Goal: Contribute content: Contribute content

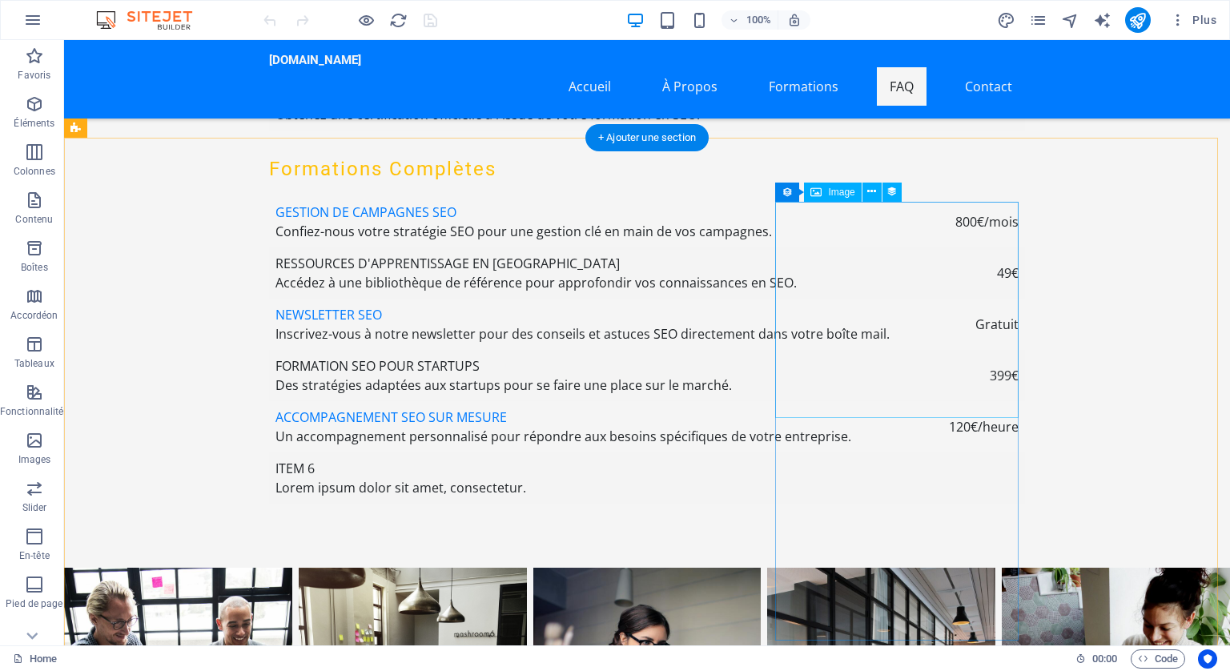
scroll to position [5927, 0]
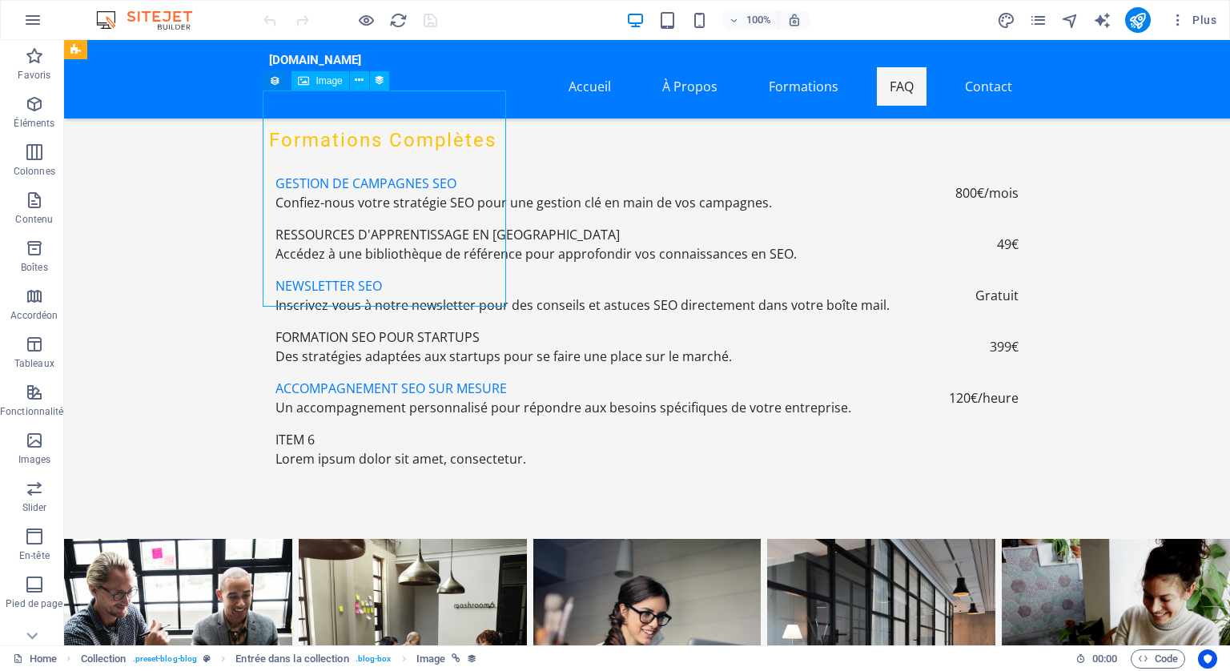
scroll to position [5847, 0]
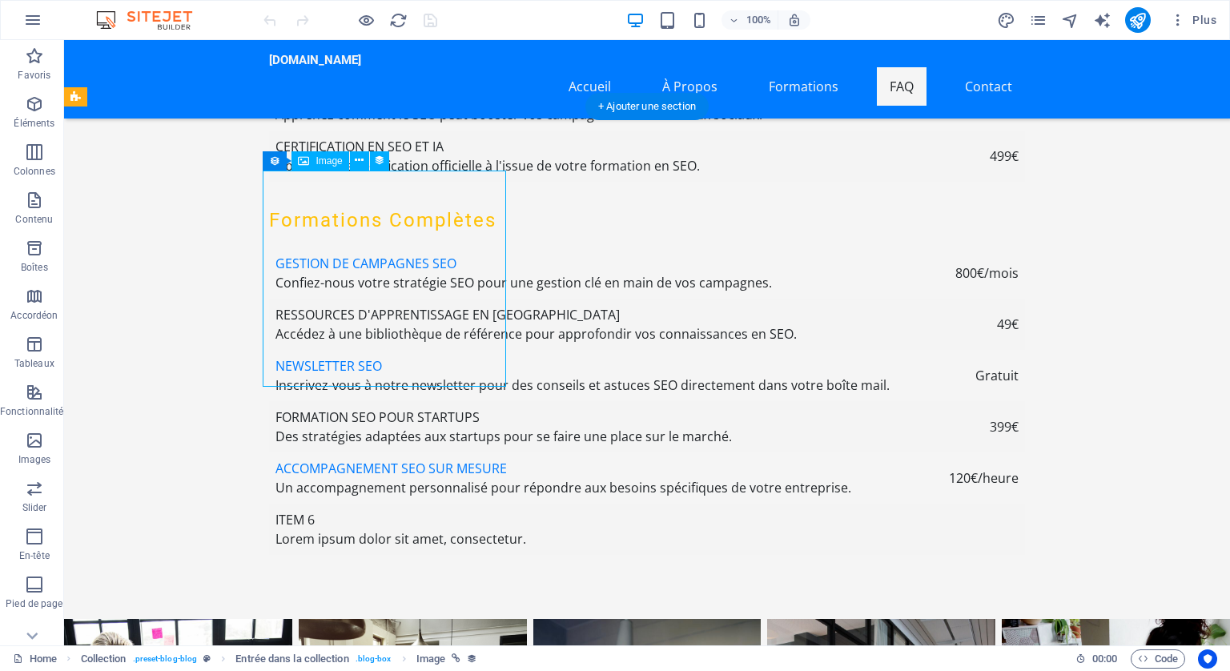
click at [358, 158] on icon at bounding box center [359, 160] width 9 height 17
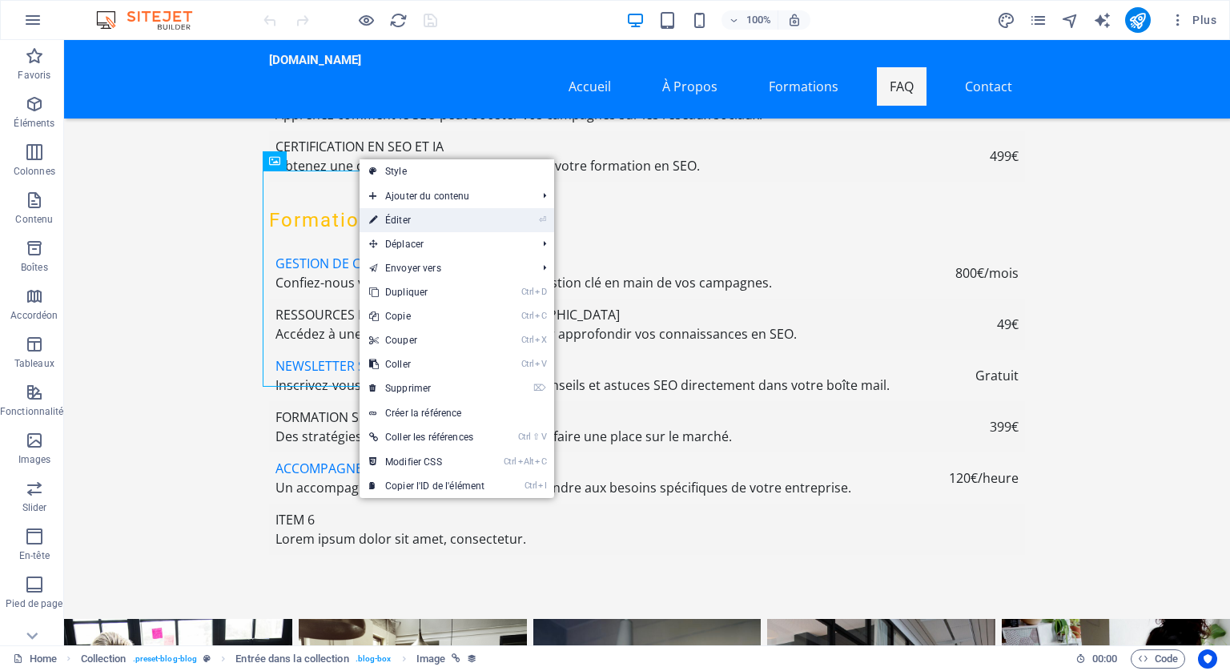
click at [393, 215] on link "⏎ Éditer" at bounding box center [427, 220] width 135 height 24
select select "px"
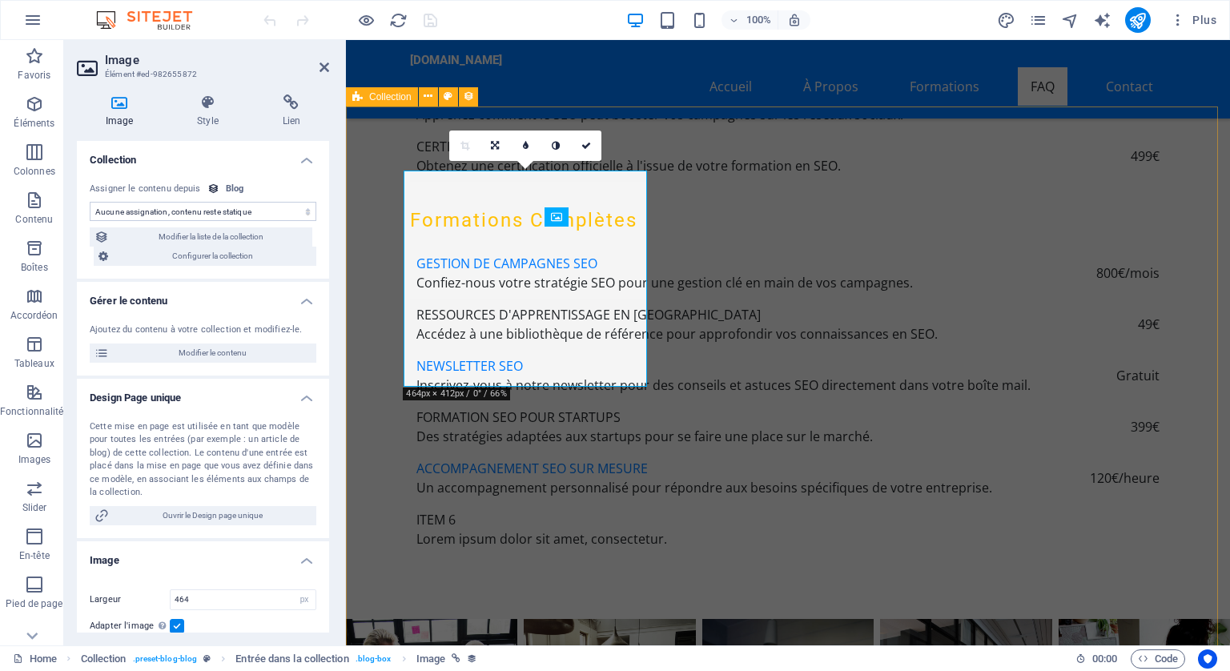
scroll to position [5790, 0]
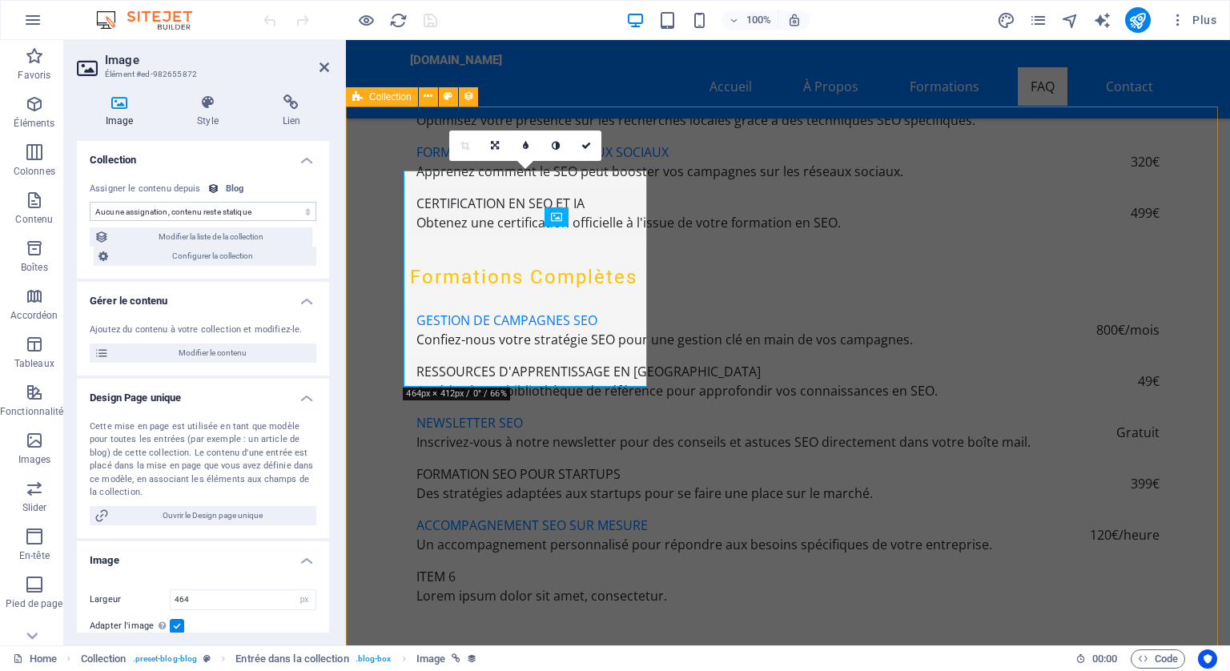
select select "image"
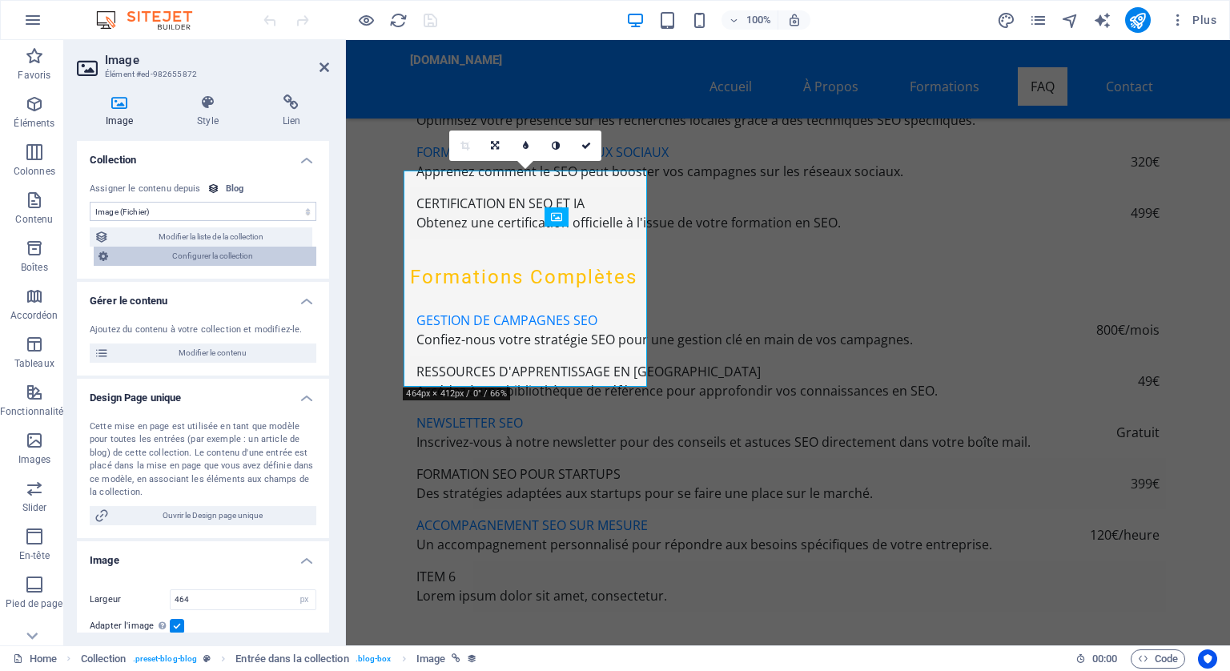
click at [230, 255] on span "Configurer la collection" at bounding box center [212, 256] width 199 height 19
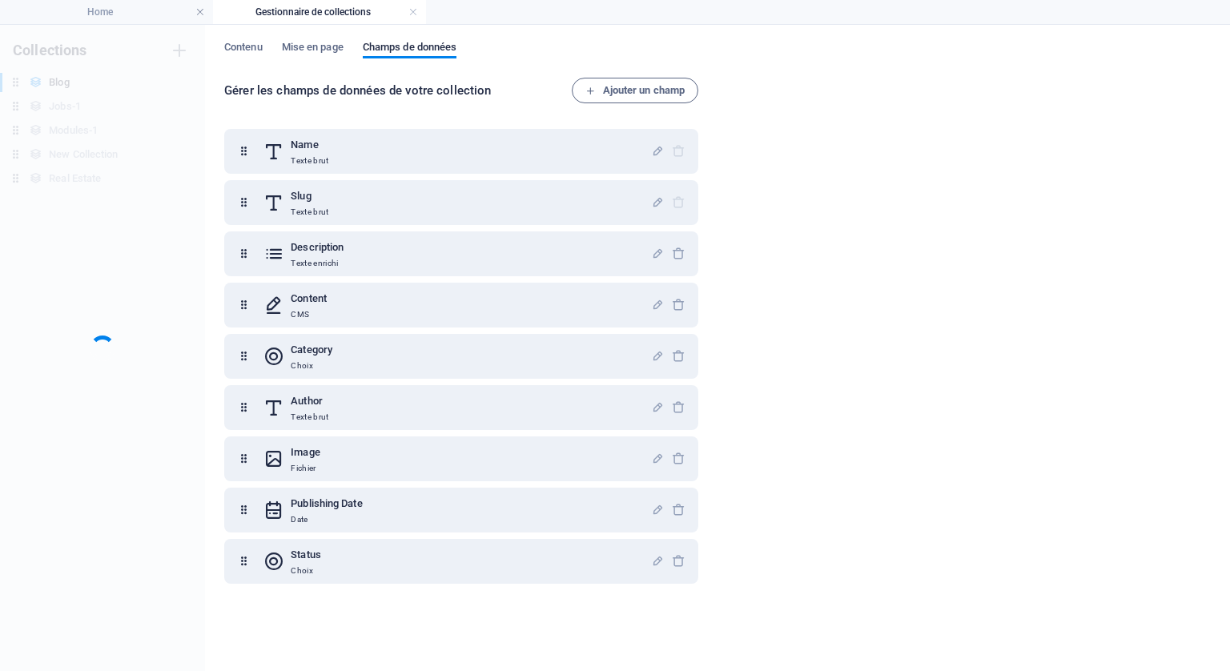
scroll to position [0, 0]
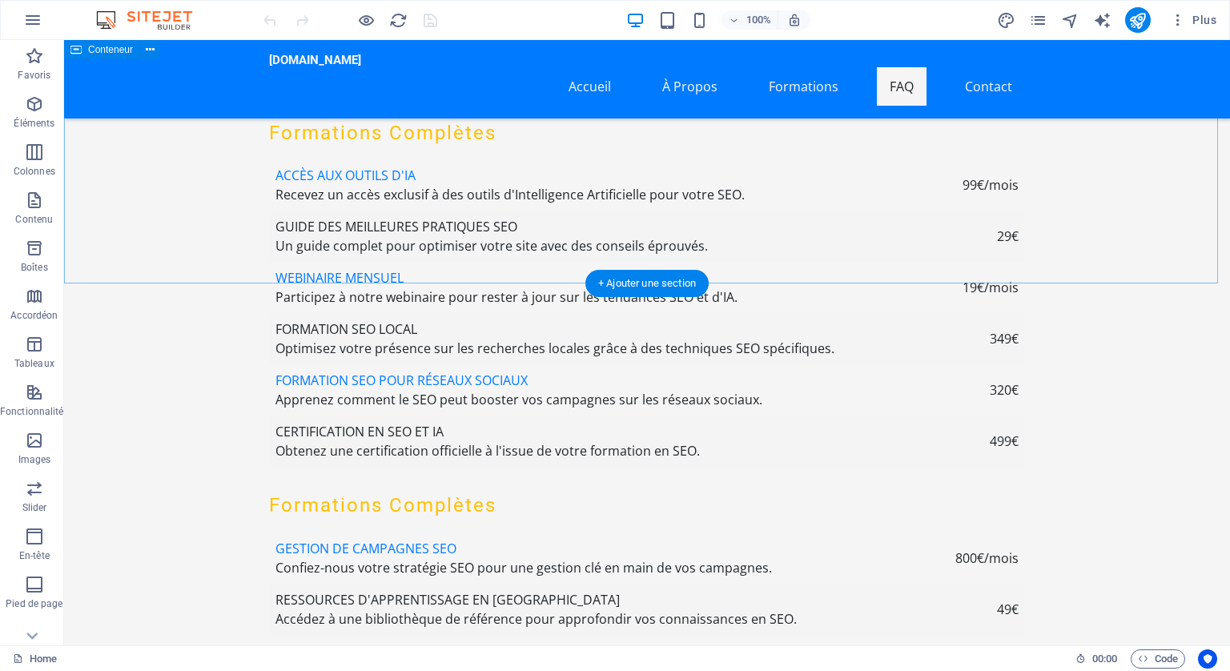
scroll to position [5767, 0]
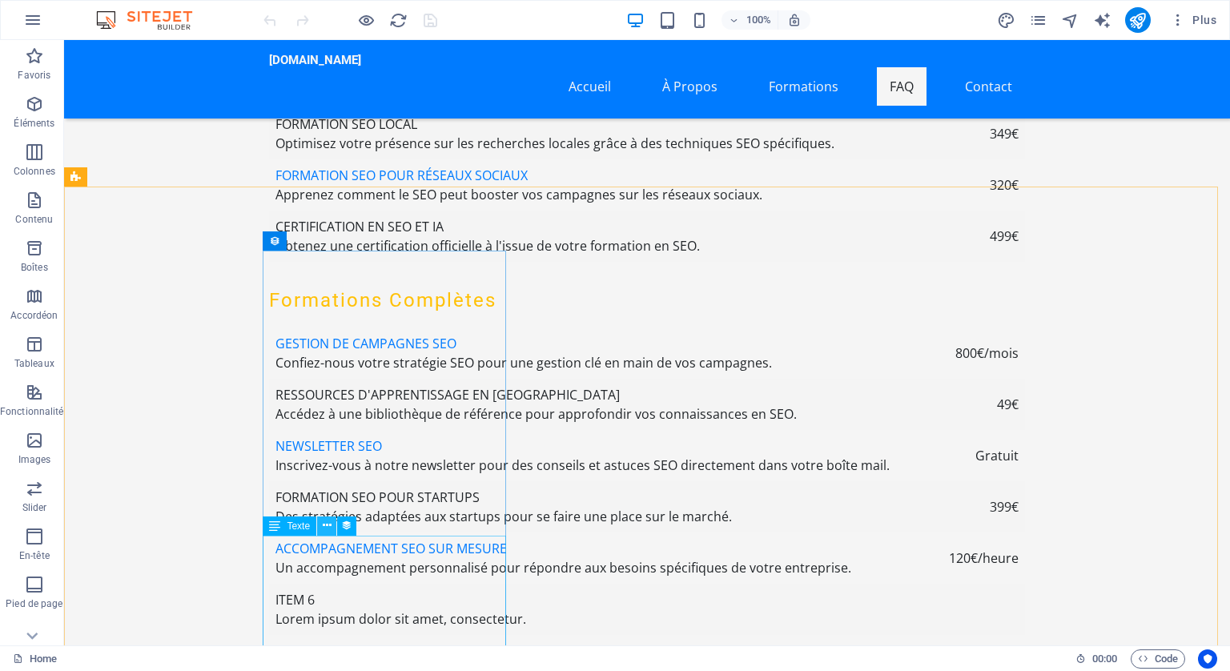
click at [328, 521] on icon at bounding box center [327, 525] width 9 height 17
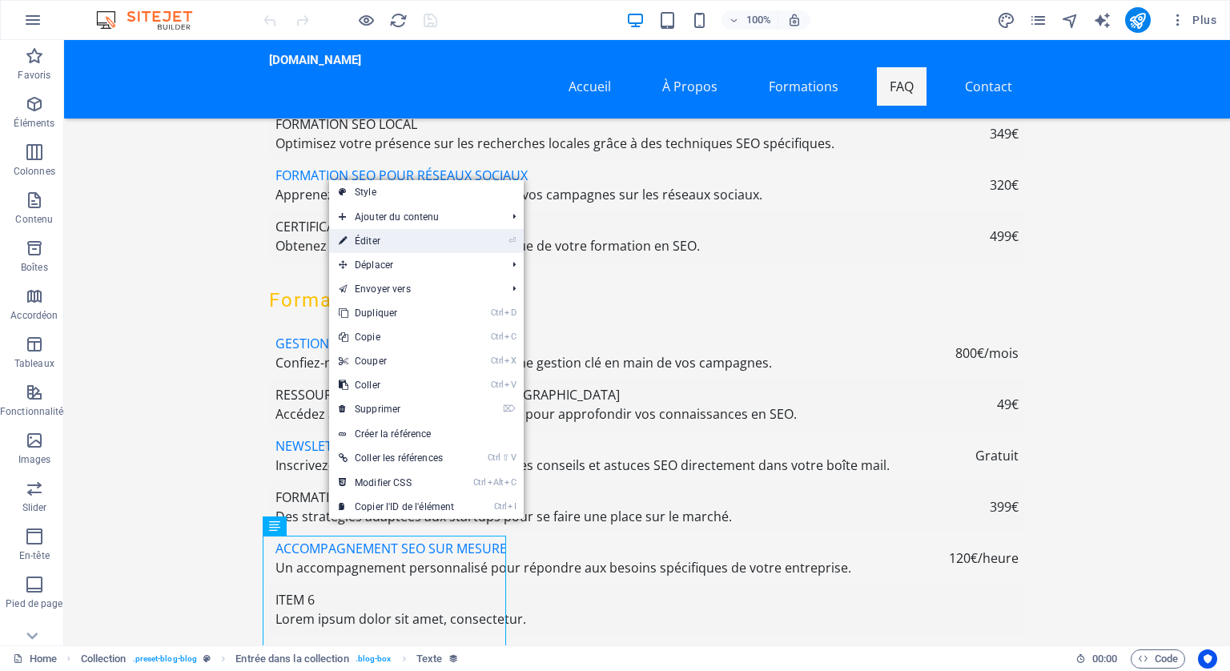
click at [367, 238] on link "⏎ Éditer" at bounding box center [396, 241] width 135 height 24
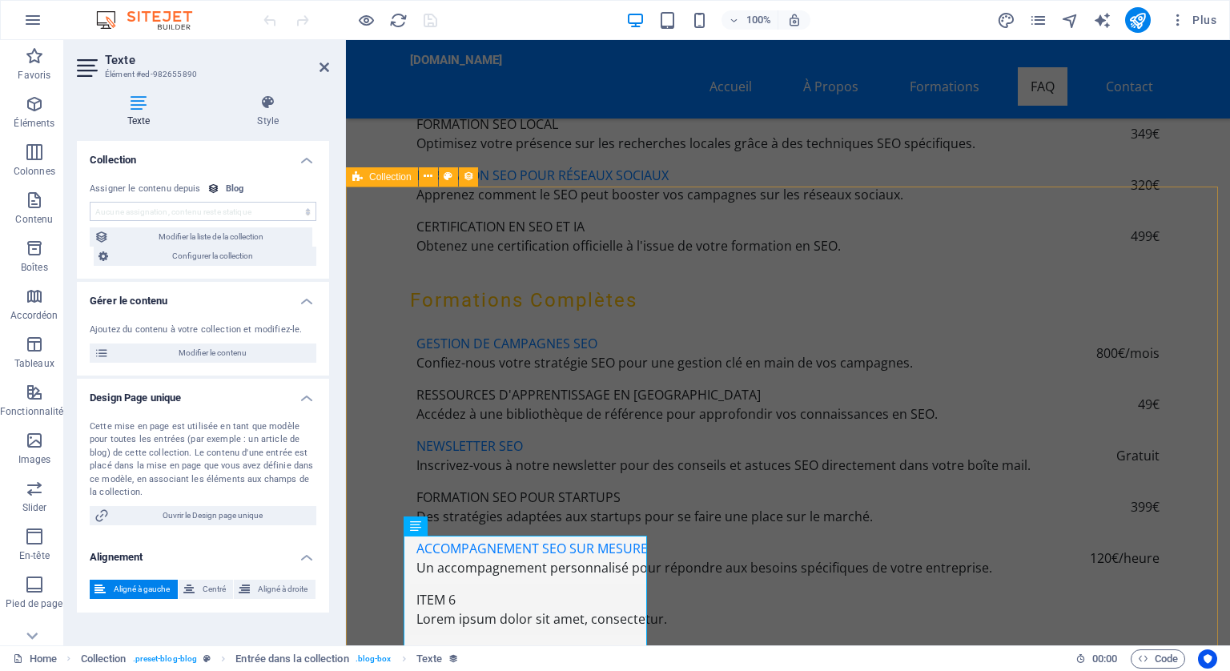
scroll to position [5710, 0]
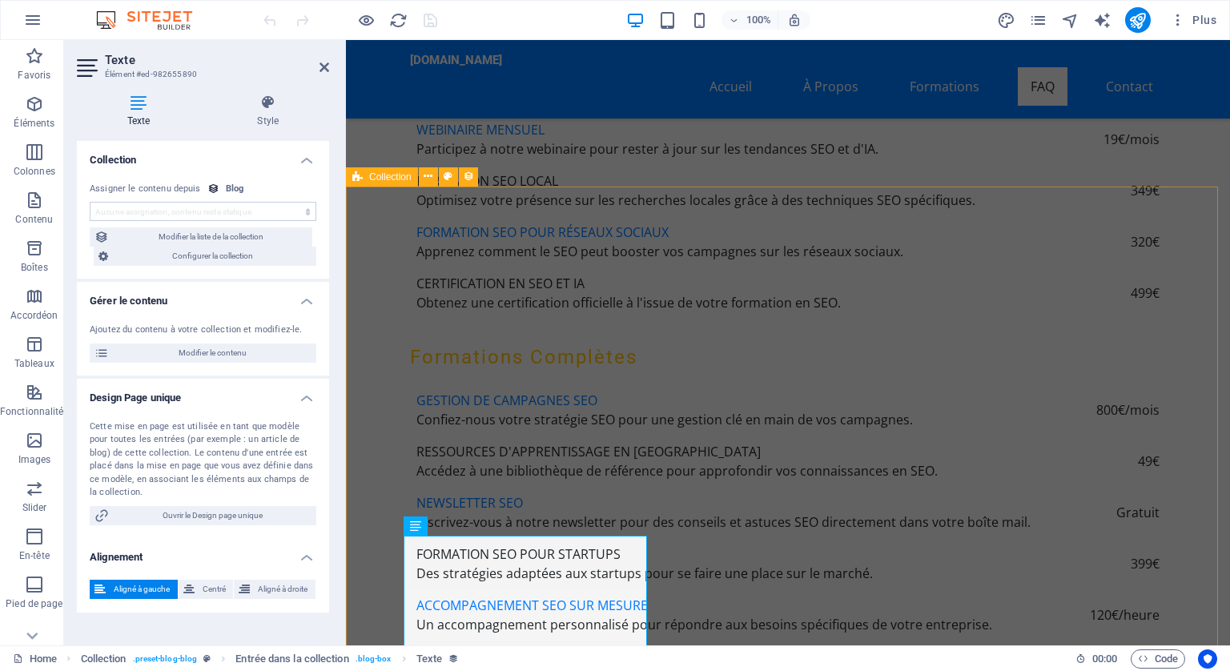
select select "description"
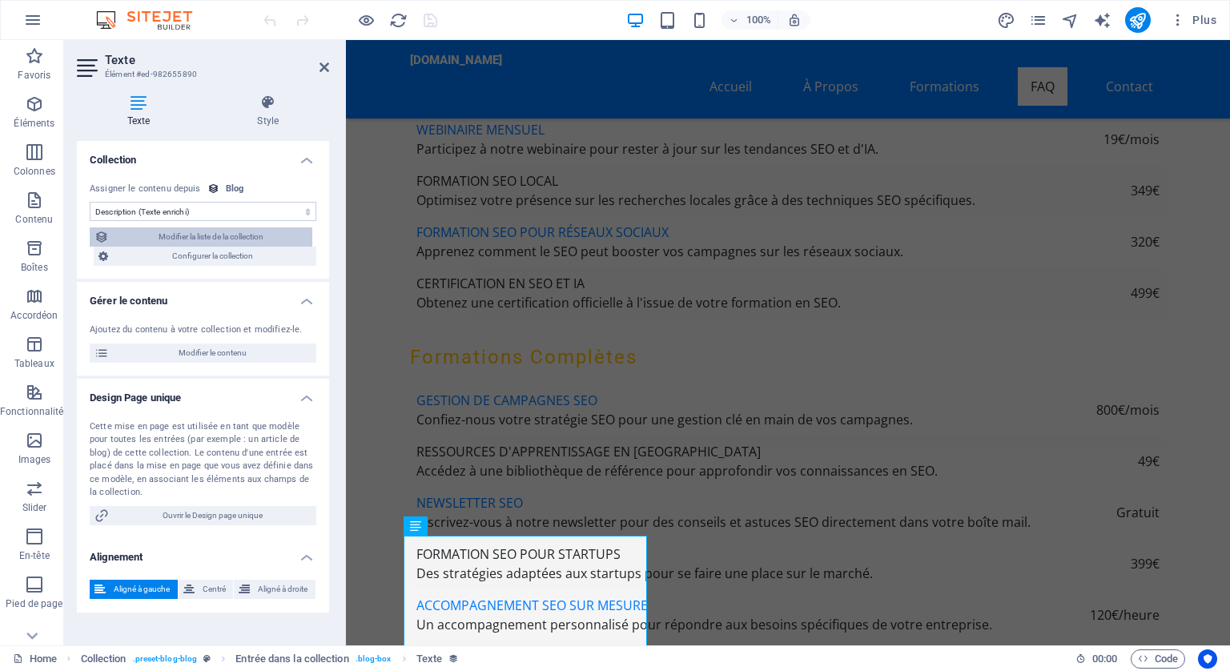
click at [226, 234] on span "Modifier la liste de la collection" at bounding box center [211, 236] width 194 height 19
select select "columns.publishing_date_DESC"
select select "columns.status"
select select "columns.publishing_date"
select select "past"
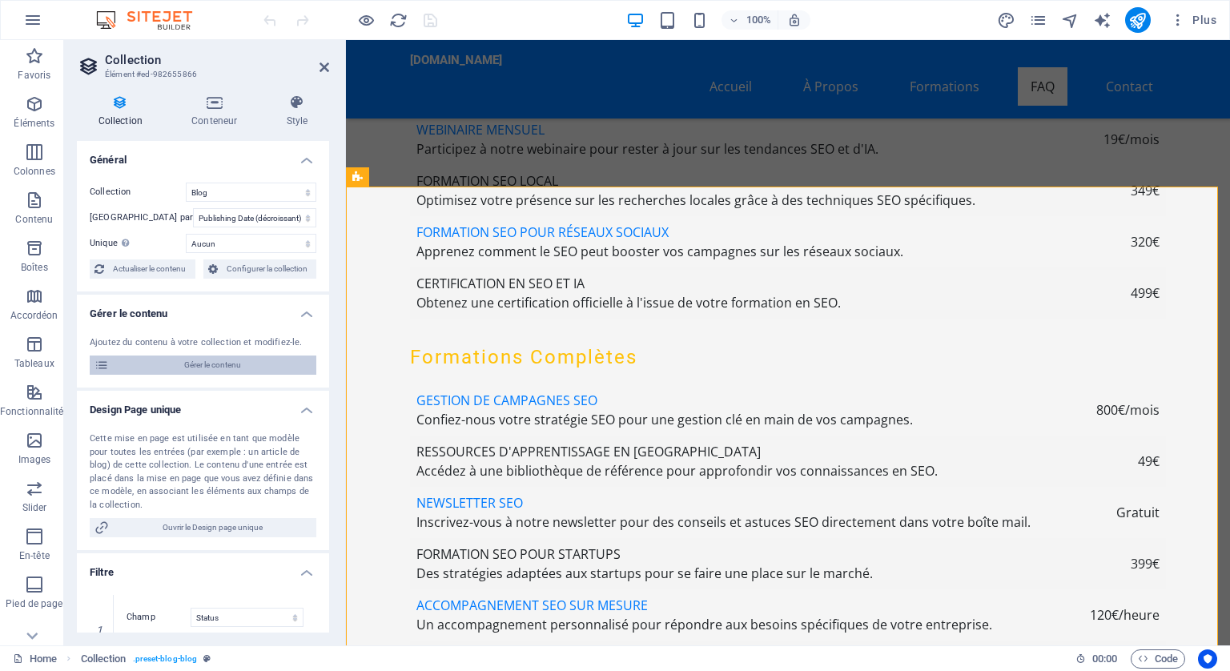
click at [215, 358] on span "Gérer le contenu" at bounding box center [213, 365] width 198 height 19
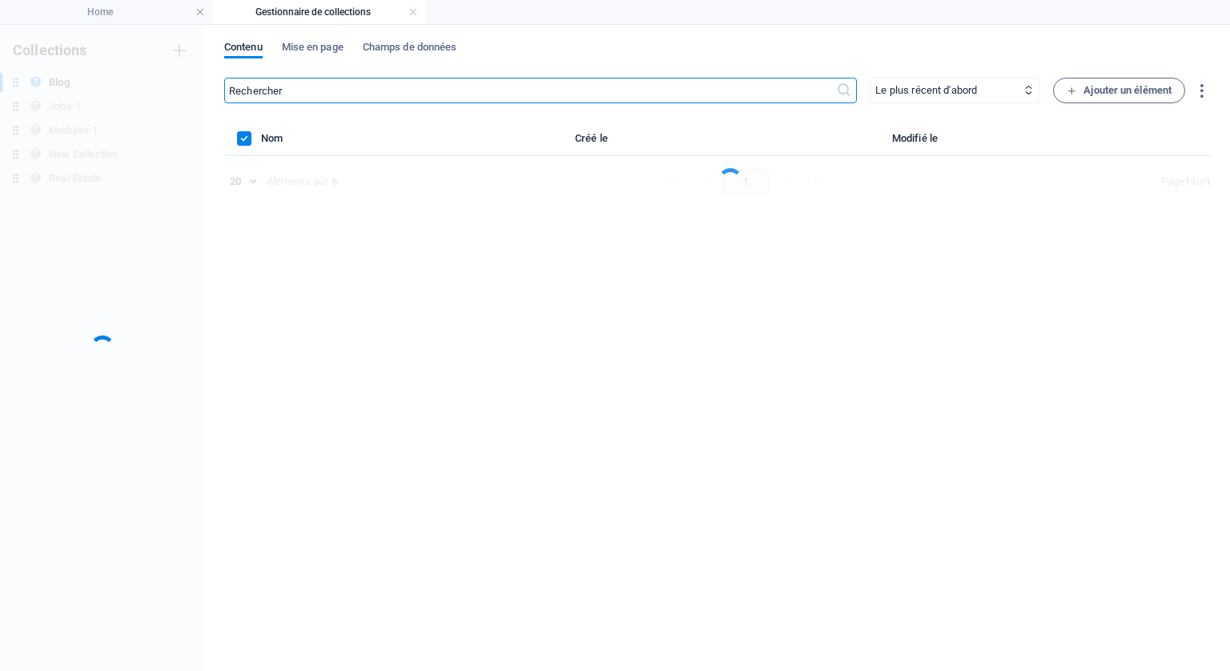
scroll to position [0, 0]
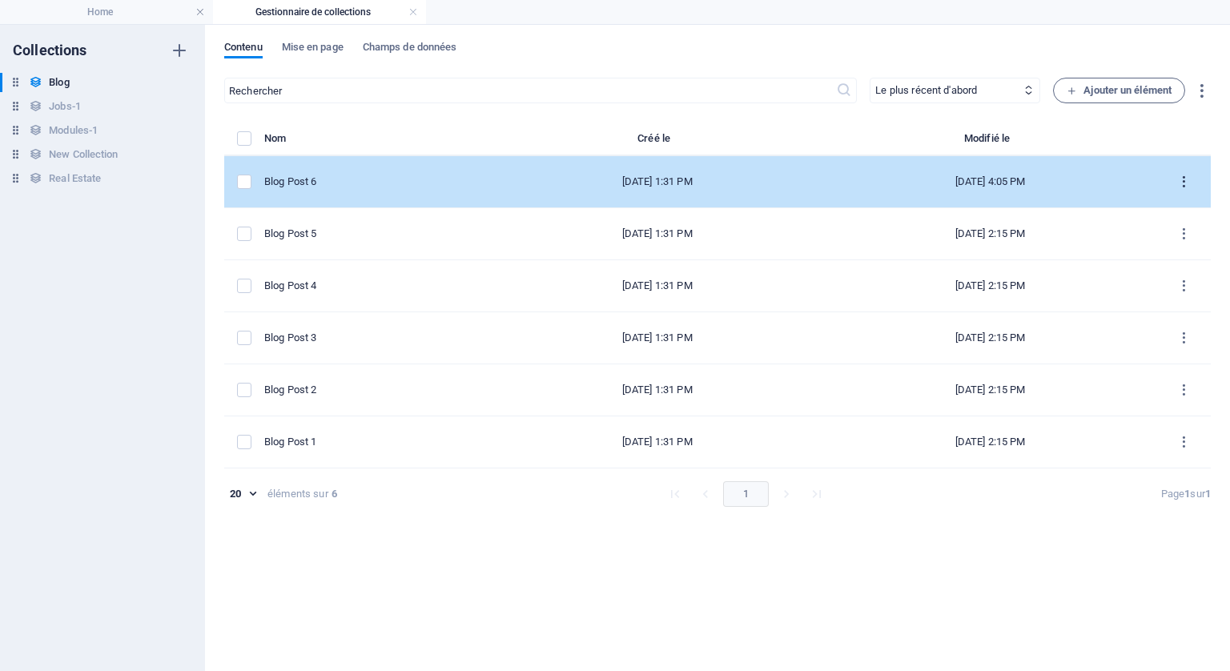
click at [1181, 175] on icon "items list" at bounding box center [1184, 182] width 15 height 15
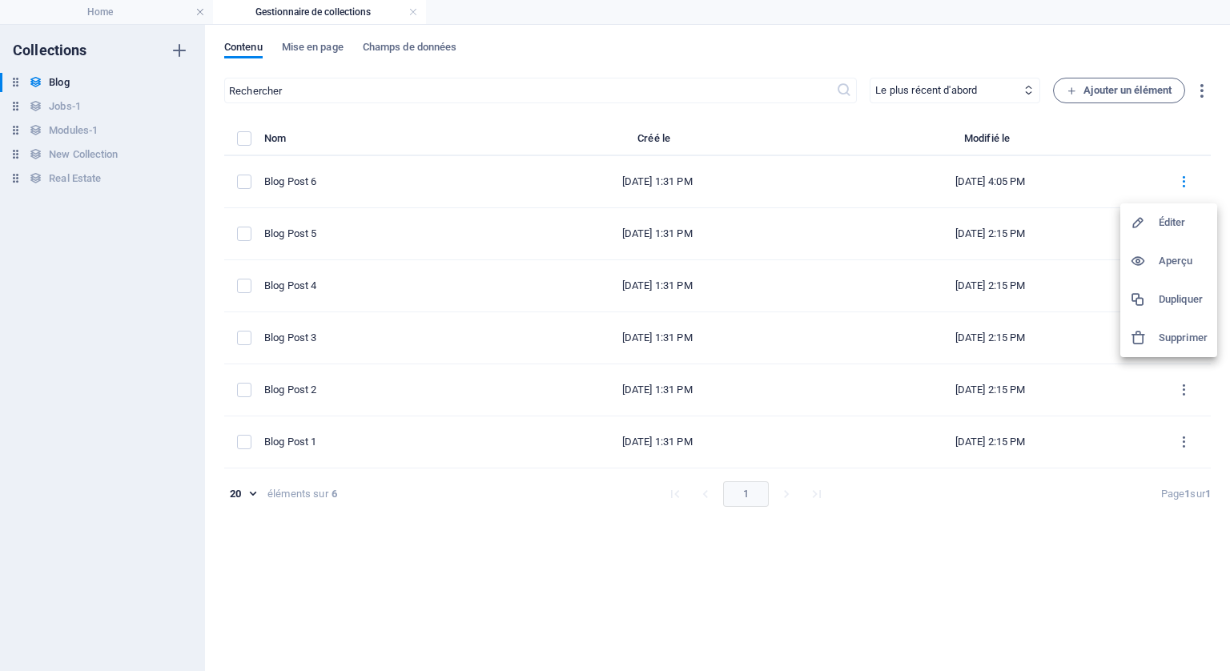
click at [1164, 219] on h6 "Éditer" at bounding box center [1183, 222] width 49 height 19
select select "Category 2"
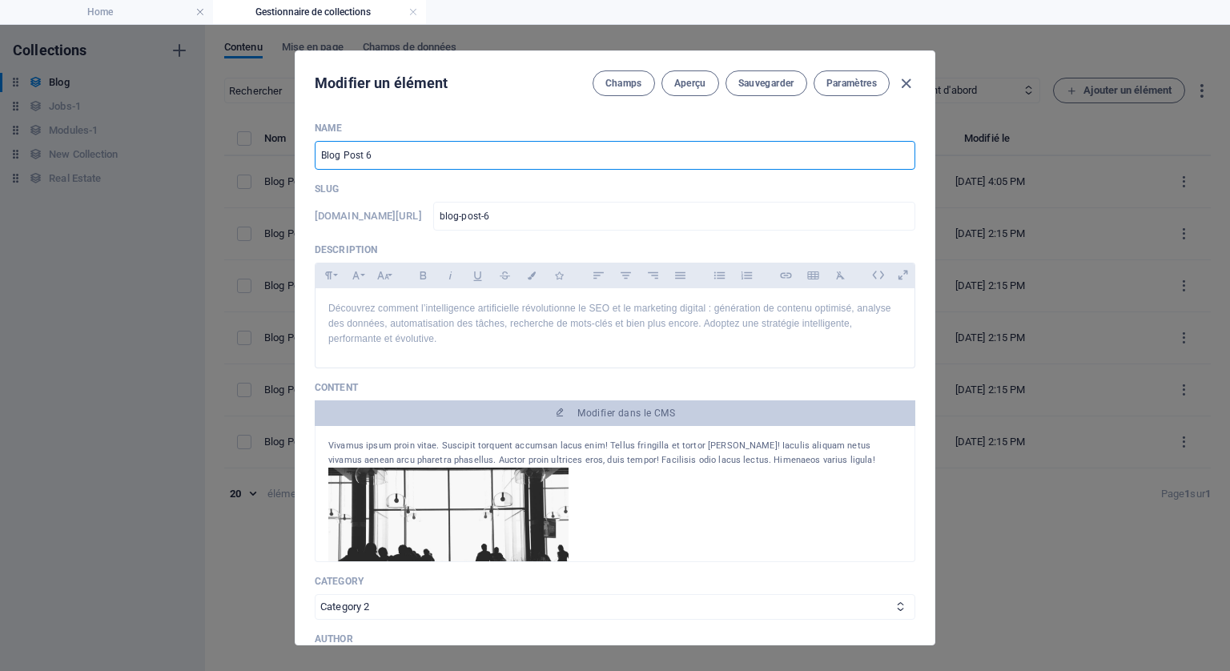
drag, startPoint x: 400, startPoint y: 147, endPoint x: 320, endPoint y: 135, distance: 80.9
click at [320, 135] on div "Name Blog Post 6 ​" at bounding box center [615, 146] width 601 height 48
type input "I"
type input "i"
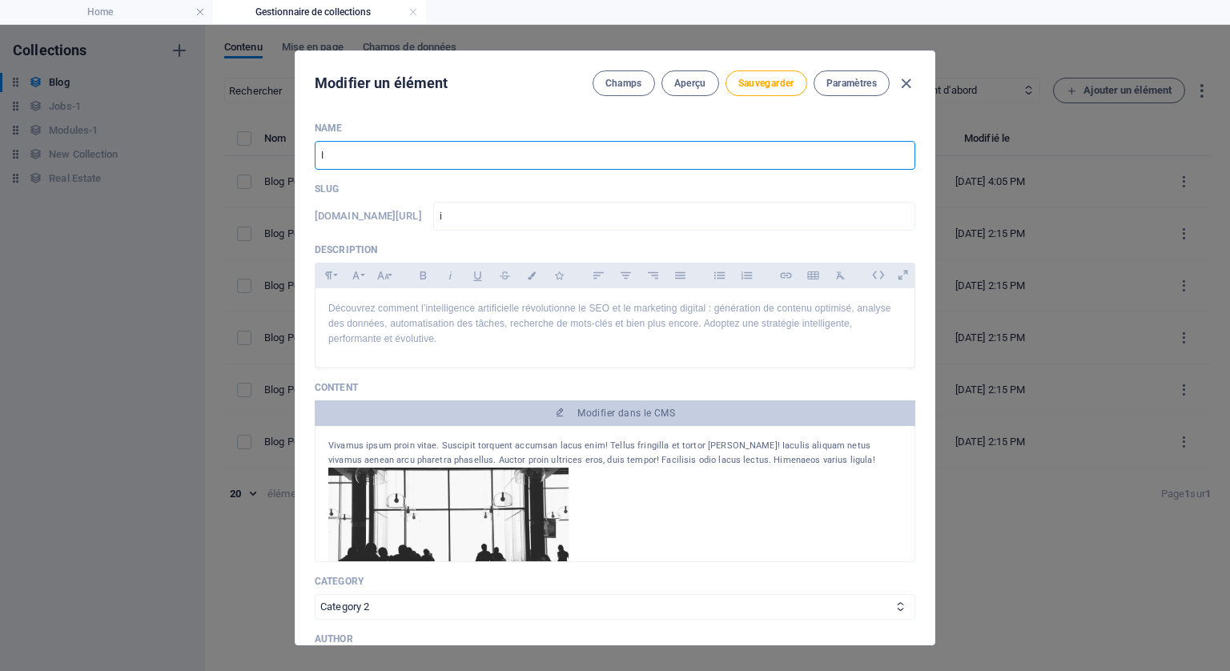
type input "In"
type input "in"
type input "Int"
type input "int"
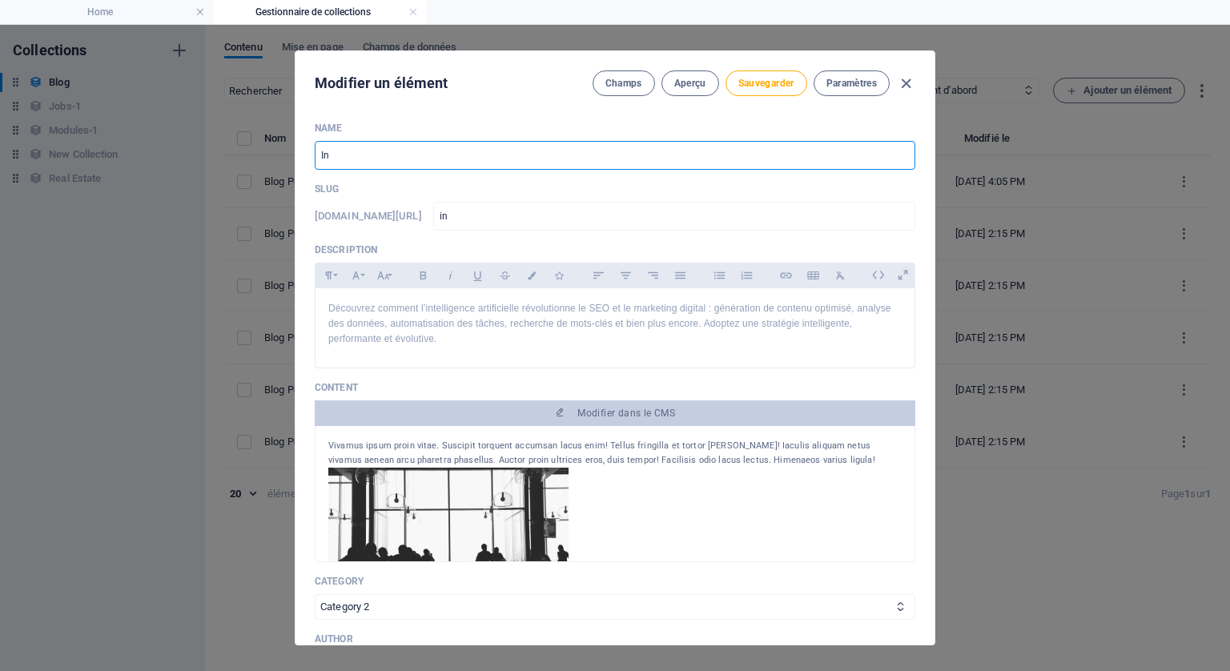
type input "int"
type input "Inte"
type input "inte"
type input "Intel"
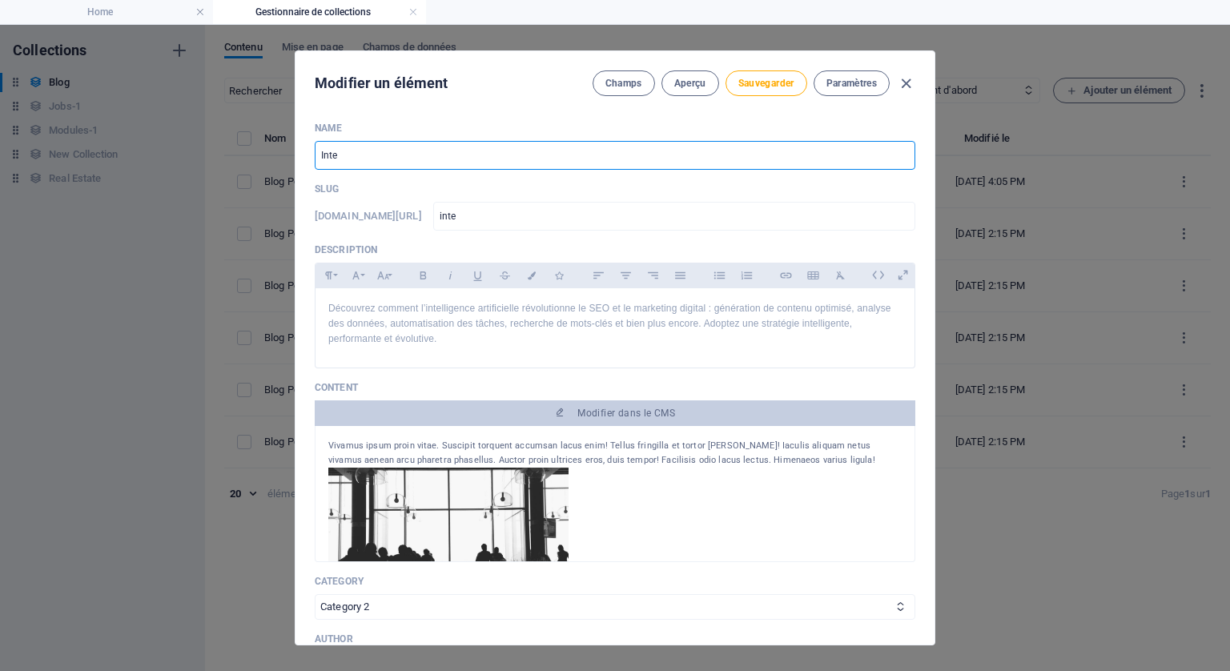
type input "intel"
type input "Intell"
type input "intell"
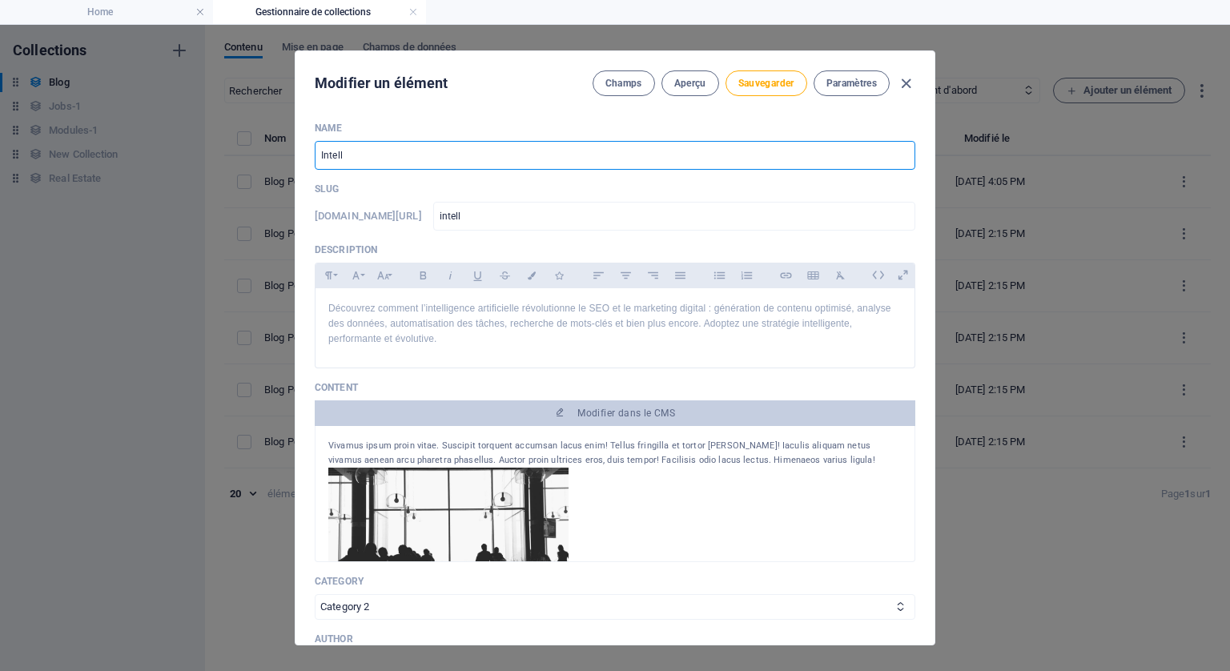
type input "Intelli"
type input "intelli"
type input "Intellig"
type input "intellig"
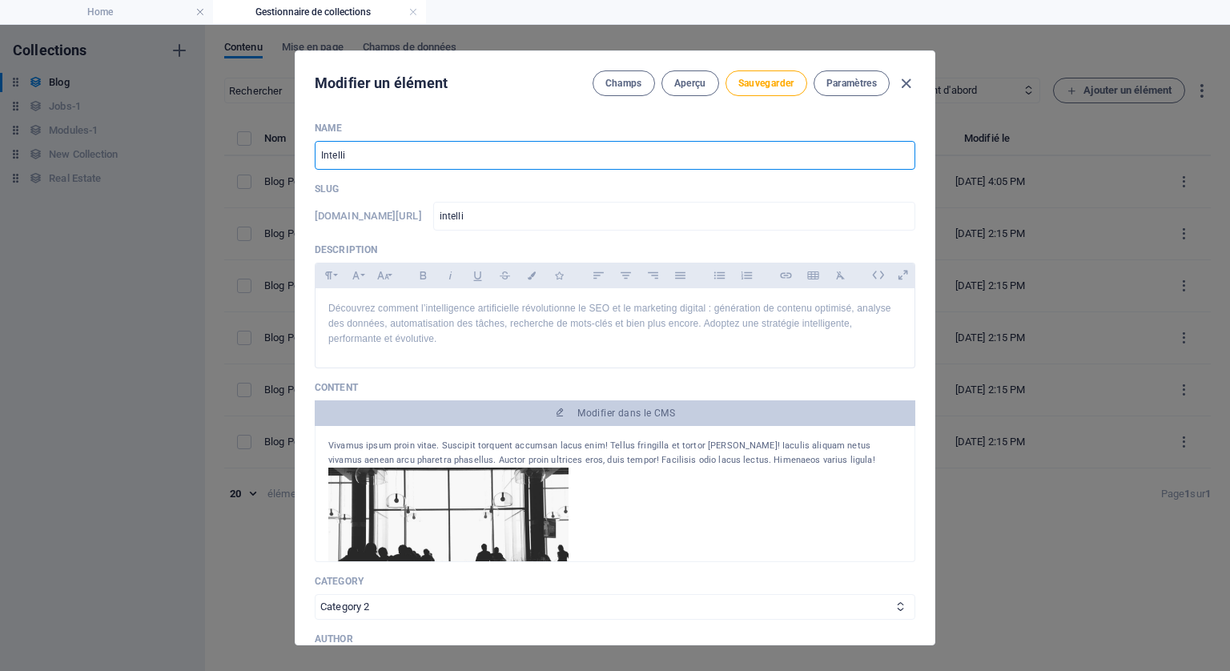
type input "intellig"
type input "Intellige"
type input "intellige"
type input "Intelligen"
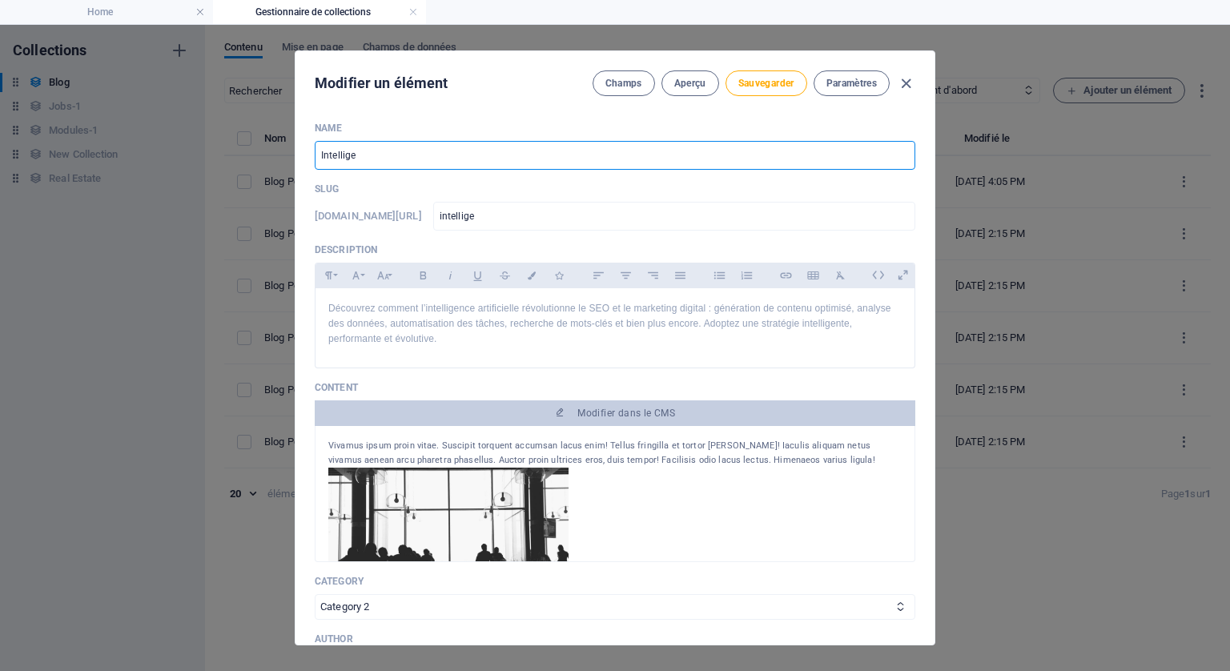
type input "intelligen"
type input "Intelligenc"
type input "intelligenc"
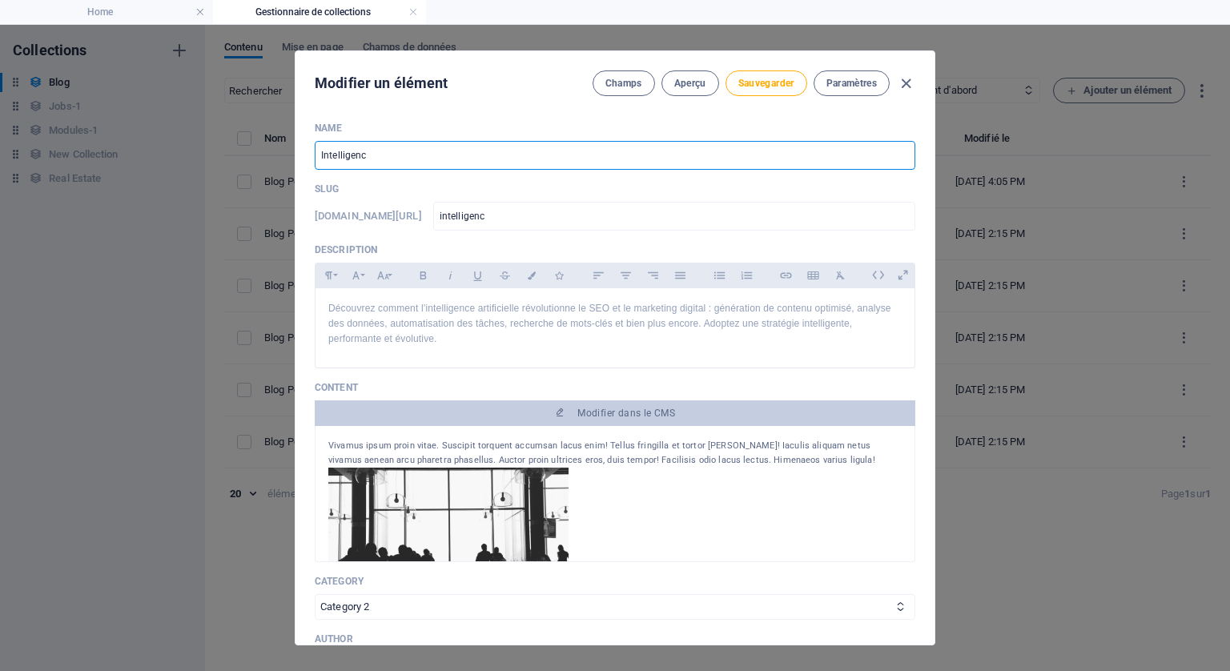
type input "Intelligence"
type input "intelligence"
type input "Intelligence A"
type input "intelligence-a"
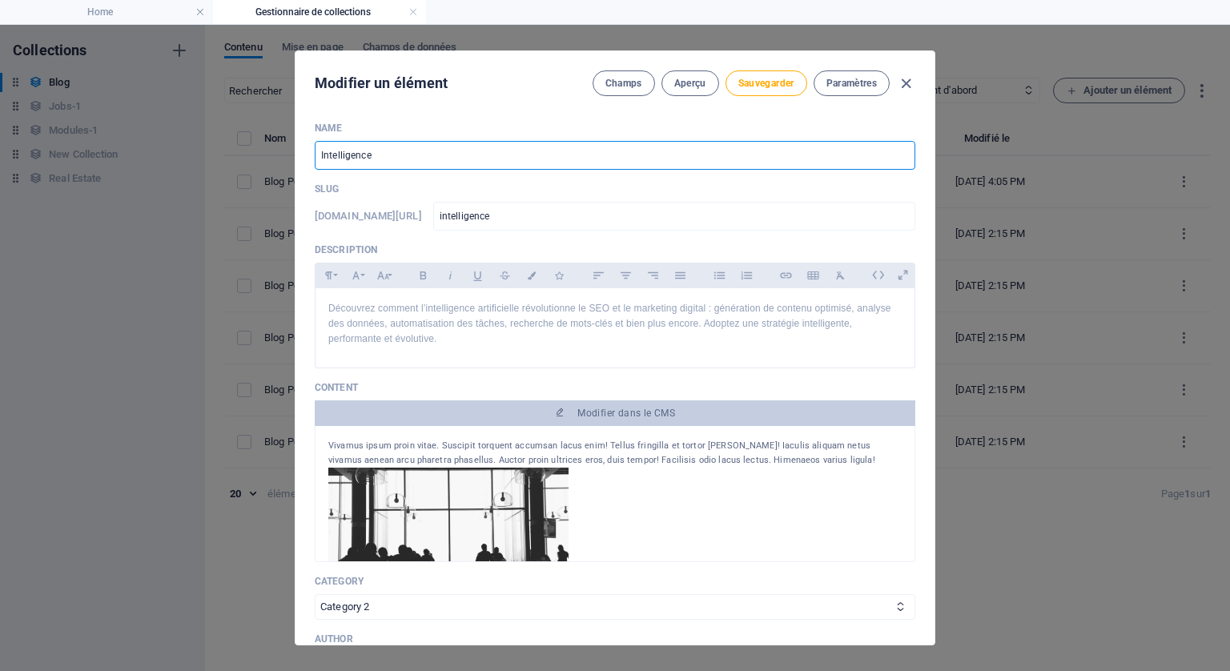
type input "intelligence-a"
type input "Intelligence Ar"
type input "intelligence-ar"
type input "Intelligence Art"
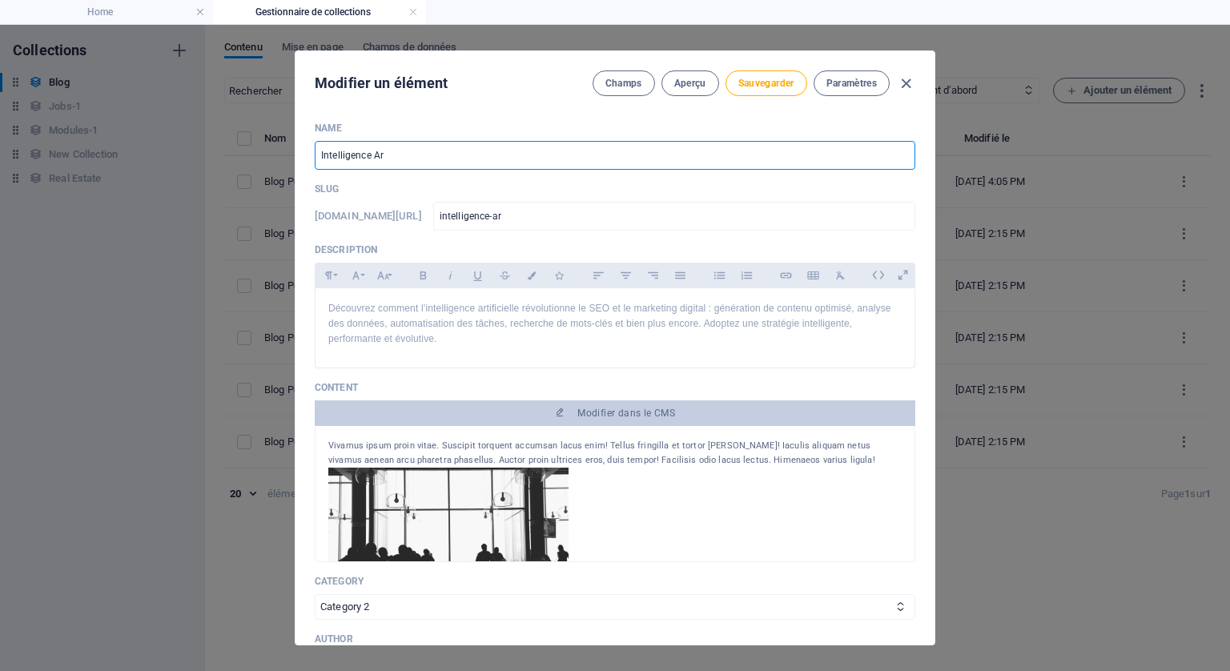
type input "intelligence-art"
type input "Intelligence Arti"
type input "intelligence-arti"
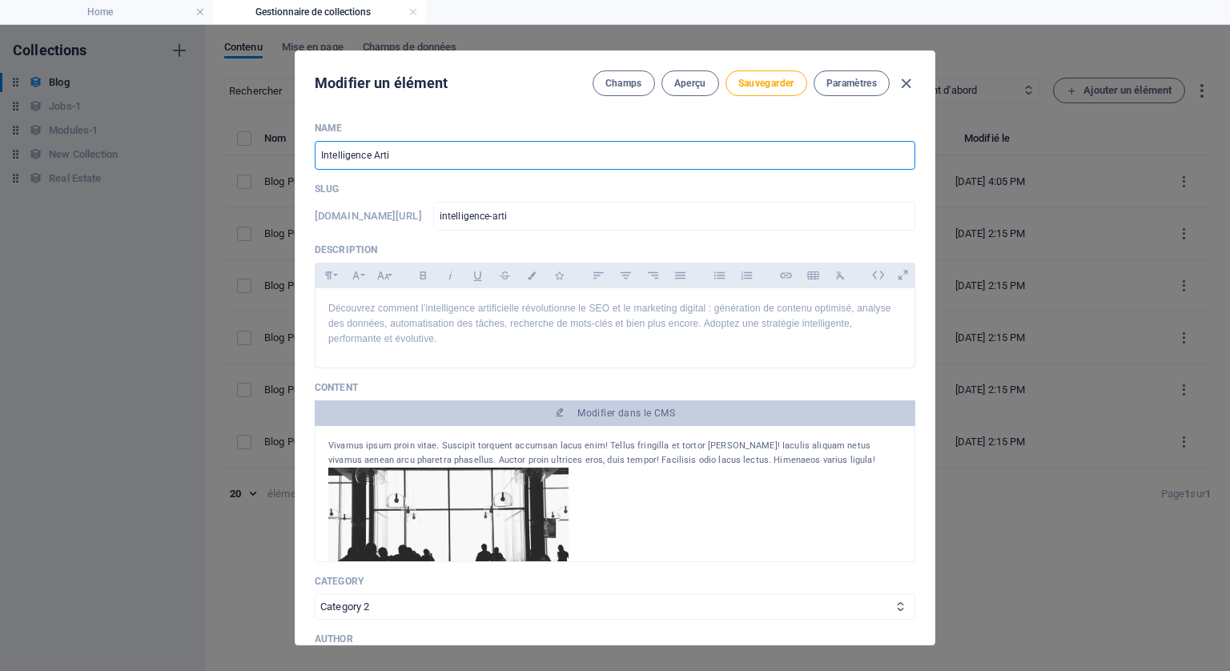
type input "Intelligence Artif"
type input "intelligence-artif"
type input "Intelligence Artifi"
type input "intelligence-artifi"
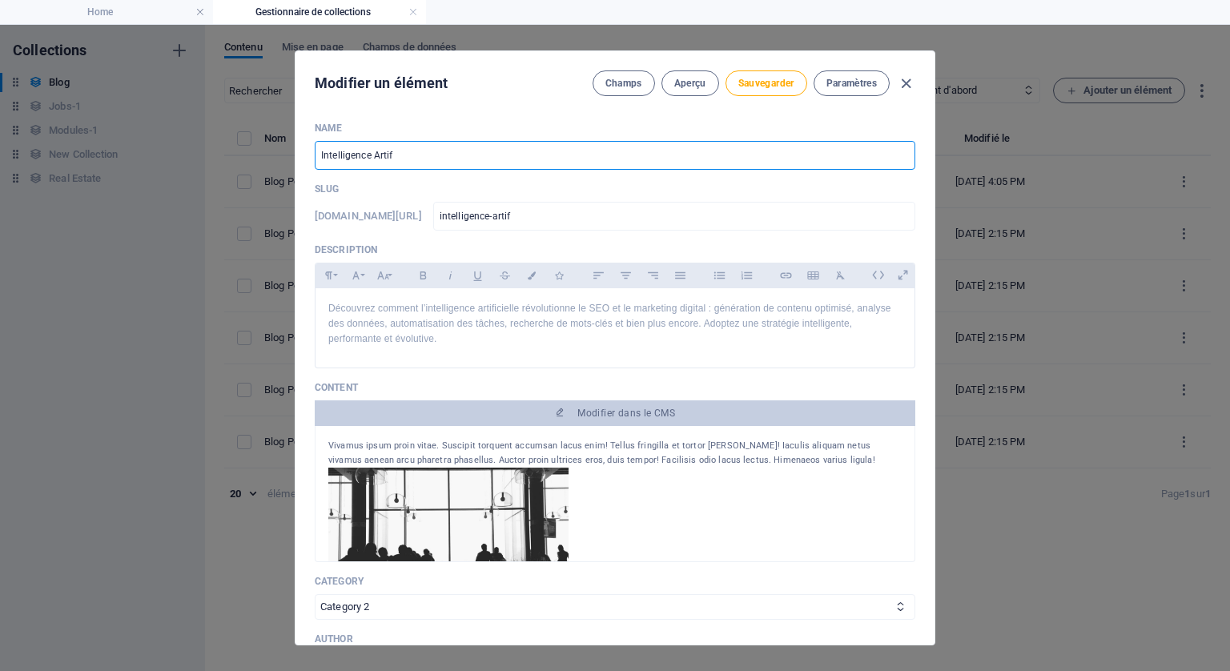
type input "intelligence-artifi"
type input "Intelligence Artific"
type input "intelligence-artific"
type input "Intelligence Artifici"
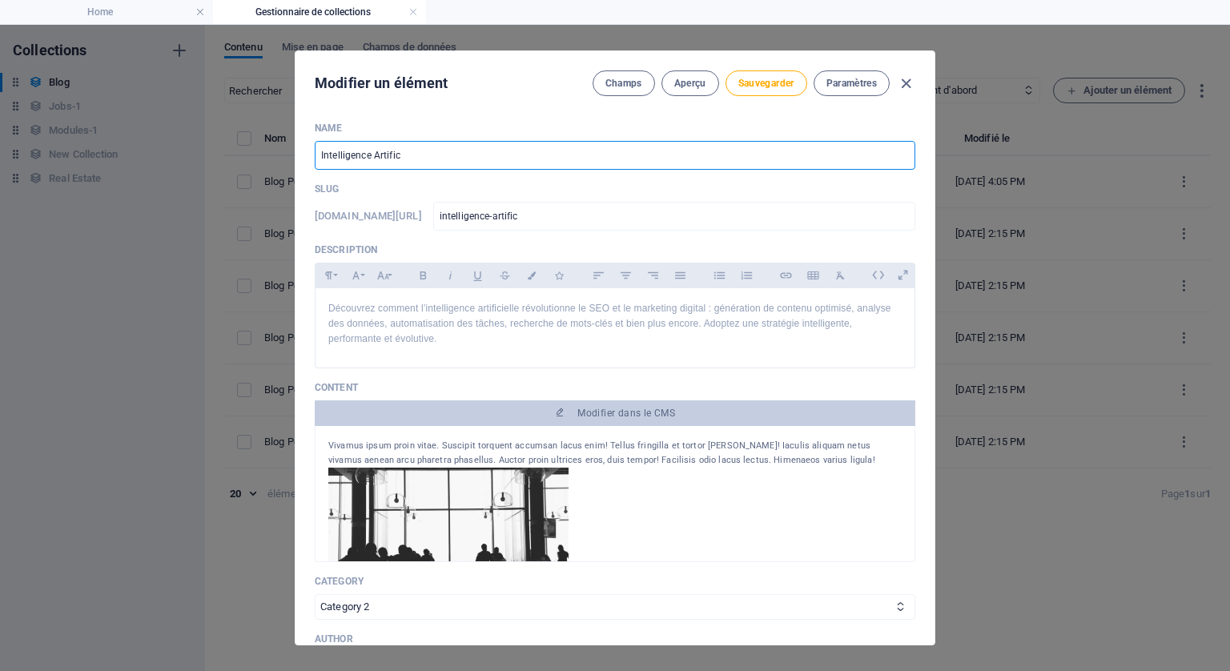
type input "intelligence-artifici"
type input "Intelligence Artificie"
type input "intelligence-artificie"
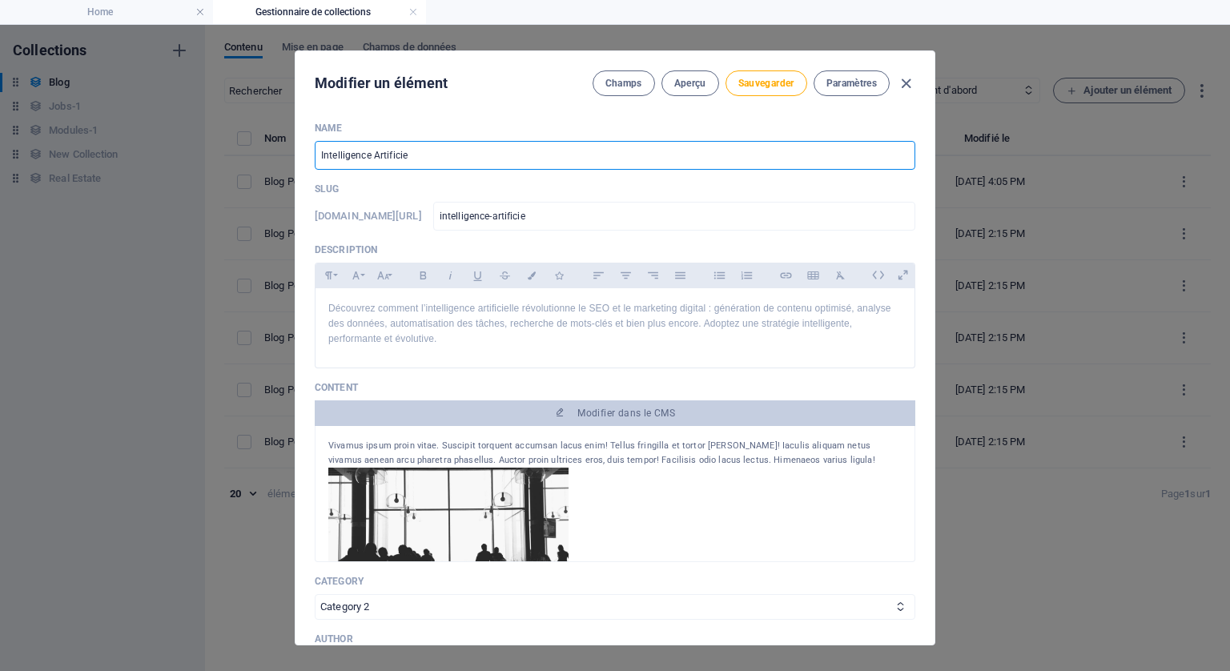
type input "Intelligence Artificiel"
type input "intelligence-artificiel"
type input "Intelligence Artificiell"
type input "intelligence-artificiell"
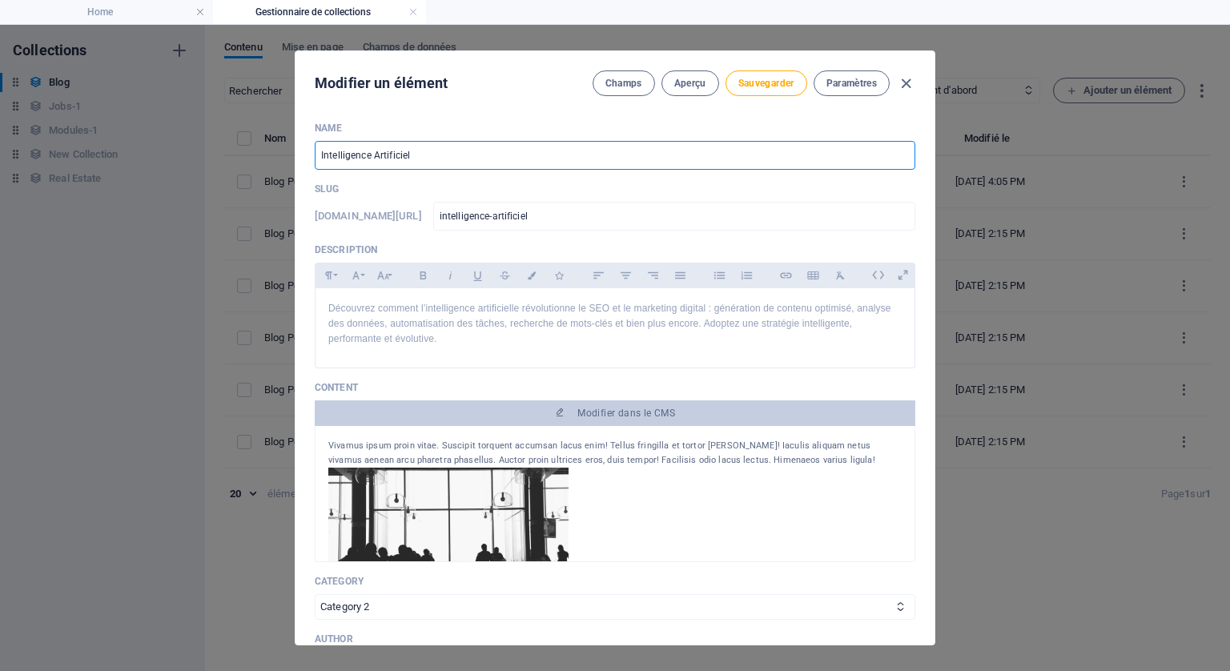
type input "intelligence-artificiell"
type input "Intelligence Artificielle"
type input "intelligence-artificielle"
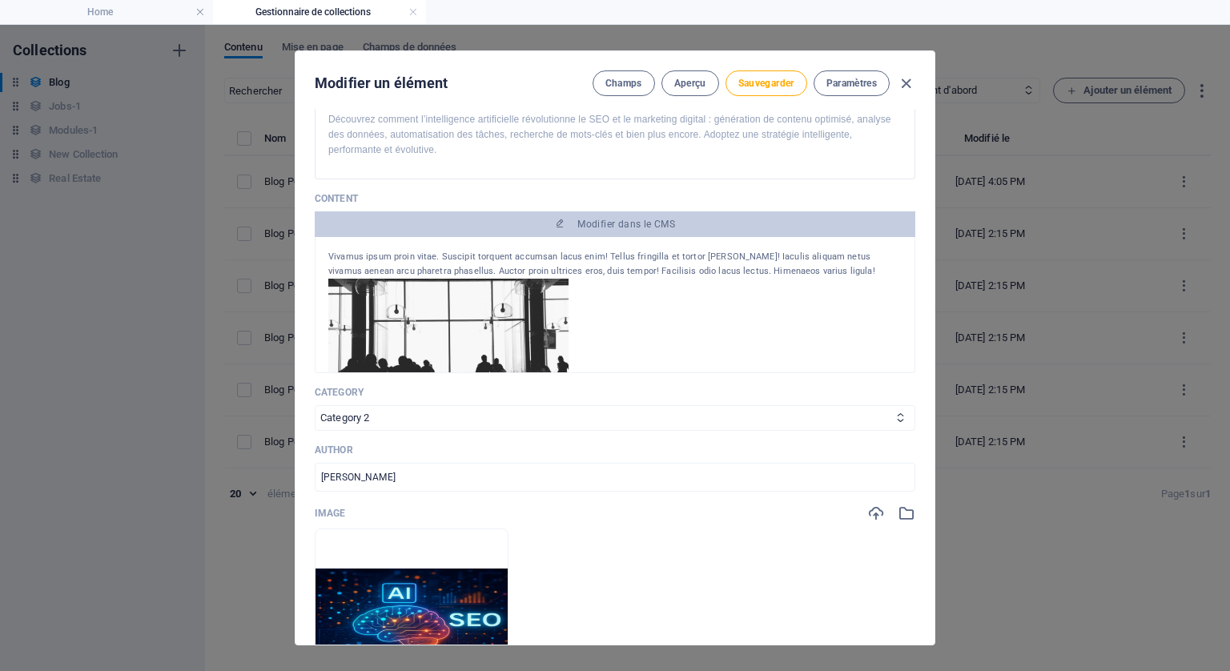
scroll to position [240, 0]
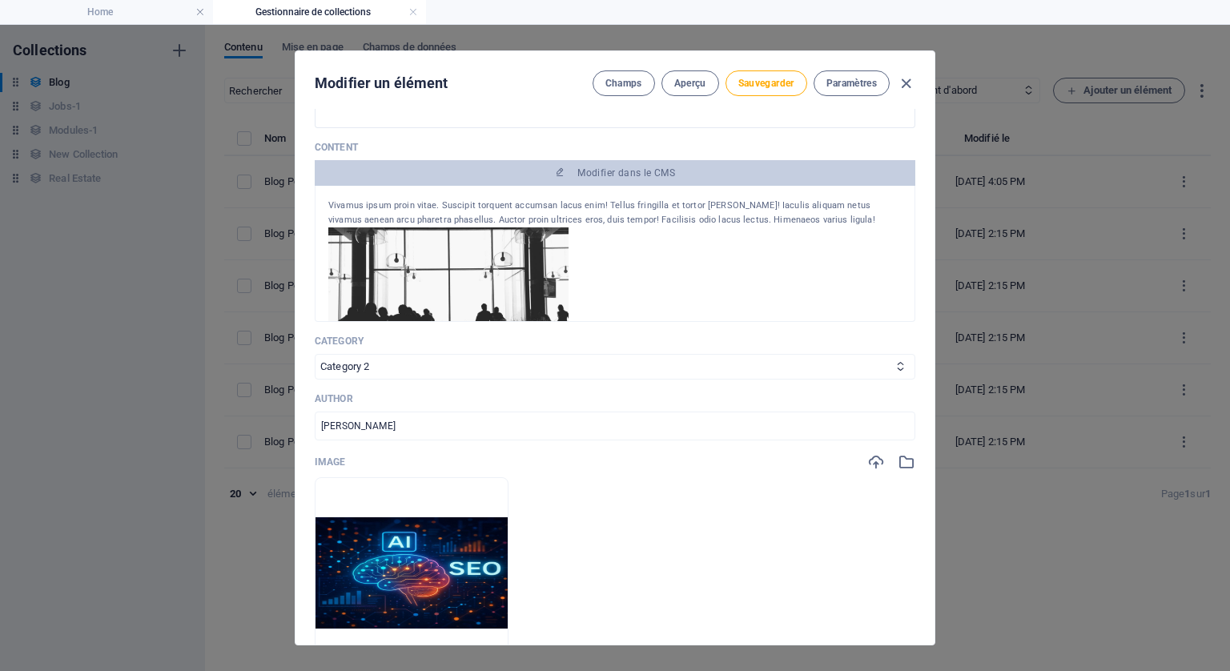
type input "Intelligence Artificielle"
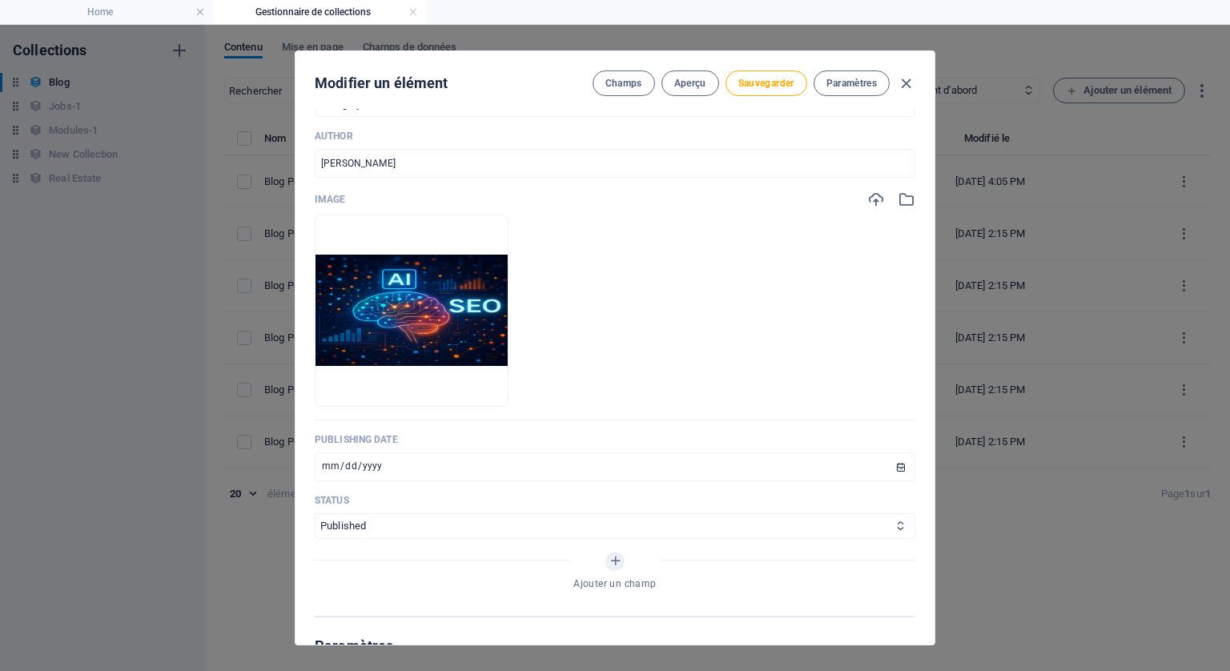
scroll to position [397, 0]
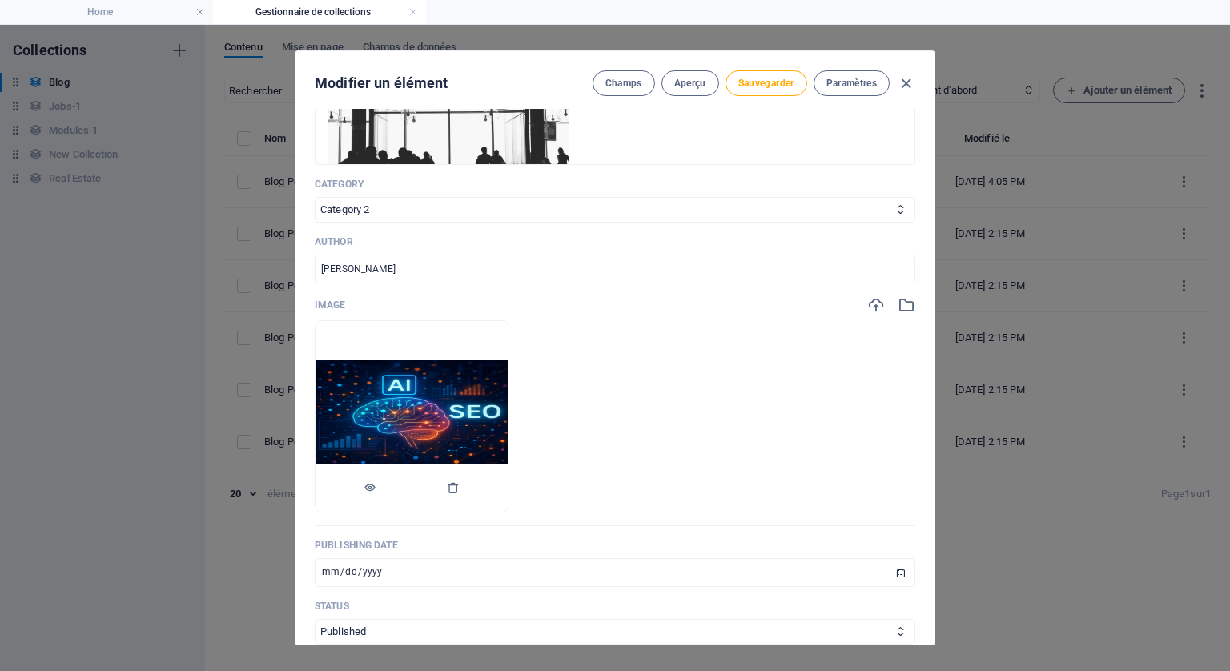
click at [468, 427] on img at bounding box center [412, 416] width 192 height 112
click at [376, 483] on icon "button" at bounding box center [370, 487] width 13 height 13
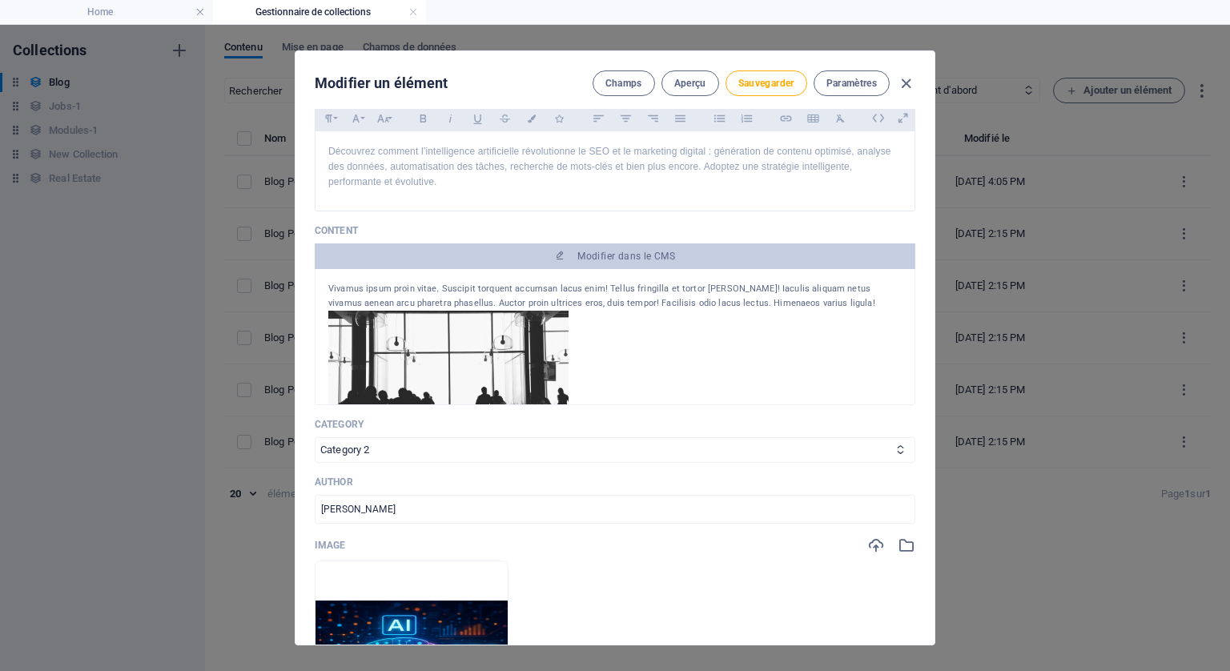
scroll to position [77, 0]
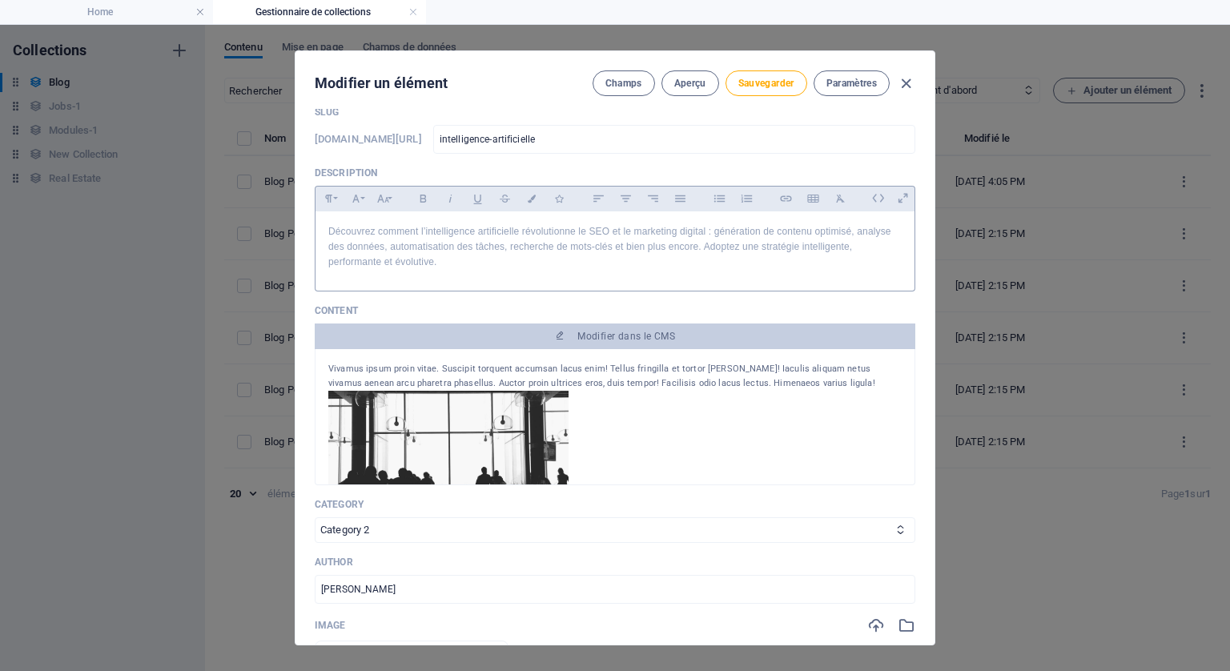
click at [453, 258] on p "Découvrez comment l’intelligence artificielle révolutionne le SEO et le marketi…" at bounding box center [614, 247] width 573 height 46
drag, startPoint x: 485, startPoint y: 262, endPoint x: 442, endPoint y: 263, distance: 42.5
click at [441, 263] on p "Découvrez comment l’intelligence artificielle révolutionne le SEO et le marketi…" at bounding box center [614, 247] width 573 height 46
click at [422, 198] on icon "button" at bounding box center [423, 198] width 14 height 19
click at [780, 194] on icon "button" at bounding box center [786, 198] width 14 height 19
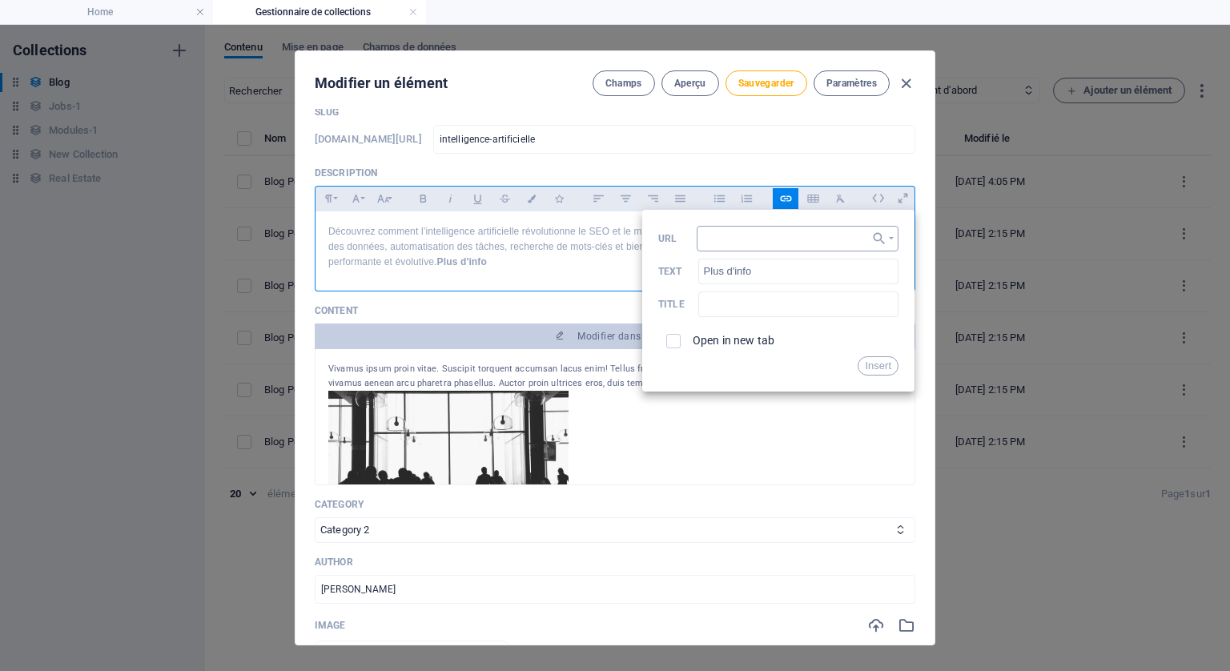
click at [734, 239] on input "URL" at bounding box center [798, 239] width 202 height 26
type input "[URL][DOMAIN_NAME]"
click at [668, 337] on input "checkbox" at bounding box center [671, 339] width 14 height 14
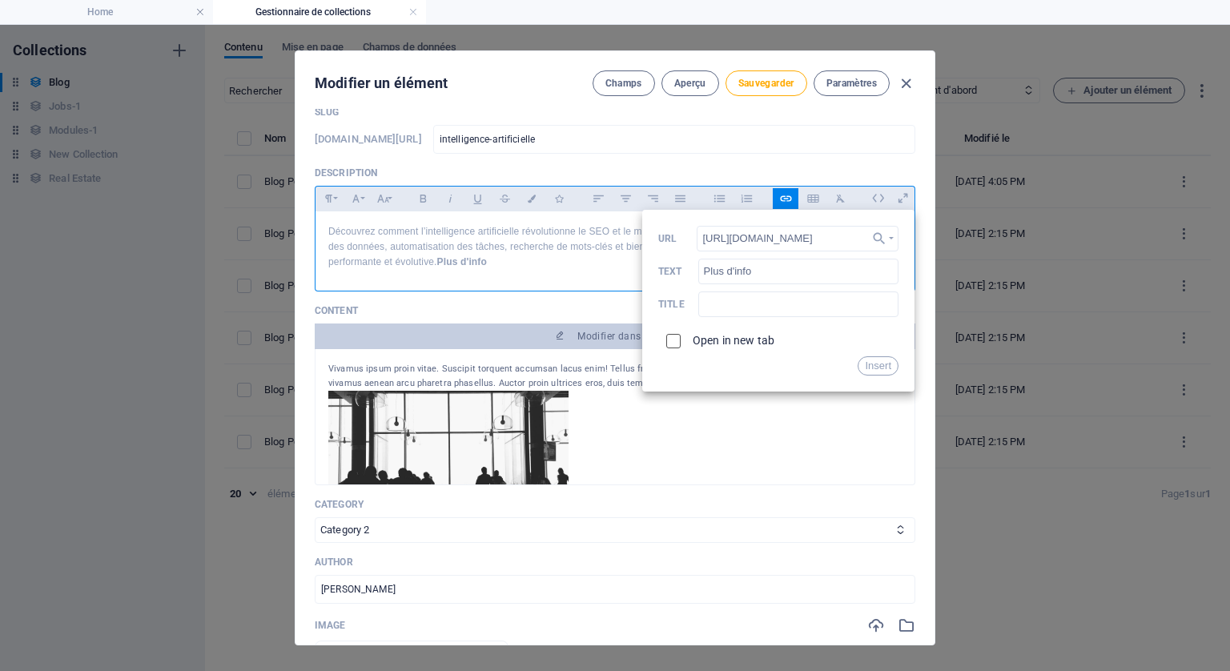
checkbox input "true"
click at [868, 364] on button "Insert" at bounding box center [878, 365] width 41 height 19
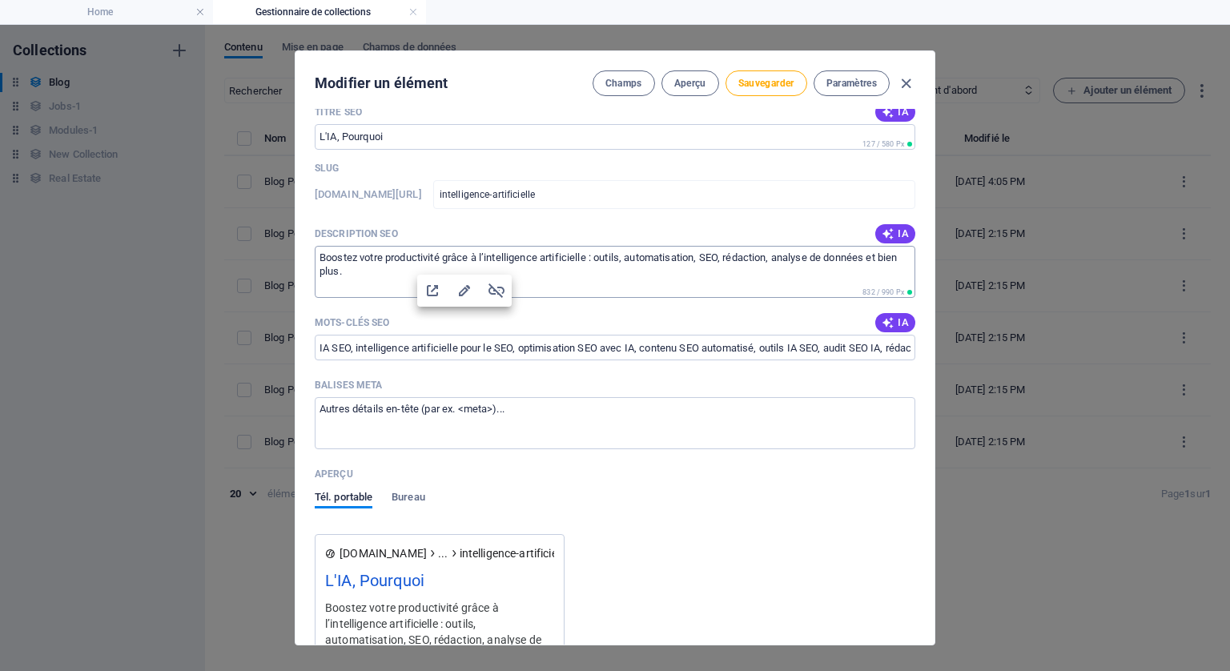
scroll to position [878, 0]
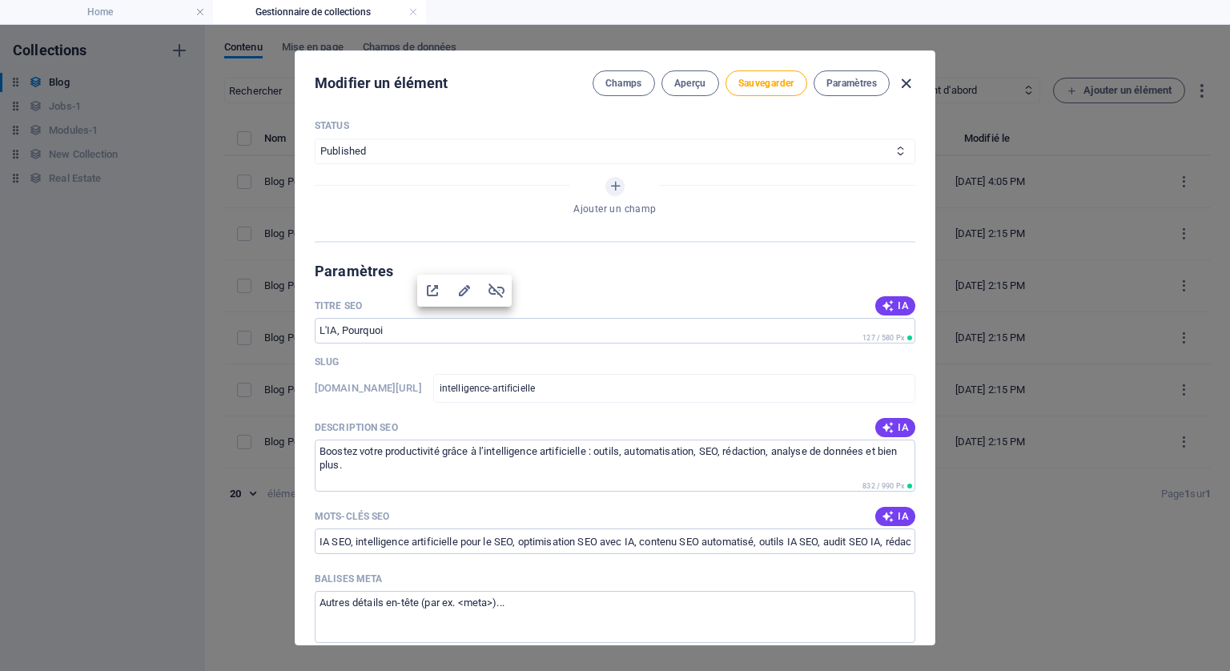
click at [908, 82] on icon "button" at bounding box center [906, 83] width 18 height 18
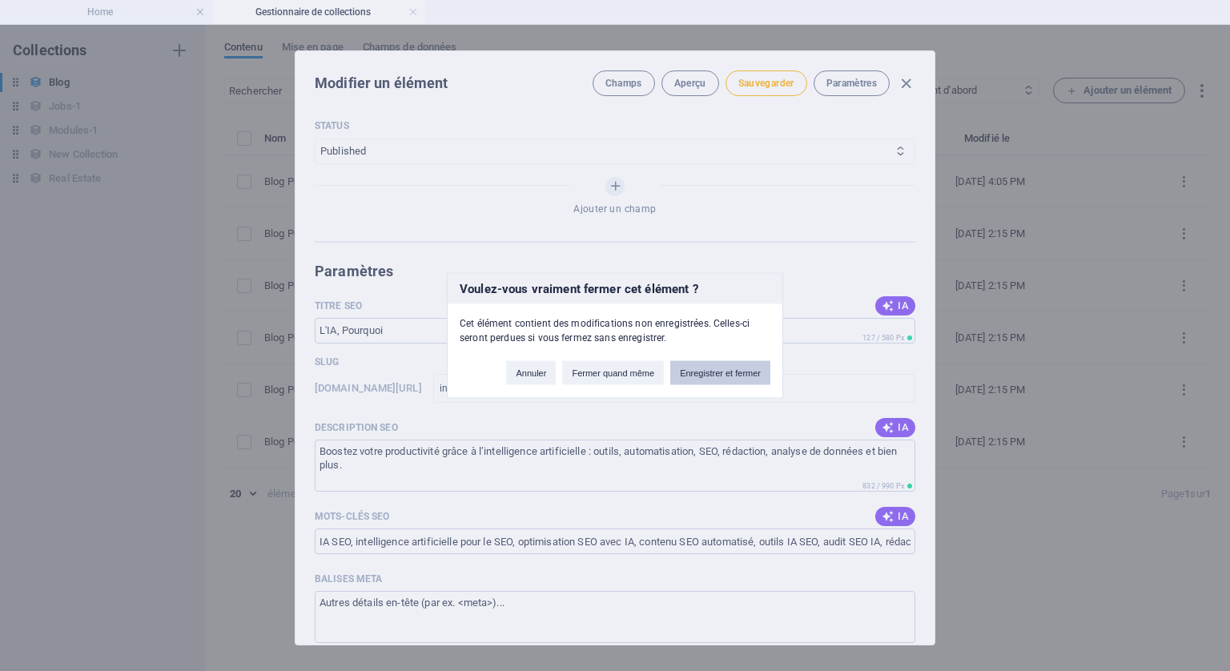
click at [722, 371] on button "Enregistrer et fermer" at bounding box center [720, 373] width 100 height 24
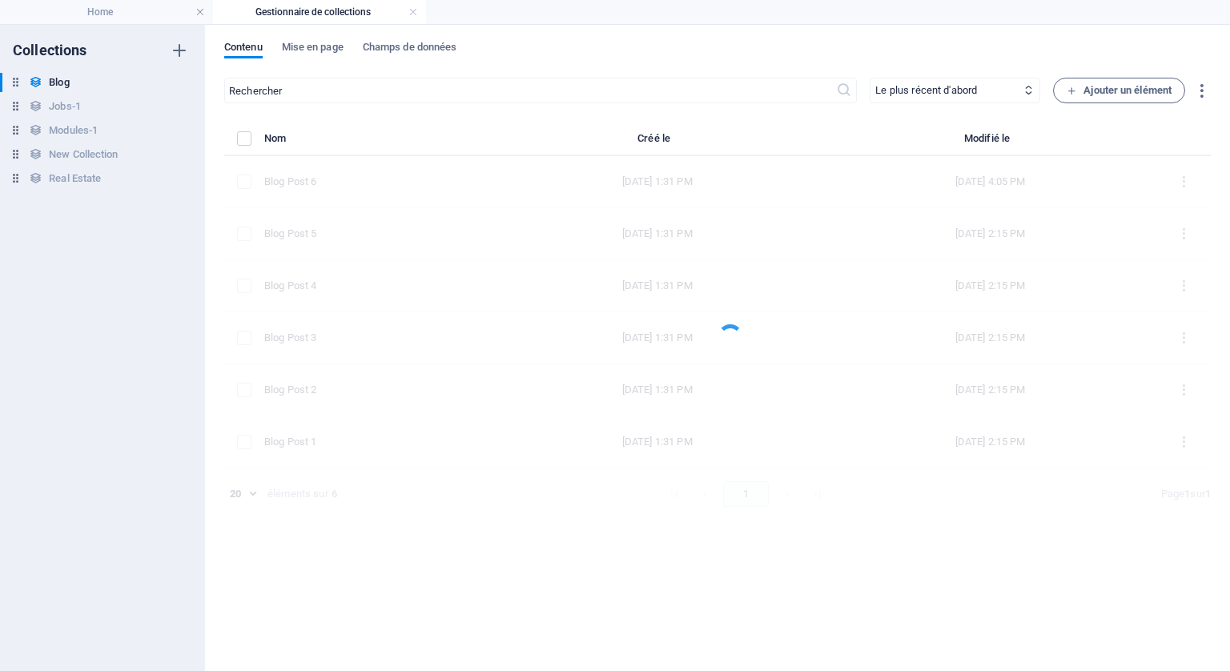
scroll to position [0, 0]
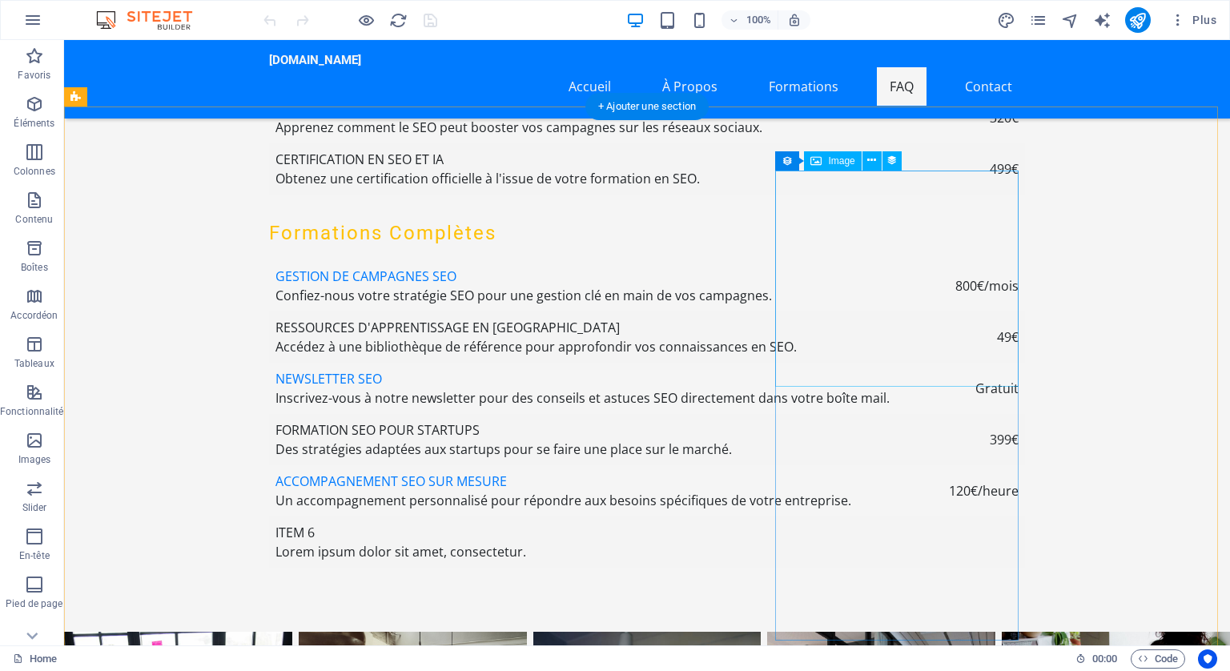
scroll to position [5847, 0]
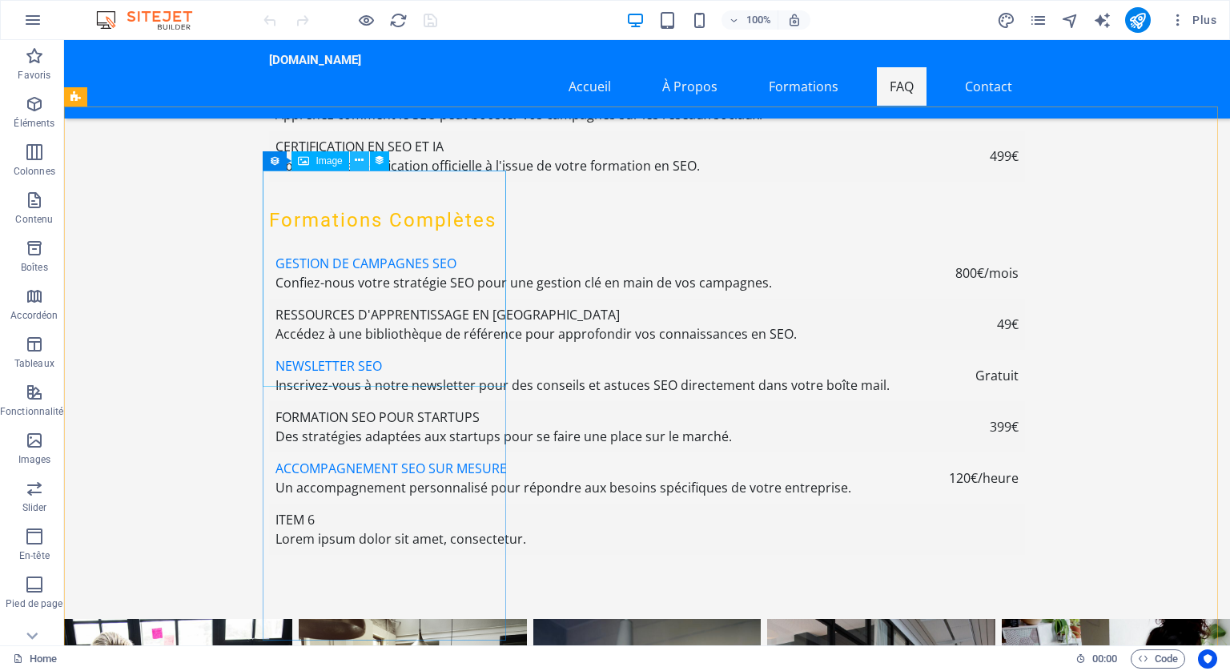
click at [357, 159] on icon at bounding box center [359, 160] width 9 height 17
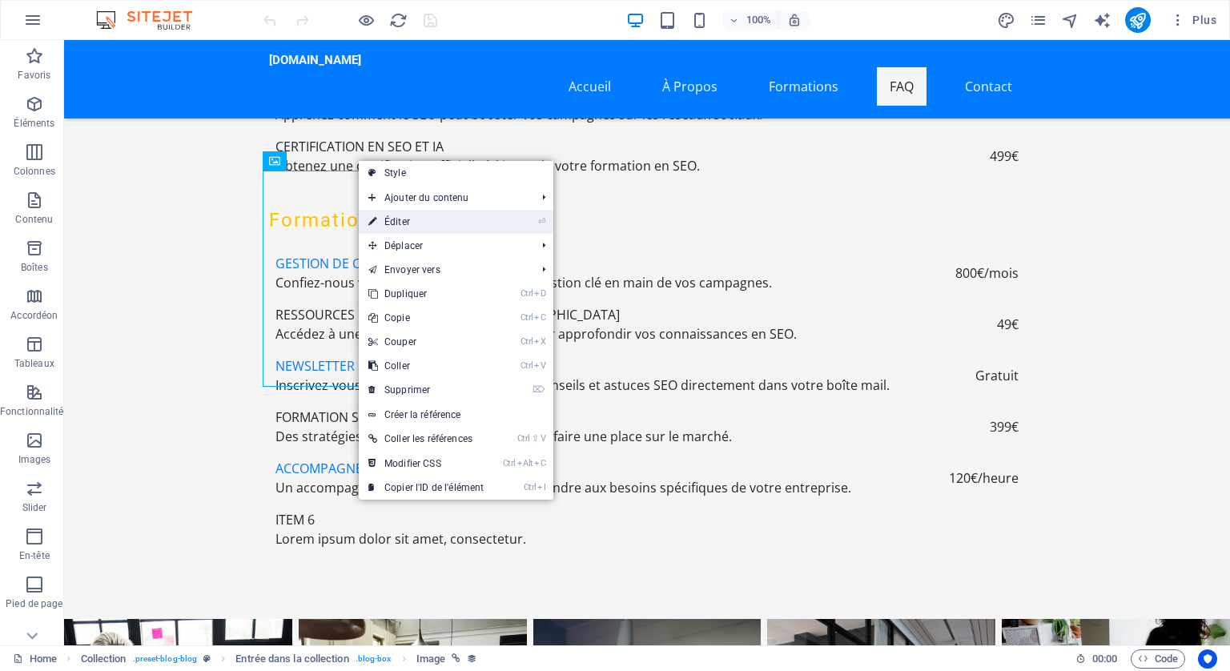
click at [404, 220] on link "⏎ Éditer" at bounding box center [426, 222] width 135 height 24
select select "px"
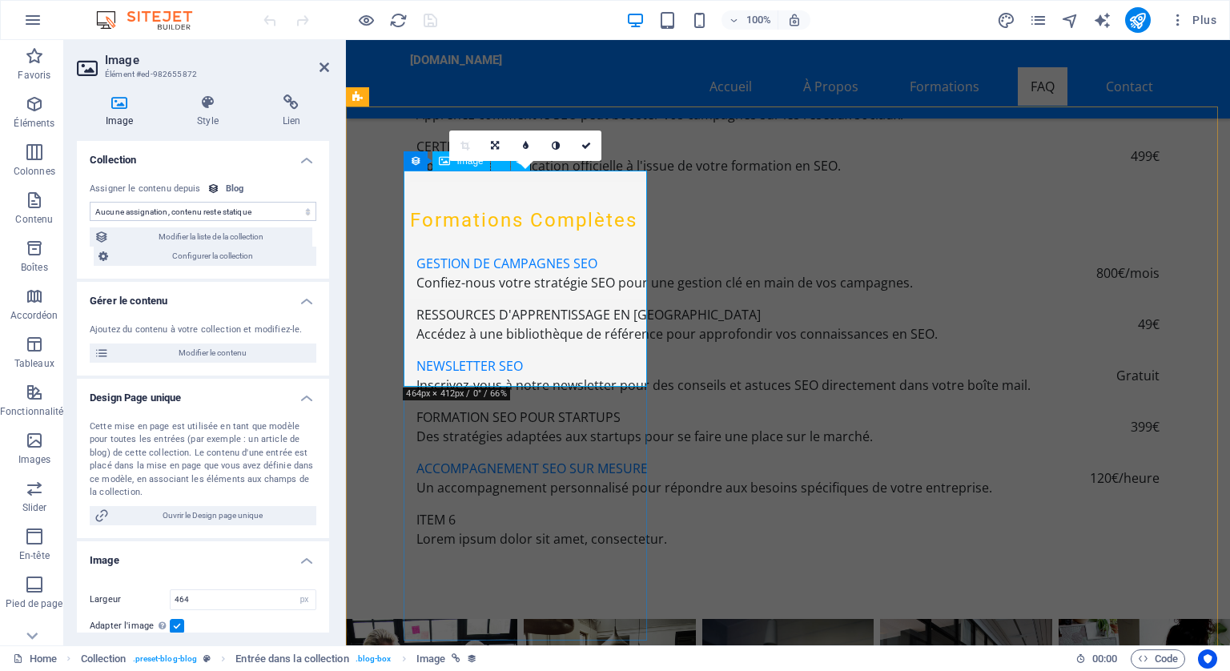
scroll to position [5790, 0]
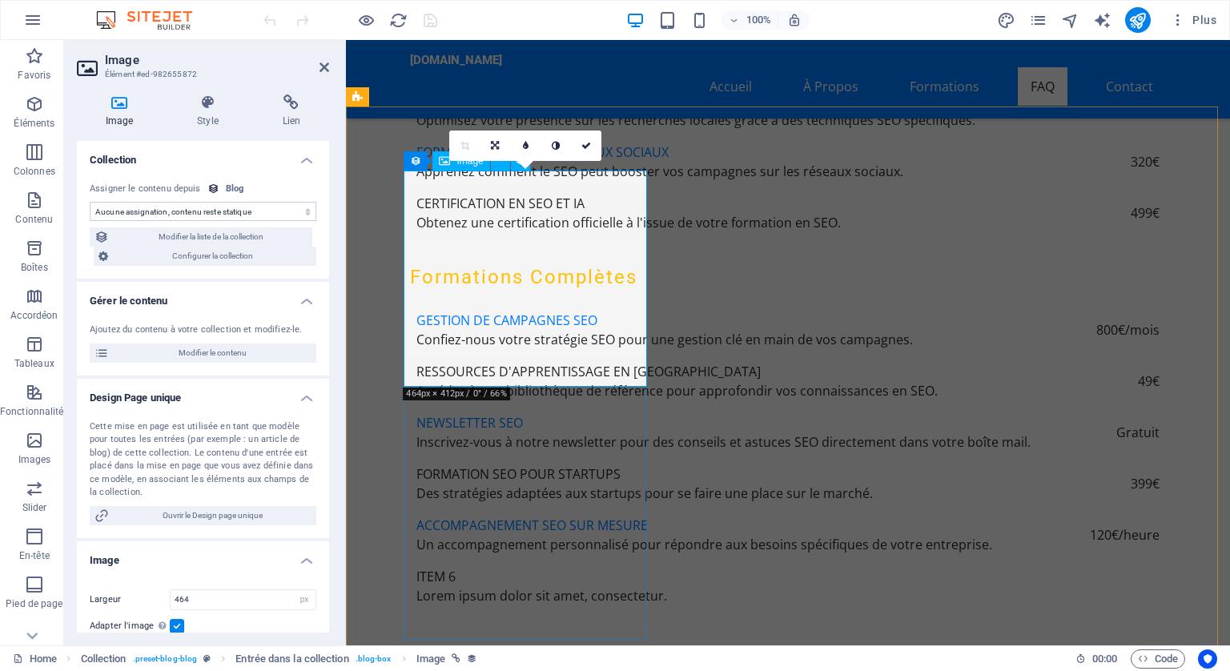
select select "image"
click at [283, 100] on icon at bounding box center [291, 103] width 75 height 16
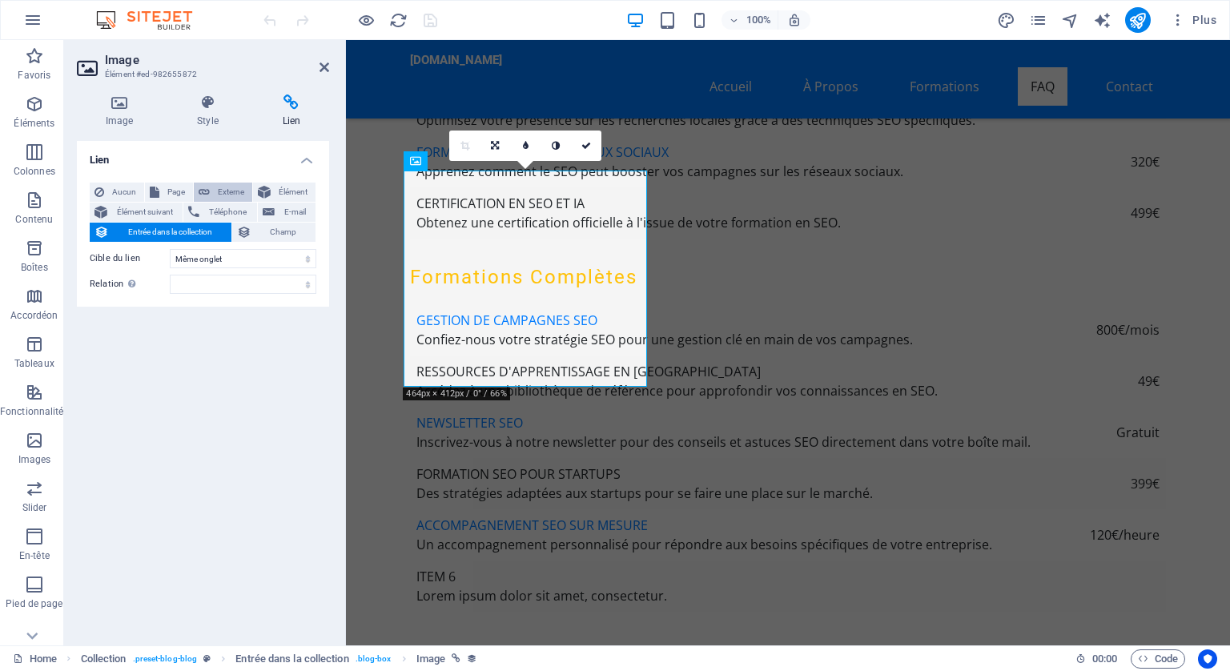
click at [233, 191] on span "Externe" at bounding box center [231, 192] width 33 height 19
select select "blank"
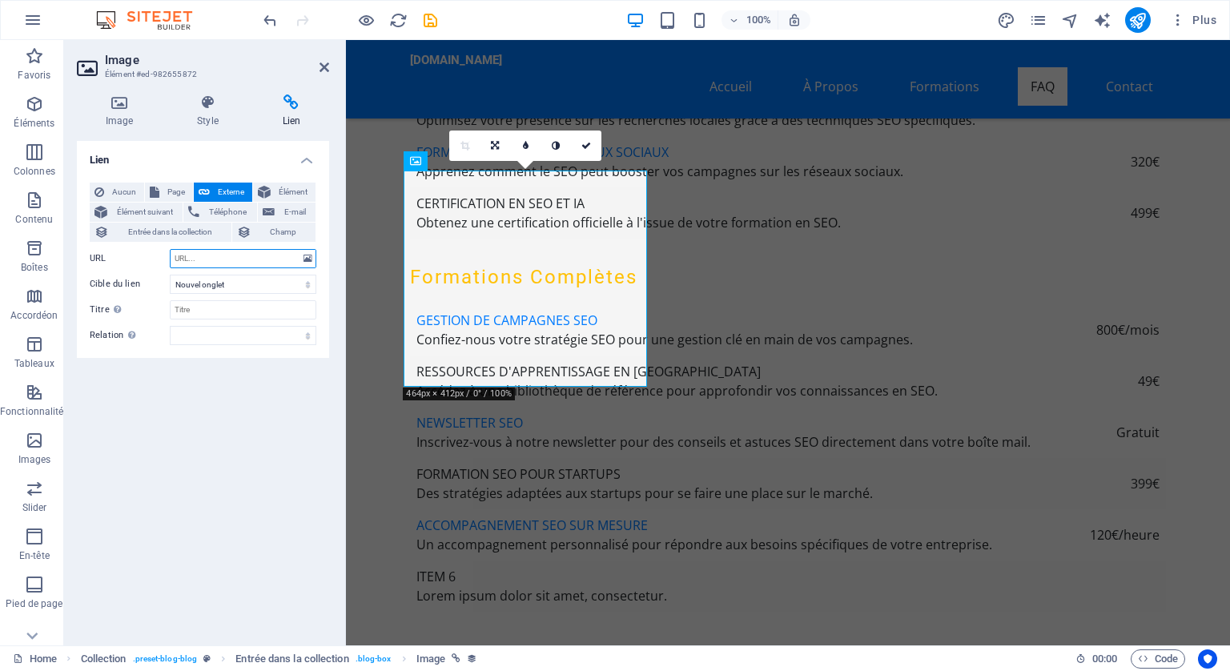
paste input "https://fr.wikipedia.org/wiki/Intelligence_artificielle"
type input "https://fr.wikipedia.org/wiki/Intelligence_artificielle"
click at [1129, 19] on icon "publish" at bounding box center [1138, 20] width 18 height 18
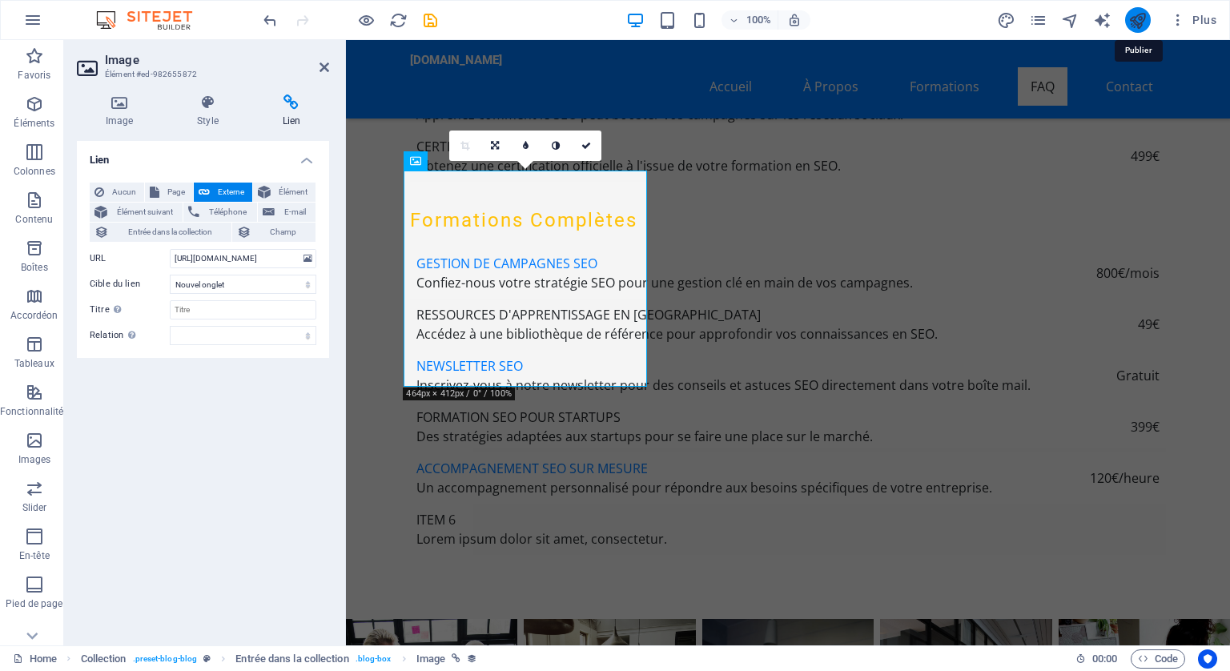
checkbox input "false"
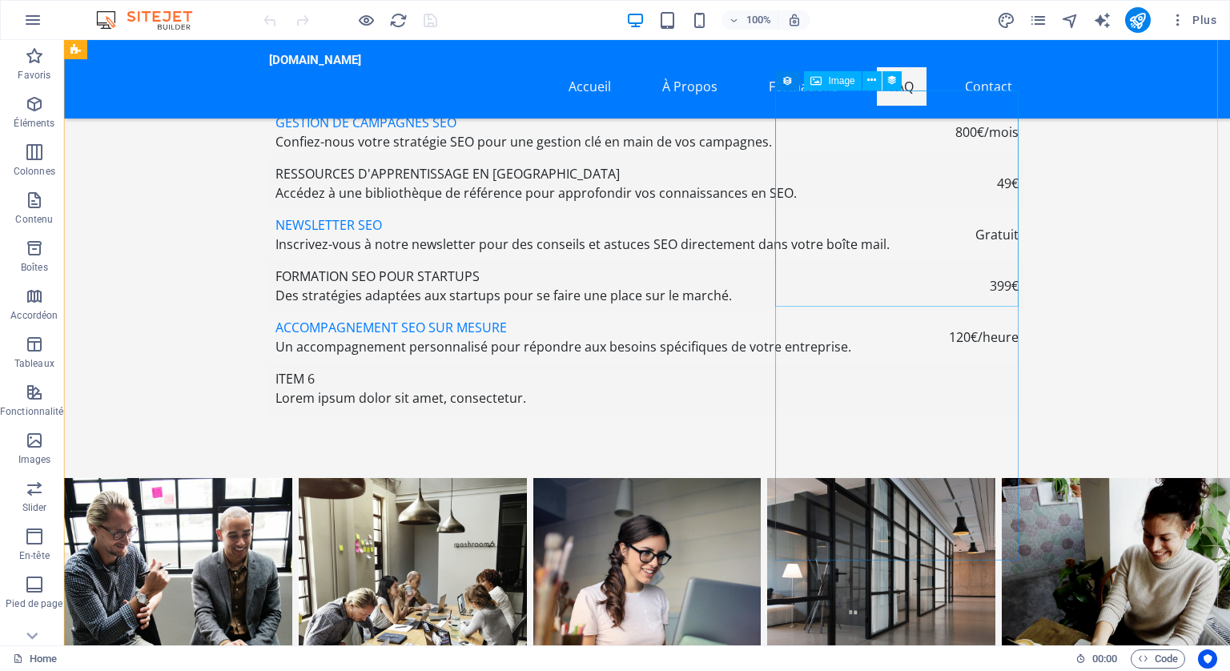
scroll to position [5927, 0]
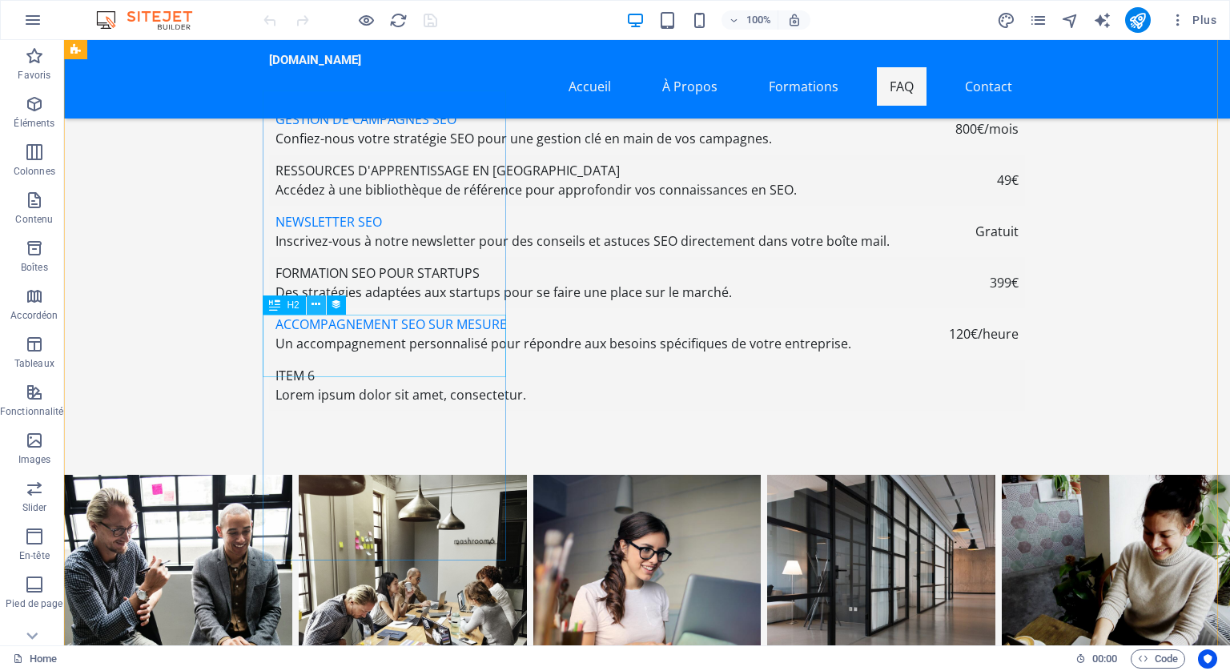
click at [313, 301] on icon at bounding box center [316, 304] width 9 height 17
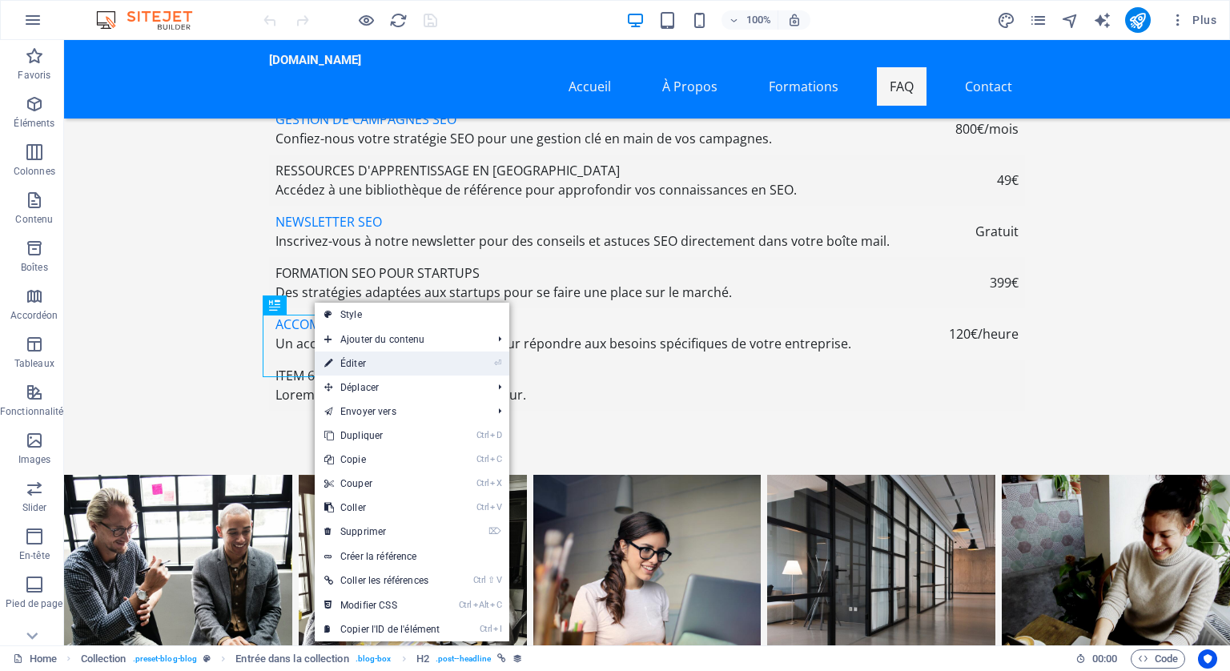
click at [362, 360] on link "⏎ Éditer" at bounding box center [382, 364] width 135 height 24
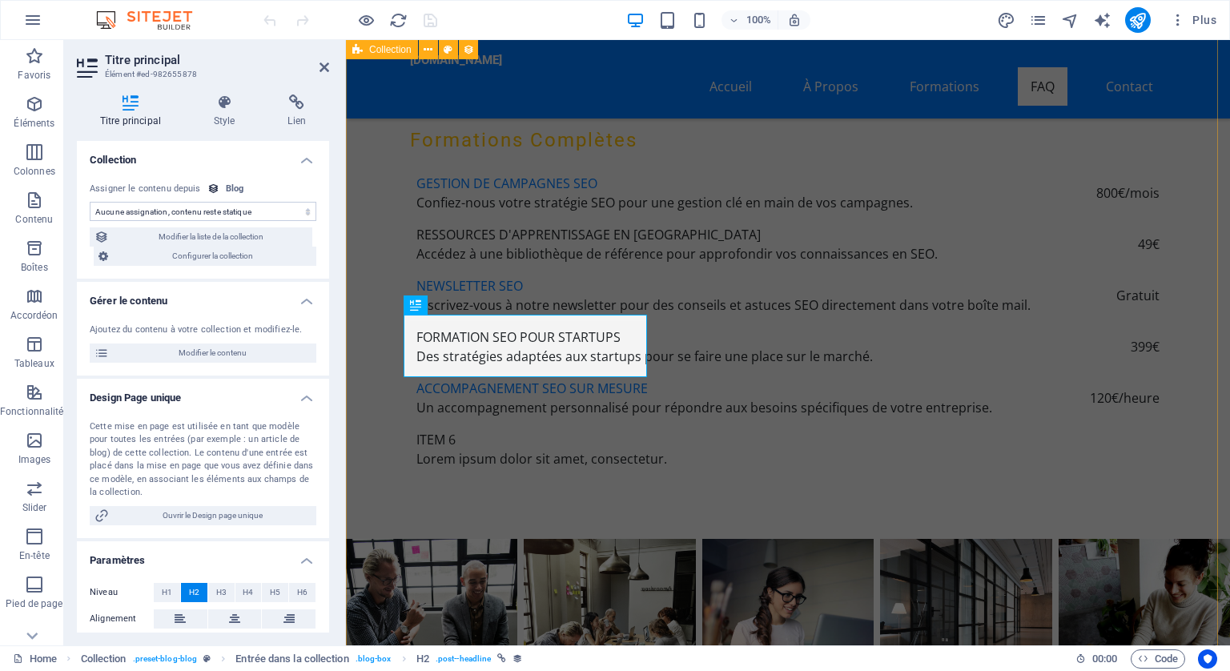
scroll to position [5870, 0]
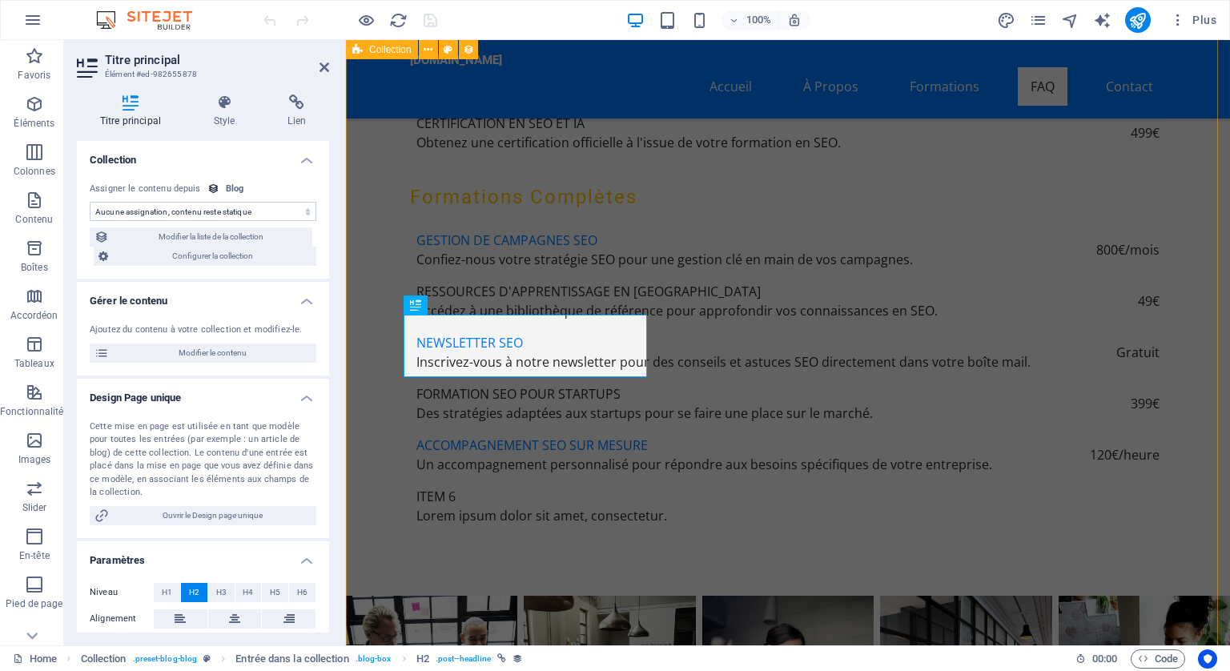
select select "name"
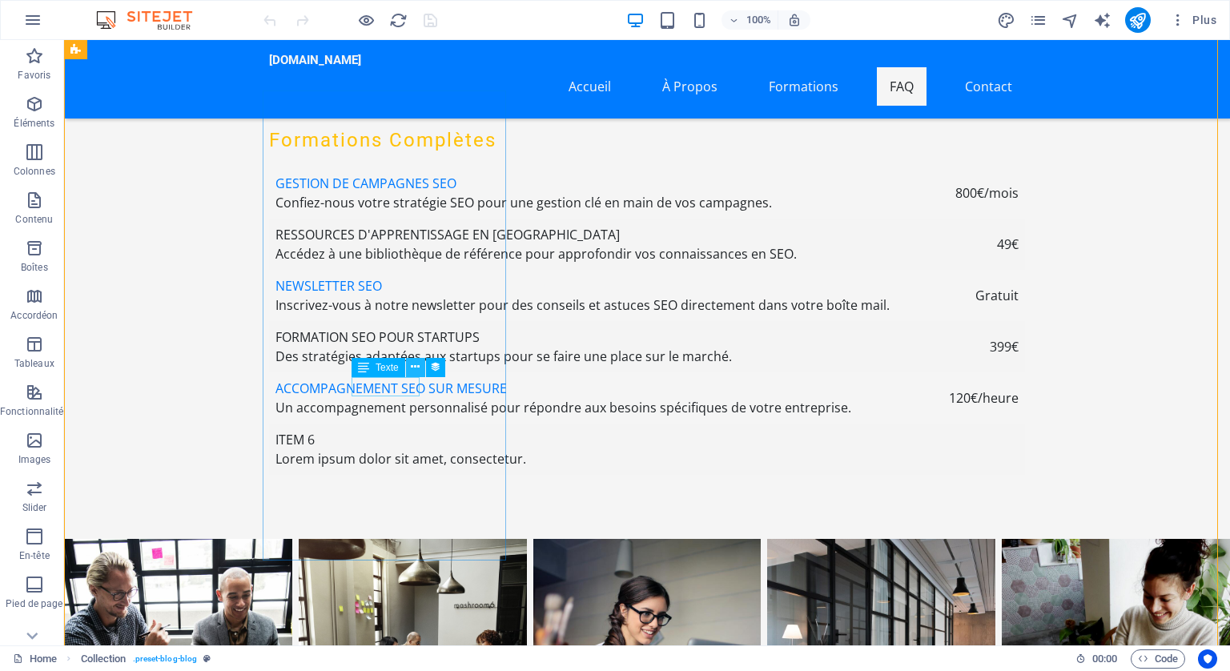
click at [413, 364] on icon at bounding box center [415, 367] width 9 height 17
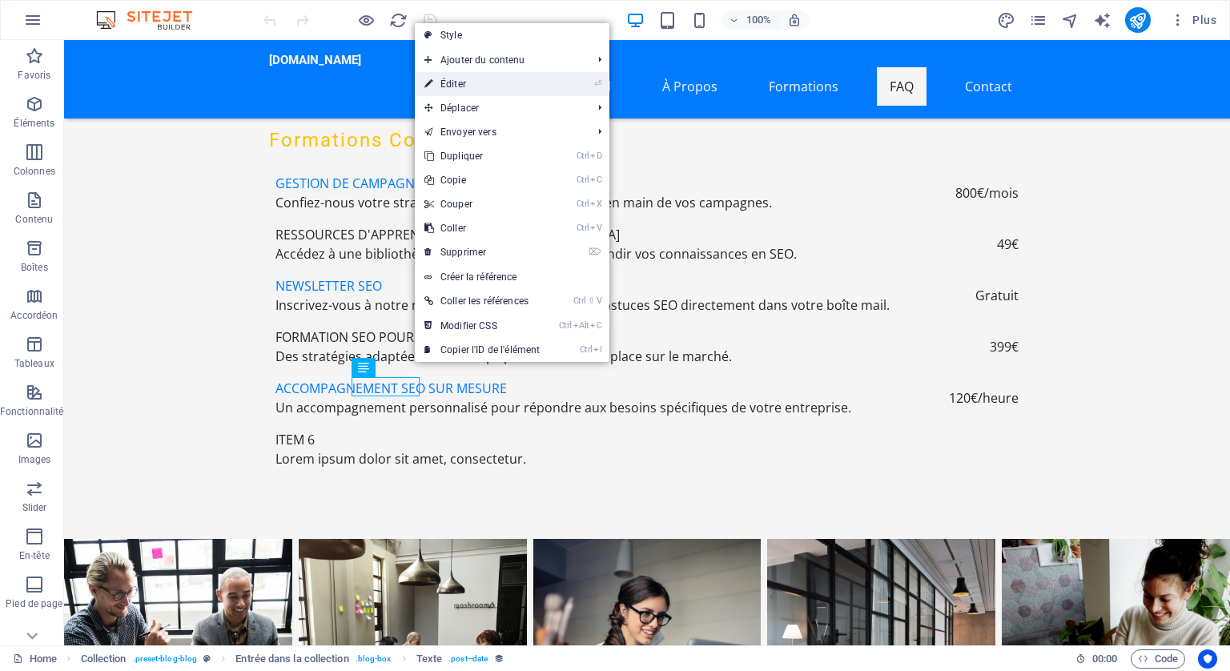
click at [461, 78] on link "⏎ Éditer" at bounding box center [482, 84] width 135 height 24
select select "publishing_date"
select select "1"
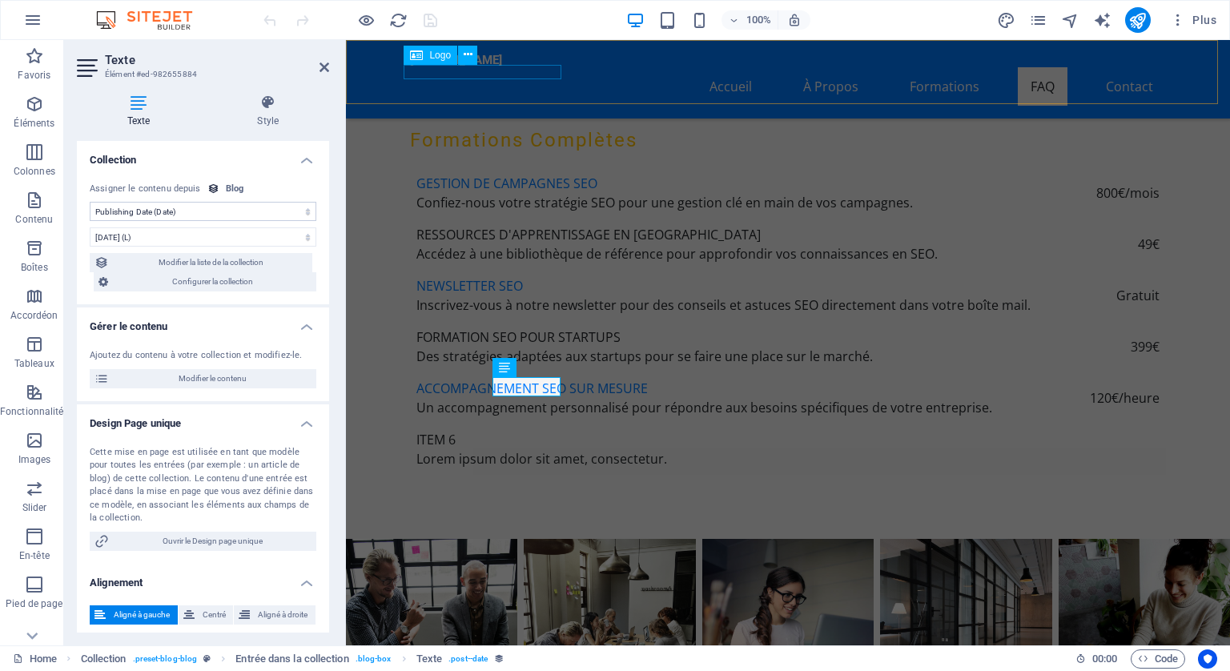
scroll to position [5870, 0]
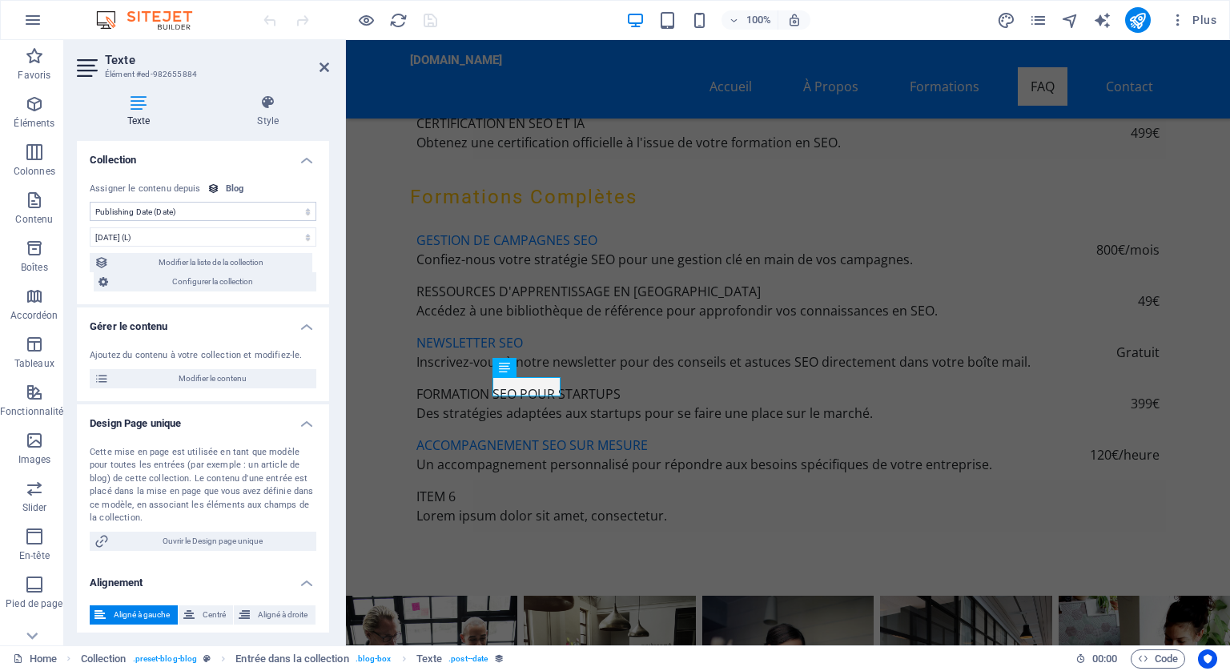
click at [249, 257] on span "Modifier la liste de la collection" at bounding box center [211, 262] width 194 height 19
select select "columns.publishing_date_DESC"
select select "columns.status"
select select "columns.publishing_date"
select select "past"
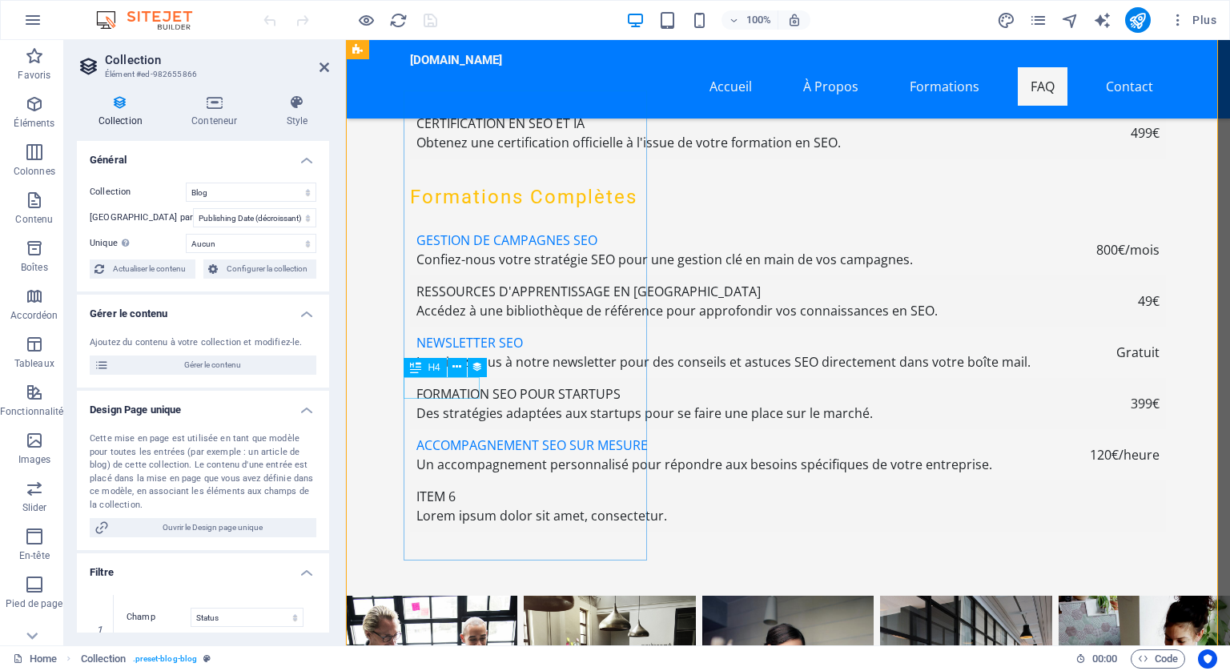
click at [456, 363] on icon at bounding box center [457, 367] width 9 height 17
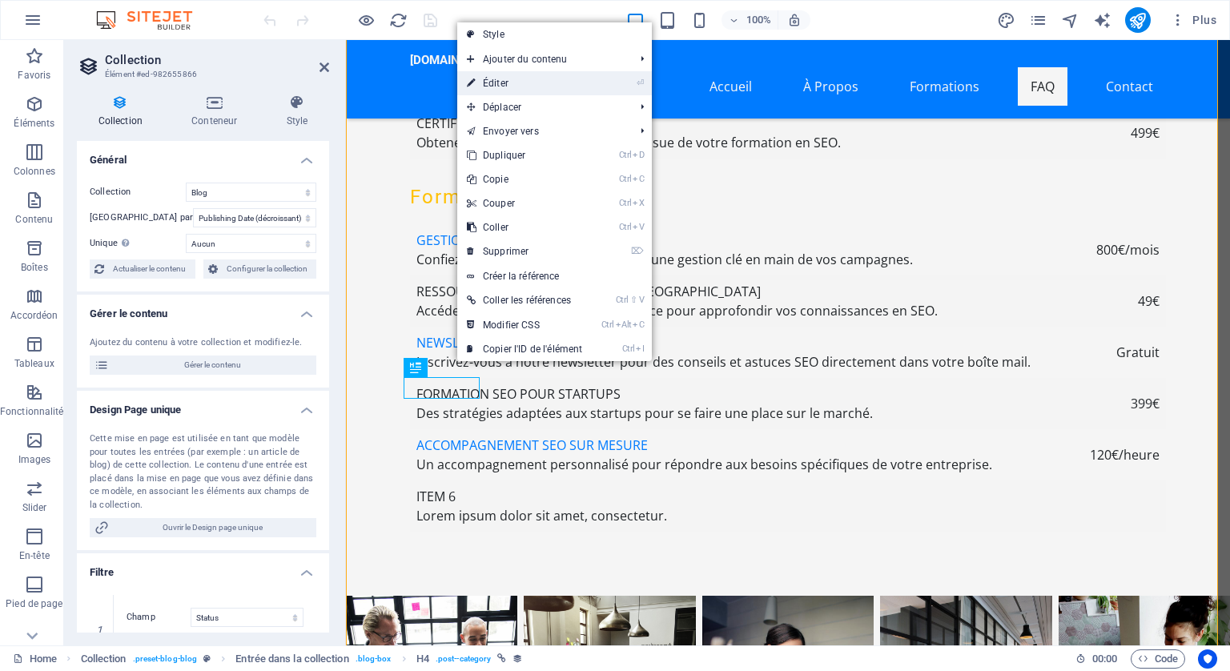
click at [497, 82] on link "⏎ Éditer" at bounding box center [524, 83] width 135 height 24
select select "category"
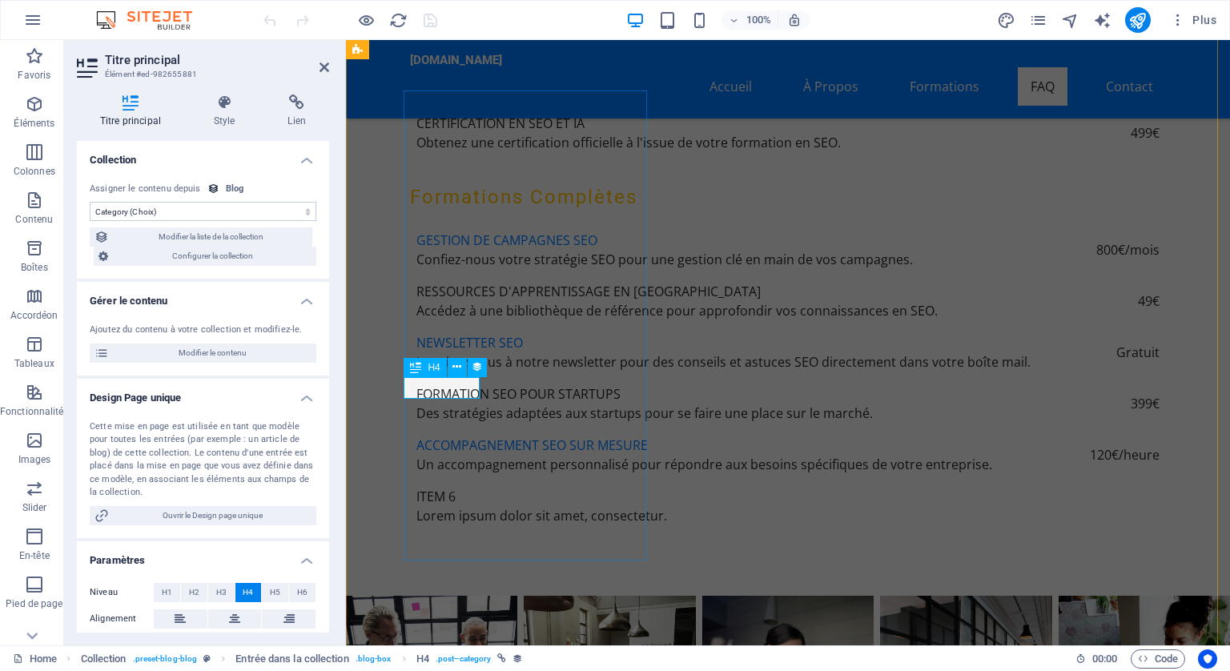
click at [225, 233] on span "Modifier la liste de la collection" at bounding box center [211, 236] width 194 height 19
select select "columns.publishing_date_DESC"
select select "columns.status"
select select "columns.publishing_date"
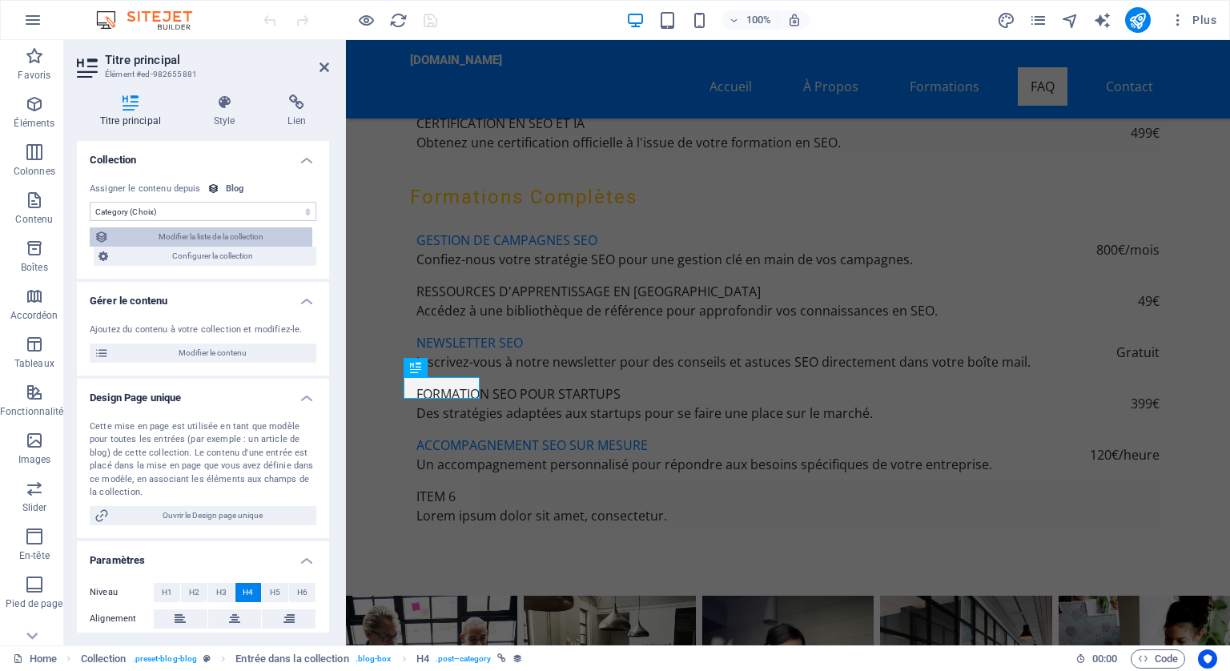
select select "past"
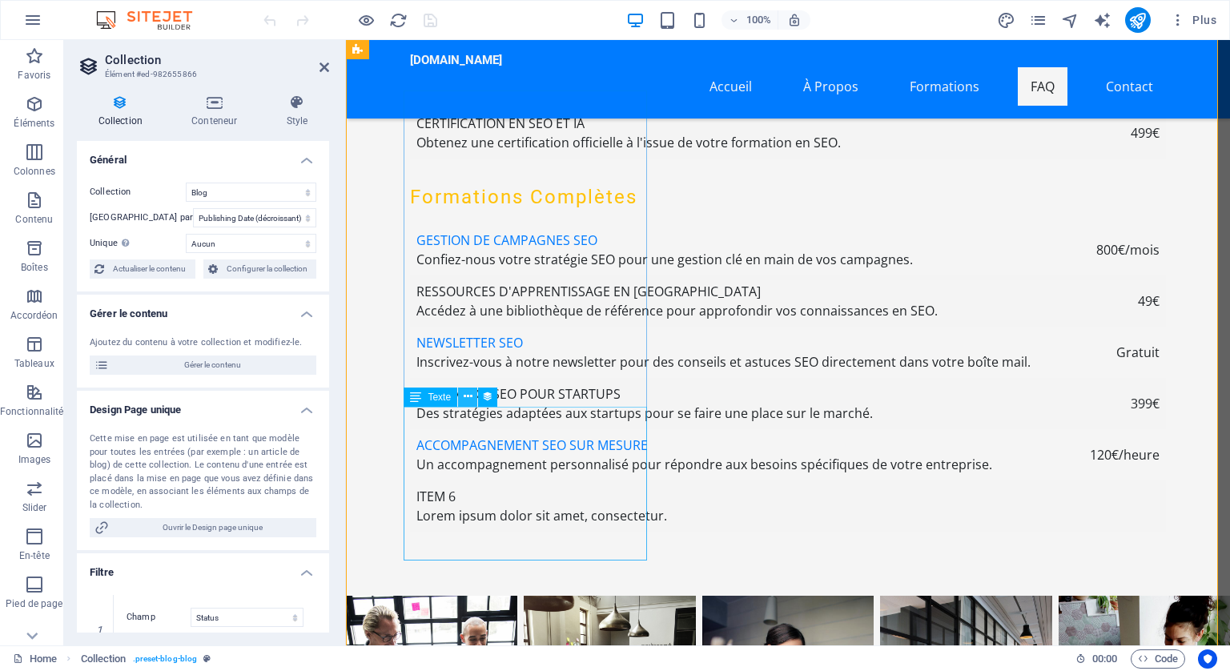
click at [469, 394] on icon at bounding box center [468, 396] width 9 height 17
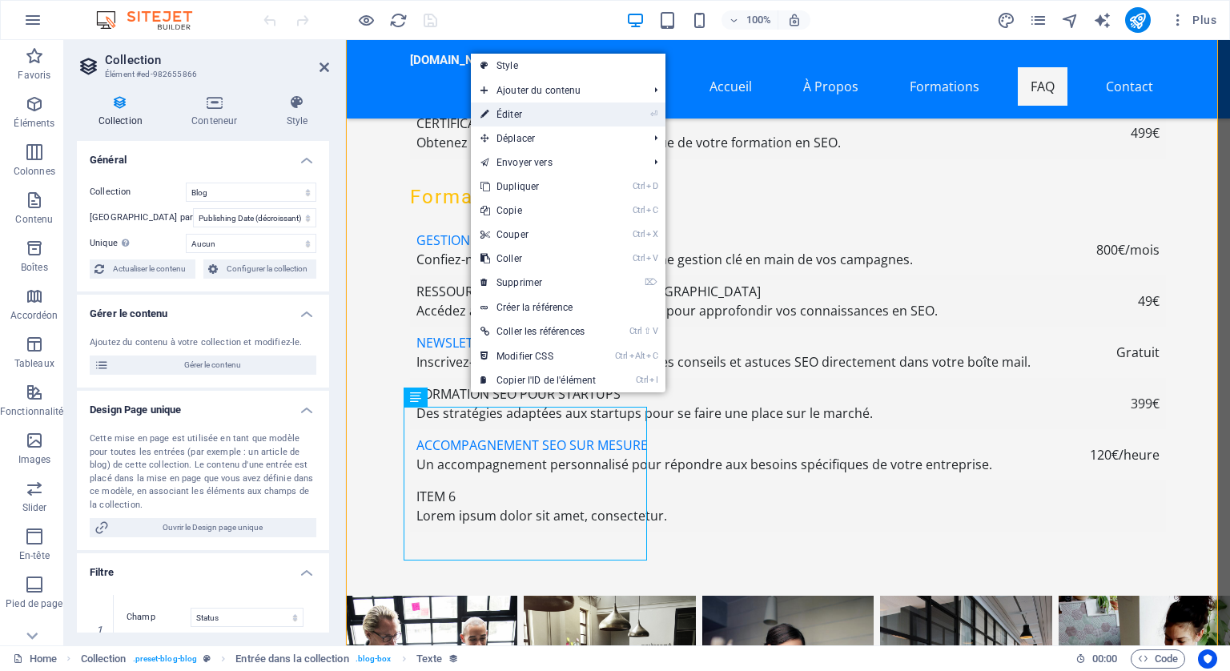
click at [531, 112] on link "⏎ Éditer" at bounding box center [538, 115] width 135 height 24
select select "description"
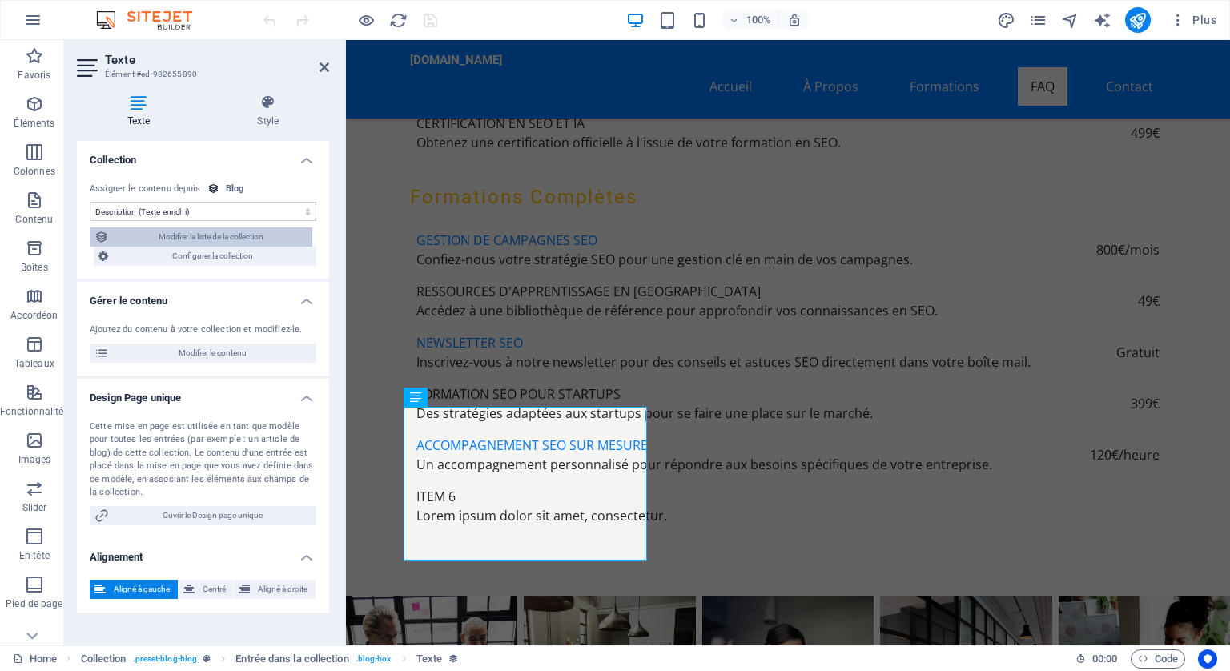
click at [231, 233] on span "Modifier la liste de la collection" at bounding box center [211, 236] width 194 height 19
select select "columns.publishing_date_DESC"
select select "columns.status"
select select "columns.publishing_date"
select select "past"
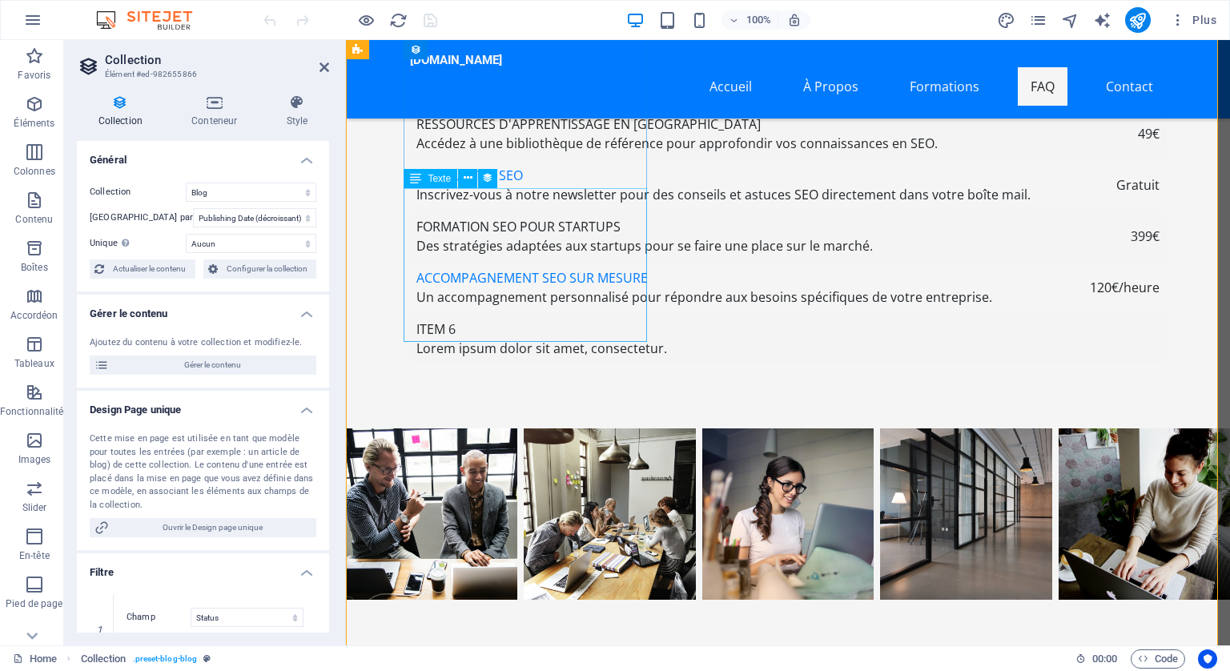
scroll to position [5950, 0]
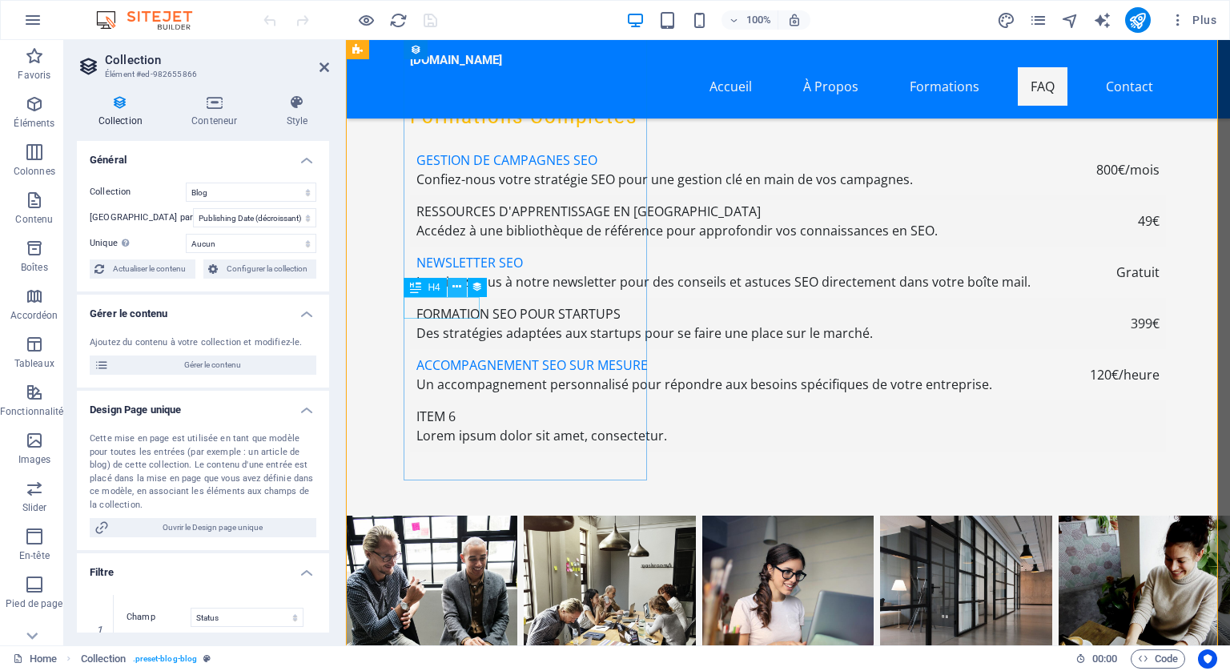
click at [458, 287] on icon at bounding box center [457, 287] width 9 height 17
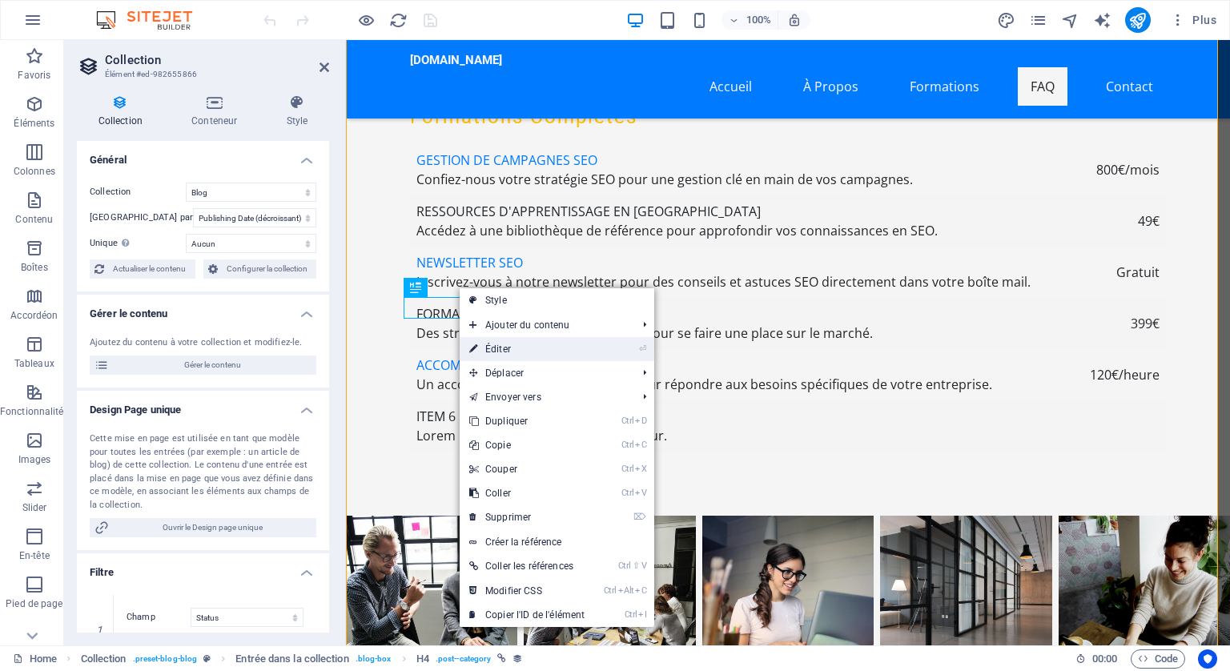
click at [497, 345] on link "⏎ Éditer" at bounding box center [527, 349] width 135 height 24
select select "category"
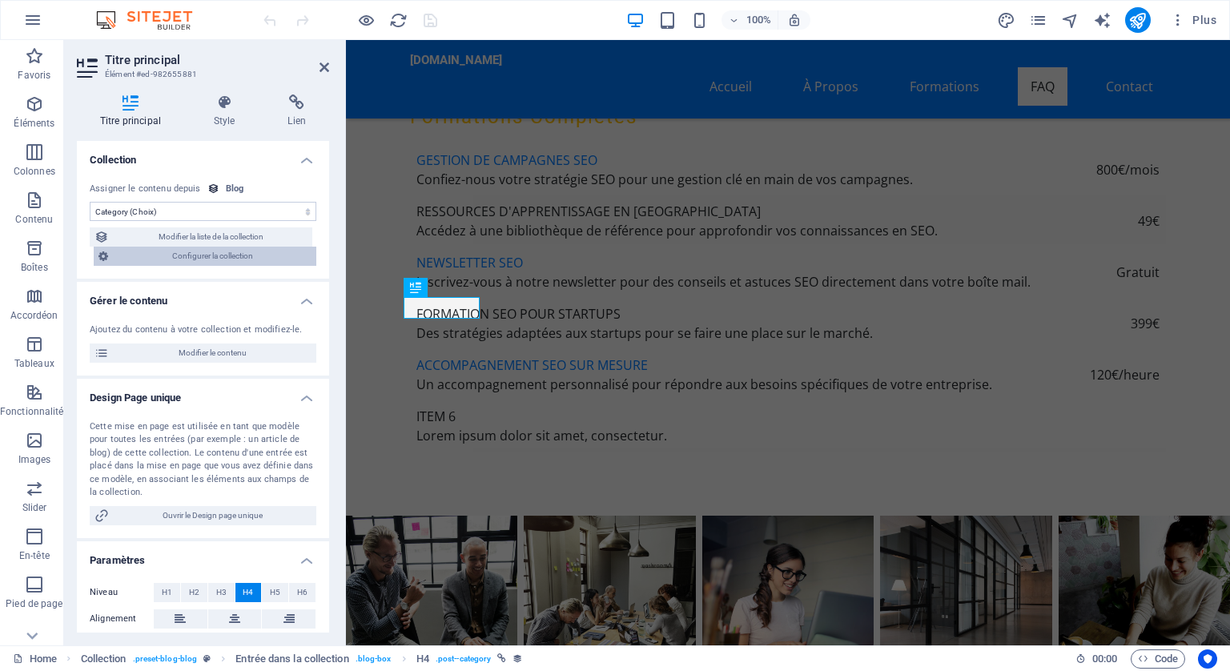
click at [223, 257] on span "Configurer la collection" at bounding box center [212, 256] width 199 height 19
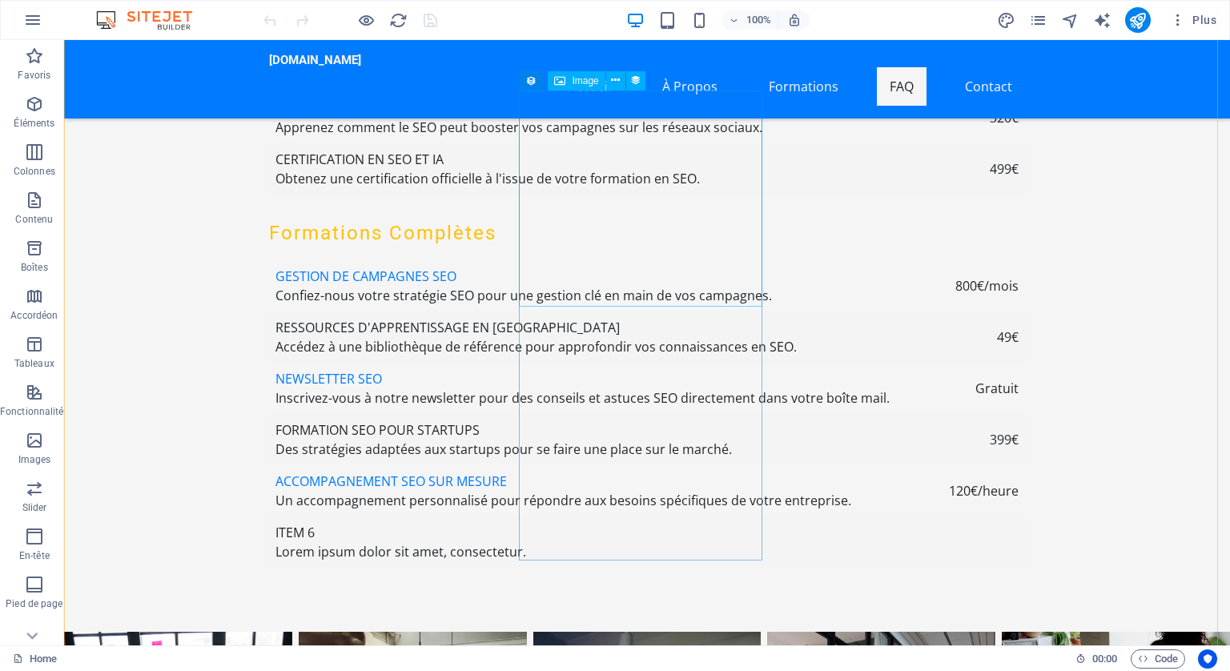
scroll to position [5927, 0]
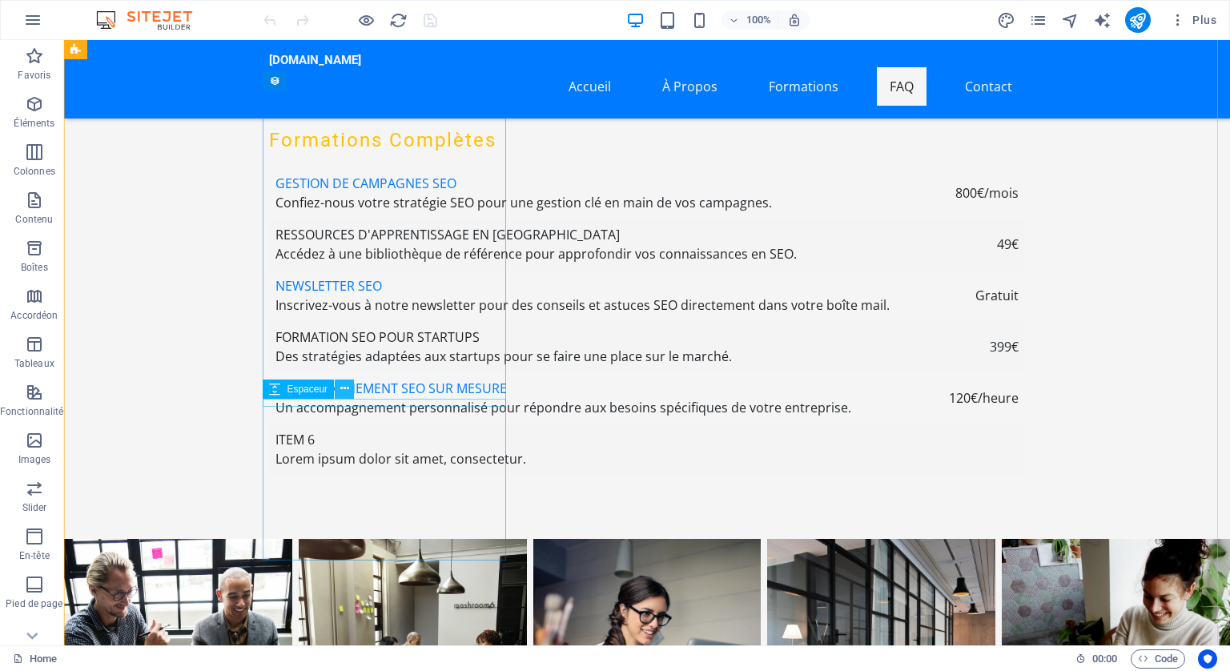
click at [349, 384] on button at bounding box center [344, 389] width 19 height 19
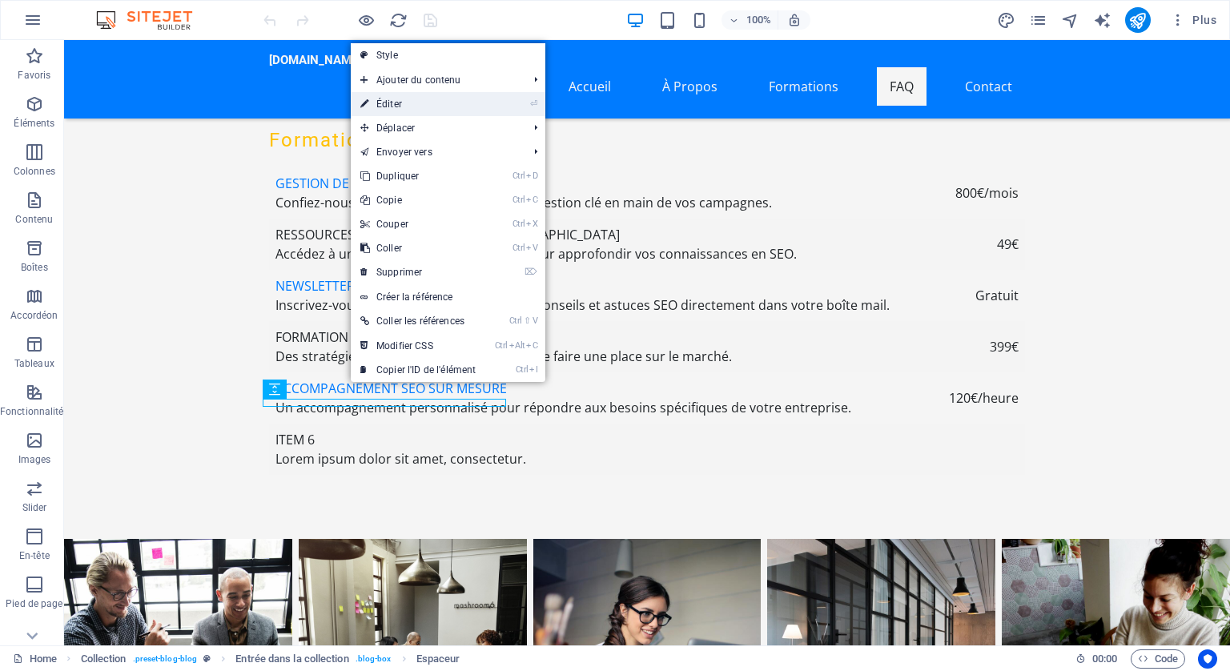
click at [395, 101] on link "⏎ Éditer" at bounding box center [418, 104] width 135 height 24
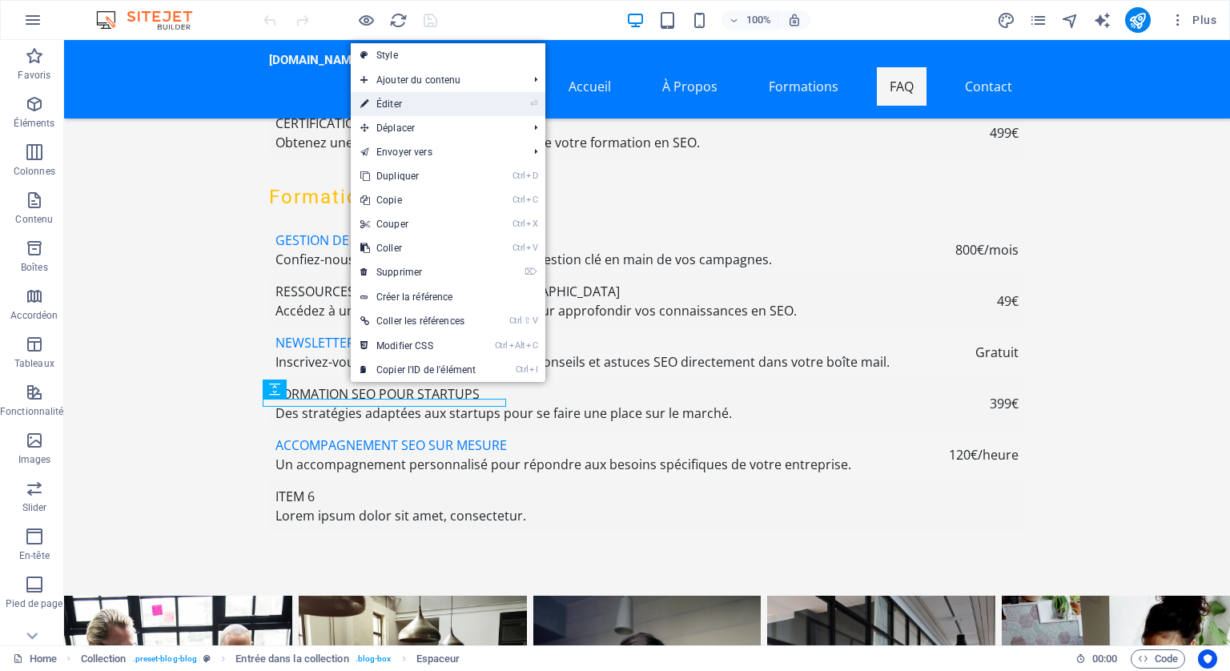
select select "px"
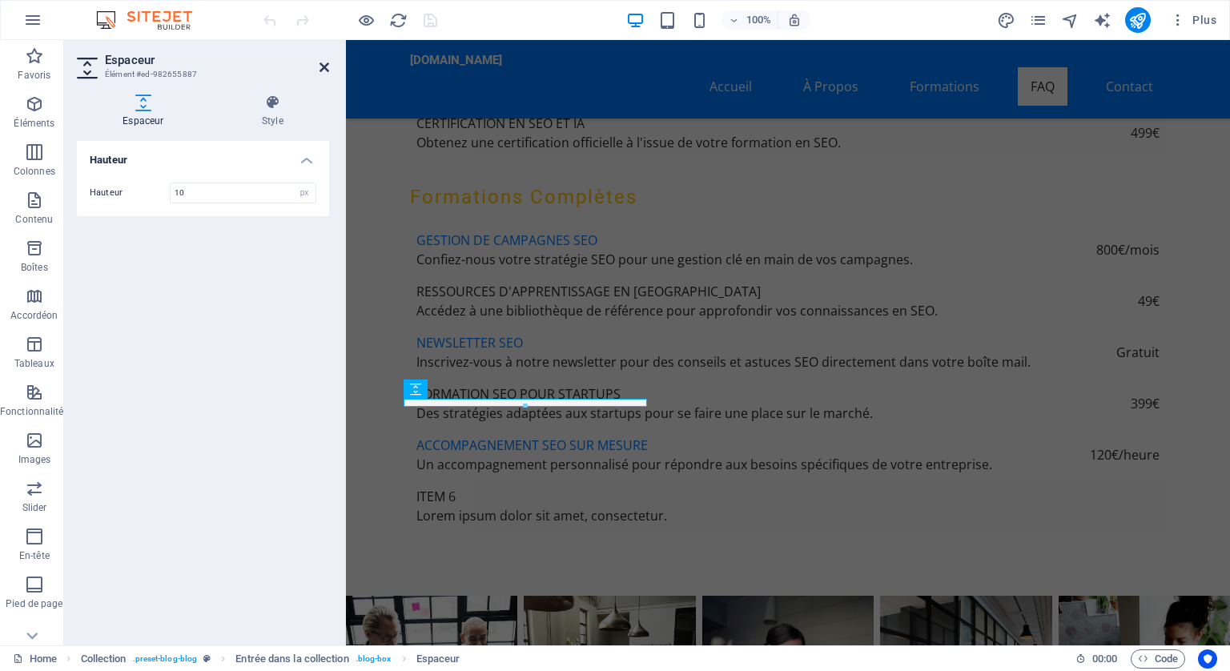
click at [323, 65] on icon at bounding box center [325, 67] width 10 height 13
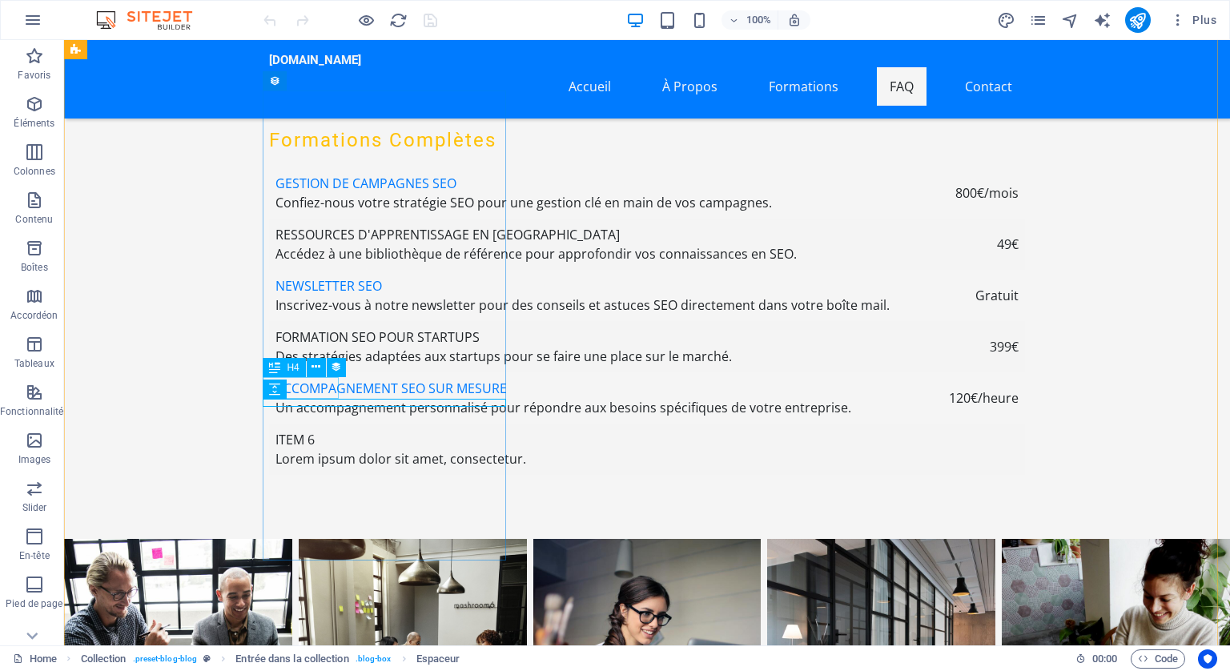
click at [315, 361] on icon at bounding box center [316, 367] width 9 height 17
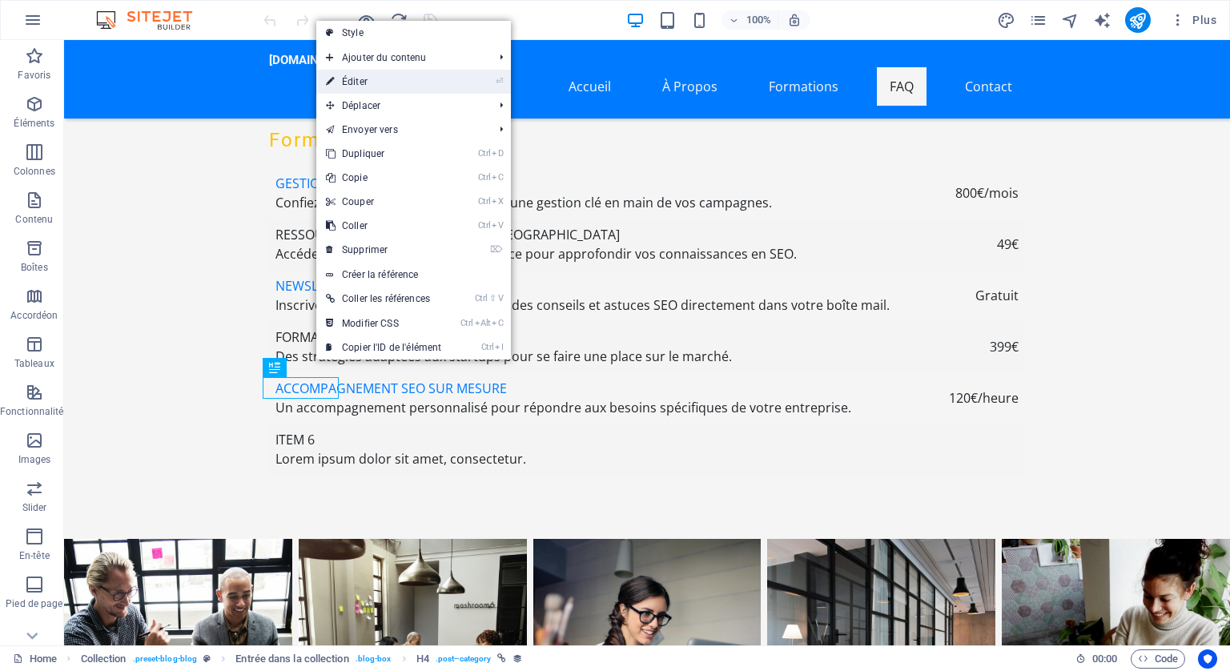
click at [352, 81] on link "⏎ Éditer" at bounding box center [383, 82] width 135 height 24
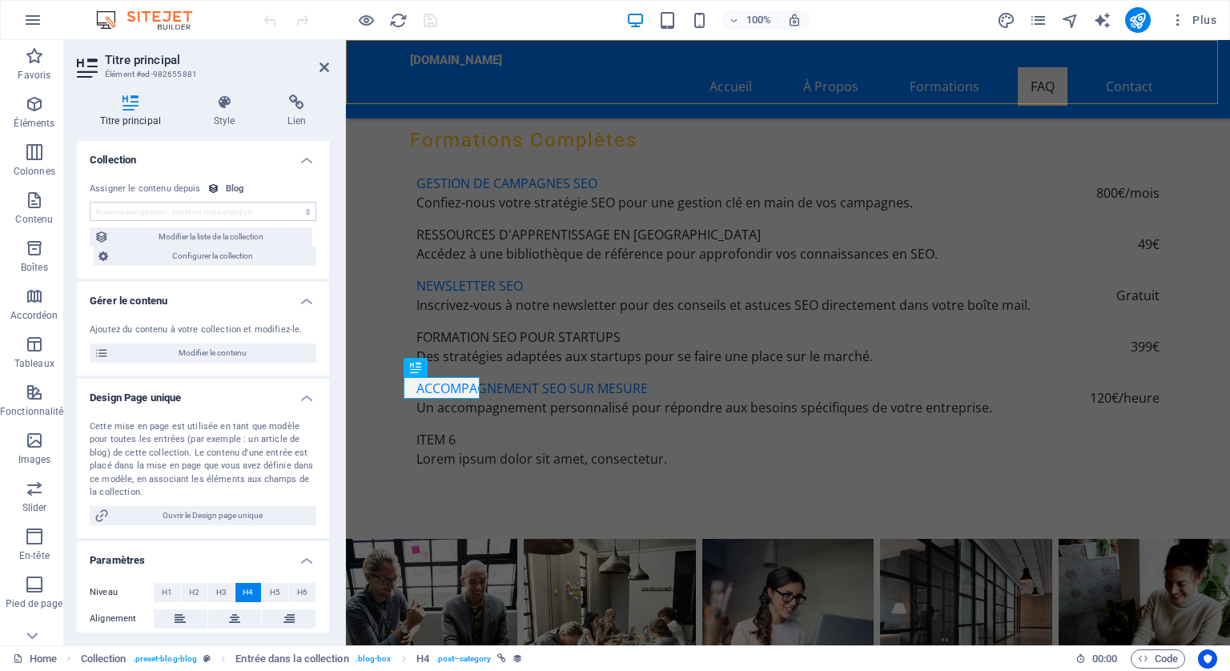
scroll to position [5870, 0]
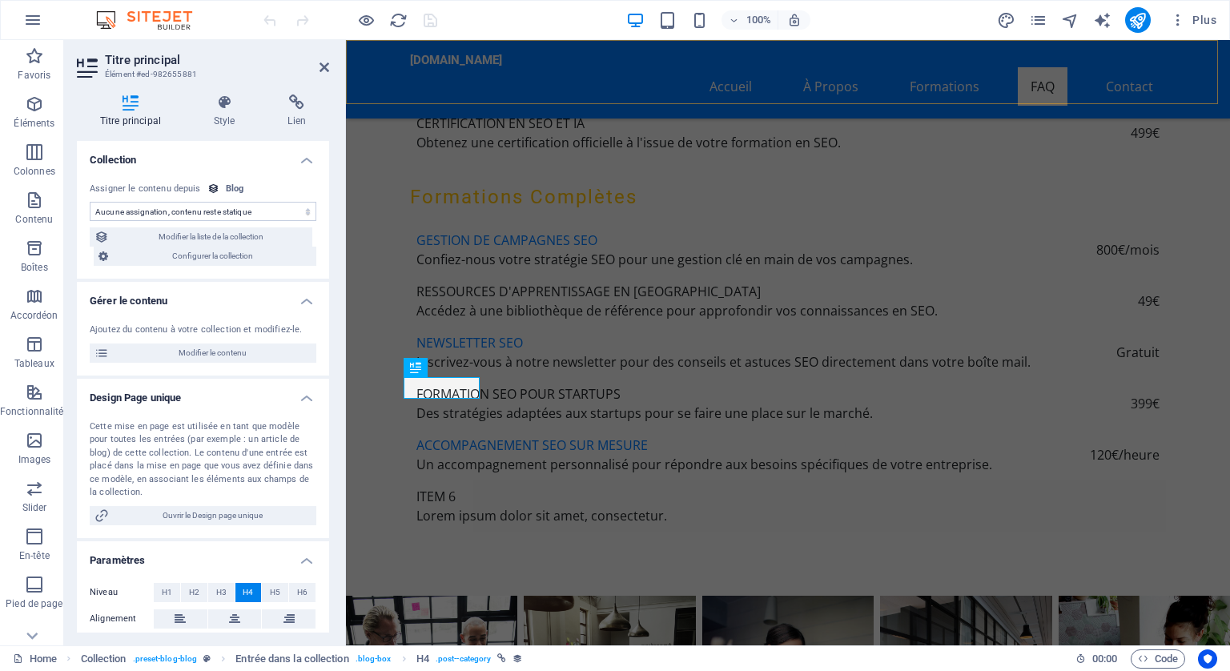
select select "category"
click at [237, 253] on span "Configurer la collection" at bounding box center [212, 256] width 199 height 19
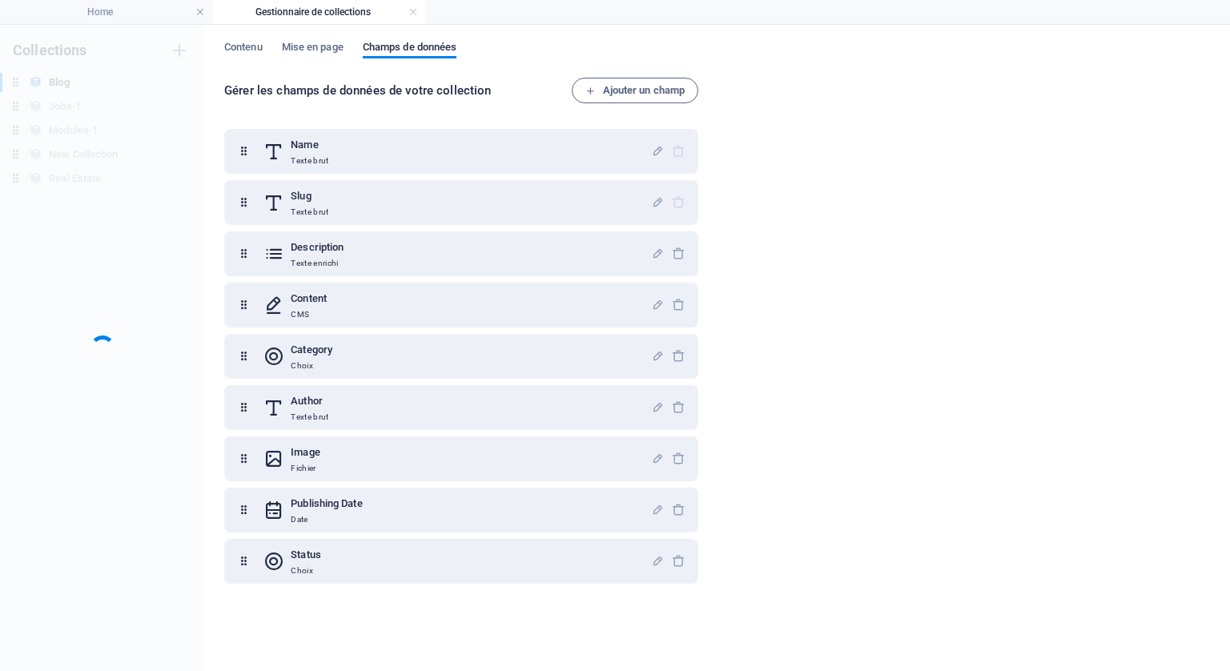
scroll to position [0, 0]
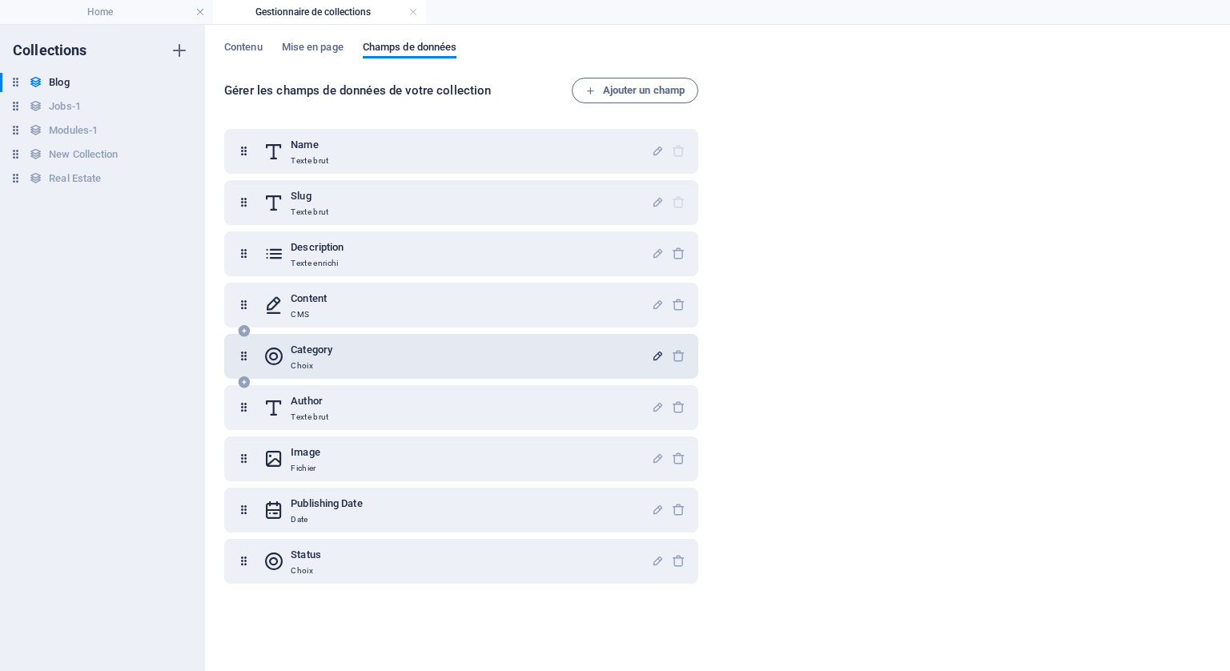
click at [655, 350] on icon "button" at bounding box center [658, 356] width 14 height 14
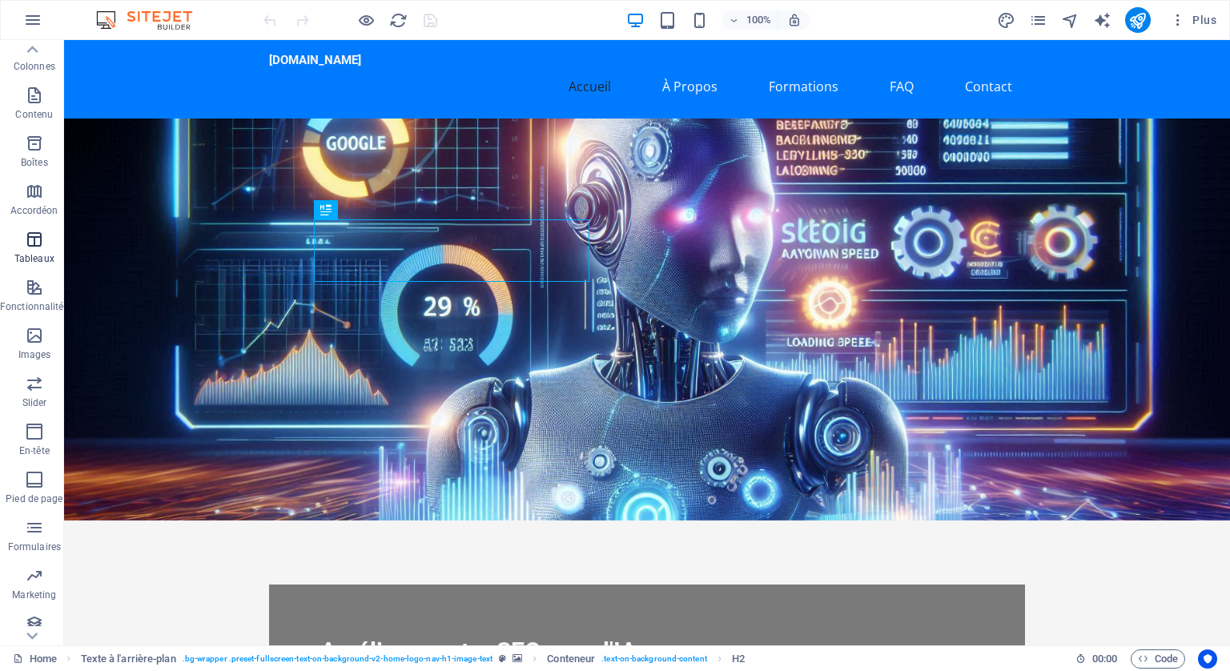
scroll to position [115, 0]
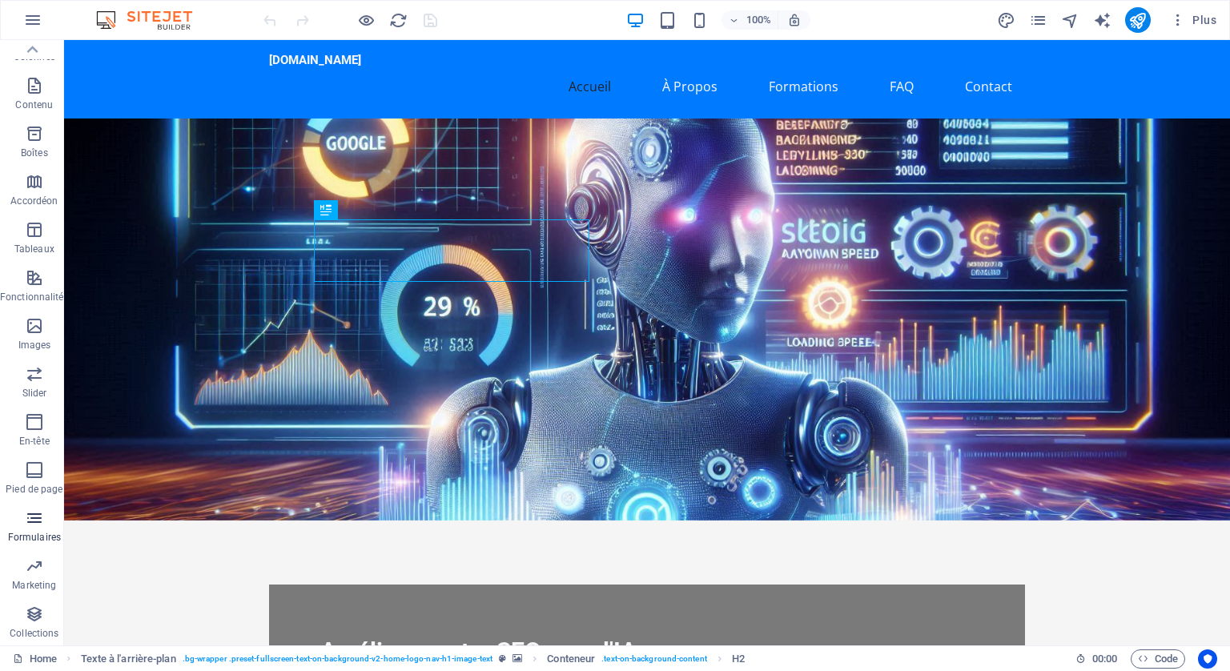
click at [32, 521] on icon "button" at bounding box center [34, 518] width 19 height 19
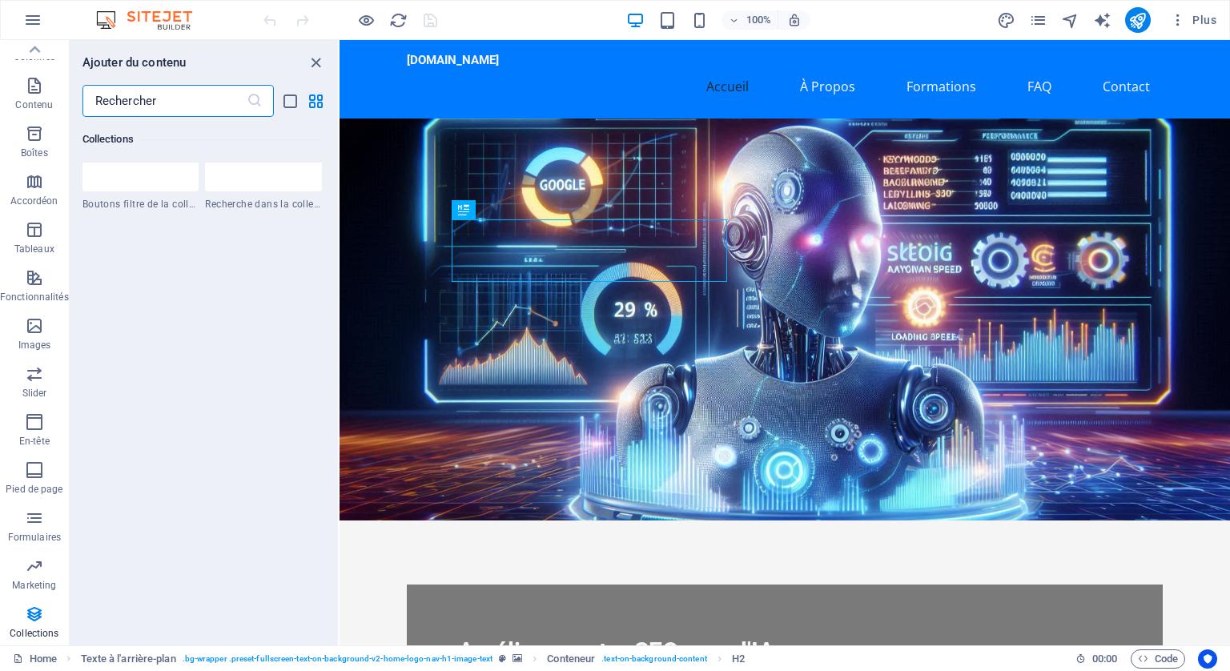
scroll to position [15349, 0]
click at [32, 513] on icon "button" at bounding box center [34, 518] width 19 height 19
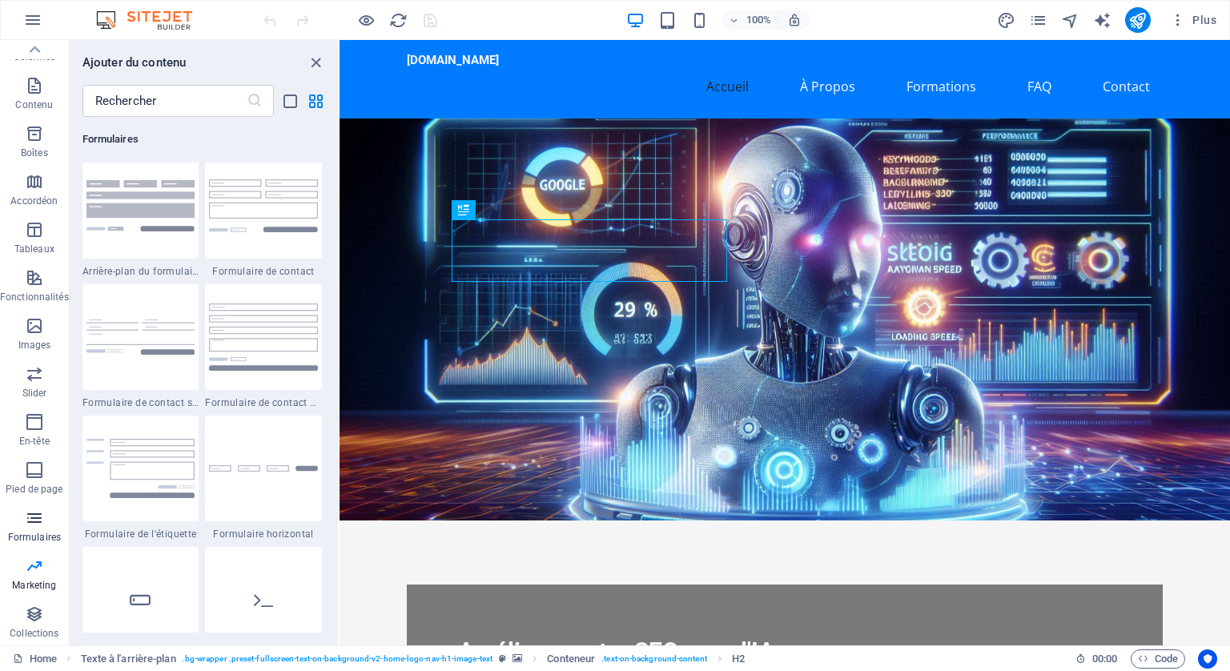
scroll to position [11694, 0]
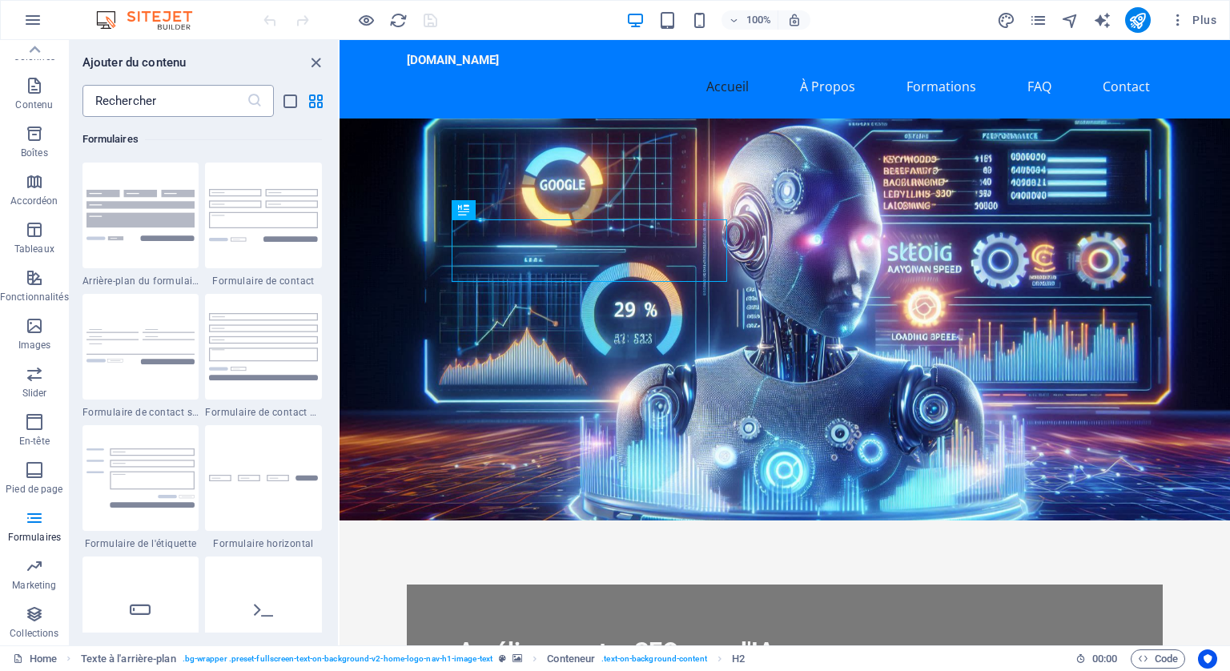
click at [151, 97] on input "text" at bounding box center [164, 101] width 164 height 32
paste input "Form entries"
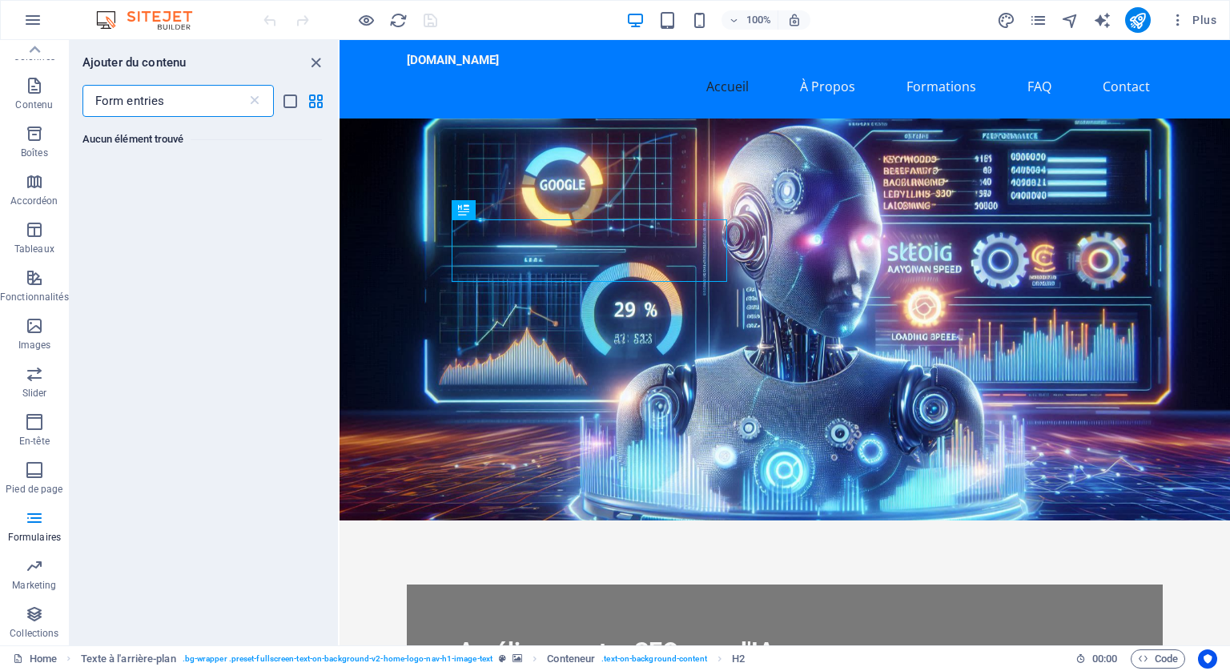
scroll to position [0, 0]
type input "Form entries"
click at [628, 50] on button at bounding box center [623, 49] width 19 height 19
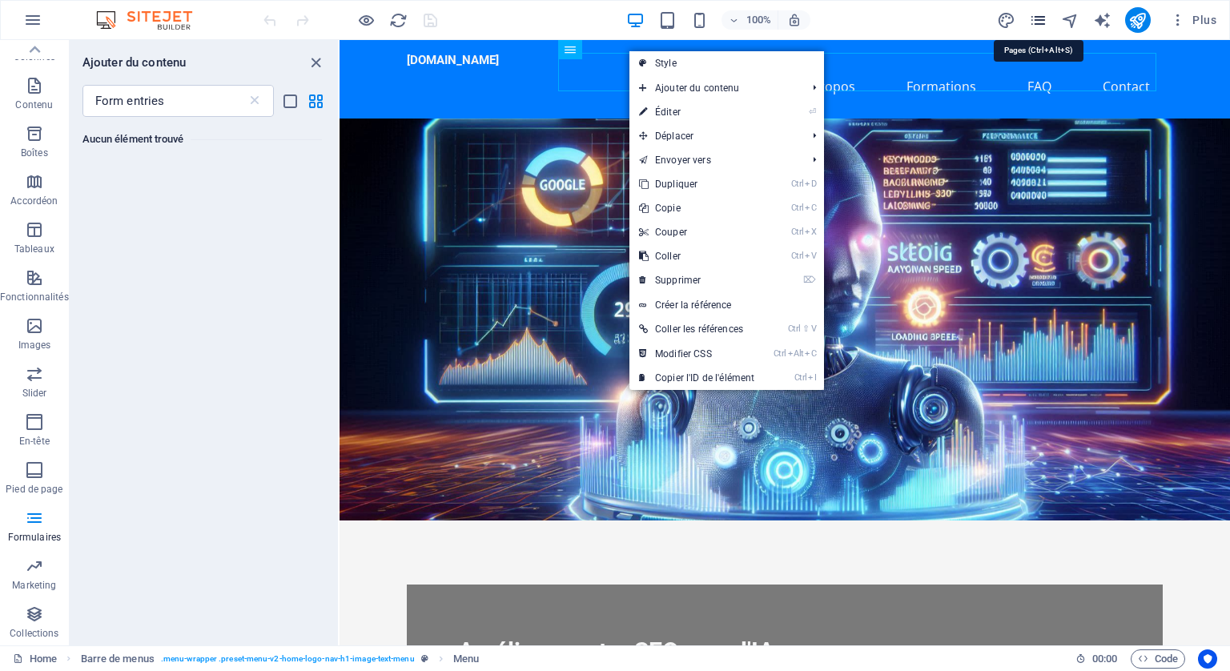
click at [1033, 18] on icon "pages" at bounding box center [1038, 20] width 18 height 18
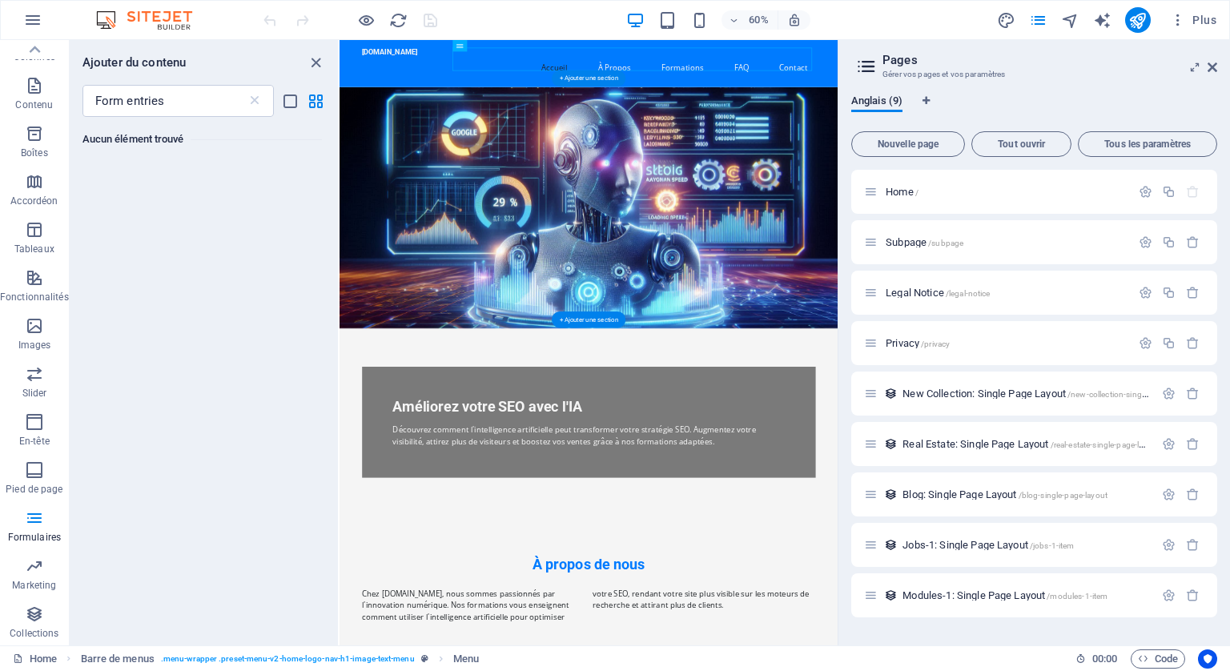
drag, startPoint x: 1240, startPoint y: 286, endPoint x: 1106, endPoint y: 389, distance: 169.0
click at [868, 243] on icon at bounding box center [871, 242] width 14 height 14
drag, startPoint x: 1249, startPoint y: 279, endPoint x: 700, endPoint y: 58, distance: 592.3
drag, startPoint x: 899, startPoint y: 243, endPoint x: 1064, endPoint y: 249, distance: 165.9
click at [1065, 249] on div "Subpage /subpage" at bounding box center [997, 242] width 267 height 18
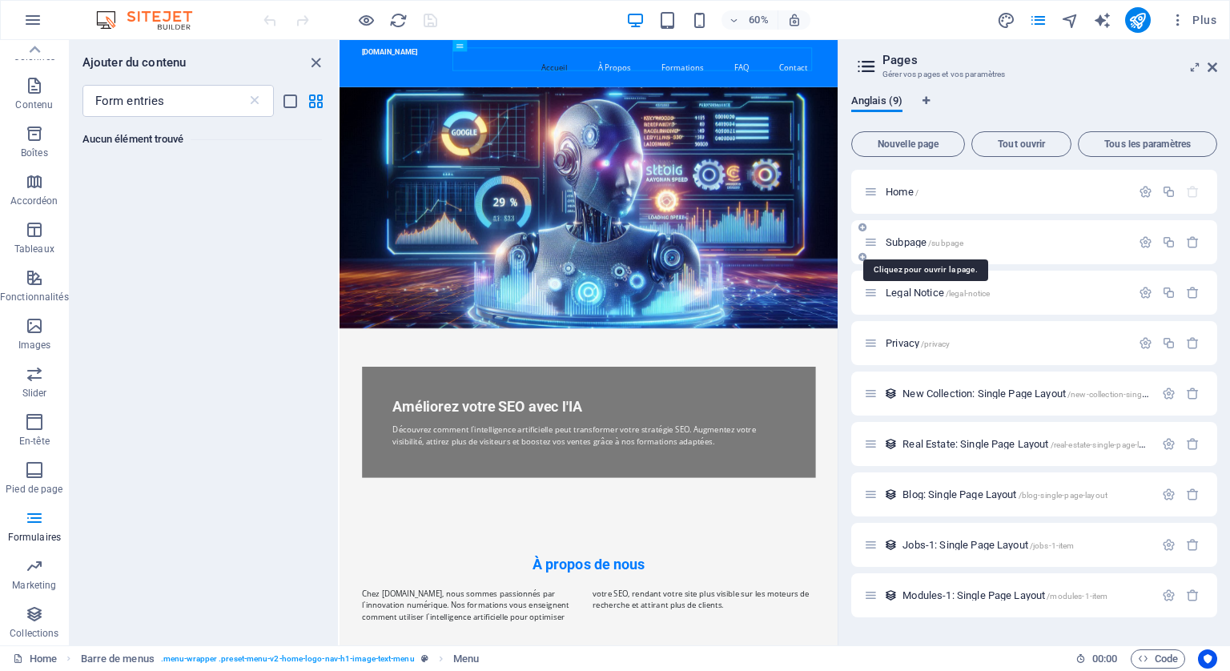
click at [936, 241] on span "/subpage" at bounding box center [945, 243] width 35 height 9
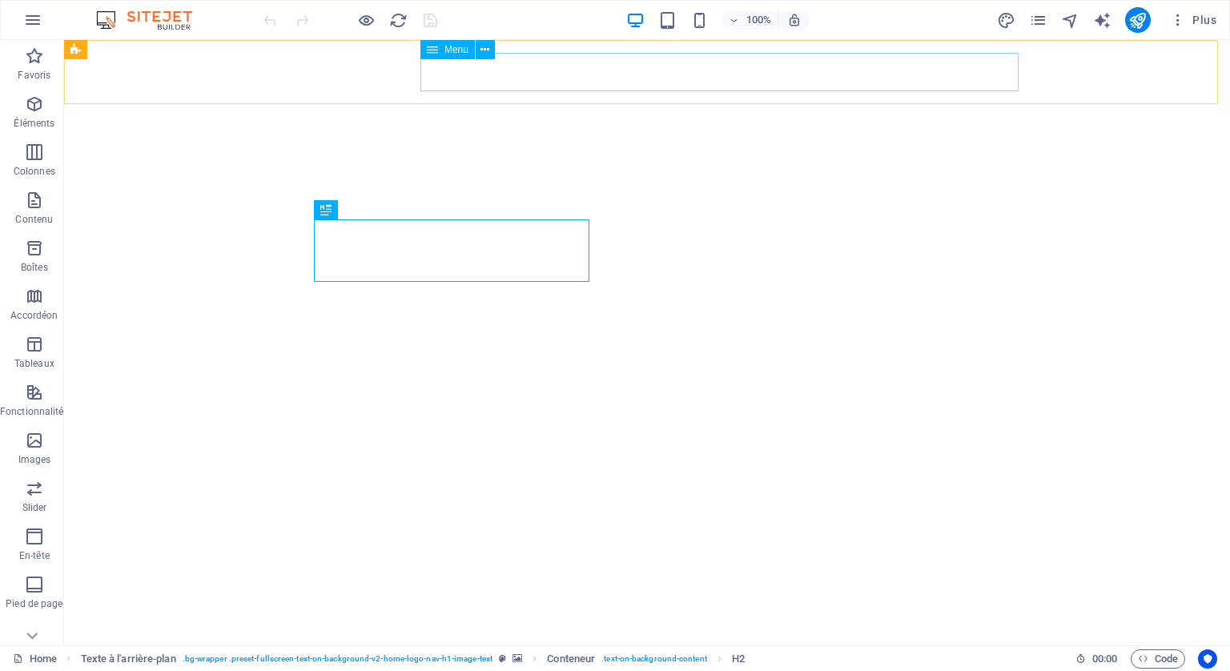
click at [461, 53] on span "Menu" at bounding box center [457, 50] width 24 height 10
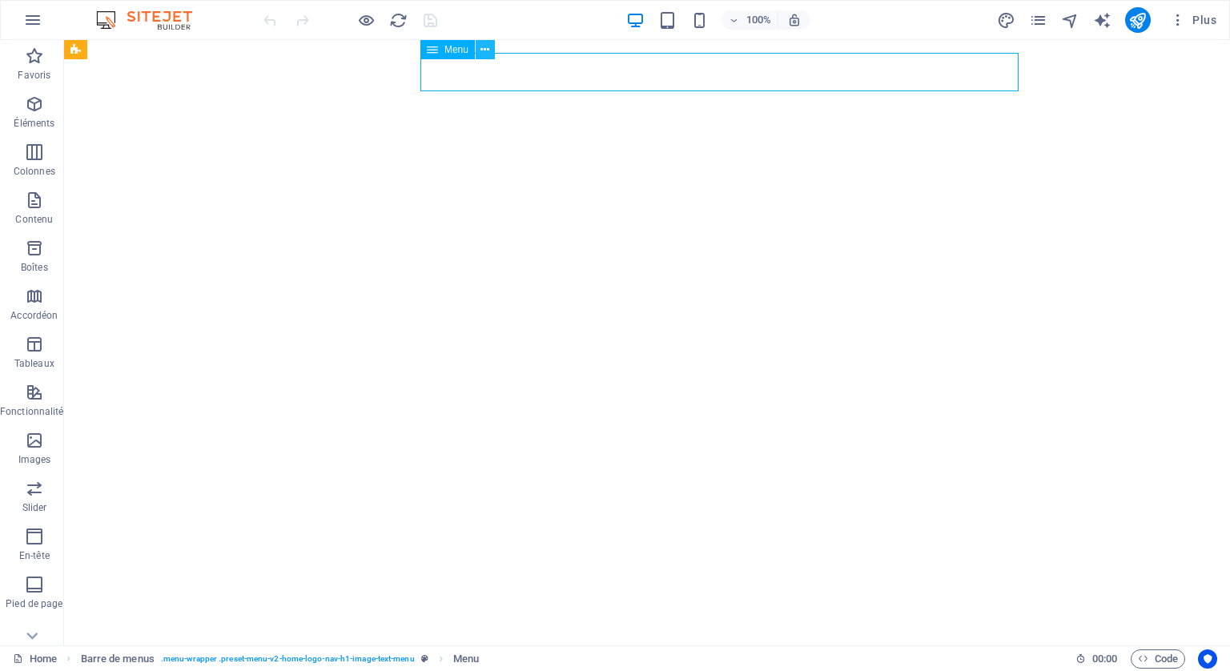
click at [486, 48] on icon at bounding box center [485, 50] width 9 height 17
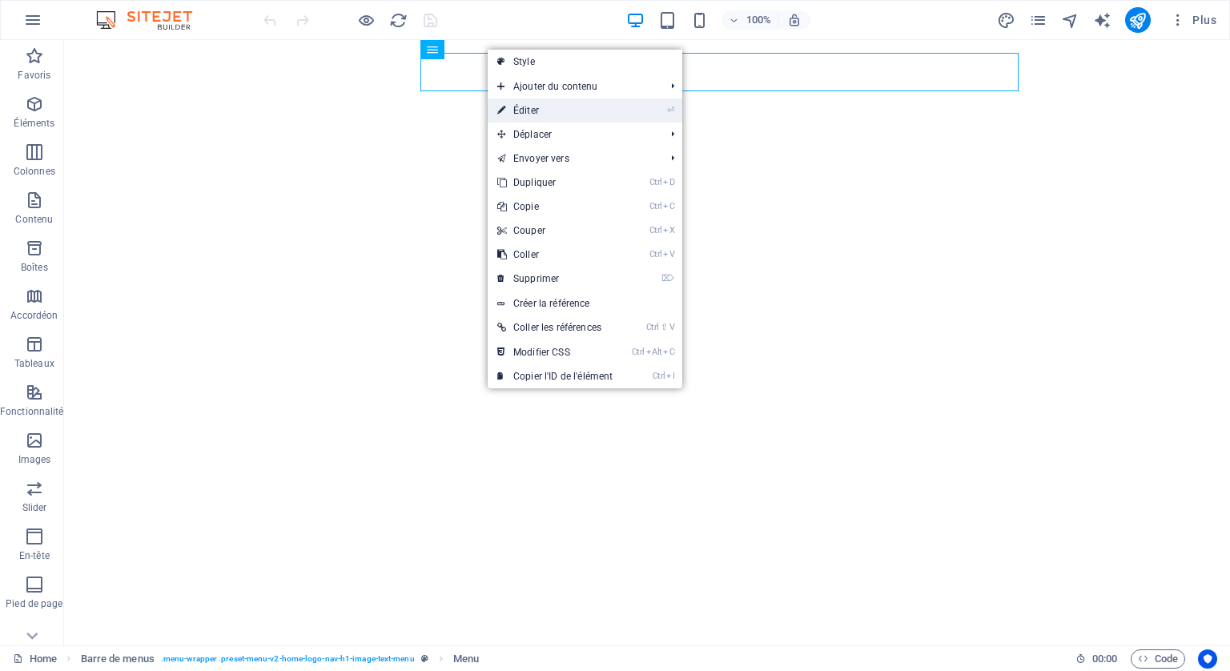
click at [526, 107] on link "⏎ Éditer" at bounding box center [555, 111] width 135 height 24
select select
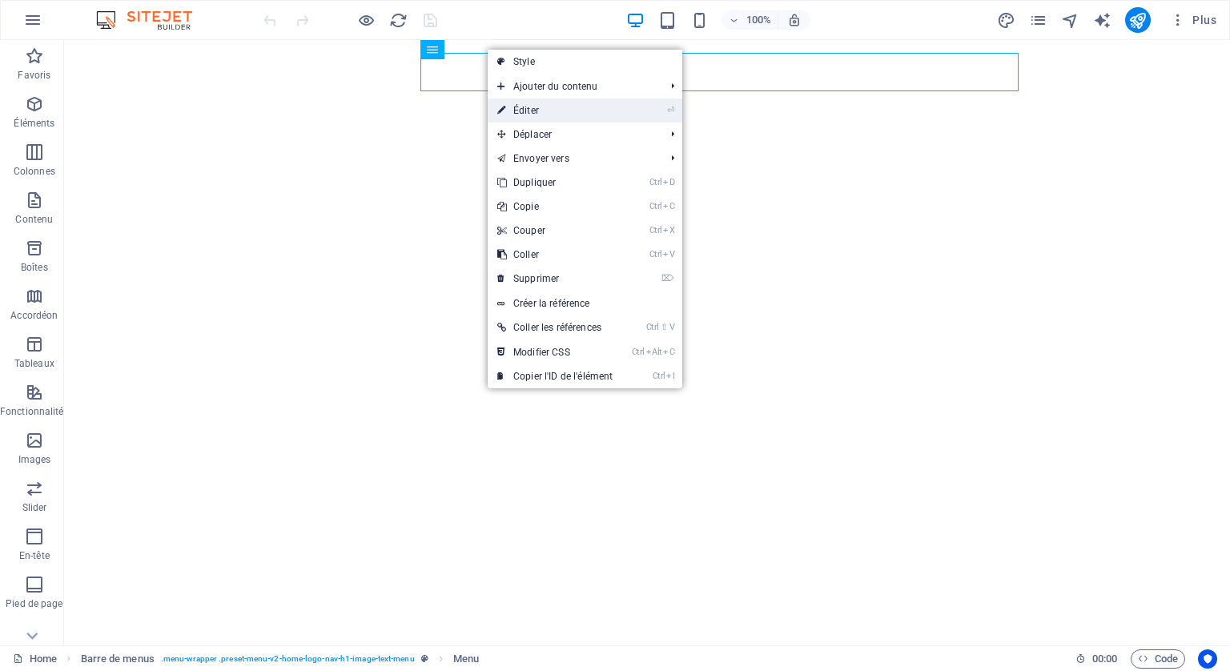
select select
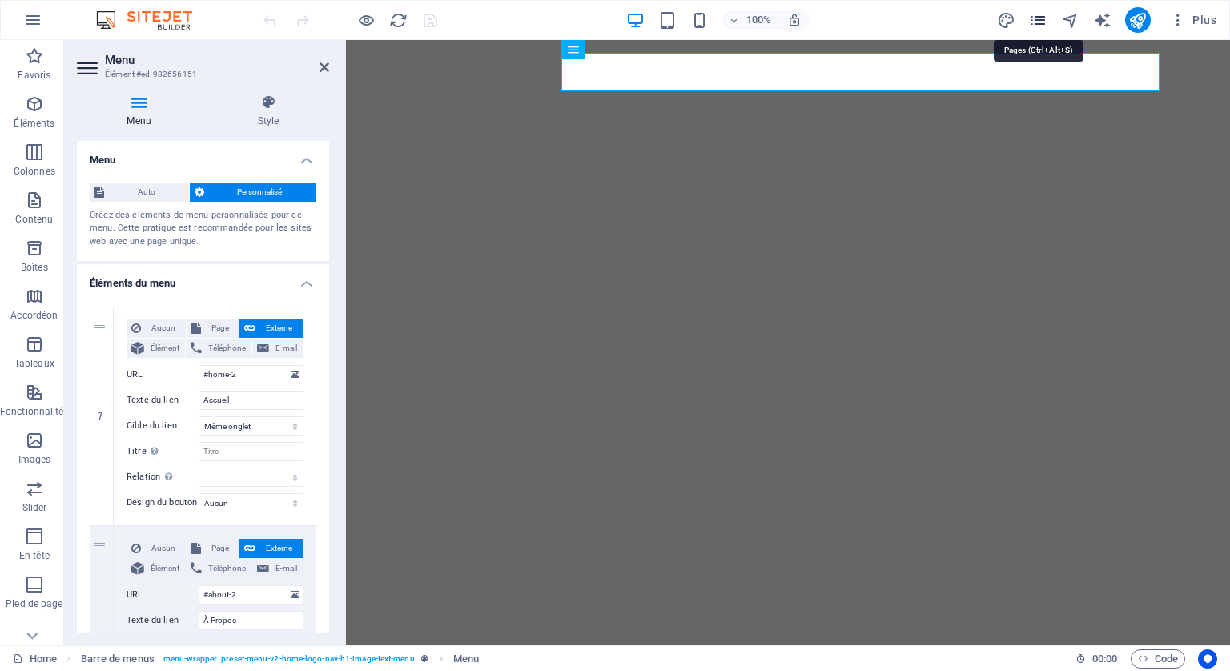
click at [1038, 18] on icon "pages" at bounding box center [1038, 20] width 18 height 18
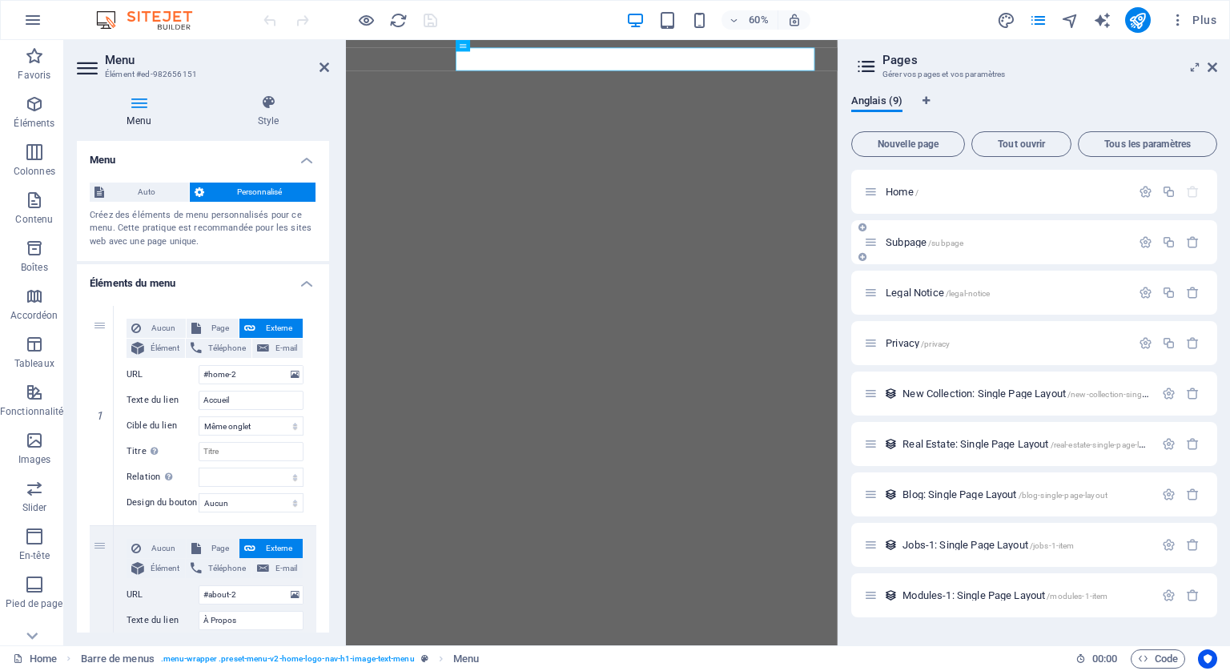
drag, startPoint x: 920, startPoint y: 239, endPoint x: 978, endPoint y: 220, distance: 60.8
click at [965, 232] on div "Subpage /subpage" at bounding box center [1034, 242] width 366 height 44
click at [993, 182] on div "Home /" at bounding box center [1034, 192] width 366 height 44
click at [496, 44] on icon at bounding box center [495, 46] width 6 height 10
click at [1146, 240] on icon "button" at bounding box center [1146, 242] width 14 height 14
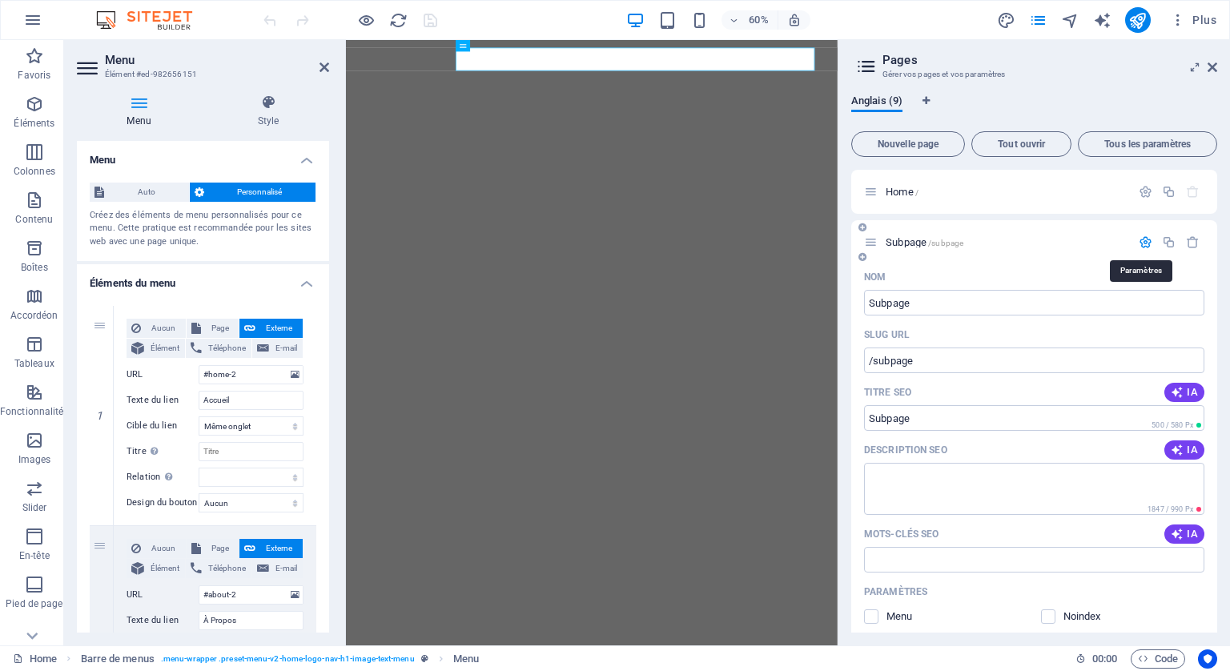
click at [1146, 240] on icon "button" at bounding box center [1146, 242] width 14 height 14
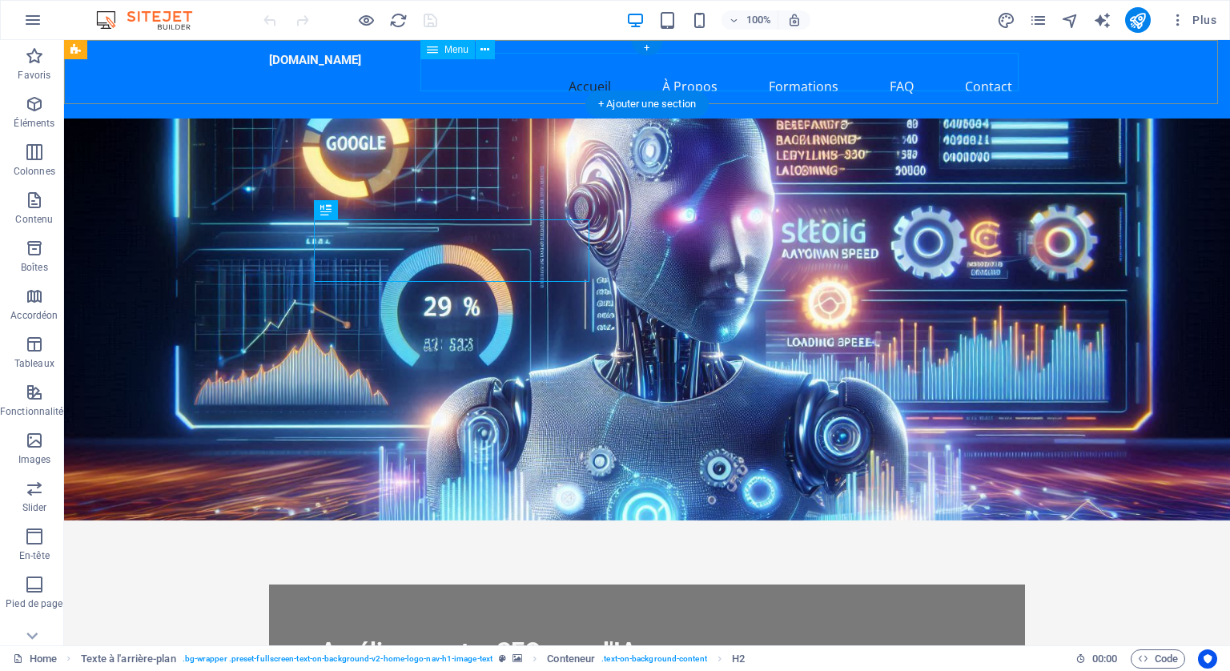
click at [474, 76] on nav "Accueil À Propos Formations FAQ Contact" at bounding box center [647, 86] width 756 height 38
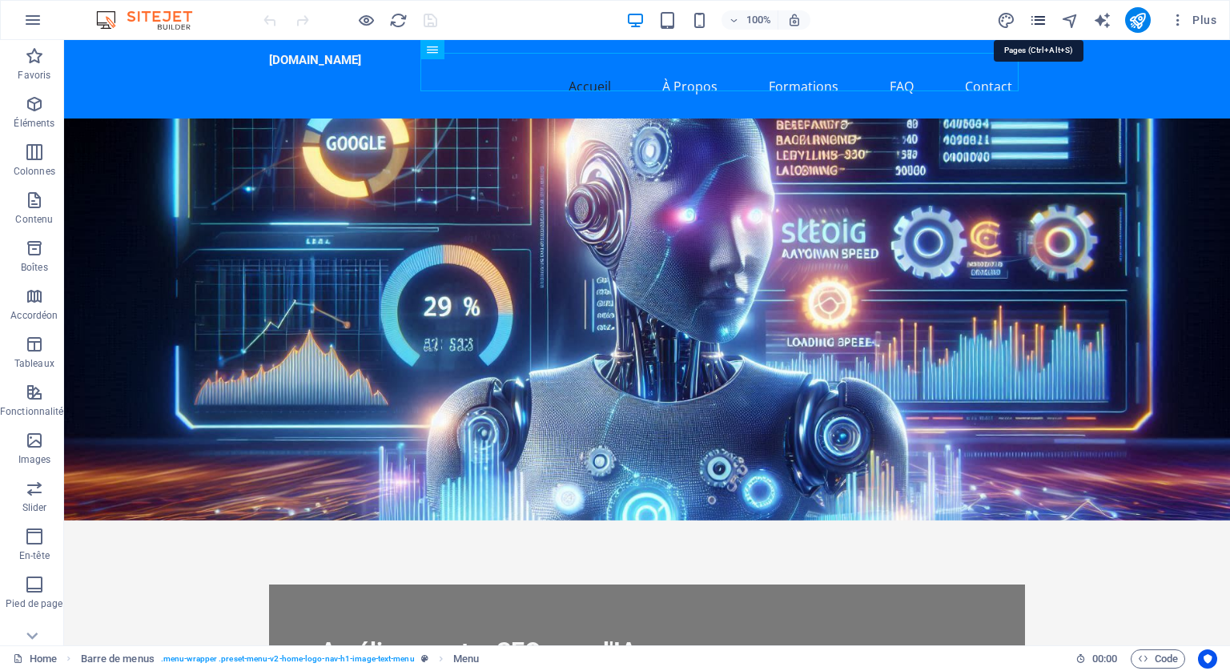
click at [1035, 15] on icon "pages" at bounding box center [1038, 20] width 18 height 18
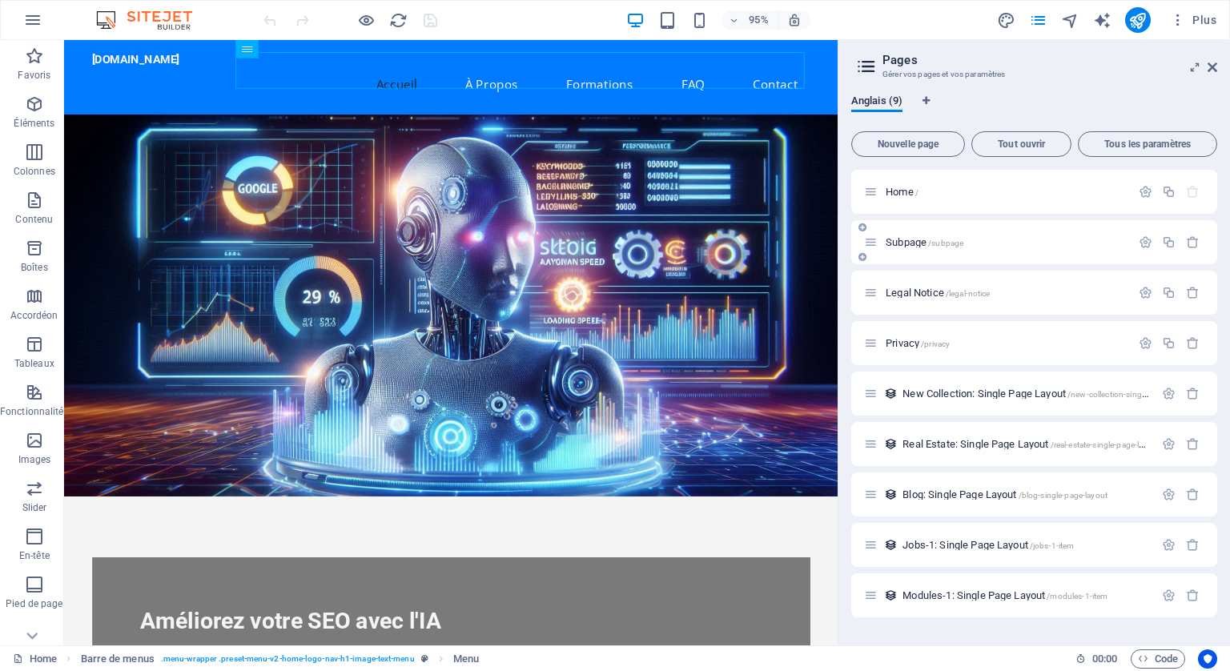
drag, startPoint x: 922, startPoint y: 240, endPoint x: 895, endPoint y: 227, distance: 30.1
click at [895, 227] on div "Subpage /subpage" at bounding box center [1034, 242] width 366 height 44
drag, startPoint x: 906, startPoint y: 243, endPoint x: 868, endPoint y: 230, distance: 40.0
click at [864, 233] on div "Subpage /subpage" at bounding box center [997, 242] width 267 height 18
drag, startPoint x: 898, startPoint y: 237, endPoint x: 972, endPoint y: 228, distance: 75.0
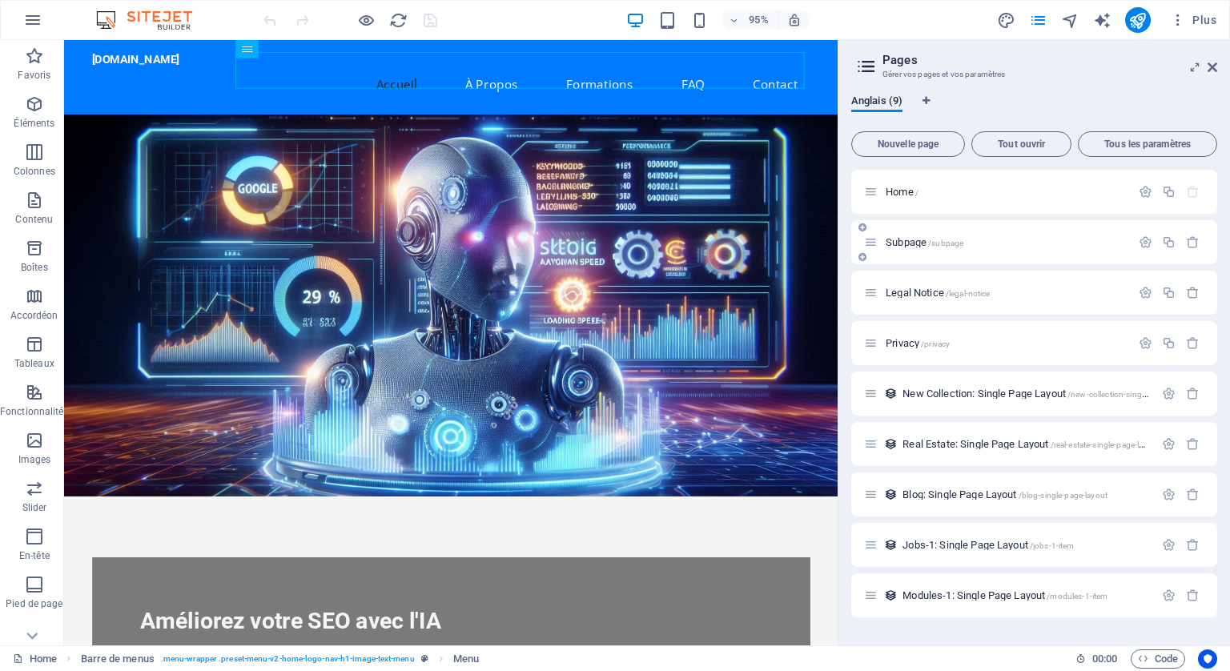
click at [974, 225] on div "Subpage /subpage" at bounding box center [1034, 242] width 366 height 44
click at [293, 47] on icon at bounding box center [297, 49] width 8 height 16
click at [1208, 64] on icon at bounding box center [1213, 67] width 10 height 13
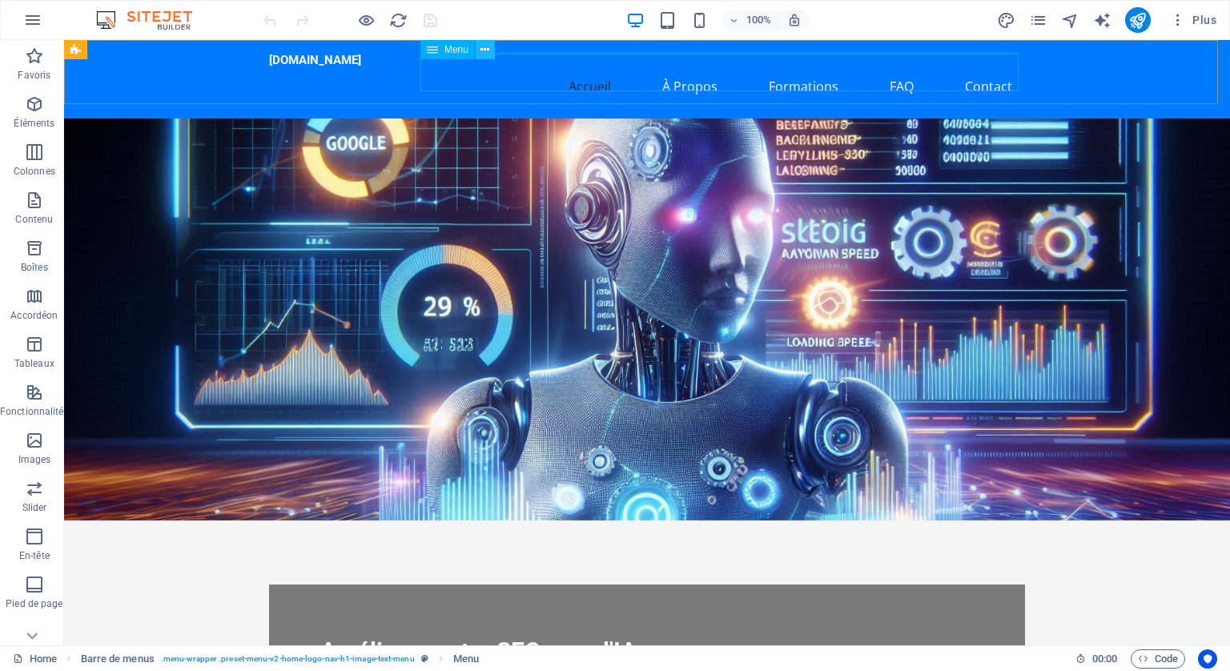
click at [482, 50] on icon at bounding box center [485, 50] width 9 height 17
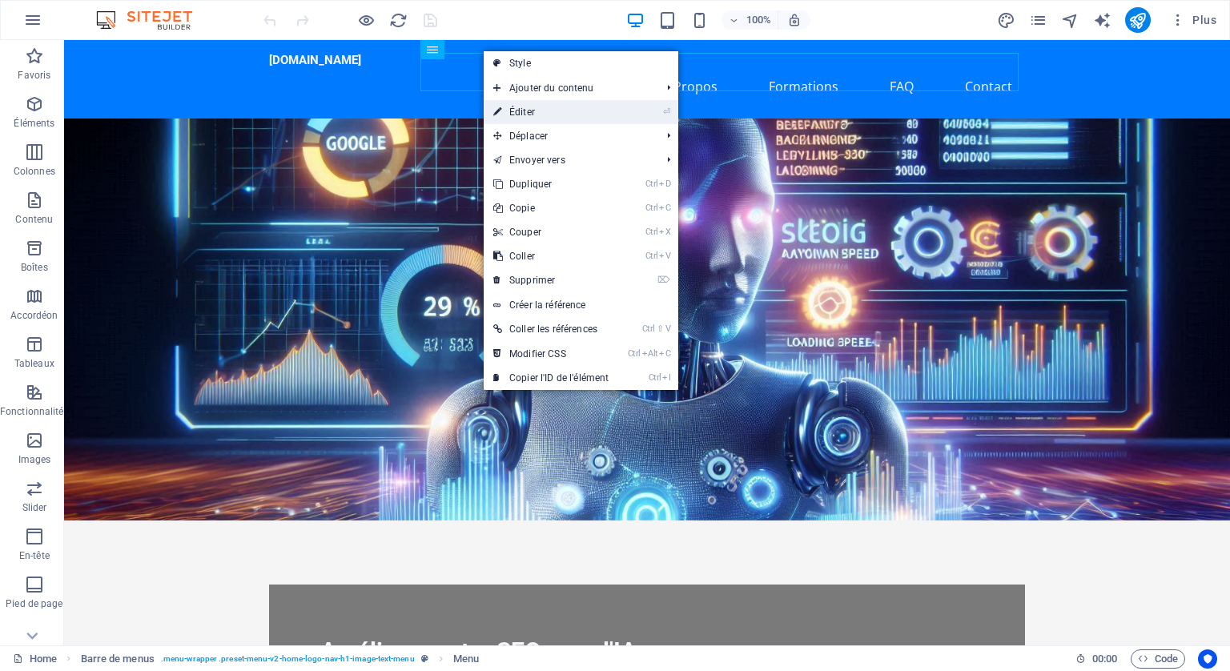
click at [520, 108] on link "⏎ Éditer" at bounding box center [551, 112] width 135 height 24
select select
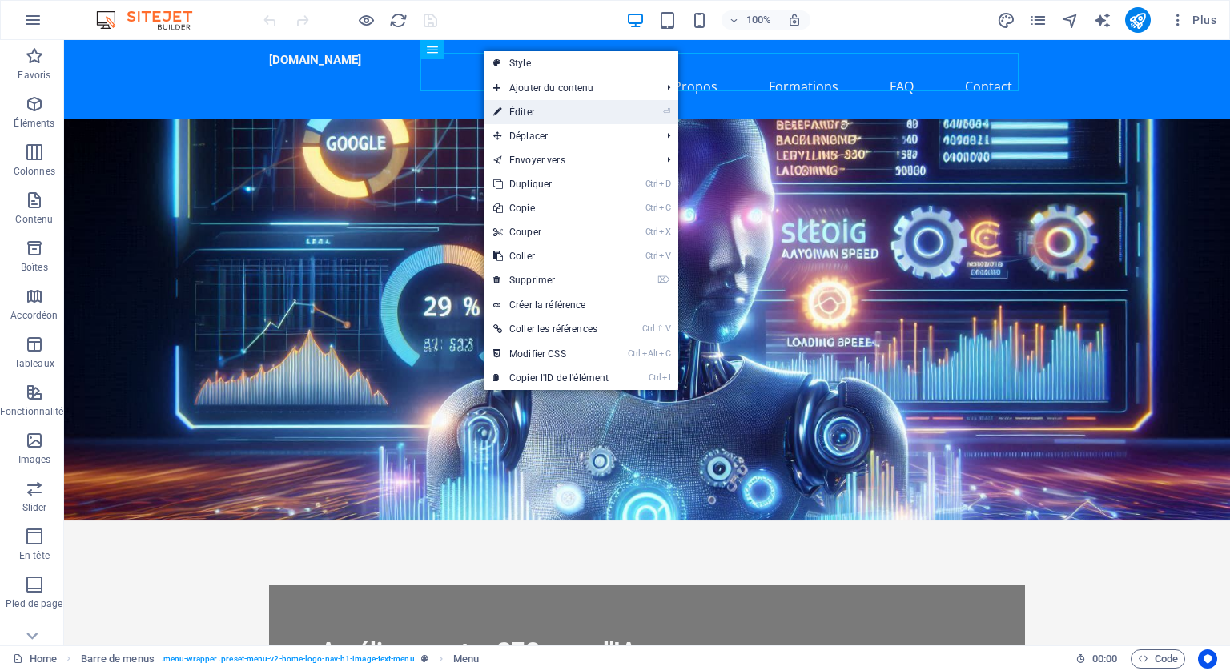
select select
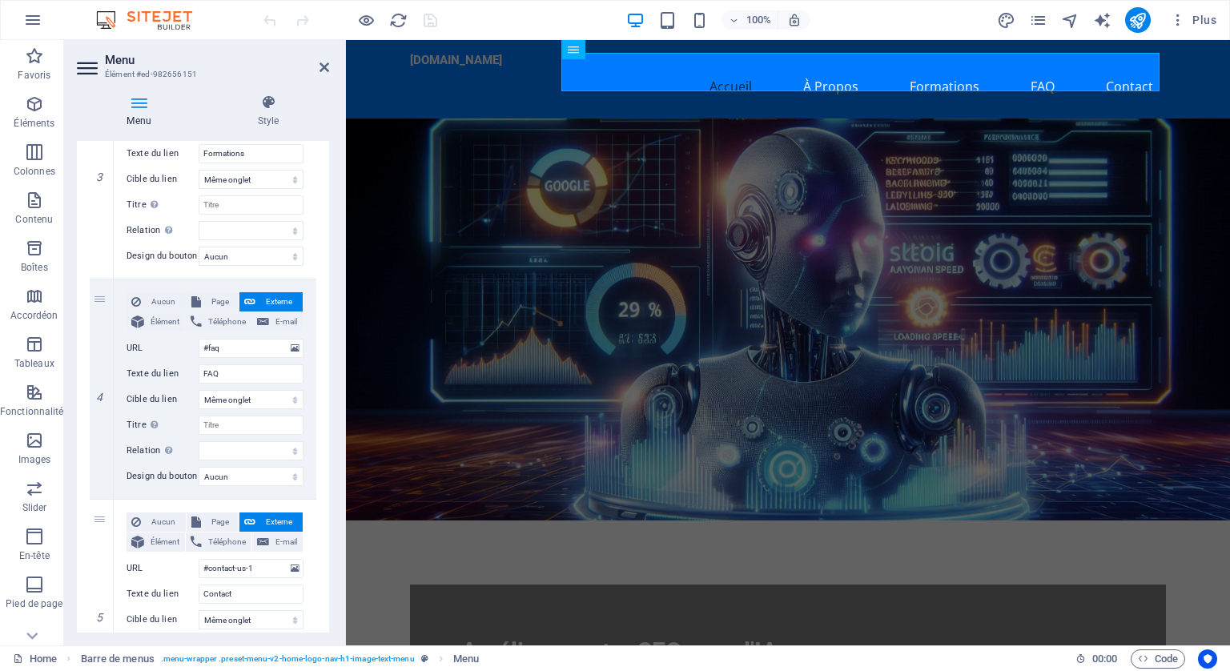
scroll to position [670, 0]
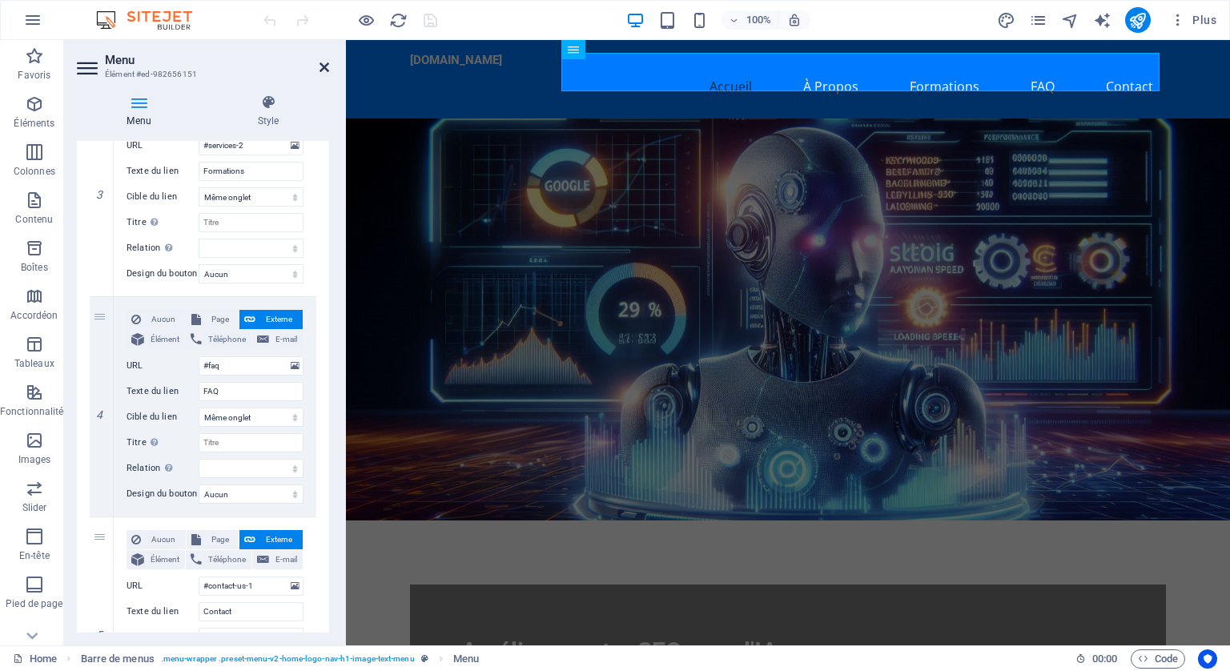
click at [325, 65] on icon at bounding box center [325, 67] width 10 height 13
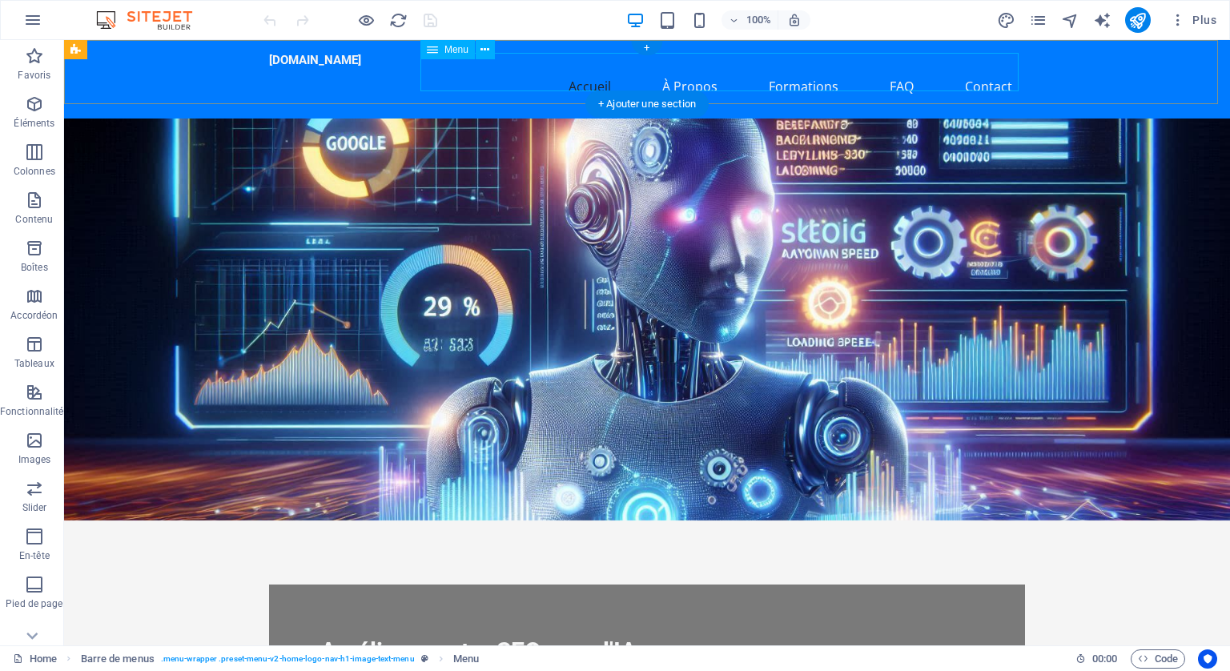
click at [516, 74] on nav "Accueil À Propos Formations FAQ Contact" at bounding box center [647, 86] width 756 height 38
click at [481, 46] on icon at bounding box center [485, 50] width 9 height 17
click at [517, 10] on div "100% Plus" at bounding box center [741, 20] width 963 height 26
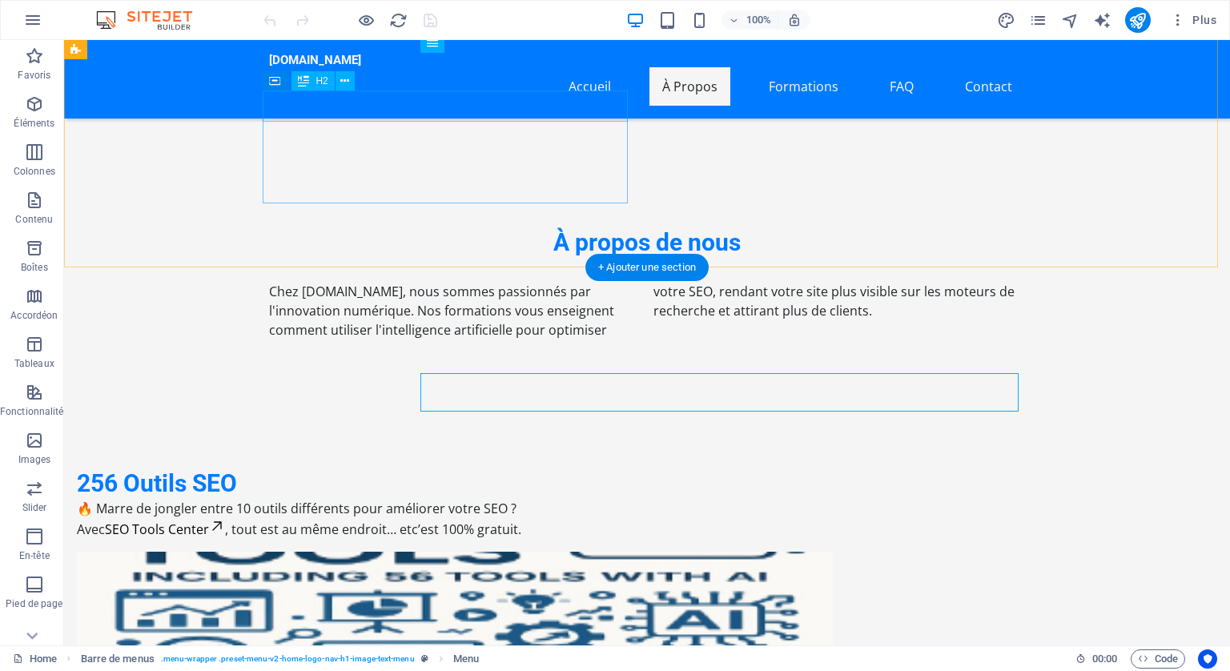
scroll to position [400, 0]
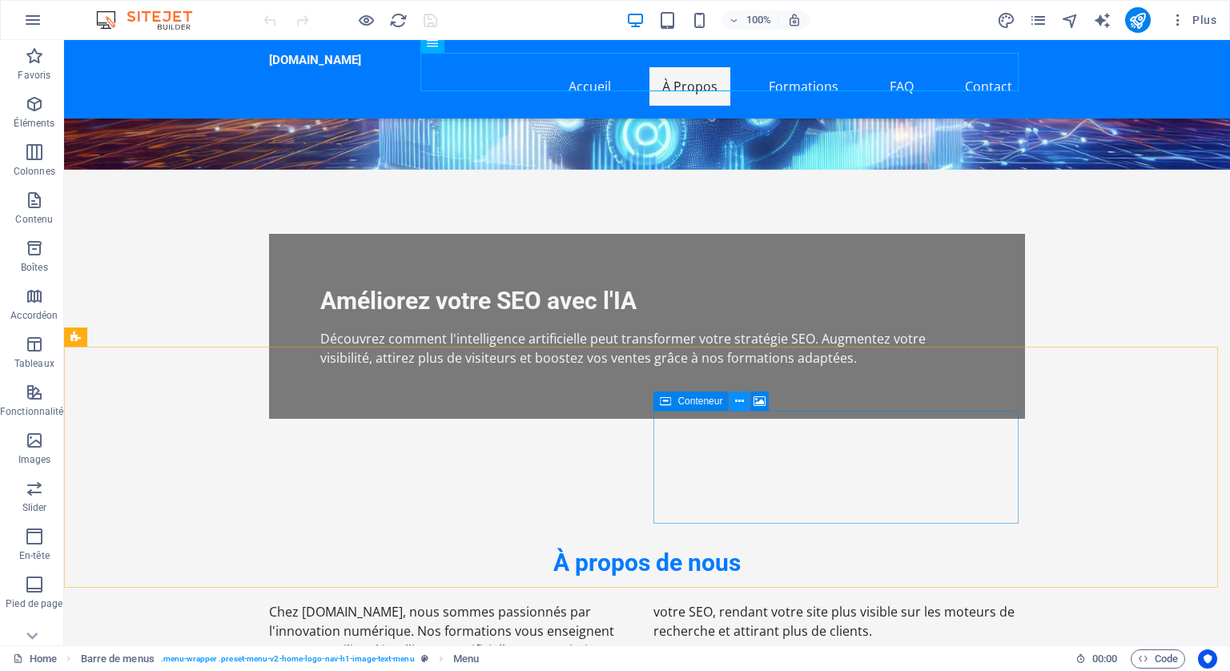
click at [736, 393] on icon at bounding box center [739, 401] width 9 height 17
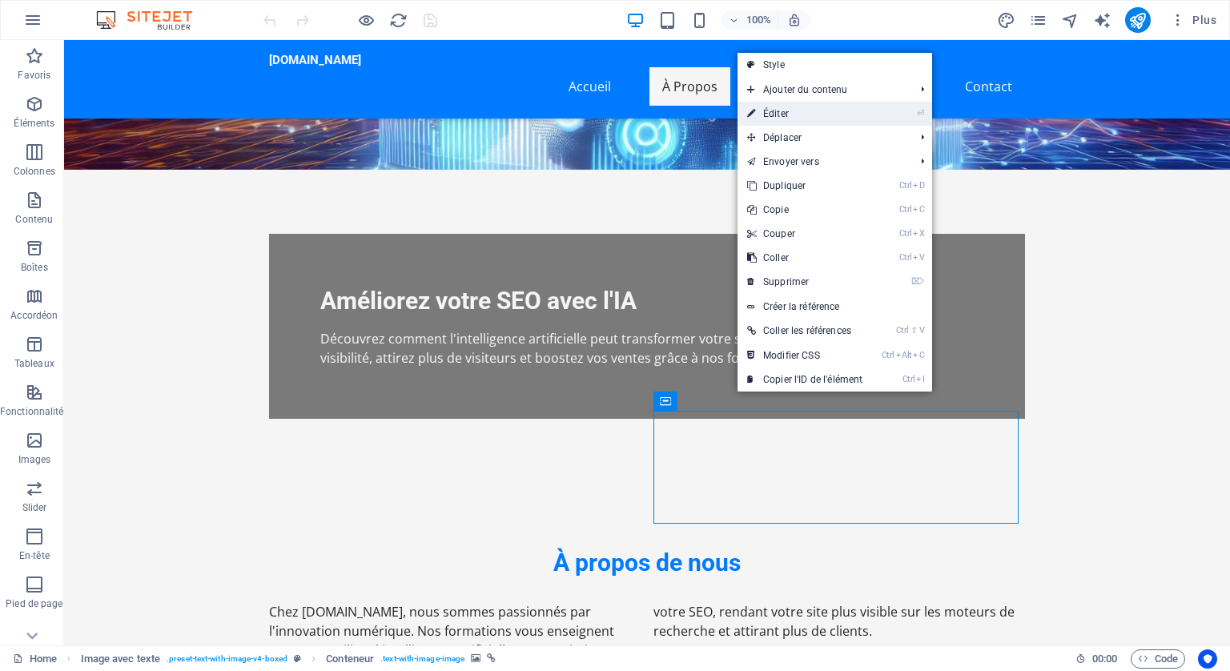
click at [821, 117] on link "⏎ Éditer" at bounding box center [805, 114] width 135 height 24
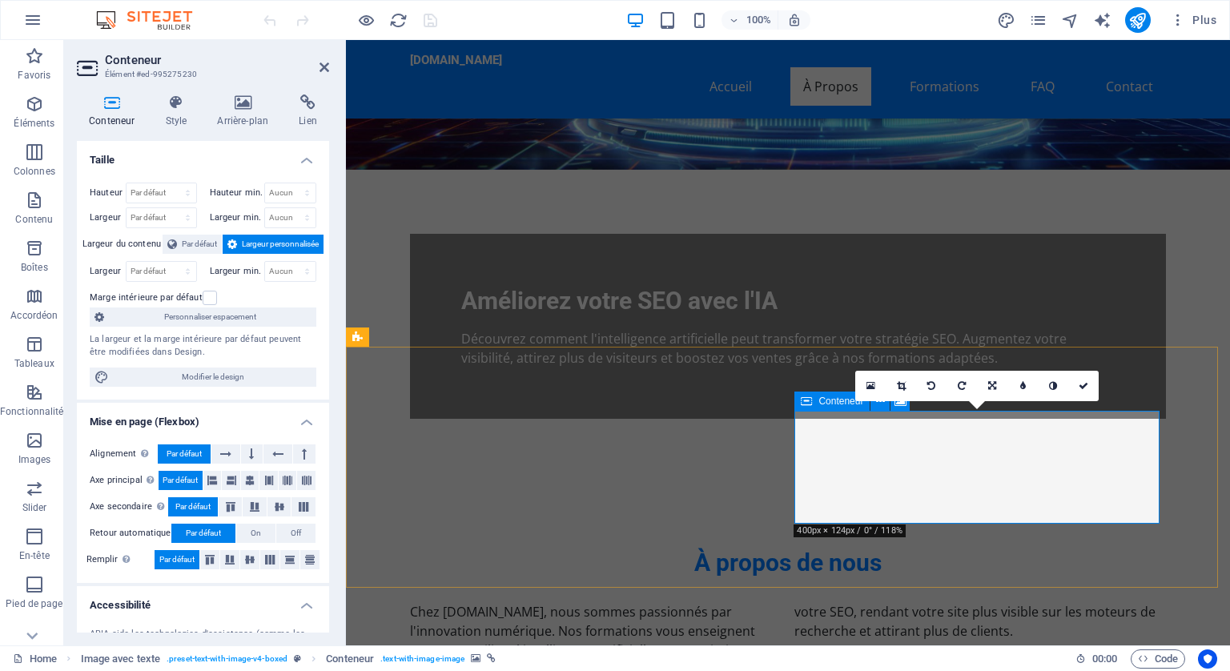
click at [836, 404] on span "Conteneur" at bounding box center [841, 401] width 45 height 10
click at [901, 401] on div "16:10 16:9 4:3 1:1 1:2 0" at bounding box center [976, 386] width 243 height 30
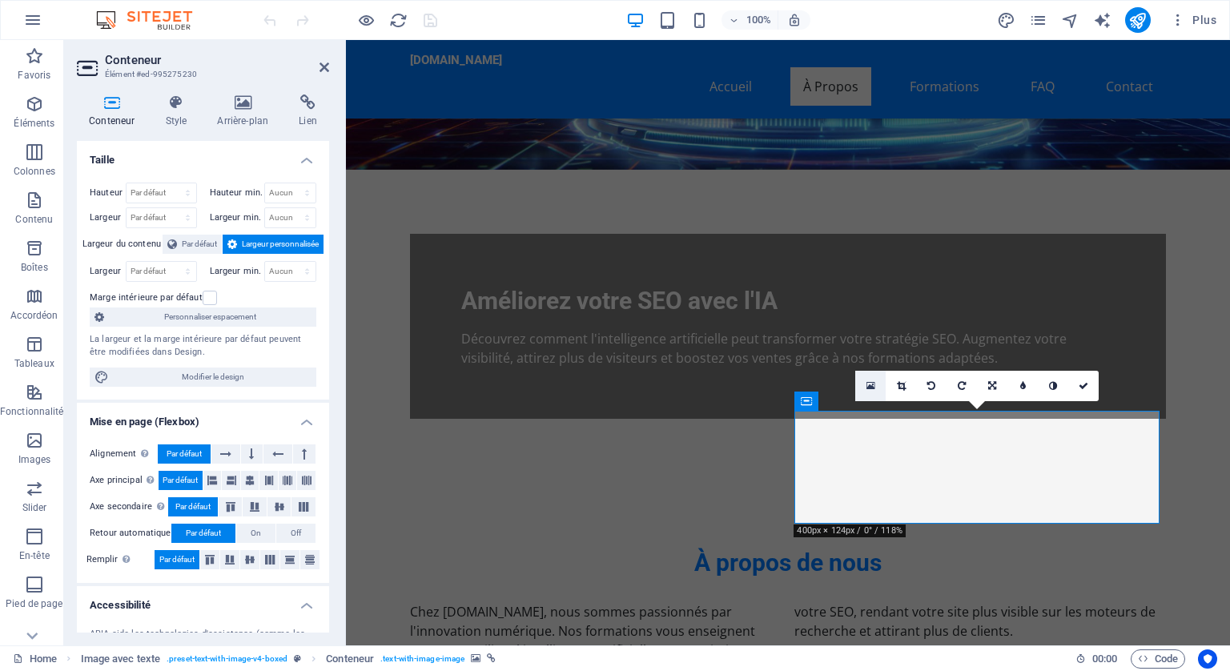
click at [871, 384] on icon at bounding box center [871, 385] width 9 height 11
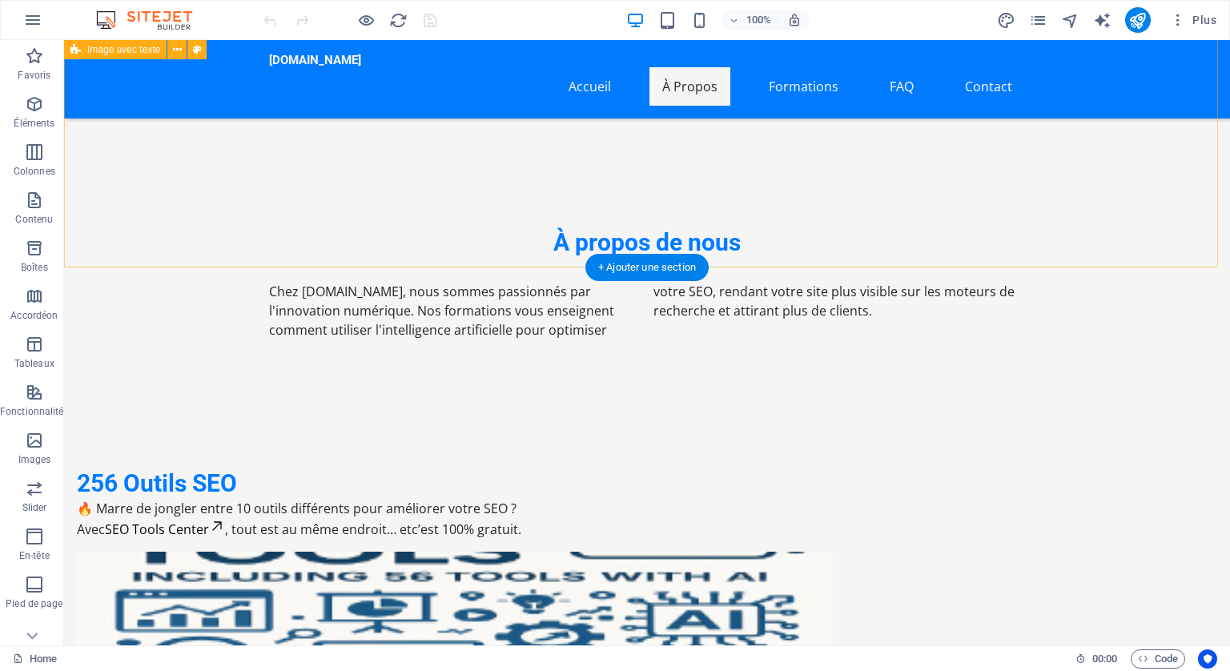
scroll to position [481, 0]
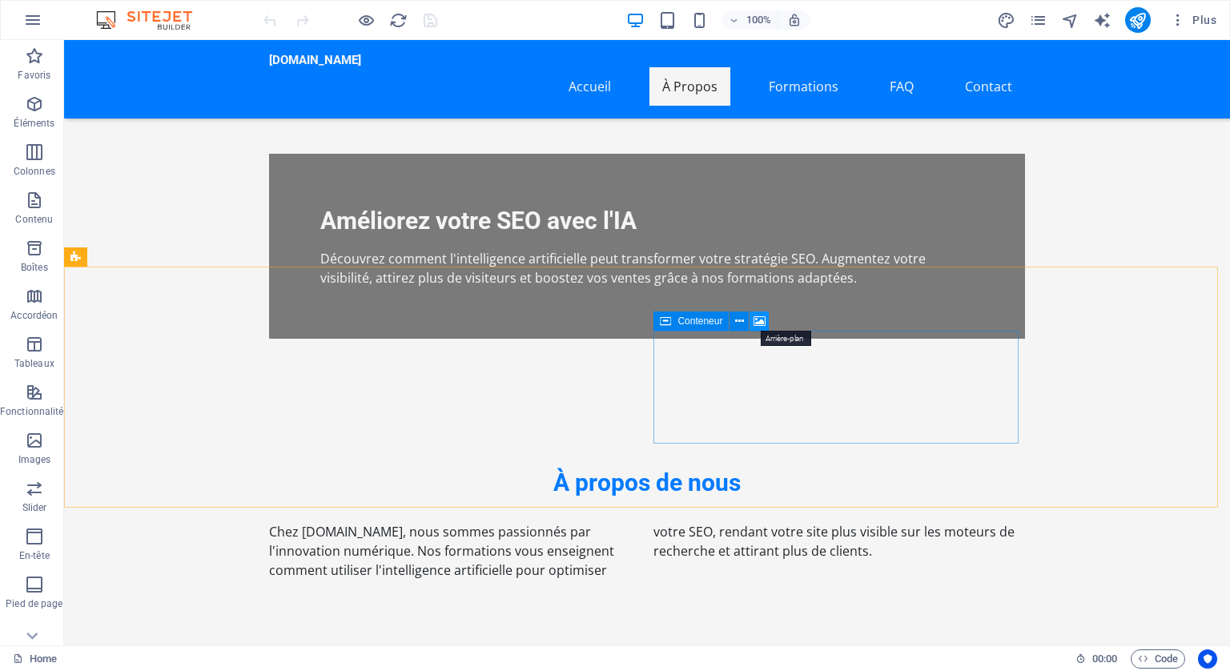
drag, startPoint x: 412, startPoint y: 280, endPoint x: 759, endPoint y: 320, distance: 349.1
click at [759, 320] on icon at bounding box center [760, 321] width 12 height 17
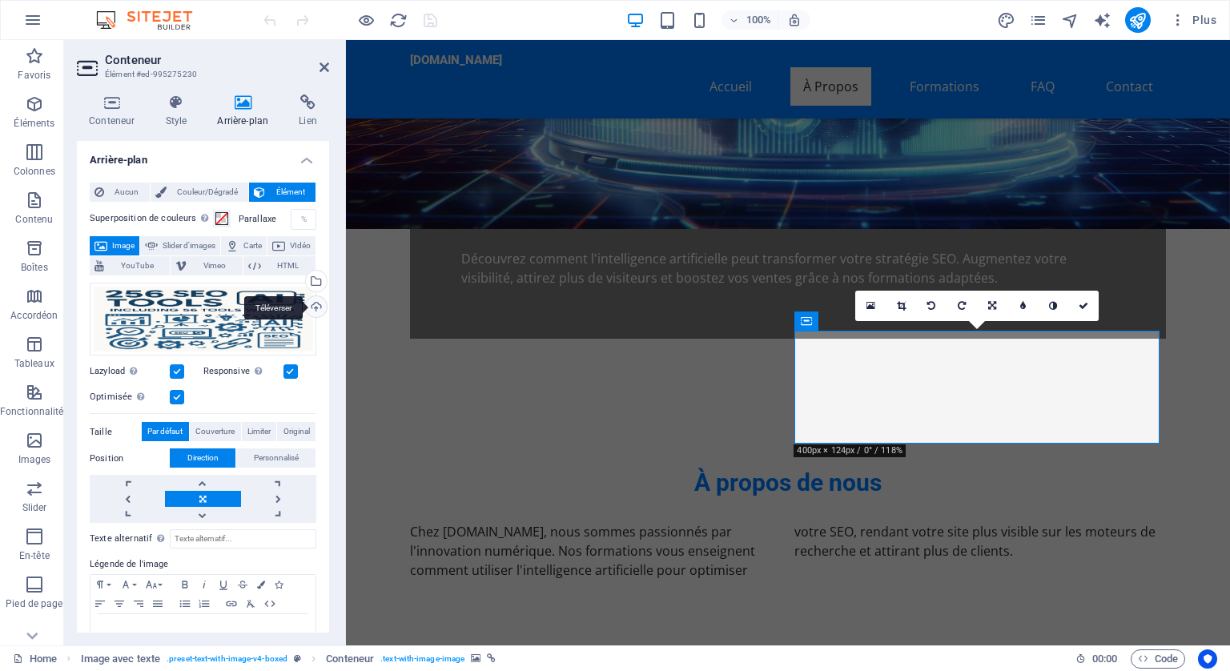
click at [313, 301] on div "Téléverser" at bounding box center [315, 308] width 24 height 24
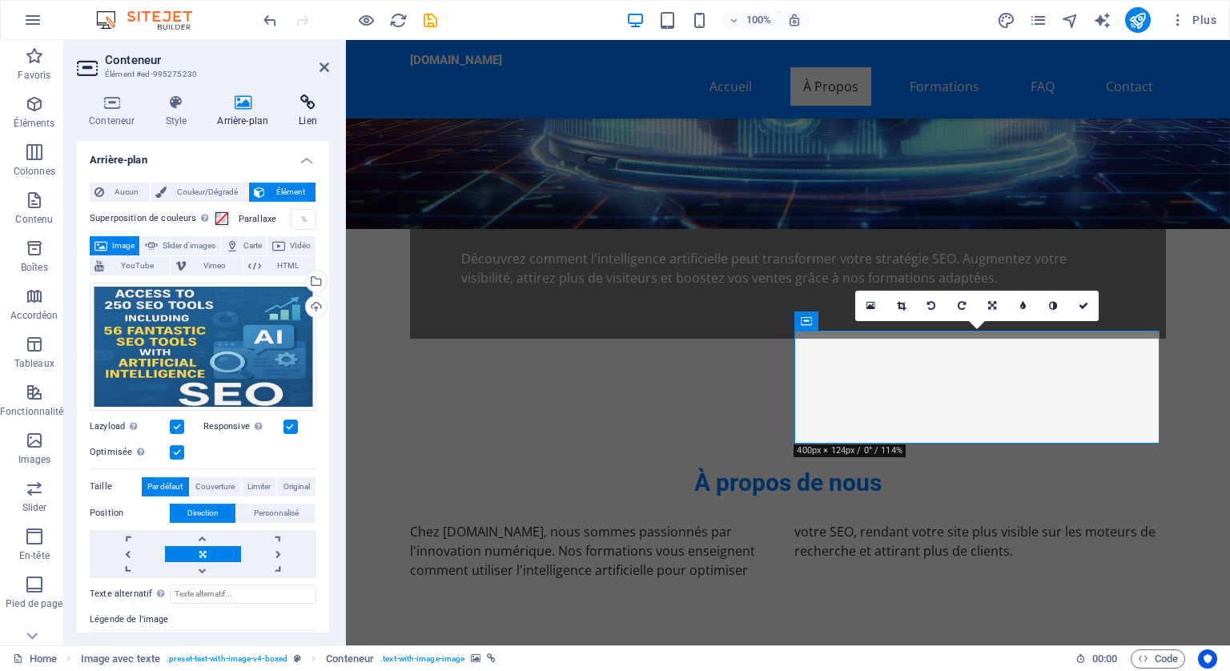
click at [310, 103] on icon at bounding box center [308, 103] width 42 height 16
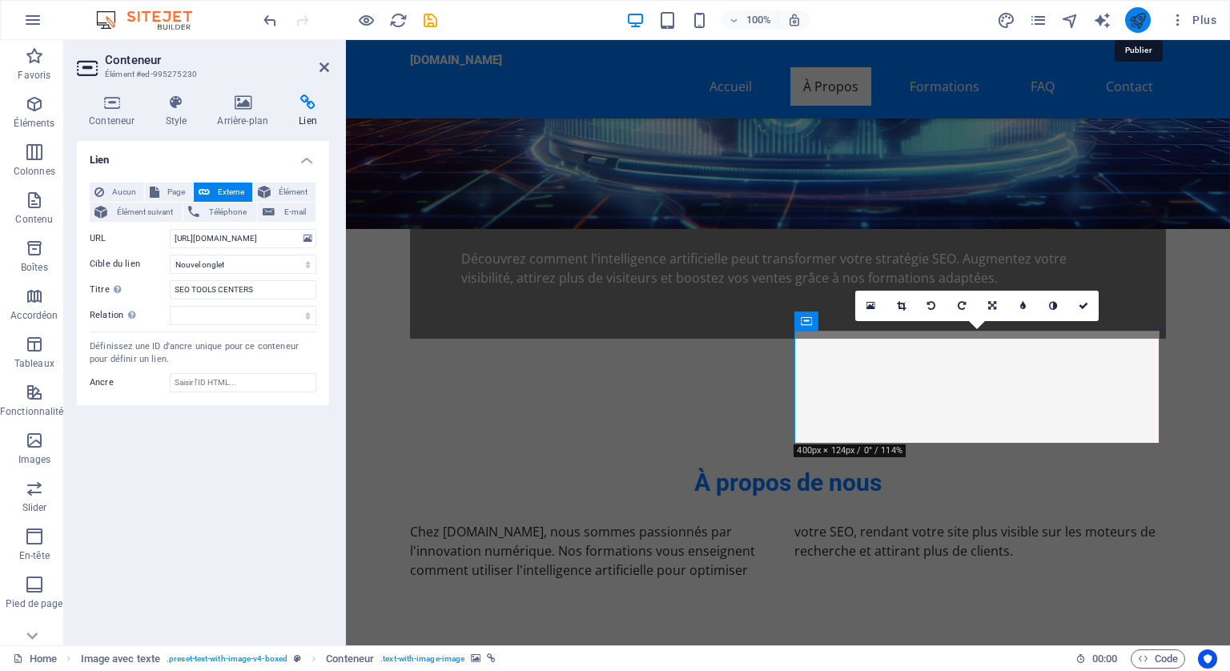
click at [1132, 16] on icon "publish" at bounding box center [1138, 20] width 18 height 18
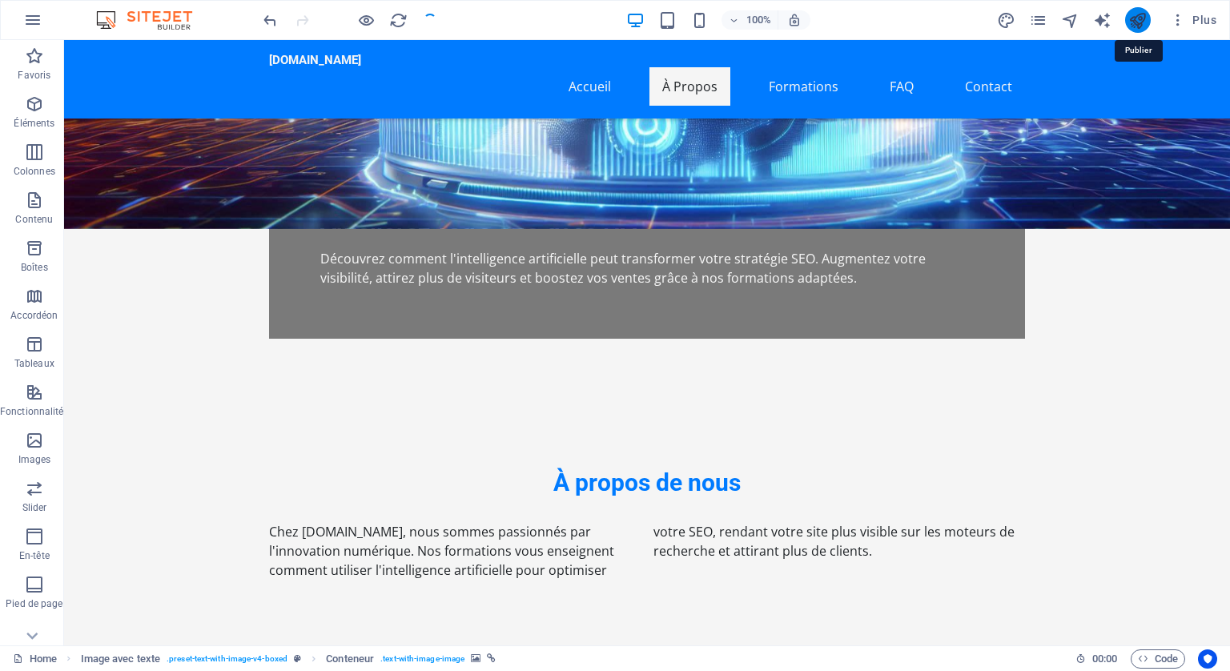
checkbox input "false"
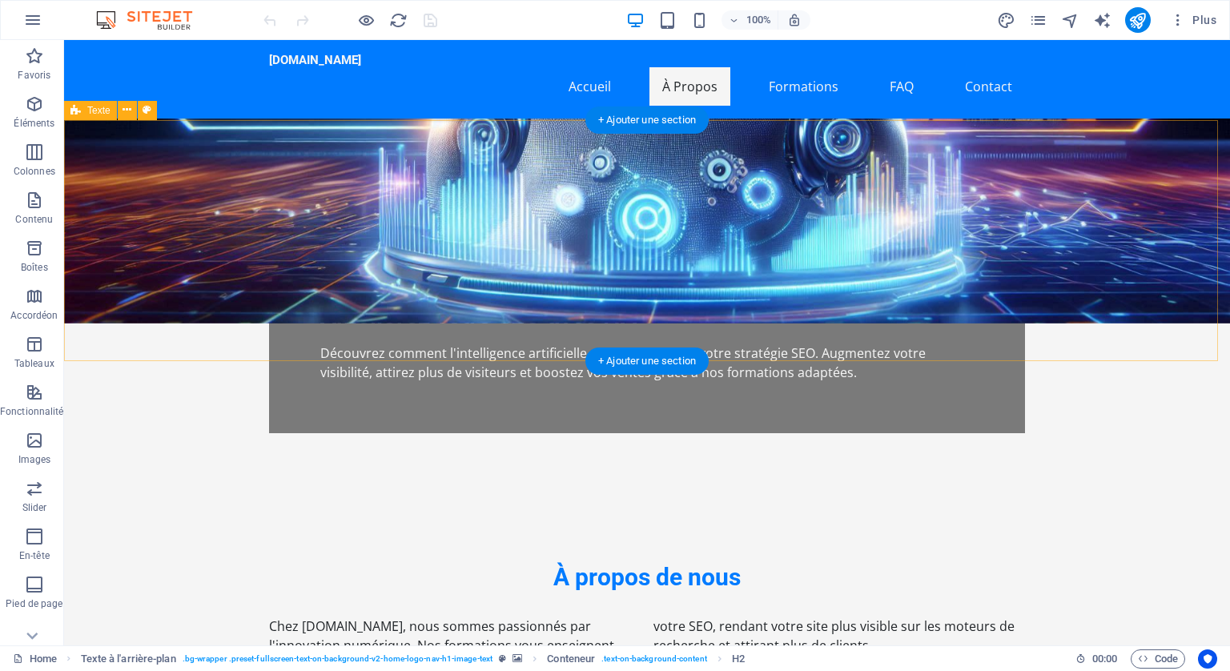
scroll to position [481, 0]
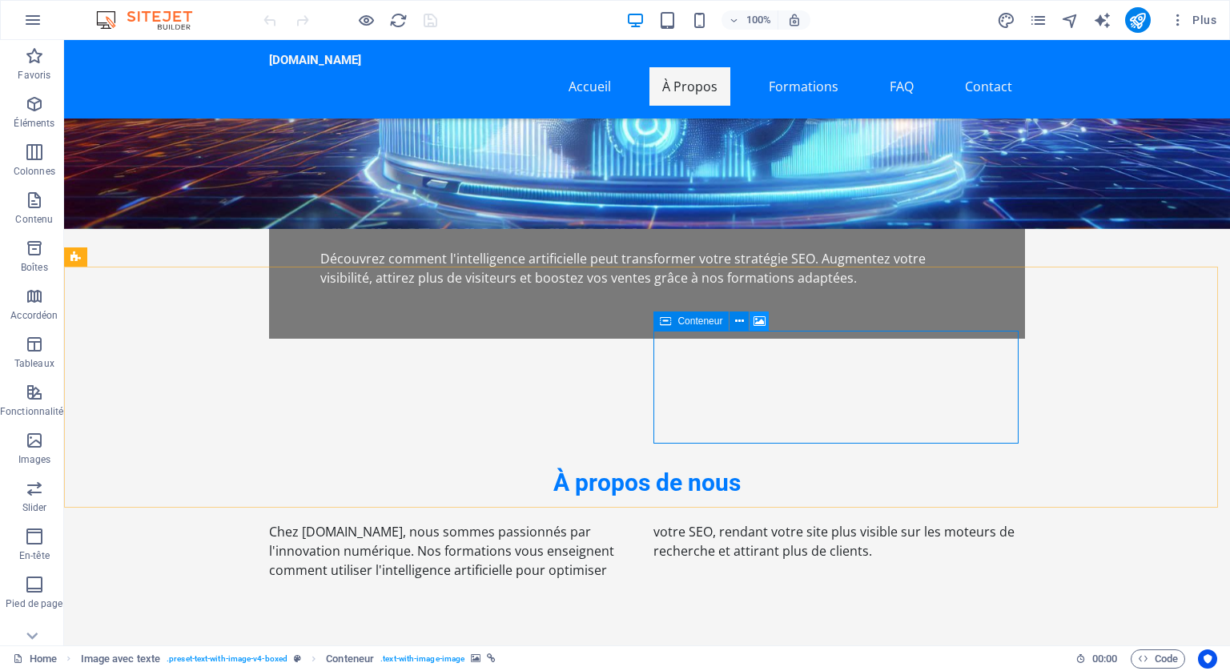
click at [758, 313] on icon at bounding box center [760, 321] width 12 height 17
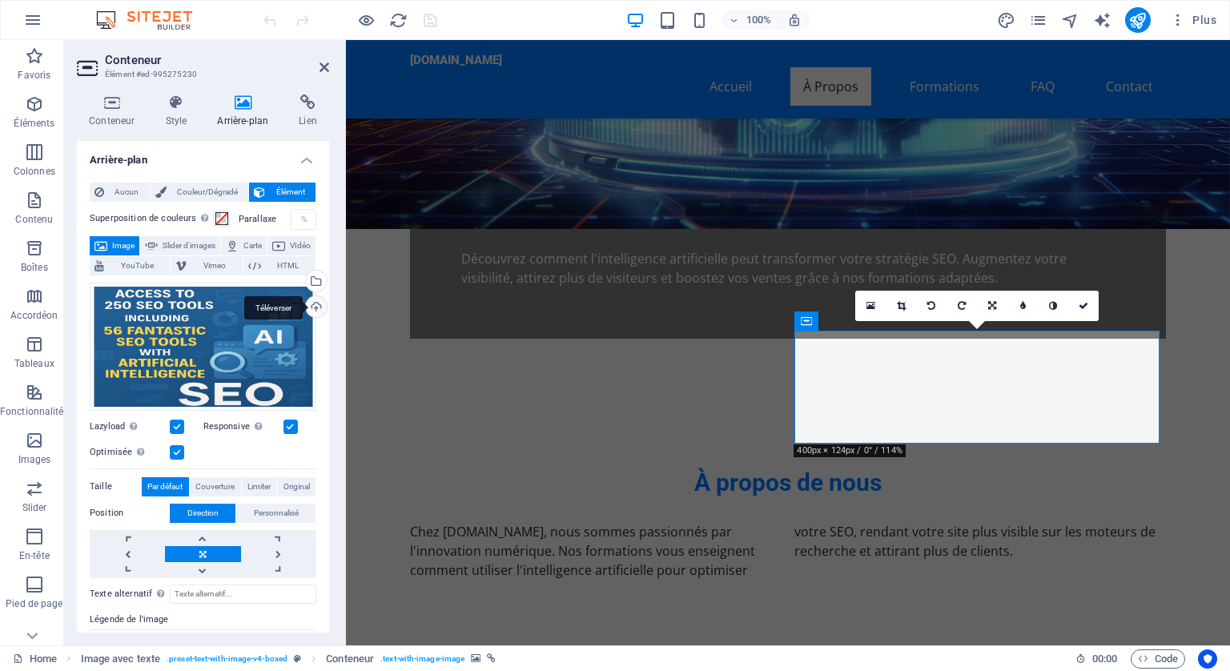
click at [312, 301] on div "Téléverser" at bounding box center [315, 308] width 24 height 24
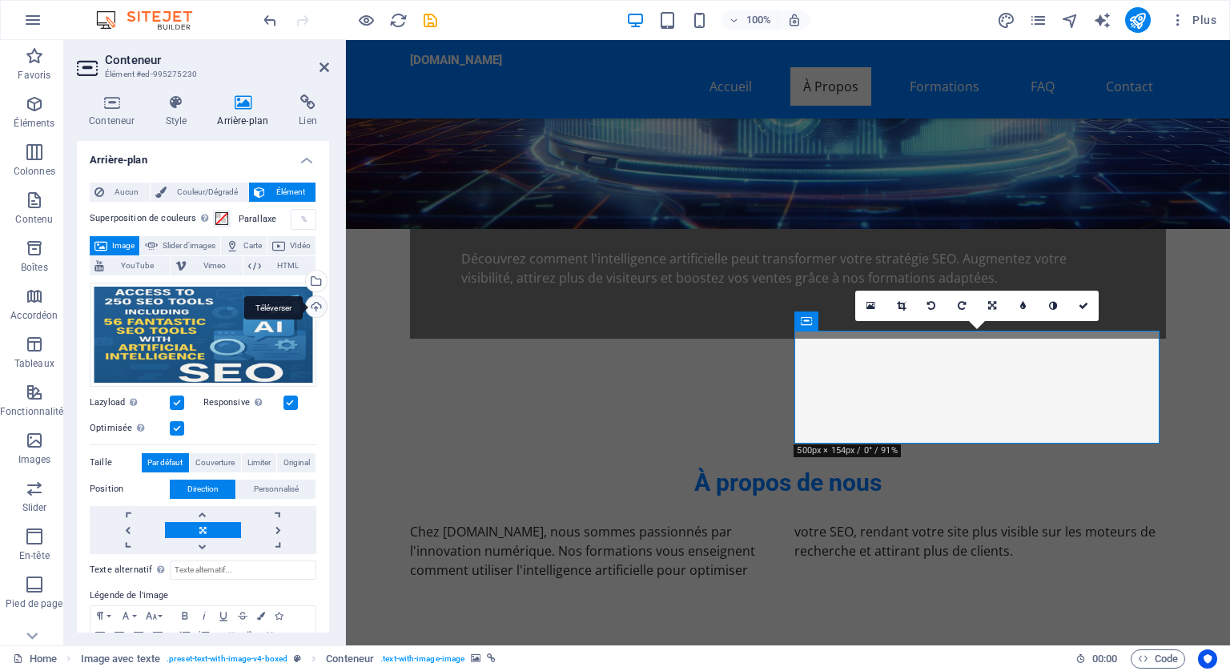
click at [311, 301] on div "Téléverser" at bounding box center [315, 308] width 24 height 24
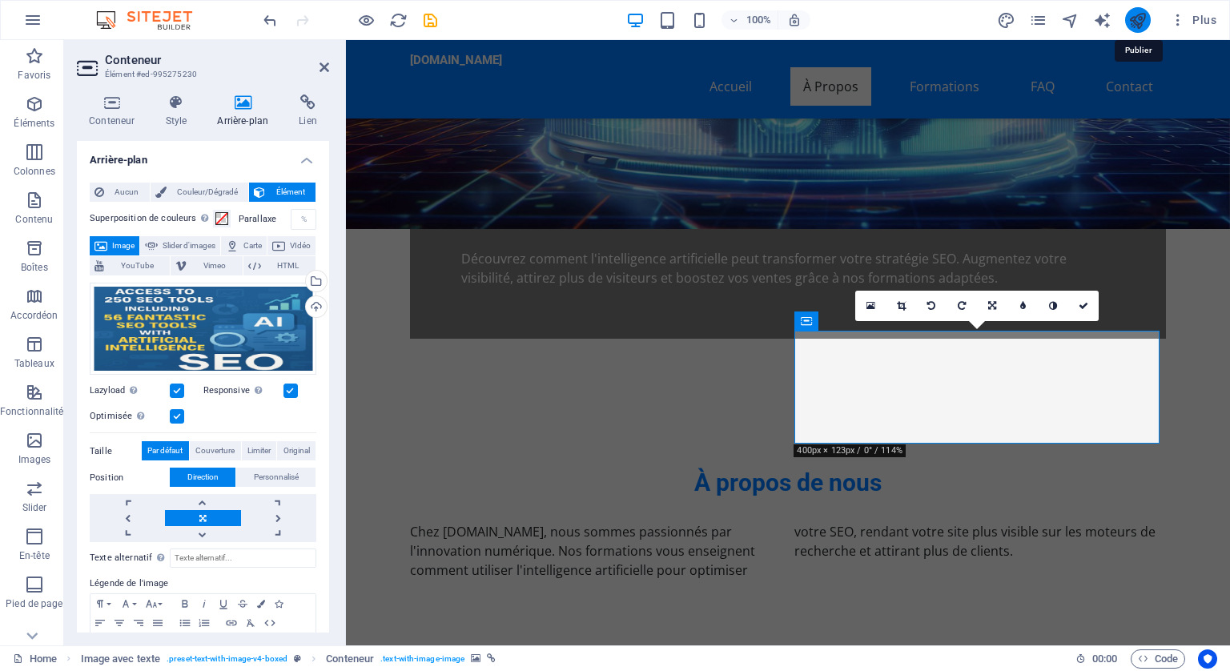
click at [1137, 21] on icon "publish" at bounding box center [1138, 20] width 18 height 18
checkbox input "false"
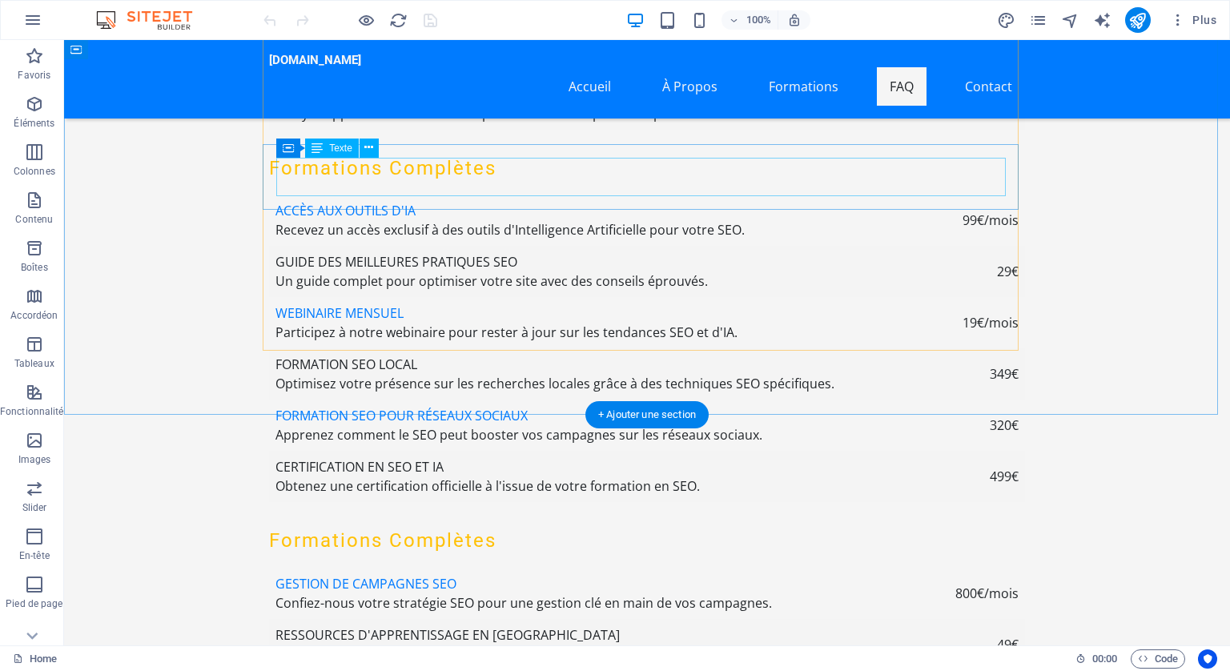
scroll to position [5847, 0]
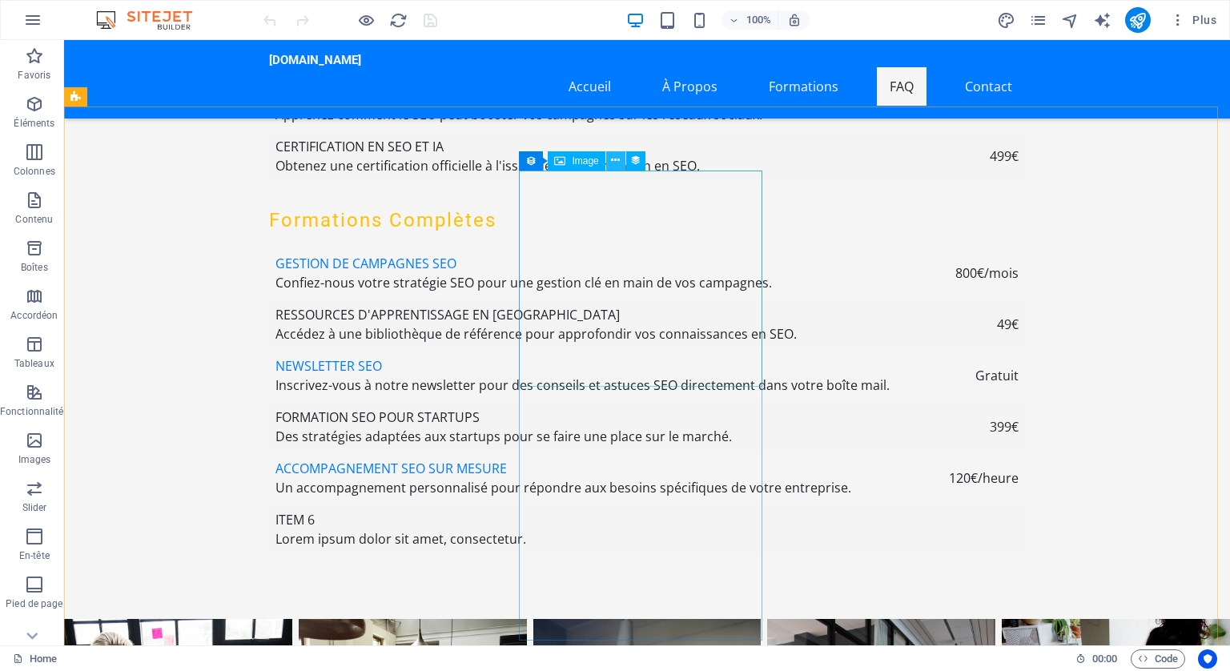
click at [616, 157] on icon at bounding box center [615, 160] width 9 height 17
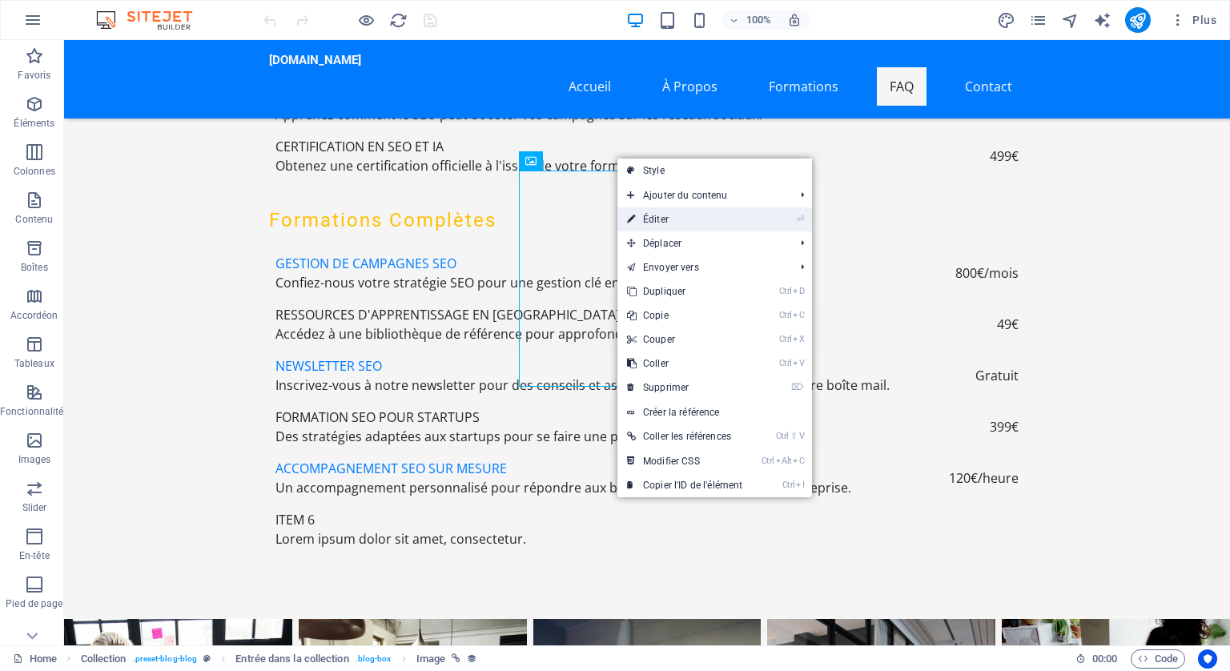
click at [662, 216] on link "⏎ Éditer" at bounding box center [685, 219] width 135 height 24
select select "px"
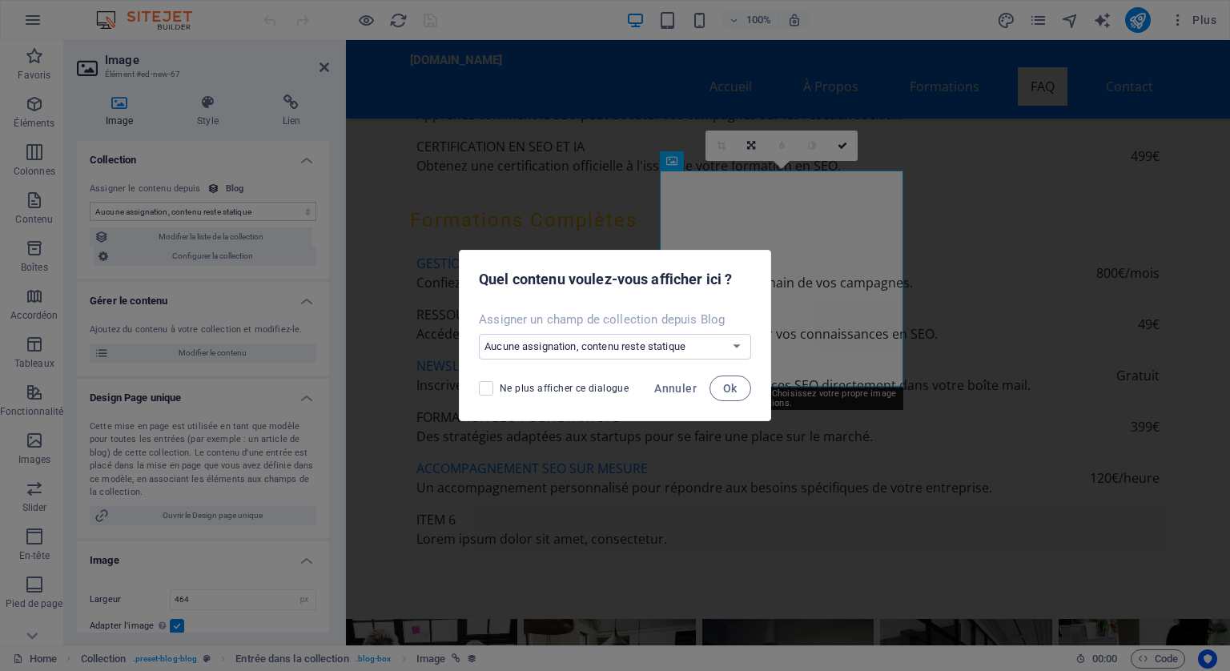
select select "image"
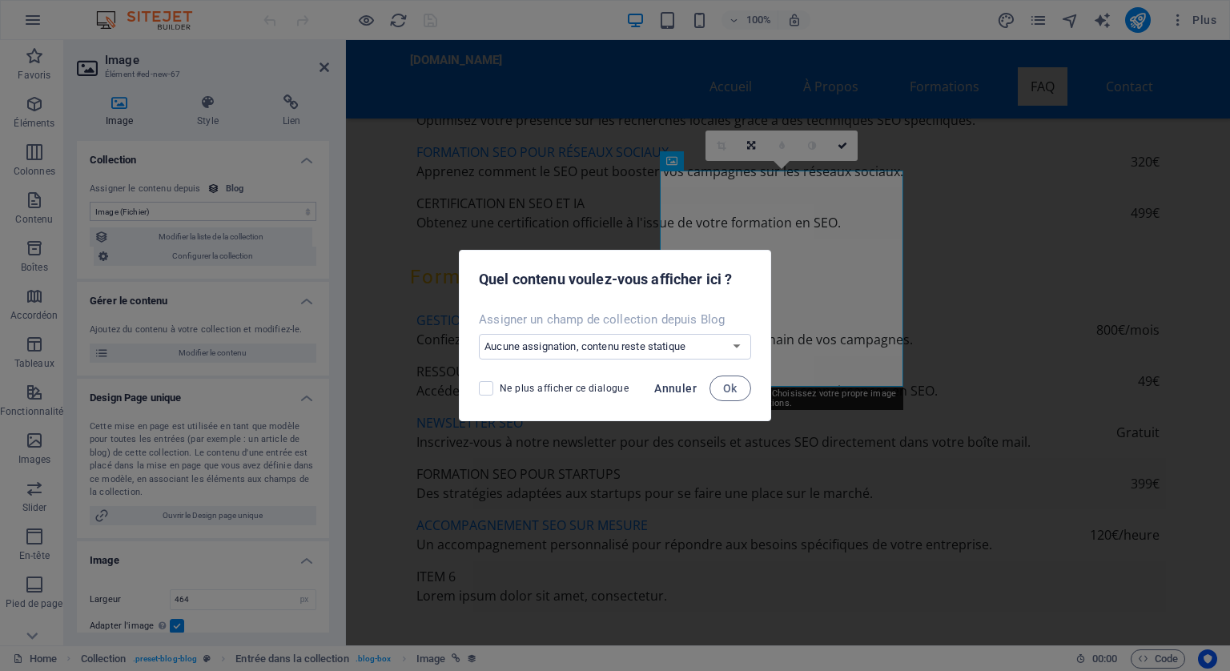
click at [672, 388] on span "Annuler" at bounding box center [675, 388] width 42 height 13
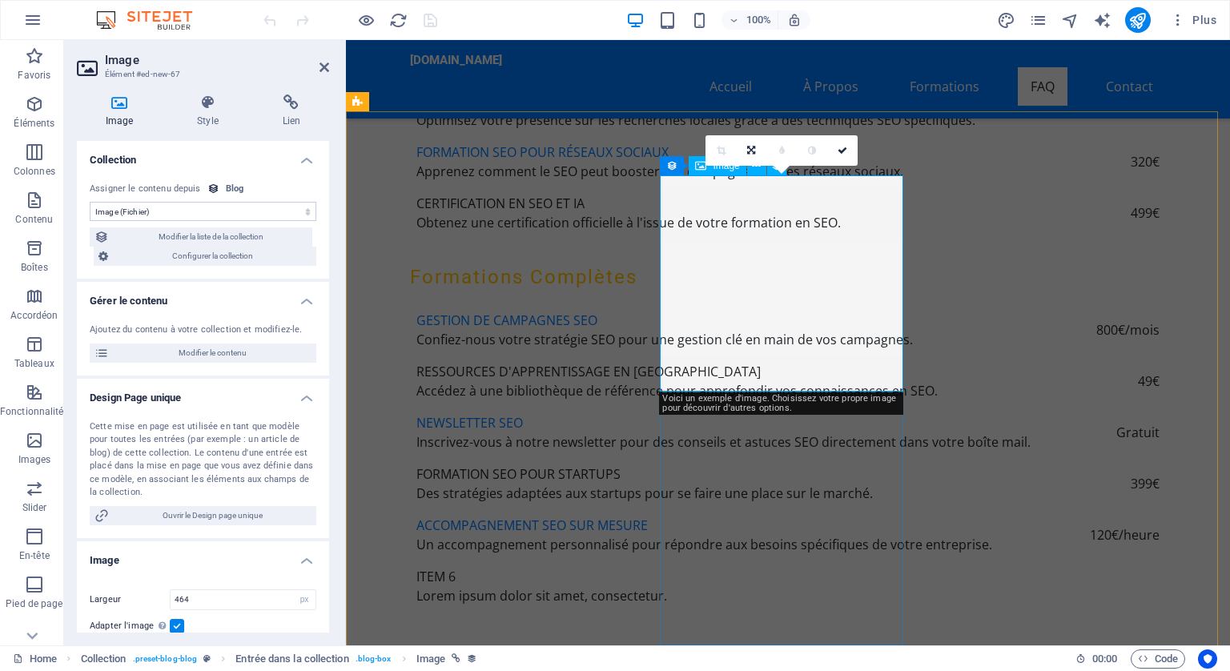
scroll to position [5710, 0]
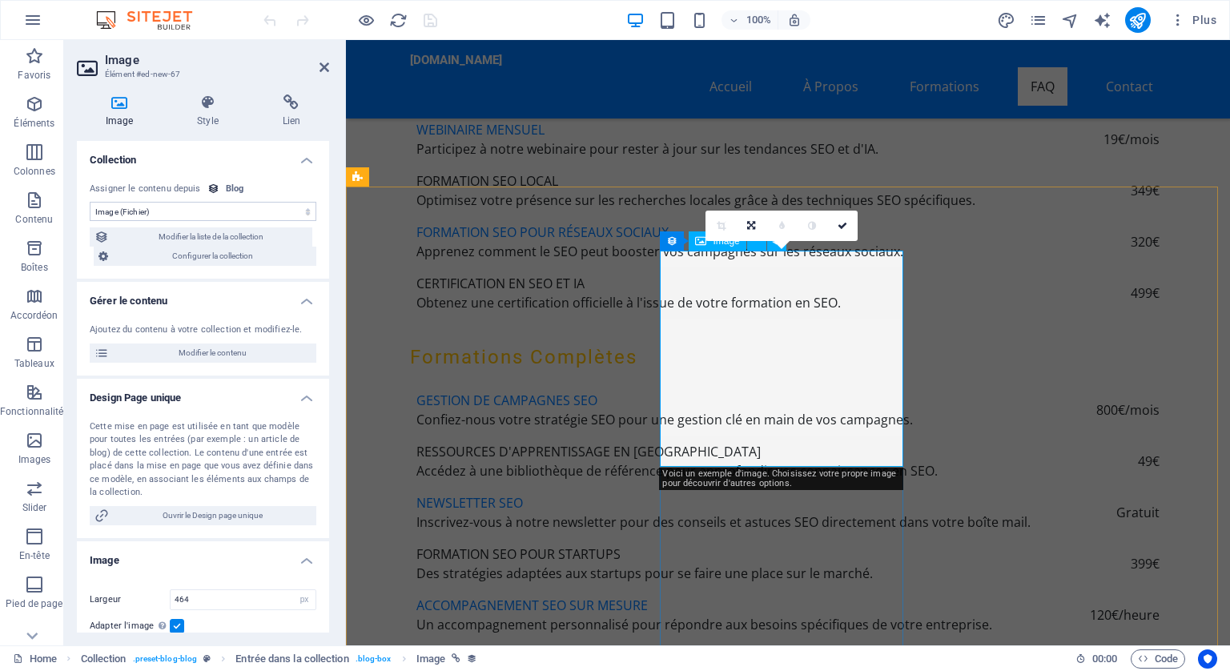
click at [758, 241] on div "0" at bounding box center [782, 226] width 152 height 30
click at [839, 223] on icon at bounding box center [843, 226] width 10 height 10
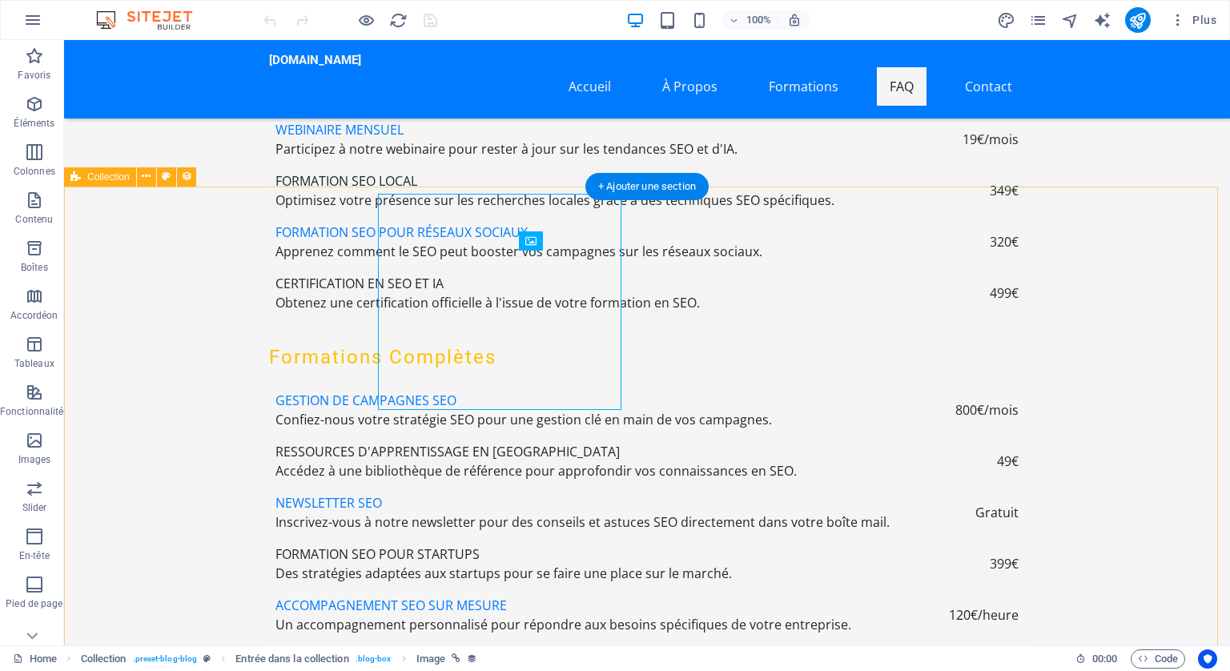
scroll to position [5767, 0]
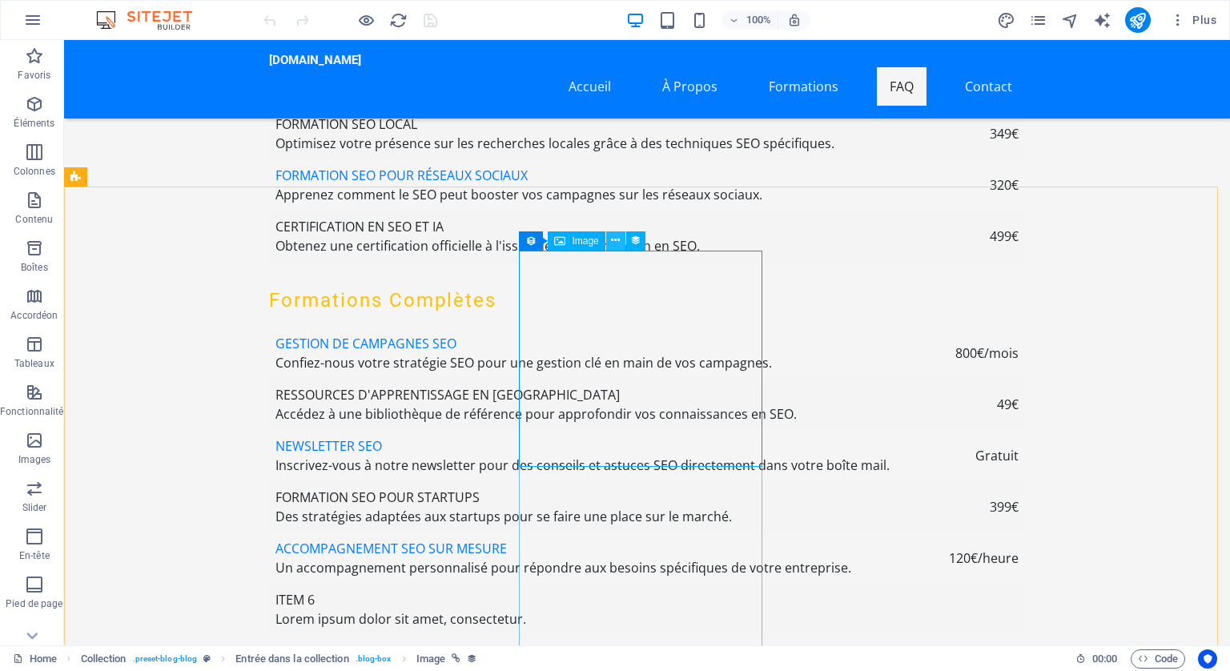
click at [614, 239] on icon at bounding box center [615, 240] width 9 height 17
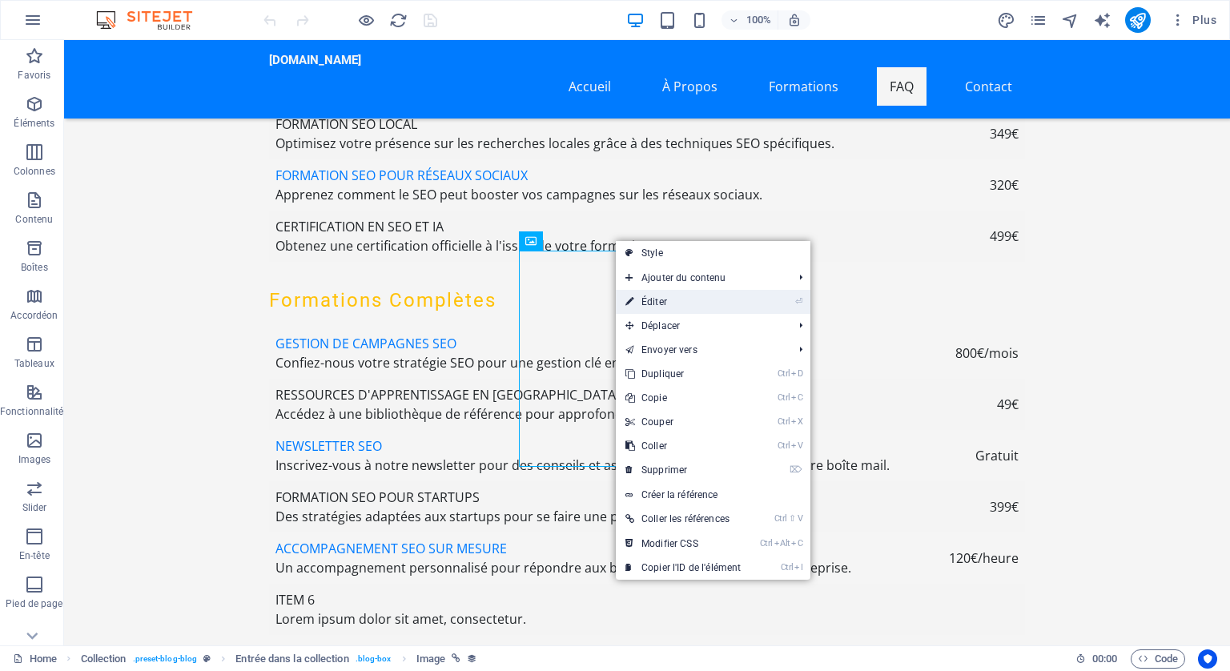
click at [650, 296] on link "⏎ Éditer" at bounding box center [683, 302] width 135 height 24
select select "image"
select select "px"
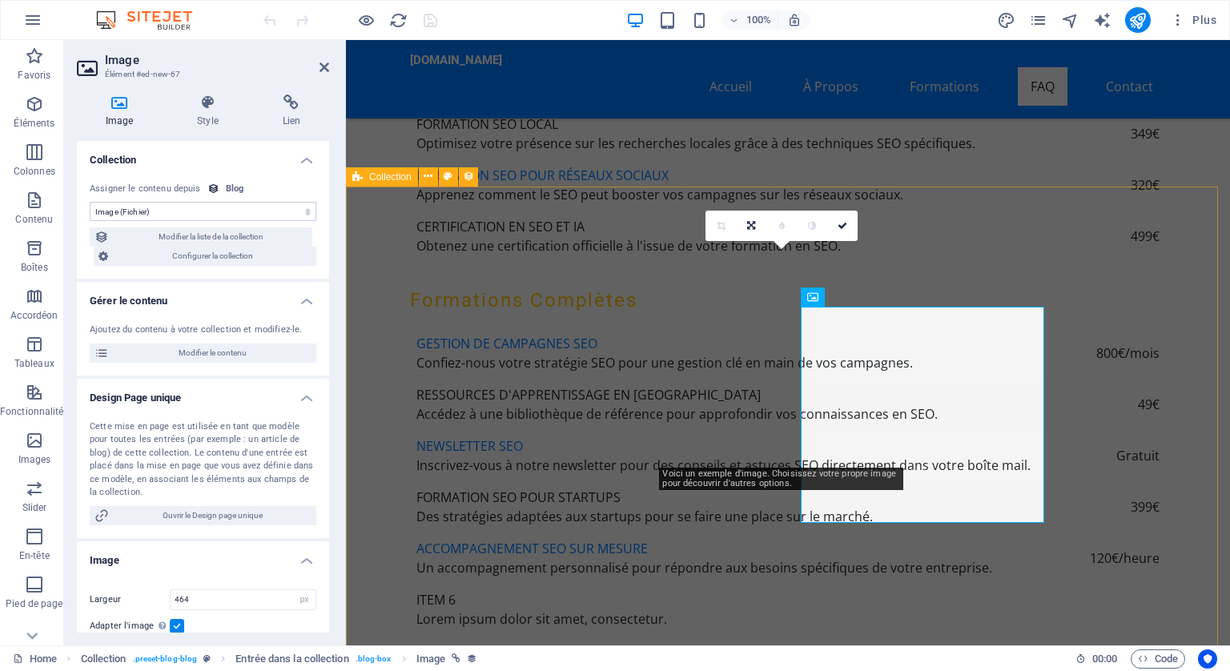
scroll to position [5710, 0]
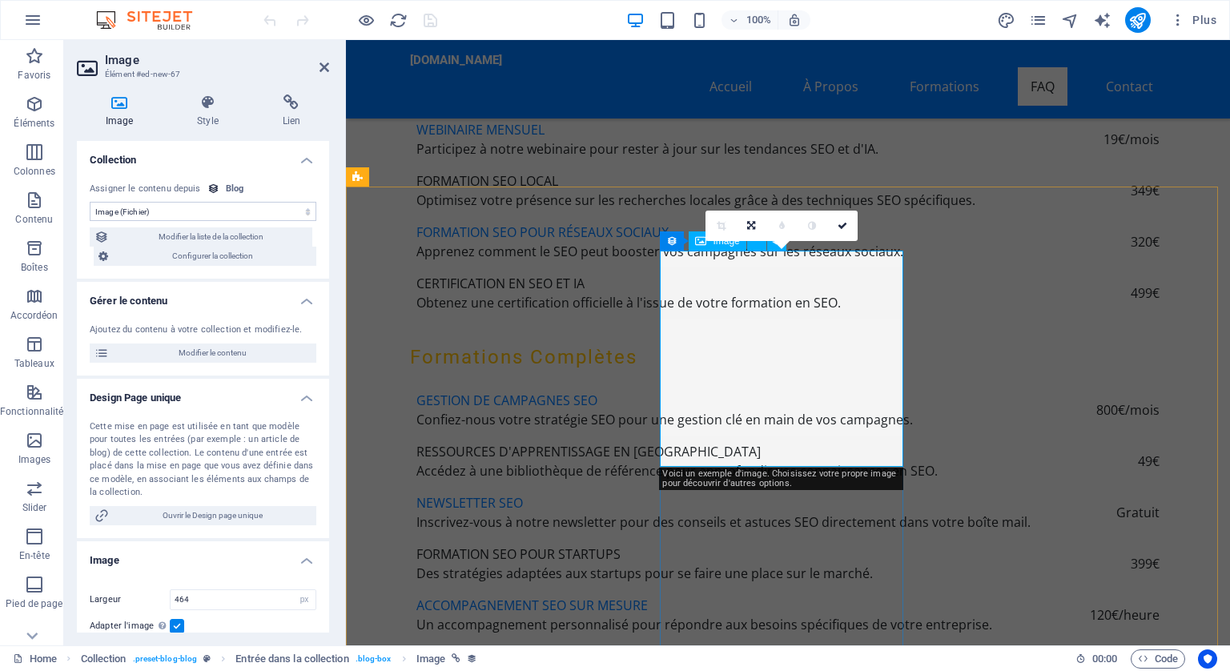
click at [846, 221] on icon at bounding box center [843, 226] width 10 height 10
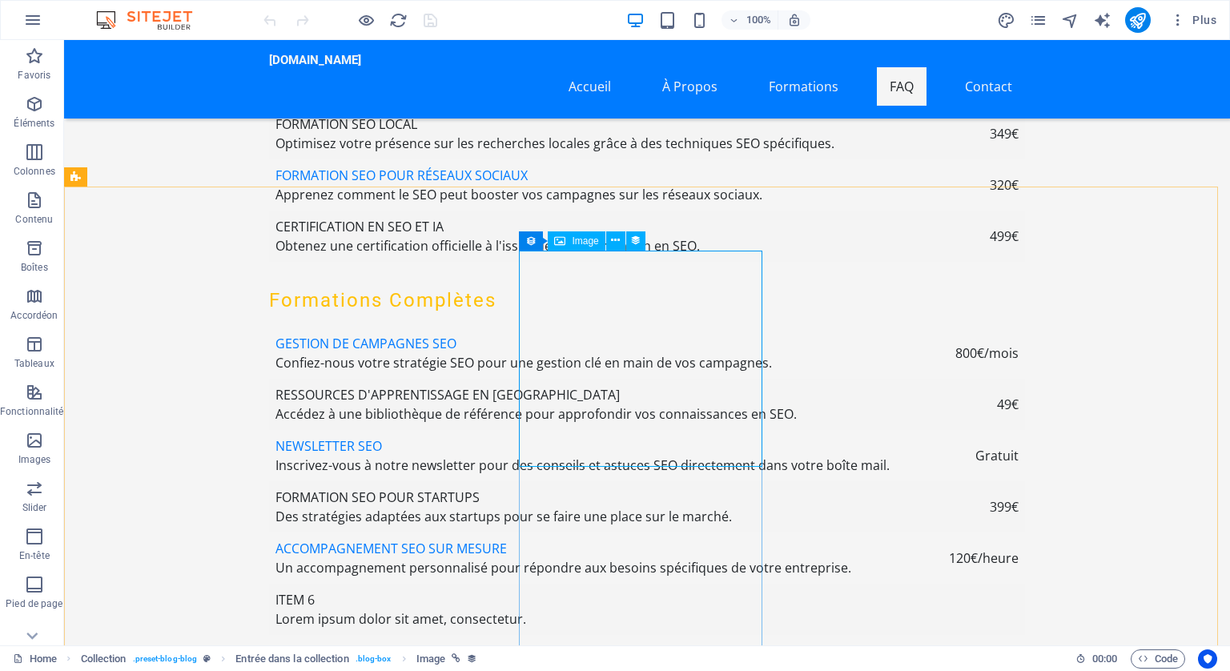
click at [561, 242] on icon at bounding box center [559, 240] width 11 height 19
click at [615, 239] on icon at bounding box center [615, 240] width 9 height 17
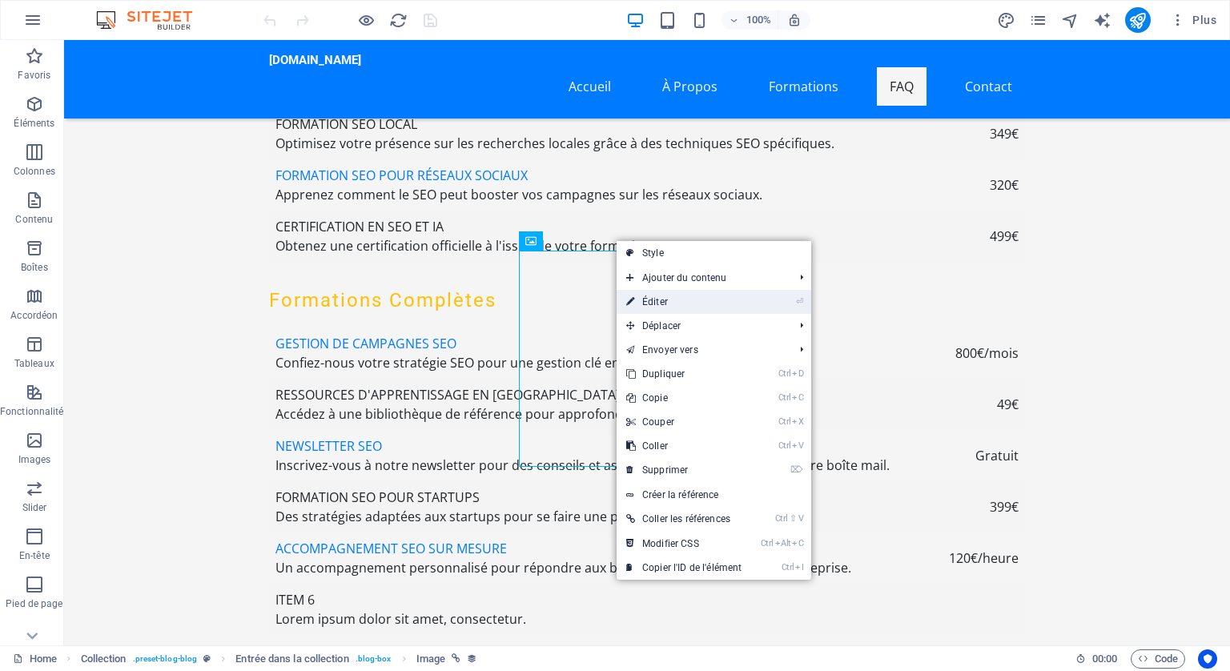
click at [650, 296] on link "⏎ Éditer" at bounding box center [684, 302] width 135 height 24
select select "image"
select select "px"
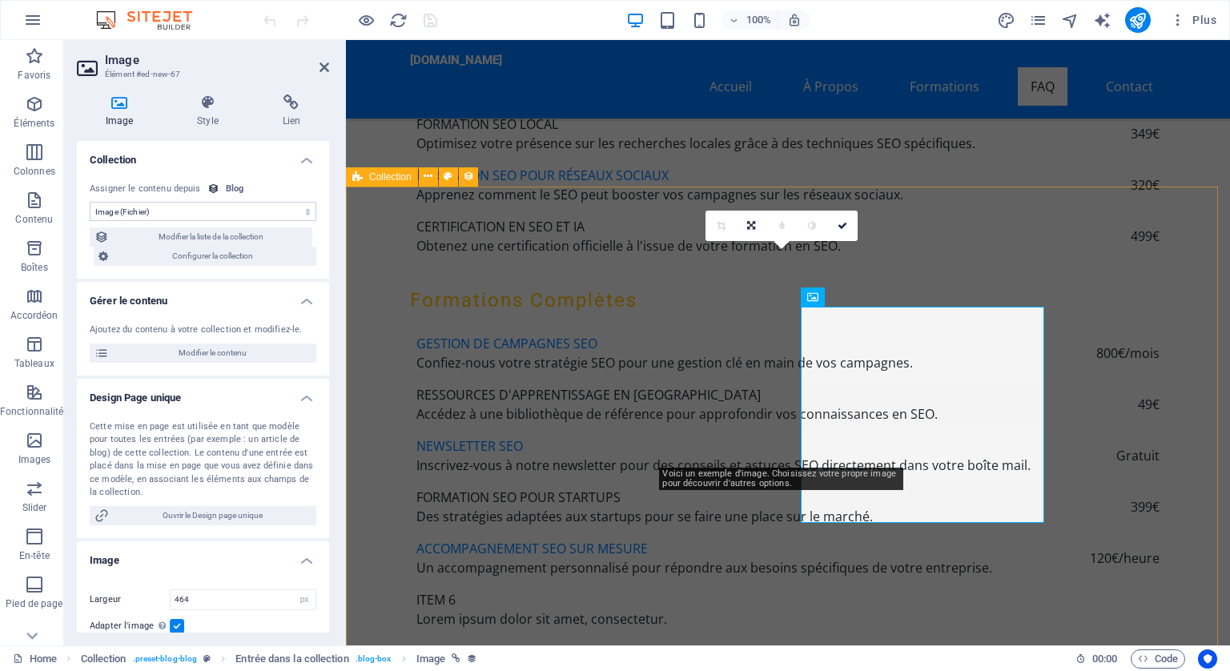
scroll to position [5710, 0]
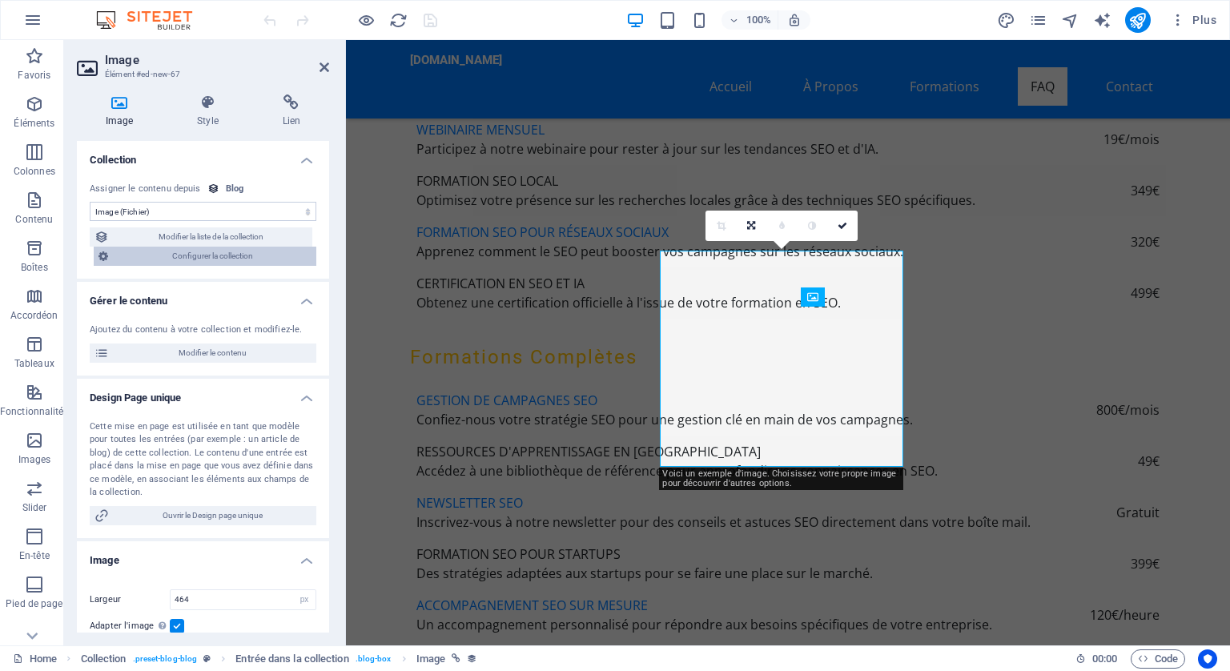
click at [240, 256] on span "Configurer la collection" at bounding box center [212, 256] width 199 height 19
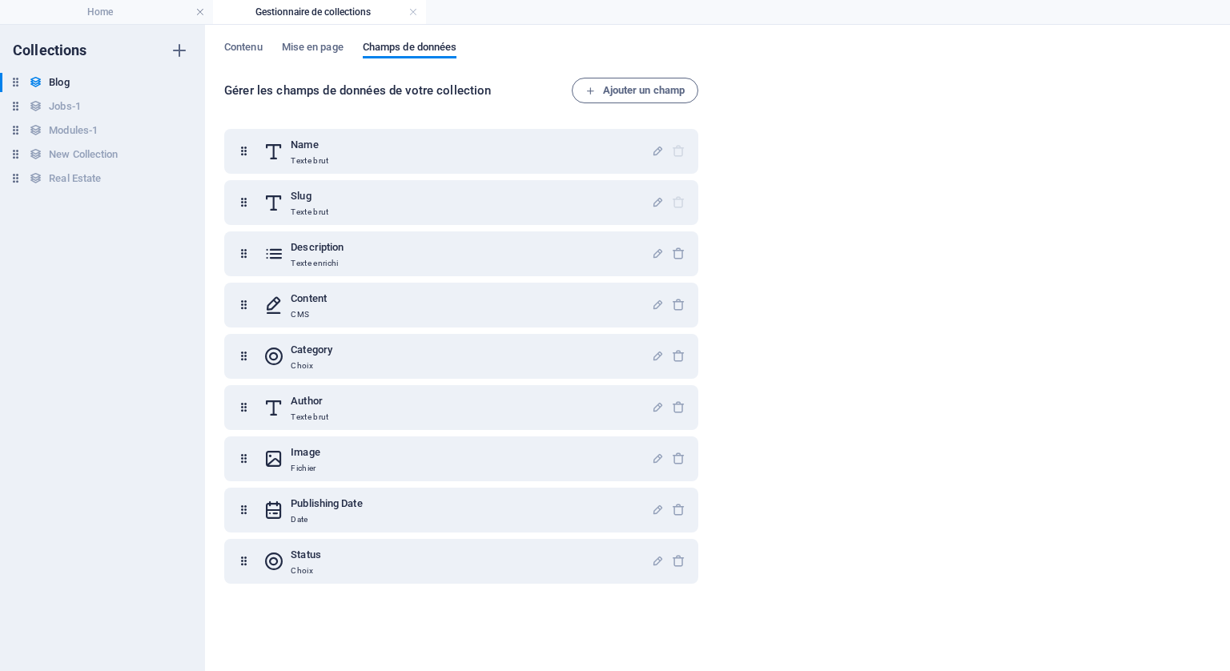
scroll to position [0, 0]
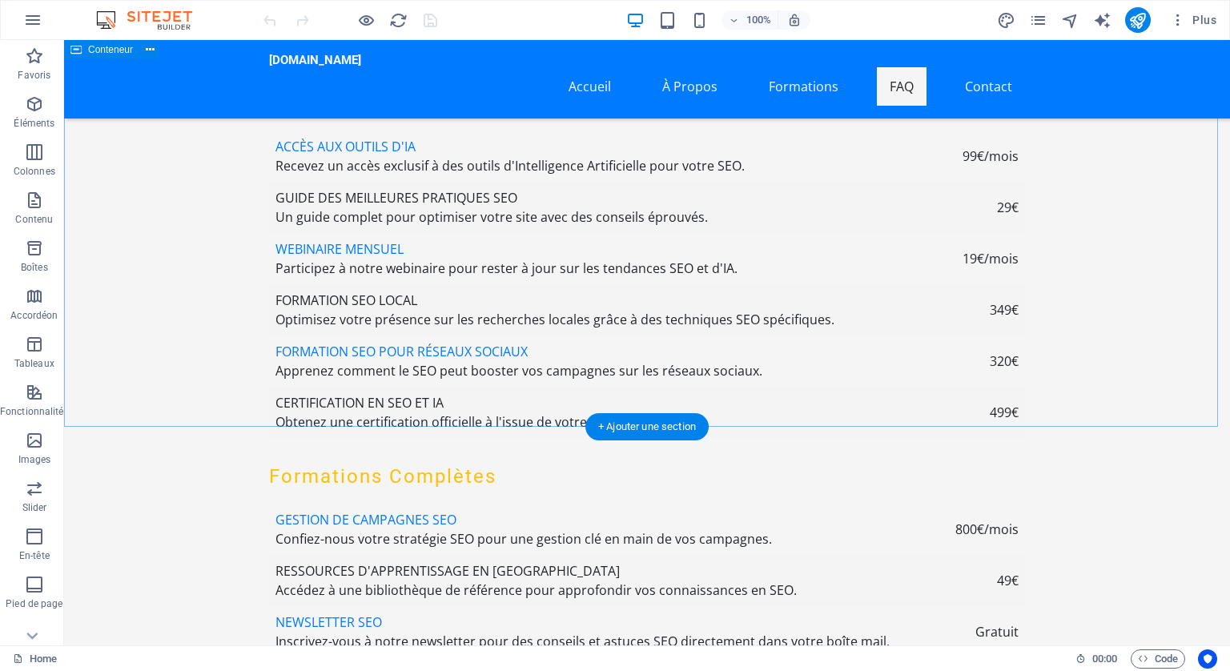
scroll to position [5847, 0]
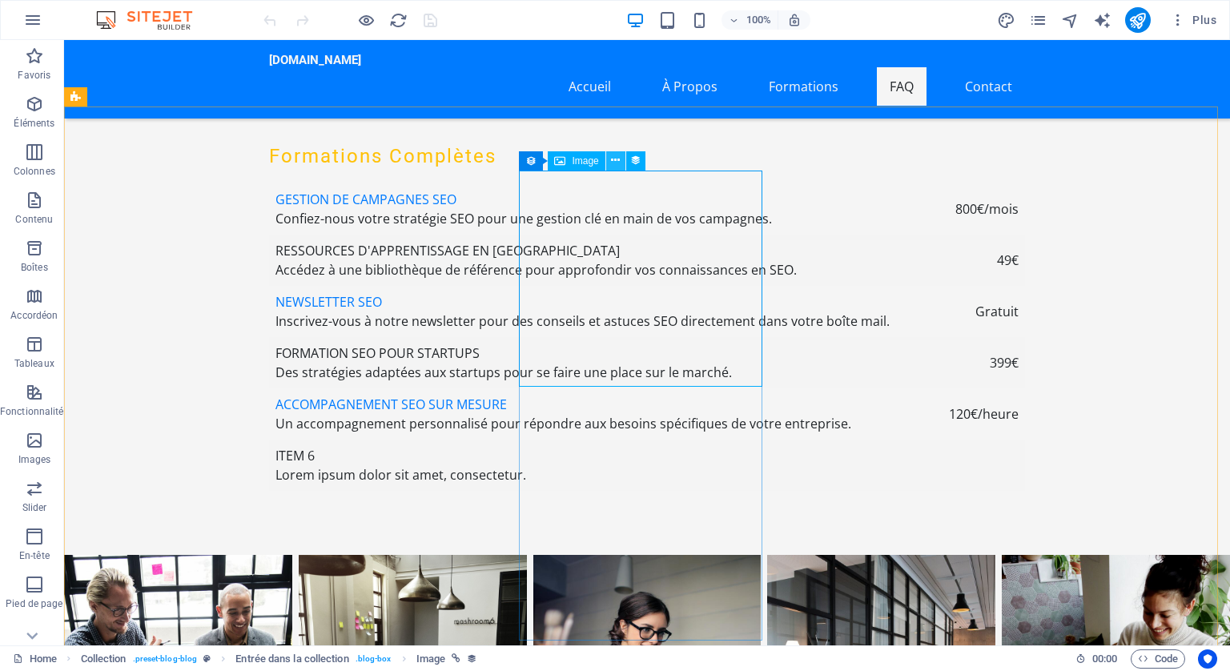
click at [616, 159] on icon at bounding box center [615, 160] width 9 height 17
click at [614, 159] on icon at bounding box center [615, 160] width 9 height 17
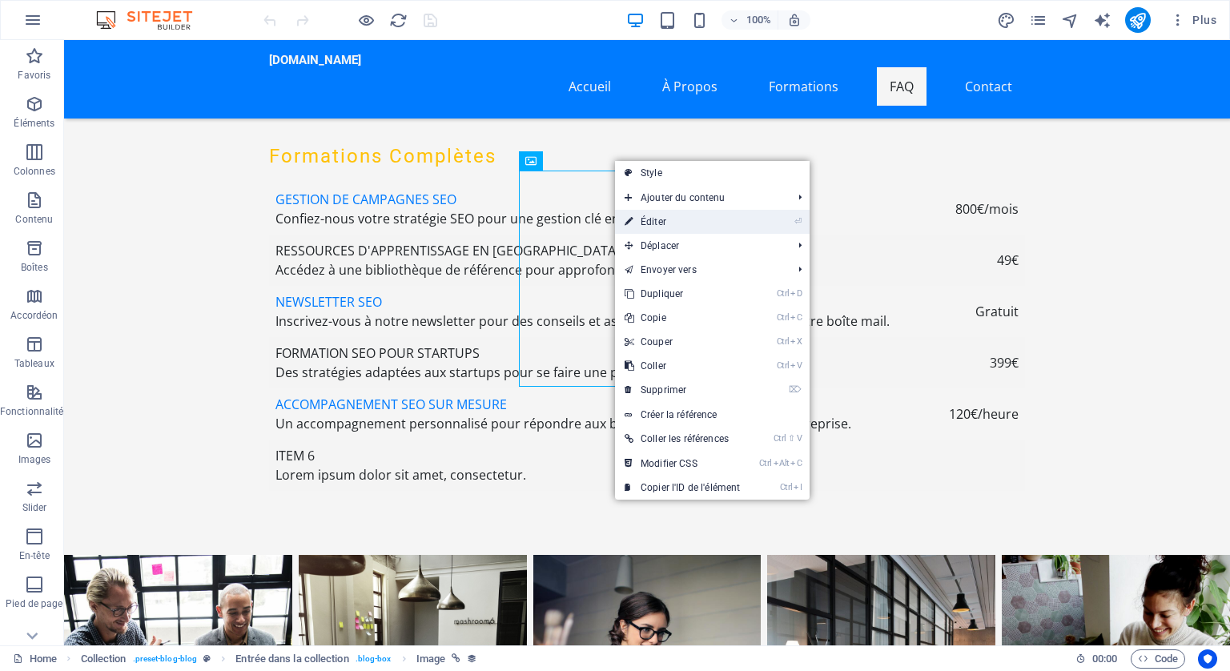
click at [649, 218] on link "⏎ Éditer" at bounding box center [682, 222] width 135 height 24
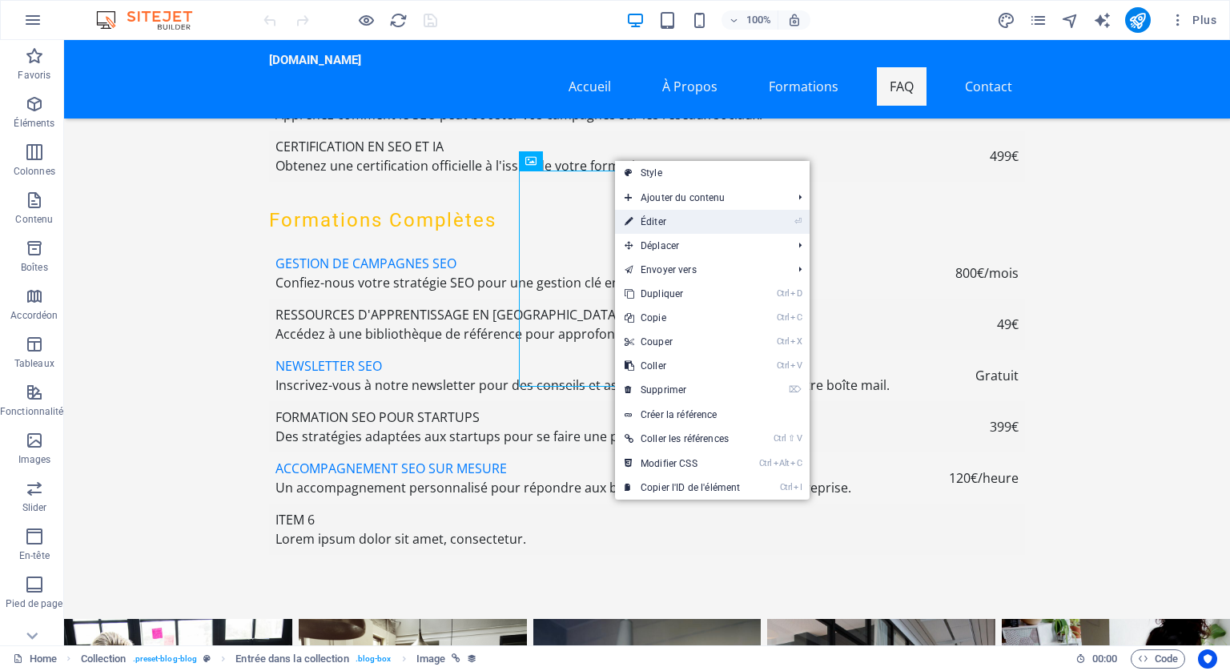
select select "px"
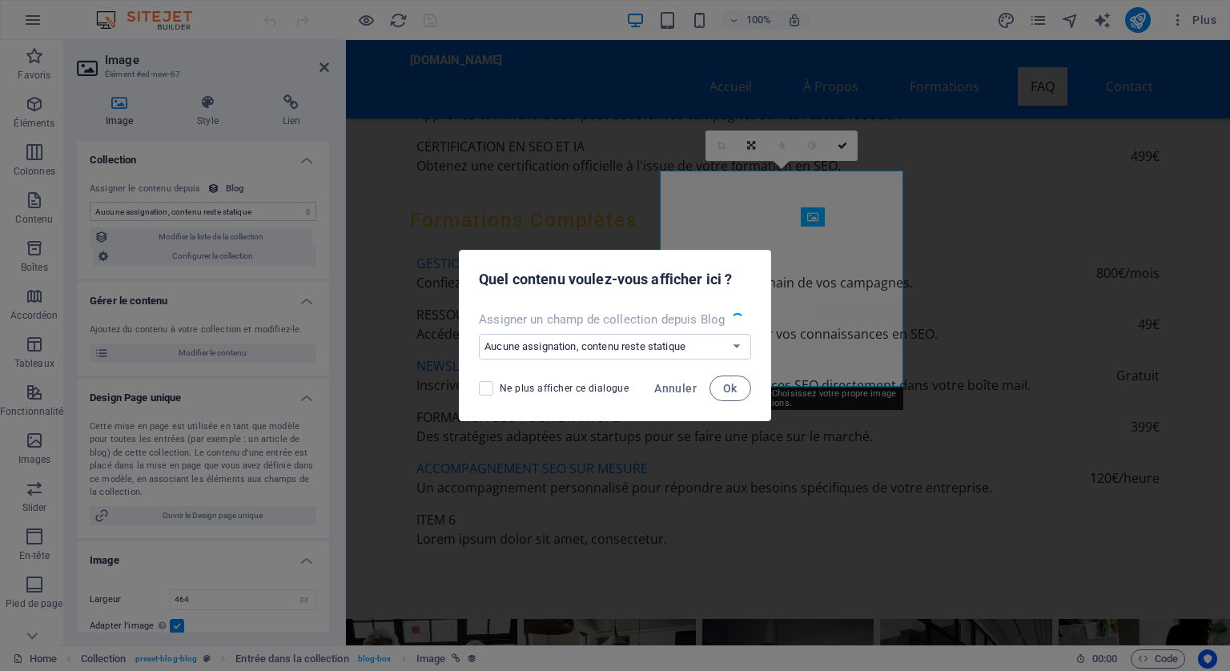
scroll to position [5790, 0]
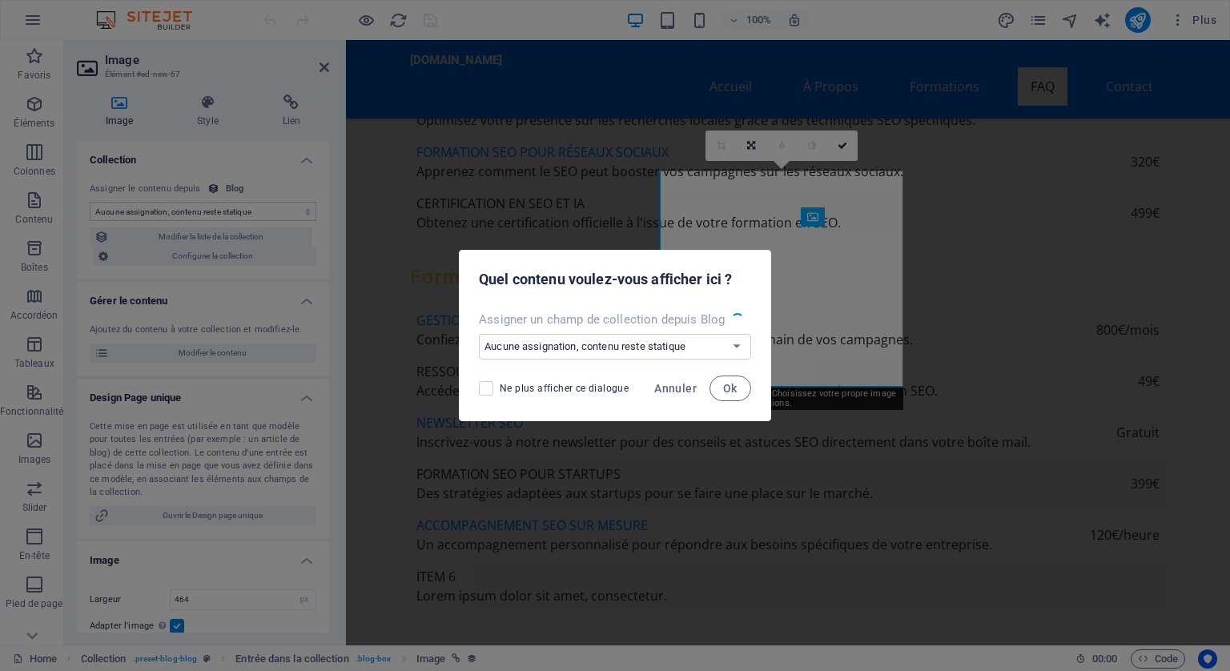
select select "image"
click at [735, 346] on select "Aucune assignation, contenu reste statique Créer un nouveau champ Créé le (Date…" at bounding box center [615, 347] width 272 height 26
select select "image"
click at [480, 334] on select "Aucune assignation, contenu reste statique Créer un nouveau champ Créé le (Date…" at bounding box center [615, 347] width 272 height 26
click at [734, 388] on span "Ok" at bounding box center [730, 388] width 14 height 13
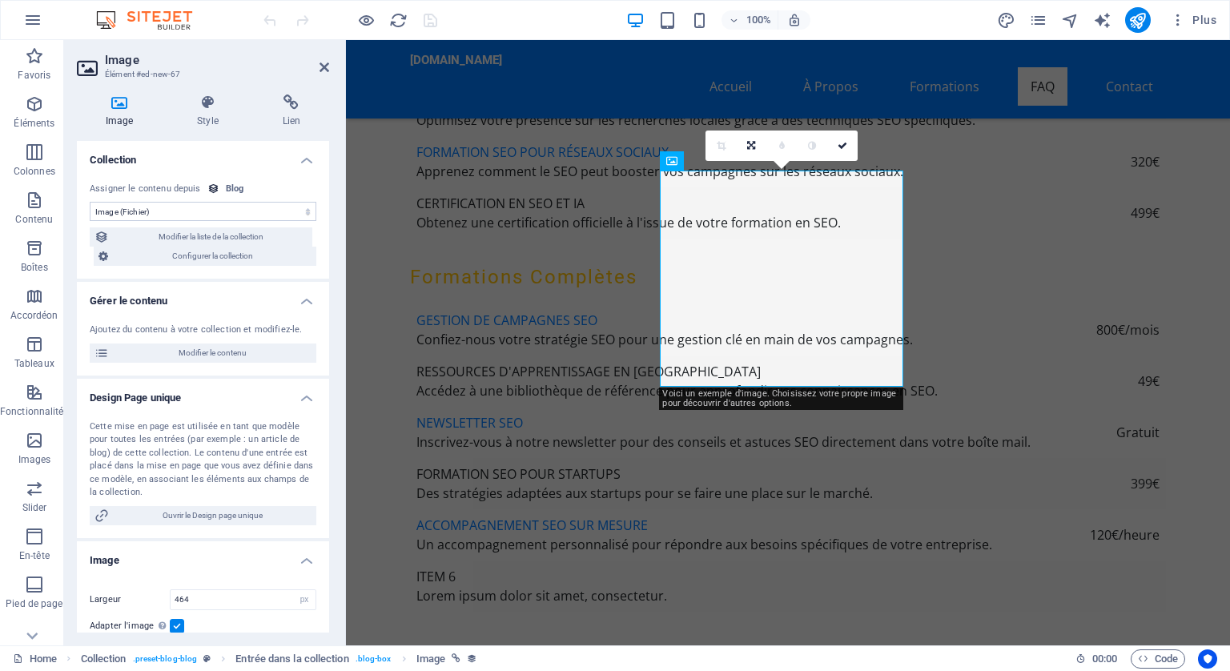
click at [114, 102] on icon at bounding box center [119, 103] width 85 height 16
click at [192, 249] on span "Configurer la collection" at bounding box center [212, 256] width 199 height 19
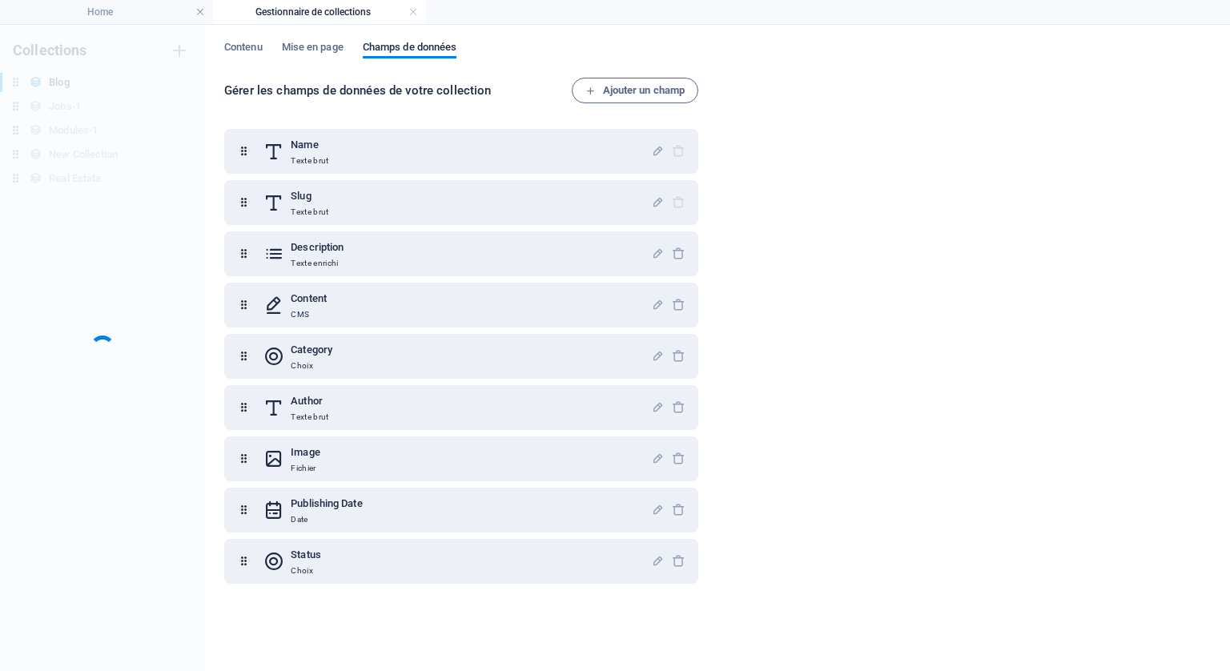
scroll to position [0, 0]
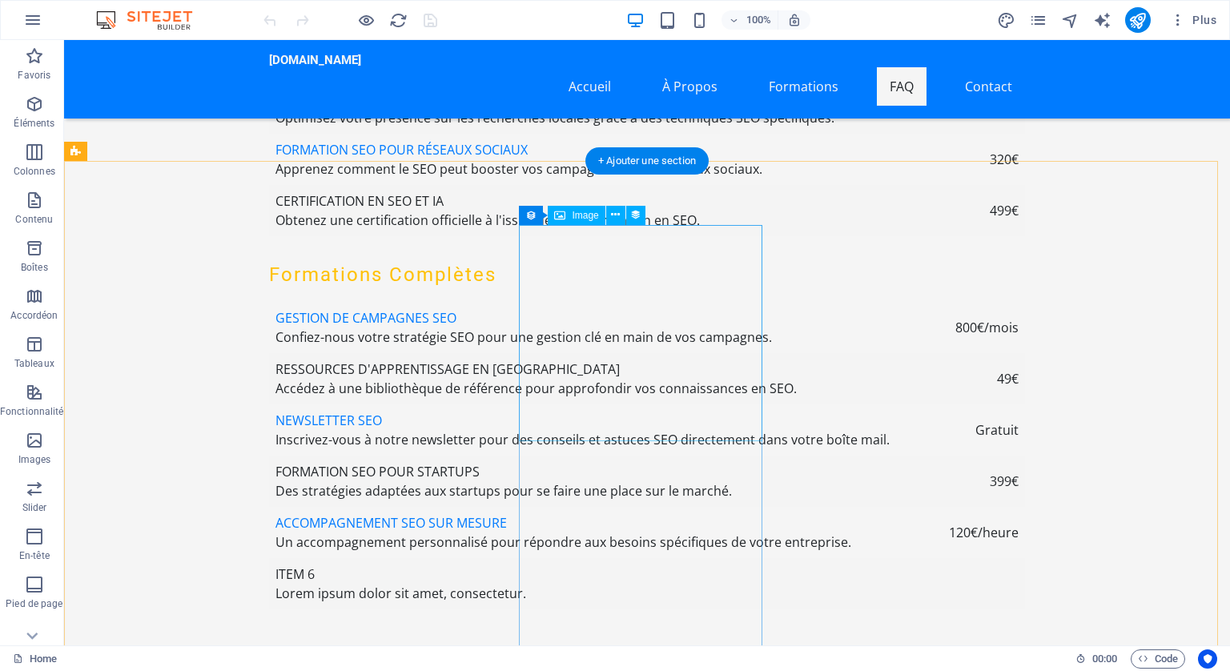
scroll to position [5847, 0]
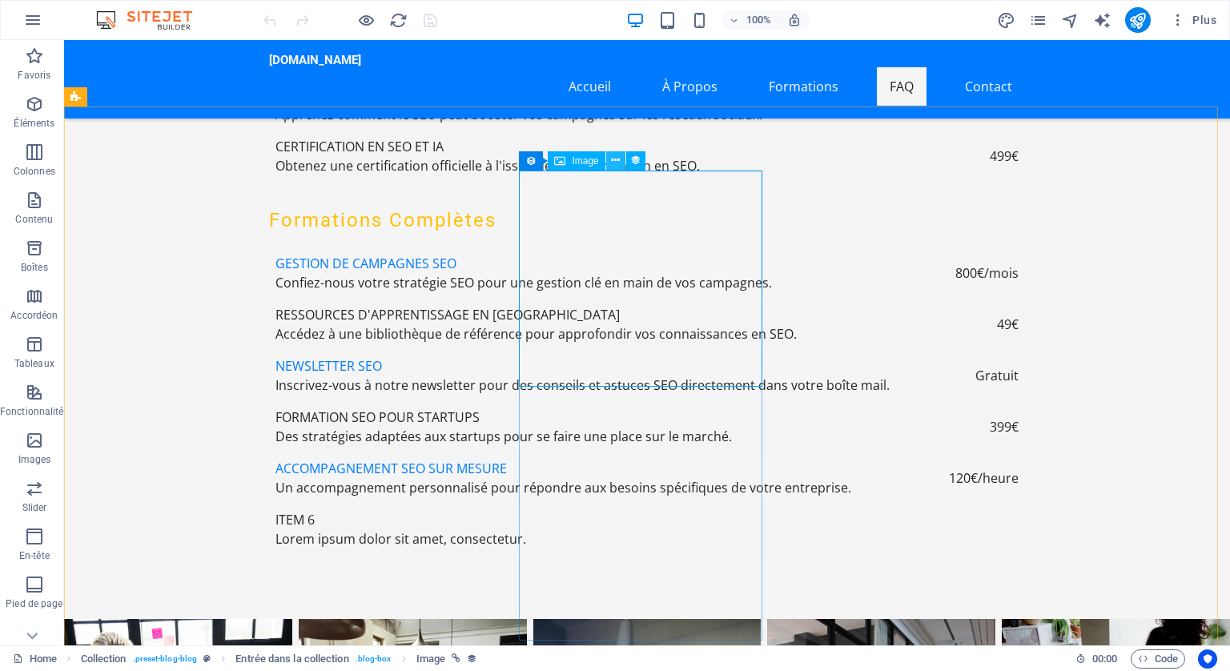
click at [615, 157] on icon at bounding box center [615, 160] width 9 height 17
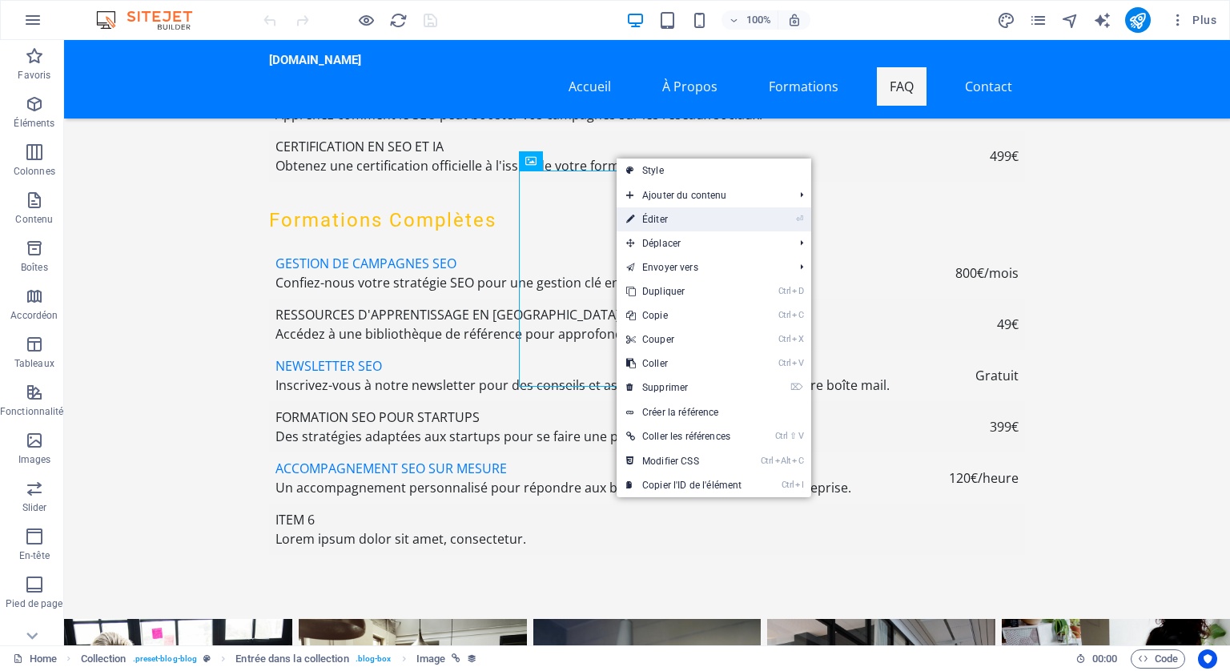
click at [668, 215] on link "⏎ Éditer" at bounding box center [684, 219] width 135 height 24
select select "px"
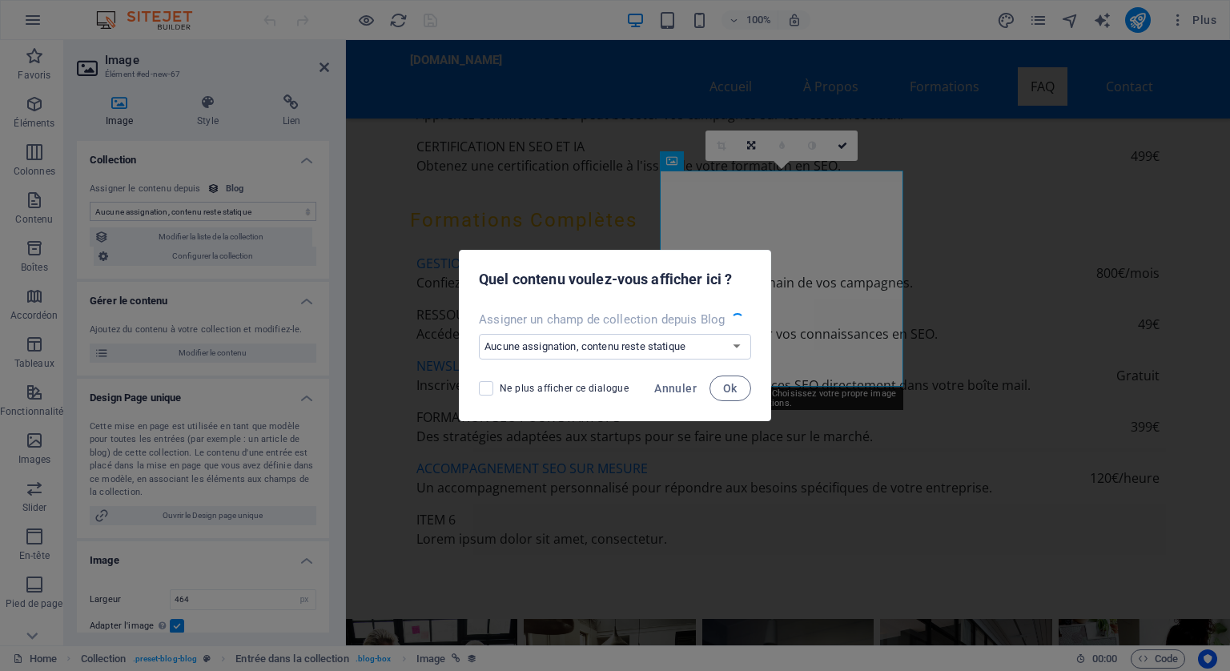
scroll to position [5790, 0]
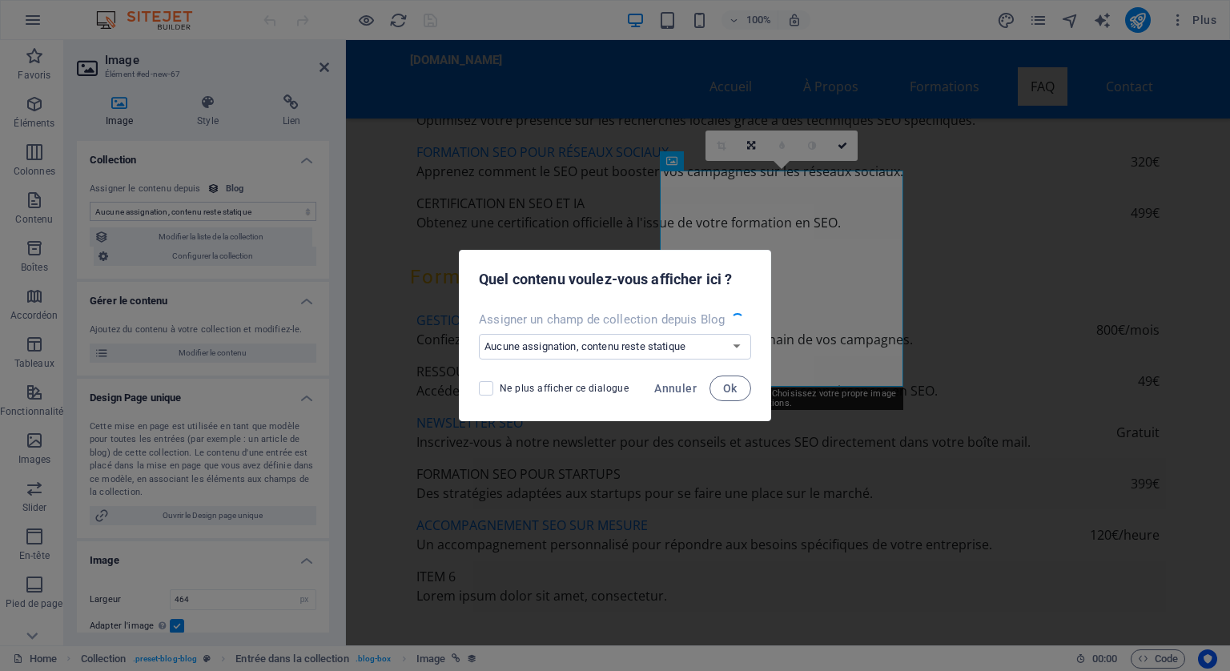
select select "image"
click at [661, 384] on span "Annuler" at bounding box center [675, 388] width 42 height 13
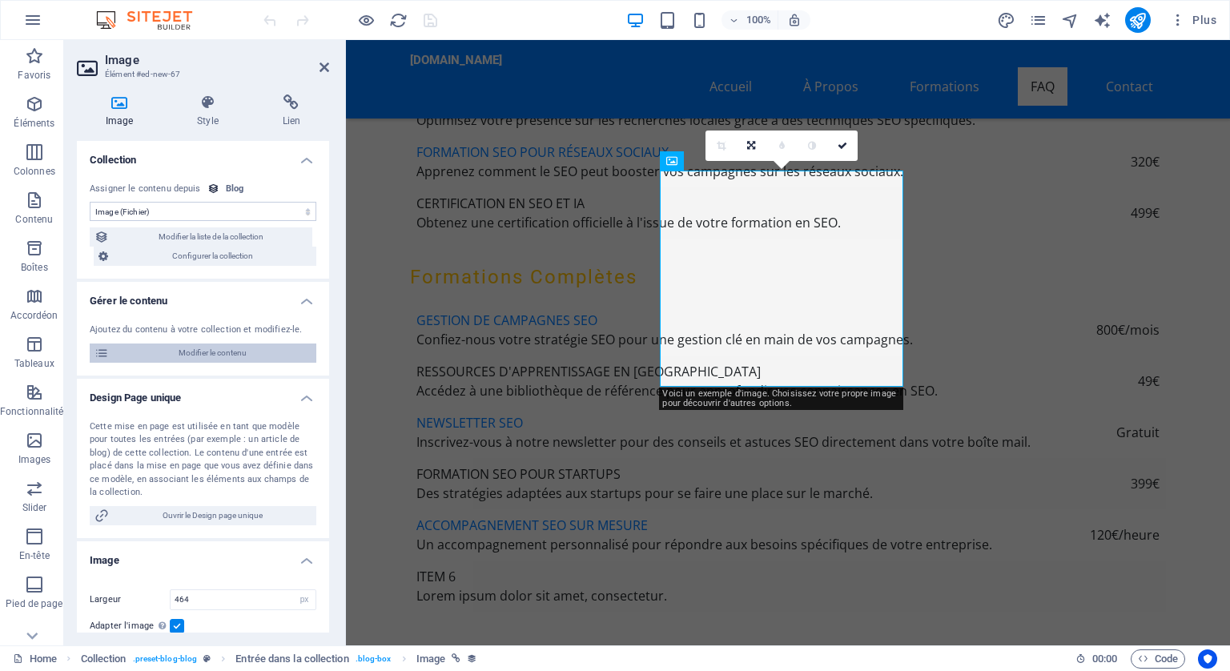
click at [199, 352] on span "Modifier le contenu" at bounding box center [213, 353] width 198 height 19
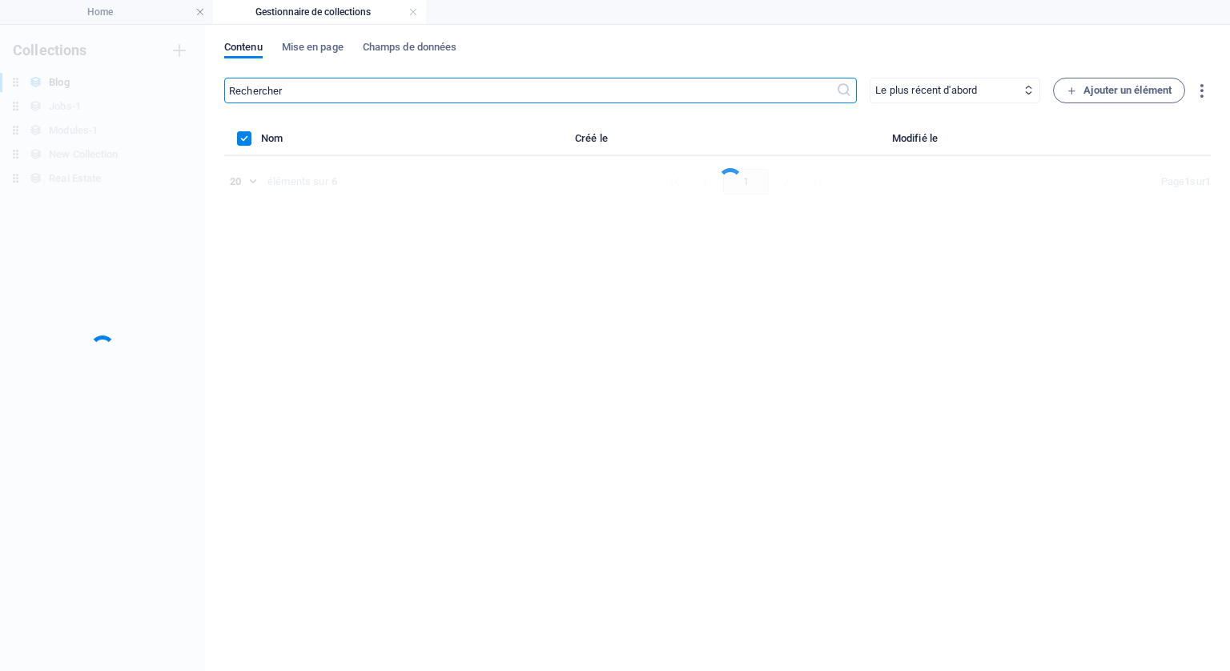
scroll to position [0, 0]
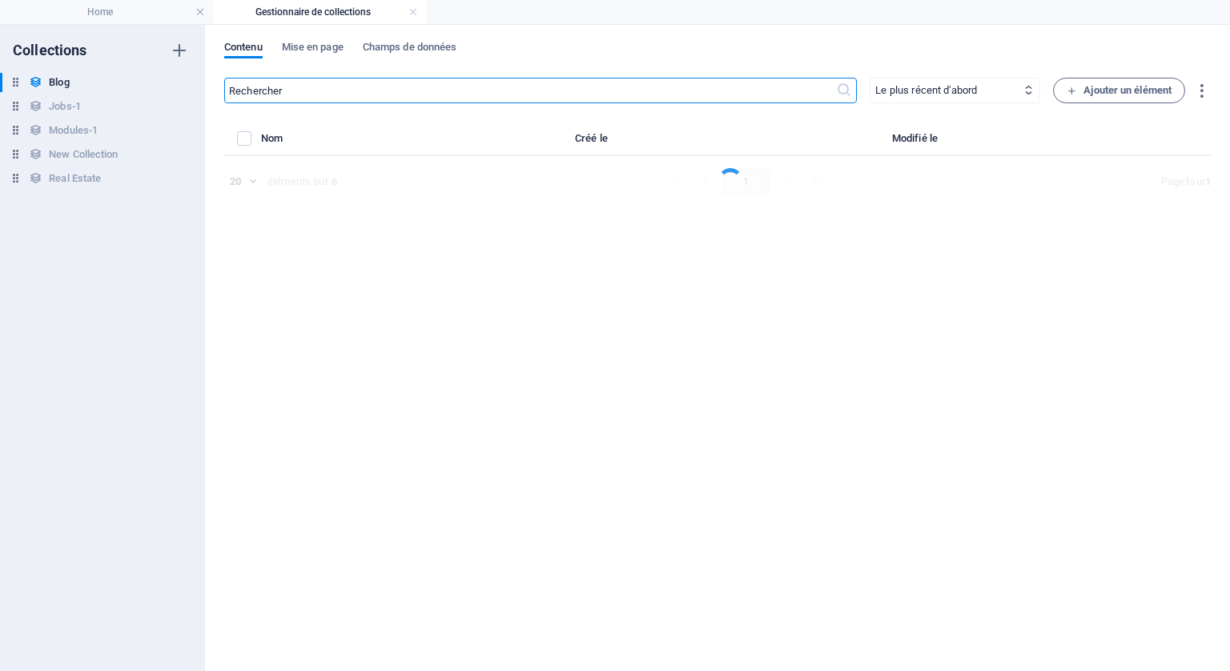
select select "Category 2"
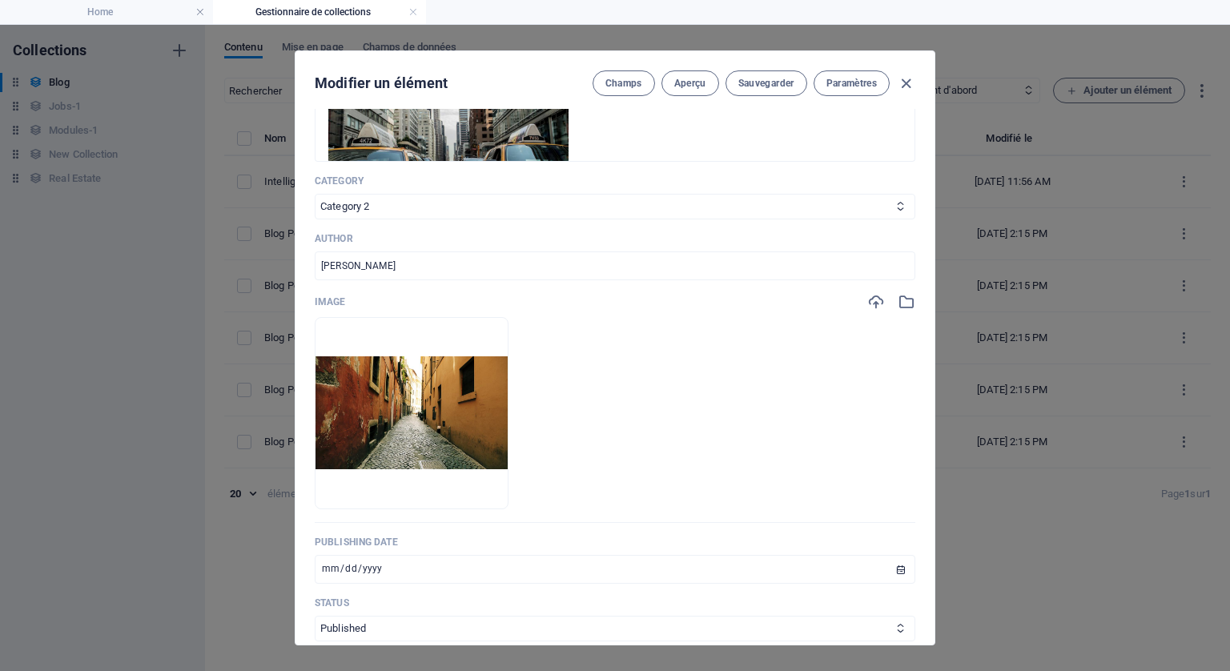
scroll to position [481, 0]
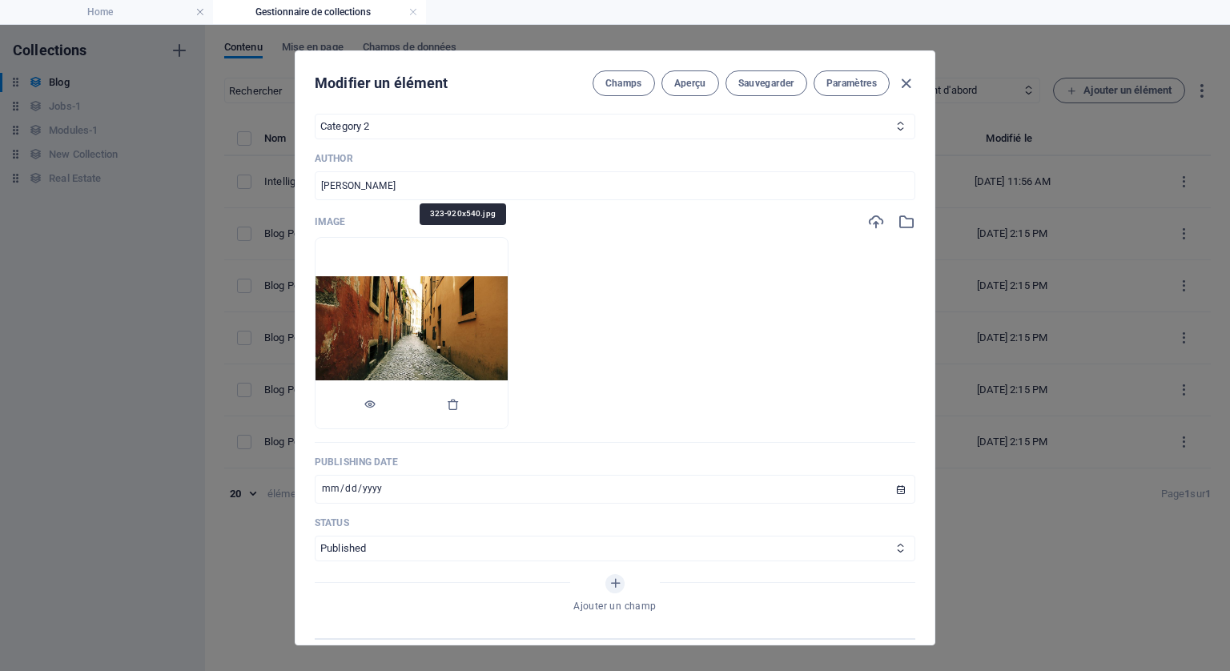
click at [458, 309] on img at bounding box center [412, 332] width 192 height 113
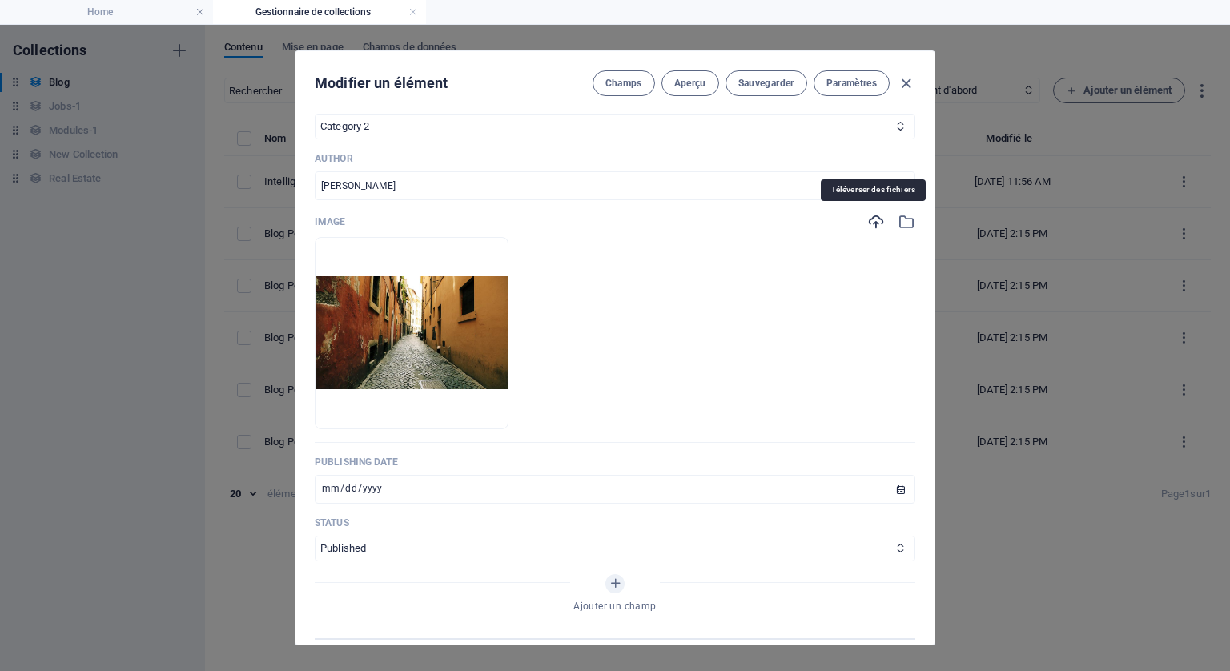
click at [871, 217] on icon "button" at bounding box center [876, 222] width 18 height 18
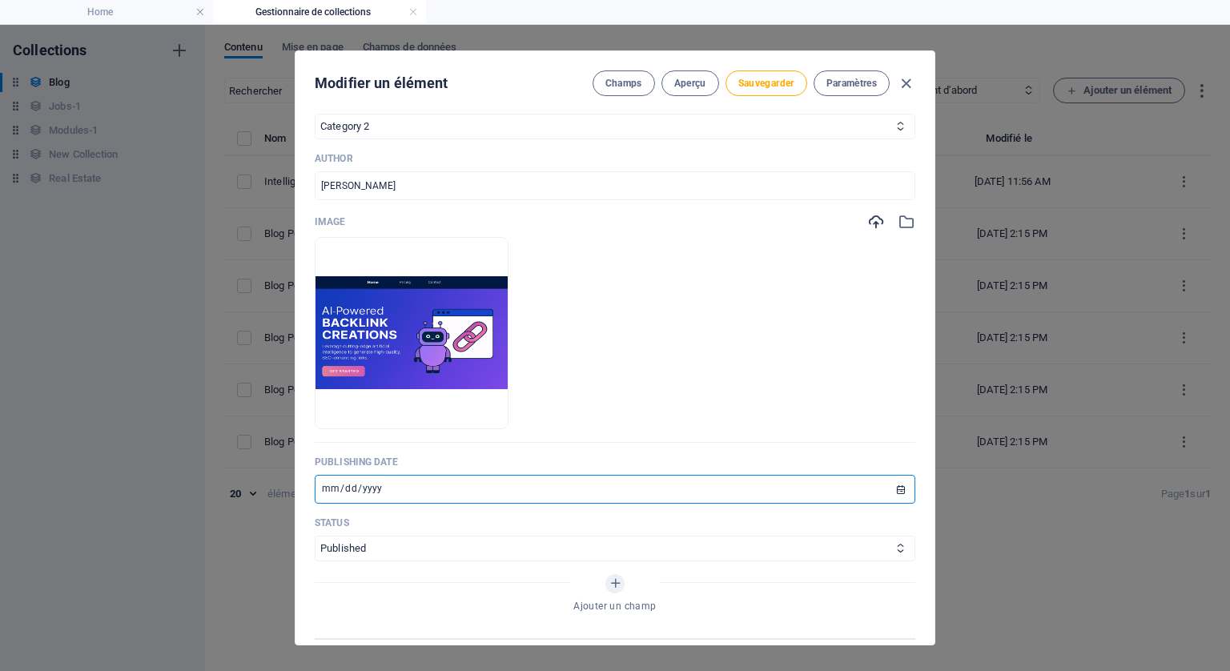
click at [414, 486] on input "2024-08-25" at bounding box center [615, 489] width 601 height 29
click at [899, 490] on input "2024-08-25" at bounding box center [615, 489] width 601 height 29
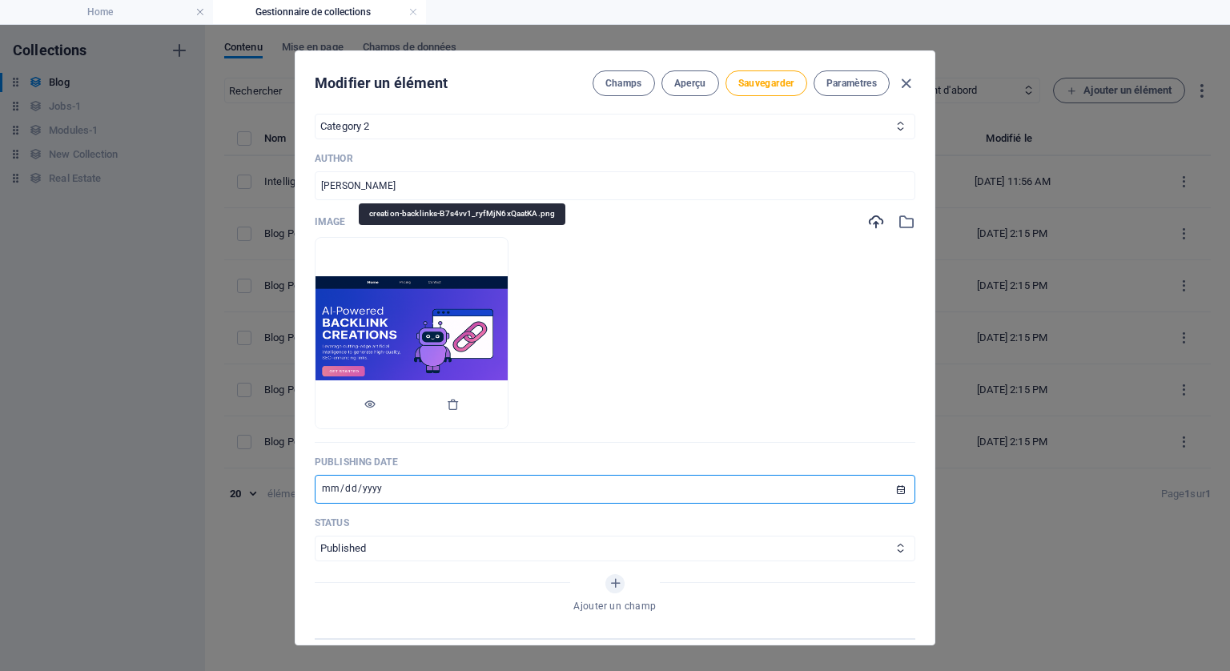
type input "2025-09-27"
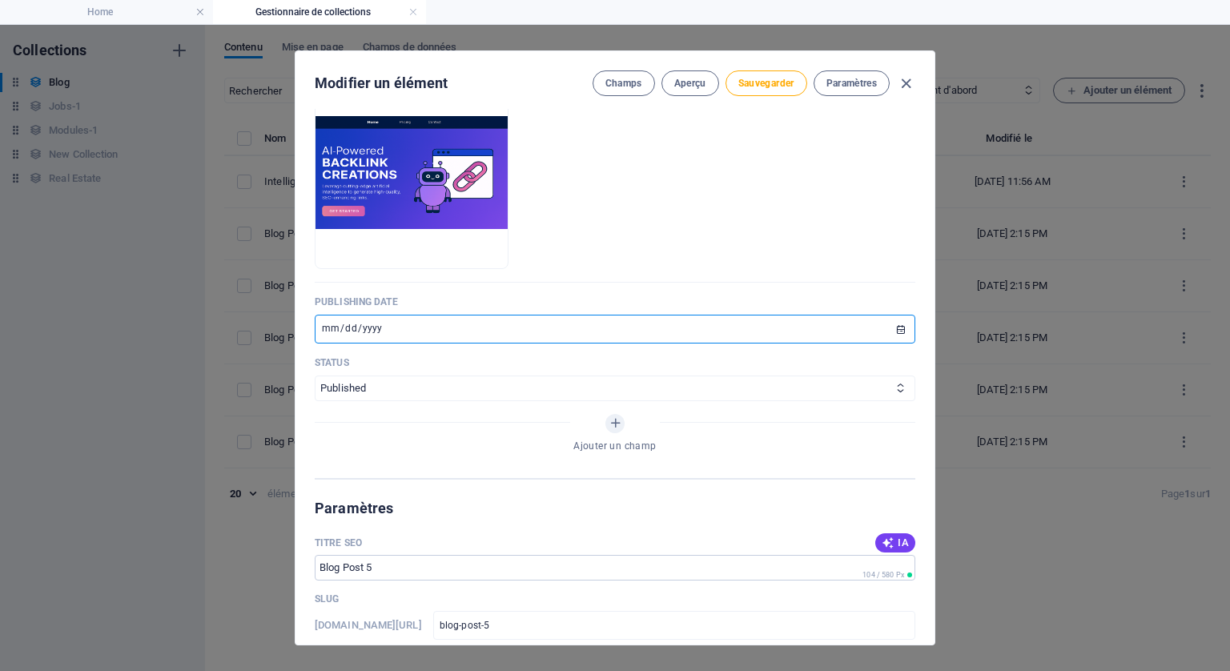
scroll to position [721, 0]
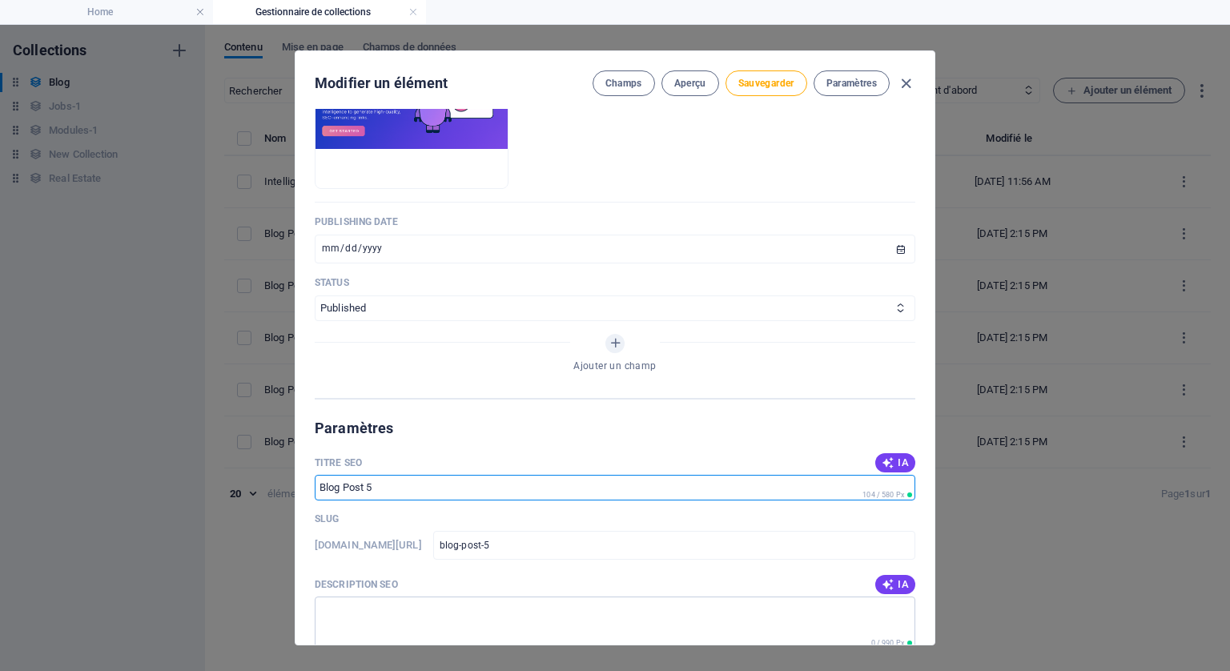
drag, startPoint x: 391, startPoint y: 483, endPoint x: 319, endPoint y: 481, distance: 72.1
click at [319, 481] on input "Titre SEO" at bounding box center [615, 488] width 601 height 26
type input "Création de Vos Backlinks"
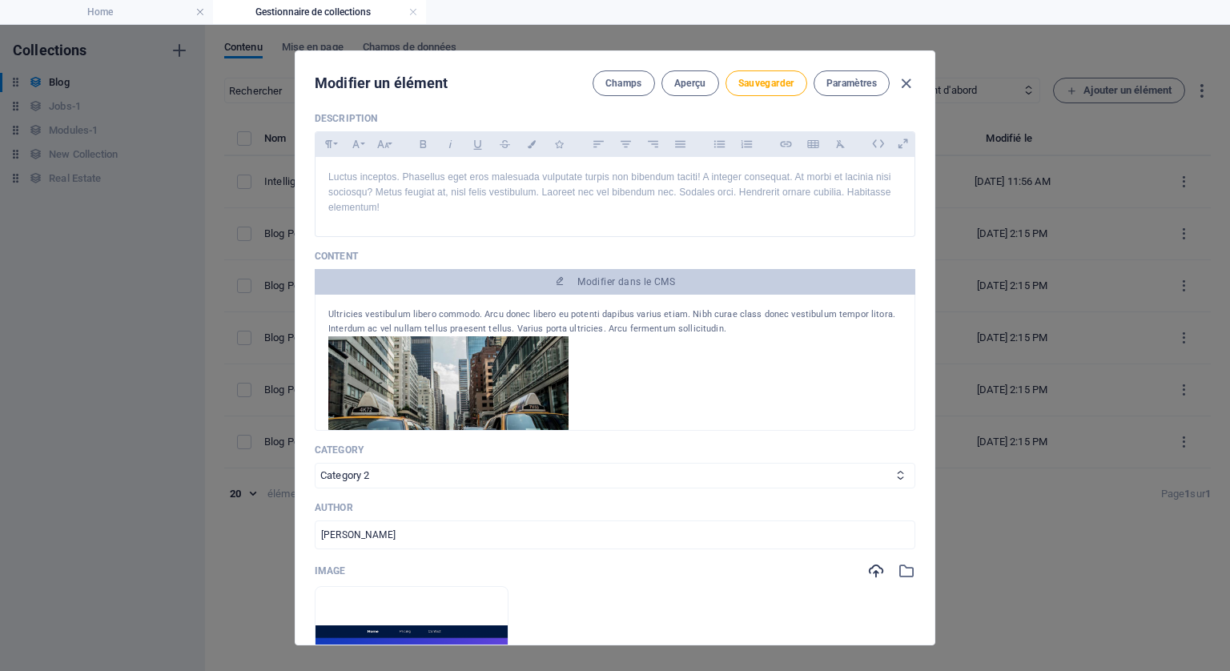
scroll to position [93, 0]
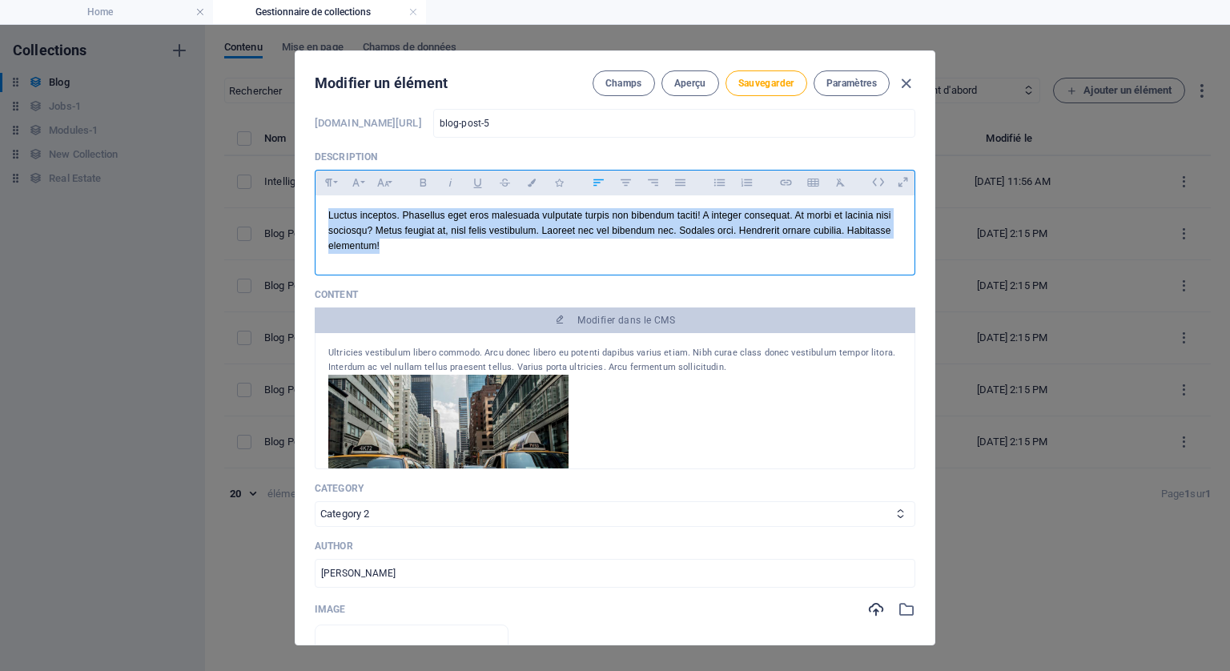
drag, startPoint x: 411, startPoint y: 249, endPoint x: 292, endPoint y: 212, distance: 124.9
click at [292, 212] on div "Modifier un élément Champs Aperçu Sauvegarder Paramètres Name Blog Post 5 ​ Slu…" at bounding box center [615, 348] width 1230 height 646
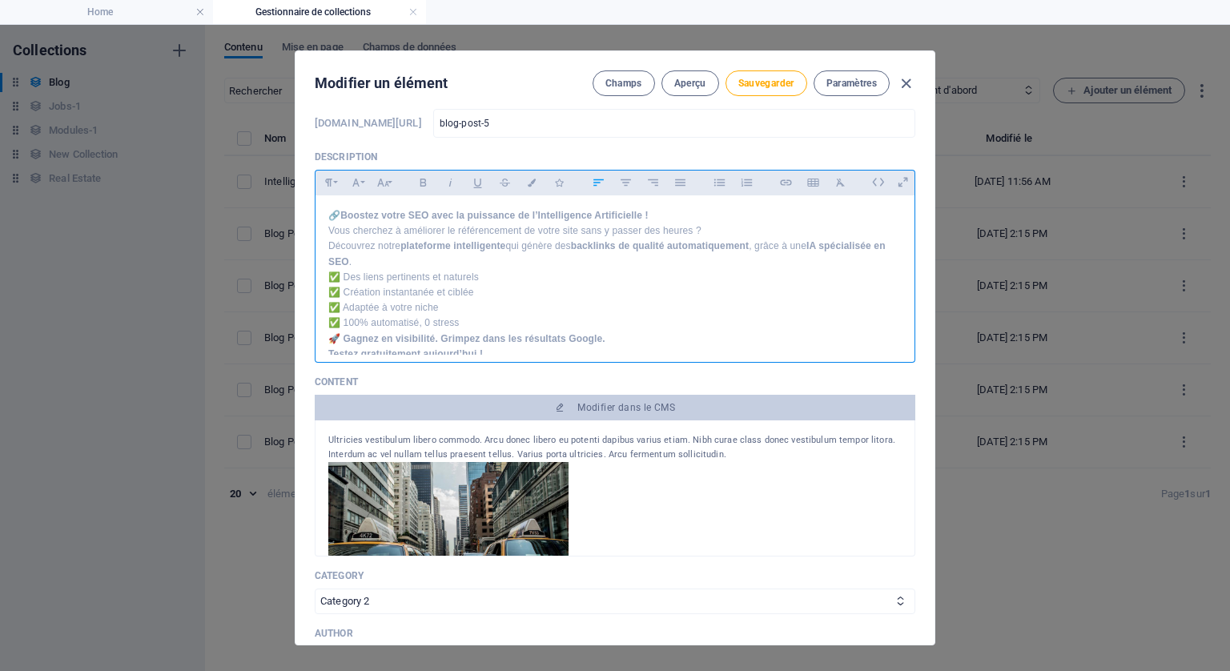
scroll to position [9, 0]
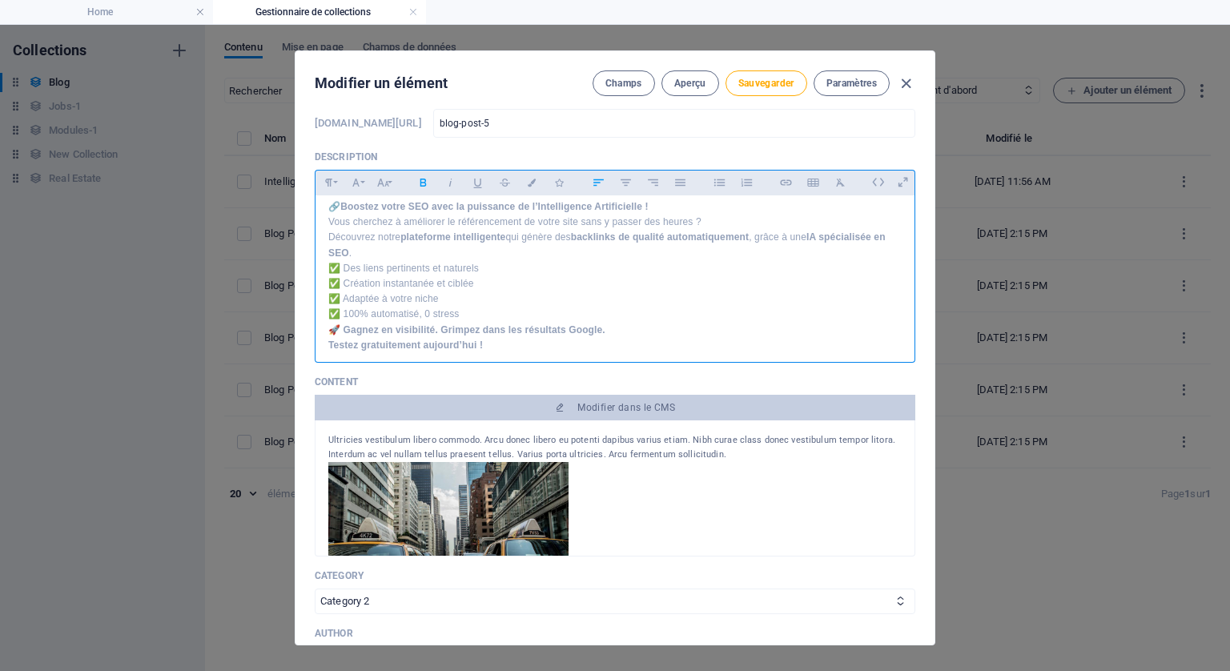
click at [500, 344] on p "🚀 Gagnez en visibilité. Grimpez dans les résultats Google. Testez gratuitement …" at bounding box center [614, 338] width 573 height 30
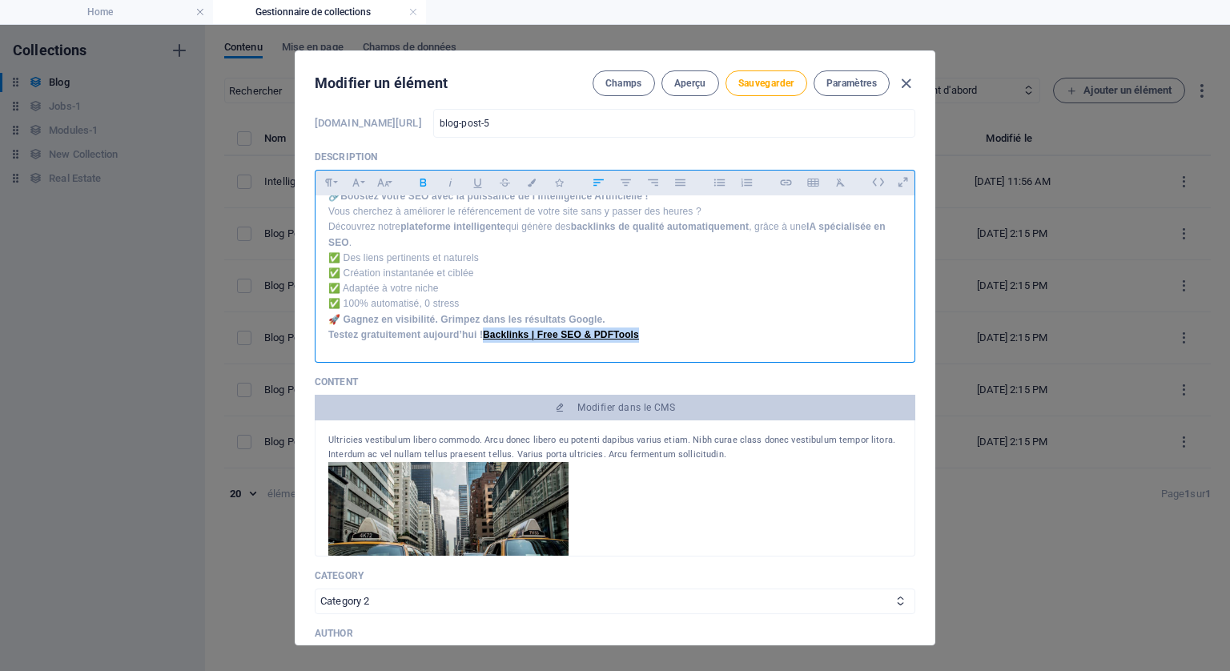
drag, startPoint x: 641, startPoint y: 342, endPoint x: 485, endPoint y: 328, distance: 156.1
click at [485, 329] on link "Backlinks | Free SEO & PDFTools" at bounding box center [561, 334] width 156 height 11
click at [785, 179] on icon "button" at bounding box center [786, 182] width 14 height 19
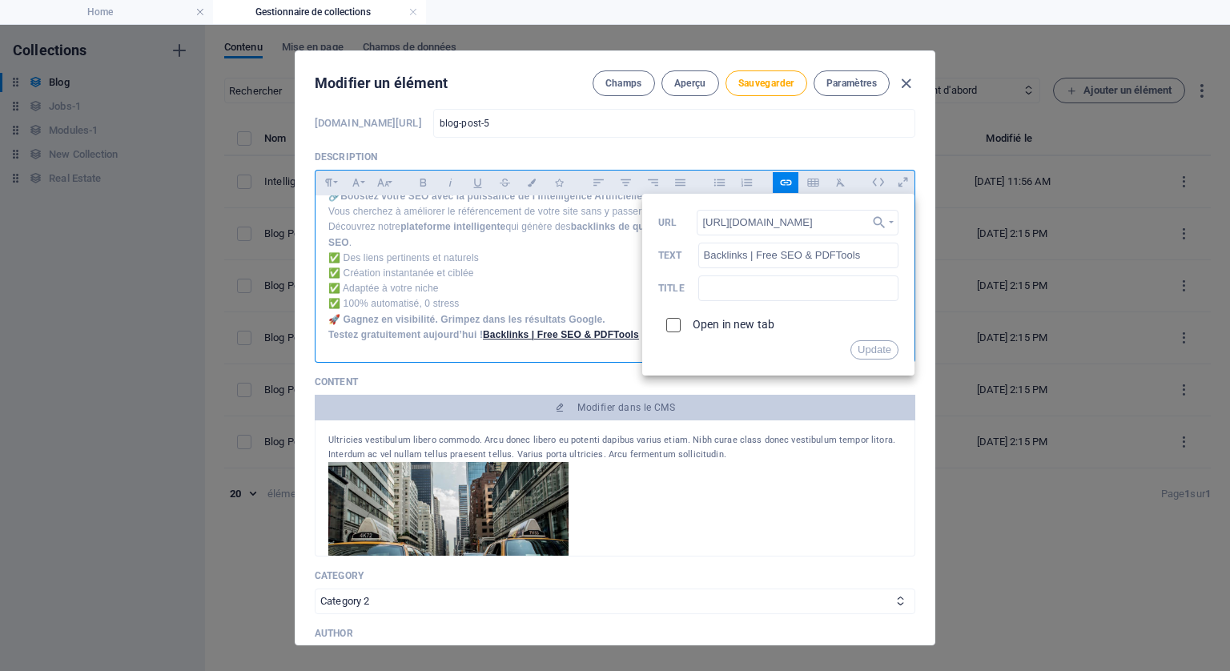
scroll to position [0, 0]
click at [670, 320] on input "checkbox" at bounding box center [671, 323] width 14 height 14
checkbox input "true"
click at [872, 345] on button "Update" at bounding box center [875, 349] width 48 height 19
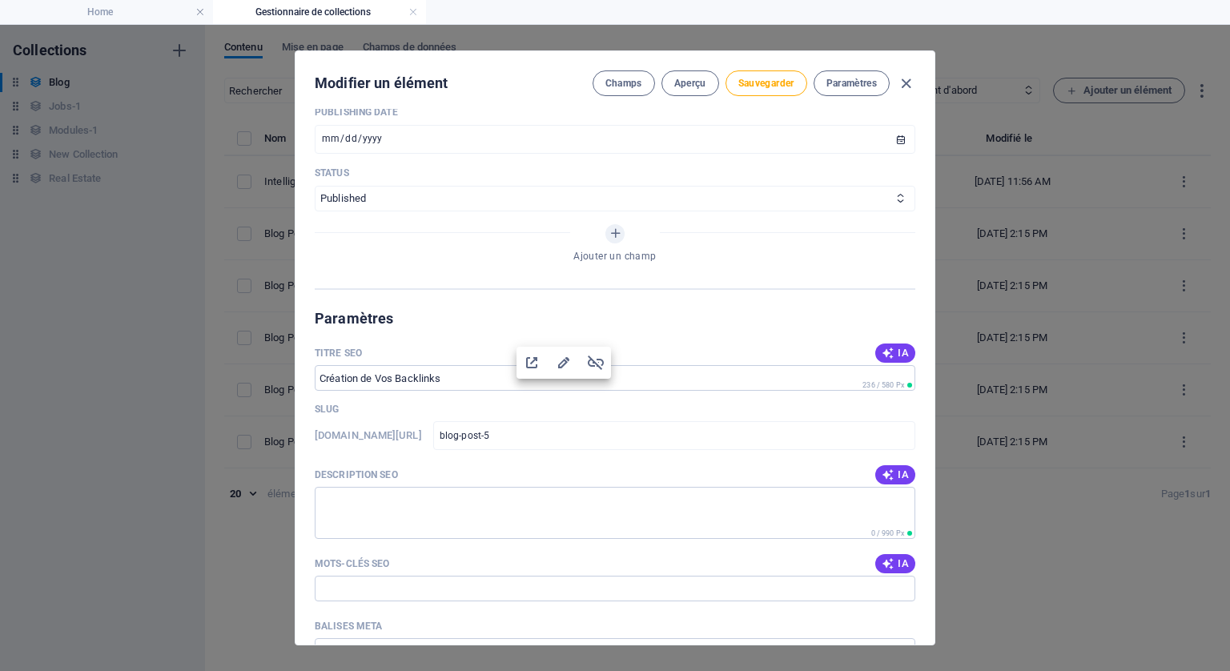
scroll to position [974, 0]
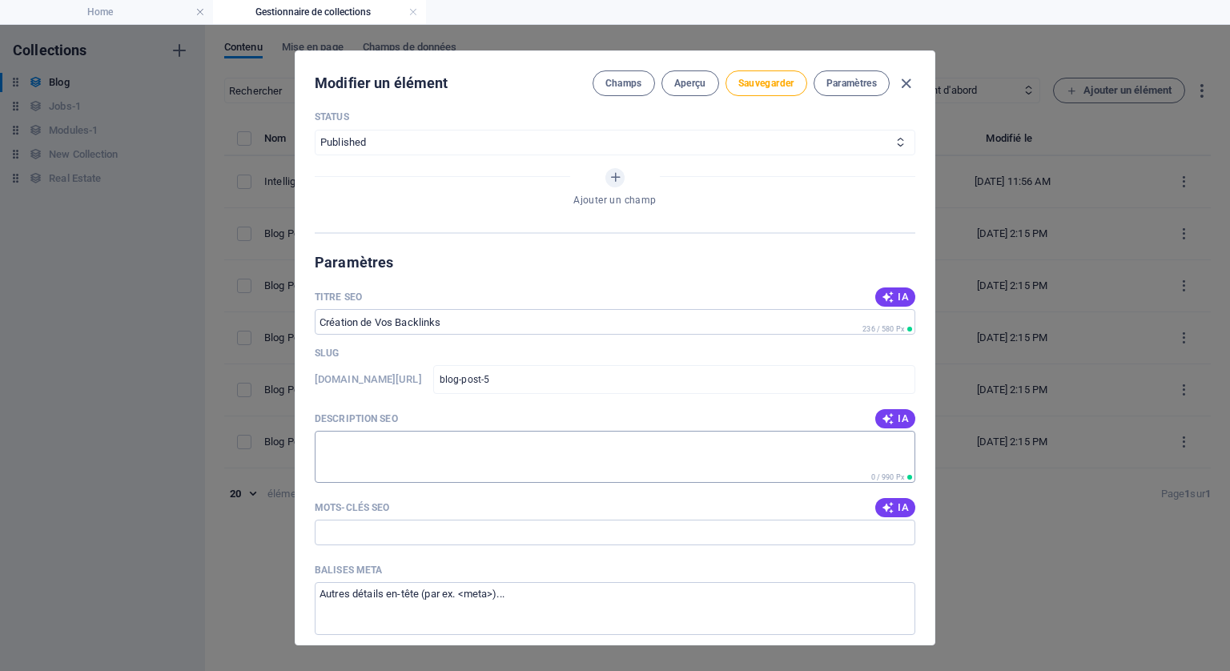
click at [408, 448] on textarea "Description SEO" at bounding box center [615, 457] width 601 height 52
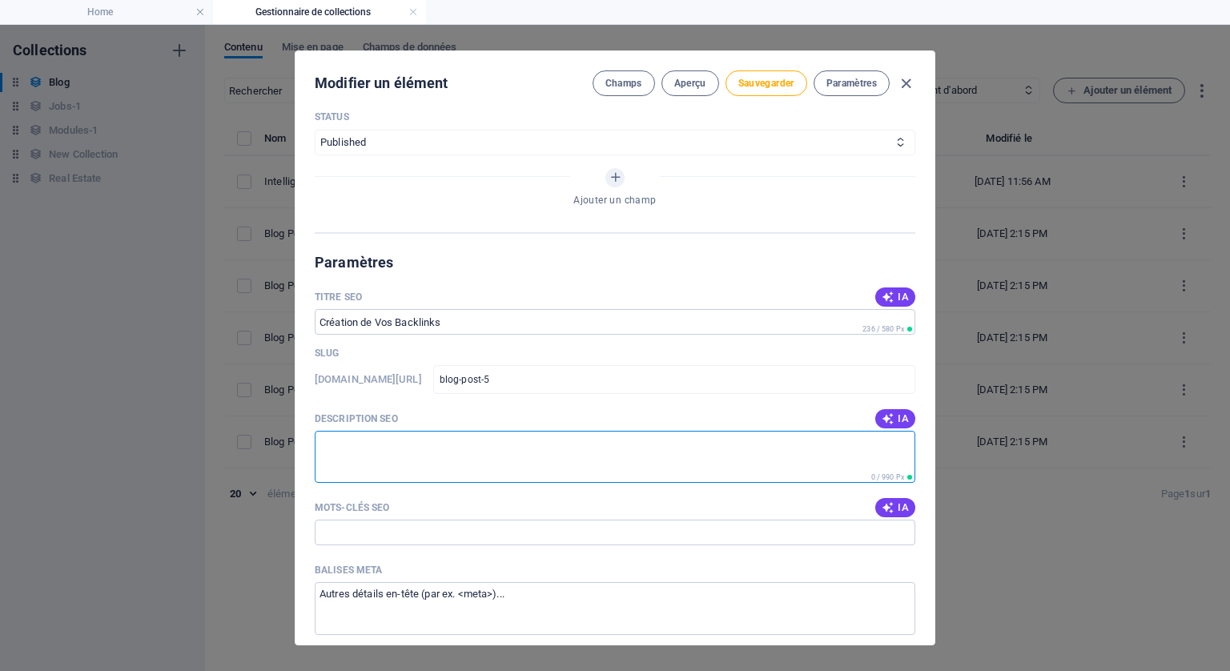
paste textarea "Créez des backlinks automatiquement avec l’IA. Optimisez votre SEO, améliorez v…"
type textarea "Créez des backlinks automatiquement avec l’IA. Optimisez votre SEO, améliorez v…"
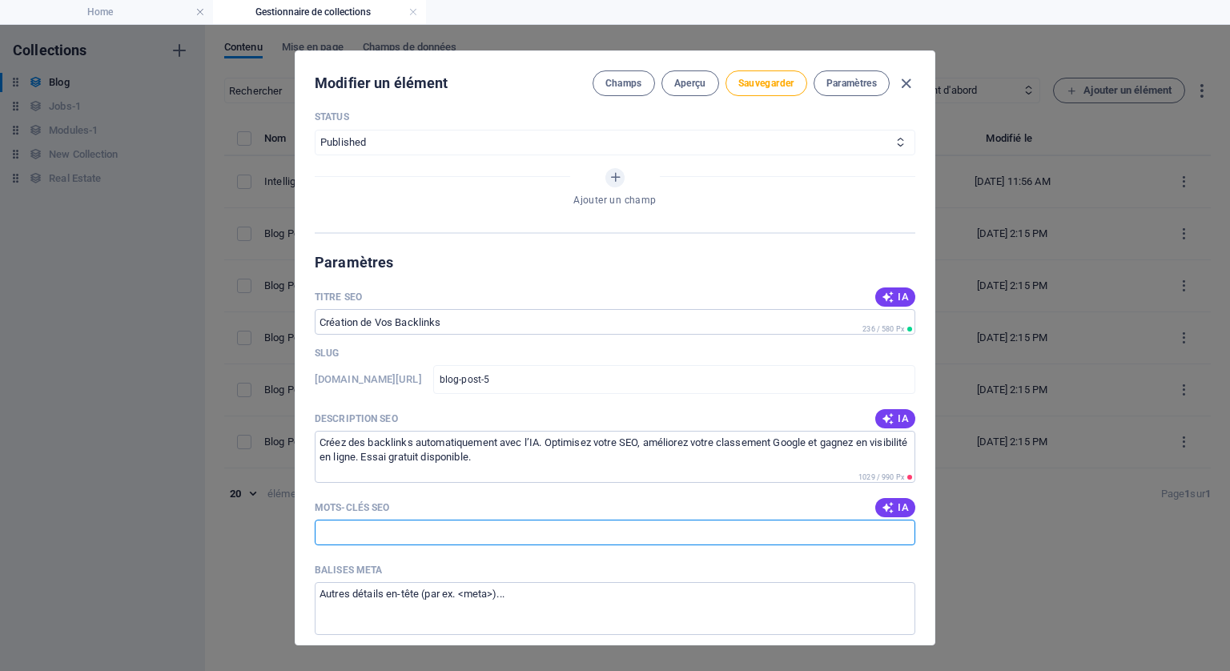
click at [433, 532] on input "Mots-clés SEO" at bounding box center [615, 533] width 601 height 26
paste input "backlinks SEO, création de backlinks, backlinks automatiques, backlinks IA, gén…"
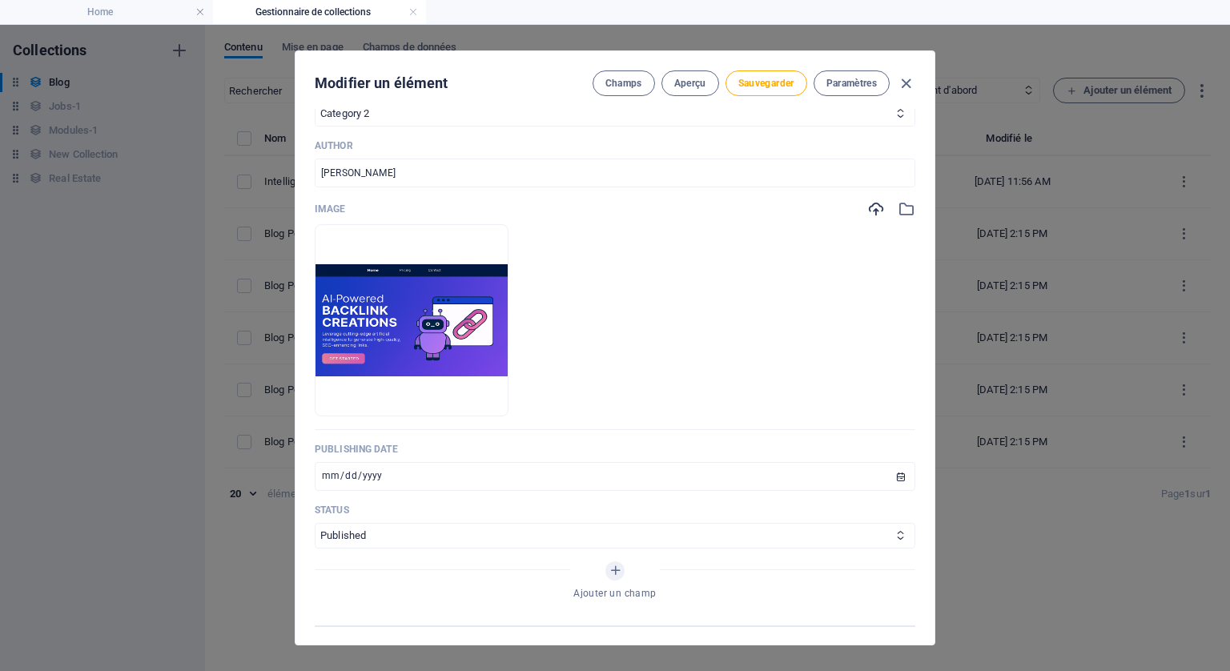
scroll to position [565, 0]
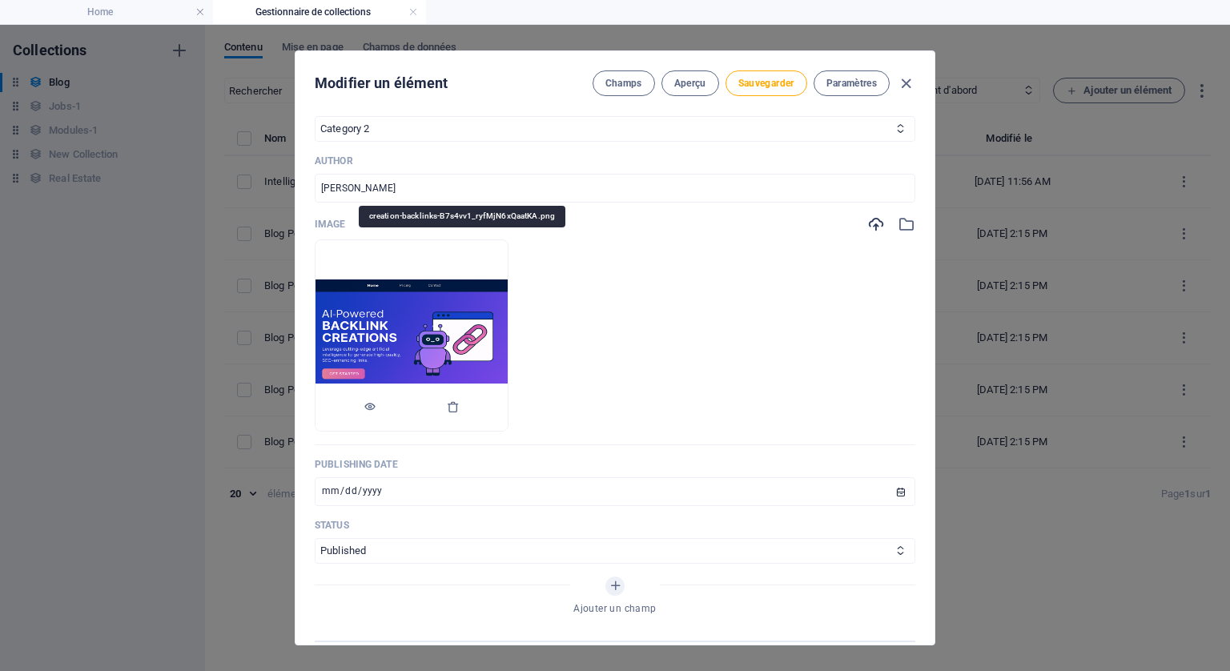
type input "backlinks SEO, création de backlinks, backlinks automatiques, backlinks IA, gén…"
click at [504, 309] on img at bounding box center [412, 336] width 192 height 113
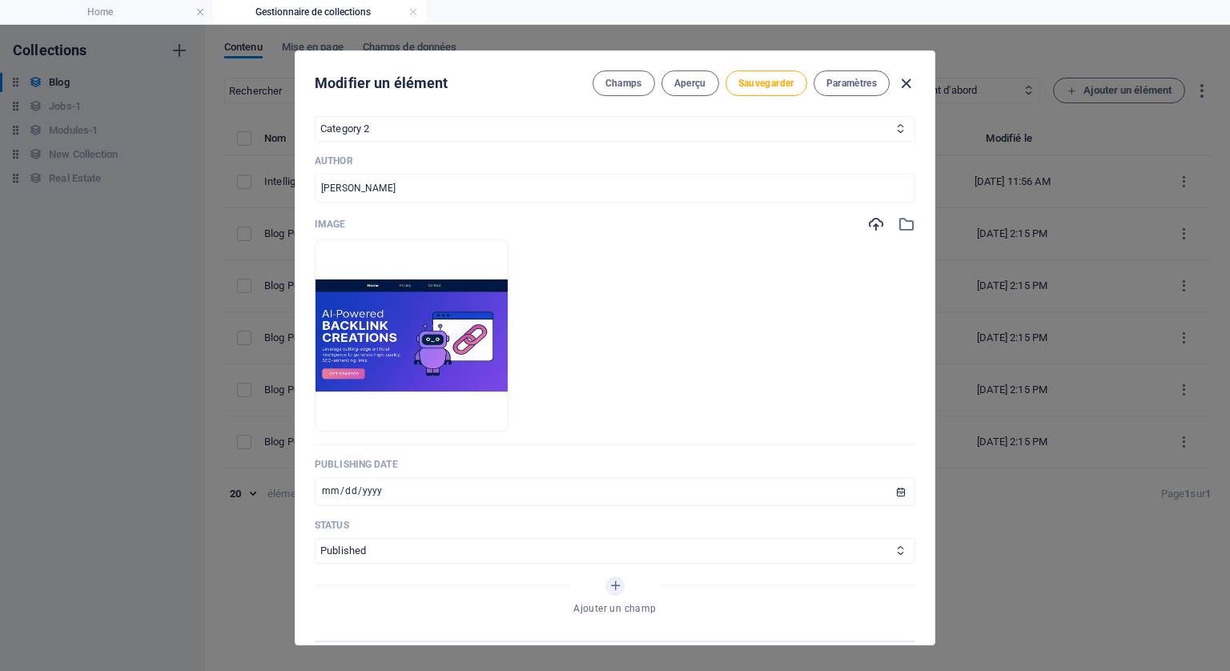
click at [903, 76] on icon "button" at bounding box center [906, 83] width 18 height 18
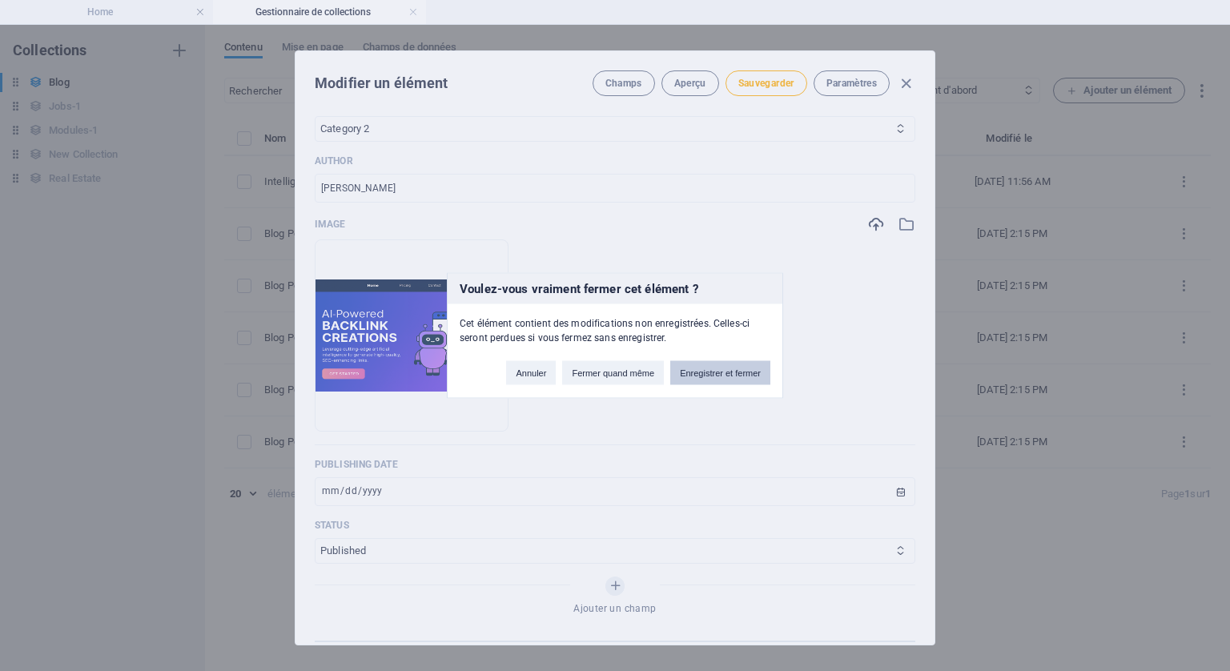
click at [708, 375] on button "Enregistrer et fermer" at bounding box center [720, 373] width 100 height 24
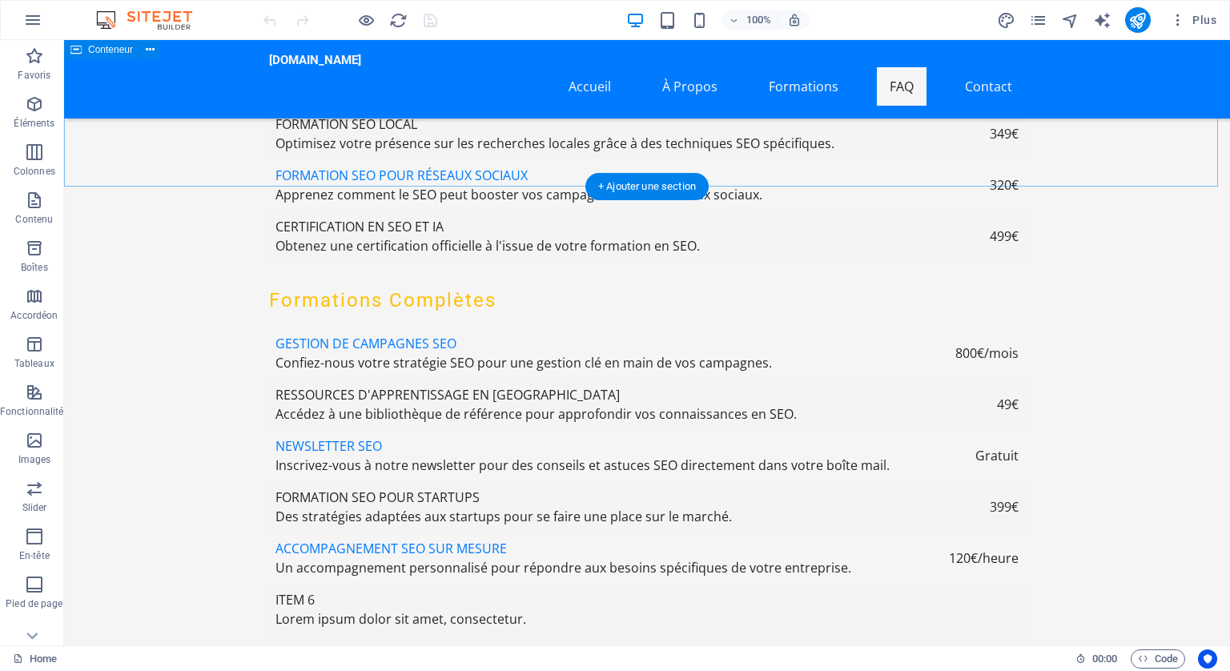
scroll to position [6087, 0]
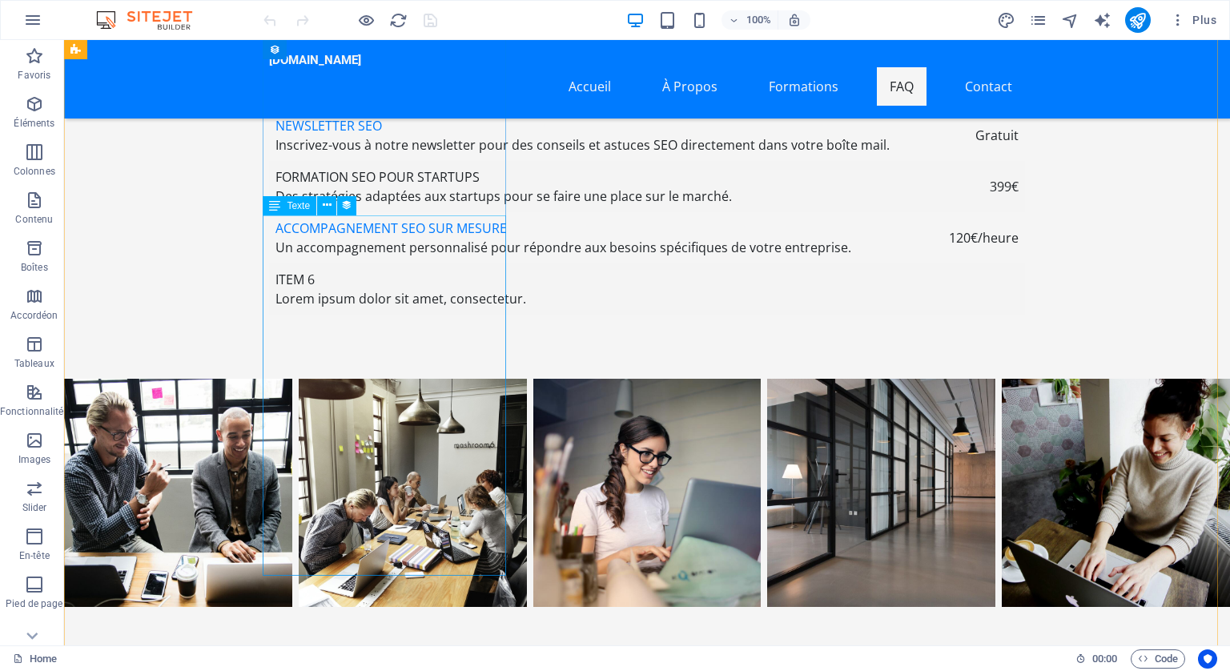
click at [324, 200] on icon at bounding box center [327, 205] width 9 height 17
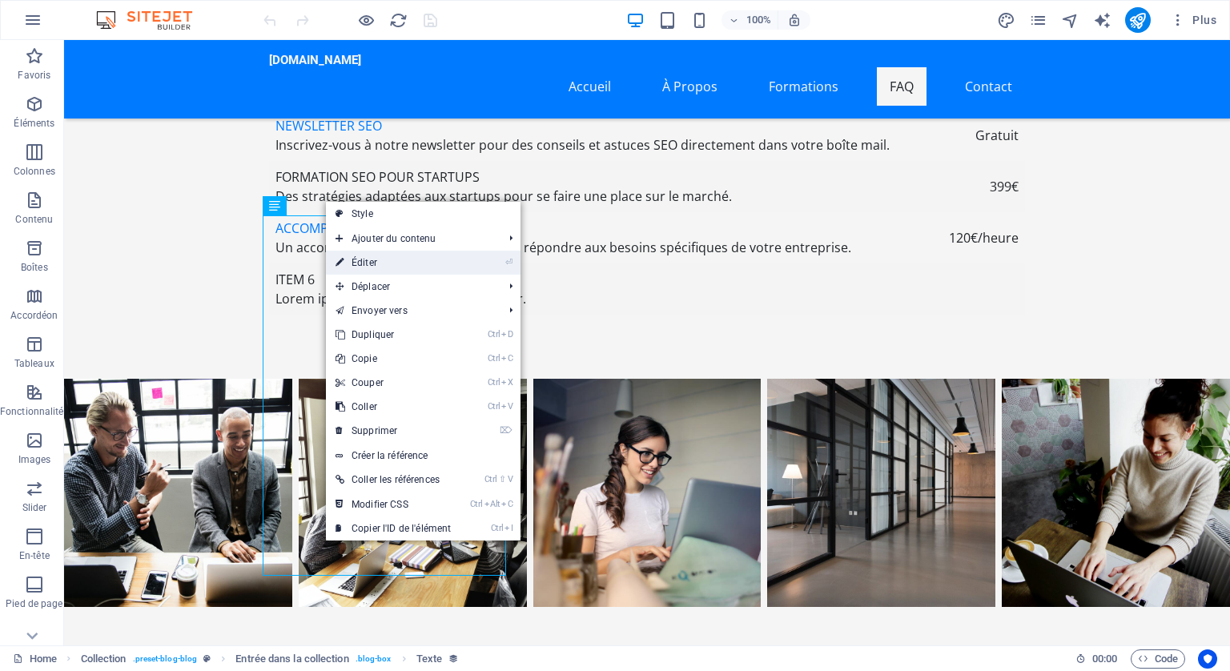
click at [376, 267] on link "⏎ Éditer" at bounding box center [393, 263] width 135 height 24
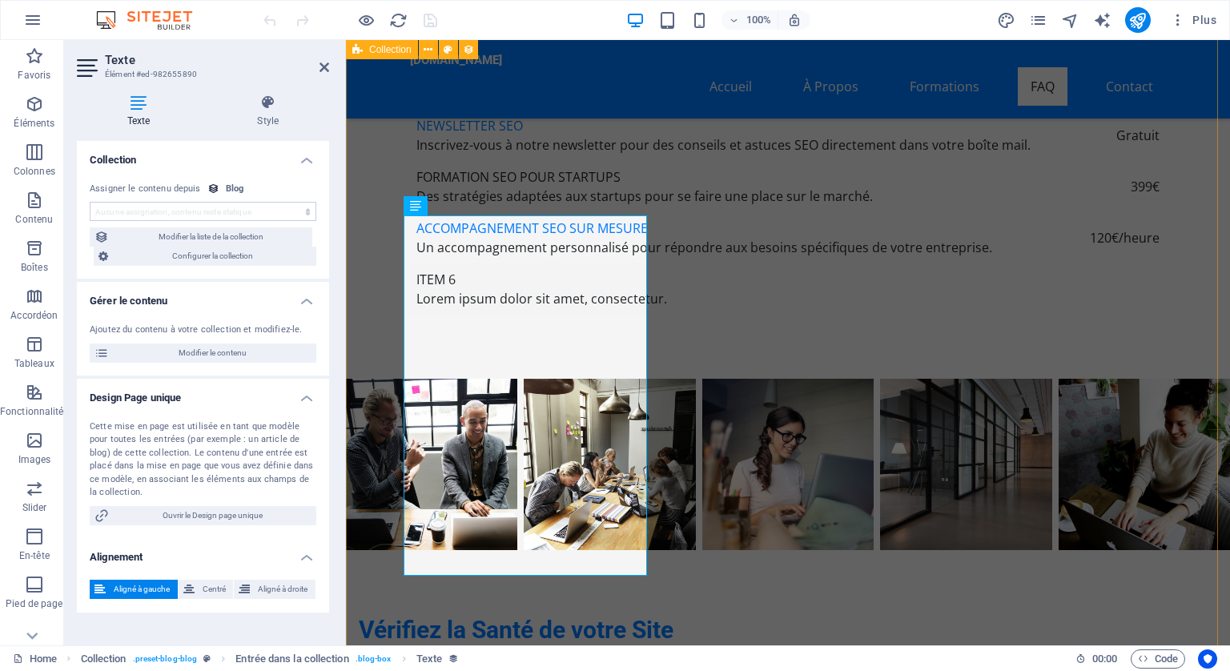
scroll to position [6030, 0]
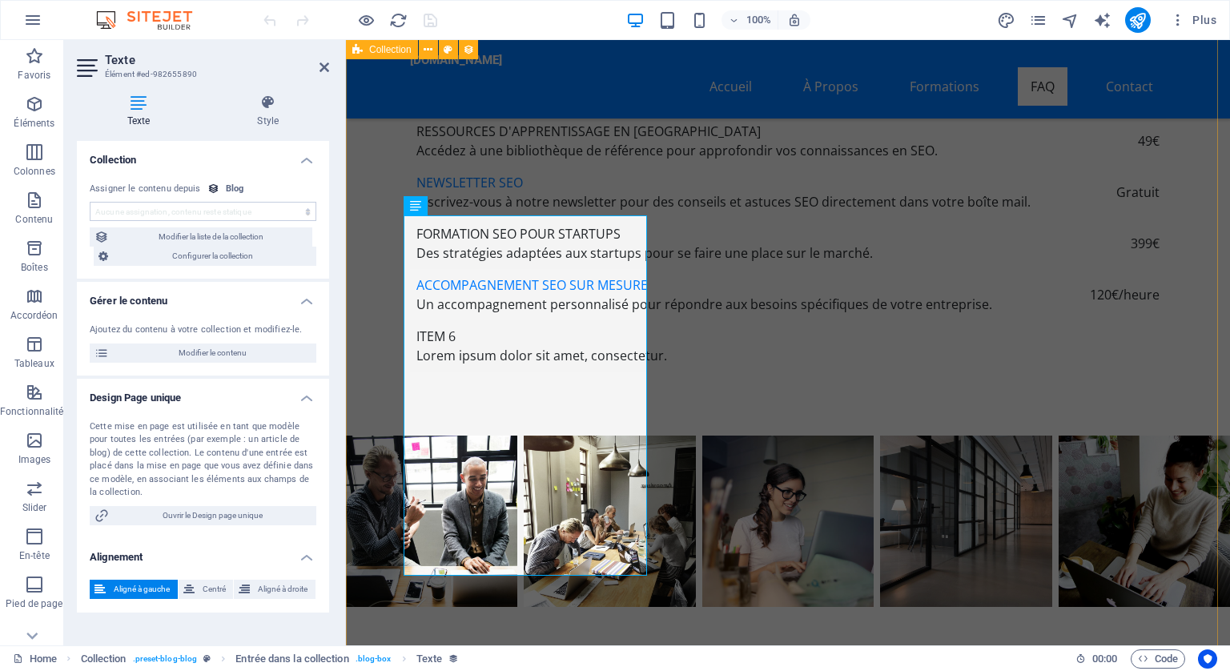
select select "description"
click at [467, 204] on icon at bounding box center [468, 205] width 9 height 17
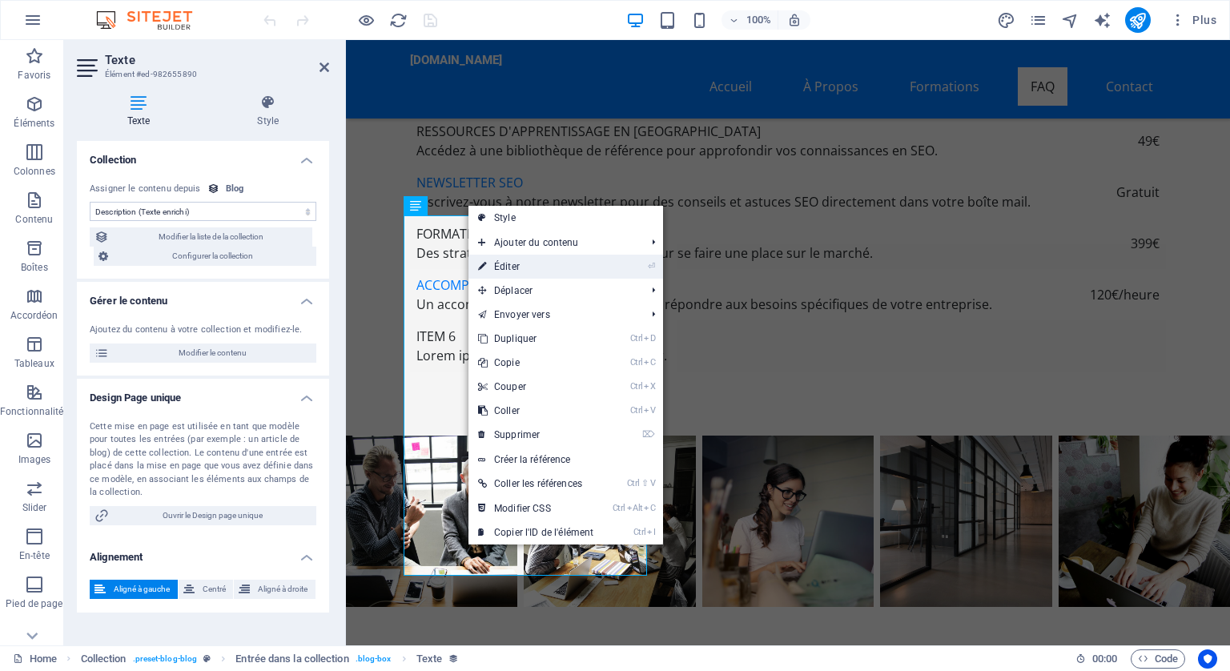
click at [509, 262] on link "⏎ Éditer" at bounding box center [536, 267] width 135 height 24
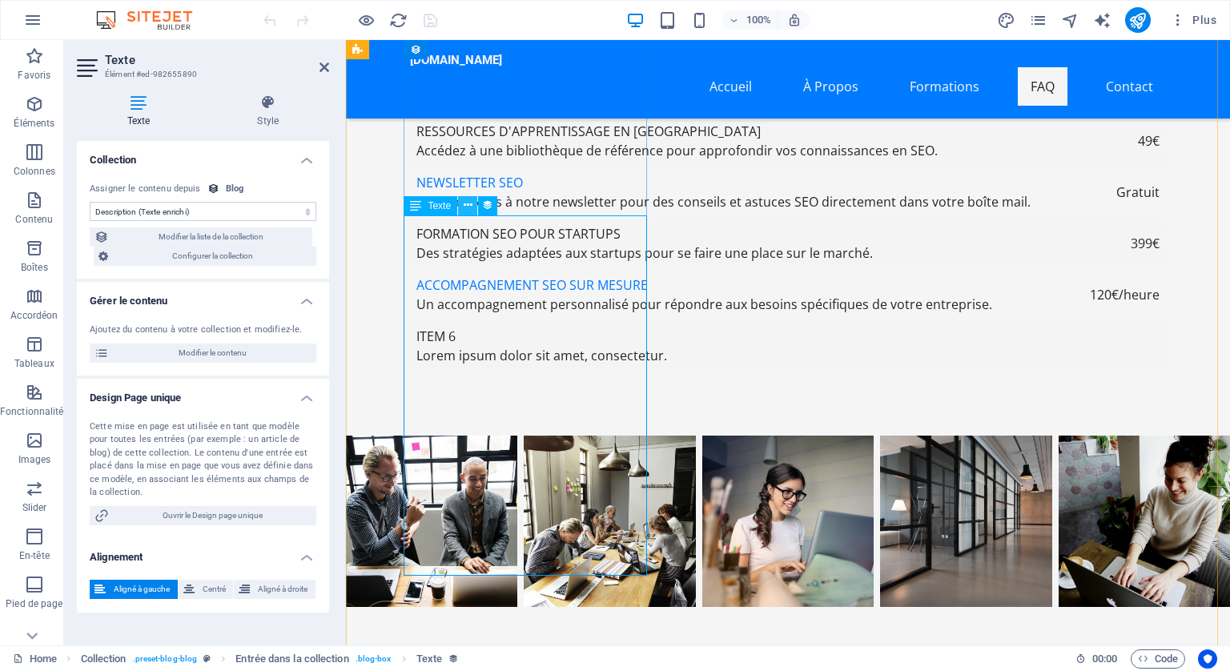
click at [468, 209] on icon at bounding box center [468, 205] width 9 height 17
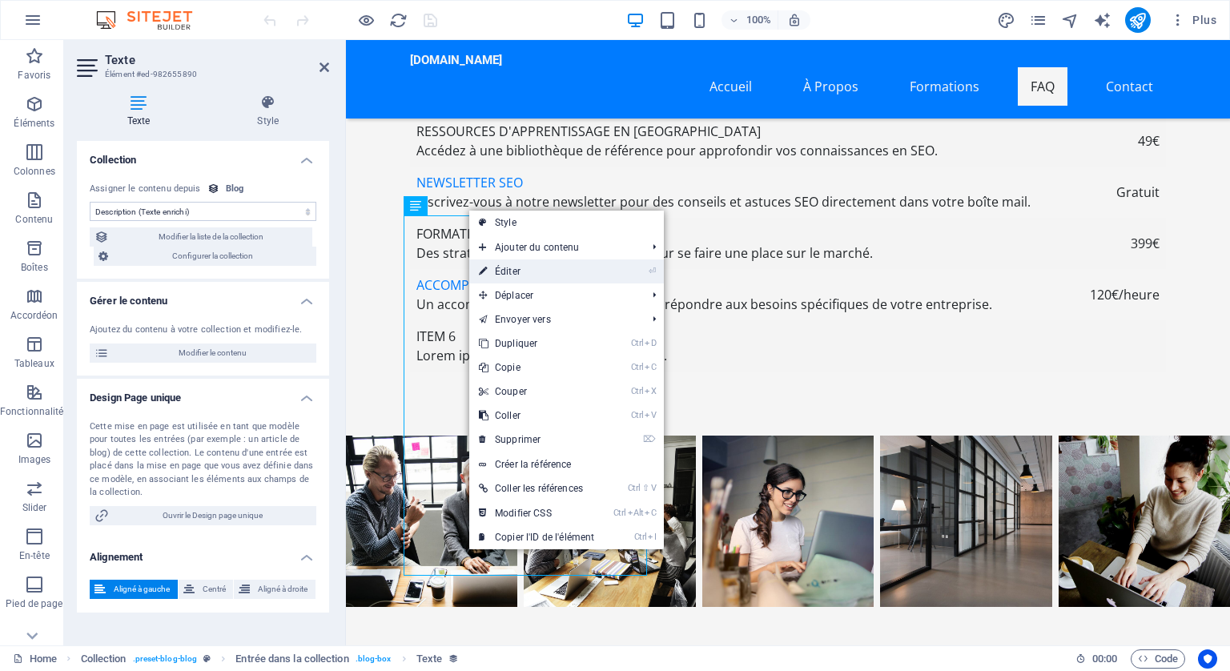
click at [509, 265] on link "⏎ Éditer" at bounding box center [536, 272] width 135 height 24
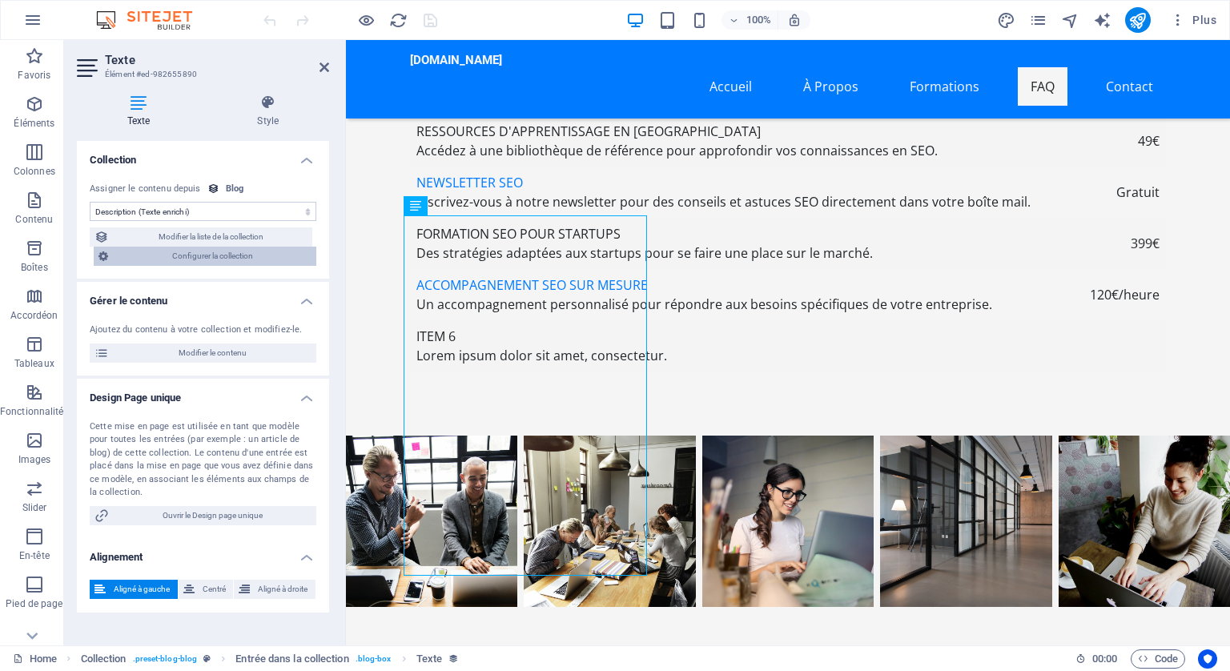
click at [215, 253] on span "Configurer la collection" at bounding box center [212, 256] width 199 height 19
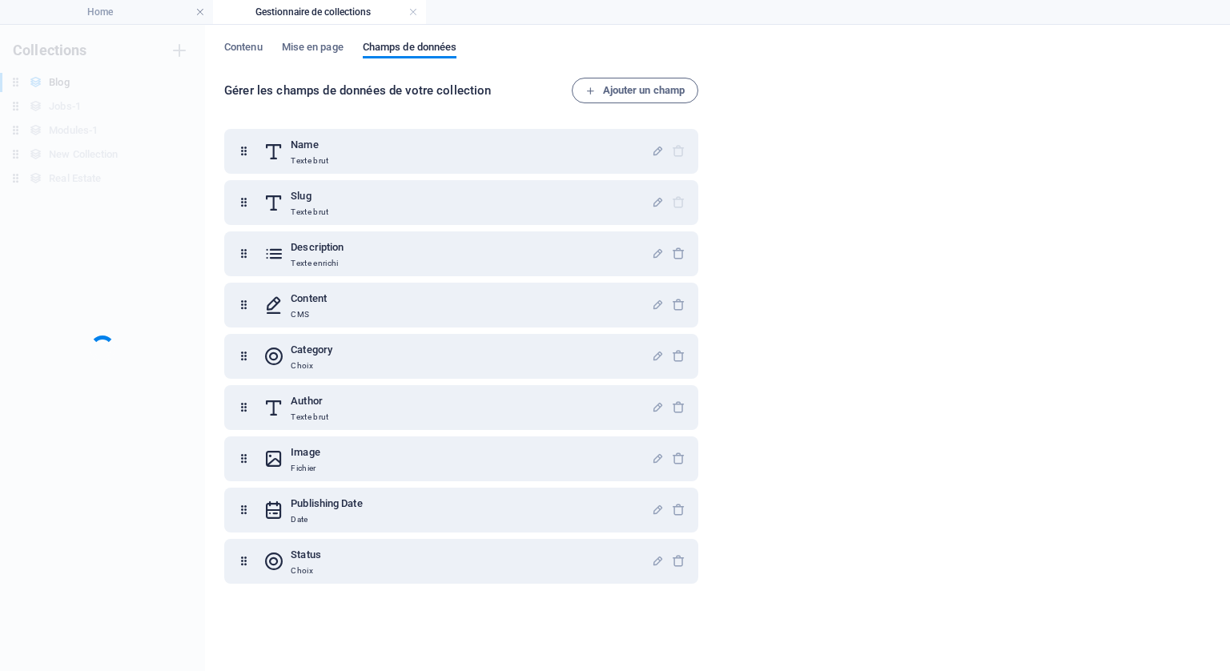
scroll to position [0, 0]
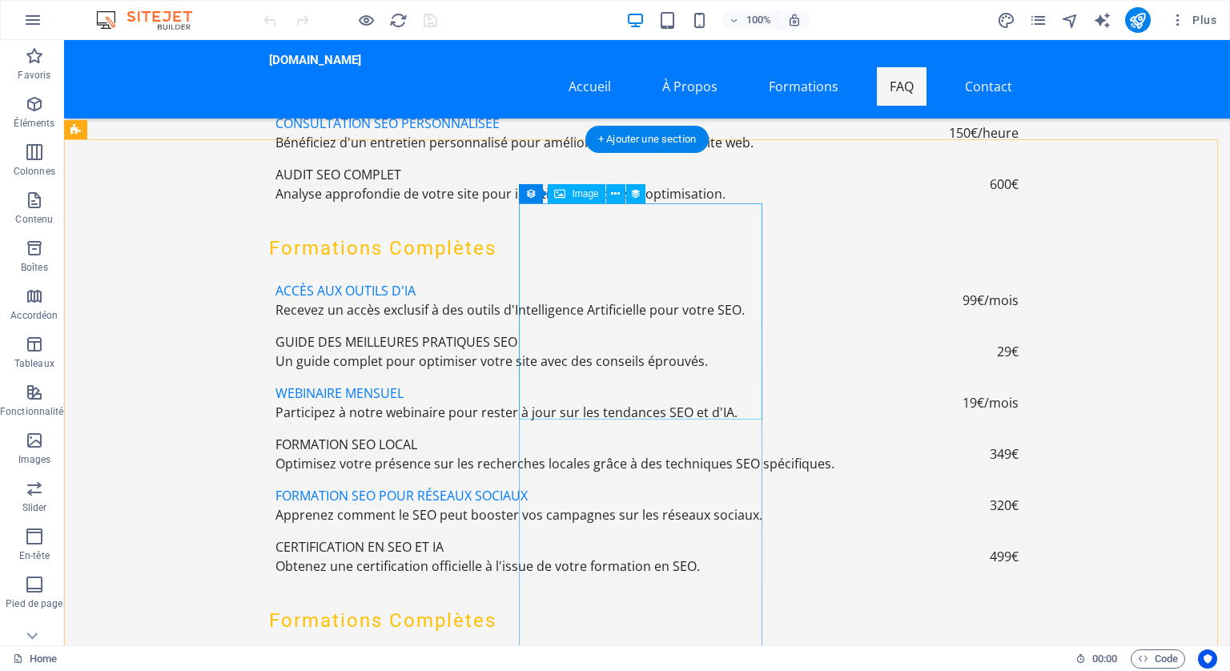
scroll to position [5927, 0]
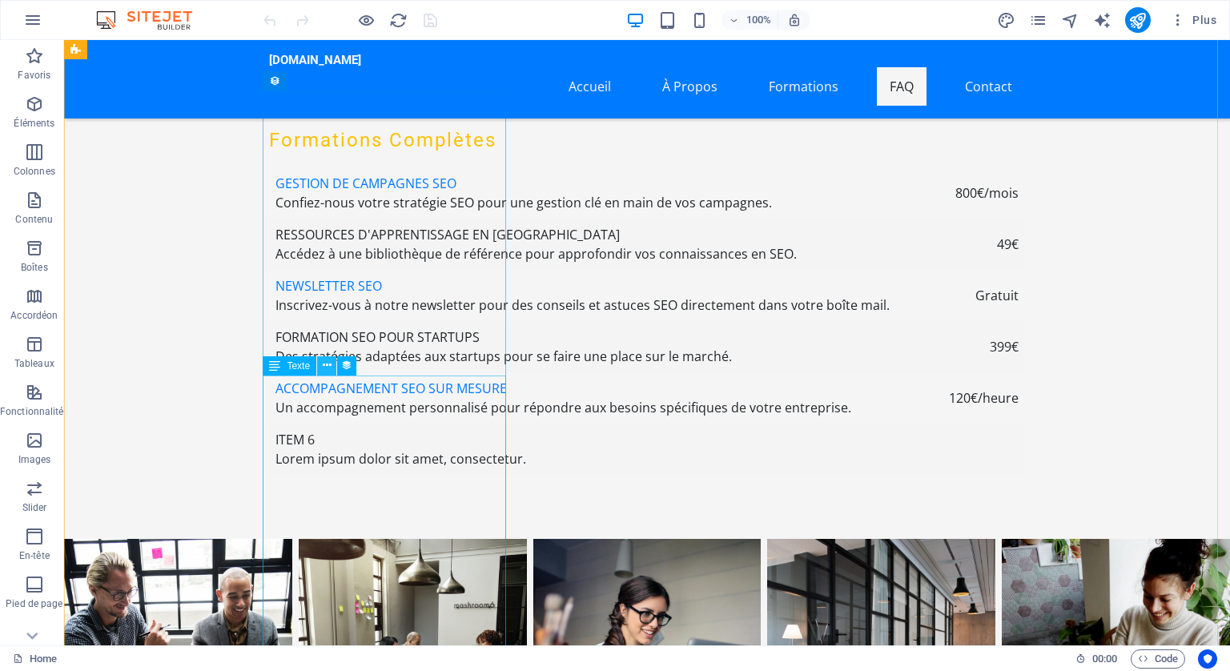
click at [327, 361] on icon at bounding box center [327, 365] width 9 height 17
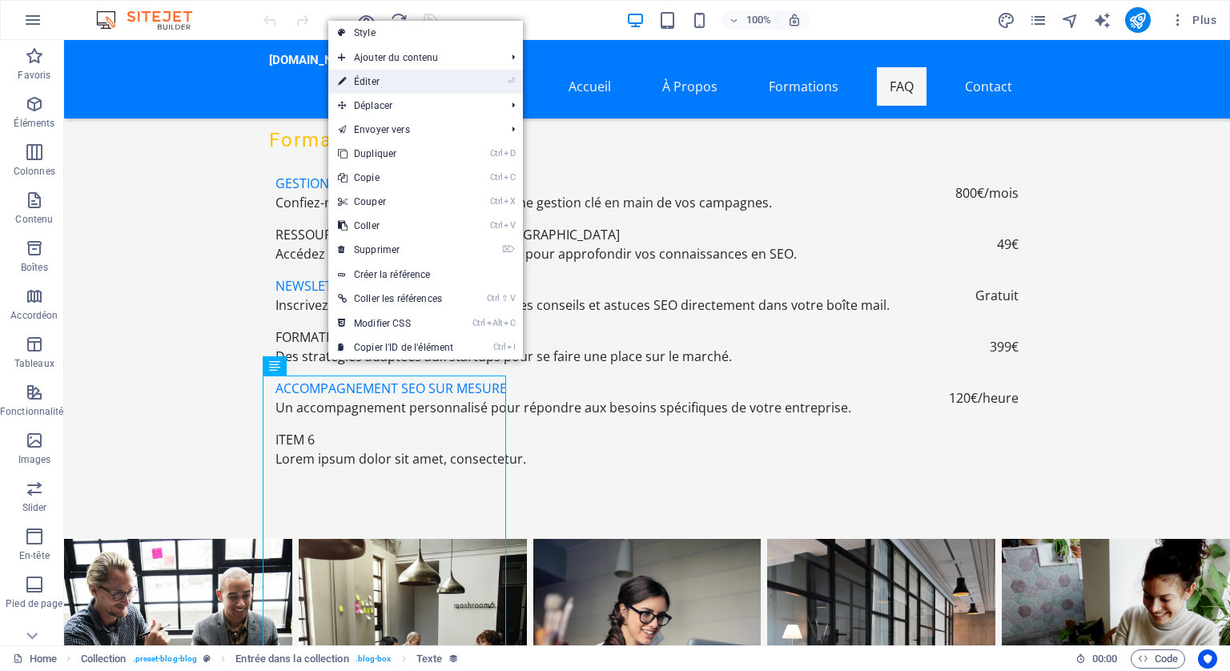
click at [364, 81] on link "⏎ Éditer" at bounding box center [395, 82] width 135 height 24
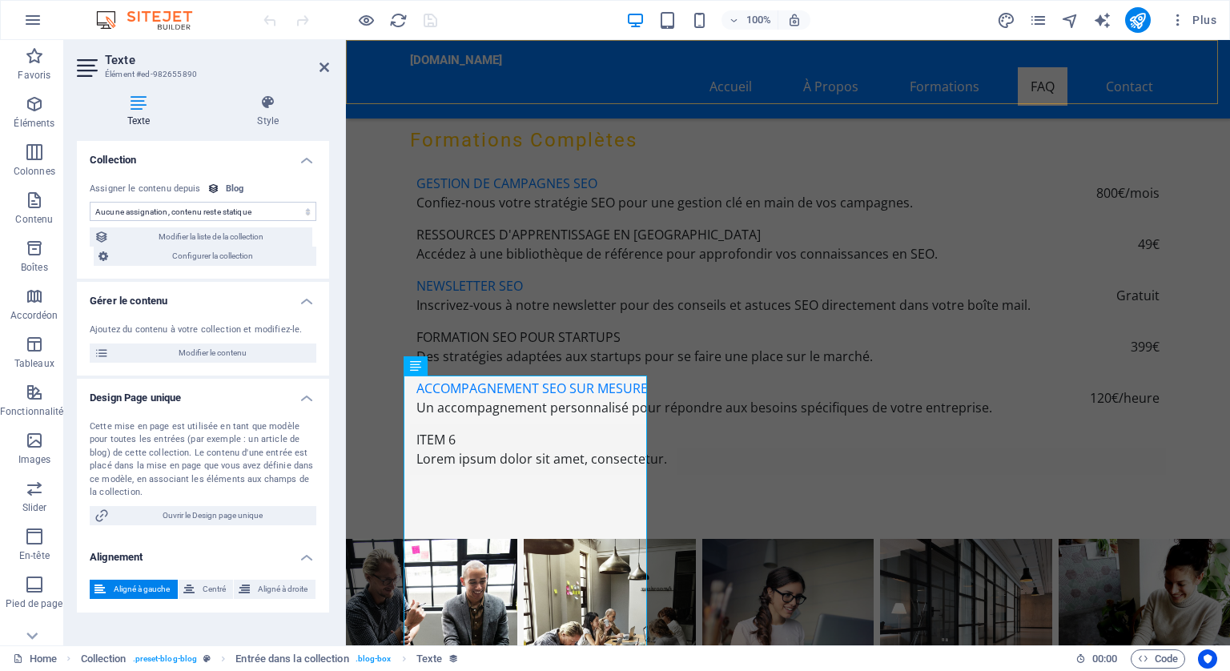
scroll to position [5870, 0]
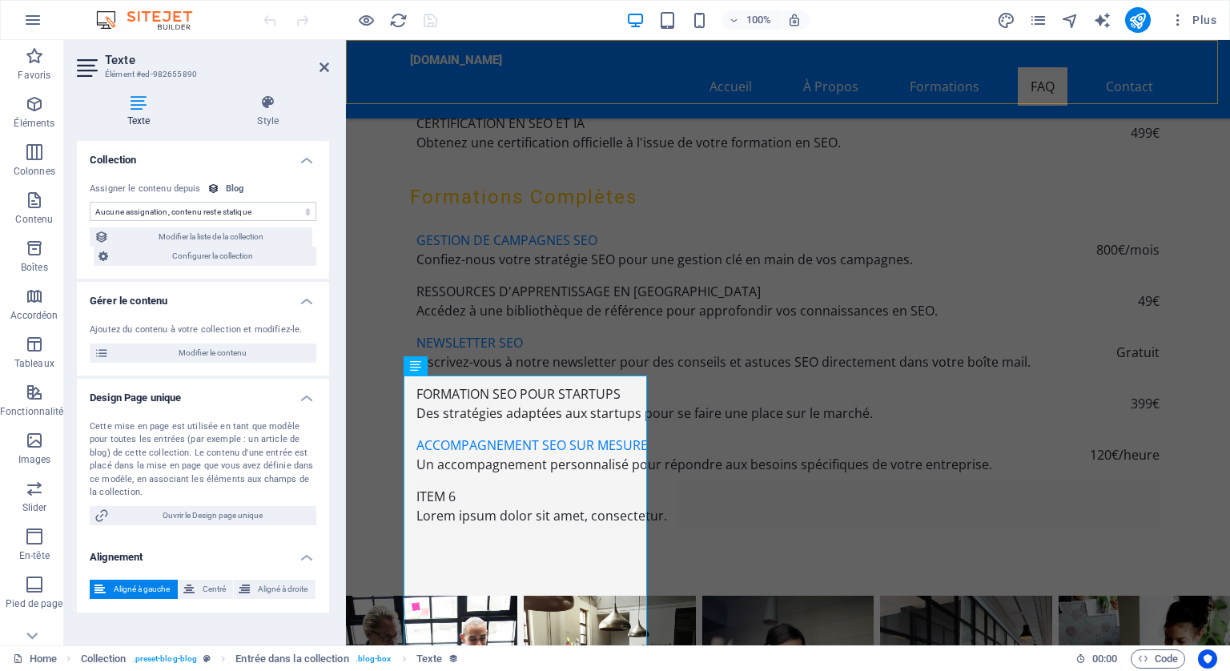
select select "description"
click at [231, 236] on span "Modifier la liste de la collection" at bounding box center [211, 236] width 194 height 19
select select "columns.publishing_date_DESC"
select select "columns.status"
select select "columns.publishing_date"
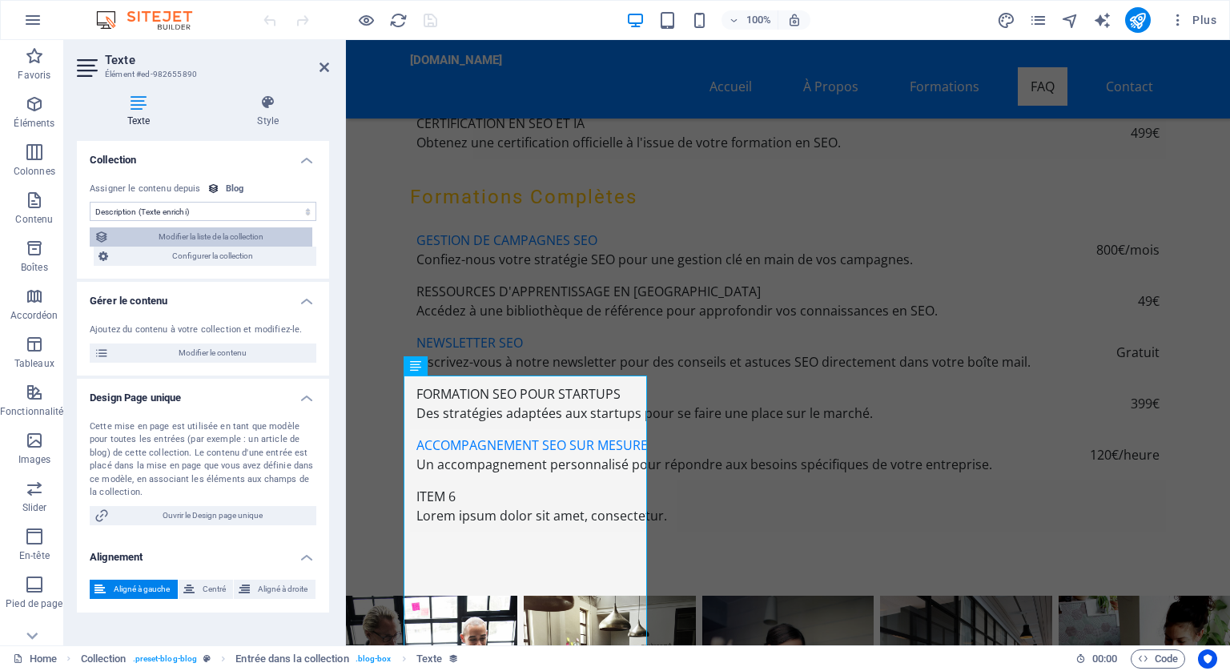
select select "past"
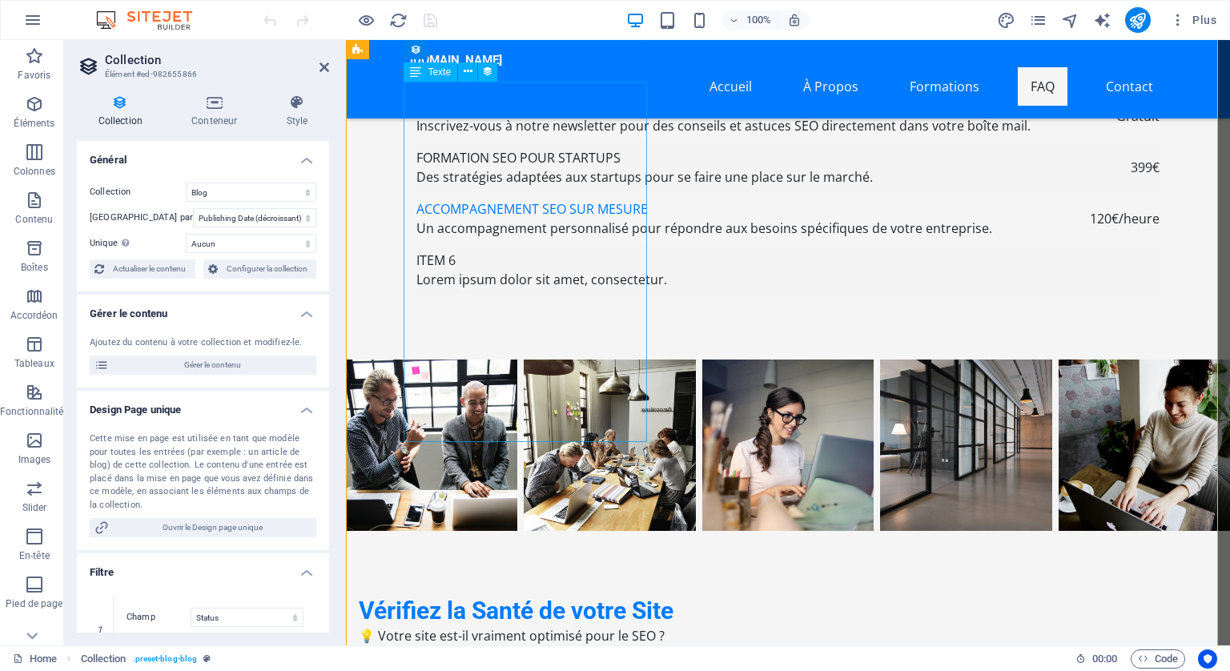
scroll to position [6191, 0]
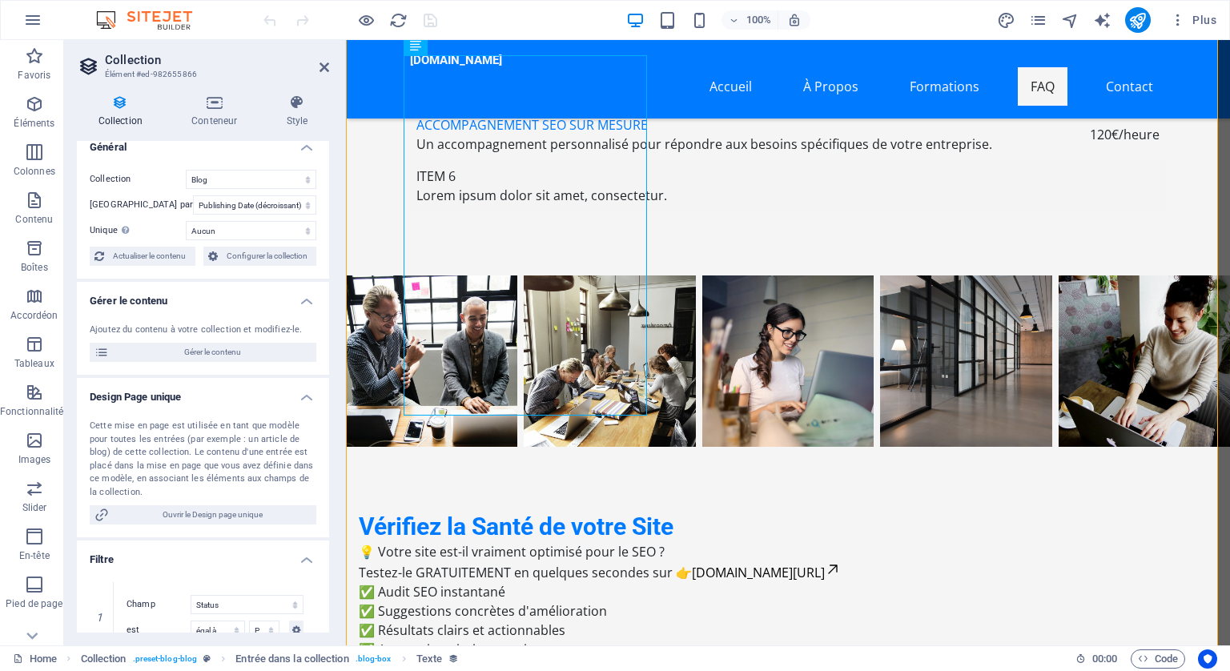
scroll to position [0, 0]
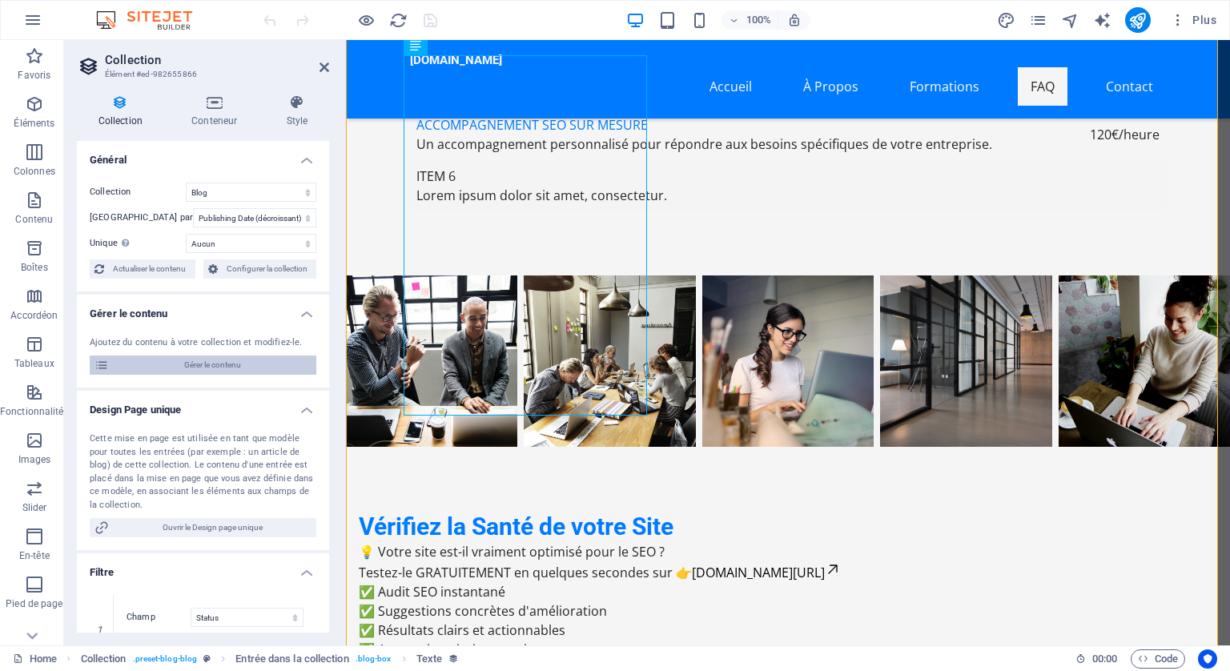
click at [215, 363] on span "Gérer le contenu" at bounding box center [213, 365] width 198 height 19
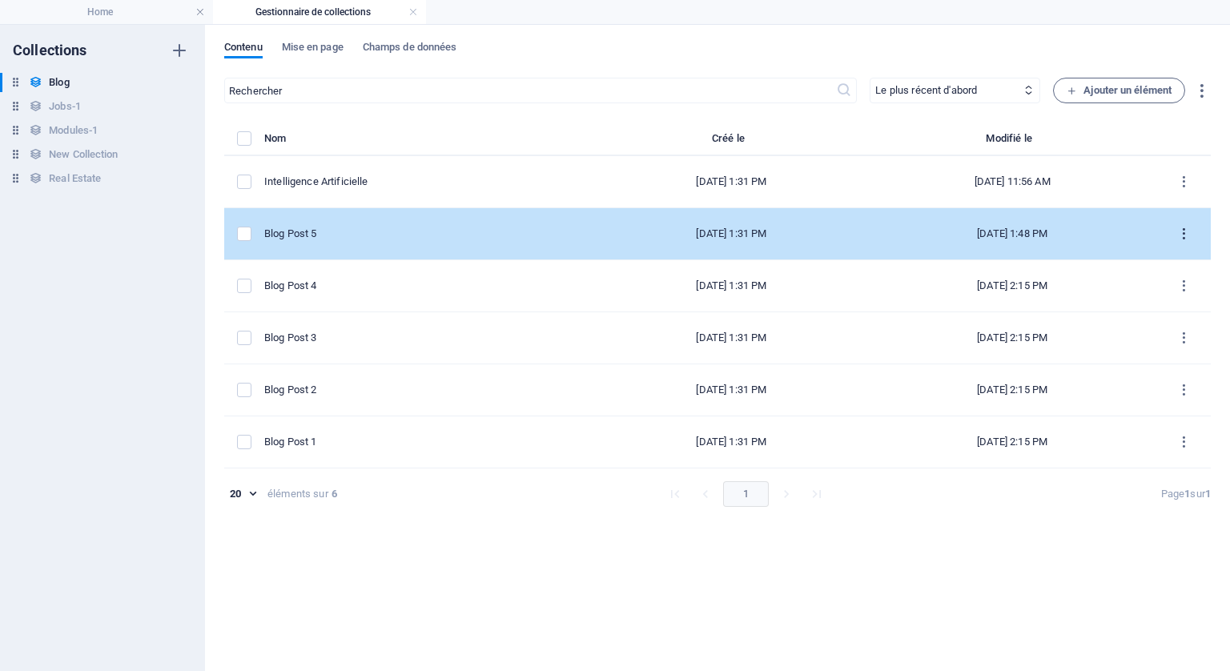
click at [1180, 228] on icon "items list" at bounding box center [1184, 234] width 15 height 15
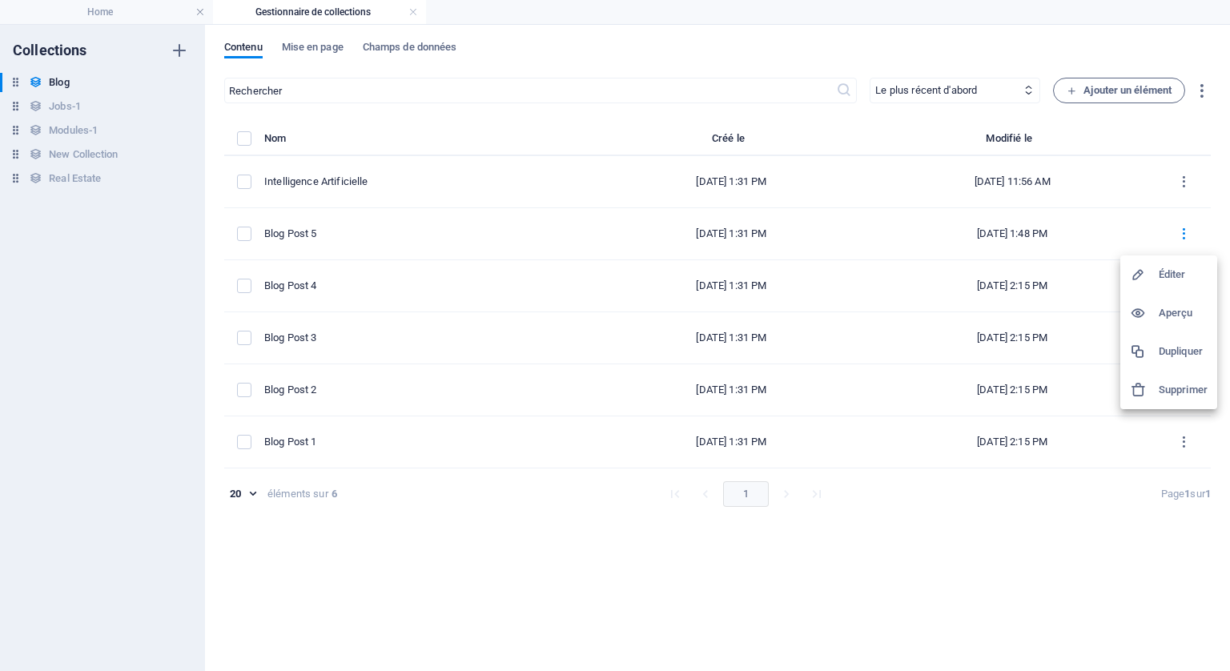
click at [1169, 268] on h6 "Éditer" at bounding box center [1183, 274] width 49 height 19
select select "Category 2"
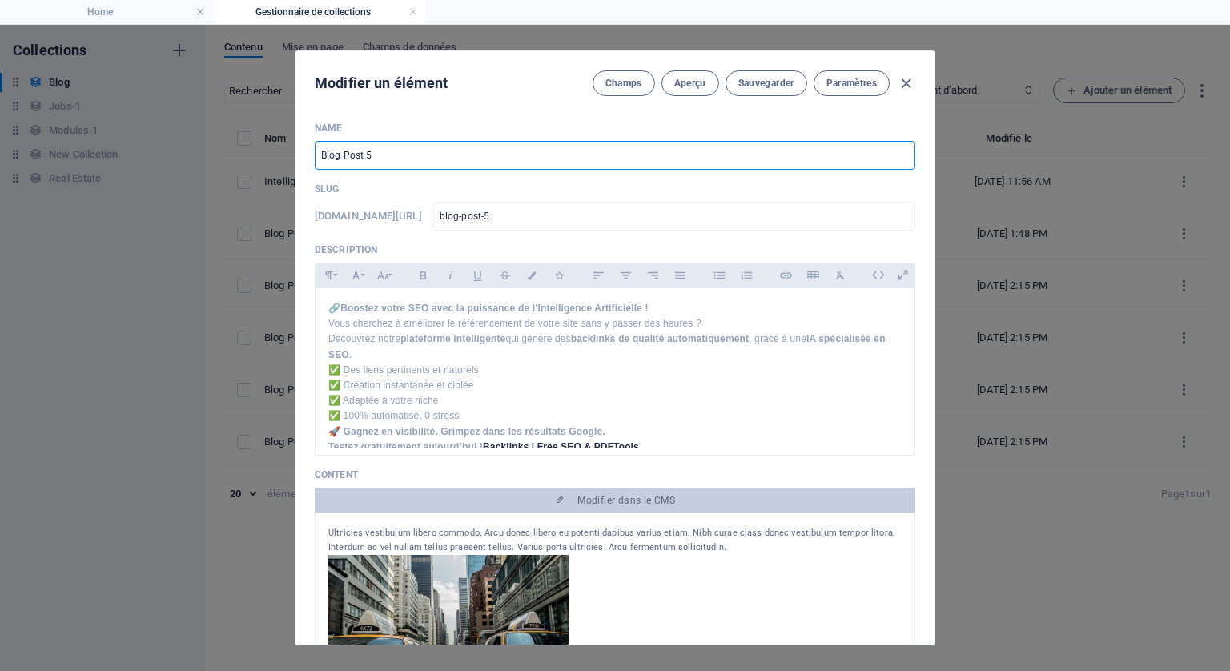
drag, startPoint x: 395, startPoint y: 151, endPoint x: 261, endPoint y: 134, distance: 134.9
click at [261, 134] on div "Modifier un élément Champs Aperçu Sauvegarder Paramètres Name Blog Post 5 ​ Slu…" at bounding box center [615, 348] width 1230 height 646
type input "C"
type input "c"
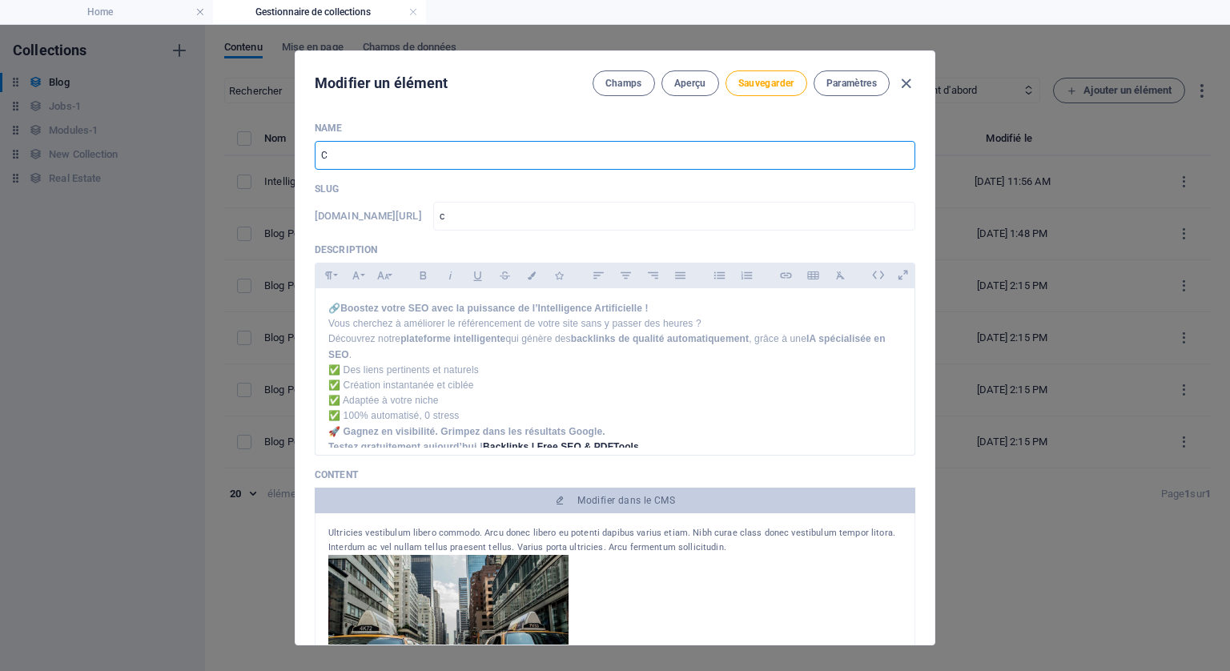
type input "Cr"
type input "cr"
type input "Cré"
type input "cre"
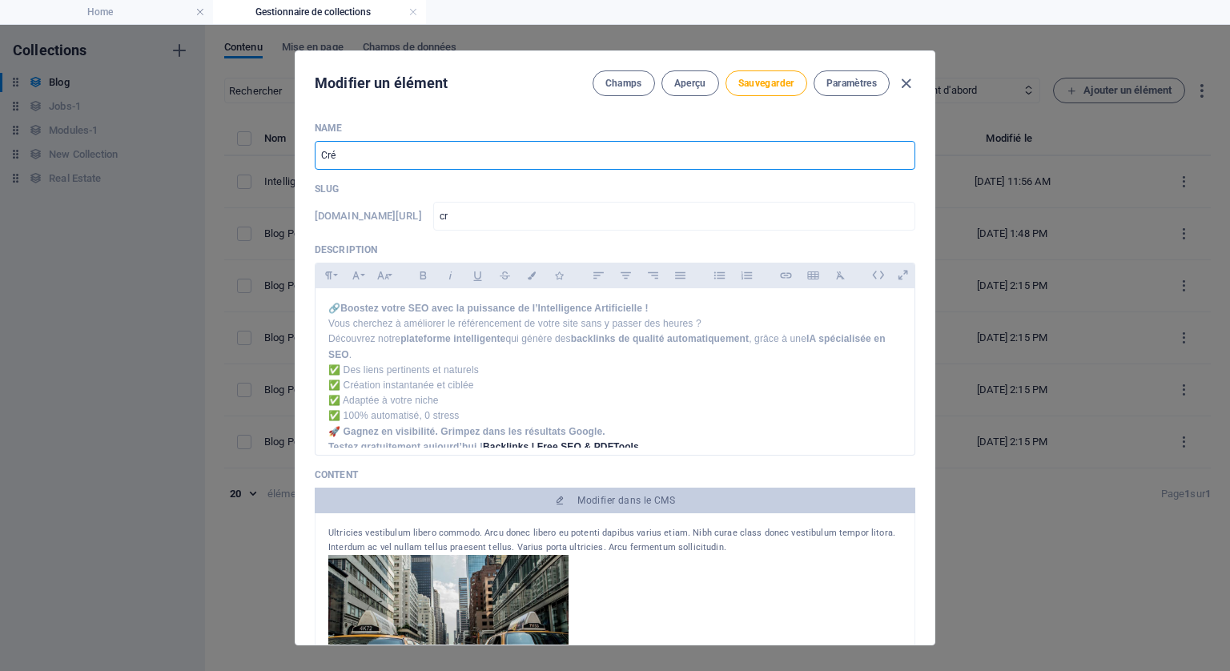
type input "cre"
type input "Créa"
type input "crea"
type input "Créat"
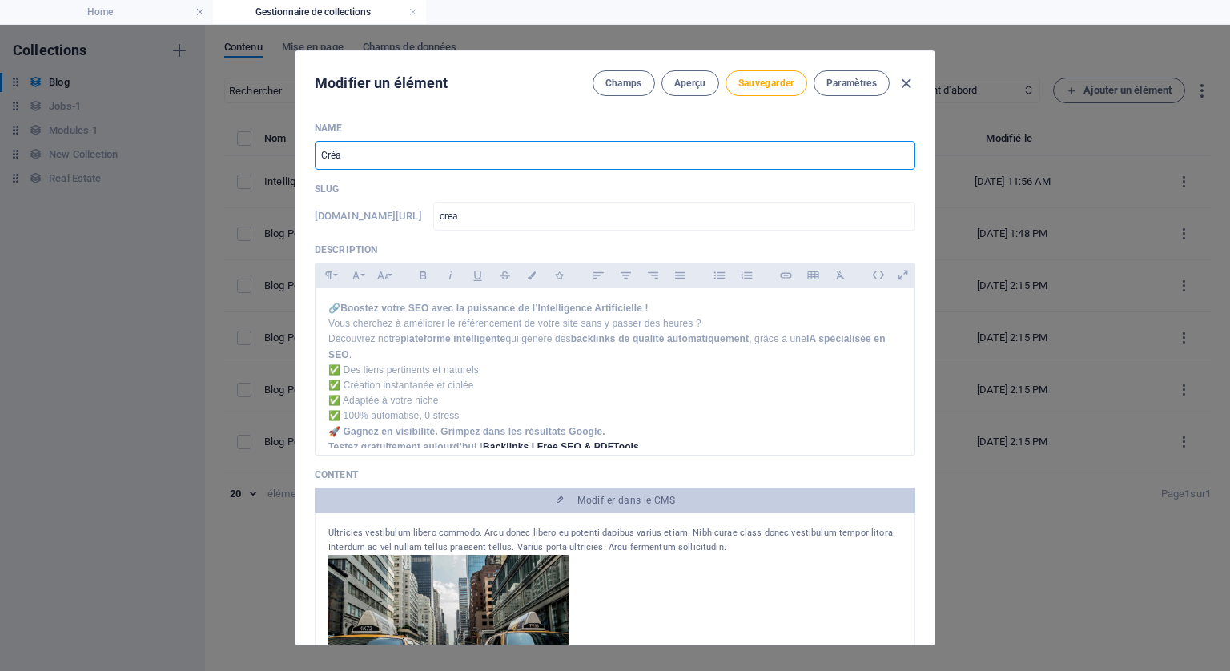
type input "creat"
type input "Créati"
type input "creati"
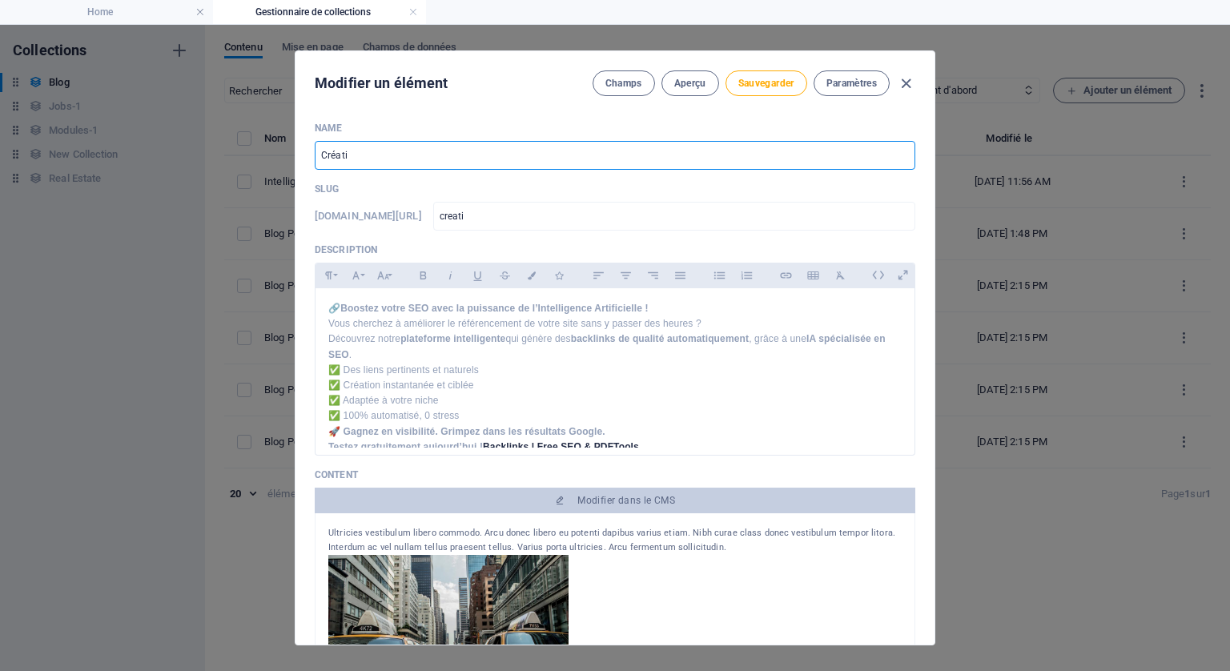
type input "Créatio"
type input "creatio"
type input "Création"
type input "creation"
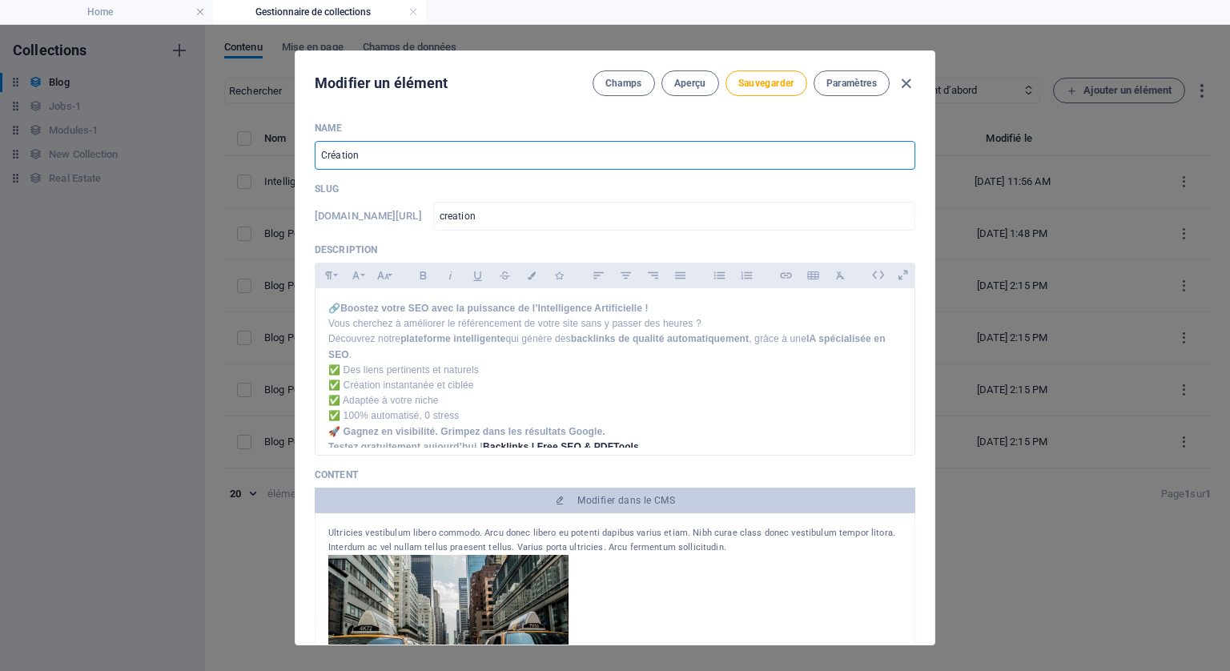
type input "creation"
type input "Création d"
type input "creation-d"
type input "Création de"
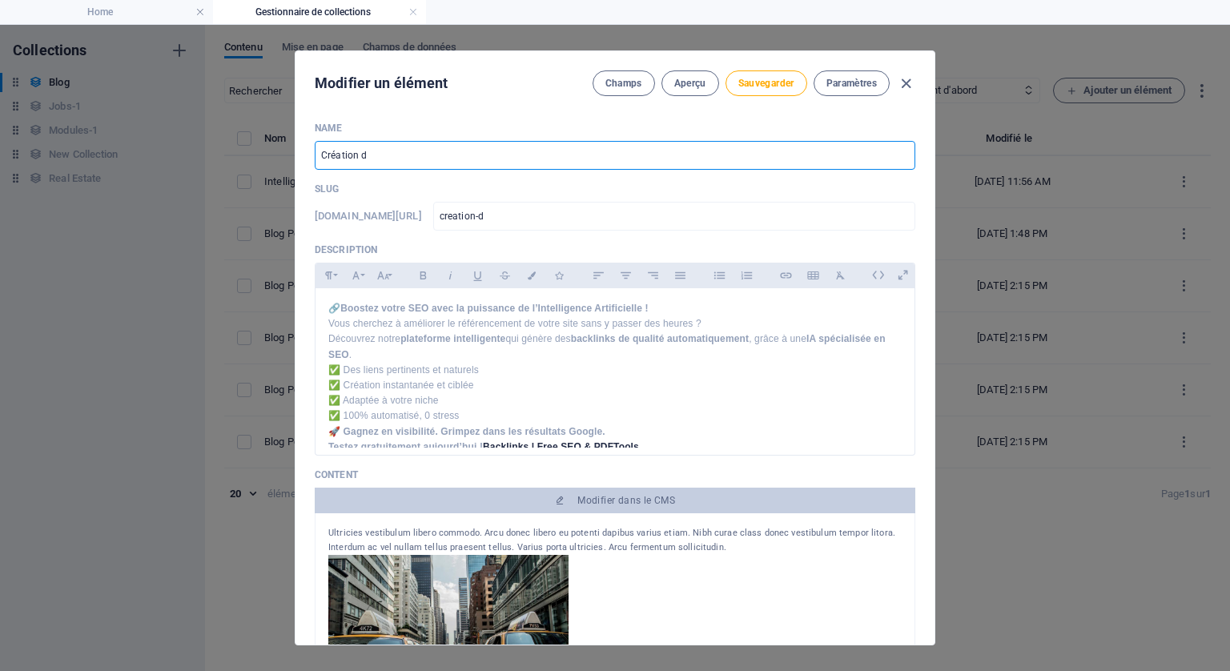
type input "creation-de"
type input "Création de V"
type input "creation-de-v"
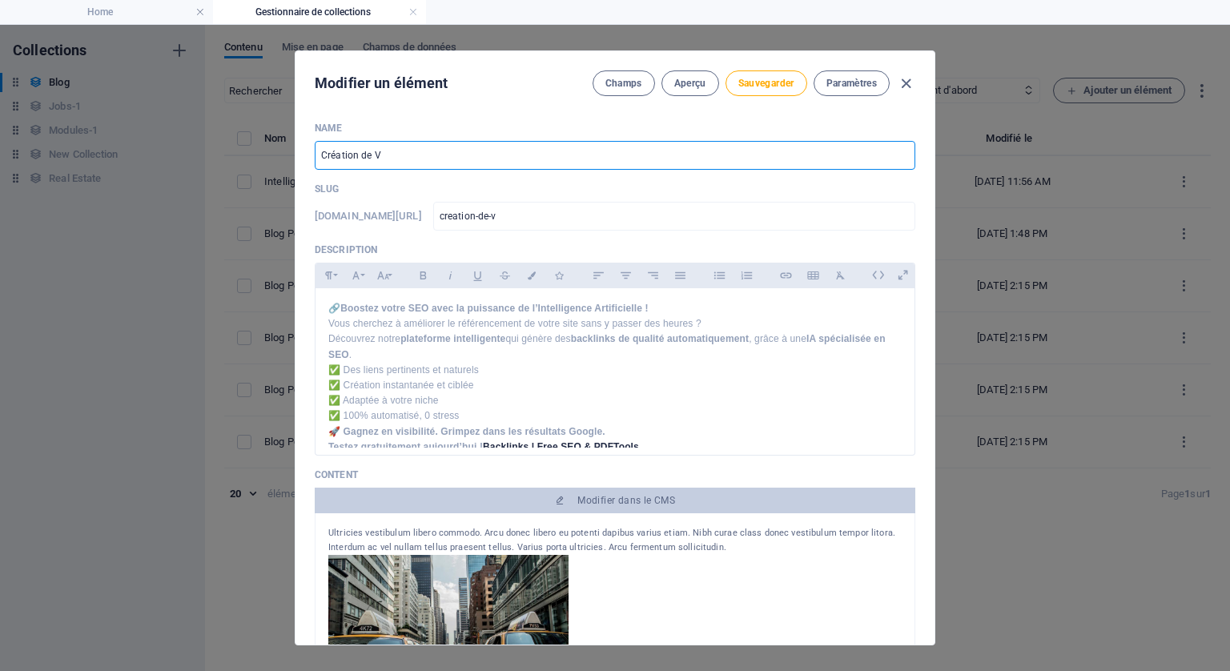
type input "Création de Vo"
type input "creation-de-vo"
type input "Création de Vos"
type input "creation-de-vos"
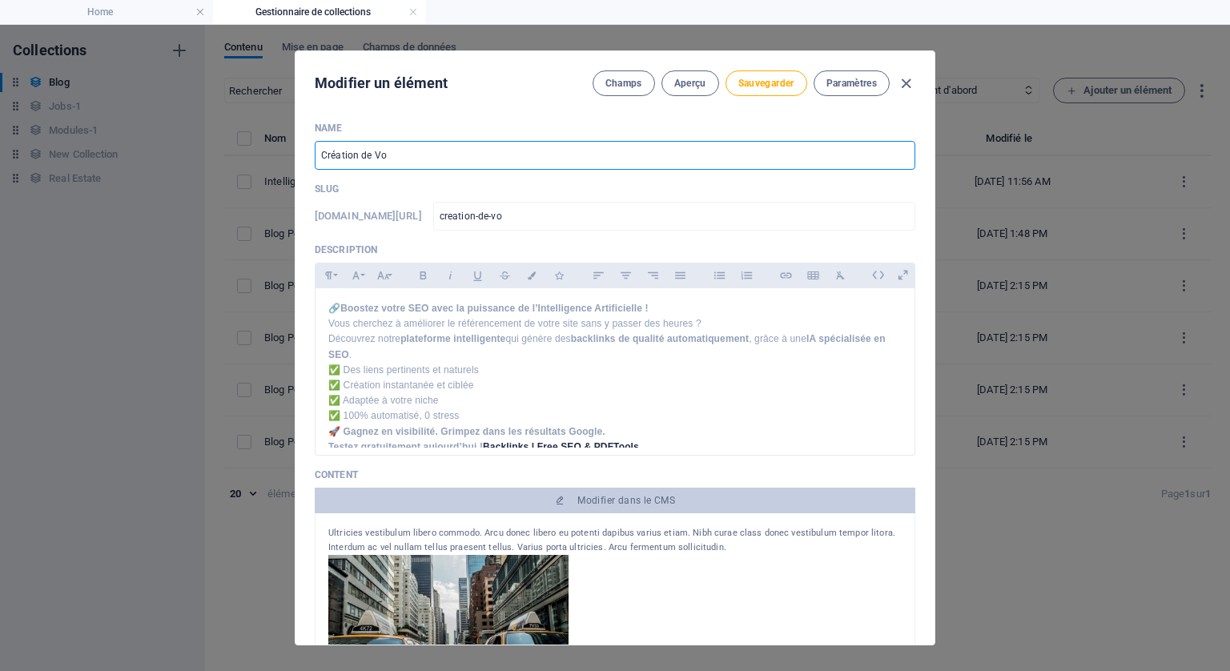
type input "creation-de-vos"
type input "Création de Vos B"
type input "creation-de-vos-b"
type input "Création de Vos Ba"
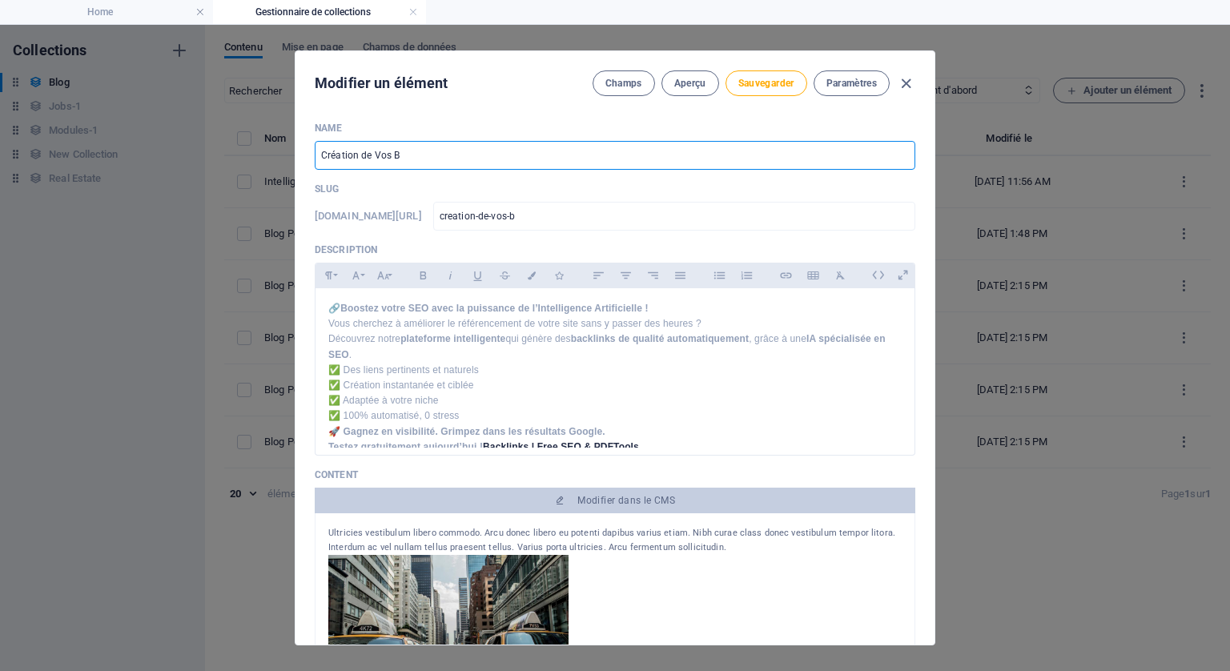
type input "creation-de-vos-ba"
type input "Création de Vos Bac"
type input "creation-de-vos-bac"
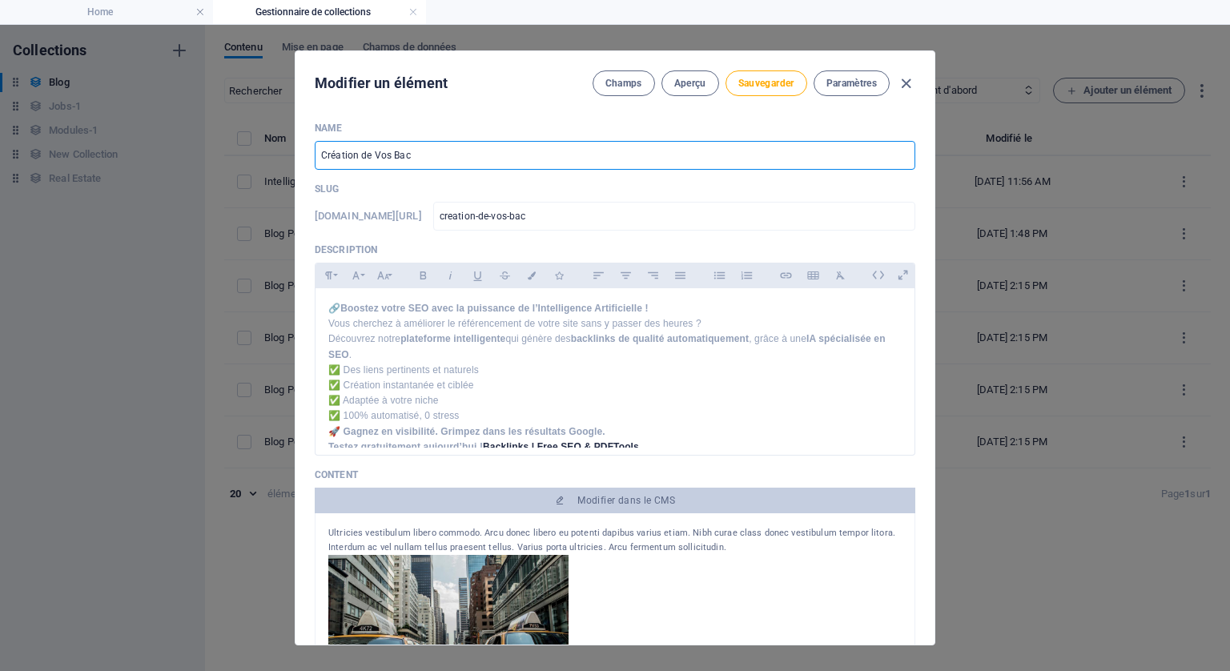
type input "Création de Vos Back"
type input "creation-de-vos-back"
type input "Création de Vos Backl"
type input "creation-de-vos-backl"
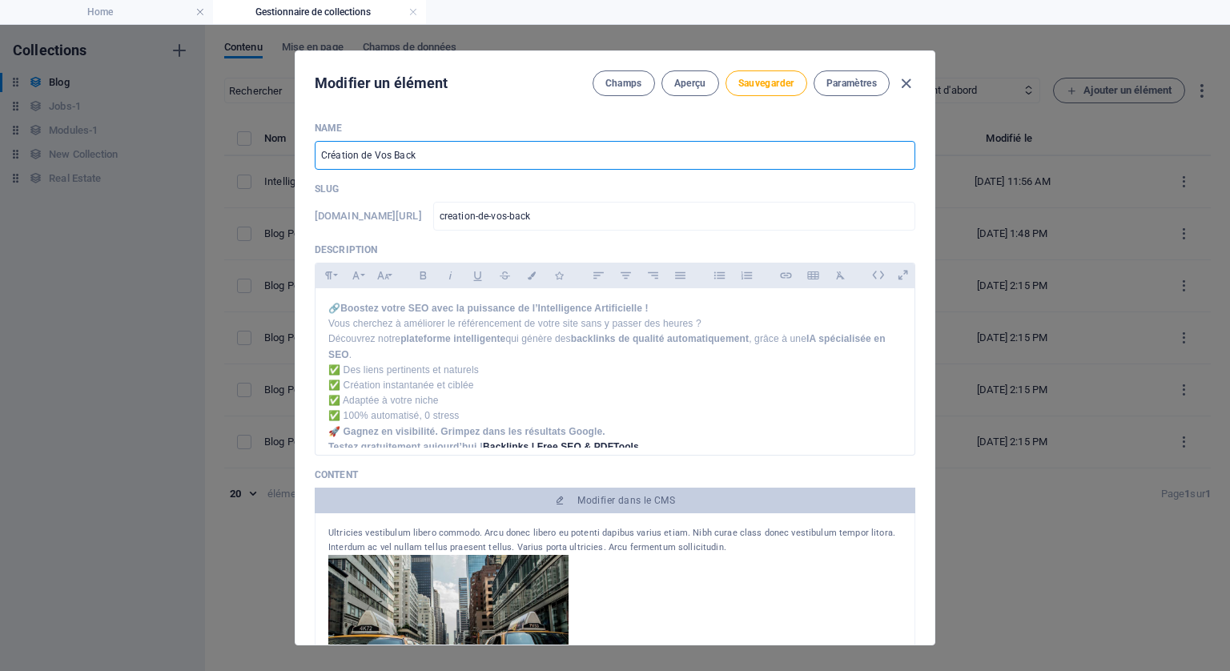
type input "creation-de-vos-backl"
type input "Création de Vos Backli"
type input "creation-de-vos-backli"
type input "Création de Vos Backlin"
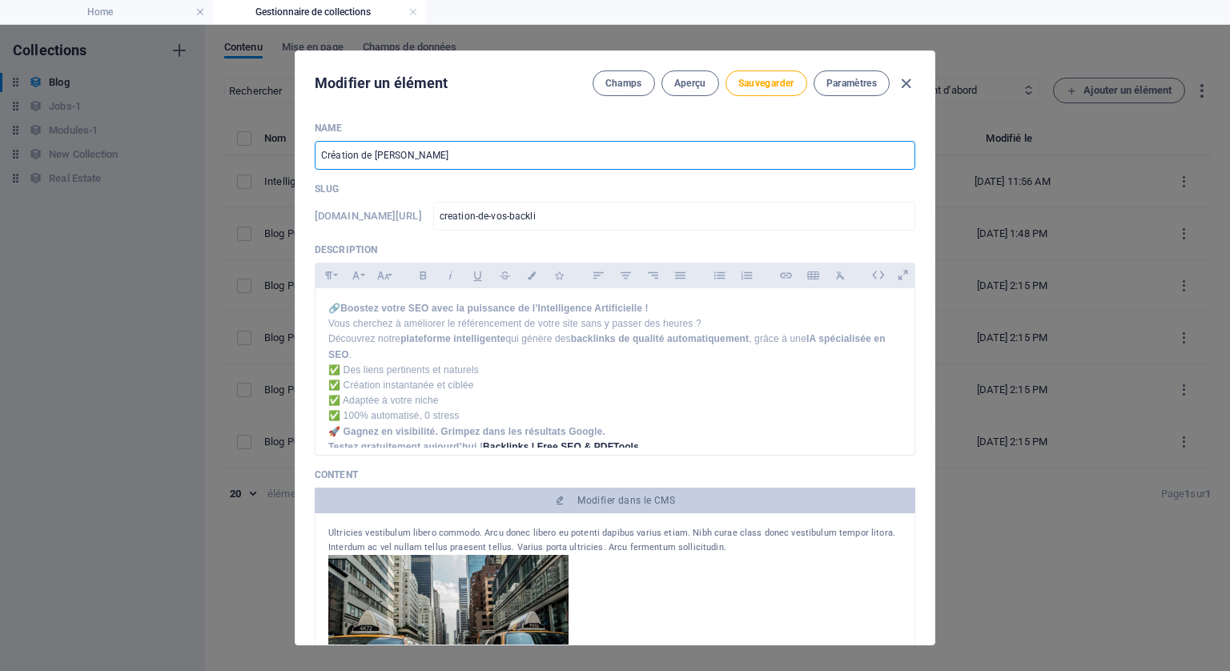
type input "creation-de-vos-backlin"
type input "Création de Vos Backlink"
type input "creation-de-vos-backlink"
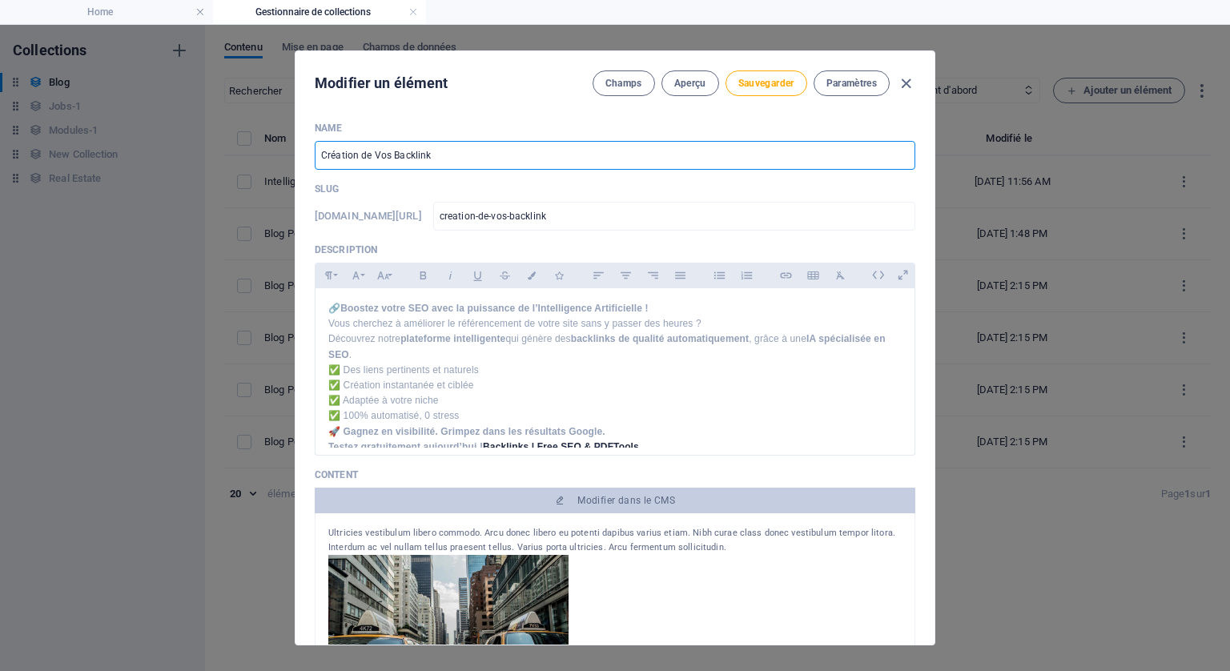
type input "Création de Vos Backlinks"
type input "creation-de-vos-backlinks"
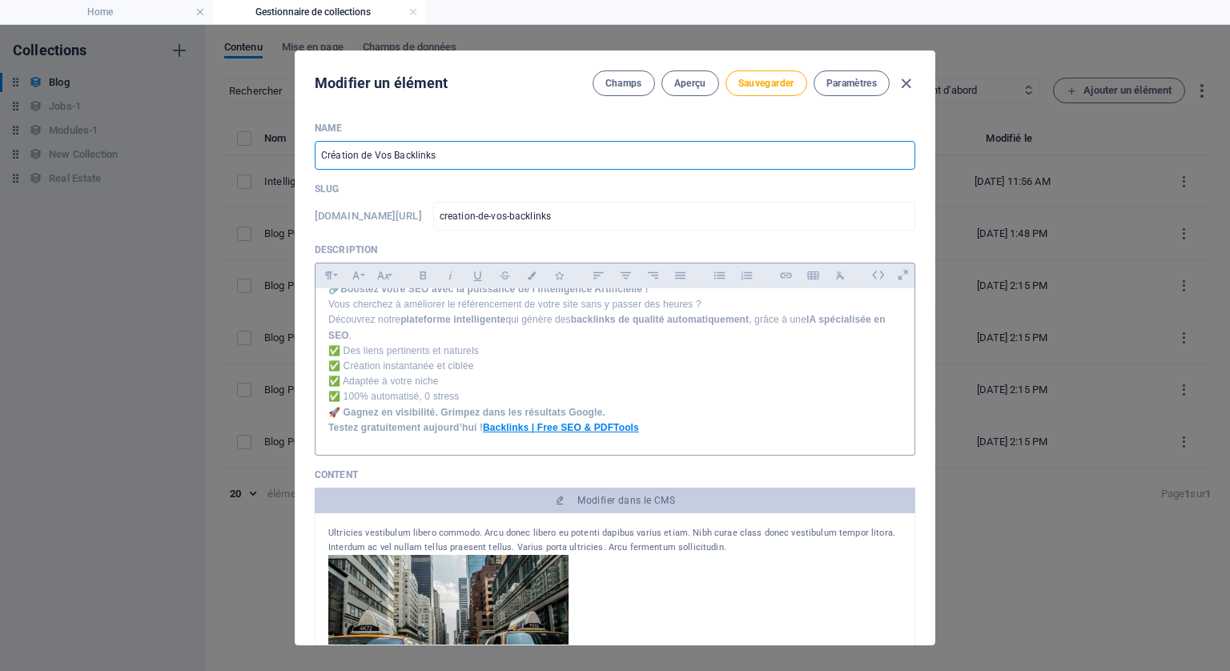
type input "Création de Vos Backlinks"
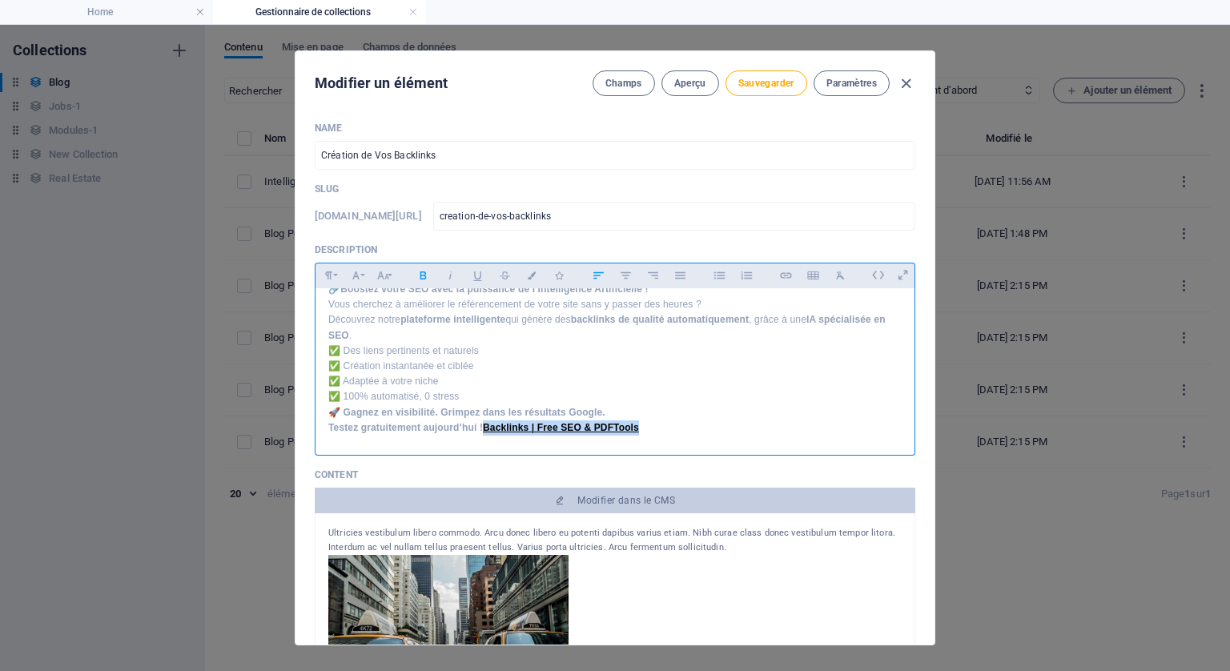
drag, startPoint x: 641, startPoint y: 425, endPoint x: 487, endPoint y: 425, distance: 153.8
click at [487, 425] on link "Backlinks | Free SEO & PDFTools" at bounding box center [561, 427] width 156 height 11
click at [782, 272] on icon "button" at bounding box center [786, 275] width 14 height 19
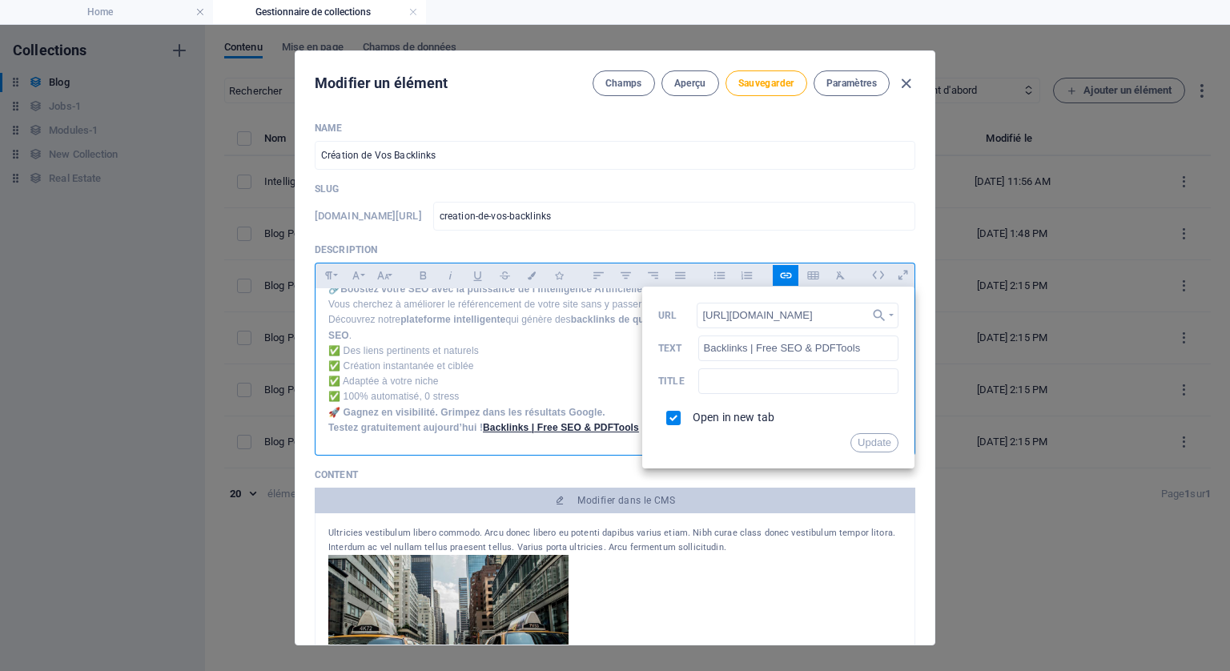
scroll to position [0, 36]
click at [869, 443] on button "Update" at bounding box center [875, 442] width 48 height 19
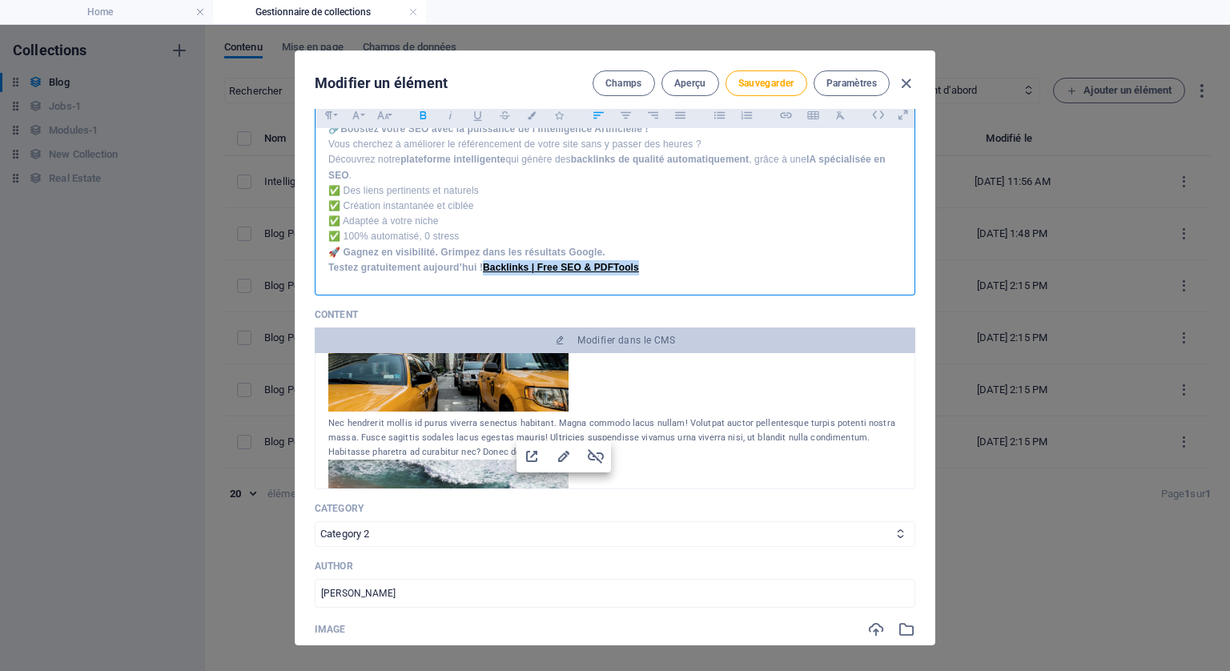
scroll to position [160, 0]
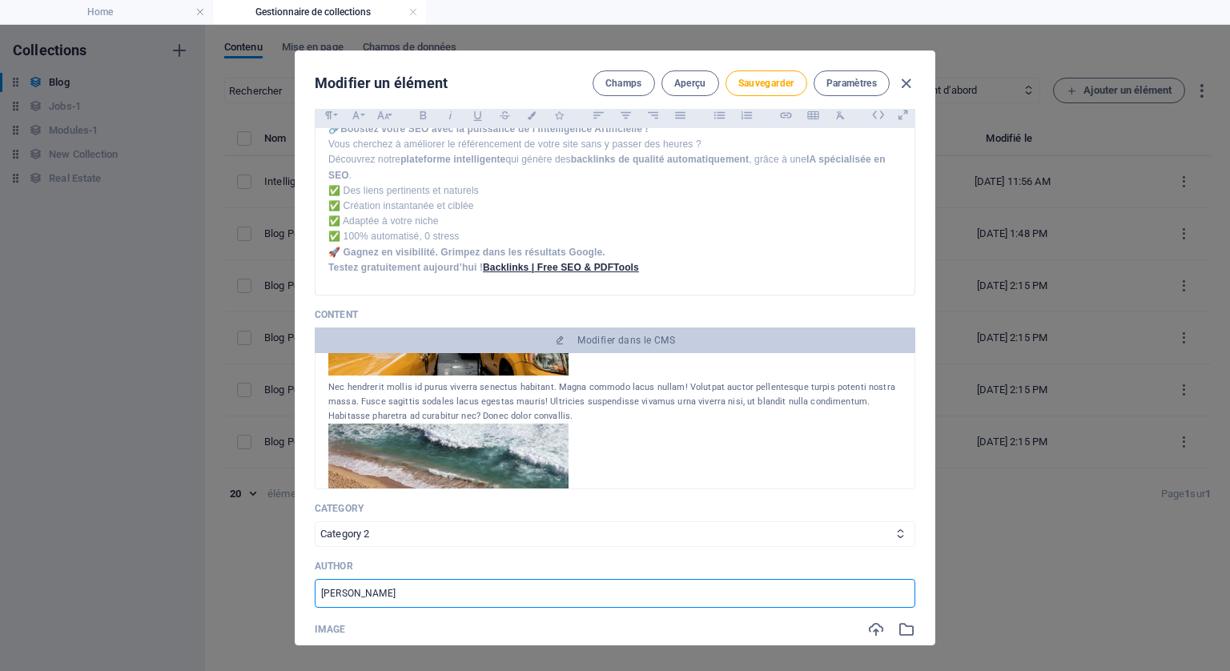
drag, startPoint x: 392, startPoint y: 590, endPoint x: 312, endPoint y: 580, distance: 80.0
click at [312, 580] on div "Name Création de Vos Backlinks ​ Slug www.example.com/example-page/ creation-de…" at bounding box center [615, 377] width 639 height 536
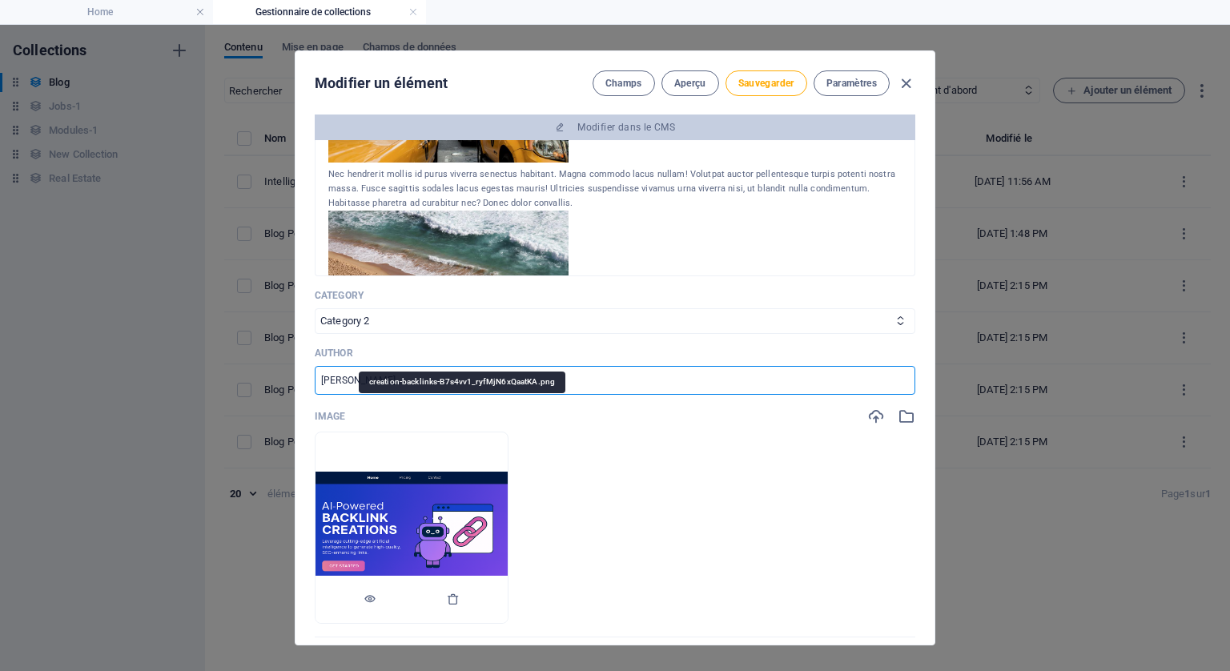
scroll to position [400, 0]
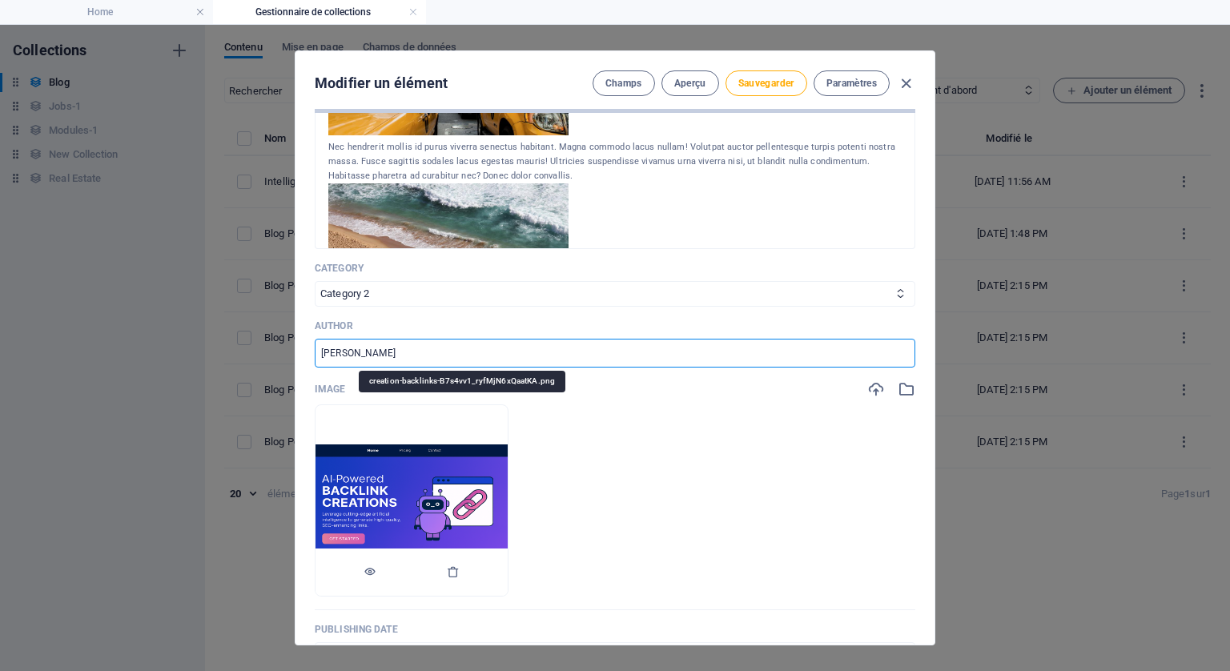
type input "[PERSON_NAME]"
click at [464, 495] on img at bounding box center [412, 501] width 192 height 113
click at [376, 561] on button "button" at bounding box center [370, 573] width 13 height 48
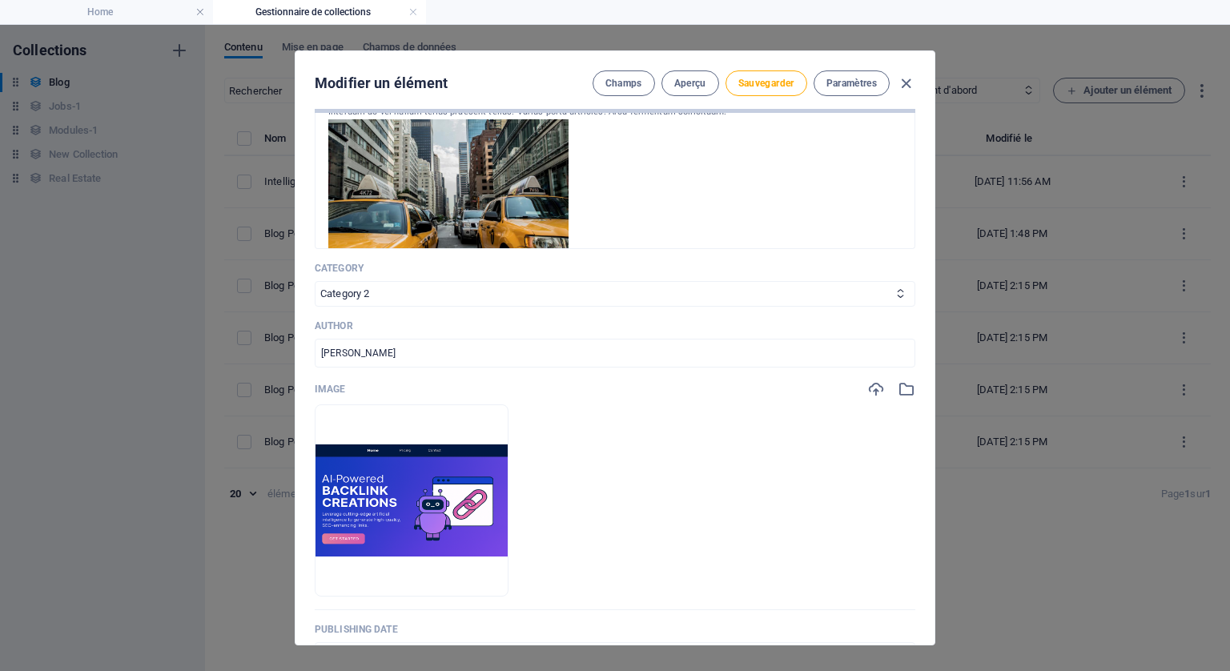
scroll to position [0, 0]
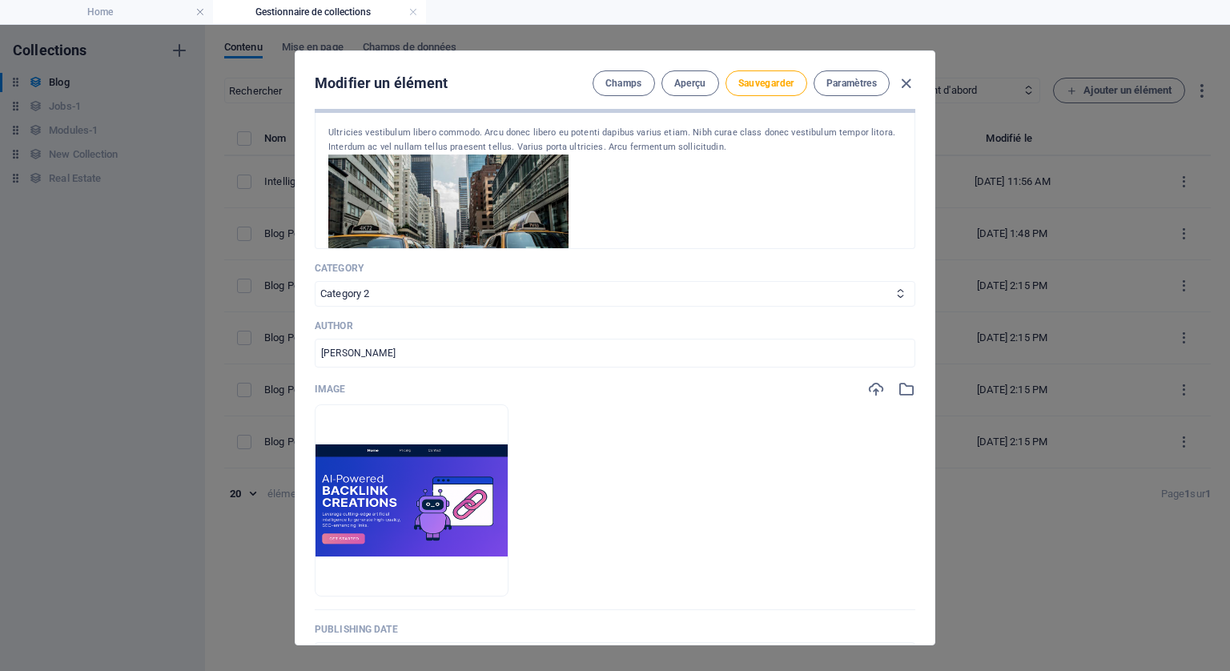
click at [460, 212] on img at bounding box center [448, 225] width 240 height 141
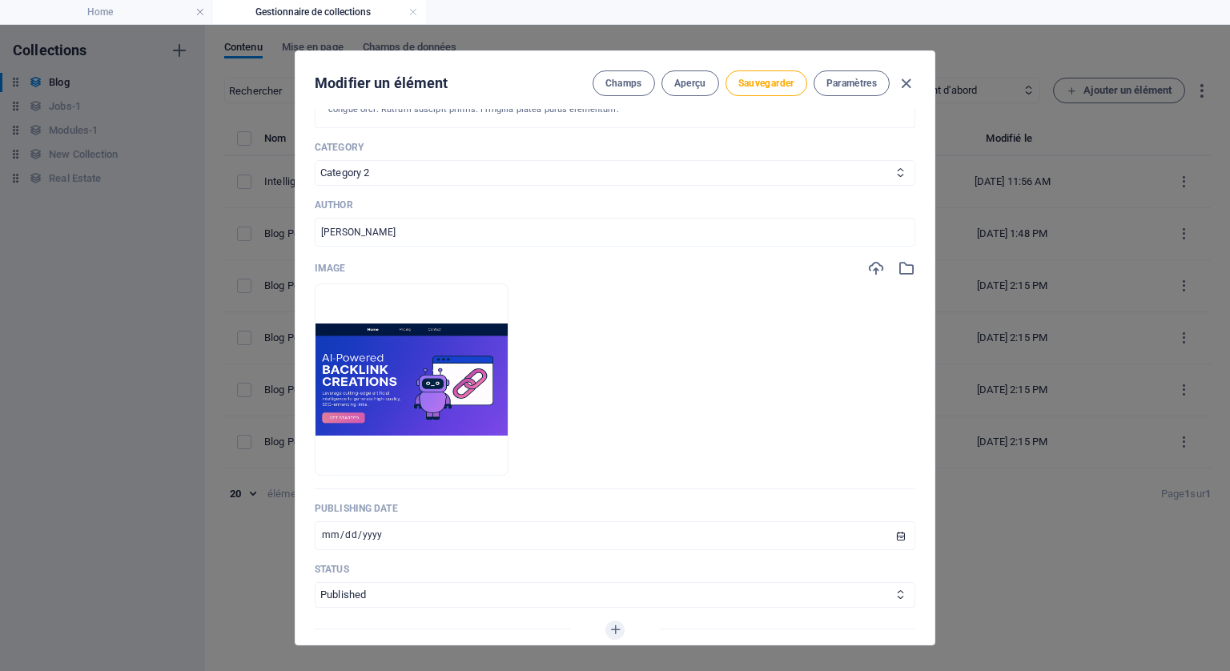
scroll to position [561, 0]
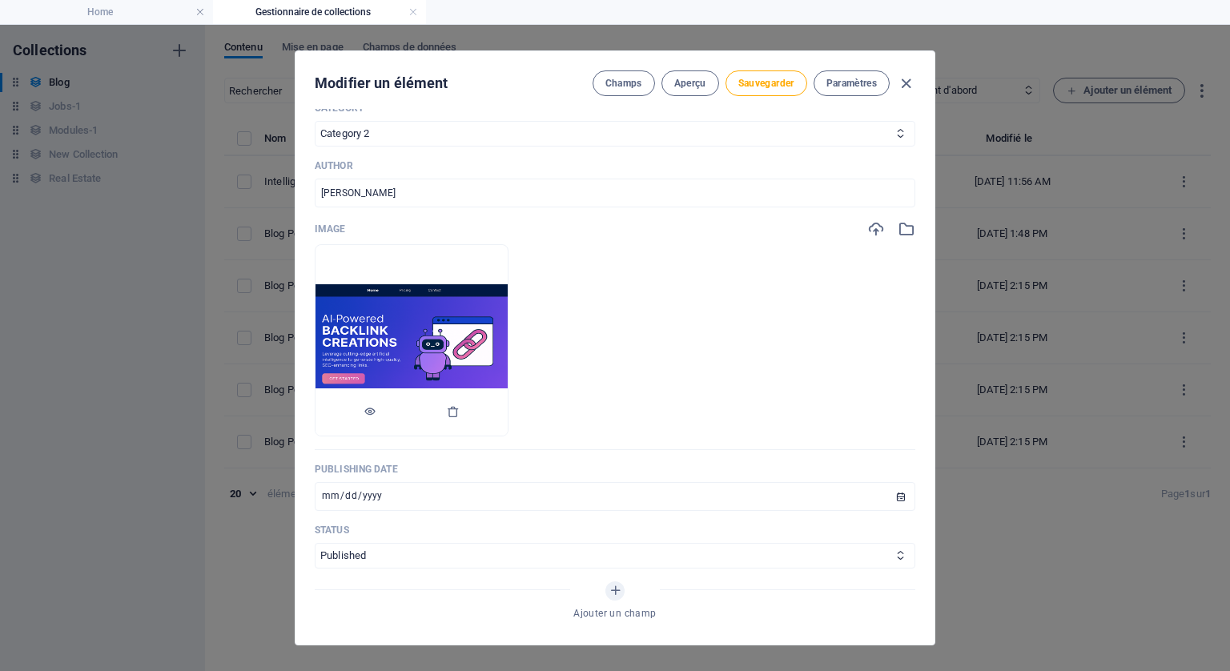
click at [398, 296] on img at bounding box center [412, 340] width 192 height 113
click at [872, 227] on icon "button" at bounding box center [876, 229] width 18 height 18
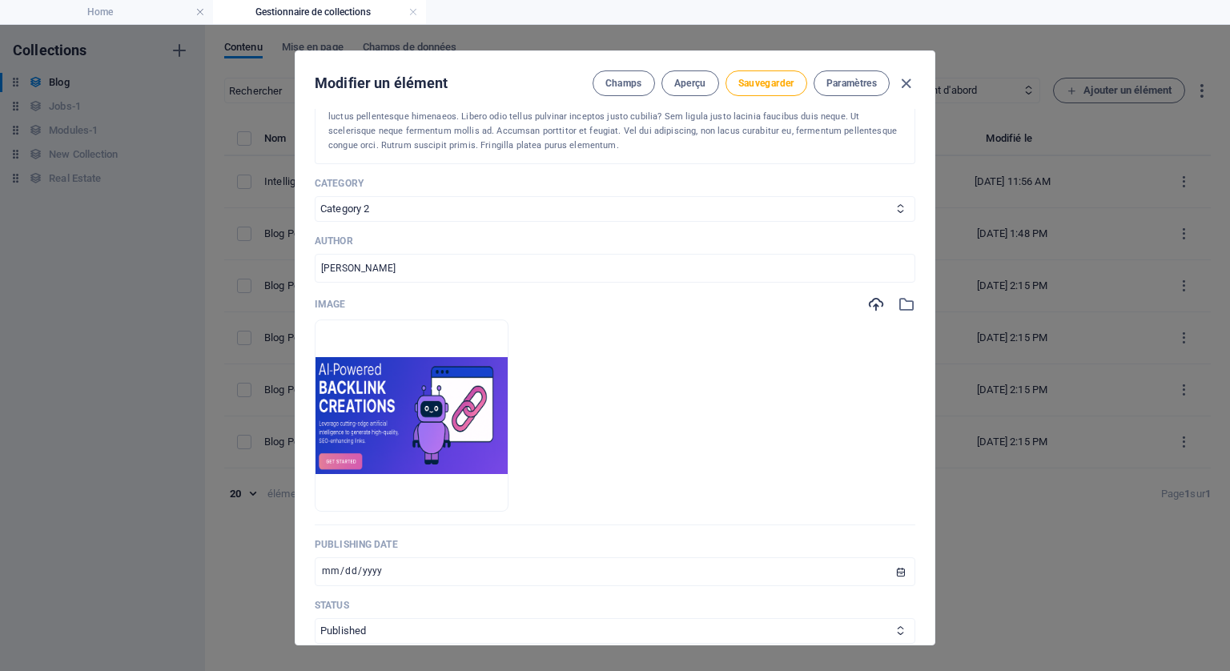
scroll to position [165, 0]
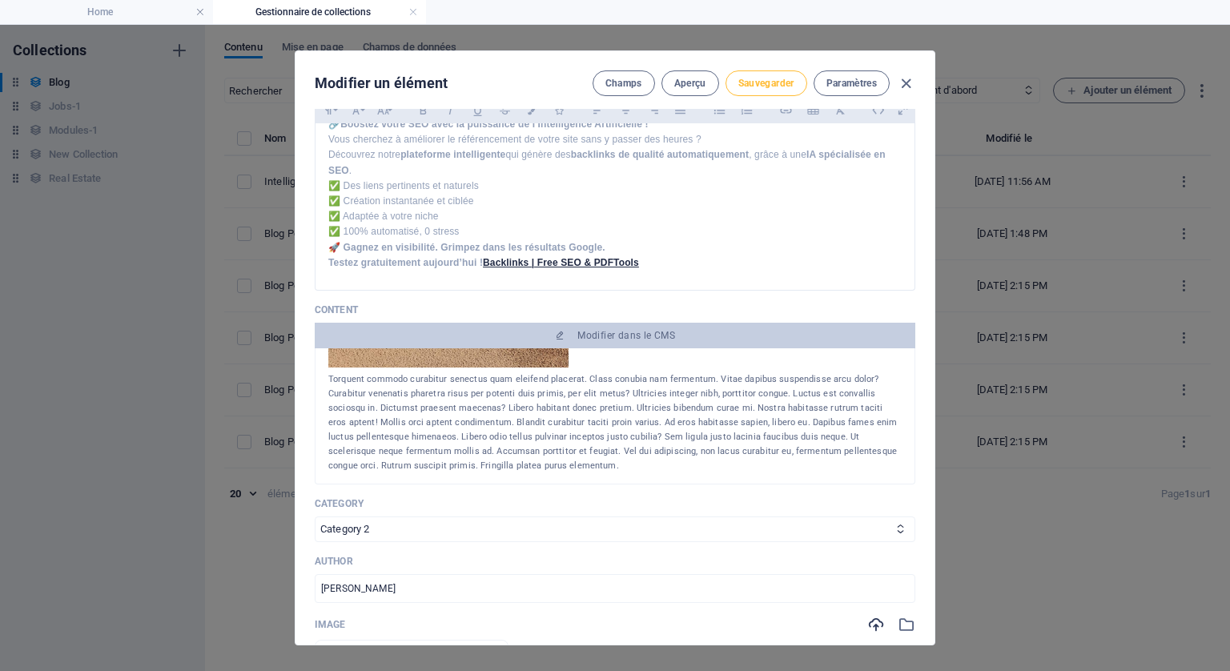
click at [768, 74] on button "Sauvegarder" at bounding box center [767, 83] width 82 height 26
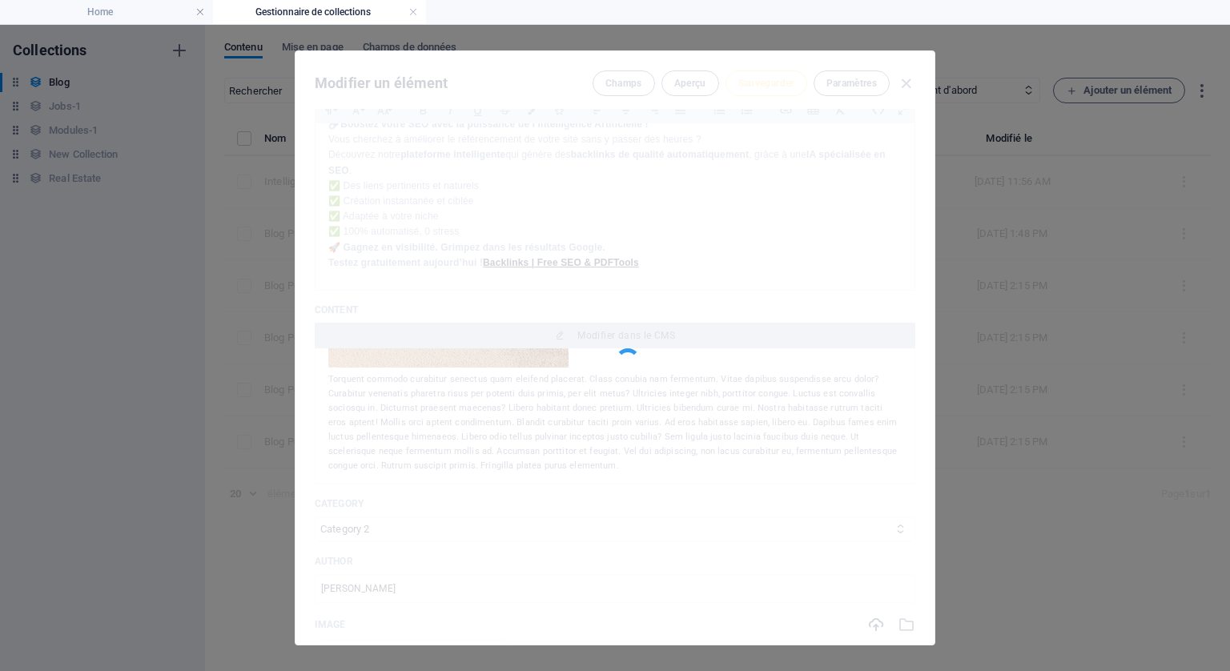
type input "creation-de-vos-backlinks"
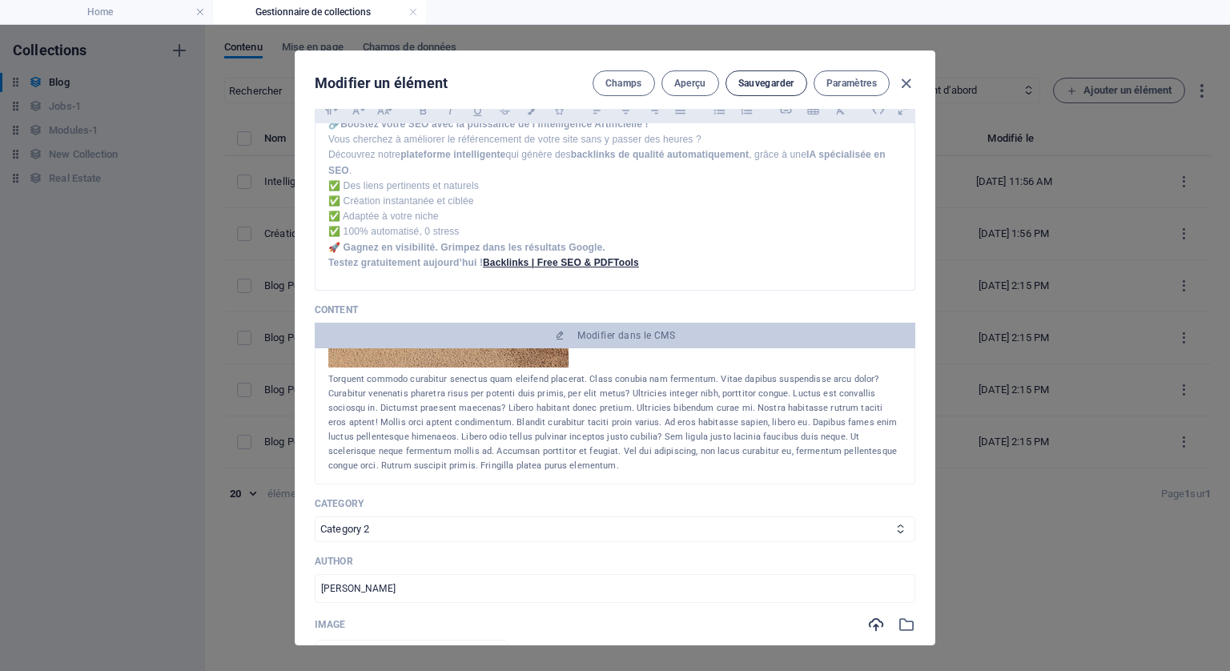
scroll to position [352, 0]
click at [754, 85] on span "Sauvegarder" at bounding box center [766, 83] width 56 height 13
click at [745, 77] on span "Sauvegarder" at bounding box center [766, 83] width 56 height 13
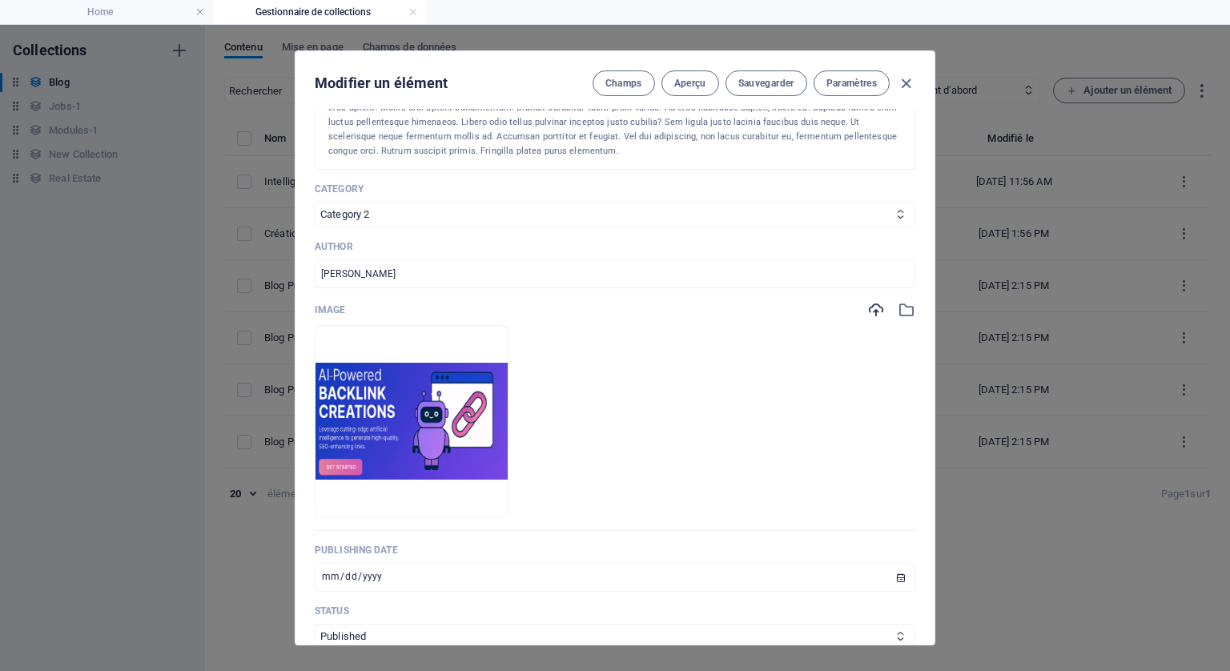
scroll to position [485, 0]
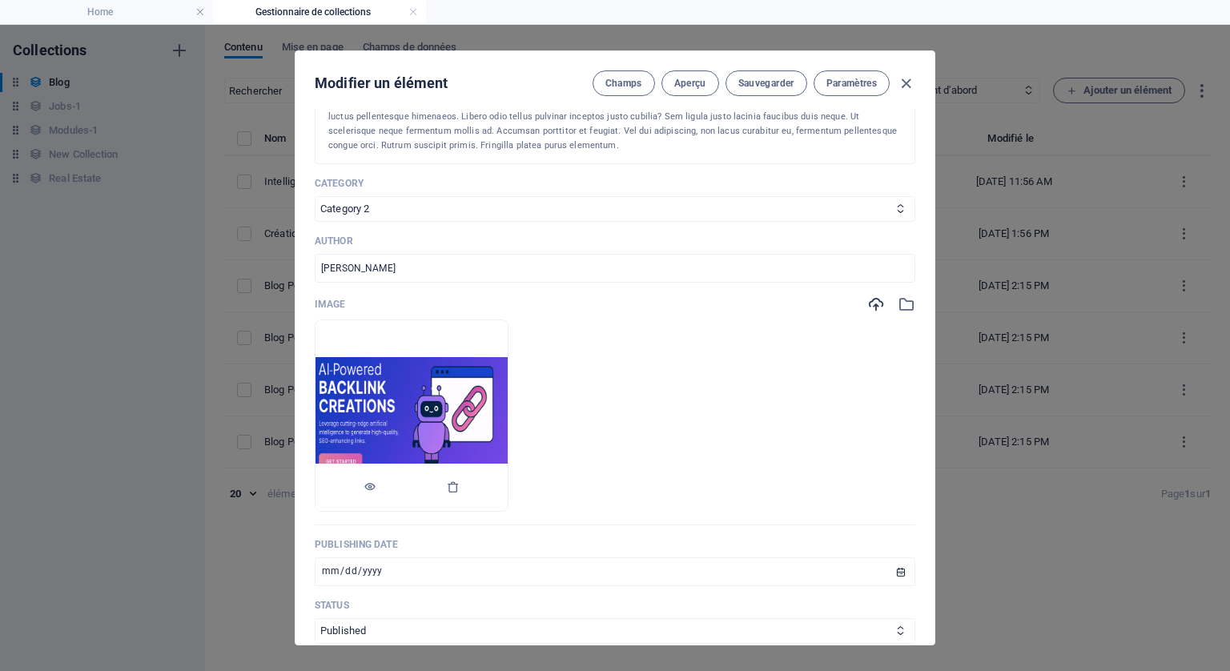
click at [474, 398] on img at bounding box center [412, 416] width 192 height 118
click at [771, 82] on span "Sauvegarder" at bounding box center [766, 83] width 56 height 13
click at [903, 75] on icon "button" at bounding box center [906, 83] width 18 height 18
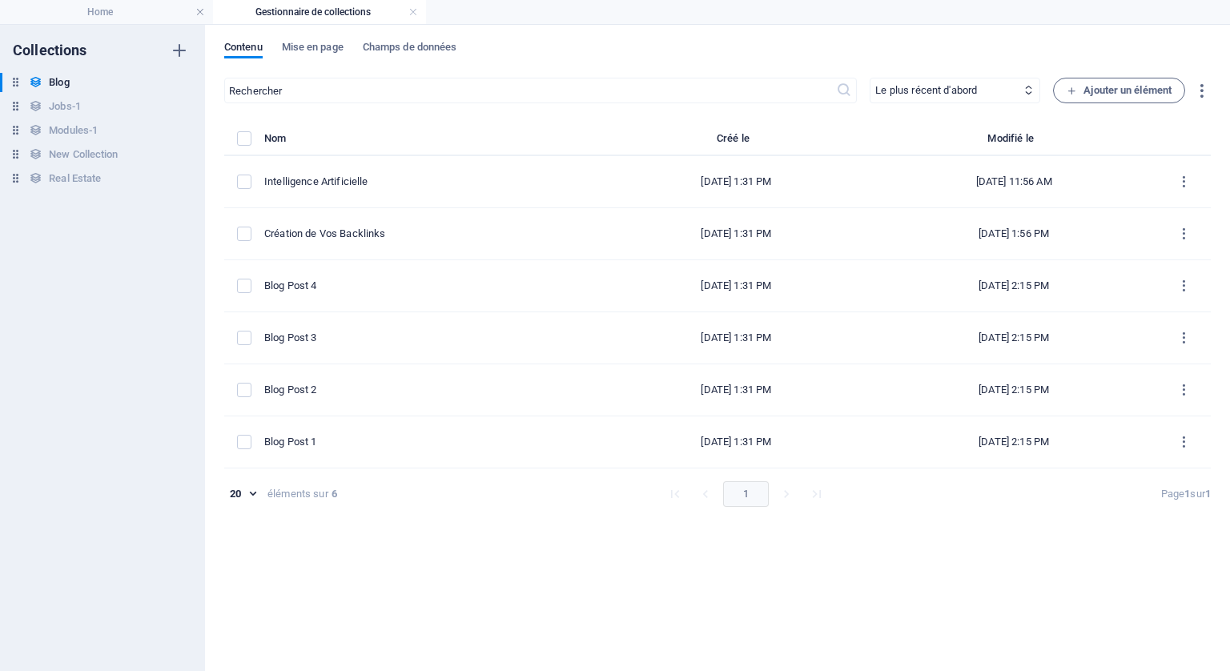
type input "[DATE]"
type input "creation-de-vos-backlinks"
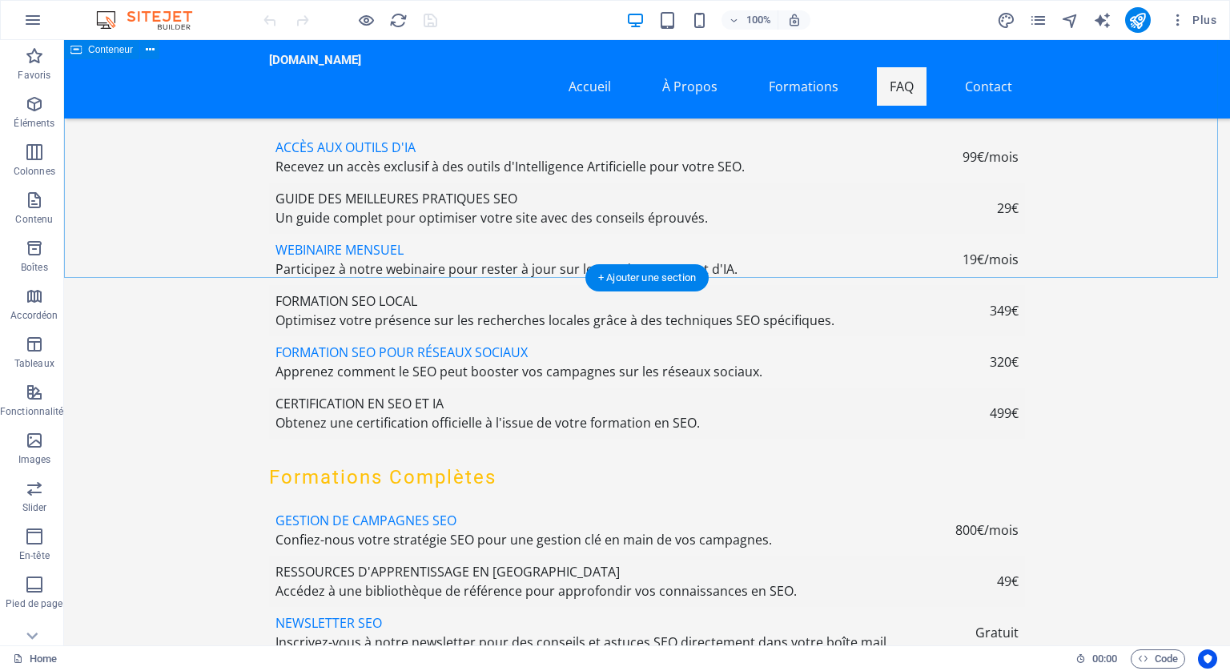
scroll to position [5767, 0]
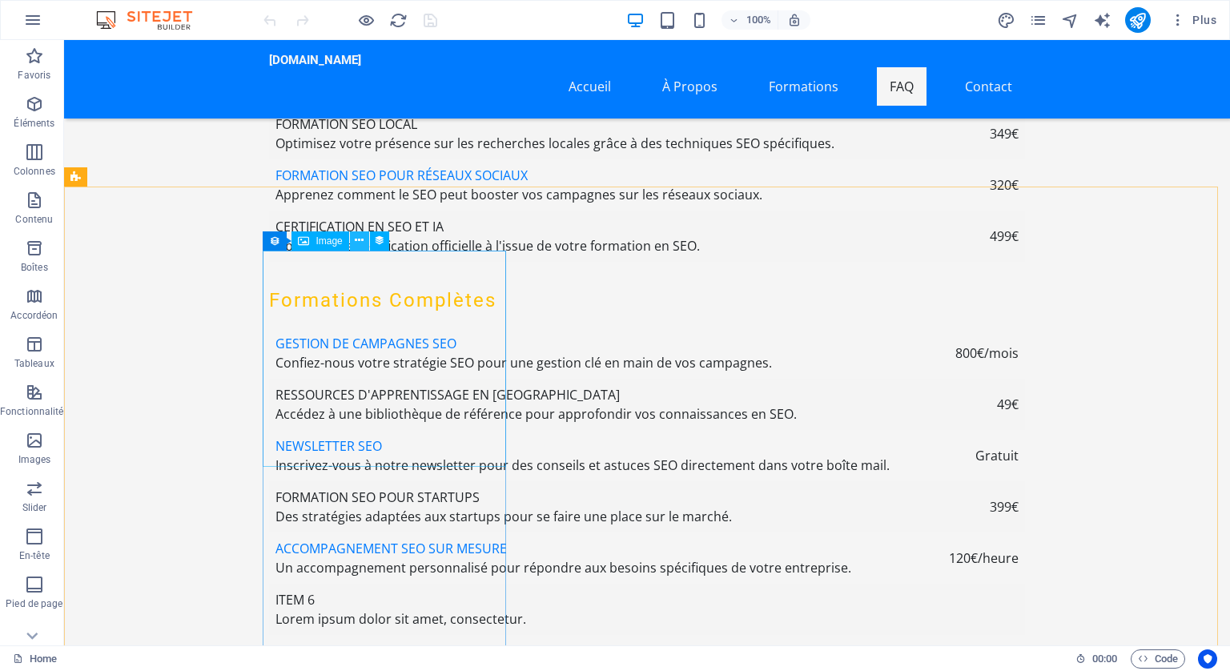
click at [356, 236] on icon at bounding box center [359, 240] width 9 height 17
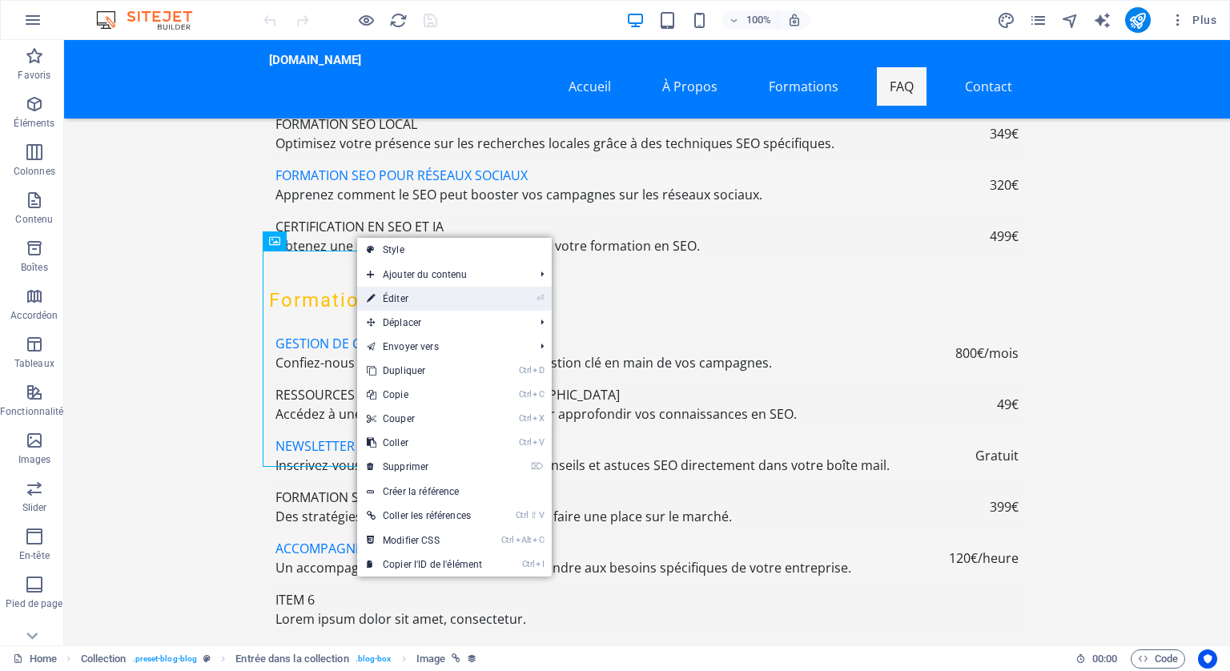
click at [400, 294] on link "⏎ Éditer" at bounding box center [424, 299] width 135 height 24
select select "px"
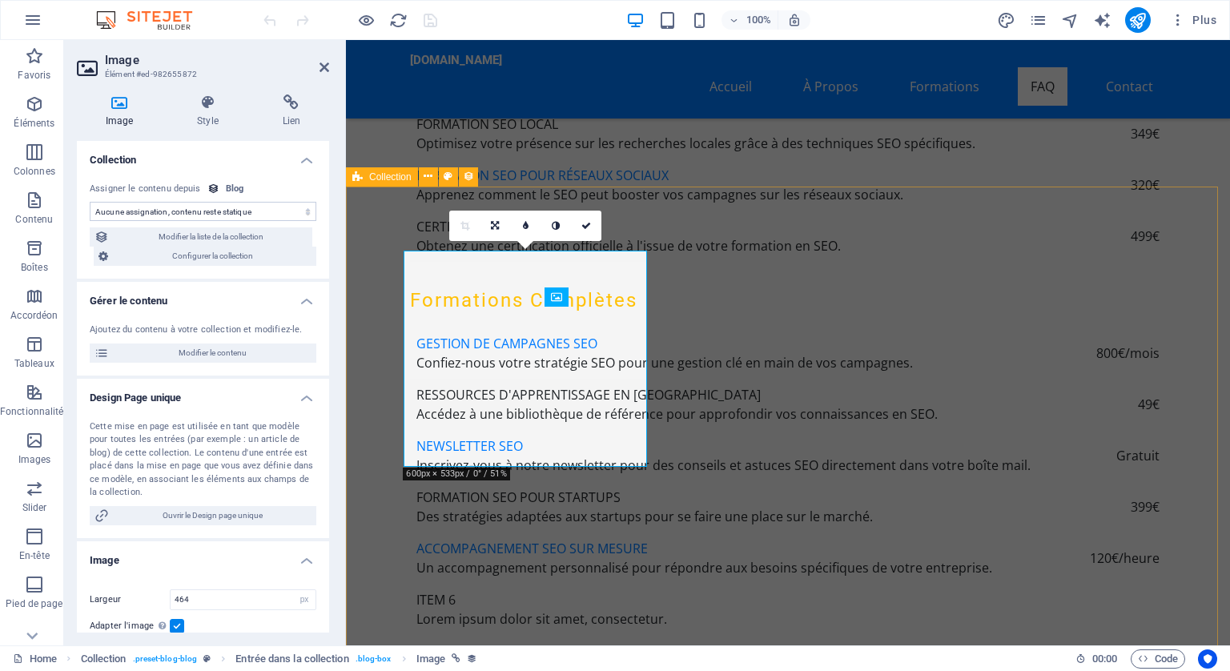
scroll to position [5710, 0]
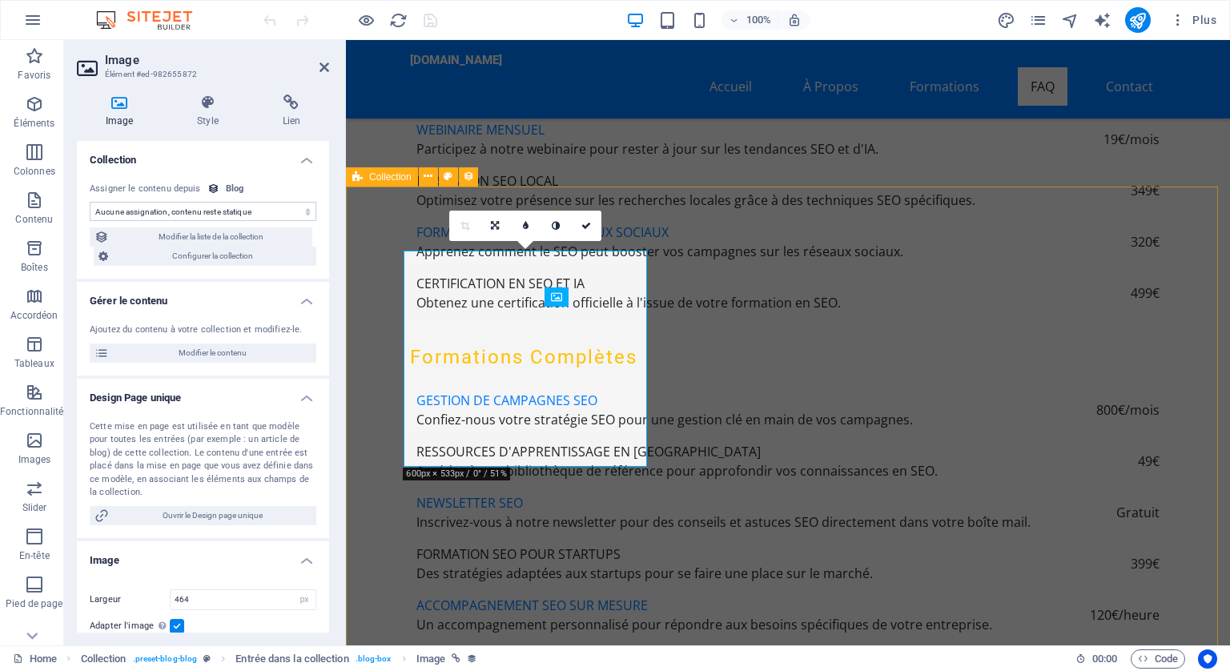
select select "image"
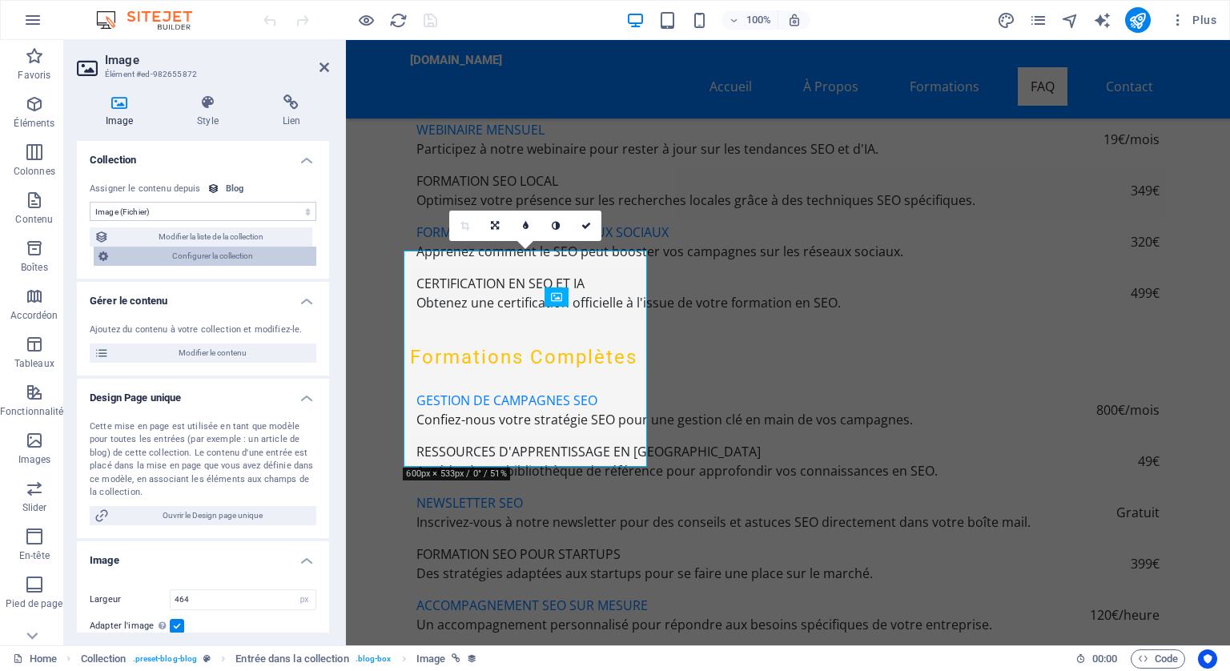
click at [239, 258] on span "Configurer la collection" at bounding box center [212, 256] width 199 height 19
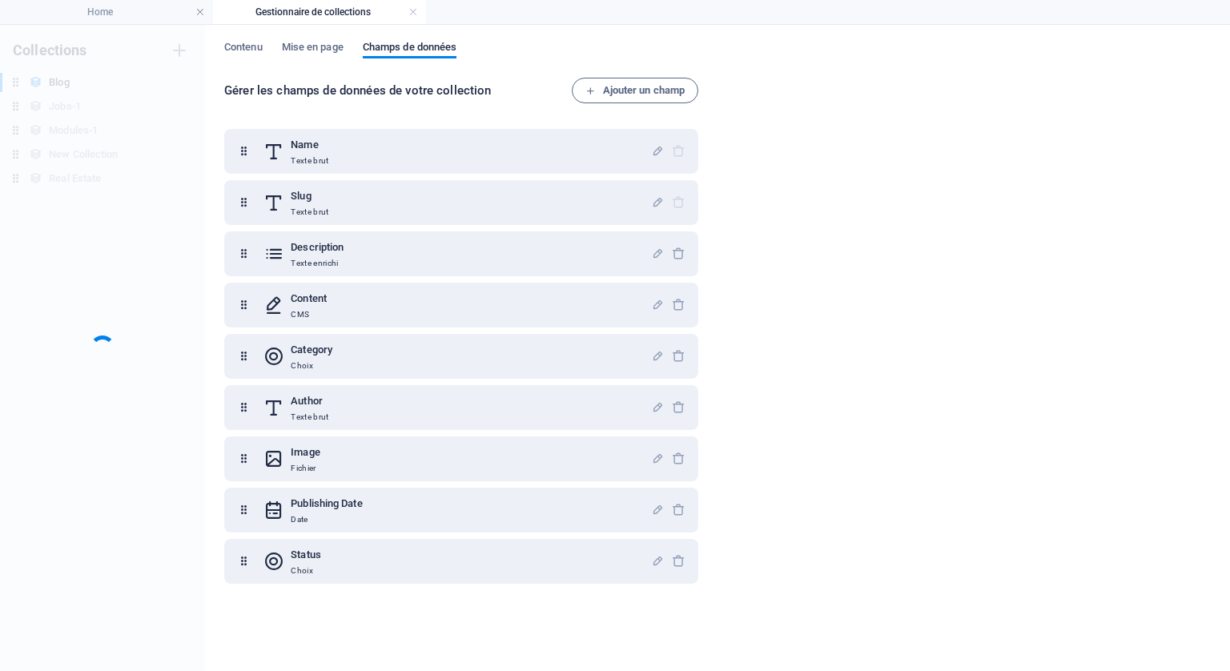
scroll to position [0, 0]
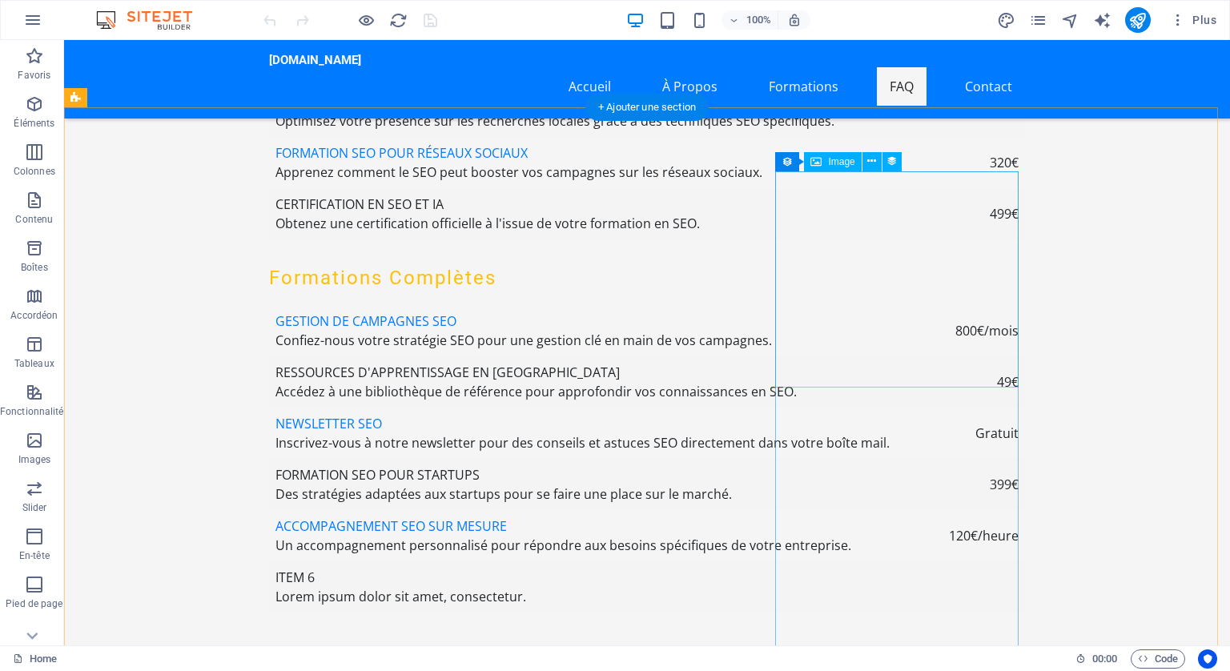
scroll to position [5847, 0]
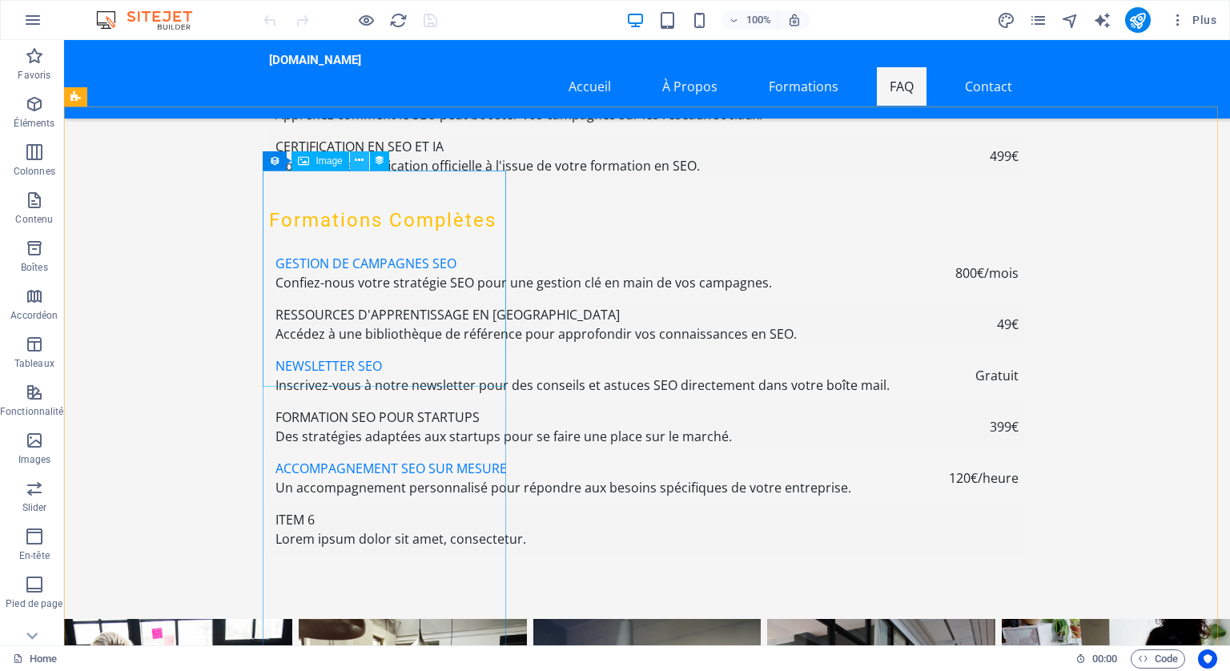
click at [359, 159] on icon at bounding box center [359, 160] width 9 height 17
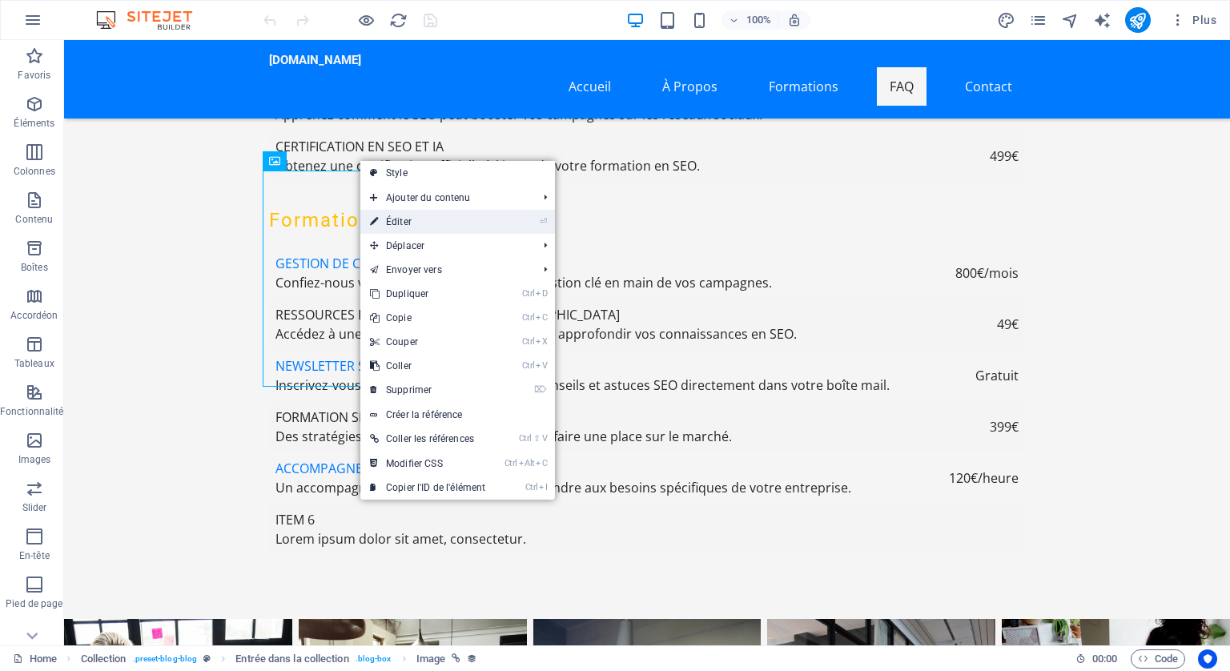
click at [397, 216] on link "⏎ Éditer" at bounding box center [427, 222] width 135 height 24
select select "px"
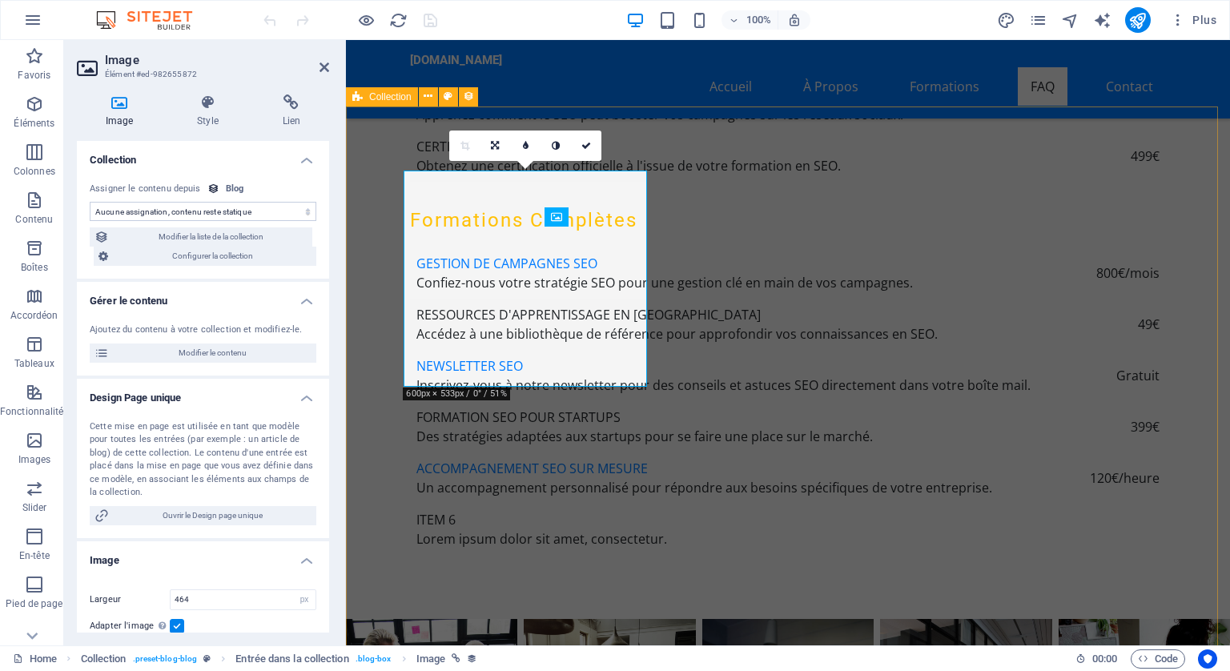
scroll to position [5790, 0]
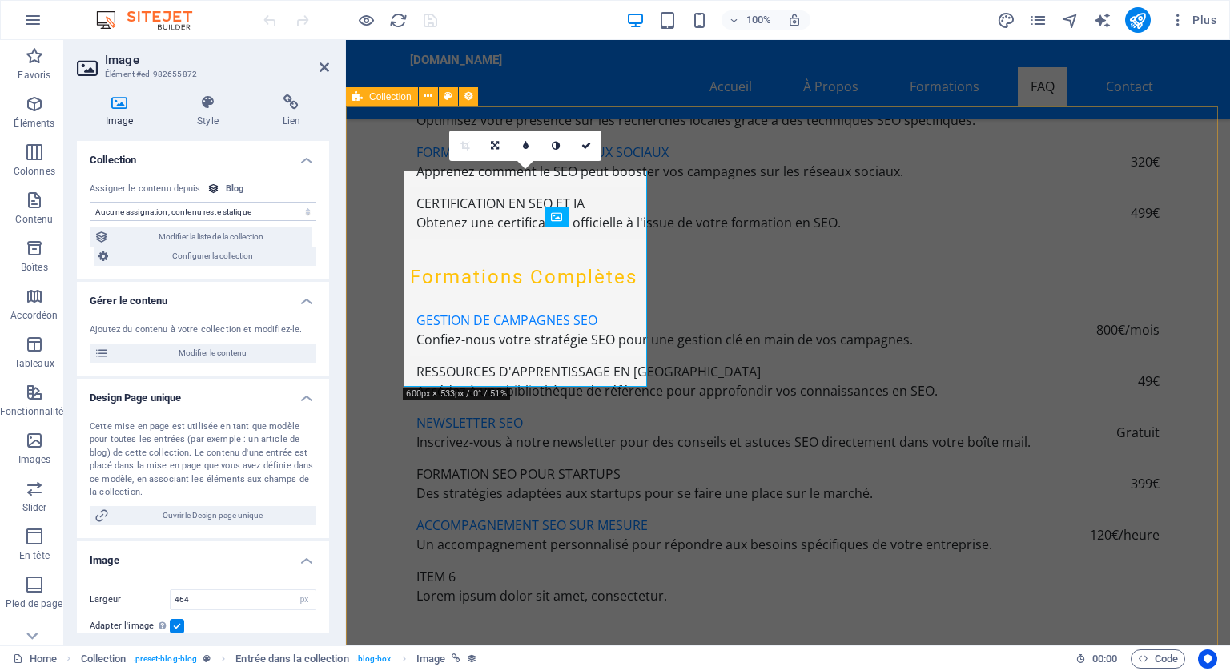
select select "image"
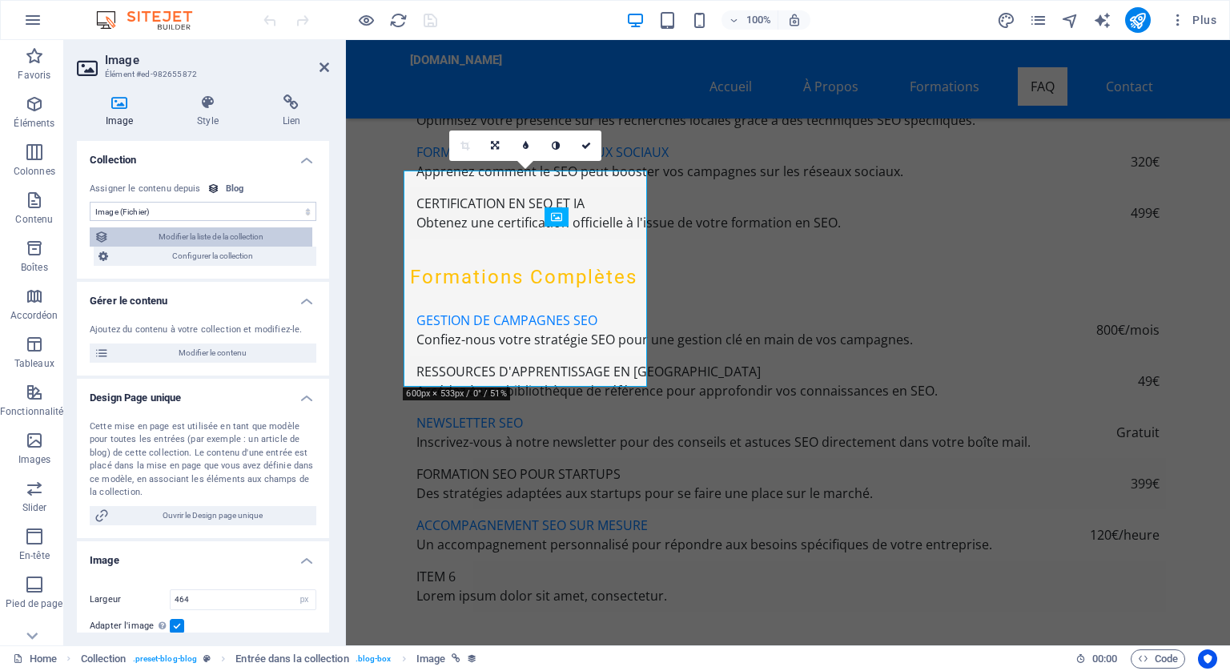
click at [248, 233] on span "Modifier la liste de la collection" at bounding box center [211, 236] width 194 height 19
select select "columns.publishing_date_DESC"
select select "columns.status"
select select "columns.publishing_date"
select select "past"
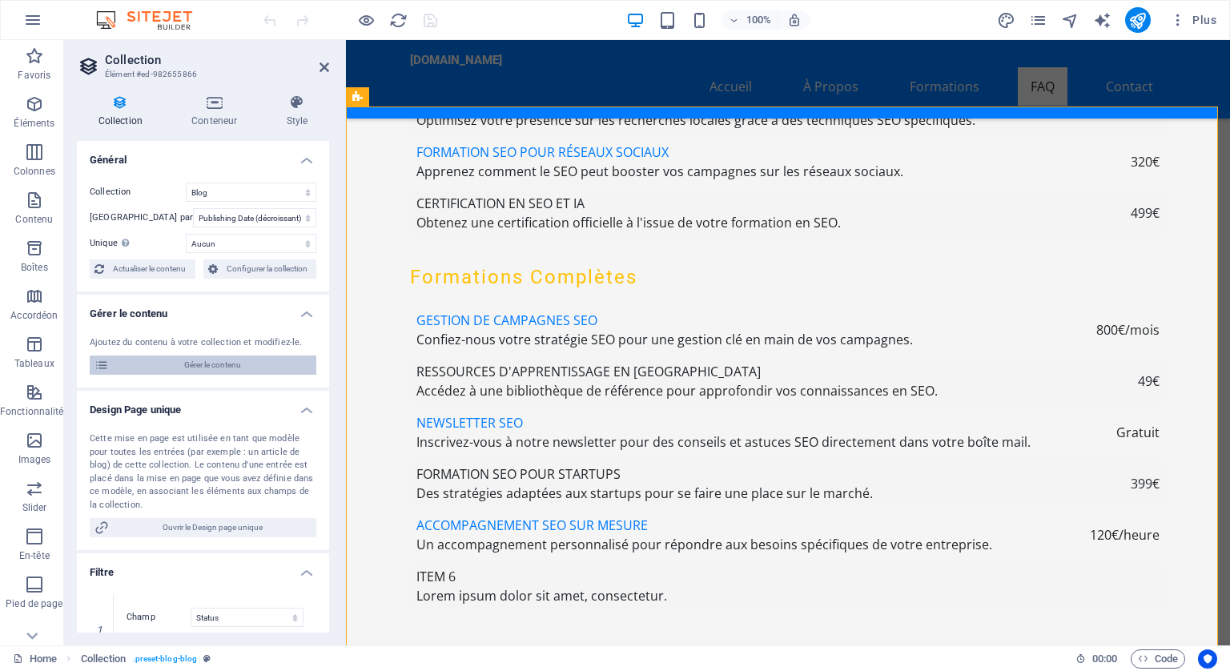
click at [225, 360] on span "Gérer le contenu" at bounding box center [213, 365] width 198 height 19
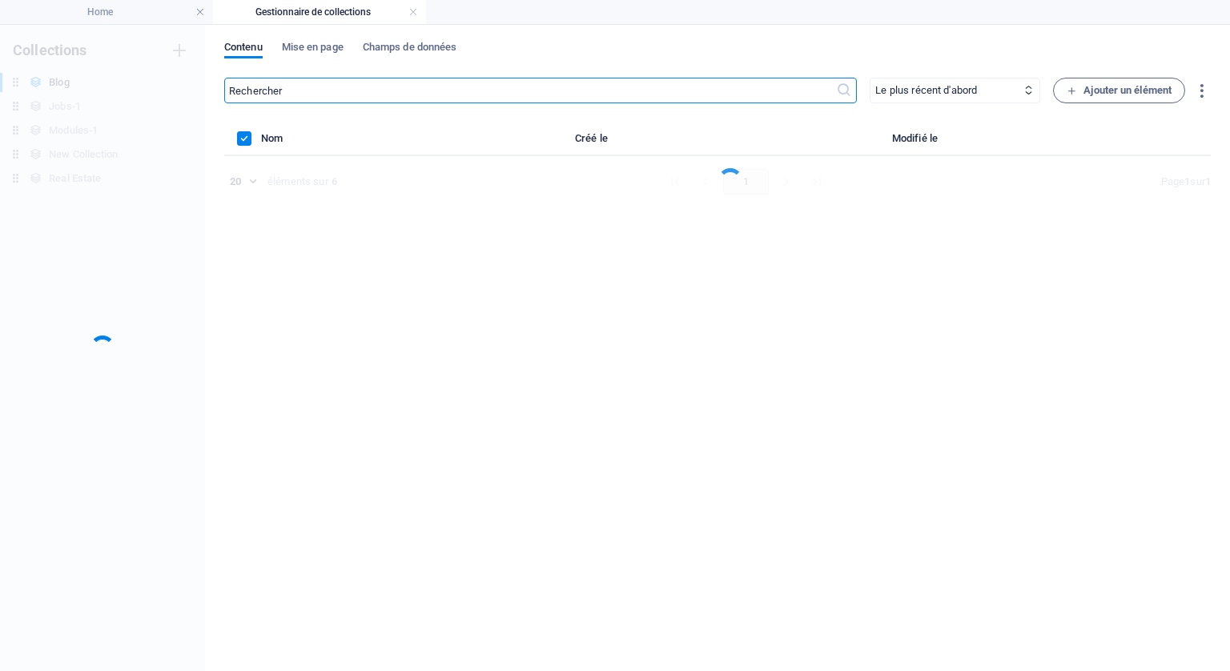
scroll to position [0, 0]
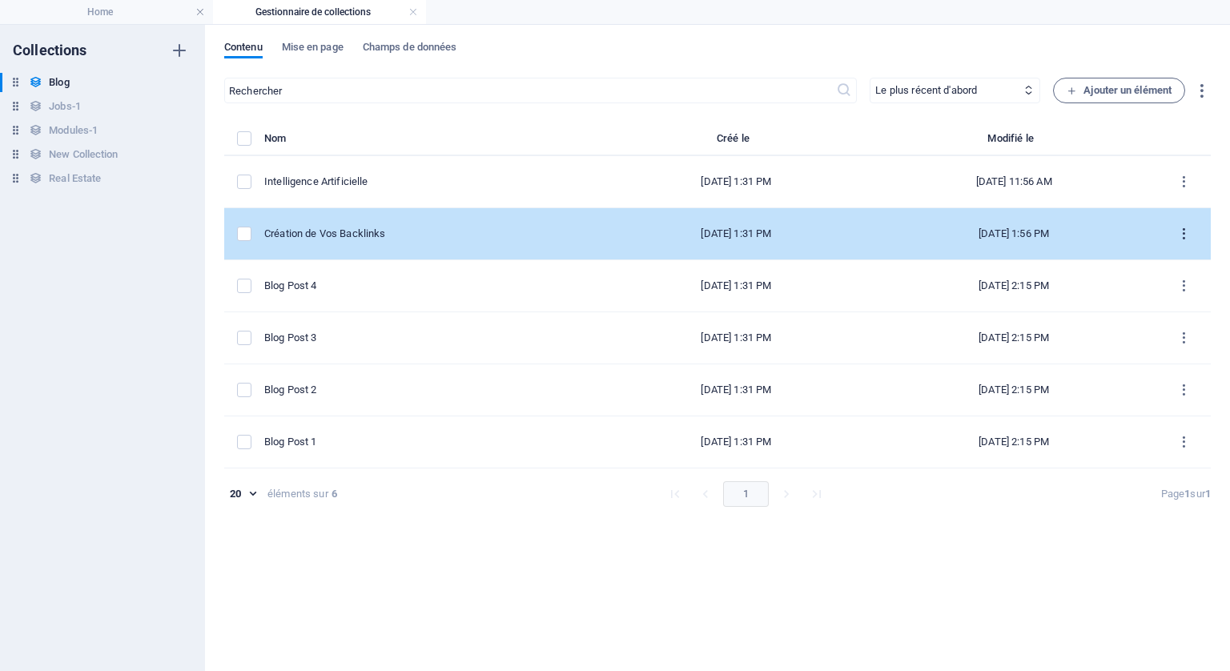
click at [1185, 228] on icon "items list" at bounding box center [1184, 234] width 15 height 15
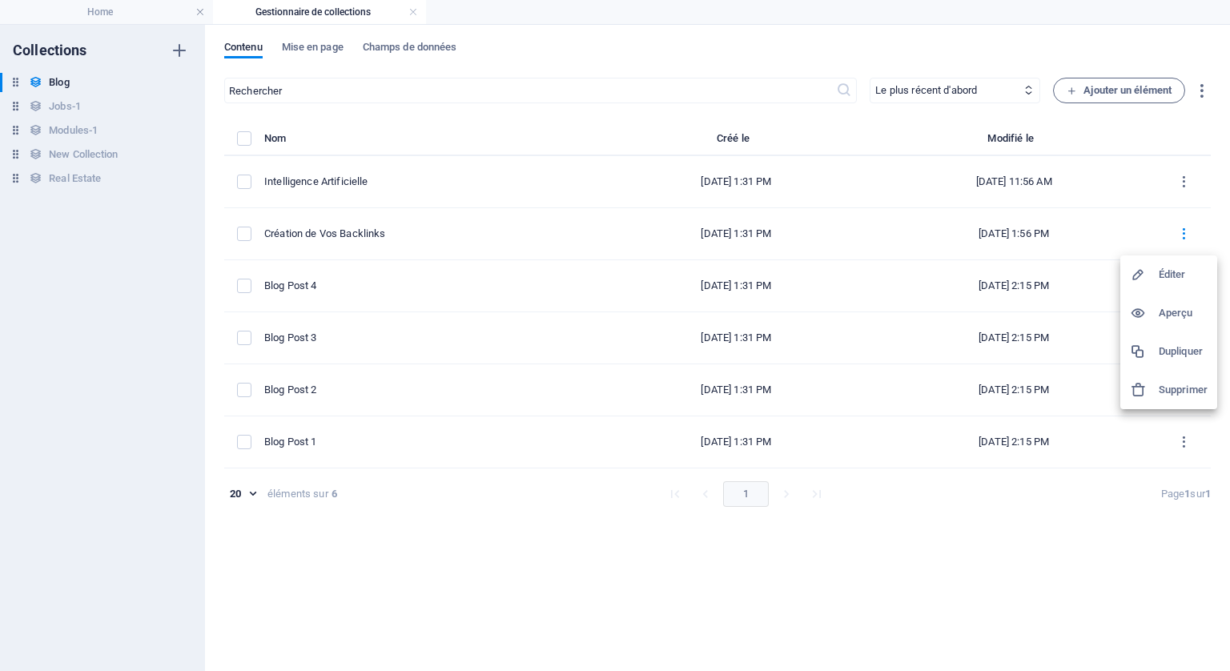
click at [1171, 268] on h6 "Éditer" at bounding box center [1183, 274] width 49 height 19
select select "Category 2"
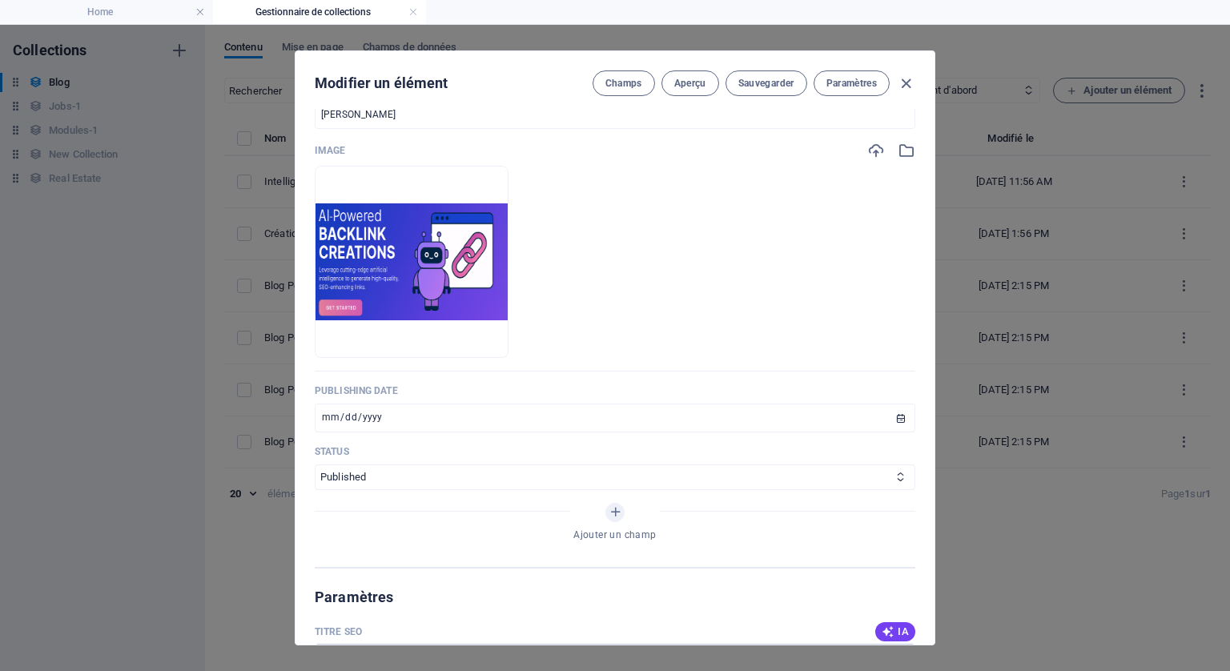
scroll to position [641, 0]
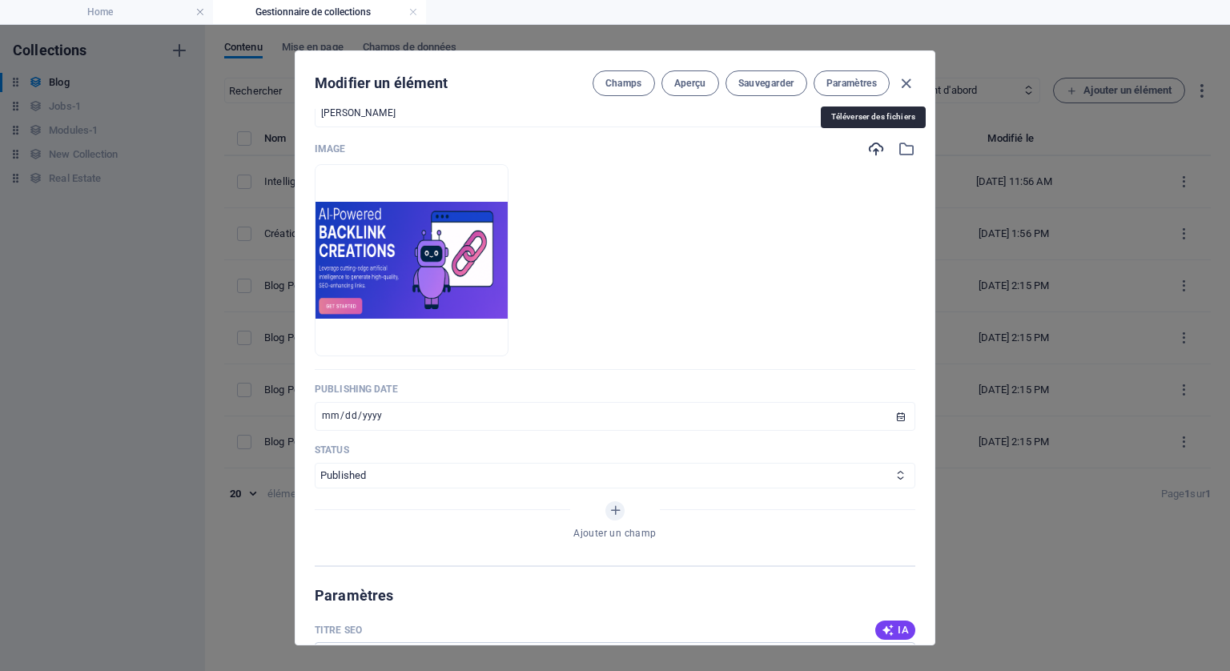
click at [871, 149] on icon "button" at bounding box center [876, 149] width 18 height 18
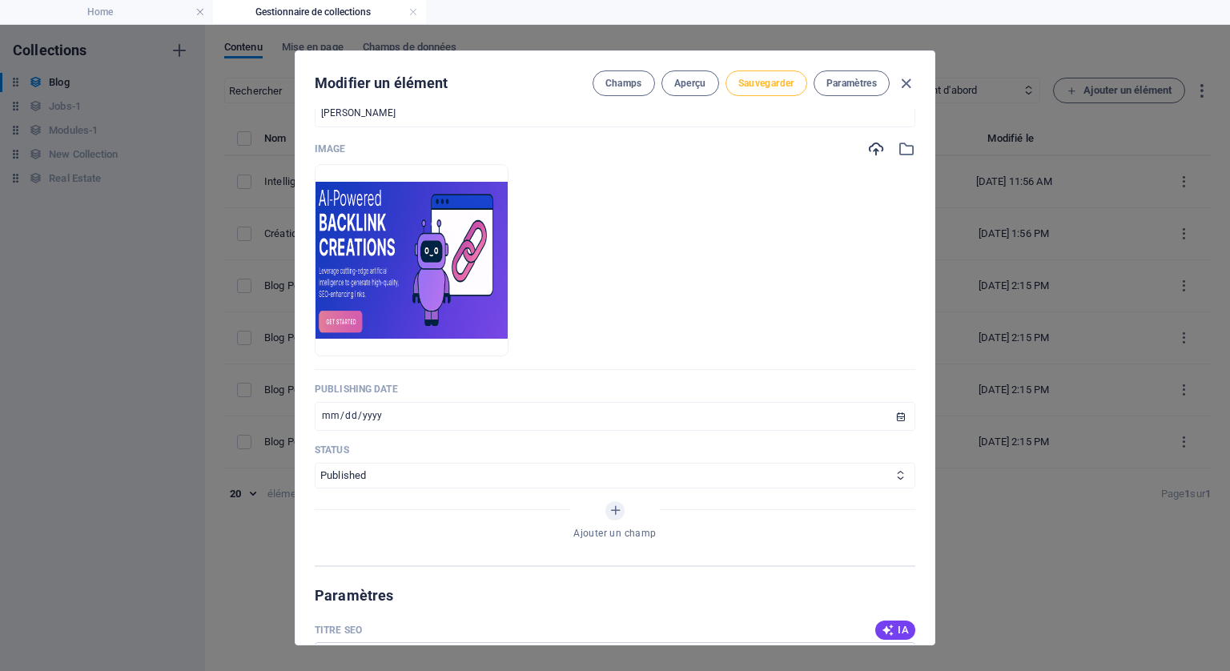
click at [767, 79] on span "Sauvegarder" at bounding box center [766, 83] width 56 height 13
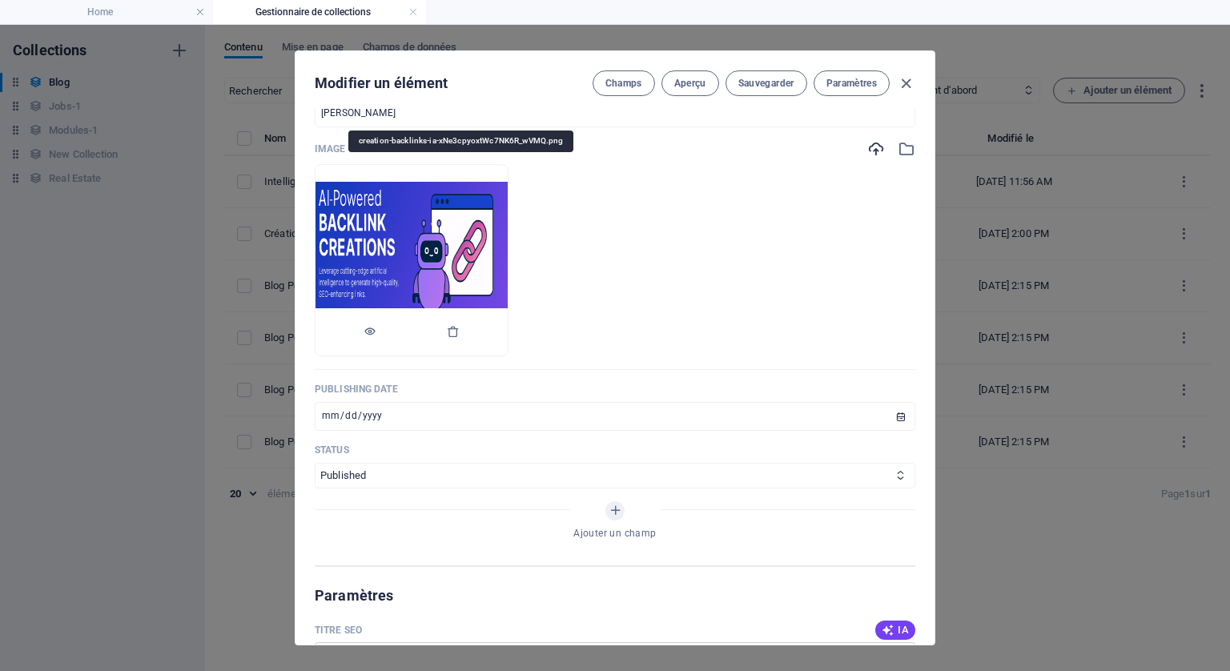
click at [487, 235] on img at bounding box center [412, 260] width 192 height 157
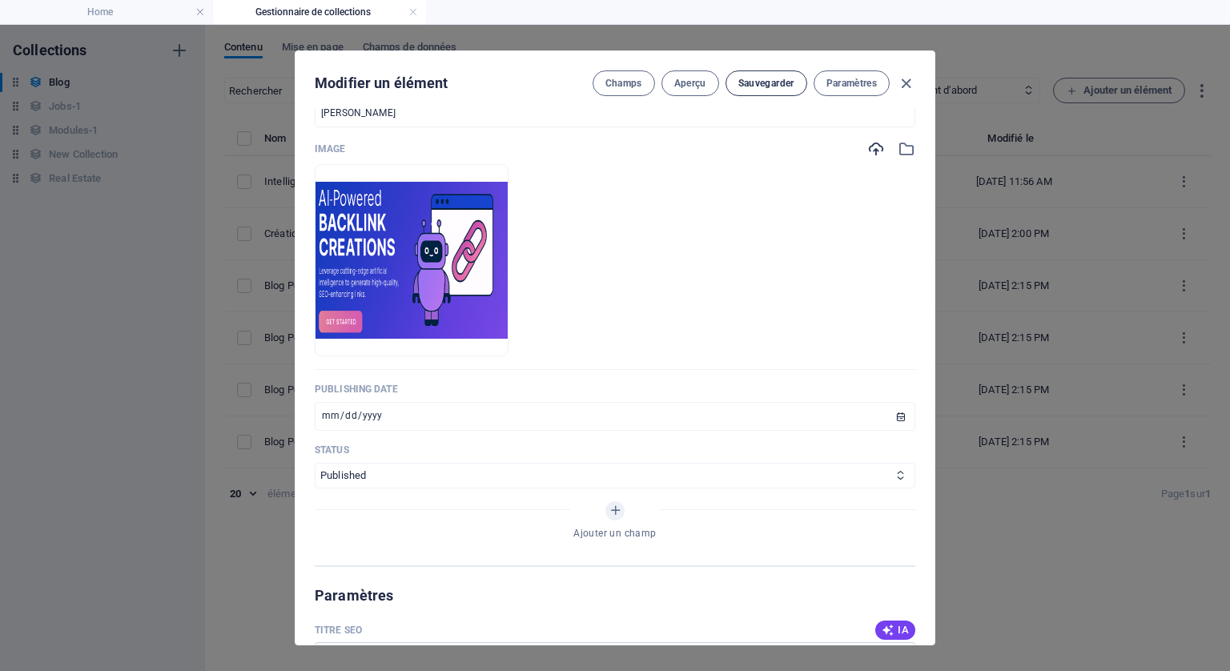
click at [753, 79] on span "Sauvegarder" at bounding box center [766, 83] width 56 height 13
click at [910, 77] on icon "button" at bounding box center [906, 83] width 18 height 18
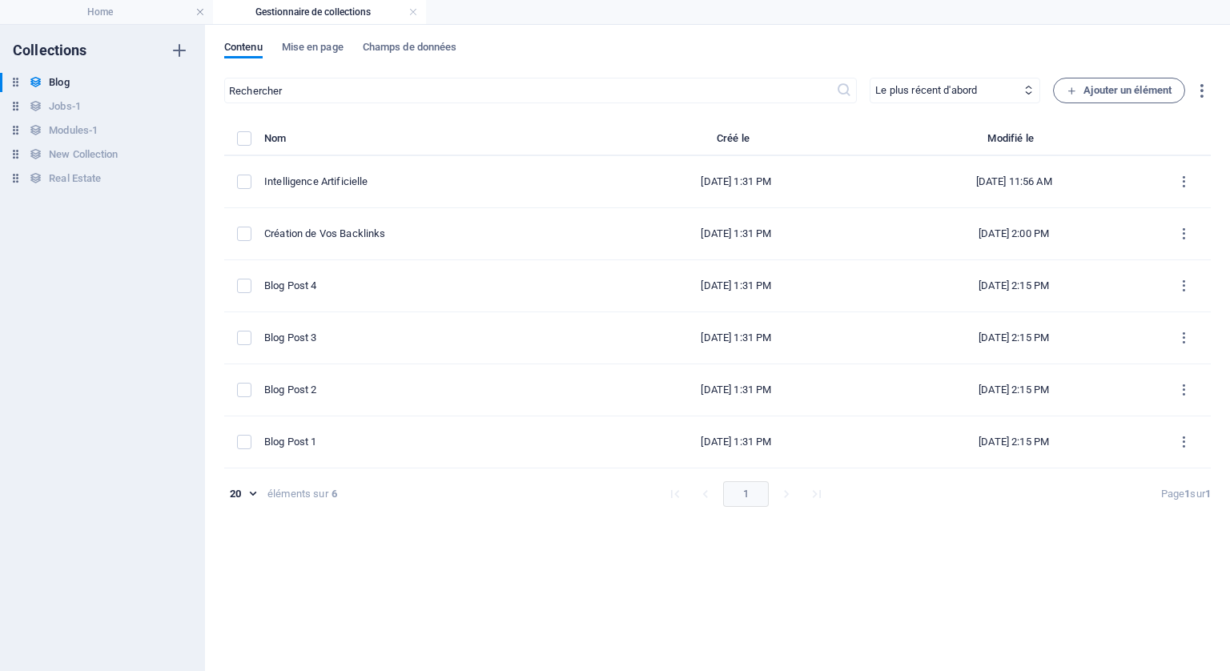
type input "[DATE]"
type input "creation-de-vos-backlinks"
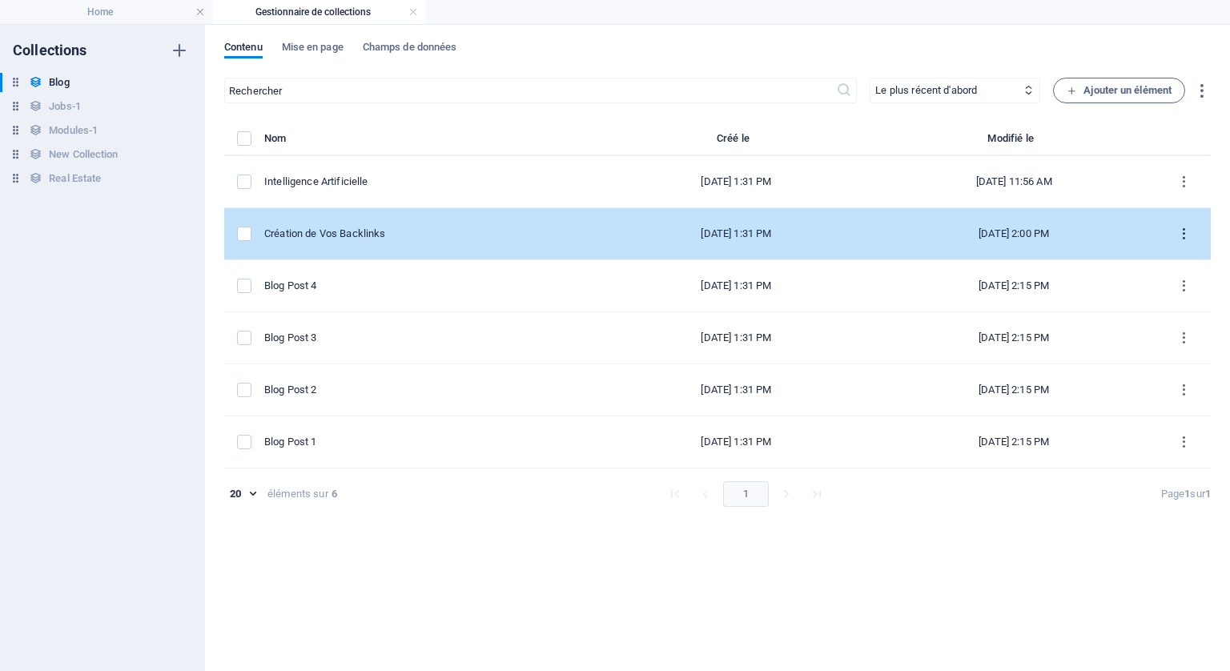
click at [1181, 228] on icon "items list" at bounding box center [1184, 234] width 15 height 15
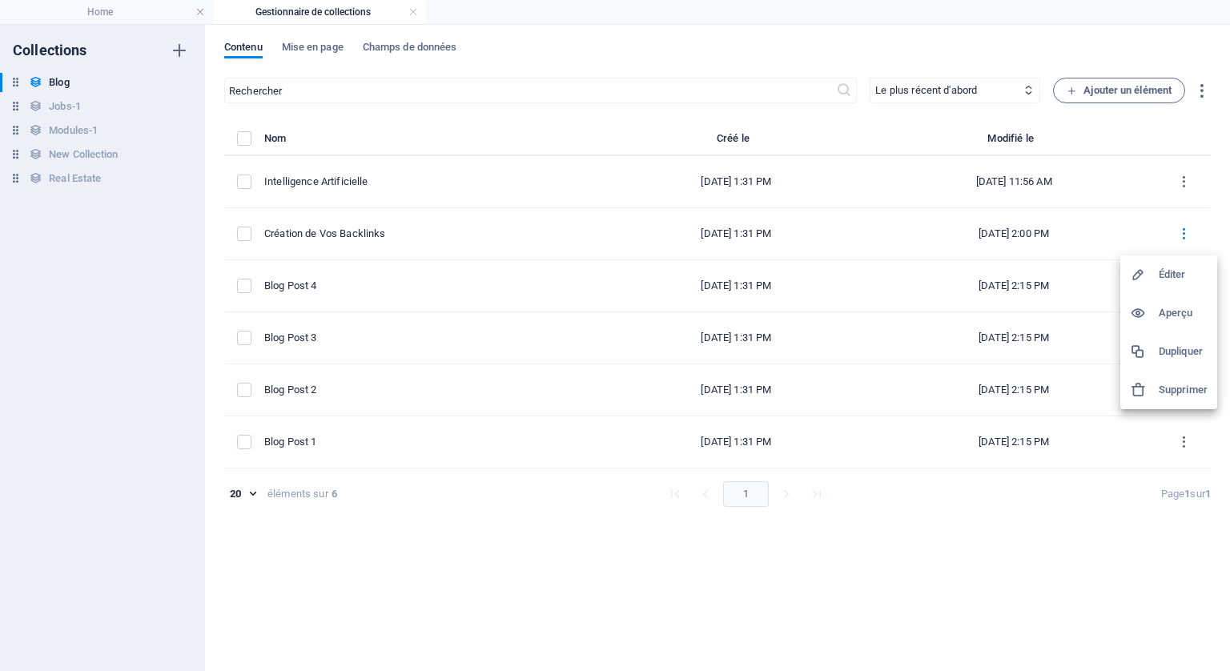
click at [1165, 276] on h6 "Éditer" at bounding box center [1183, 274] width 49 height 19
select select "Category 2"
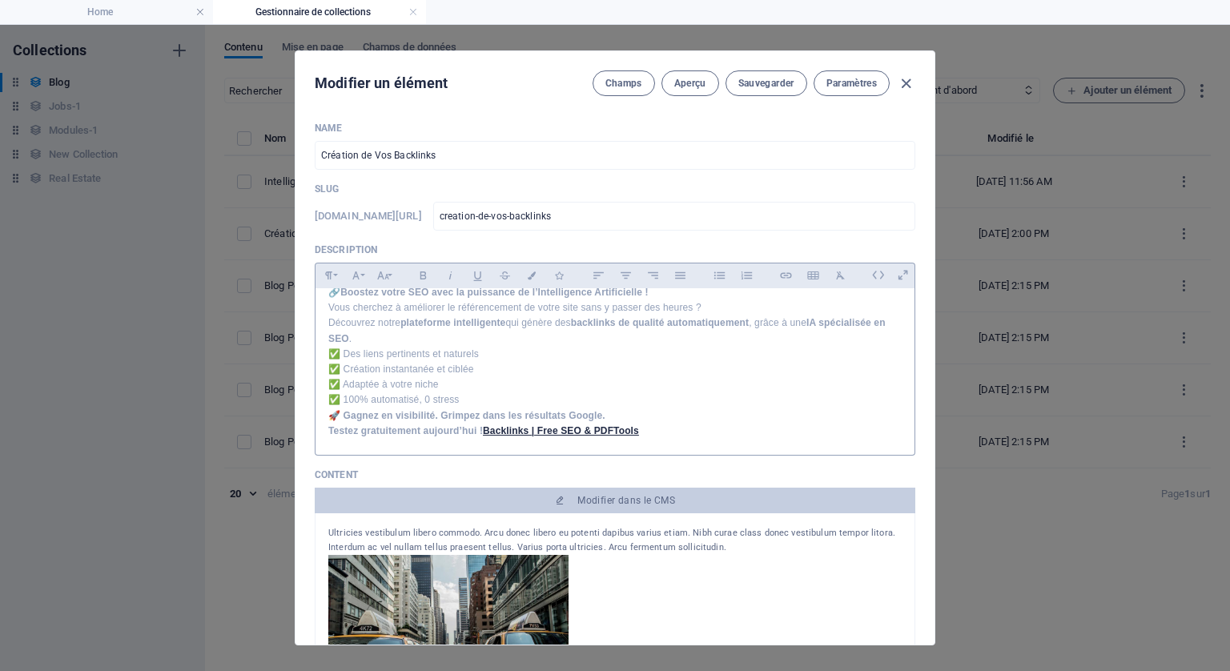
scroll to position [19, 0]
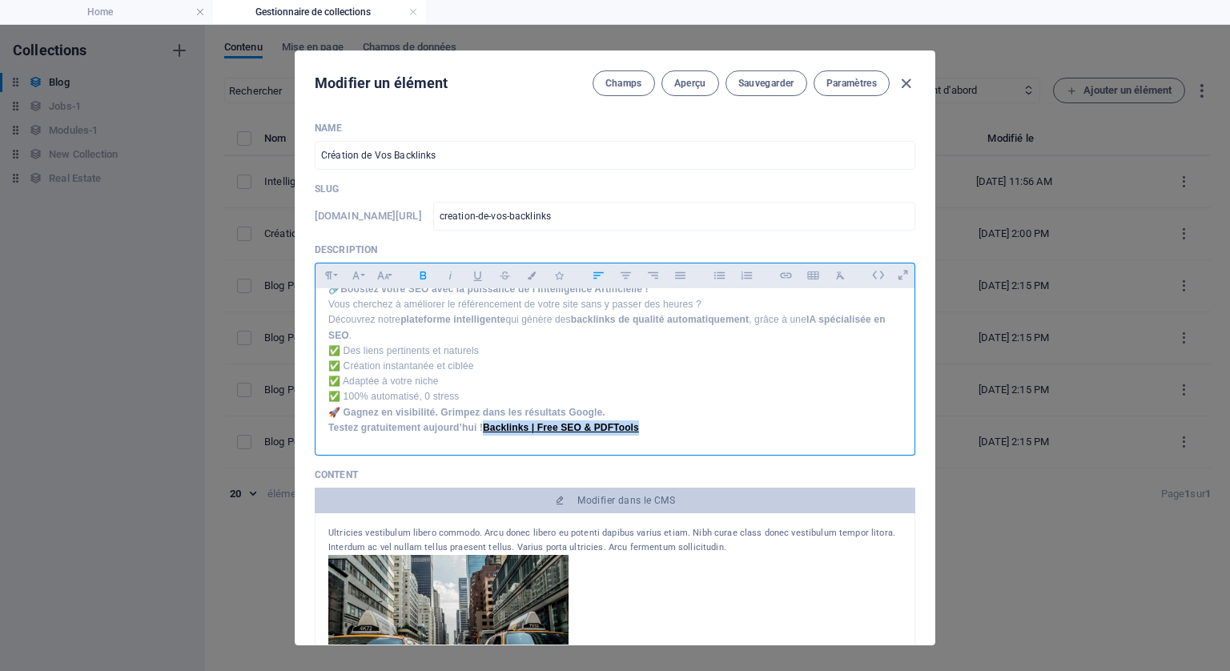
drag, startPoint x: 641, startPoint y: 424, endPoint x: 484, endPoint y: 429, distance: 157.1
click at [484, 429] on strong "🚀 Gagnez en visibilité. Grimpez dans les résultats Google. Testez gratuitement …" at bounding box center [483, 420] width 311 height 26
click at [781, 272] on icon "button" at bounding box center [785, 275] width 11 height 6
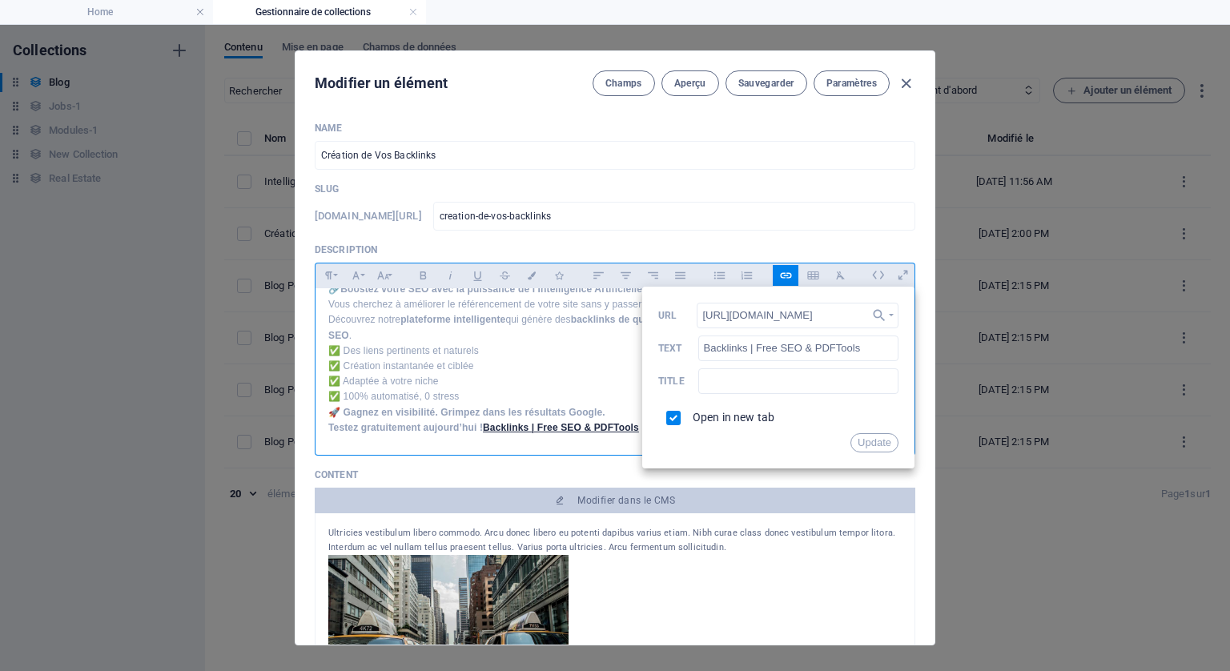
scroll to position [0, 36]
click at [878, 437] on button "Update" at bounding box center [875, 442] width 48 height 19
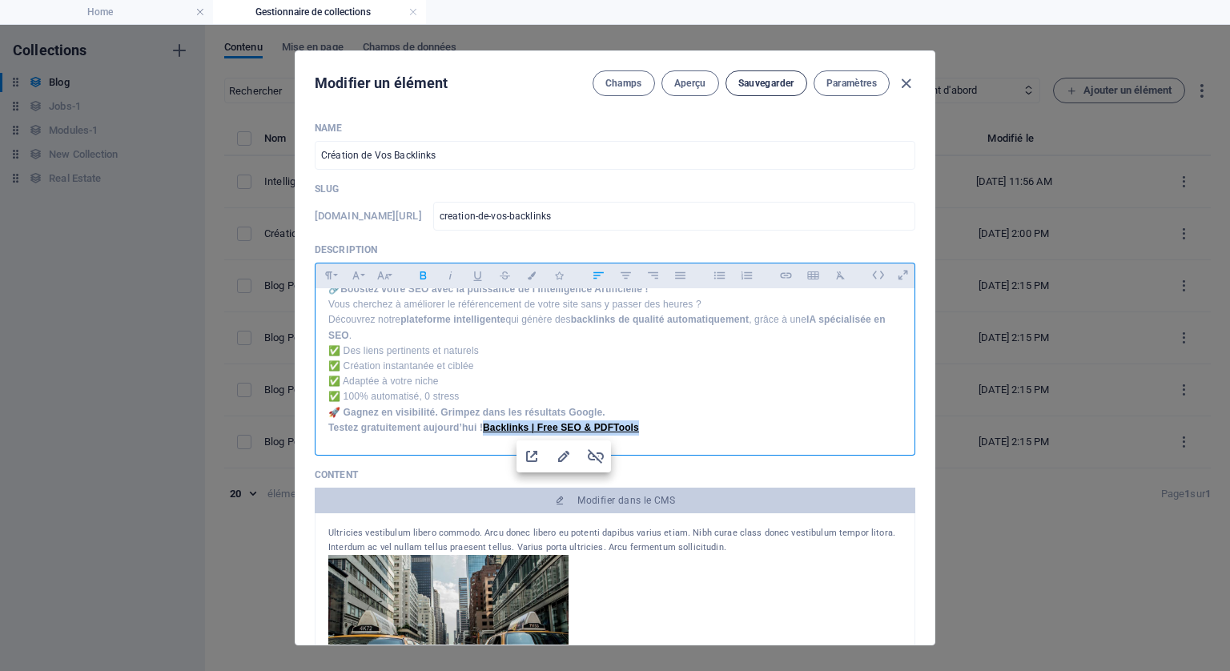
click at [759, 82] on span "Sauvegarder" at bounding box center [766, 83] width 56 height 13
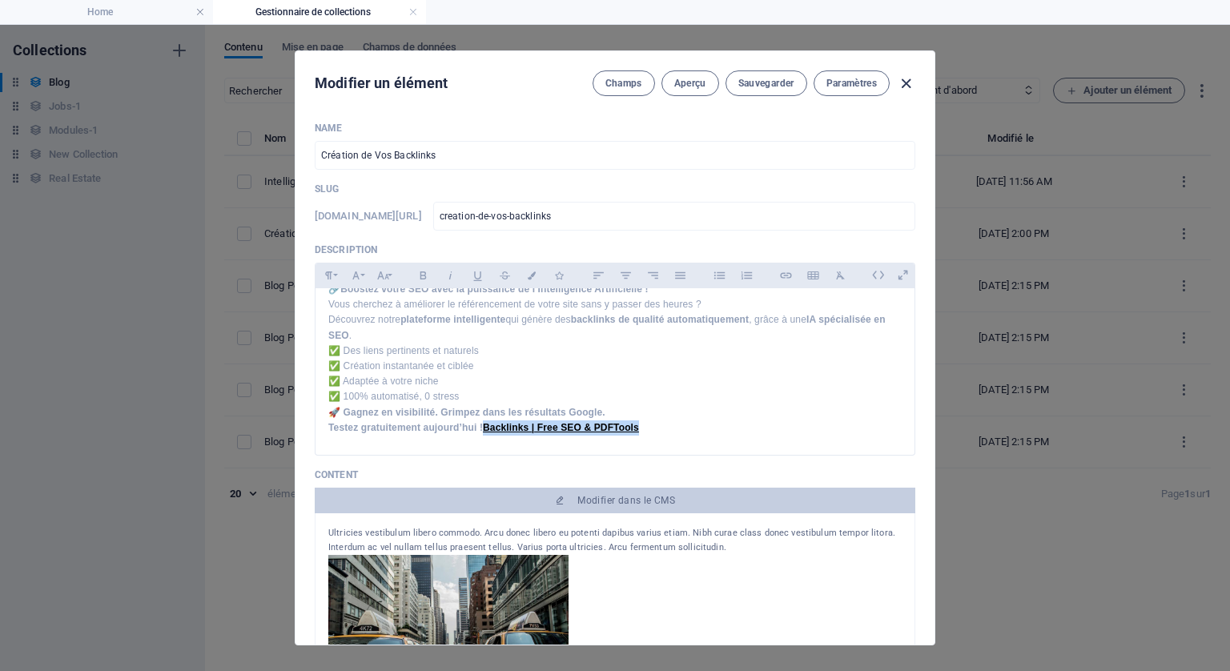
click at [902, 80] on icon "button" at bounding box center [906, 83] width 18 height 18
type input "[DATE]"
type input "creation-de-vos-backlinks"
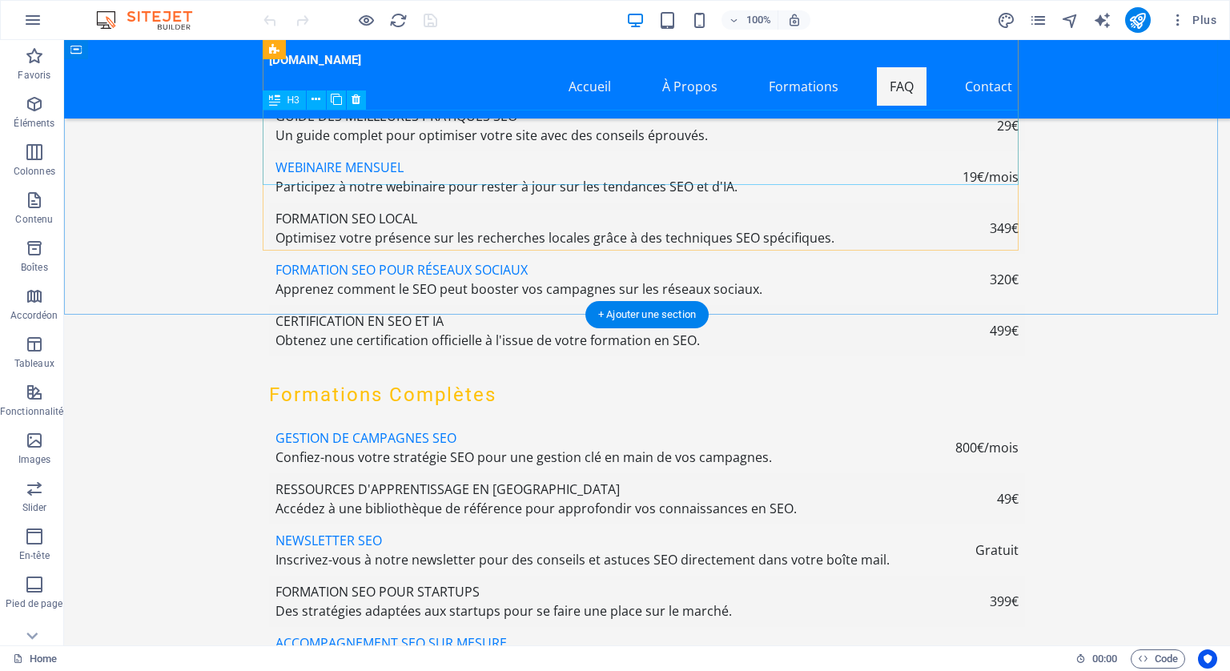
scroll to position [5687, 0]
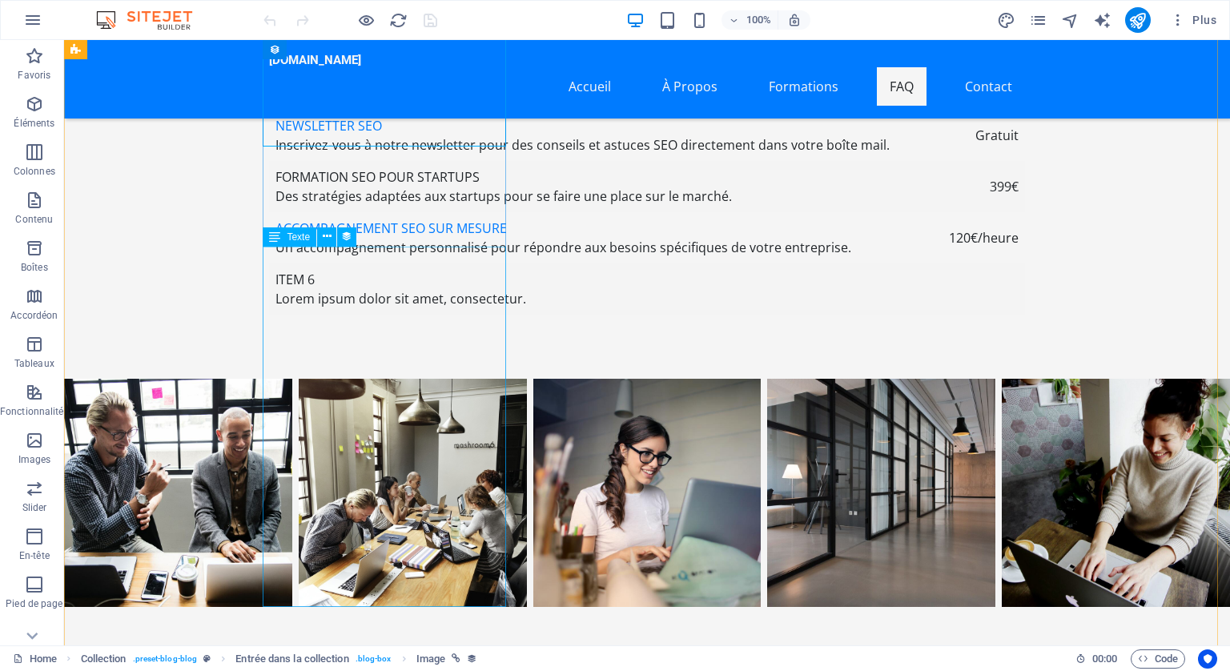
scroll to position [6247, 0]
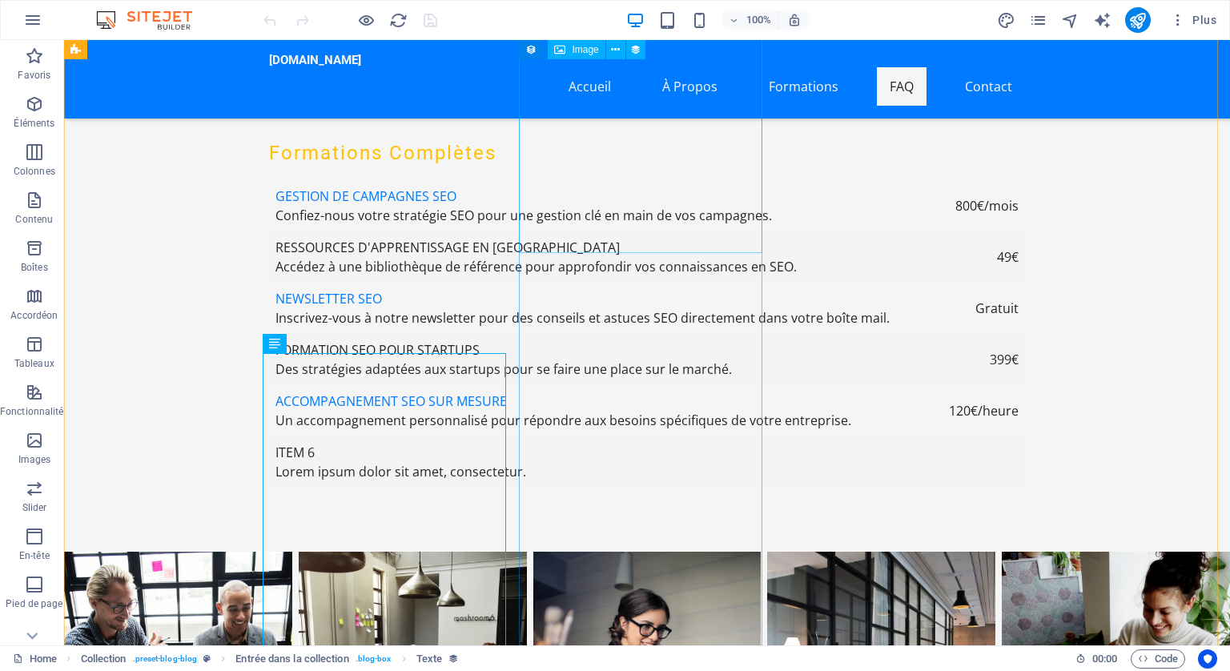
scroll to position [5847, 0]
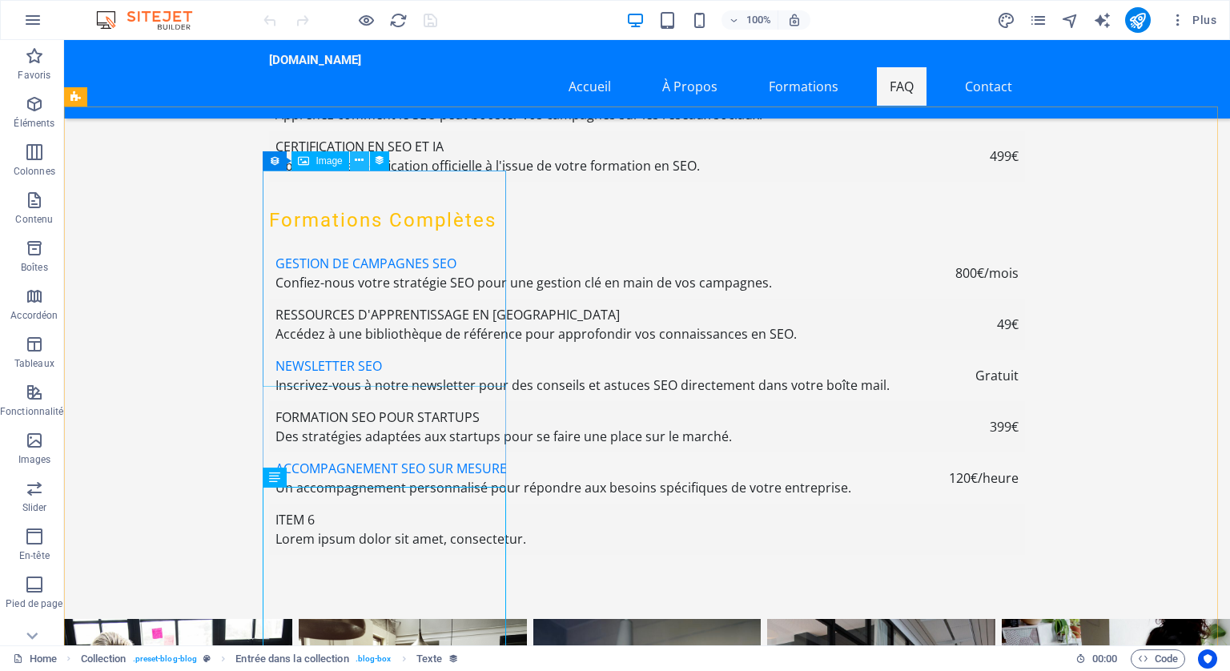
click at [362, 156] on icon at bounding box center [359, 160] width 9 height 17
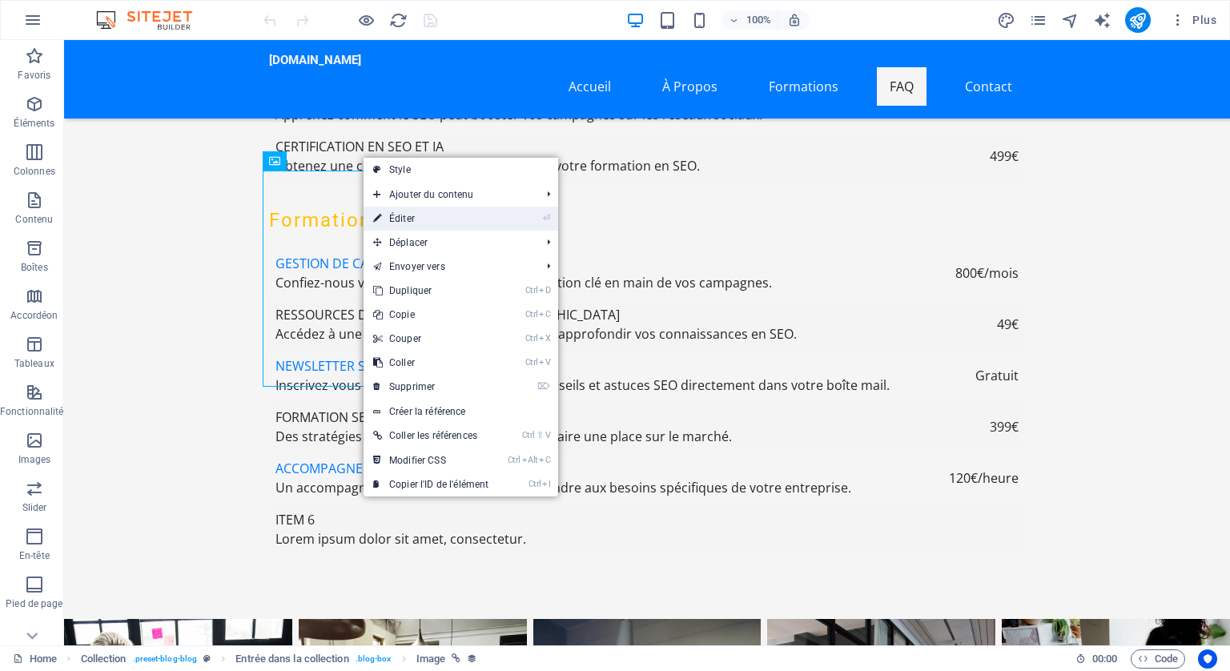
click at [410, 211] on link "⏎ Éditer" at bounding box center [431, 219] width 135 height 24
select select "px"
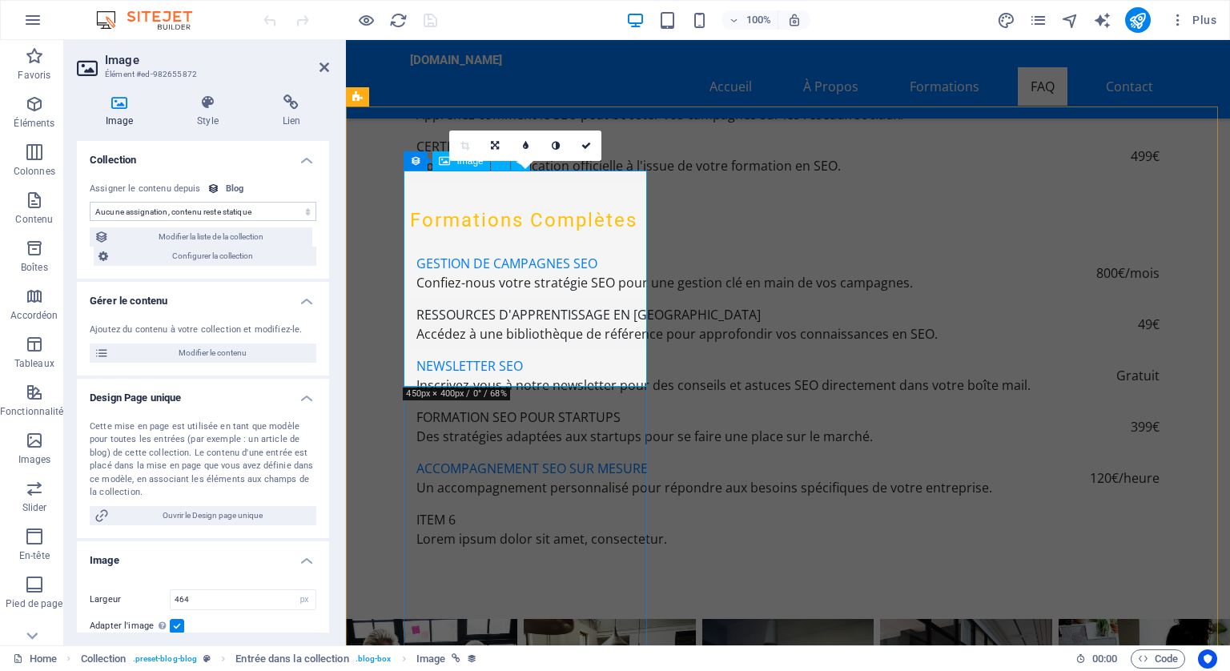
scroll to position [5790, 0]
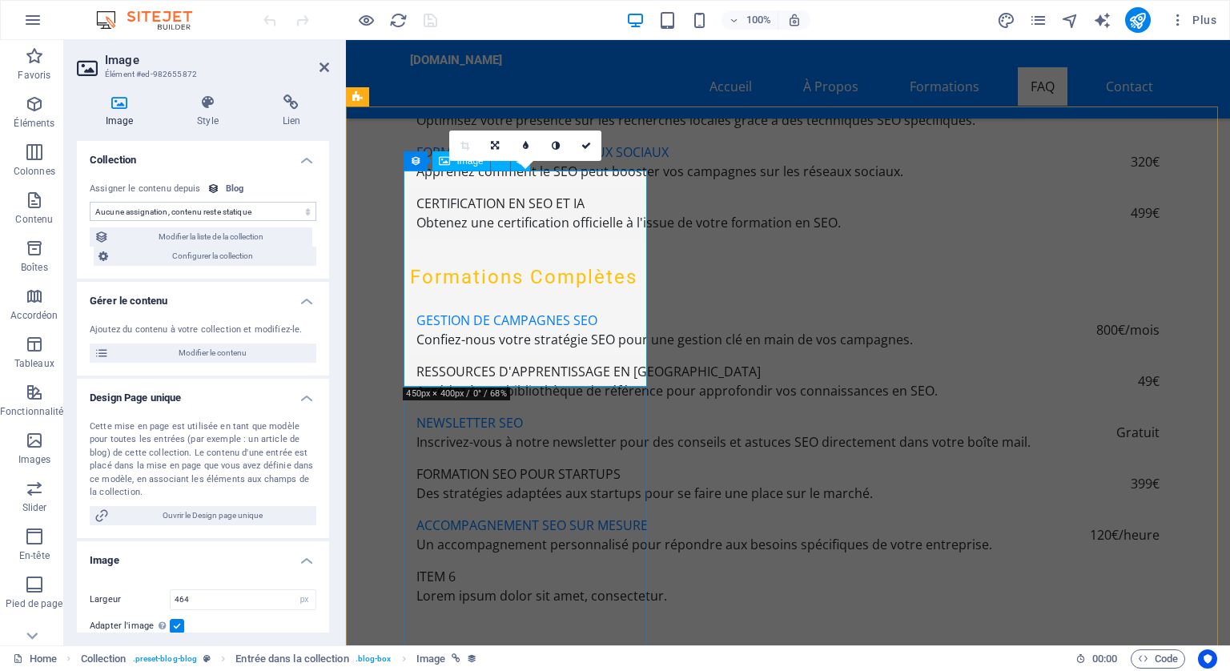
select select "image"
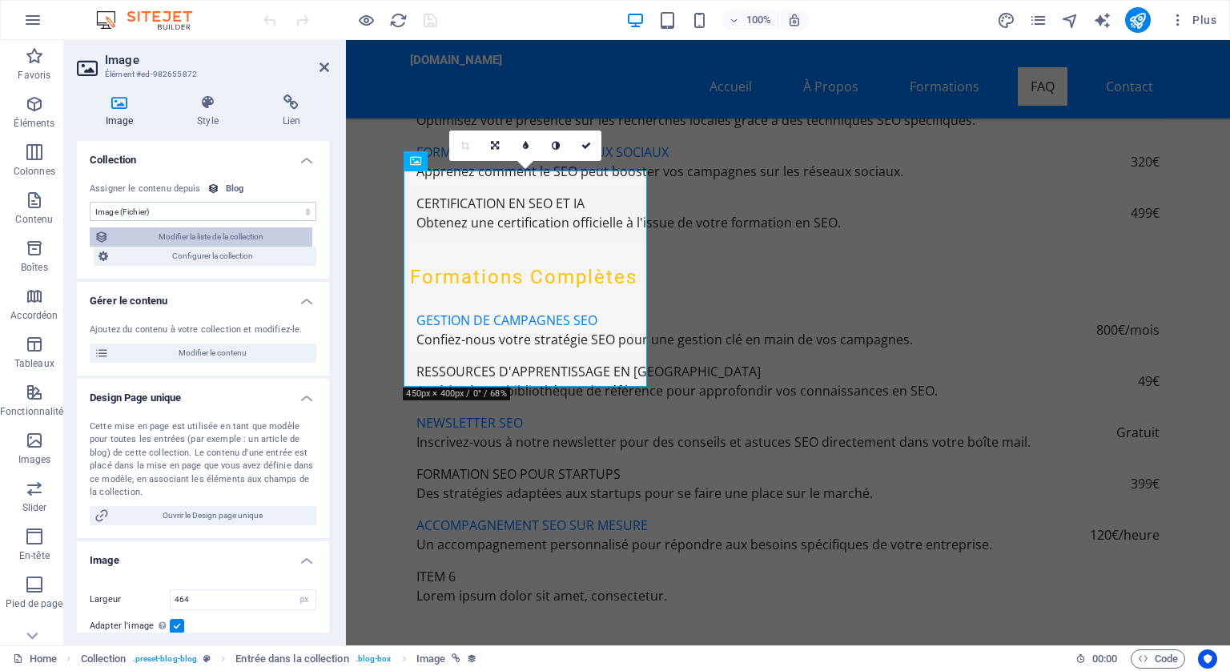
click at [227, 231] on span "Modifier la liste de la collection" at bounding box center [211, 236] width 194 height 19
select select "columns.publishing_date_DESC"
select select "columns.status"
select select "columns.publishing_date"
select select "past"
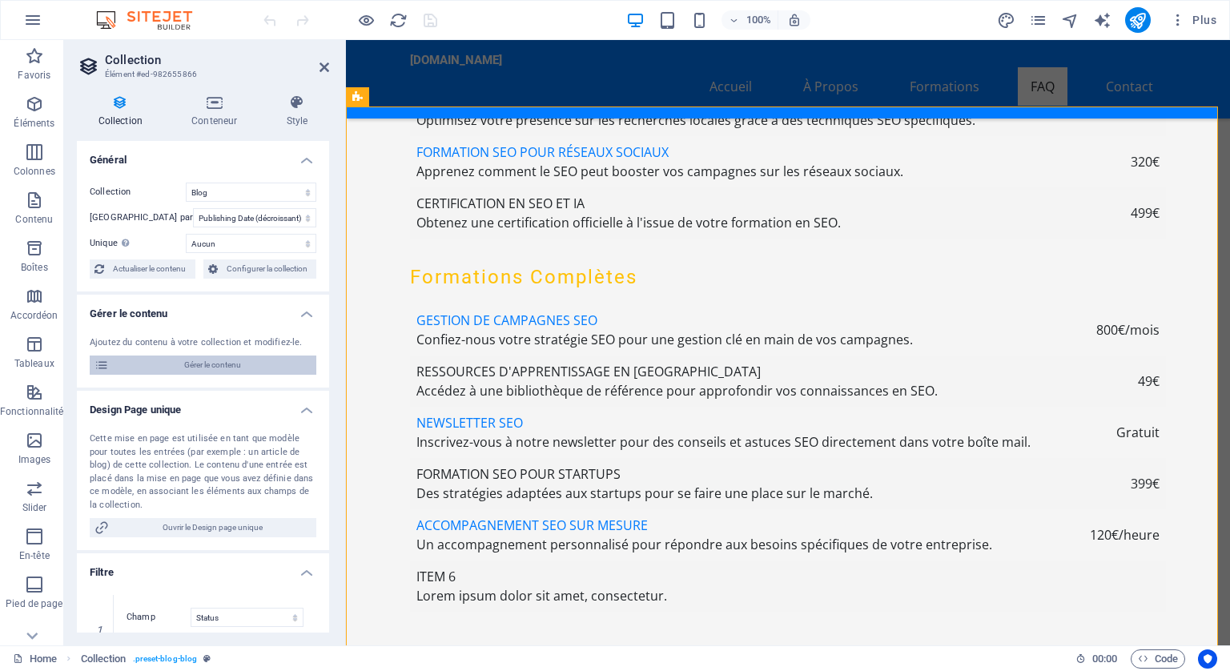
click at [209, 361] on span "Gérer le contenu" at bounding box center [213, 365] width 198 height 19
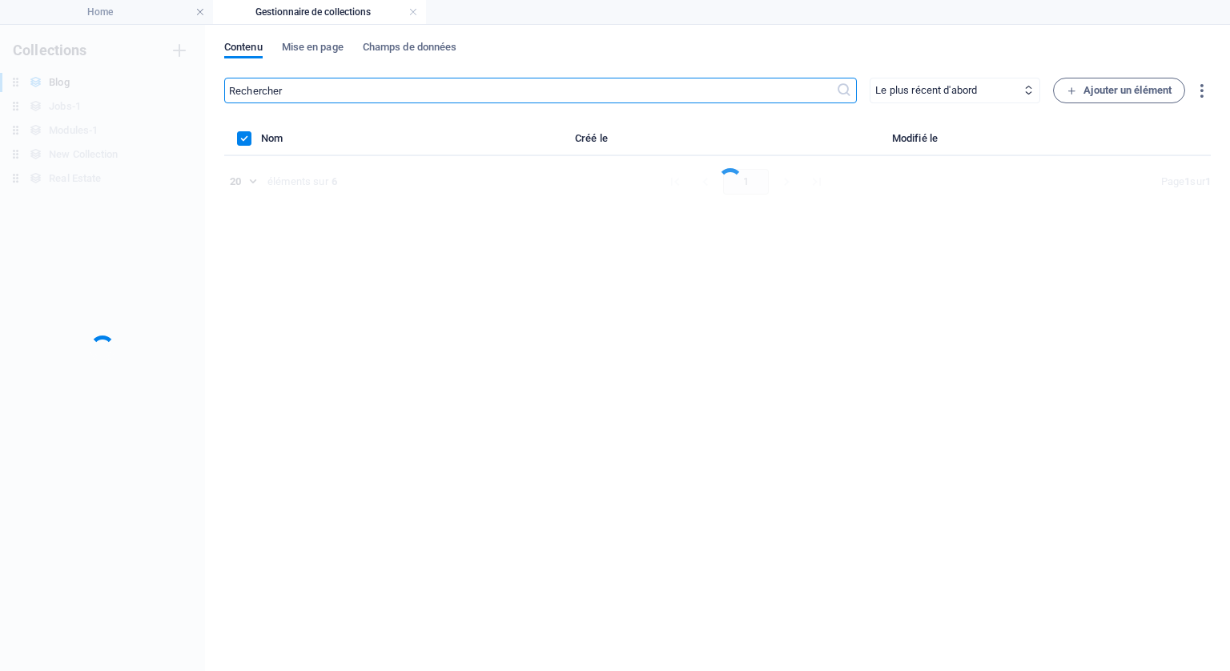
scroll to position [0, 0]
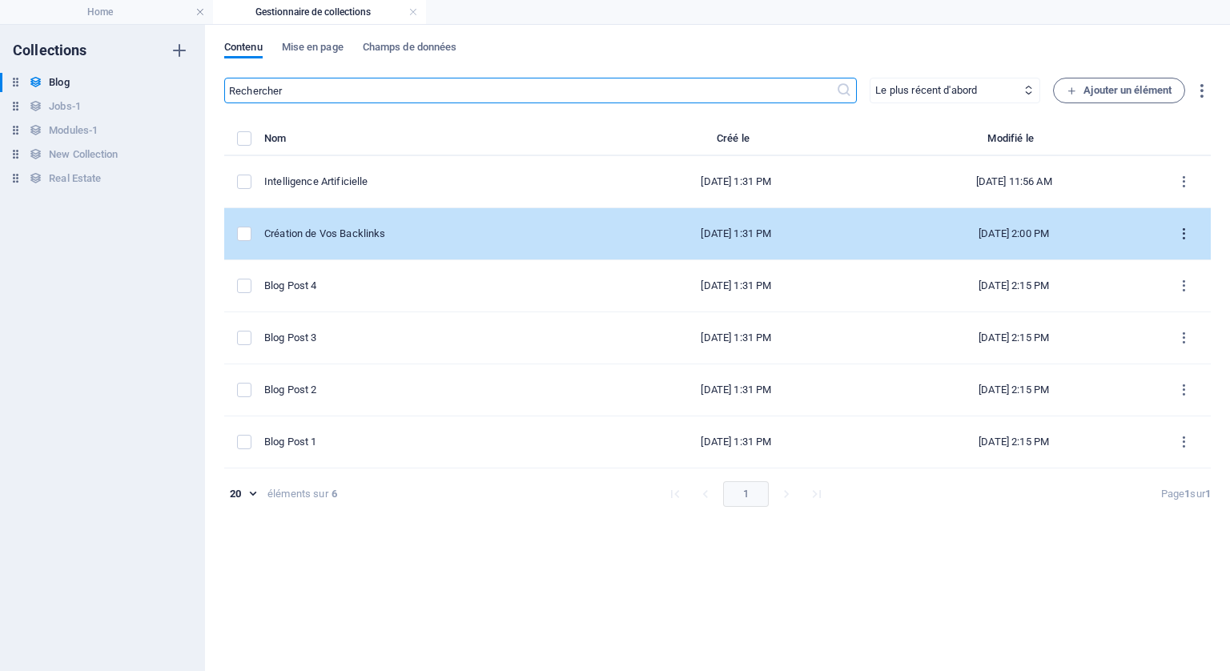
click at [1184, 233] on icon "items list" at bounding box center [1184, 234] width 15 height 15
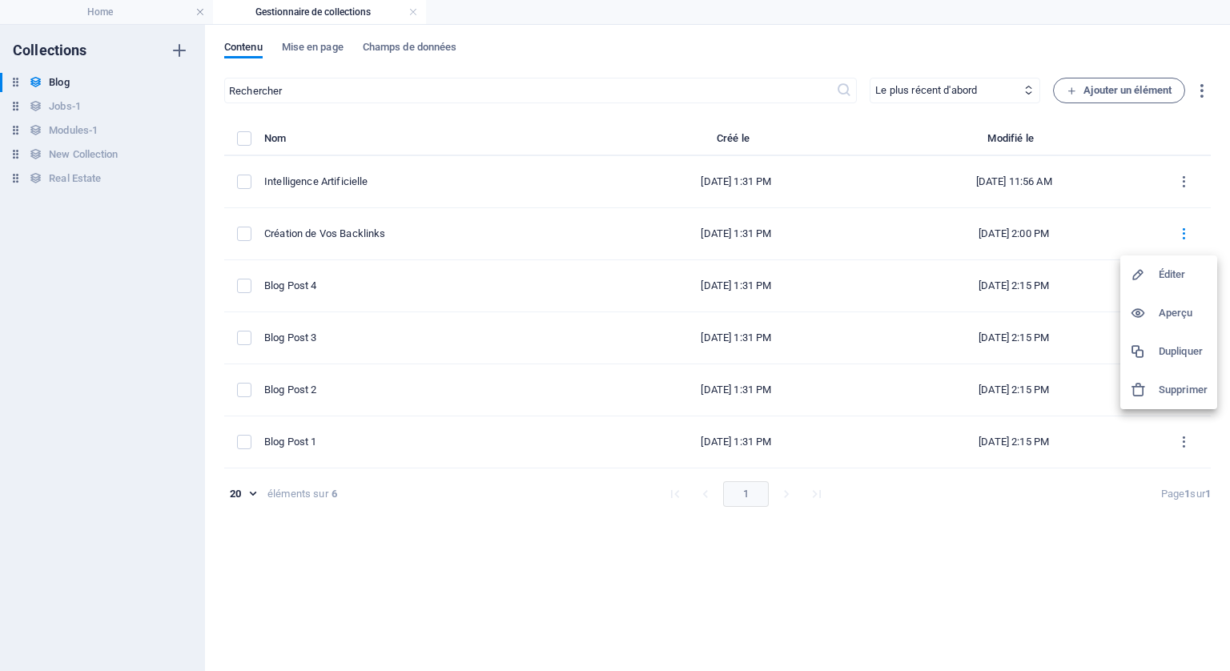
click at [1179, 272] on h6 "Éditer" at bounding box center [1183, 274] width 49 height 19
select select "Category 2"
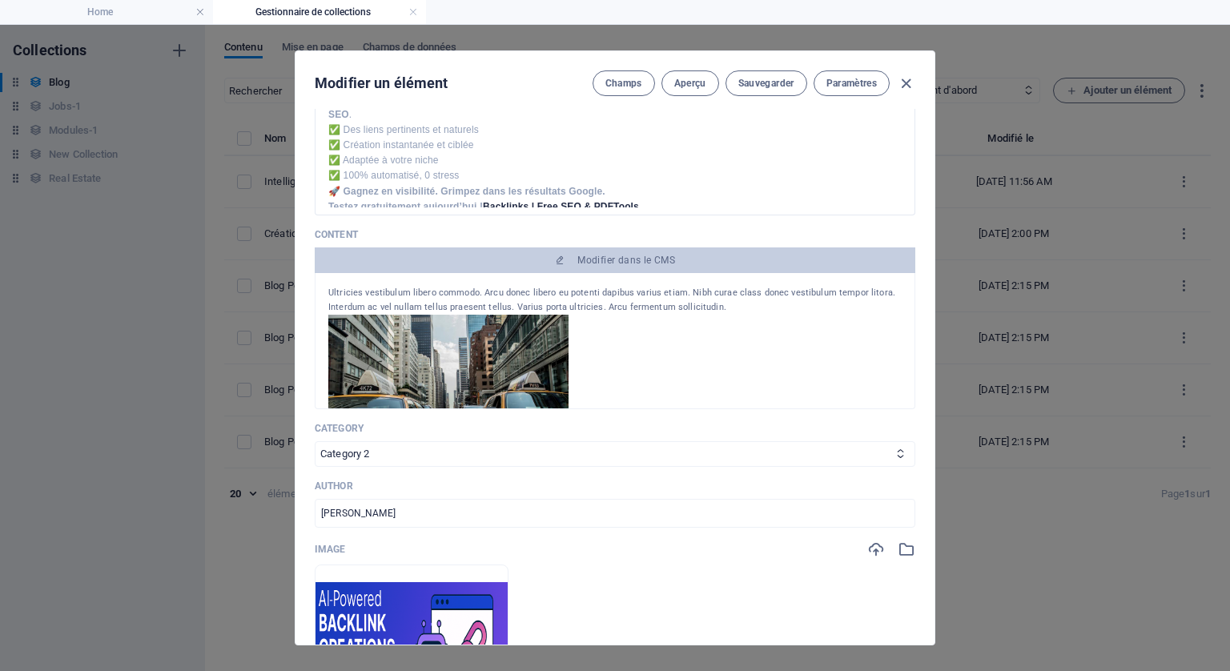
scroll to position [400, 0]
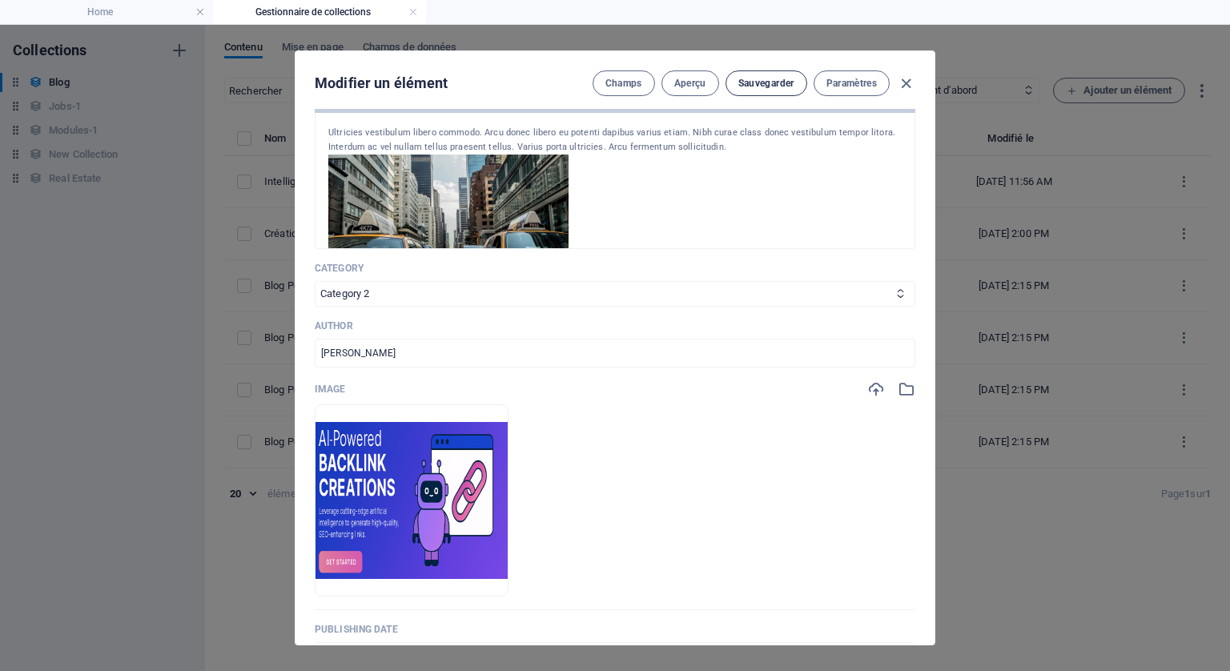
click at [774, 82] on span "Sauvegarder" at bounding box center [766, 83] width 56 height 13
drag, startPoint x: 900, startPoint y: 74, endPoint x: 776, endPoint y: 73, distance: 124.2
click at [900, 74] on icon "button" at bounding box center [906, 83] width 18 height 18
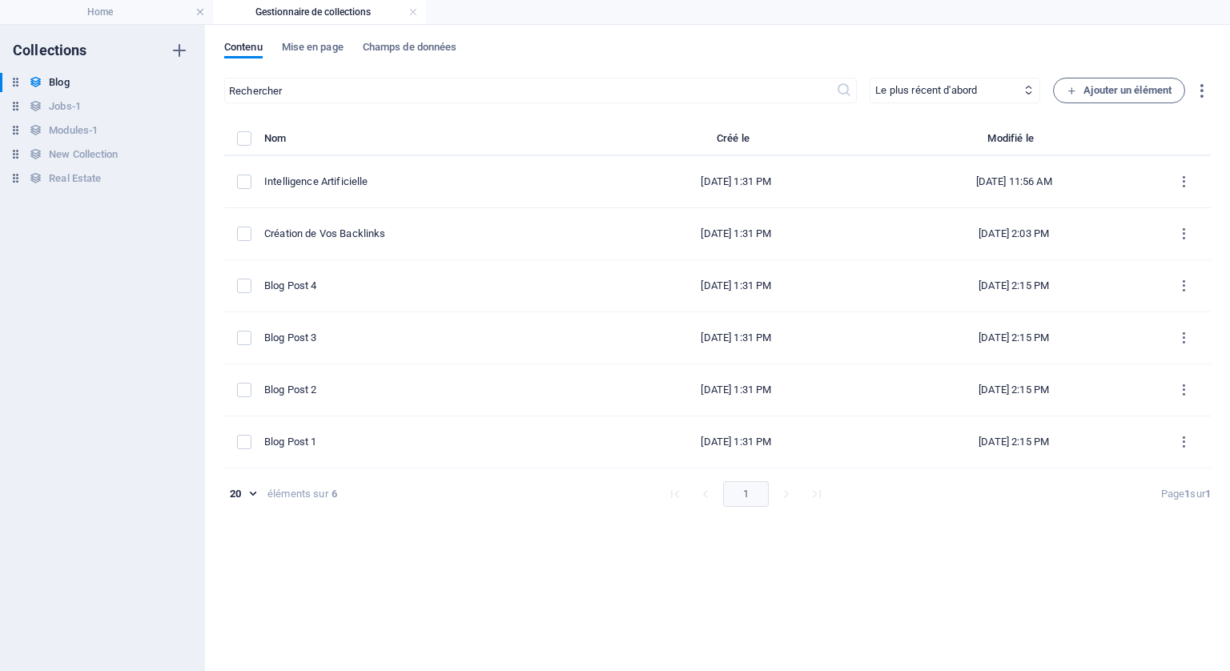
type input "[DATE]"
type input "creation-de-vos-backlinks"
click at [99, 12] on h4 "Home" at bounding box center [106, 12] width 213 height 18
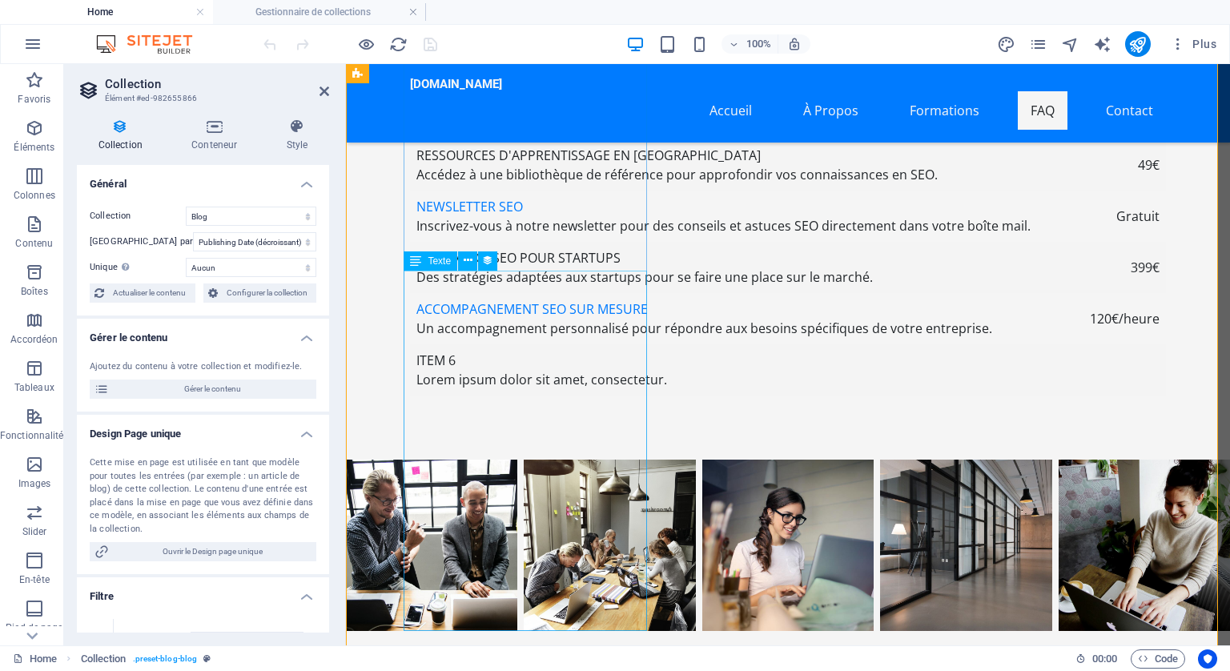
scroll to position [6191, 0]
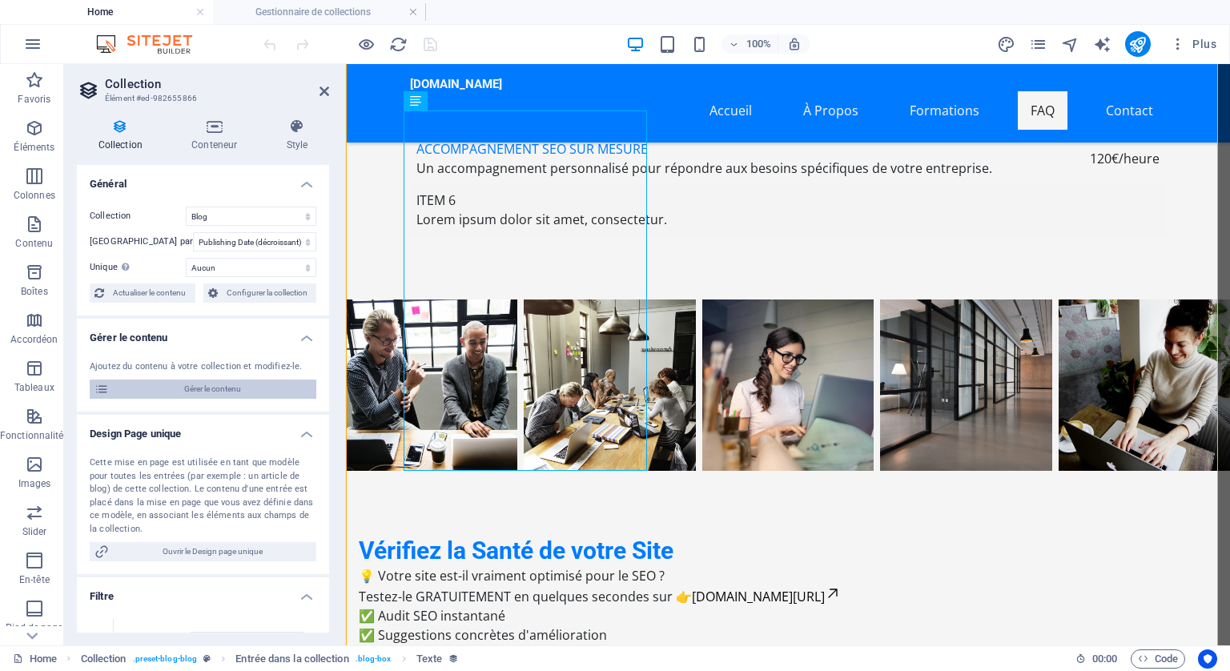
click at [206, 389] on span "Gérer le contenu" at bounding box center [213, 389] width 198 height 19
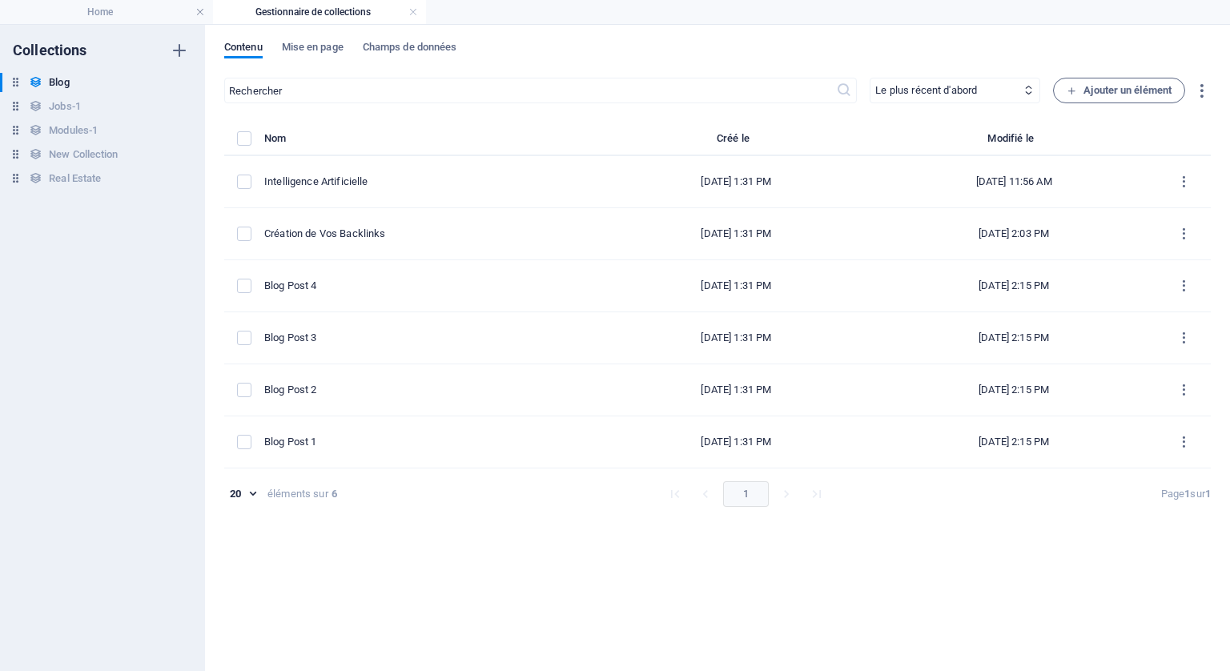
scroll to position [0, 0]
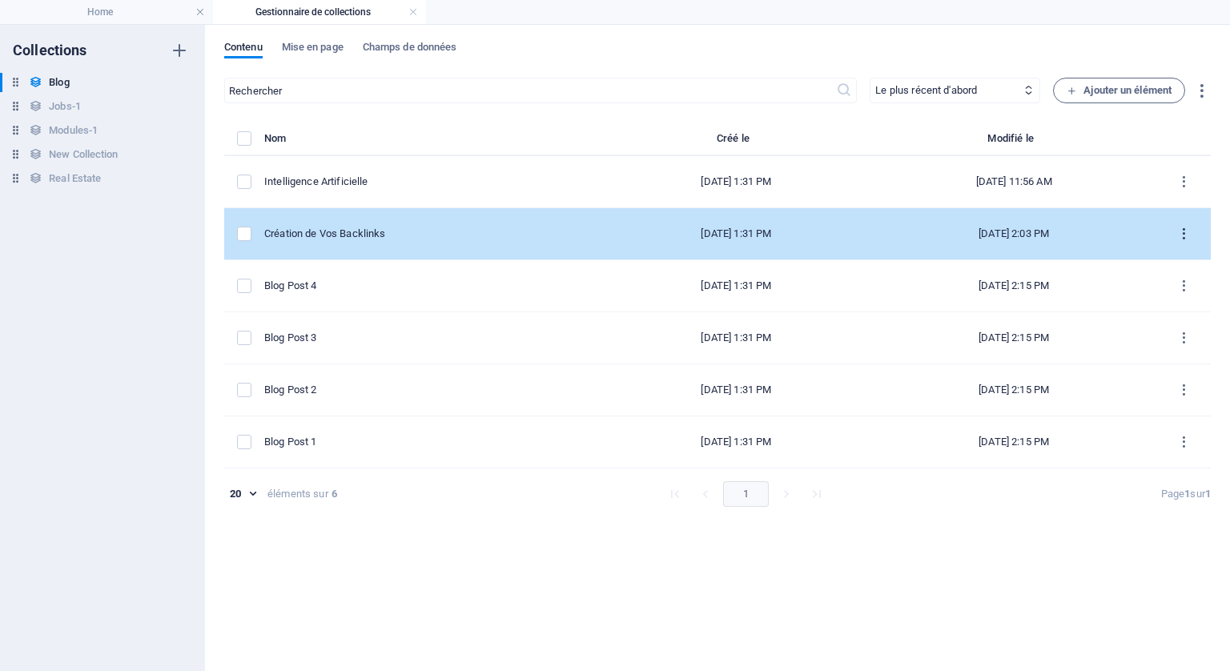
click at [1186, 227] on icon "items list" at bounding box center [1184, 234] width 15 height 15
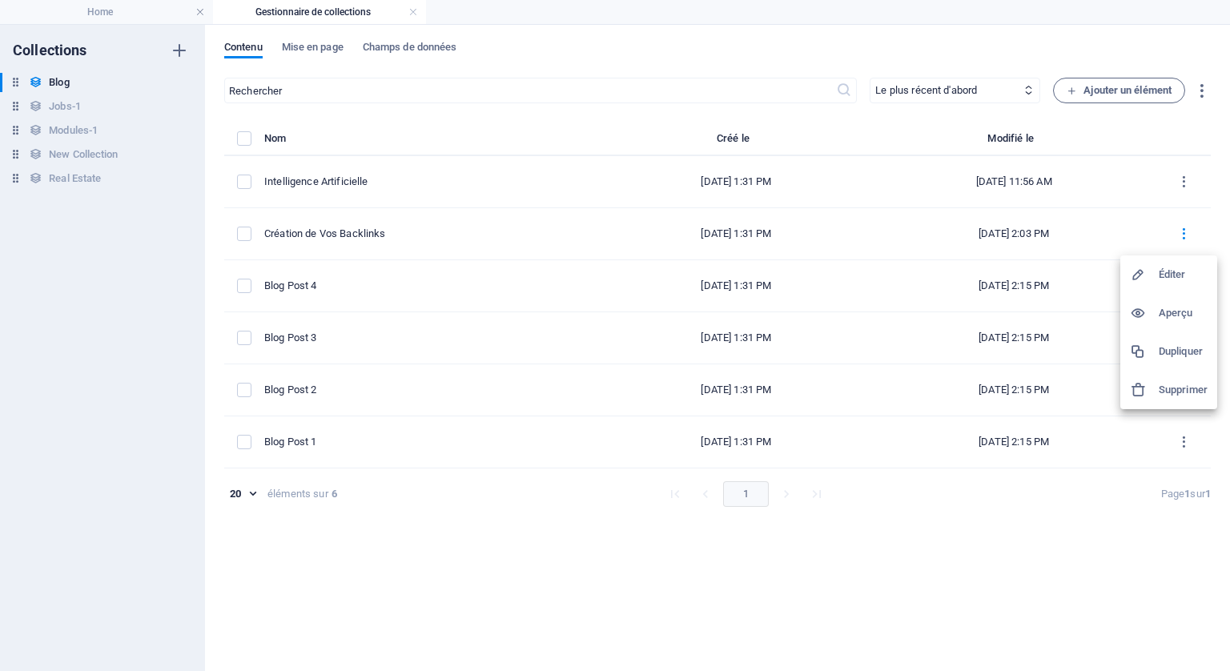
click at [1181, 270] on h6 "Éditer" at bounding box center [1183, 274] width 49 height 19
select select "Category 2"
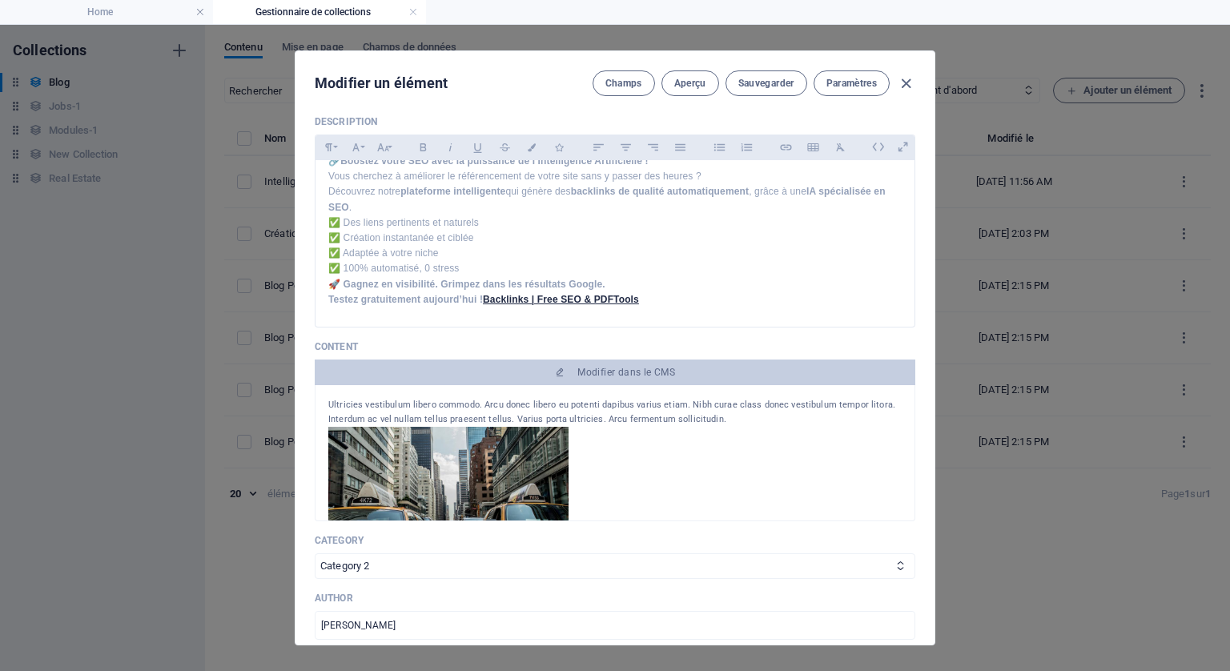
scroll to position [80, 0]
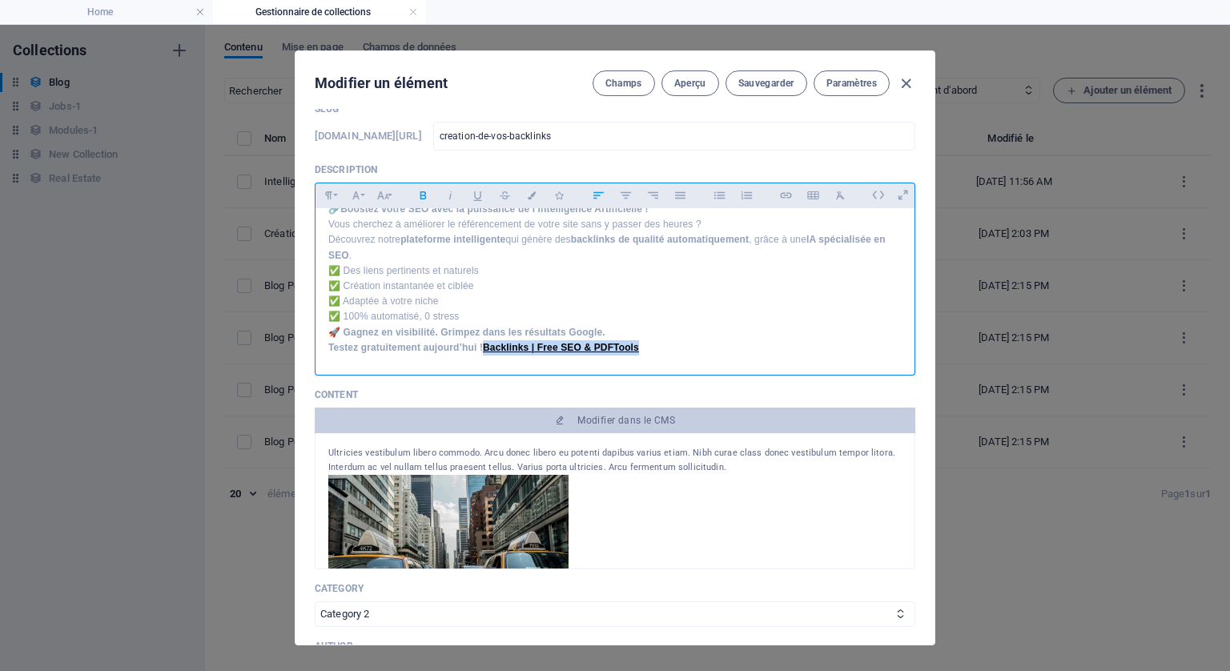
drag, startPoint x: 642, startPoint y: 347, endPoint x: 487, endPoint y: 348, distance: 155.4
click at [487, 348] on p "🚀 Gagnez en visibilité. Grimpez dans les résultats Google. Testez gratuitement …" at bounding box center [614, 340] width 573 height 30
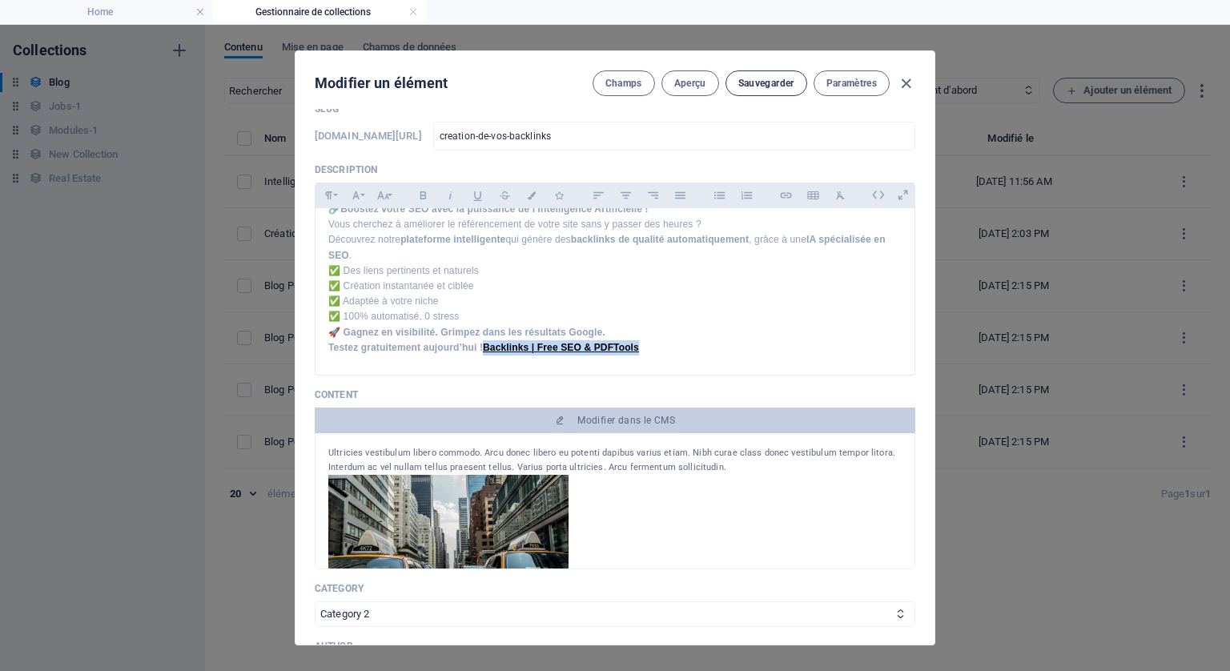
click at [746, 79] on span "Sauvegarder" at bounding box center [766, 83] width 56 height 13
click at [908, 78] on icon "button" at bounding box center [906, 83] width 18 height 18
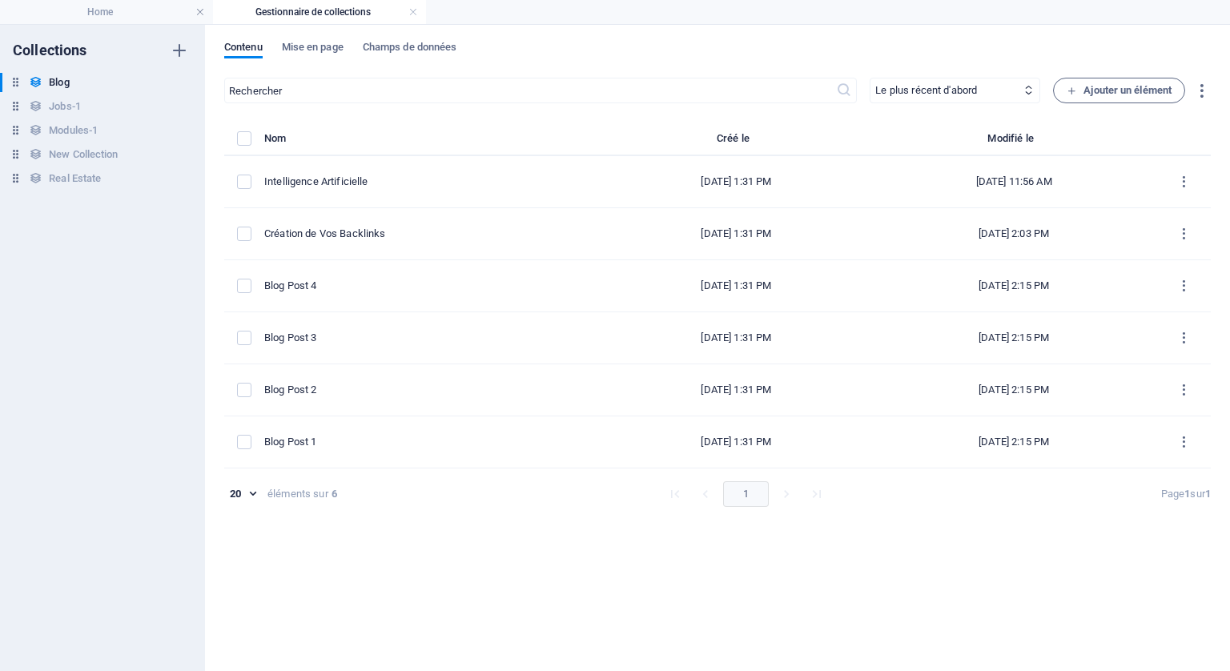
type input "[DATE]"
type input "creation-de-vos-backlinks"
click at [103, 10] on h4 "Home" at bounding box center [106, 12] width 213 height 18
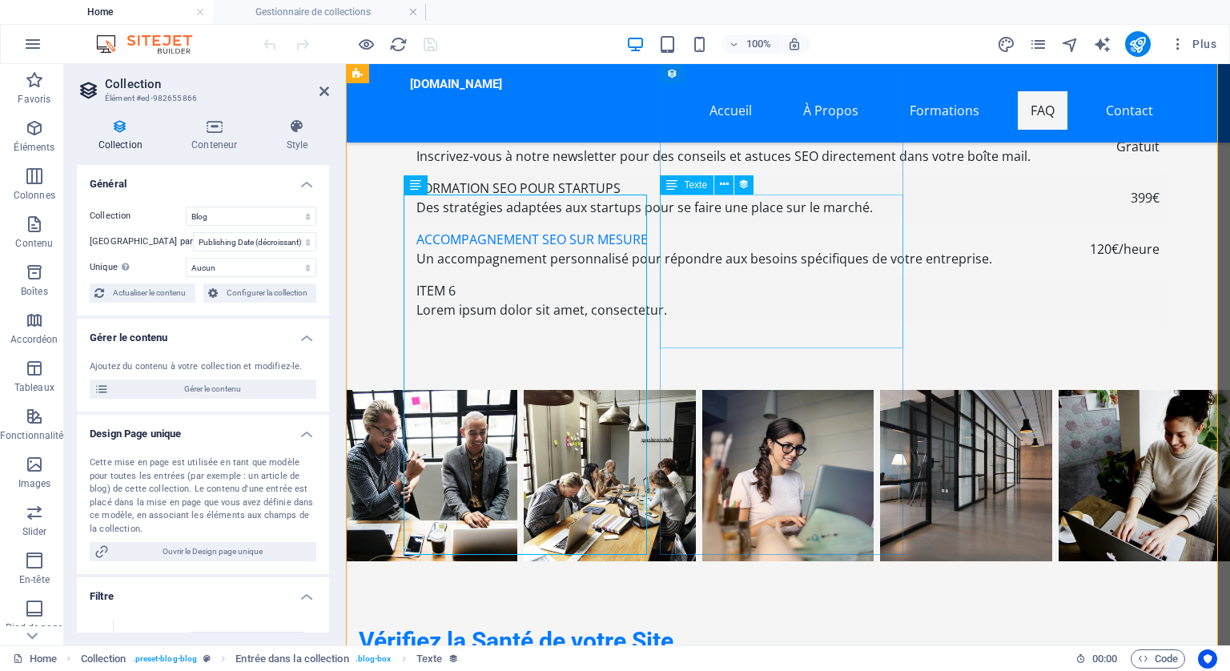
scroll to position [6110, 0]
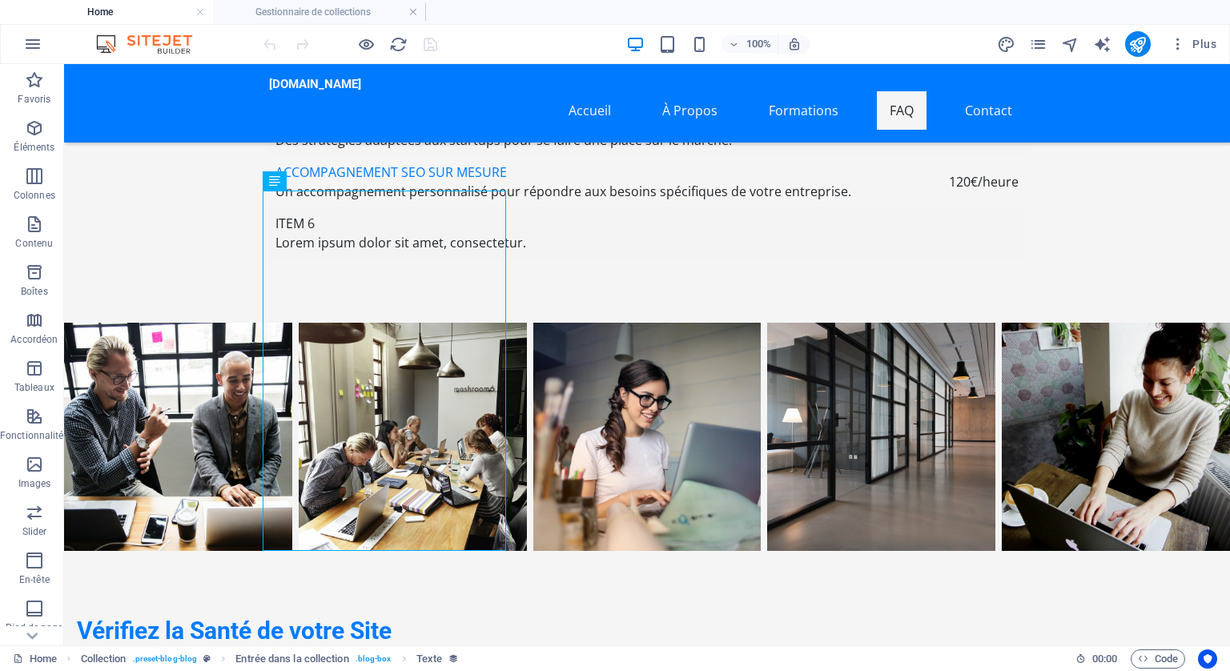
drag, startPoint x: 311, startPoint y: 458, endPoint x: 554, endPoint y: 451, distance: 243.6
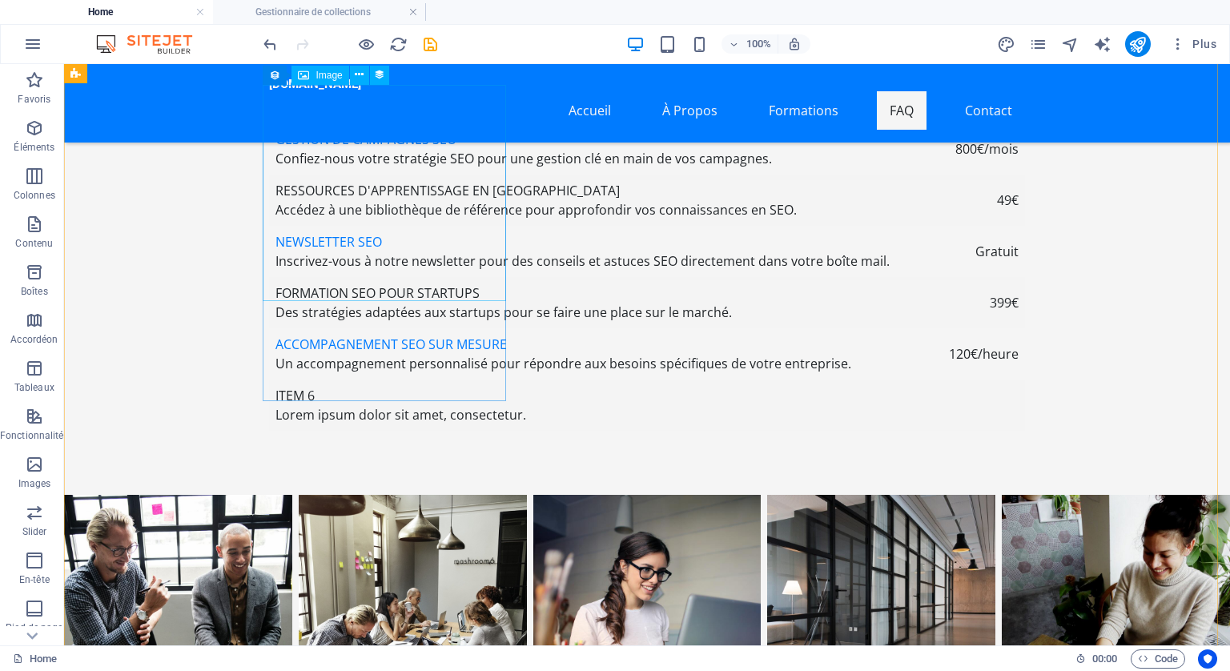
scroll to position [5951, 0]
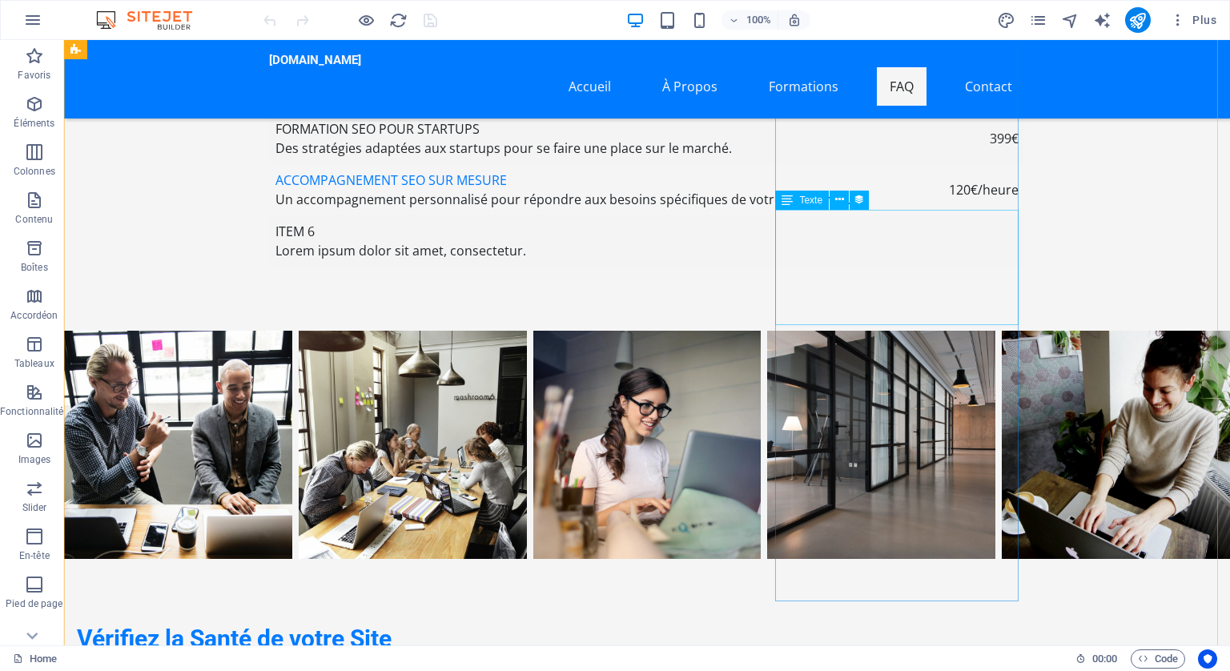
scroll to position [6167, 0]
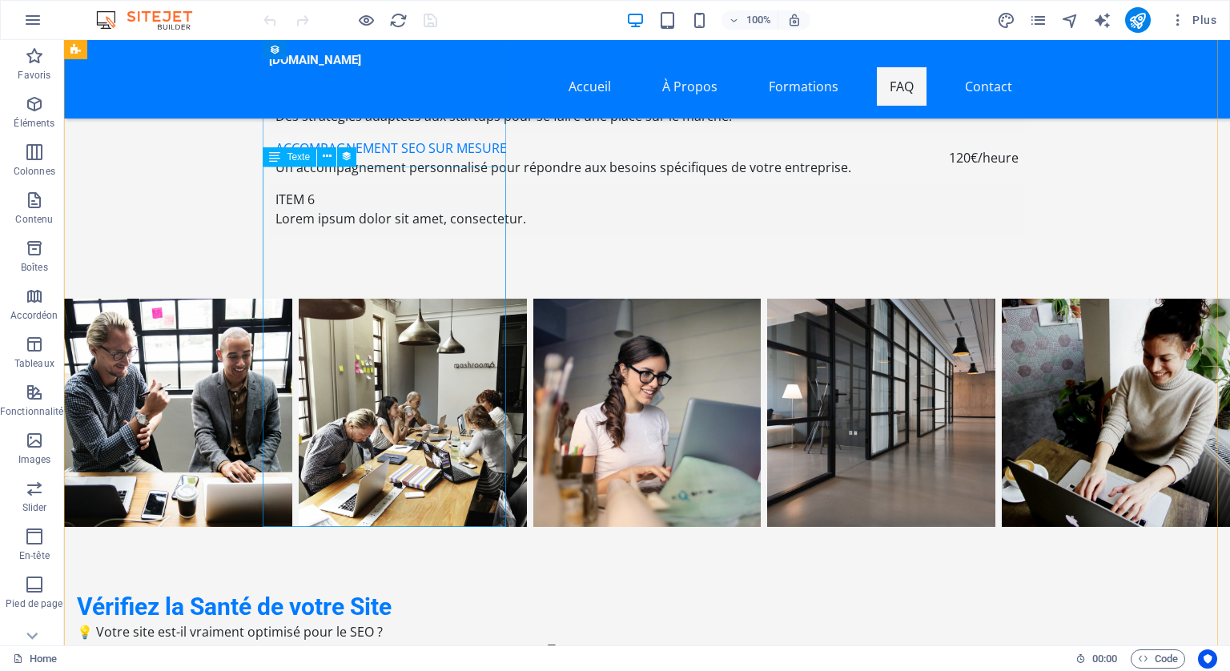
click at [324, 150] on icon at bounding box center [327, 156] width 9 height 17
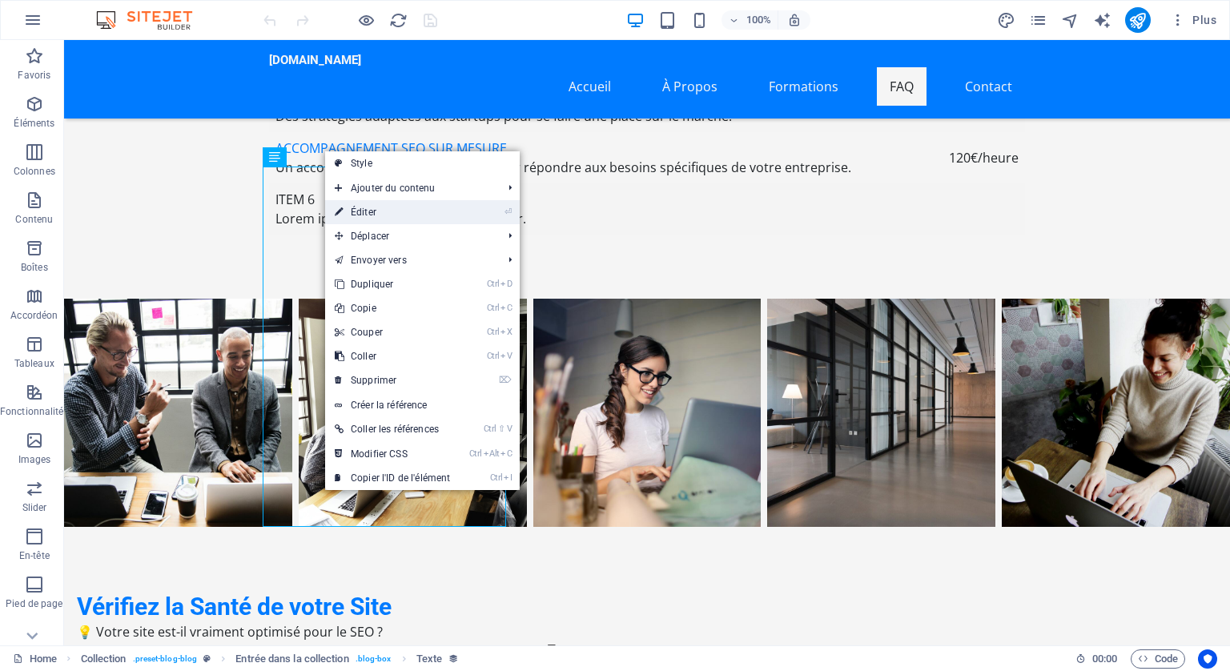
click at [381, 210] on link "⏎ Éditer" at bounding box center [392, 212] width 135 height 24
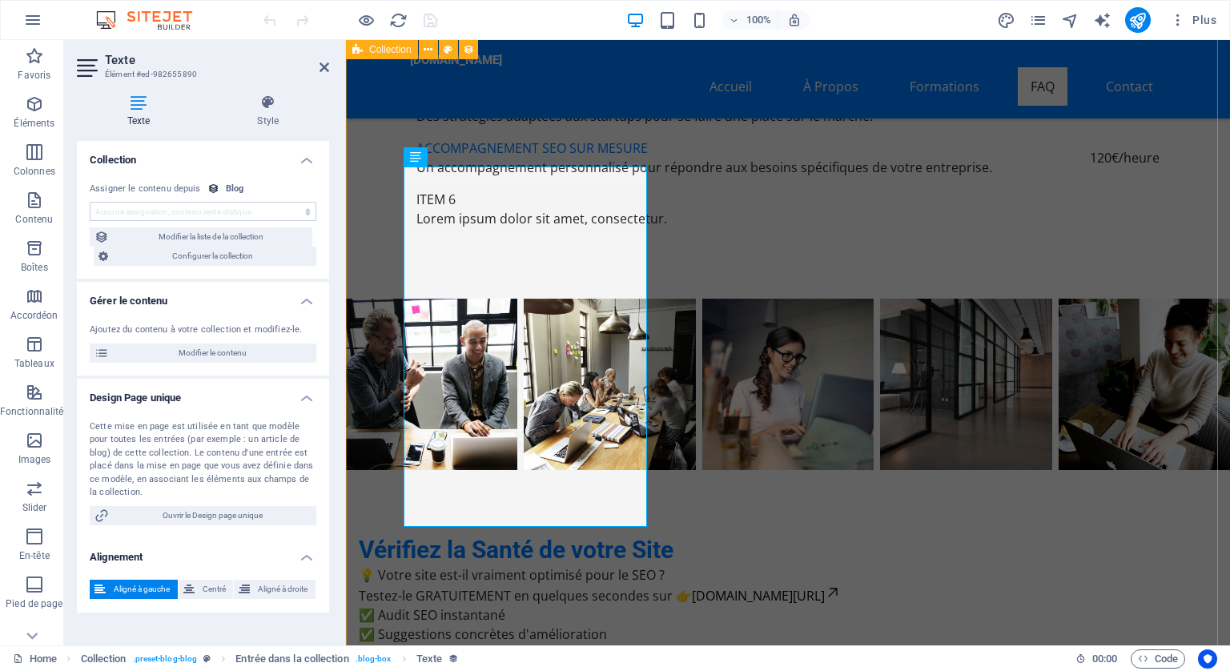
scroll to position [6110, 0]
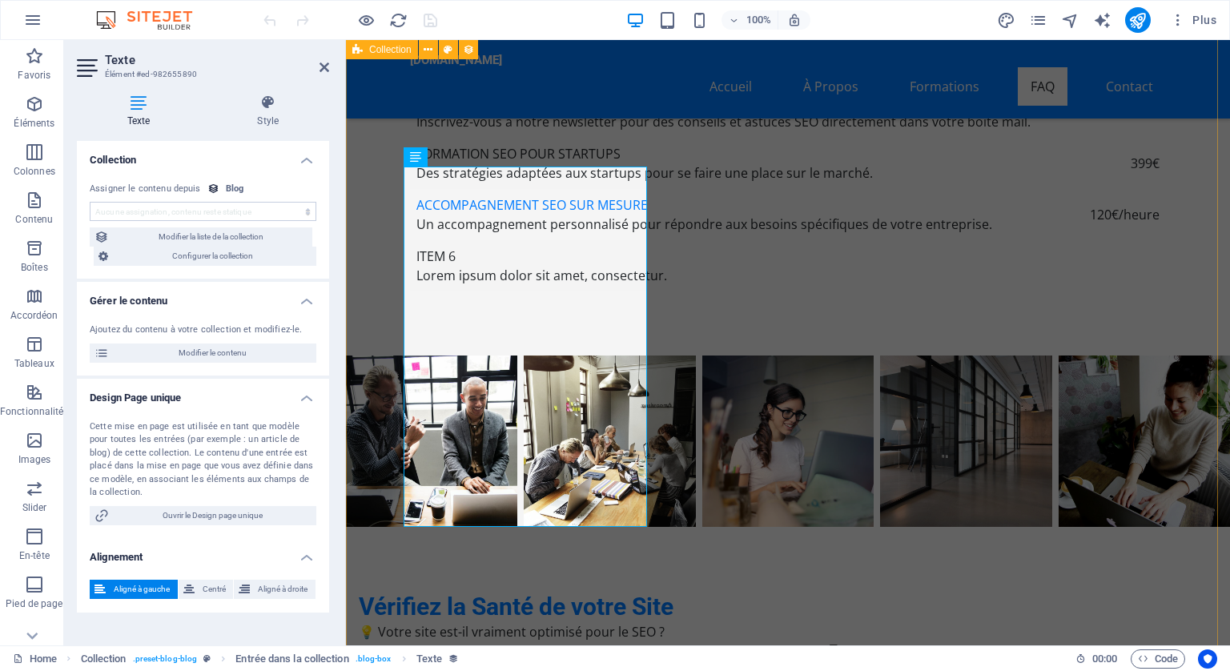
select select "description"
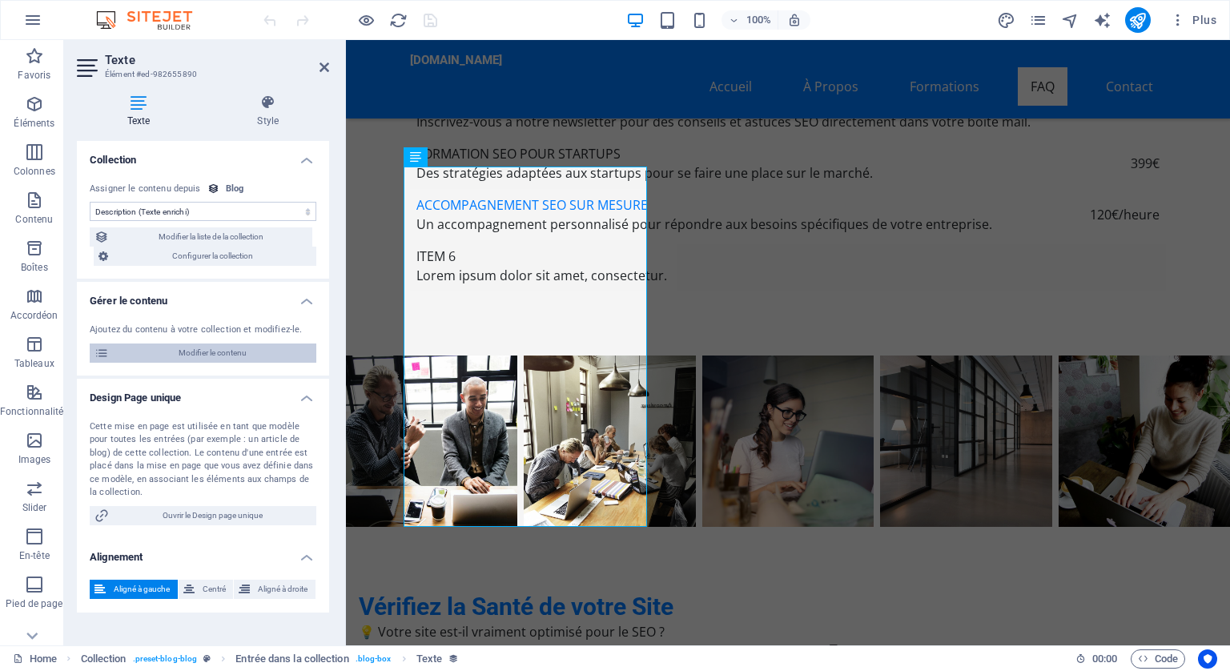
click at [227, 348] on span "Modifier le contenu" at bounding box center [213, 353] width 198 height 19
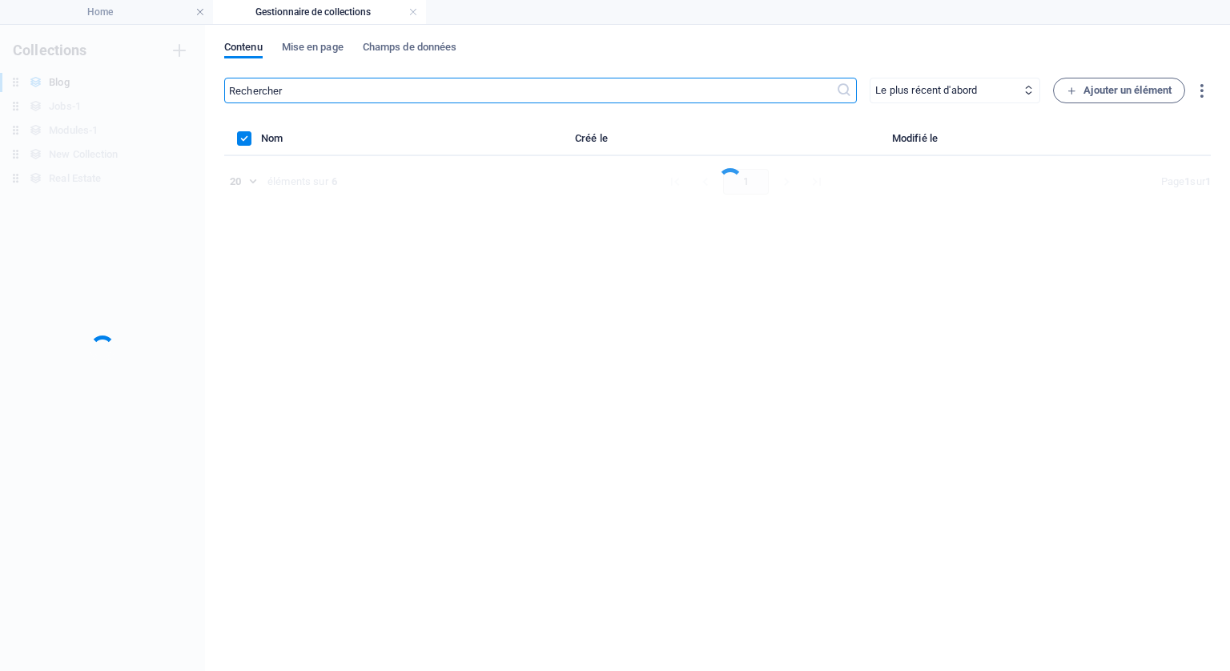
scroll to position [0, 0]
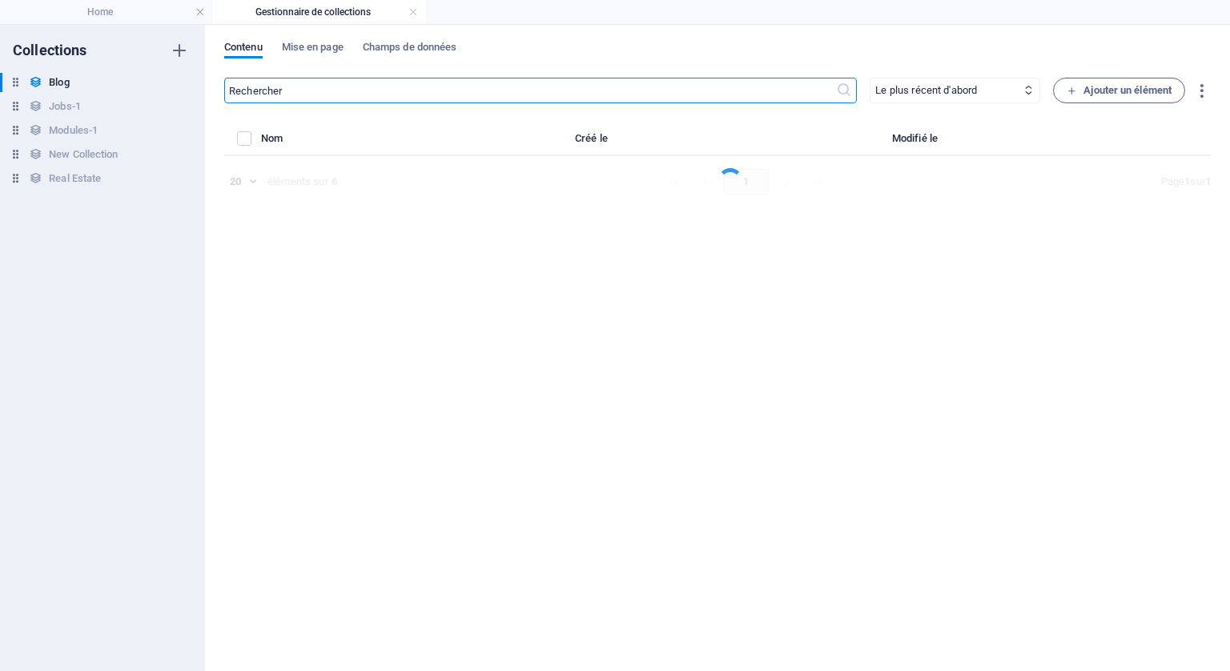
select select "Category 2"
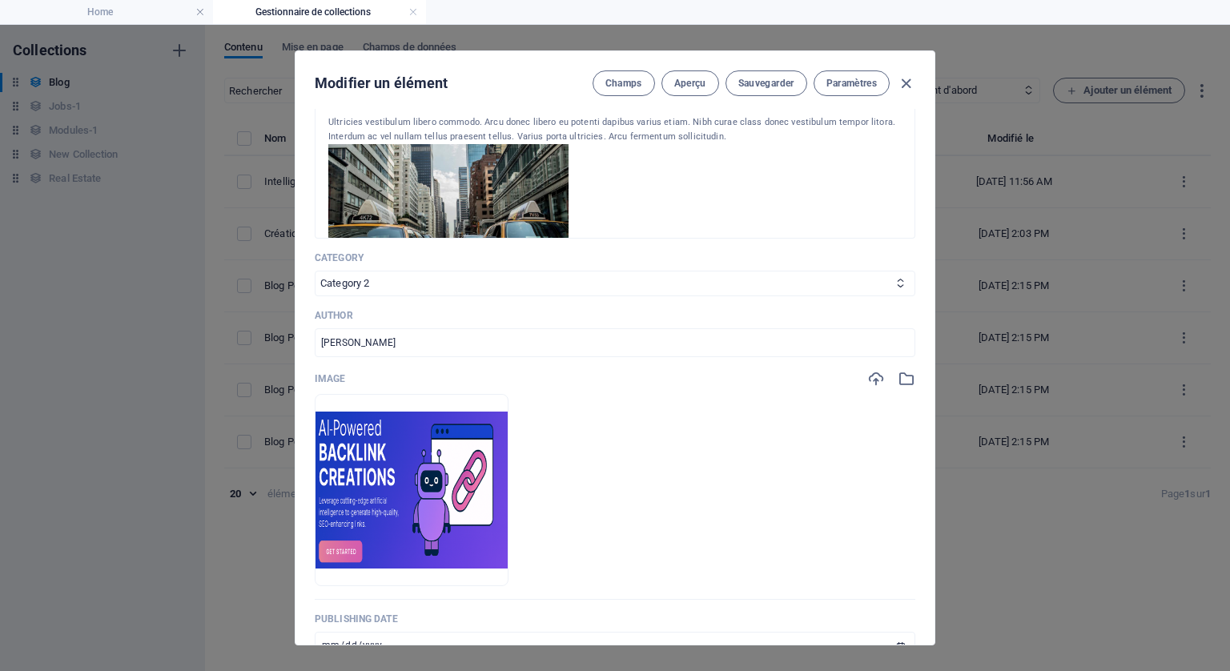
scroll to position [561, 0]
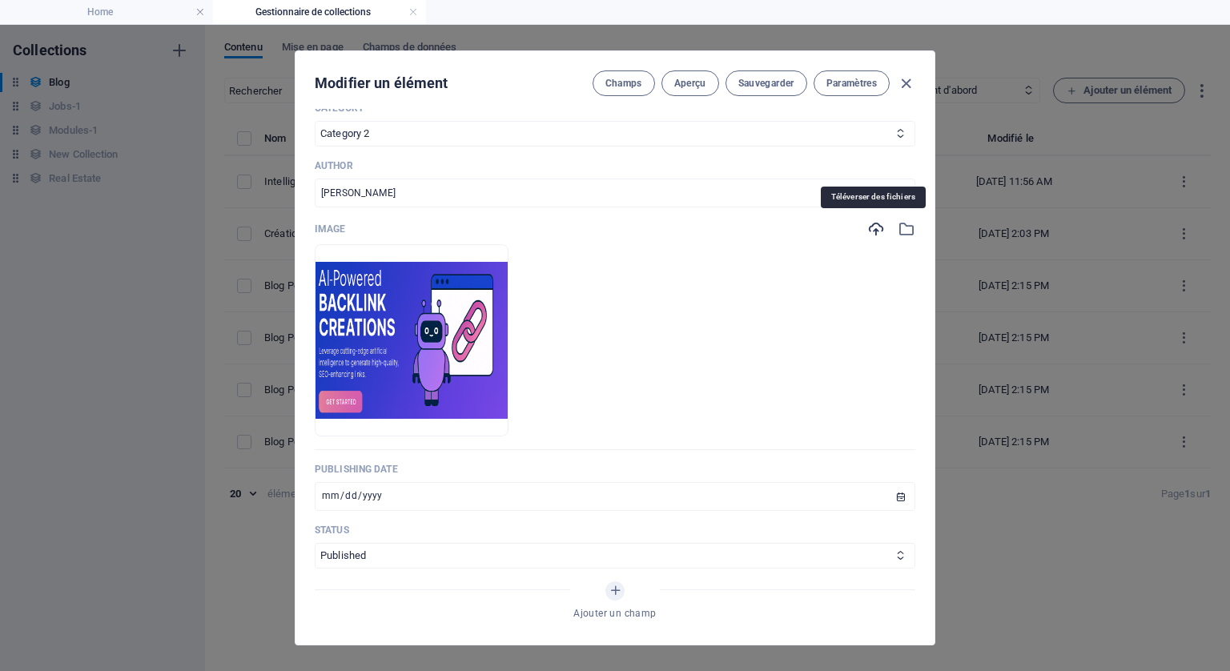
click at [870, 227] on icon "button" at bounding box center [876, 229] width 18 height 18
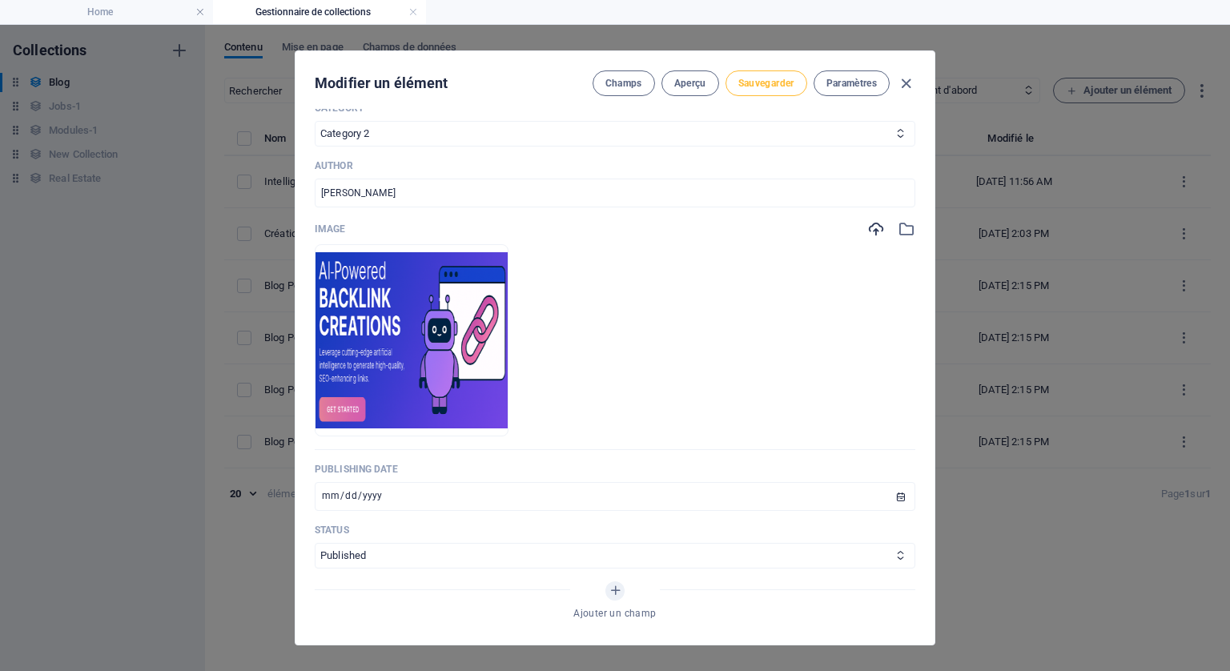
click at [762, 77] on span "Sauvegarder" at bounding box center [766, 83] width 56 height 13
click at [909, 76] on icon "button" at bounding box center [906, 83] width 18 height 18
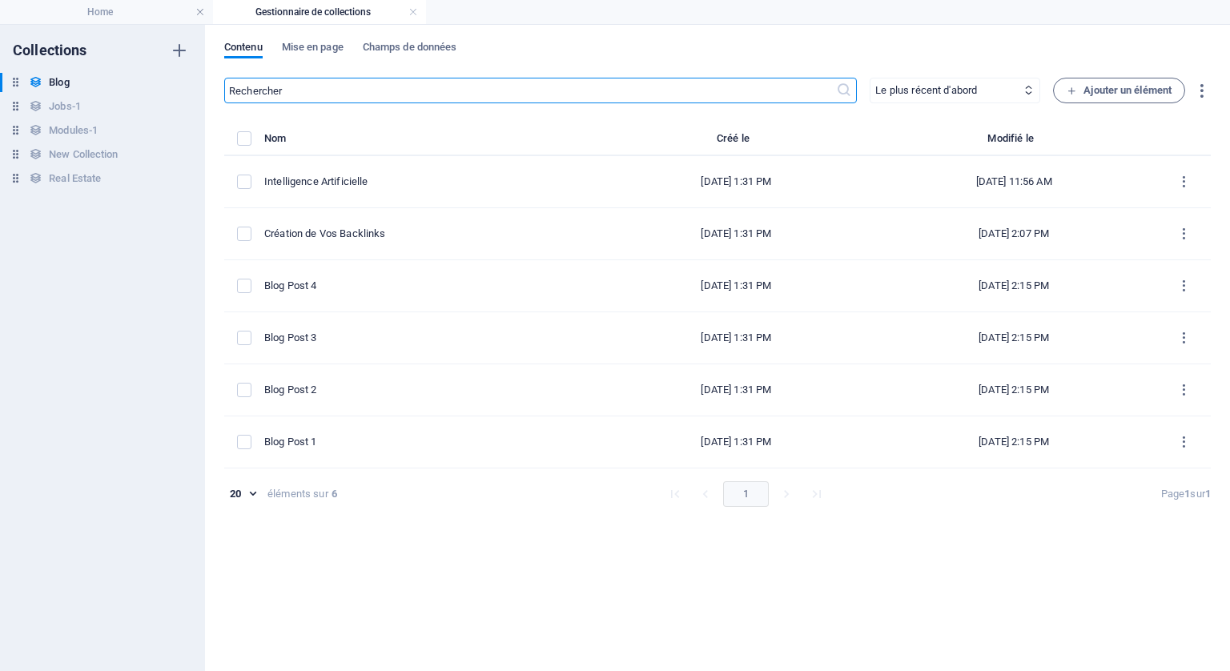
scroll to position [0, 0]
click at [107, 3] on h4 "Home" at bounding box center [106, 12] width 213 height 18
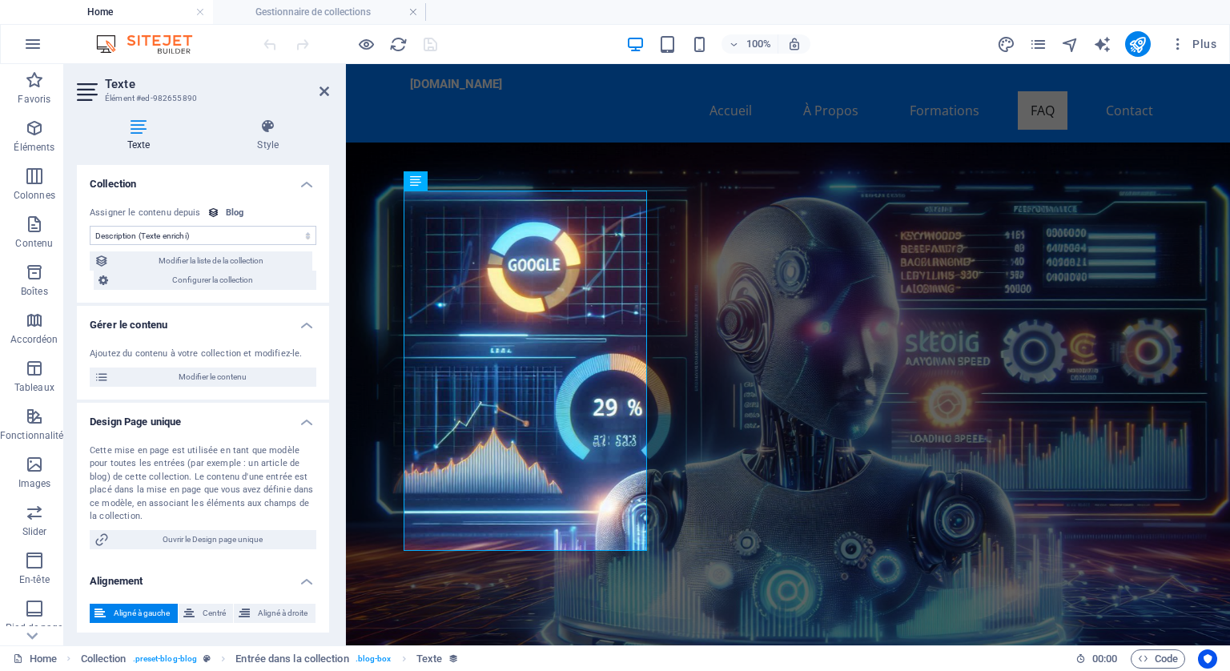
scroll to position [6110, 0]
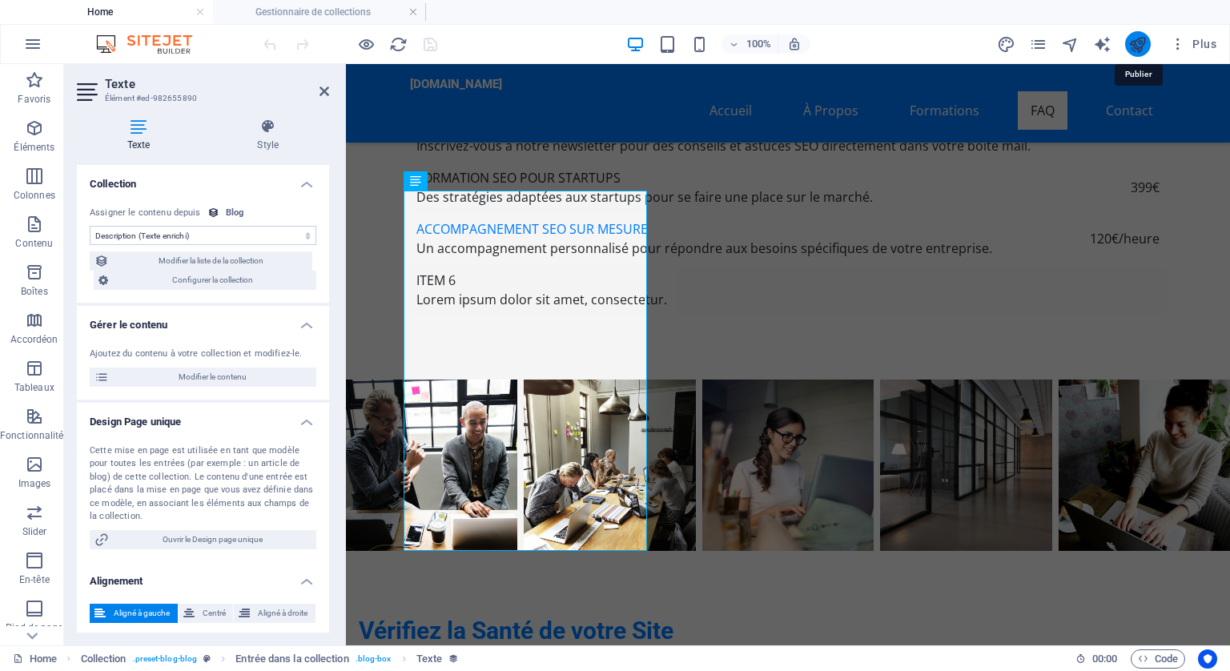
click at [1137, 40] on icon "publish" at bounding box center [1138, 44] width 18 height 18
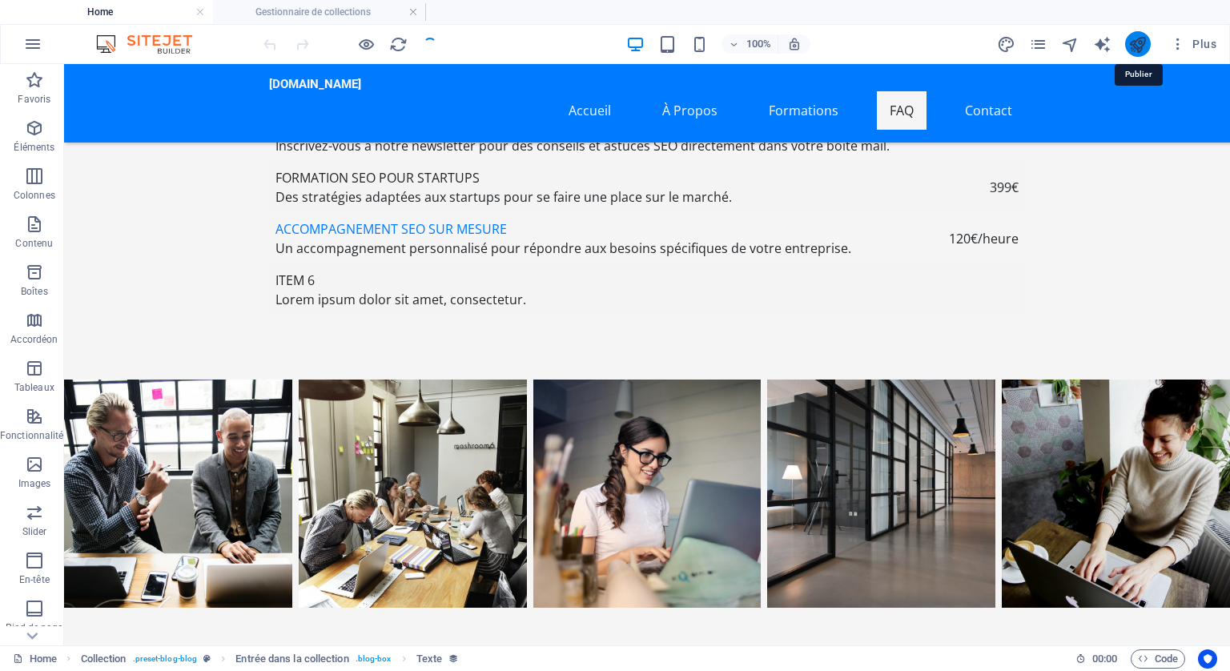
scroll to position [6167, 0]
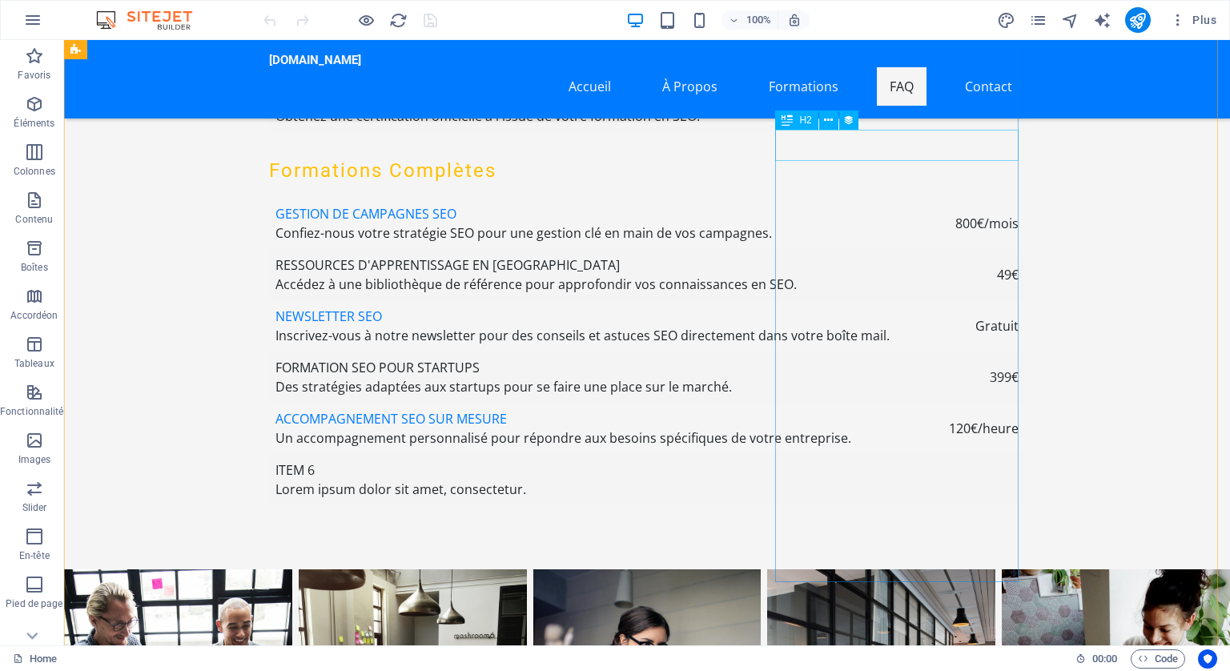
scroll to position [5847, 0]
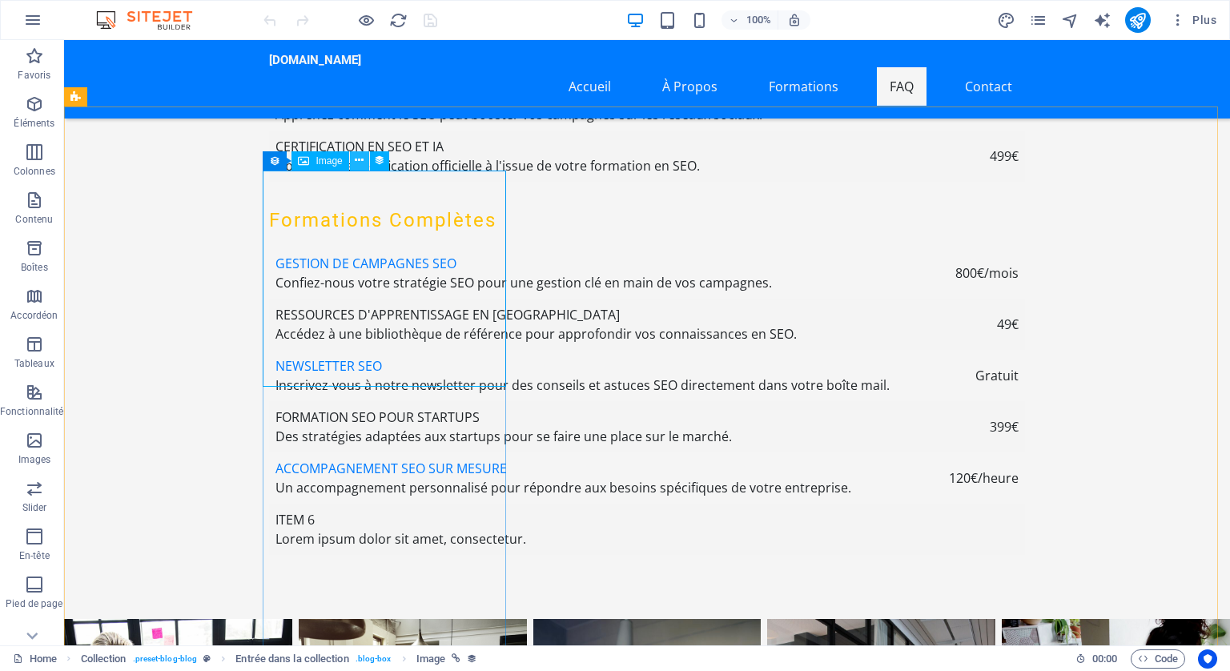
click at [361, 157] on icon at bounding box center [359, 160] width 9 height 17
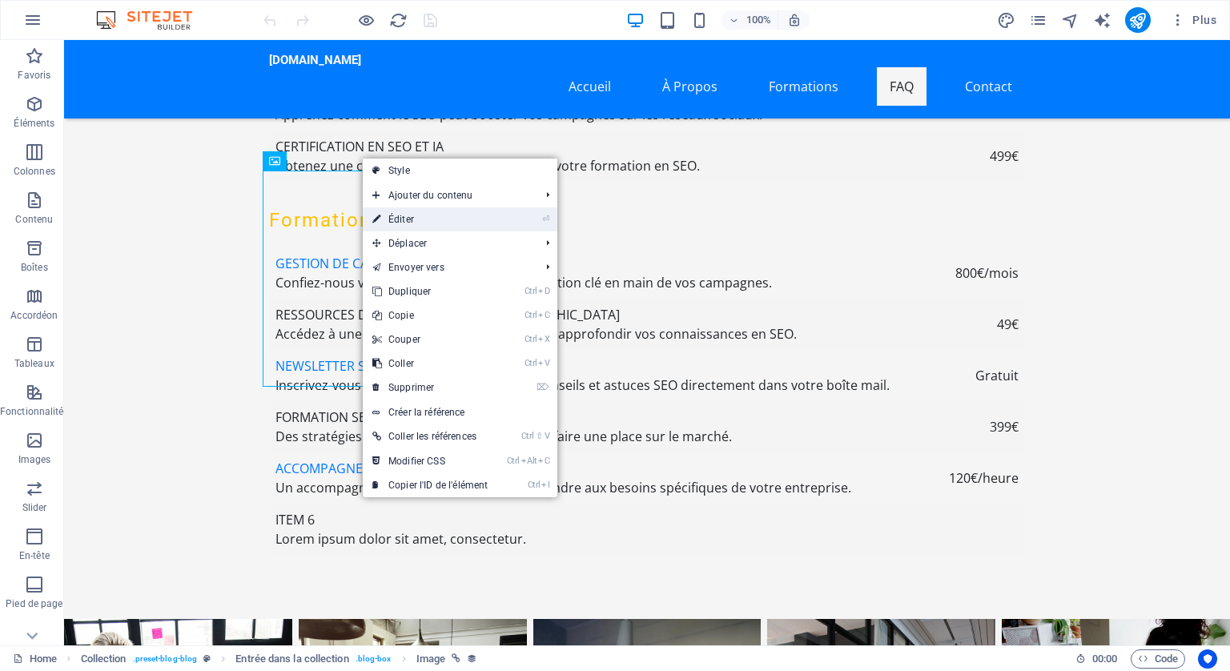
click at [394, 214] on link "⏎ Éditer" at bounding box center [430, 219] width 135 height 24
select select "px"
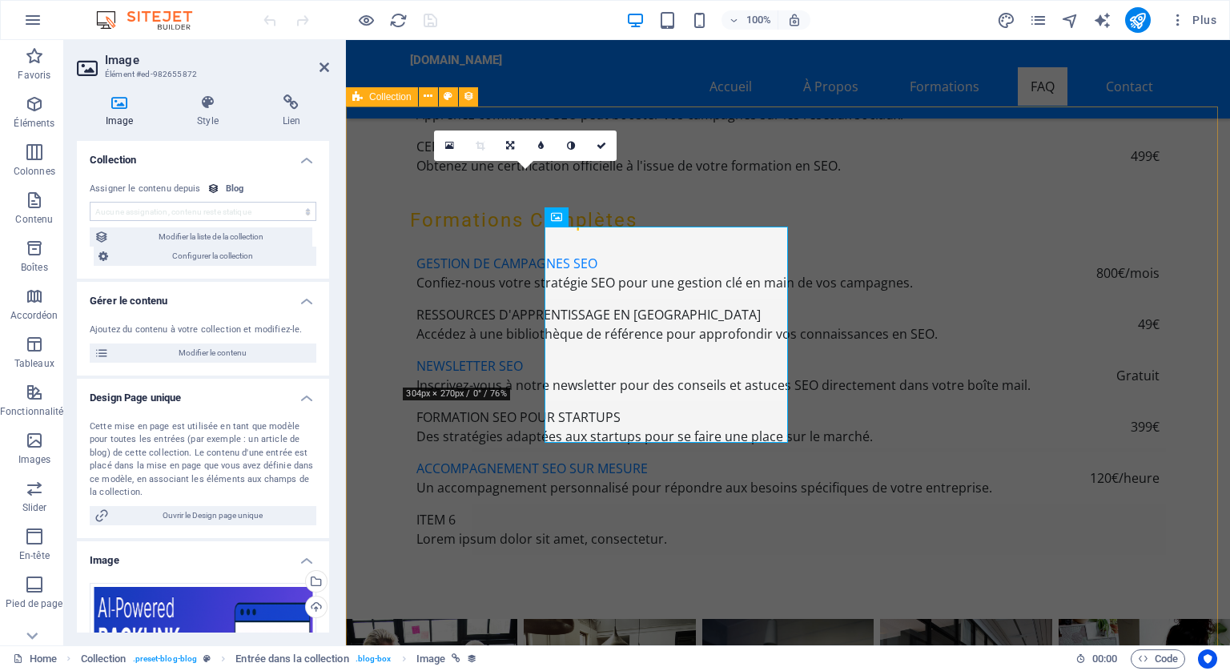
scroll to position [5790, 0]
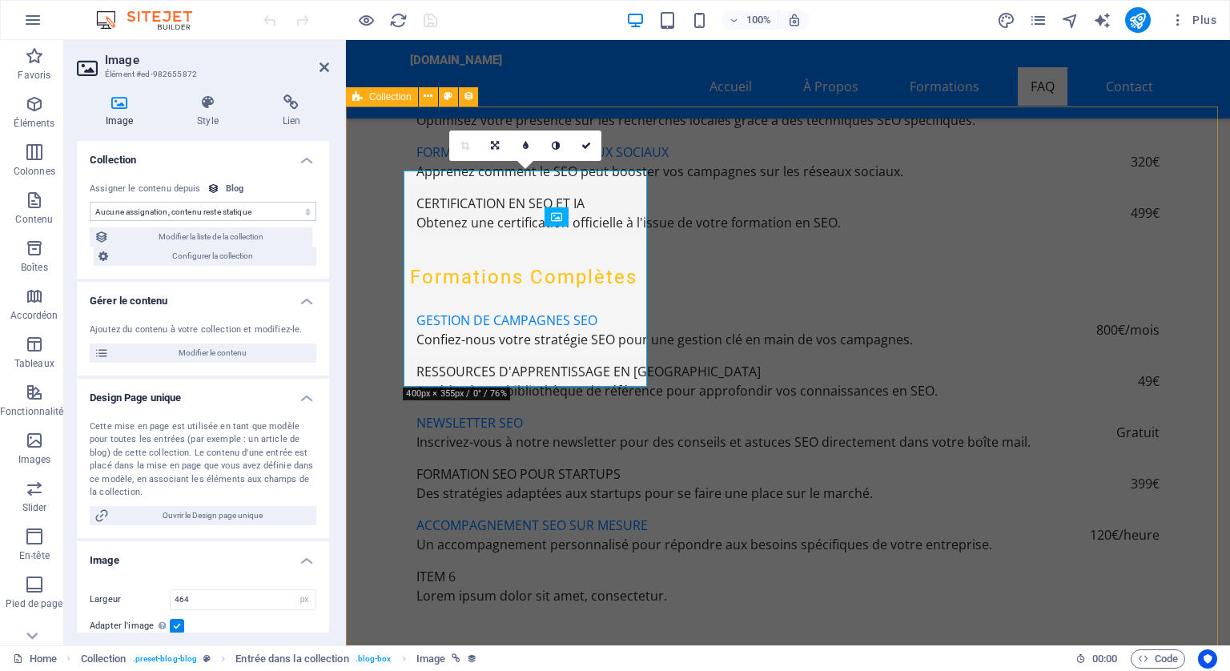
select select "image"
click at [282, 107] on icon at bounding box center [291, 103] width 75 height 16
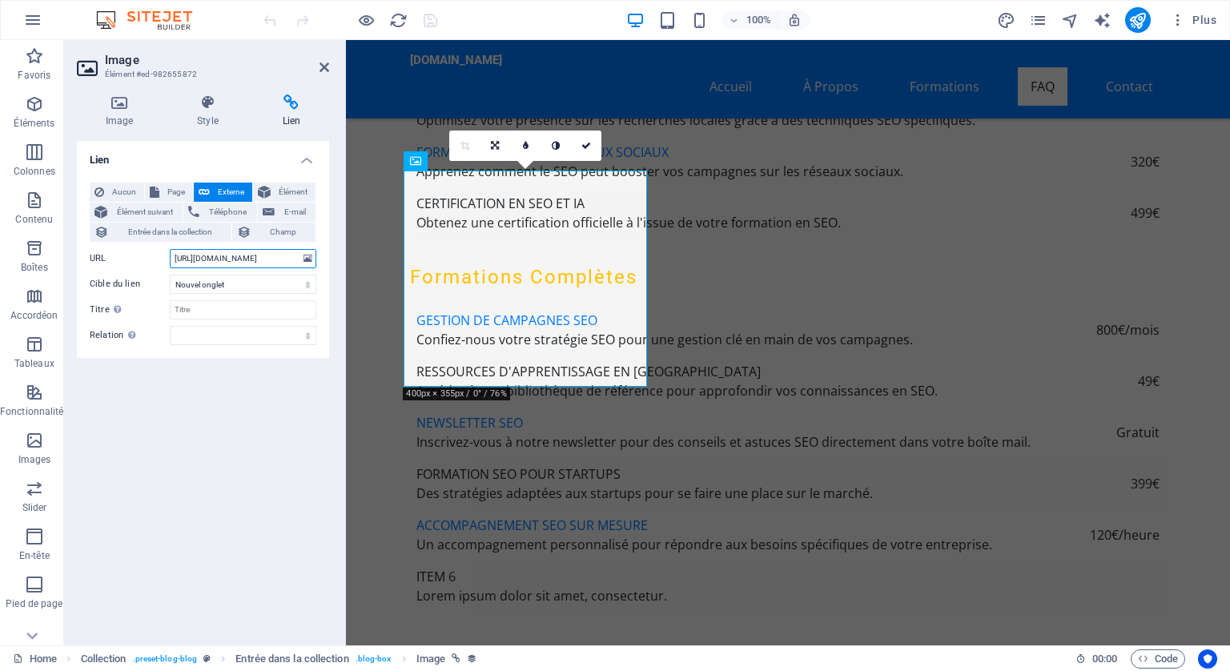
click at [276, 258] on input "[URL][DOMAIN_NAME]" at bounding box center [243, 258] width 147 height 19
paste input "[URL][DOMAIN_NAME]"
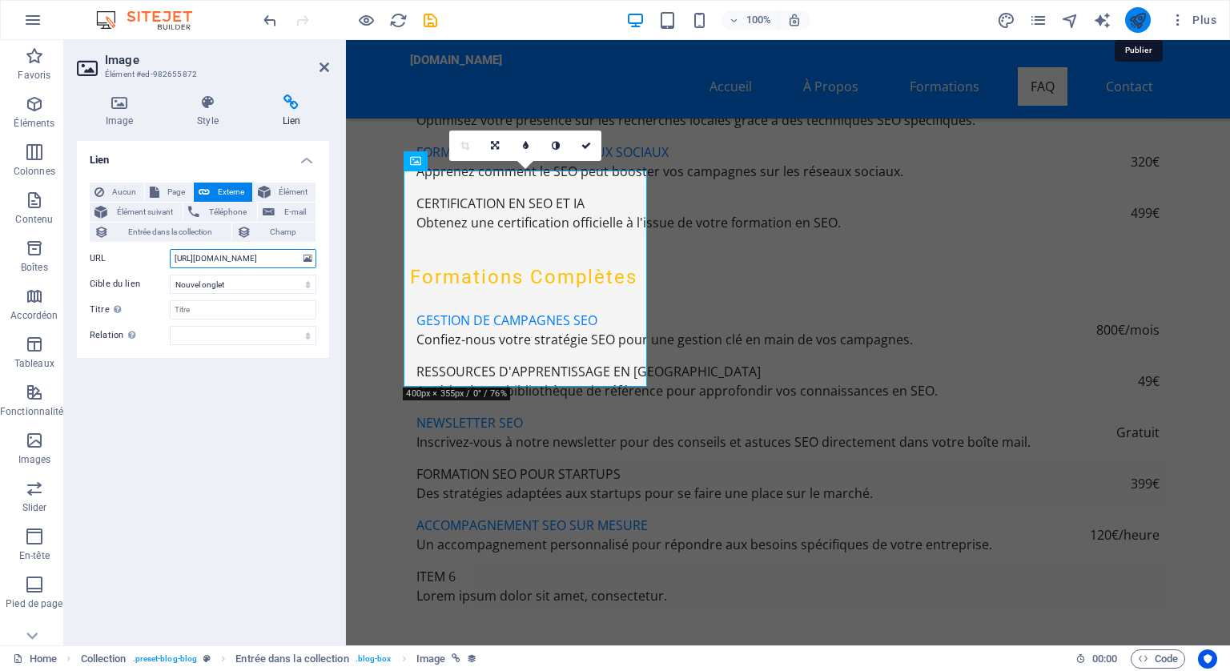
type input "[URL][DOMAIN_NAME]"
click at [1141, 18] on icon "publish" at bounding box center [1138, 20] width 18 height 18
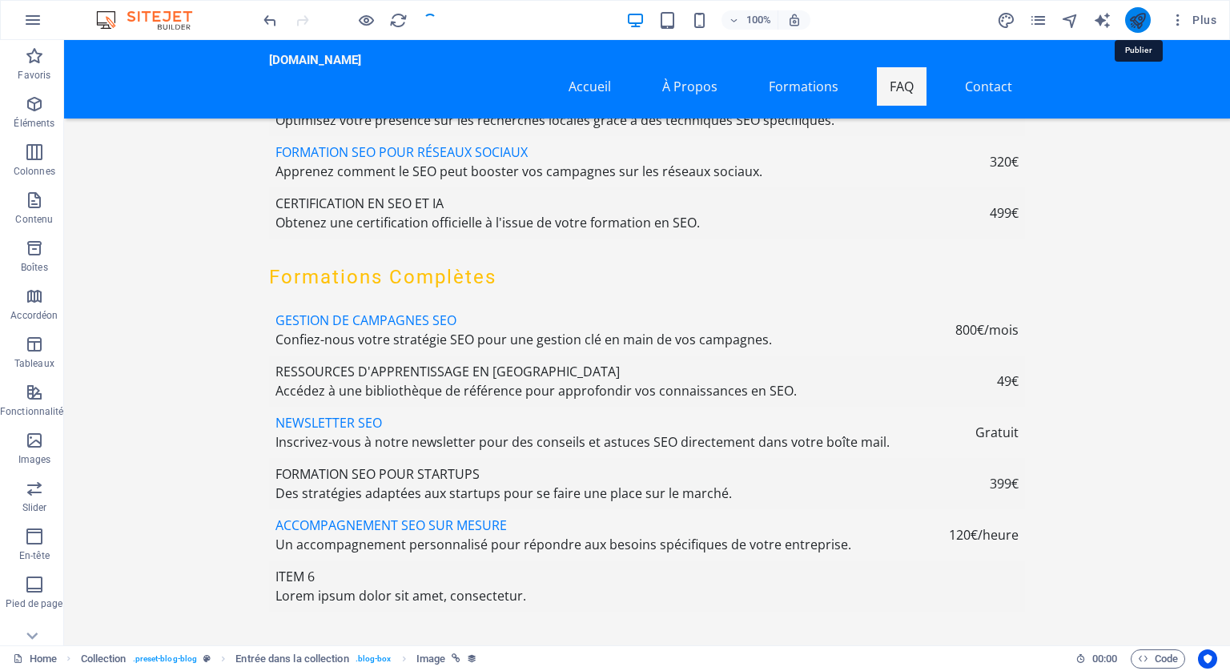
checkbox input "false"
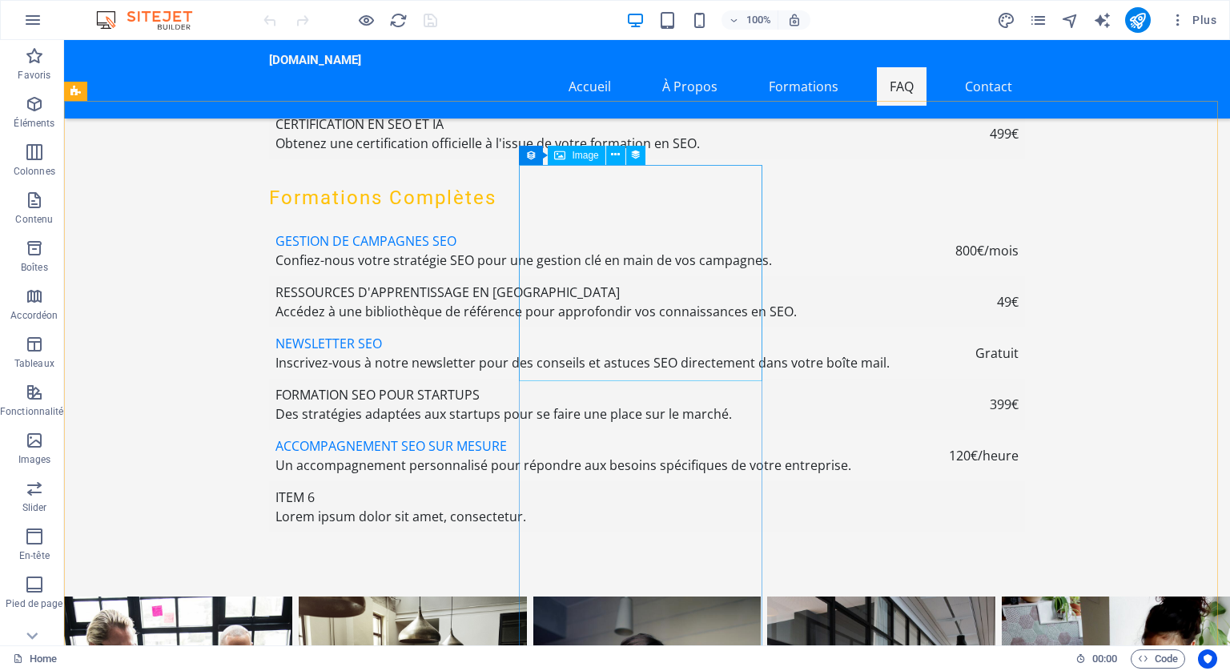
scroll to position [5767, 0]
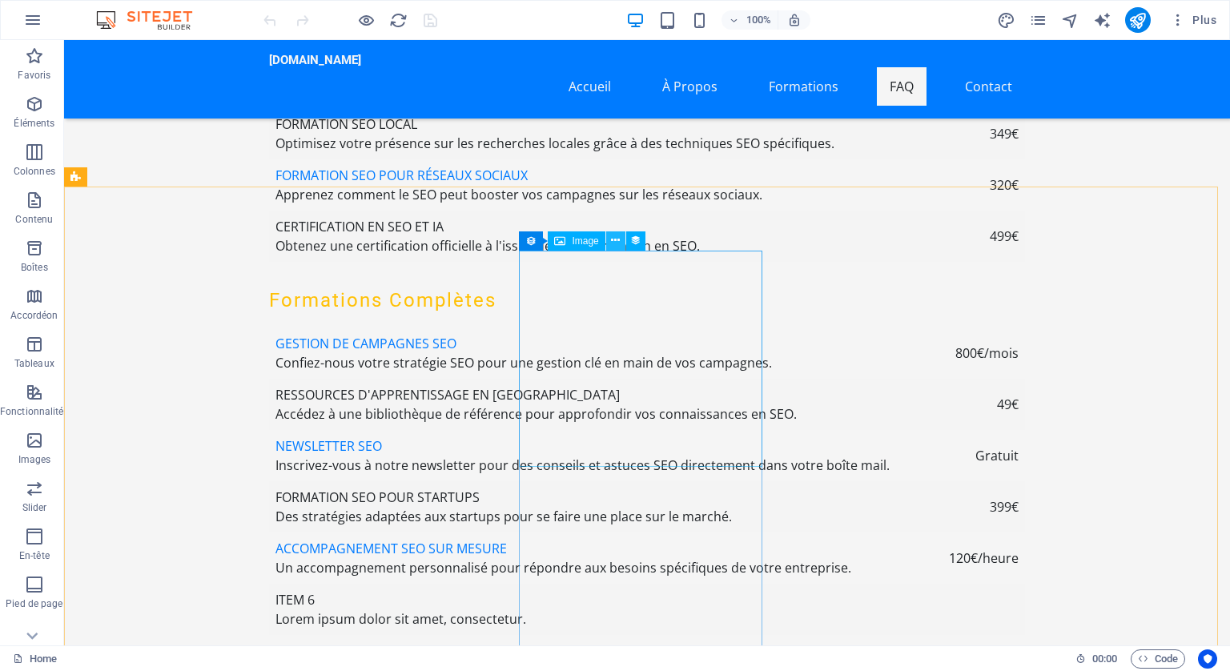
click at [615, 236] on icon at bounding box center [615, 240] width 9 height 17
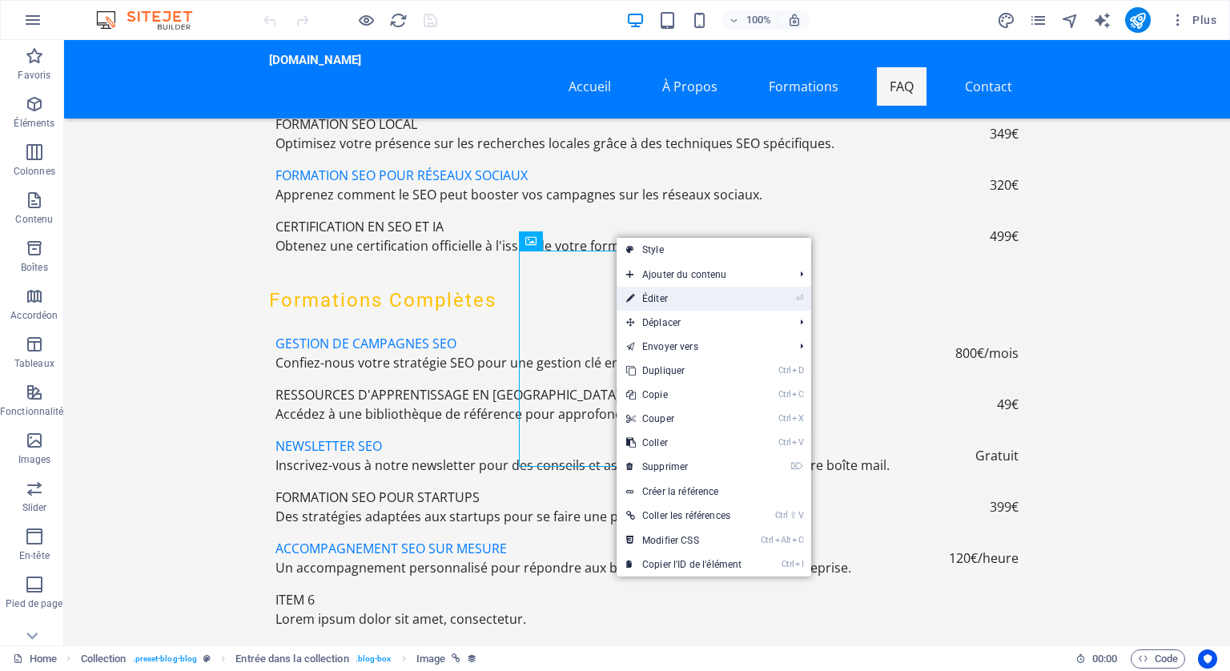
click at [657, 297] on link "⏎ Éditer" at bounding box center [684, 299] width 135 height 24
select select "px"
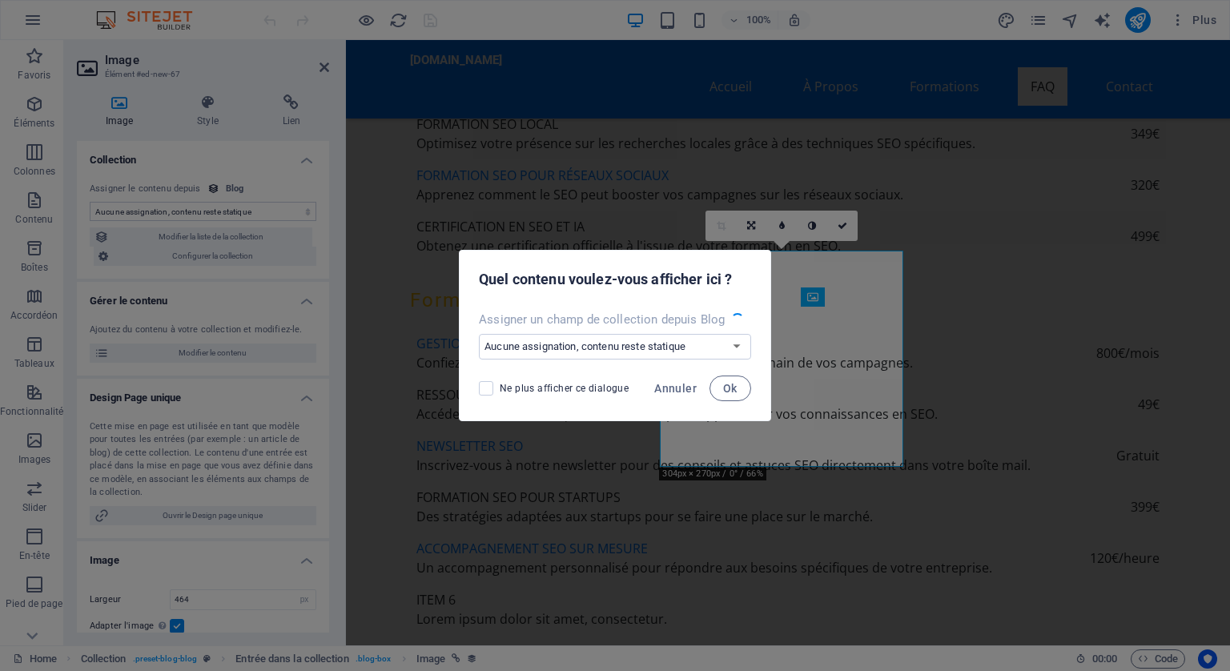
scroll to position [5710, 0]
select select "image"
click at [737, 341] on select "Aucune assignation, contenu reste statique Créer un nouveau champ Créé le (Date…" at bounding box center [615, 347] width 272 height 26
click at [747, 310] on div "Assigner un champ de collection depuis Blog Aucune assignation, contenu reste s…" at bounding box center [615, 335] width 311 height 61
click at [487, 381] on span at bounding box center [486, 388] width 14 height 14
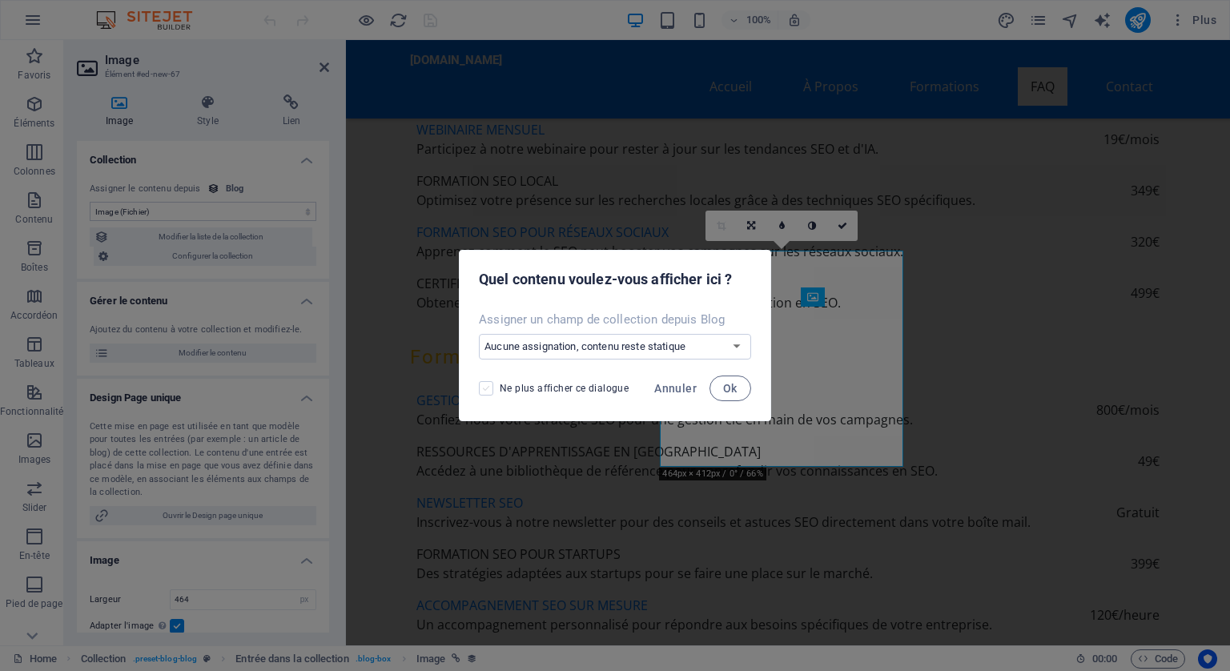
click at [487, 381] on input "Ne plus afficher ce dialogue" at bounding box center [489, 388] width 21 height 14
checkbox input "true"
click at [730, 382] on span "Ok" at bounding box center [730, 388] width 14 height 13
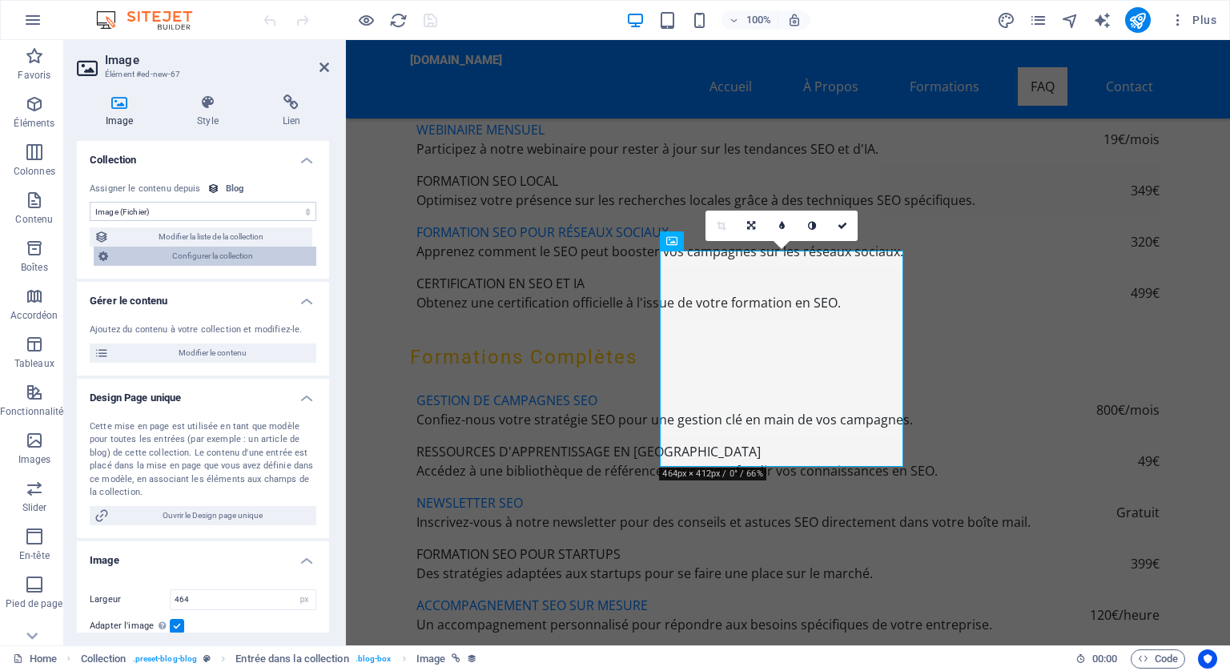
click at [223, 253] on span "Configurer la collection" at bounding box center [212, 256] width 199 height 19
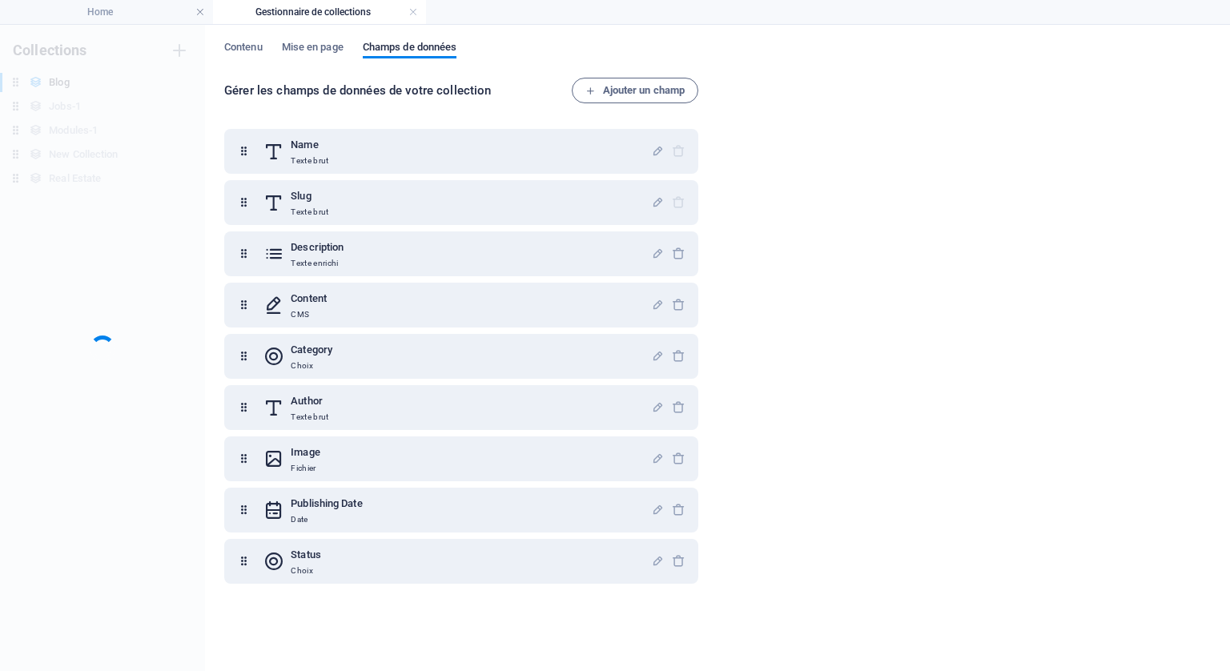
scroll to position [0, 0]
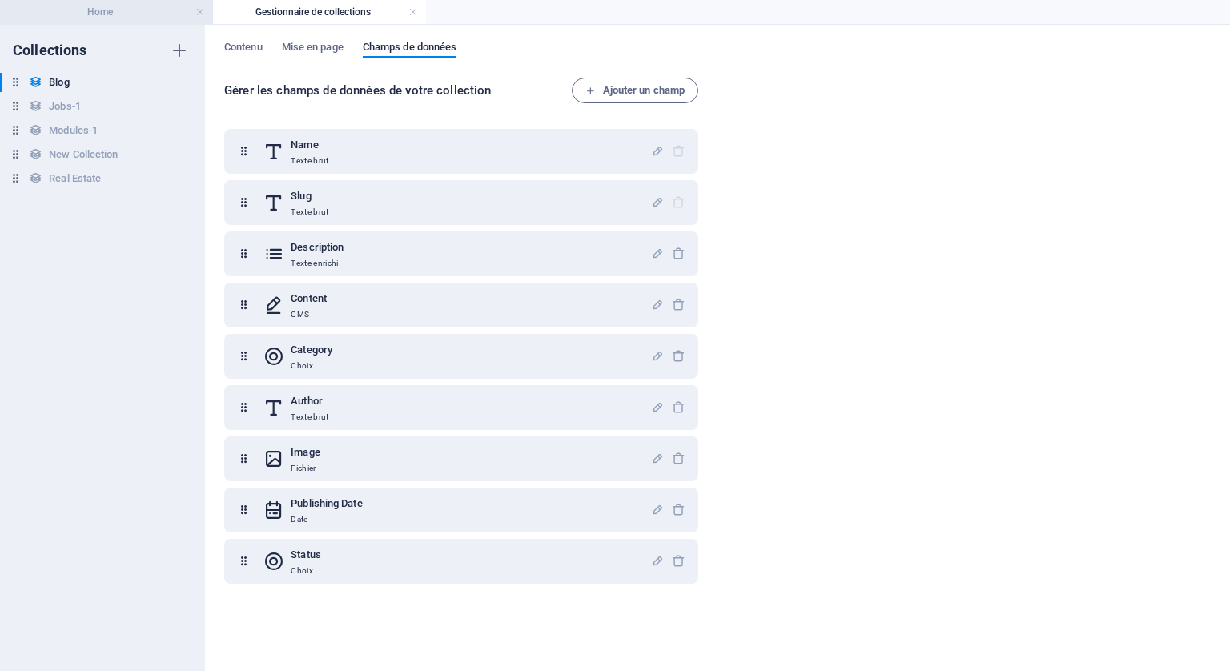
click at [99, 4] on h4 "Home" at bounding box center [106, 12] width 213 height 18
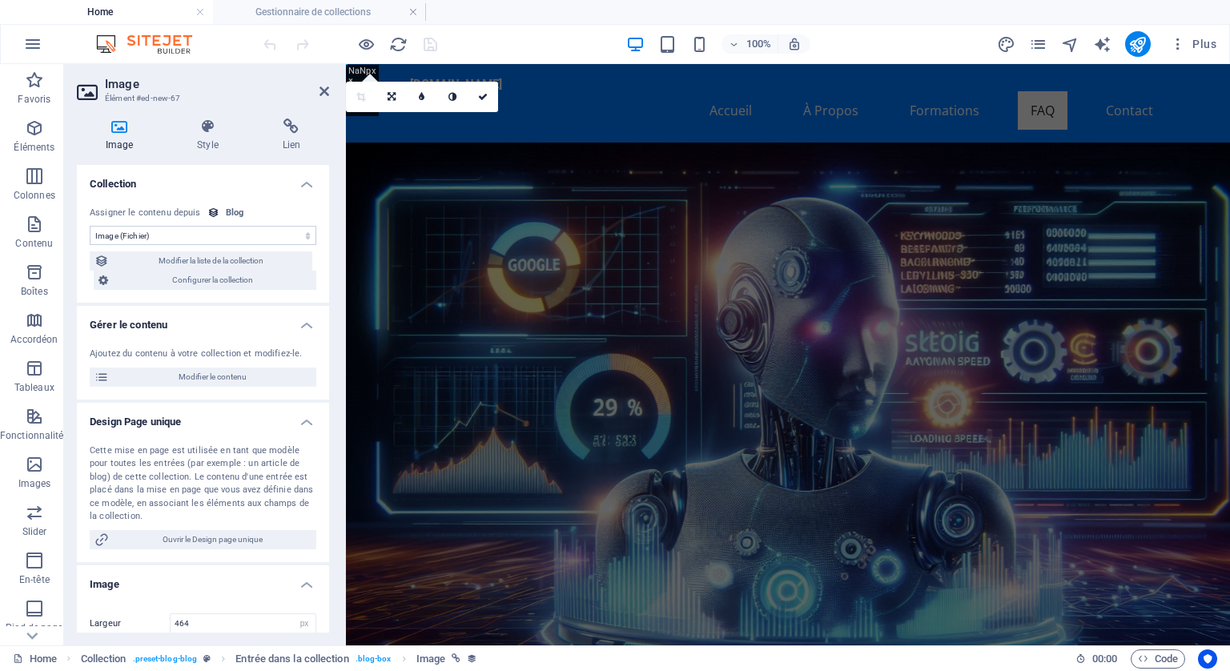
scroll to position [5710, 0]
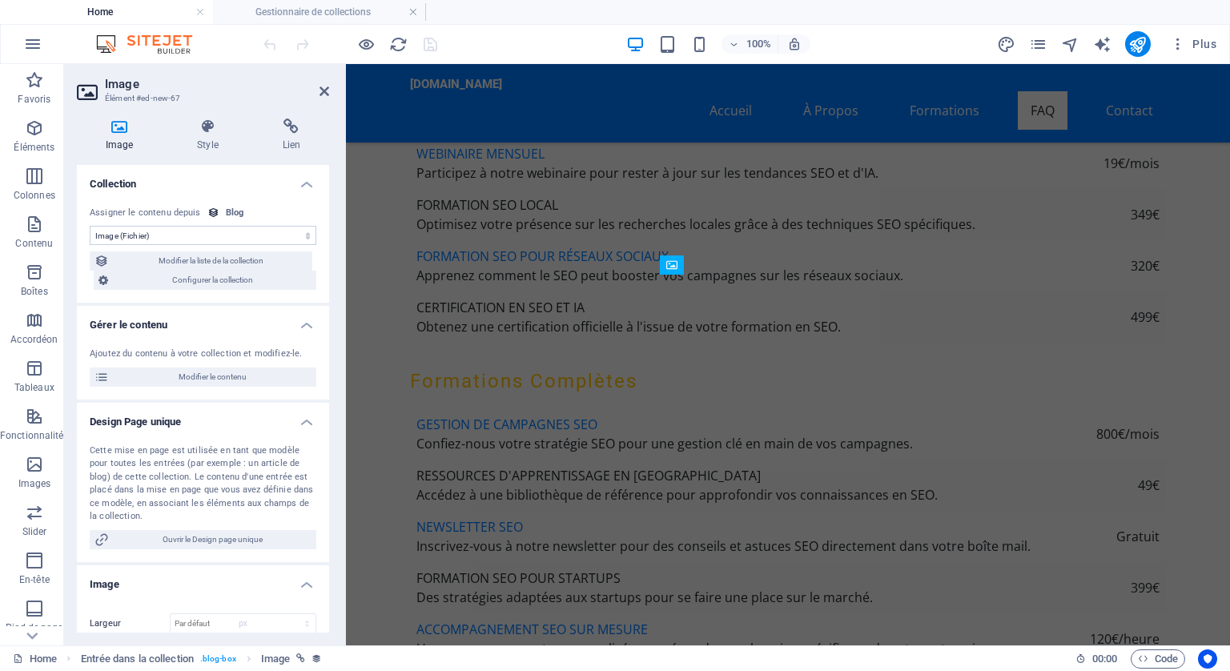
select select "DISABLED_OPTION_VALUE"
click at [189, 261] on span "Modifier la liste de la collection" at bounding box center [211, 260] width 194 height 19
click at [192, 257] on span "Modifier la liste de la collection" at bounding box center [211, 260] width 194 height 19
click at [757, 262] on icon at bounding box center [756, 264] width 9 height 17
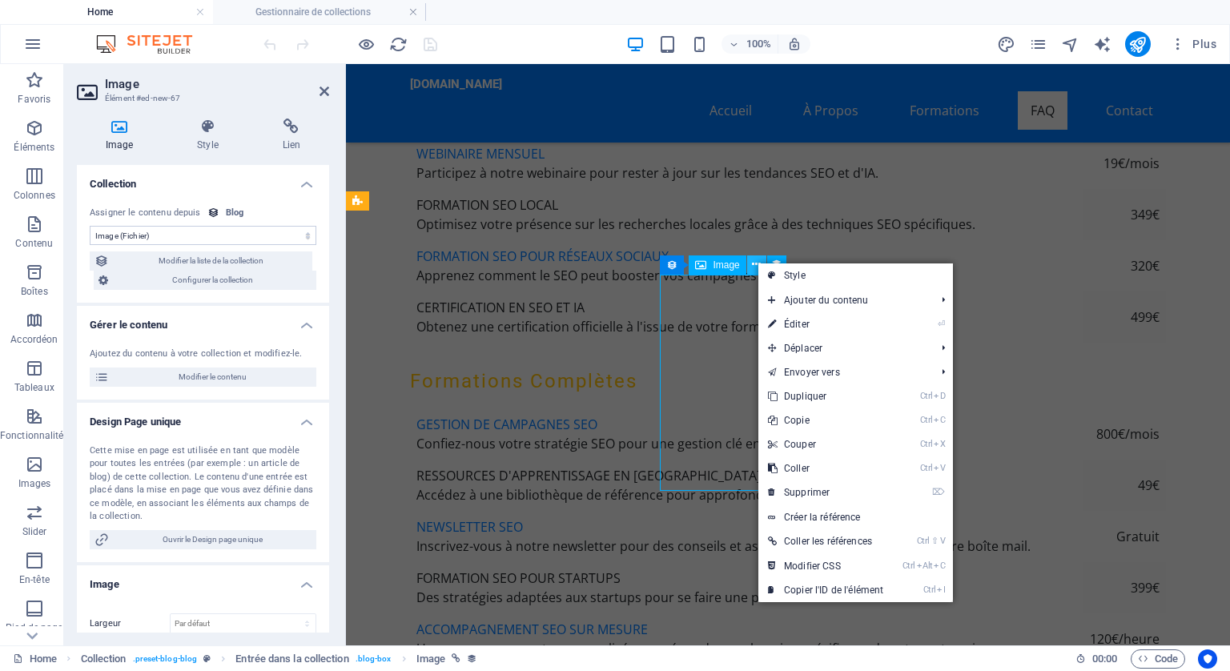
scroll to position [5767, 0]
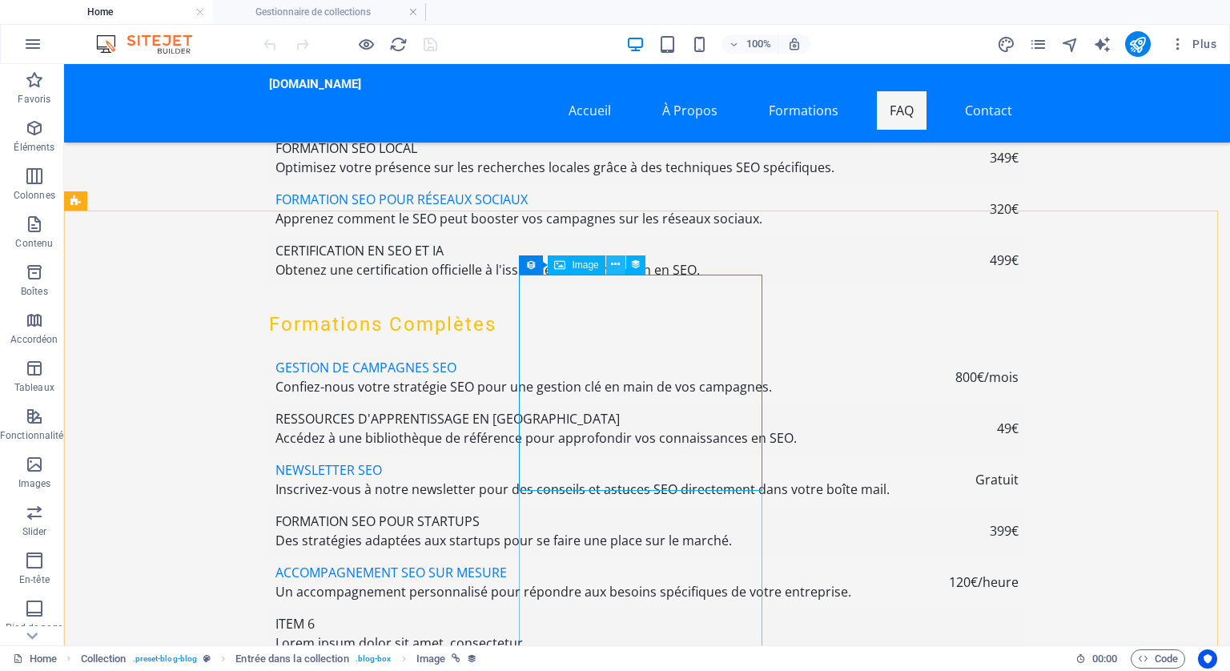
click at [618, 260] on icon at bounding box center [615, 264] width 9 height 17
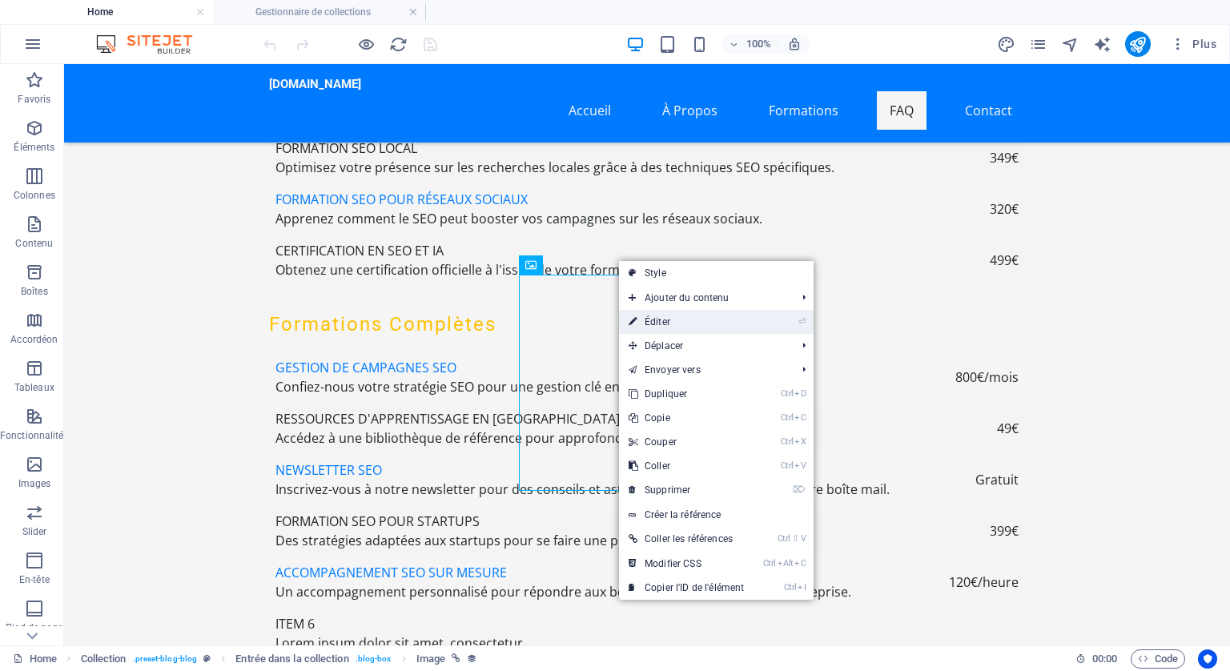
click at [648, 320] on link "⏎ Éditer" at bounding box center [686, 322] width 135 height 24
select select "image"
select select "px"
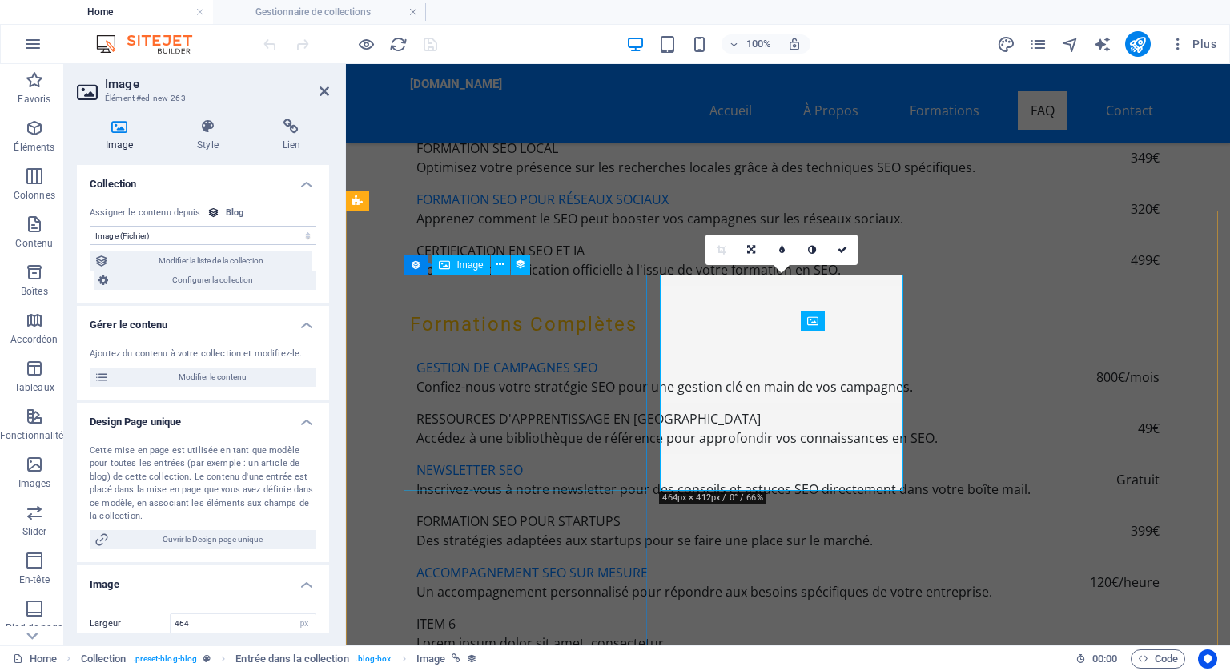
scroll to position [5710, 0]
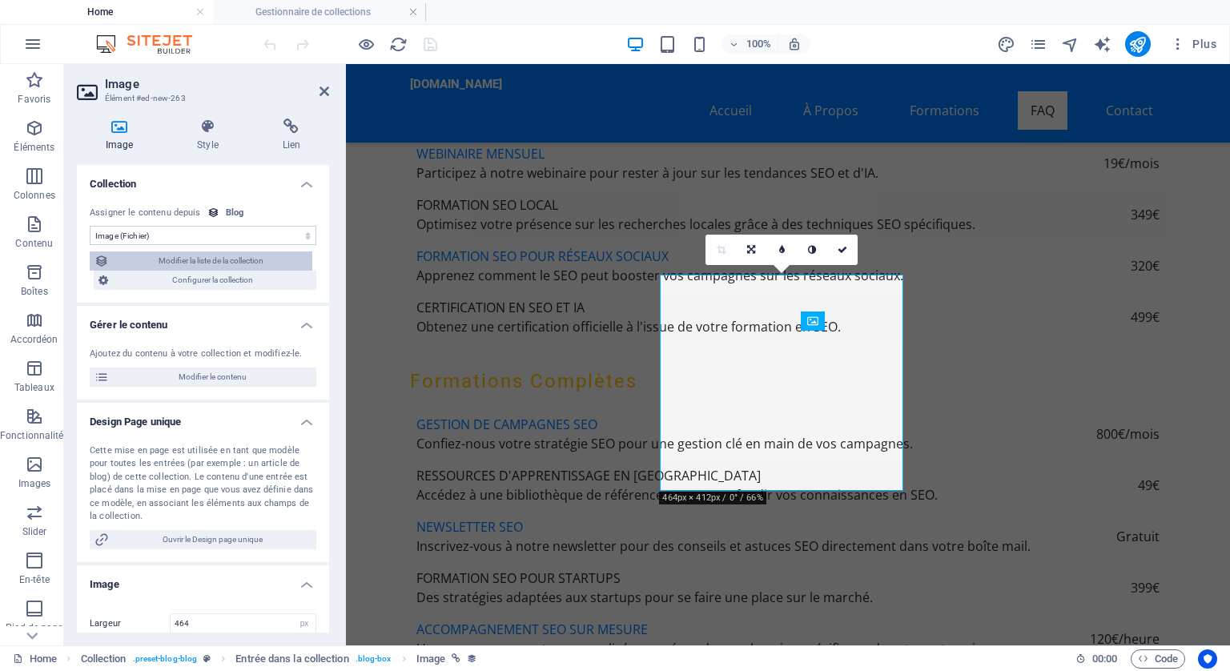
click at [239, 258] on span "Modifier la liste de la collection" at bounding box center [211, 260] width 194 height 19
select select "columns.publishing_date_DESC"
select select "columns.status"
select select "columns.publishing_date"
select select "past"
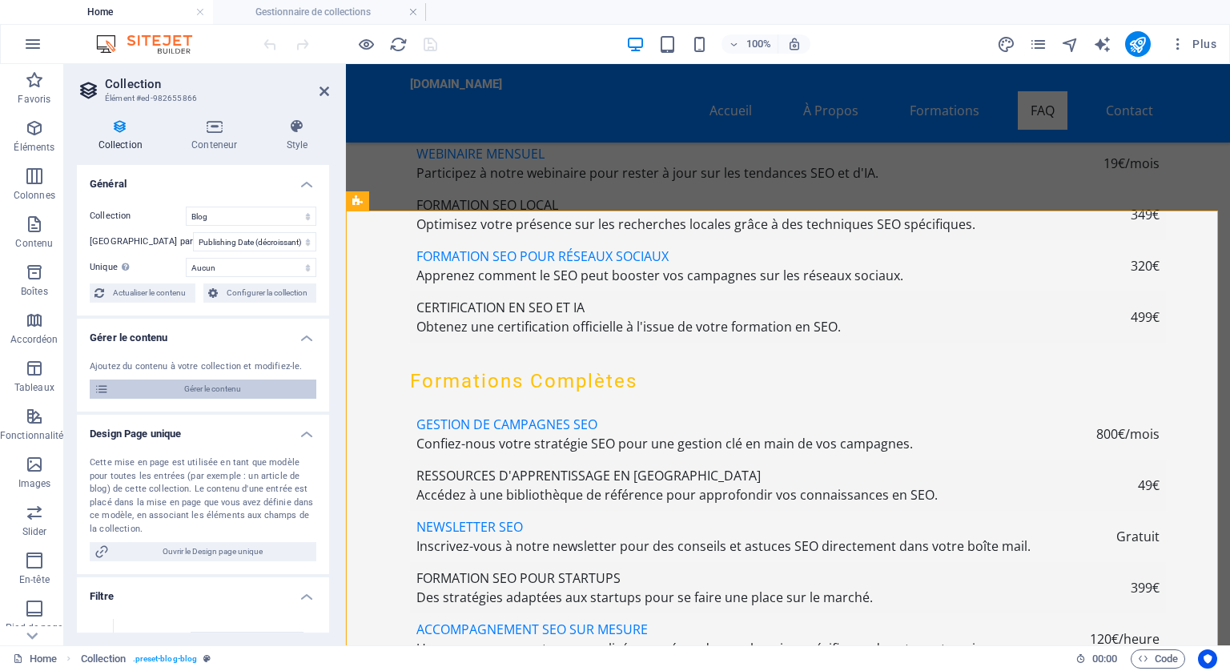
click at [216, 388] on span "Gérer le contenu" at bounding box center [213, 389] width 198 height 19
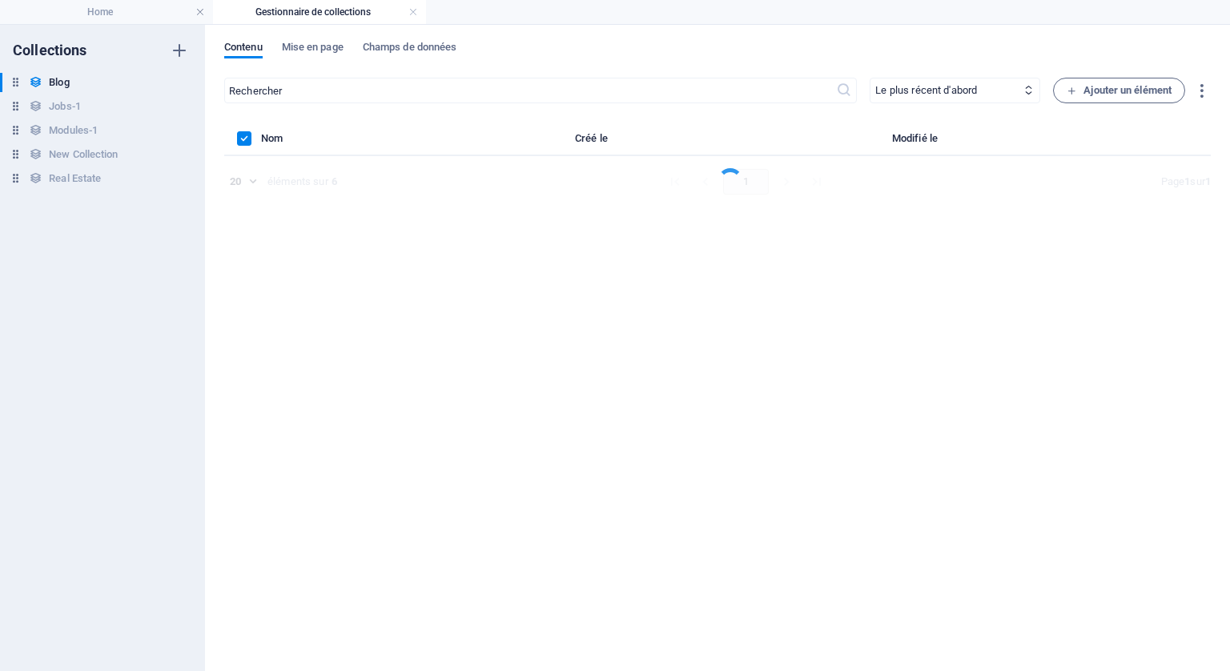
scroll to position [0, 0]
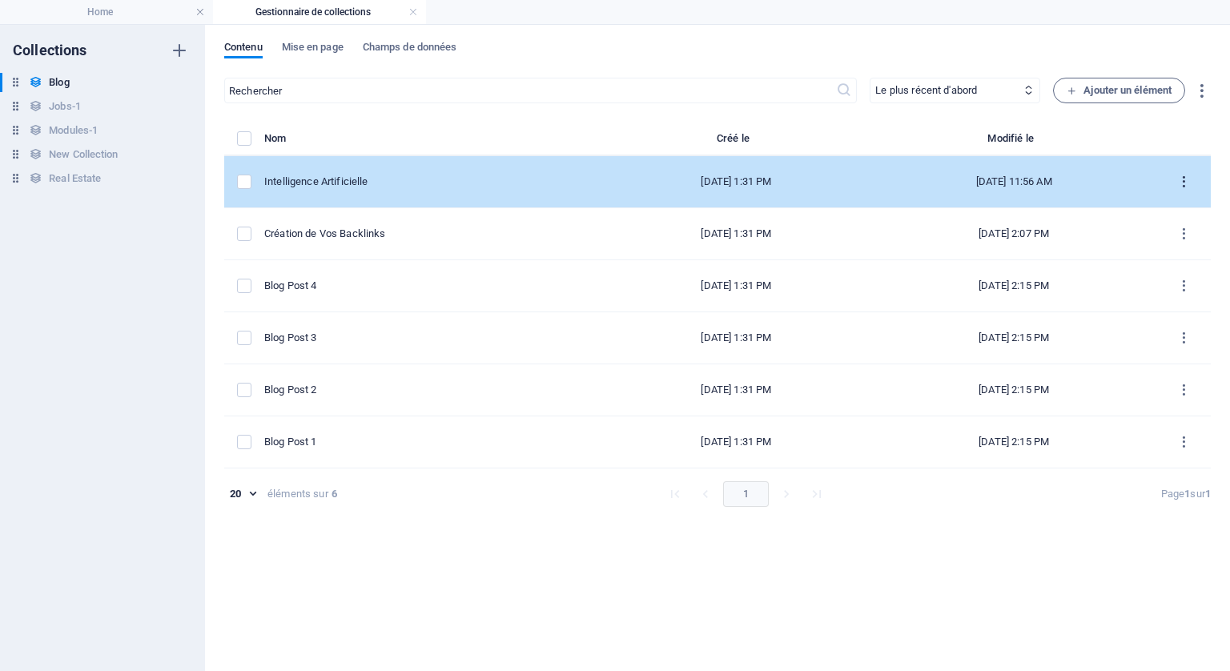
click at [1181, 178] on icon "items list" at bounding box center [1184, 182] width 15 height 15
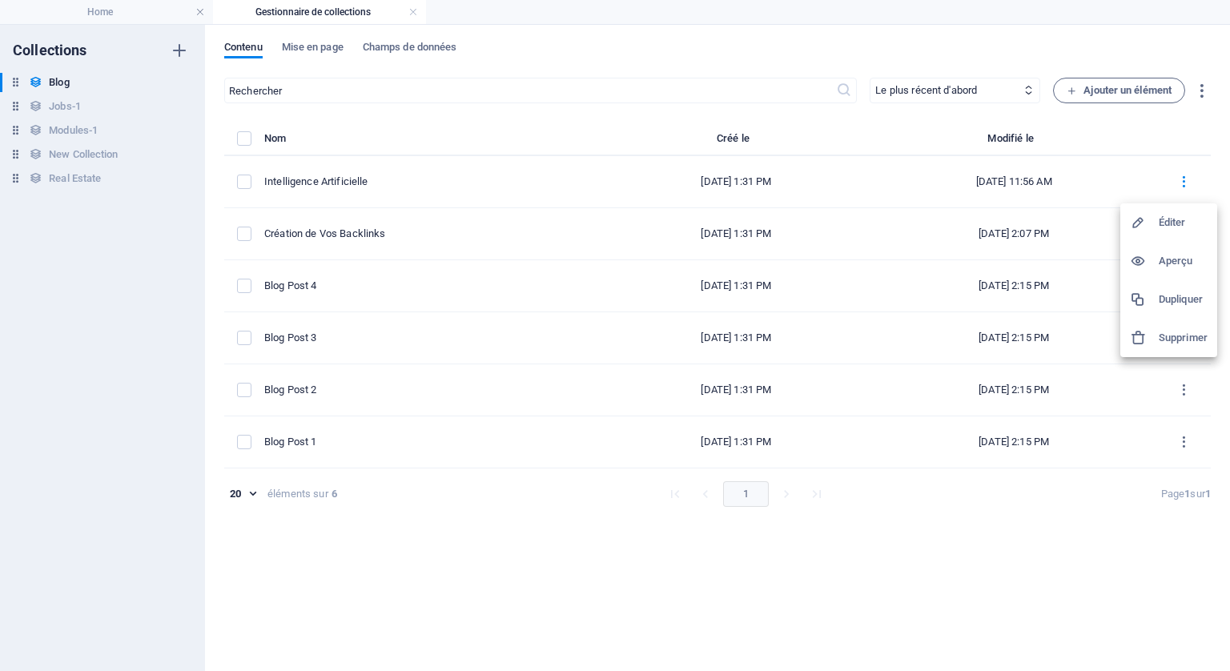
click at [1167, 220] on h6 "Éditer" at bounding box center [1183, 222] width 49 height 19
select select "Category 2"
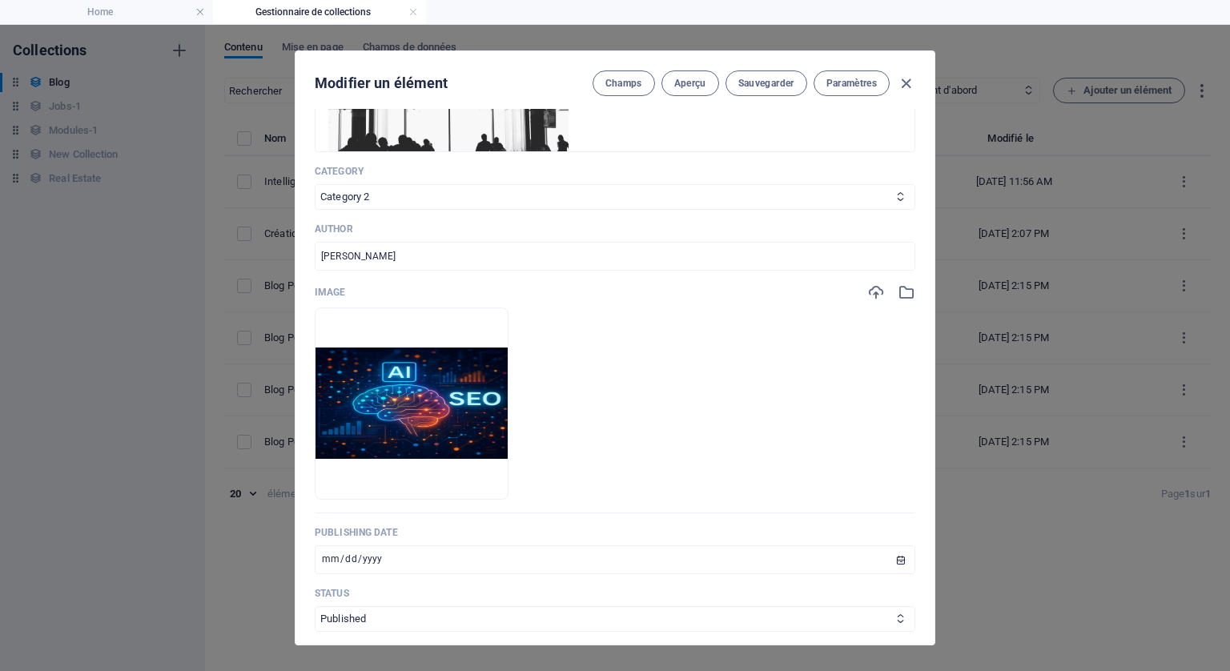
scroll to position [481, 0]
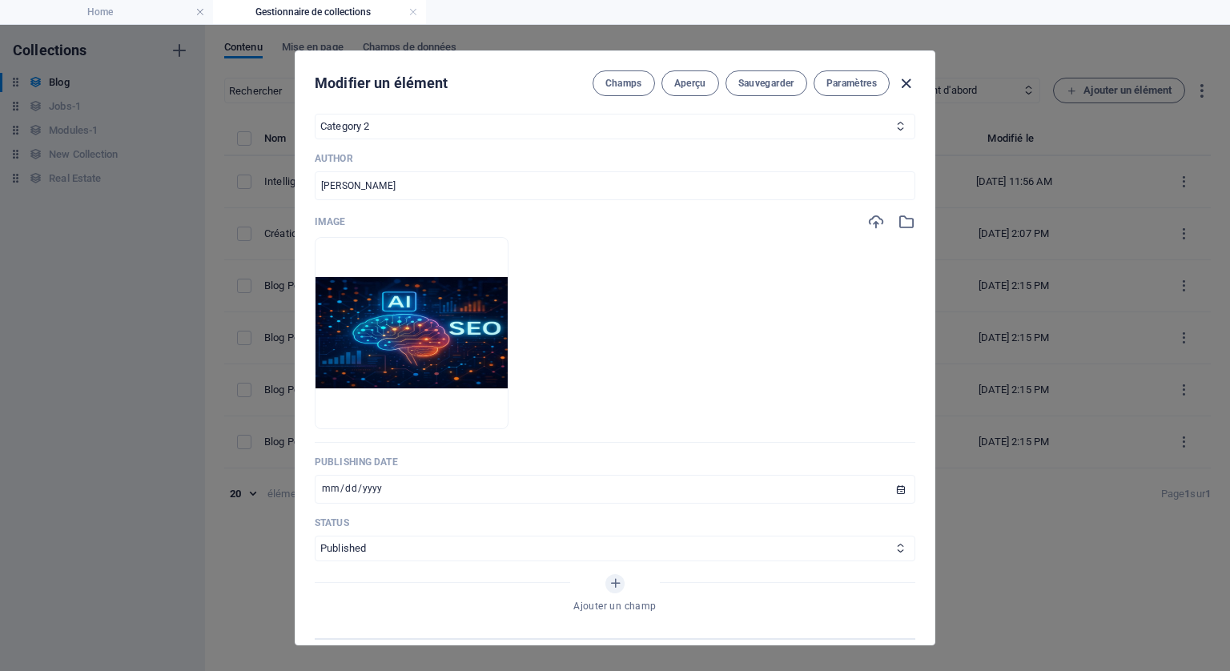
click at [906, 74] on icon "button" at bounding box center [906, 83] width 18 height 18
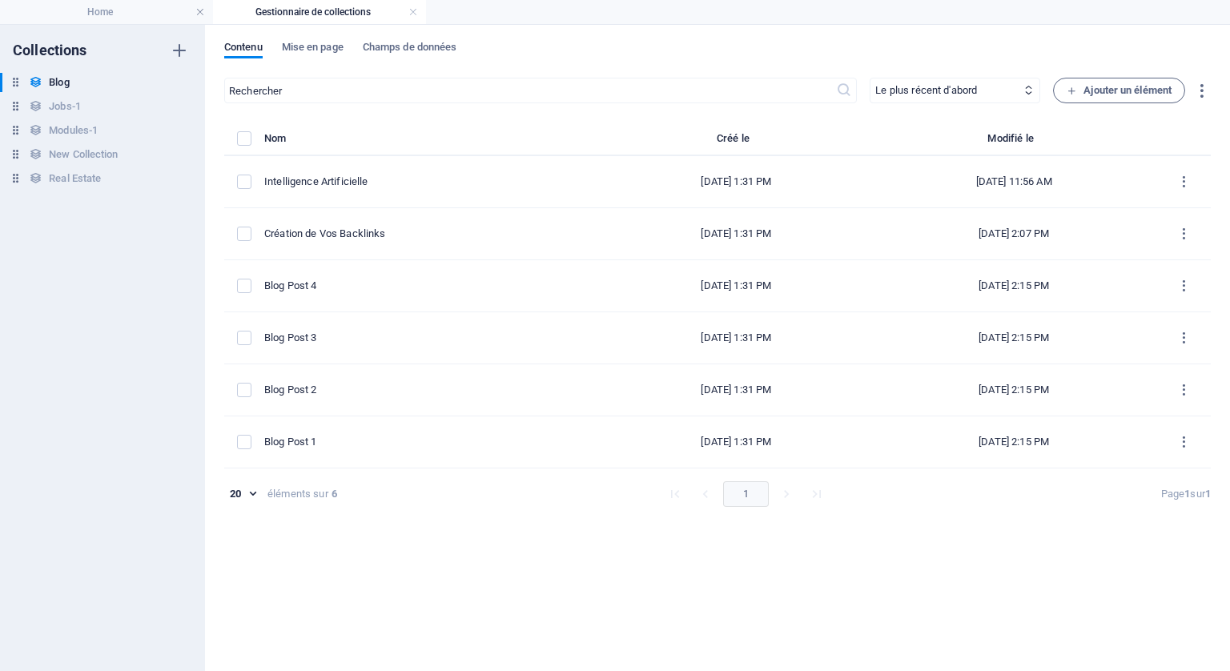
type input "2025-10-01"
type input "intelligence-artificielle"
click at [97, 9] on h4 "Home" at bounding box center [106, 12] width 213 height 18
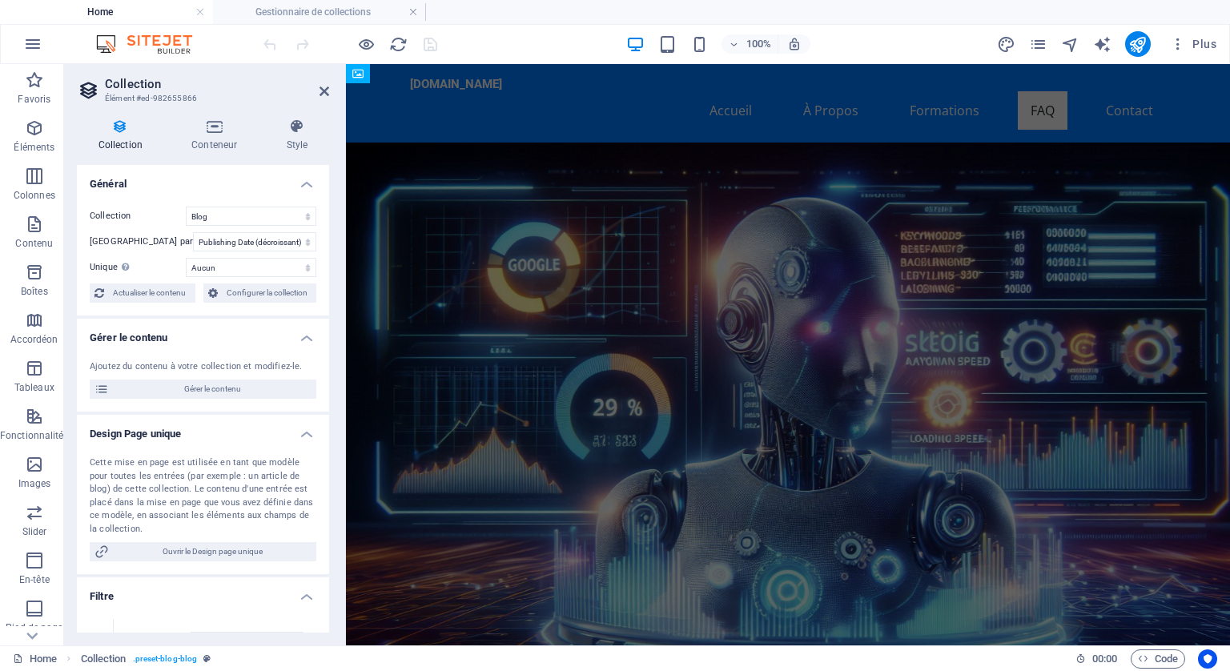
scroll to position [5710, 0]
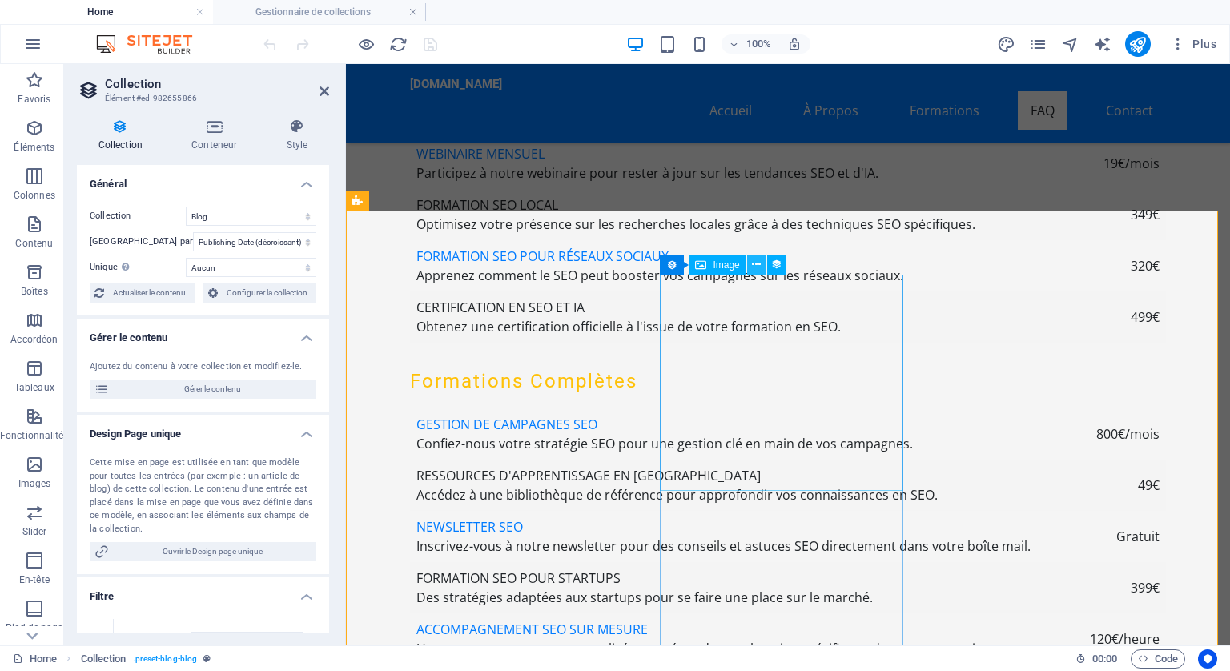
click at [758, 264] on icon at bounding box center [756, 264] width 9 height 17
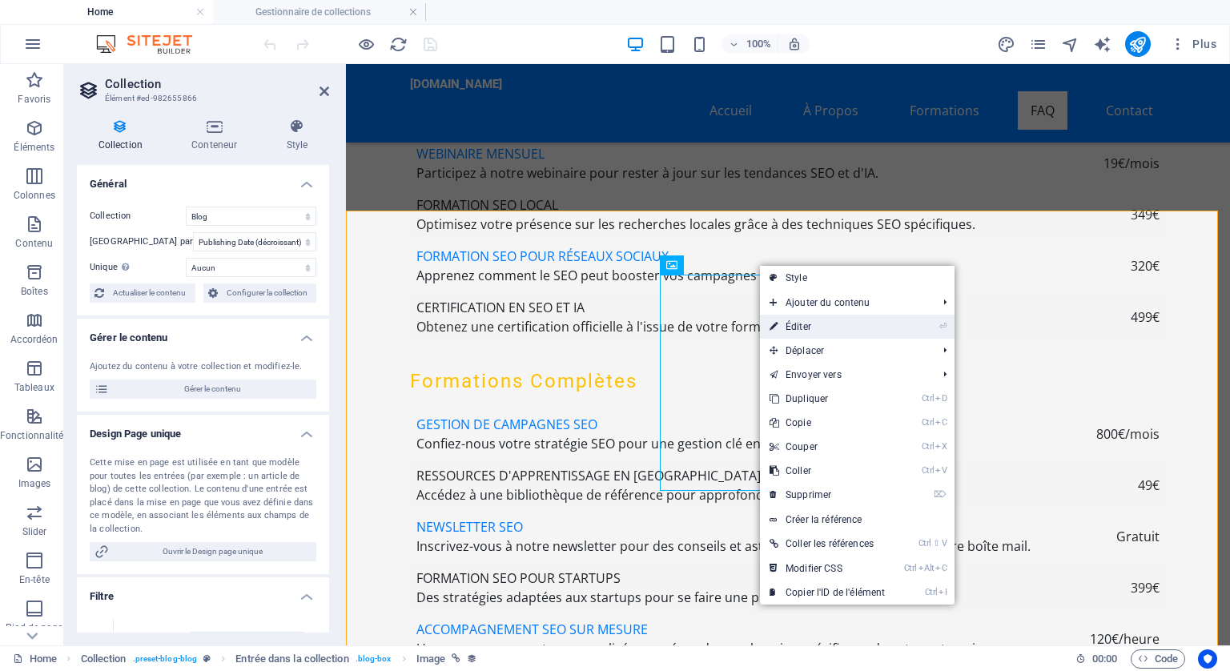
click at [802, 325] on link "⏎ Éditer" at bounding box center [827, 327] width 135 height 24
select select "image"
select select "px"
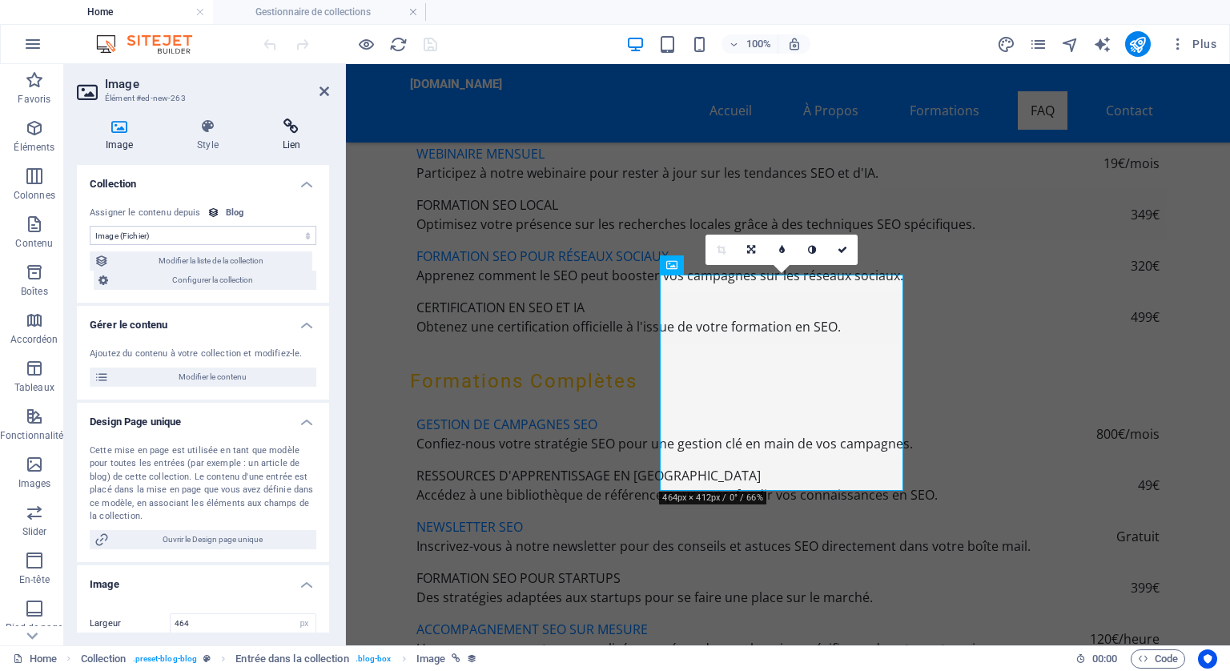
click at [286, 124] on icon at bounding box center [291, 127] width 75 height 16
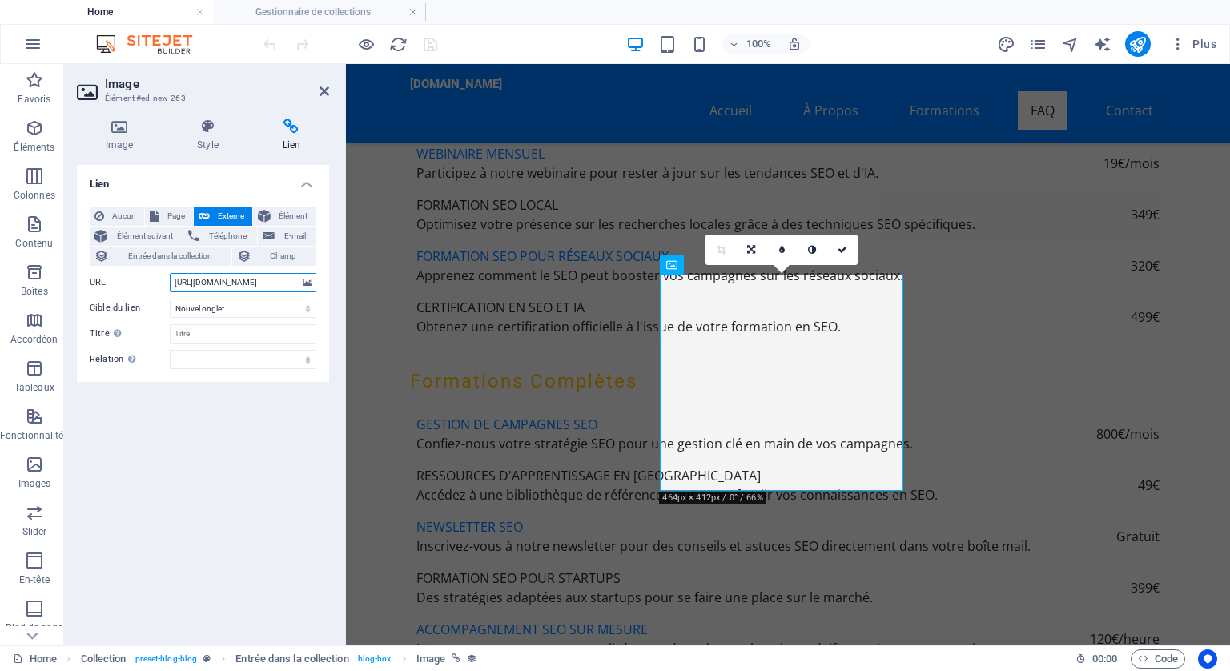
click at [279, 275] on input "https://seotoolscenters.com/page/backlinks" at bounding box center [243, 282] width 147 height 19
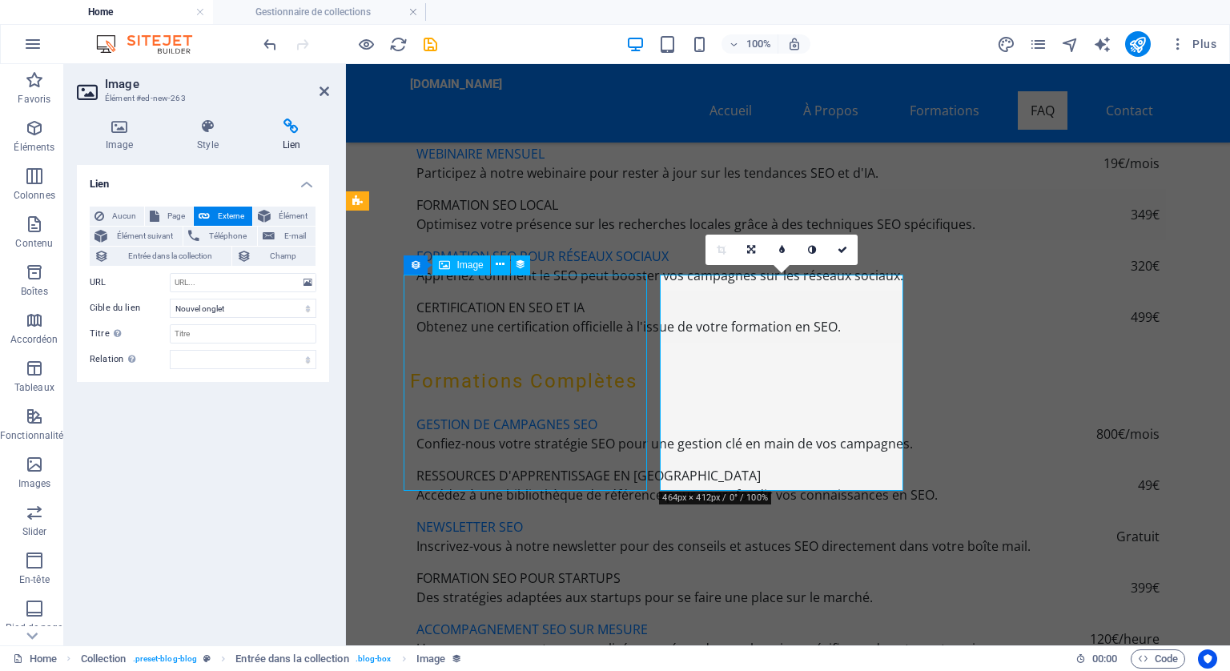
scroll to position [5767, 0]
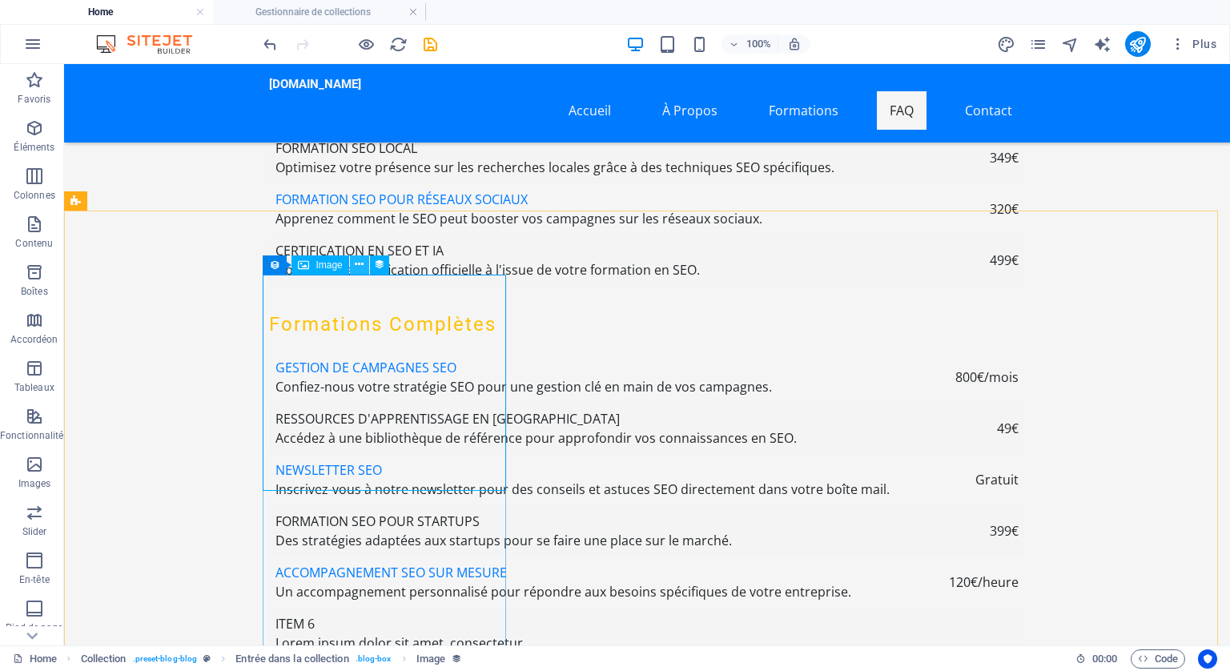
click at [360, 258] on icon at bounding box center [359, 264] width 9 height 17
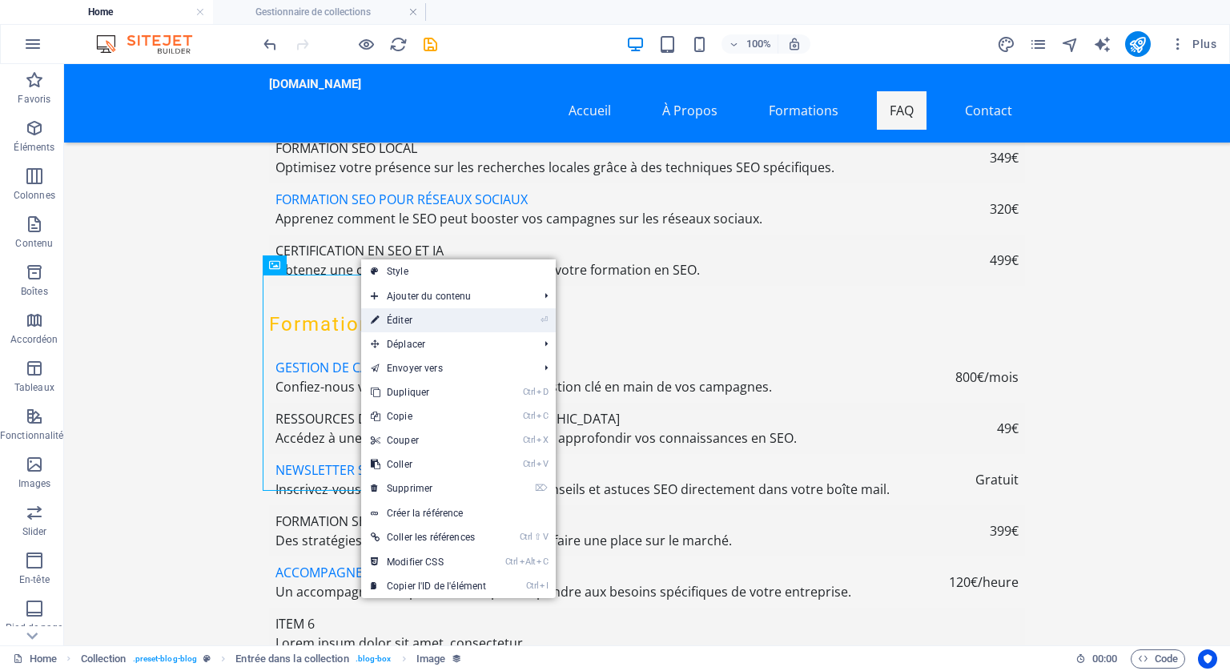
drag, startPoint x: 400, startPoint y: 320, endPoint x: 54, endPoint y: 256, distance: 352.0
click at [400, 320] on link "⏎ Éditer" at bounding box center [428, 320] width 135 height 24
select select "image"
select select "px"
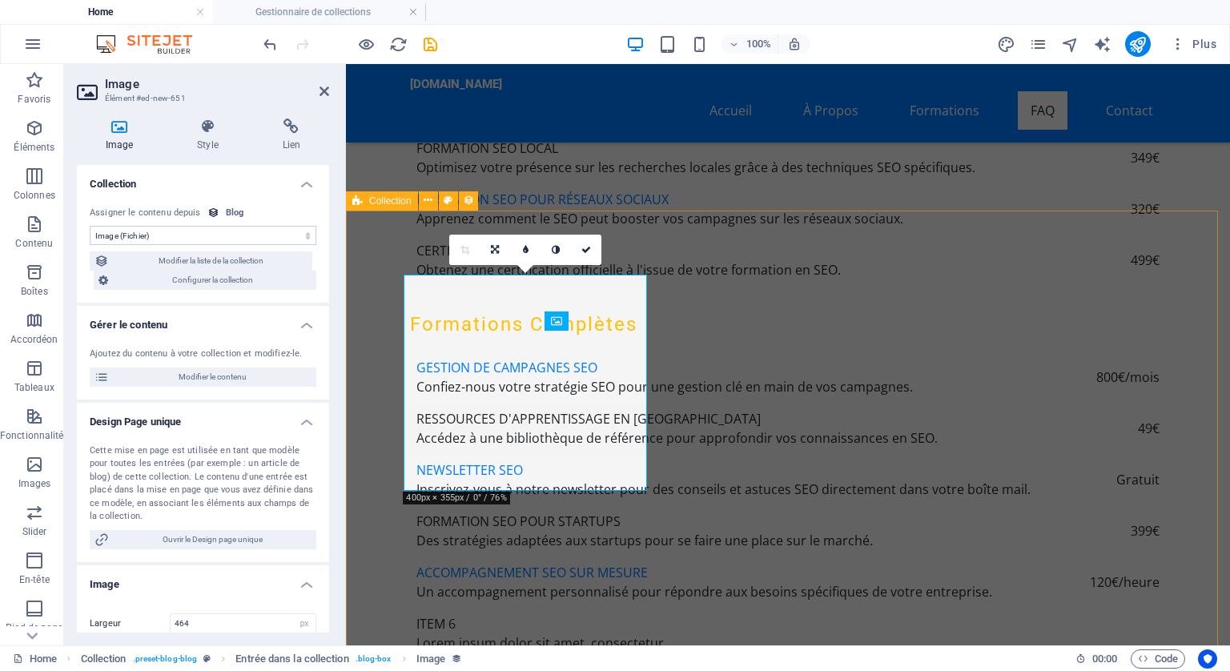
scroll to position [5710, 0]
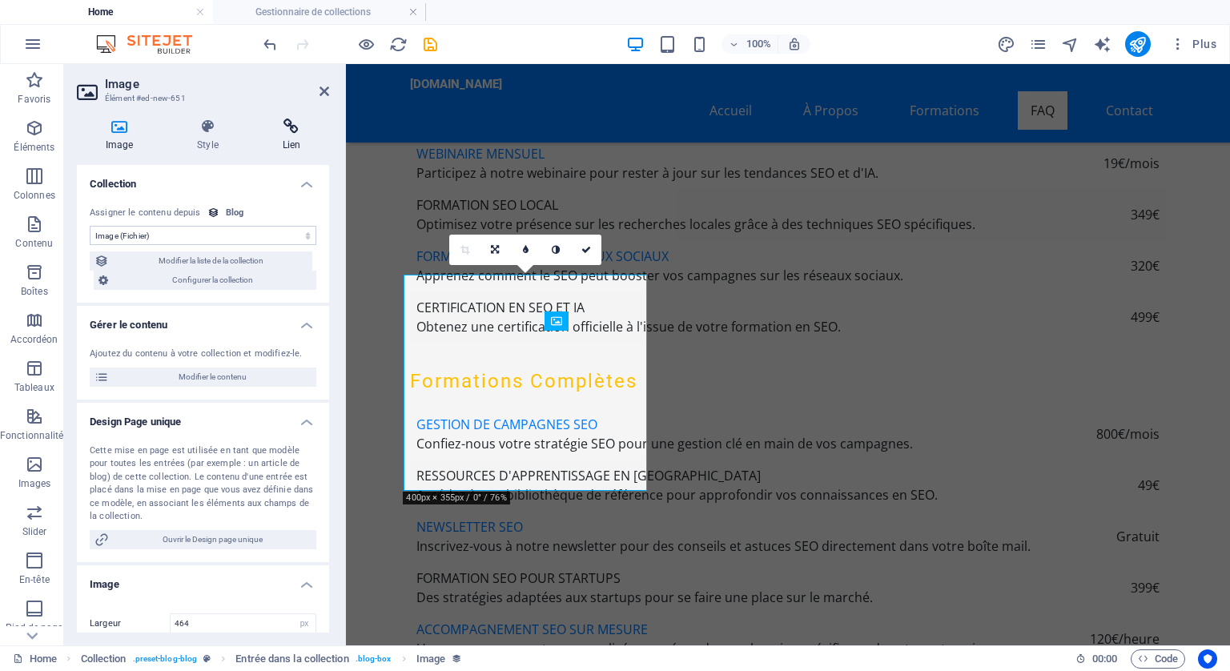
click at [289, 127] on icon at bounding box center [291, 127] width 75 height 16
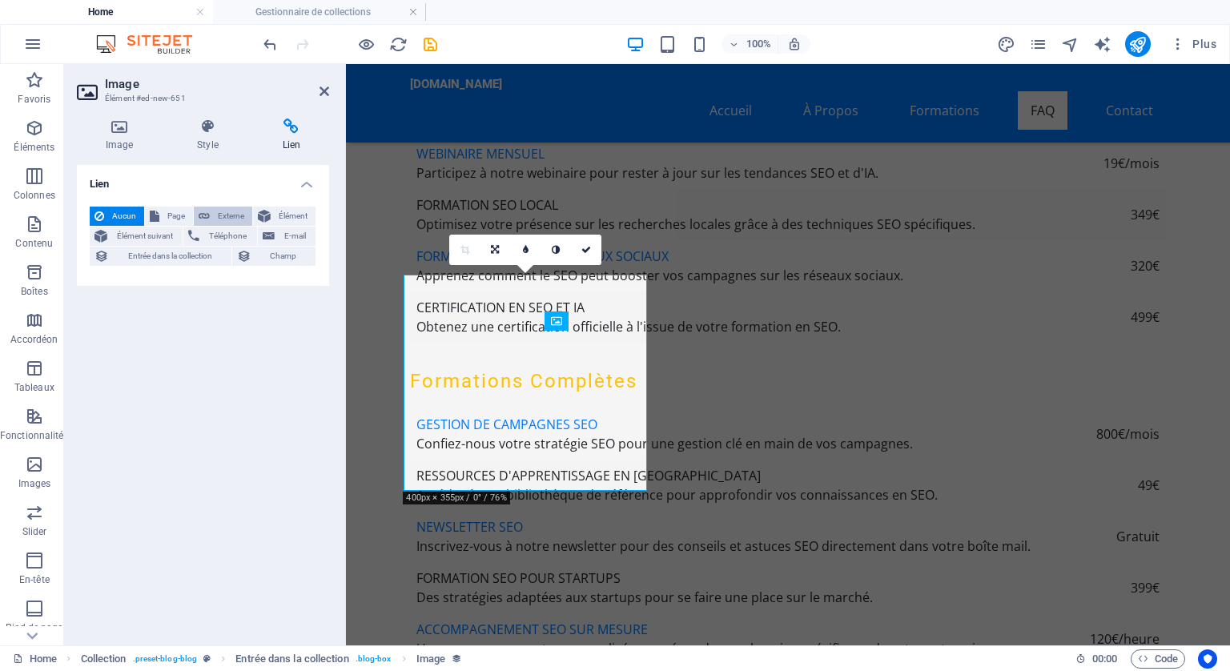
click at [232, 211] on span "Externe" at bounding box center [231, 216] width 33 height 19
select select "blank"
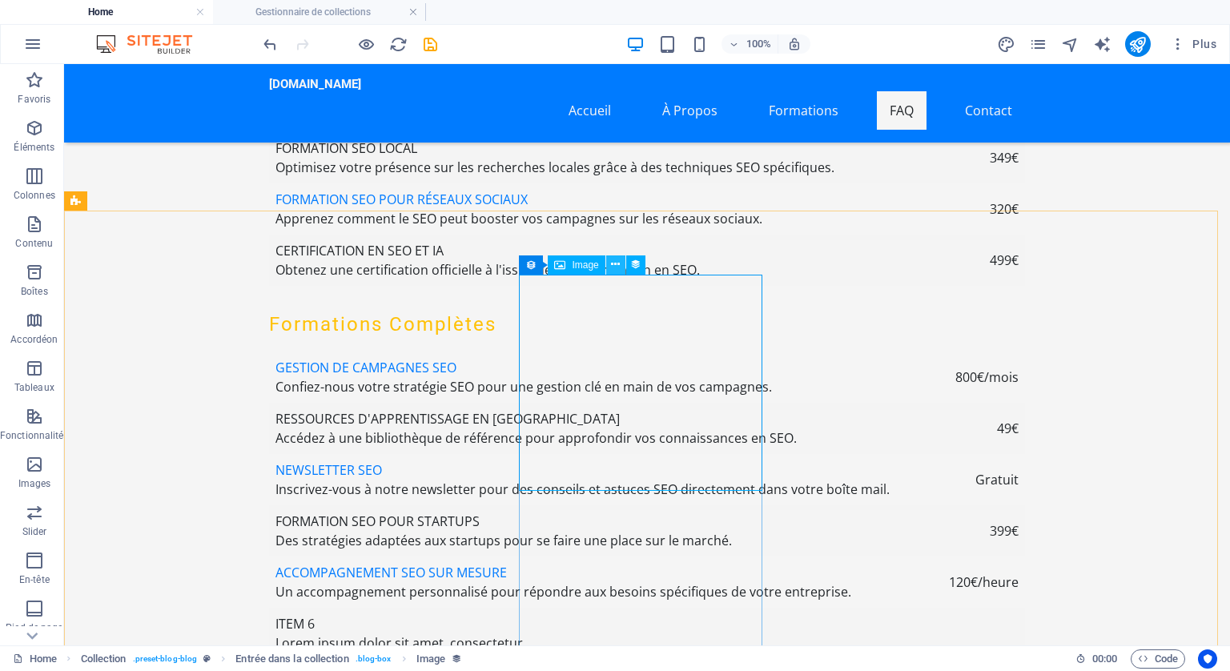
click at [614, 258] on icon at bounding box center [615, 264] width 9 height 17
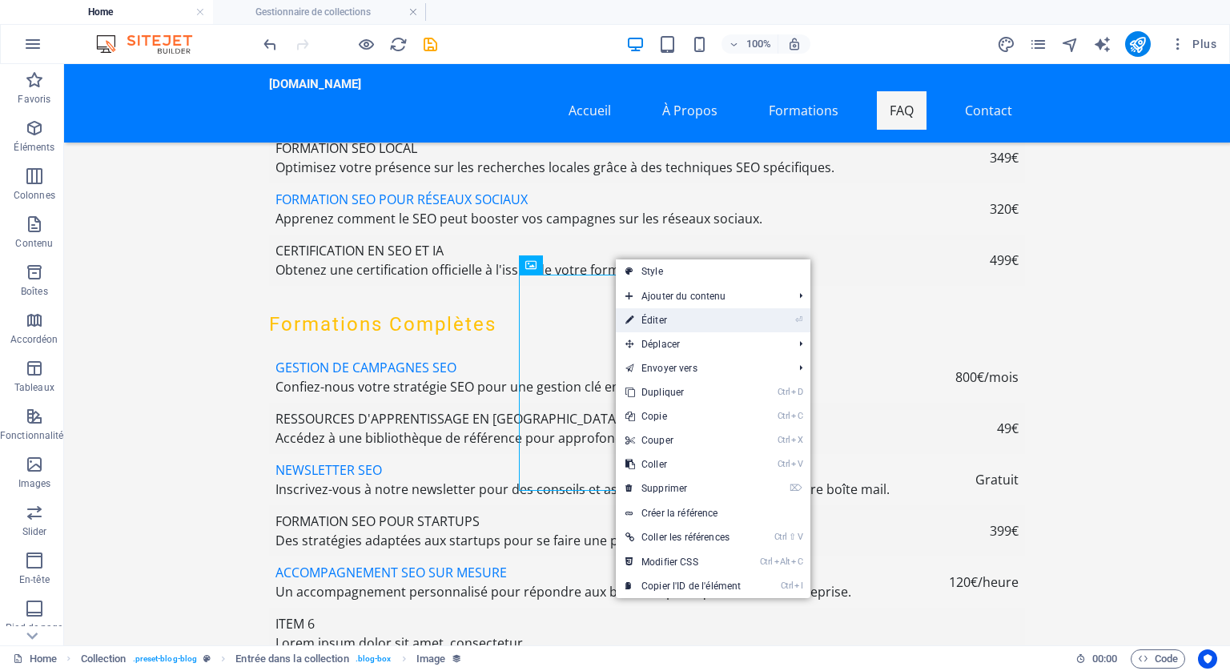
drag, startPoint x: 660, startPoint y: 319, endPoint x: 313, endPoint y: 255, distance: 352.7
click at [660, 319] on link "⏎ Éditer" at bounding box center [683, 320] width 135 height 24
select select "image"
select select "px"
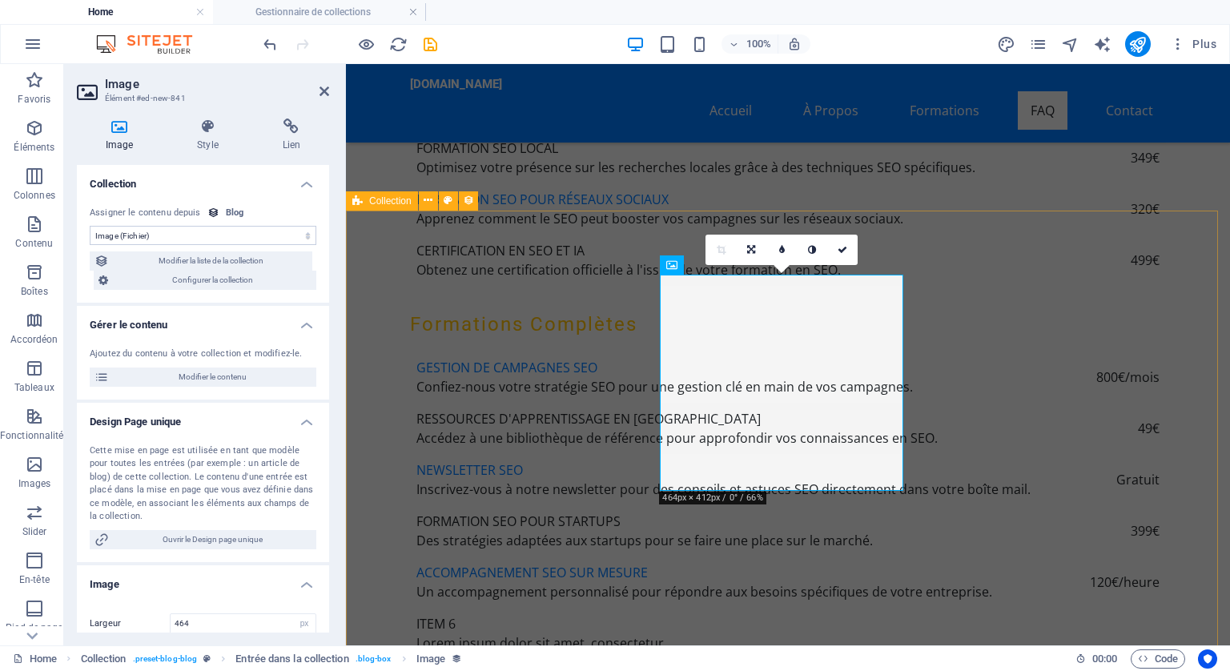
scroll to position [5710, 0]
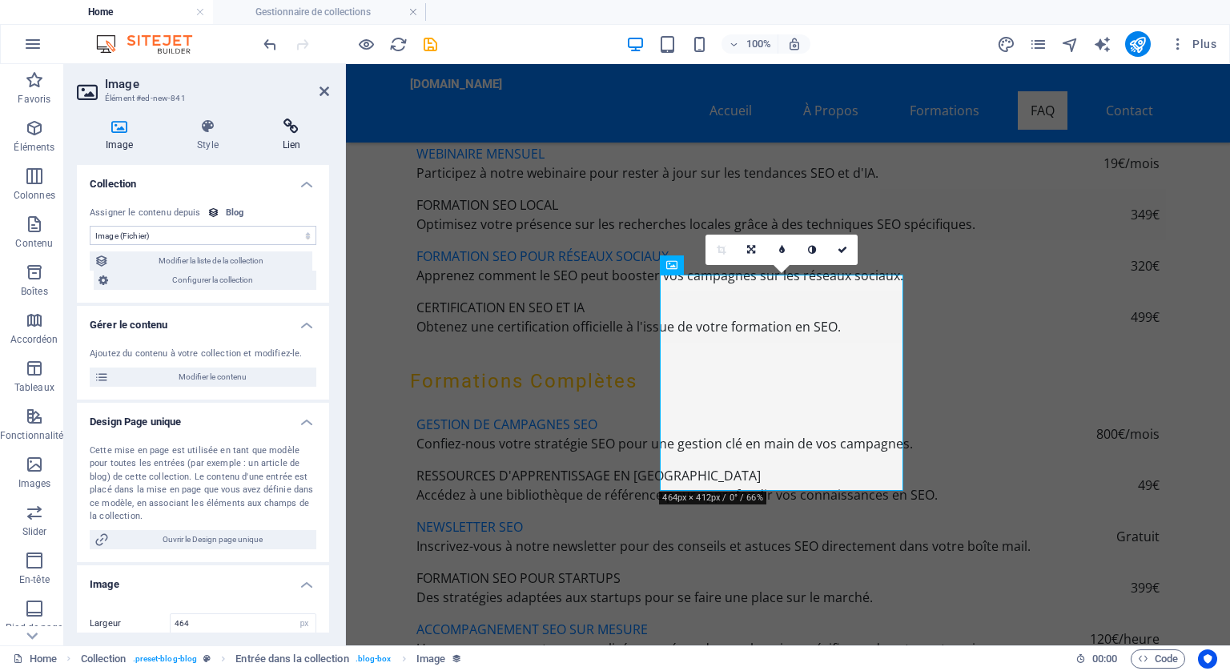
click at [288, 127] on icon at bounding box center [291, 127] width 75 height 16
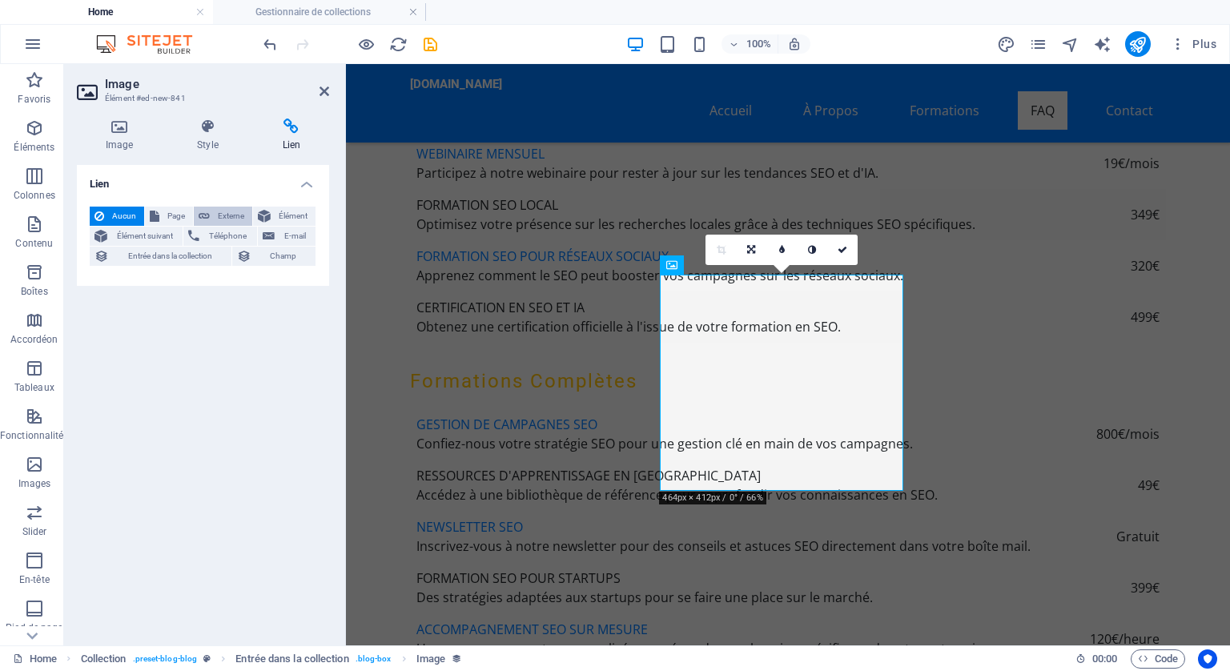
click at [229, 211] on span "Externe" at bounding box center [231, 216] width 33 height 19
select select "blank"
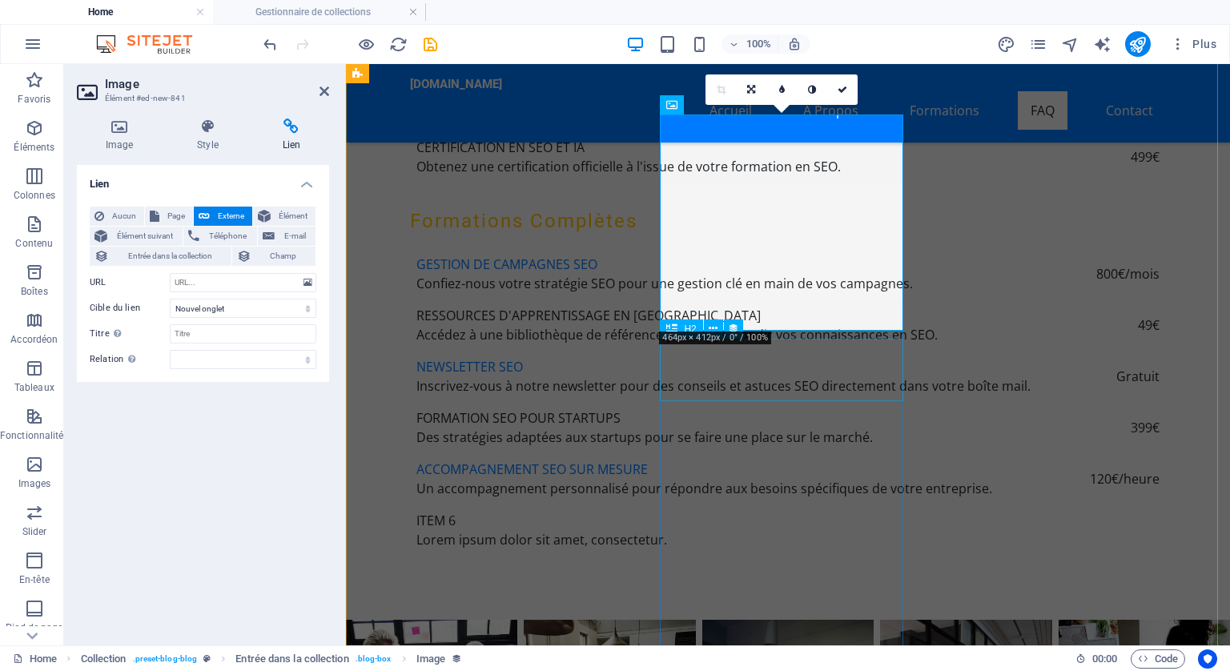
scroll to position [5950, 0]
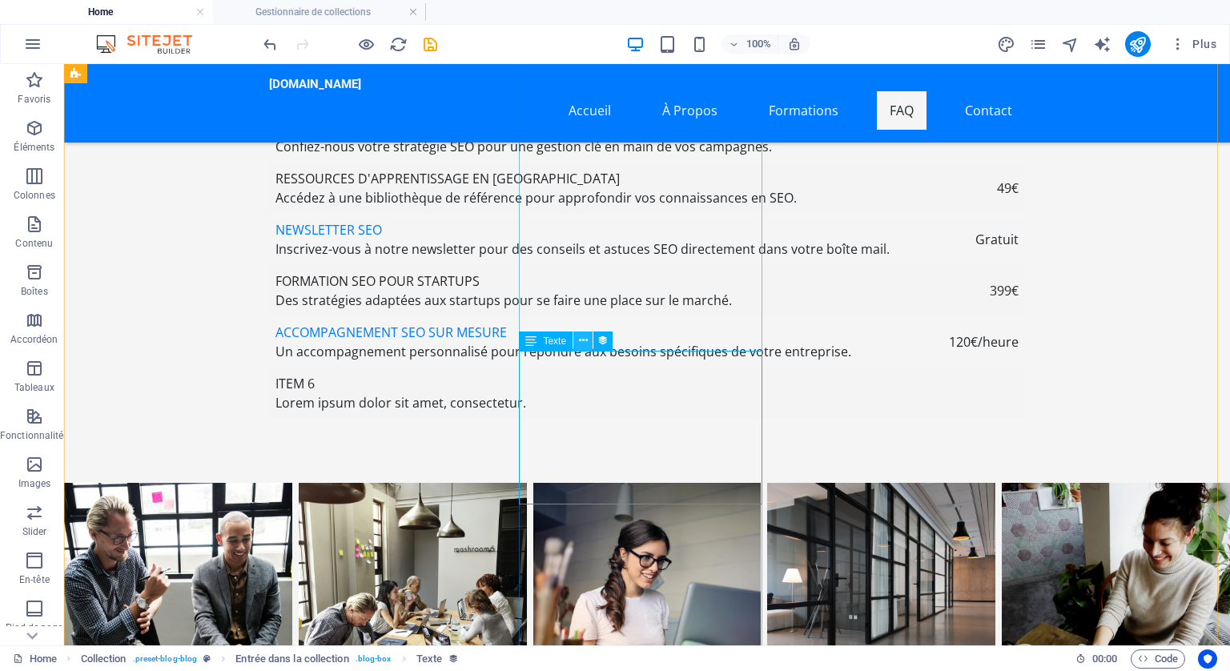
click at [579, 335] on icon at bounding box center [583, 340] width 9 height 17
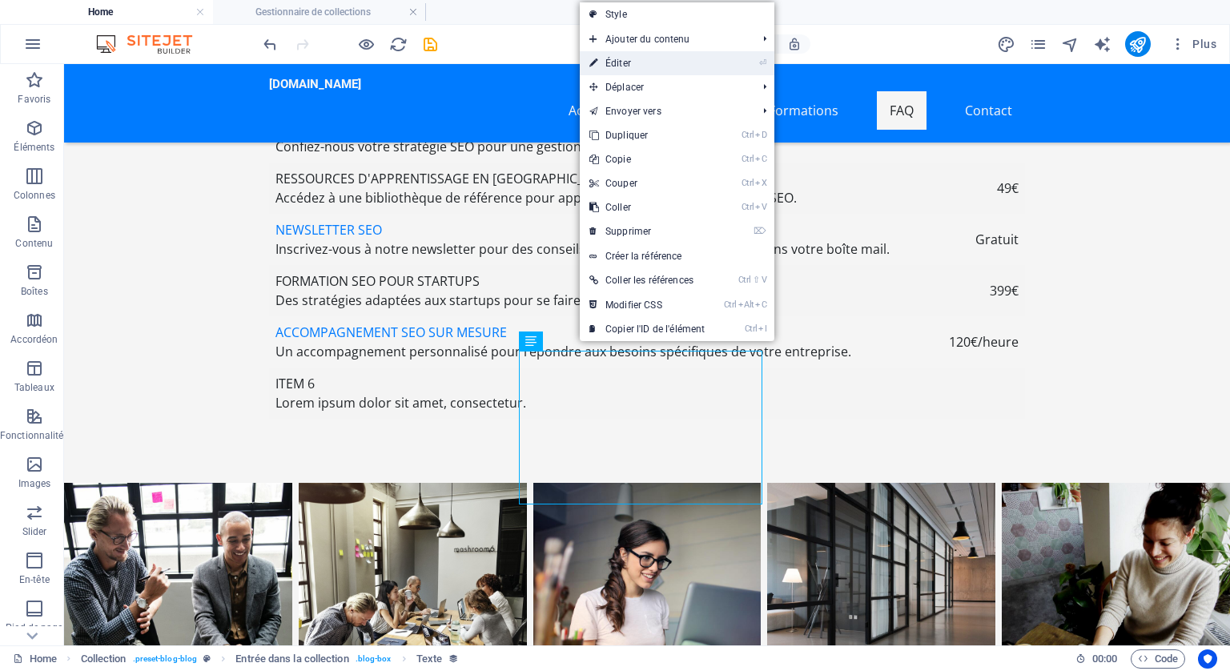
click at [611, 59] on link "⏎ Éditer" at bounding box center [647, 63] width 135 height 24
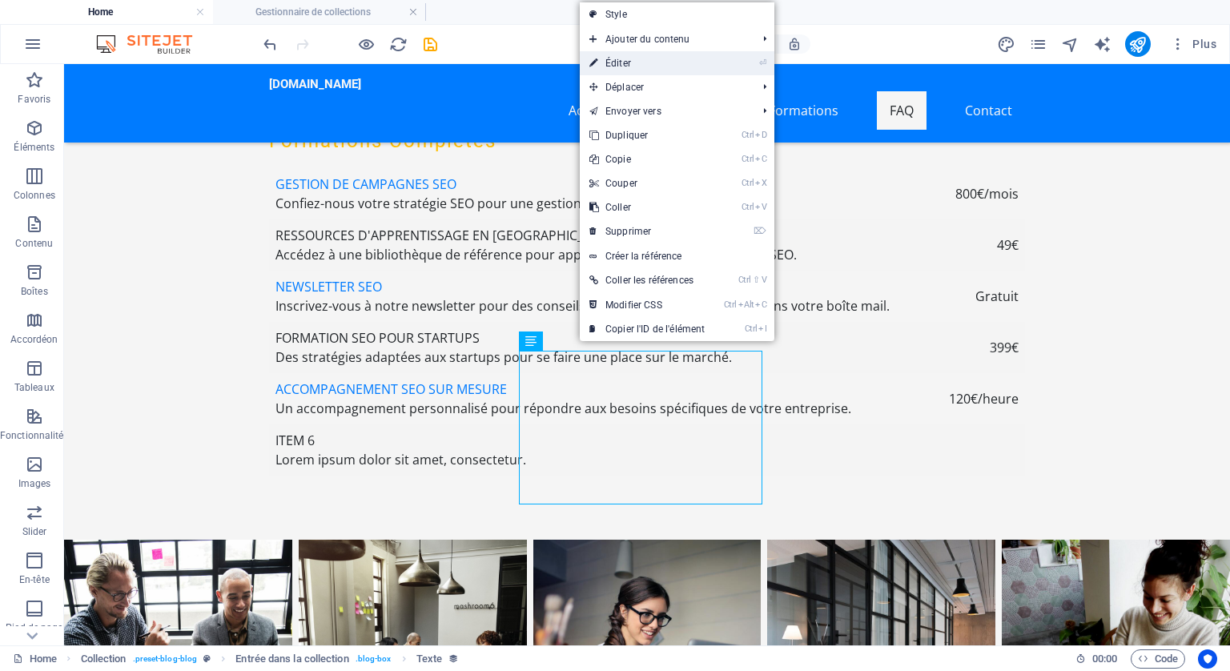
select select "description"
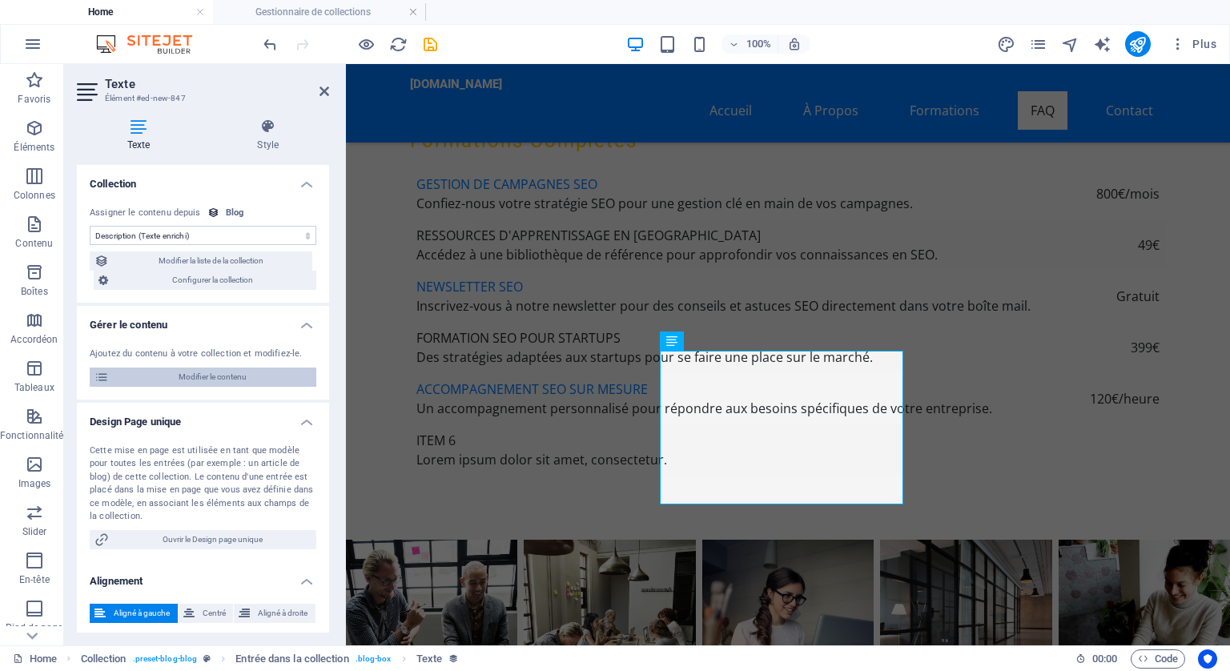
click at [217, 375] on span "Modifier le contenu" at bounding box center [213, 377] width 198 height 19
select select "Category 2"
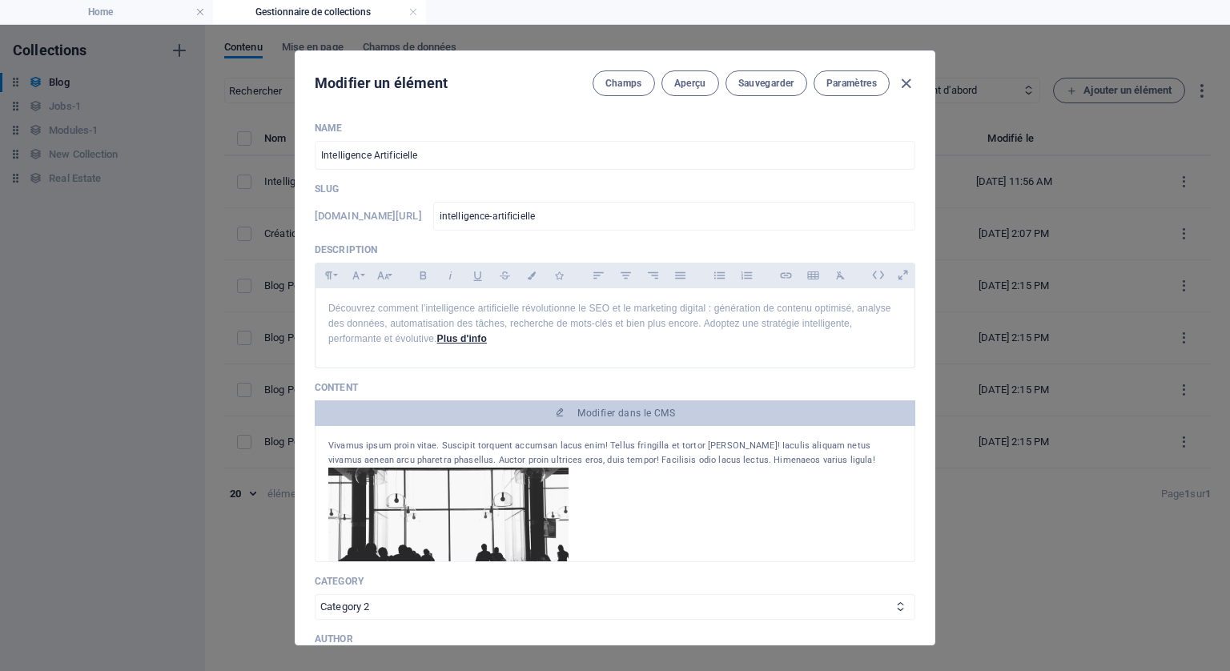
scroll to position [0, 0]
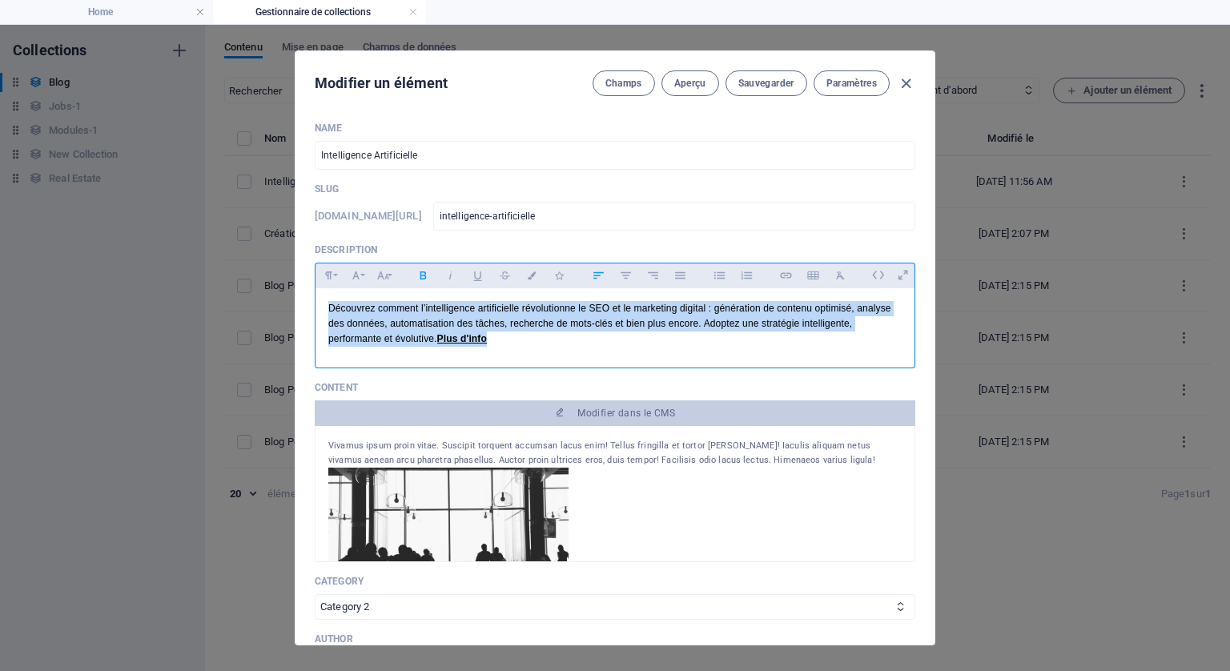
drag, startPoint x: 513, startPoint y: 343, endPoint x: 318, endPoint y: 308, distance: 197.8
click at [318, 308] on div "Découvrez comment l’intelligence artificielle révolutionne le SEO et le marketi…" at bounding box center [615, 324] width 599 height 72
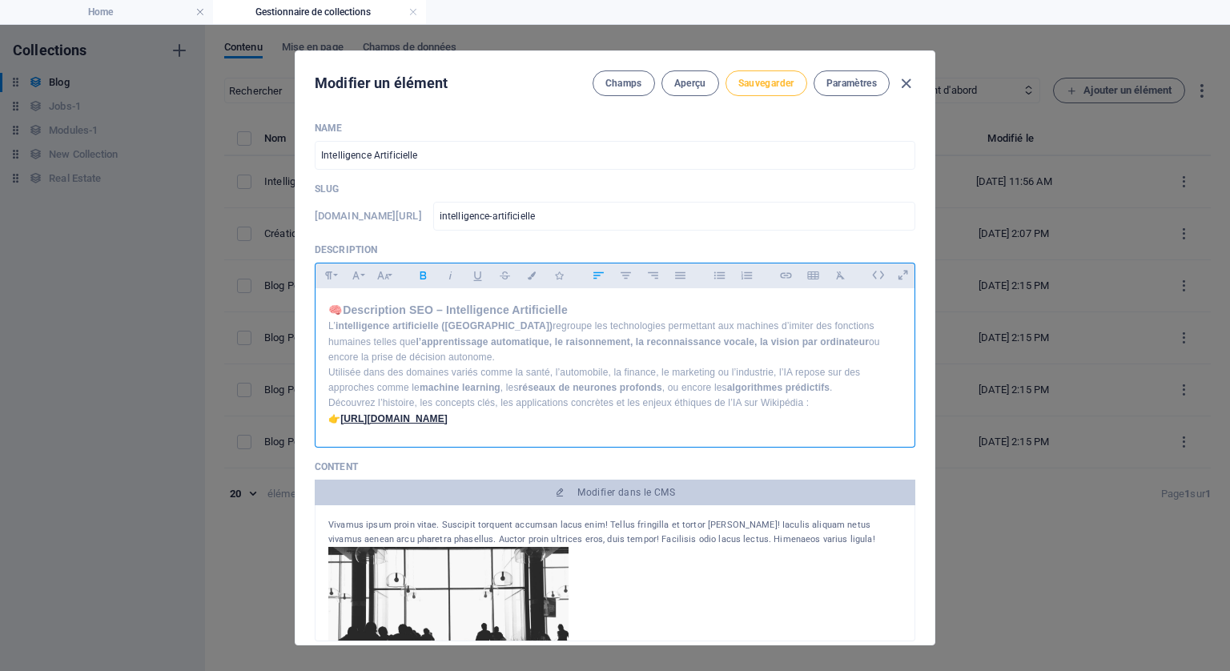
click at [775, 80] on span "Sauvegarder" at bounding box center [766, 83] width 56 height 13
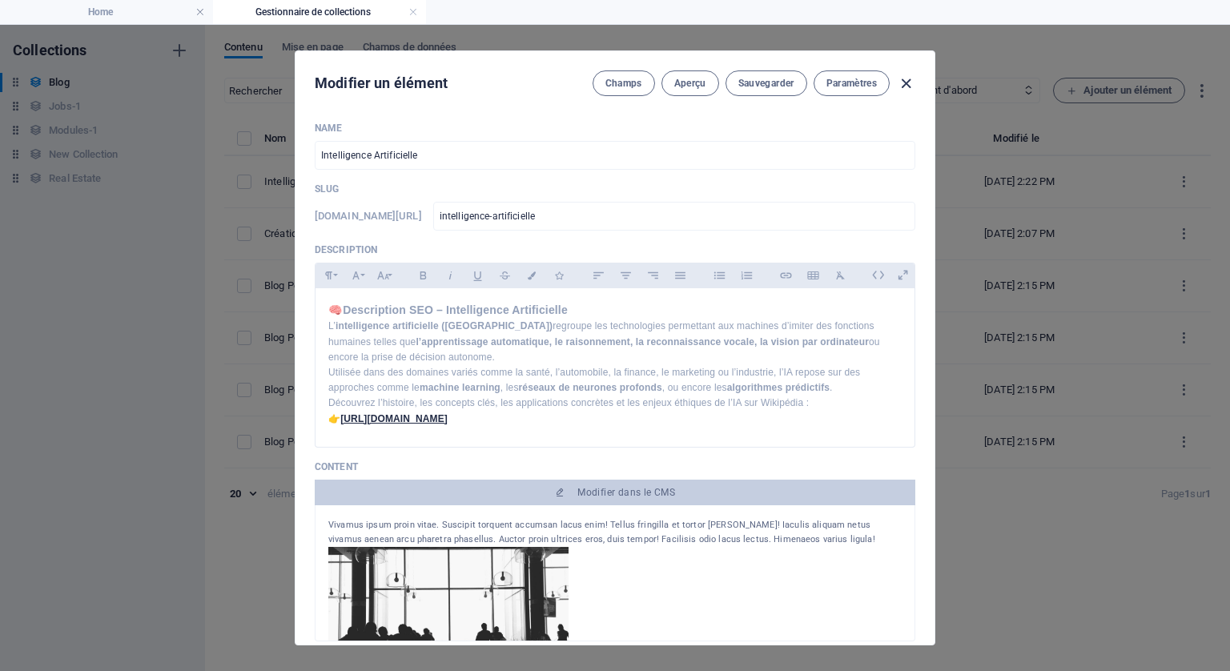
click at [904, 81] on icon "button" at bounding box center [906, 83] width 18 height 18
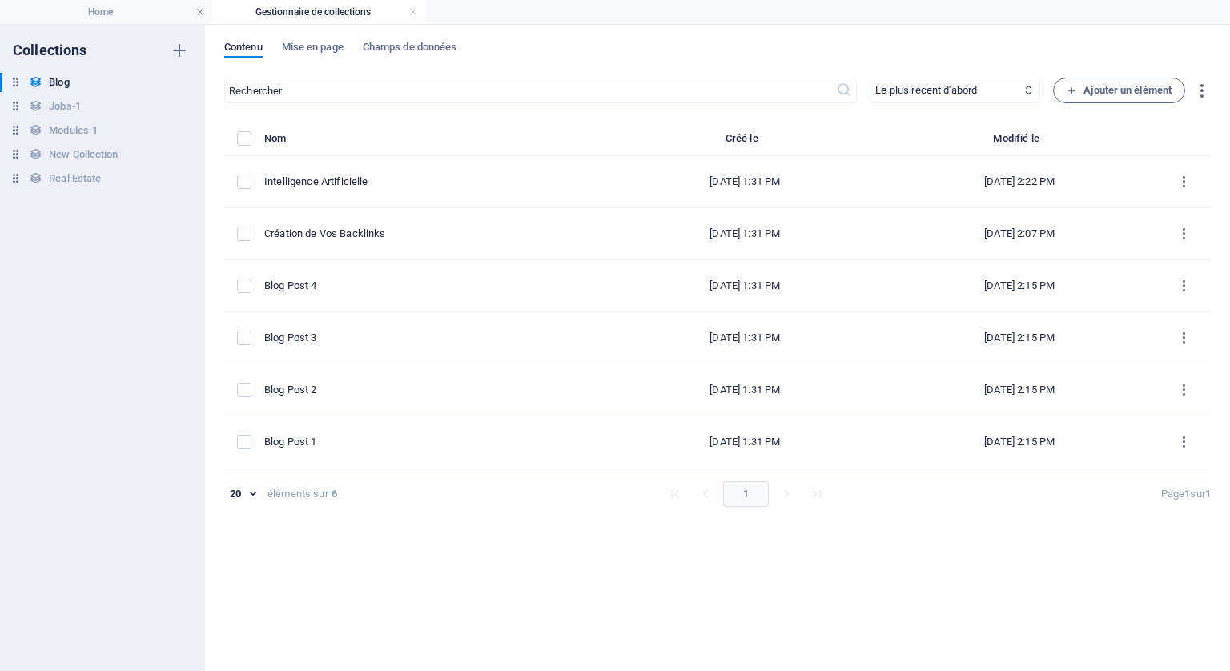
type input "[DATE]"
type input "intelligence-artificielle"
click at [80, 8] on h4 "Home" at bounding box center [106, 12] width 213 height 18
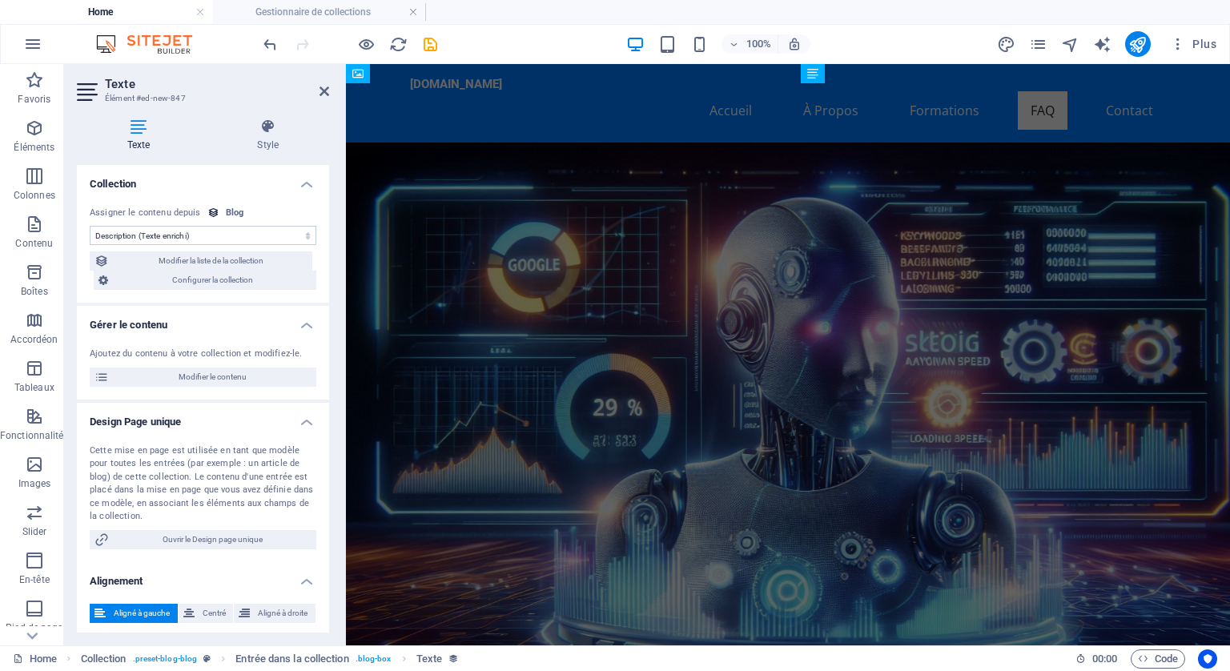
scroll to position [5950, 0]
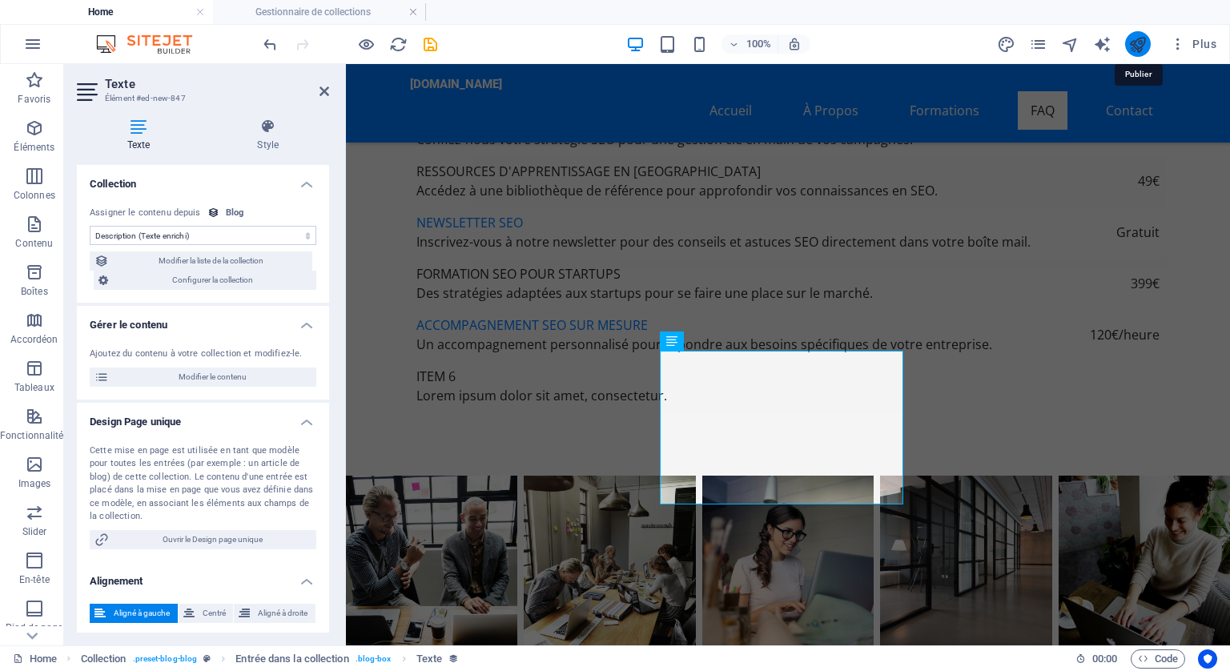
click at [1138, 42] on icon "publish" at bounding box center [1138, 44] width 18 height 18
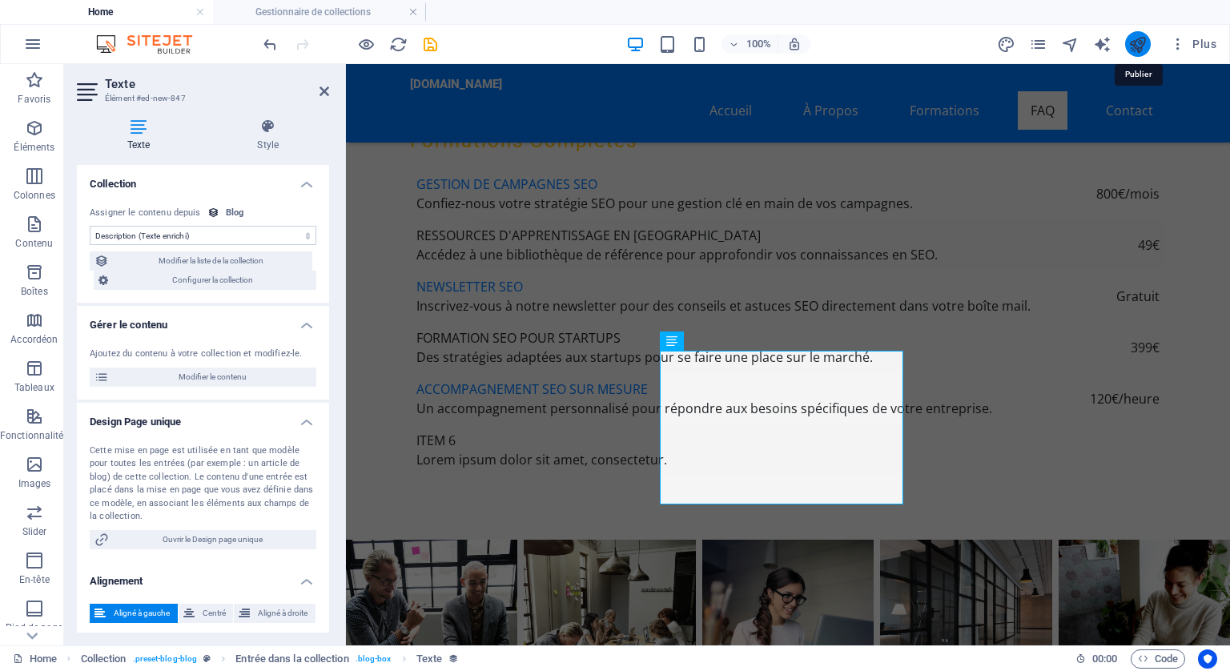
checkbox input "false"
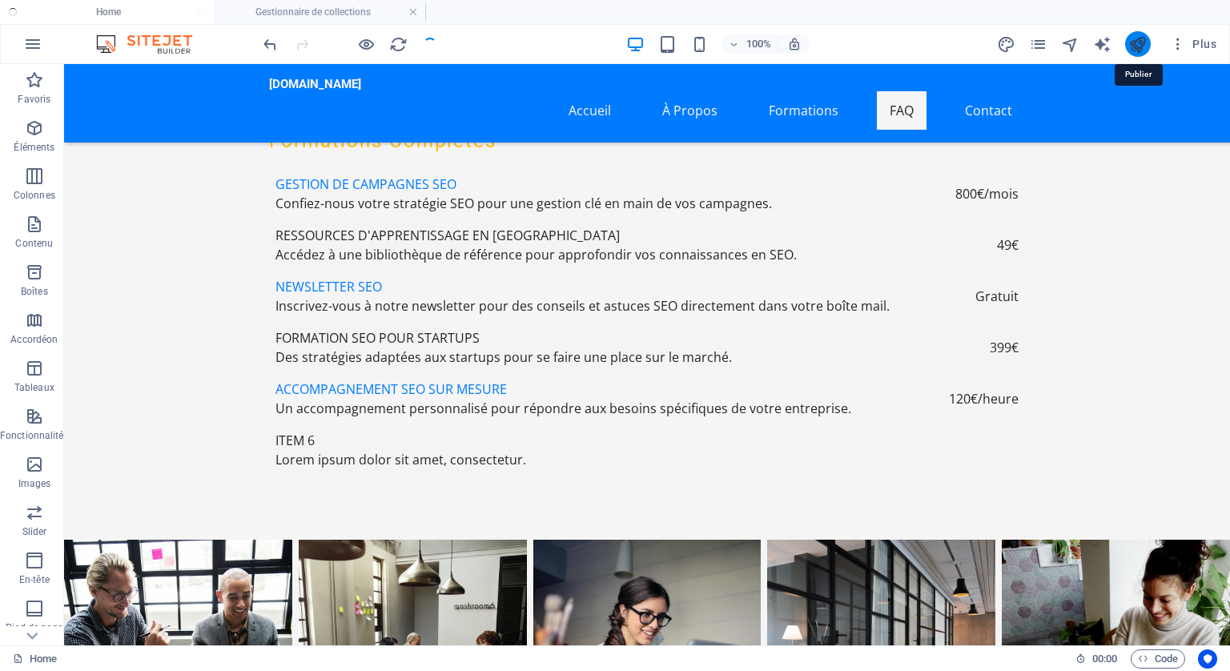
scroll to position [6007, 0]
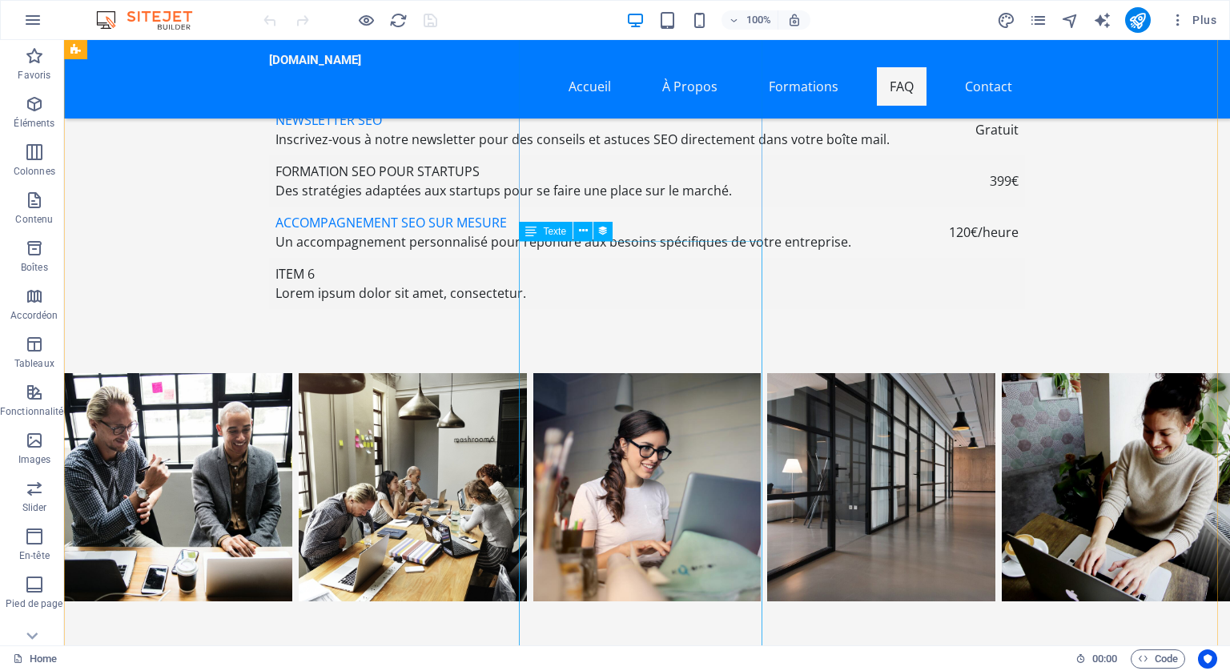
scroll to position [5927, 0]
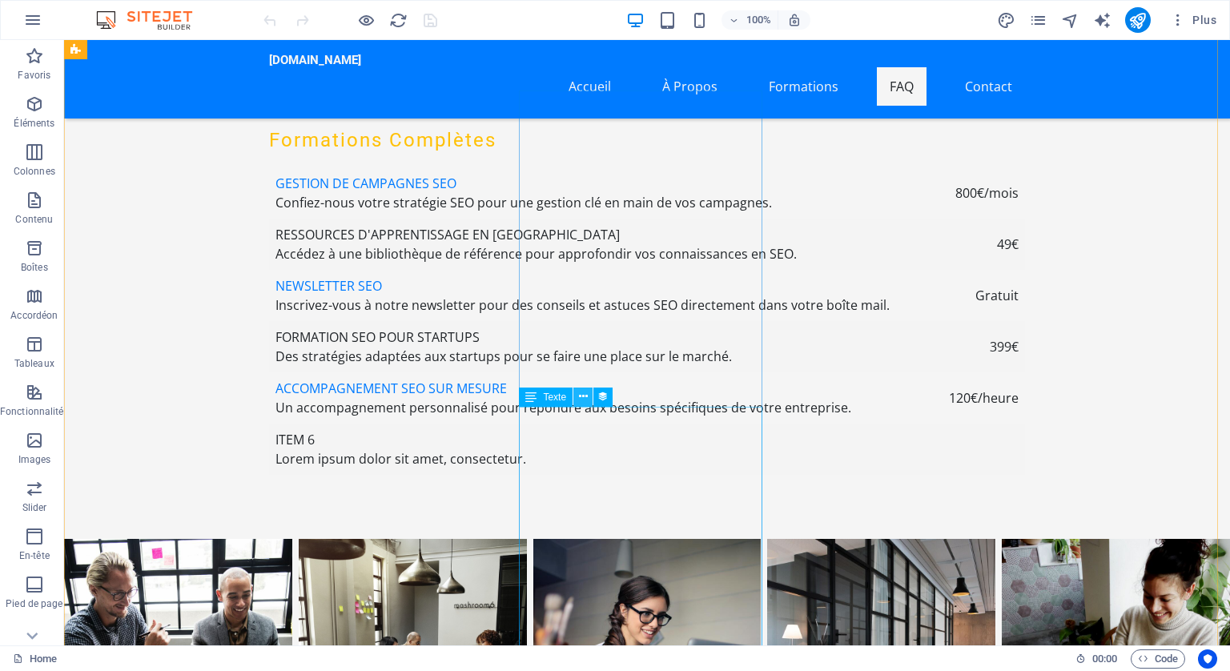
click at [582, 394] on icon at bounding box center [583, 396] width 9 height 17
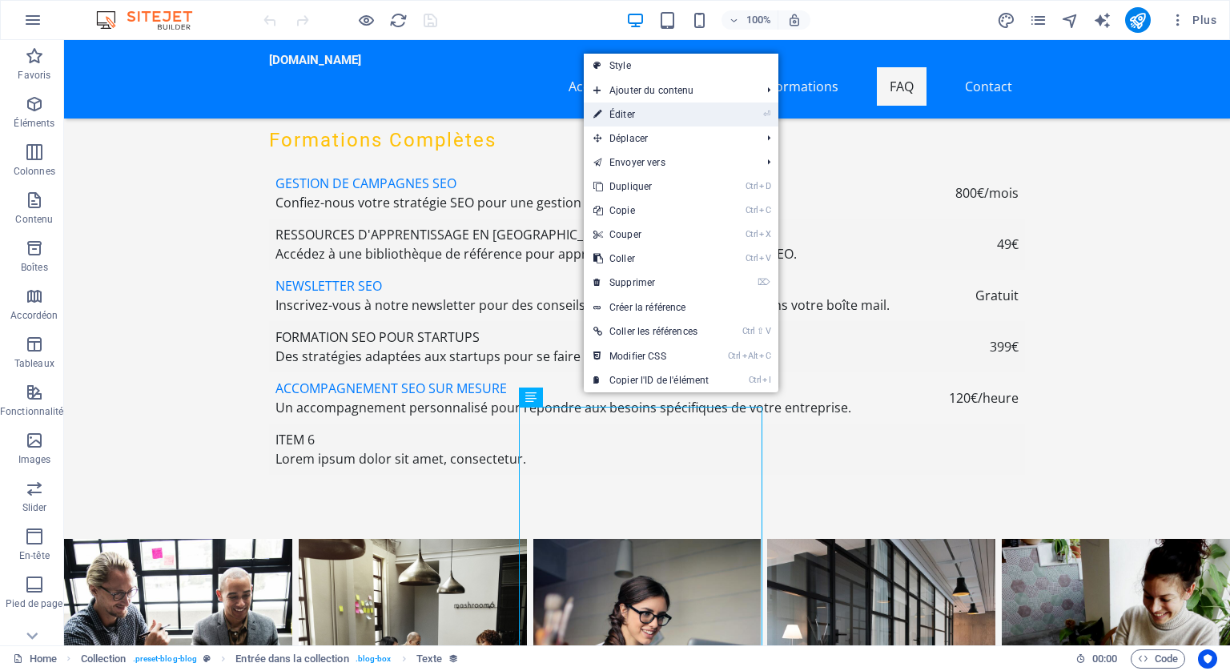
click at [625, 111] on link "⏎ Éditer" at bounding box center [651, 115] width 135 height 24
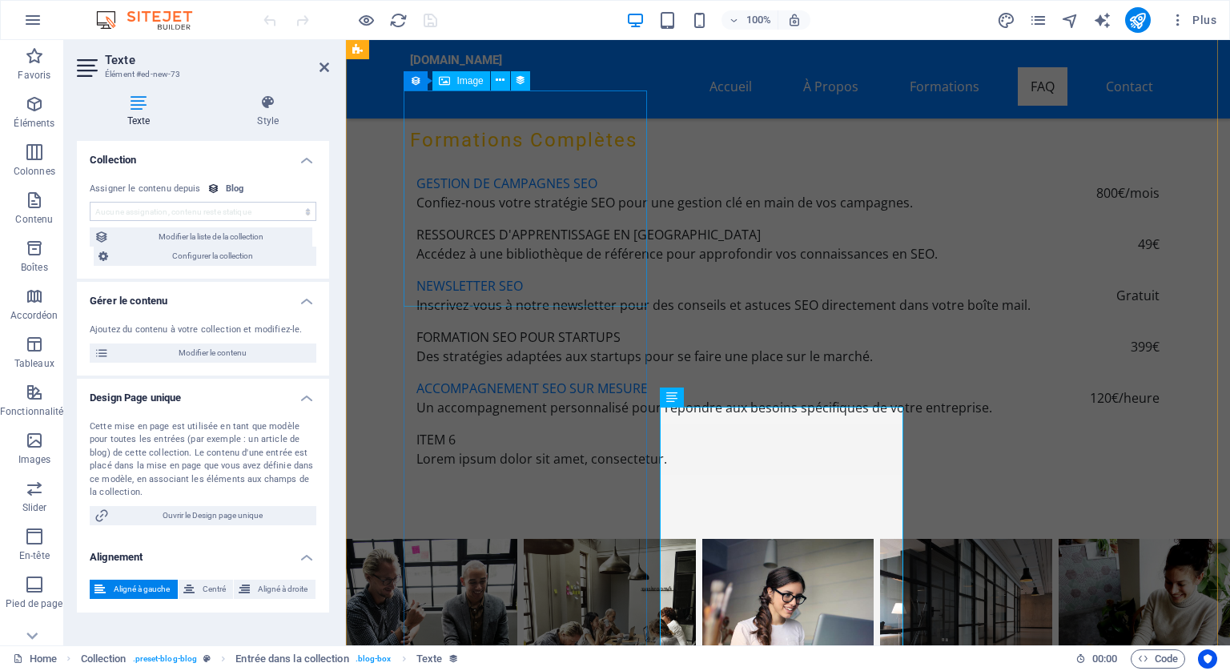
scroll to position [5870, 0]
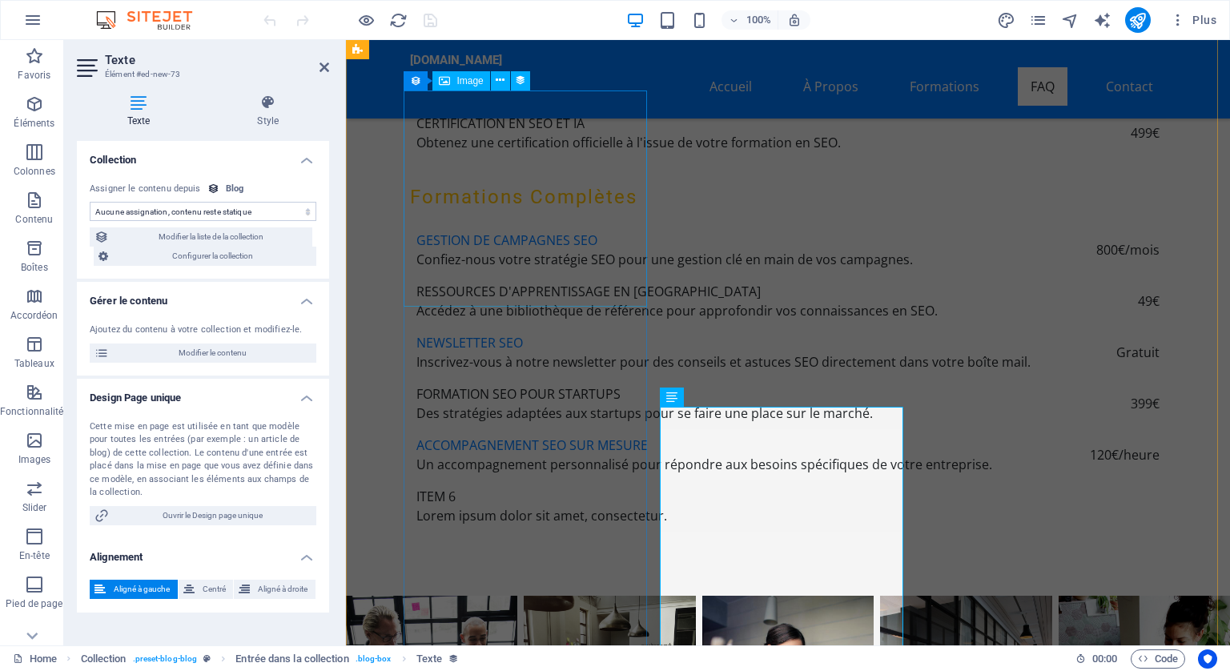
select select "description"
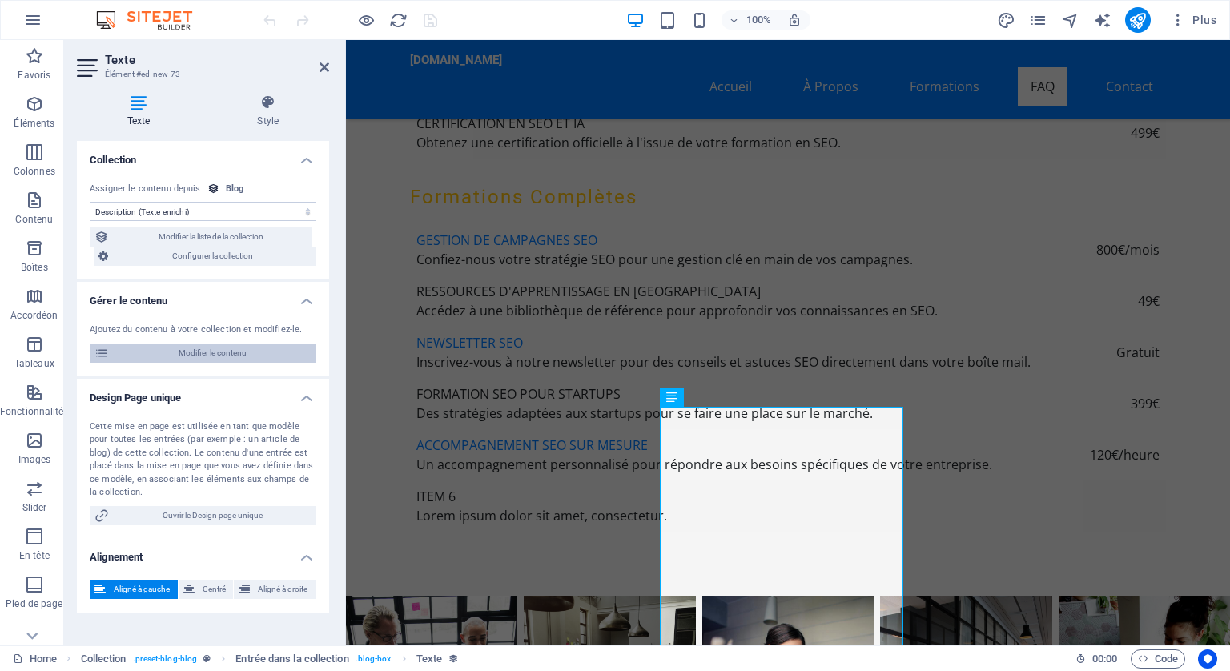
click at [235, 348] on span "Modifier le contenu" at bounding box center [213, 353] width 198 height 19
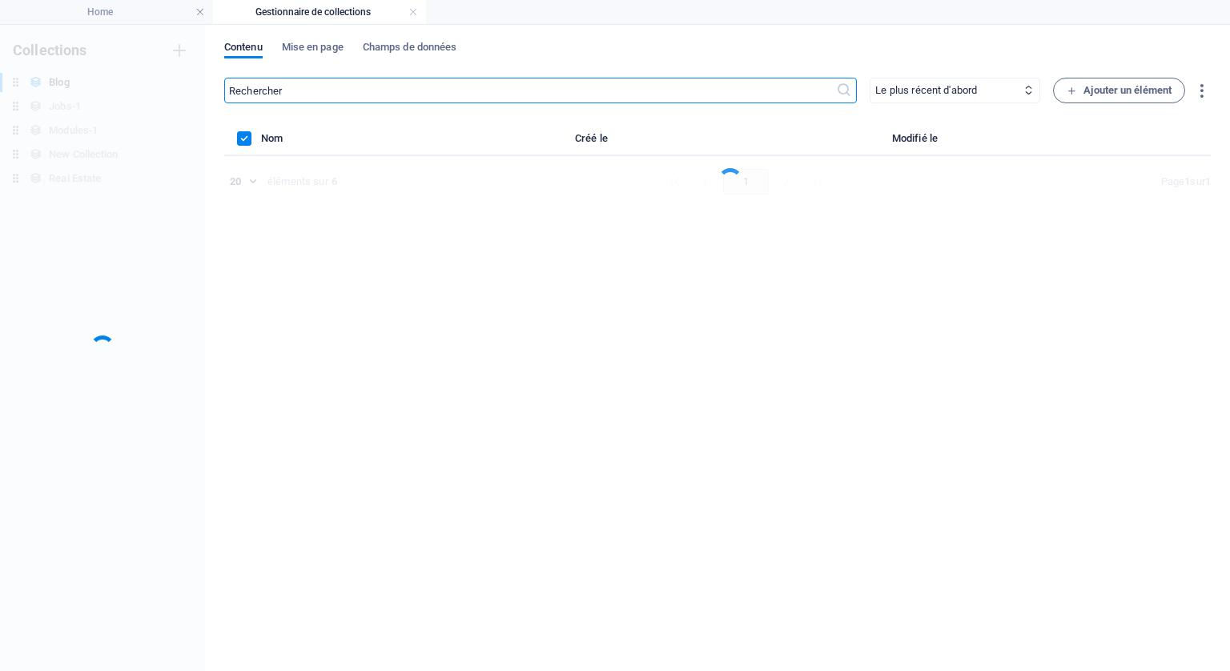
scroll to position [0, 0]
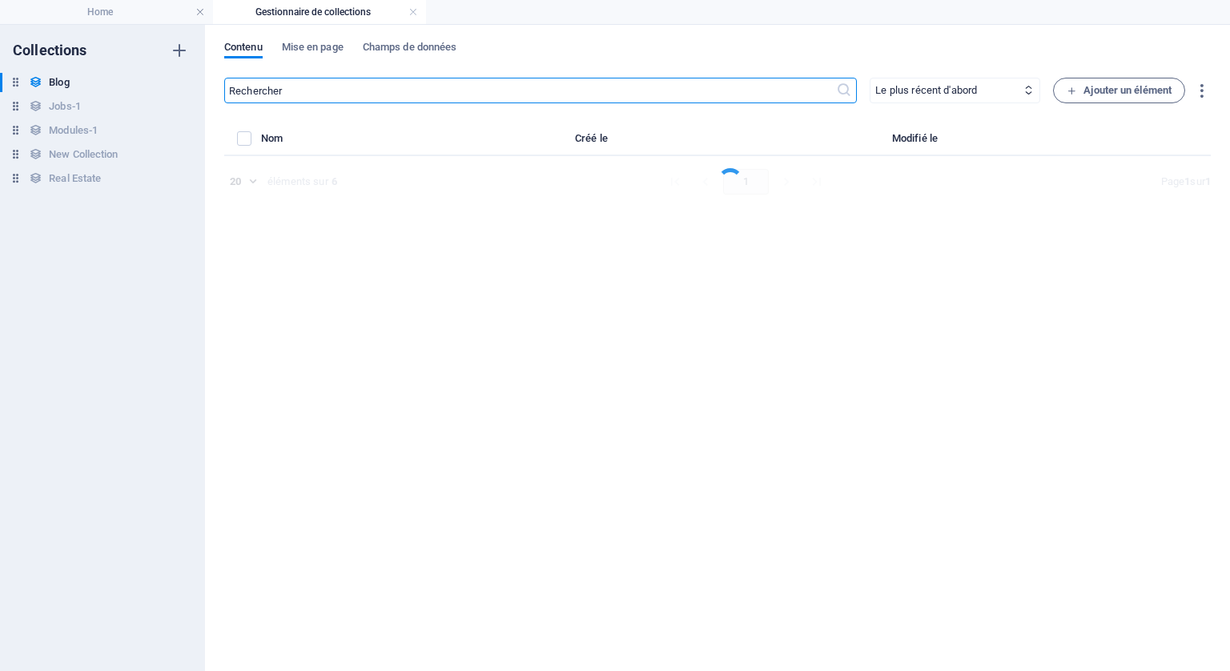
select select "Category 2"
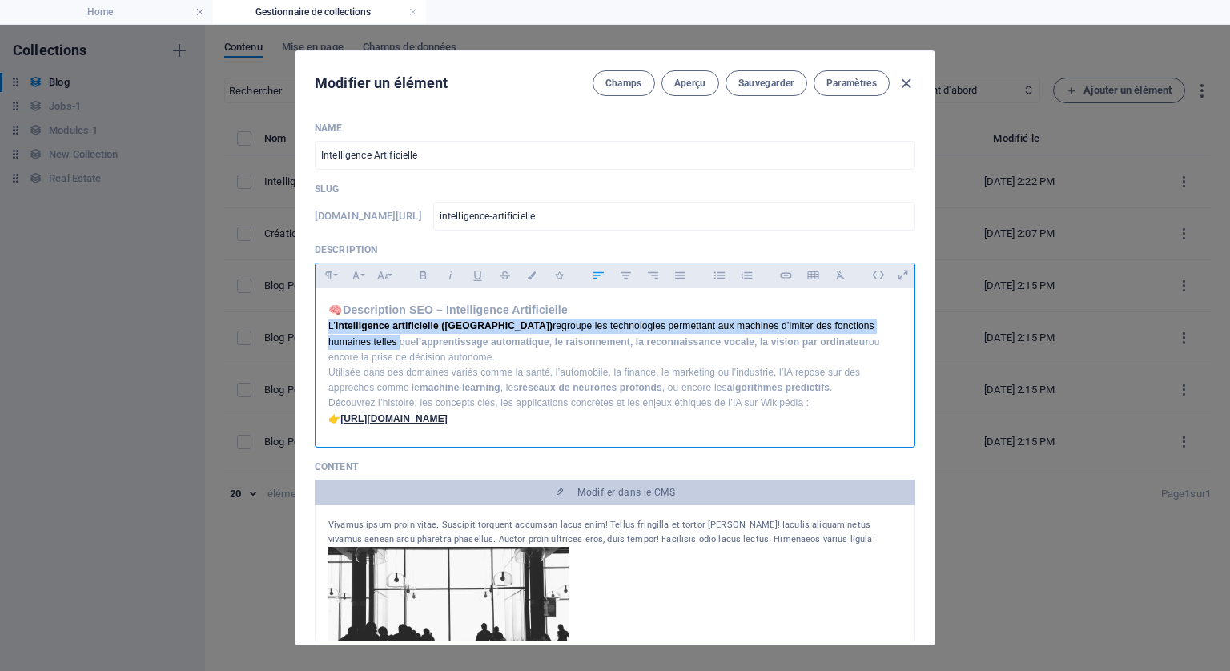
drag, startPoint x: 859, startPoint y: 326, endPoint x: 324, endPoint y: 323, distance: 535.0
click at [324, 323] on div "🧠 Description SEO – Intelligence Artificielle L’ intelligence artificielle (IA)…" at bounding box center [615, 363] width 599 height 151
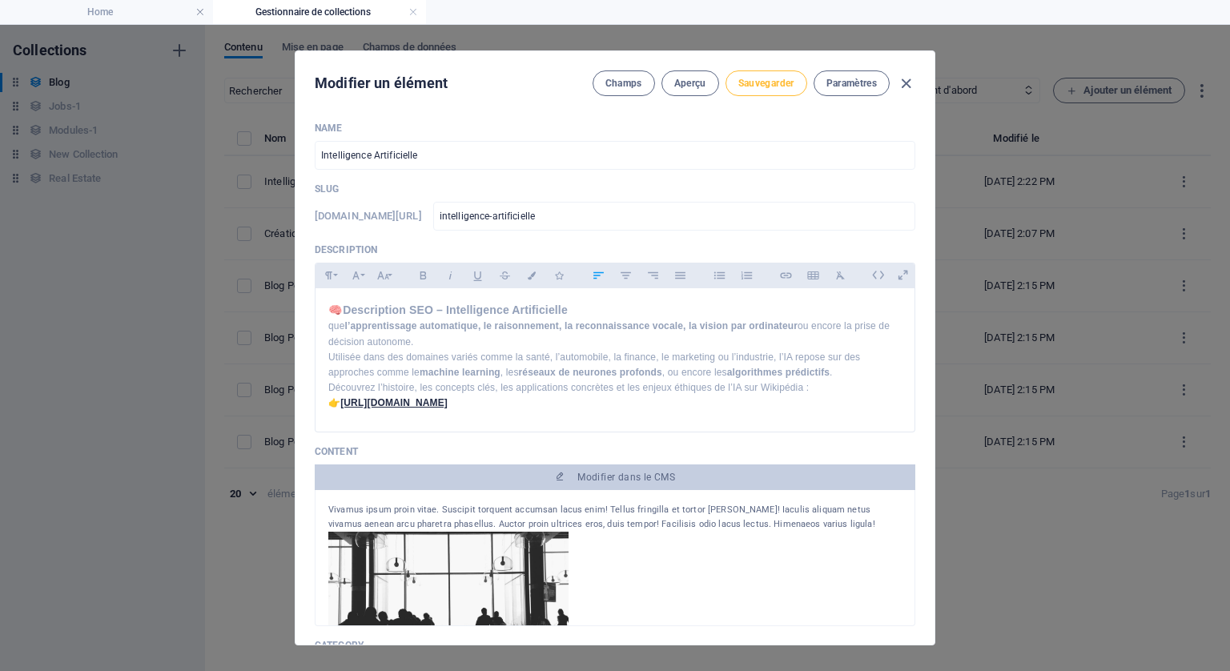
click at [767, 82] on span "Sauvegarder" at bounding box center [766, 83] width 56 height 13
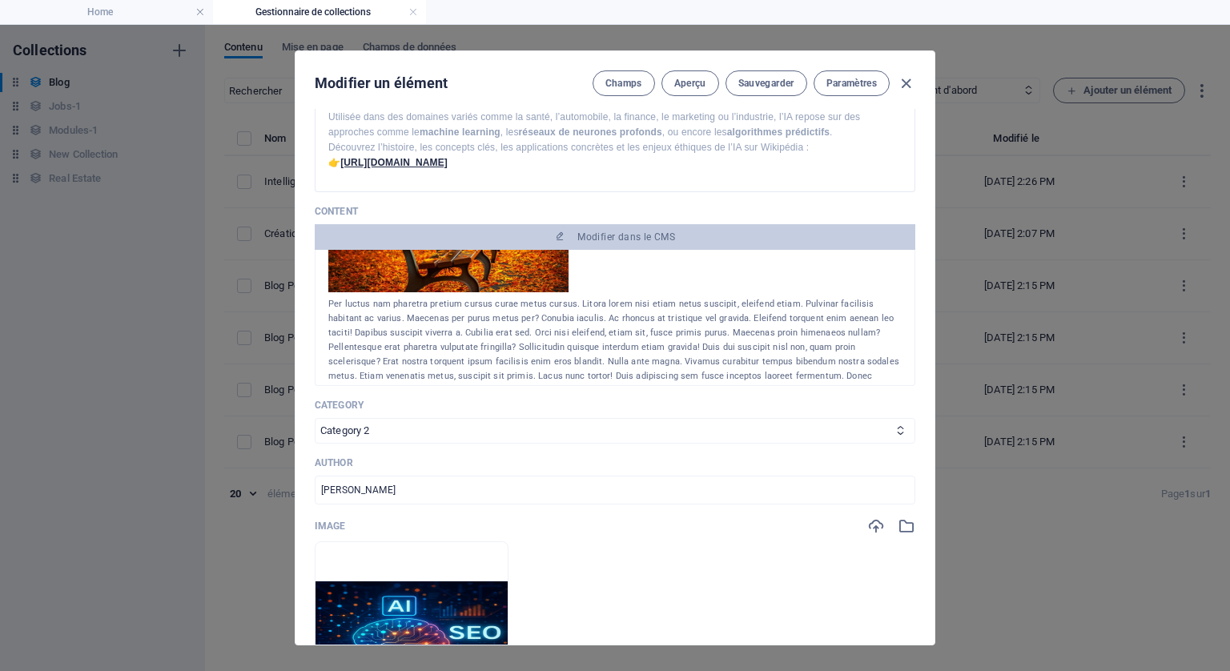
scroll to position [381, 0]
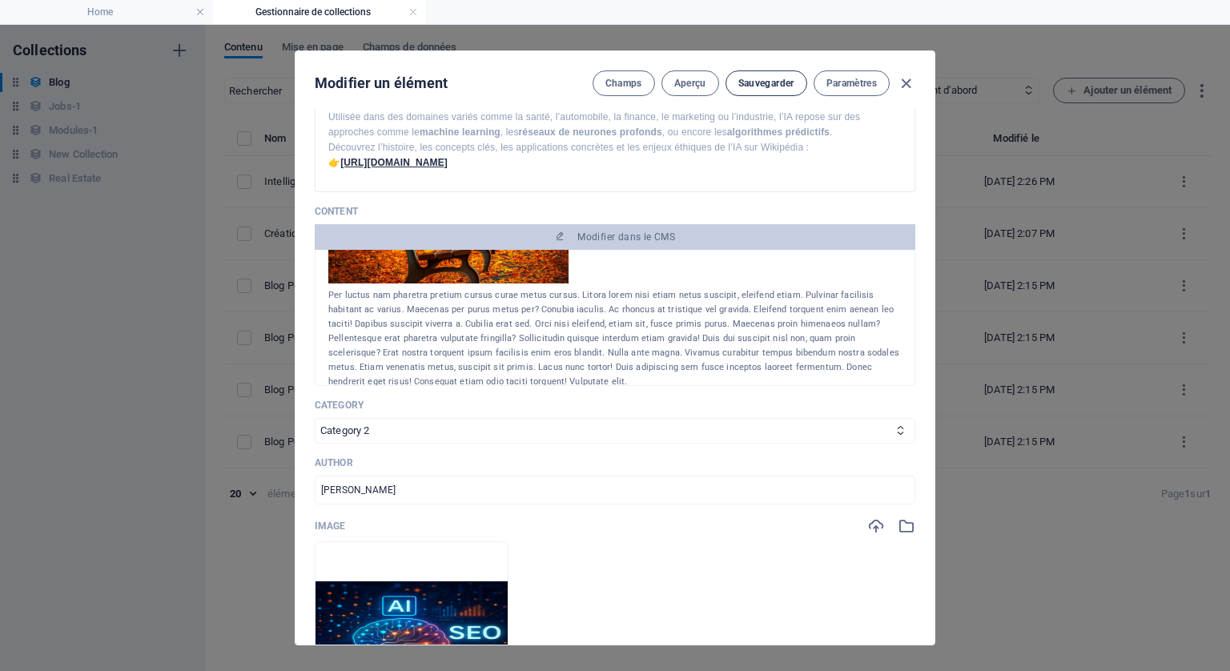
click at [760, 75] on button "Sauvegarder" at bounding box center [767, 83] width 82 height 26
click at [907, 74] on icon "button" at bounding box center [906, 83] width 18 height 18
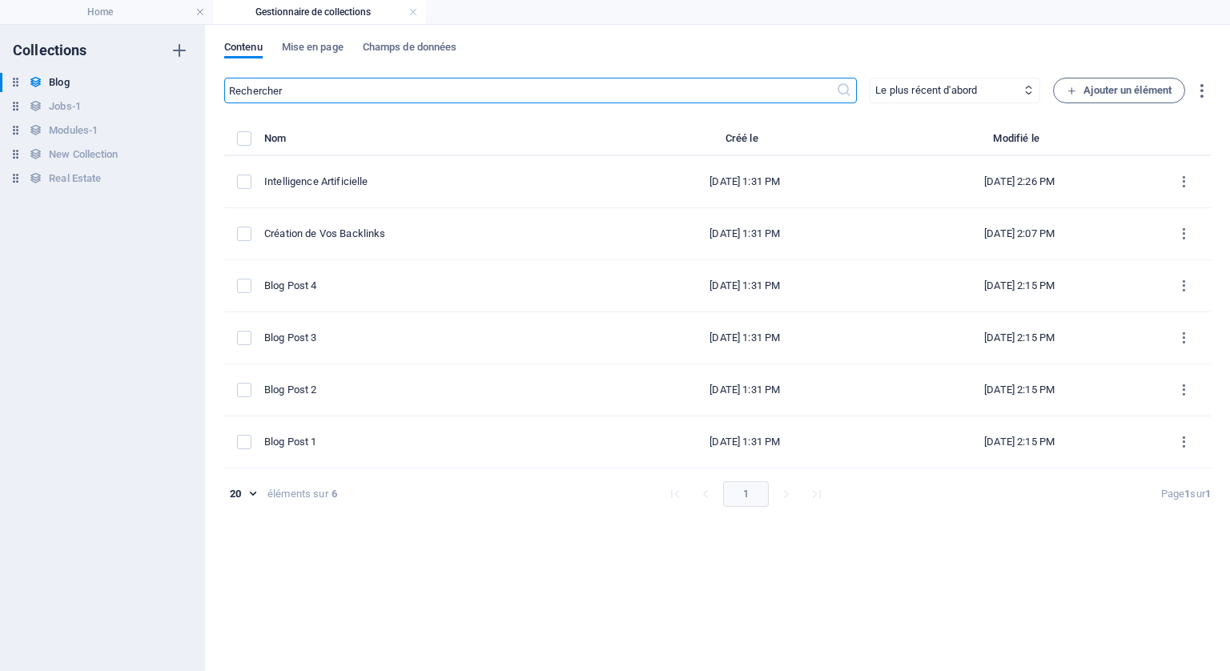
type input "[DATE]"
type input "intelligence-artificielle"
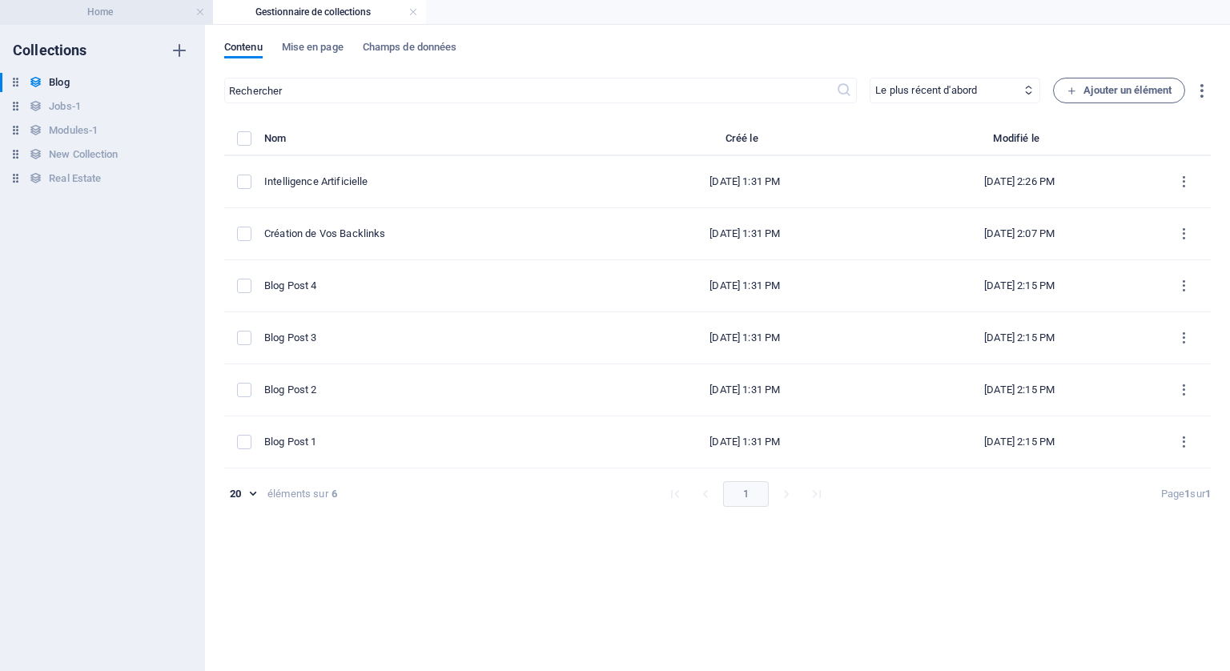
click at [99, 6] on h4 "Home" at bounding box center [106, 12] width 213 height 18
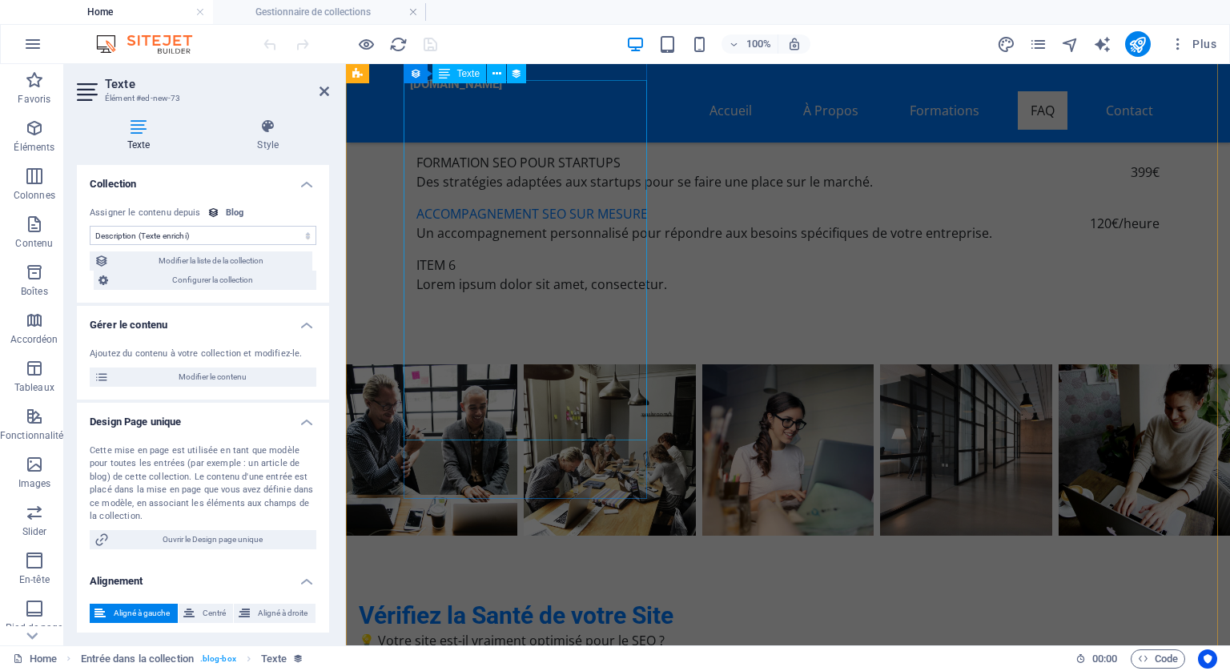
scroll to position [6110, 0]
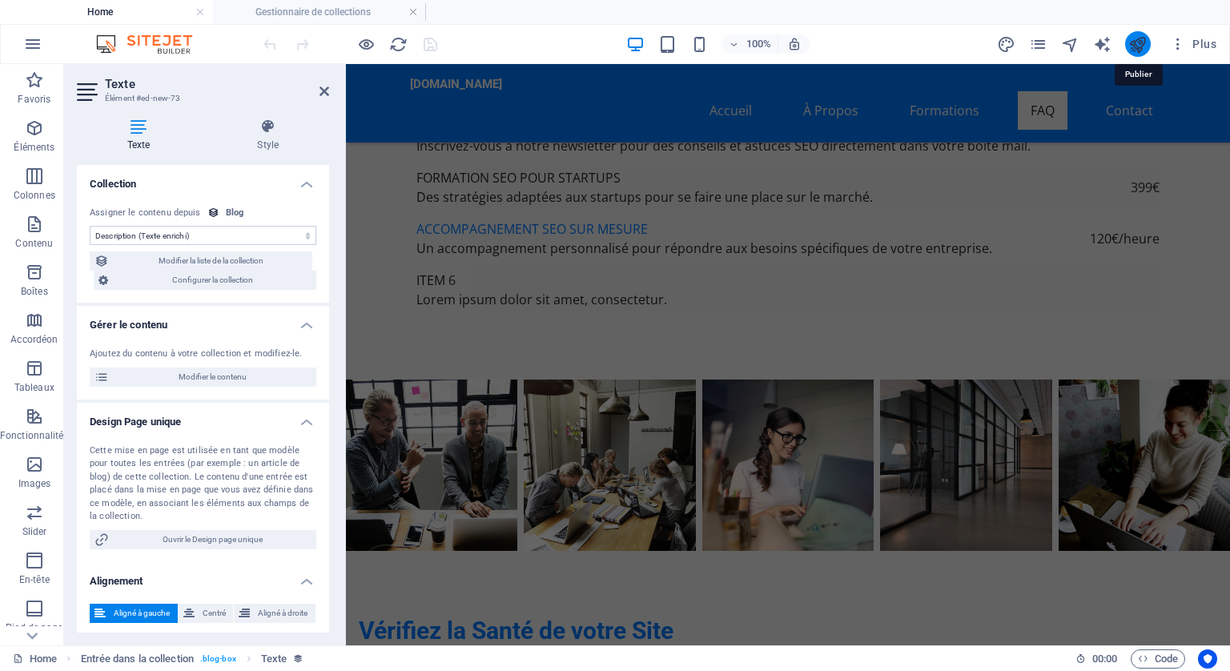
click at [1134, 38] on icon "publish" at bounding box center [1138, 44] width 18 height 18
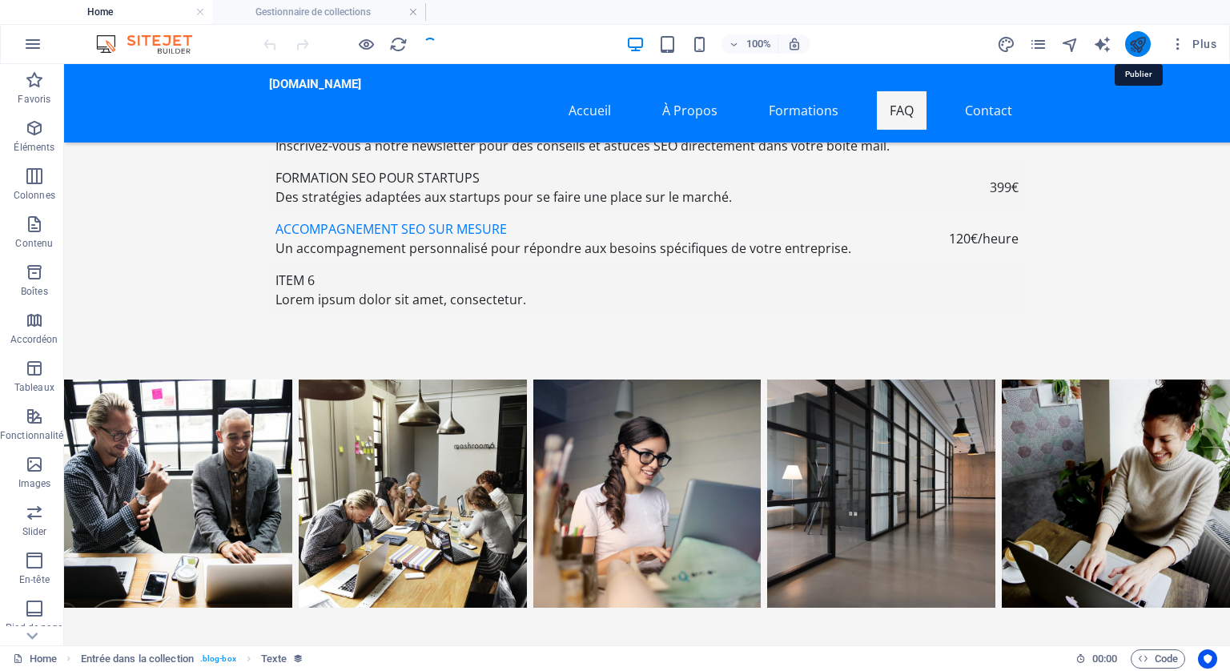
scroll to position [6167, 0]
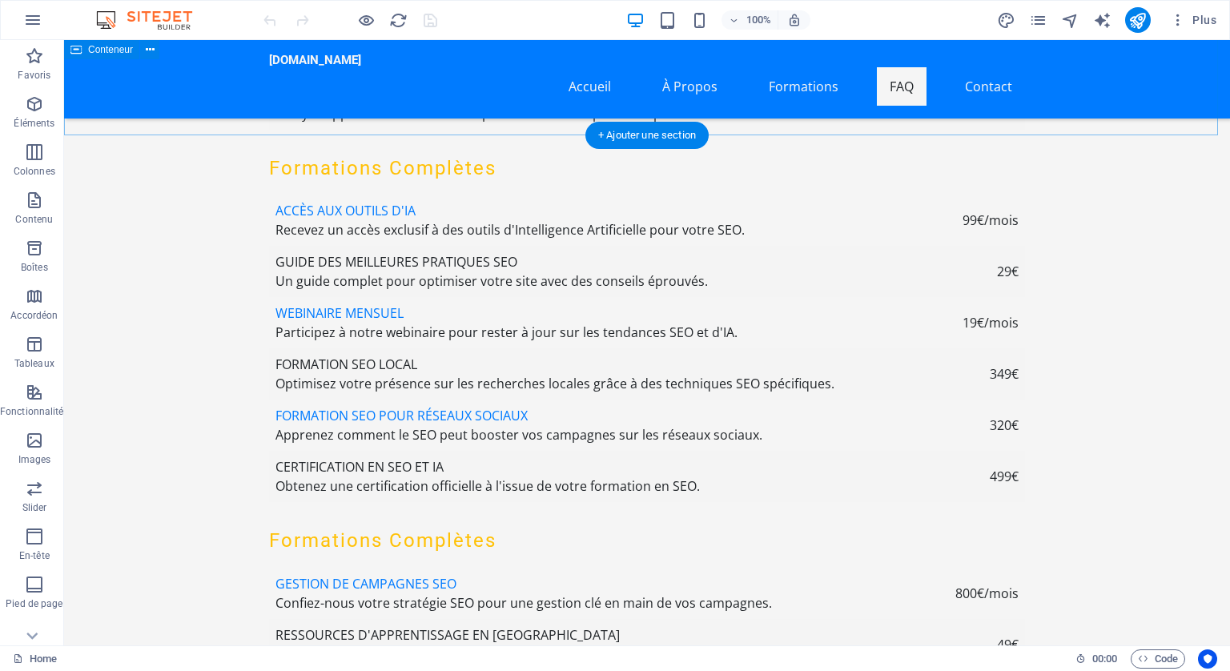
scroll to position [6007, 0]
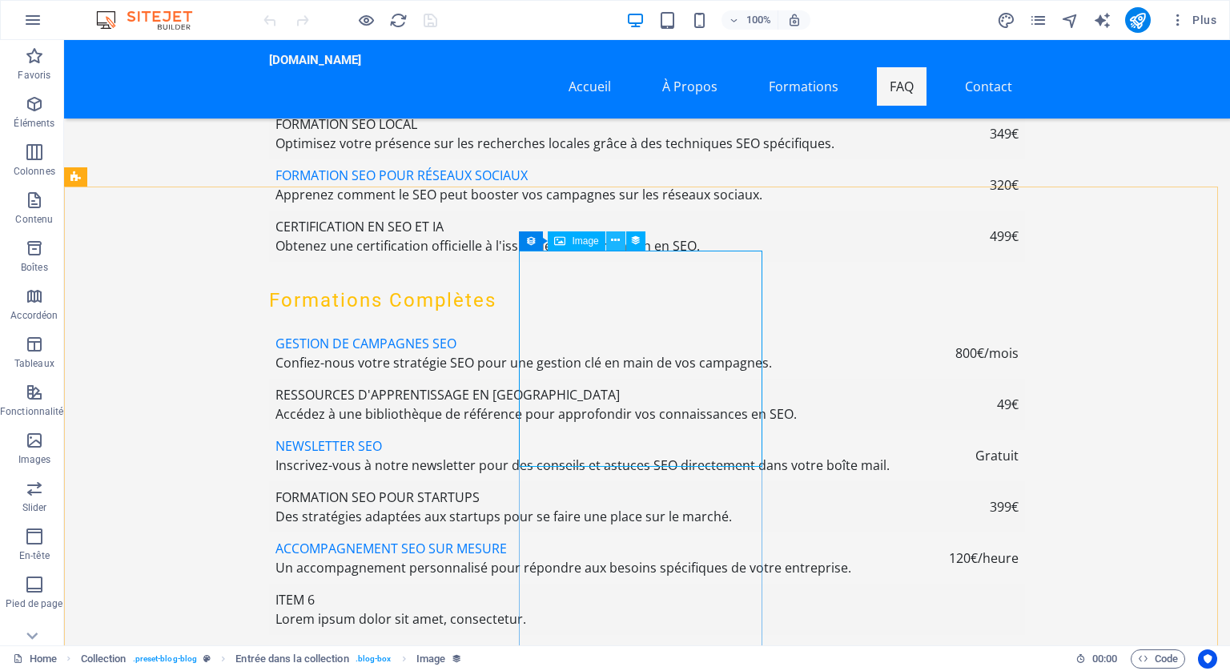
click at [618, 243] on icon at bounding box center [615, 240] width 9 height 17
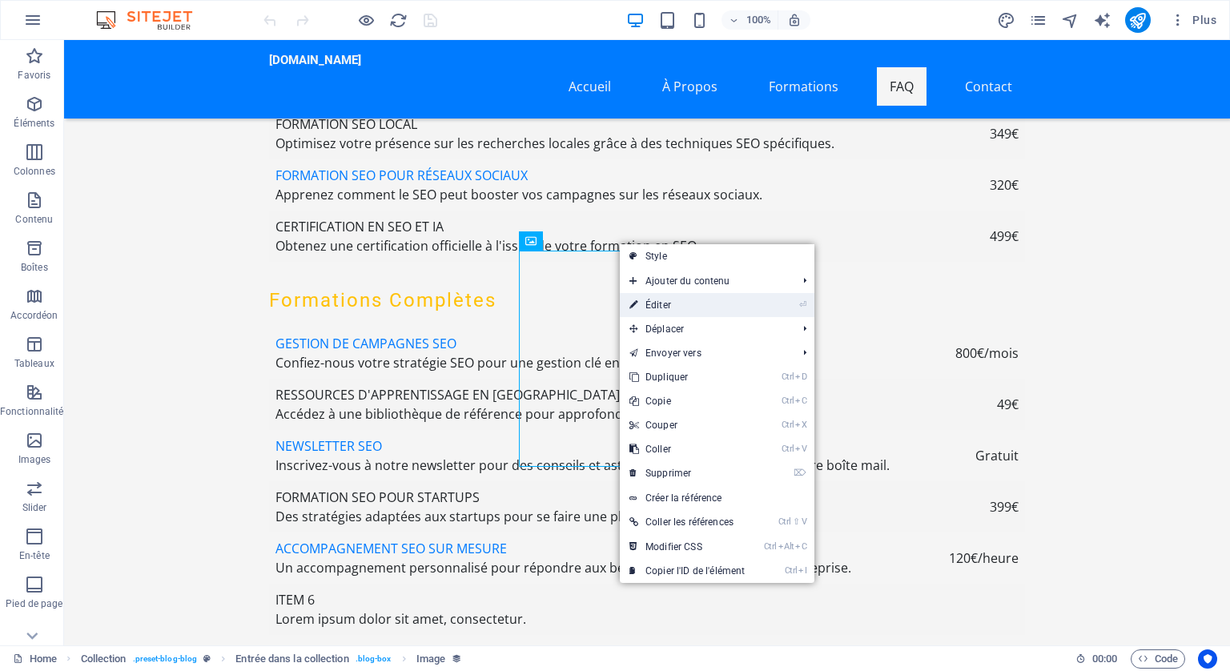
click at [655, 300] on link "⏎ Éditer" at bounding box center [687, 305] width 135 height 24
select select "px"
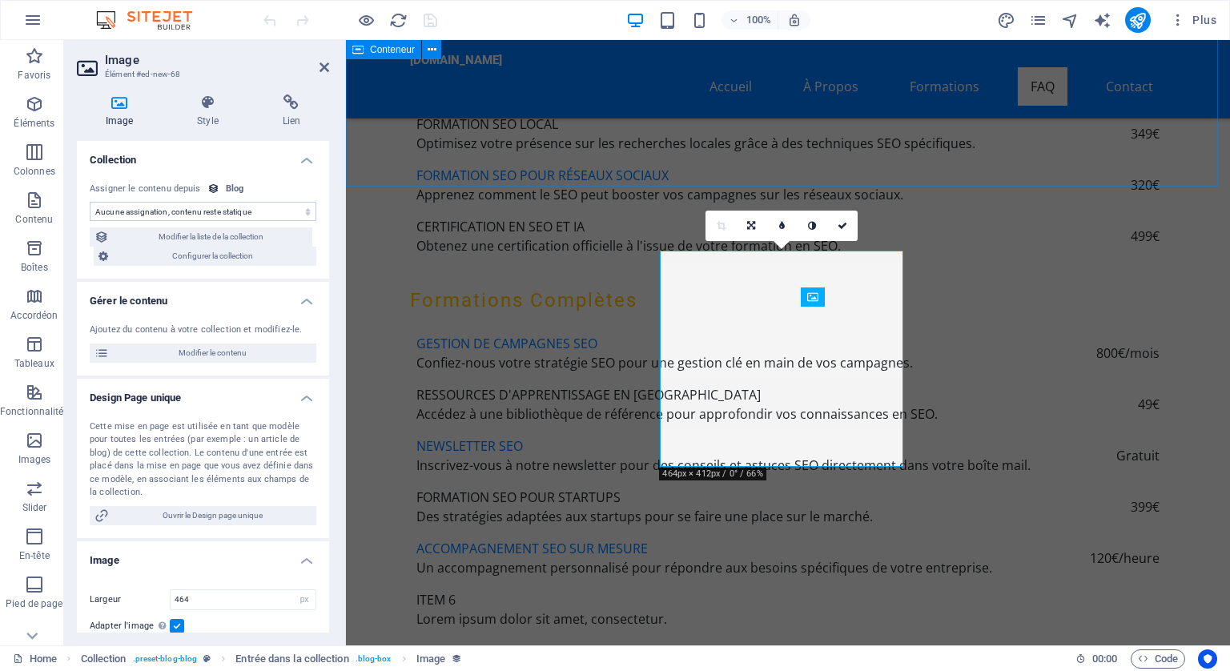
scroll to position [5710, 0]
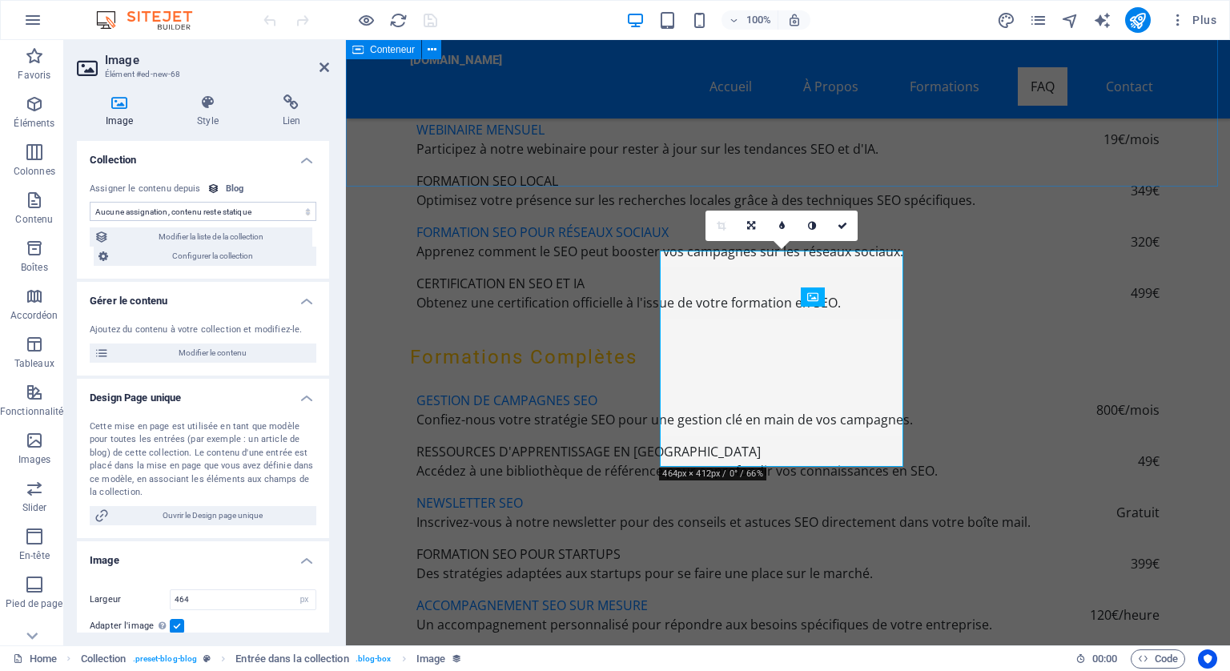
select select "image"
click at [292, 103] on icon at bounding box center [291, 103] width 75 height 16
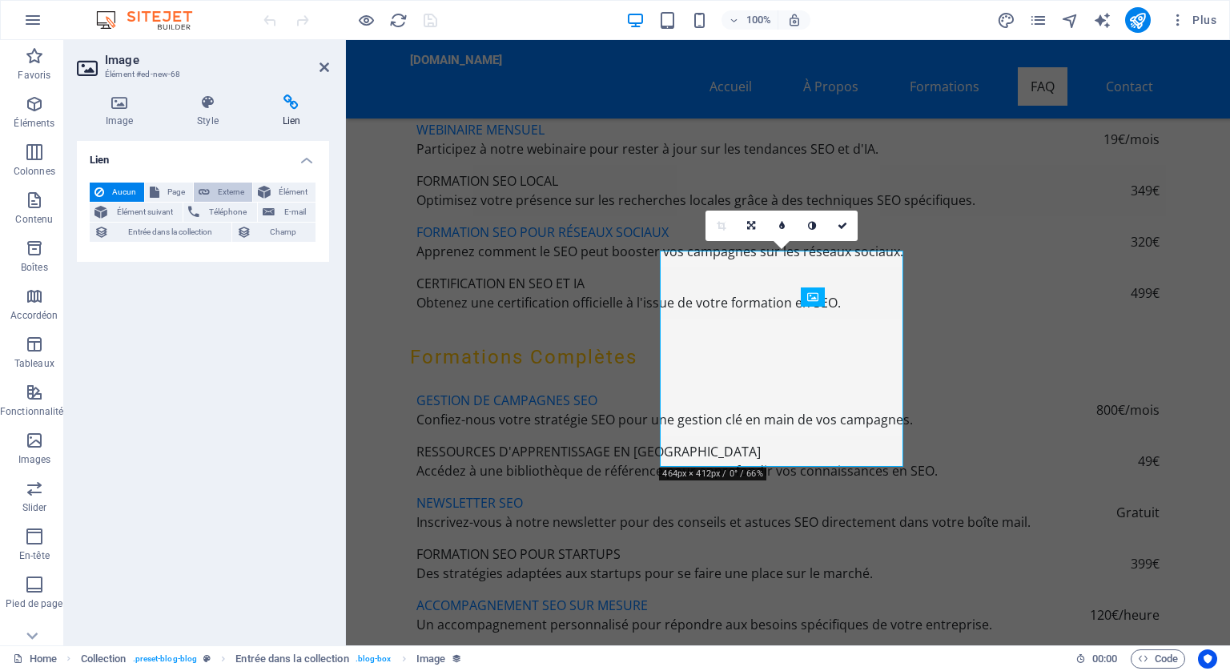
click at [234, 191] on span "Externe" at bounding box center [231, 192] width 33 height 19
select select "blank"
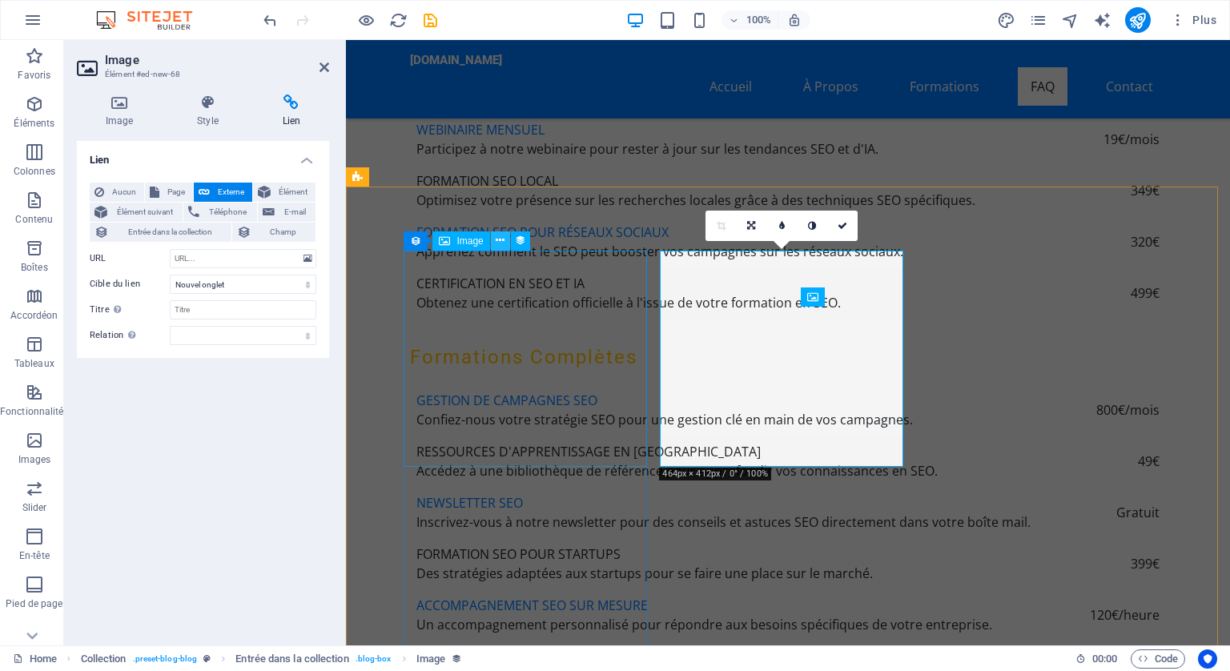
click at [500, 240] on icon at bounding box center [500, 240] width 9 height 17
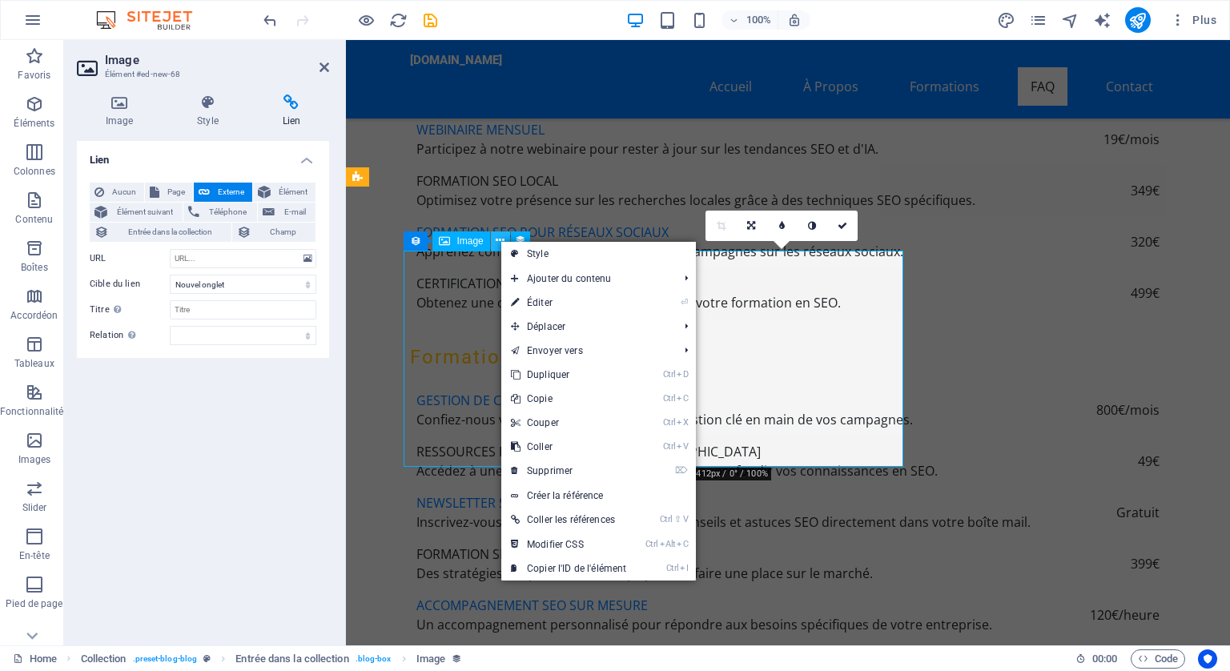
scroll to position [5767, 0]
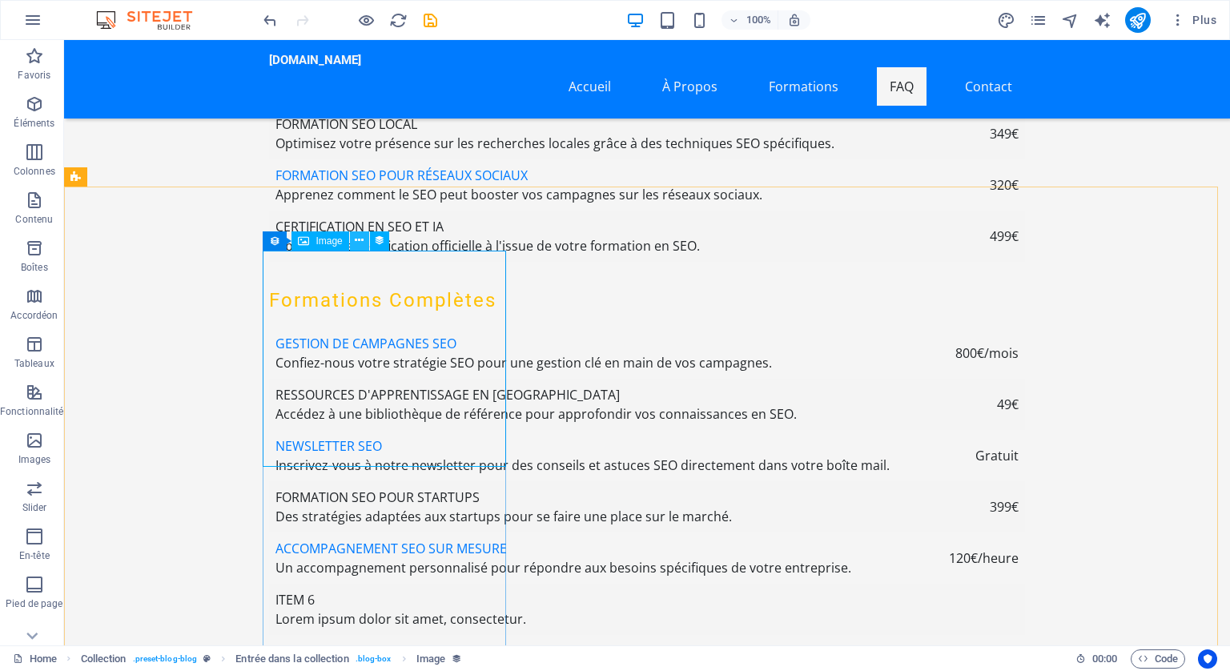
click at [360, 240] on icon at bounding box center [359, 240] width 9 height 17
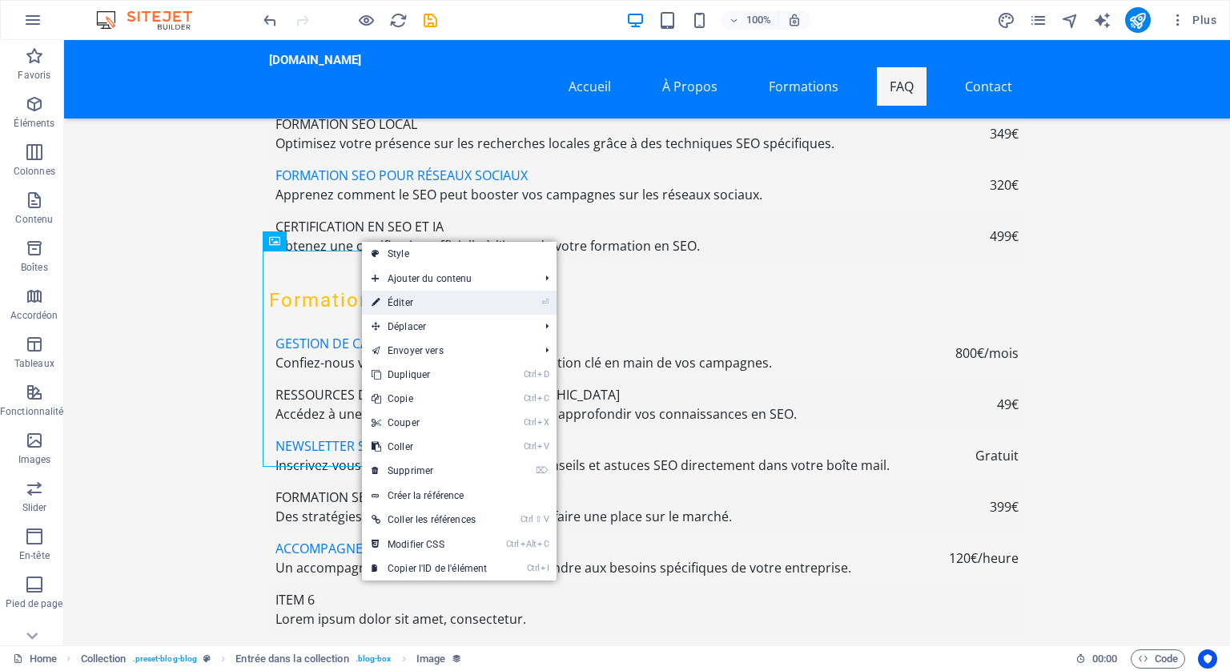
click at [396, 300] on link "⏎ Éditer" at bounding box center [429, 303] width 135 height 24
select select "image"
select select "px"
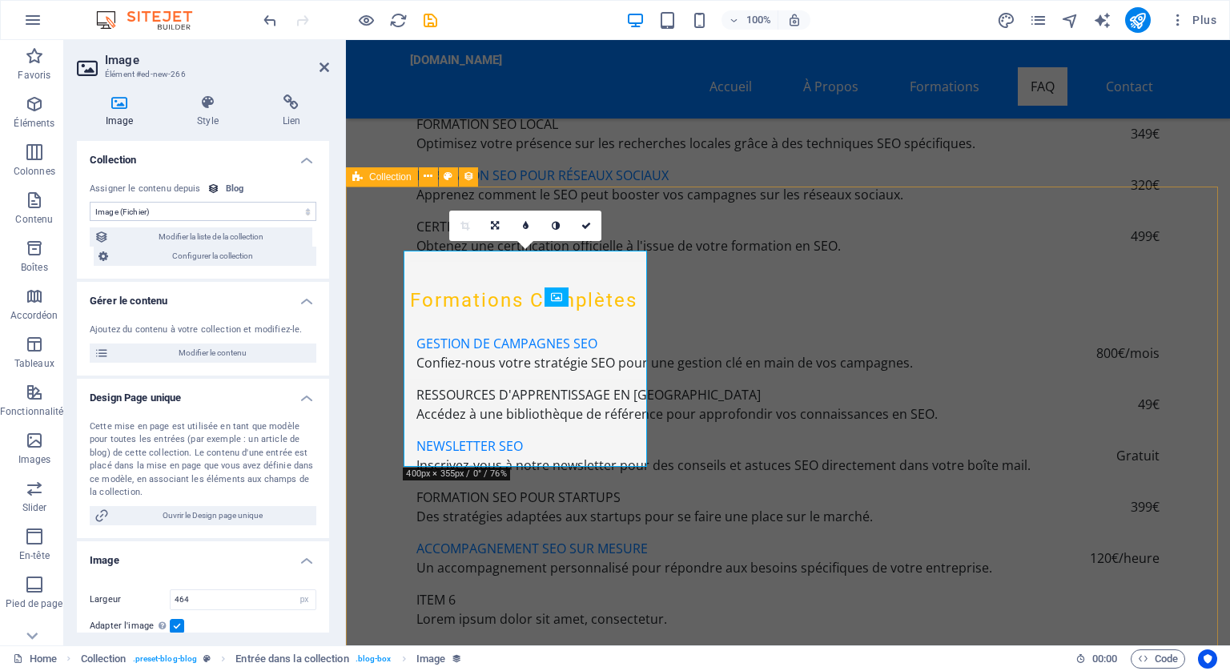
scroll to position [5710, 0]
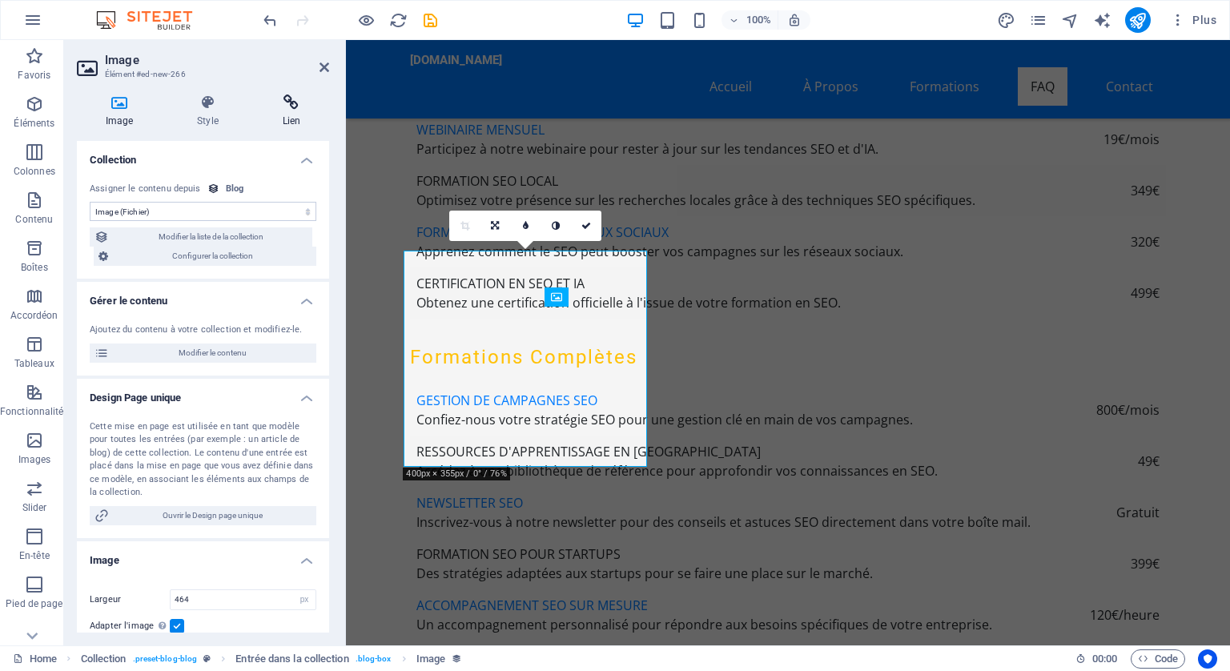
click at [284, 99] on icon at bounding box center [291, 103] width 75 height 16
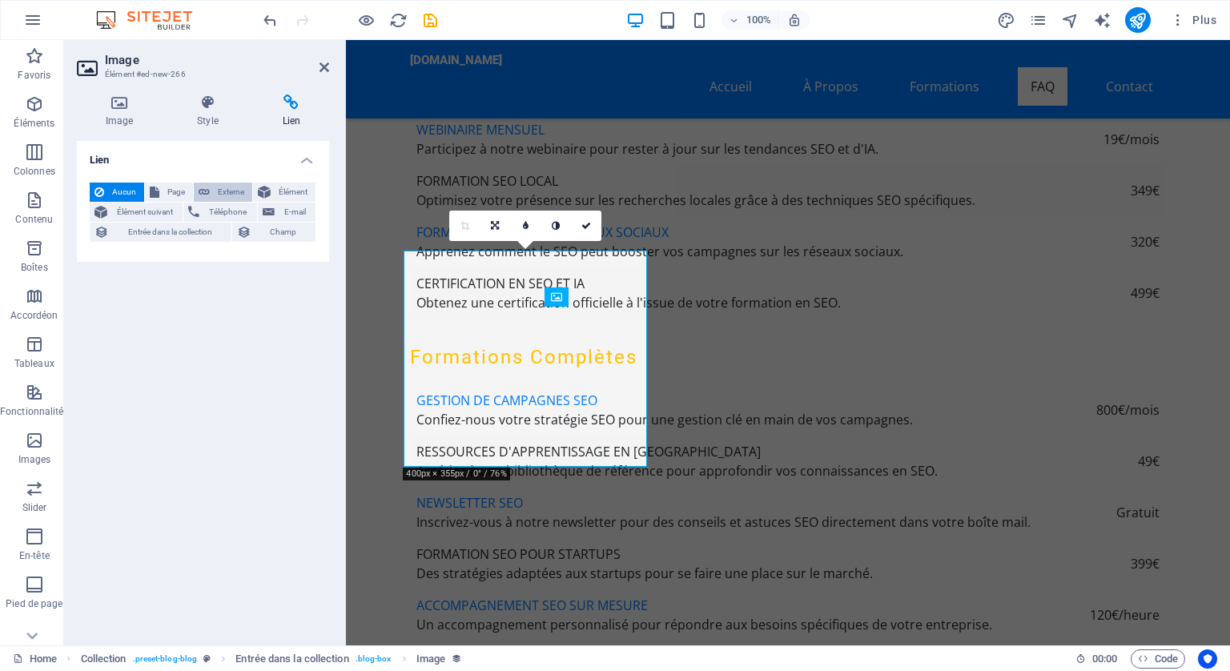
click at [231, 188] on span "Externe" at bounding box center [231, 192] width 33 height 19
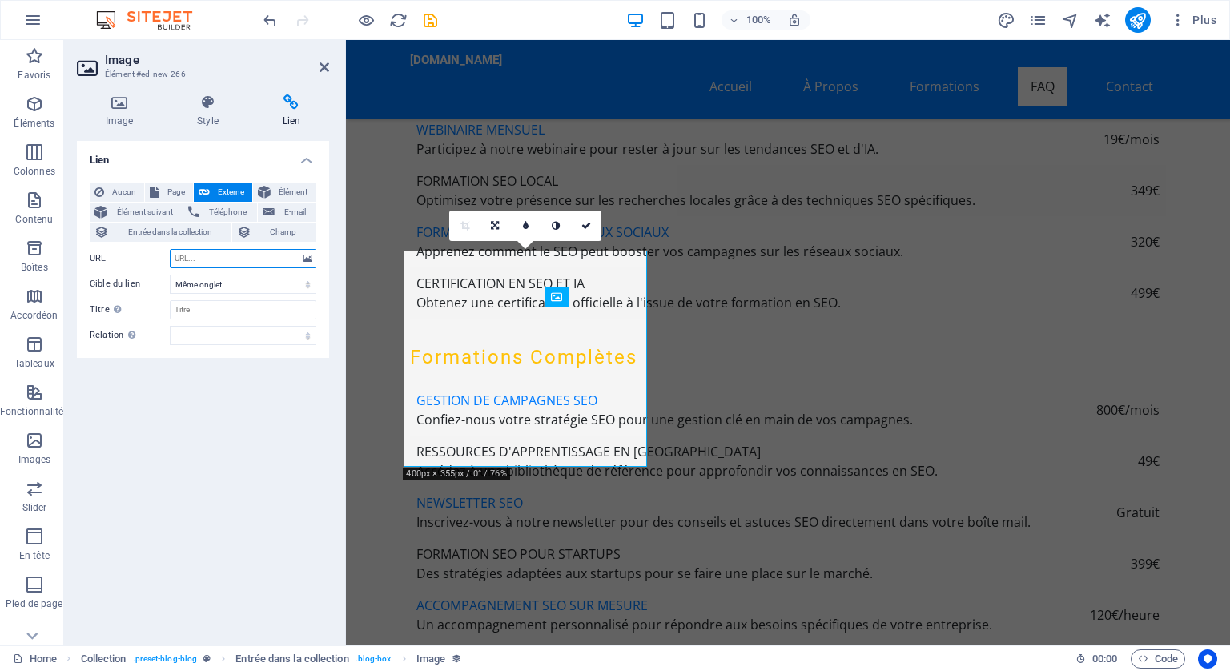
select select "blank"
click at [324, 58] on h2 "Image" at bounding box center [217, 60] width 224 height 14
click at [321, 67] on icon at bounding box center [325, 67] width 10 height 13
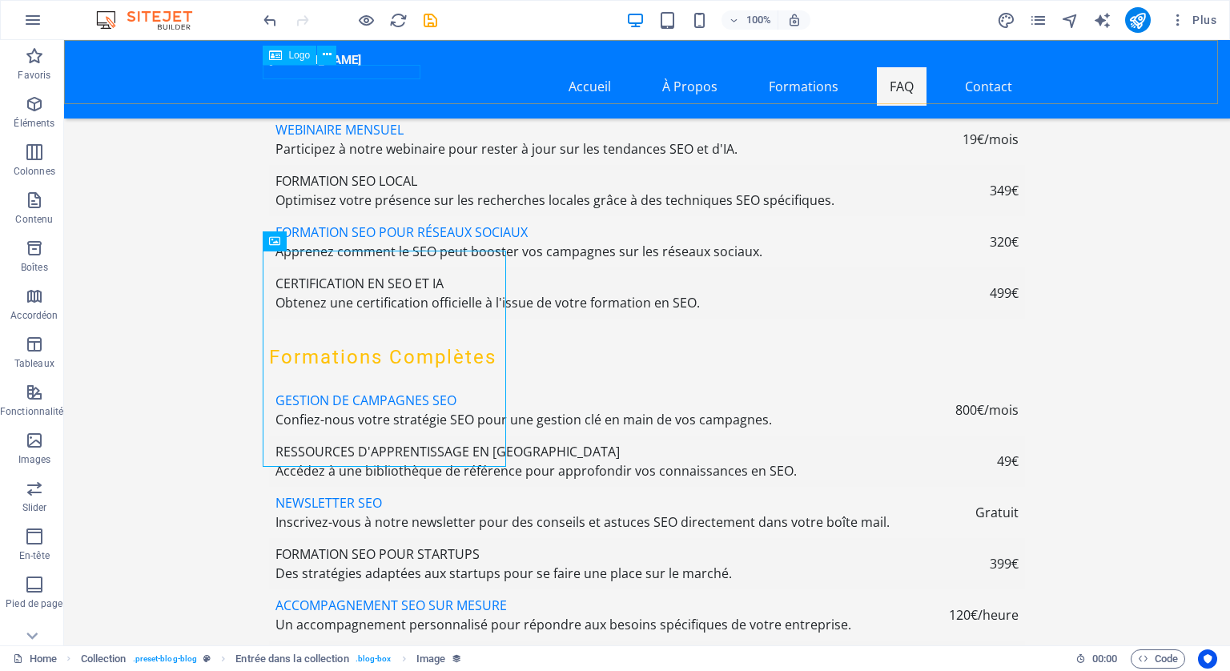
scroll to position [5767, 0]
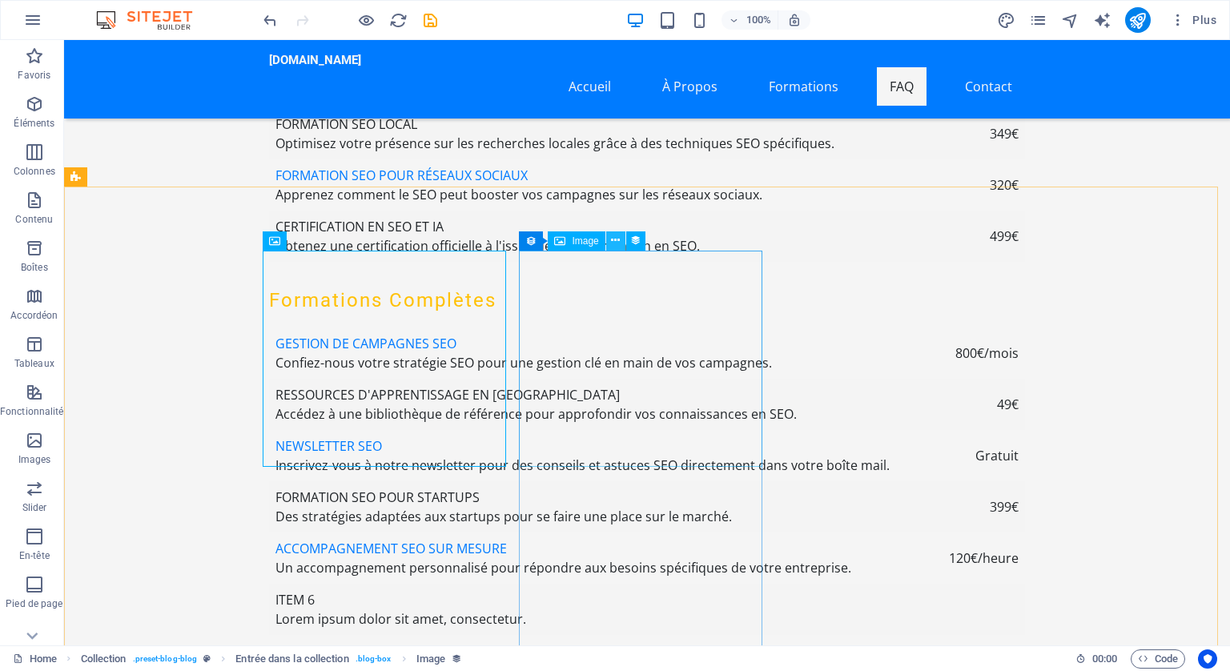
click at [610, 239] on button at bounding box center [615, 240] width 19 height 19
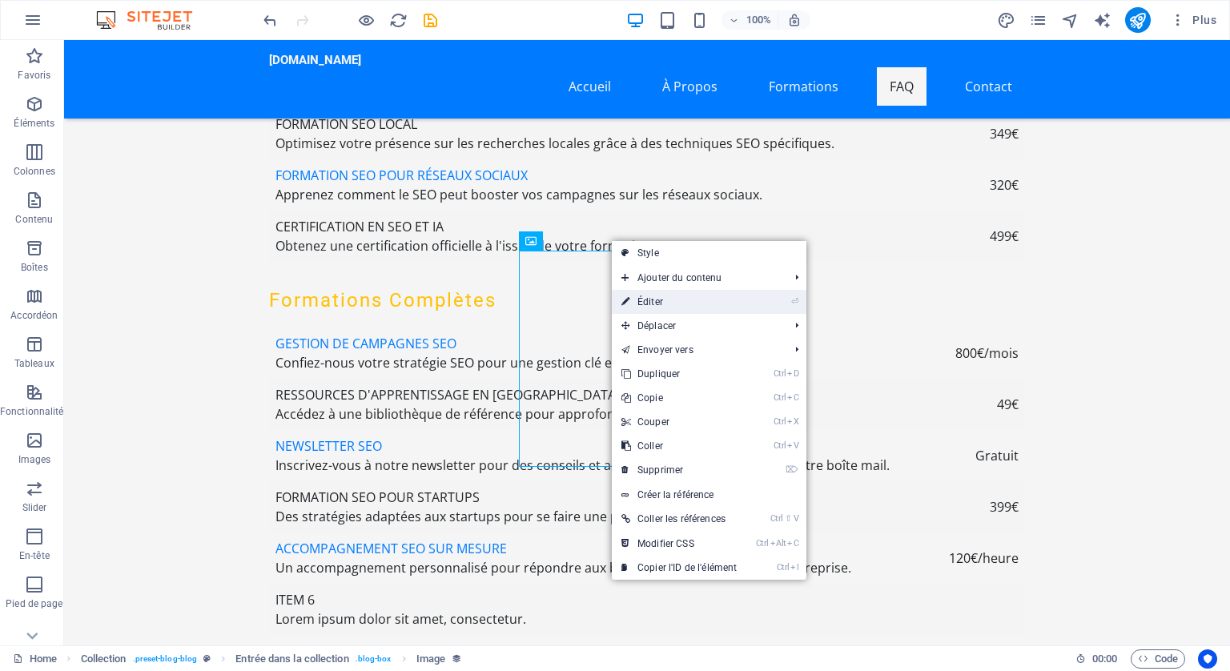
click at [650, 300] on link "⏎ Éditer" at bounding box center [679, 302] width 135 height 24
select select "image"
select select "px"
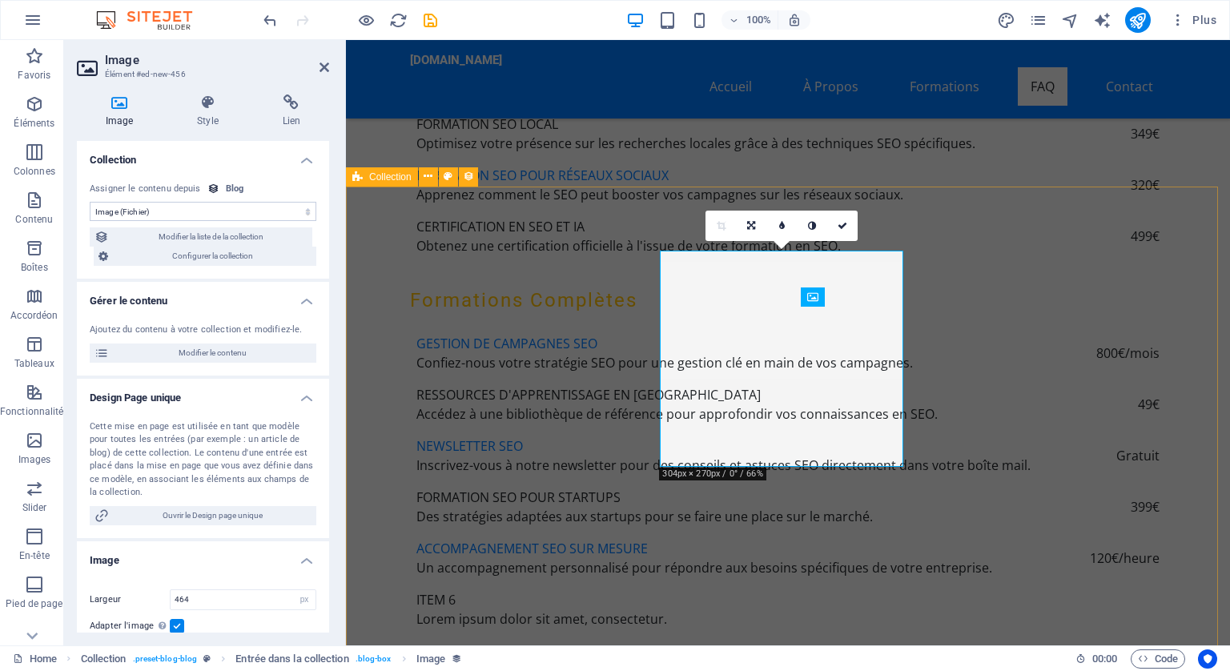
scroll to position [5710, 0]
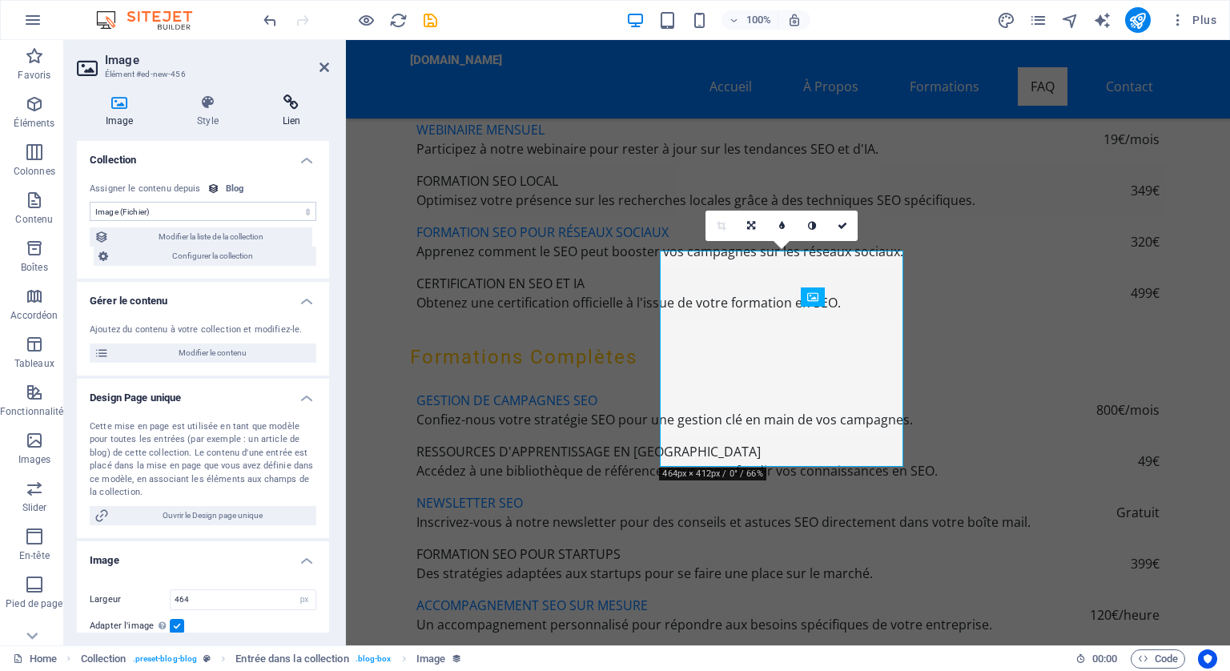
click at [288, 105] on icon at bounding box center [291, 103] width 75 height 16
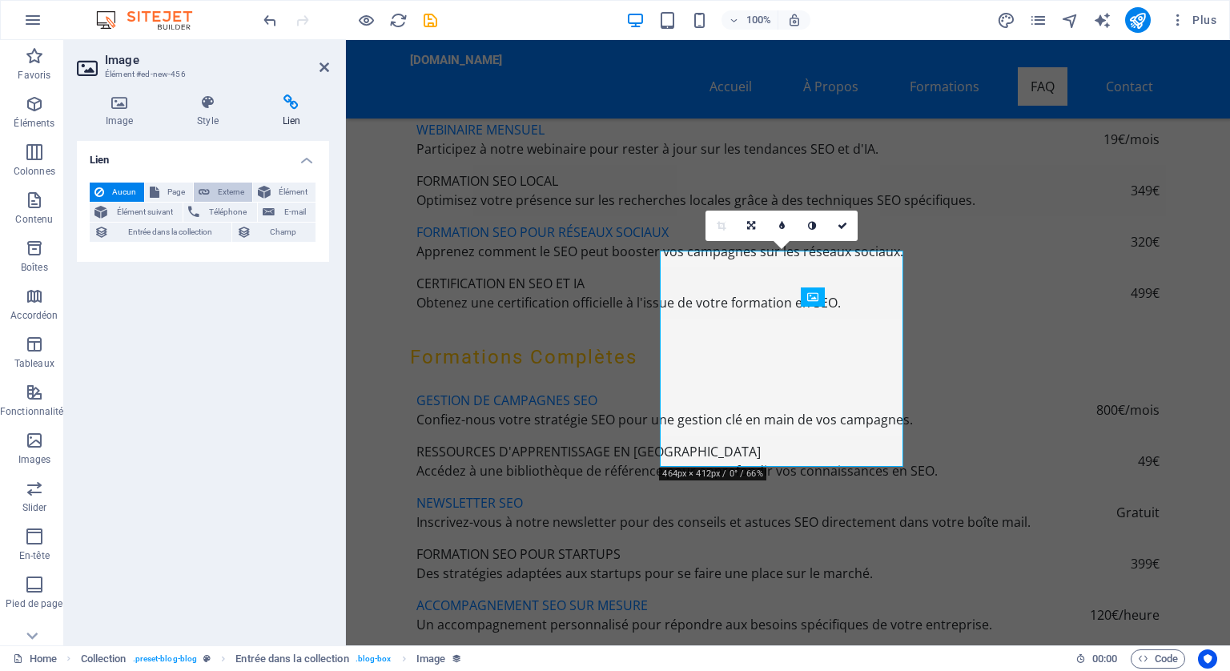
click at [234, 186] on span "Externe" at bounding box center [231, 192] width 33 height 19
select select "blank"
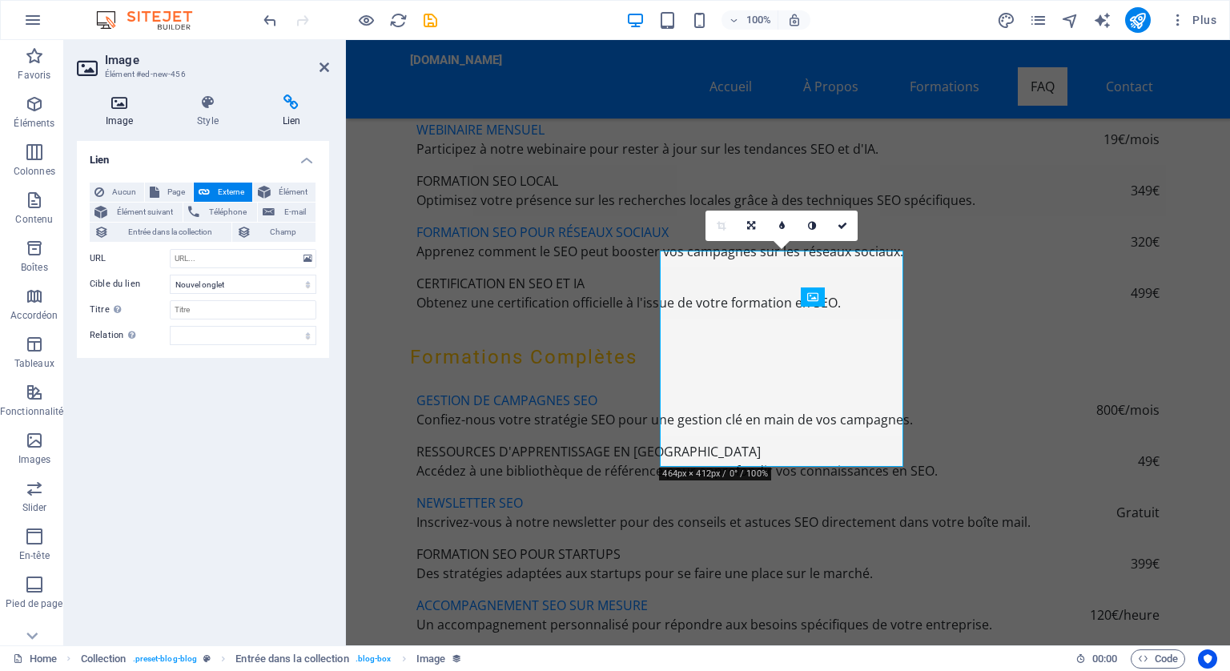
click at [120, 111] on h4 "Image" at bounding box center [122, 112] width 91 height 34
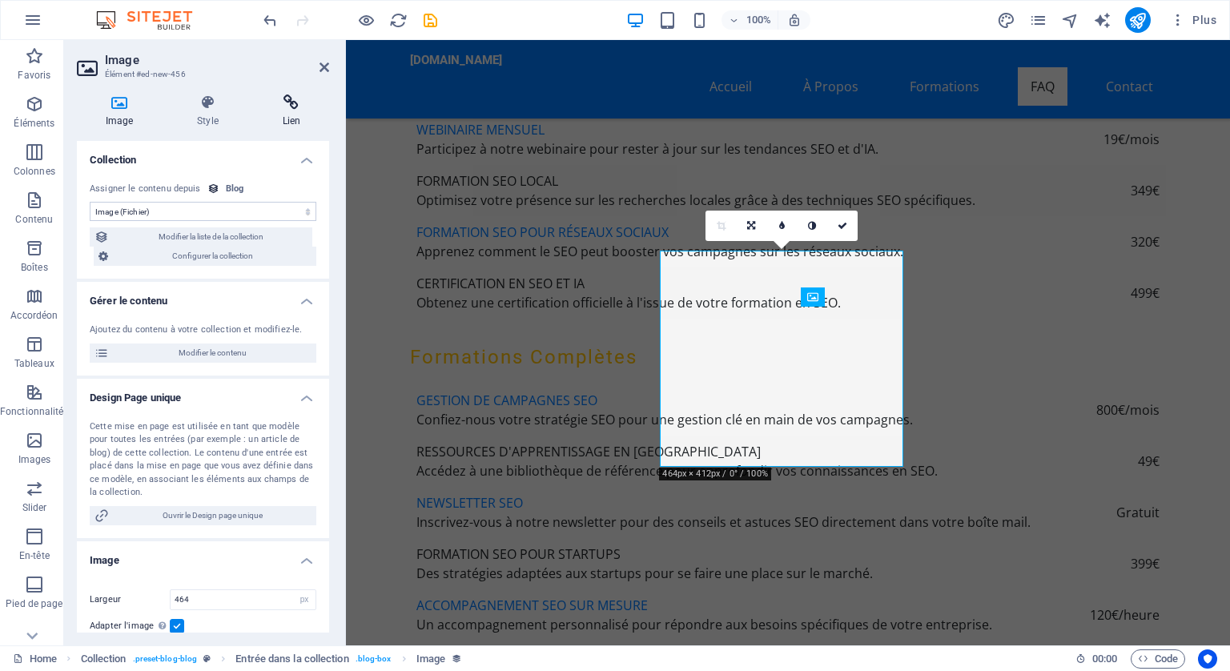
click at [288, 102] on icon at bounding box center [291, 103] width 75 height 16
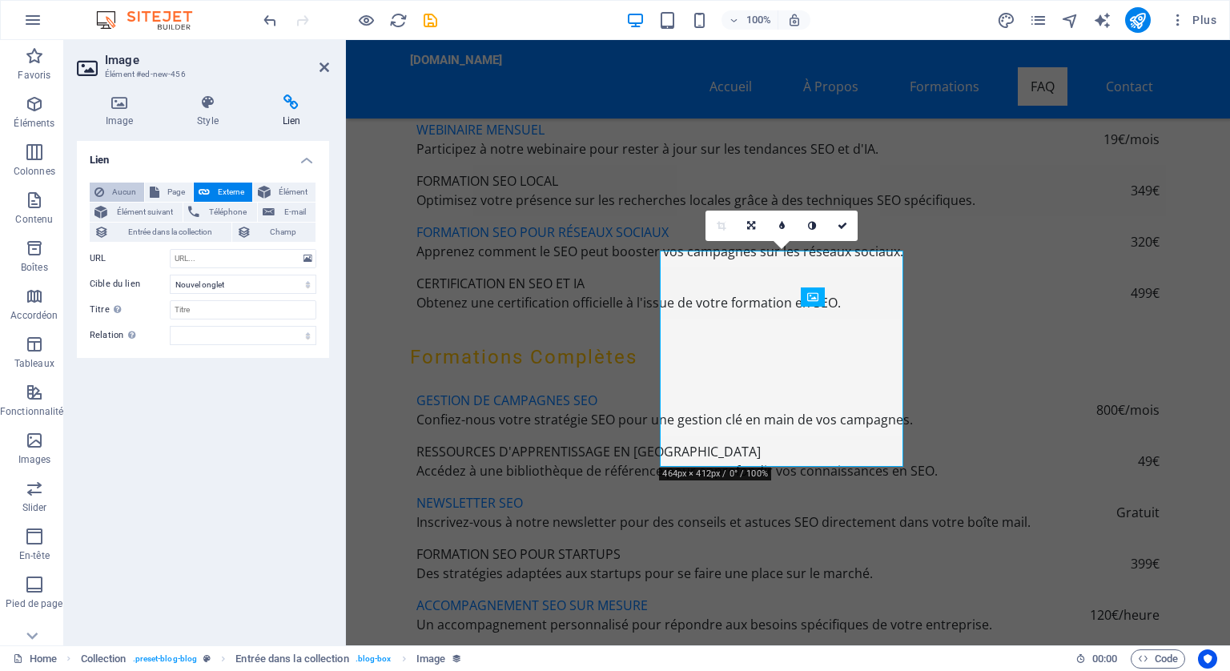
click at [123, 191] on span "Aucun" at bounding box center [124, 192] width 30 height 19
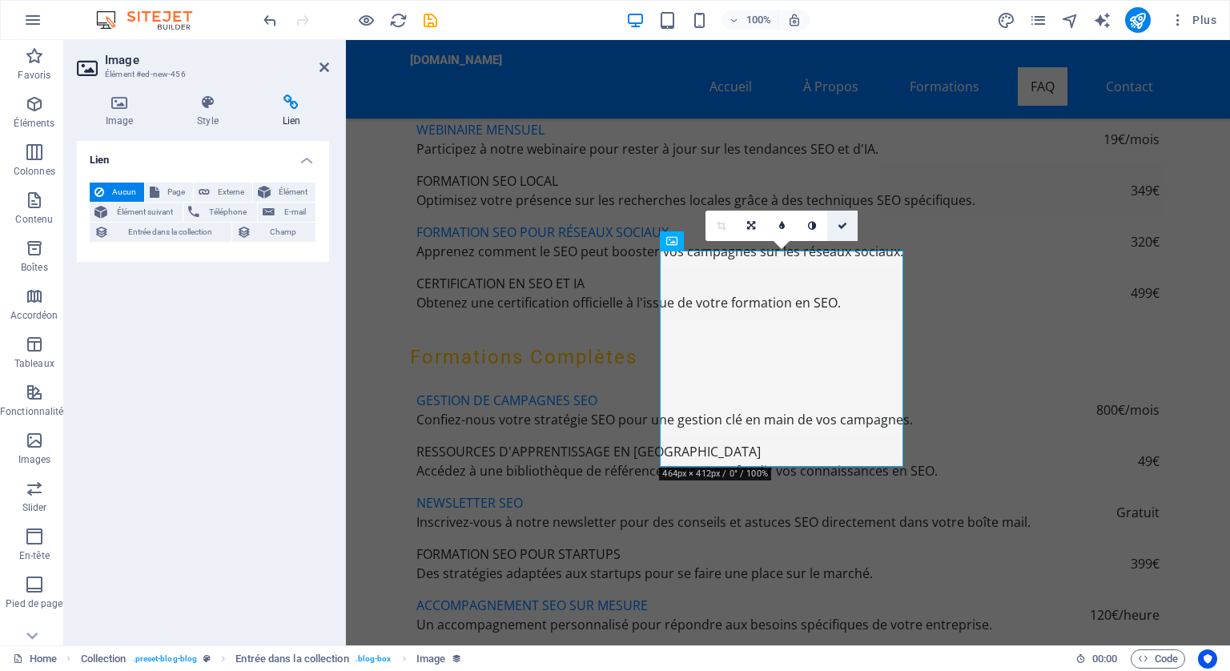
click at [841, 221] on icon at bounding box center [843, 226] width 10 height 10
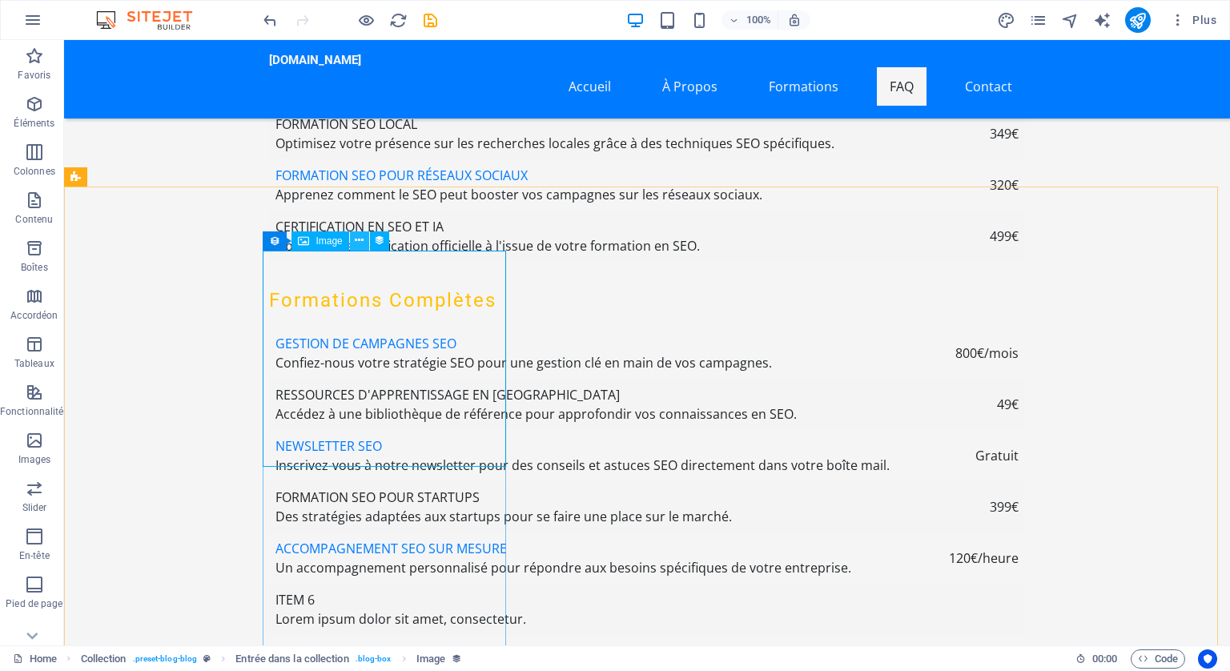
click at [360, 239] on icon at bounding box center [359, 240] width 9 height 17
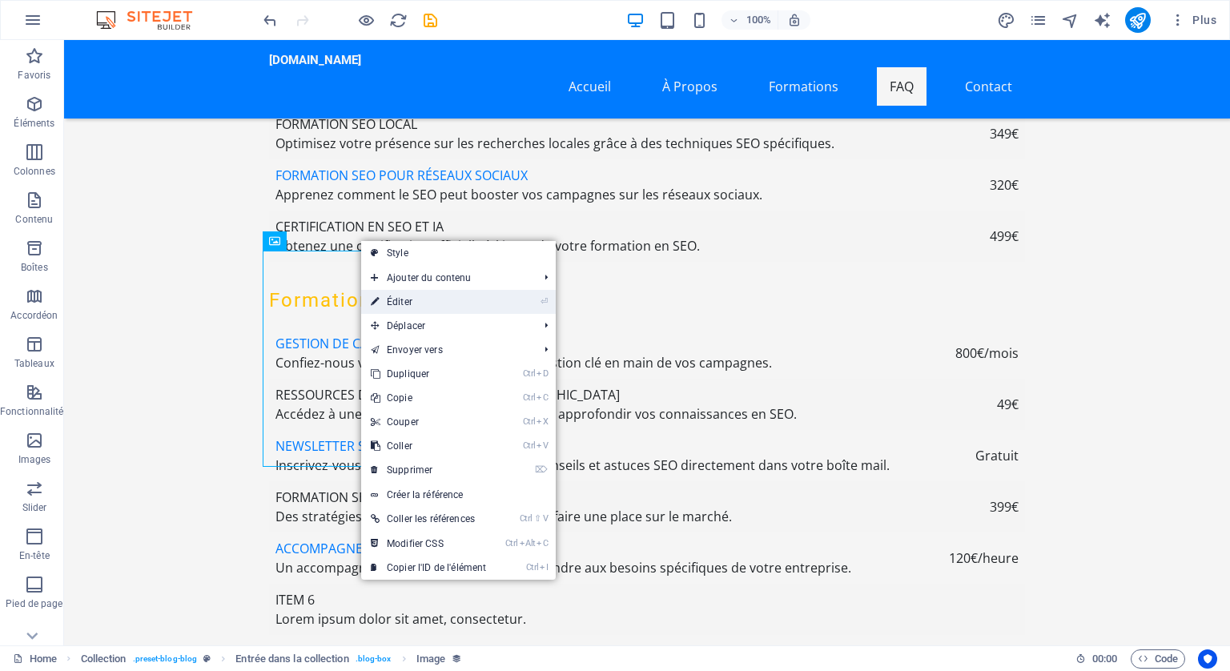
drag, startPoint x: 406, startPoint y: 296, endPoint x: 134, endPoint y: 233, distance: 279.6
click at [406, 296] on link "⏎ Éditer" at bounding box center [428, 302] width 135 height 24
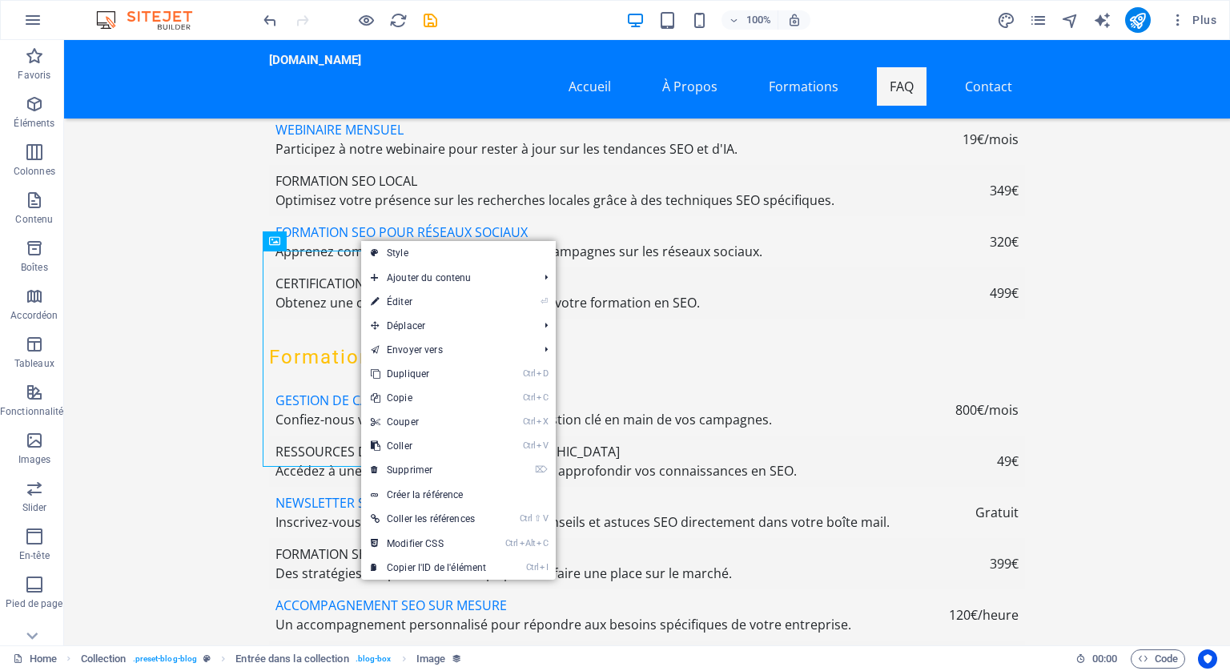
select select "image"
select select "px"
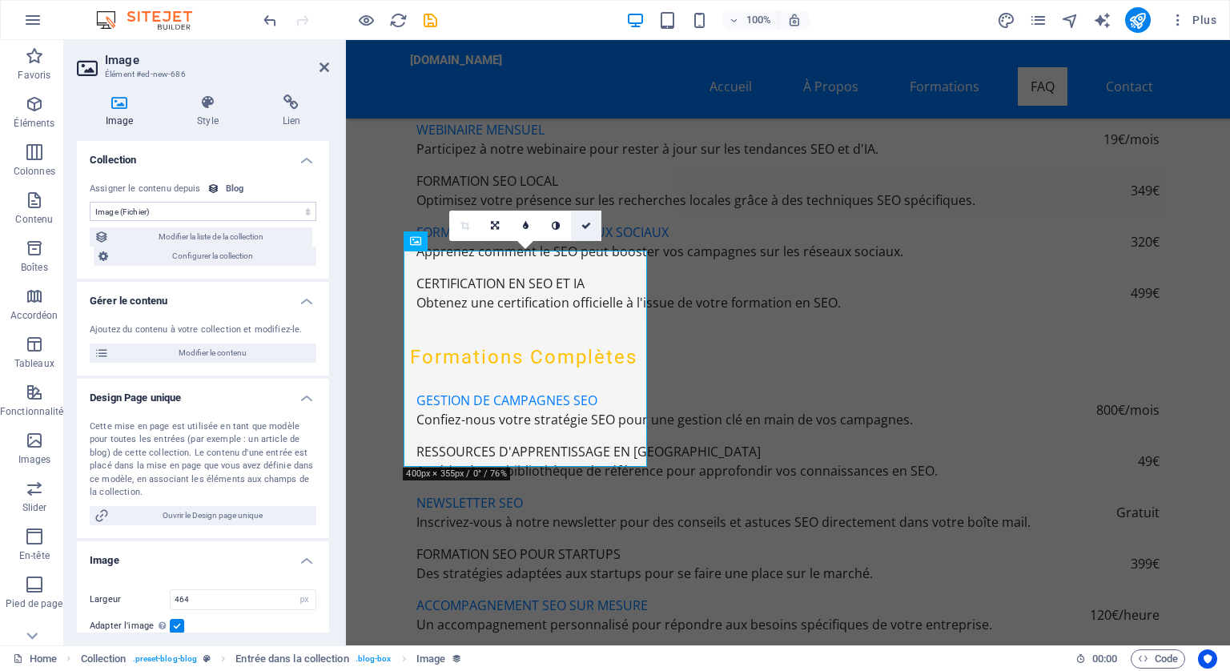
click at [588, 216] on link at bounding box center [586, 226] width 30 height 30
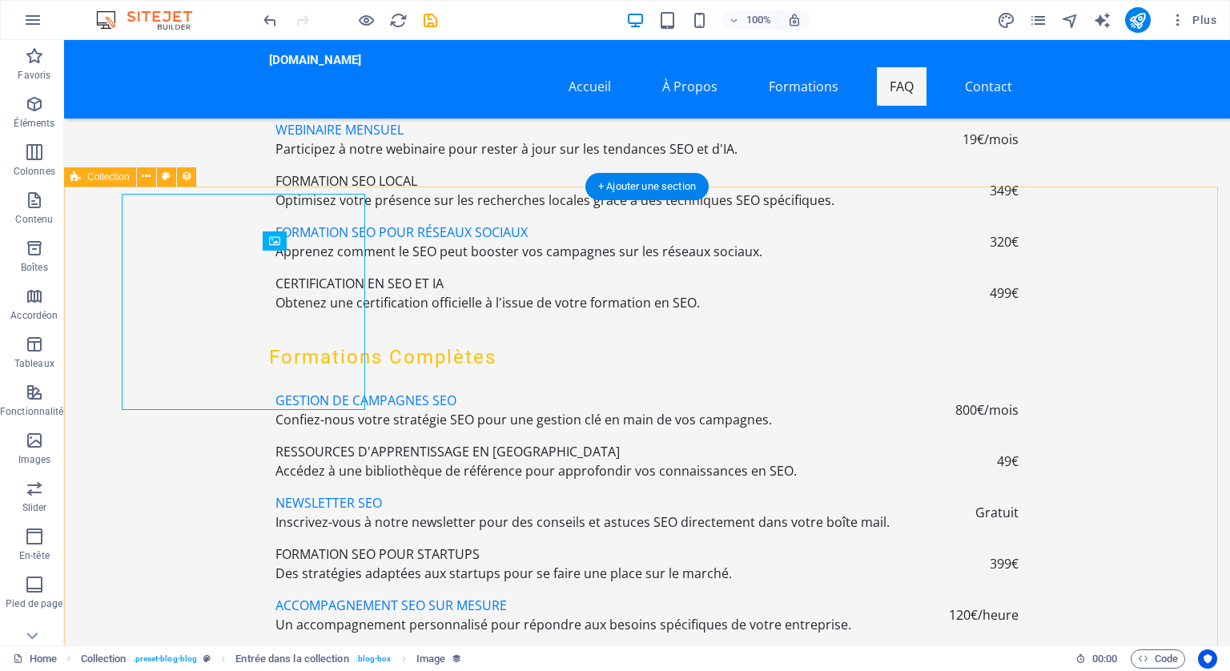
scroll to position [5767, 0]
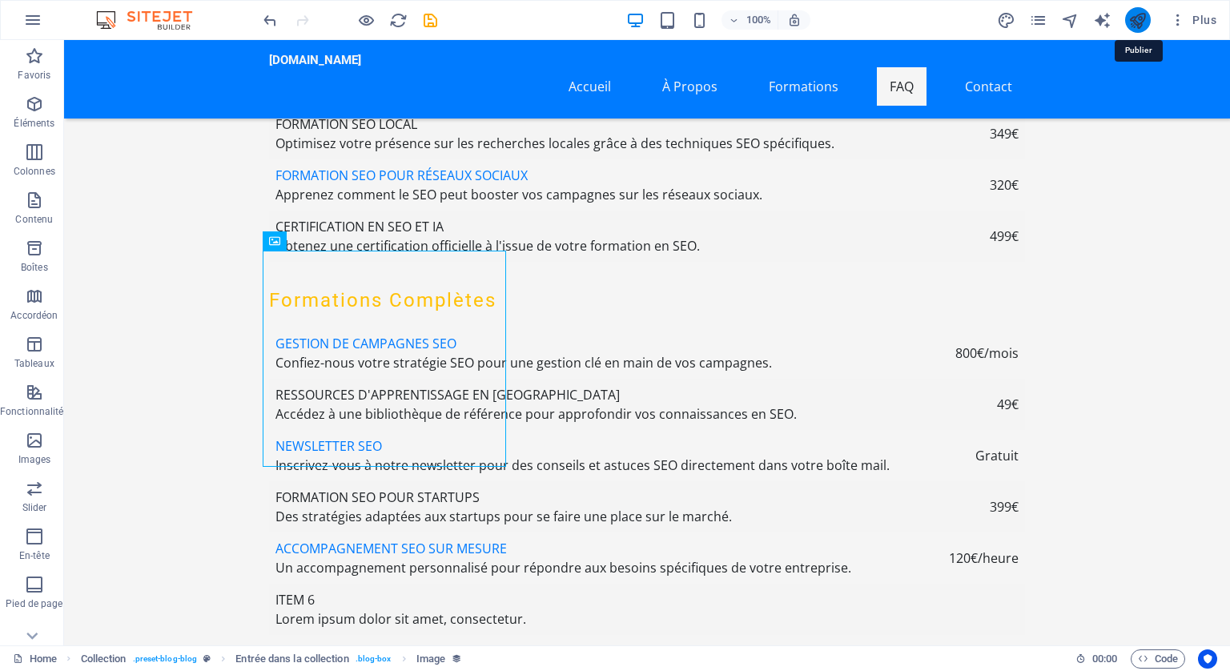
click at [1138, 17] on icon "publish" at bounding box center [1138, 20] width 18 height 18
checkbox input "false"
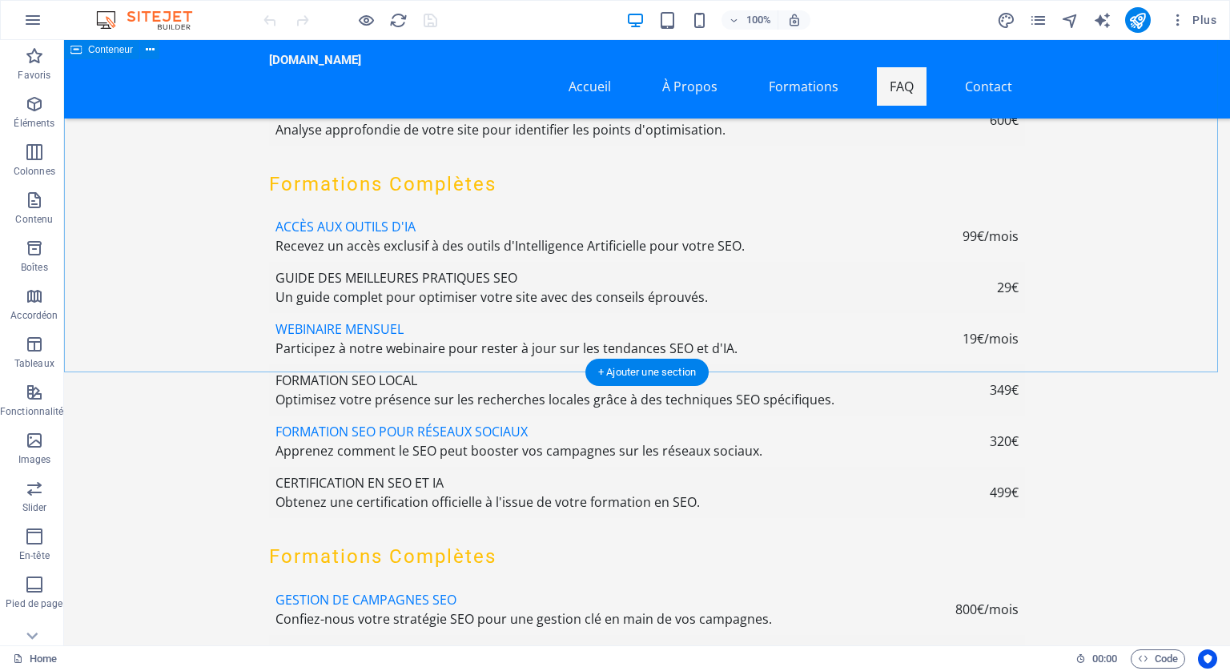
scroll to position [5847, 0]
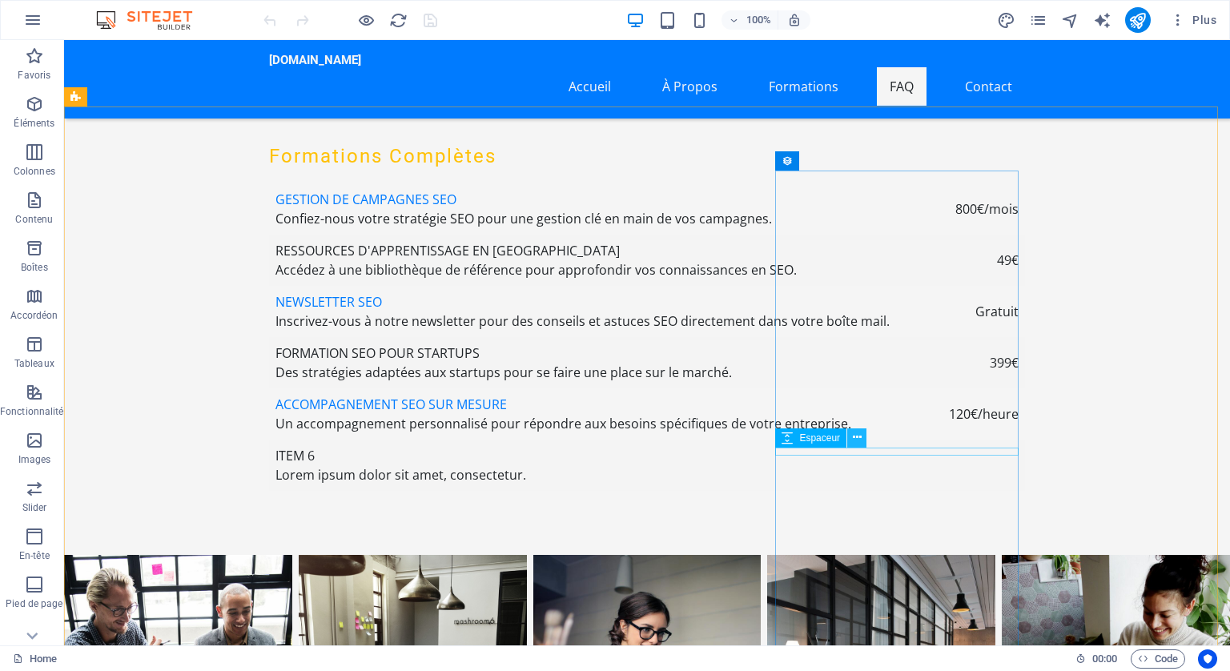
click at [855, 434] on icon at bounding box center [857, 437] width 9 height 17
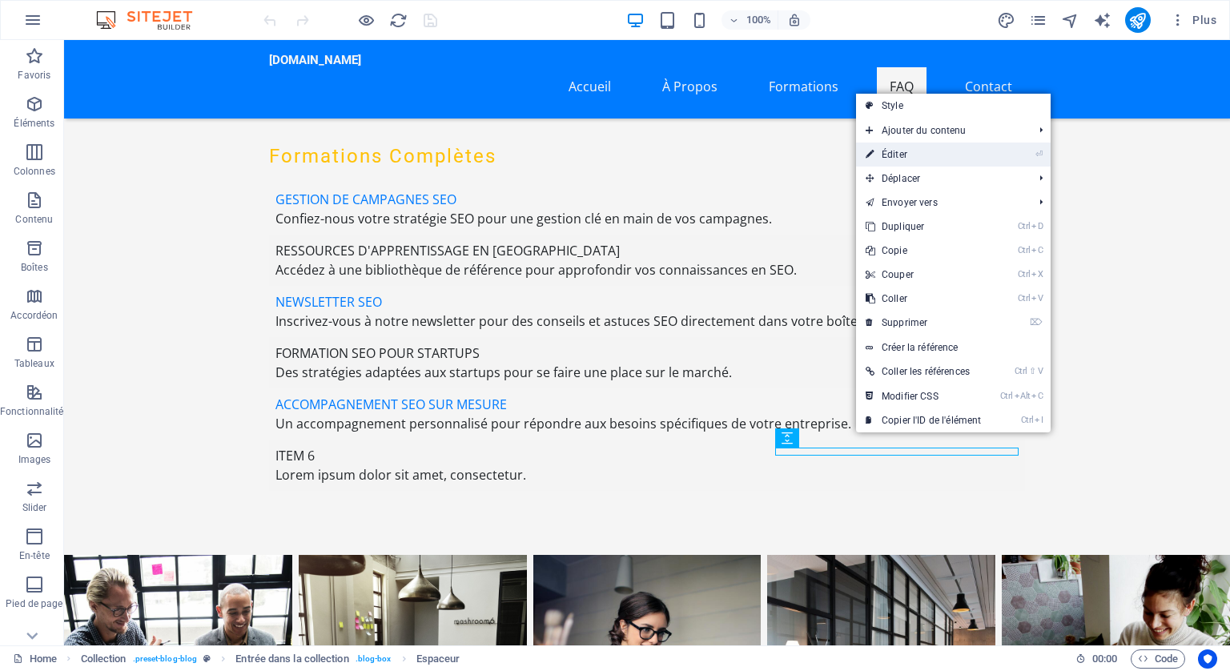
click at [908, 150] on link "⏎ Éditer" at bounding box center [923, 155] width 135 height 24
select select "px"
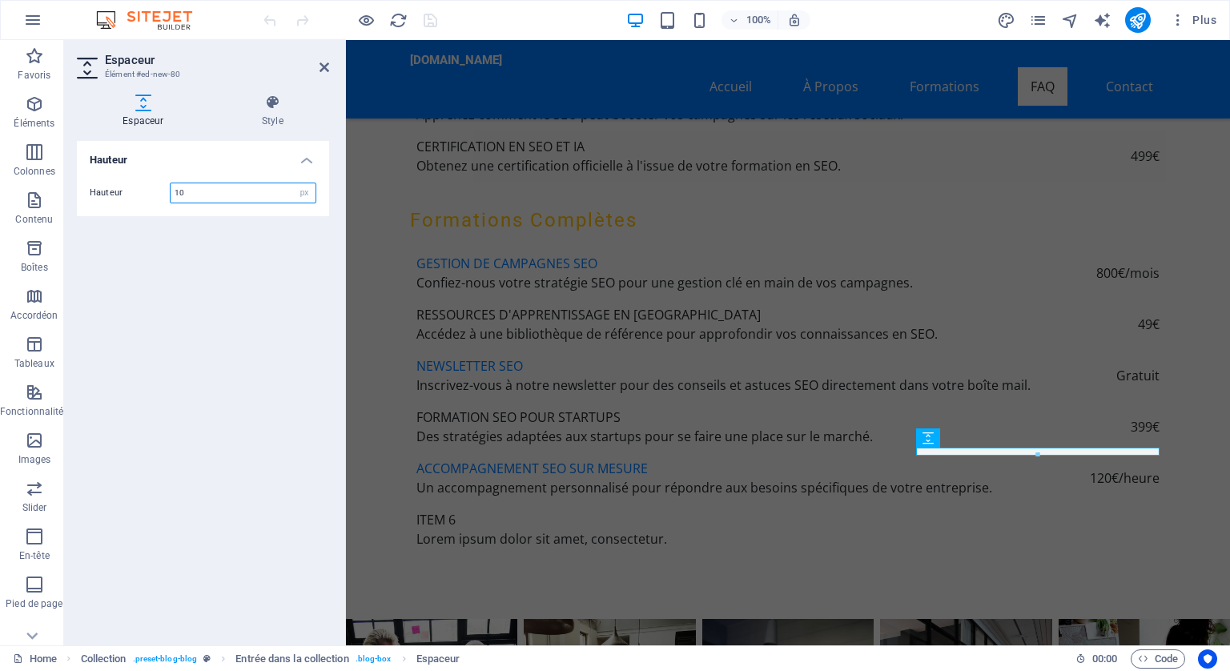
scroll to position [5790, 0]
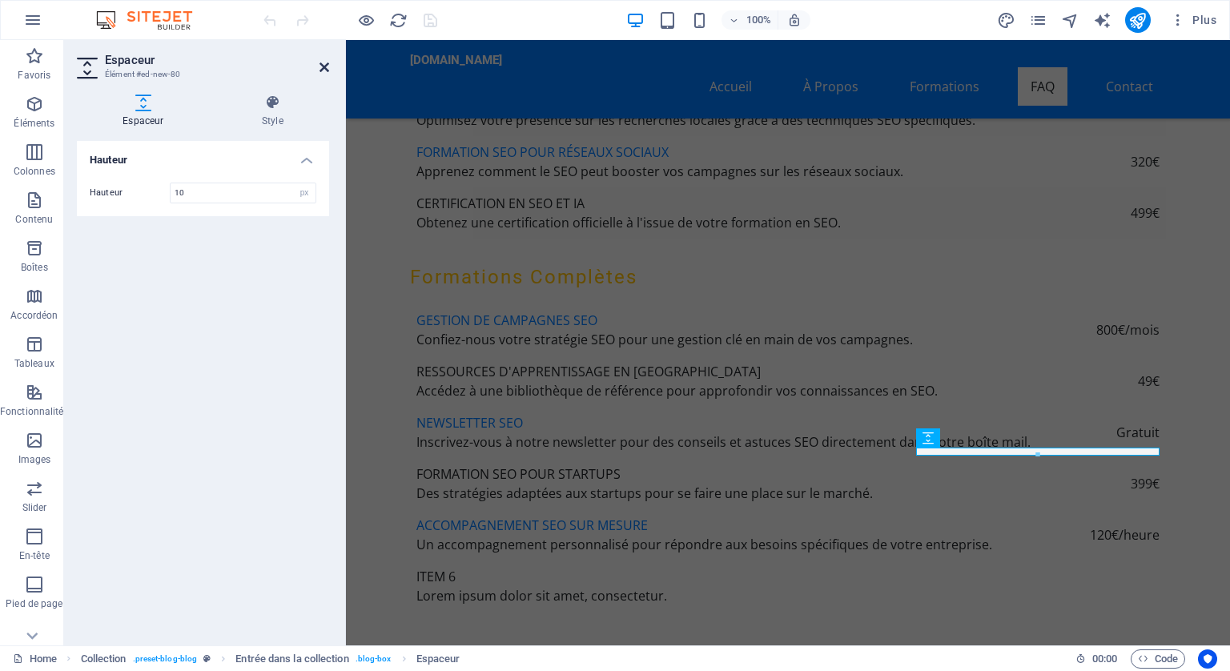
click at [323, 61] on icon at bounding box center [325, 67] width 10 height 13
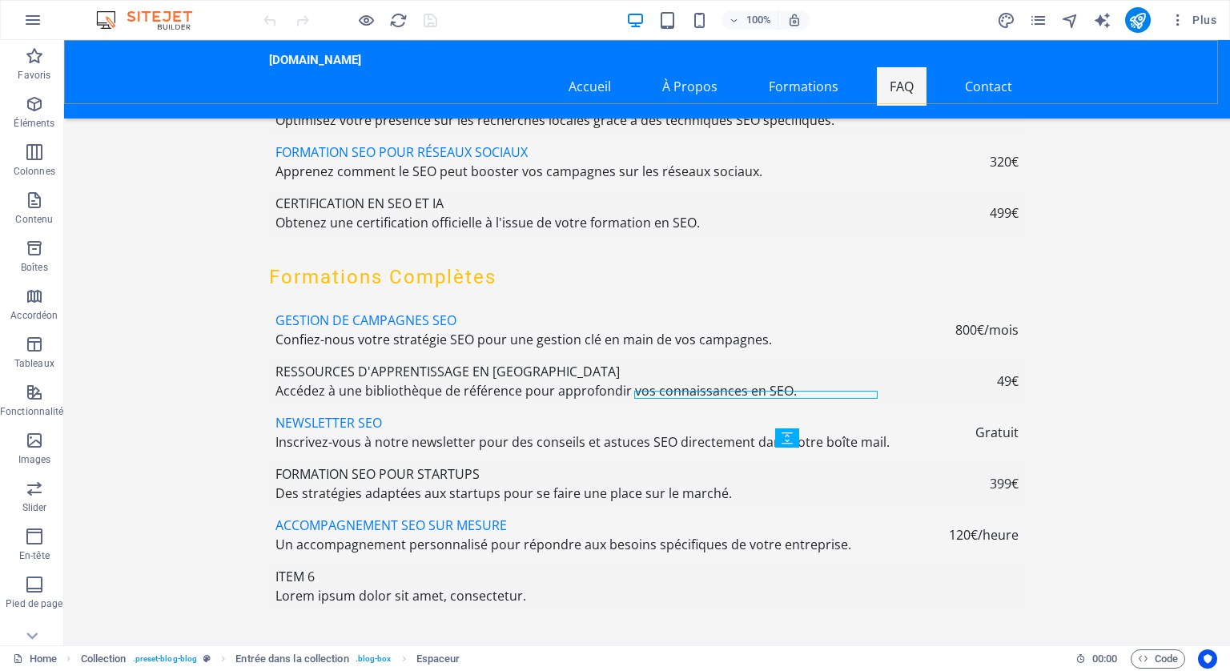
scroll to position [5847, 0]
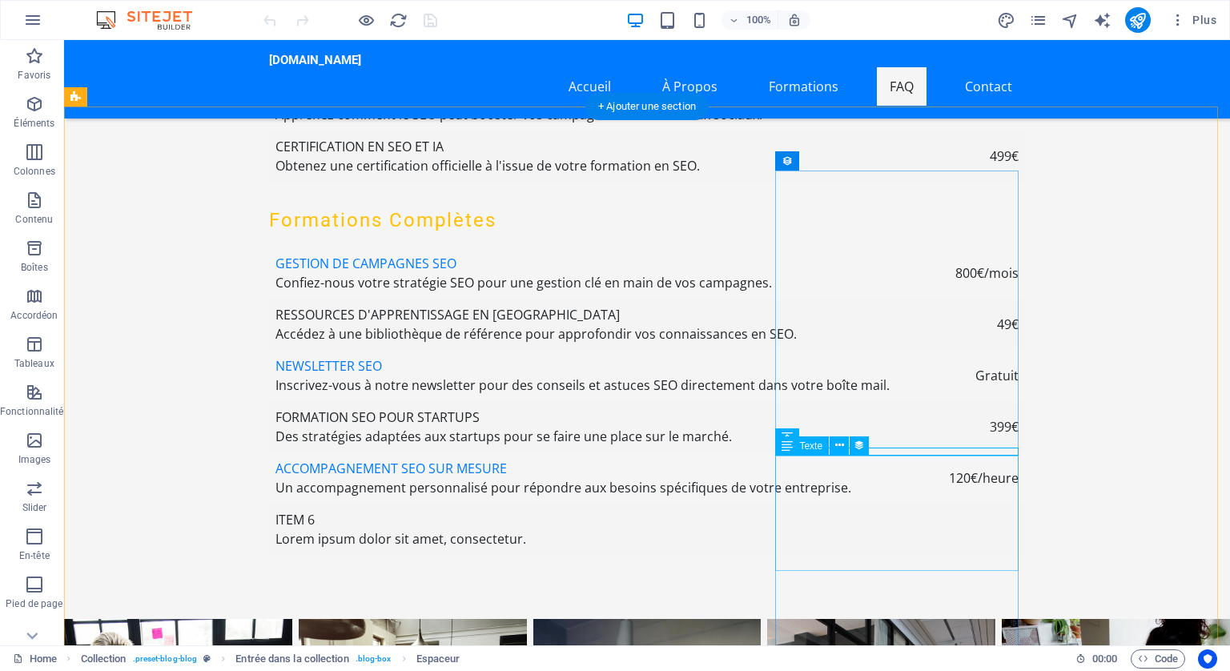
click at [838, 444] on icon at bounding box center [839, 445] width 9 height 17
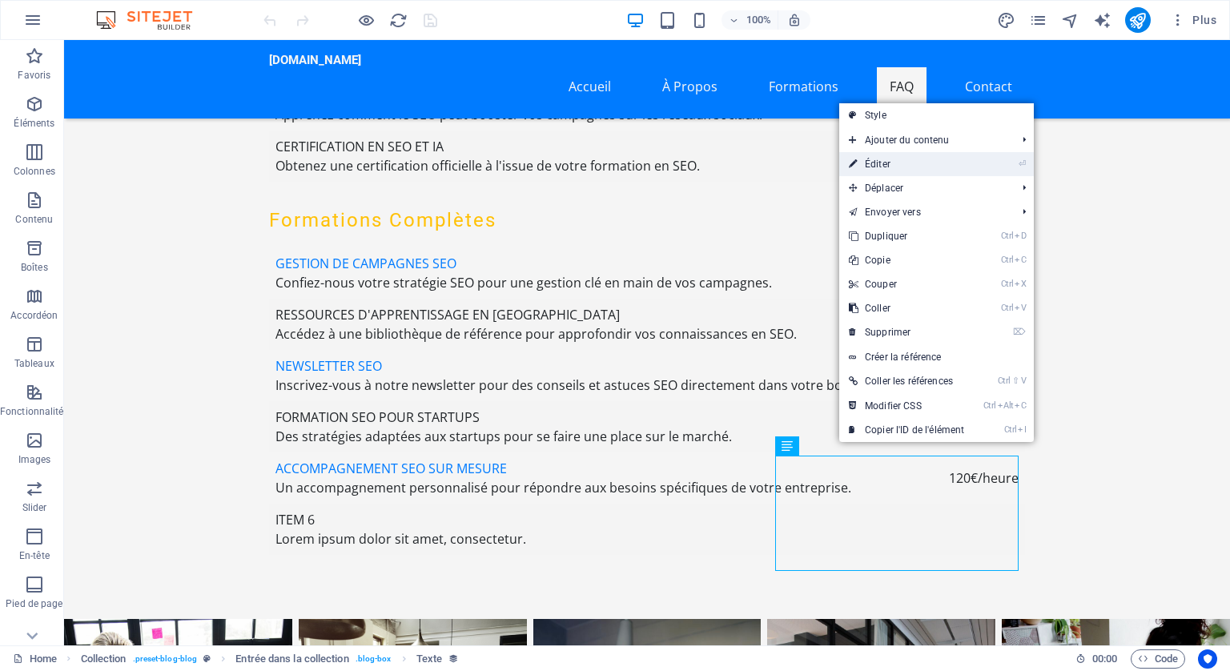
click at [896, 158] on link "⏎ Éditer" at bounding box center [906, 164] width 135 height 24
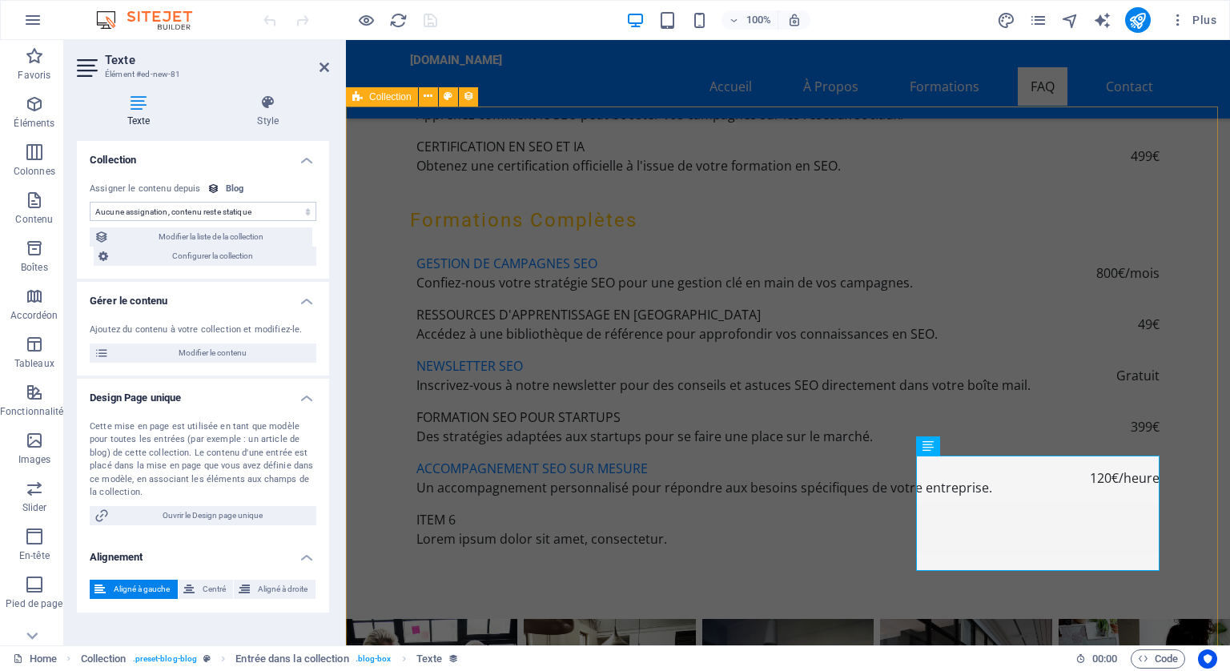
scroll to position [5790, 0]
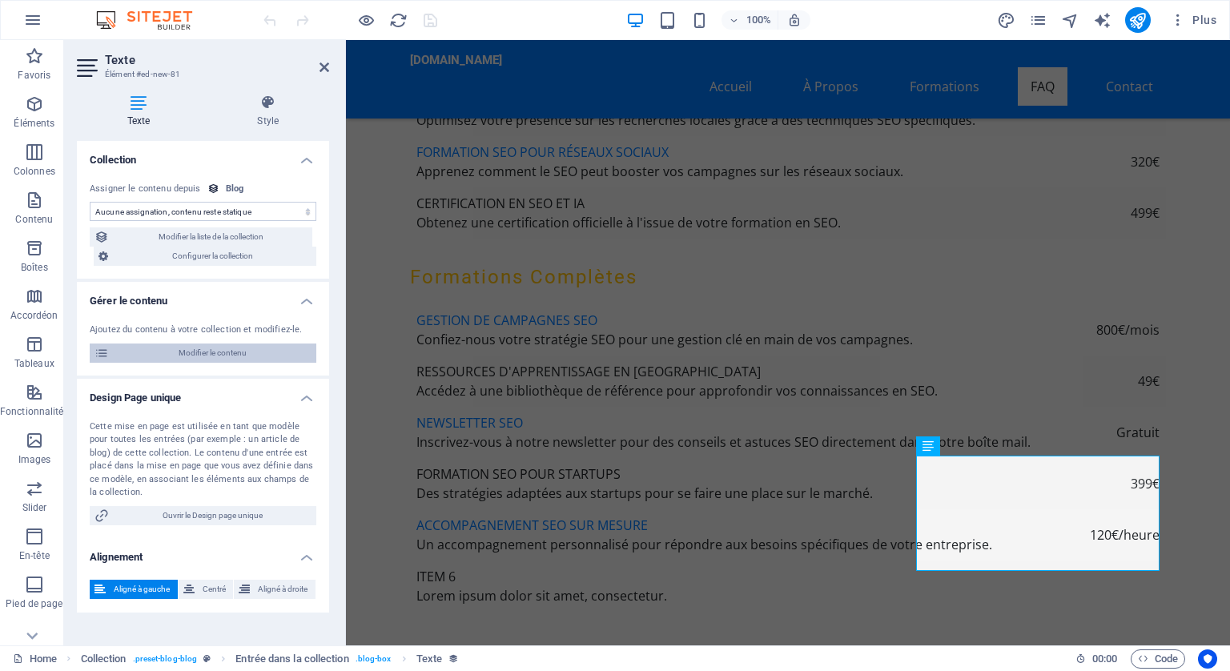
click at [193, 348] on span "Modifier le contenu" at bounding box center [213, 353] width 198 height 19
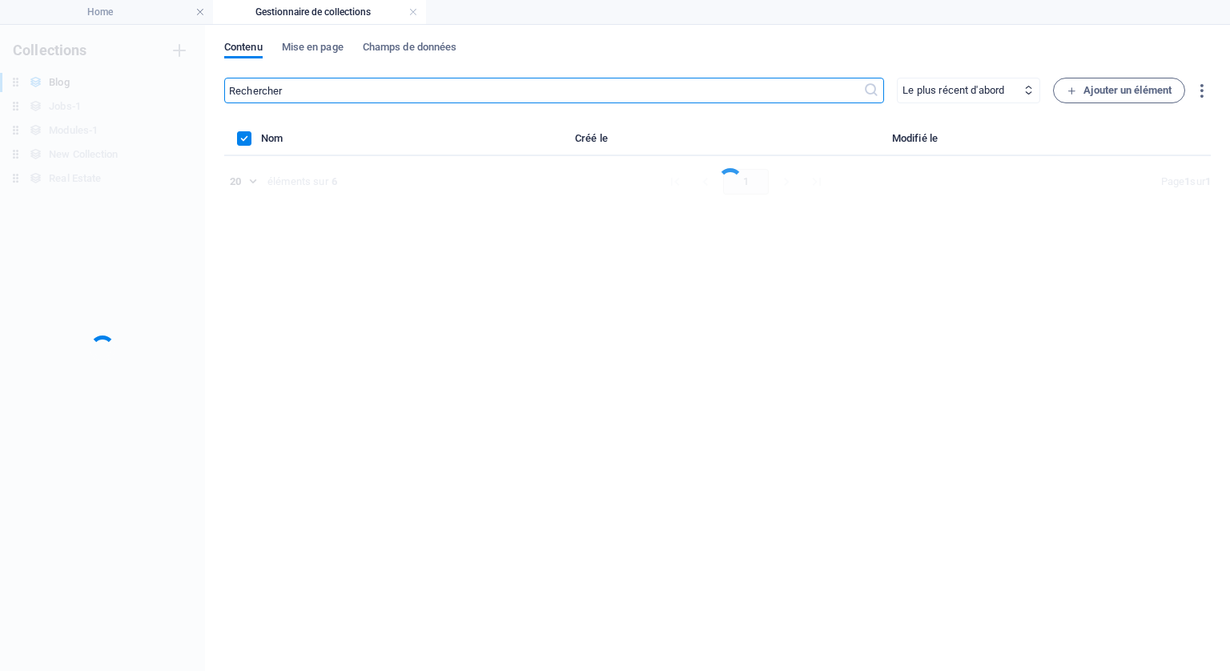
scroll to position [0, 0]
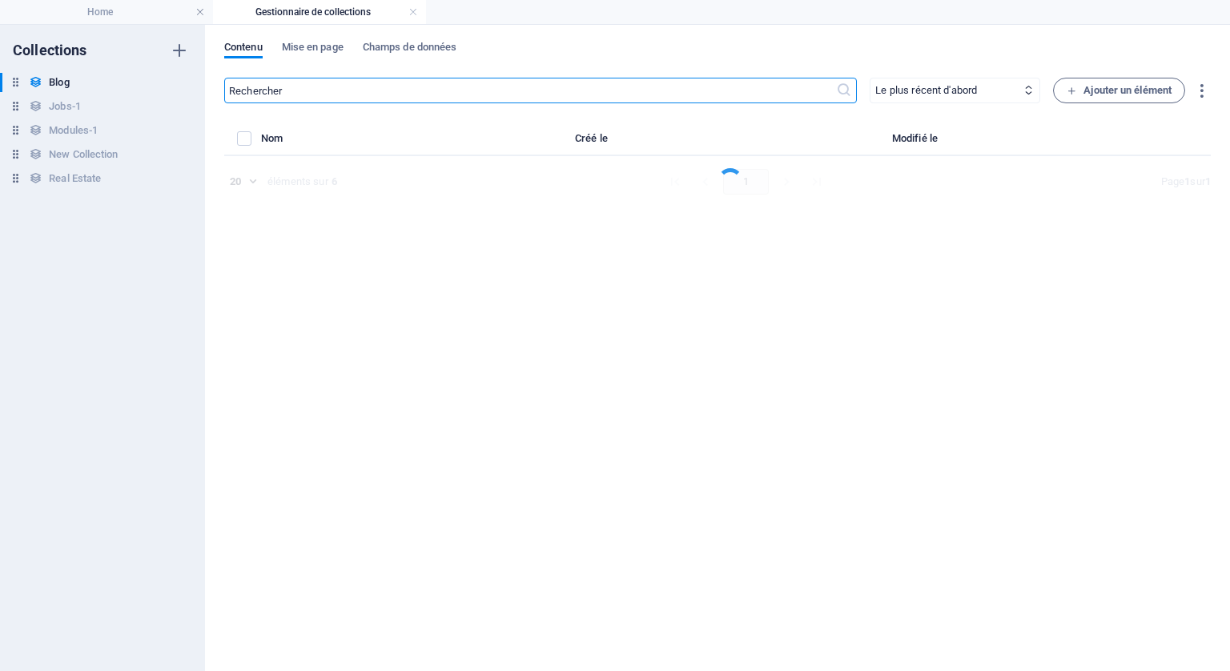
select select "Category 1"
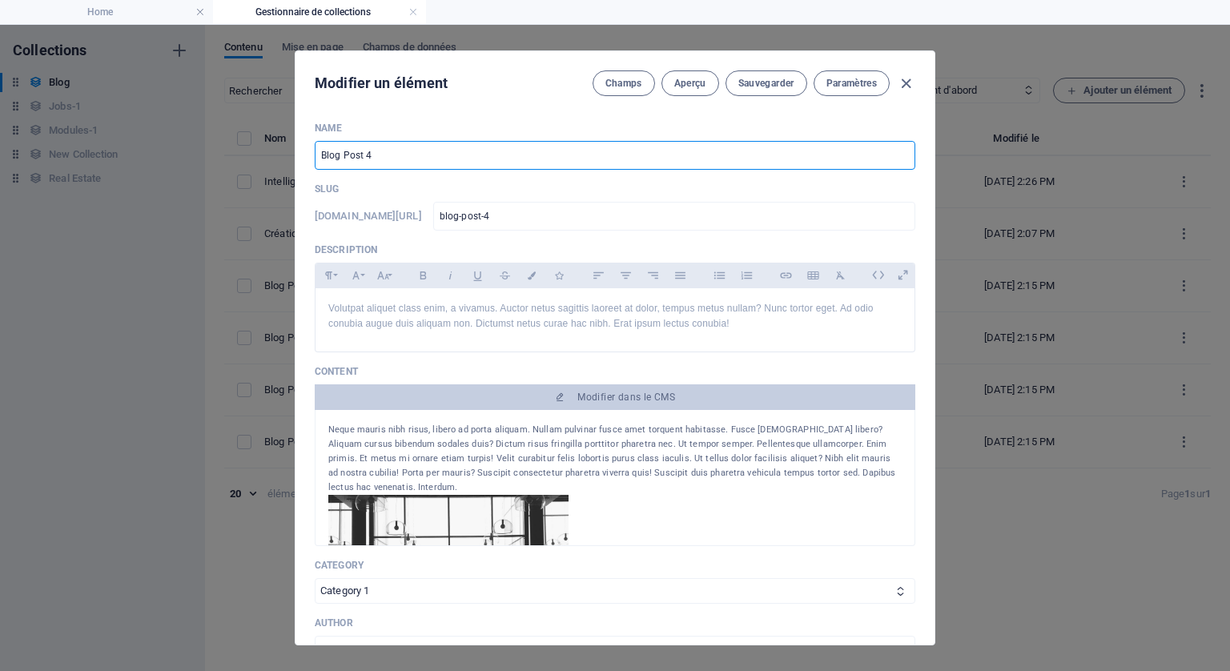
drag, startPoint x: 381, startPoint y: 152, endPoint x: 321, endPoint y: 154, distance: 60.1
click at [321, 154] on input "Blog Post 4" at bounding box center [615, 155] width 601 height 29
type input "N"
type input "n"
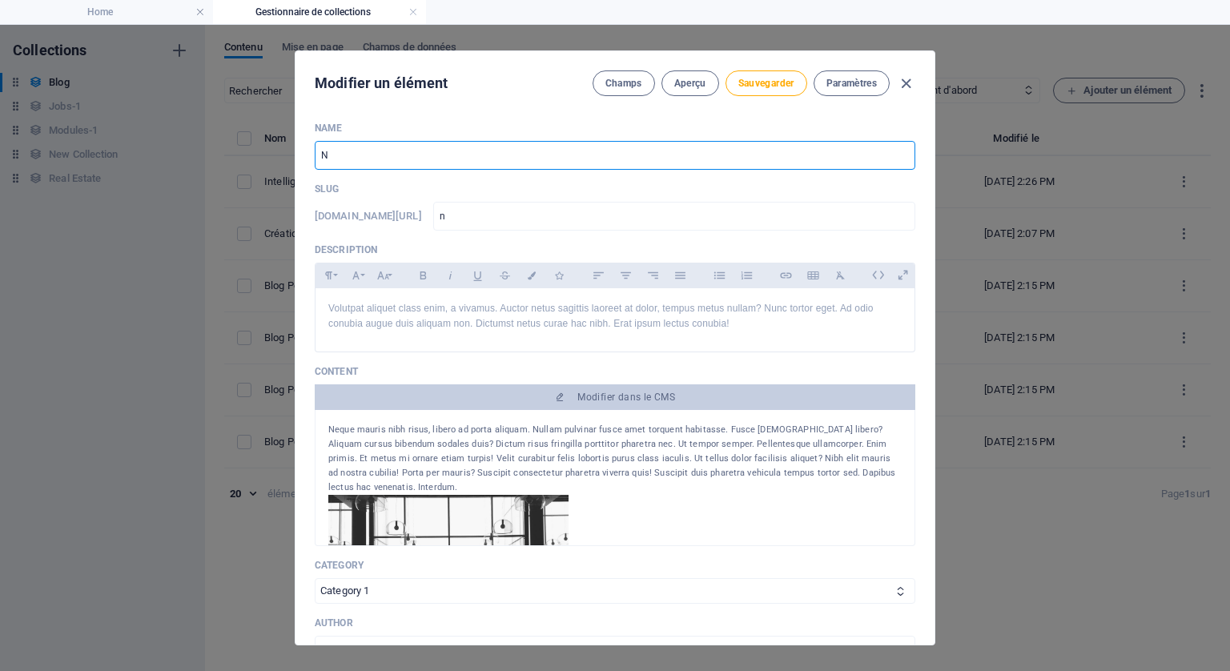
type input "No"
type input "no"
type input "Nou"
type input "nou"
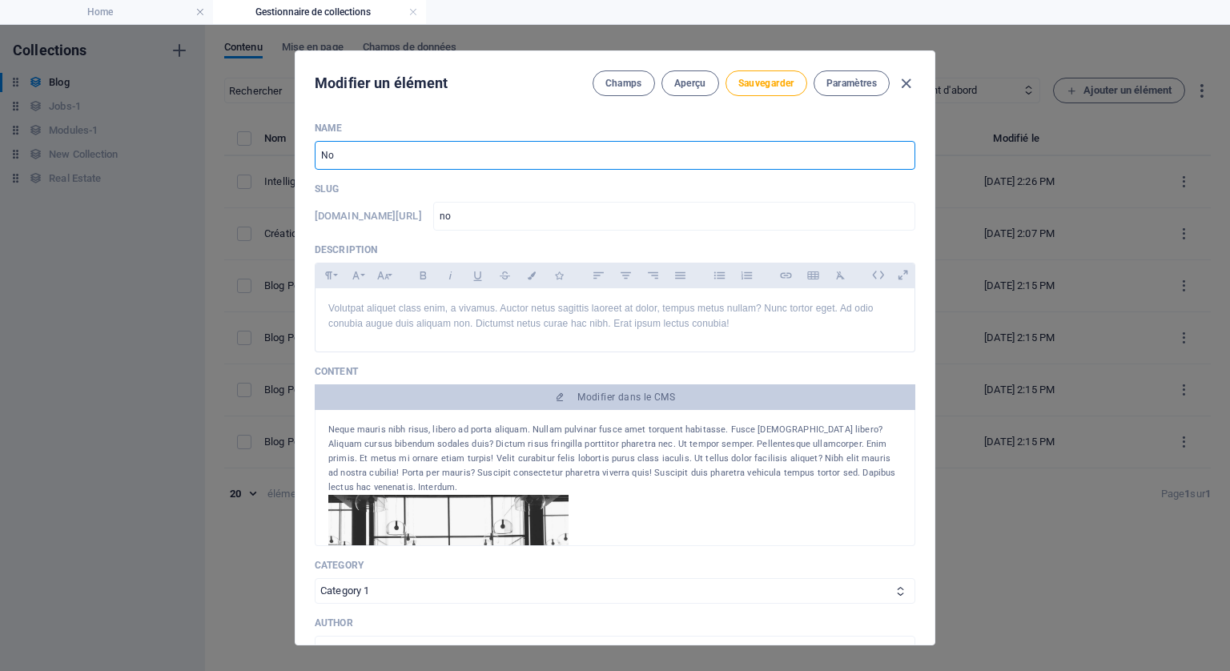
type input "nou"
type input "Nous"
type input "nous"
type input "Nous e"
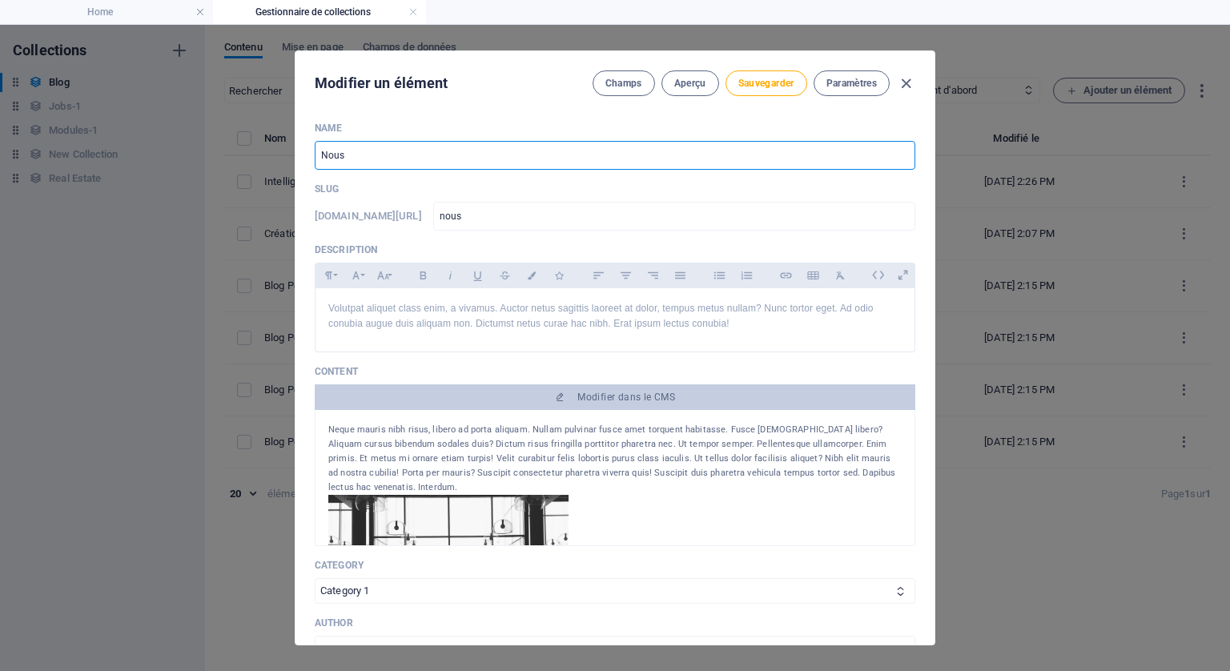
type input "nous-e"
type input "Nous en"
type input "nous-en"
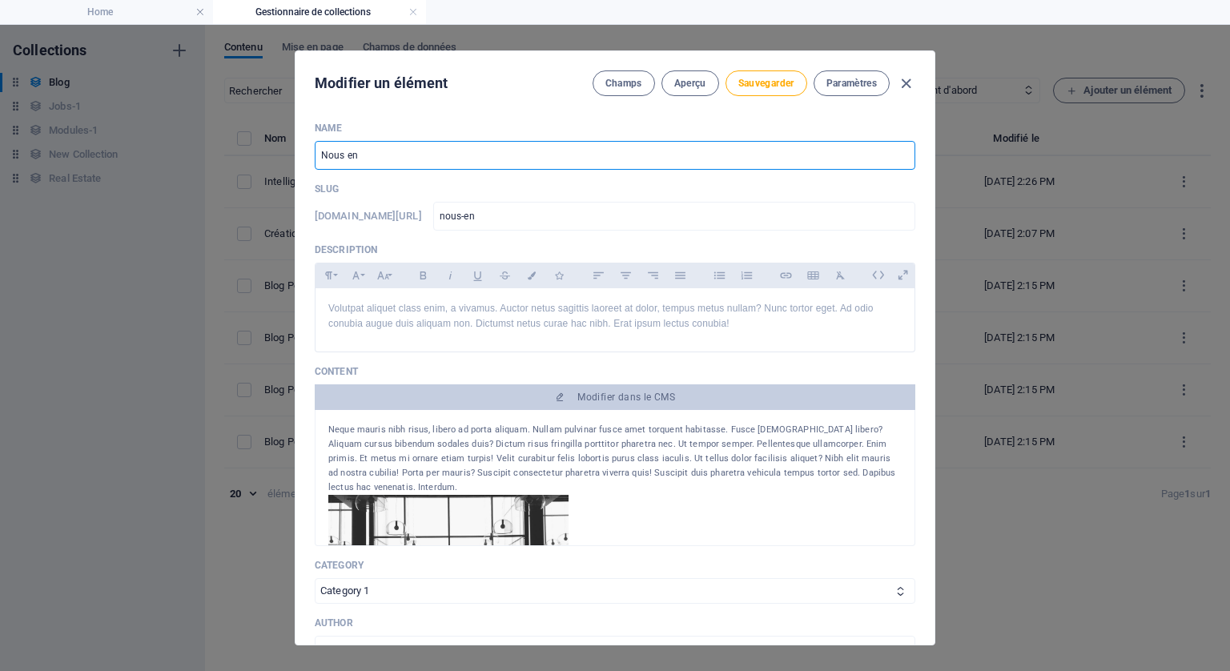
type input "Nous env"
type input "nous-env"
type input "Nous envo"
type input "nous-envo"
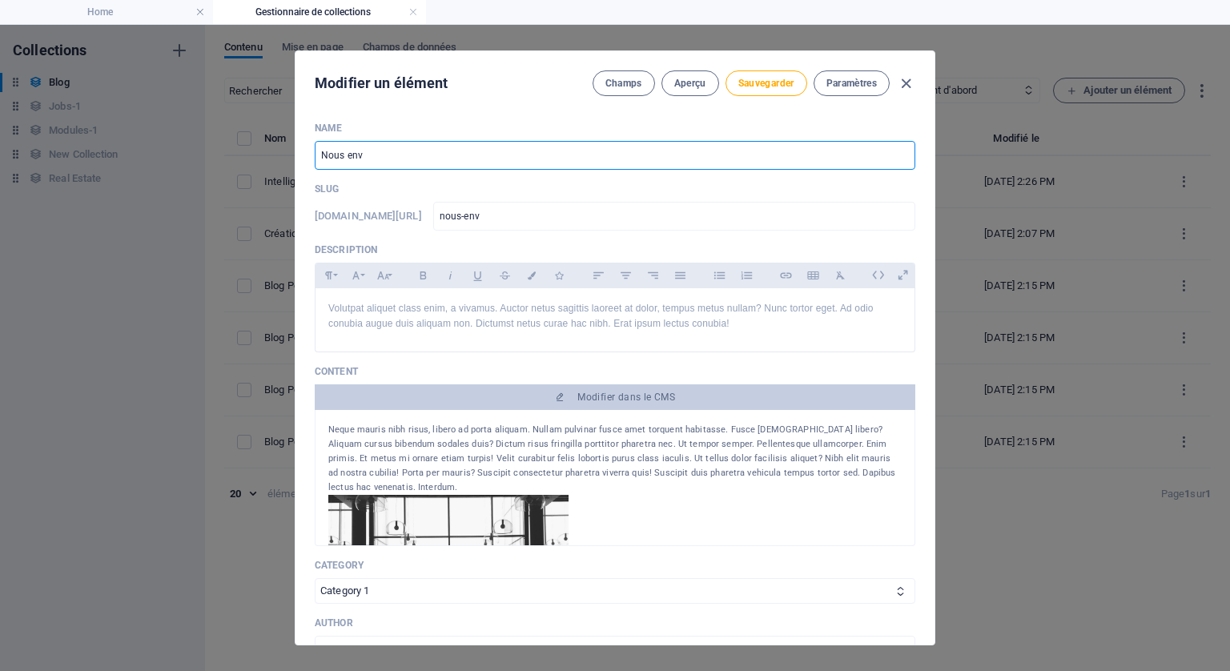
type input "nous-envo"
type input "Nous envoy"
type input "nous-envoy"
type input "Nous envoyo"
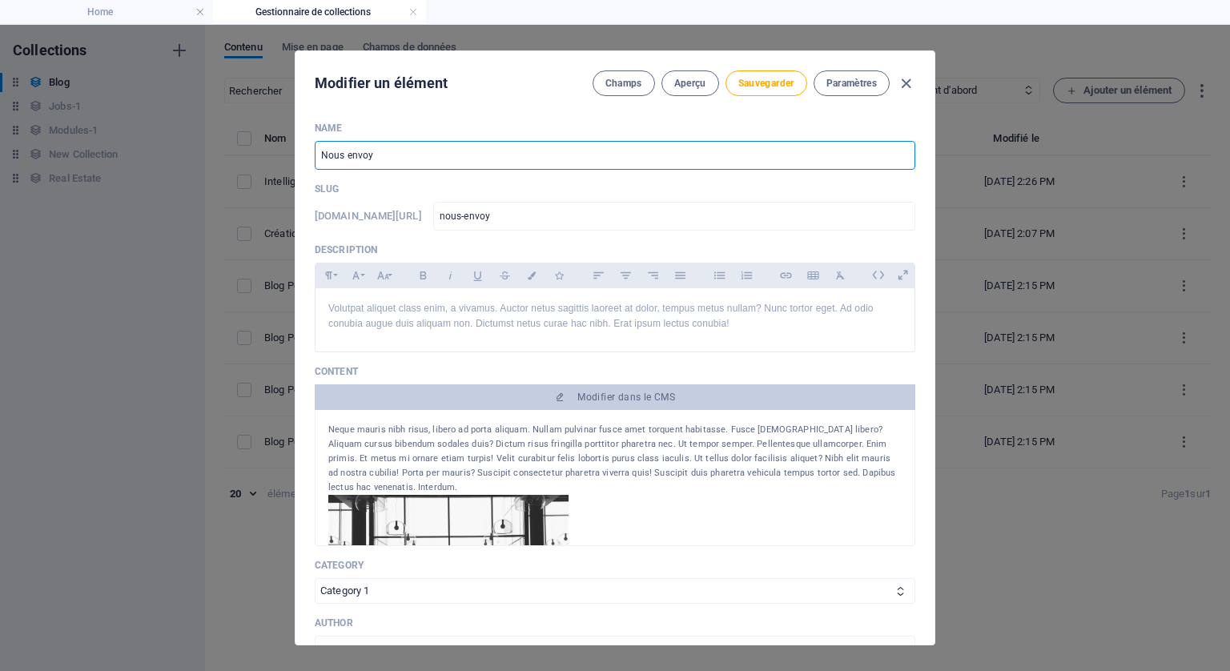
type input "nous-envoyo"
type input "Nous envoyon"
type input "nous-envoyon"
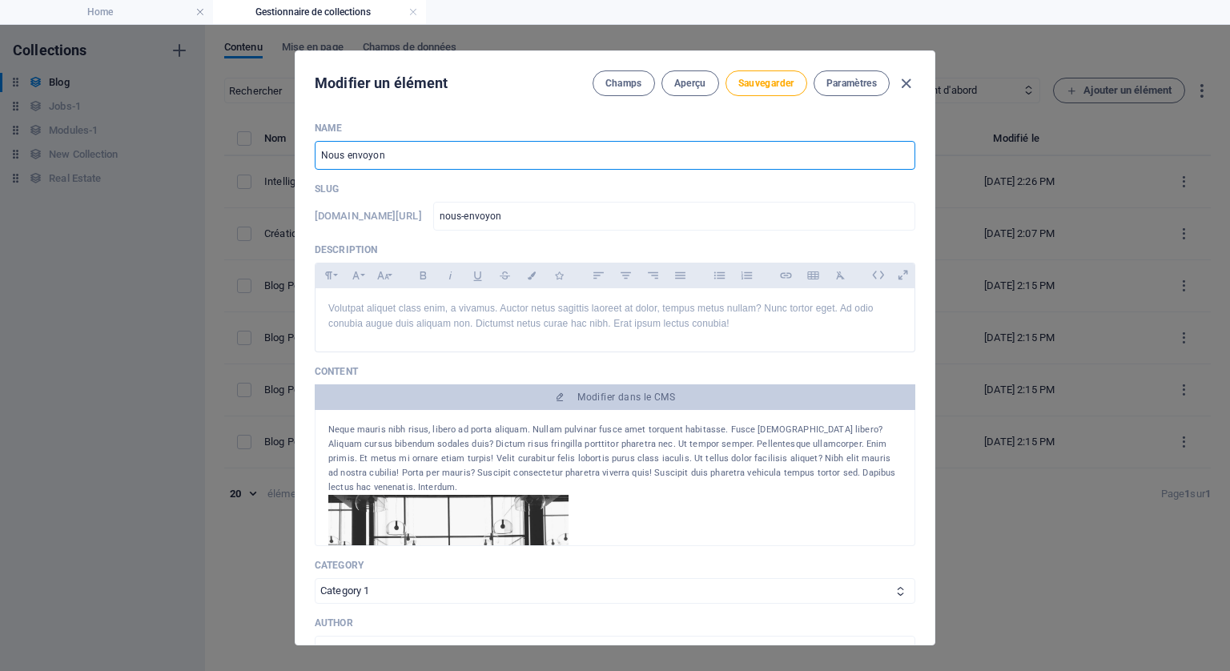
drag, startPoint x: 413, startPoint y: 152, endPoint x: 300, endPoint y: 147, distance: 113.0
click at [300, 147] on div "Name Nous envoyon ​ Slug www.example.com/blog-single-page-layout/ nous-envoyon …" at bounding box center [615, 377] width 639 height 536
paste input "🚀 Prospectez sans e-mails grâce à l’IA – [PERSON_NAME] messages livrés autremen…"
type input "🚀 Prospectez sans e-mails grâce à l’IA – [PERSON_NAME] messages livrés autremen…"
type input "prospectez-sans-e-mails-grace-a-l-ia-vos-messages-livres-autrement"
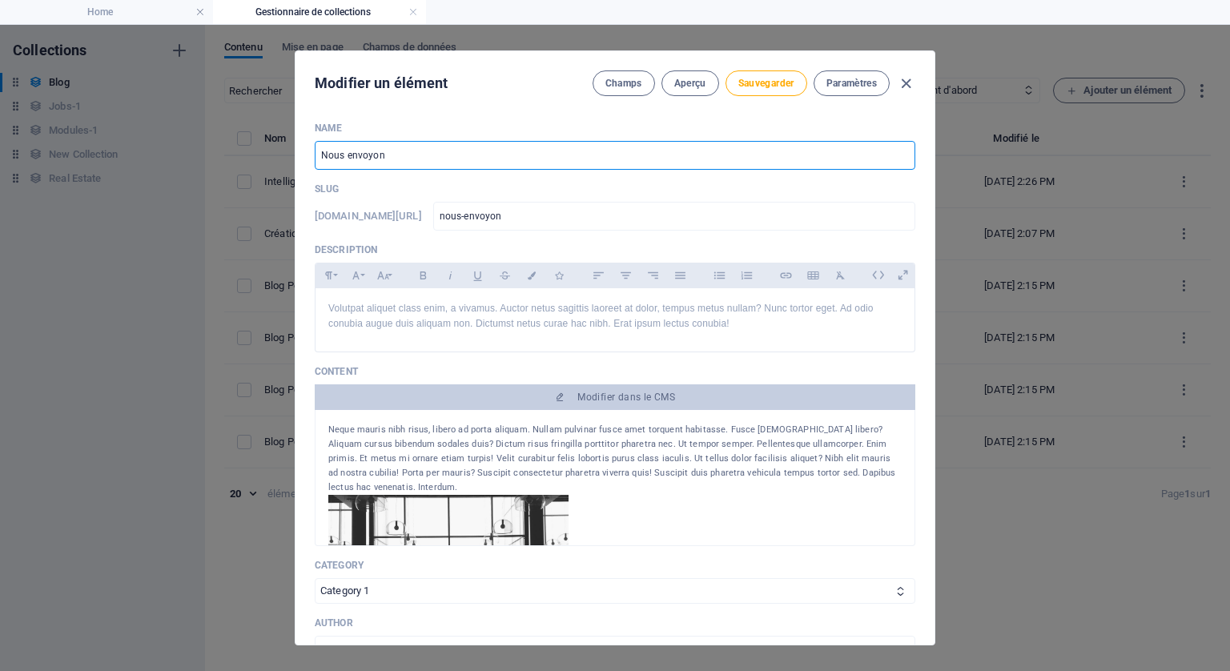
type input "prospectez-sans-e-mails-grace-a-l-ia-vos-messages-livres-autrement"
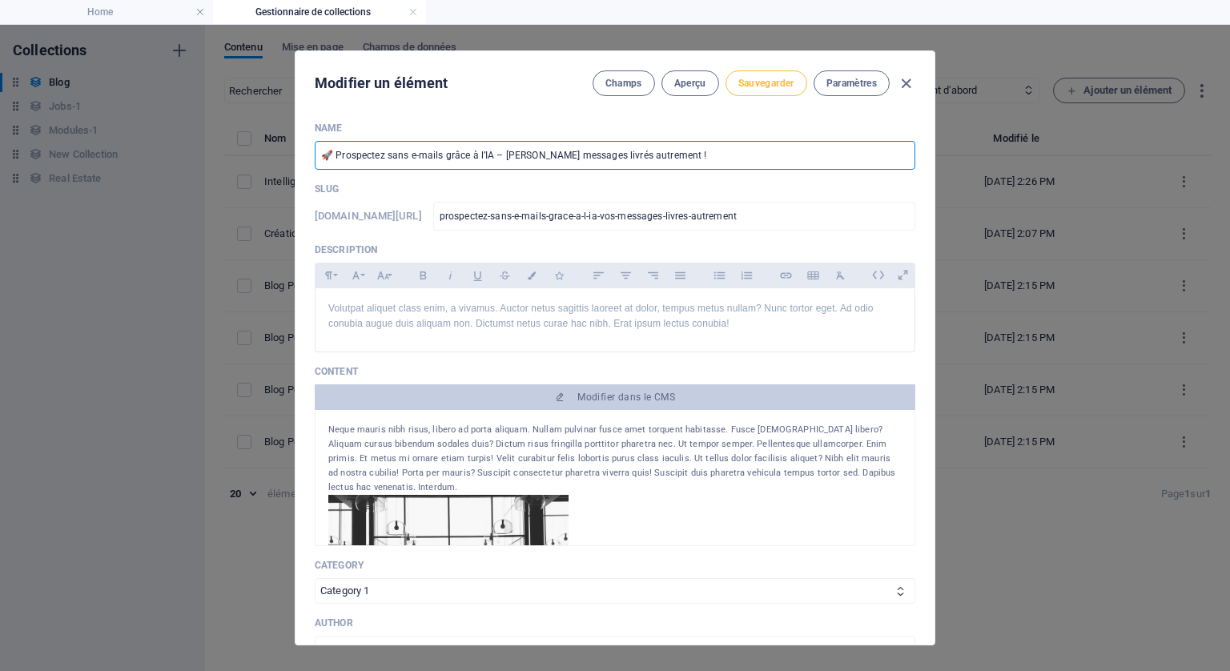
type input "🚀 Prospectez sans e-mails grâce à l’IA – [PERSON_NAME] messages livrés autremen…"
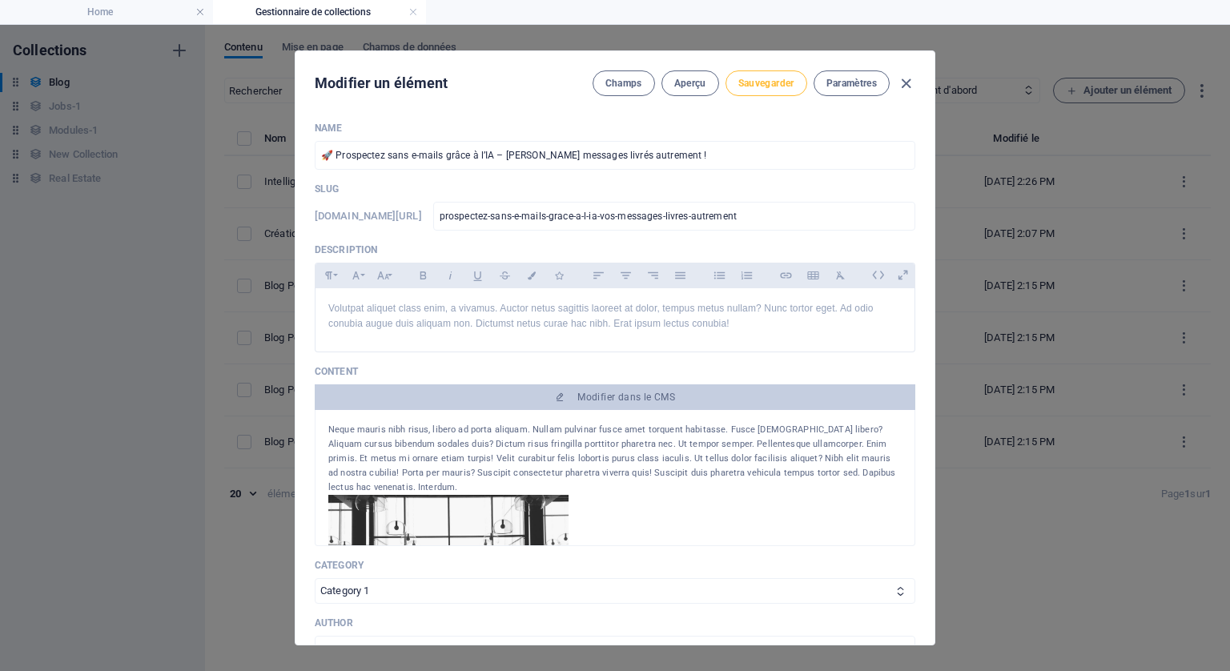
click at [763, 79] on span "Sauvegarder" at bounding box center [766, 83] width 56 height 13
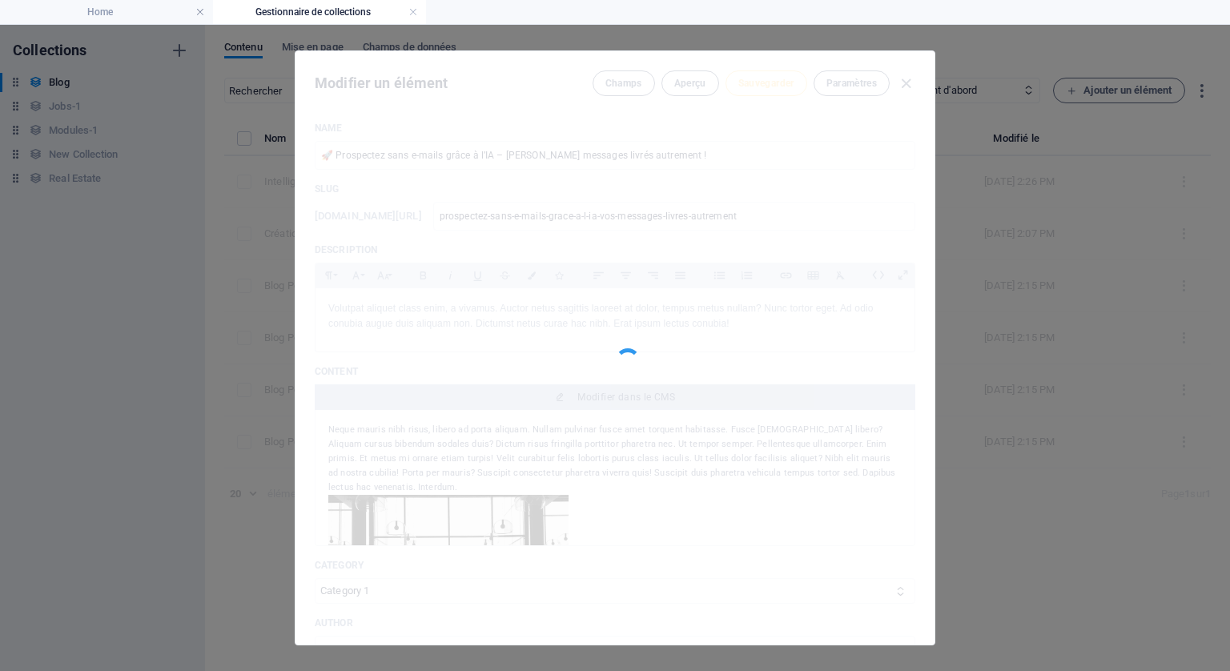
type input "prospectez-sans-e-mails-grace-a-l-ia-vos-messages-livres-autrement"
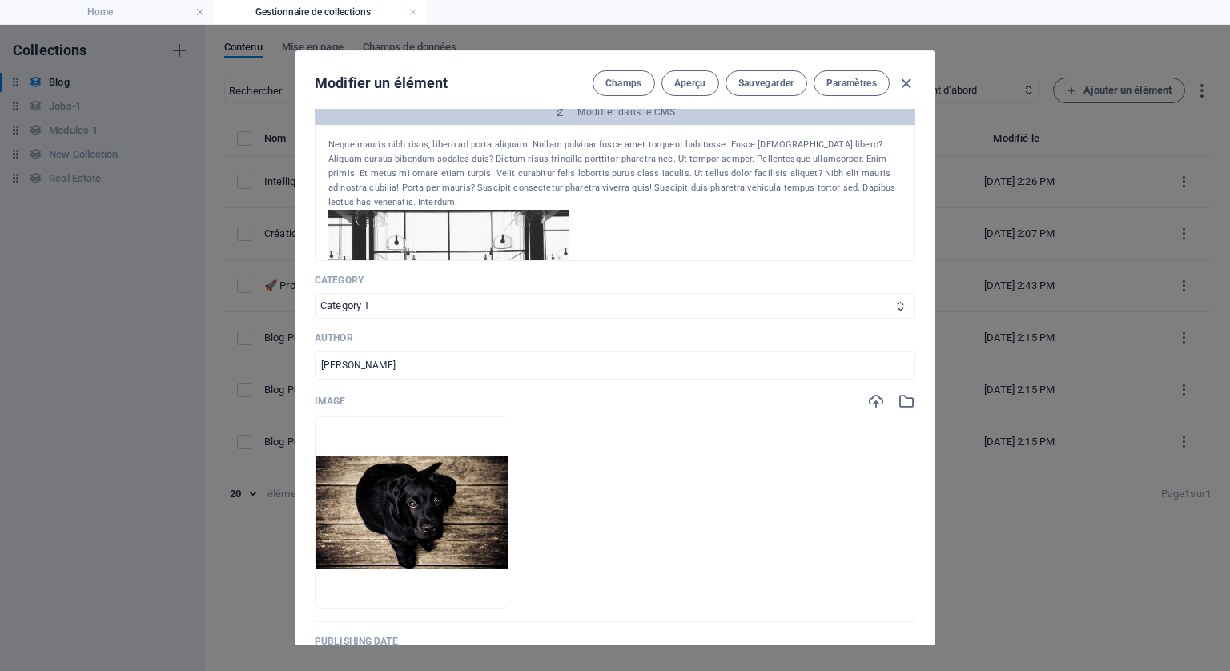
scroll to position [283, 0]
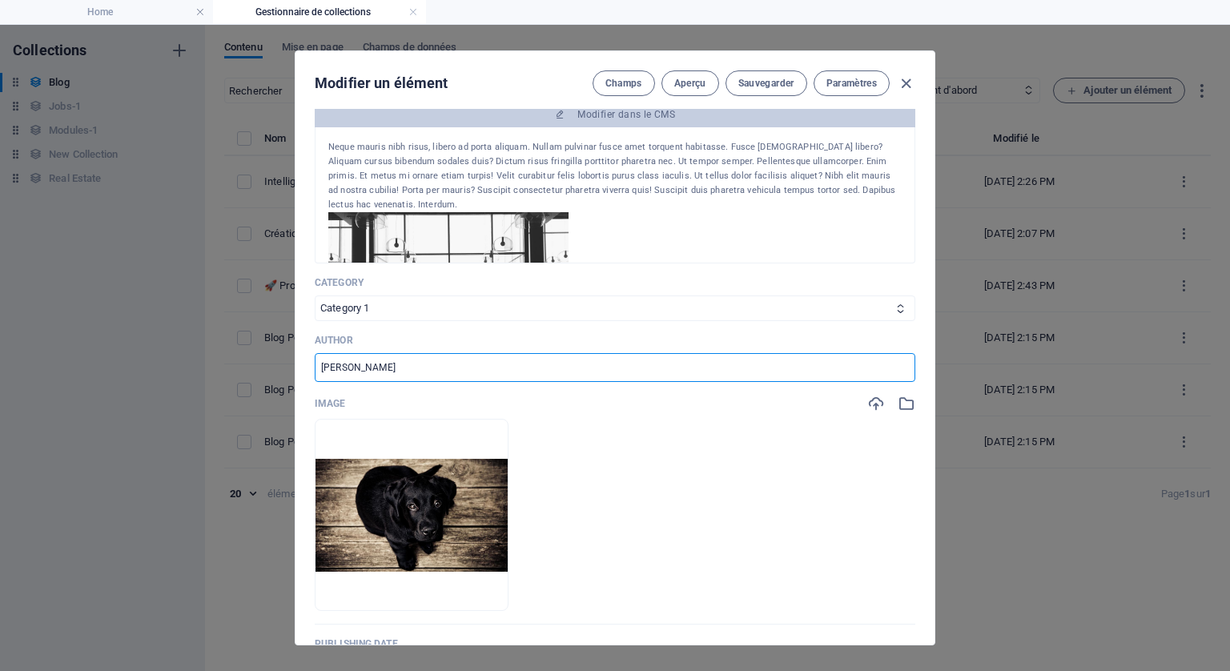
drag, startPoint x: 416, startPoint y: 368, endPoint x: 275, endPoint y: 355, distance: 141.5
click at [275, 355] on div "Modifier un élément Champs Aperçu Sauvegarder Paramètres Name 🚀 Prospectez sans…" at bounding box center [615, 348] width 1230 height 646
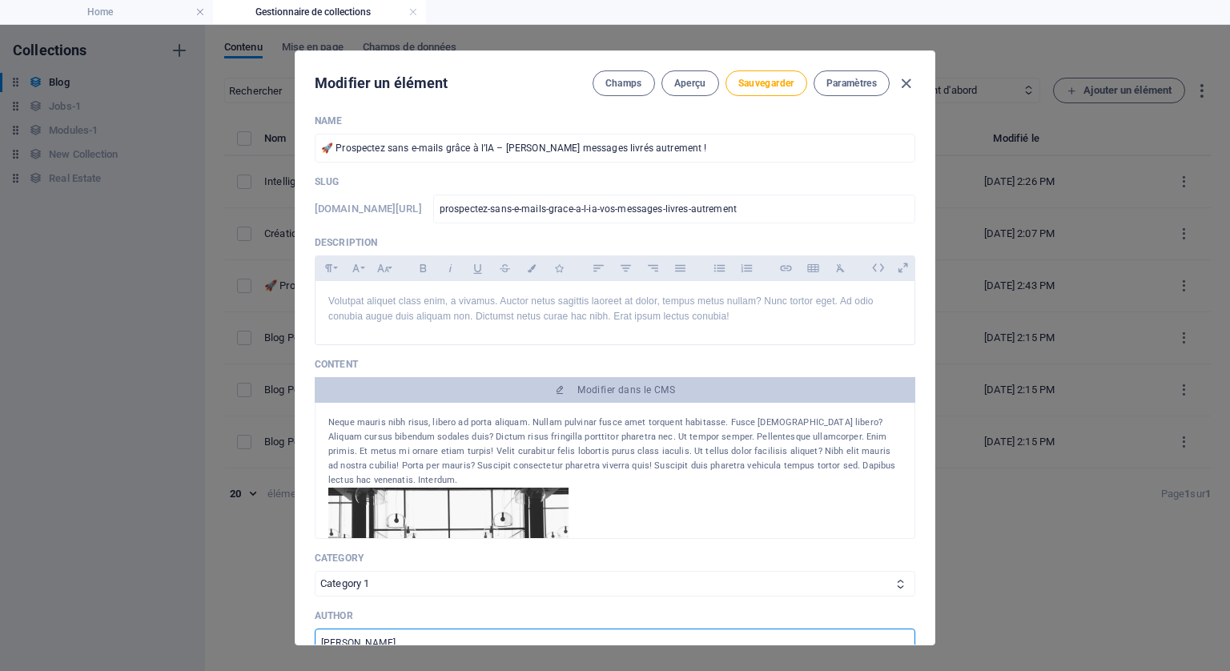
scroll to position [0, 0]
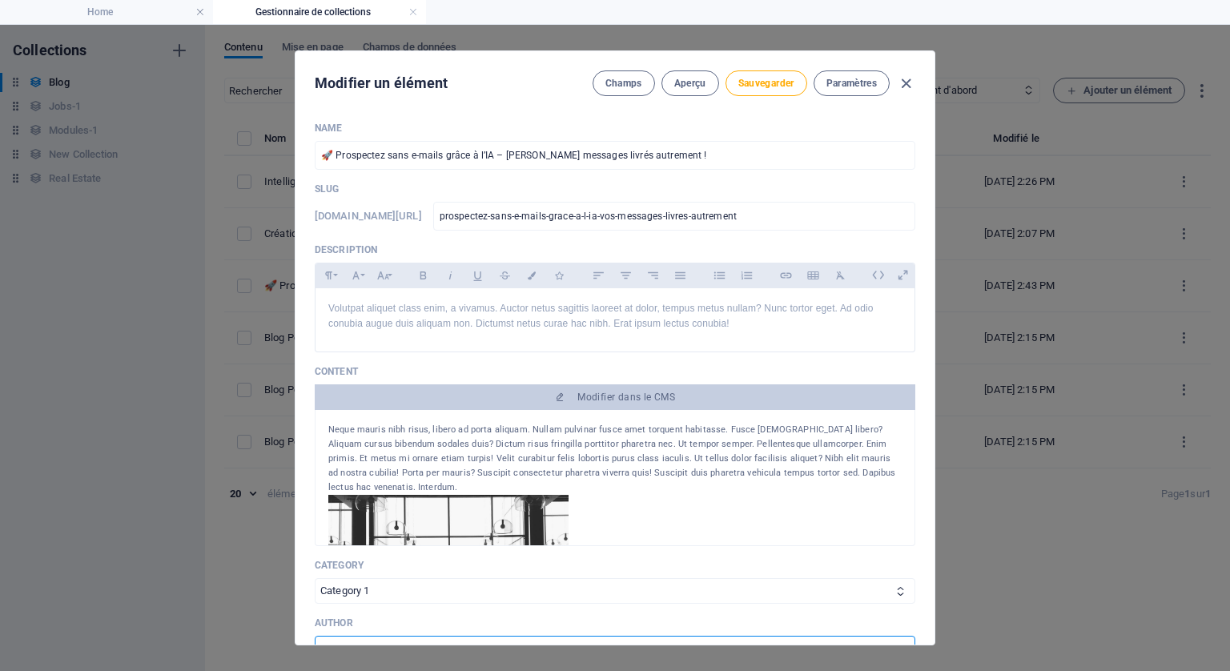
type input "[PERSON_NAME]"
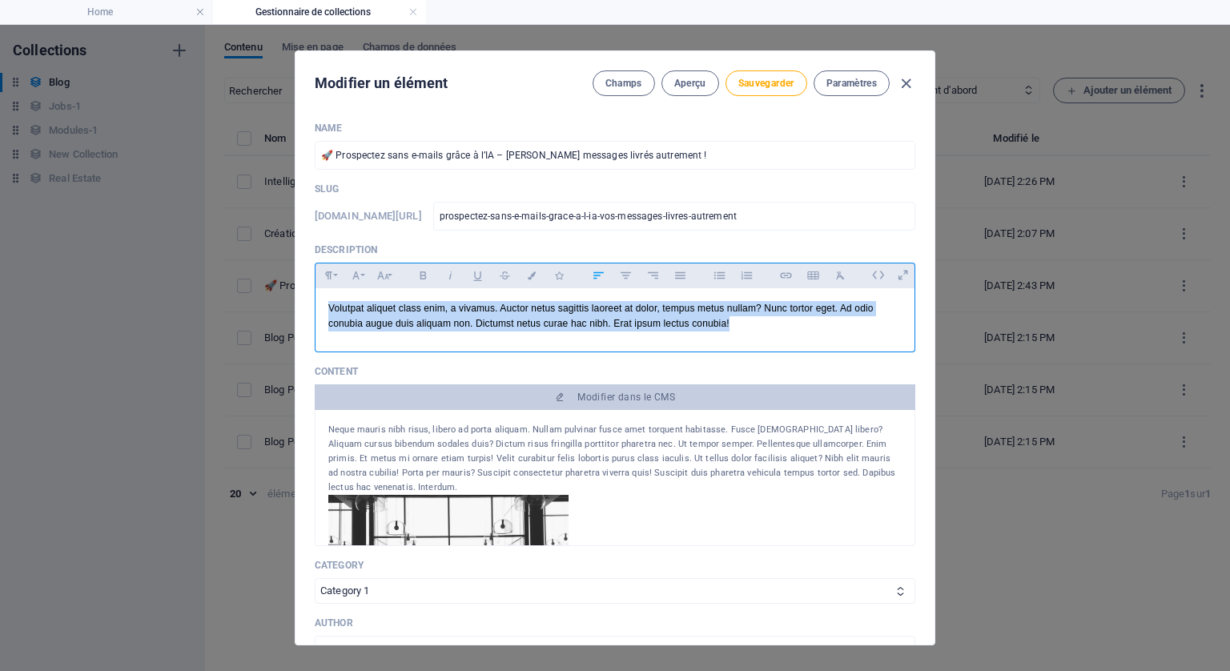
drag, startPoint x: 738, startPoint y: 320, endPoint x: 314, endPoint y: 300, distance: 424.9
click at [314, 300] on div "Name 🚀 Prospectez sans e-mails grâce à l’IA – Vos messages livrés autrement ! ​…" at bounding box center [615, 377] width 639 height 536
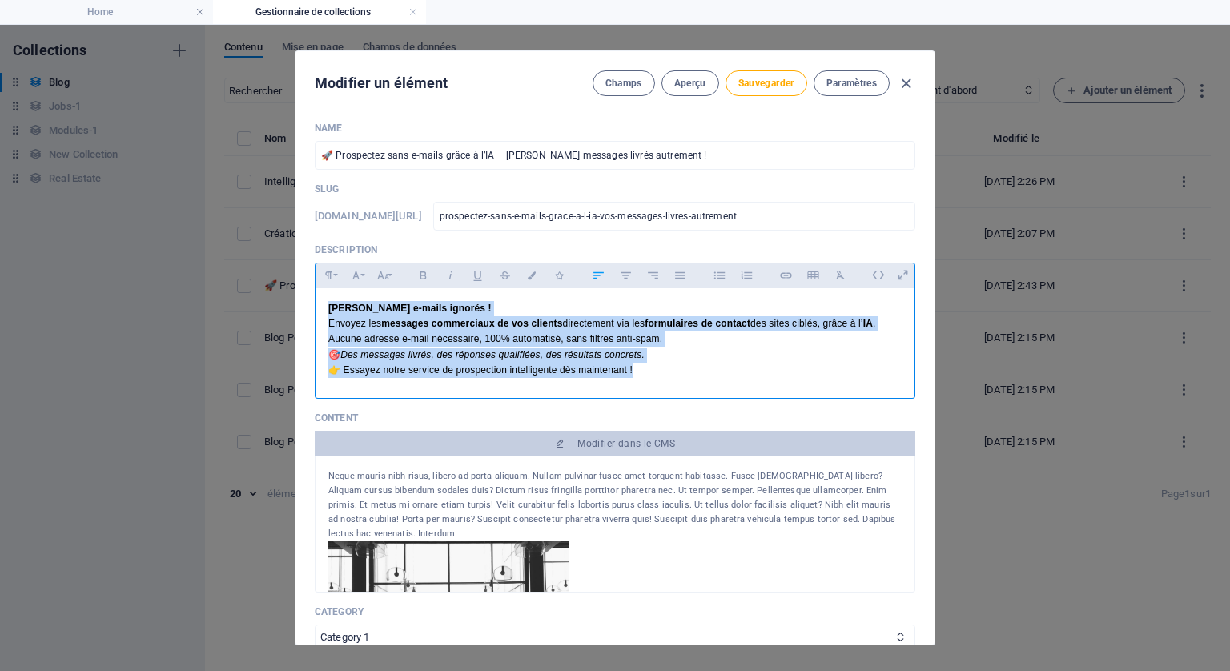
drag, startPoint x: 654, startPoint y: 379, endPoint x: 289, endPoint y: 303, distance: 372.3
click at [289, 303] on div "Modifier un élément Champs Aperçu Sauvegarder Paramètres Name 🚀 Prospectez sans…" at bounding box center [615, 348] width 1230 height 646
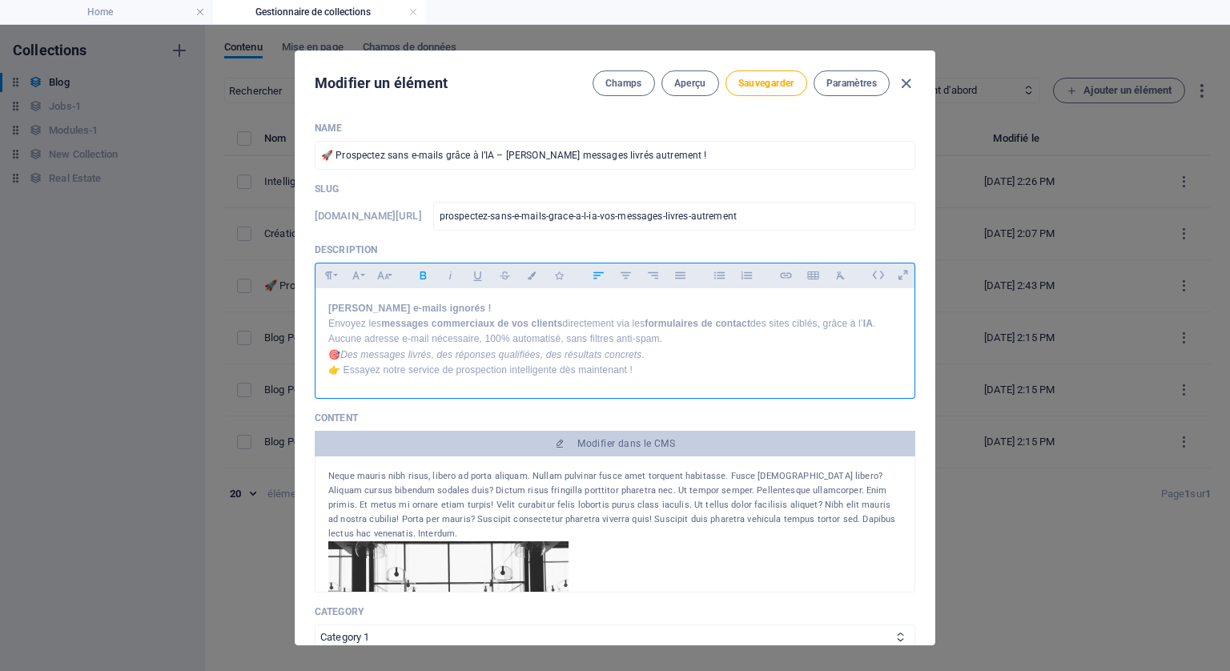
scroll to position [58, 0]
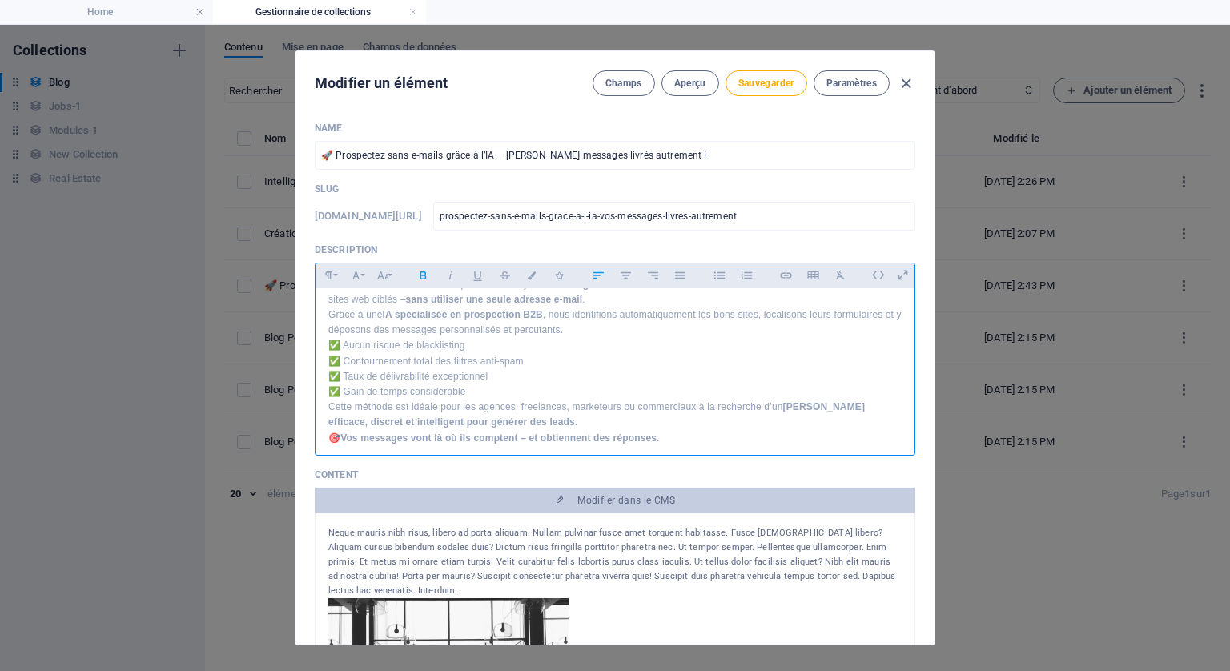
click at [679, 433] on p "🎯 Vos messages vont là où ils comptent – et obtiennent des réponses." at bounding box center [614, 438] width 573 height 15
drag, startPoint x: 711, startPoint y: 432, endPoint x: 667, endPoint y: 432, distance: 44.1
click at [667, 433] on strong "Vos messages vont là où ils comptent – et obtiennent des réponses. Voir PLUS :" at bounding box center [528, 438] width 376 height 11
click at [786, 275] on icon "button" at bounding box center [785, 275] width 11 height 6
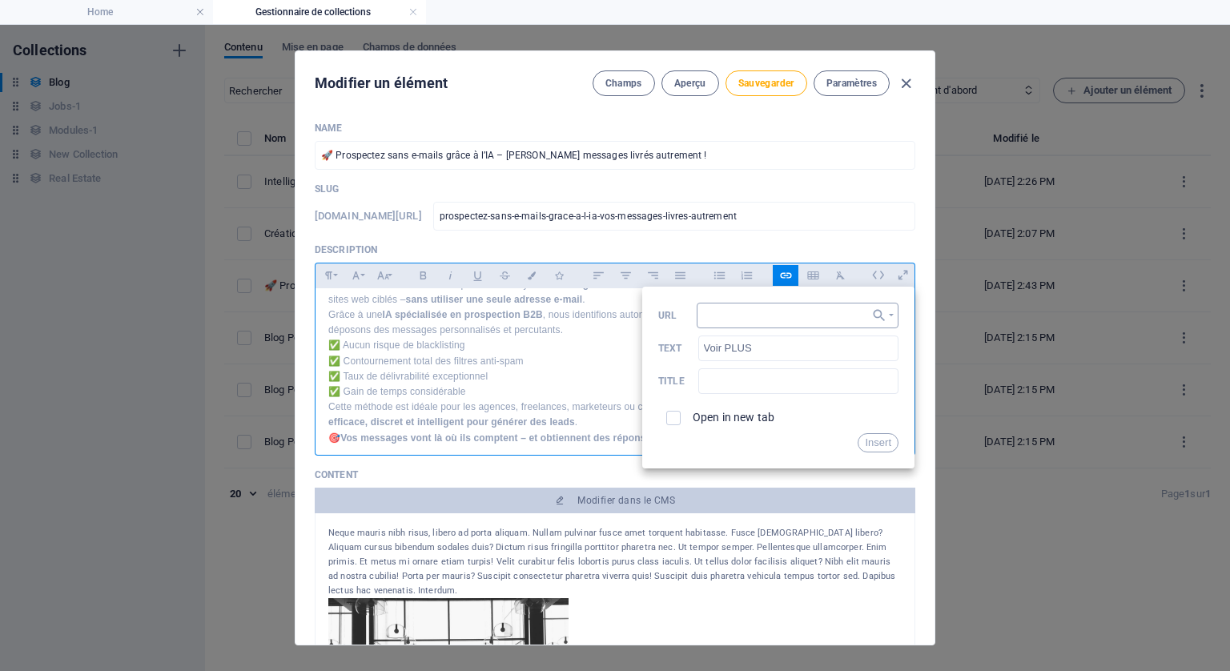
click at [739, 315] on input "URL" at bounding box center [798, 316] width 202 height 26
type input "https://strategicseoreview.online/envois-de-vos-messages-avec-li-a/"
click at [664, 414] on input "checkbox" at bounding box center [671, 415] width 14 height 14
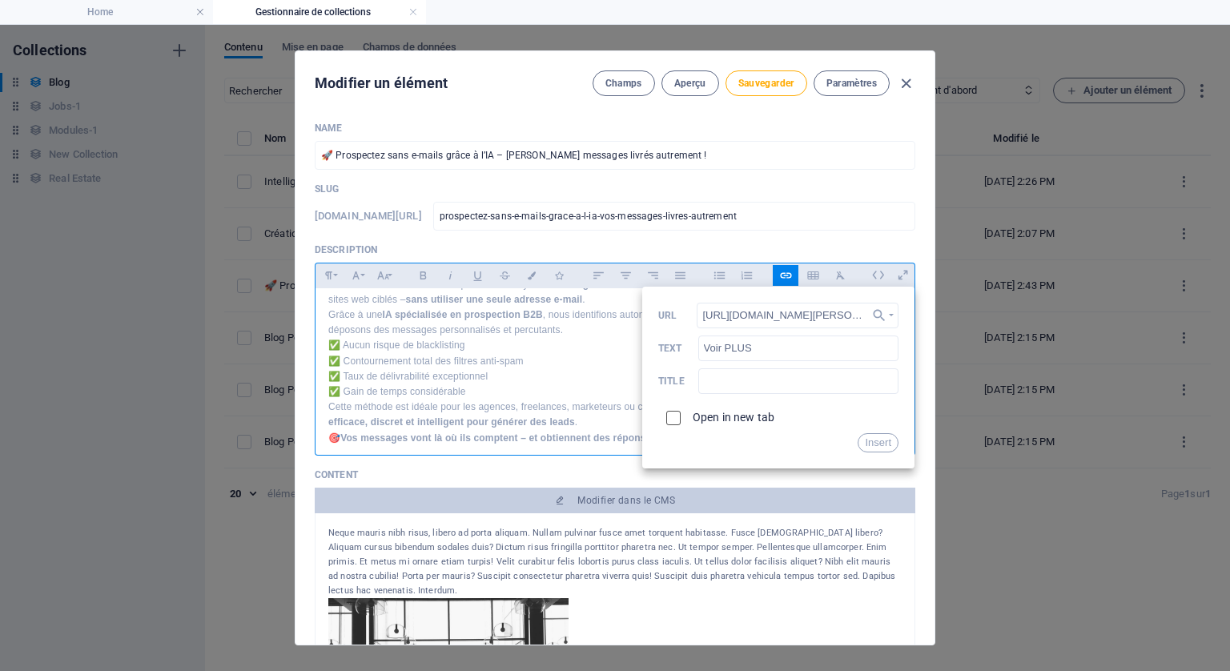
checkbox input "true"
click at [879, 442] on button "Insert" at bounding box center [878, 442] width 41 height 19
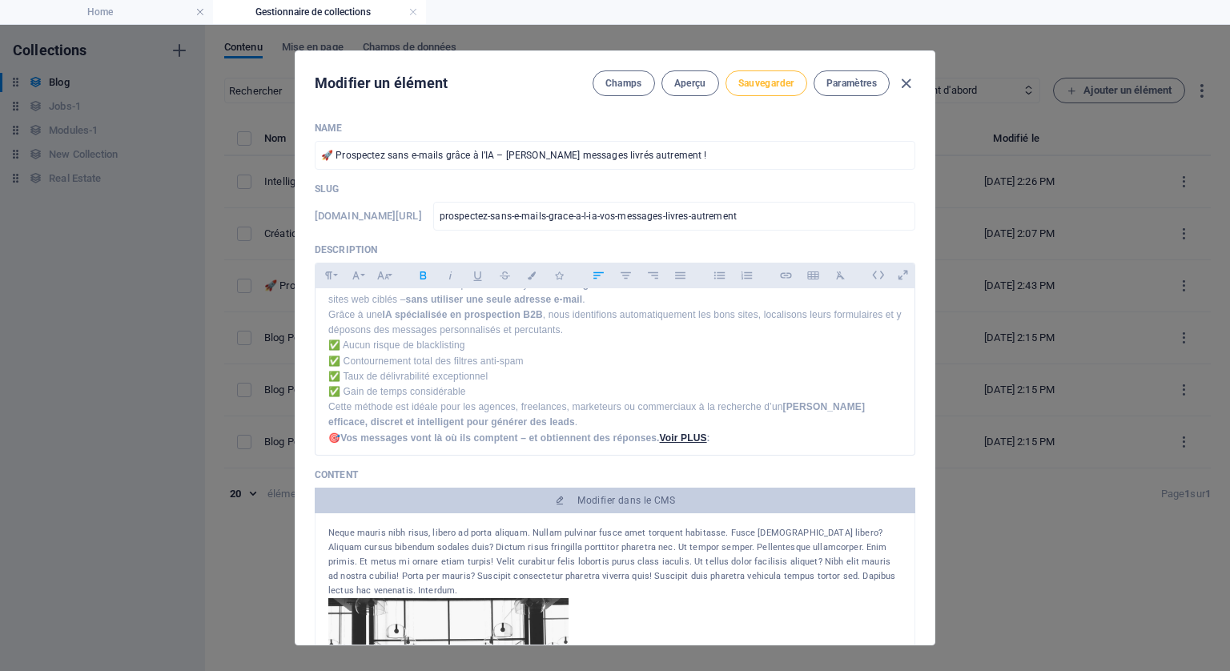
click at [759, 82] on span "Sauvegarder" at bounding box center [766, 83] width 56 height 13
drag, startPoint x: 907, startPoint y: 78, endPoint x: 33, endPoint y: 22, distance: 875.6
click at [907, 77] on icon "button" at bounding box center [906, 83] width 18 height 18
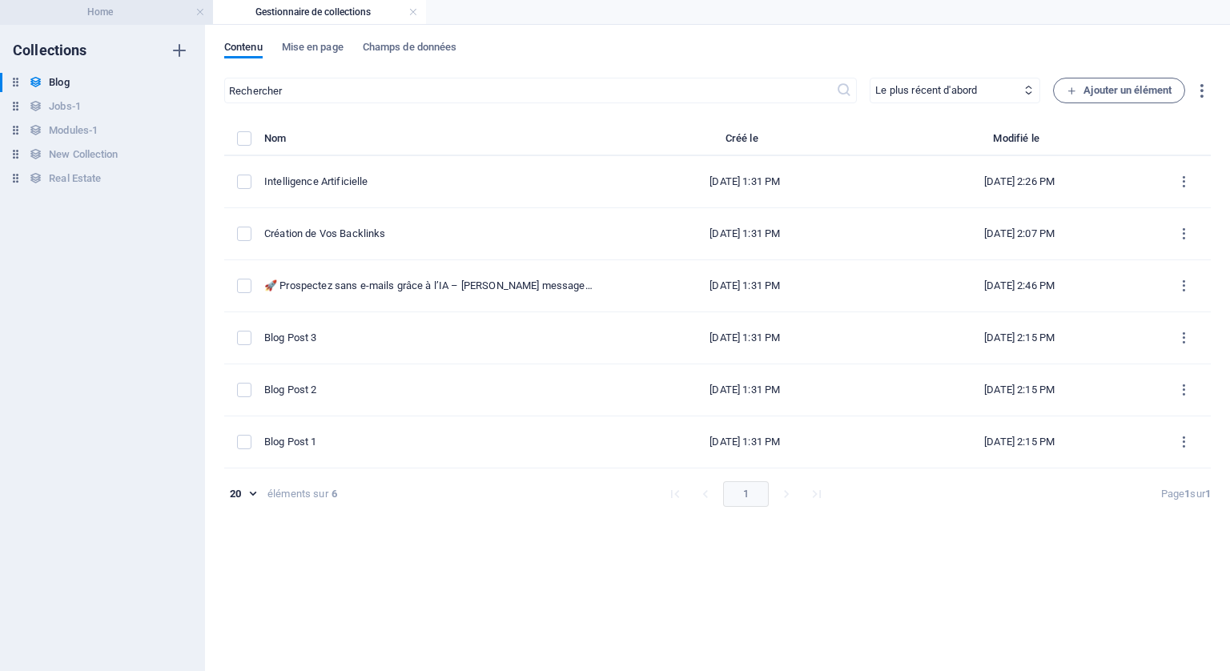
click at [87, 6] on h4 "Home" at bounding box center [106, 12] width 213 height 18
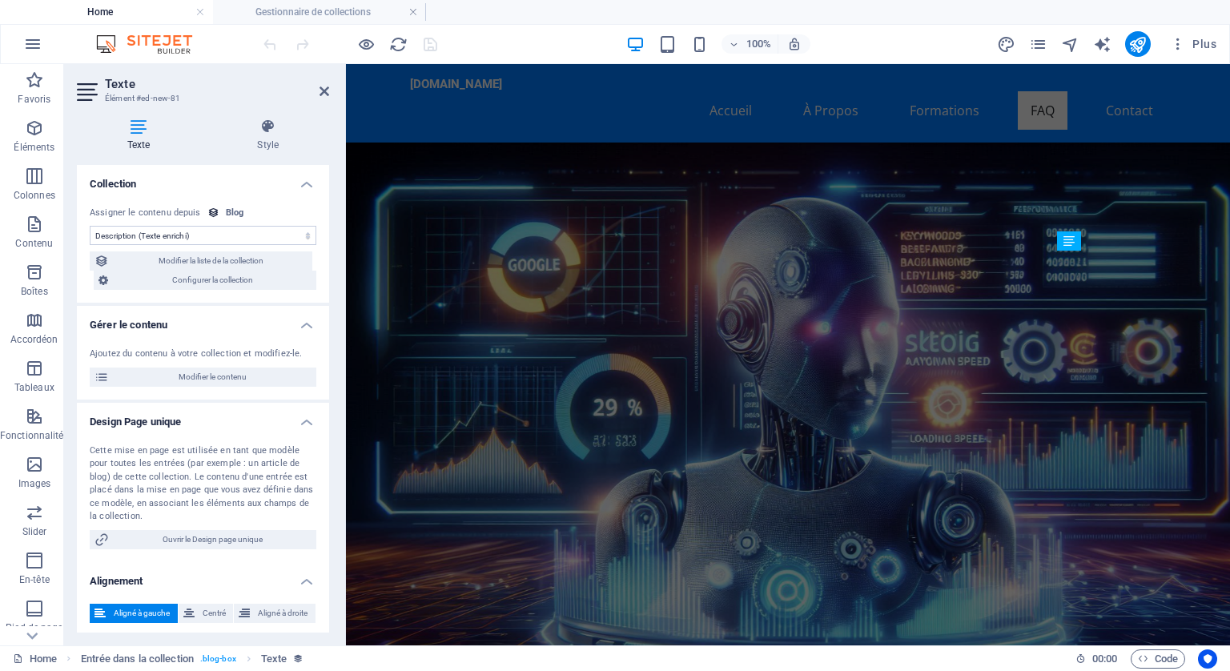
scroll to position [5790, 0]
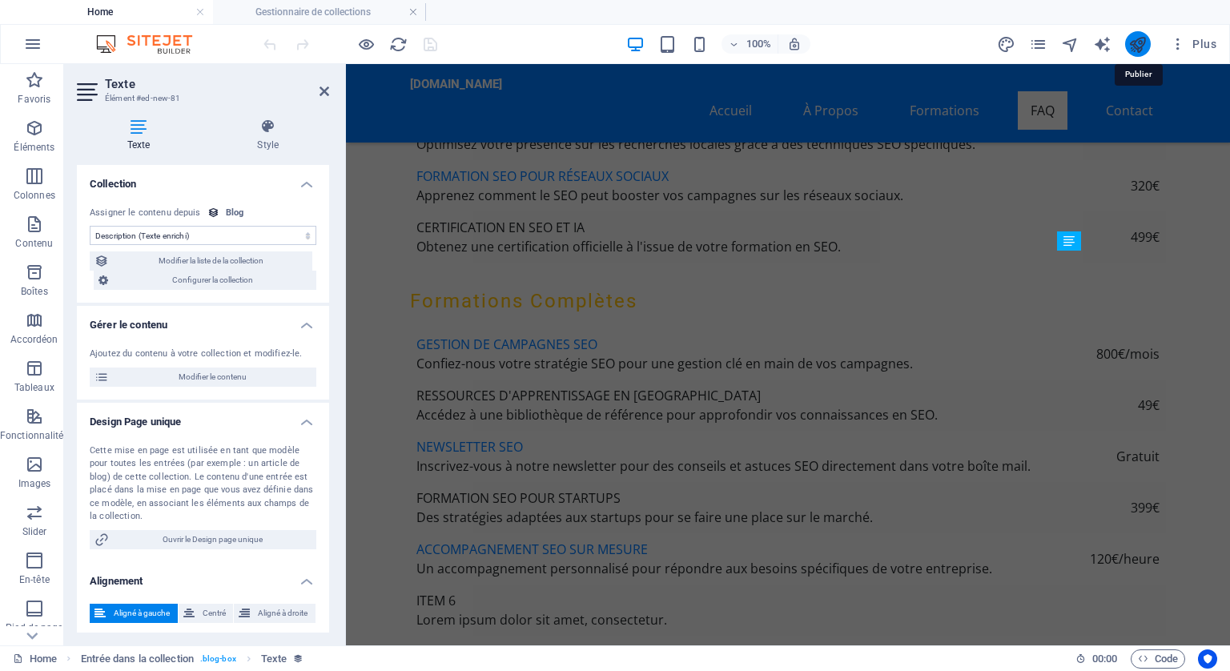
click at [1137, 42] on icon "publish" at bounding box center [1138, 44] width 18 height 18
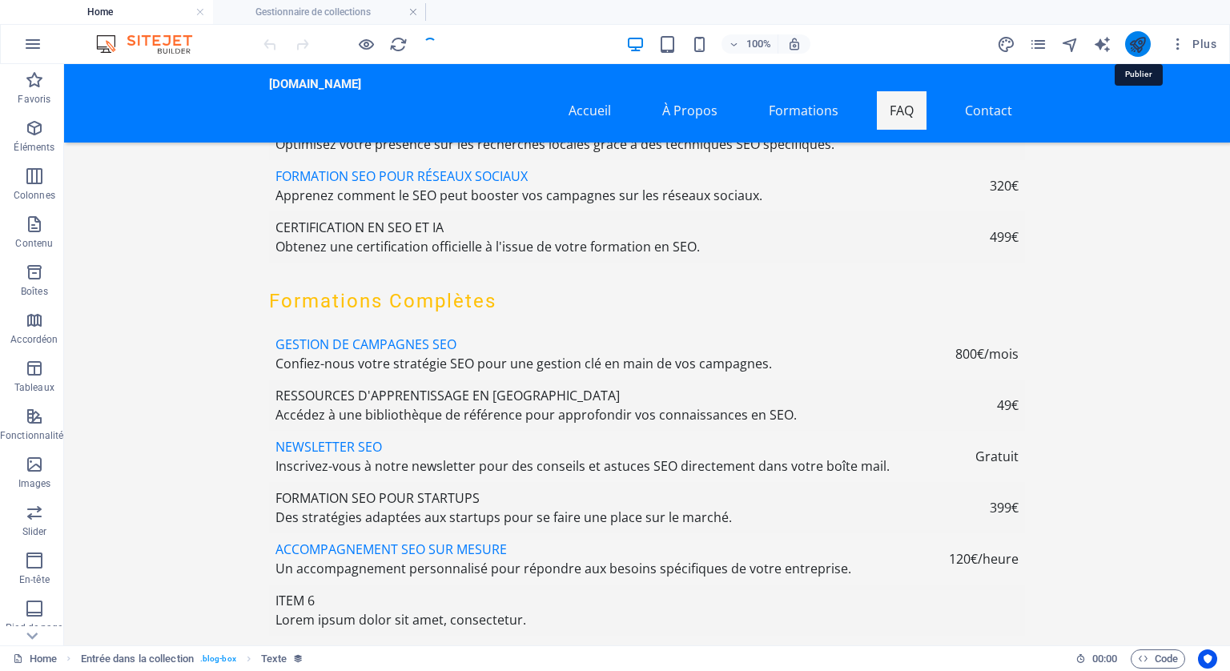
scroll to position [5847, 0]
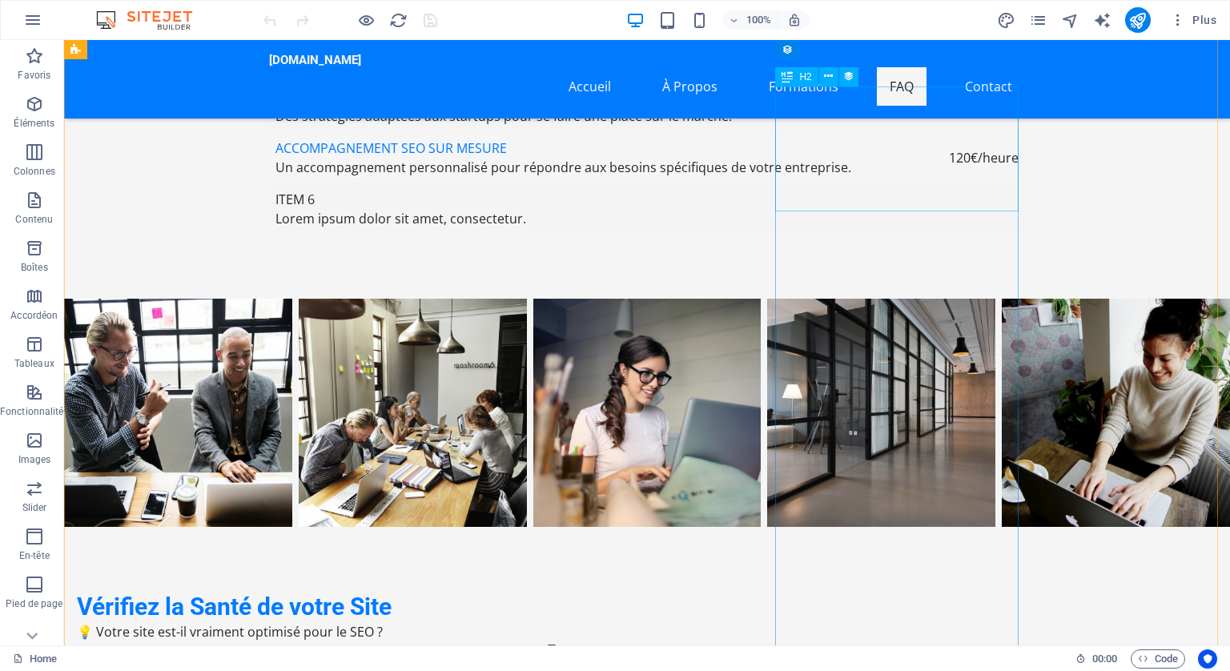
scroll to position [5927, 0]
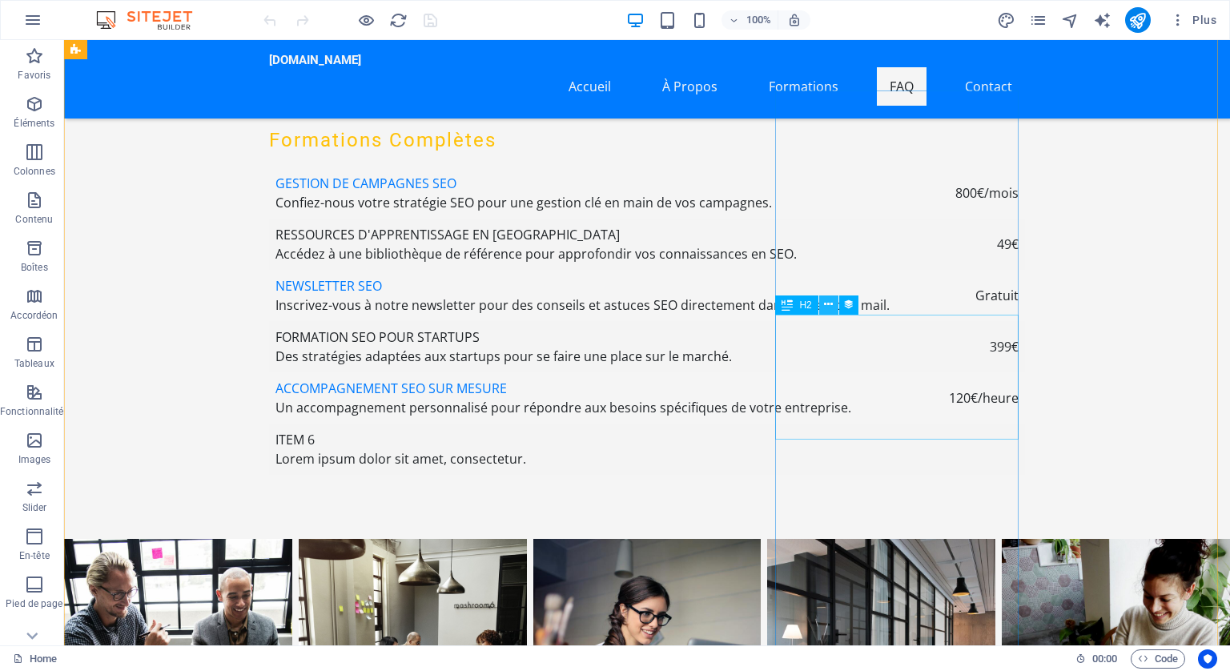
click at [830, 300] on icon at bounding box center [828, 304] width 9 height 17
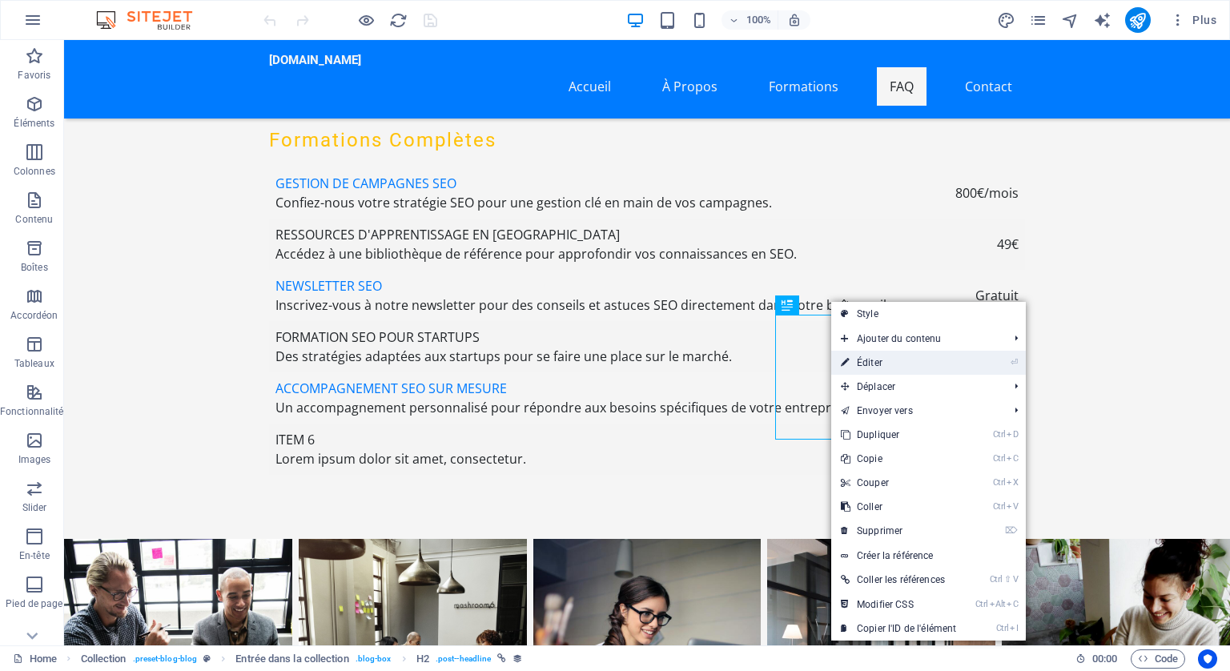
click at [877, 355] on link "⏎ Éditer" at bounding box center [898, 363] width 135 height 24
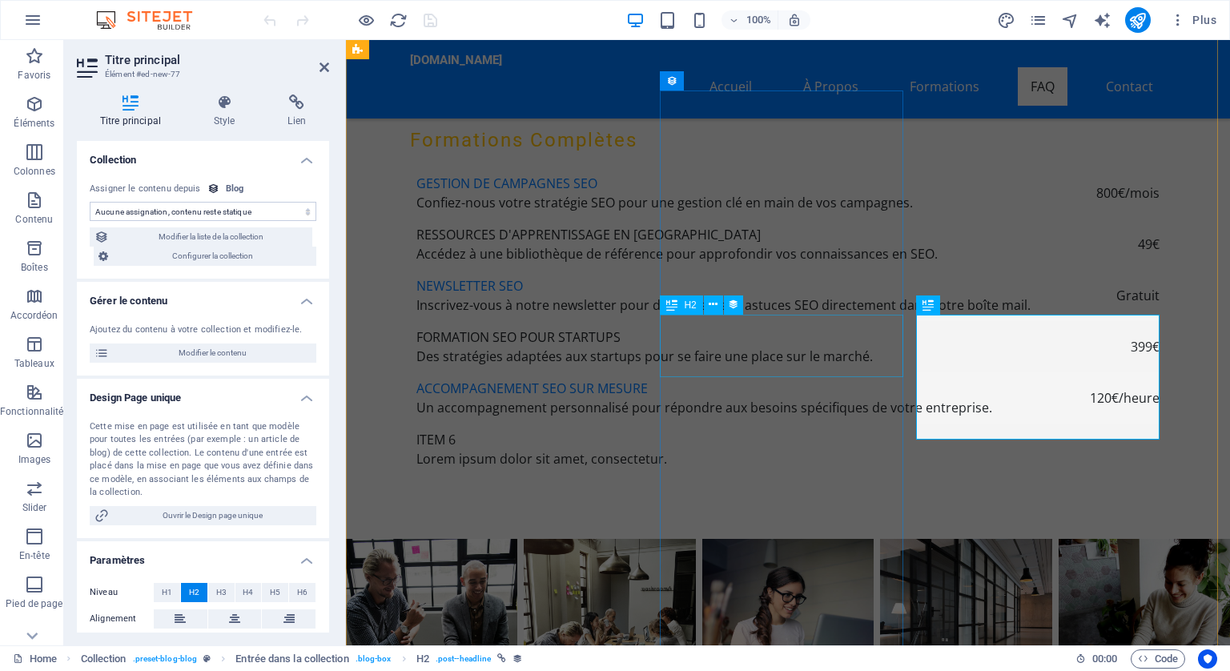
scroll to position [5870, 0]
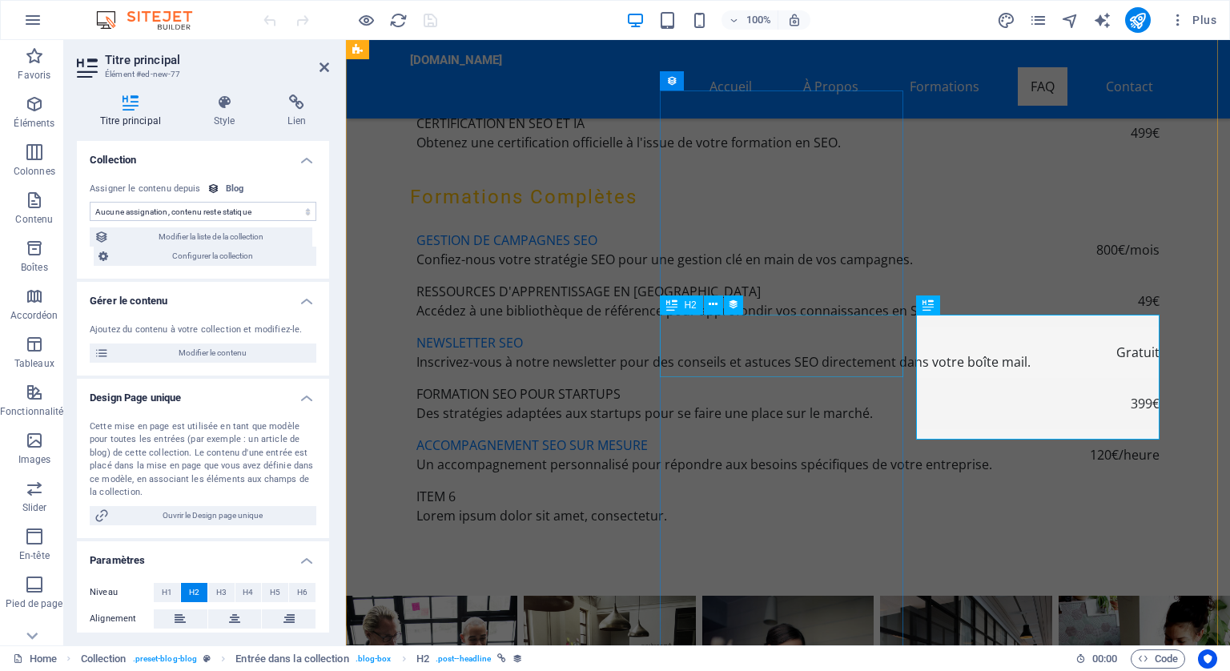
select select "name"
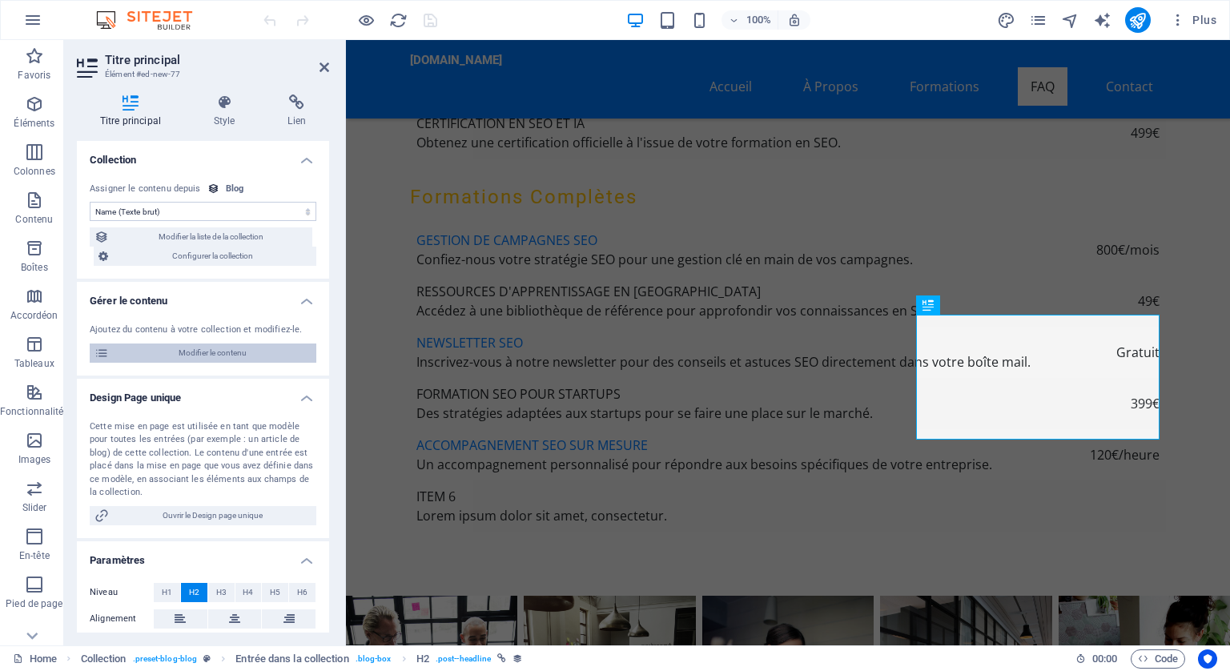
click at [226, 346] on span "Modifier le contenu" at bounding box center [213, 353] width 198 height 19
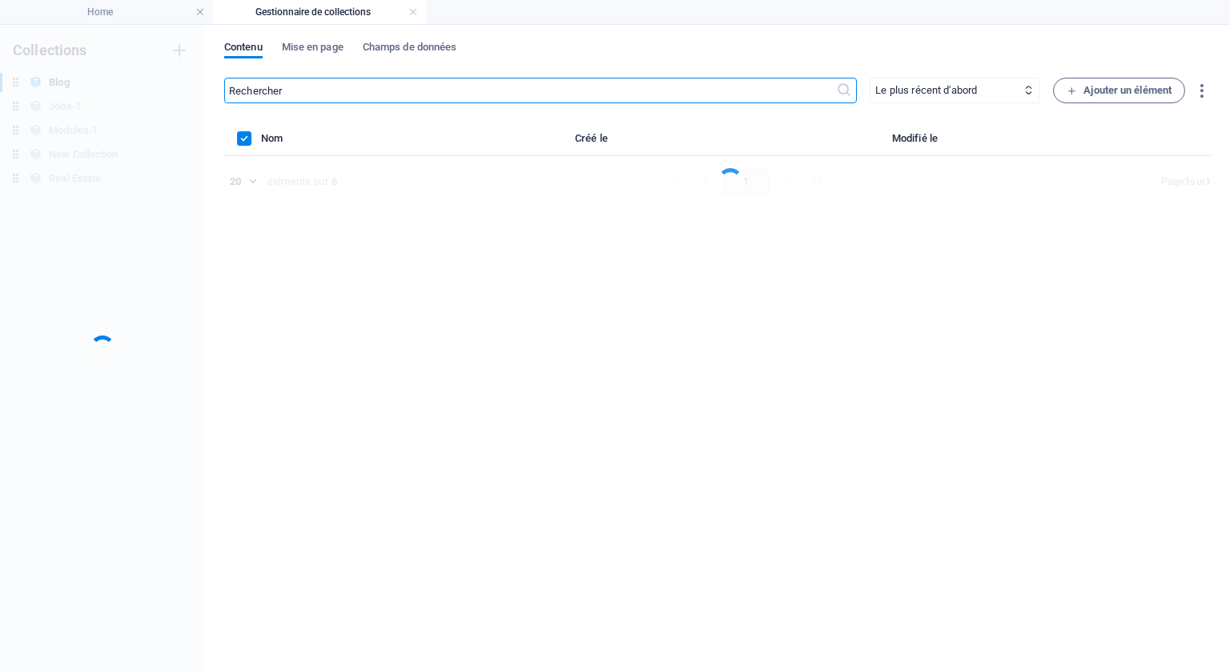
scroll to position [0, 0]
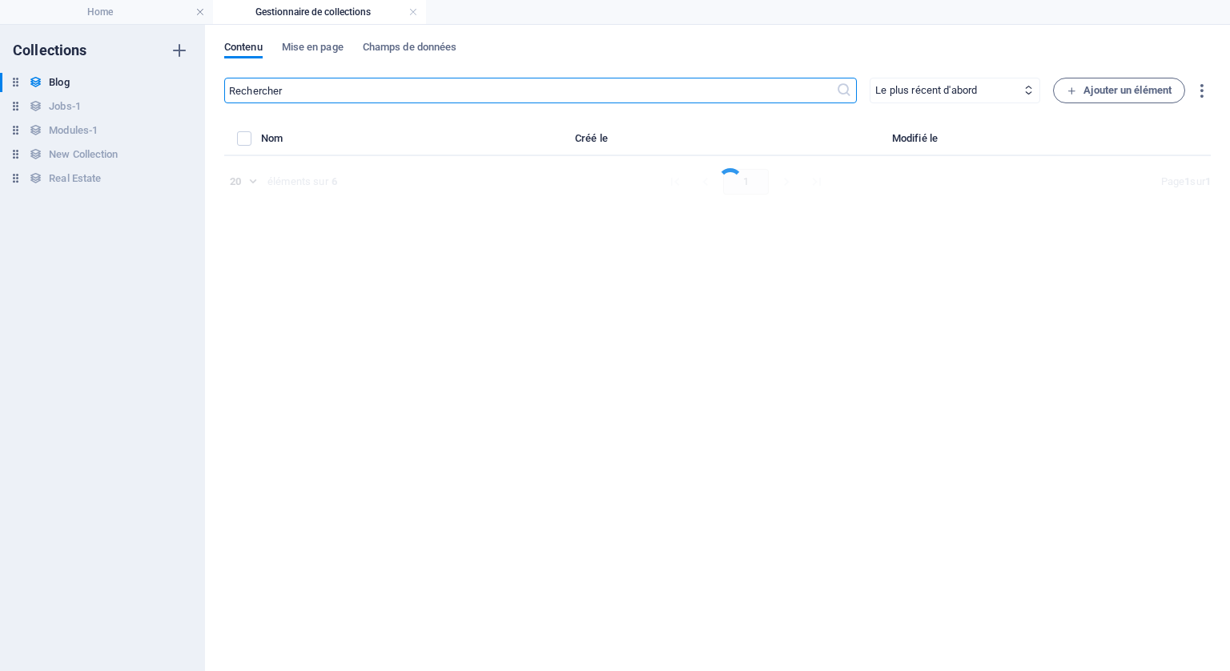
select select "Category 1"
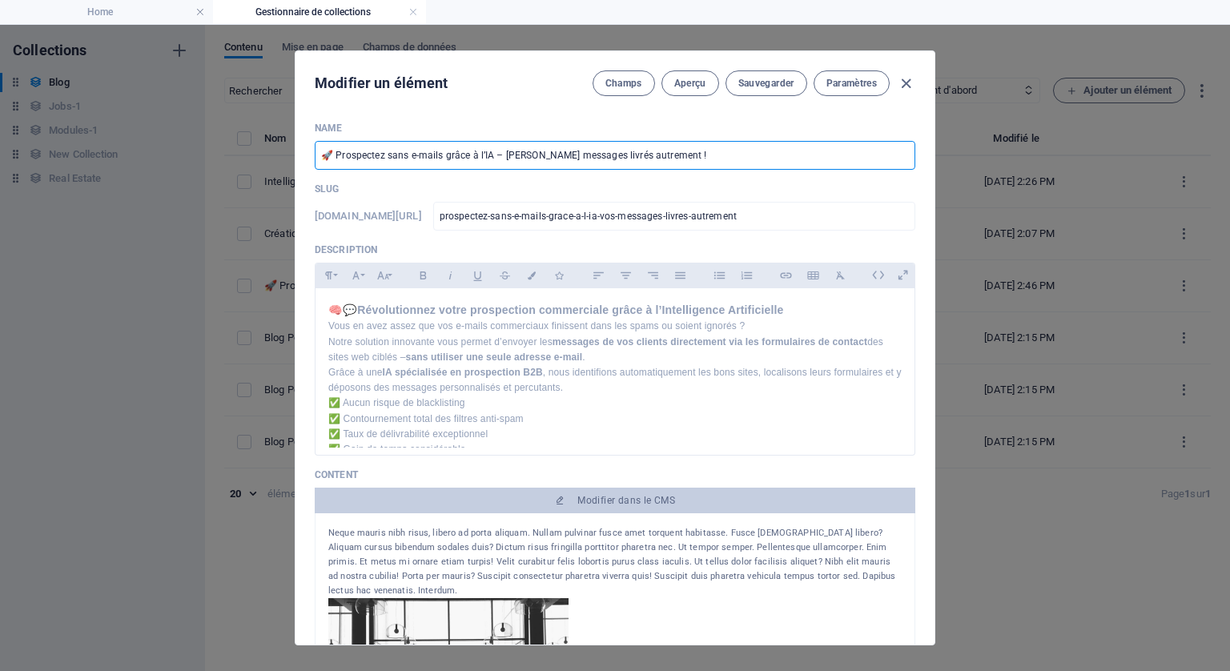
drag, startPoint x: 388, startPoint y: 149, endPoint x: 445, endPoint y: 147, distance: 57.7
click at [445, 147] on input "🚀 Prospectez sans e-mails grâce à l’IA – [PERSON_NAME] messages livrés autremen…" at bounding box center [615, 155] width 601 height 29
drag, startPoint x: 601, startPoint y: 156, endPoint x: 437, endPoint y: 153, distance: 163.4
click at [437, 153] on input "🚀 Prospectez grâce à l’IA – Vos messages livrés autrement !" at bounding box center [615, 155] width 601 height 29
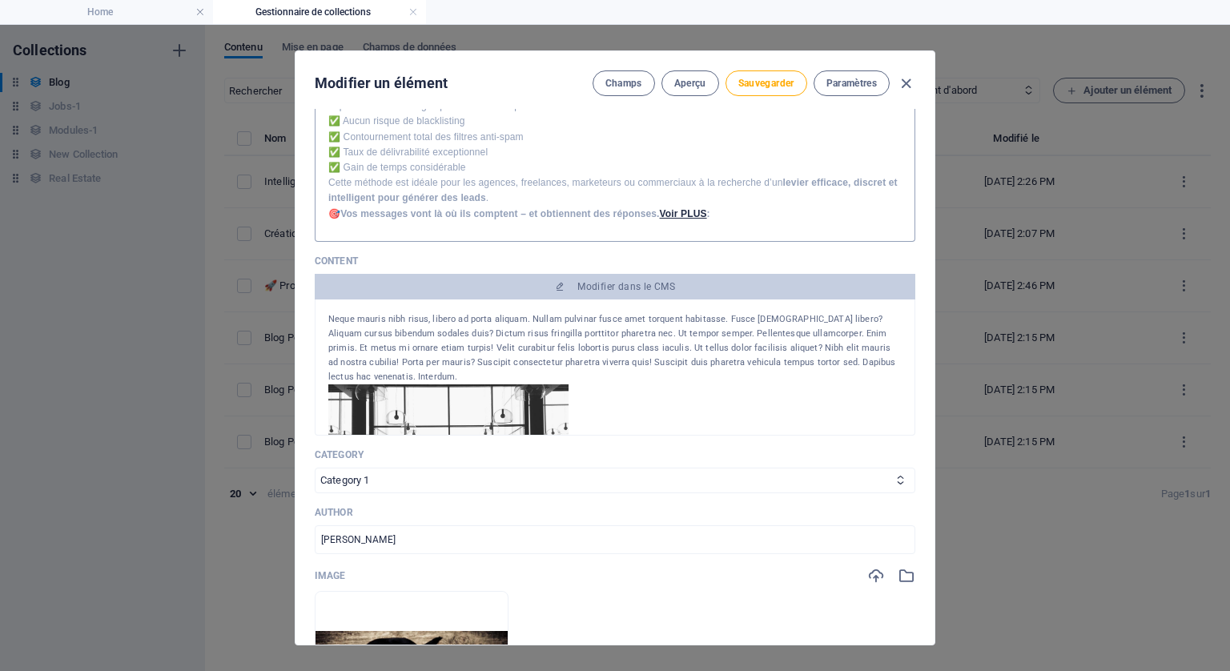
scroll to position [240, 0]
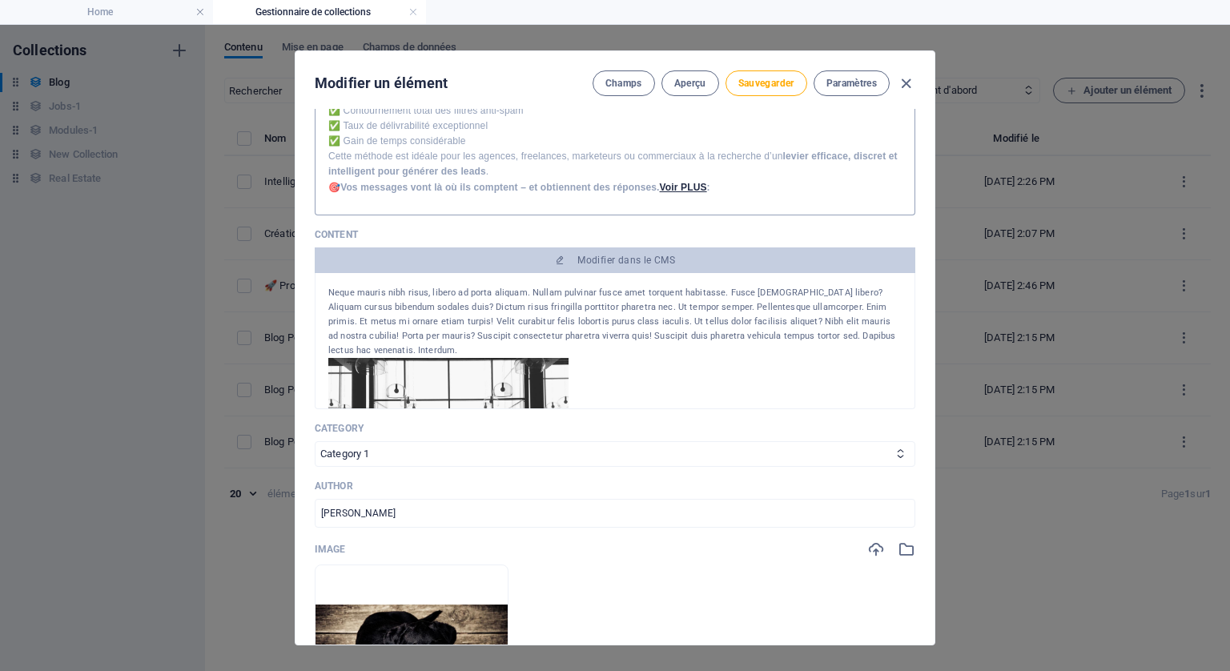
type input "🚀 Prospectez grâce à l’IA"
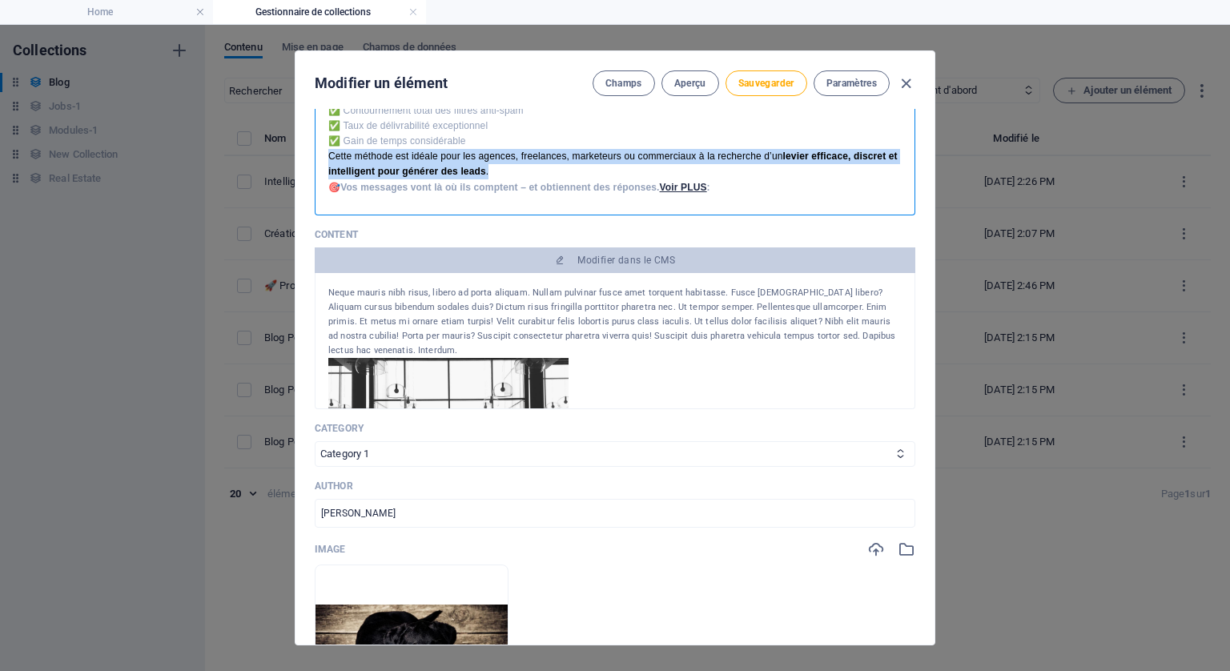
drag, startPoint x: 502, startPoint y: 166, endPoint x: 321, endPoint y: 156, distance: 181.3
click at [321, 156] on div "🧠💬 Révolutionnez votre prospection commerciale grâce à l’Intelligence Artificie…" at bounding box center [615, 94] width 599 height 228
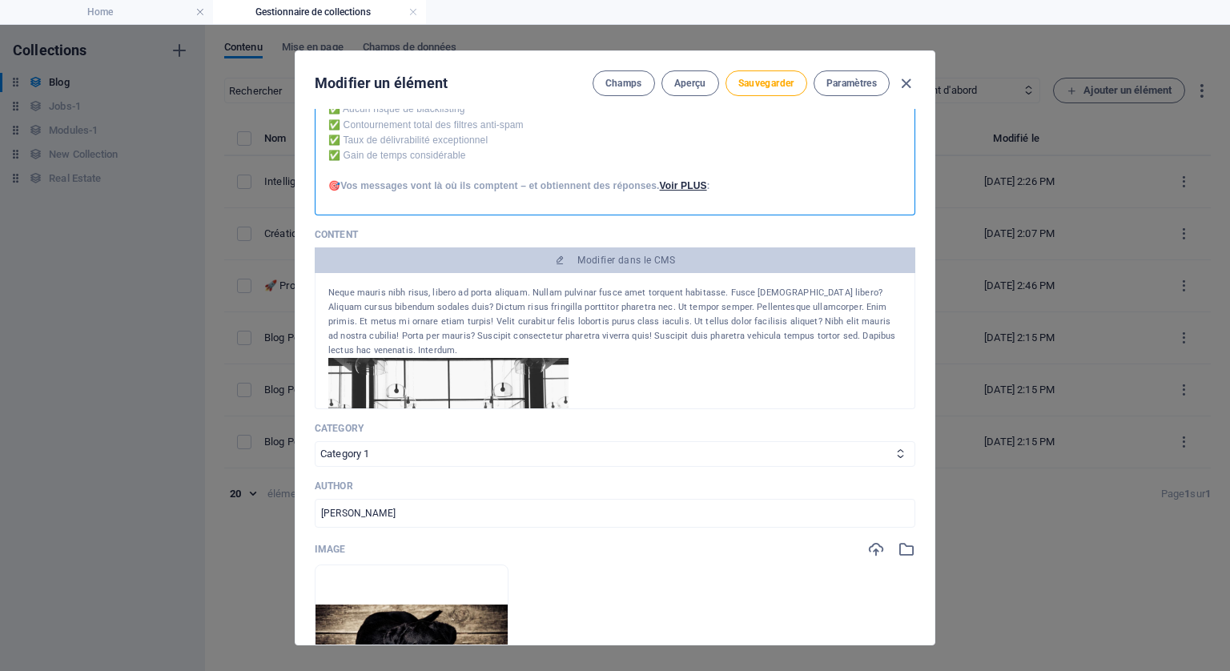
scroll to position [256, 0]
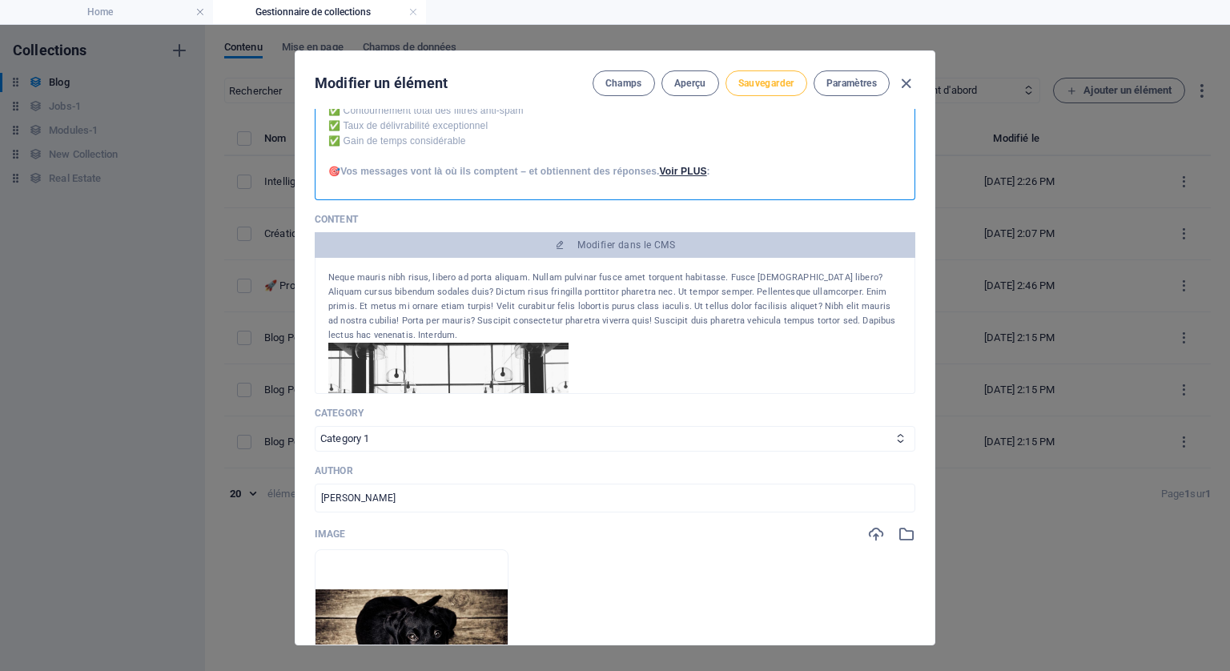
click at [763, 82] on span "Sauvegarder" at bounding box center [766, 83] width 56 height 13
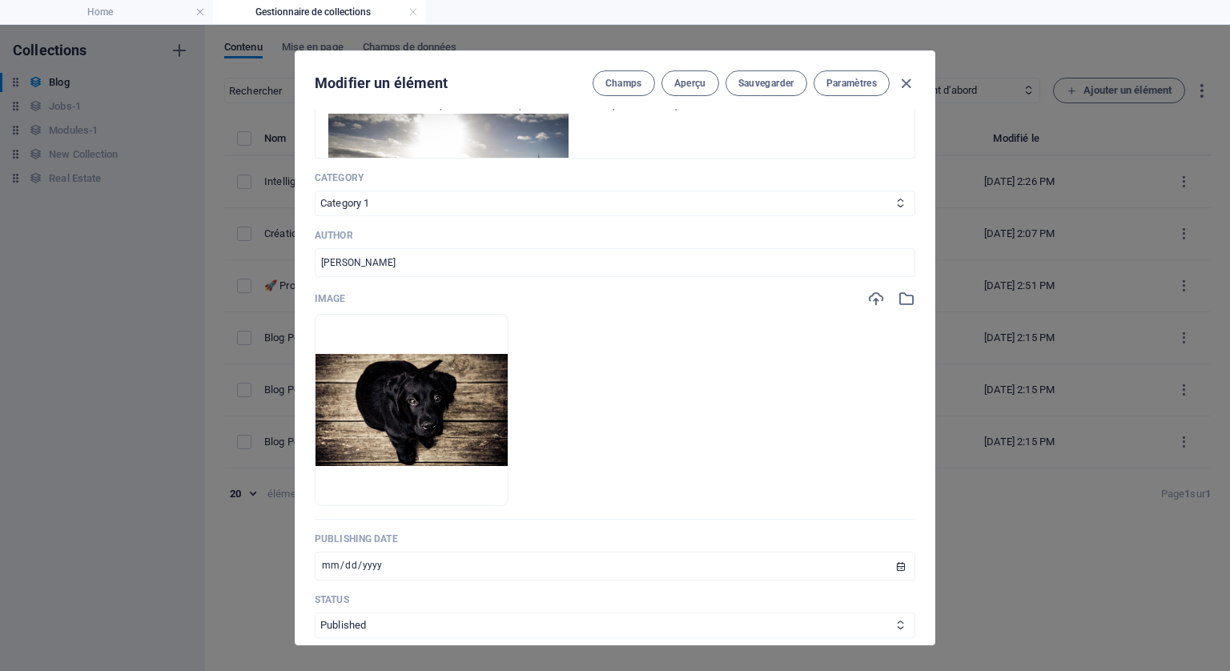
scroll to position [496, 0]
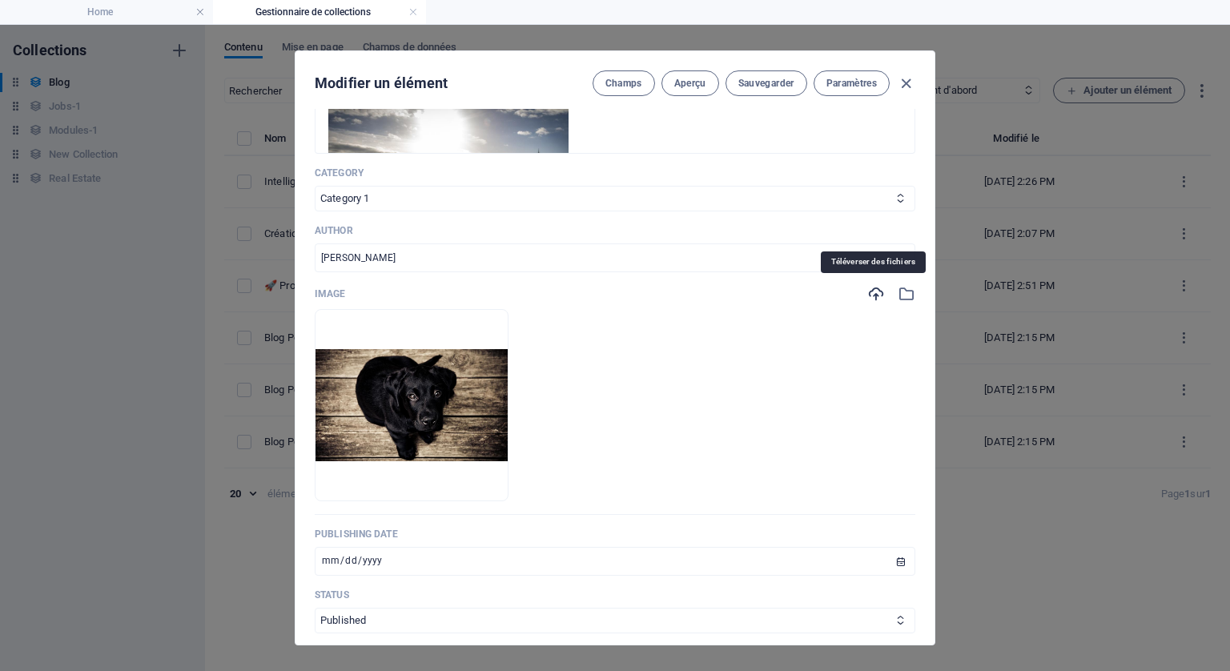
click at [867, 291] on icon "button" at bounding box center [876, 294] width 18 height 18
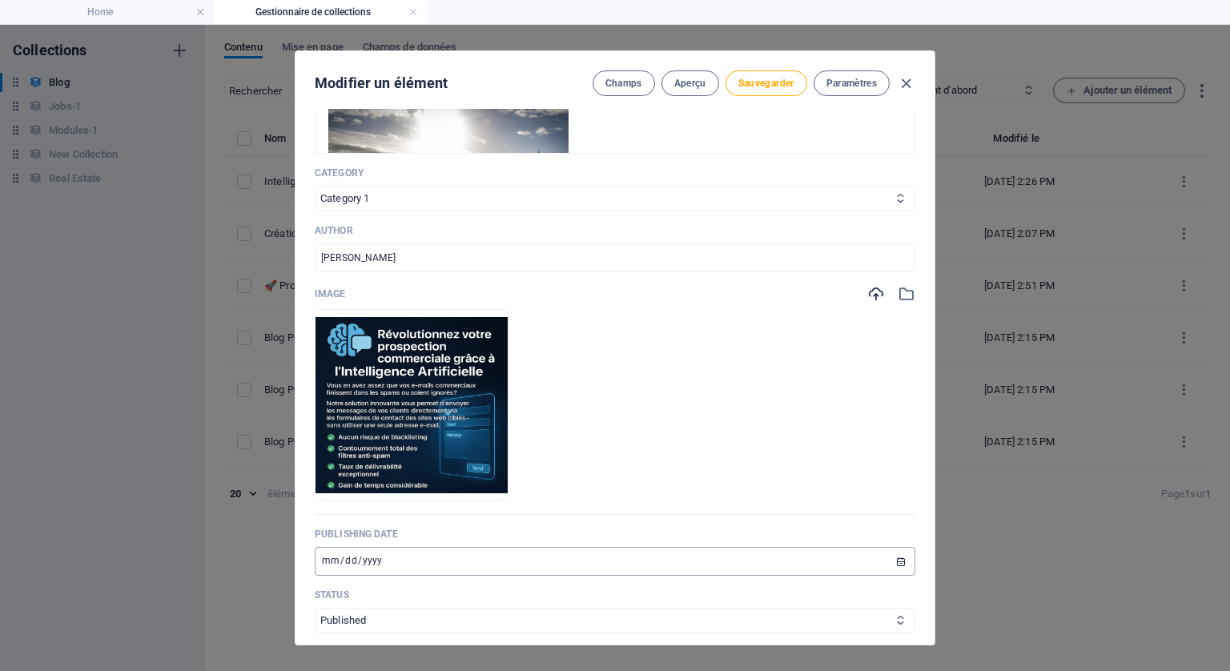
click at [900, 557] on input "[DATE]" at bounding box center [615, 561] width 601 height 29
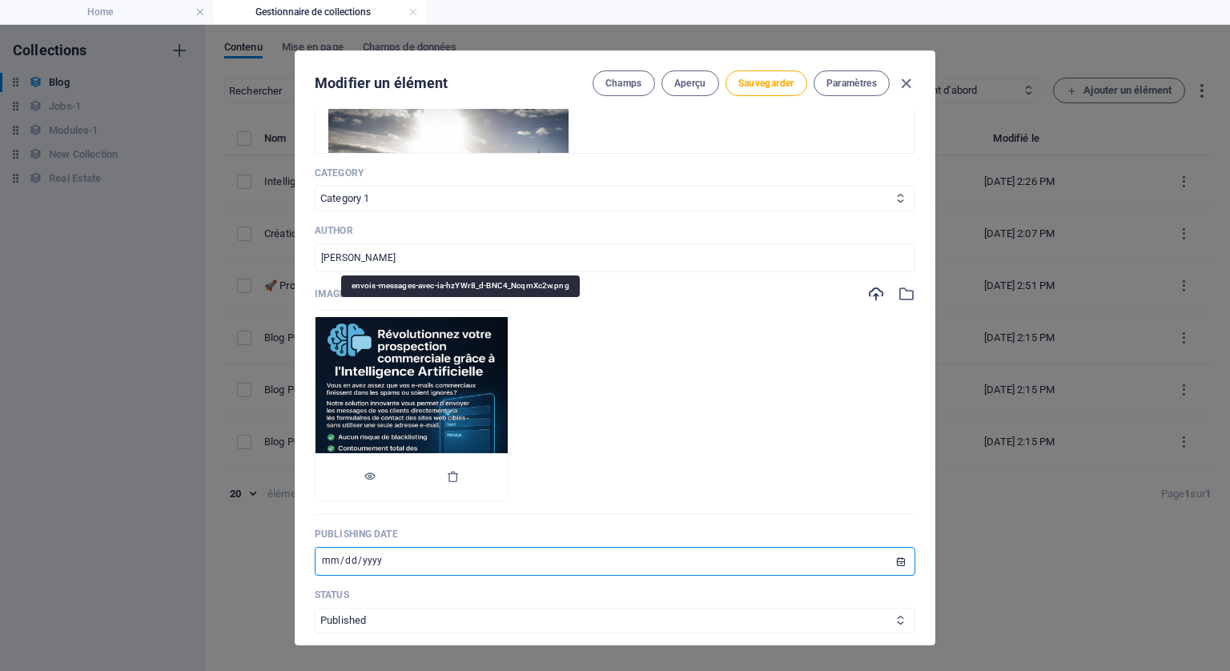
type input "[DATE]"
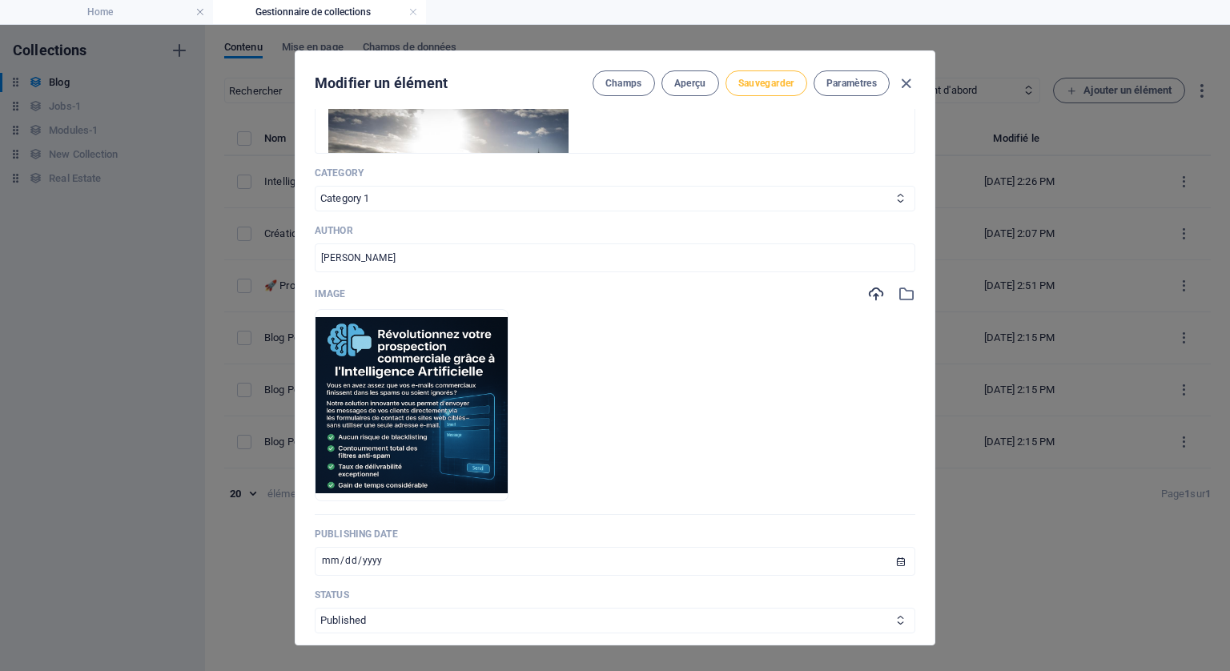
click at [765, 81] on span "Sauvegarder" at bounding box center [766, 83] width 56 height 13
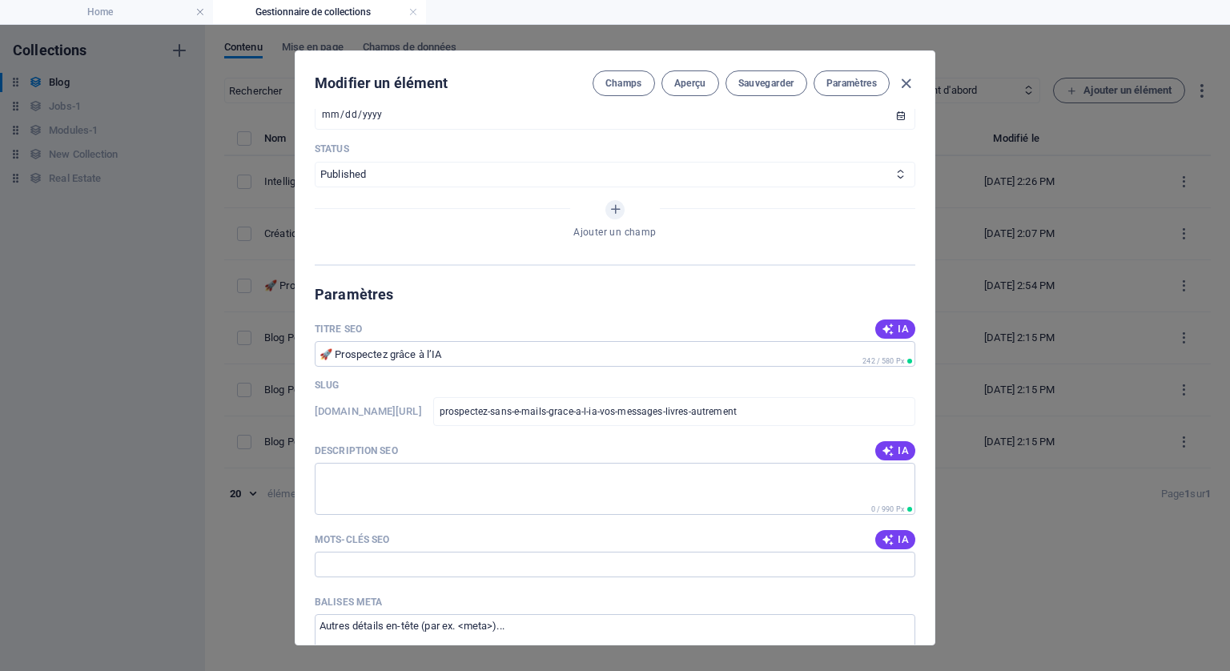
scroll to position [976, 0]
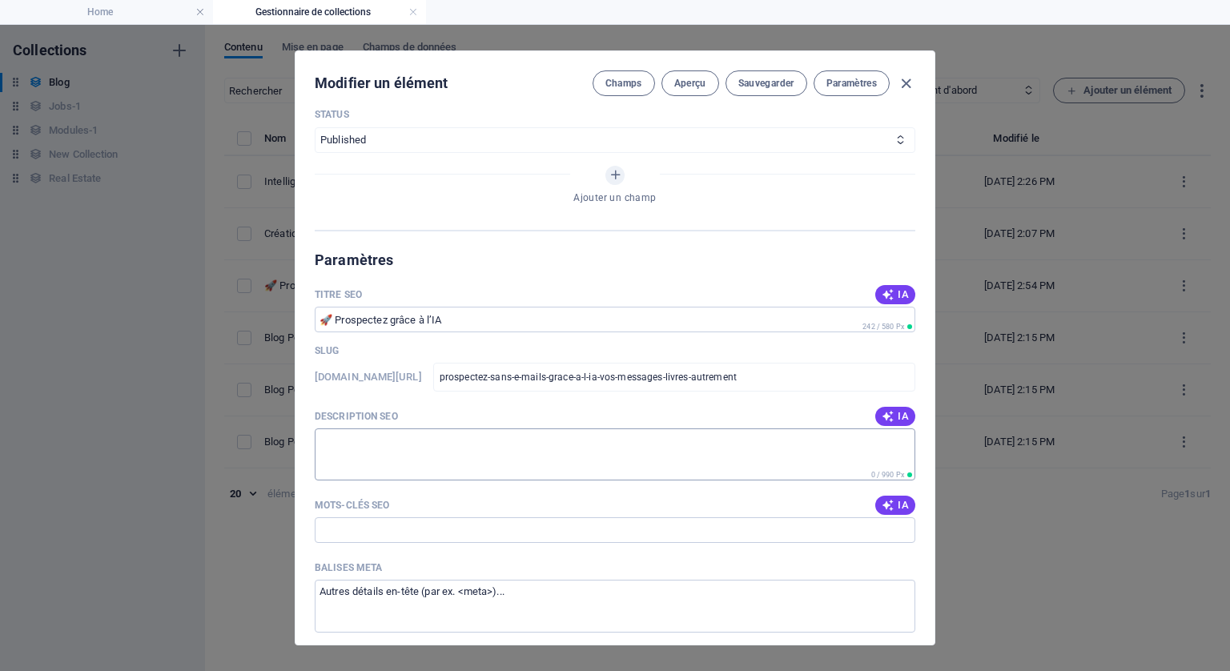
click at [404, 455] on textarea "Description SEO" at bounding box center [615, 455] width 601 height 52
paste textarea "Automatisez votre prospection commerciale grâce à l’IA : envoyez des messages p…"
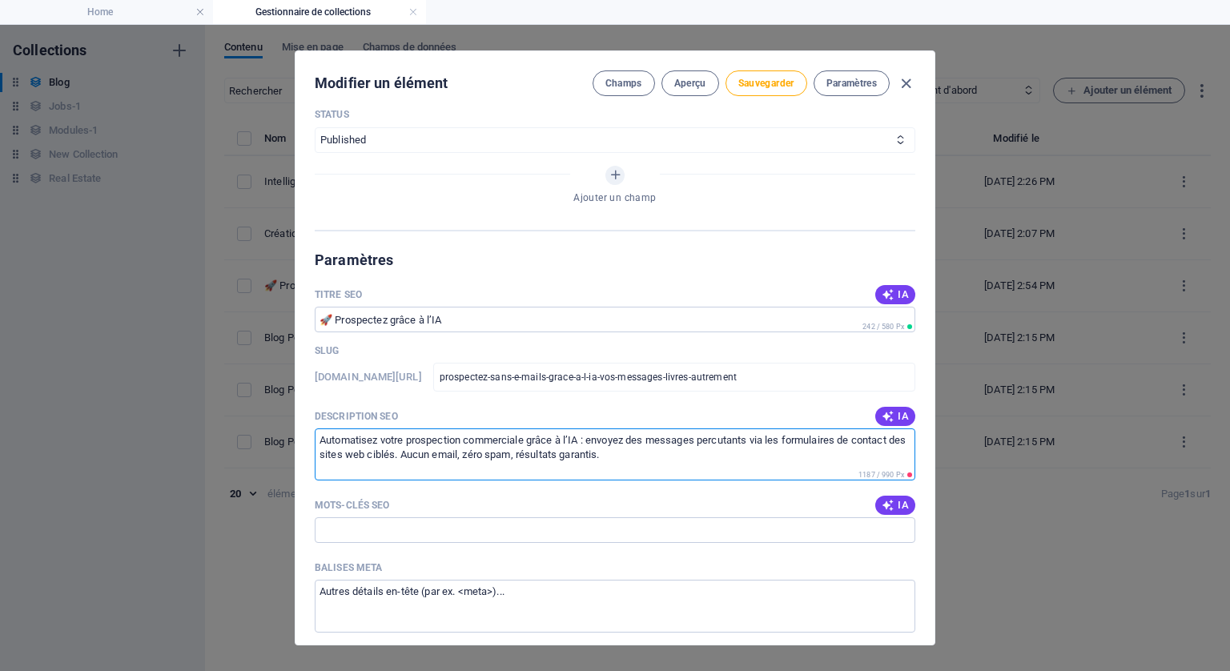
type textarea "Automatisez votre prospection commerciale grâce à l’IA : envoyez des messages p…"
click at [374, 521] on input "Mots-clés SEO" at bounding box center [615, 530] width 601 height 26
paste input "prospection B2B, intelligence artificielle, filtres anti-spam, génération de le…"
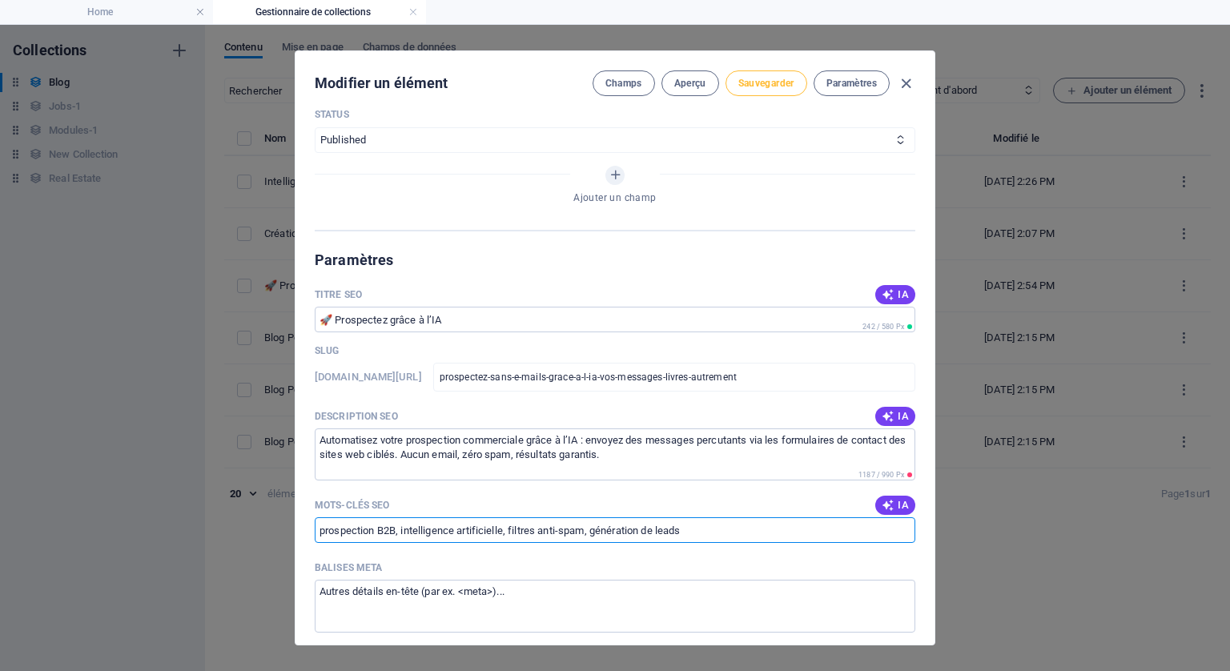
type input "prospection B2B, intelligence artificielle, filtres anti-spam, génération de le…"
click at [771, 77] on span "Sauvegarder" at bounding box center [766, 83] width 56 height 13
click at [904, 79] on icon "button" at bounding box center [906, 83] width 18 height 18
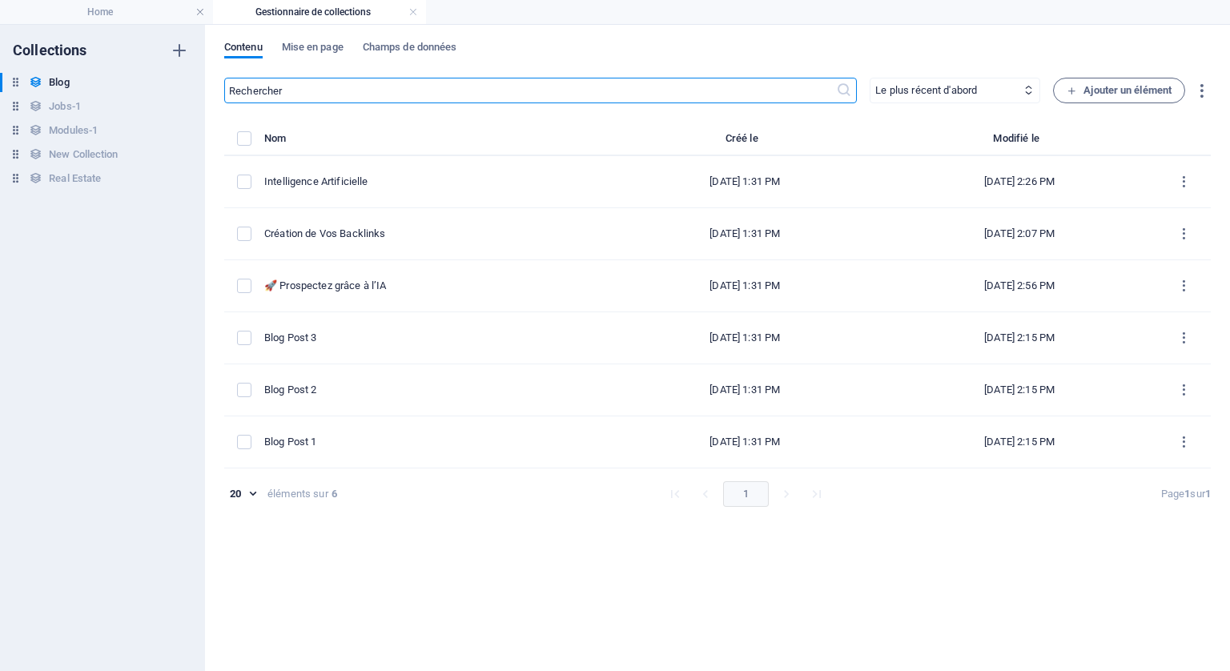
type input "[DATE]"
type input "prospectez-sans-e-mails-grace-a-l-ia-vos-messages-livres-autrement"
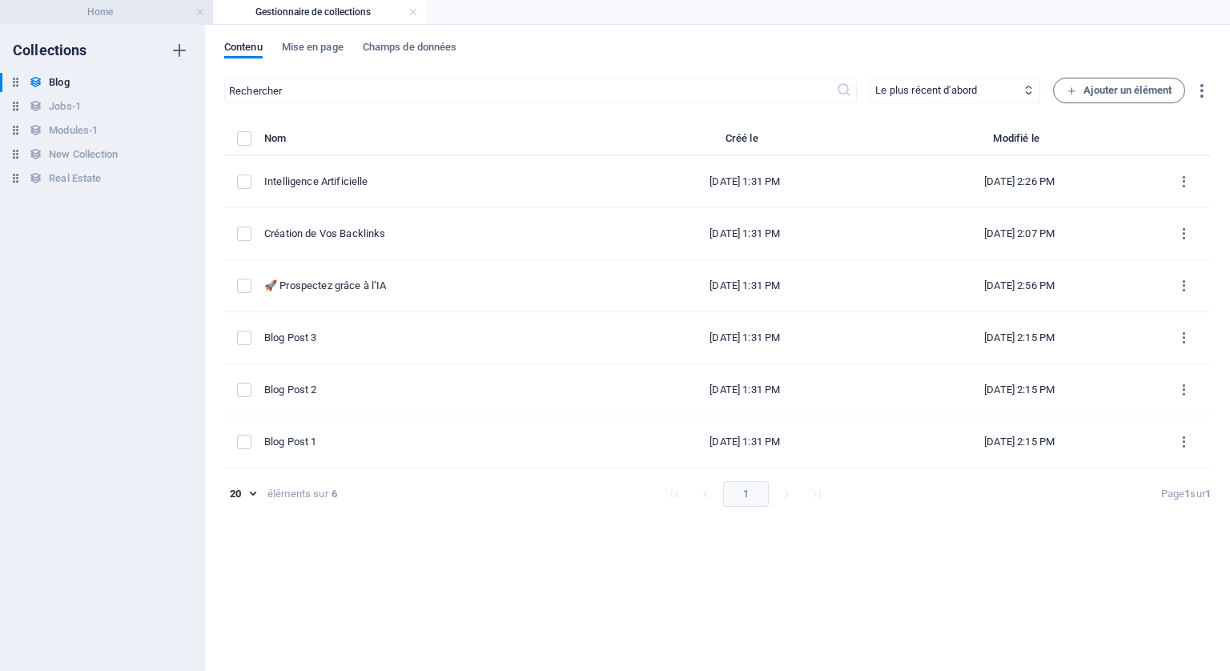
click at [107, 12] on h4 "Home" at bounding box center [106, 12] width 213 height 18
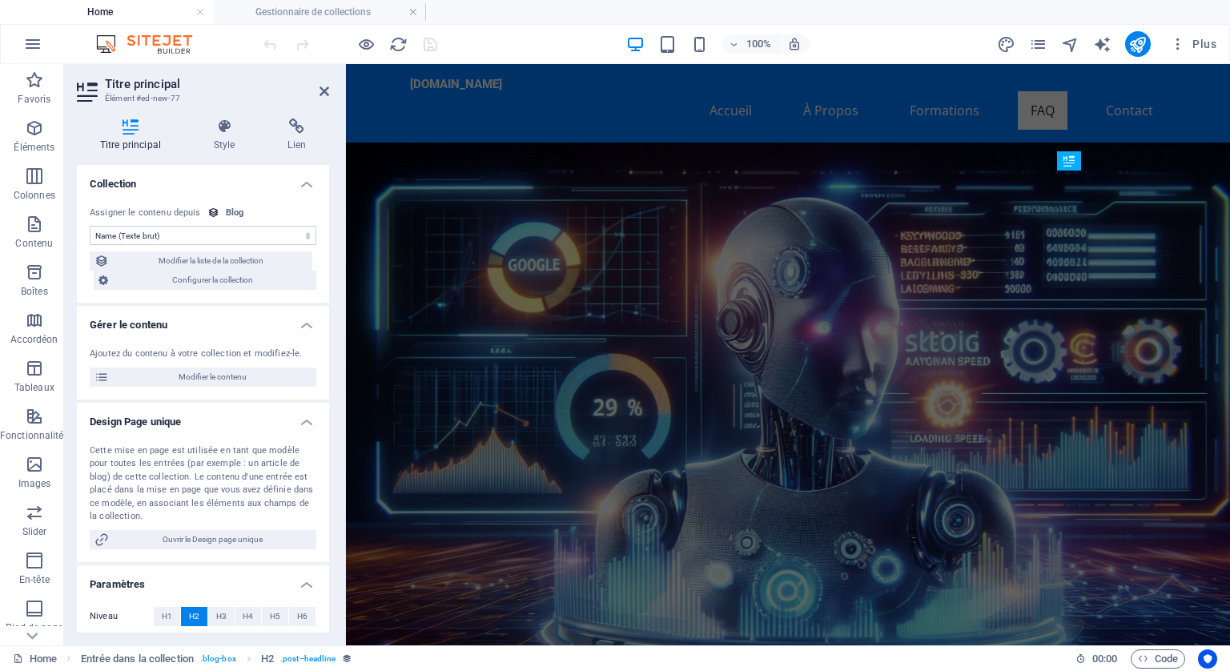
scroll to position [5870, 0]
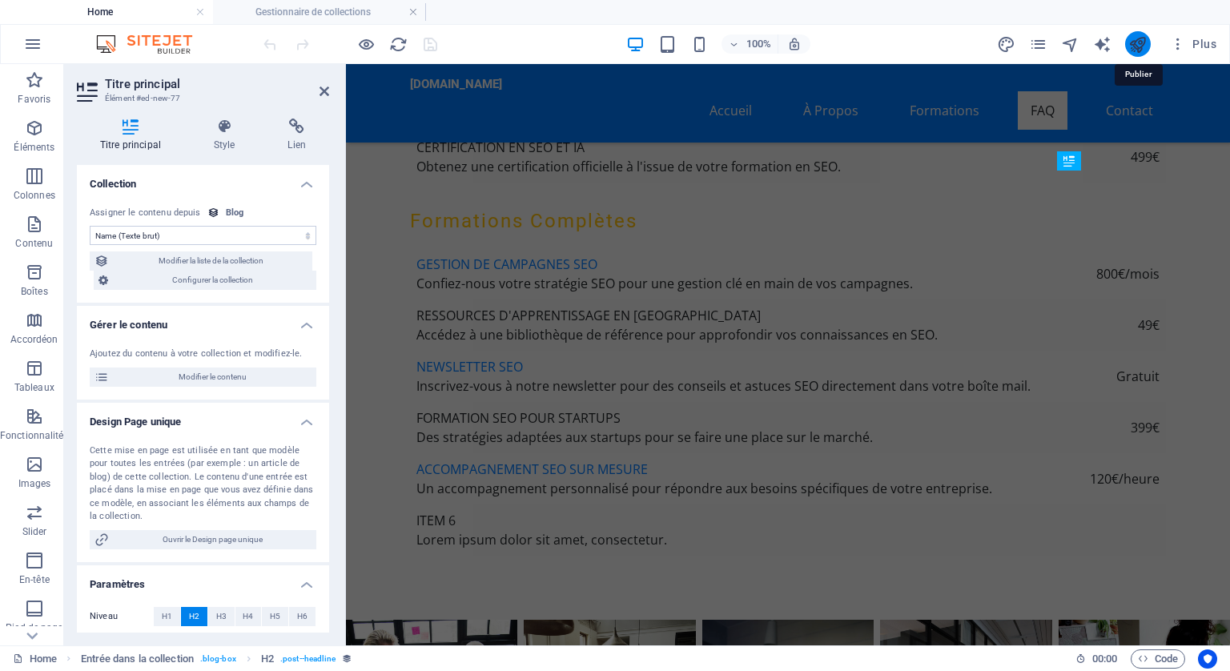
click at [1137, 35] on icon "publish" at bounding box center [1138, 44] width 18 height 18
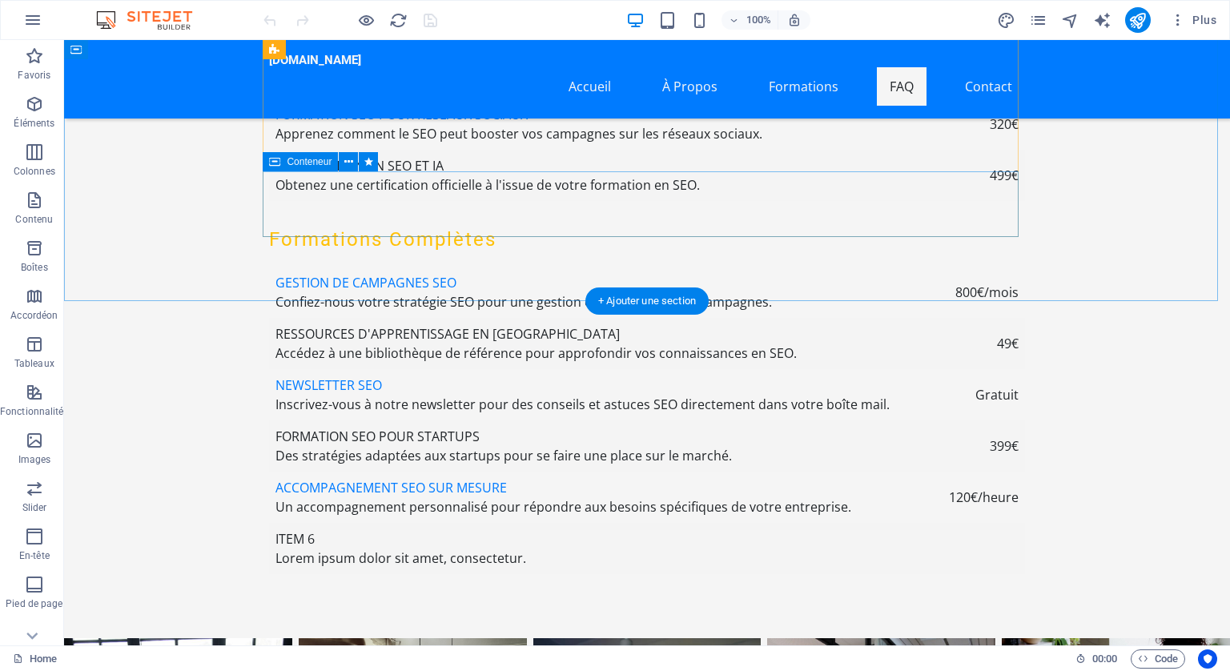
scroll to position [5927, 0]
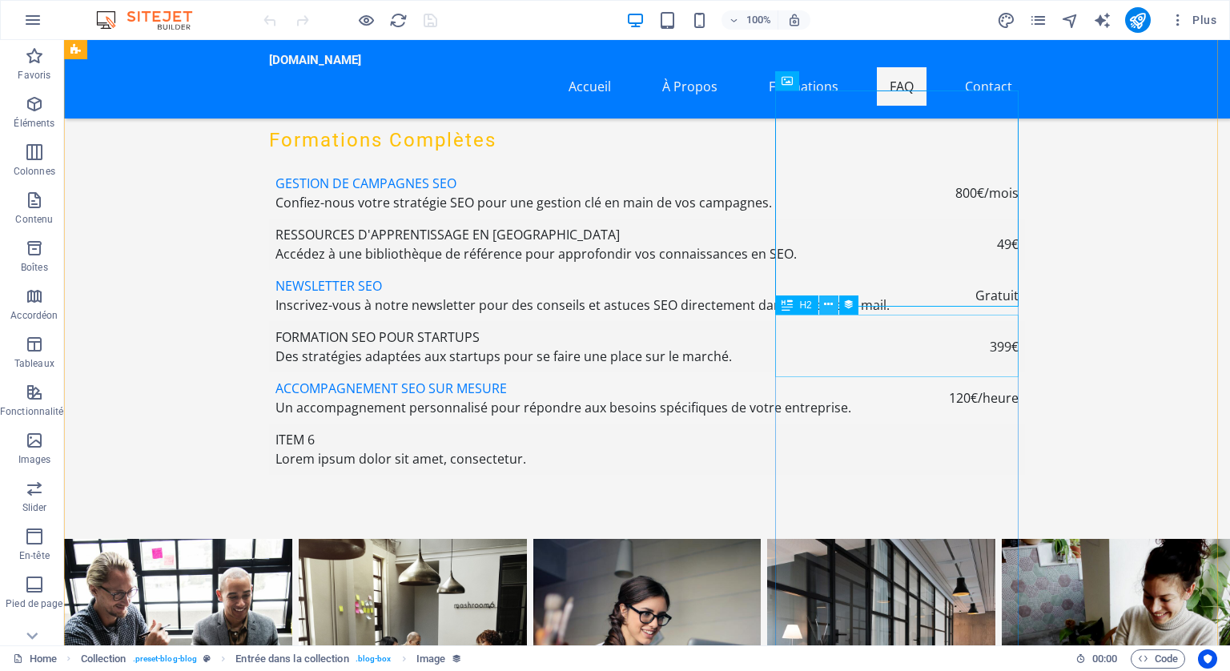
click at [827, 304] on icon at bounding box center [828, 304] width 9 height 17
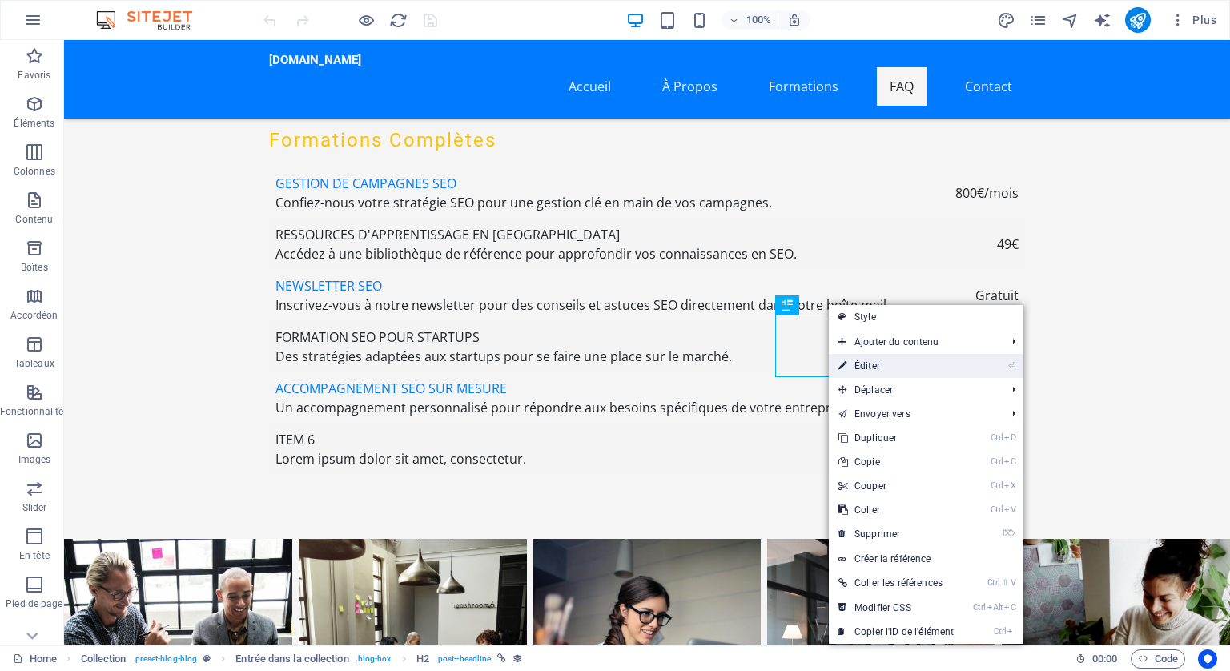
click at [863, 369] on link "⏎ Éditer" at bounding box center [896, 366] width 135 height 24
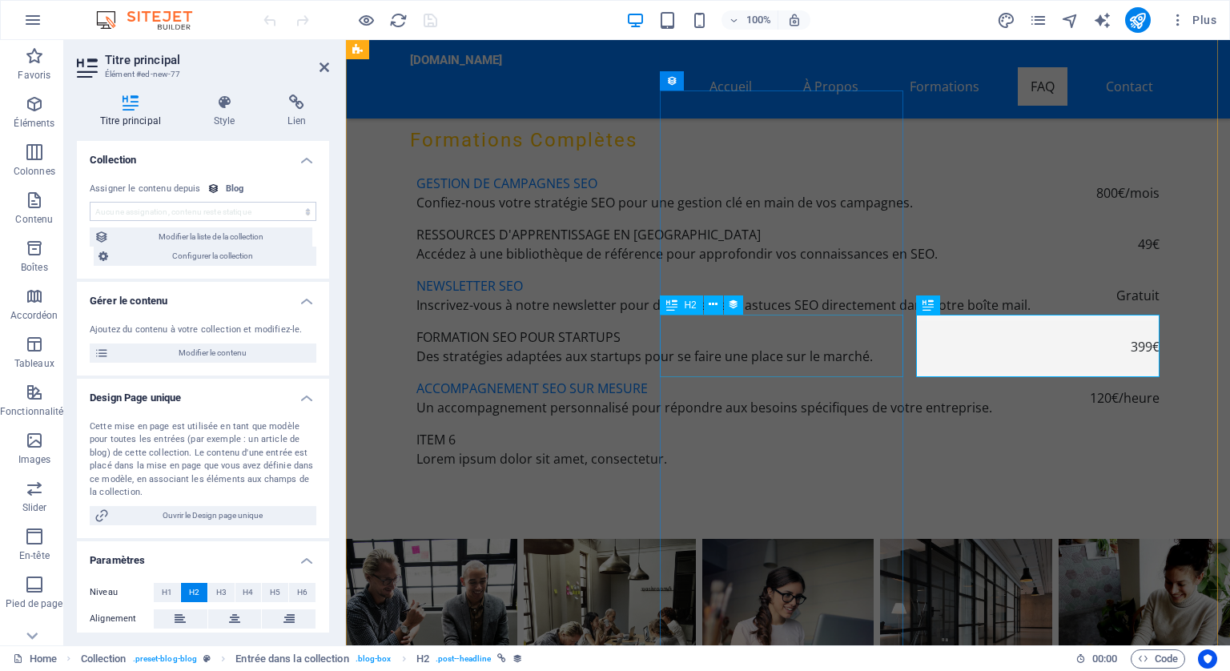
scroll to position [5870, 0]
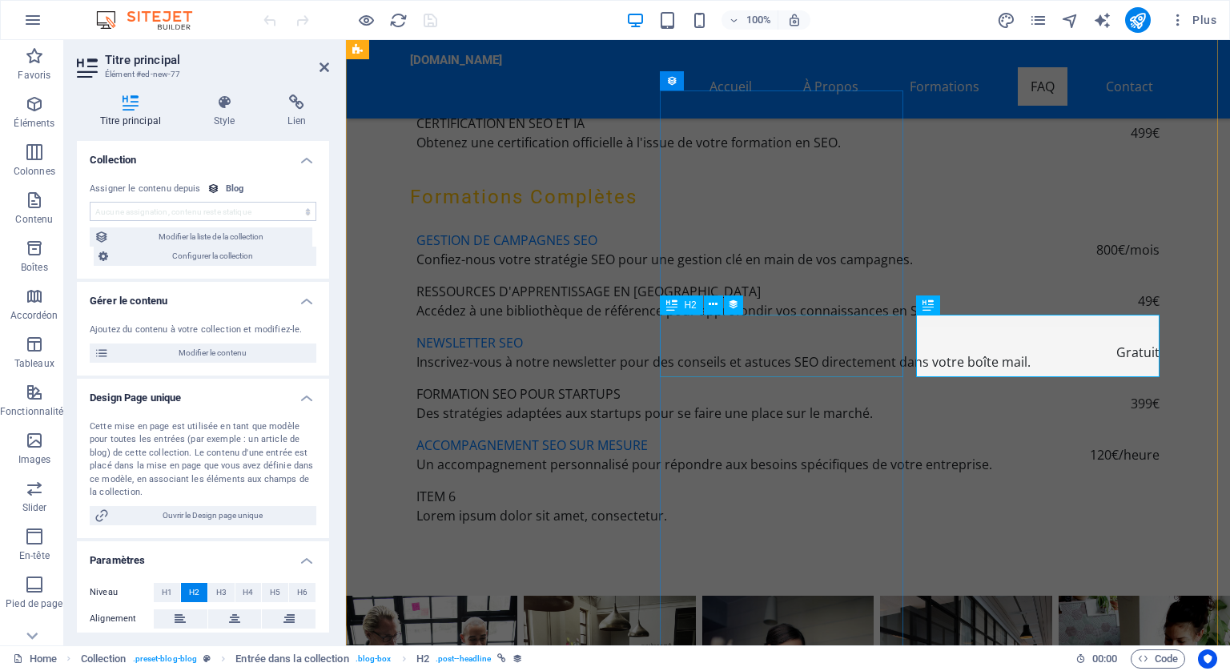
select select "name"
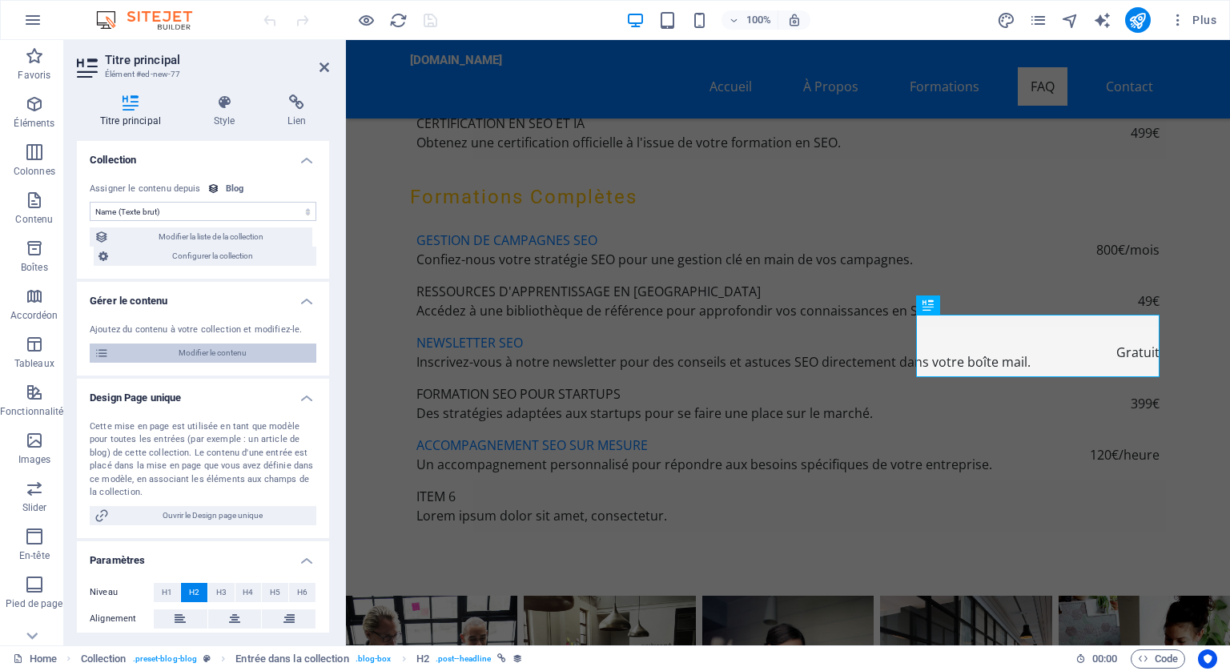
click at [212, 344] on span "Modifier le contenu" at bounding box center [213, 353] width 198 height 19
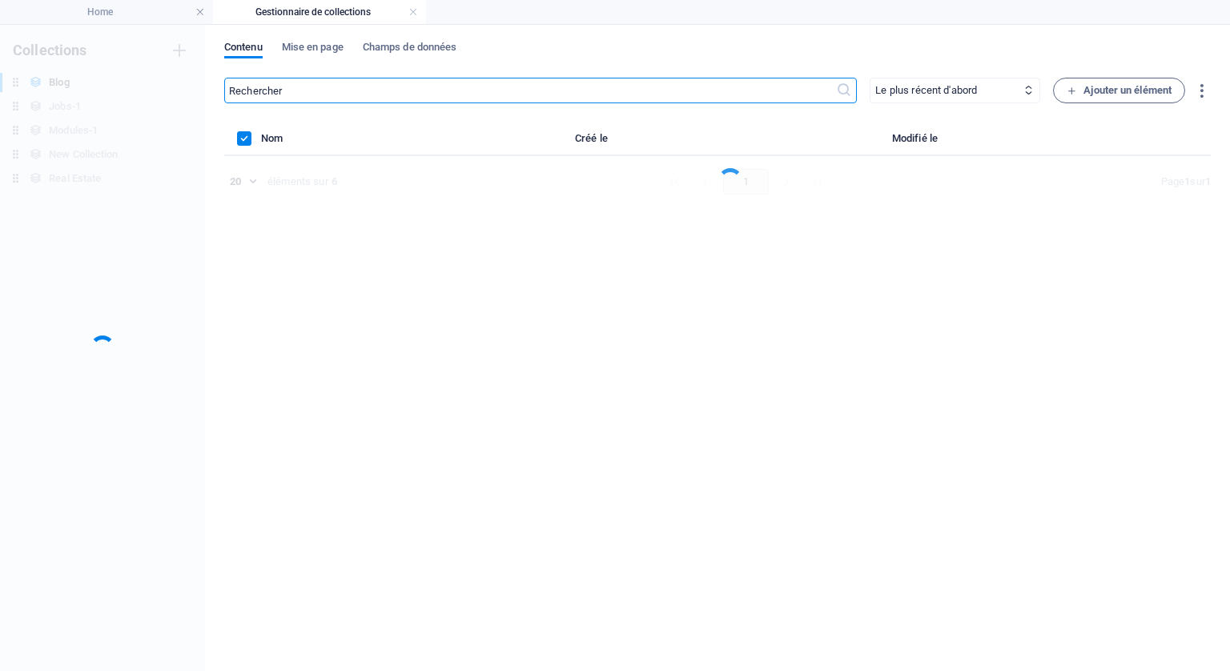
scroll to position [0, 0]
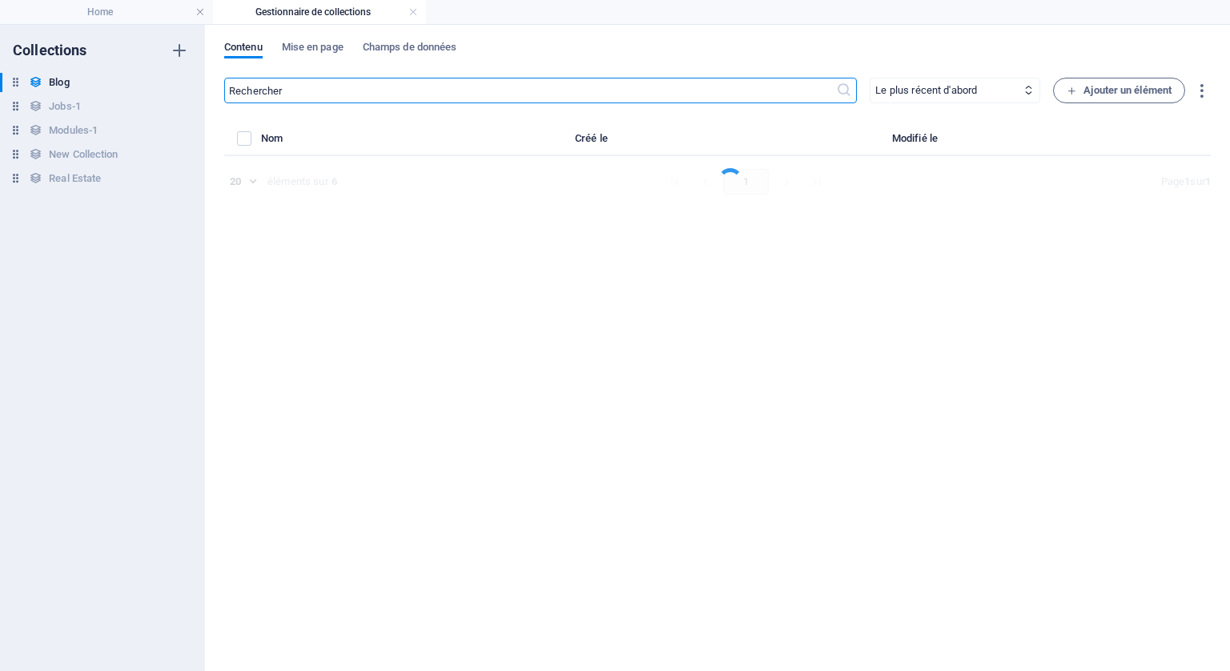
select select "Category 1"
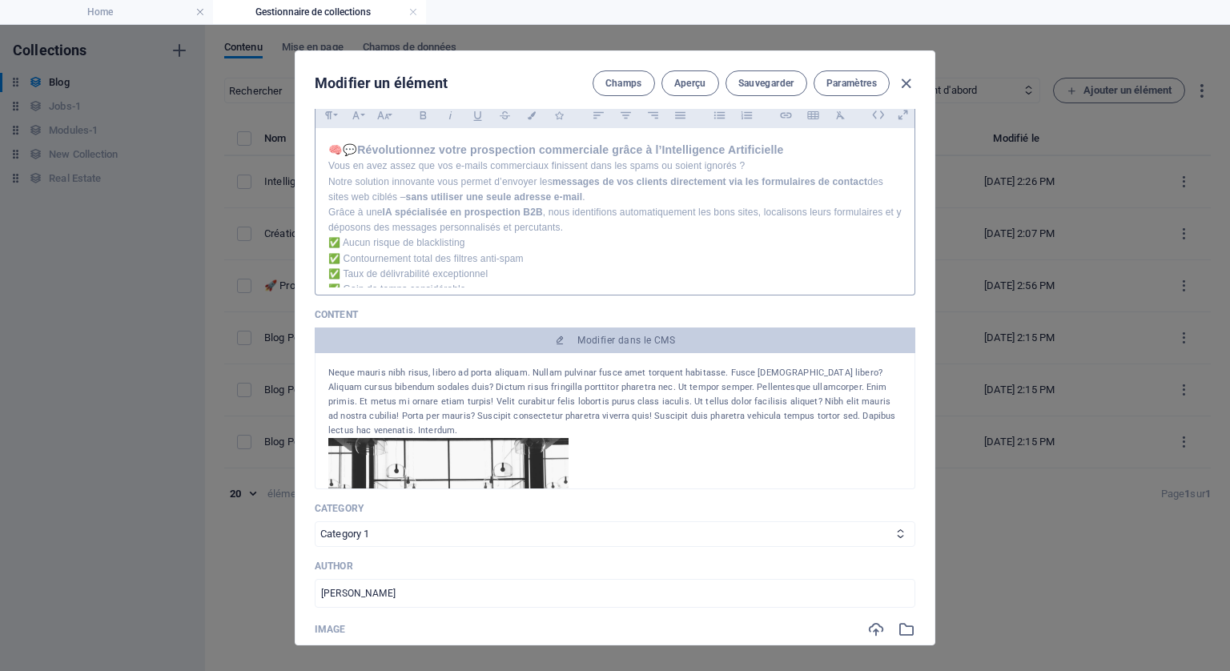
scroll to position [53, 0]
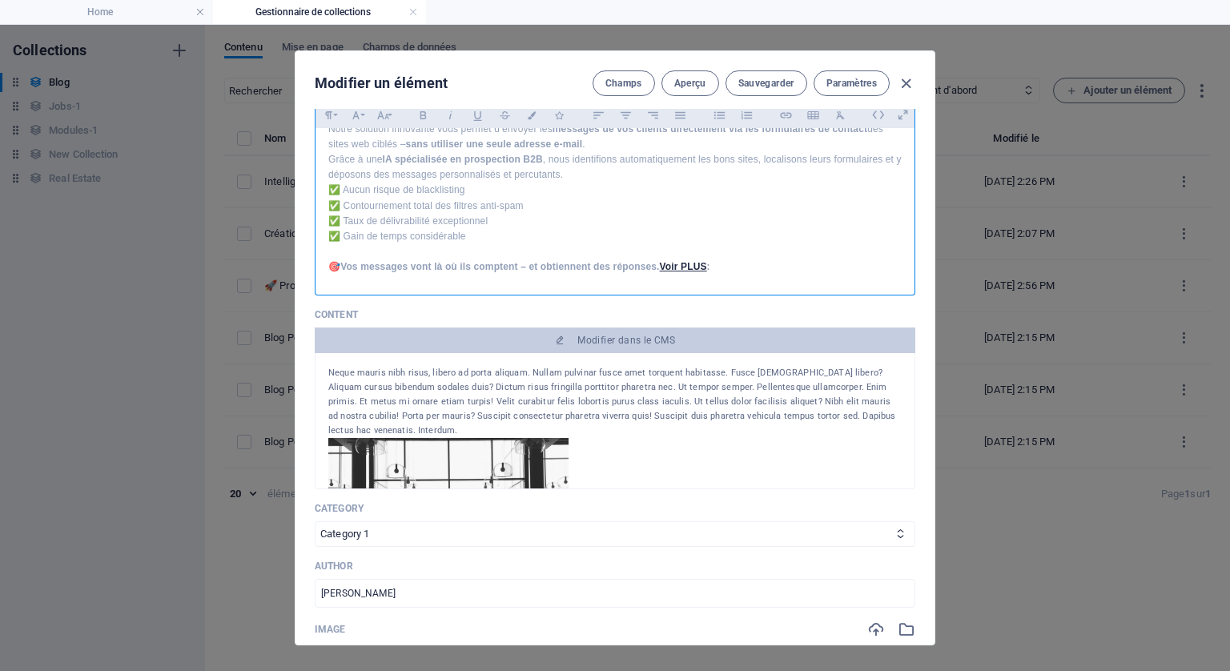
click at [387, 247] on p at bounding box center [614, 251] width 573 height 15
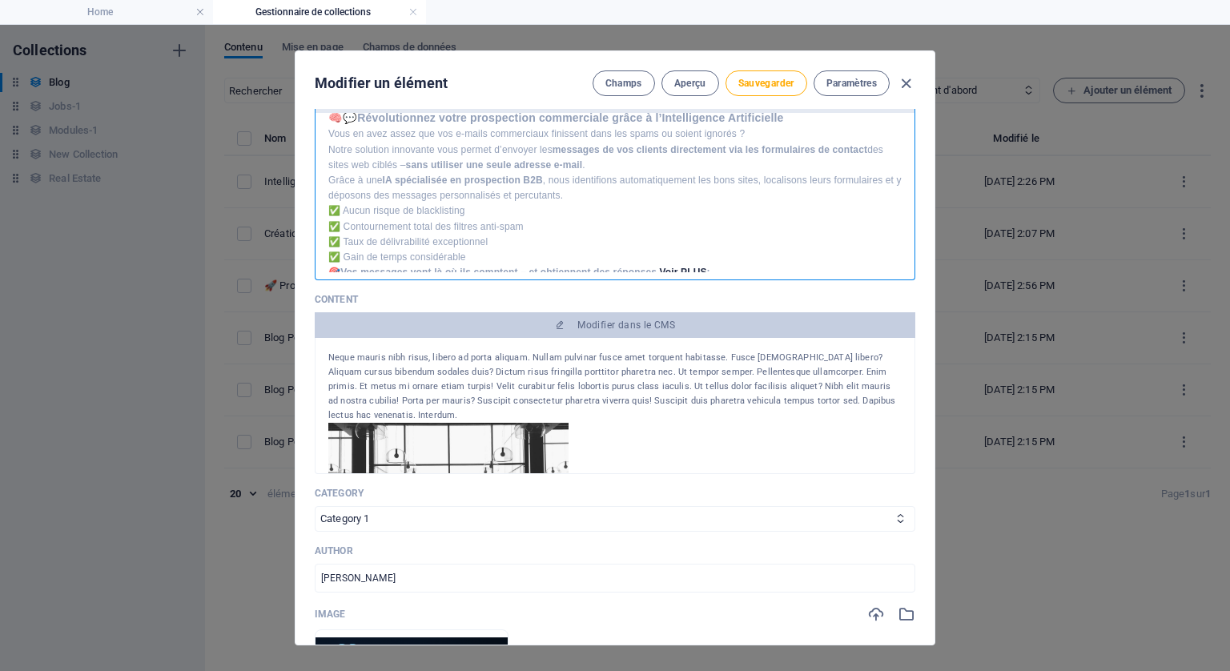
scroll to position [0, 0]
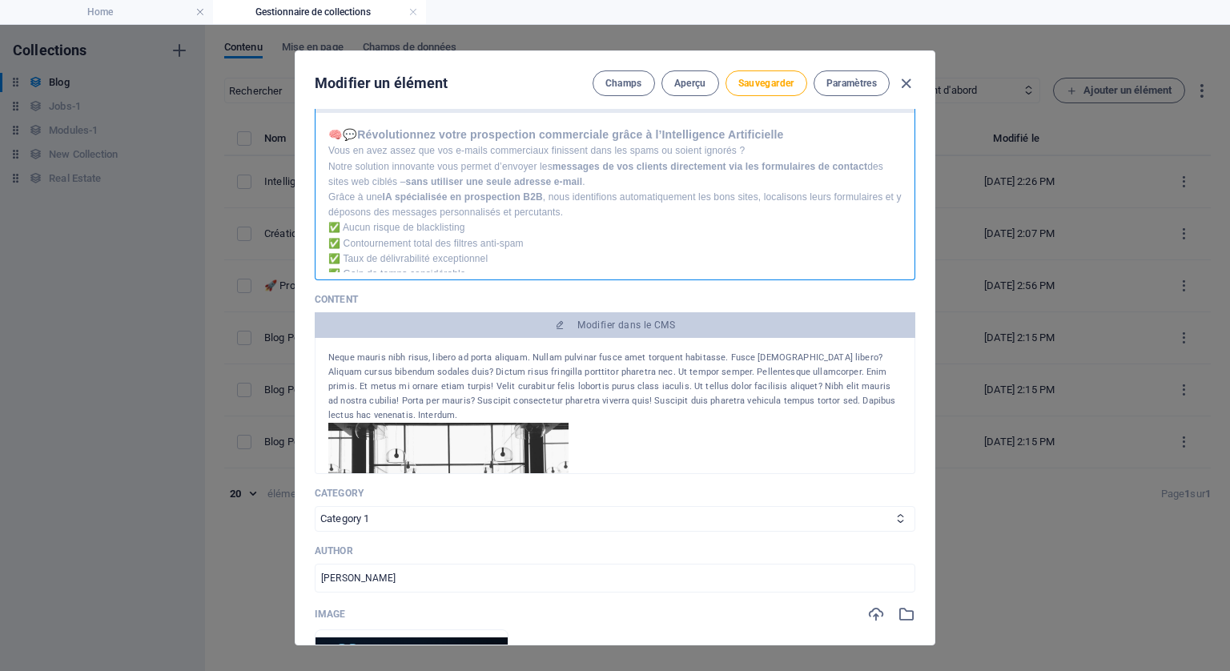
click at [328, 191] on p "Grâce à une IA spécialisée en prospection B2B , nous identifions automatiquemen…" at bounding box center [614, 236] width 573 height 92
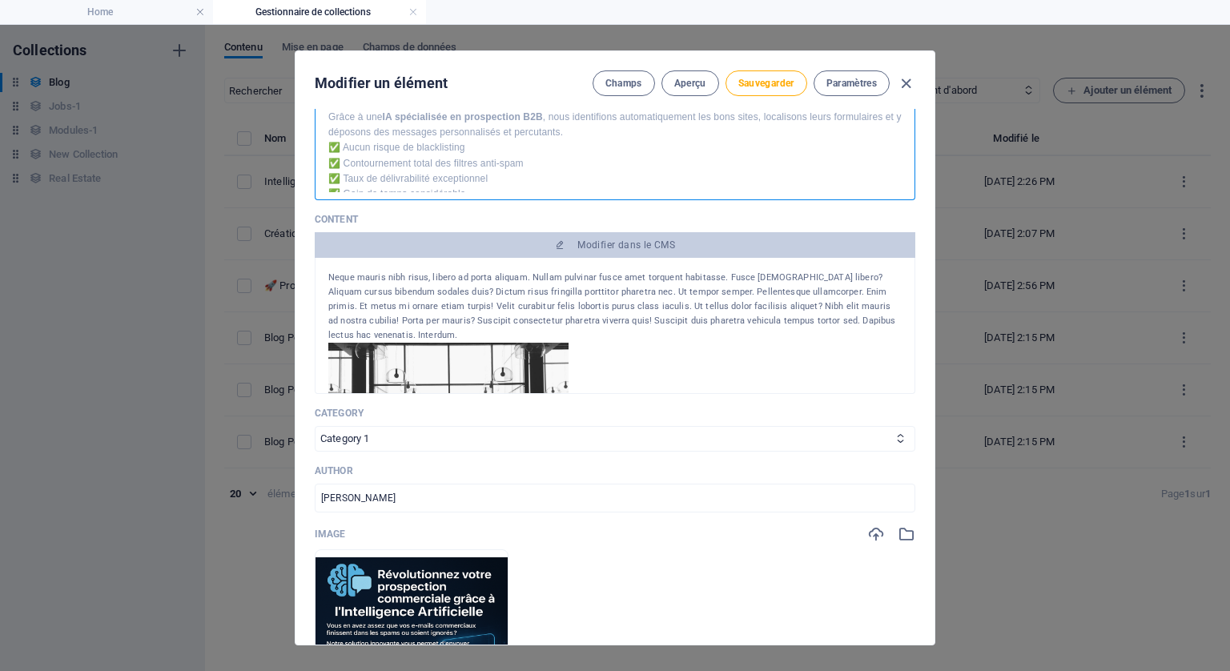
scroll to position [38, 0]
click at [755, 75] on button "Sauvegarder" at bounding box center [767, 83] width 82 height 26
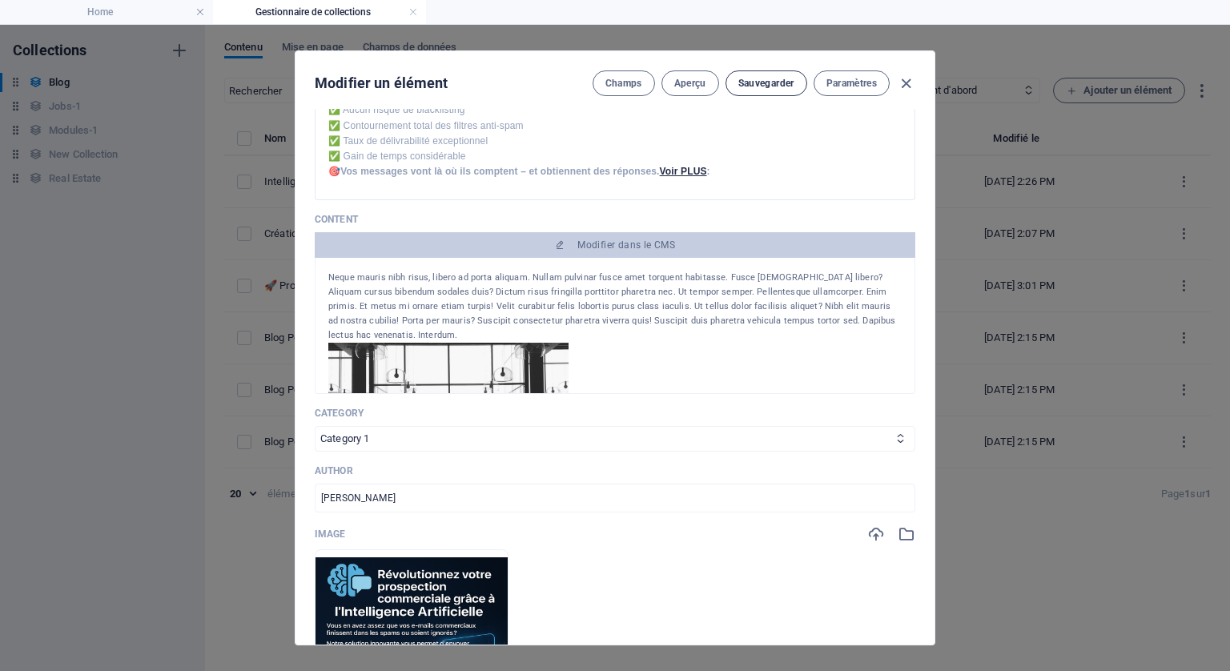
click at [767, 79] on span "Sauvegarder" at bounding box center [766, 83] width 56 height 13
click at [901, 78] on icon "button" at bounding box center [906, 83] width 18 height 18
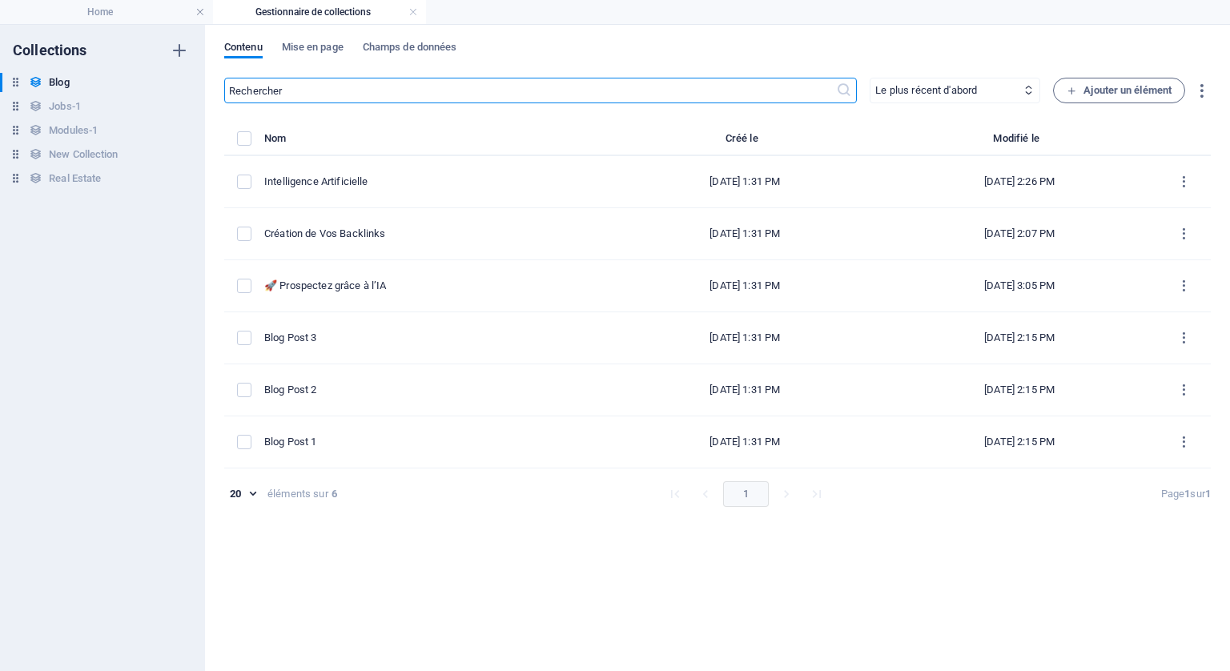
type input "2025-10-01"
type input "prospectez-sans-e-mails-grace-a-l-ia-vos-messages-livres-autrement"
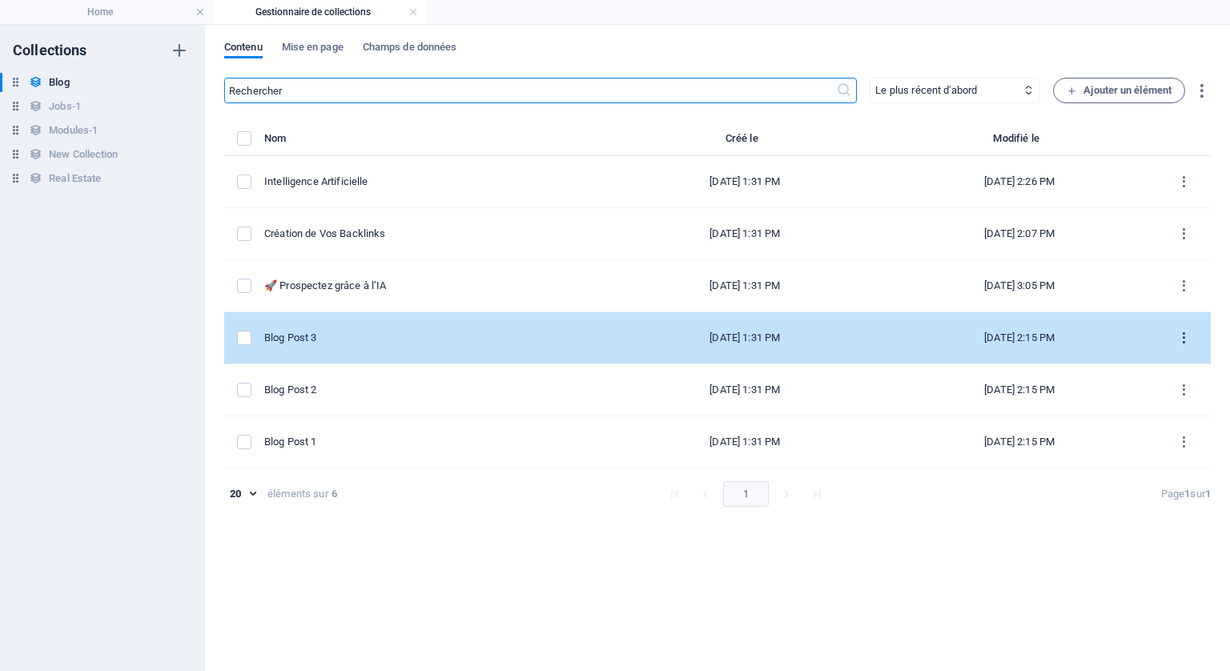
click at [1181, 335] on icon "items list" at bounding box center [1184, 338] width 15 height 15
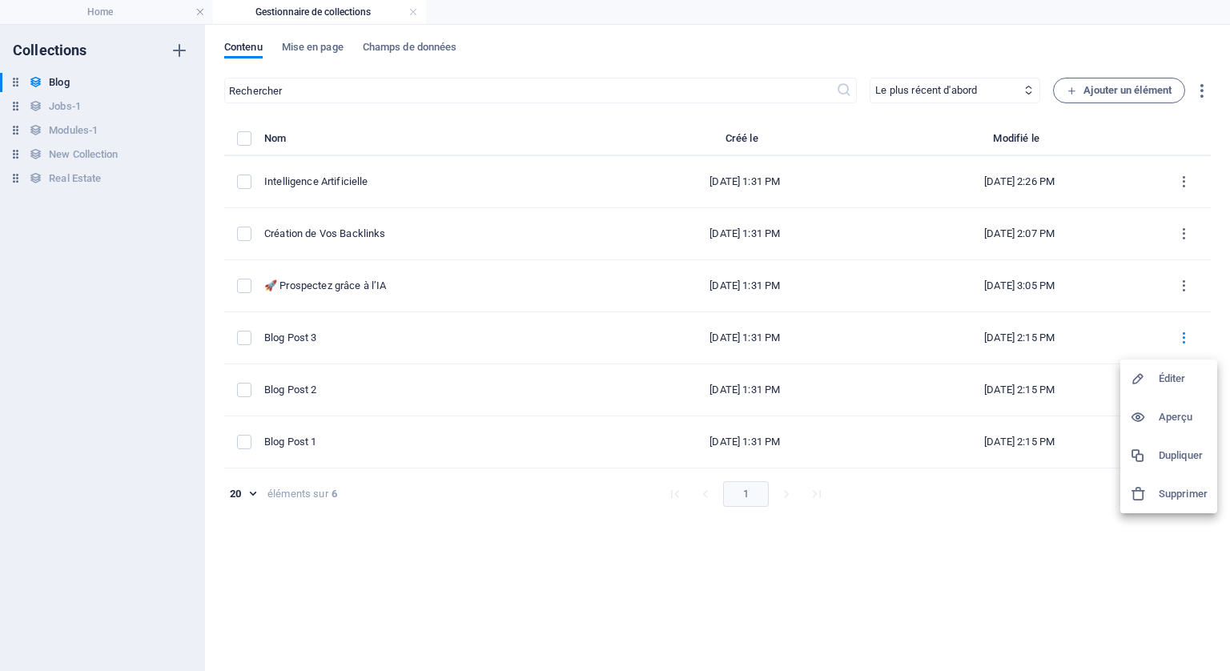
click at [1171, 376] on h6 "Éditer" at bounding box center [1183, 378] width 49 height 19
select select "Category 1"
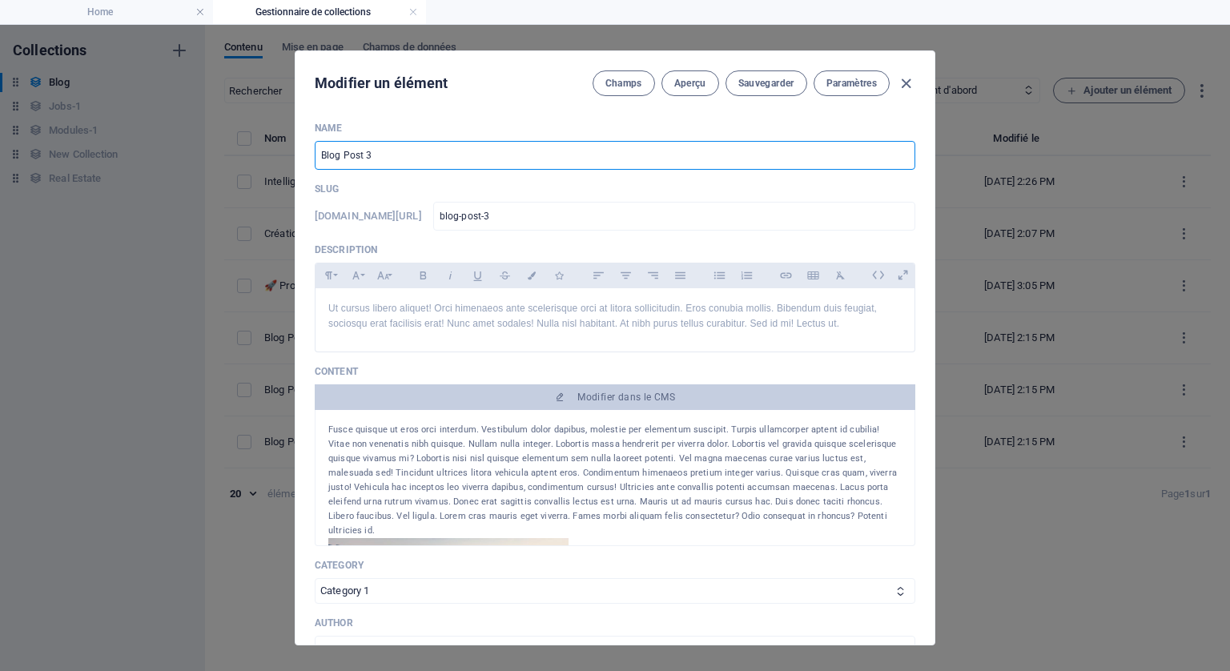
drag, startPoint x: 399, startPoint y: 150, endPoint x: 291, endPoint y: 147, distance: 108.2
click at [291, 147] on div "Modifier un élément Champs Aperçu Sauvegarder Paramètres Name Blog Post 3 ​ Slu…" at bounding box center [615, 348] width 1230 height 646
paste input "Marre du trafic web qui stagne ?"
type input "Marre du trafic web qui stagne ?"
type input "marre-du-trafic-web-qui-stagne"
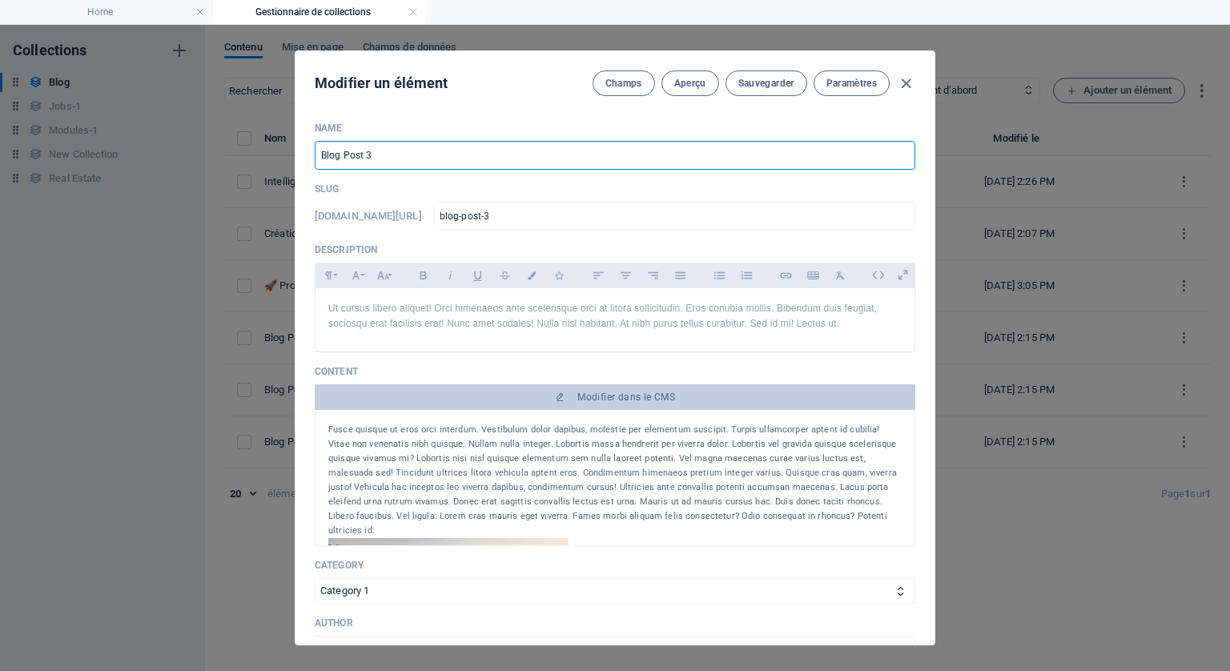
type input "marre-du-trafic-web-qui-stagne"
type input "Marre du trafic web qui stagne ?"
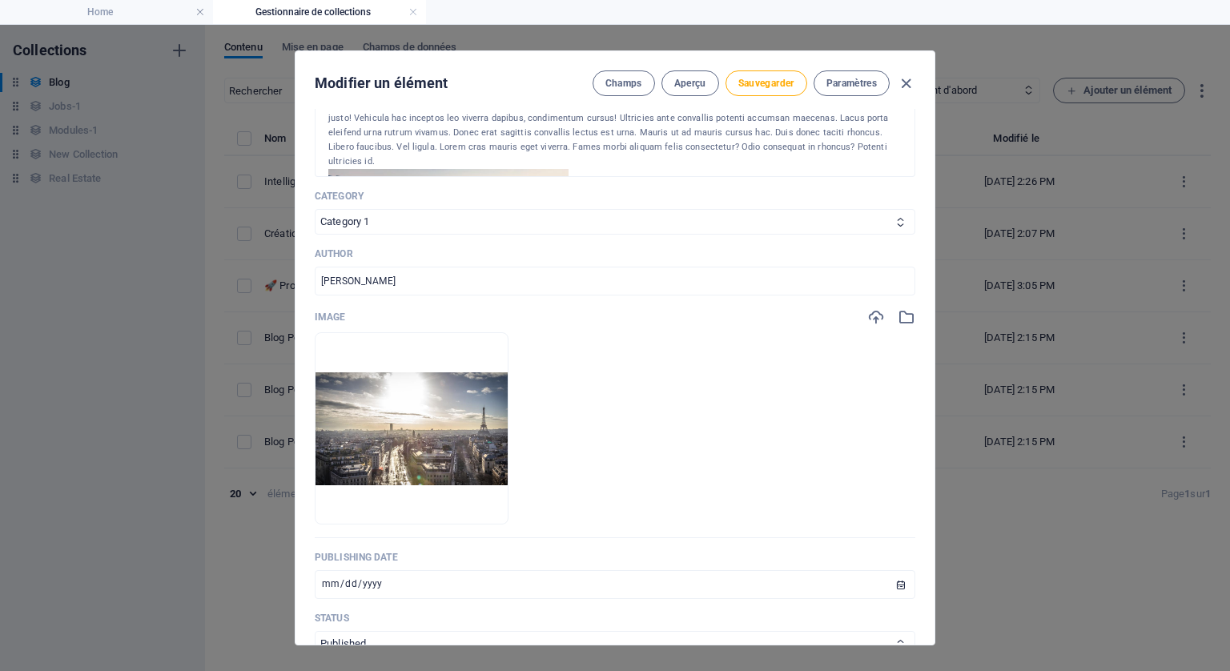
scroll to position [400, 0]
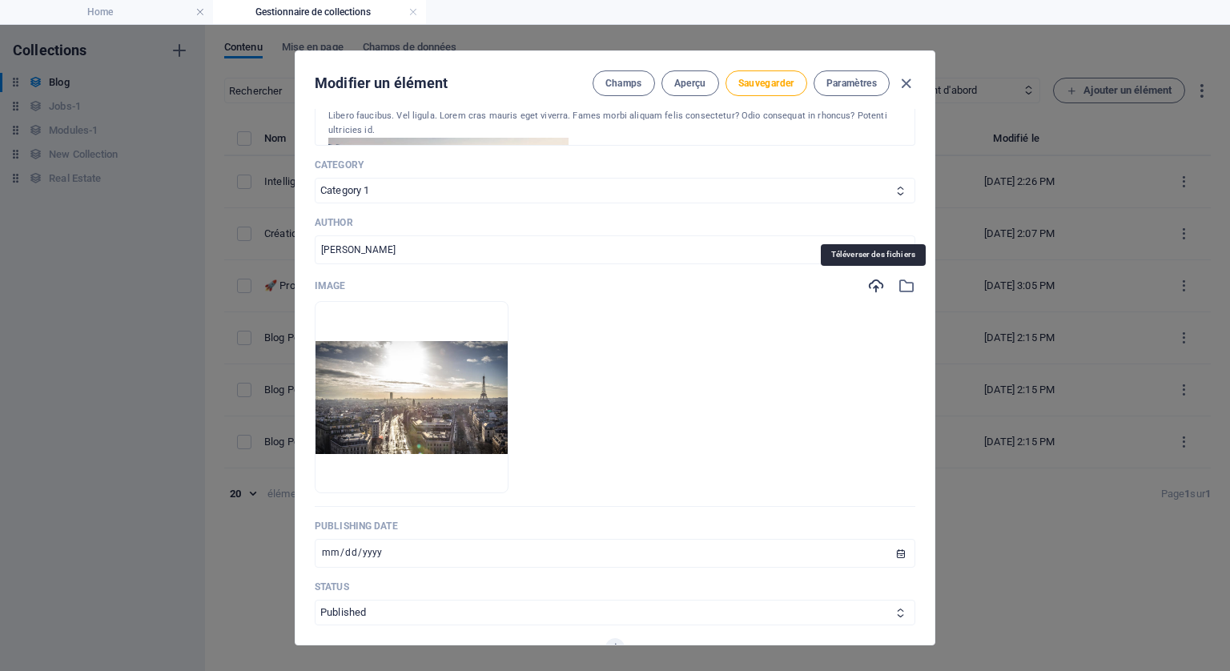
click at [872, 278] on icon "button" at bounding box center [876, 286] width 18 height 18
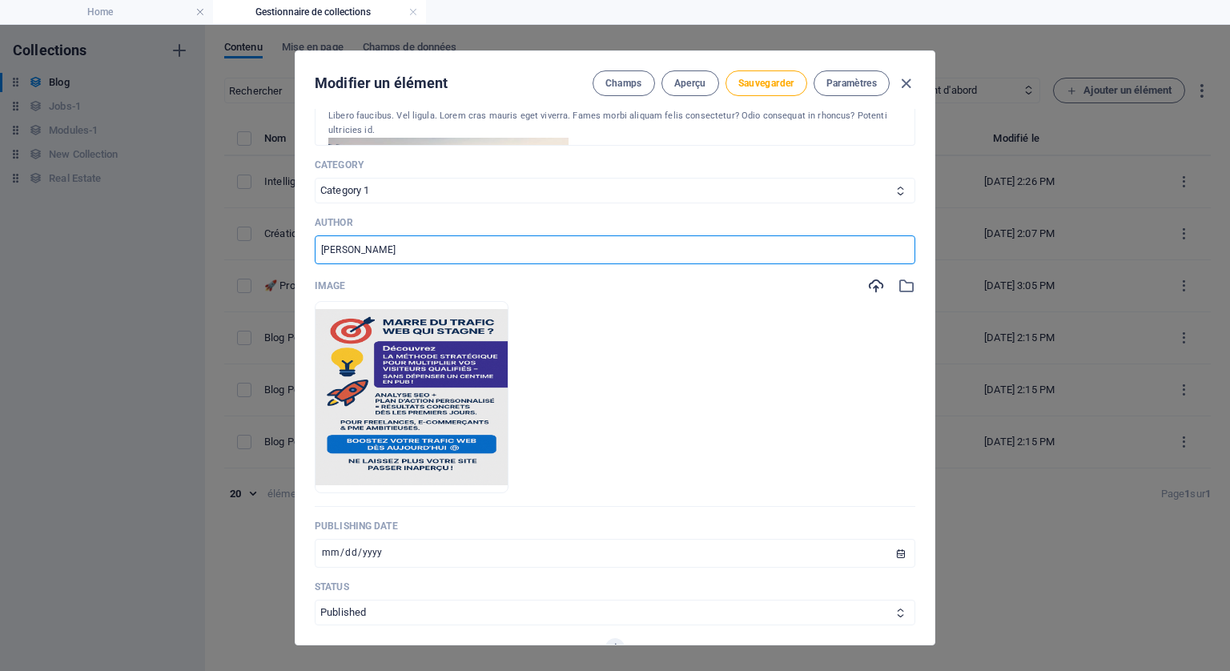
drag, startPoint x: 397, startPoint y: 242, endPoint x: 294, endPoint y: 242, distance: 103.3
click at [294, 242] on div "Modifier un élément Champs Aperçu Sauvegarder Paramètres Name Marre du trafic w…" at bounding box center [615, 348] width 1230 height 646
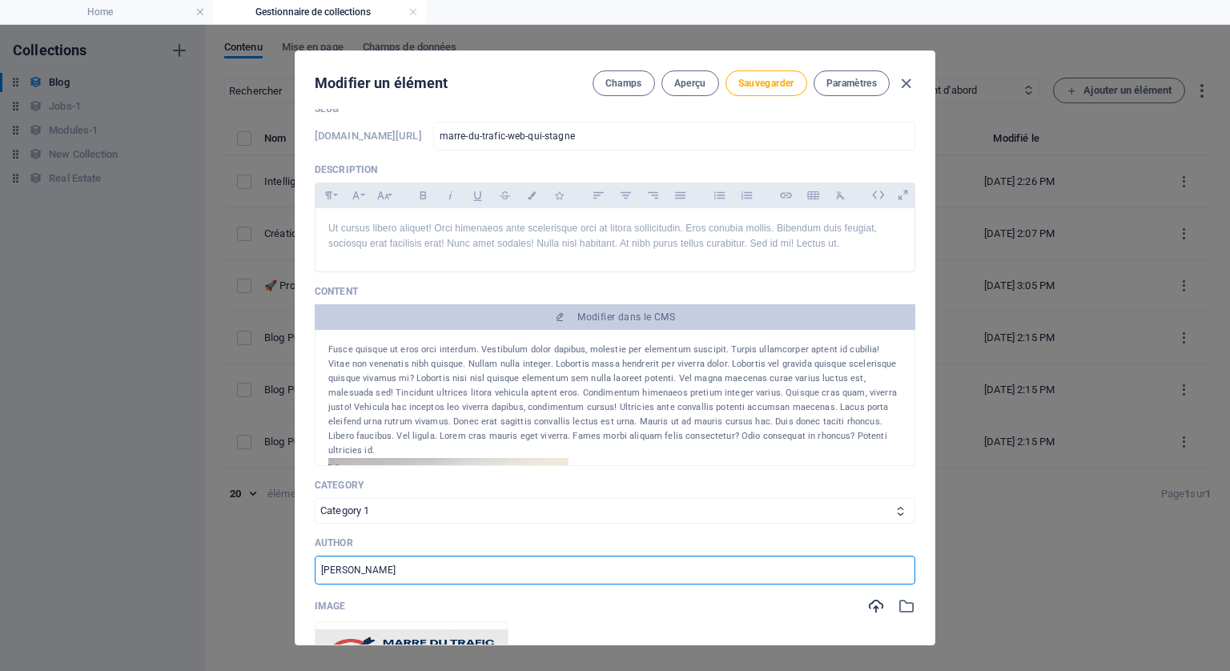
scroll to position [0, 0]
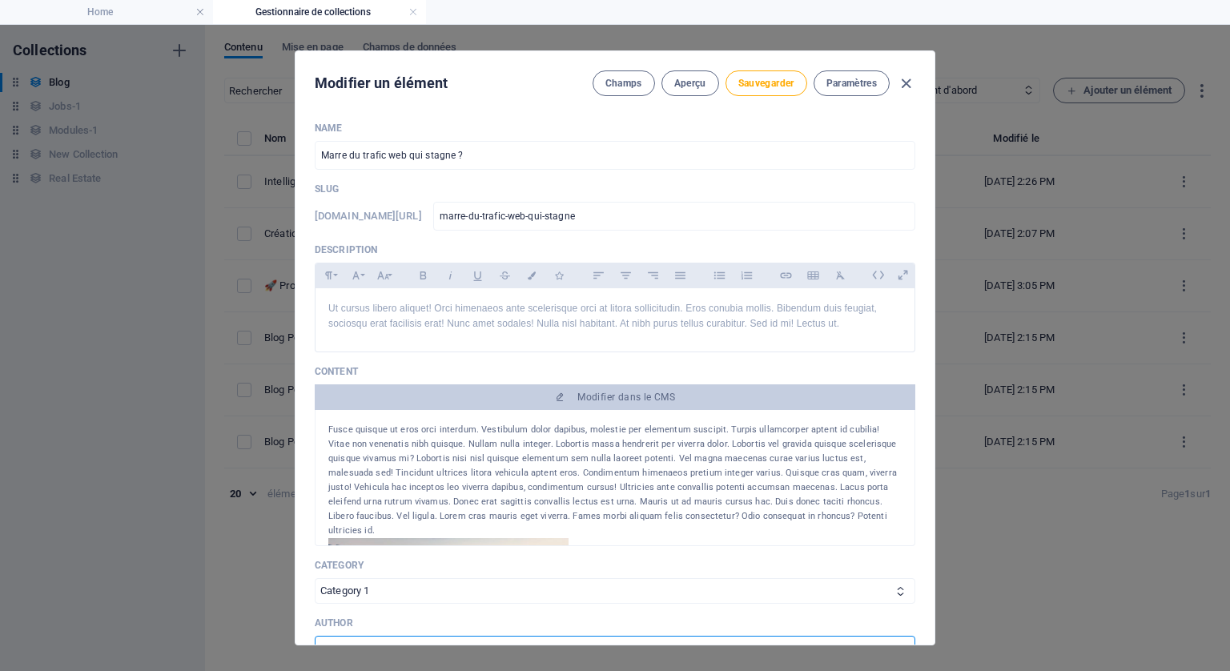
type input "[PERSON_NAME]"
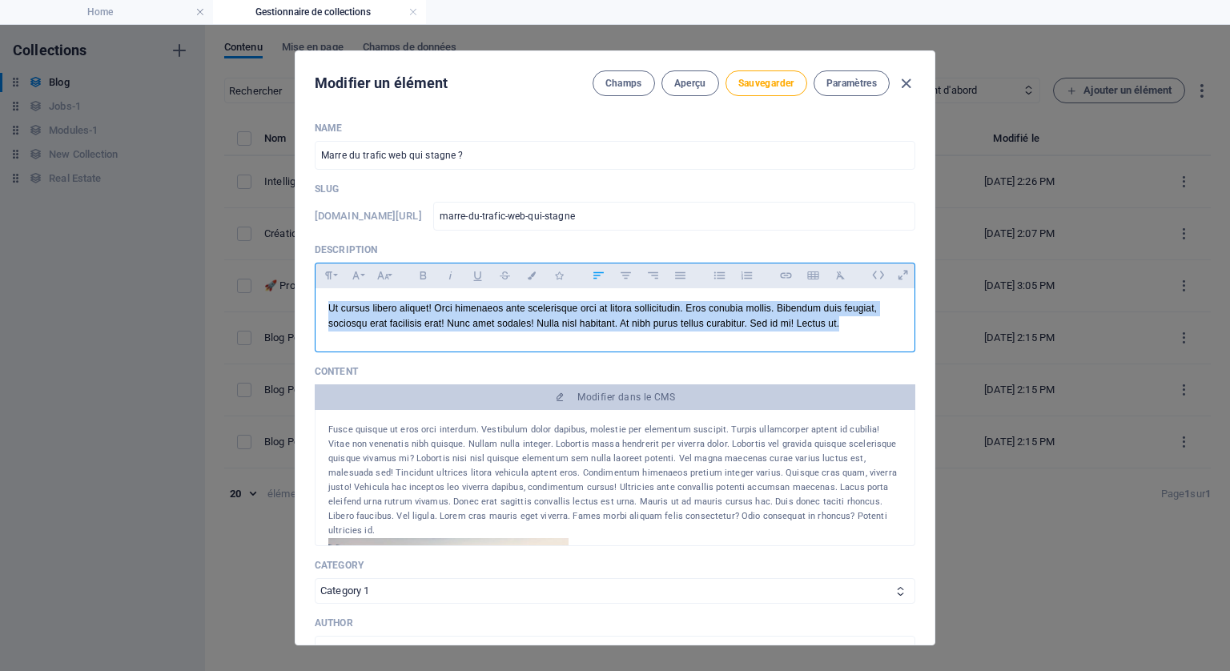
drag, startPoint x: 855, startPoint y: 323, endPoint x: 299, endPoint y: 276, distance: 557.8
click at [299, 276] on div "Name Marre du trafic web qui stagne ? ​ Slug www.example.com/example-page/ marr…" at bounding box center [615, 377] width 639 height 536
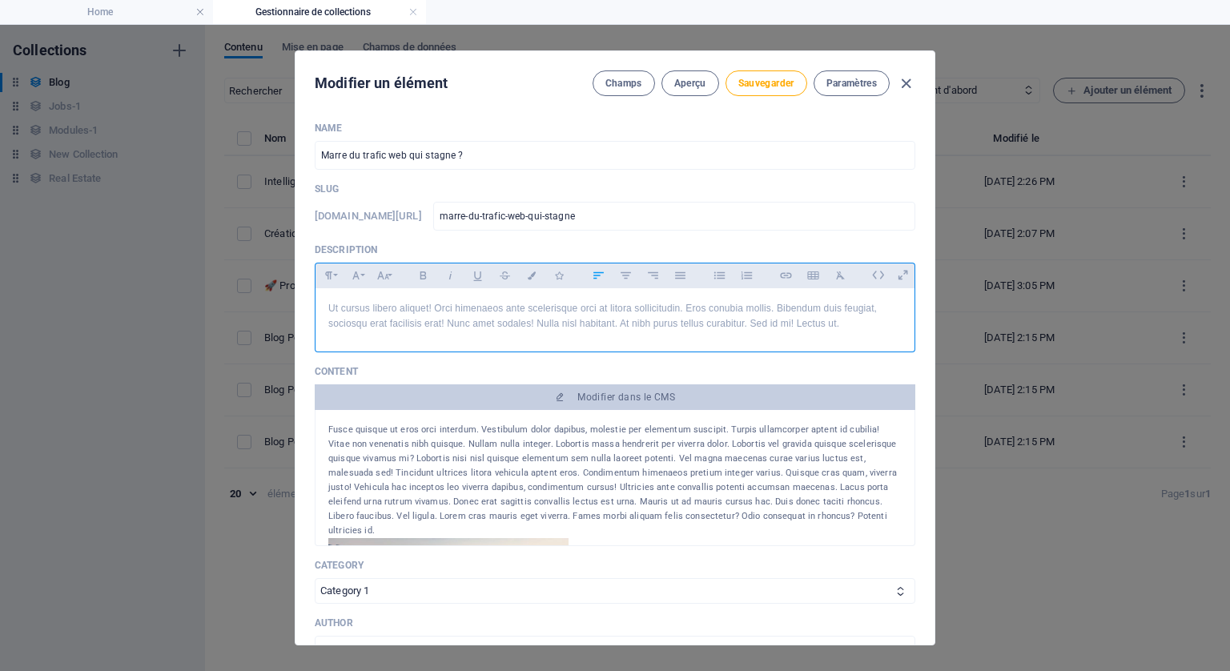
scroll to position [106, 0]
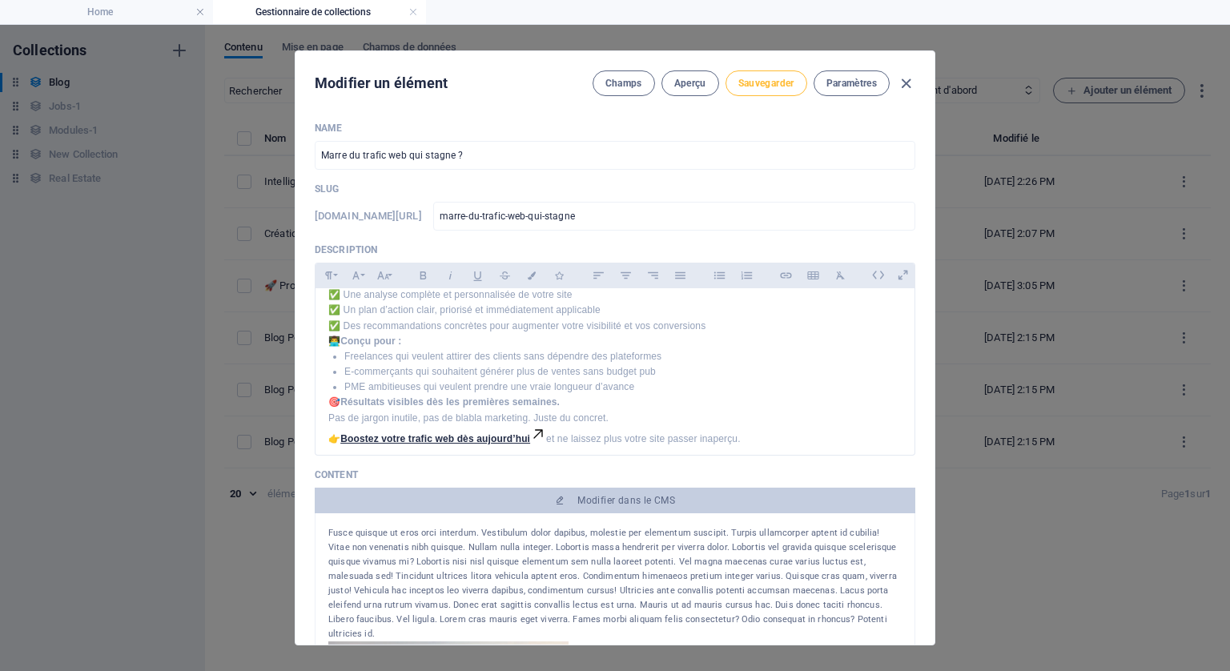
click at [771, 78] on span "Sauvegarder" at bounding box center [766, 83] width 56 height 13
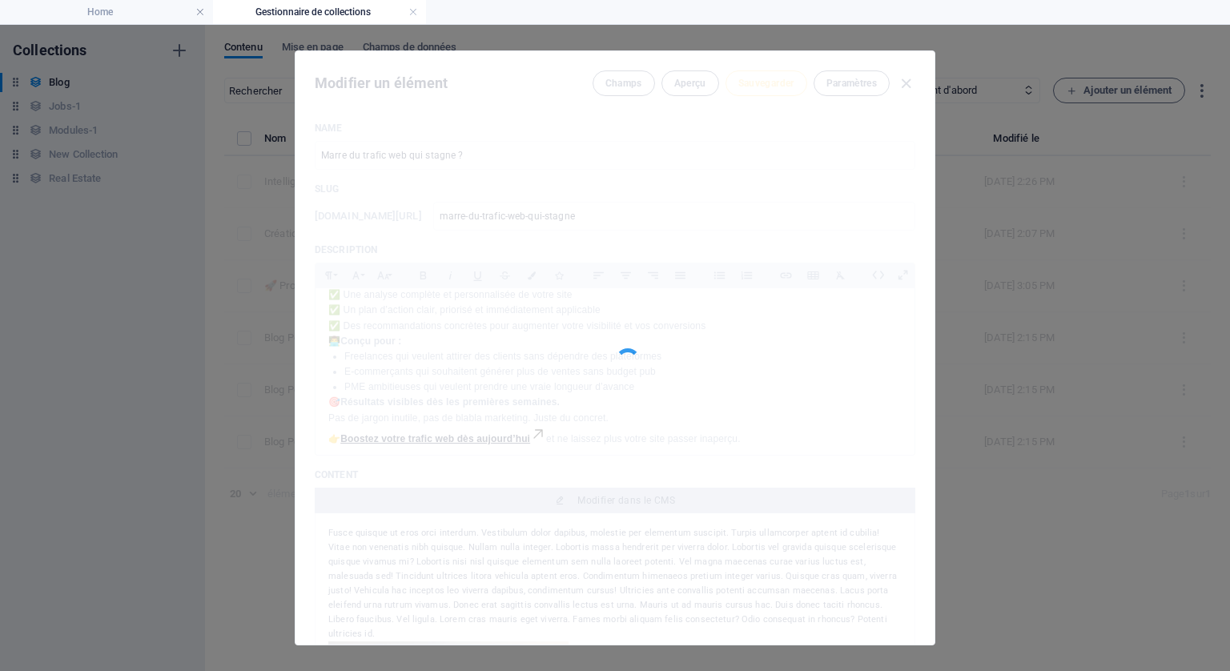
type input "marre-du-trafic-web-qui-stagne"
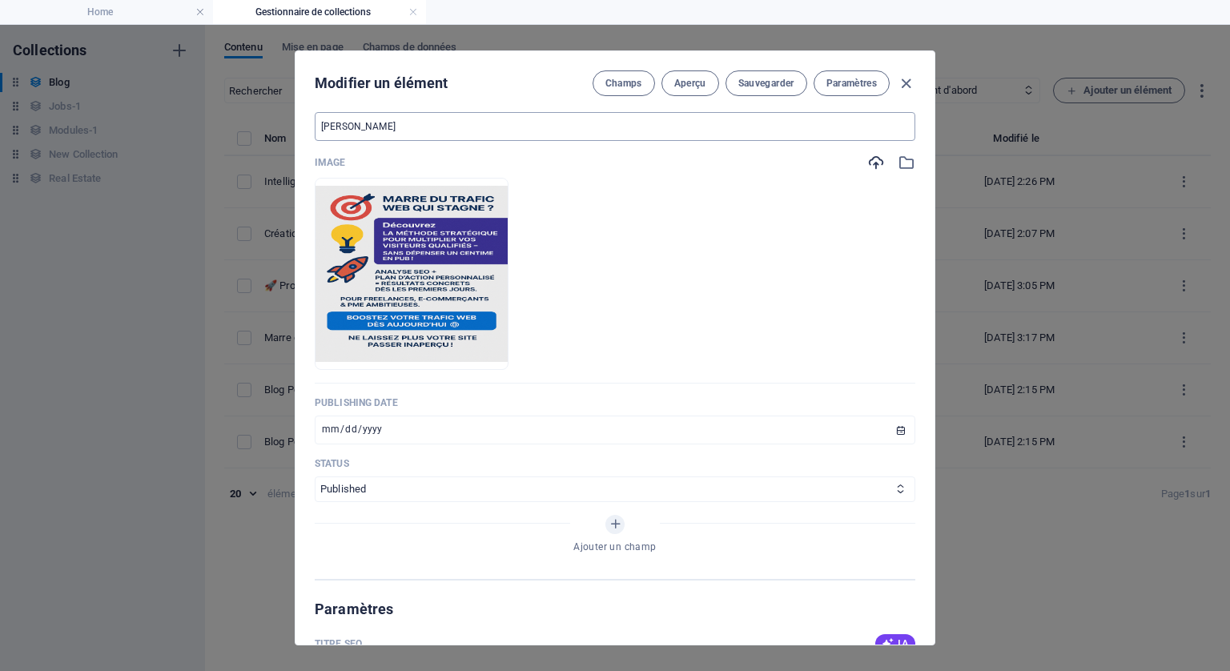
scroll to position [641, 0]
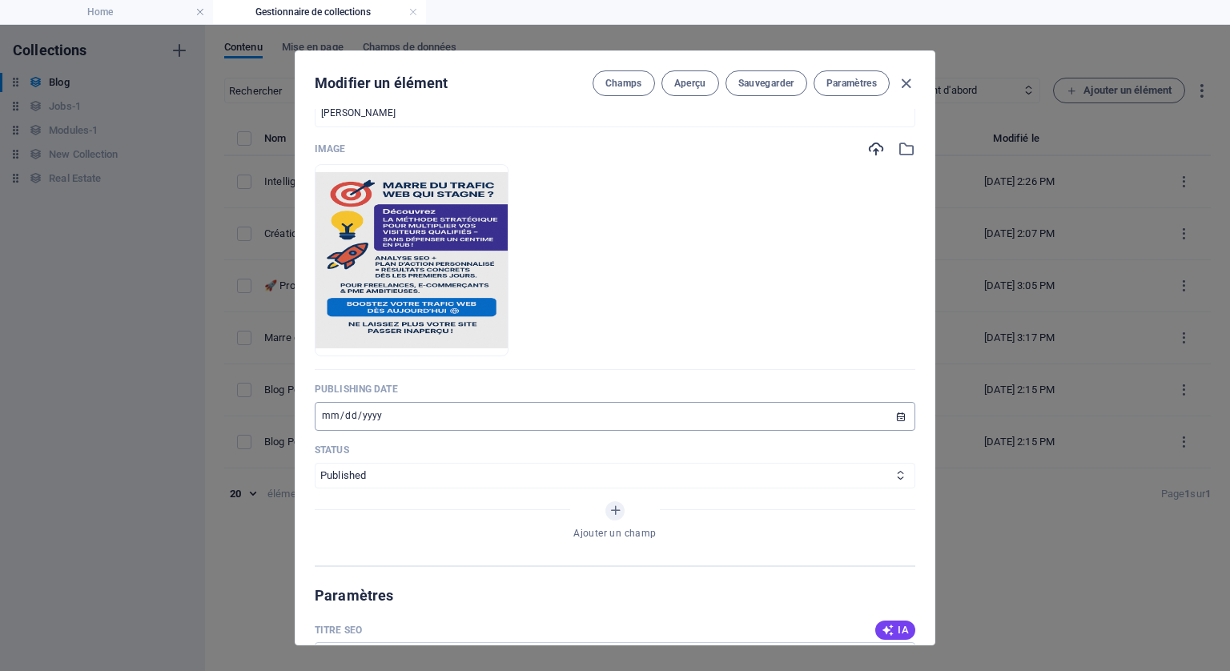
click at [897, 409] on input "2024-08-23" at bounding box center [615, 416] width 601 height 29
type input "2025-09-24"
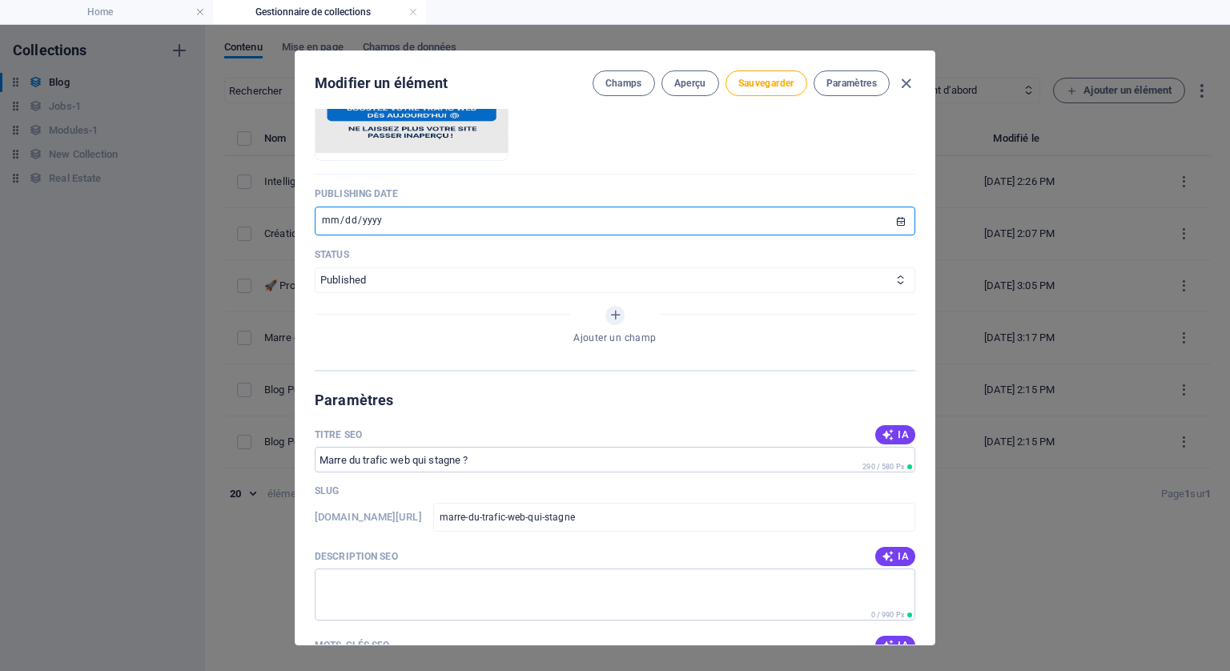
scroll to position [881, 0]
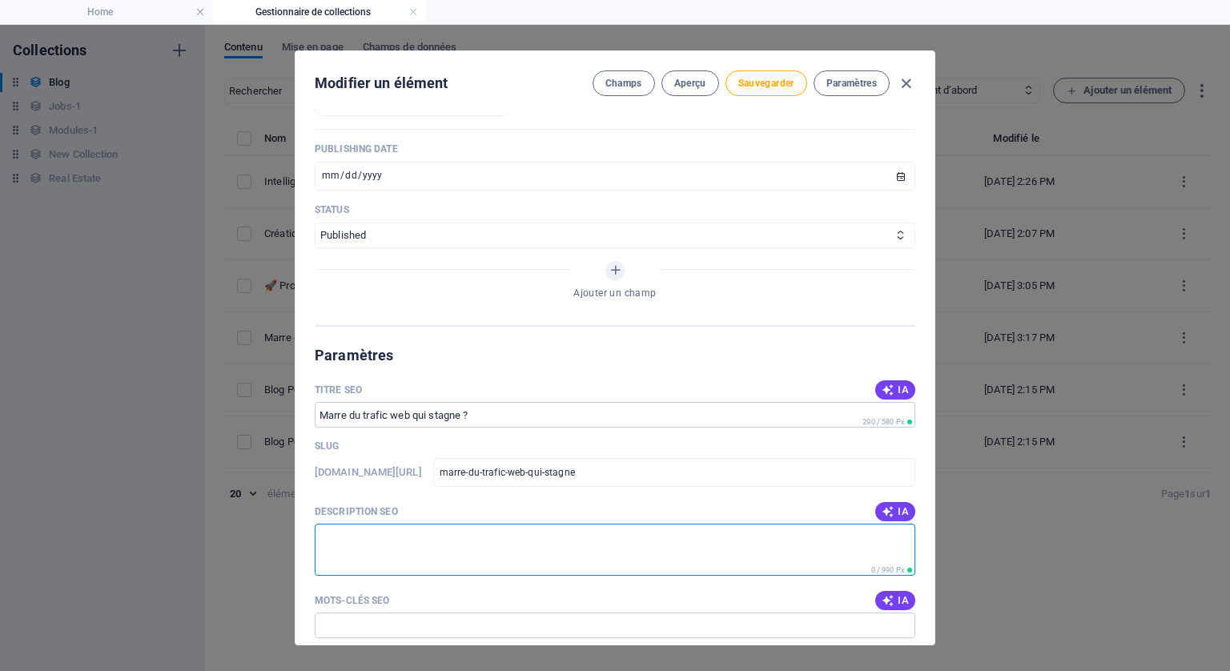
click at [433, 539] on textarea "Description SEO" at bounding box center [615, 550] width 601 height 52
paste textarea "Votre site manque de visibilité ? Obtenez une analyse SEO stratégique et un pla…"
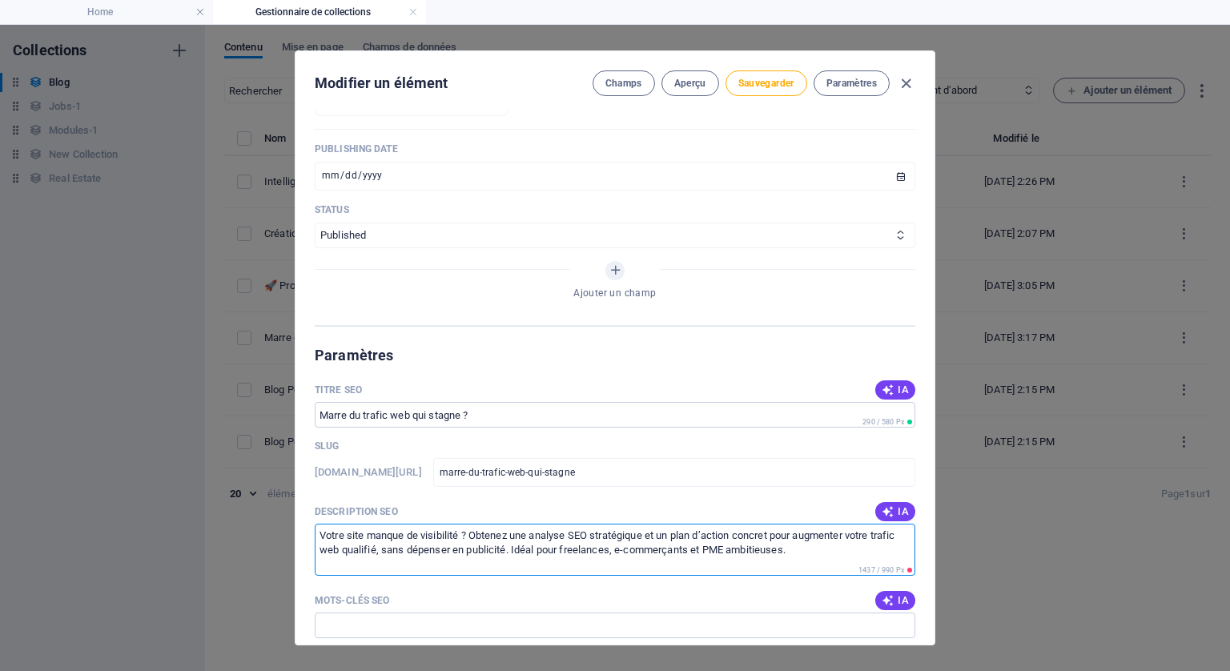
type textarea "Votre site manque de visibilité ? Obtenez une analyse SEO stratégique et un pla…"
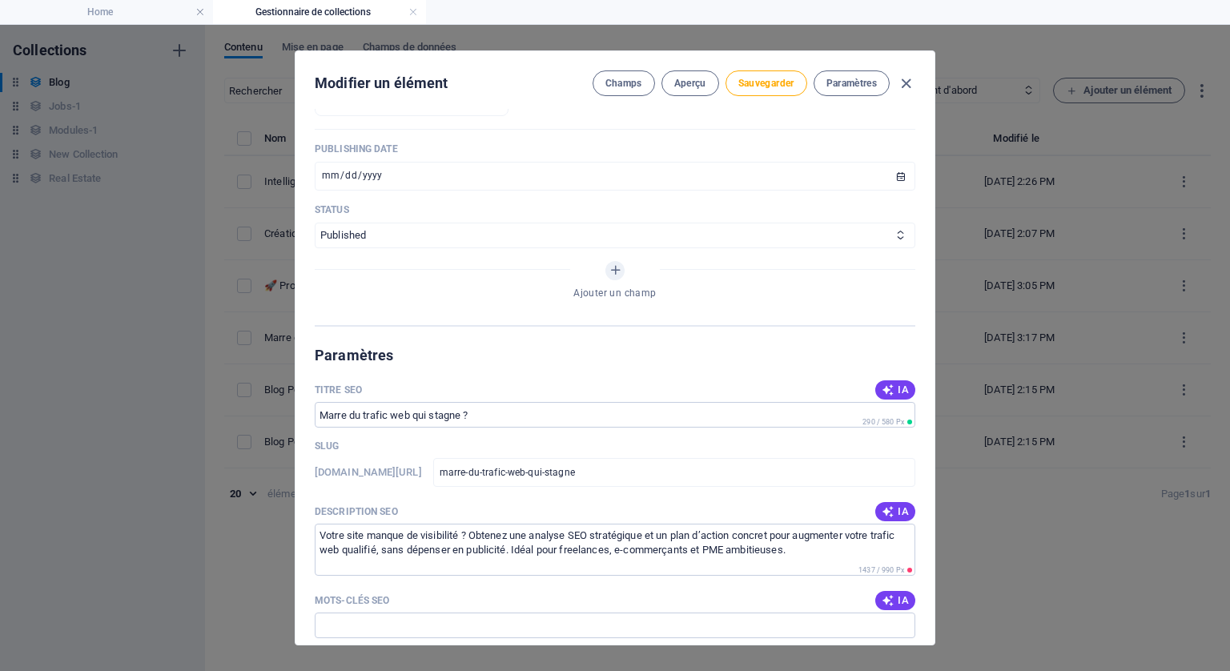
drag, startPoint x: 397, startPoint y: 599, endPoint x: 315, endPoint y: 584, distance: 83.9
copy p "Mots-clés SEO"
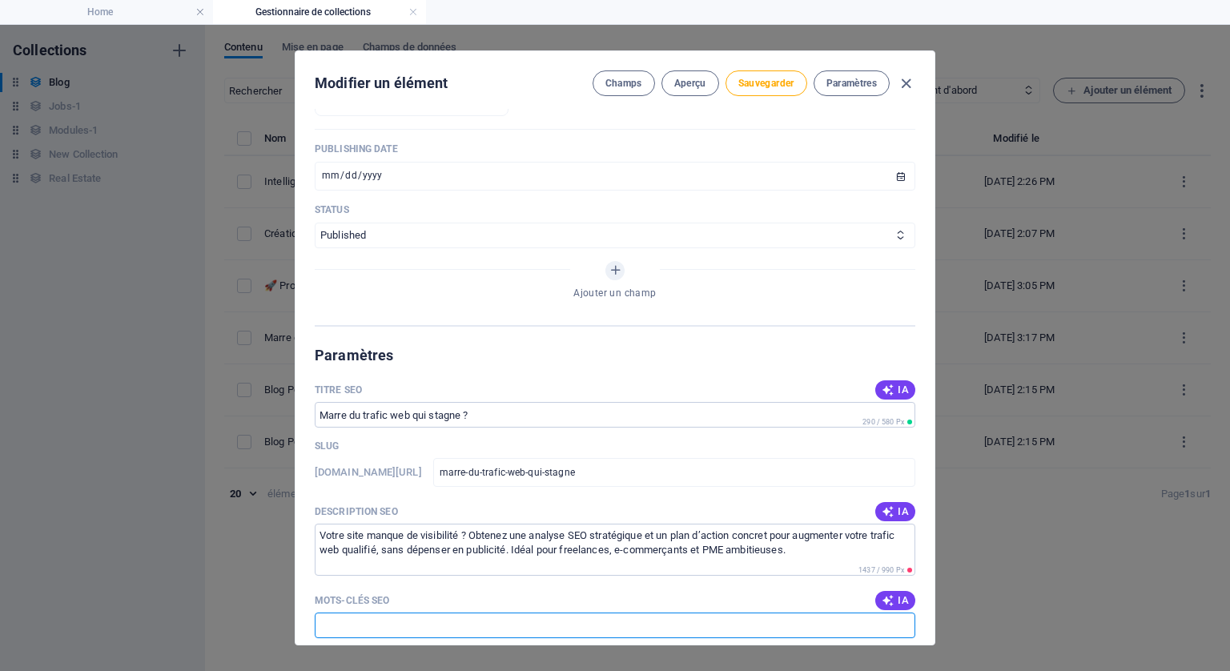
click at [476, 616] on input "Mots-clés SEO" at bounding box center [615, 626] width 601 height 26
paste input "booster trafic web, augmenter trafic site internet, audit SEO personnalisé, str…"
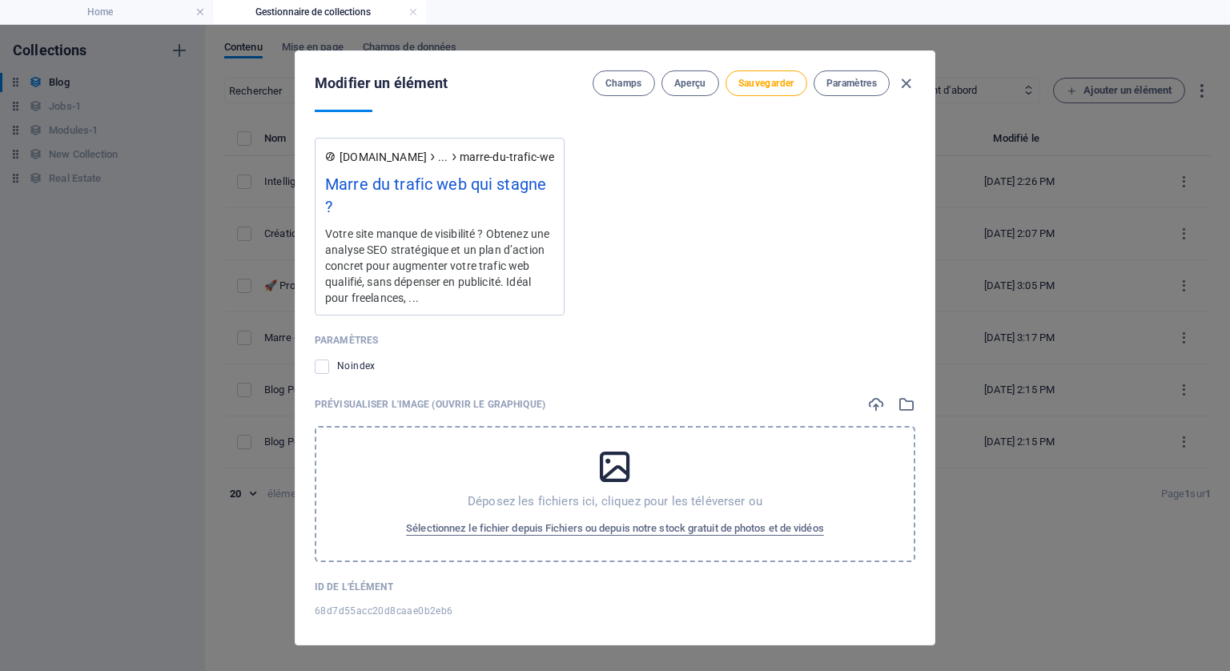
scroll to position [1564, 0]
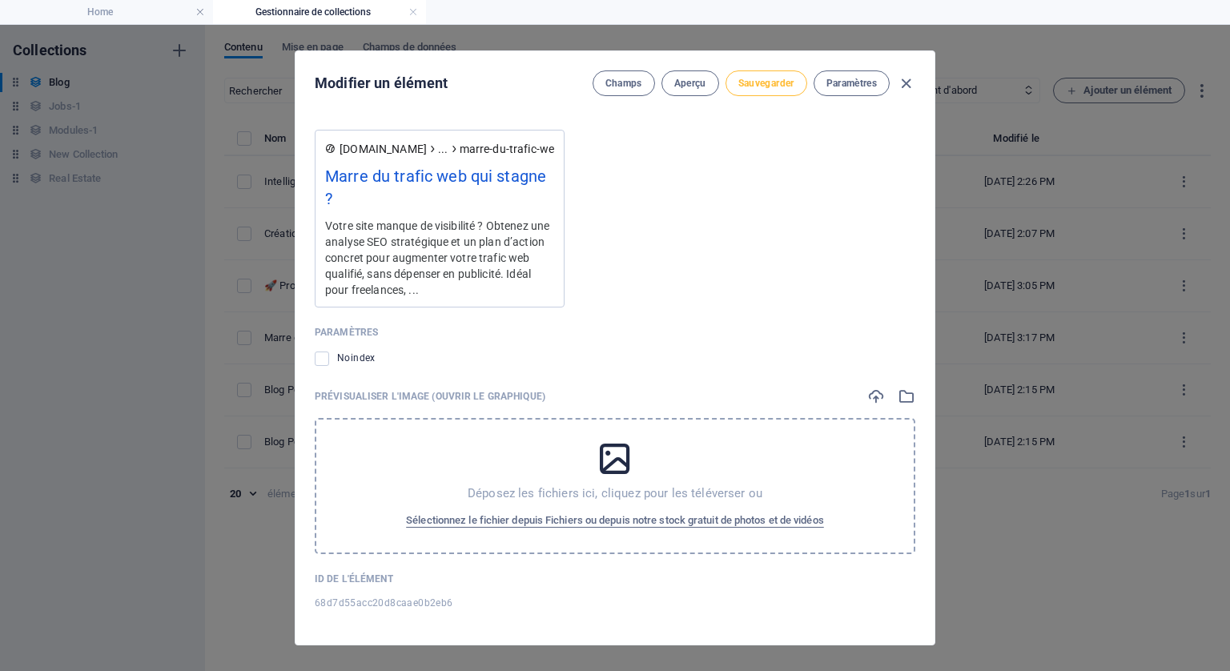
type input "booster trafic web, augmenter trafic site internet, audit SEO personnalisé, str…"
click at [762, 77] on span "Sauvegarder" at bounding box center [766, 83] width 56 height 13
click at [904, 78] on icon "button" at bounding box center [906, 83] width 18 height 18
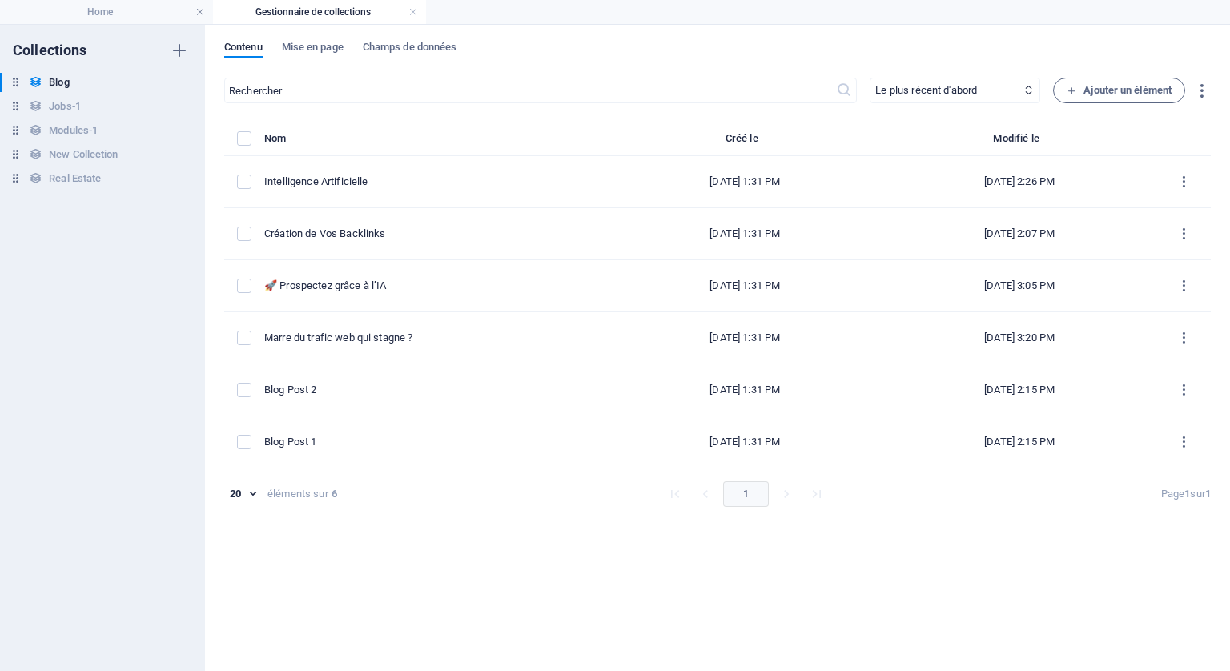
type input "[DATE]"
type input "marre-du-trafic-web-qui-stagne"
click at [104, 11] on h4 "Home" at bounding box center [106, 12] width 213 height 18
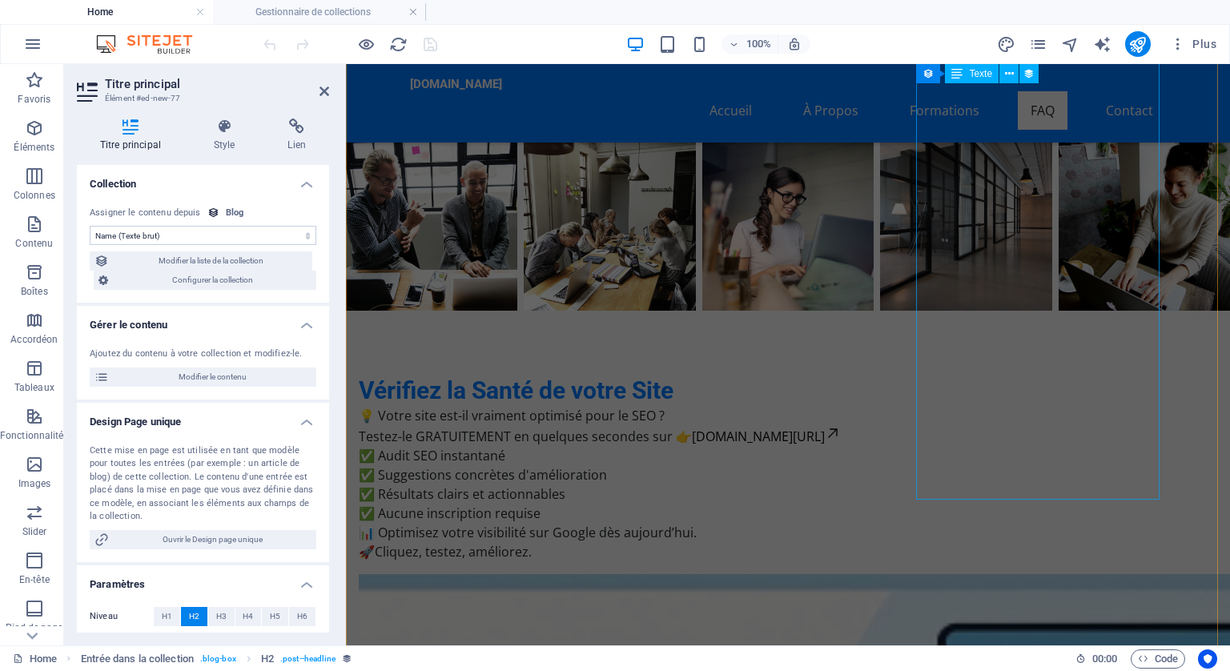
scroll to position [6110, 0]
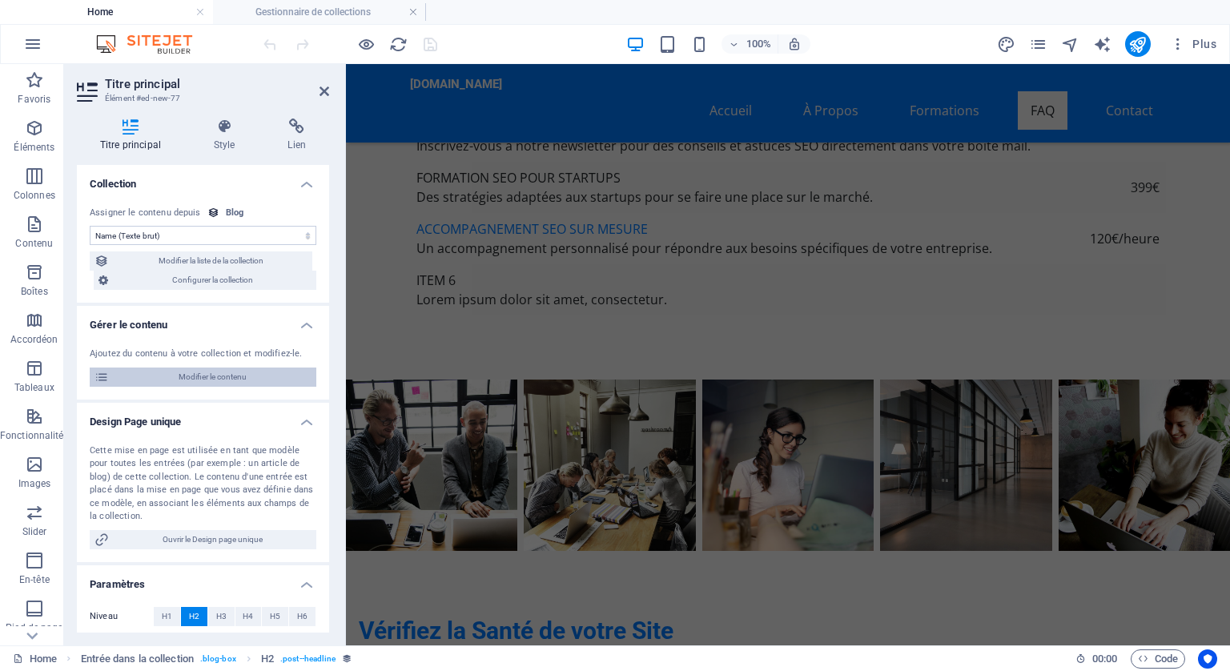
click at [203, 372] on span "Modifier le contenu" at bounding box center [213, 377] width 198 height 19
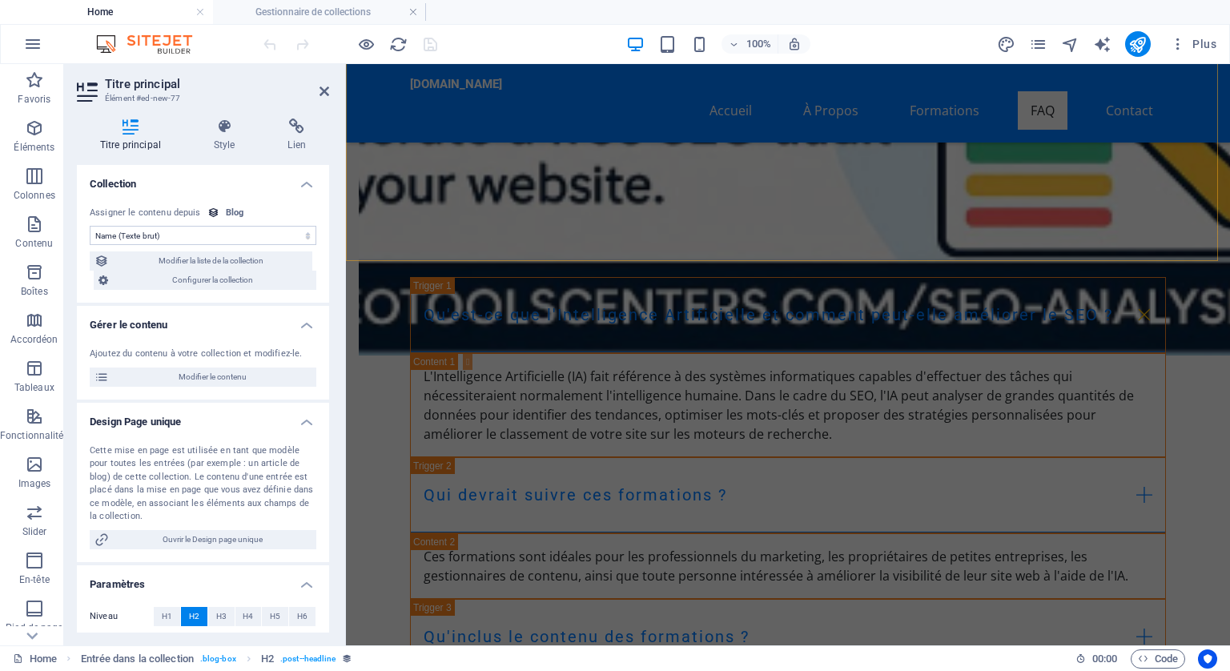
scroll to position [7152, 0]
click at [1145, 42] on icon "publish" at bounding box center [1138, 44] width 18 height 18
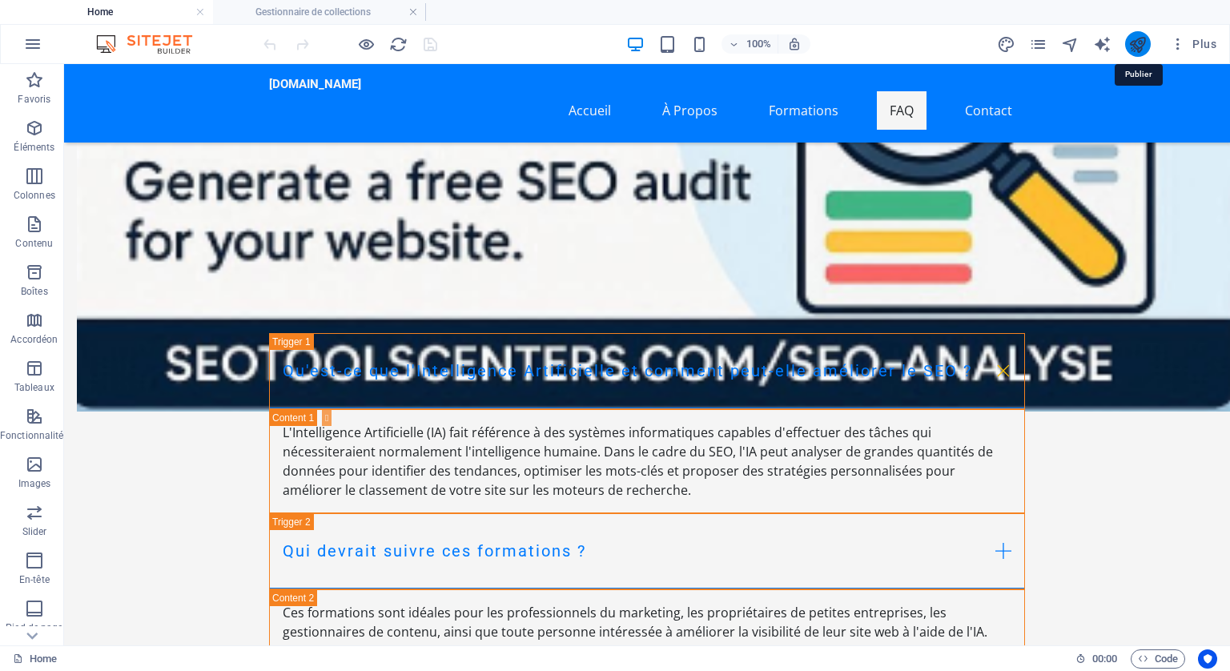
scroll to position [7209, 0]
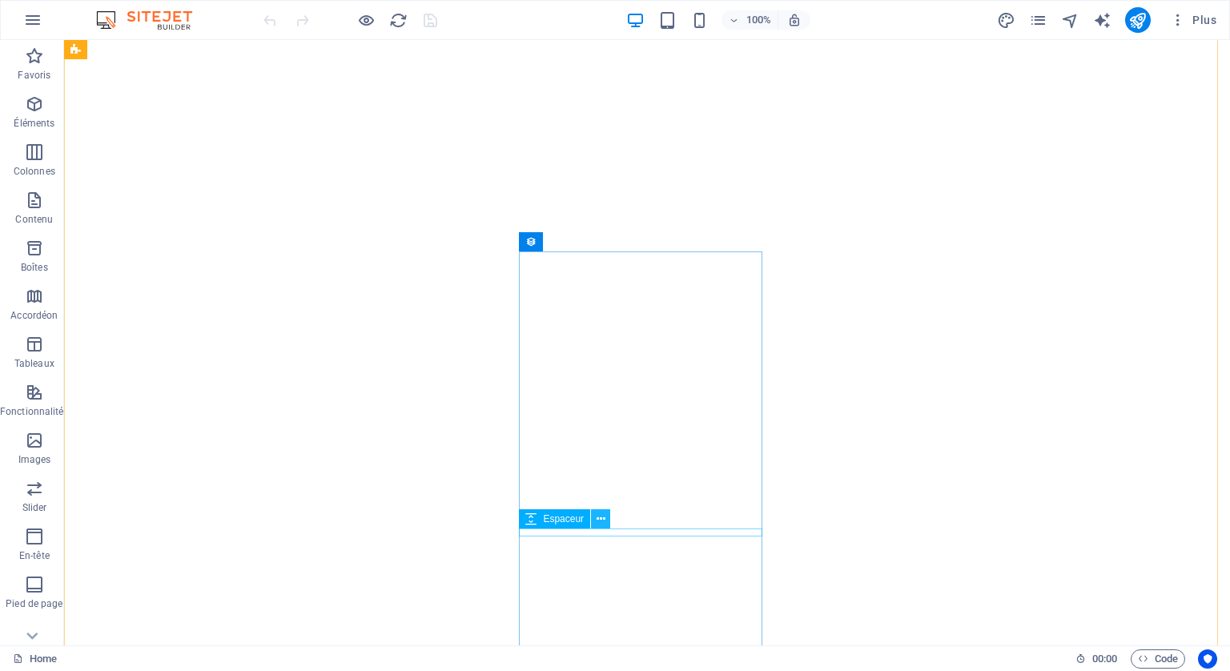
click at [604, 516] on icon at bounding box center [601, 519] width 9 height 17
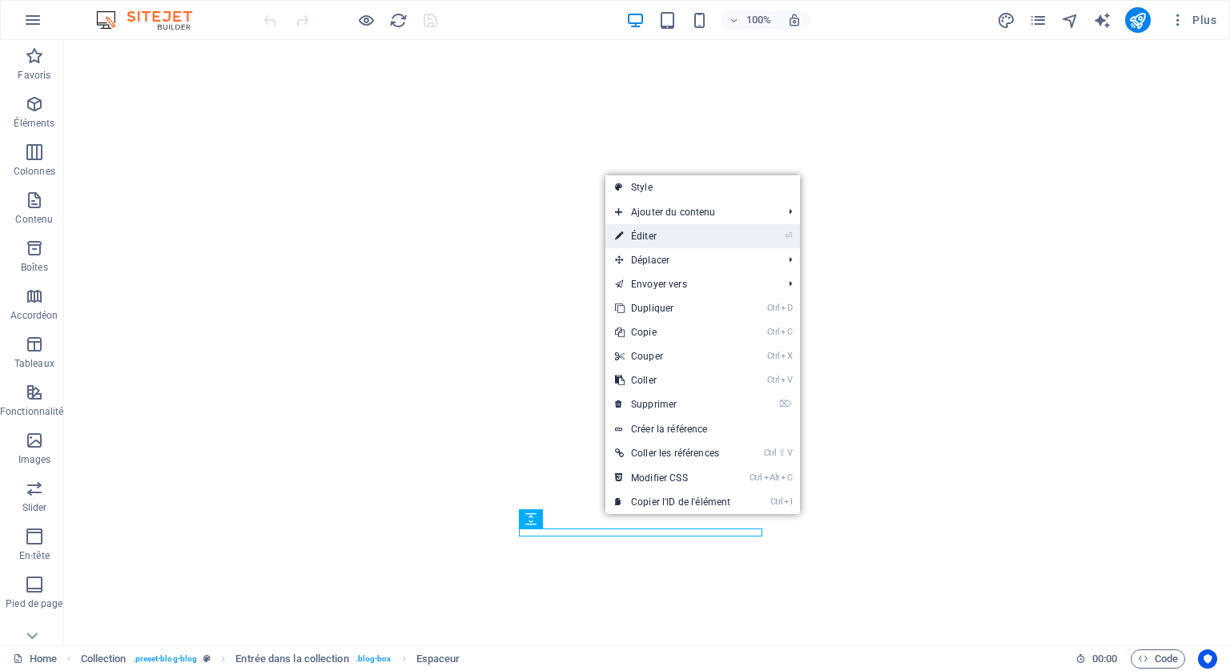
click at [650, 227] on link "⏎ Éditer" at bounding box center [673, 236] width 135 height 24
select select "px"
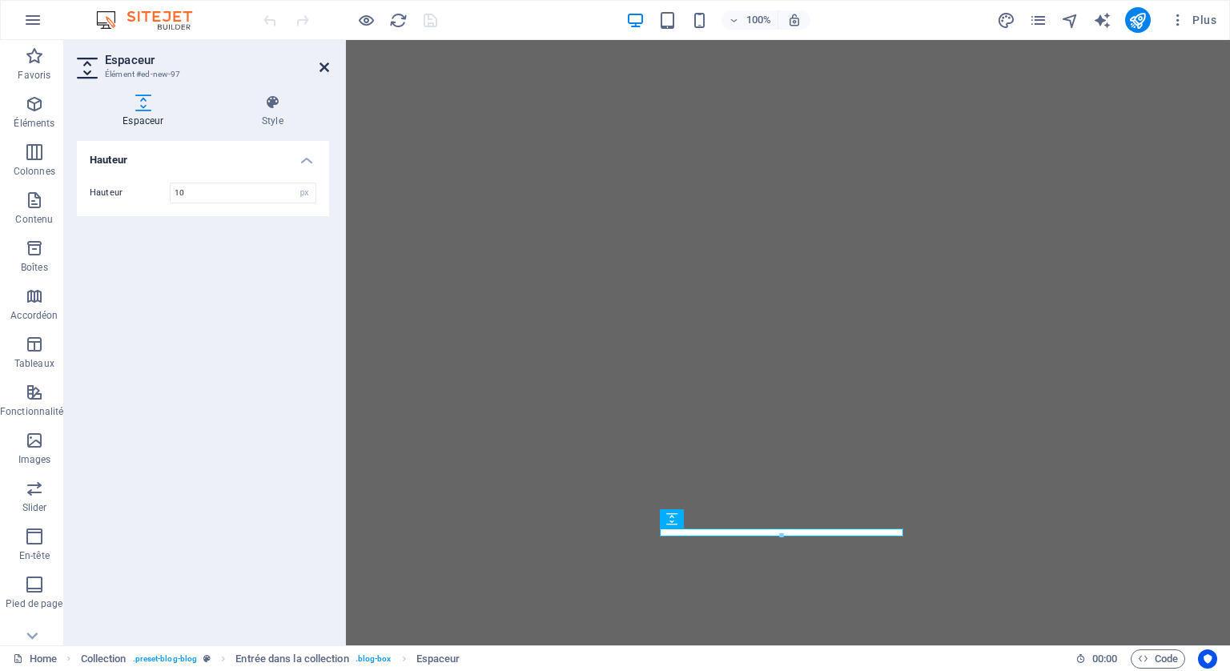
click at [326, 66] on icon at bounding box center [325, 67] width 10 height 13
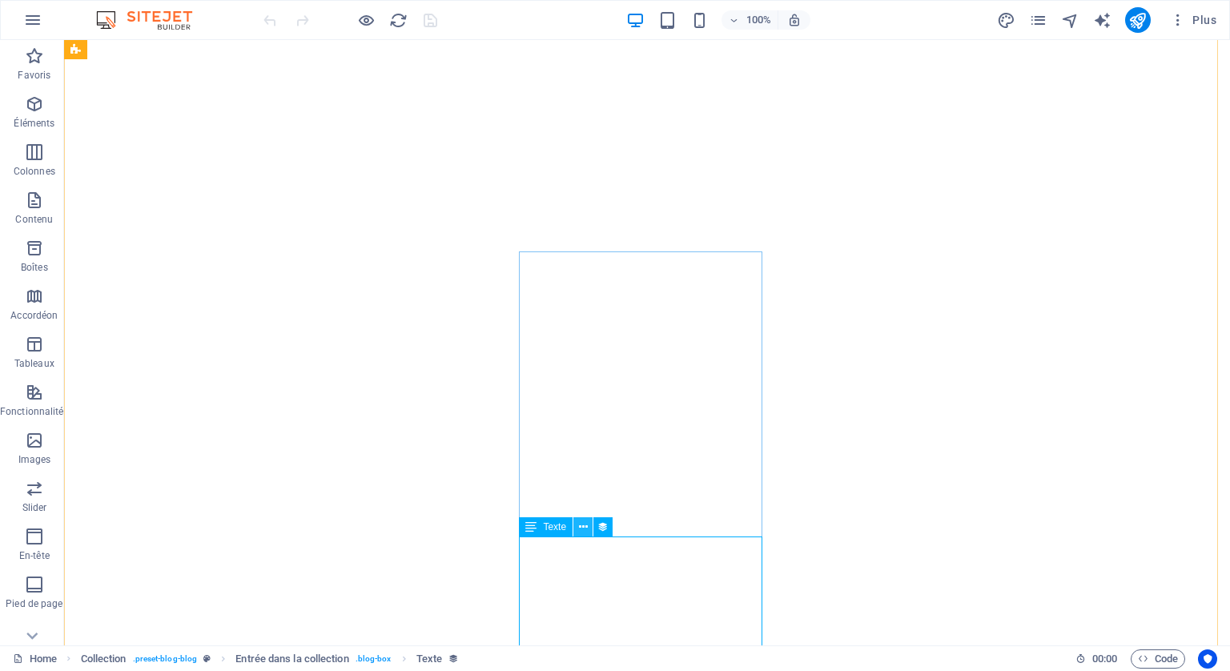
click at [583, 524] on icon at bounding box center [583, 527] width 9 height 17
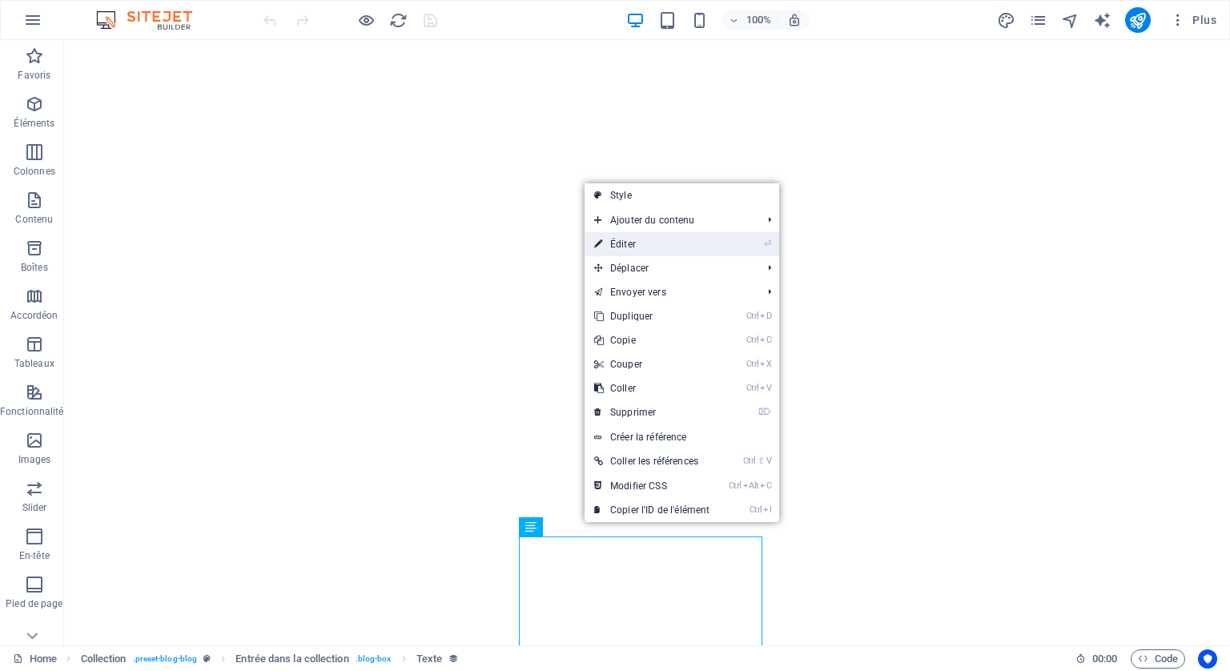
click at [618, 239] on link "⏎ Éditer" at bounding box center [652, 244] width 135 height 24
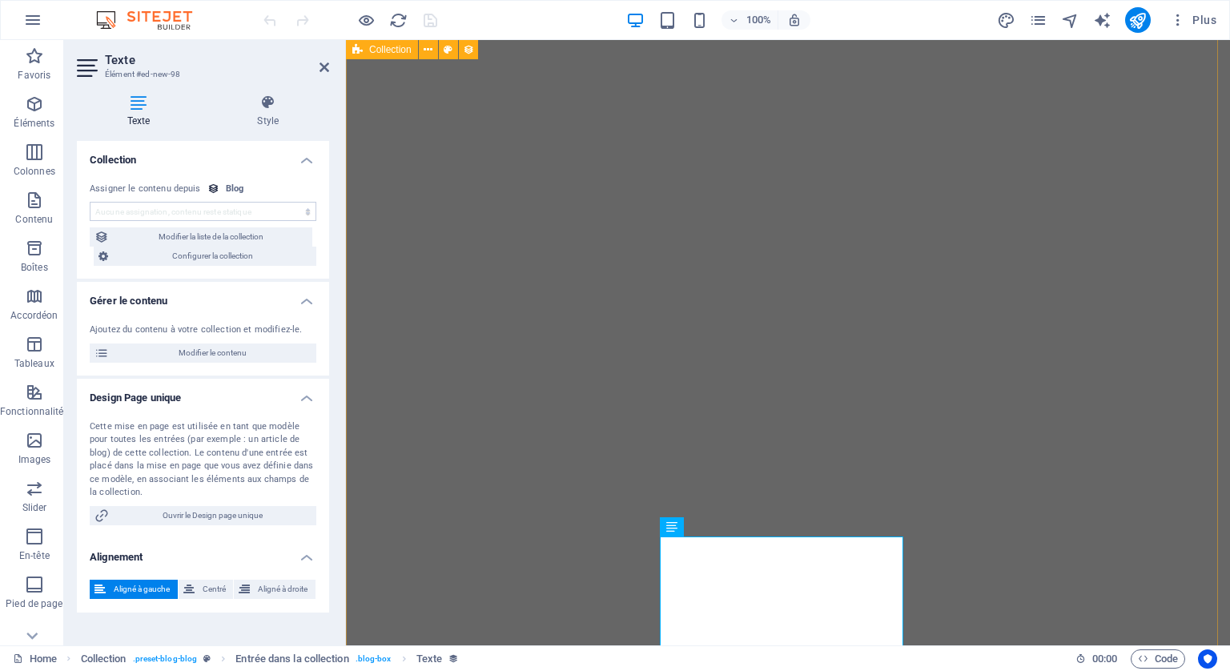
select select "description"
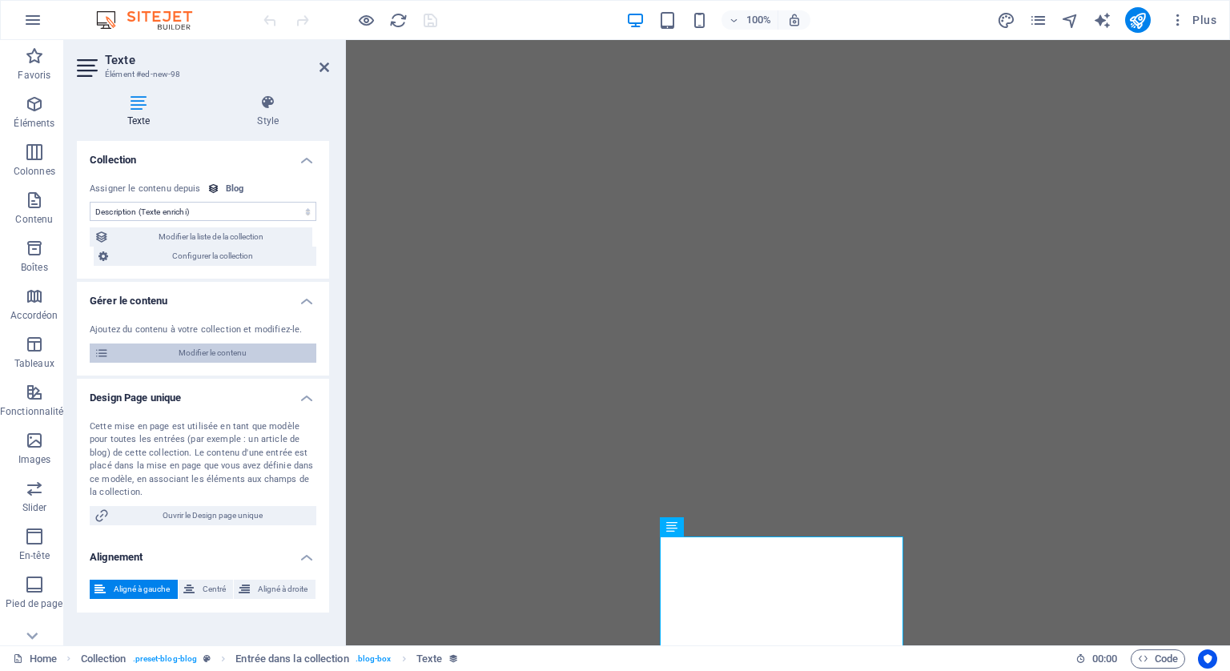
click at [210, 348] on span "Modifier le contenu" at bounding box center [213, 353] width 198 height 19
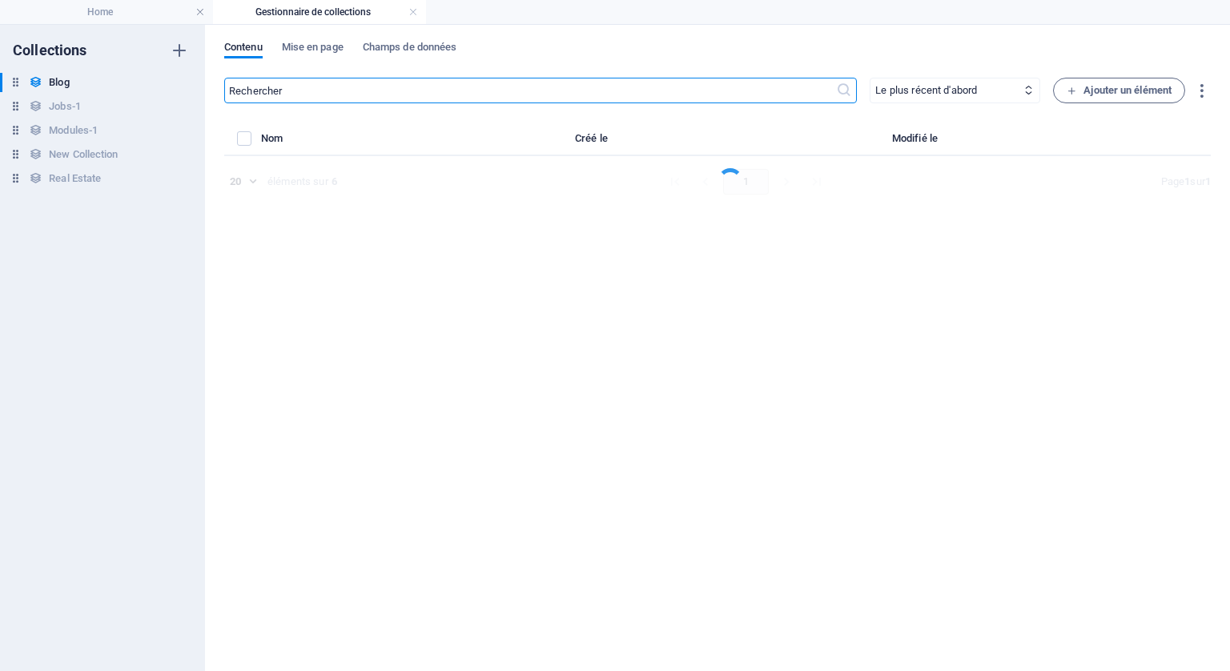
select select "Category 1"
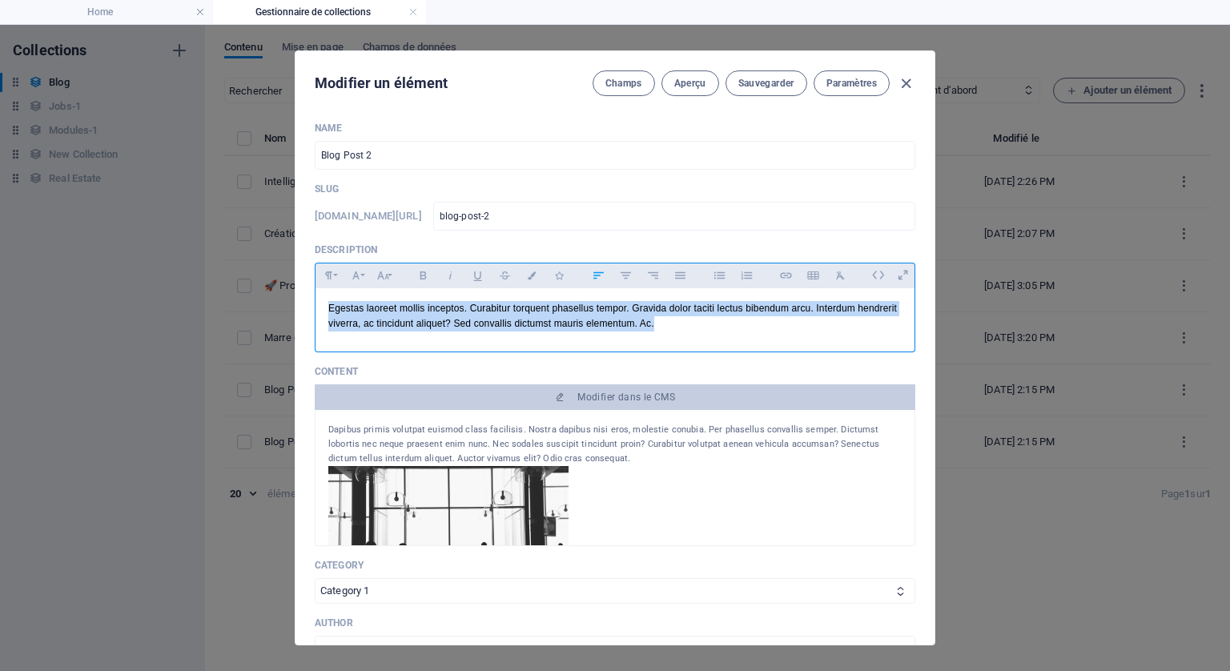
drag, startPoint x: 663, startPoint y: 322, endPoint x: 307, endPoint y: 300, distance: 357.1
click at [307, 300] on div "Name Blog Post 2 ​ Slug [DOMAIN_NAME][URL] blog-post-2 ​ Description Paragraph …" at bounding box center [615, 377] width 639 height 536
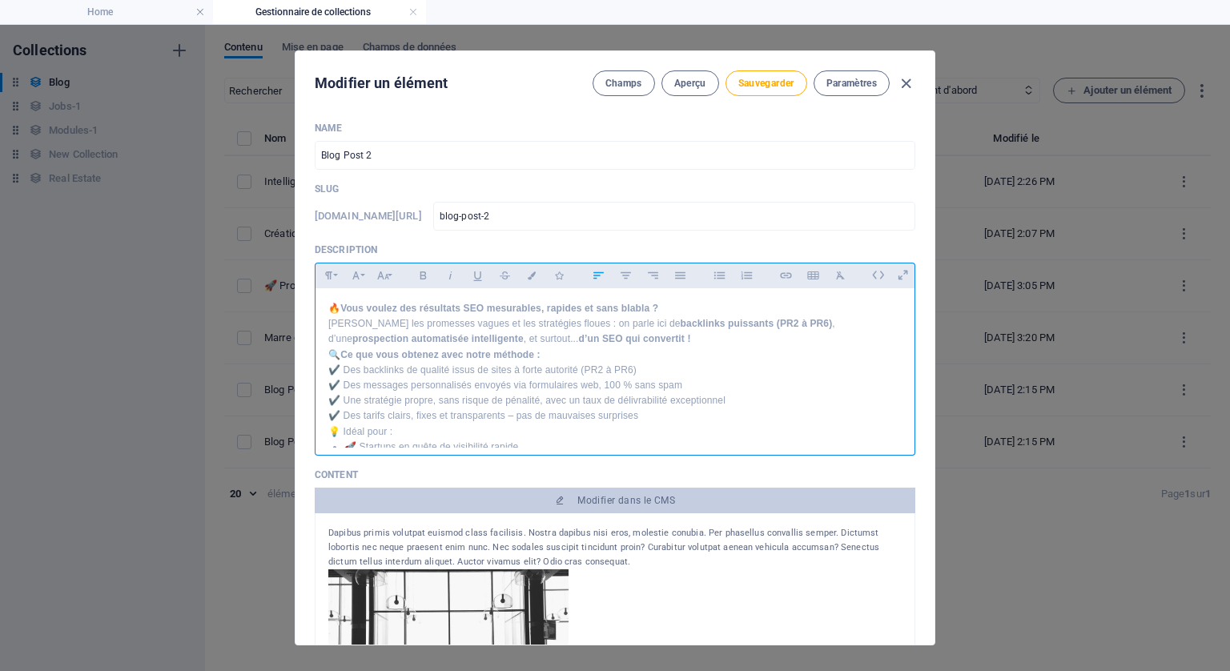
scroll to position [54, 0]
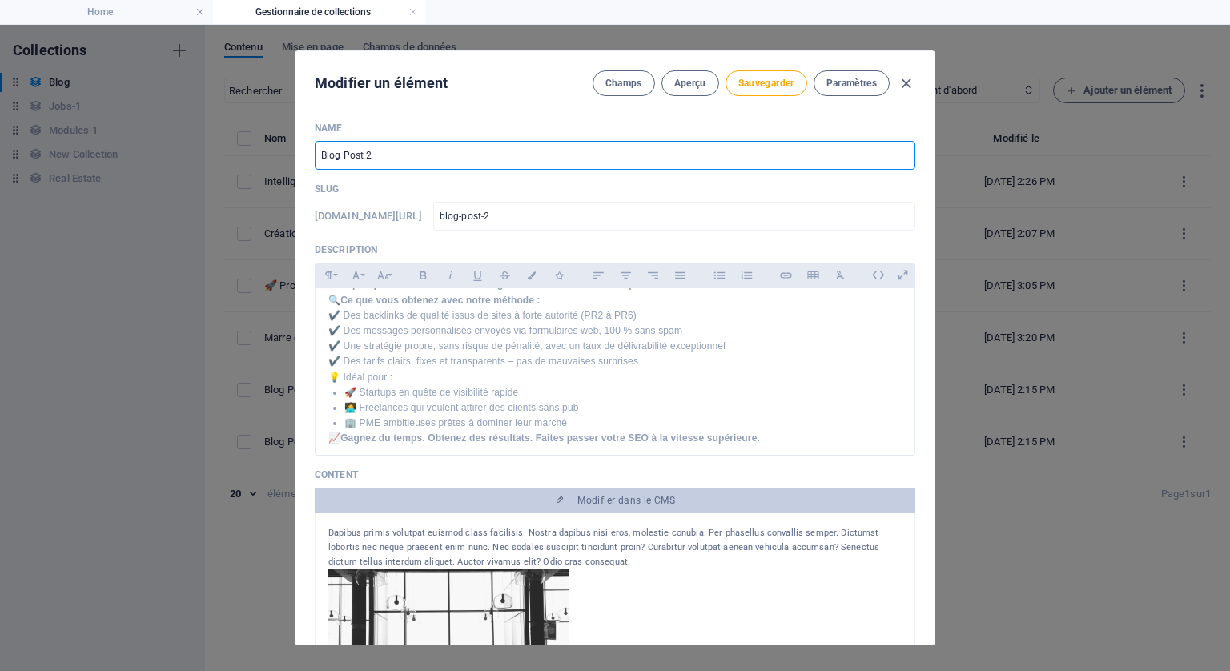
drag, startPoint x: 416, startPoint y: 152, endPoint x: 269, endPoint y: 135, distance: 148.3
click at [269, 135] on div "Modifier un élément Champs Aperçu Sauvegarder Paramètres Name Blog Post 2 ​ Slu…" at bounding box center [615, 348] width 1230 height 646
paste input "🔥 Vous voulez des résultats SEO mesurables, rapides et sans blabla ?"
type input "🔥 Vous voulez des résultats SEO mesurables, rapides et sans blabla ?"
type input "vous-voulez-des-resultats-seo-mesurables-rapides-et-sans-blabla"
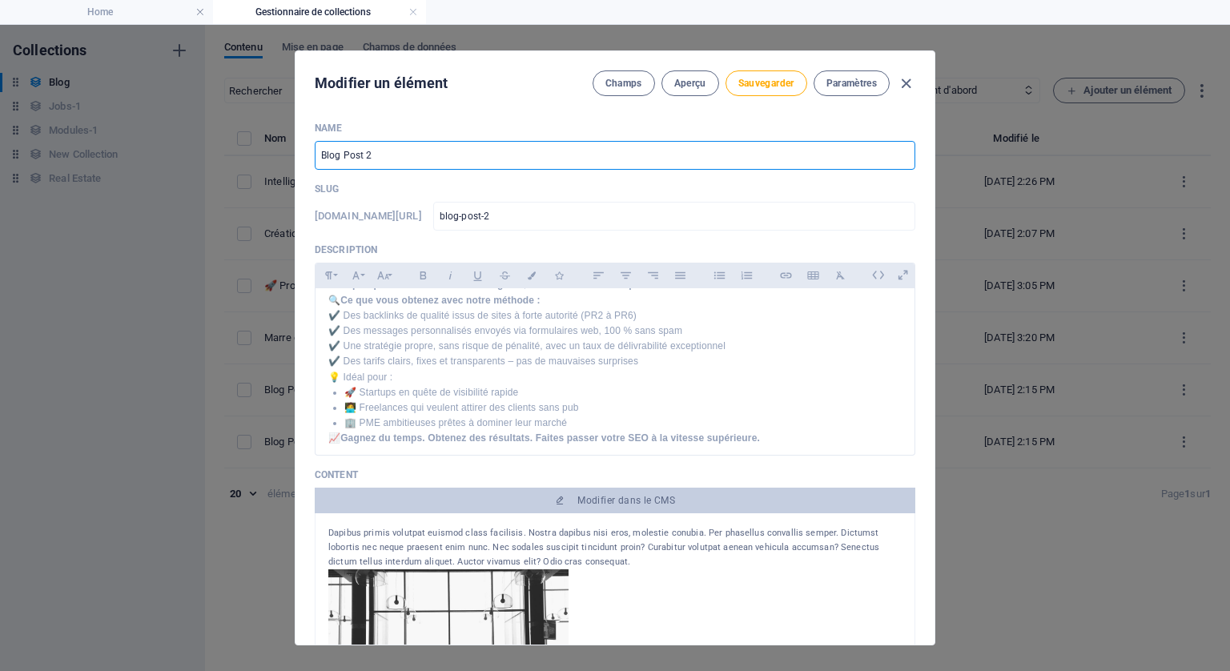
type input "vous-voulez-des-resultats-seo-mesurables-rapides-et-sans-blabla"
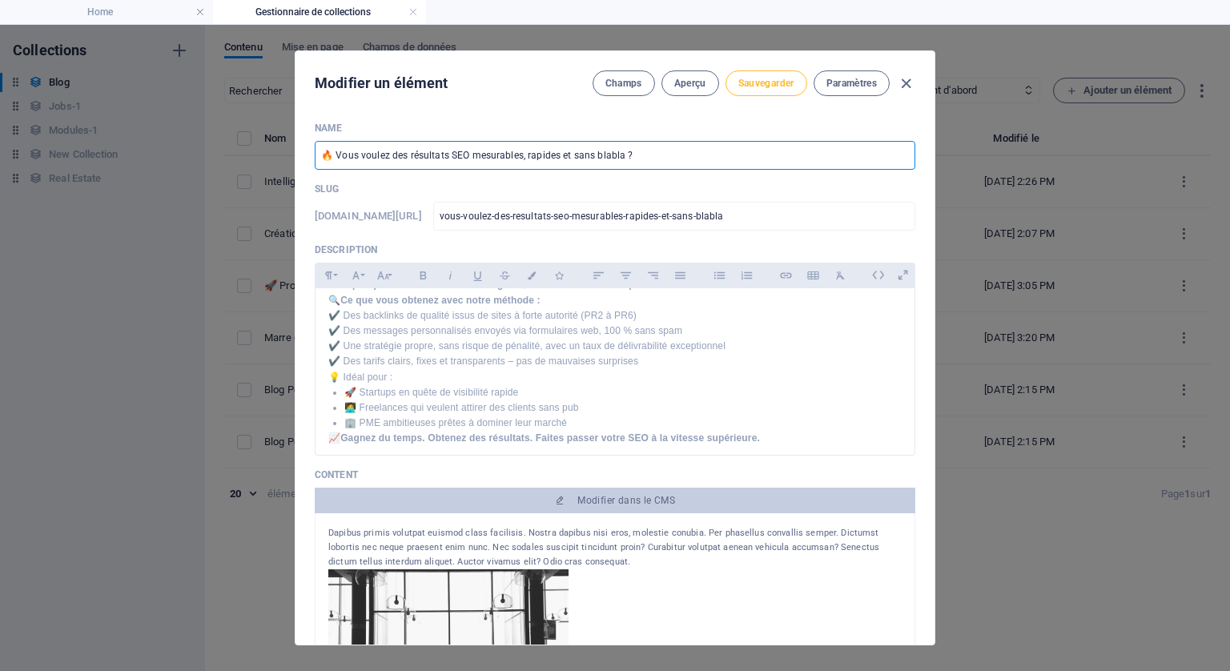
type input "🔥 Vous voulez des résultats SEO mesurables, rapides et sans blabla ?"
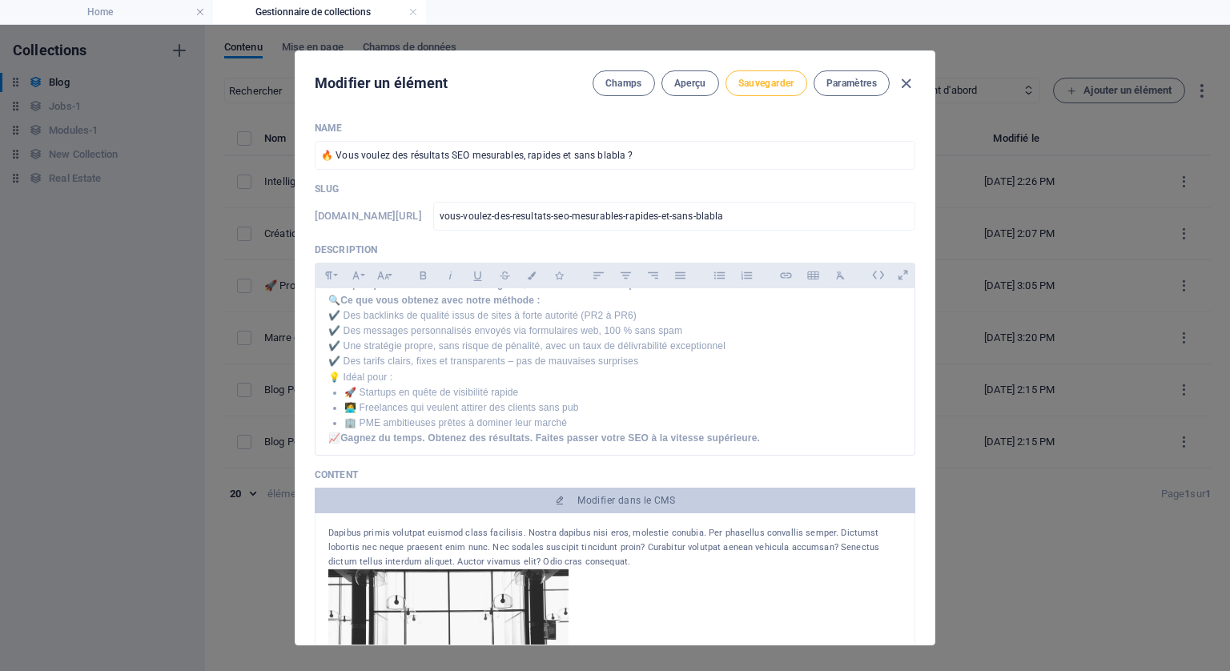
click at [757, 82] on span "Sauvegarder" at bounding box center [766, 83] width 56 height 13
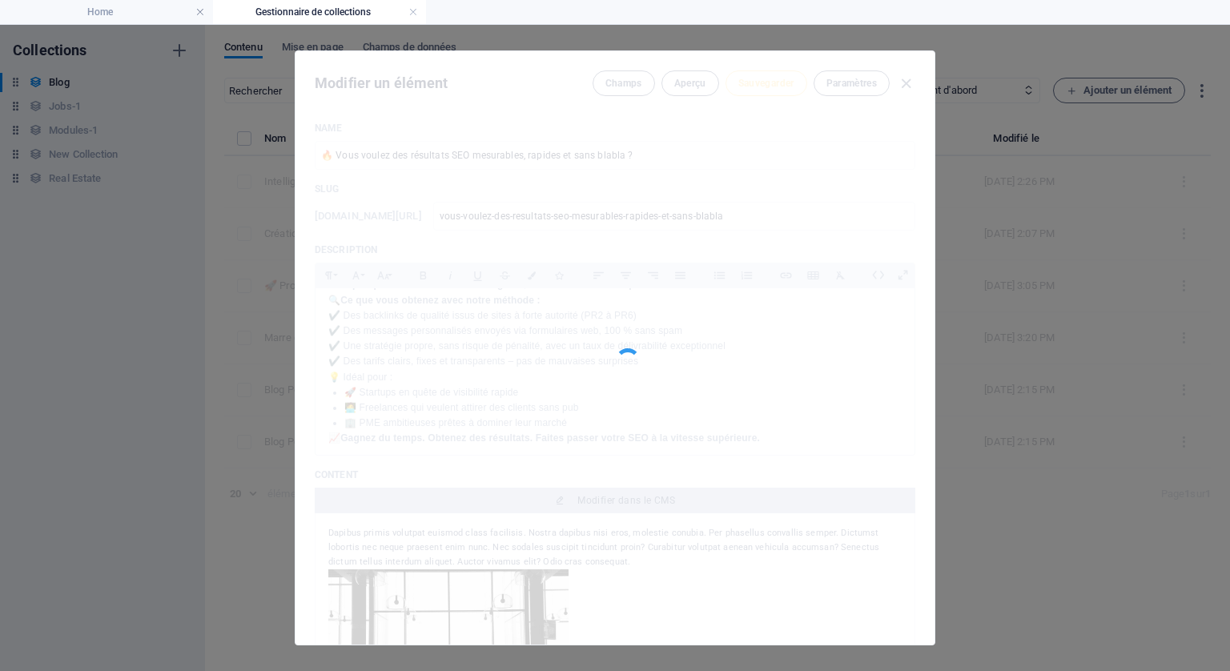
type input "vous-voulez-des-resultats-seo-mesurables-rapides-et-sans-blabla"
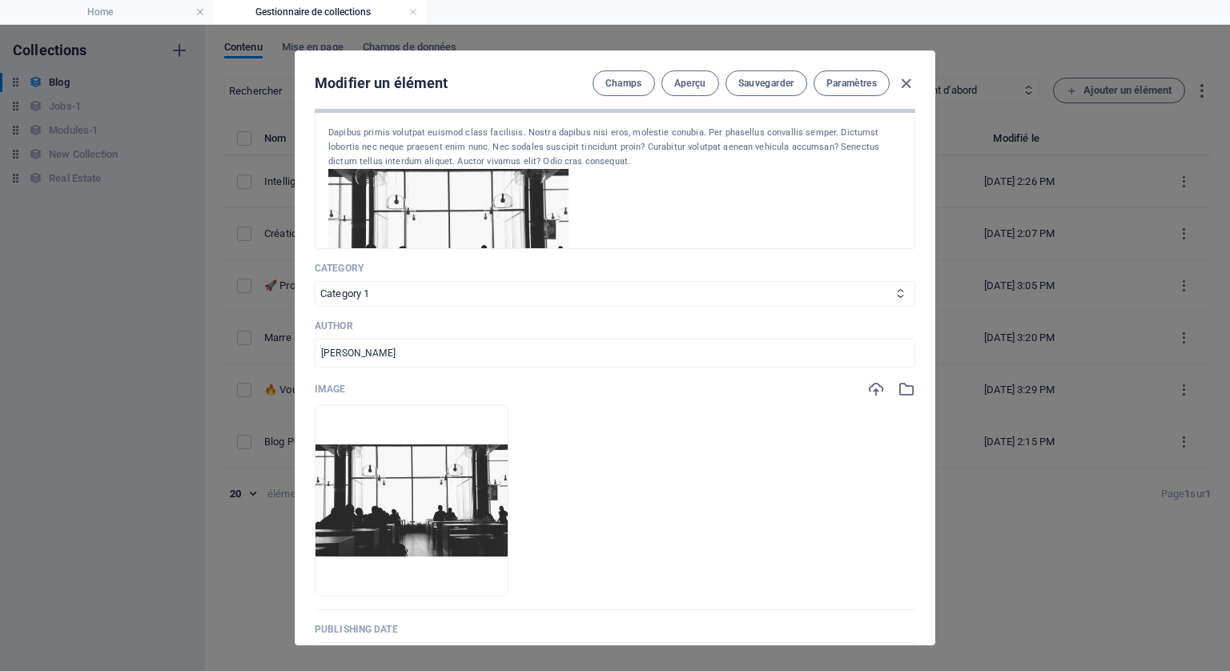
scroll to position [80, 0]
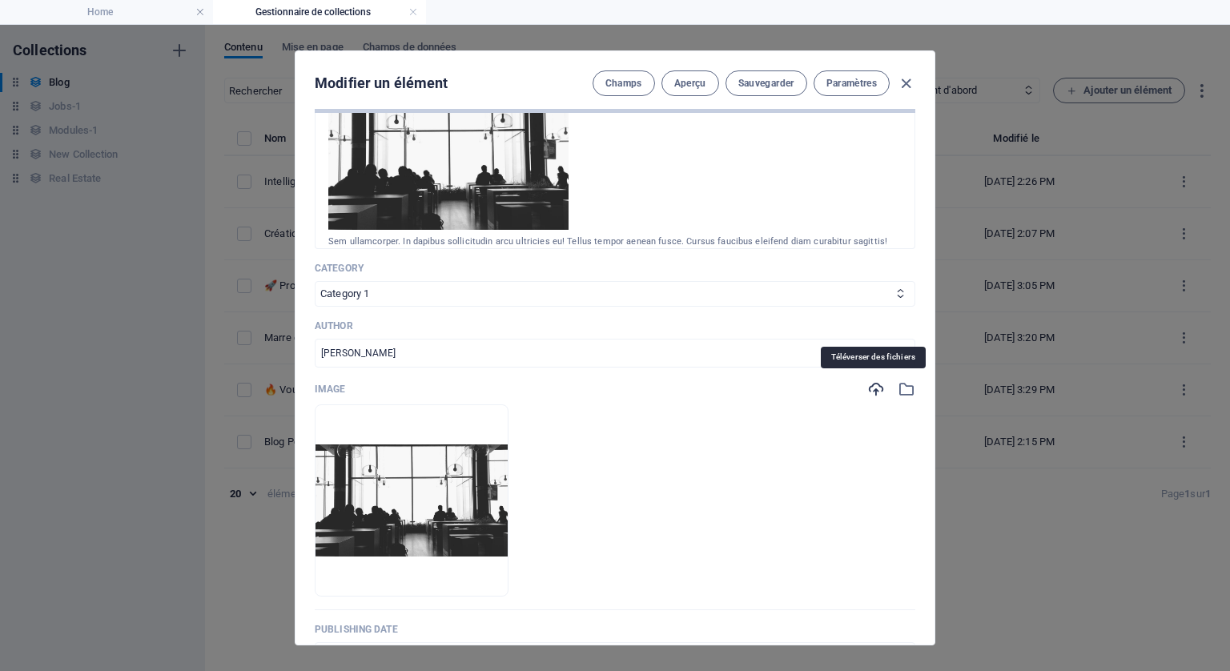
click at [871, 382] on icon "button" at bounding box center [876, 389] width 18 height 18
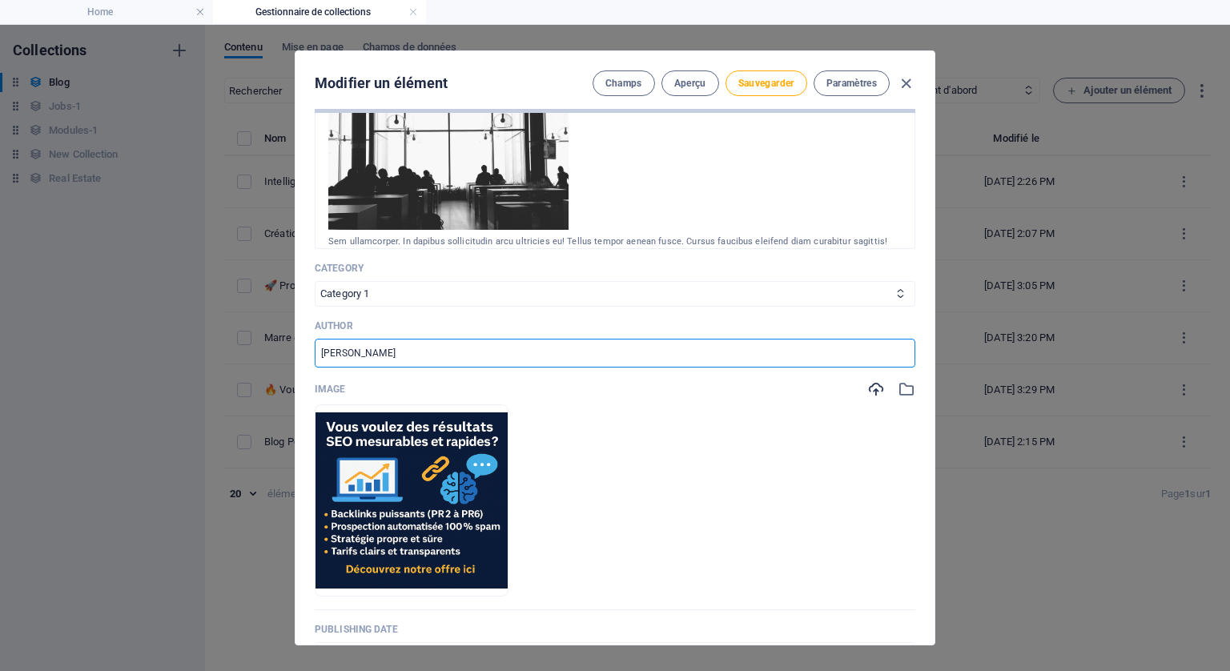
drag, startPoint x: 388, startPoint y: 348, endPoint x: 321, endPoint y: 336, distance: 67.4
click at [321, 336] on div "Author Mario Rossi ​" at bounding box center [615, 344] width 601 height 48
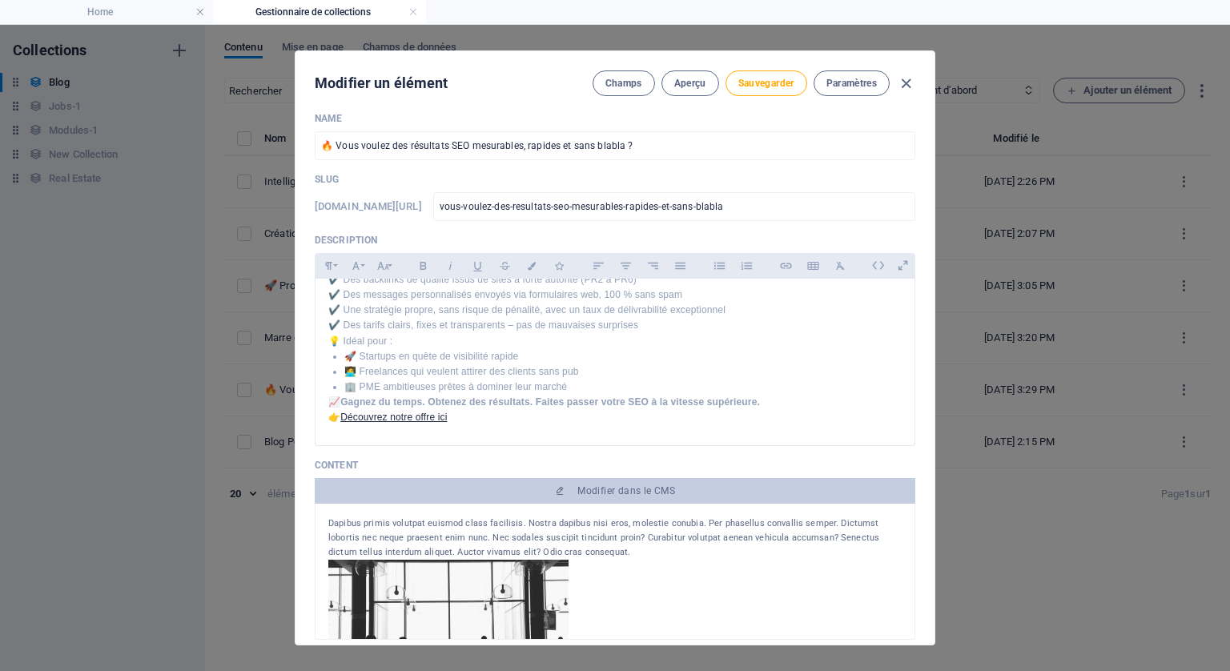
scroll to position [0, 0]
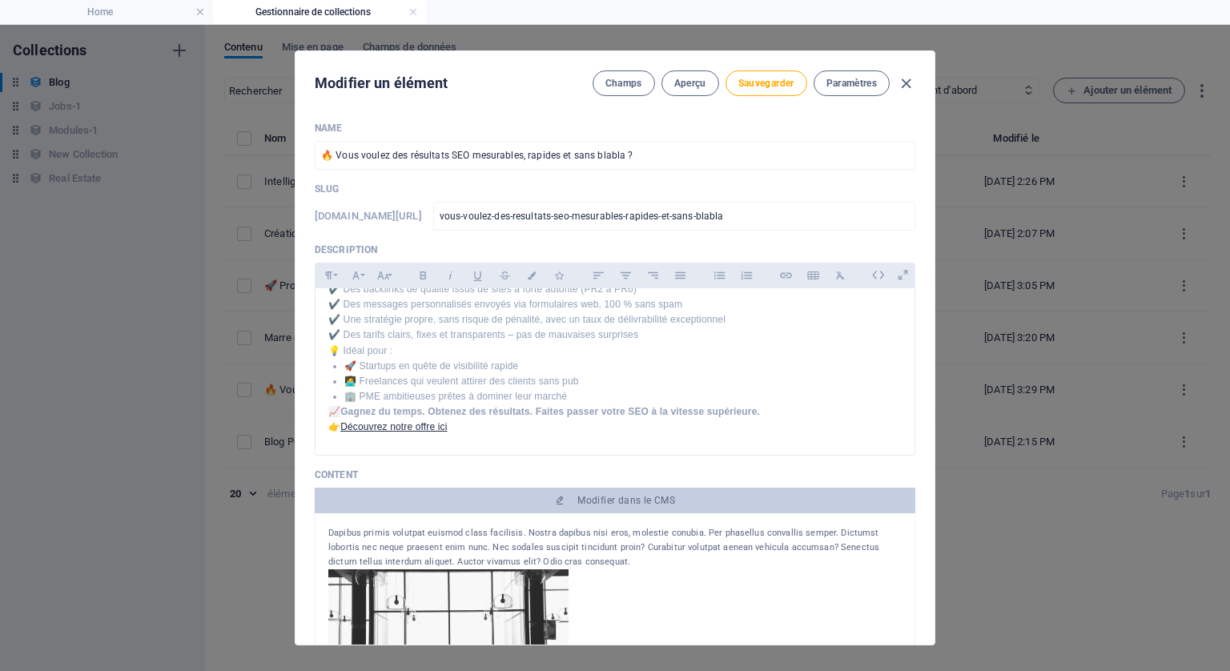
type input "Cesar"
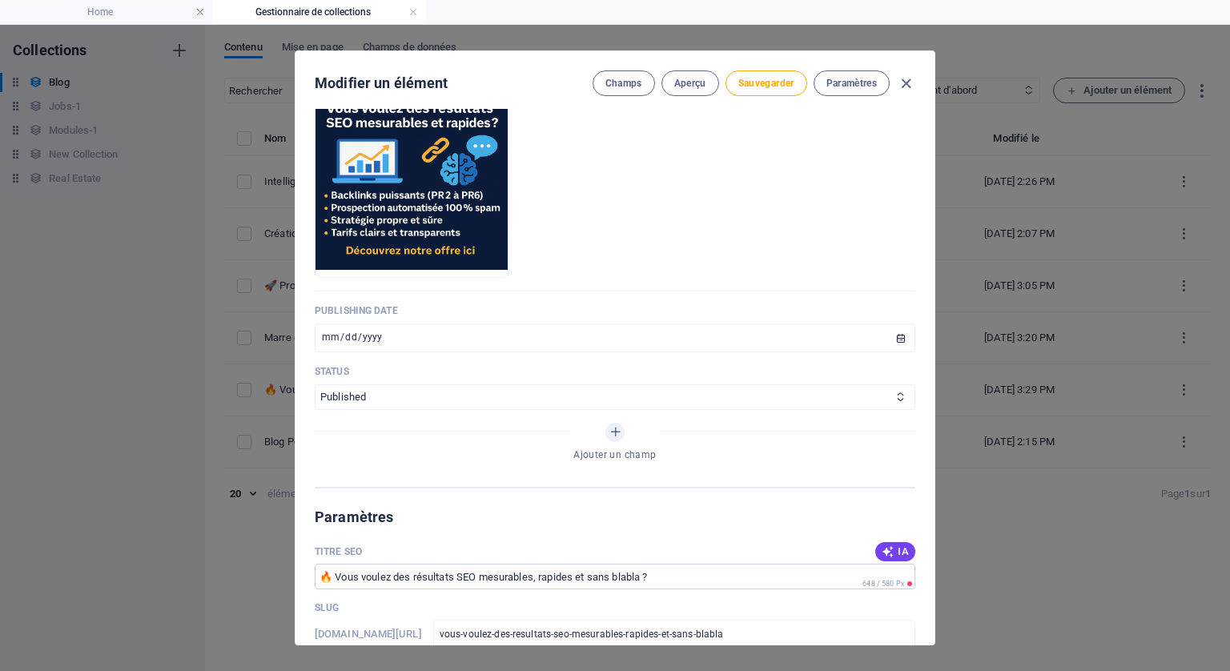
scroll to position [721, 0]
click at [895, 339] on input "2024-08-22" at bounding box center [615, 336] width 601 height 29
type input "2025-09-24"
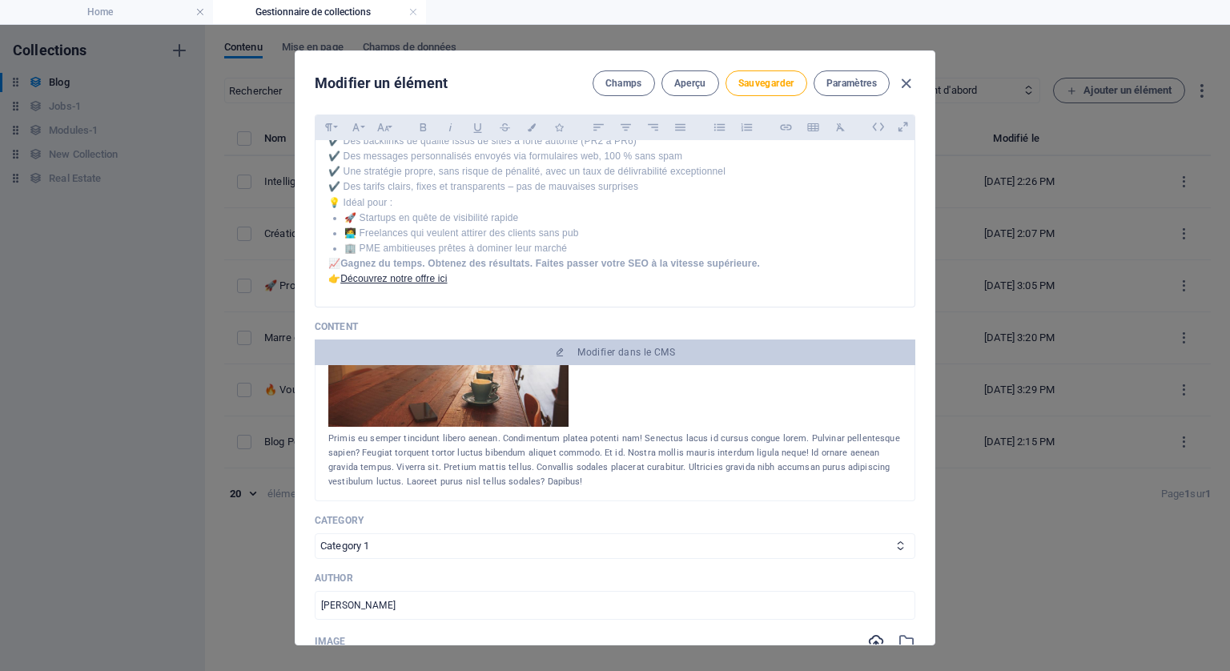
scroll to position [80, 0]
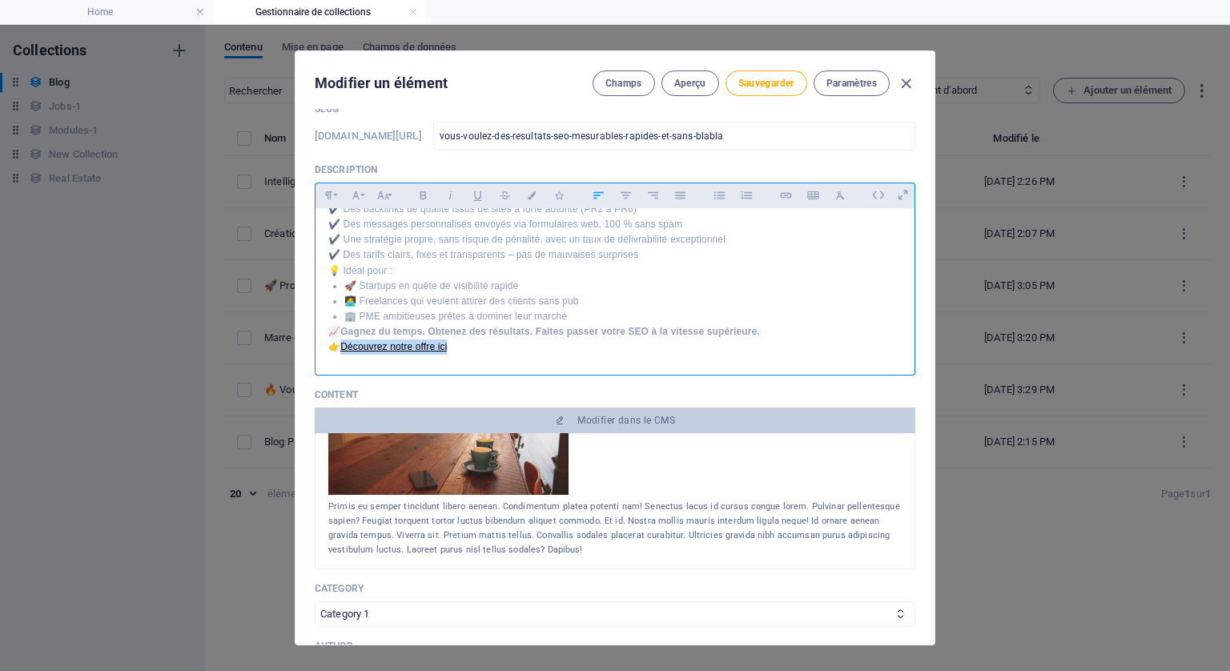
drag, startPoint x: 451, startPoint y: 343, endPoint x: 343, endPoint y: 344, distance: 108.1
click at [343, 344] on p "👉 Découvrez notre offre ici" at bounding box center [614, 347] width 573 height 15
click at [782, 192] on icon "button" at bounding box center [785, 195] width 11 height 6
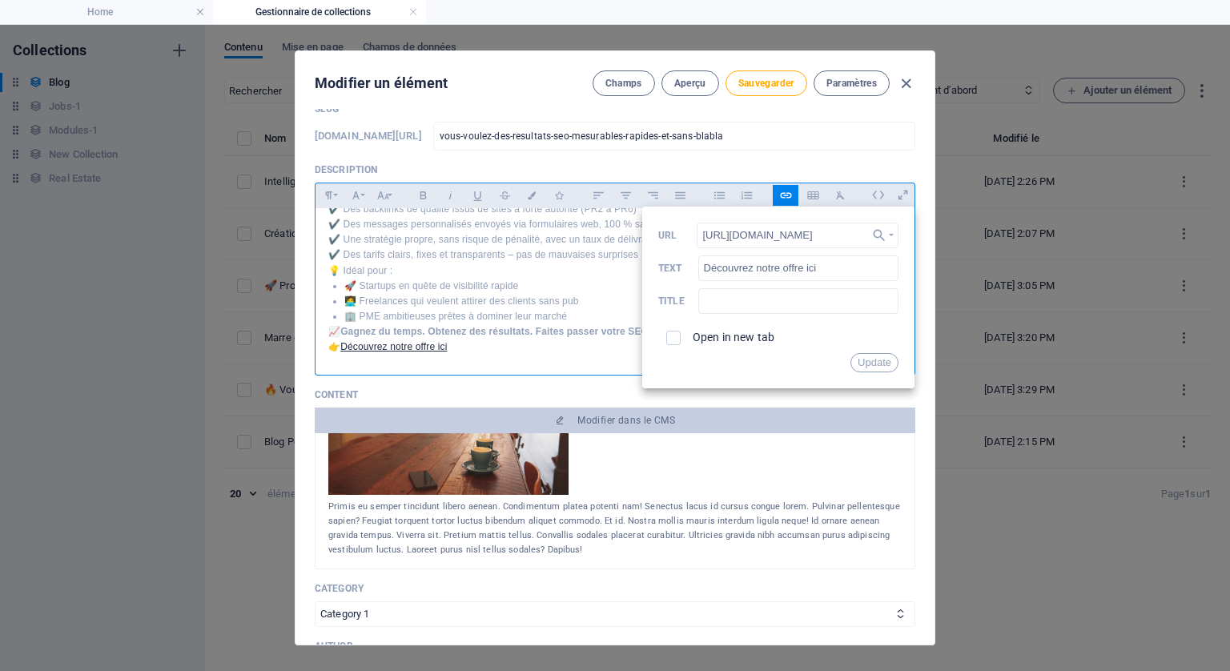
scroll to position [0, 429]
click at [674, 332] on input "checkbox" at bounding box center [671, 335] width 14 height 14
checkbox input "true"
click at [846, 230] on input "https://strategicseoreview.online/resultats-seo-garantis-backlinks-pr-2-a-6-mes…" at bounding box center [798, 236] width 202 height 26
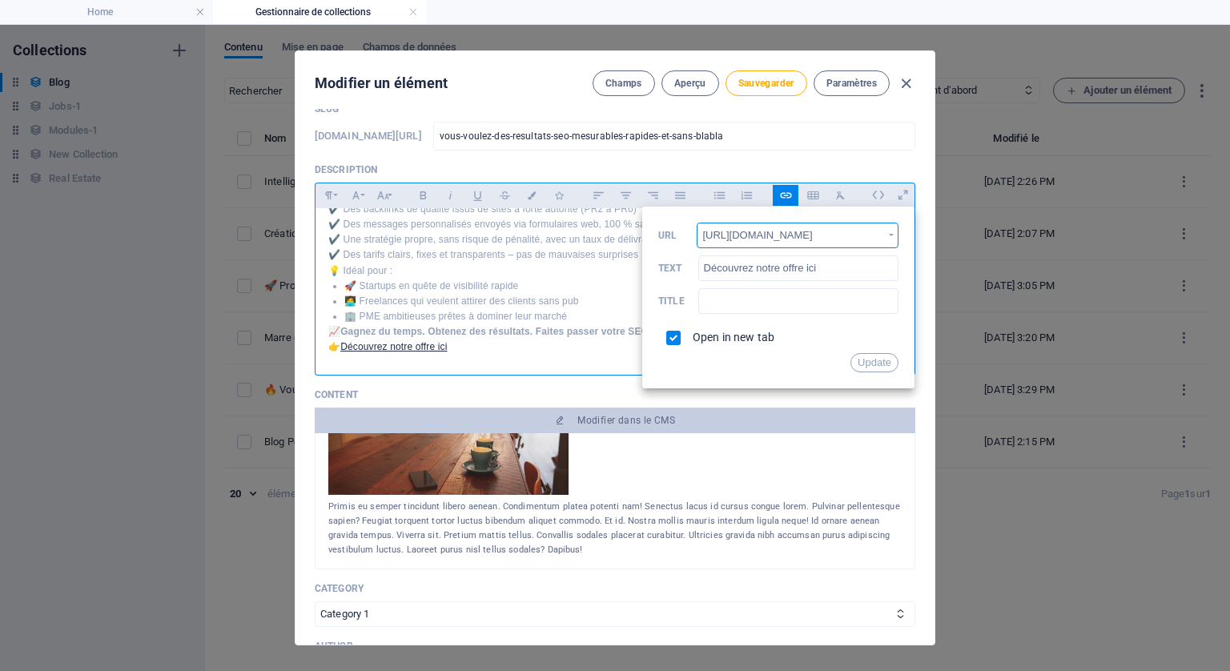
scroll to position [0, 429]
drag, startPoint x: 698, startPoint y: 233, endPoint x: 887, endPoint y: 243, distance: 189.3
click at [887, 243] on div "Back Choose Link Choisir le fichier... https://strategicseoreview.online/result…" at bounding box center [778, 298] width 272 height 182
click at [875, 358] on button "Update" at bounding box center [875, 362] width 48 height 19
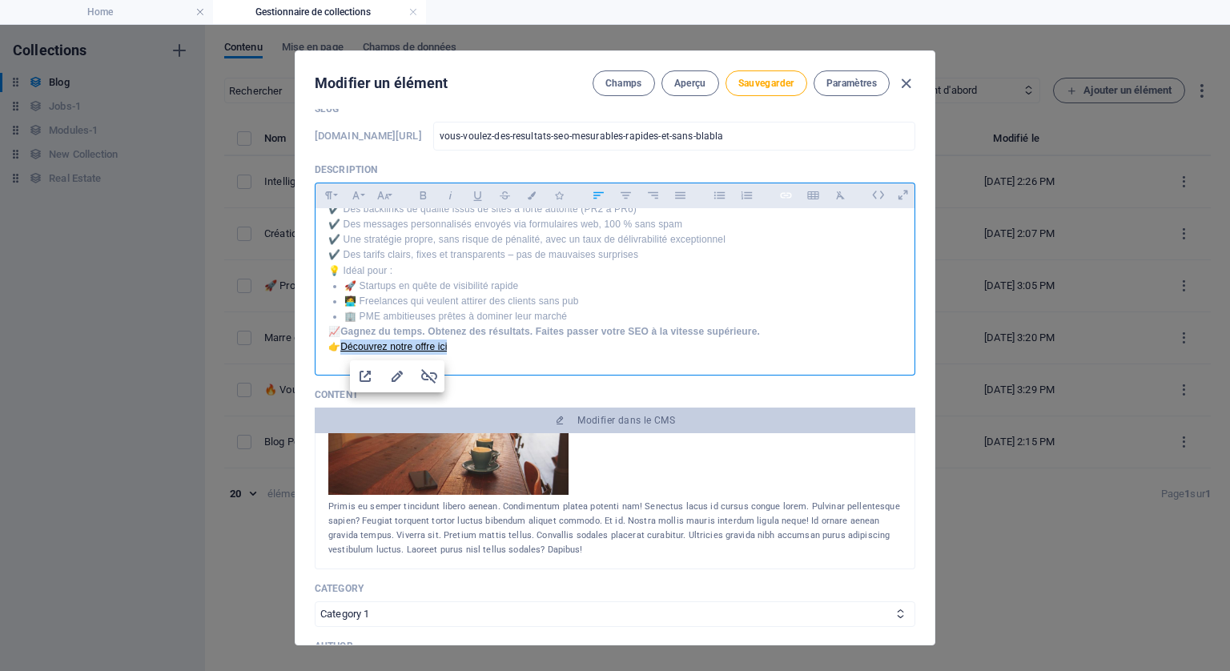
click at [780, 194] on icon "button" at bounding box center [785, 195] width 11 height 6
type input "Découvrez notre offre ici"
checkbox input "true"
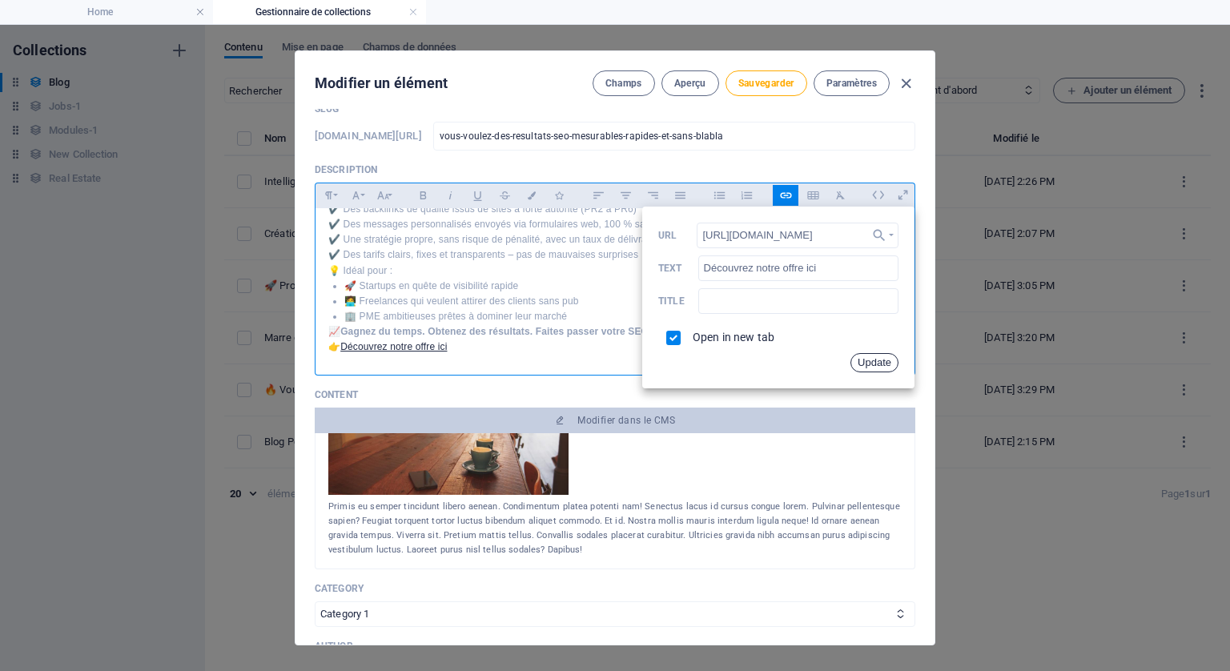
click at [869, 358] on button "Update" at bounding box center [875, 362] width 48 height 19
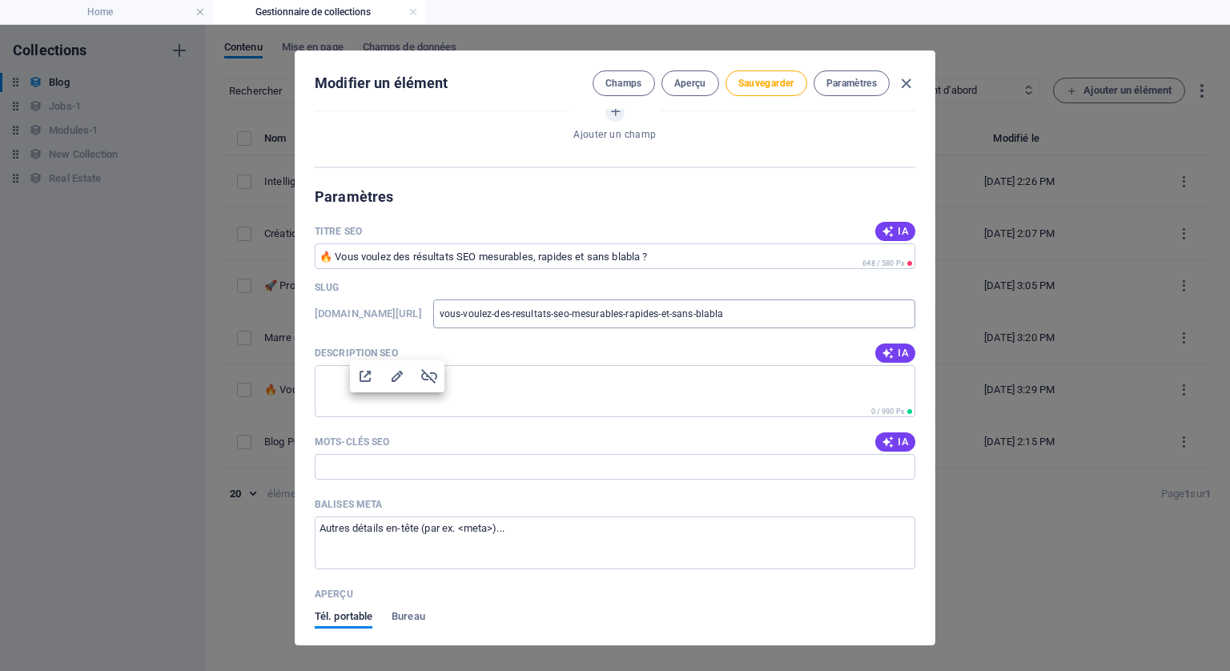
scroll to position [1041, 0]
drag, startPoint x: 397, startPoint y: 347, endPoint x: 316, endPoint y: 343, distance: 81.0
click at [316, 343] on div "Description SEO IA" at bounding box center [615, 352] width 601 height 24
copy p "Description SEO"
click at [398, 382] on textarea "Description SEO" at bounding box center [615, 390] width 601 height 52
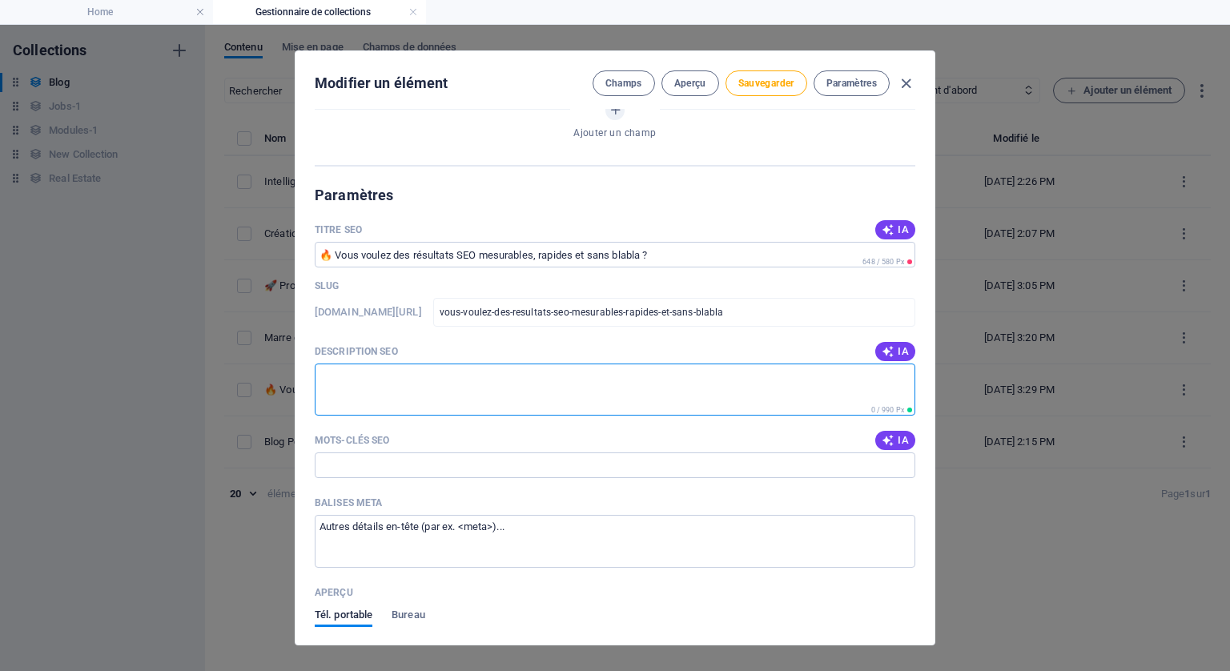
paste textarea "Obtenez des résultats SEO mesurables avec des backlinks puissants (PR2 à PR6), …"
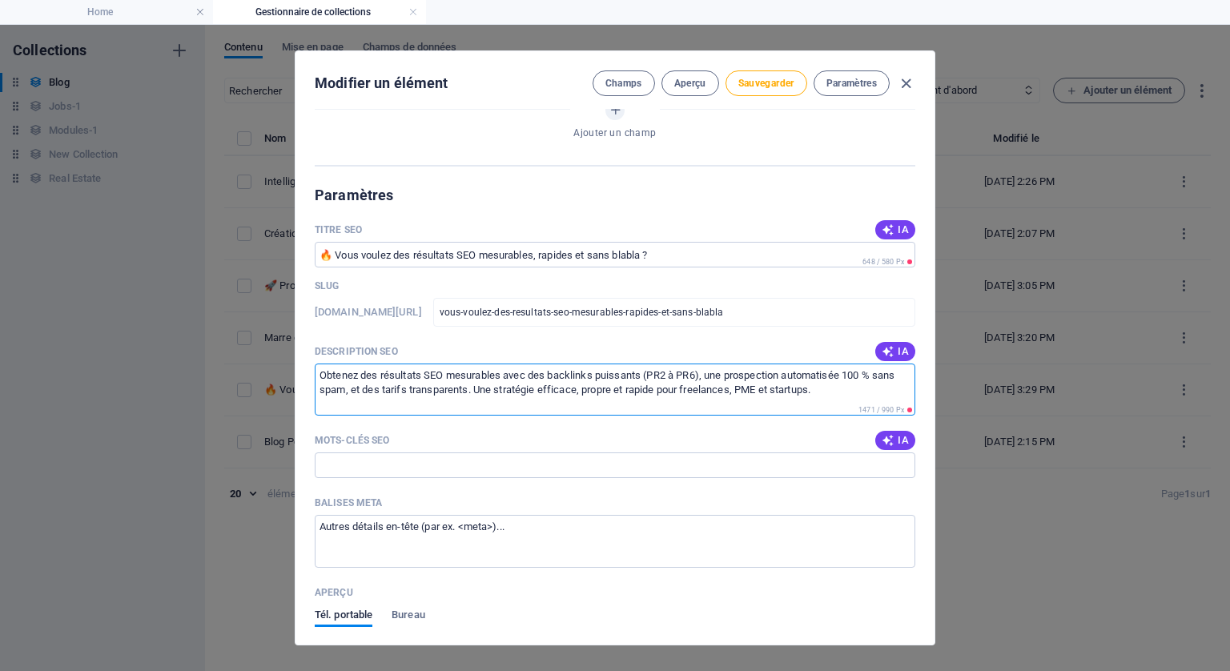
type textarea "Obtenez des résultats SEO mesurables avec des backlinks puissants (PR2 à PR6), …"
drag, startPoint x: 390, startPoint y: 452, endPoint x: 380, endPoint y: 444, distance: 12.5
click at [388, 453] on input "Mots-clés SEO" at bounding box center [615, 466] width 601 height 26
paste input "backlinks puissants PR2 à PR6, prospection automatisée sans spam, stratégie SEO…"
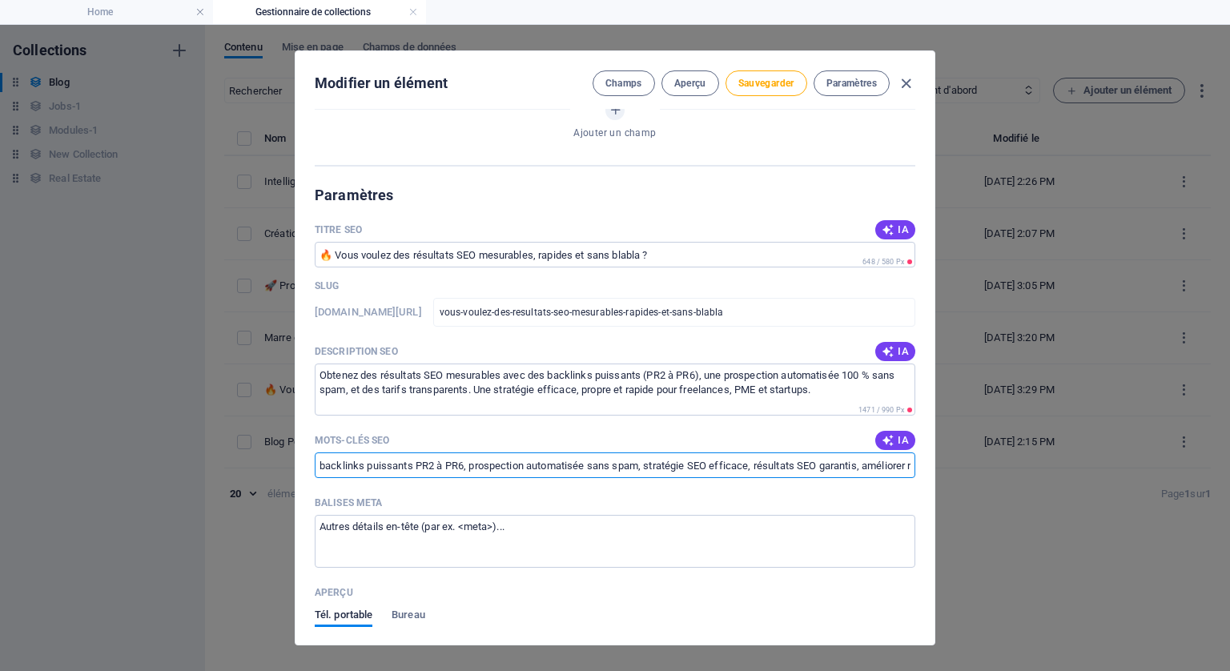
scroll to position [0, 1253]
drag, startPoint x: 791, startPoint y: 461, endPoint x: 916, endPoint y: 456, distance: 125.0
click at [916, 456] on div "Name 🔥 Vous voulez des résultats SEO mesurables, rapides et sans blabla ? ​ Slu…" at bounding box center [615, 377] width 639 height 536
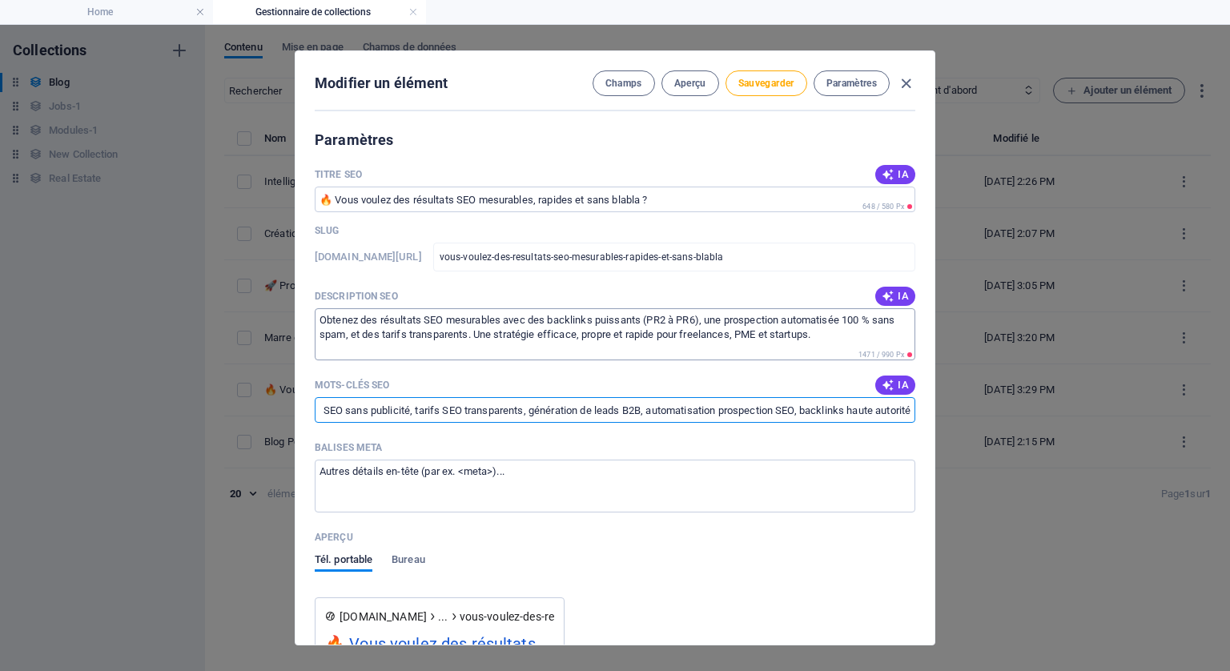
scroll to position [1282, 0]
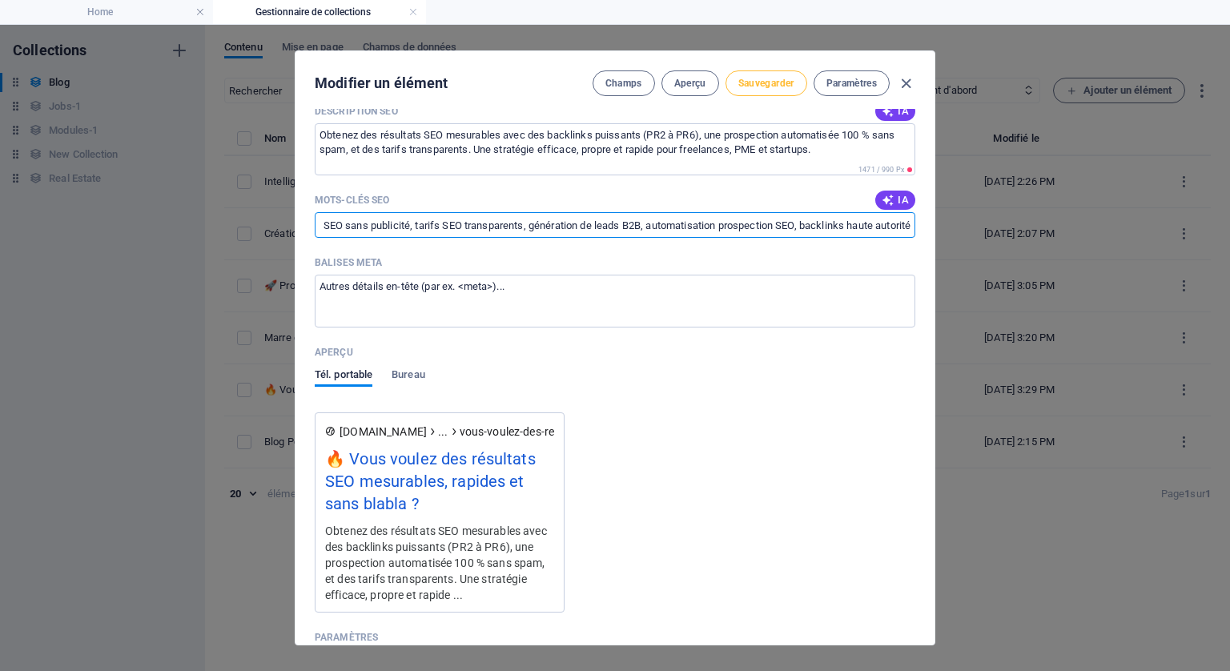
type input "backlinks puissants PR2 à PR6, prospection automatisée sans spam, stratégie SEO…"
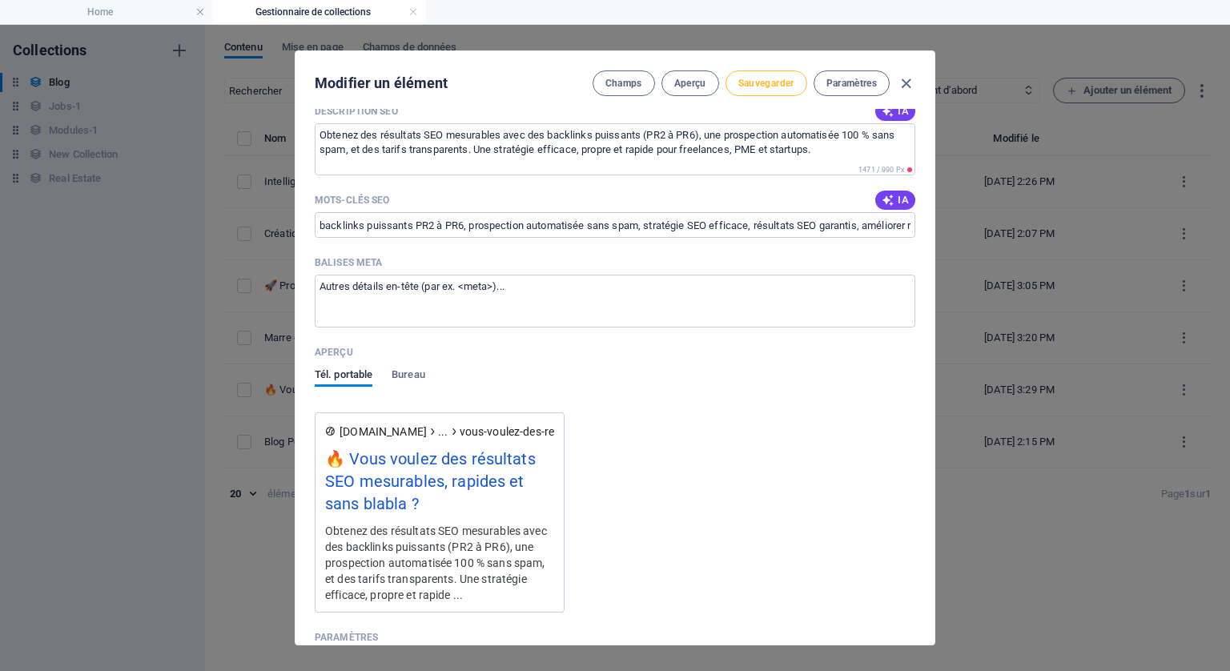
click at [773, 89] on span "Sauvegarder" at bounding box center [766, 83] width 56 height 13
click at [687, 77] on span "Aperçu" at bounding box center [690, 83] width 32 height 13
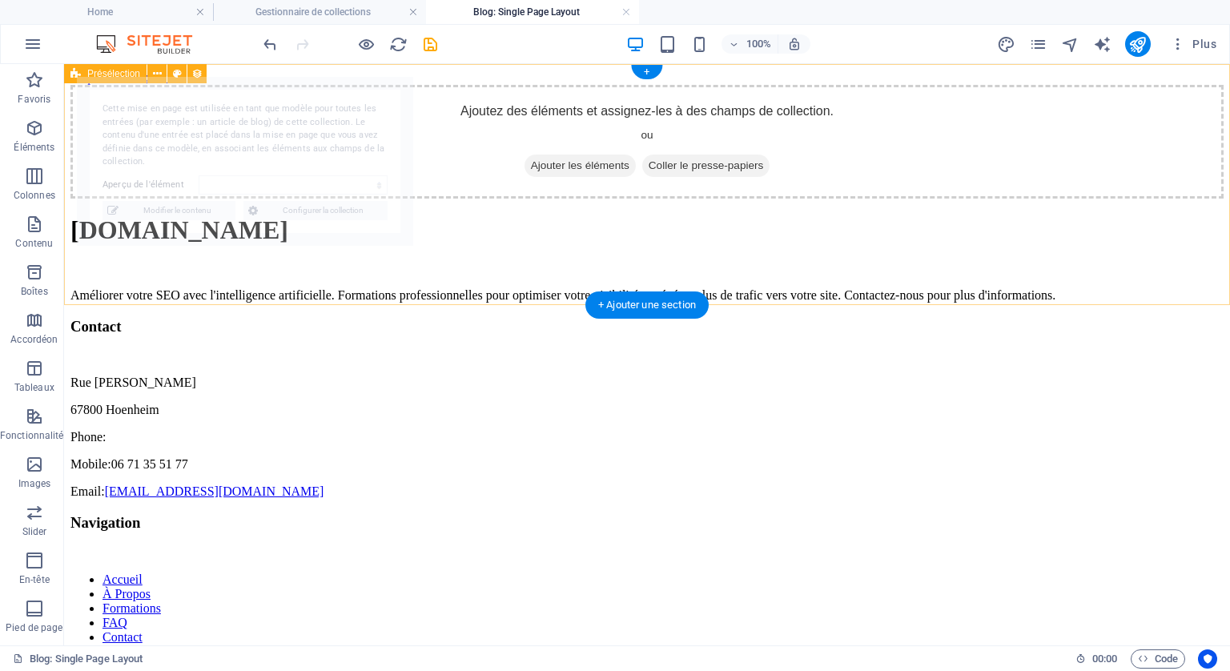
select select "68d7d55acc20d8caae0b2eb5"
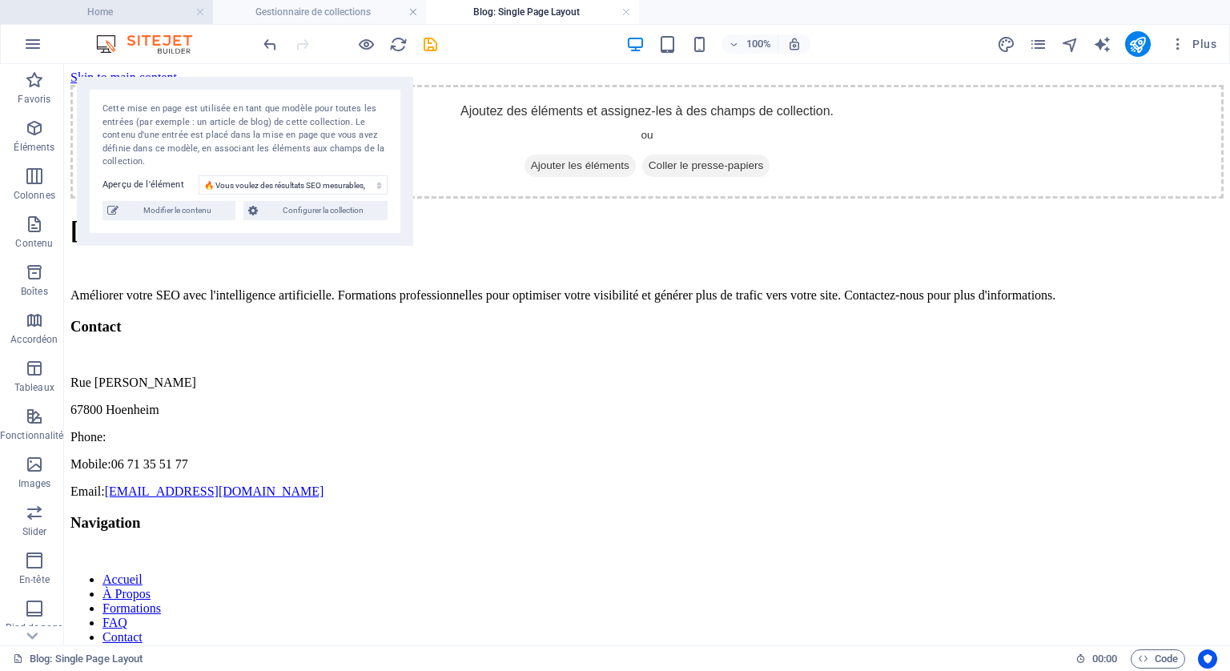
click at [101, 11] on h4 "Home" at bounding box center [106, 12] width 213 height 18
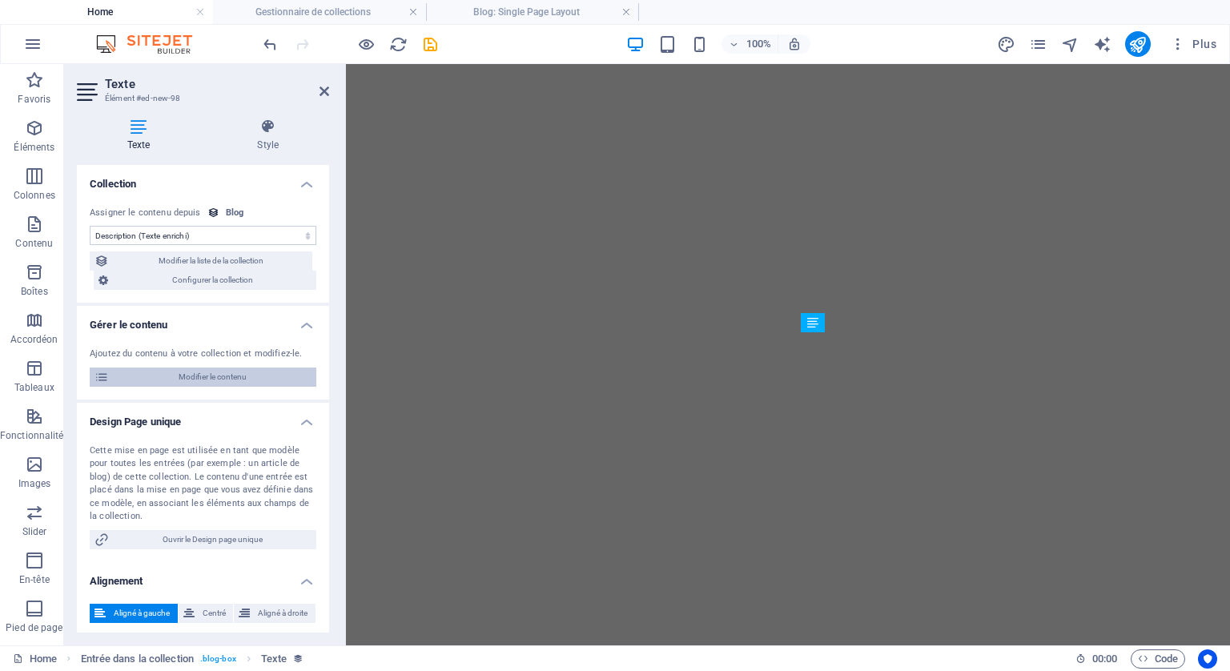
click at [221, 374] on span "Modifier le contenu" at bounding box center [213, 377] width 198 height 19
click at [213, 372] on span "Modifier le contenu" at bounding box center [213, 377] width 198 height 19
click at [1141, 41] on icon "publish" at bounding box center [1138, 44] width 18 height 18
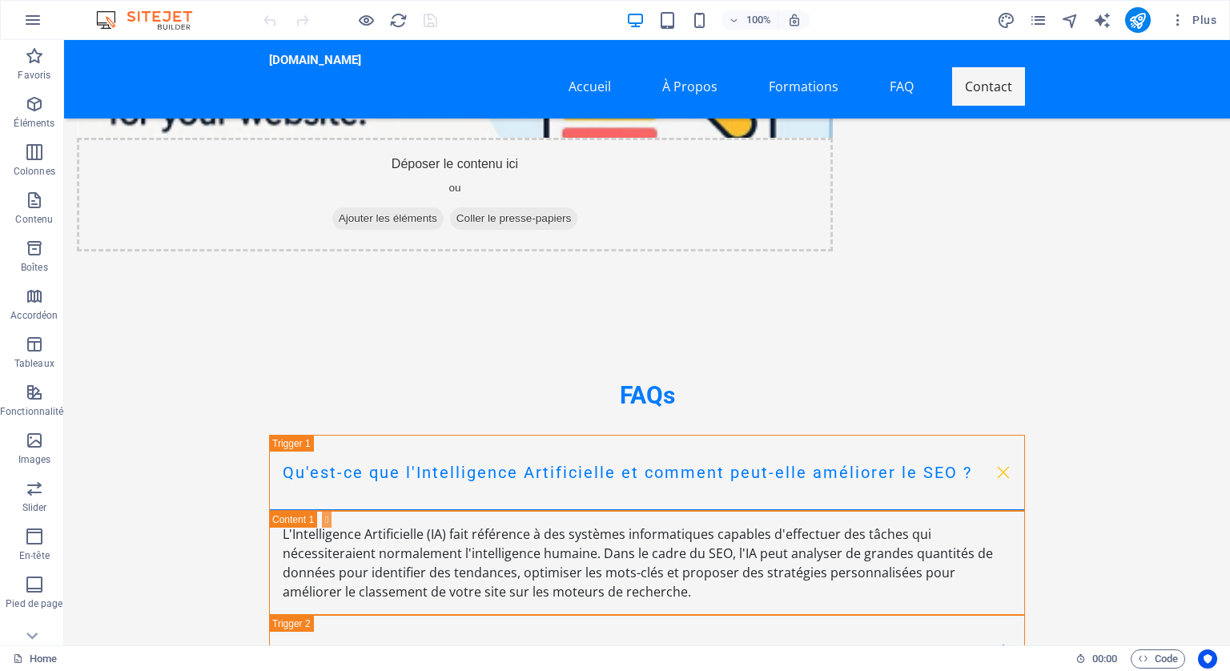
scroll to position [6968, 0]
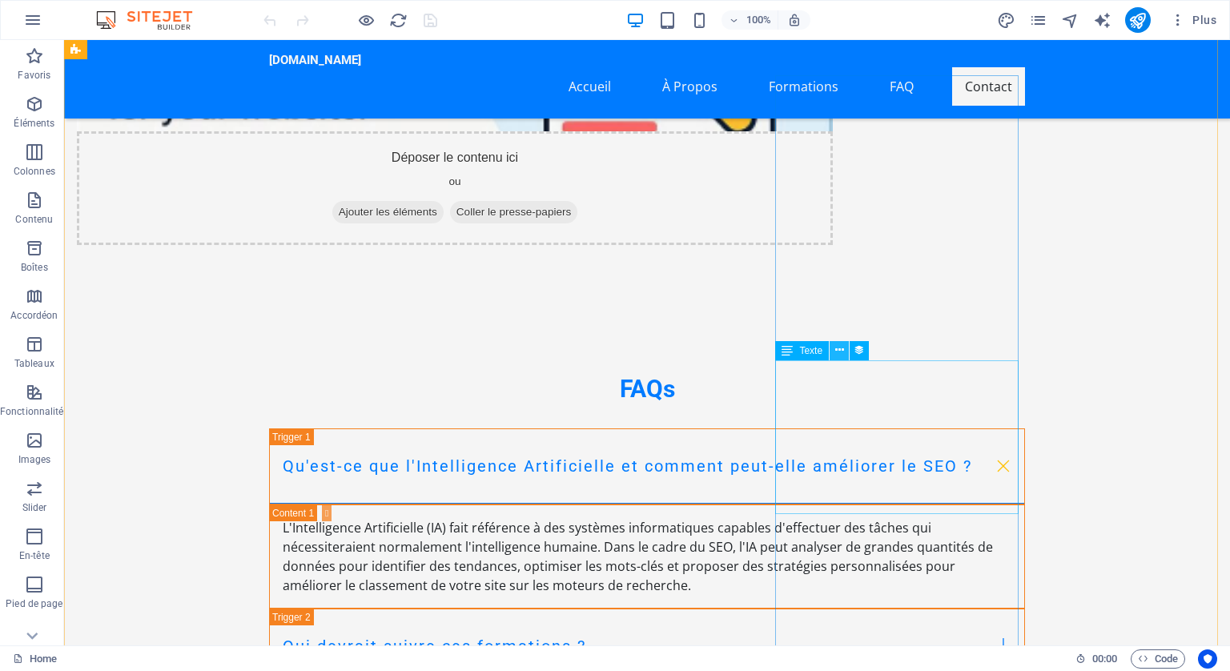
click at [839, 350] on icon at bounding box center [839, 350] width 9 height 17
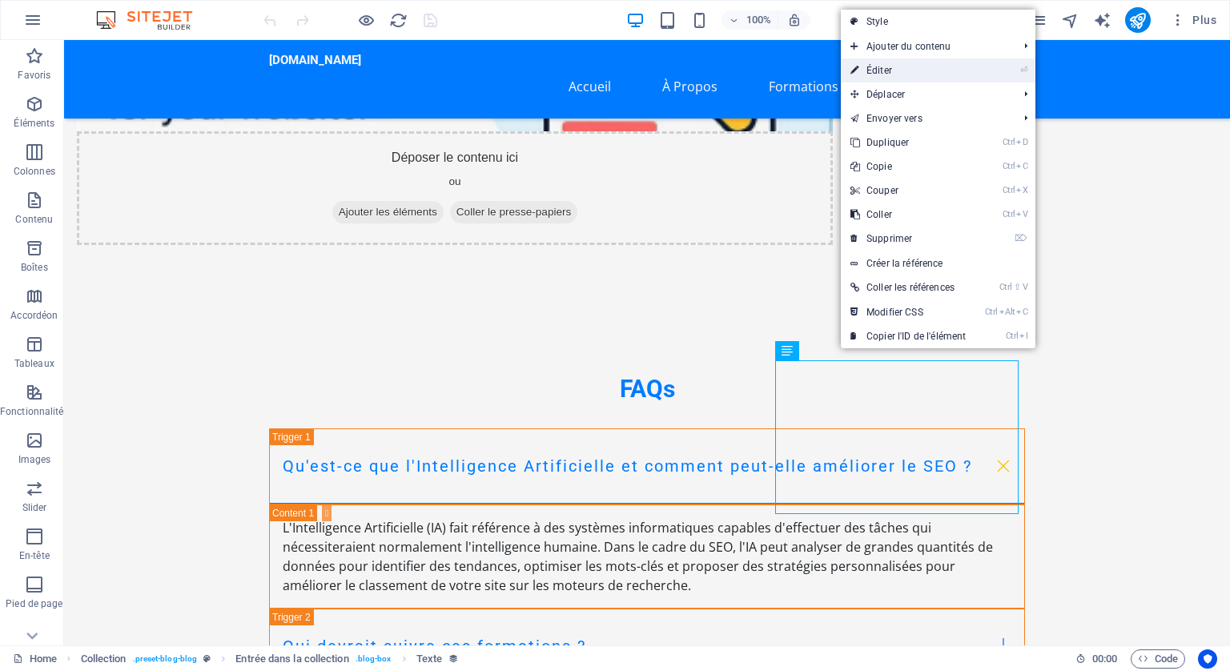
click at [903, 70] on link "⏎ Éditer" at bounding box center [908, 70] width 135 height 24
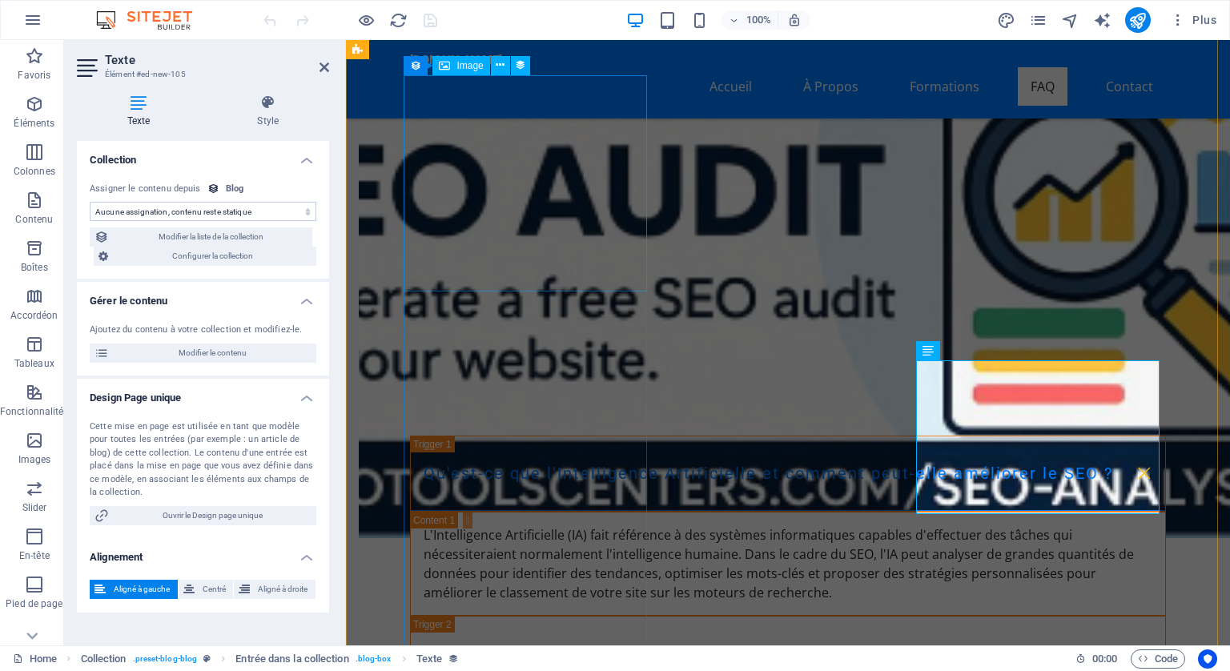
scroll to position [6911, 0]
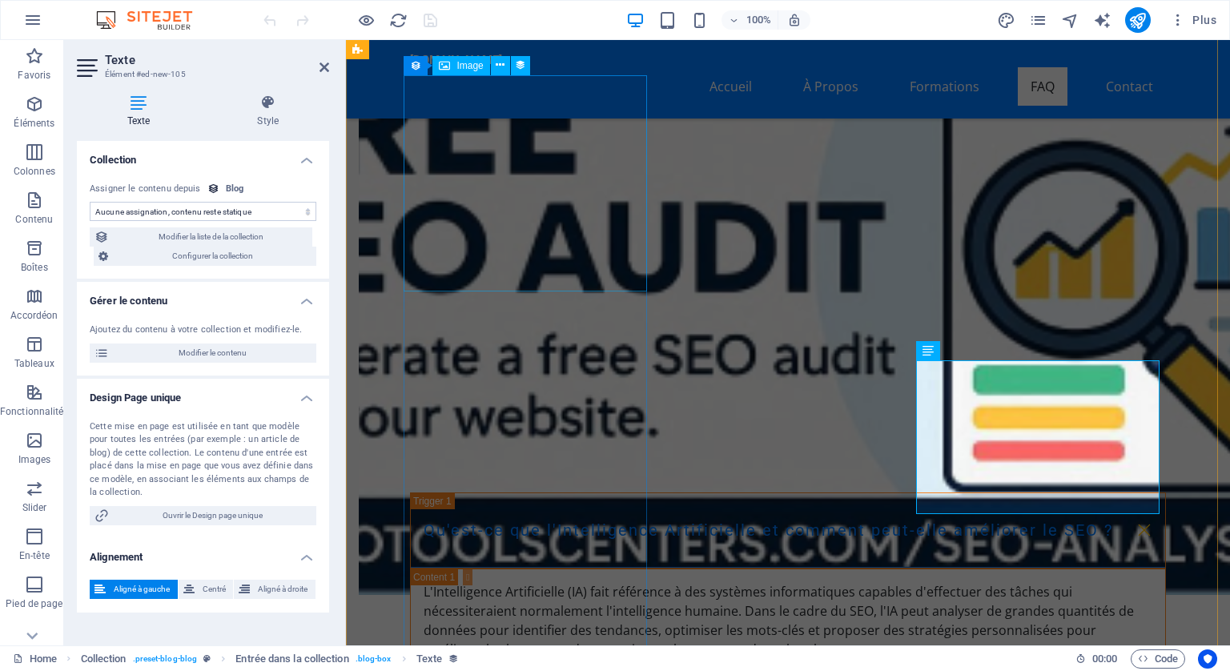
select select "description"
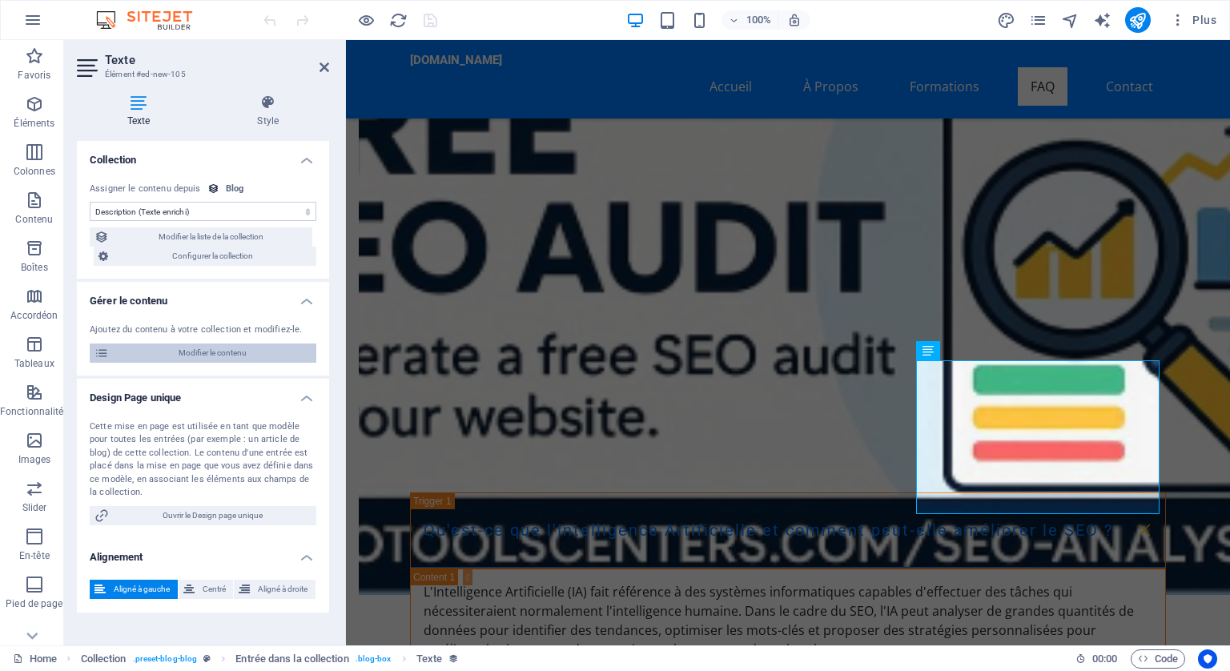
click at [231, 351] on span "Modifier le contenu" at bounding box center [213, 353] width 198 height 19
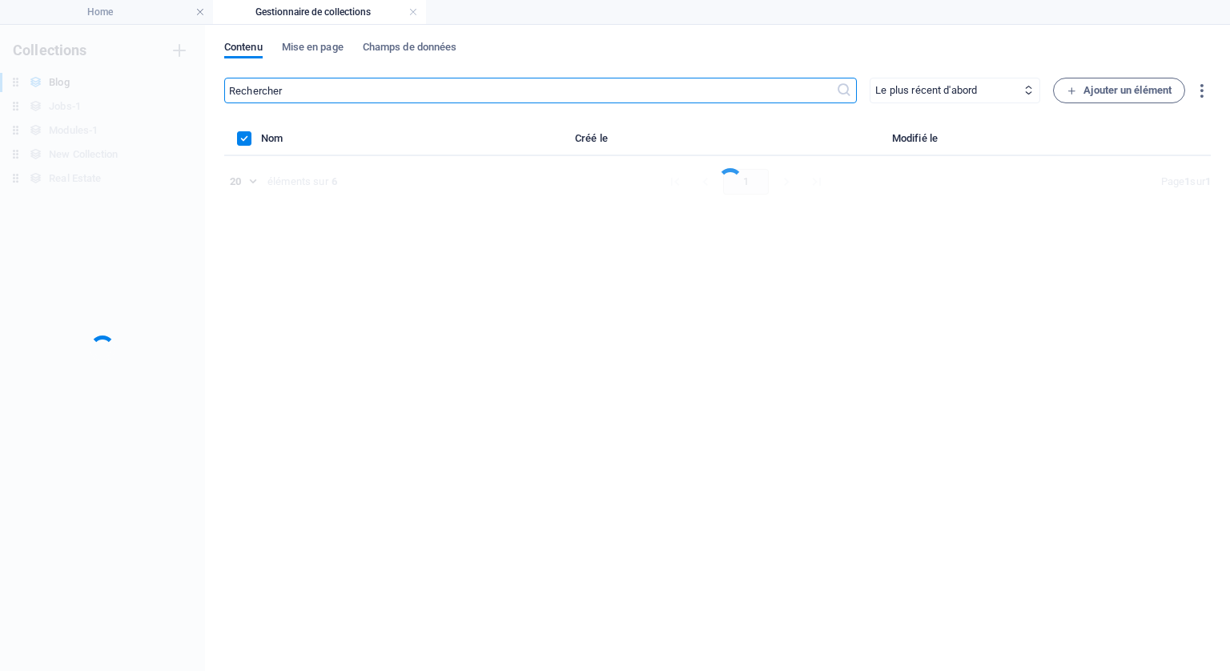
scroll to position [0, 0]
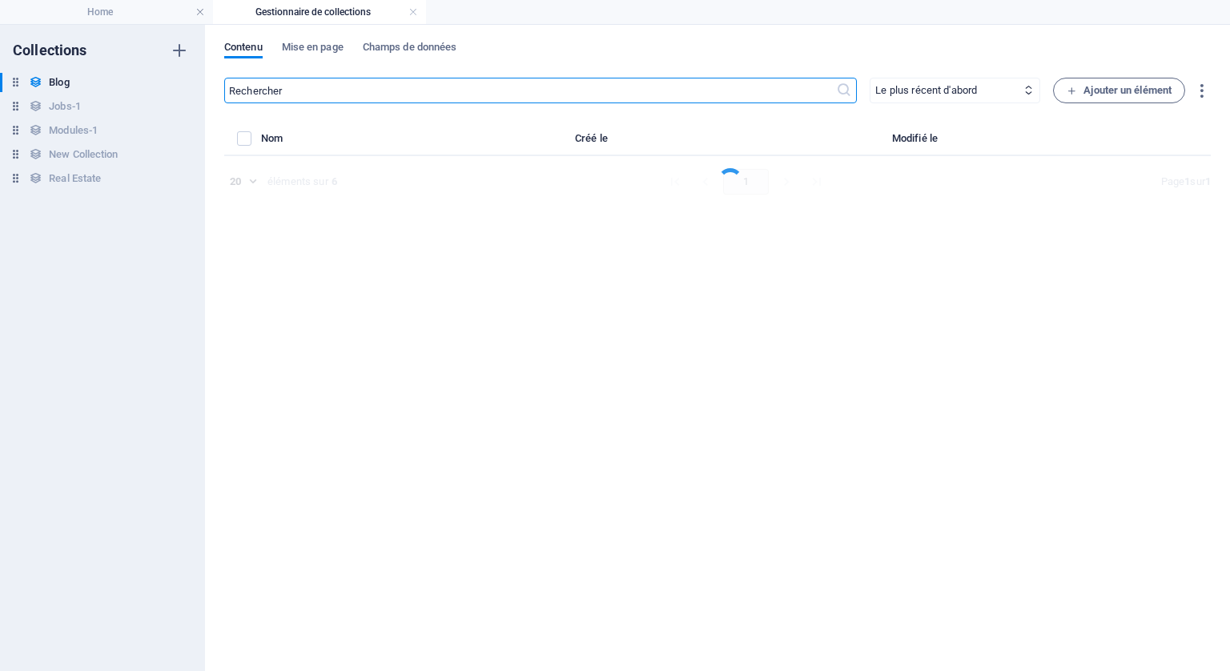
select select "Category 1"
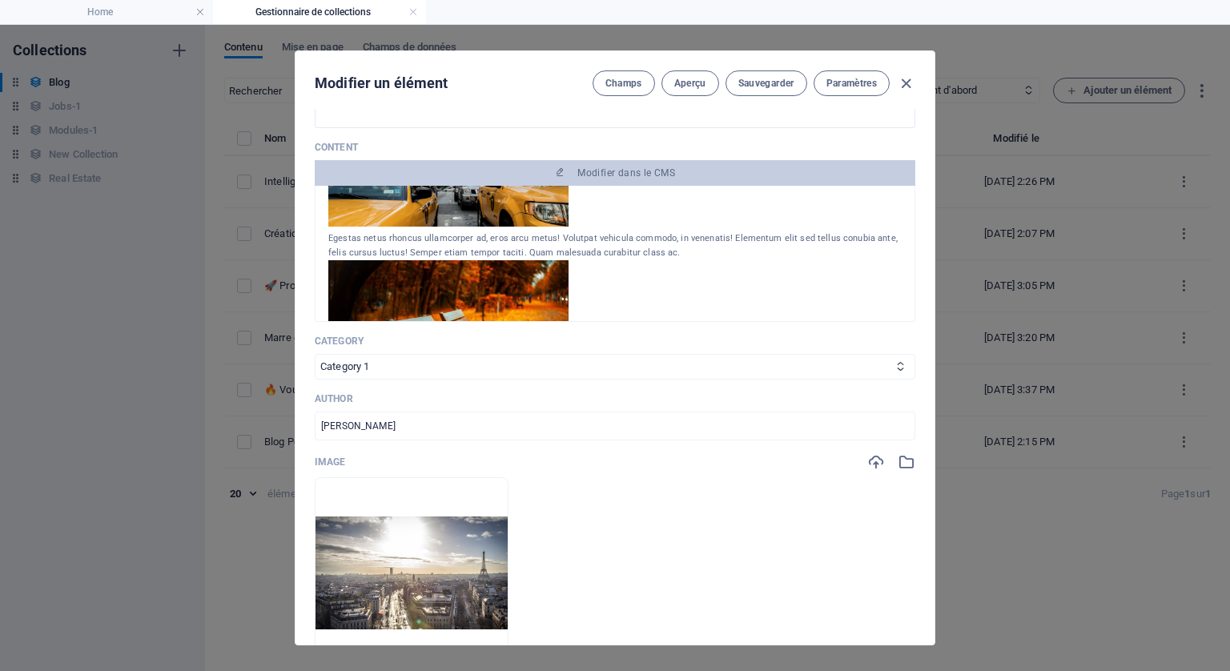
scroll to position [160, 0]
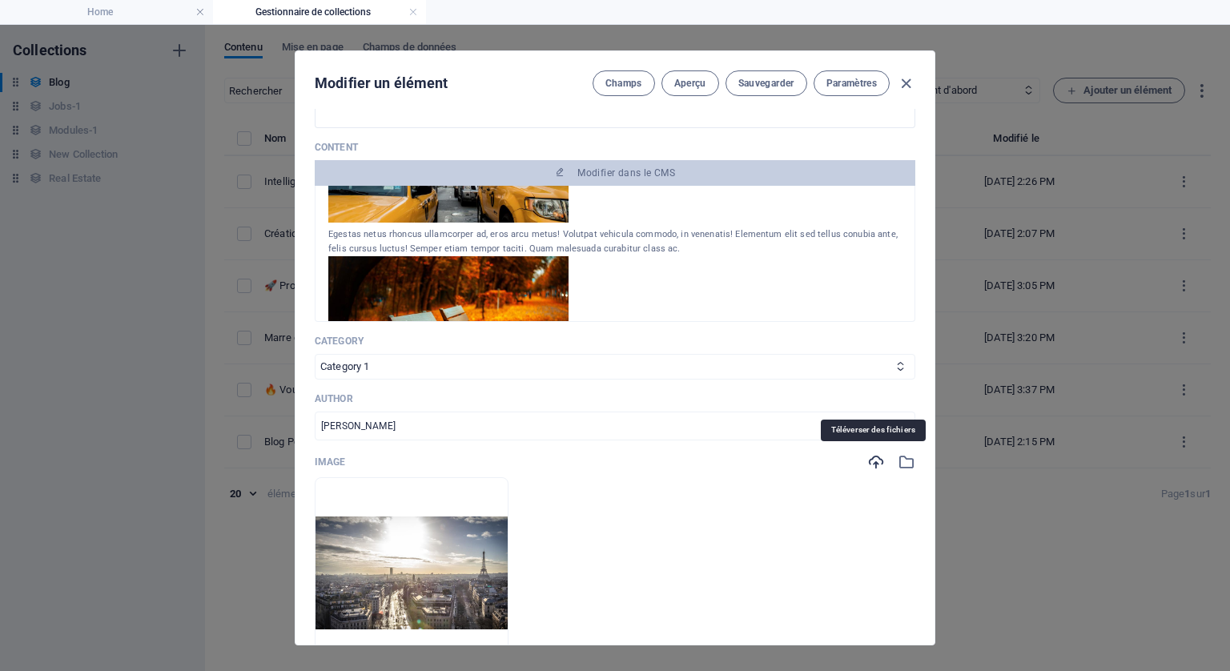
click at [870, 454] on icon "button" at bounding box center [876, 462] width 18 height 18
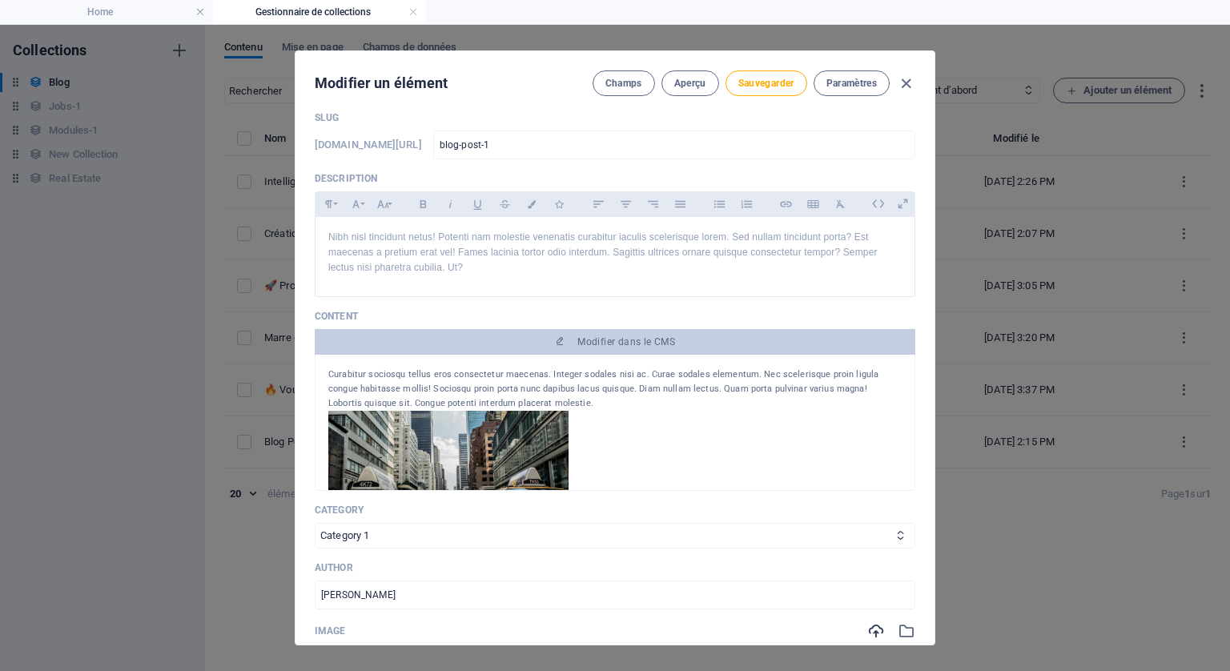
scroll to position [0, 0]
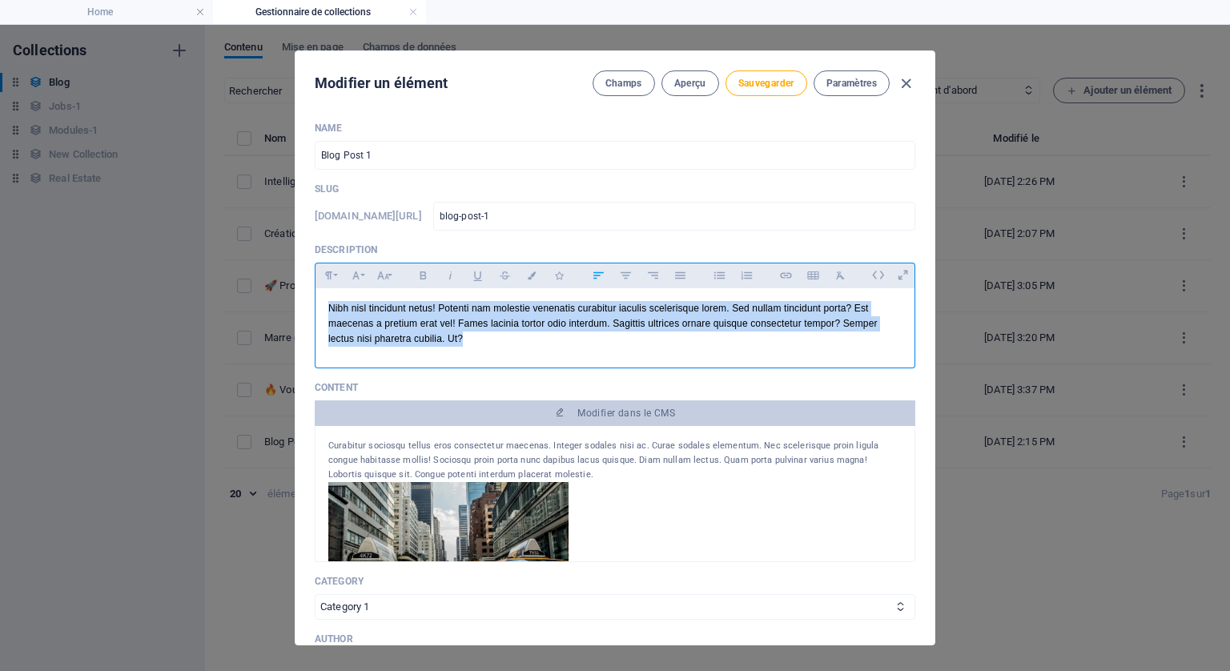
drag, startPoint x: 493, startPoint y: 340, endPoint x: 288, endPoint y: 304, distance: 208.3
click at [288, 304] on div "Modifier un élément Champs Aperçu Sauvegarder Paramètres Name Blog Post 1 ​ Slu…" at bounding box center [615, 348] width 1230 height 646
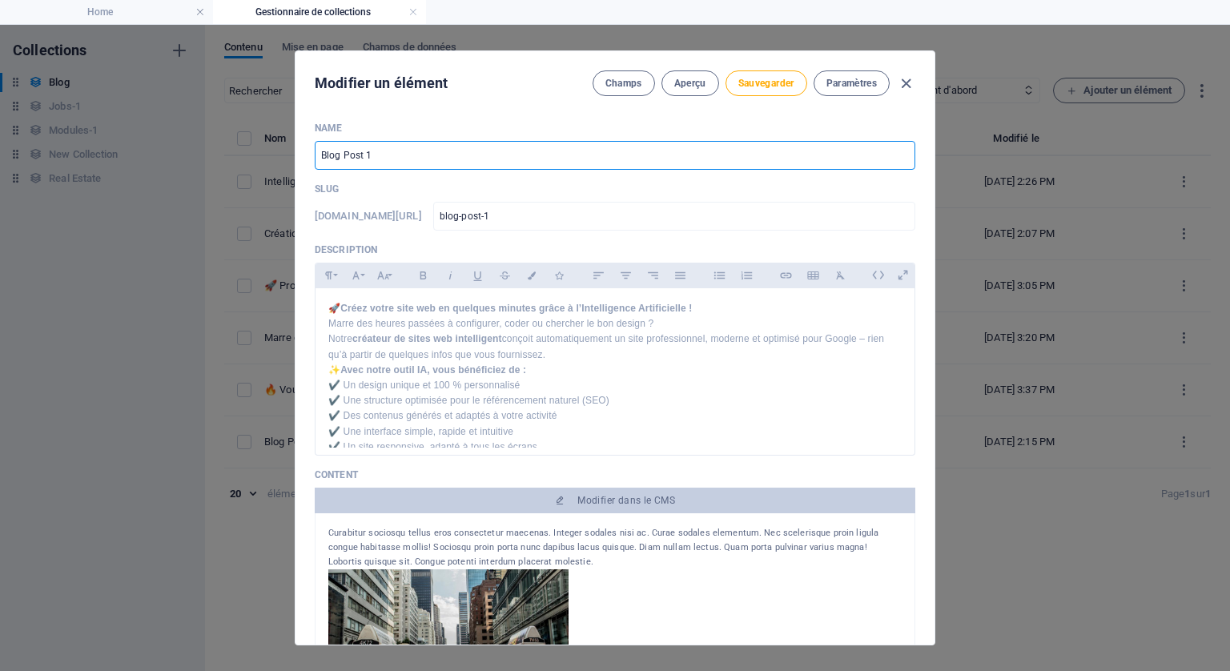
drag, startPoint x: 383, startPoint y: 148, endPoint x: 300, endPoint y: 148, distance: 83.3
click at [300, 148] on div "Name Blog Post 1 ​ Slug www.example.com/example-page/ blog-post-1 ​ Description…" at bounding box center [615, 377] width 639 height 536
type input "S"
type input "s"
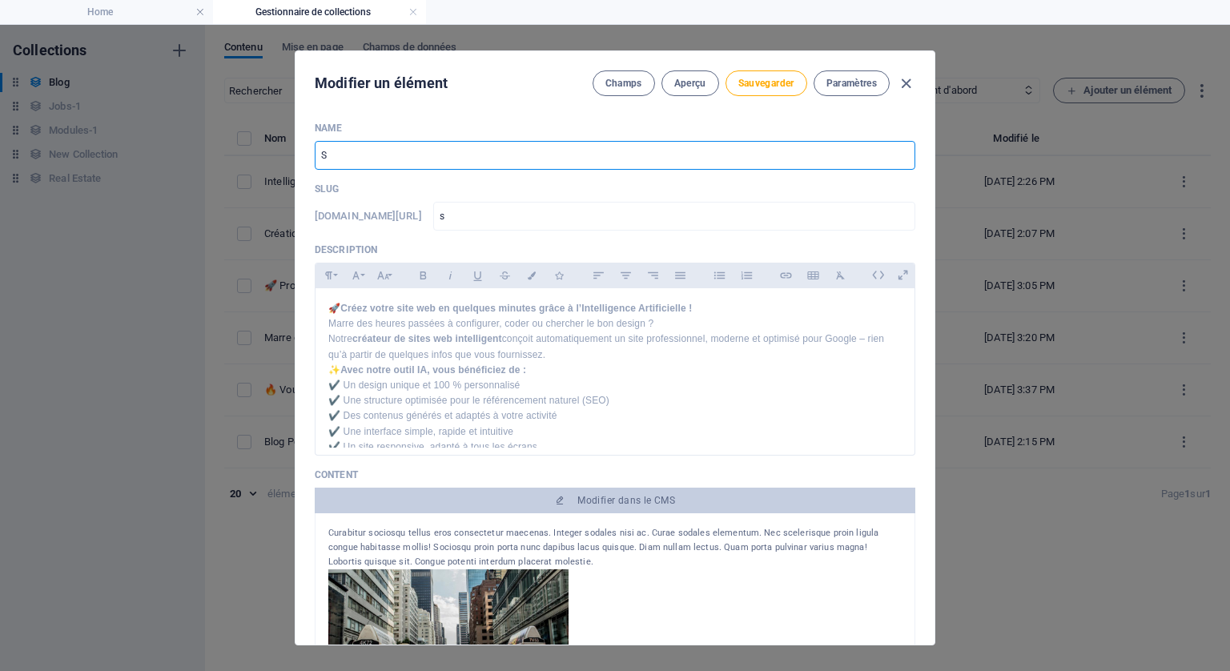
type input "Si"
type input "si"
type input "Sit"
type input "sit"
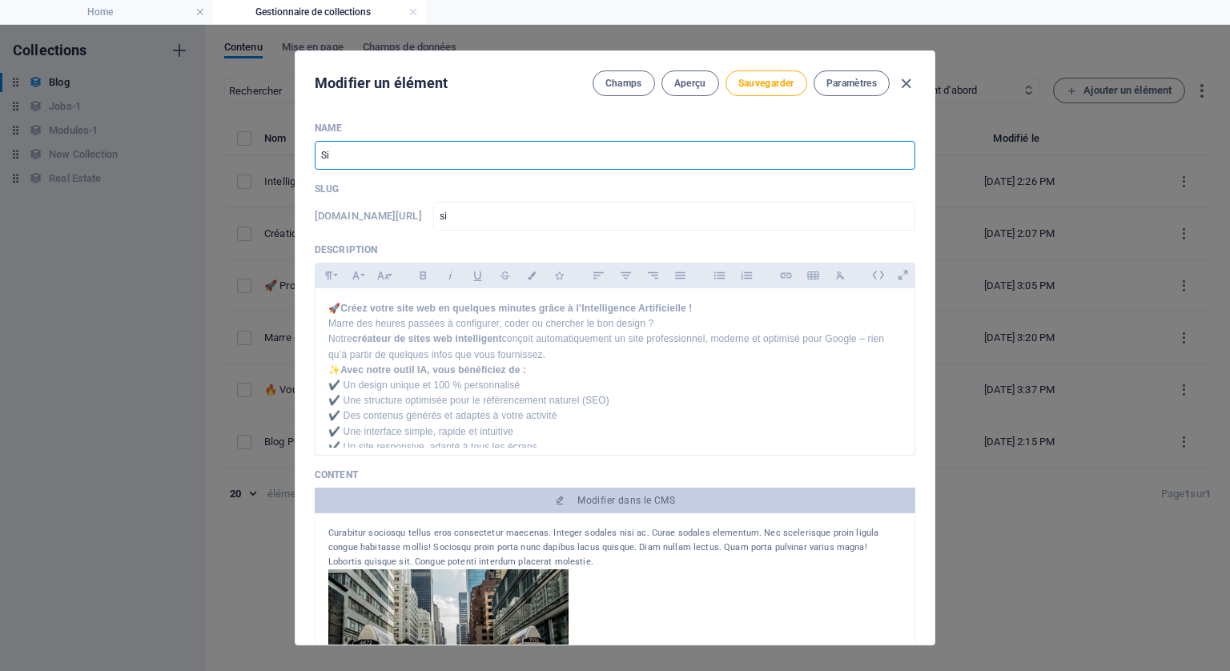
type input "sit"
type input "Site"
type input "site"
type input "Site a"
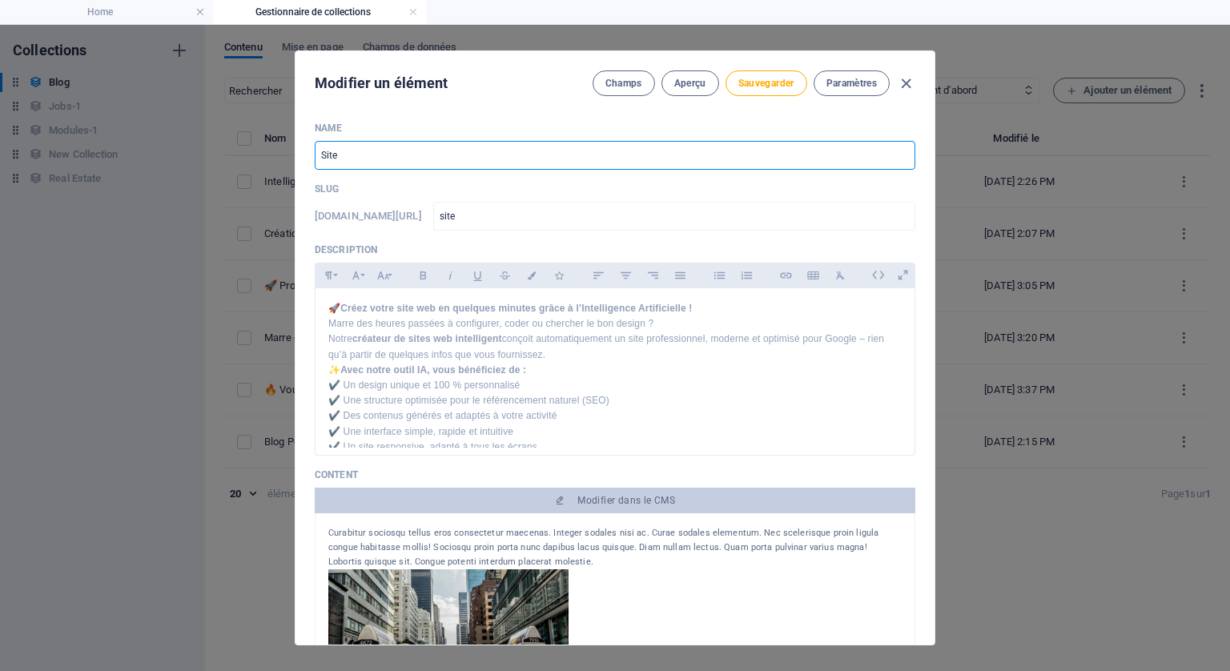
type input "site-a"
type input "Site av"
type input "site-av"
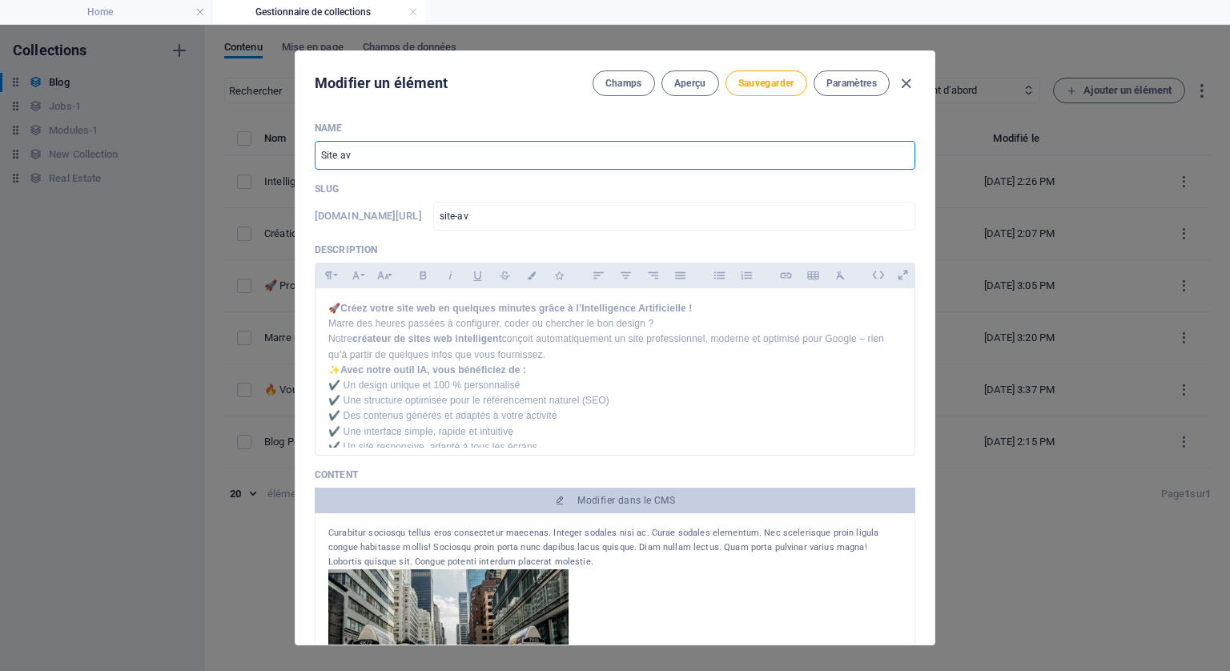
type input "Site ave"
type input "site-ave"
type input "Site avec"
type input "site-avec"
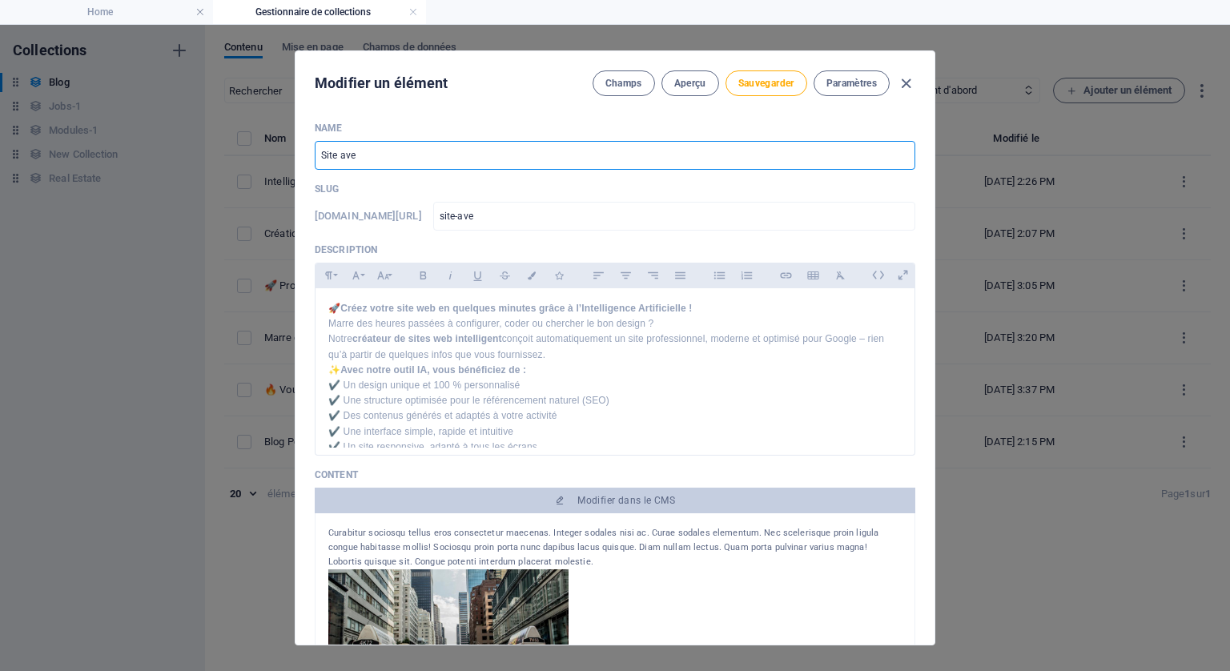
type input "site-avec"
type input "Site avec l"
type input "site-avec-l"
type input "Site avec l'I"
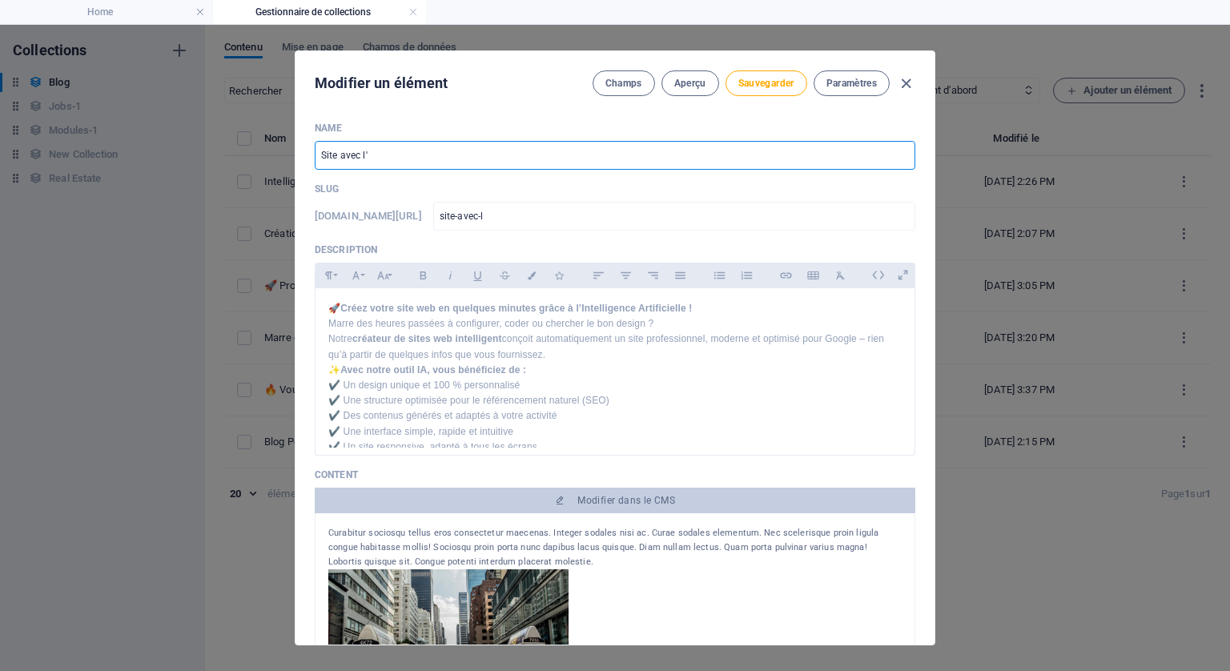
type input "site-avec-l-i"
type input "Site avec l'IA"
type input "site-avec-l-ia"
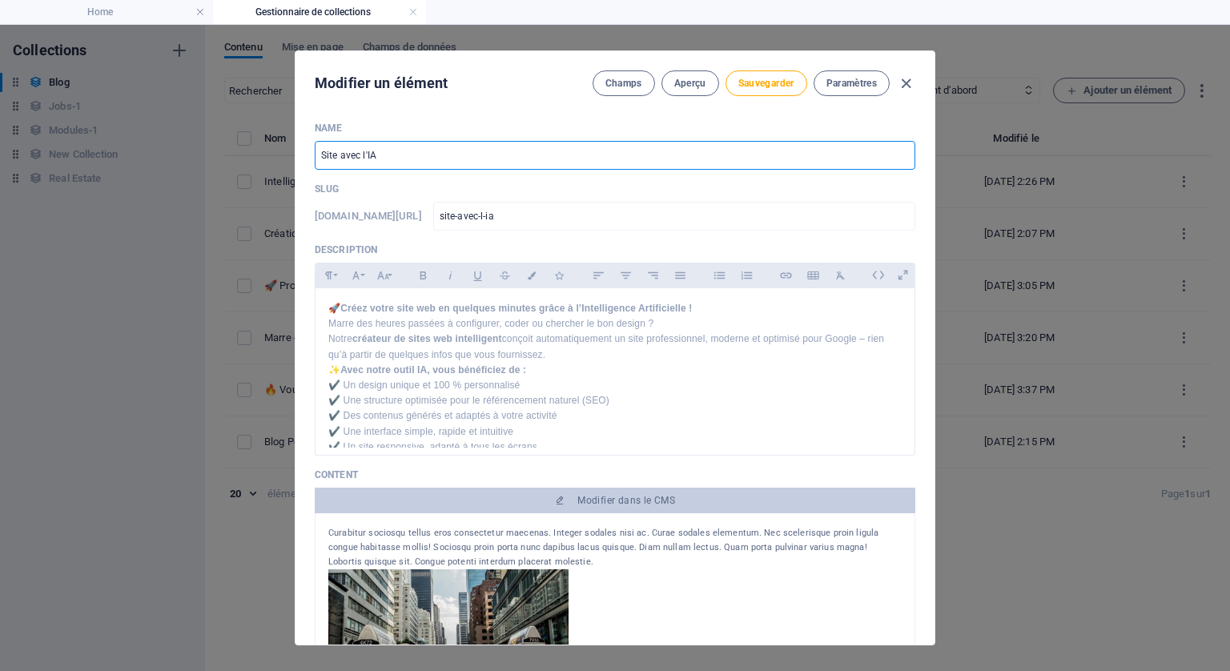
click at [318, 150] on input "Site avec l'IA" at bounding box center [615, 155] width 601 height 29
type input "VSite avec l'IA"
type input "vsite-avec-l-ia"
type input "ViSite avec l'IA"
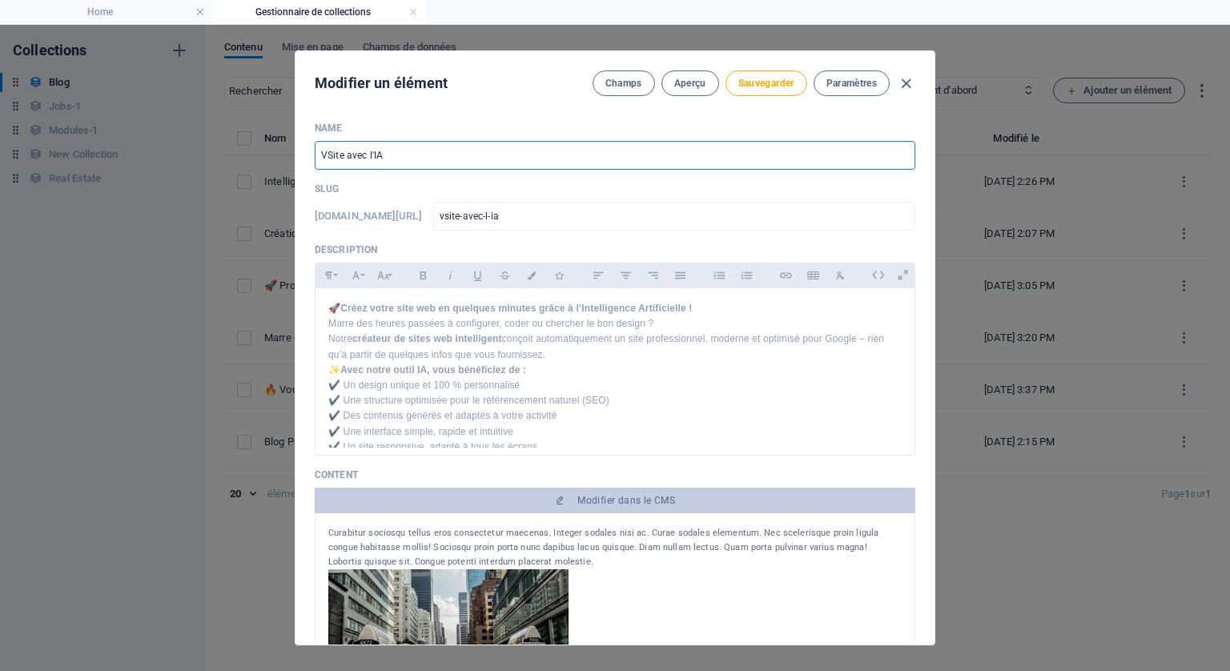
type input "visite-avec-l-ia"
type input "VitSite avec l'IA"
type input "vitsite-avec-l-ia"
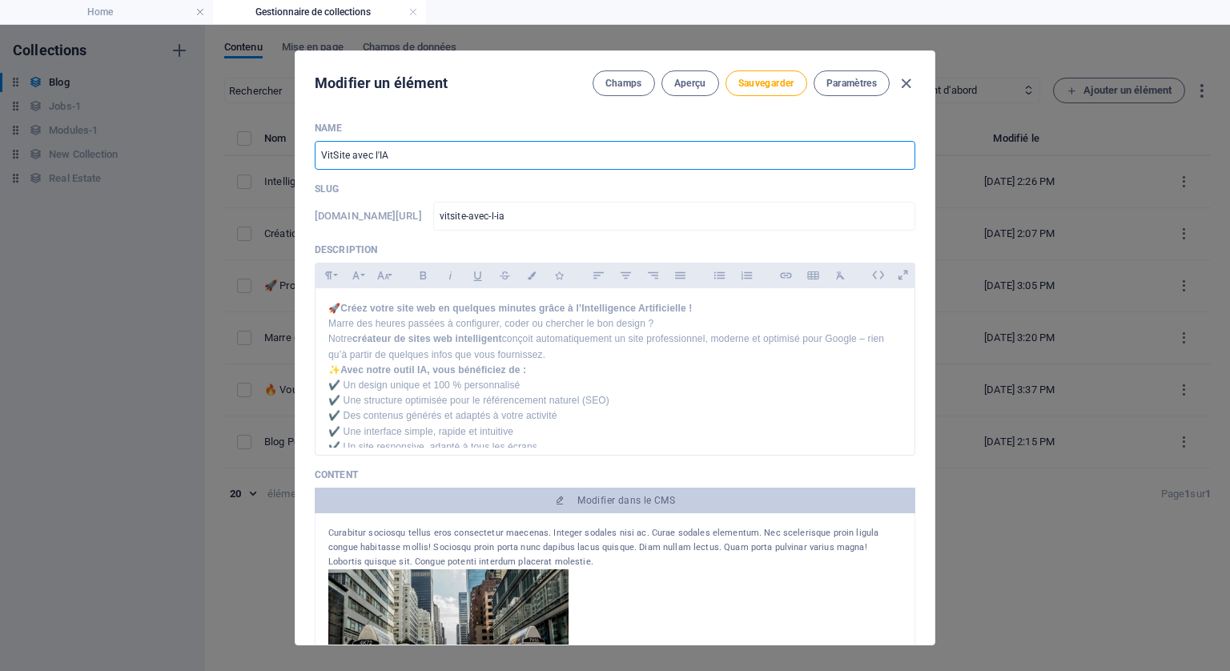
type input "VitrSite avec l'IA"
type input "vitrsite-avec-l-ia"
type input "VitreSite avec l'IA"
type input "vitresite-avec-l-ia"
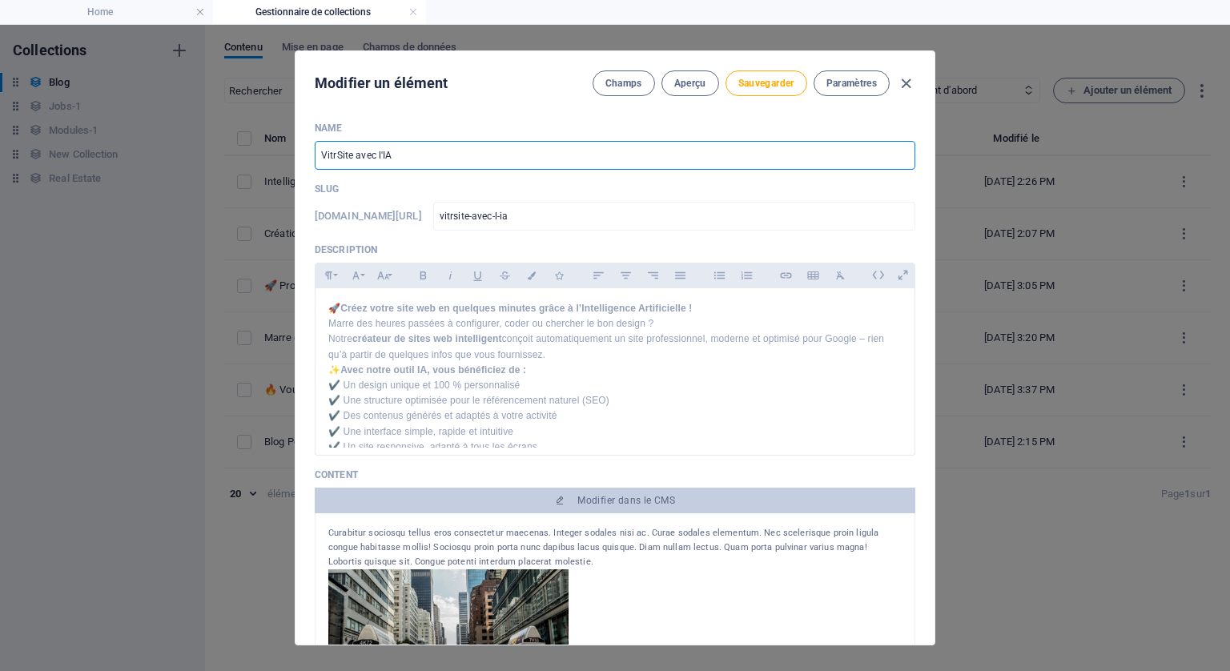
type input "vitresite-avec-l-ia"
type input "Vitre Site avec l'IA"
type input "vitre-site-avec-l-ia"
click at [411, 152] on input "Vitre Site avec l'IA" at bounding box center [615, 155] width 601 height 29
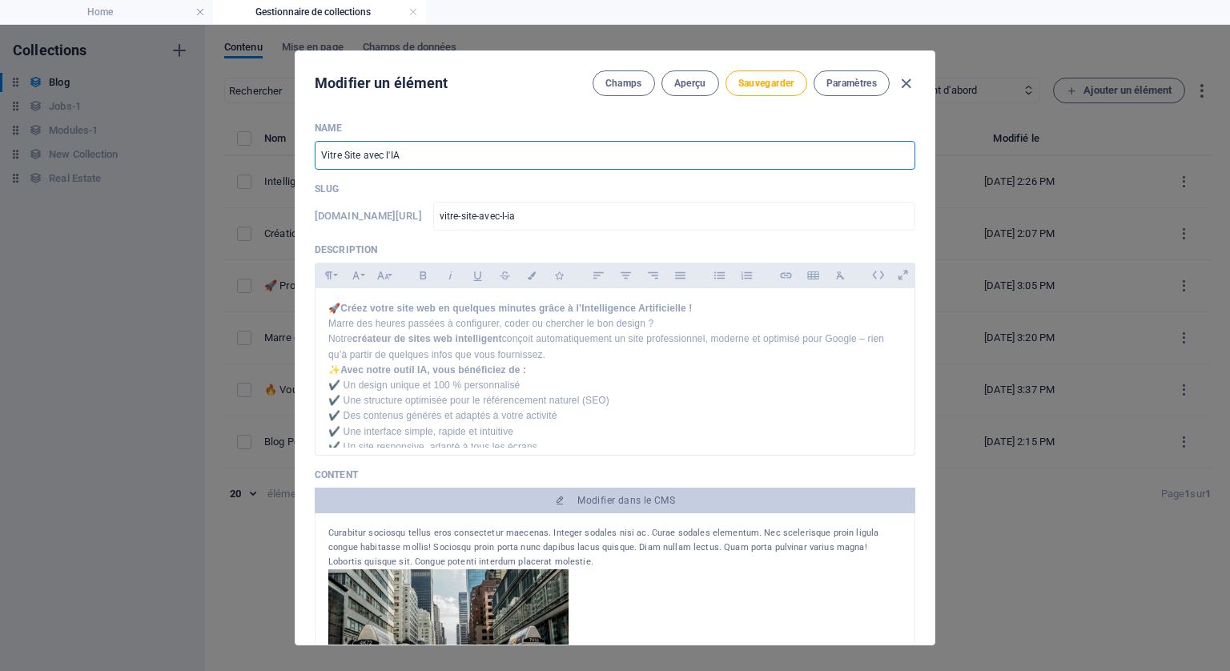
type input "Vitre Site avec l'IA à"
type input "vitre-site-avec-l-ia-a"
type input "Vitre Site avec l'IA à p"
type input "vitre-site-avec-l-ia-a-p"
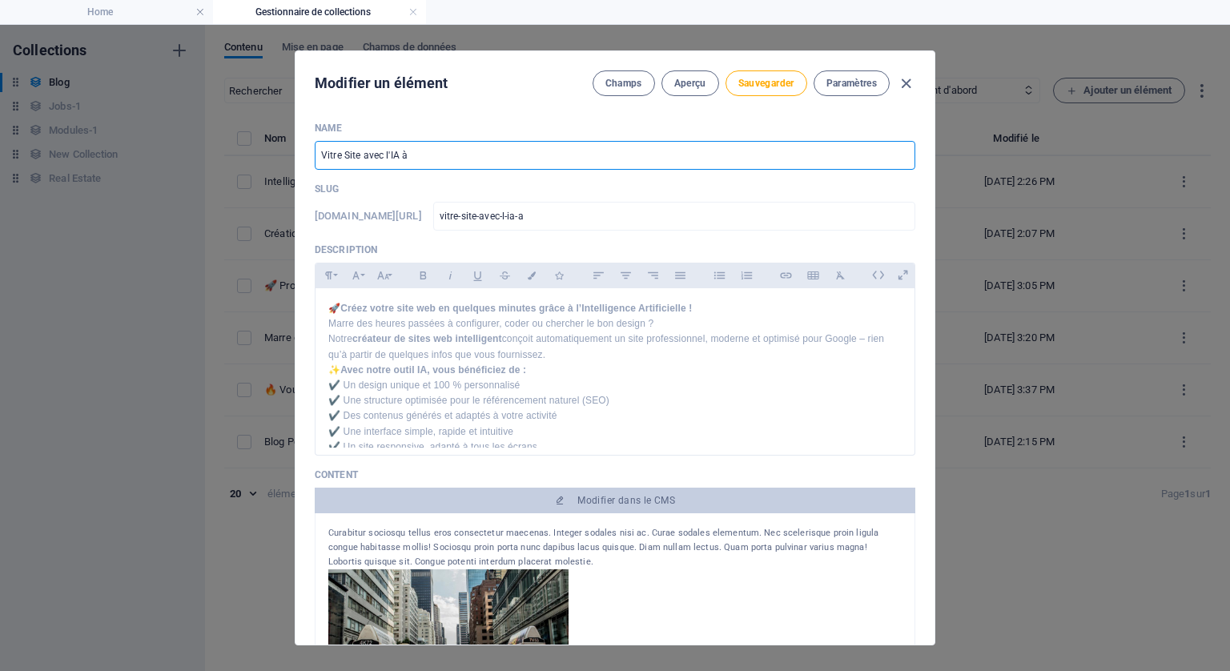
type input "vitre-site-avec-l-ia-a-p"
type input "Vitre Site avec l'IA à pa"
type input "vitre-site-avec-l-ia-a-pa"
type input "Vitre Site avec l'IA à par"
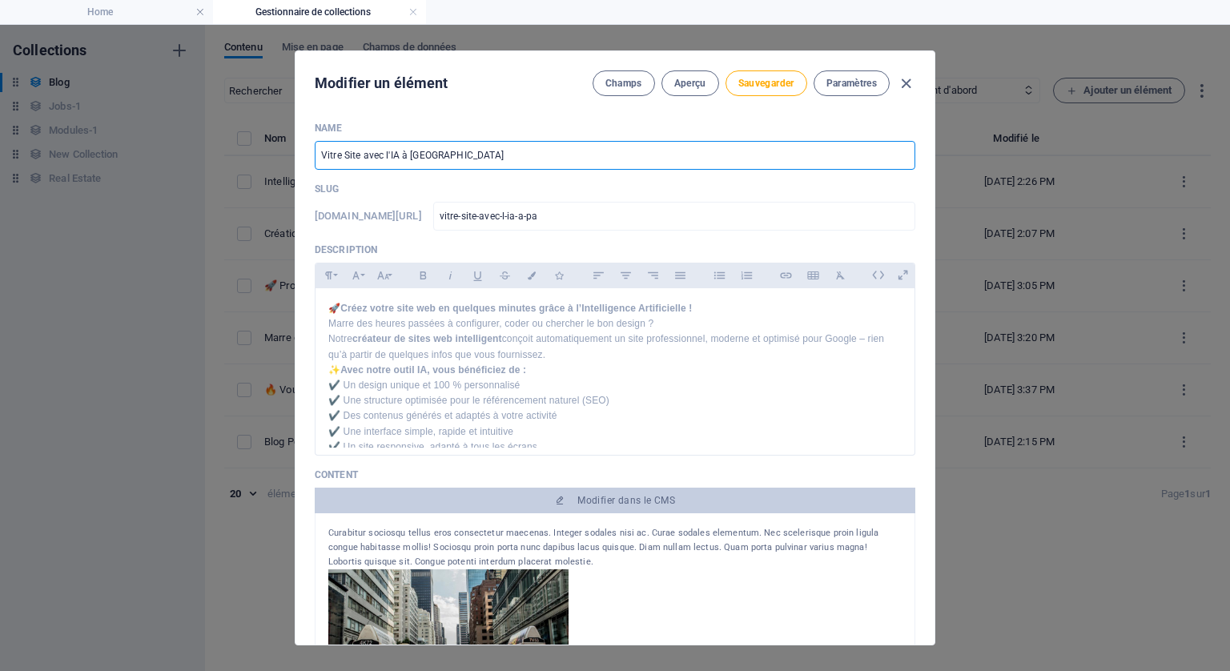
type input "vitre-site-avec-l-ia-a-par"
type input "Vitre Site avec l'IA à part"
type input "vitre-site-avec-l-ia-a-part"
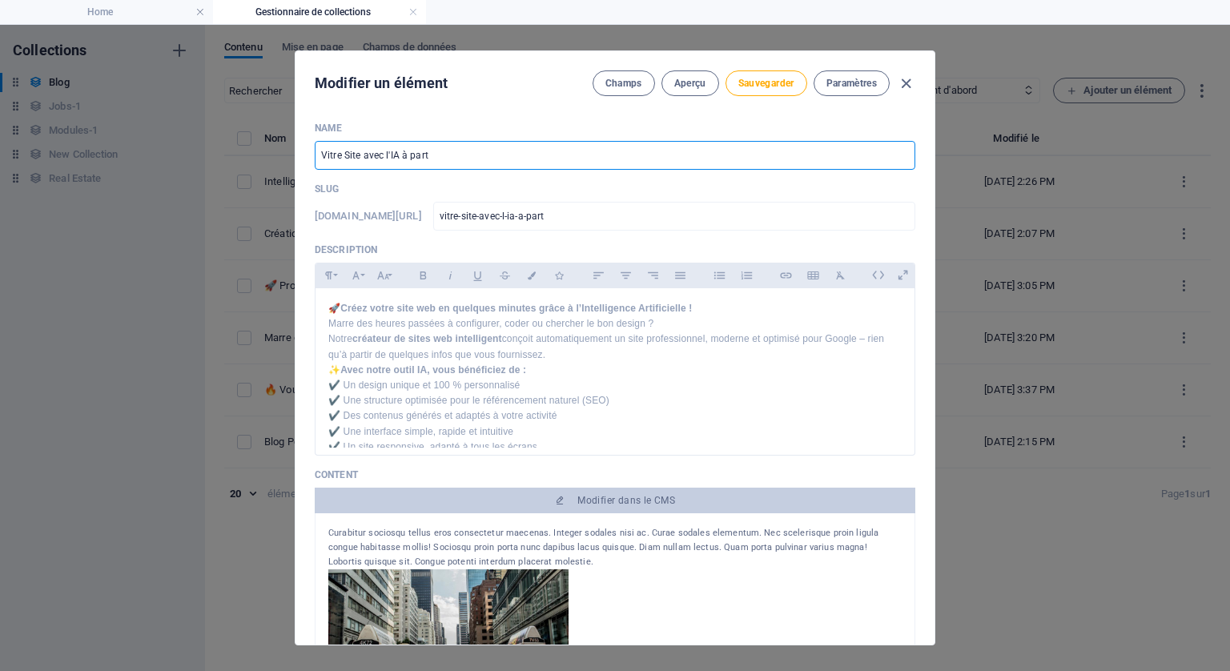
type input "Vitre Site avec l'IA à parti"
type input "vitre-site-avec-l-ia-a-parti"
type input "Vitre Site avec l'IA à partie"
type input "vitre-site-avec-l-ia-a-partie"
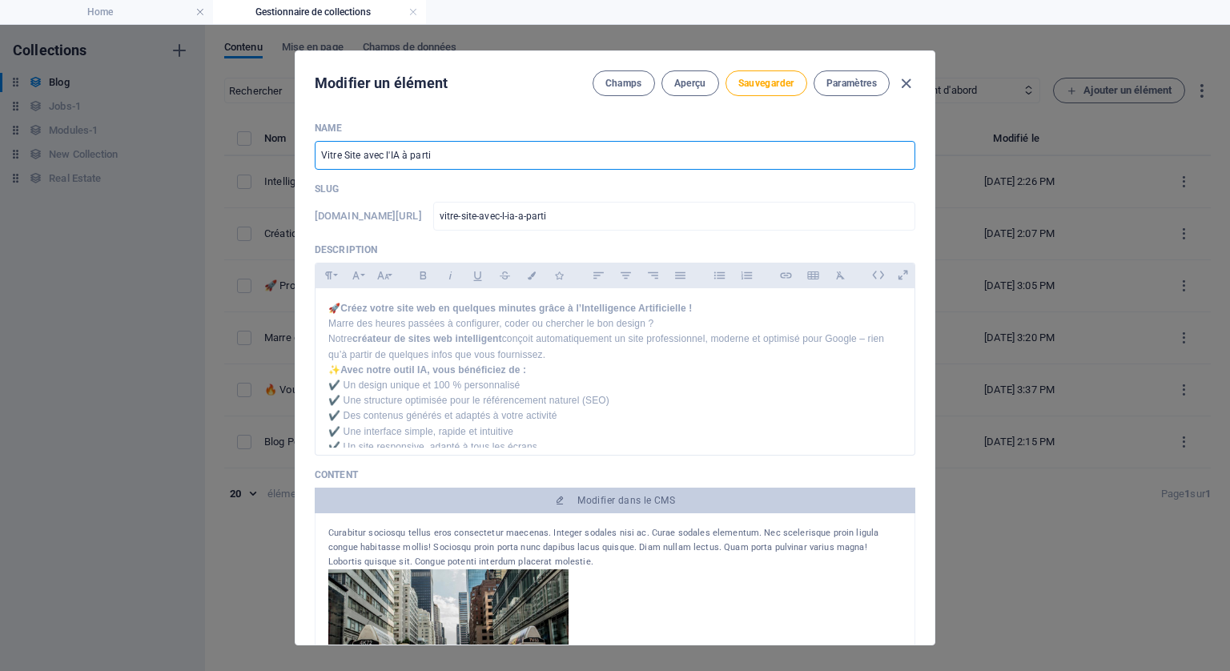
type input "vitre-site-avec-l-ia-a-partie"
type input "Vitre Site avec l'IA à partie d"
type input "vitre-site-avec-l-ia-a-partie-d"
type input "Vitre Site avec l'IA à partie de"
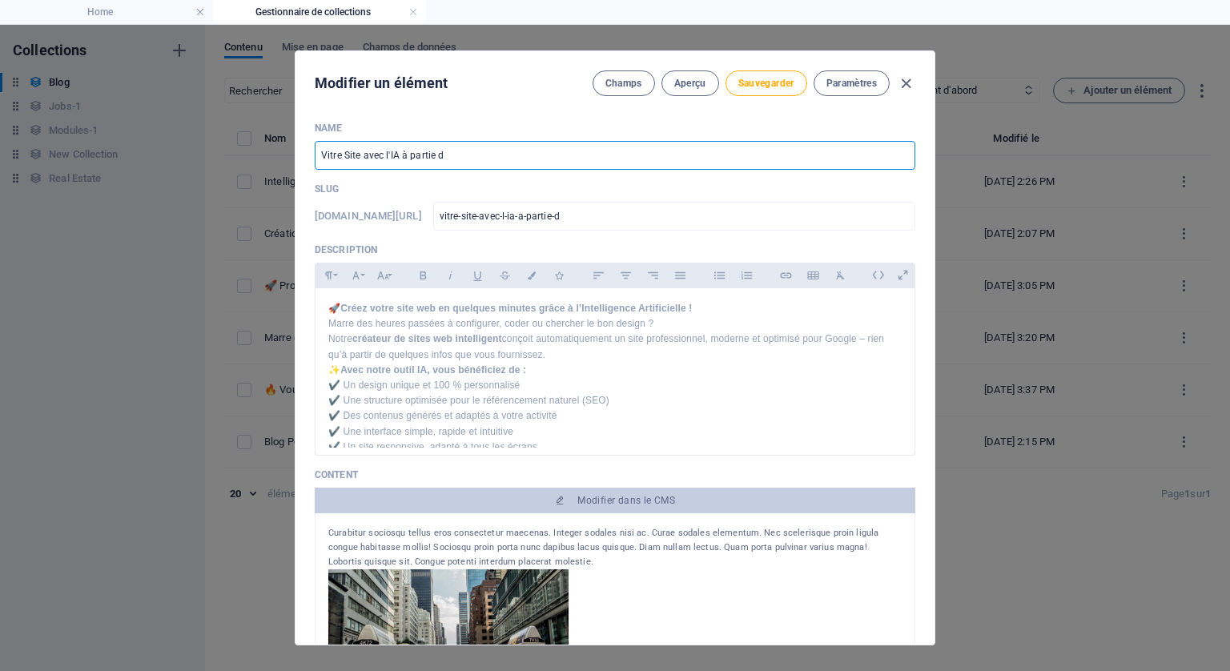
type input "vitre-site-avec-l-ia-a-partie-de"
type input "Vitre Site avec l'IA à partie de 1"
type input "vitre-site-avec-l-ia-a-partie-de-1"
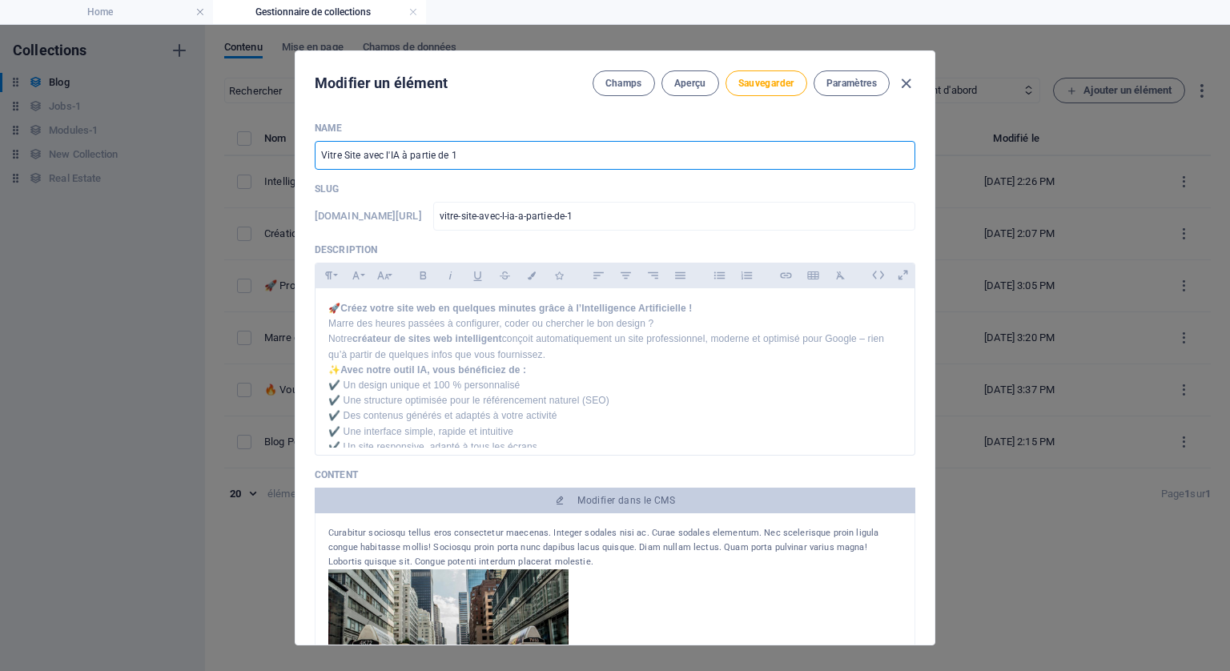
type input "Vitre Site avec l'IA à partie de"
type input "vitre-site-avec-l-ia-a-partie-de"
type input "Vitre Site avec l'IA à partie de 2"
type input "vitre-site-avec-l-ia-a-partie-de-2"
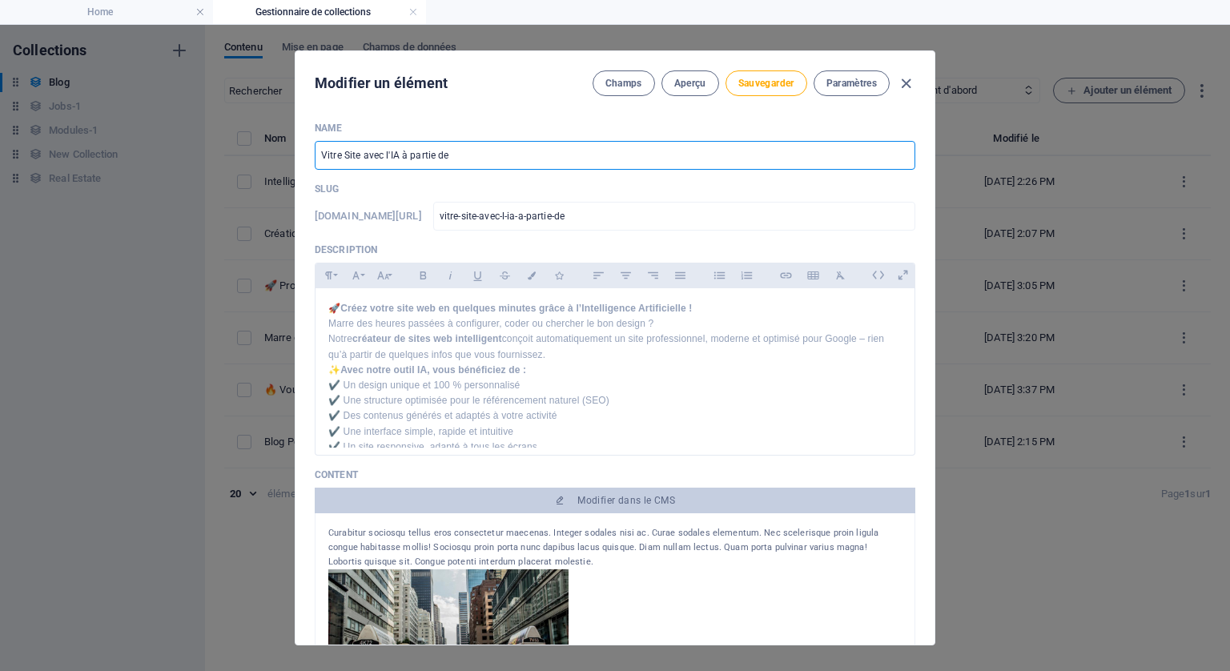
type input "vitre-site-avec-l-ia-a-partie-de-2"
type input "Vitre Site avec l'IA à partie de 29"
type input "vitre-site-avec-l-ia-a-partie-de-29"
type input "Vitre Site avec l'IA à partie de 299"
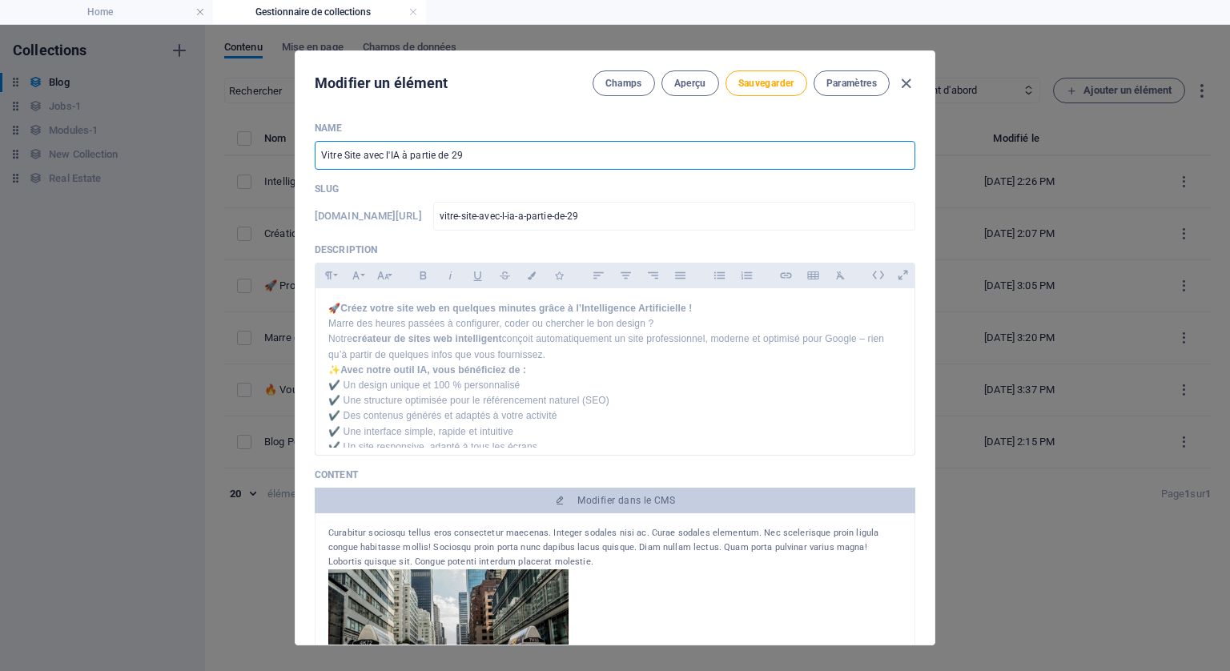
type input "vitre-site-avec-l-ia-a-partie-de-299"
type input "Vitre Site avec l'IA à partie de 299 €"
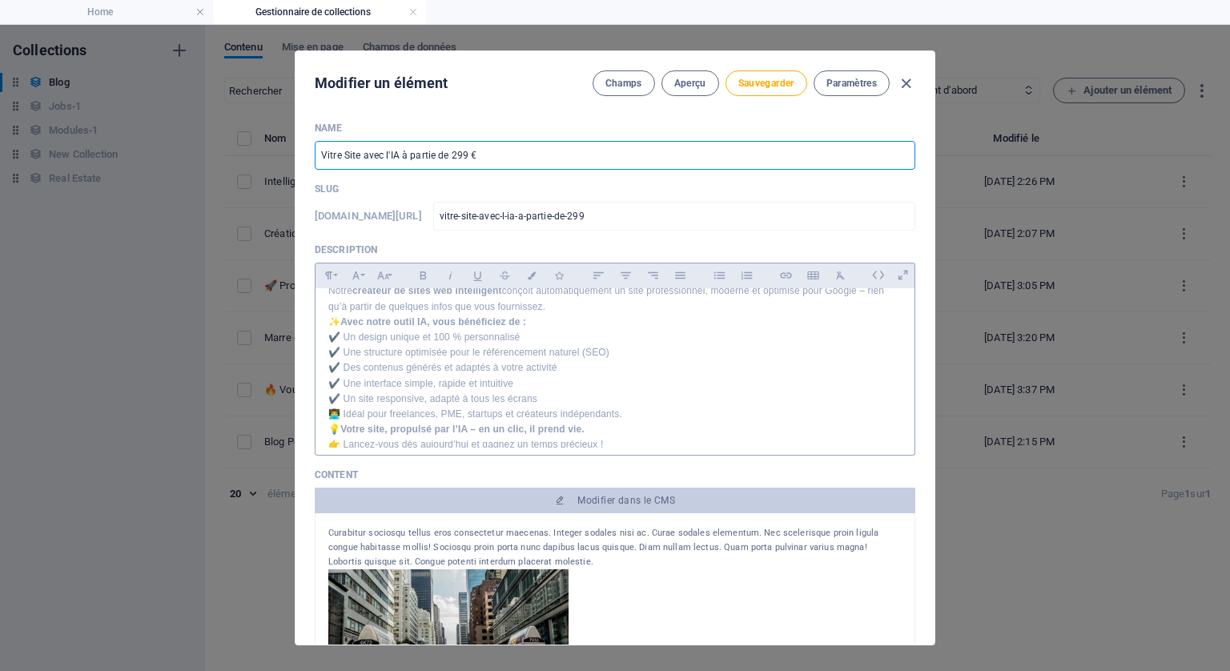
scroll to position [66, 0]
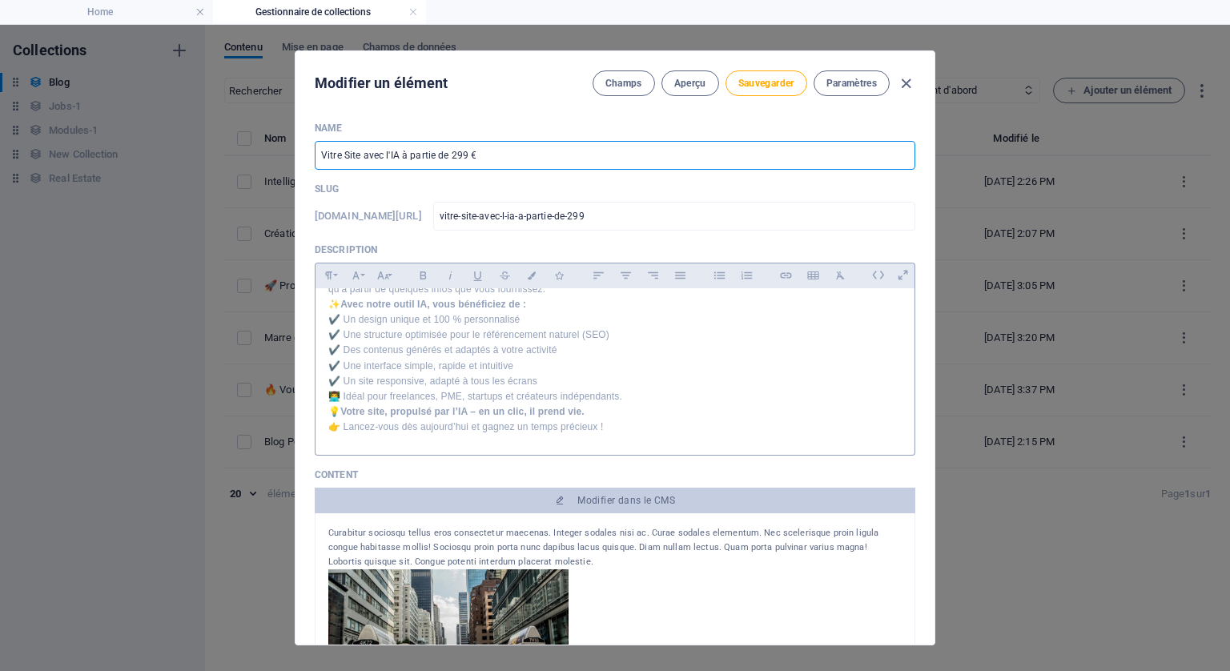
click at [618, 426] on p "💡 Votre site, propulsé par l’IA – en un clic, il prend vie. 👉 Lancez-vous dès a…" at bounding box center [614, 419] width 573 height 30
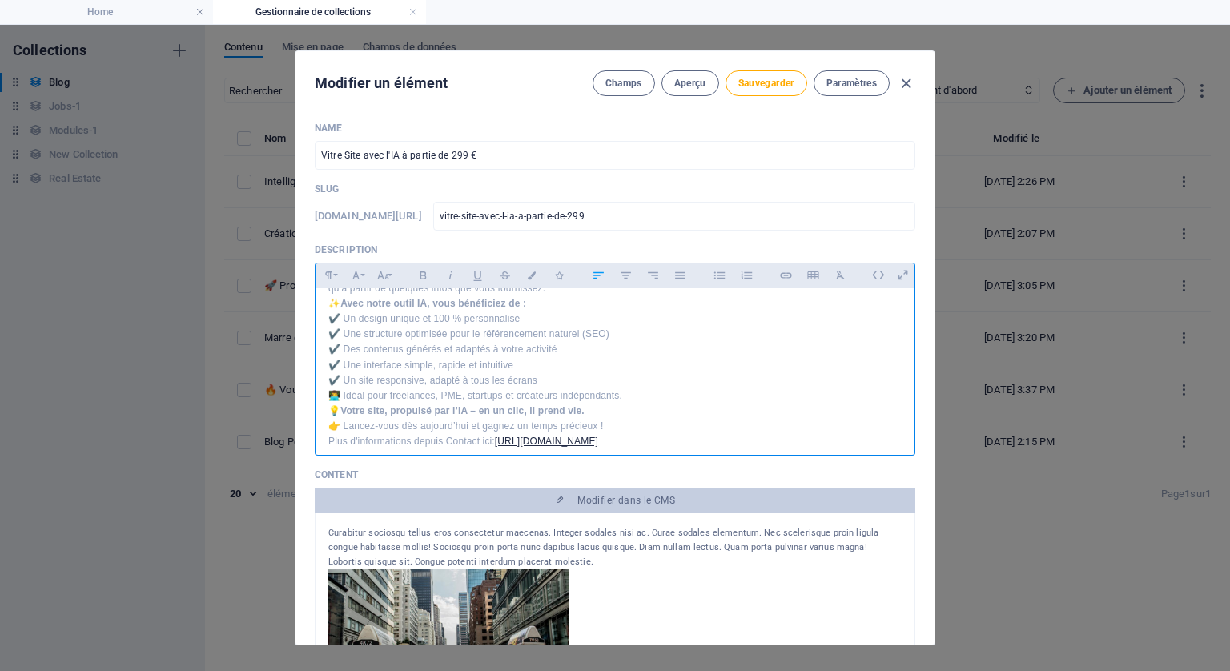
scroll to position [81, 0]
drag, startPoint x: 650, startPoint y: 441, endPoint x: 497, endPoint y: 425, distance: 153.9
click at [497, 425] on link "[URL][DOMAIN_NAME]" at bounding box center [546, 426] width 103 height 11
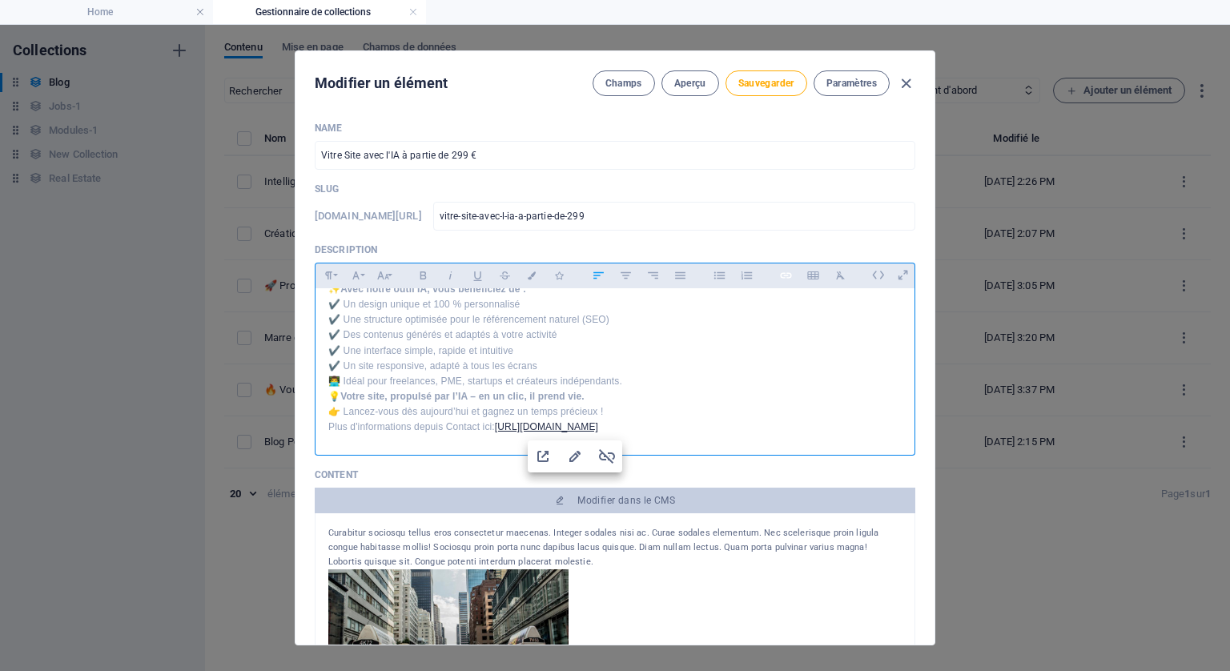
click at [785, 274] on icon "button" at bounding box center [786, 275] width 14 height 19
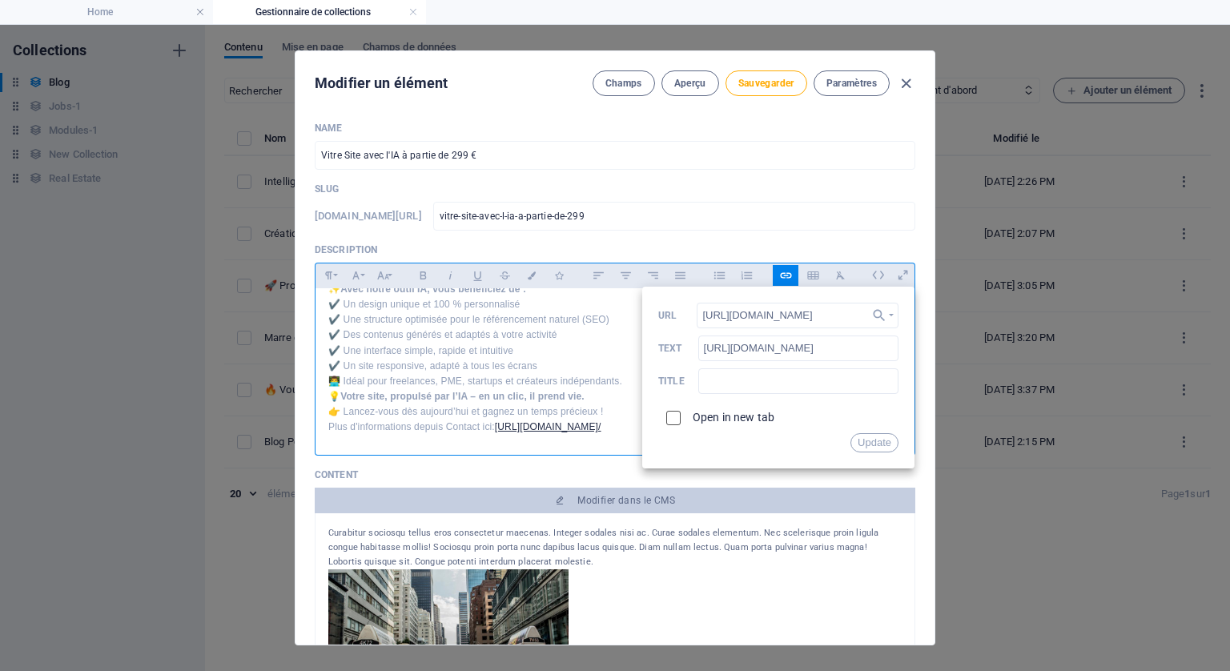
scroll to position [0, 0]
click at [672, 416] on input "checkbox" at bounding box center [671, 415] width 14 height 14
checkbox input "true"
click at [746, 384] on input "text" at bounding box center [798, 381] width 200 height 26
type input "Contact"
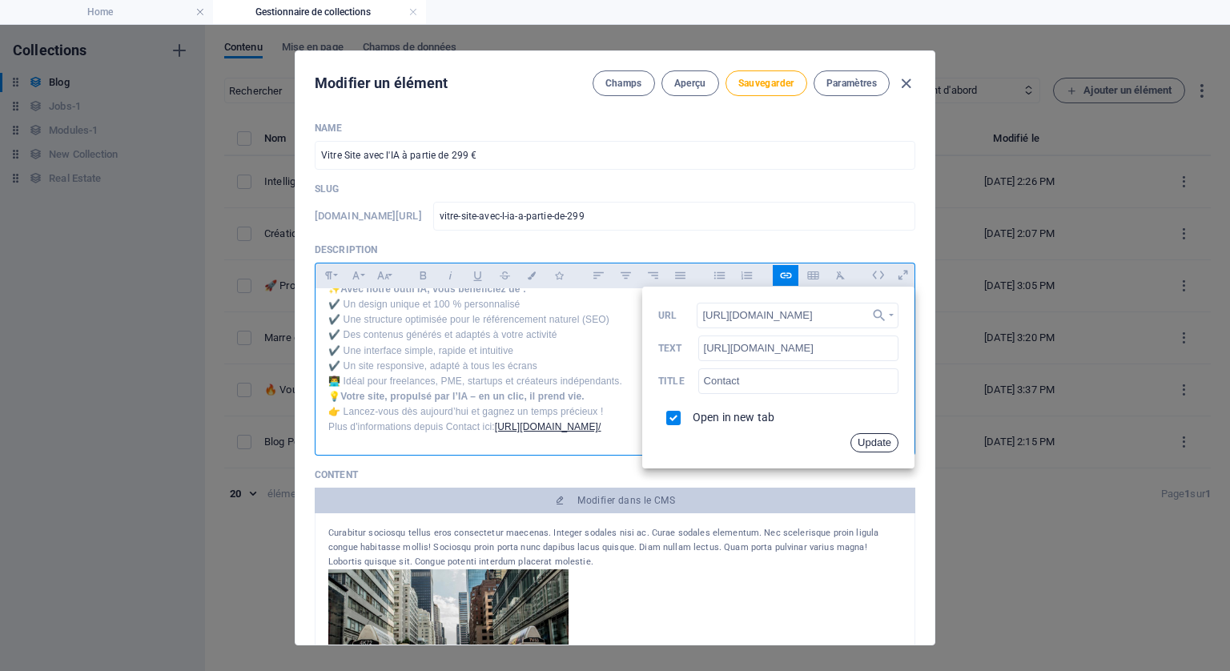
click at [883, 441] on button "Update" at bounding box center [875, 442] width 48 height 19
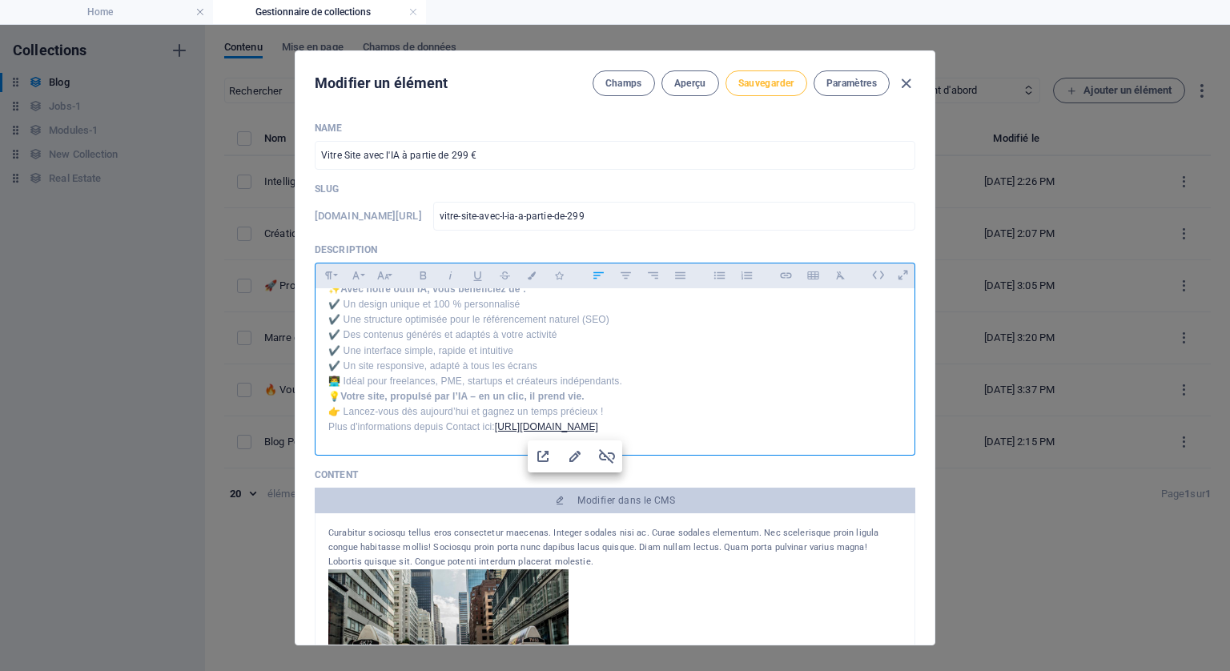
click at [738, 86] on span "Sauvegarder" at bounding box center [766, 83] width 56 height 13
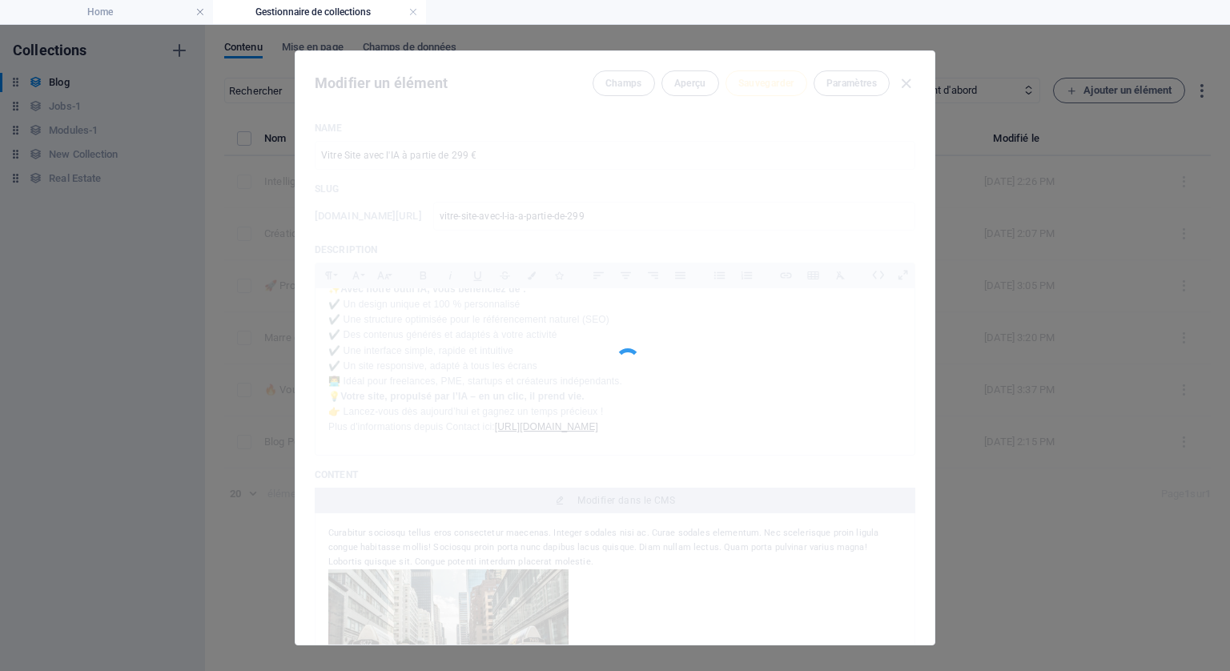
type input "vitre-site-avec-l-ia-a-partie-de-299"
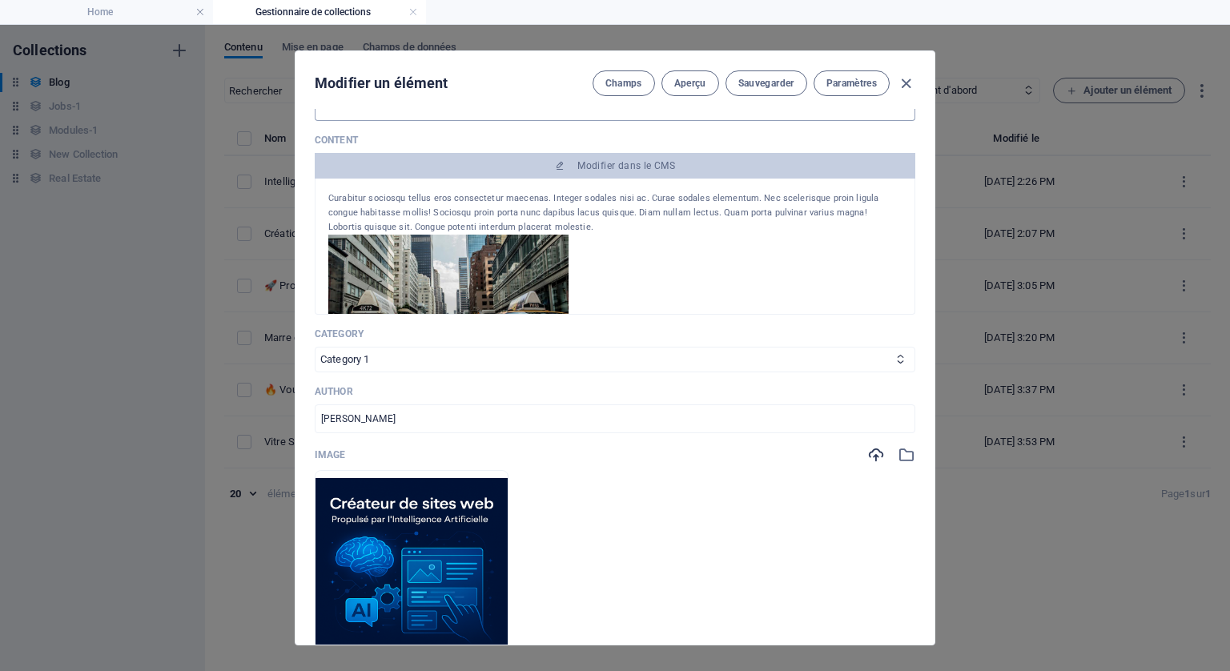
scroll to position [400, 0]
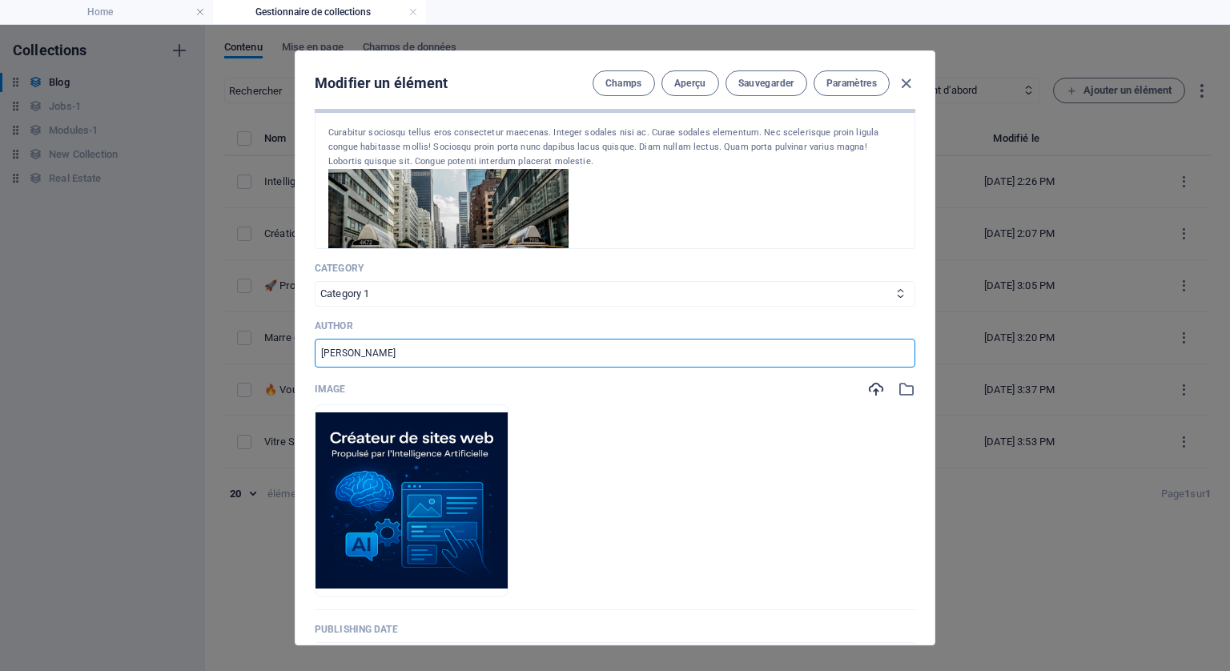
drag, startPoint x: 385, startPoint y: 356, endPoint x: 323, endPoint y: 345, distance: 63.5
click at [323, 345] on input "Juan Pérez" at bounding box center [615, 353] width 601 height 29
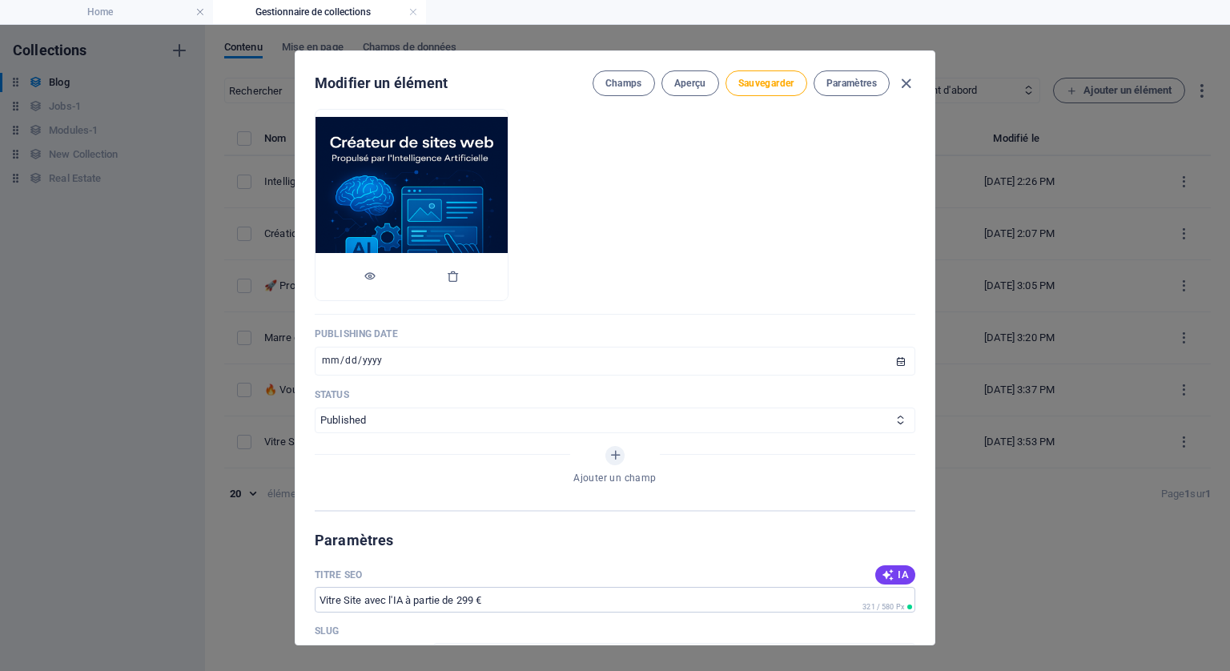
scroll to position [721, 0]
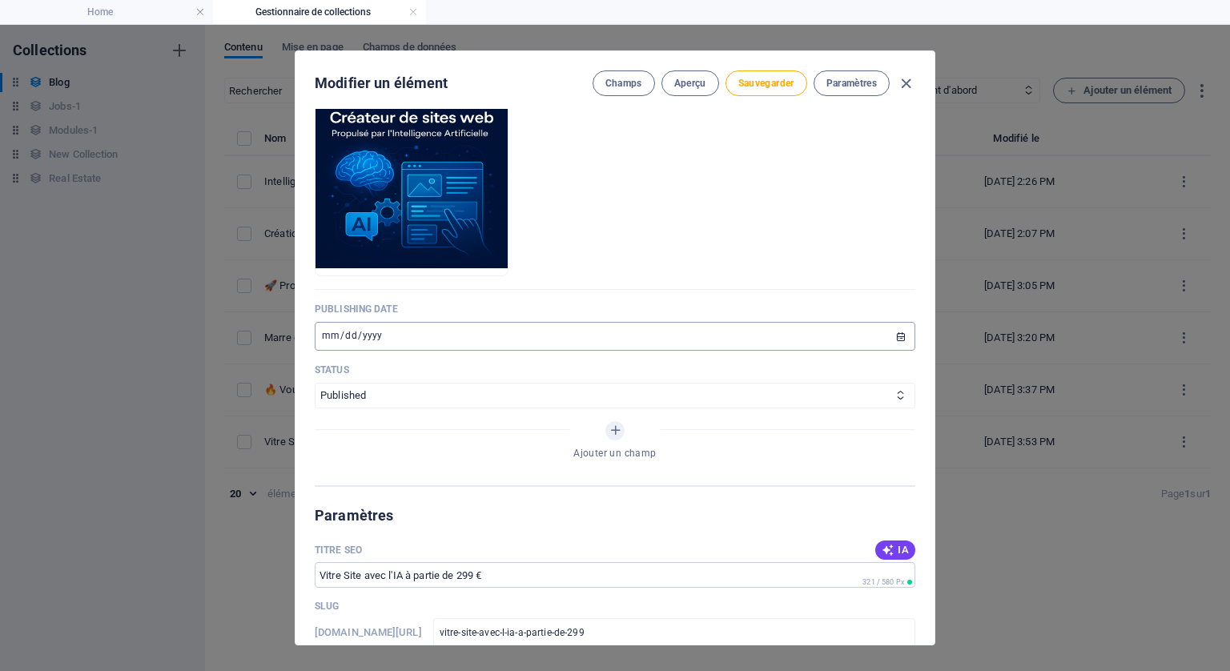
type input "César"
click at [892, 335] on input "2024-08-21" at bounding box center [615, 336] width 601 height 29
click at [898, 336] on input "2024-08-21" at bounding box center [615, 336] width 601 height 29
type input "2025-09-25"
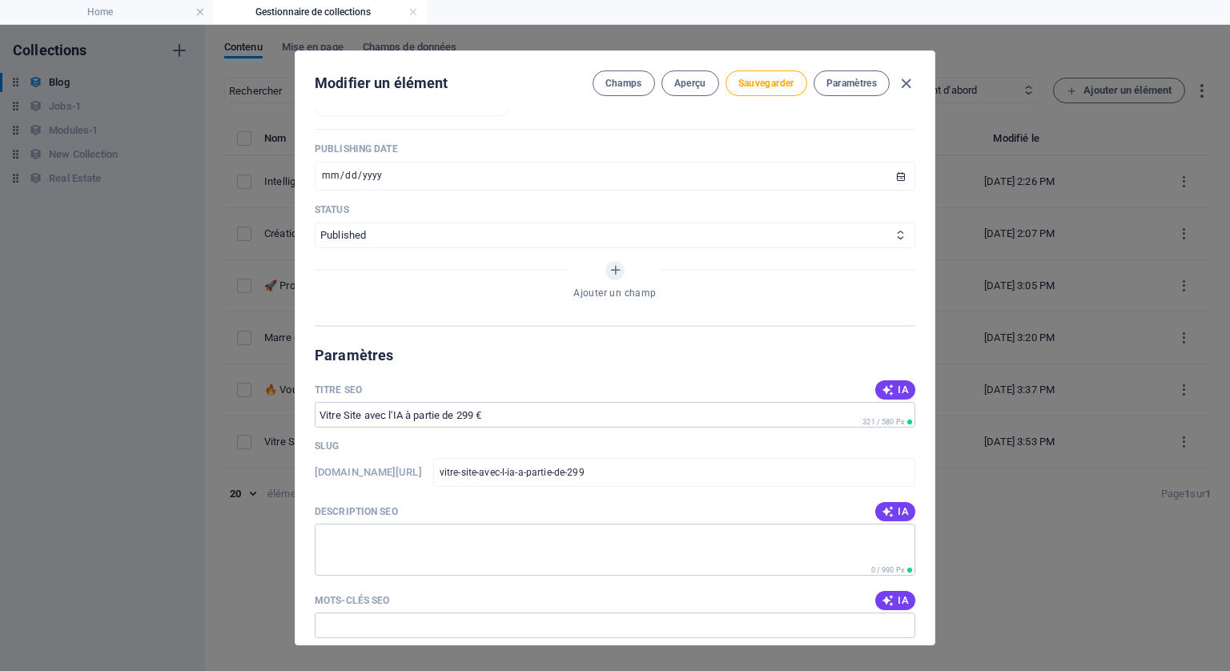
drag, startPoint x: 424, startPoint y: 512, endPoint x: 314, endPoint y: 500, distance: 110.4
click at [315, 500] on div "Description SEO IA" at bounding box center [615, 512] width 601 height 24
copy p "Description SEO"
click at [385, 541] on textarea "Description SEO" at bounding box center [615, 550] width 601 height 52
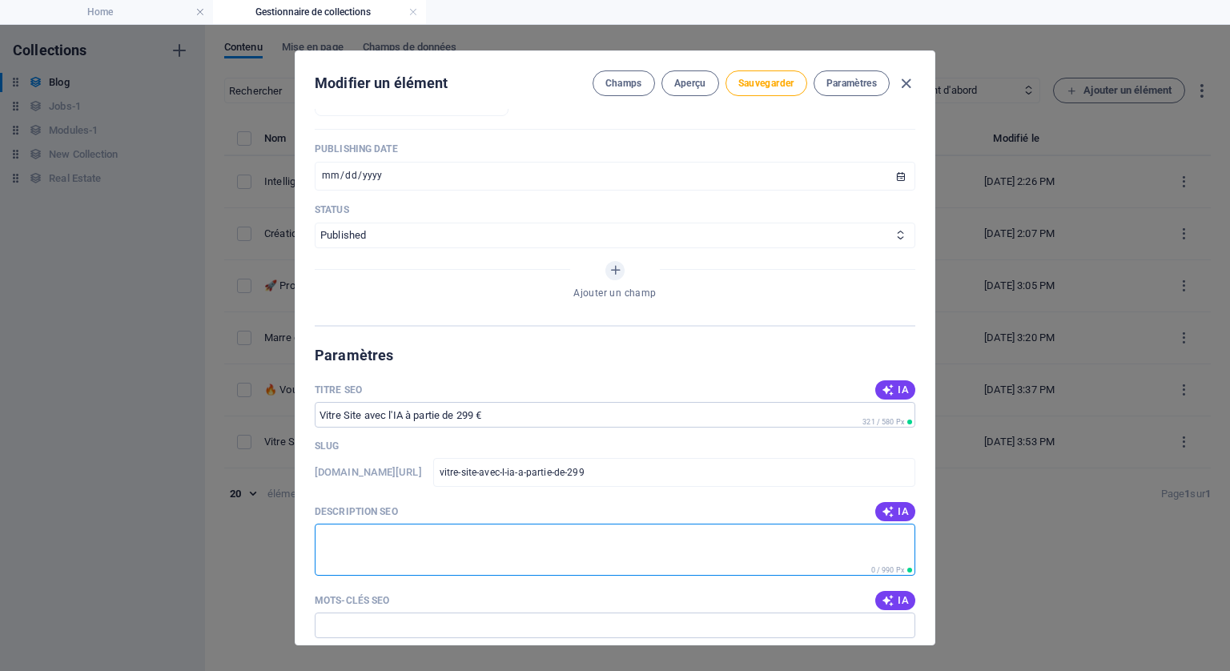
paste textarea "Découvrez notre créateur de sites web intelligent : un outil propulsé par l’IA …"
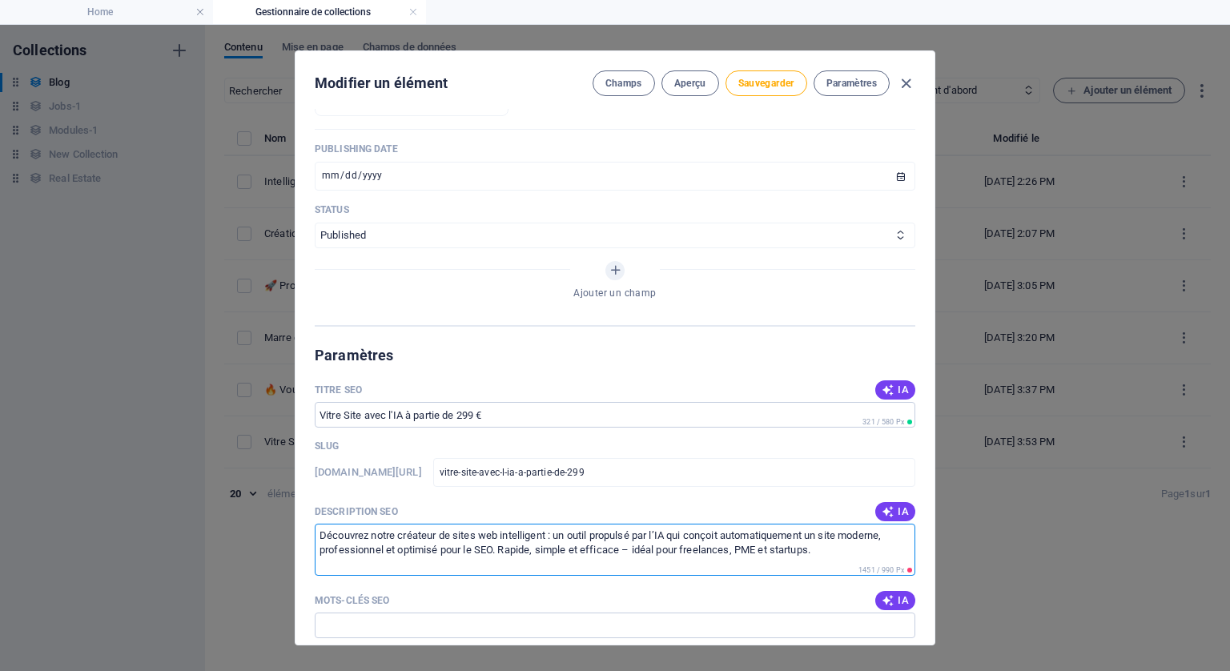
type textarea "Découvrez notre créateur de sites web intelligent : un outil propulsé par l’IA …"
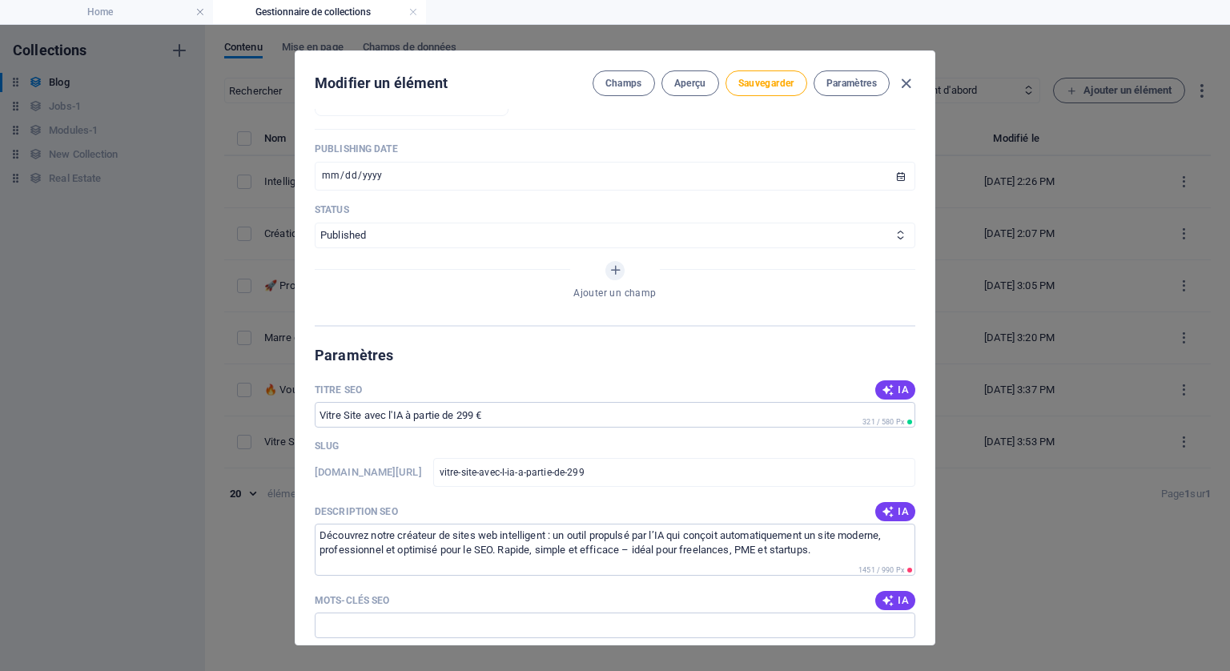
drag, startPoint x: 392, startPoint y: 594, endPoint x: 312, endPoint y: 589, distance: 80.2
click at [312, 589] on div "Name Vitre Site avec l'IA à partie de 299 € ​ Slug www.example.com/example-page…" at bounding box center [615, 377] width 639 height 536
copy p "Mots-clés SEO"
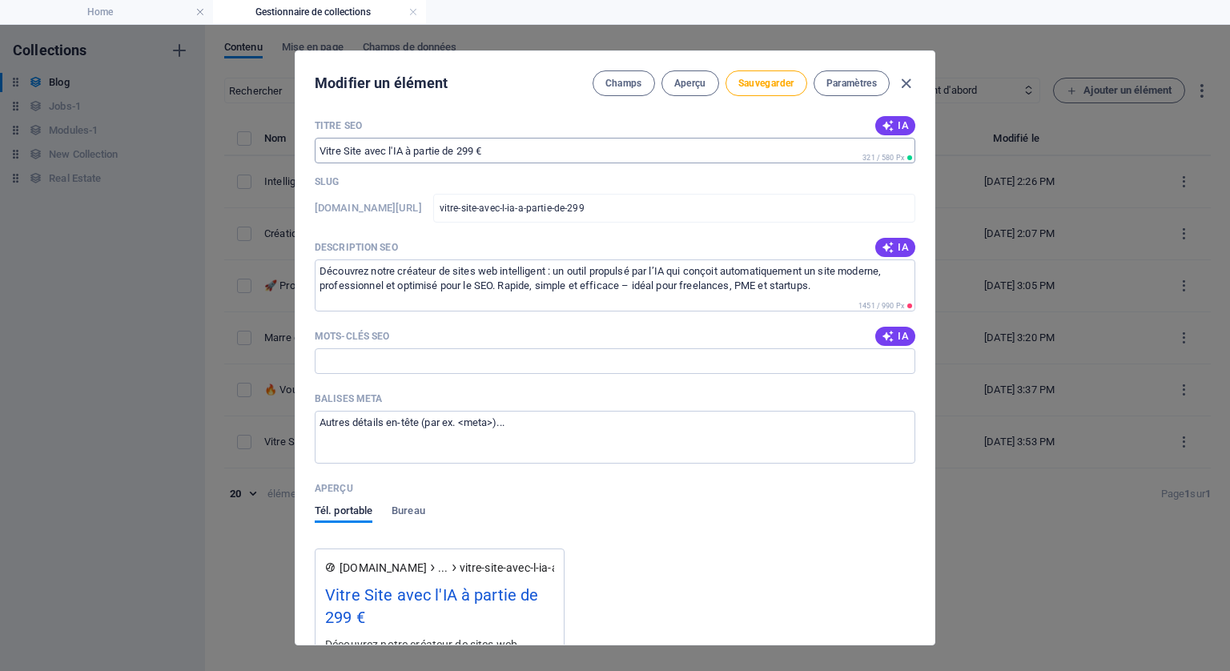
scroll to position [1201, 0]
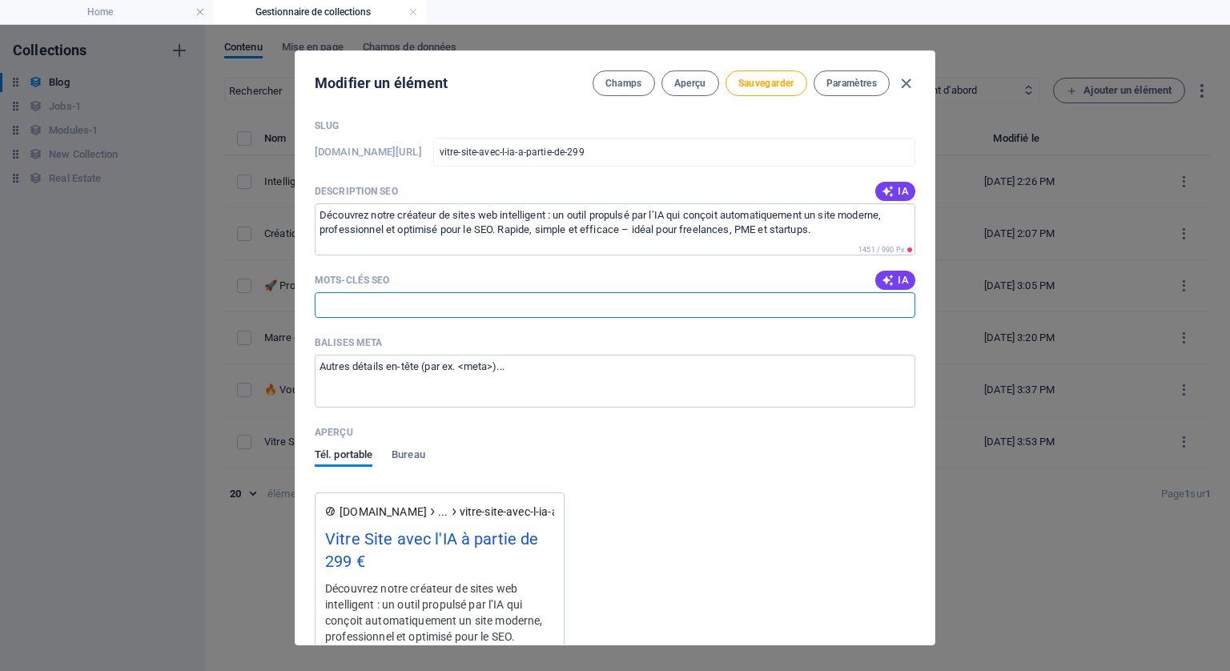
click at [397, 299] on input "Mots-clés SEO" at bounding box center [615, 305] width 601 height 26
paste input "créateur de sites web IA, générateur de site internet par intelligence artifici…"
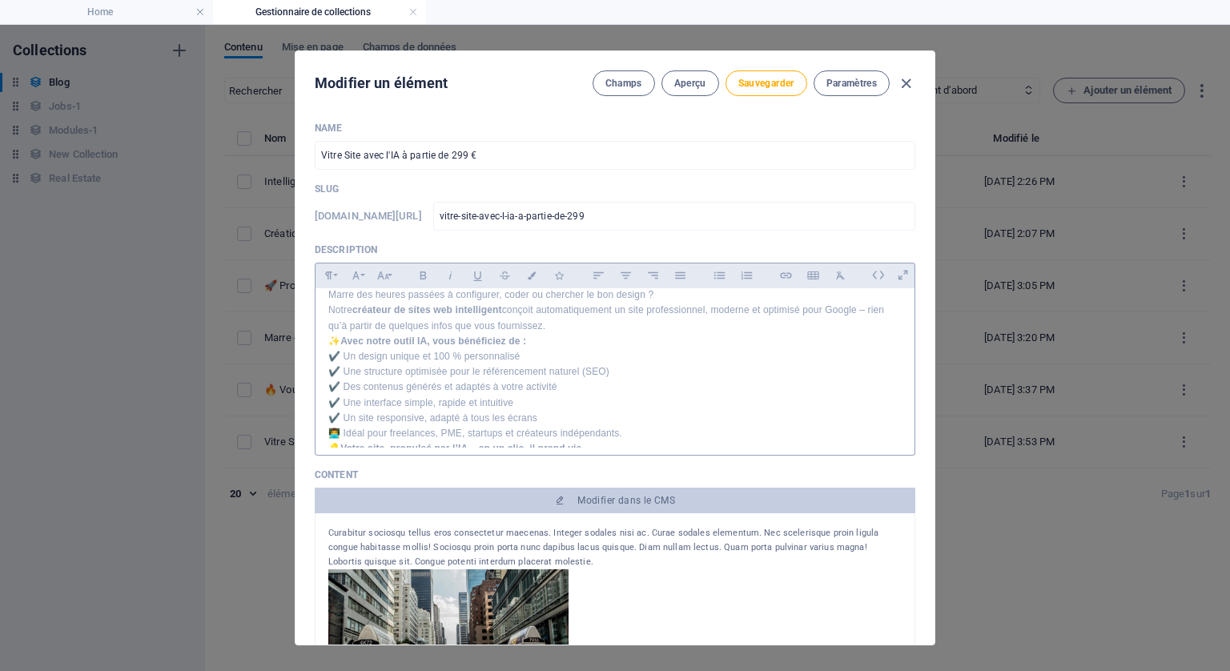
scroll to position [0, 0]
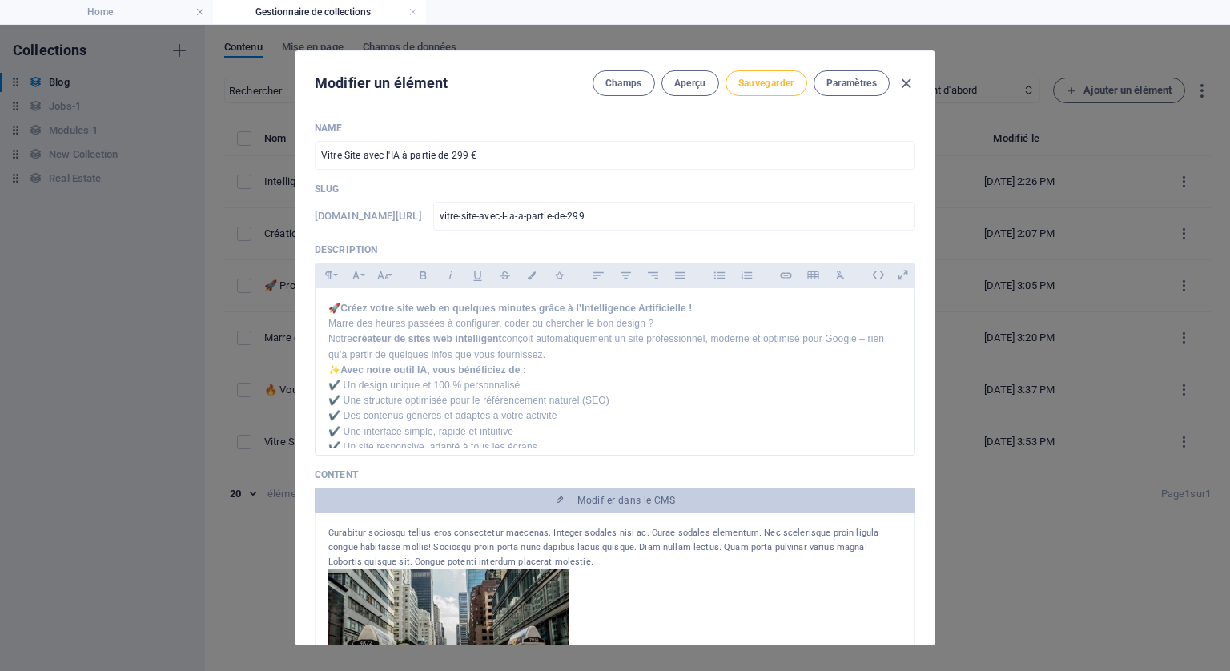
type input "créateur de sites web IA, générateur de site internet par intelligence artifici…"
click at [766, 78] on span "Sauvegarder" at bounding box center [766, 83] width 56 height 13
click at [903, 74] on icon "button" at bounding box center [906, 83] width 18 height 18
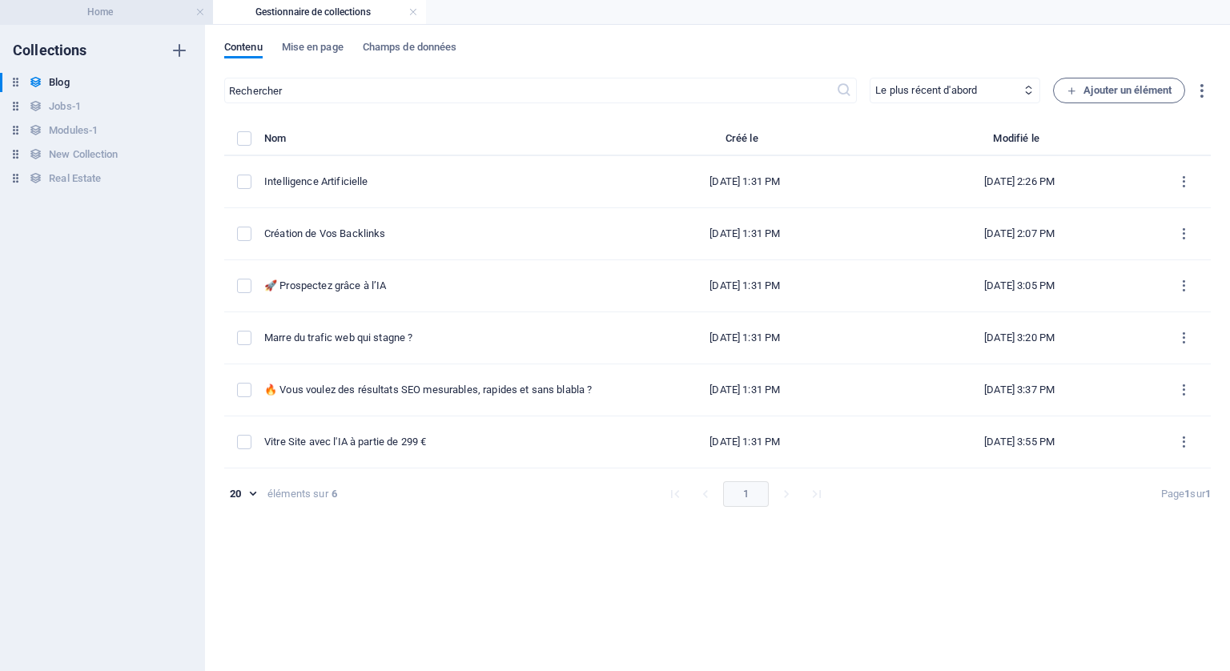
click at [99, 6] on h4 "Home" at bounding box center [106, 12] width 213 height 18
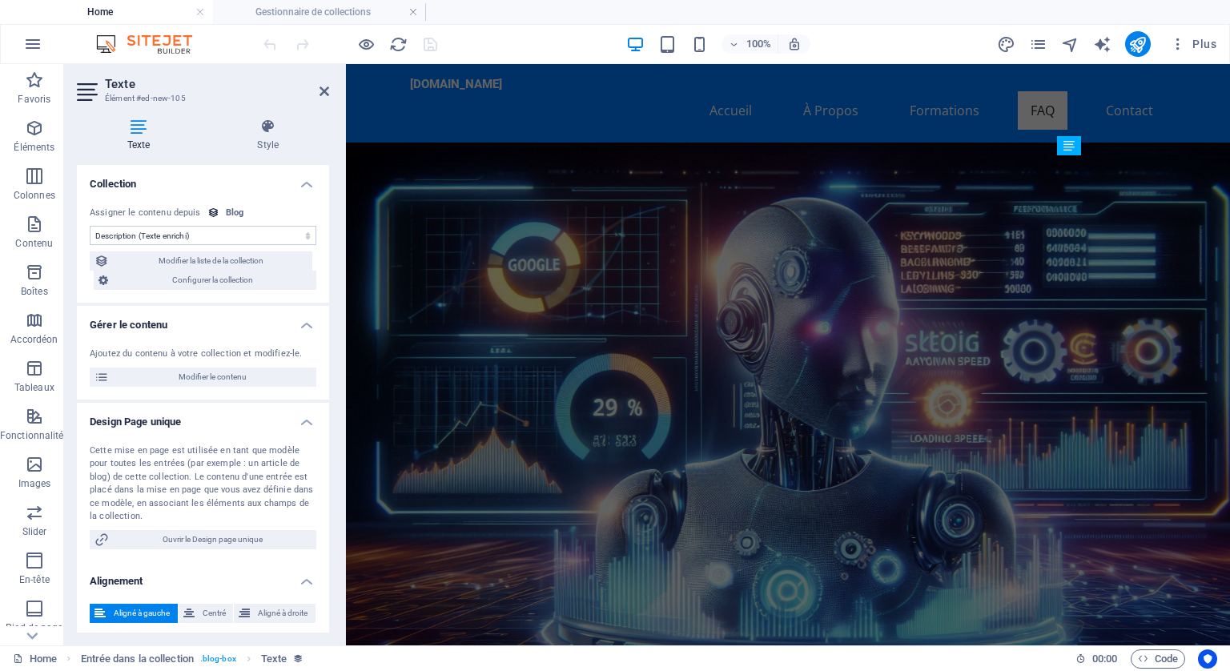
scroll to position [6911, 0]
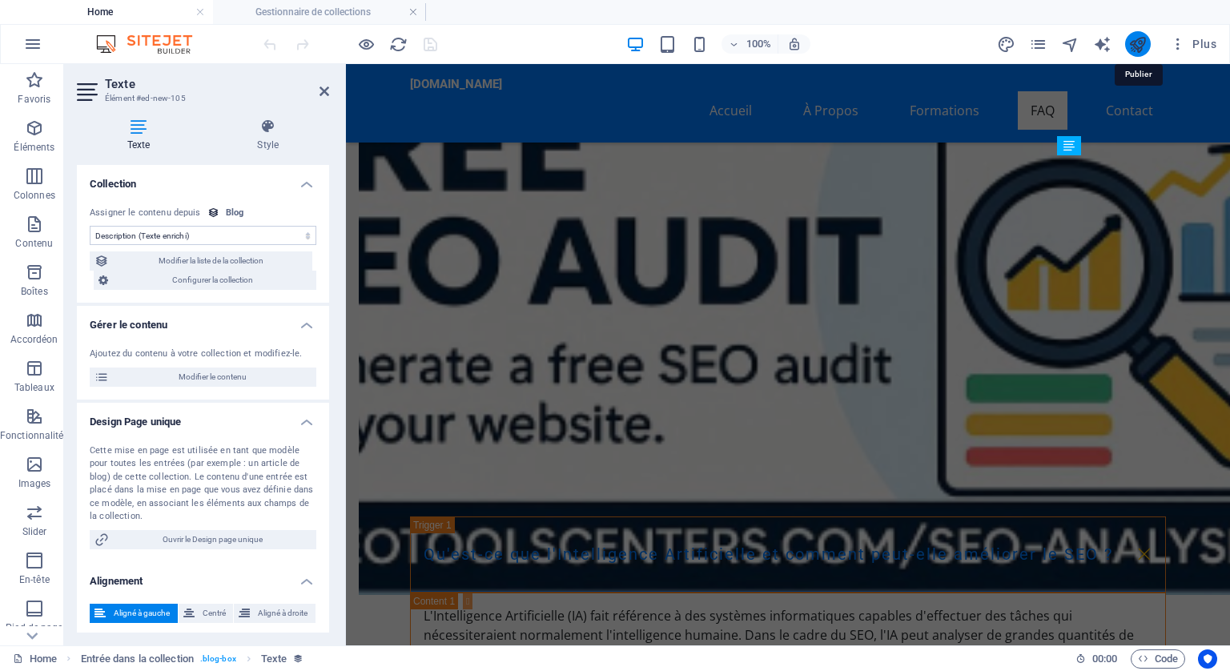
click at [1143, 35] on icon "publish" at bounding box center [1138, 44] width 18 height 18
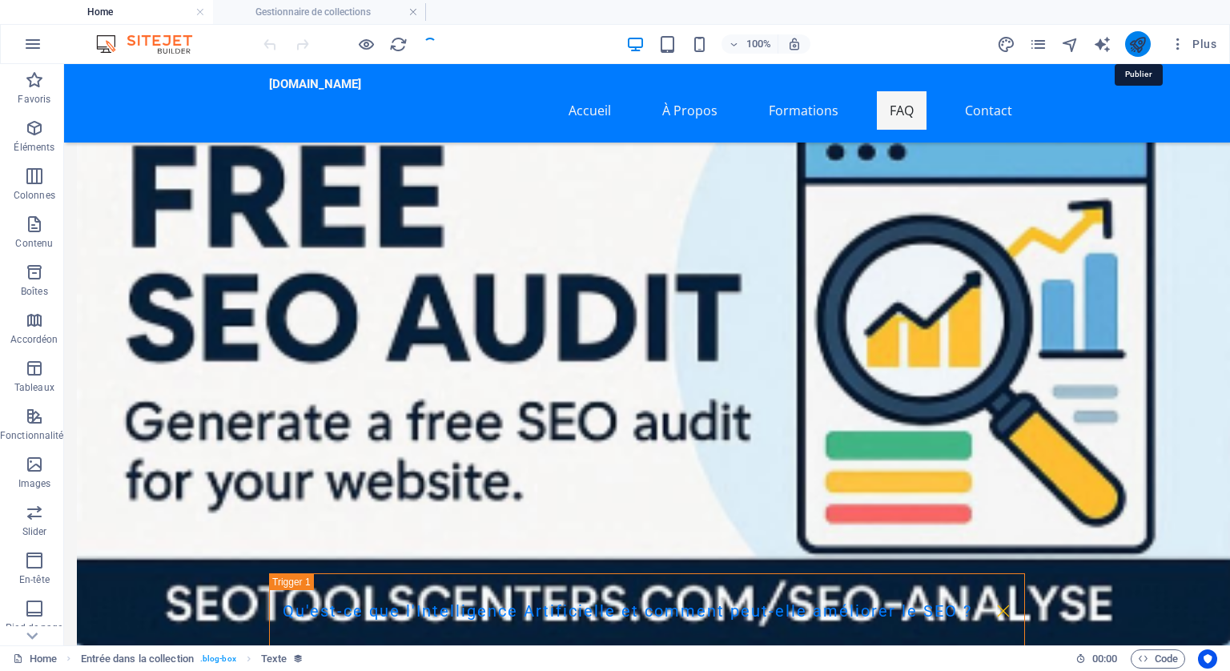
scroll to position [6968, 0]
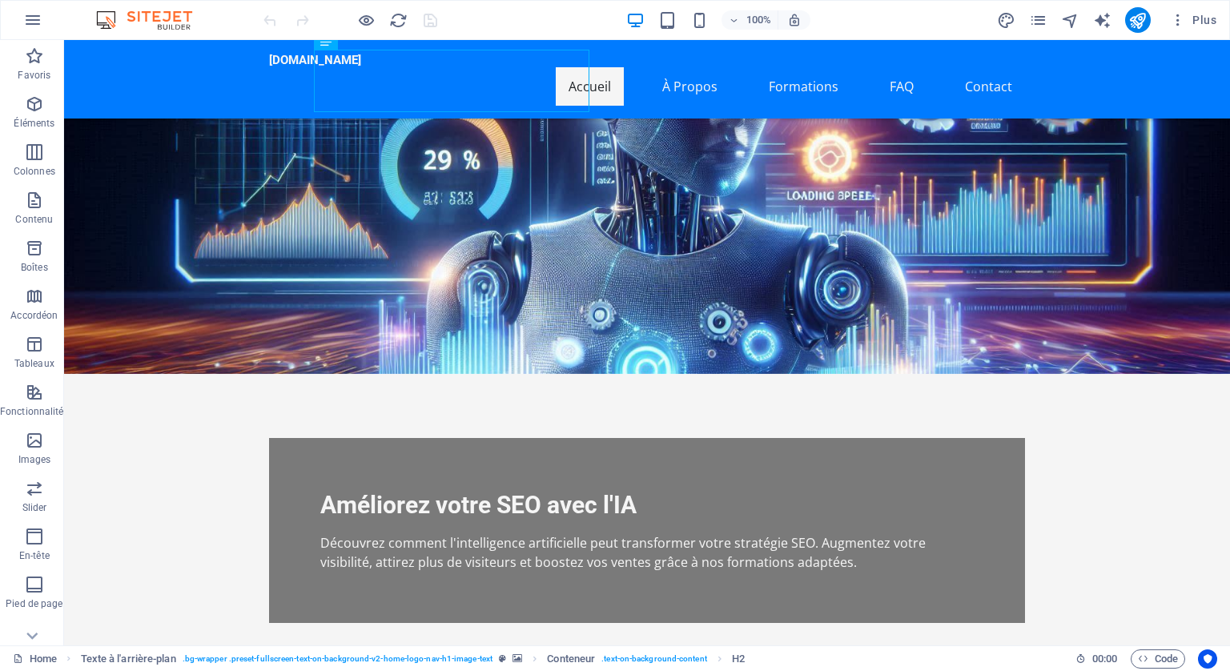
scroll to position [240, 0]
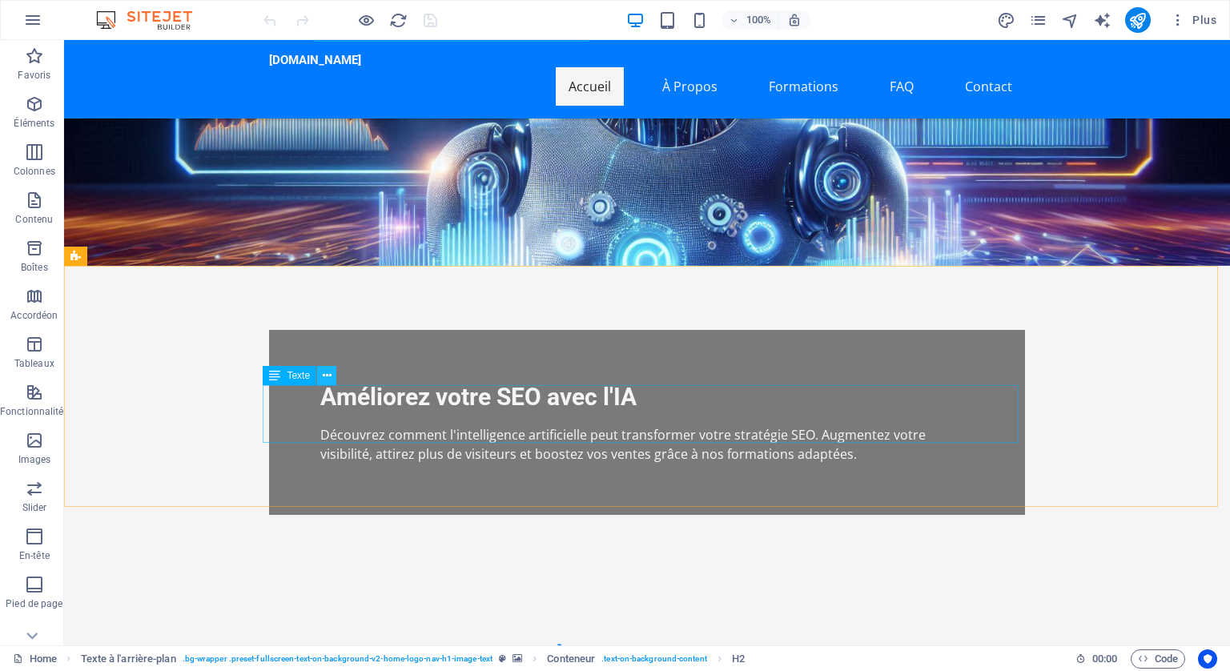
click at [328, 374] on icon at bounding box center [327, 376] width 9 height 17
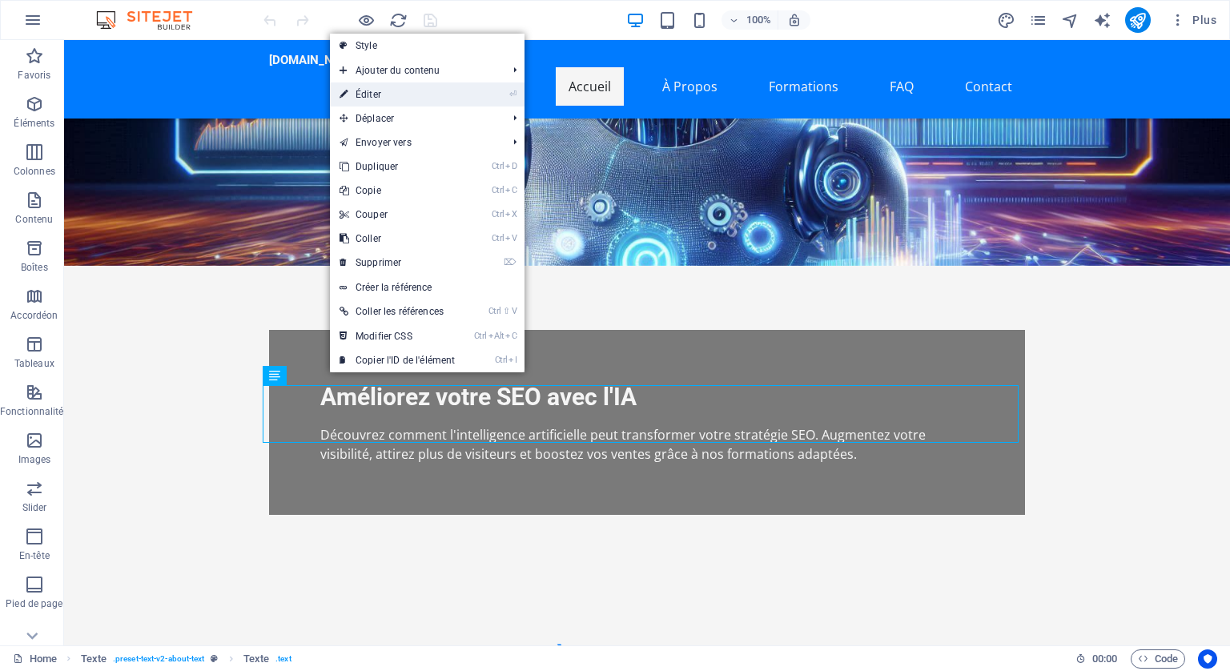
click at [369, 91] on link "⏎ Éditer" at bounding box center [397, 94] width 135 height 24
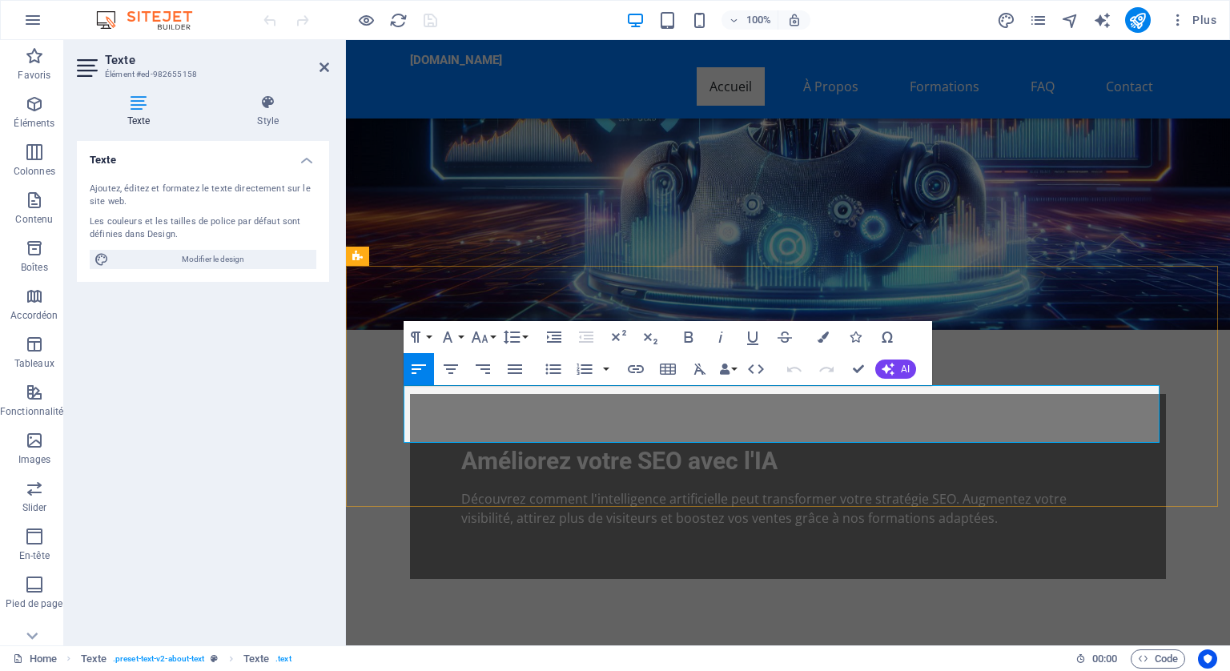
click at [328, 62] on icon at bounding box center [325, 67] width 10 height 13
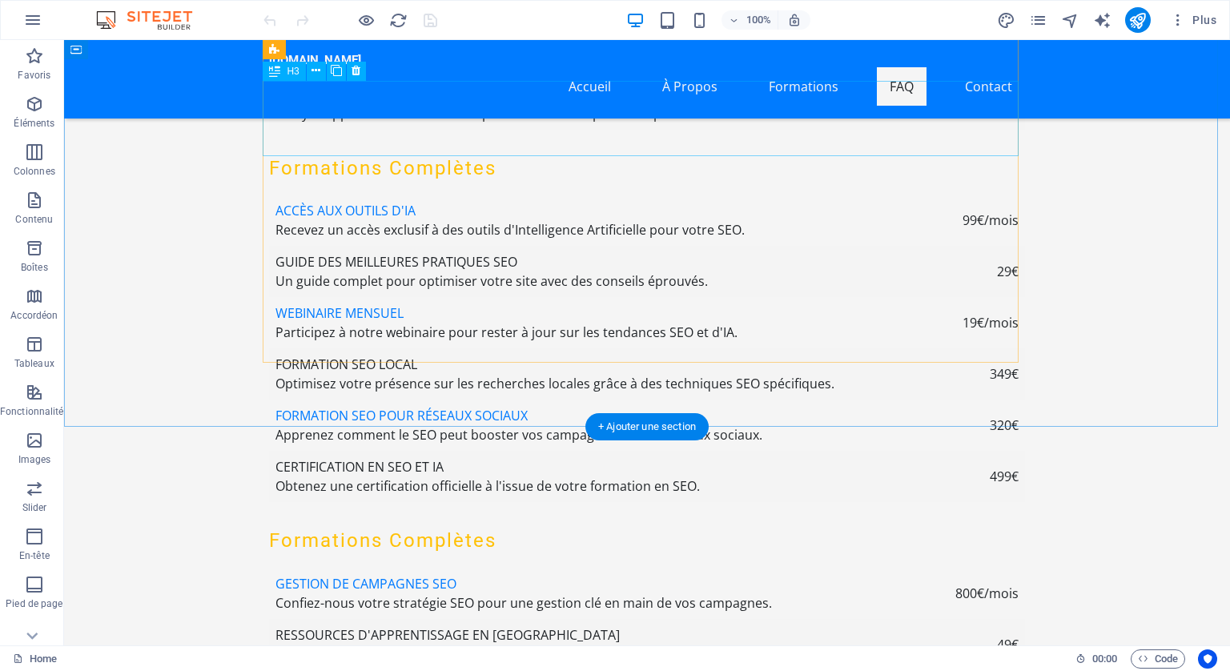
scroll to position [5847, 0]
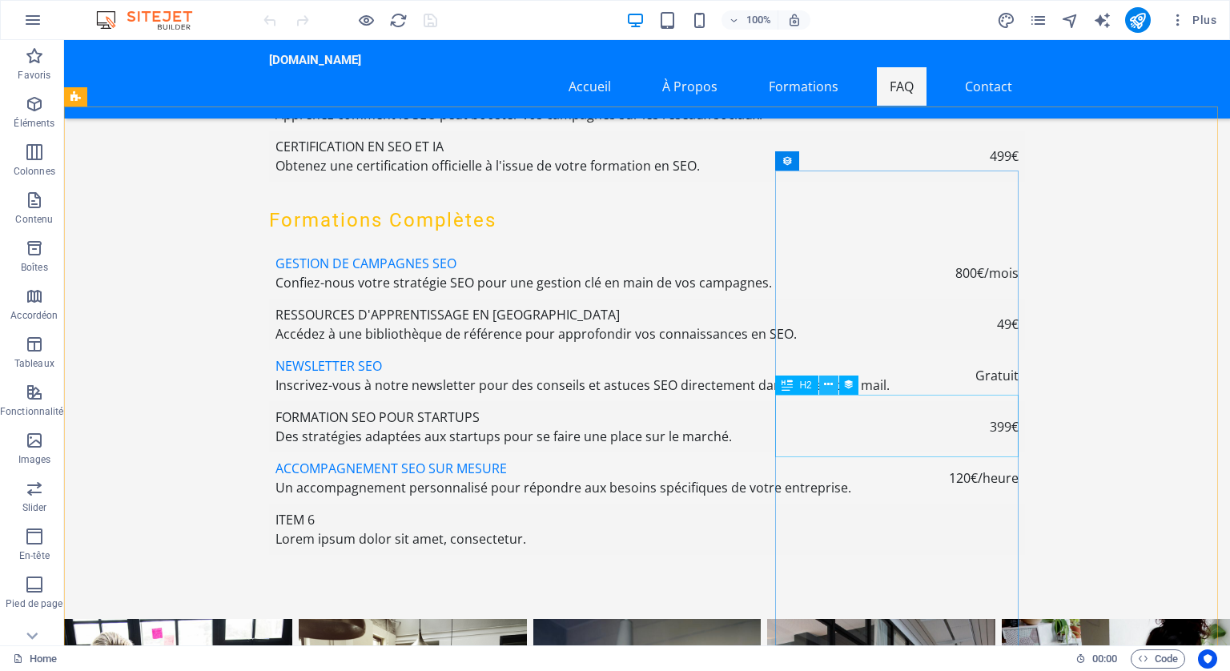
click at [827, 381] on icon at bounding box center [828, 384] width 9 height 17
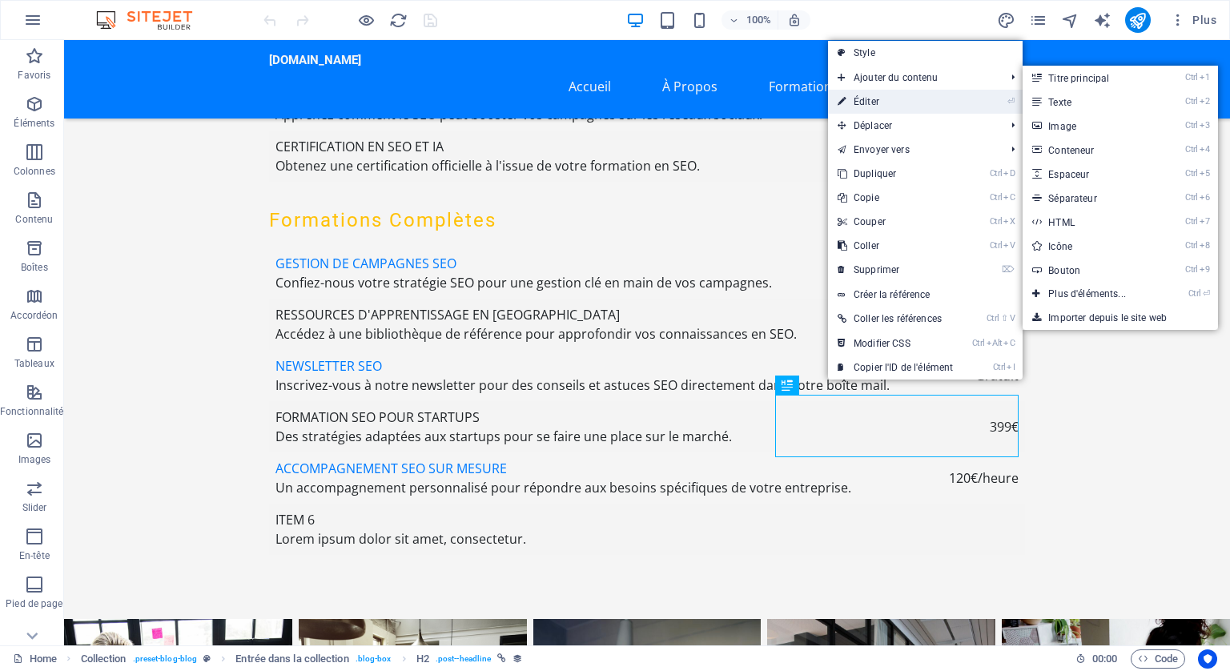
click at [875, 95] on link "⏎ Éditer" at bounding box center [895, 102] width 135 height 24
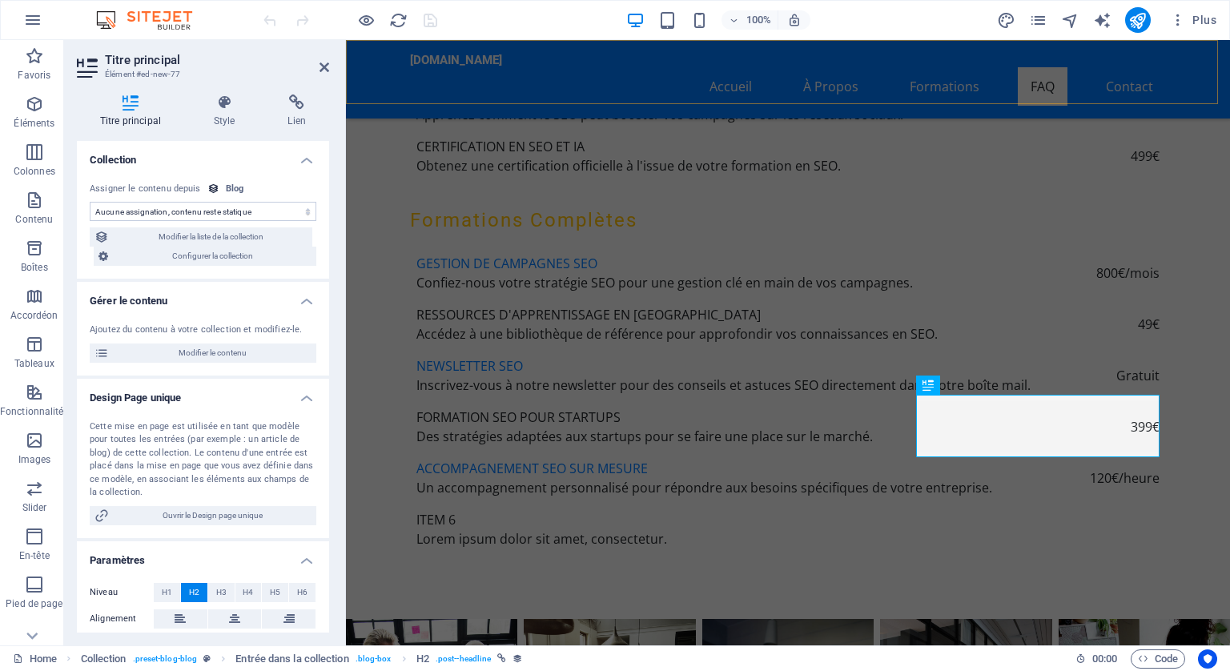
scroll to position [5790, 0]
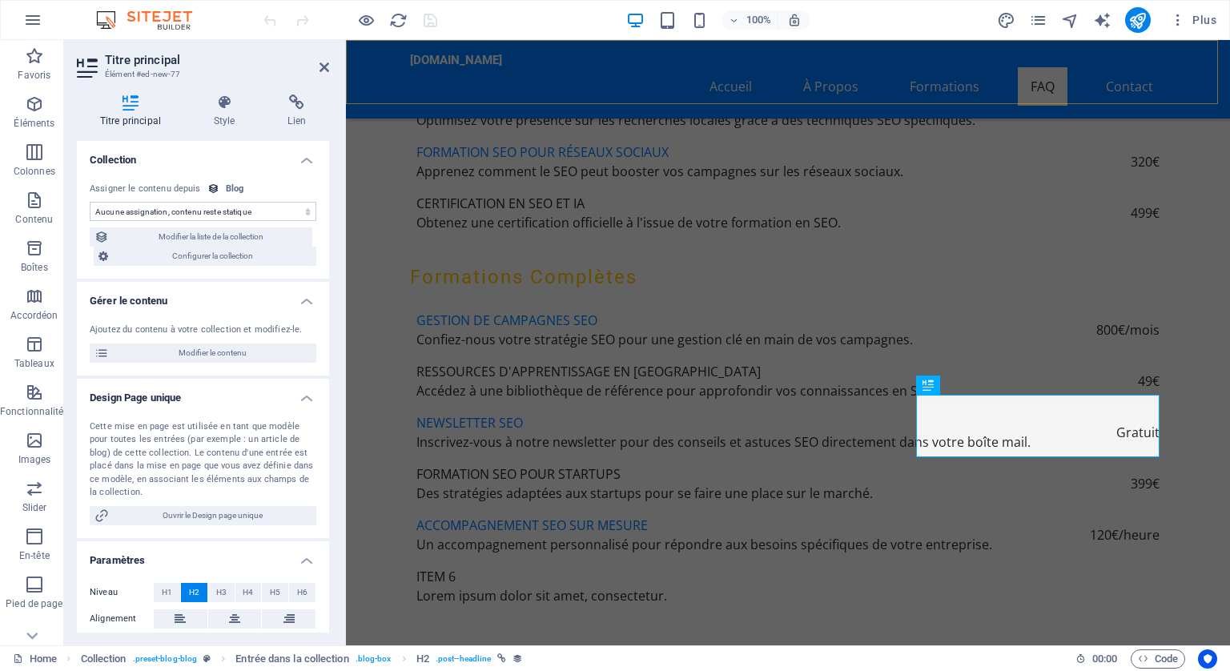
select select "name"
click at [226, 348] on span "Modifier le contenu" at bounding box center [213, 353] width 198 height 19
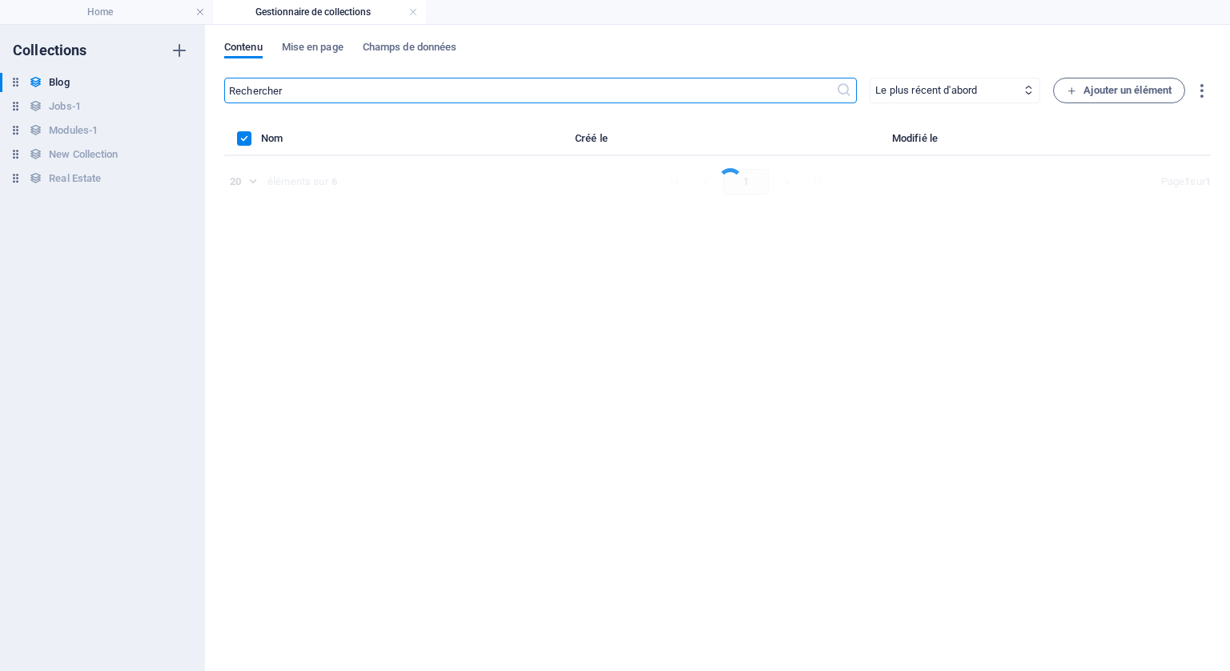
scroll to position [0, 0]
select select "Category 1"
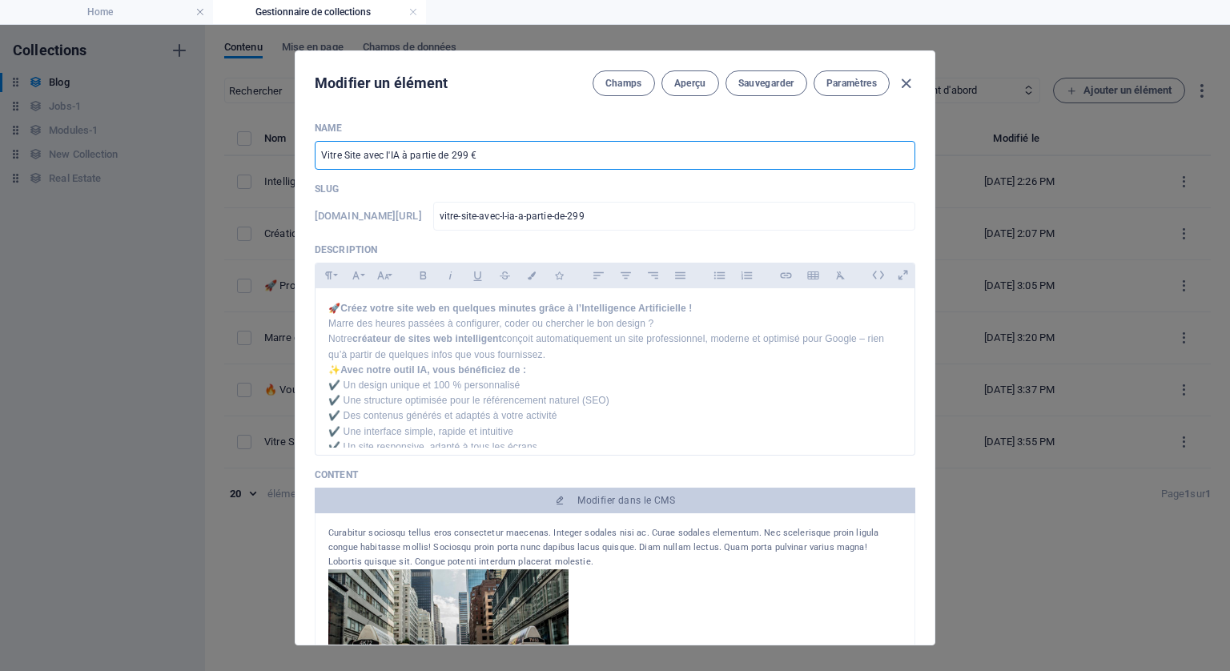
drag, startPoint x: 340, startPoint y: 152, endPoint x: 327, endPoint y: 150, distance: 13.0
click at [327, 150] on input "Vitre Site avec l'IA à partie de 299 €" at bounding box center [615, 155] width 601 height 29
type input "Vo Site avec l'IA à partie de 299 €"
type input "vo-site-avec-l-ia-a-partie-de-299"
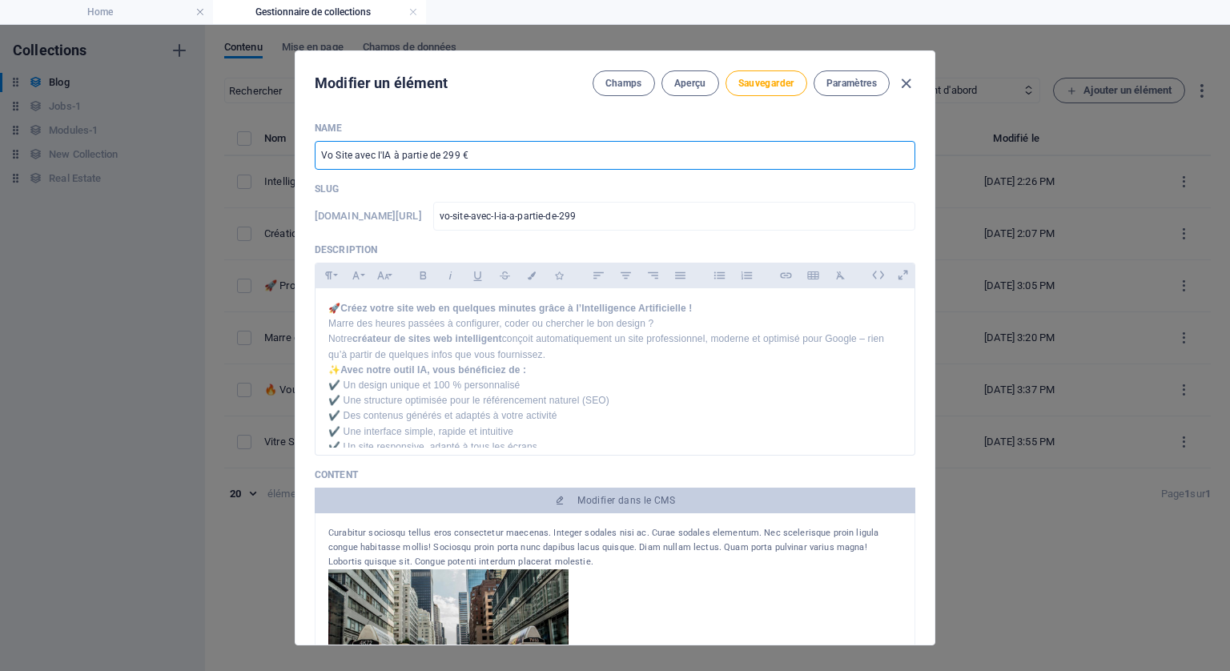
type input "Vot Site avec l'IA à partie de 299 €"
type input "vot-site-avec-l-ia-a-partie-de-299"
type input "Votr Site avec l'IA à partie de 299 €"
type input "votr-site-avec-l-ia-a-partie-de-299"
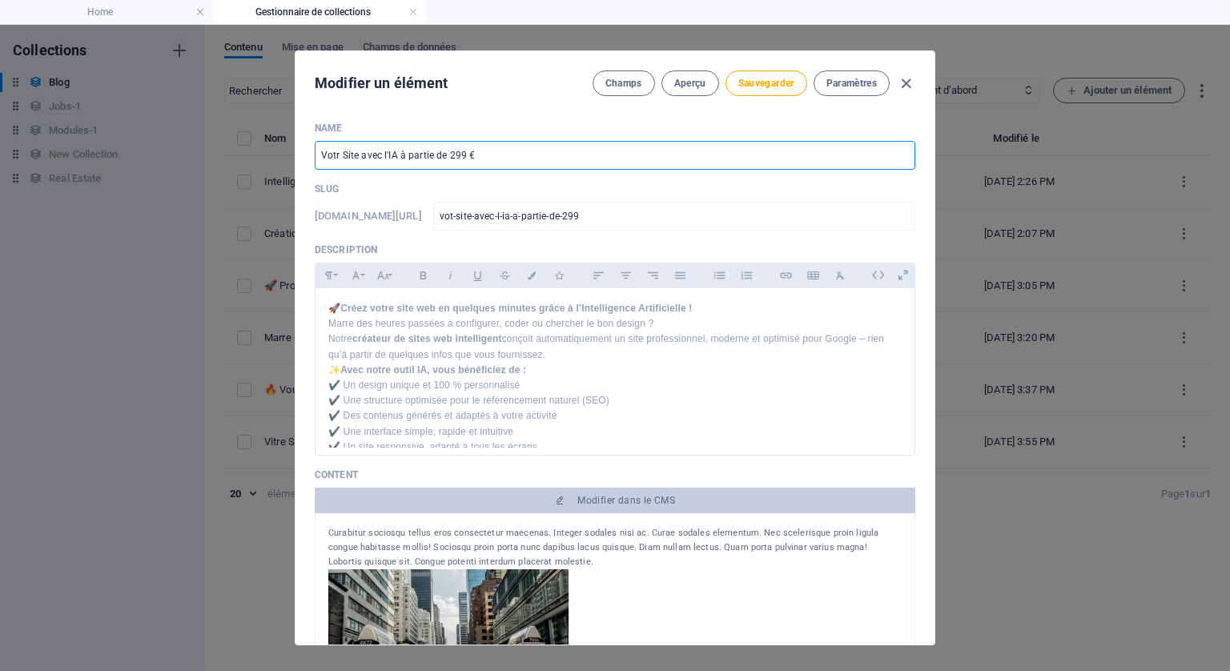
type input "votr-site-avec-l-ia-a-partie-de-299"
type input "Votre Site avec l'IA à partie de 299 €"
type input "votre-site-avec-l-ia-a-partie-de-299"
type input "Votre Site avec l'IA à partie de 299 €"
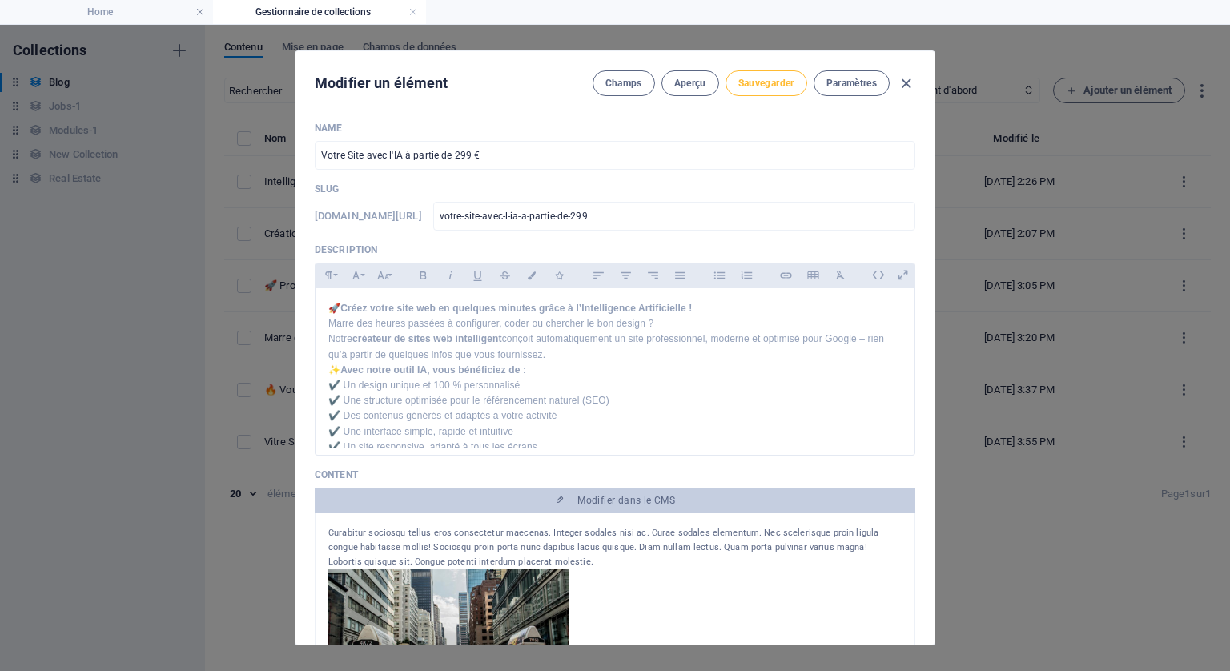
click at [762, 82] on span "Sauvegarder" at bounding box center [766, 83] width 56 height 13
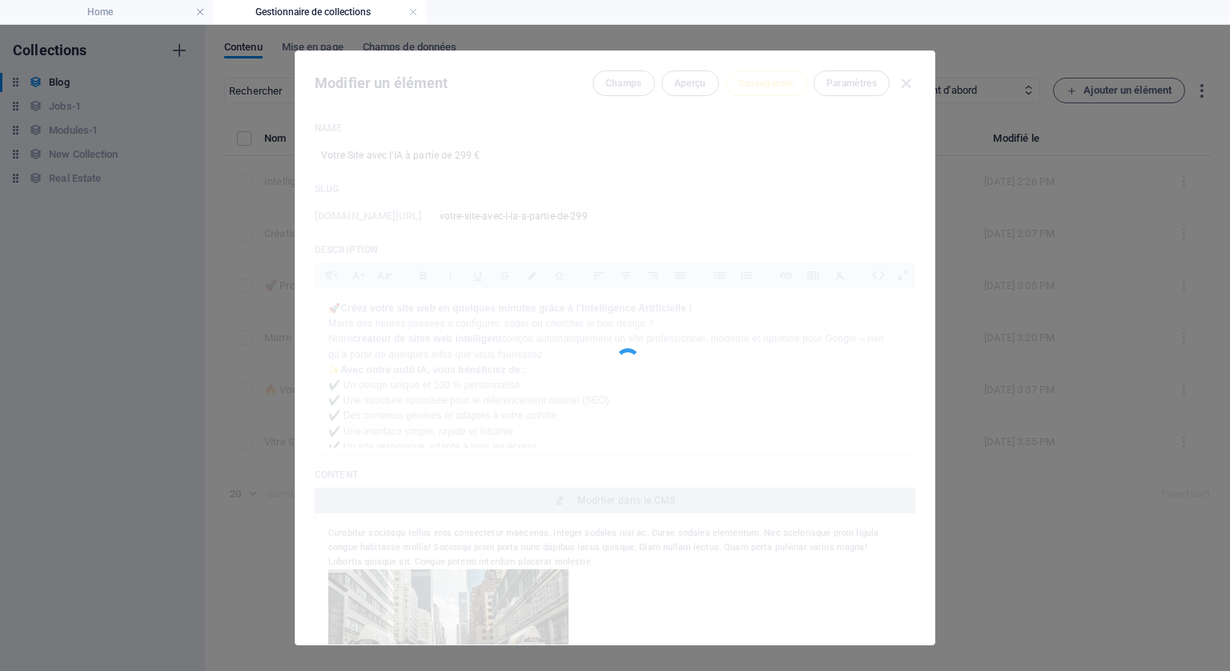
type input "votre-site-avec-l-ia-a-partie-de-299"
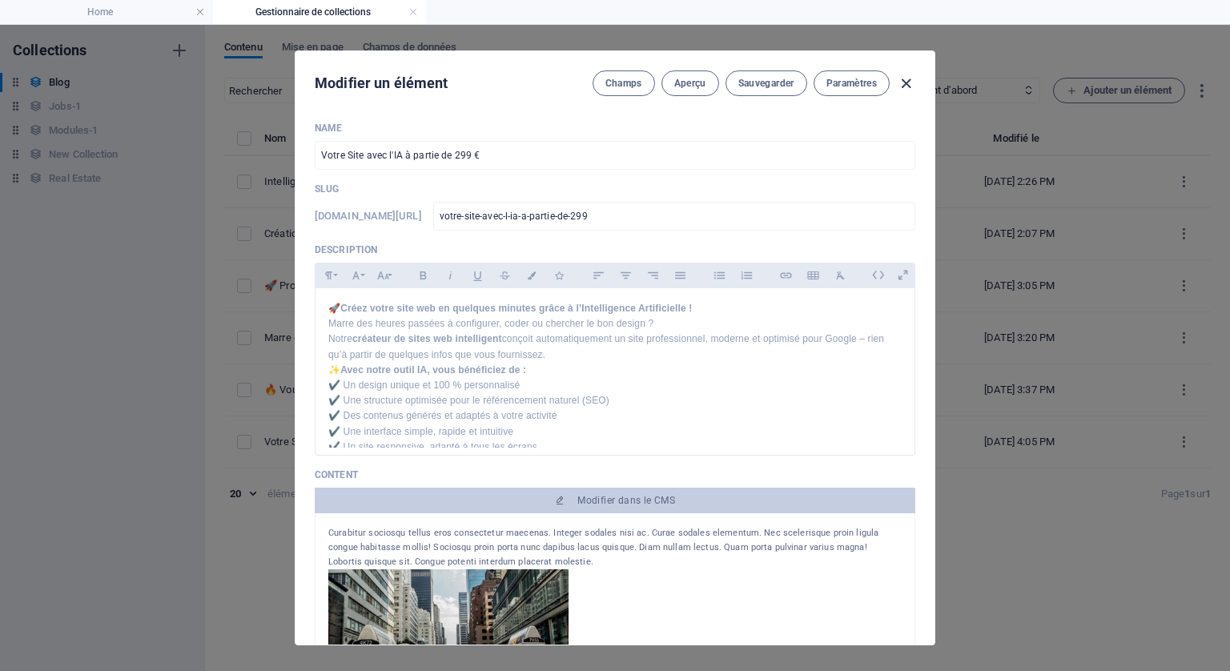
click at [907, 77] on icon "button" at bounding box center [906, 83] width 18 height 18
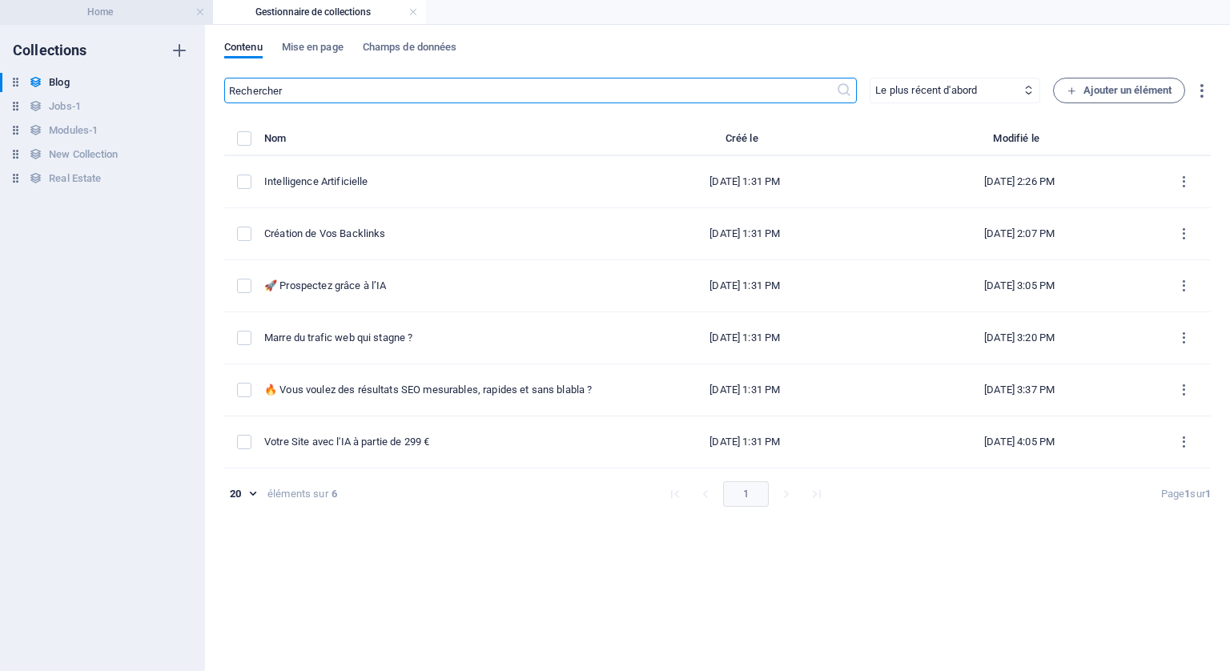
click at [95, 9] on h4 "Home" at bounding box center [106, 12] width 213 height 18
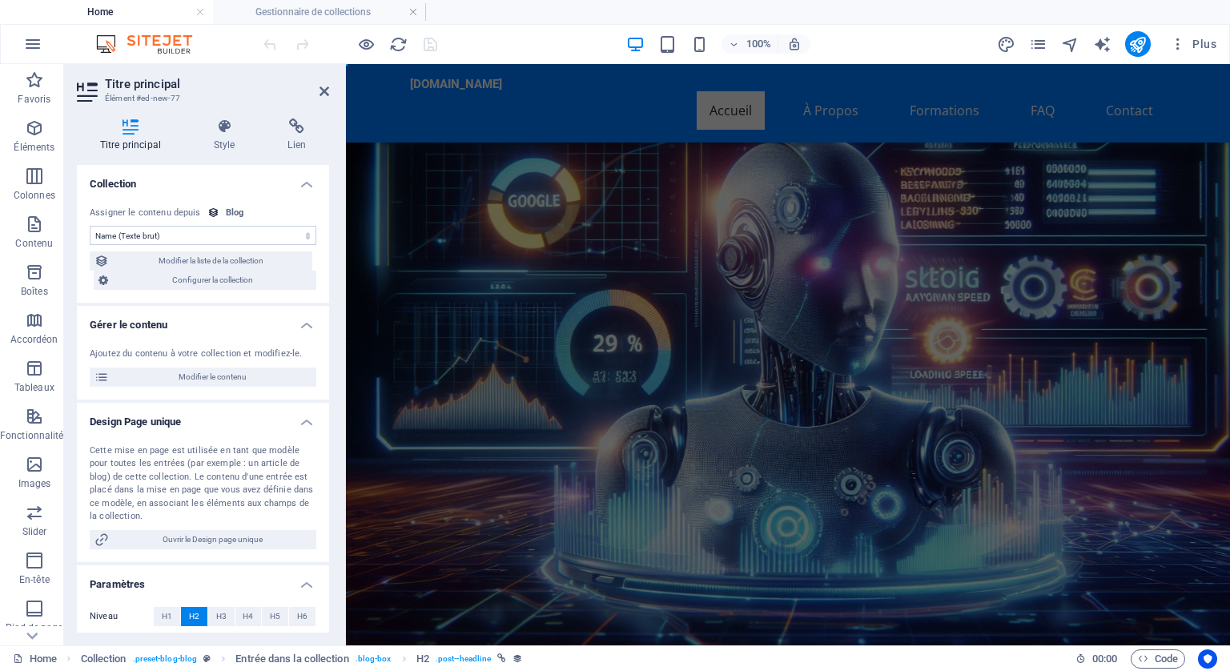
scroll to position [5790, 0]
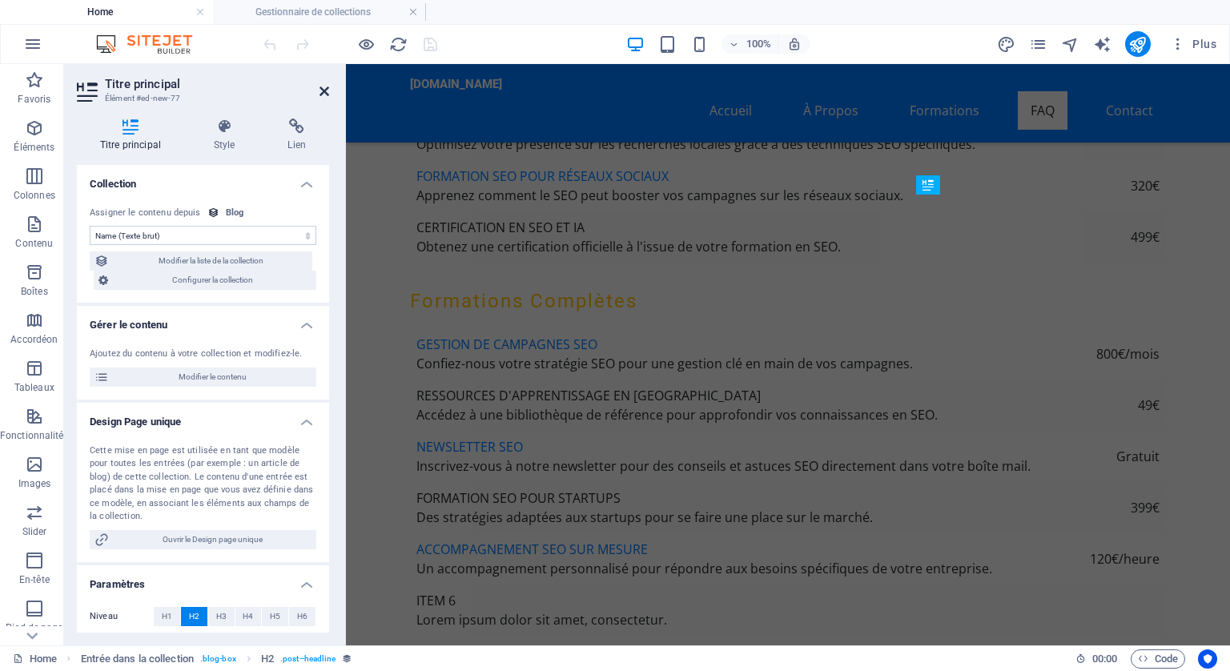
click at [327, 92] on icon at bounding box center [325, 91] width 10 height 13
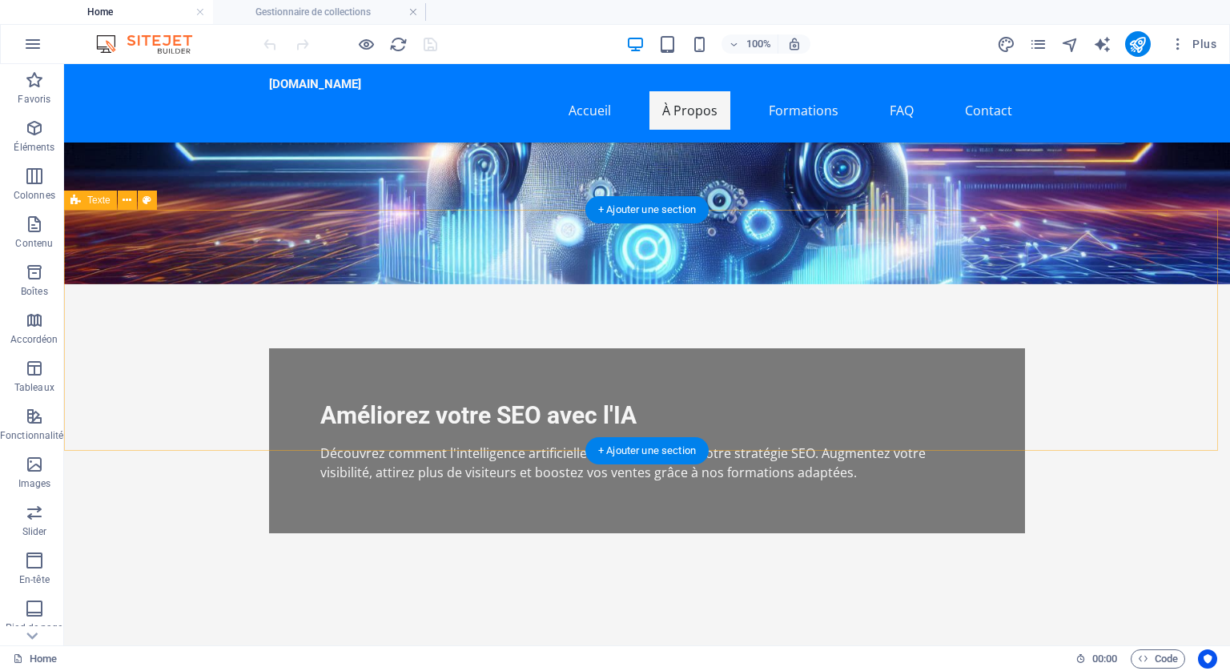
scroll to position [320, 0]
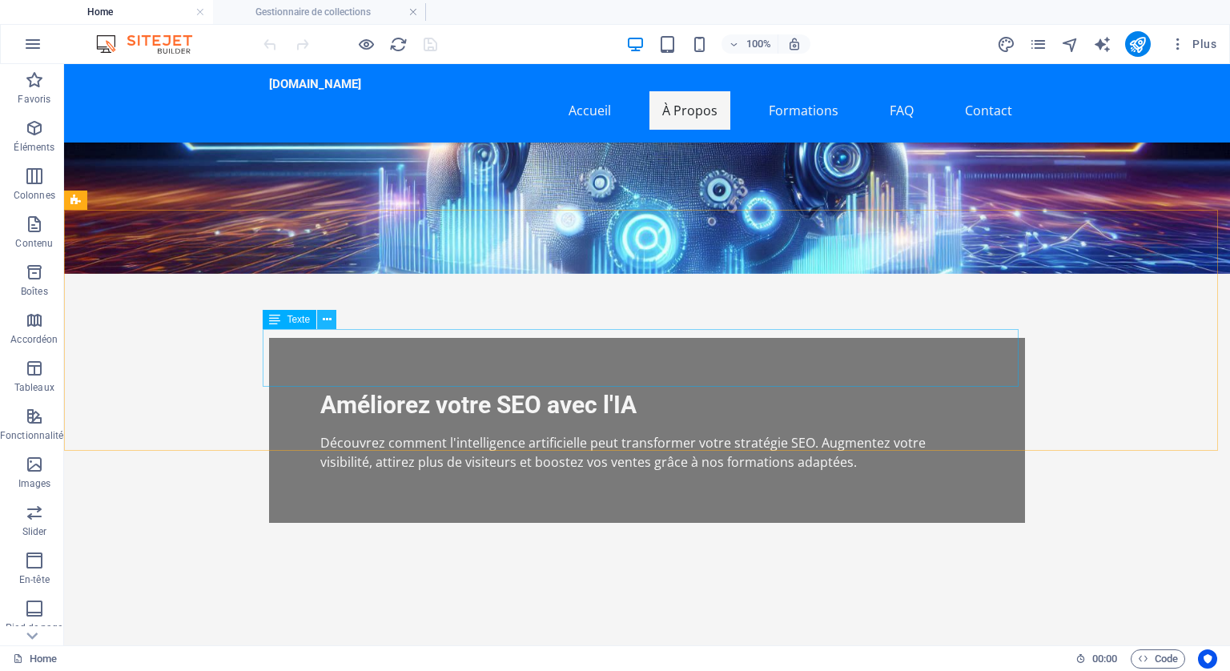
click at [328, 316] on icon at bounding box center [327, 320] width 9 height 17
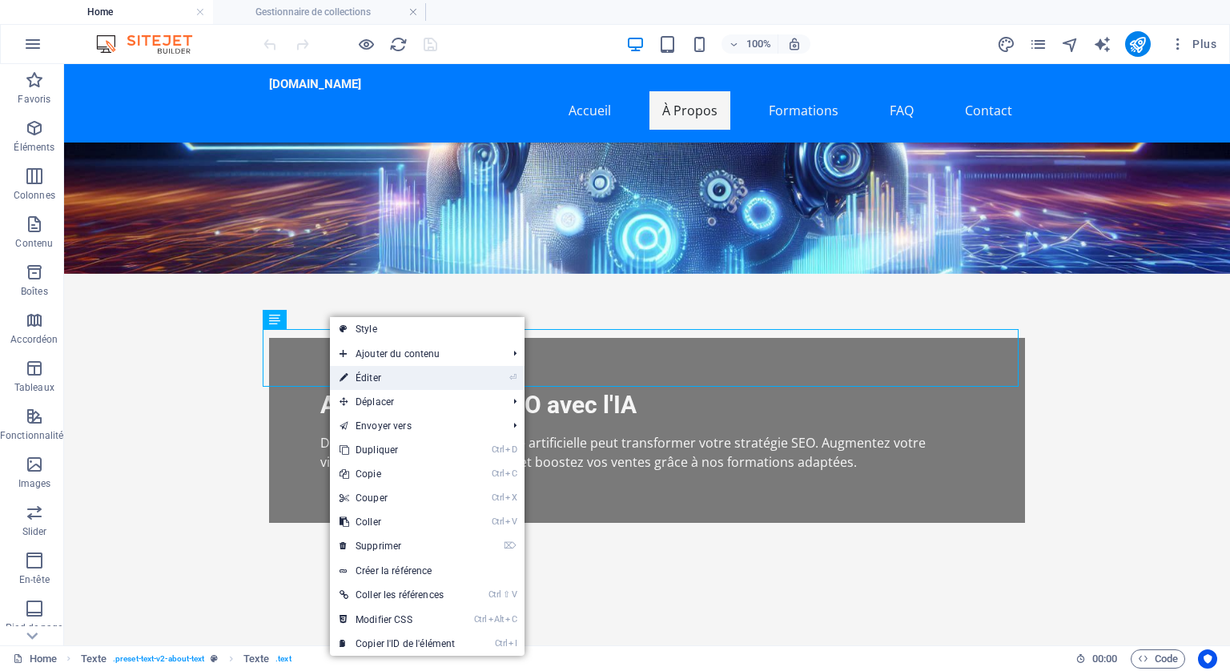
click at [379, 380] on link "⏎ Éditer" at bounding box center [397, 378] width 135 height 24
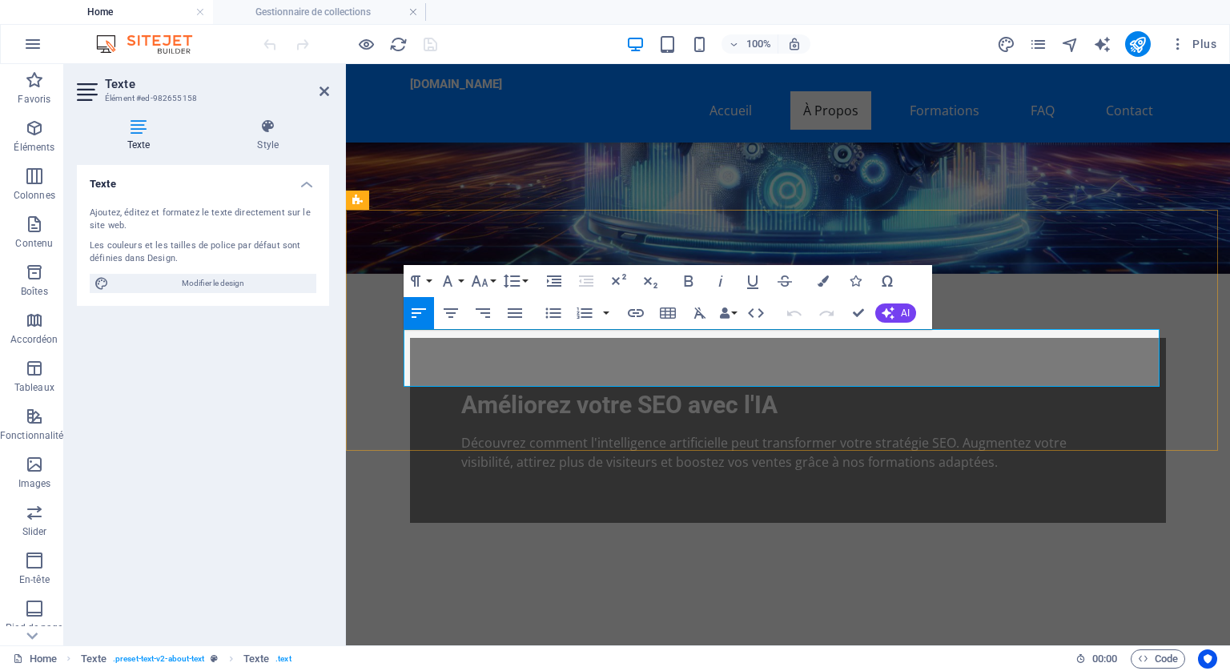
drag, startPoint x: 775, startPoint y: 376, endPoint x: 406, endPoint y: 340, distance: 370.2
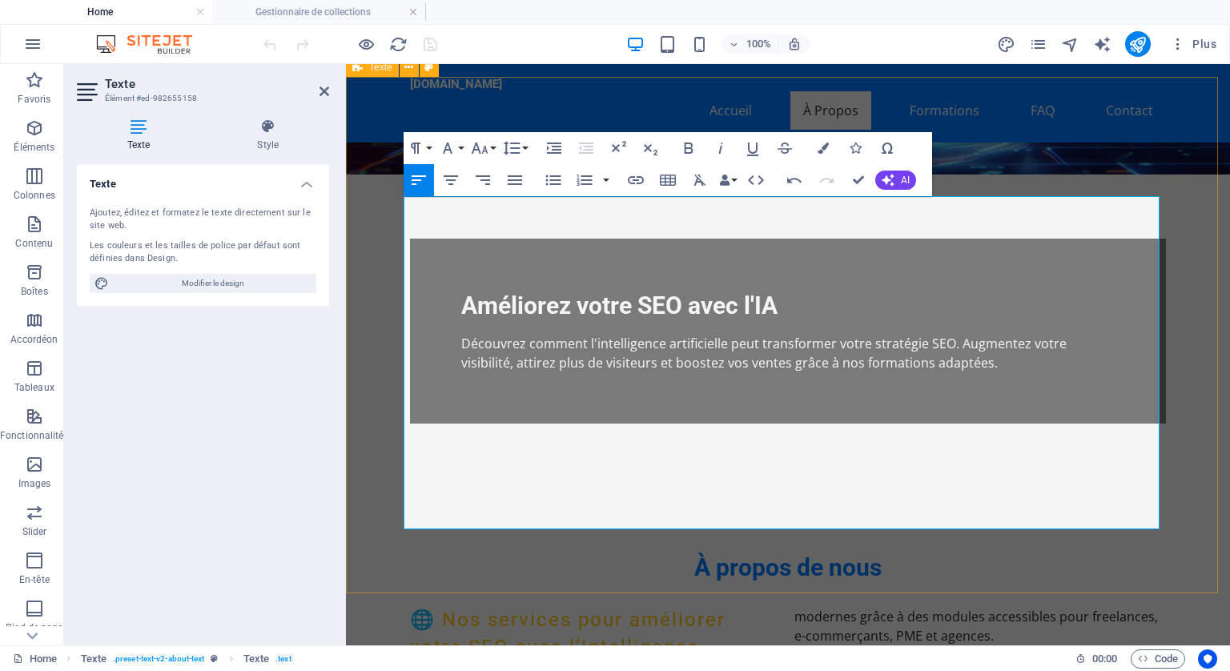
scroll to position [481, 0]
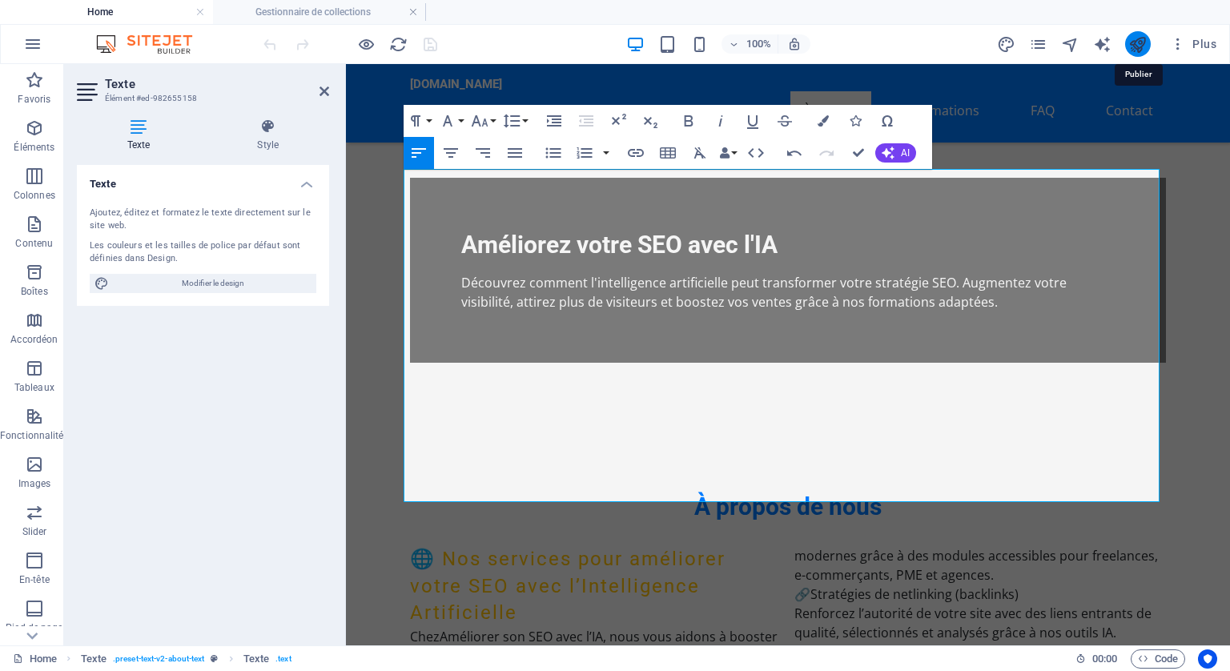
click at [1132, 40] on icon "publish" at bounding box center [1138, 44] width 18 height 18
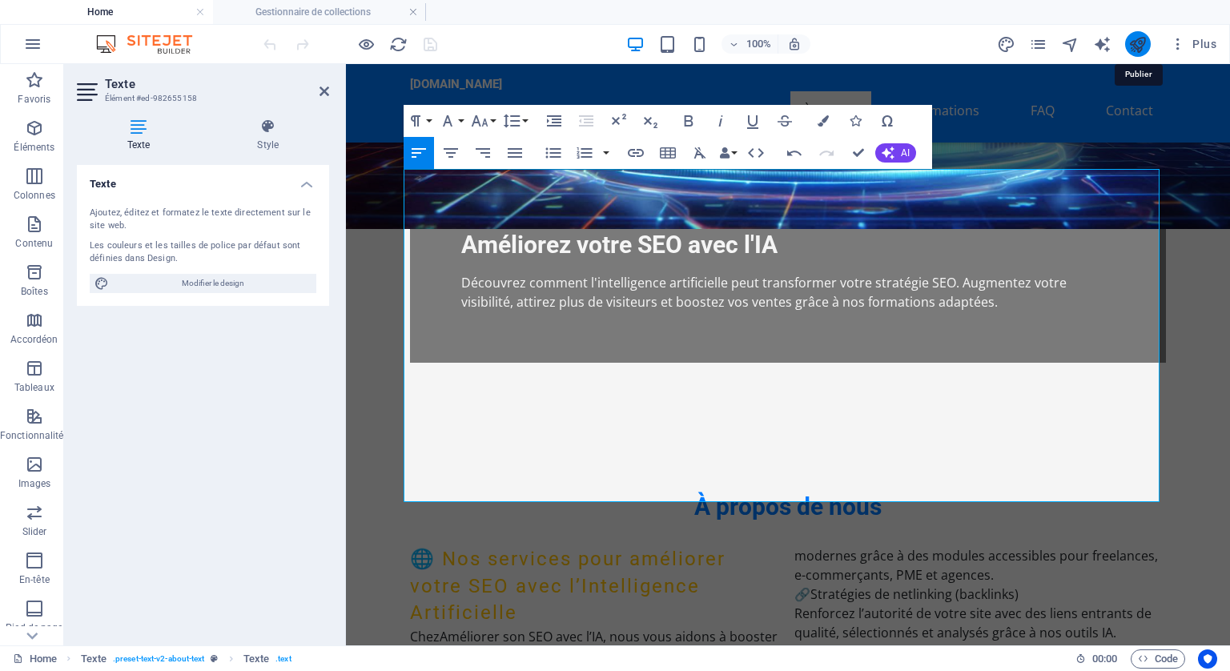
checkbox input "false"
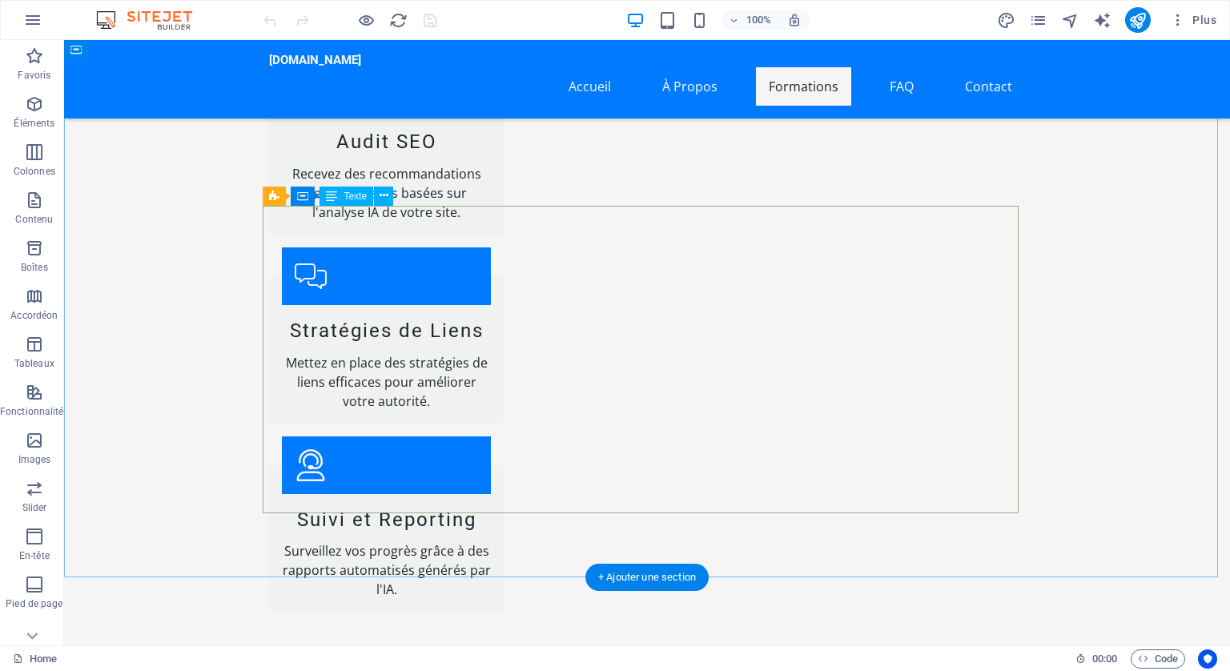
scroll to position [4165, 0]
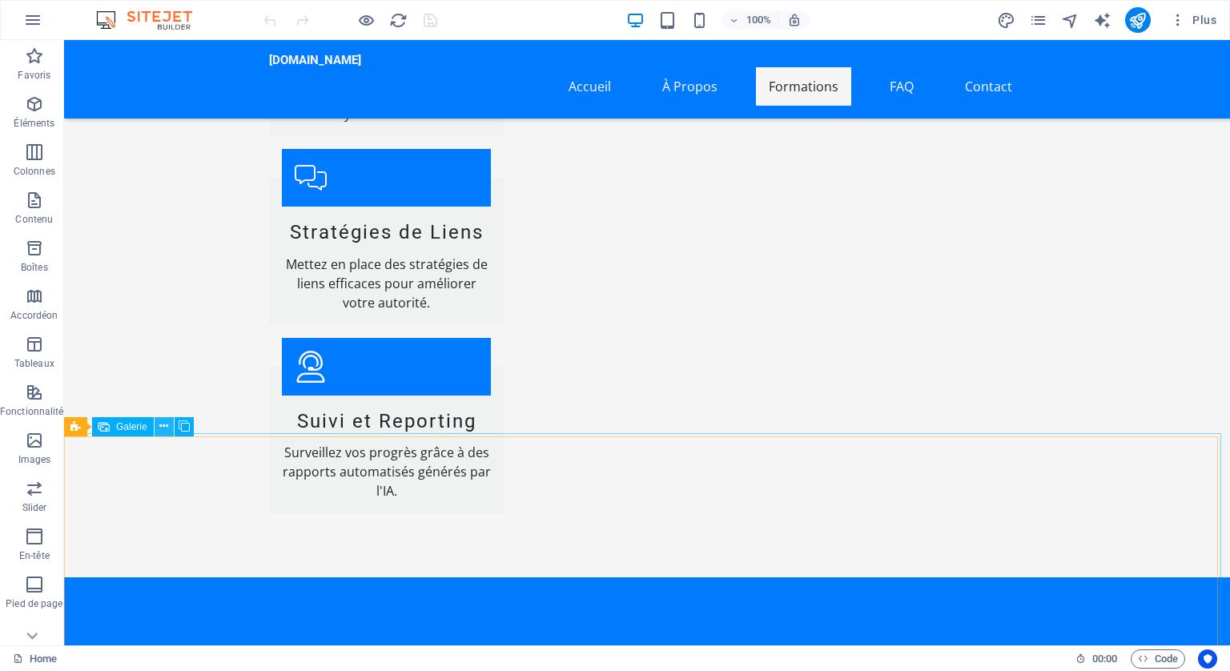
click at [159, 423] on icon at bounding box center [163, 426] width 9 height 17
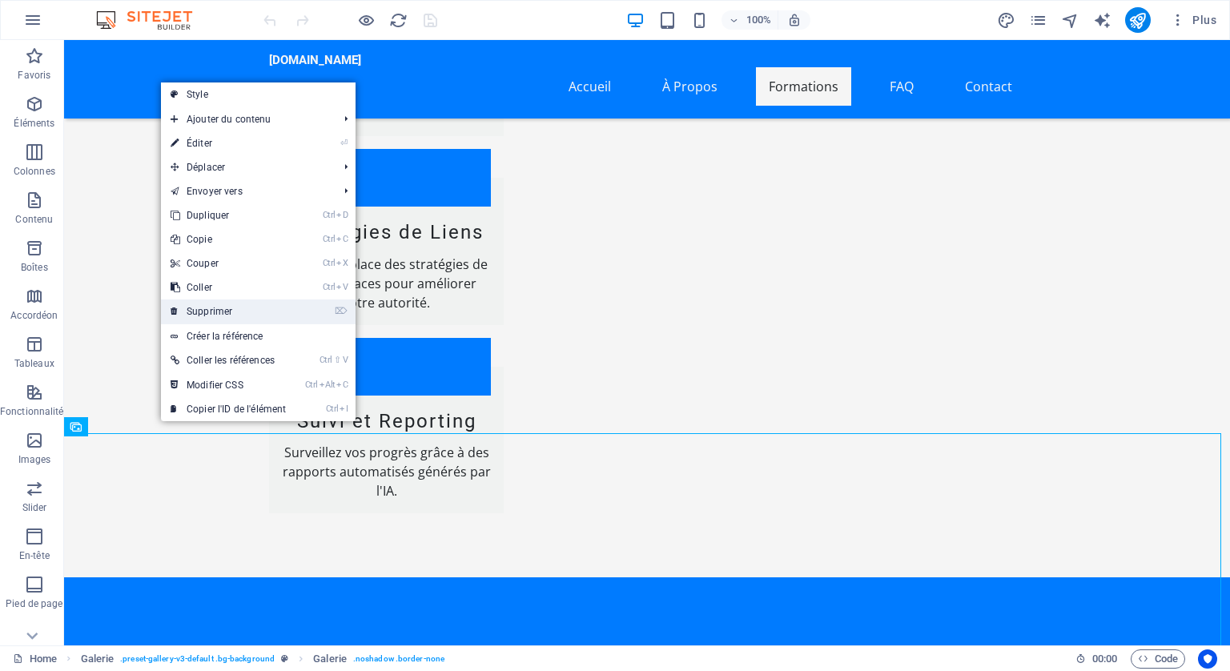
click at [208, 309] on link "⌦ Supprimer" at bounding box center [228, 312] width 135 height 24
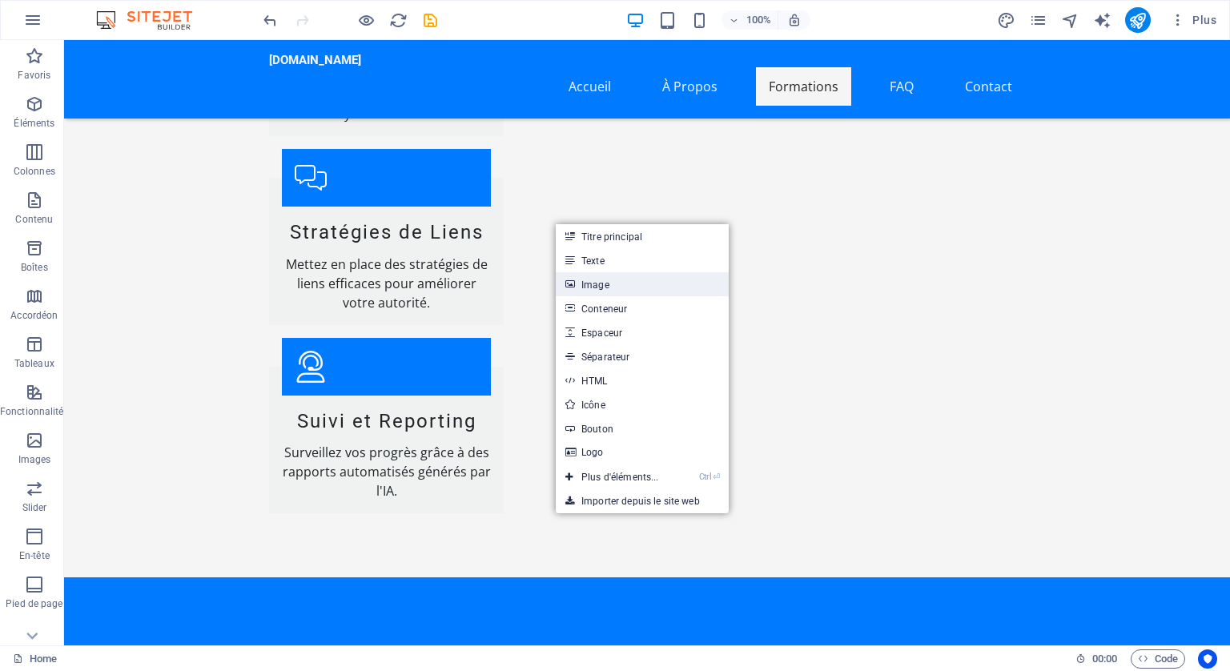
click at [596, 284] on link "Image" at bounding box center [642, 284] width 173 height 24
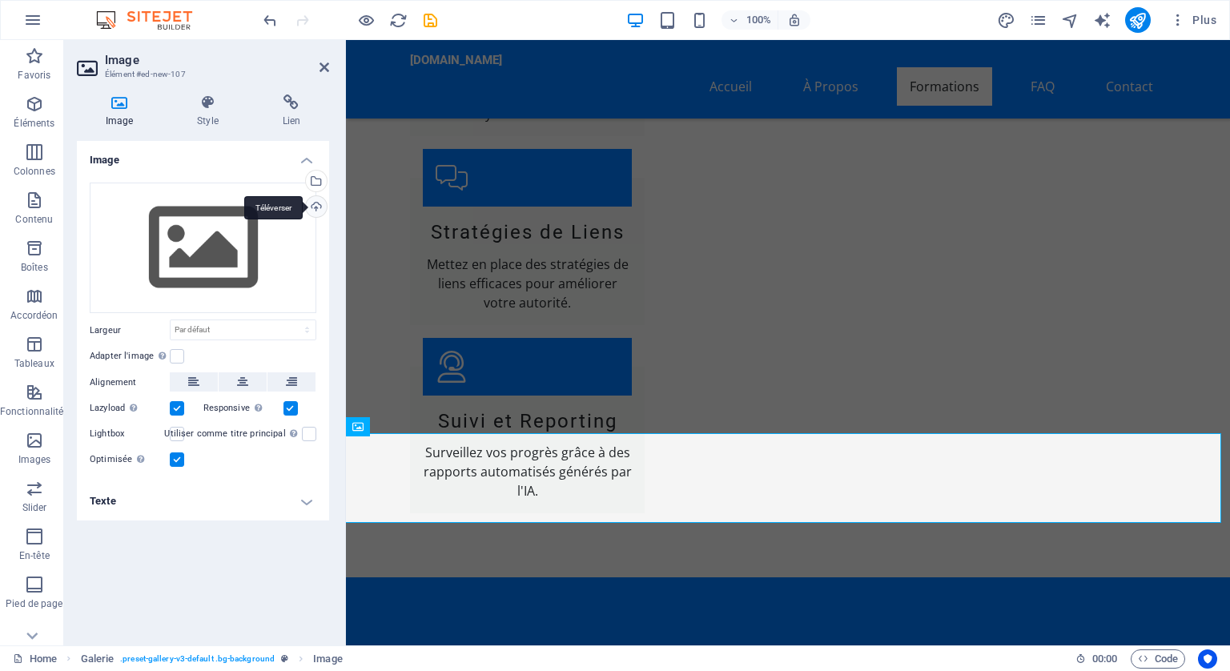
click at [312, 201] on div "Téléverser" at bounding box center [315, 208] width 24 height 24
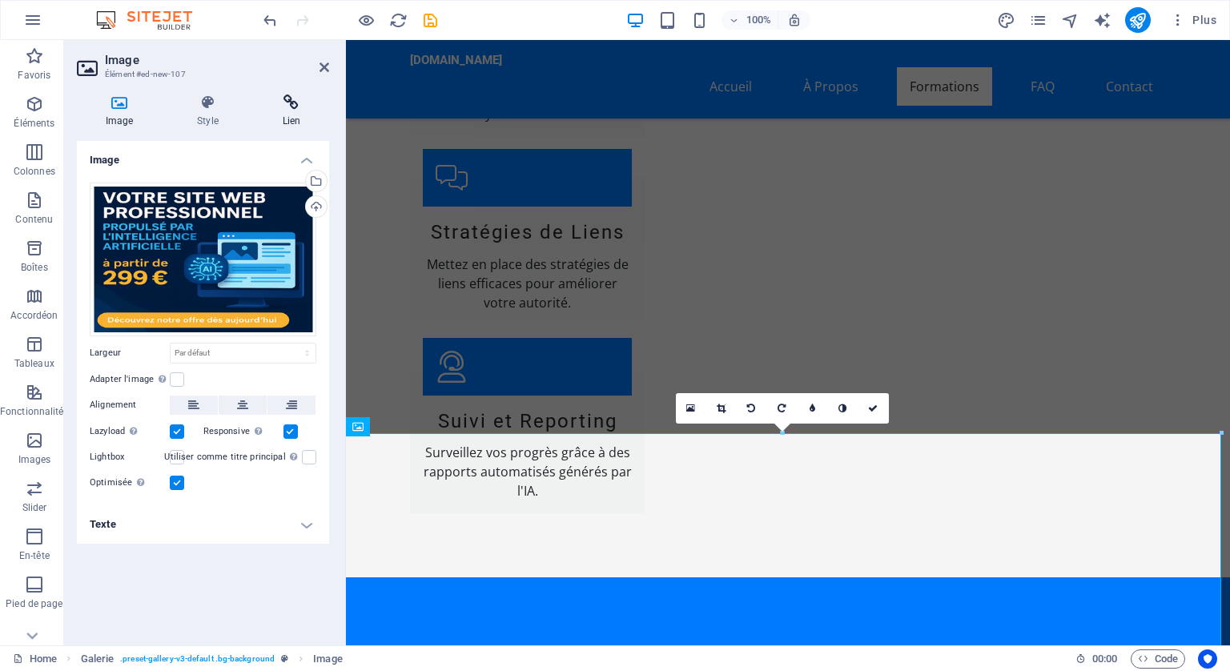
click at [292, 102] on icon at bounding box center [291, 103] width 75 height 16
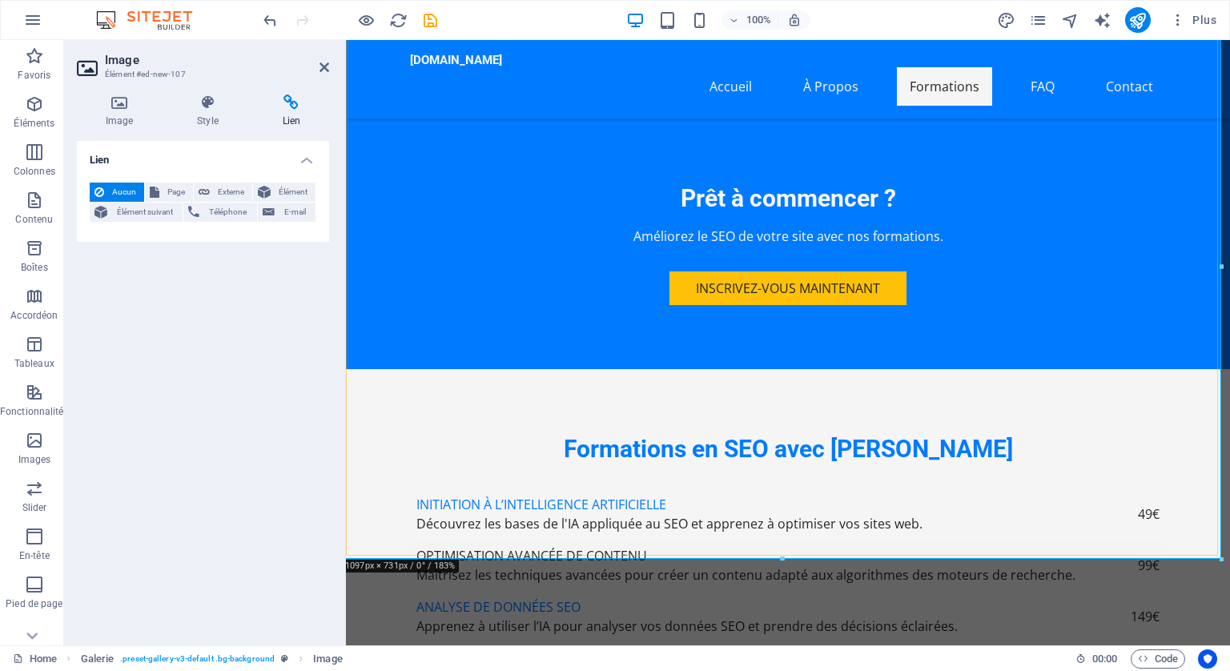
scroll to position [4646, 0]
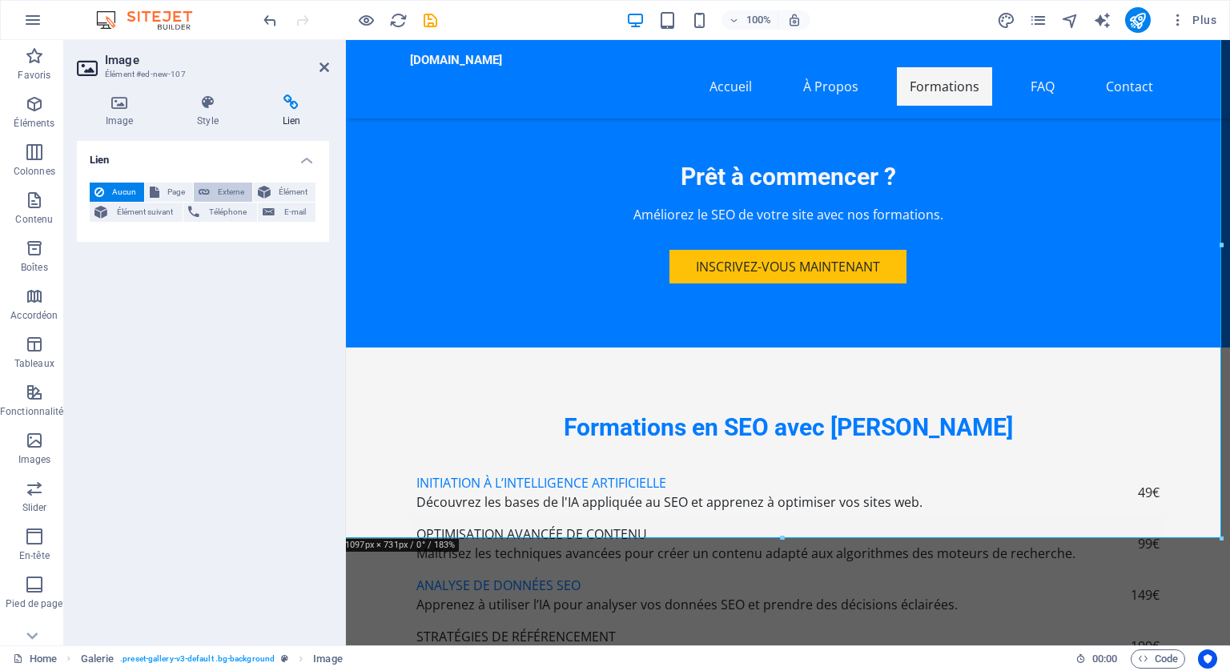
click at [220, 185] on span "Externe" at bounding box center [231, 192] width 33 height 19
select select "blank"
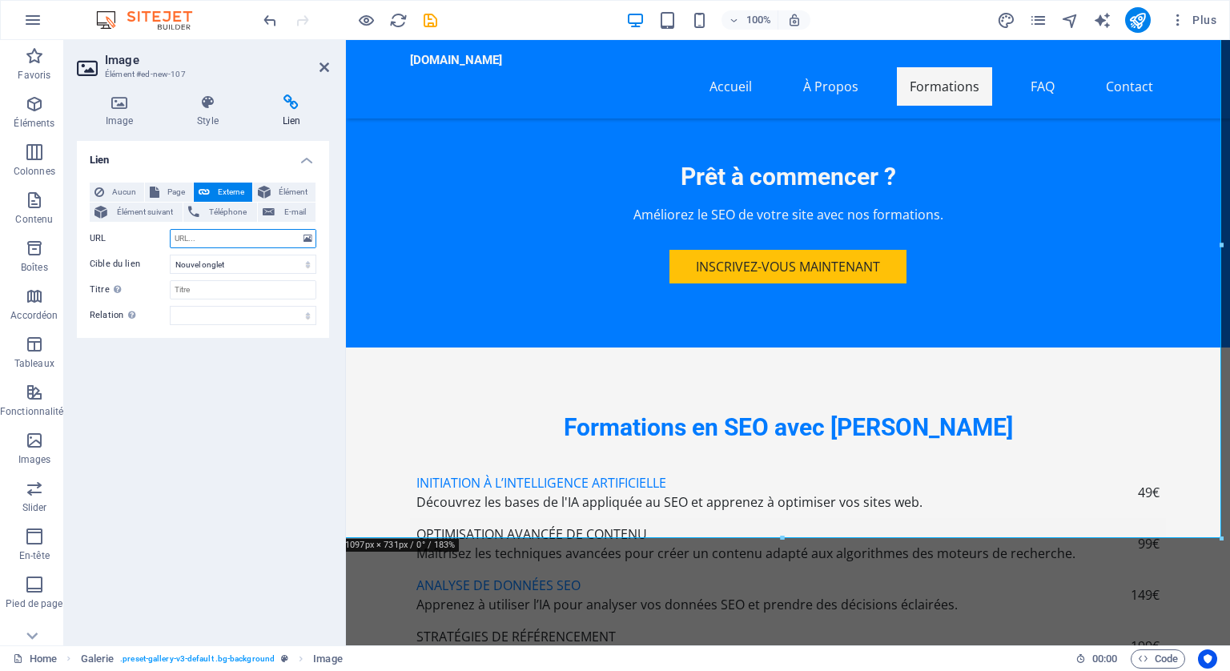
drag, startPoint x: 202, startPoint y: 231, endPoint x: 186, endPoint y: 228, distance: 16.2
click at [186, 229] on input "URL" at bounding box center [243, 238] width 147 height 19
paste input "[URL][DOMAIN_NAME]"
type input "[URL][DOMAIN_NAME]"
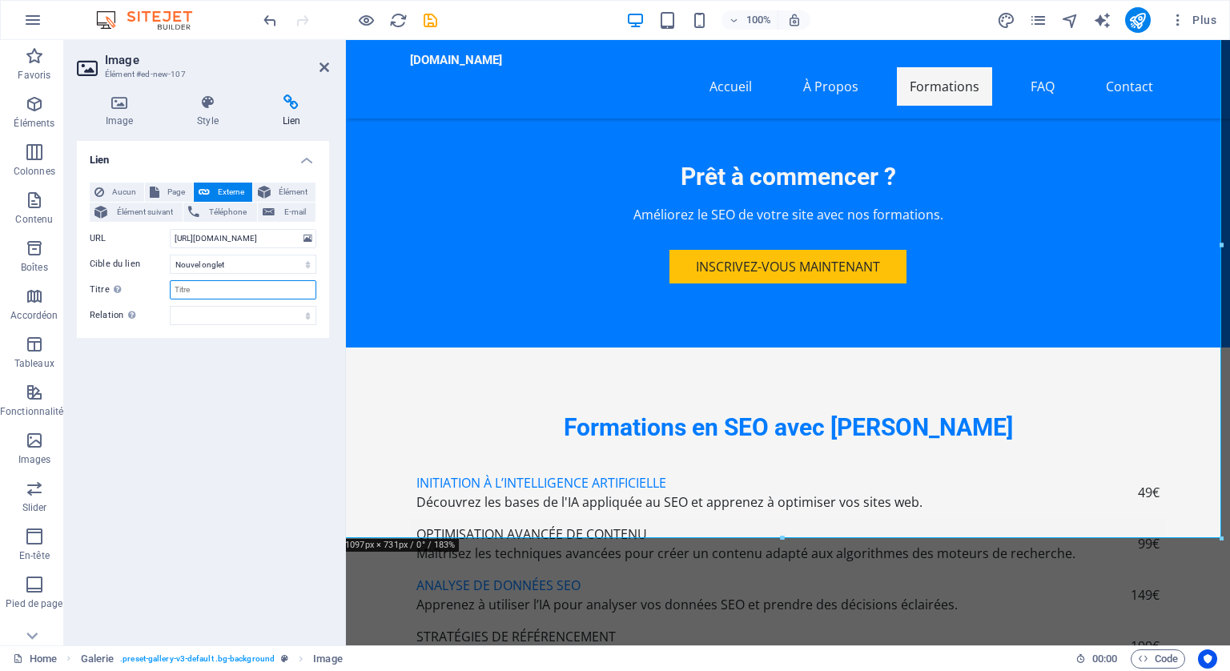
scroll to position [0, 0]
click at [195, 288] on input "Titre Description supplémentaire du lien. Celle-ci doit être différente du text…" at bounding box center [243, 289] width 147 height 19
type input "299 €"
click at [1136, 12] on icon "publish" at bounding box center [1138, 20] width 18 height 18
checkbox input "false"
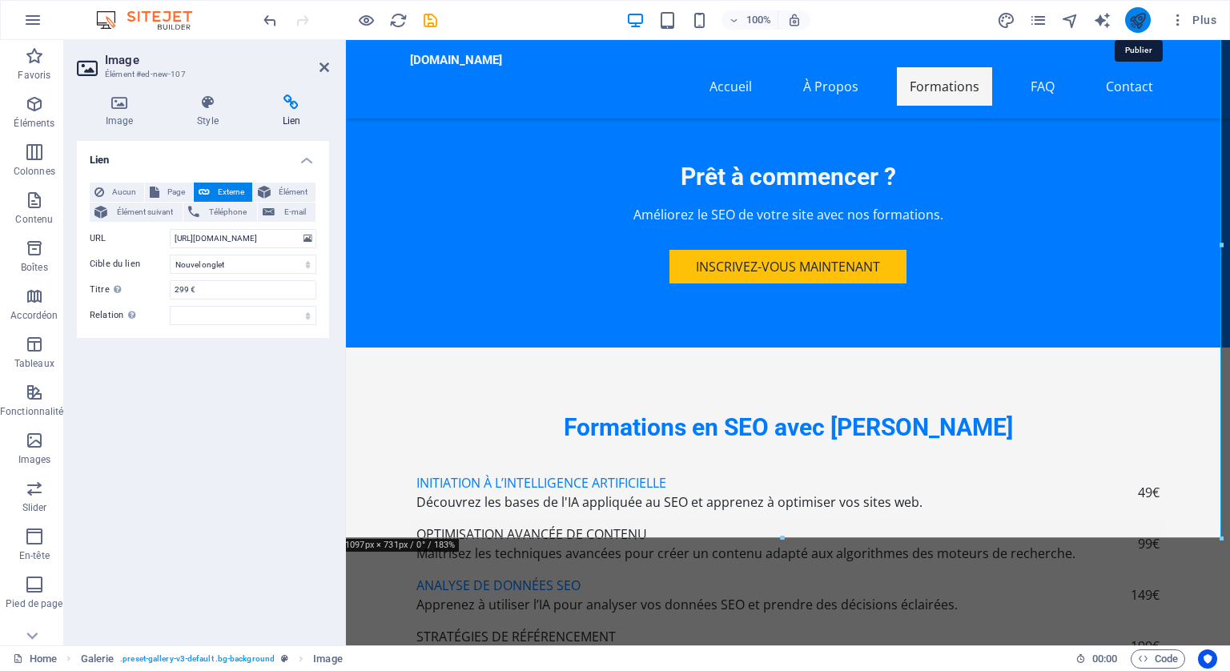
checkbox input "false"
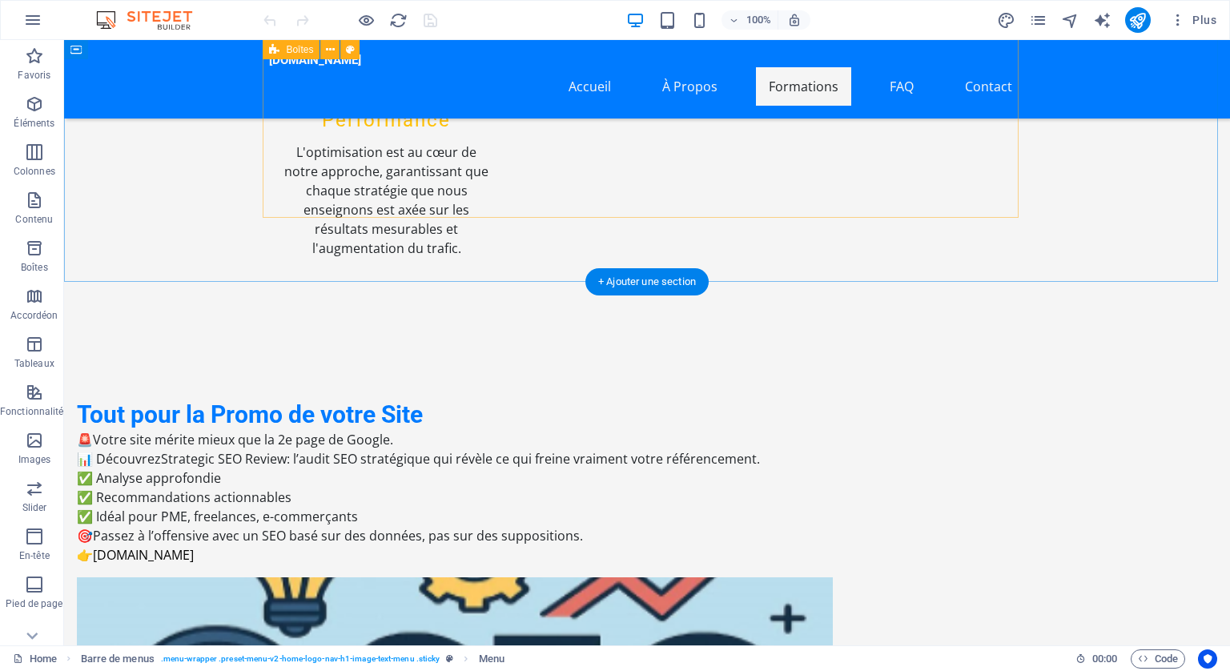
scroll to position [2403, 0]
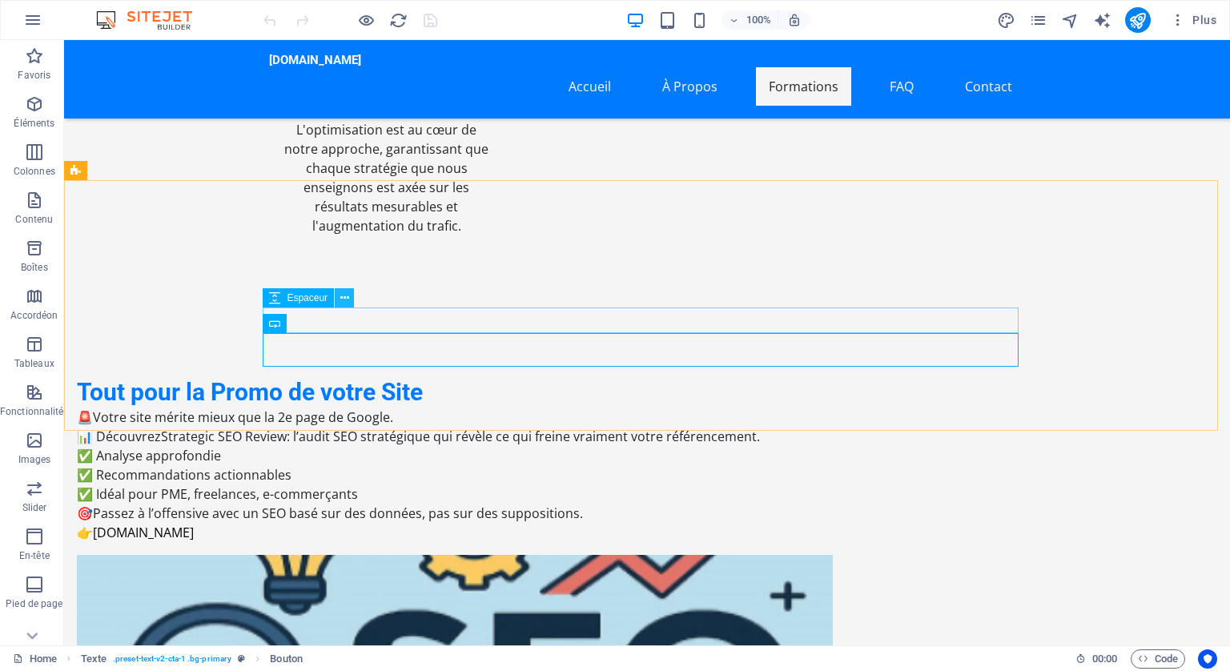
click at [342, 293] on icon at bounding box center [344, 298] width 9 height 17
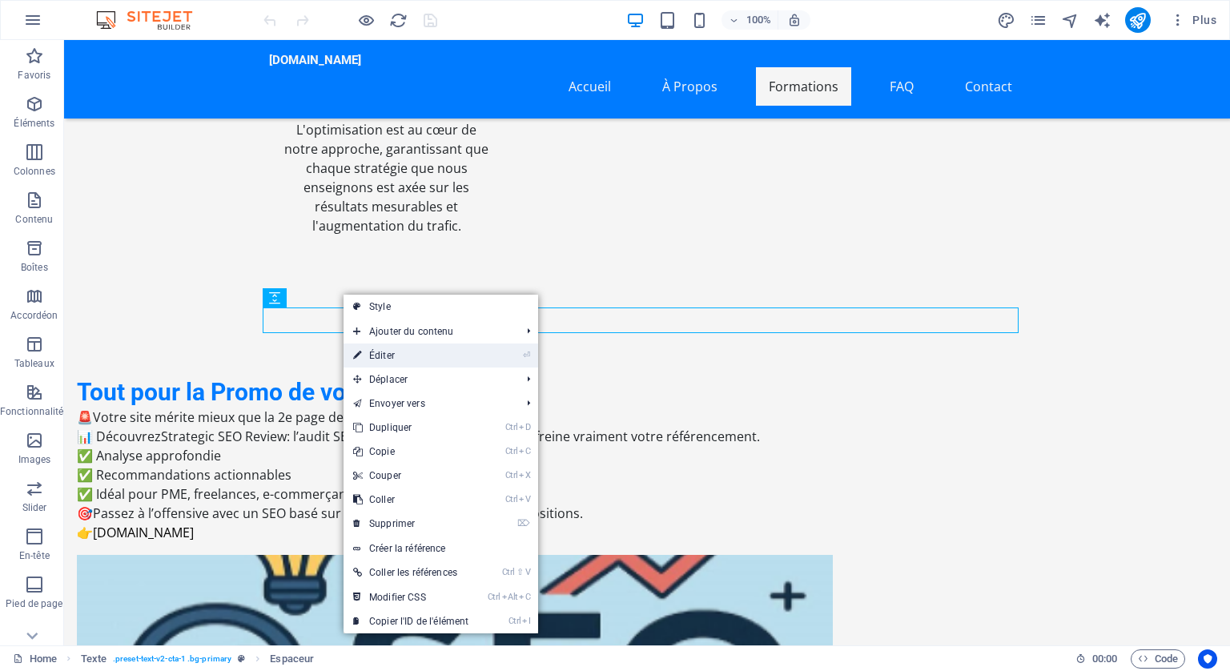
drag, startPoint x: 36, startPoint y: 310, endPoint x: 382, endPoint y: 350, distance: 348.3
click at [382, 350] on link "⏎ Éditer" at bounding box center [411, 356] width 135 height 24
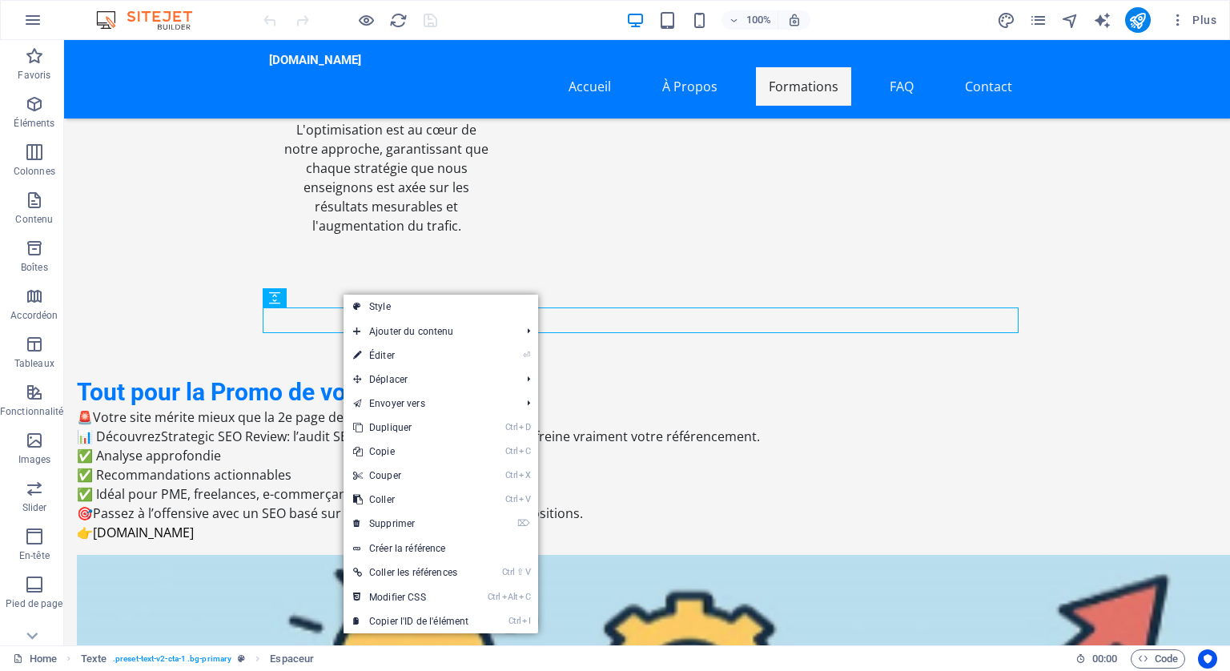
select select "rem"
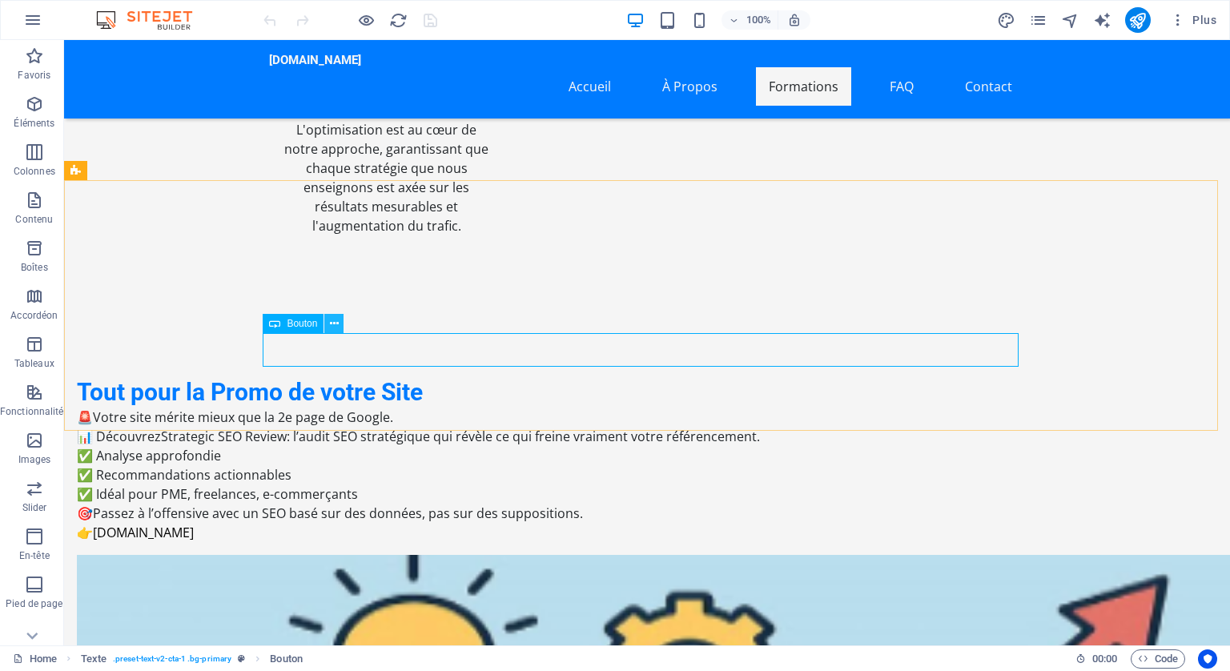
click at [334, 323] on icon at bounding box center [334, 324] width 9 height 17
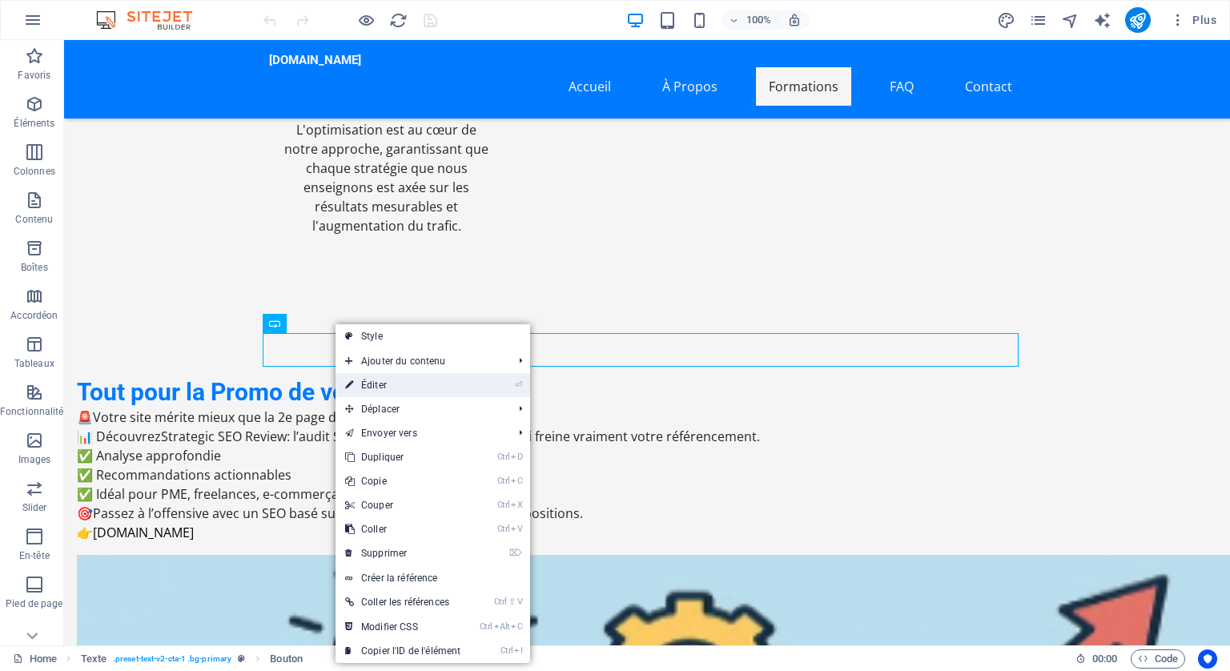
click at [388, 380] on link "⏎ Éditer" at bounding box center [403, 385] width 135 height 24
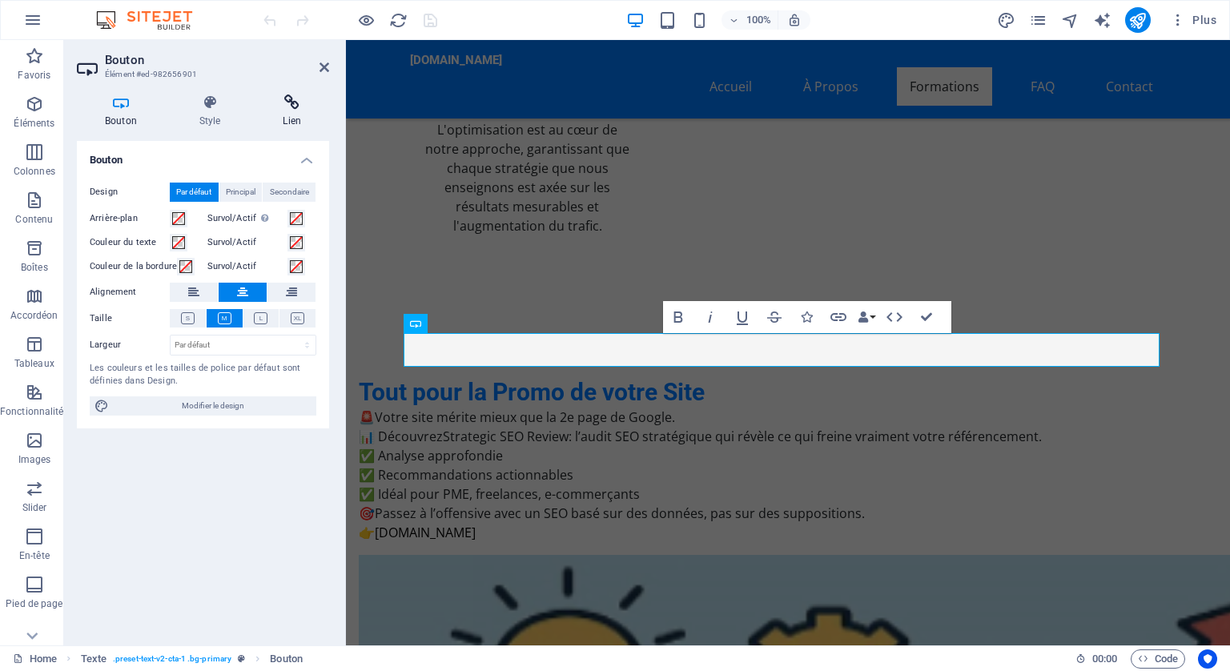
click at [289, 97] on icon at bounding box center [292, 103] width 74 height 16
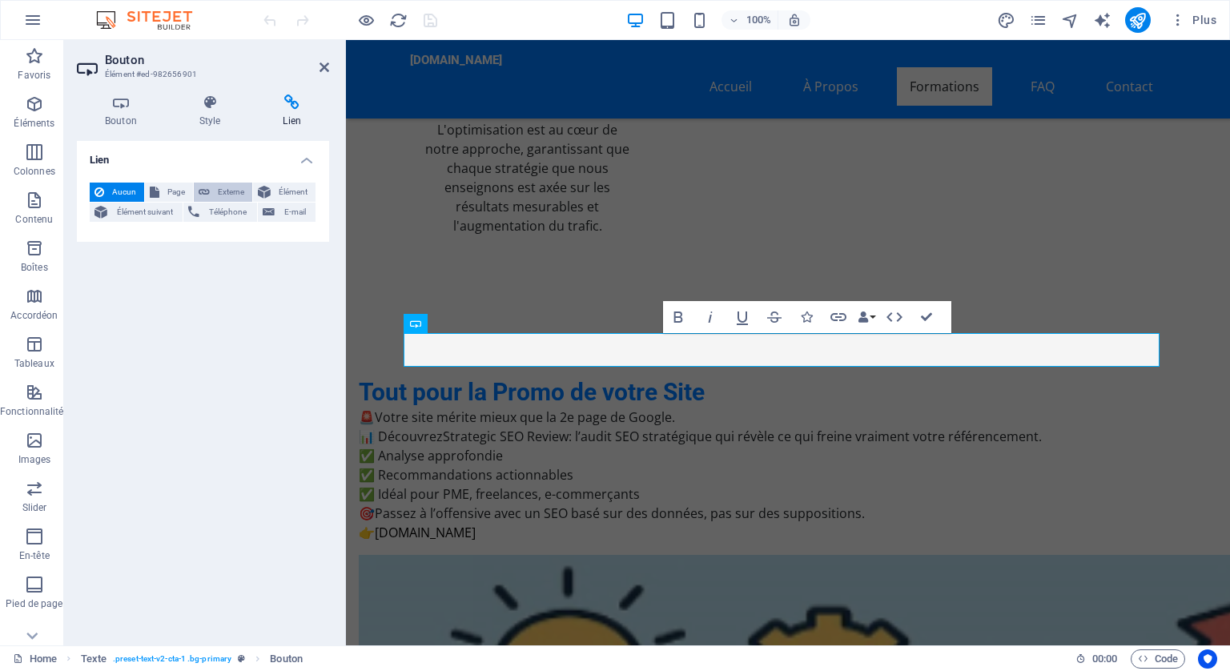
click at [231, 191] on span "Externe" at bounding box center [231, 192] width 33 height 19
select select "blank"
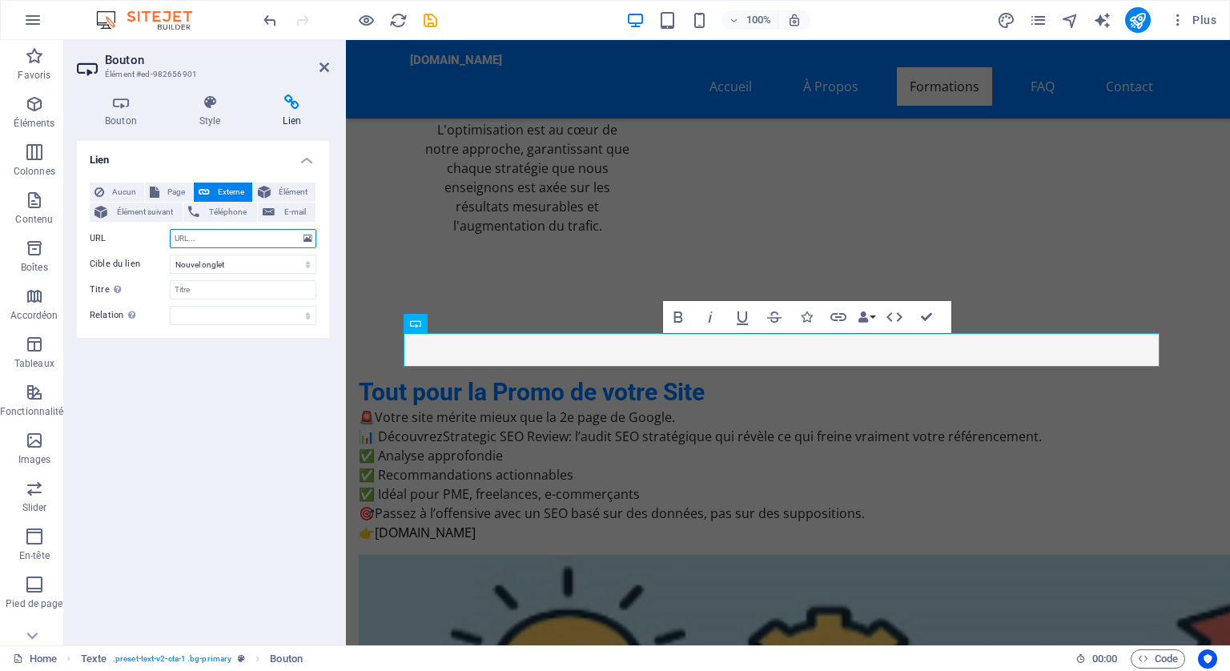
drag, startPoint x: 225, startPoint y: 236, endPoint x: 146, endPoint y: 239, distance: 79.3
click at [146, 239] on div "URL" at bounding box center [203, 238] width 227 height 19
drag, startPoint x: 207, startPoint y: 233, endPoint x: 180, endPoint y: 232, distance: 27.2
click at [180, 232] on input "URL" at bounding box center [243, 238] width 147 height 19
paste input "https://ameliorer-son-seo-avec-ia.fr/#contact-us-1"
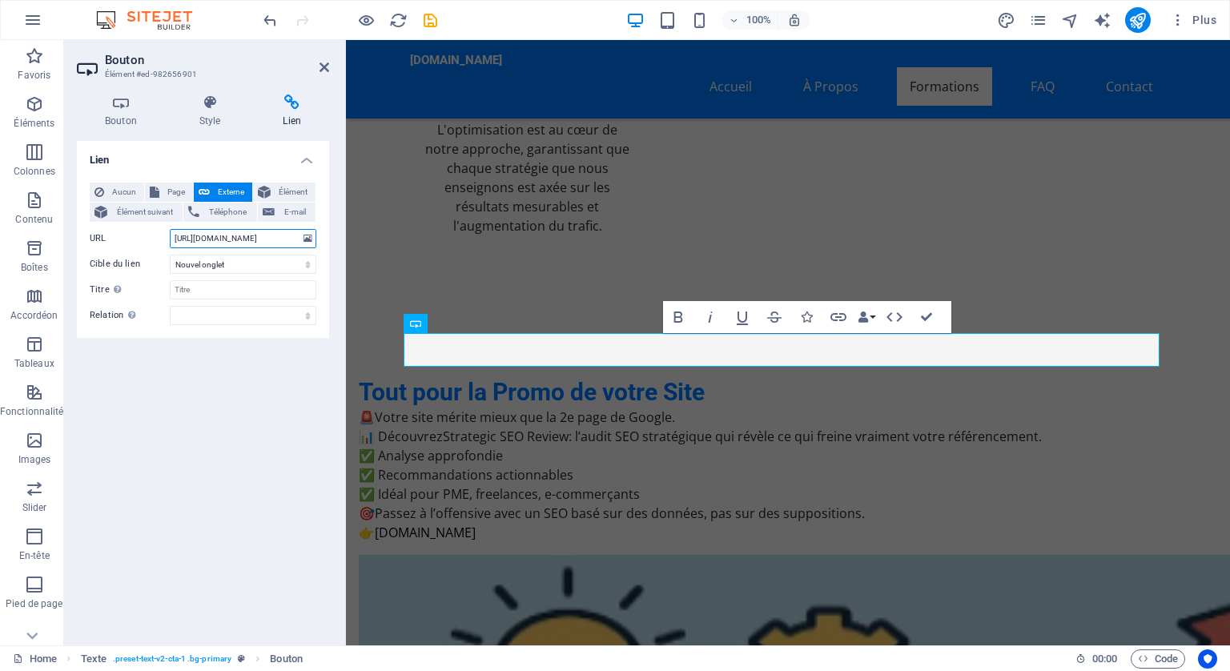
scroll to position [0, 55]
type input "https://ameliorer-son-seo-avec-ia.fr/#contact-us-1"
click at [219, 208] on span "Téléphone" at bounding box center [227, 212] width 47 height 19
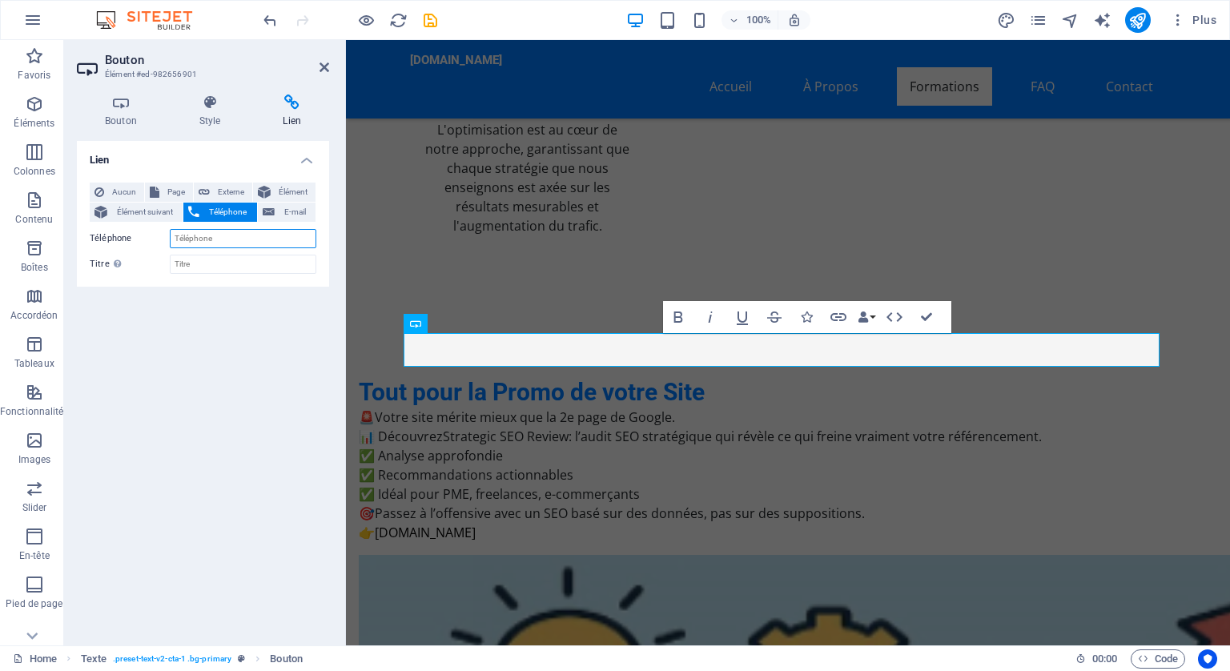
click at [211, 241] on input "Téléphone" at bounding box center [243, 238] width 147 height 19
type input "0671355177"
drag, startPoint x: 199, startPoint y: 265, endPoint x: 175, endPoint y: 263, distance: 23.4
click at [175, 263] on input "Titre Description supplémentaire du lien. Celle-ci doit être différente du text…" at bounding box center [243, 264] width 147 height 19
type input "DE 13 à 23 heure"
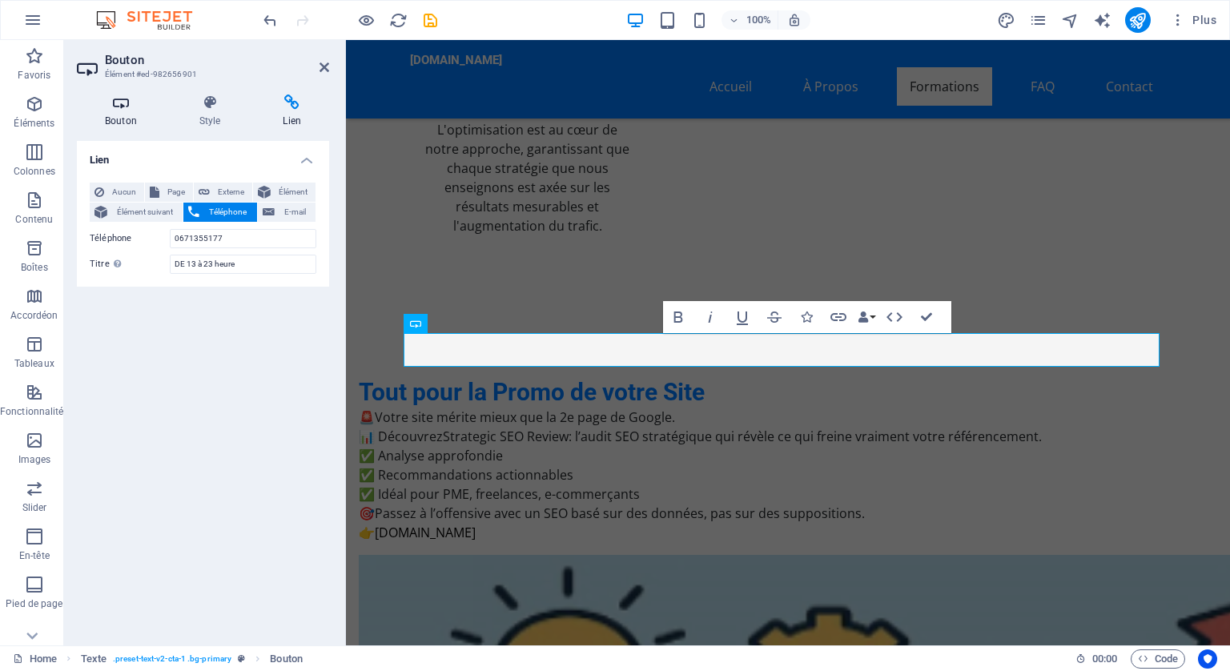
click at [114, 99] on icon at bounding box center [121, 103] width 88 height 16
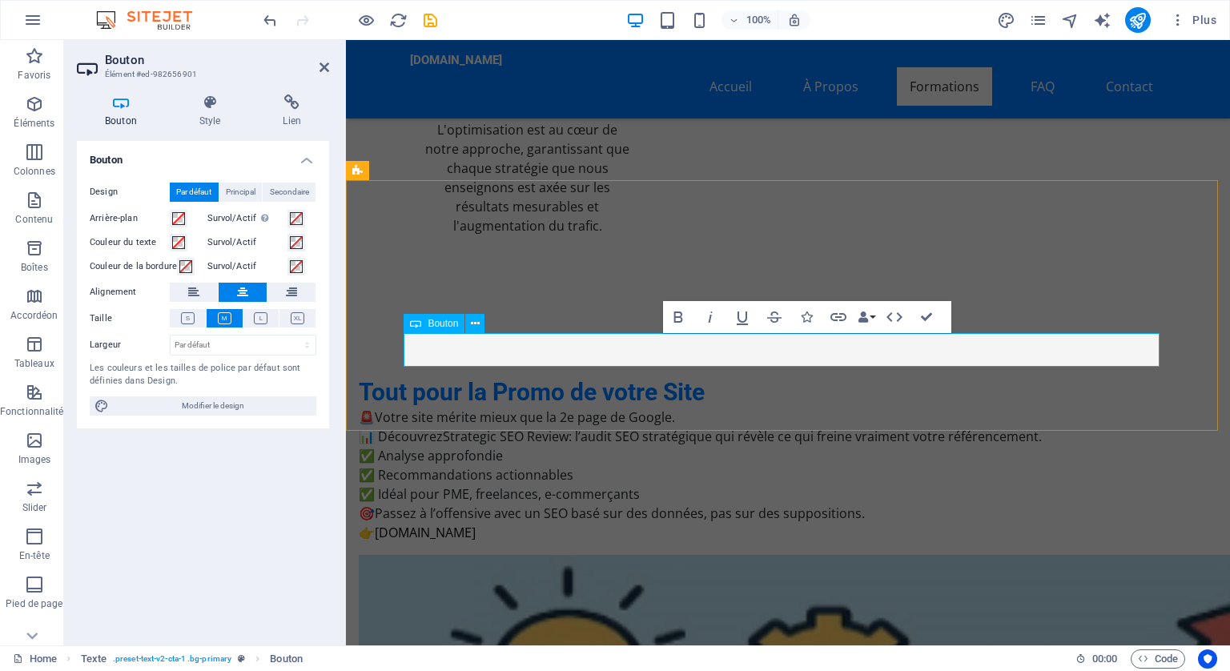
click at [299, 100] on icon at bounding box center [292, 103] width 74 height 16
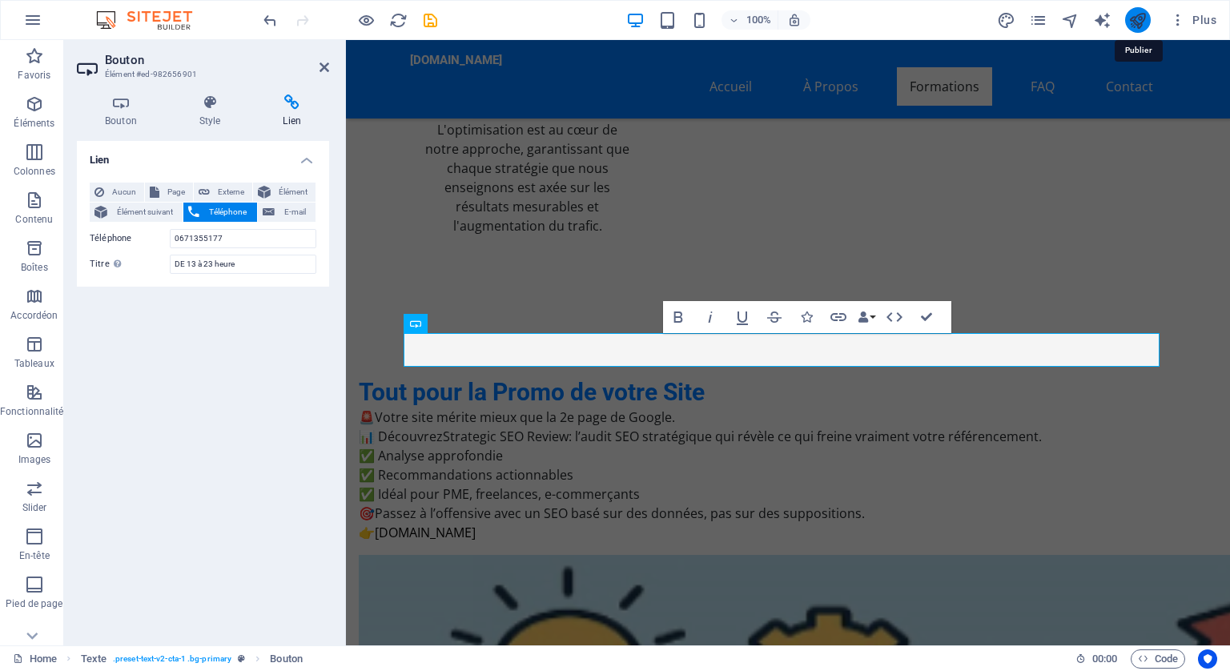
click at [1137, 14] on icon "publish" at bounding box center [1138, 20] width 18 height 18
checkbox input "false"
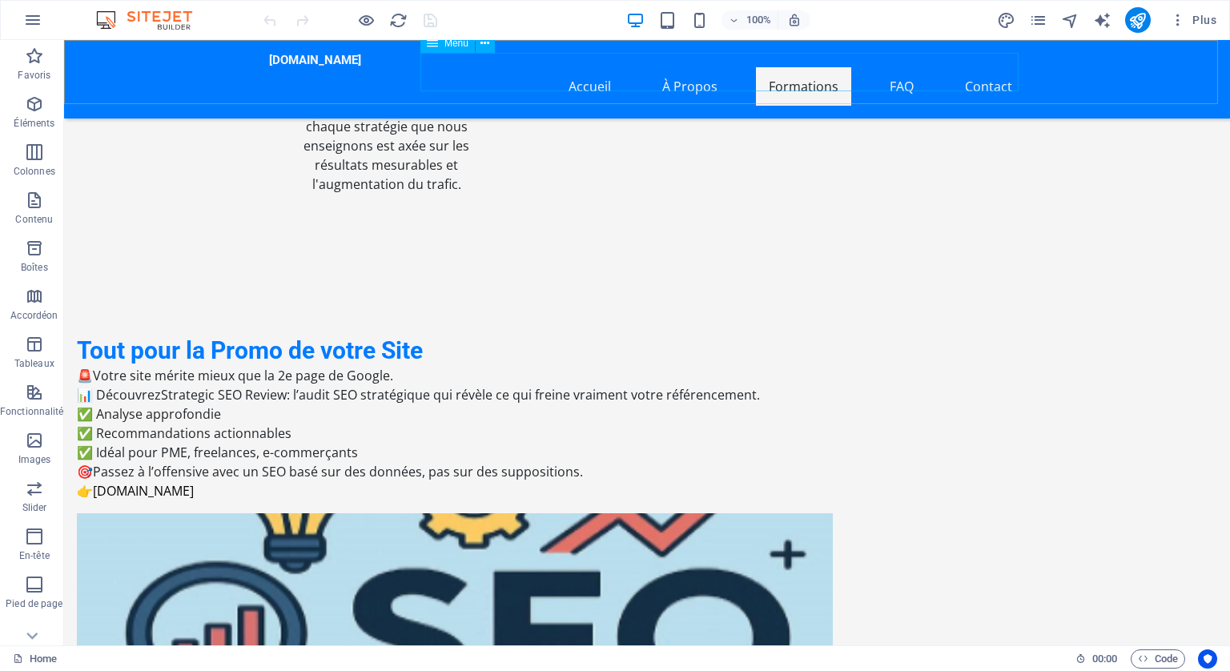
scroll to position [2403, 0]
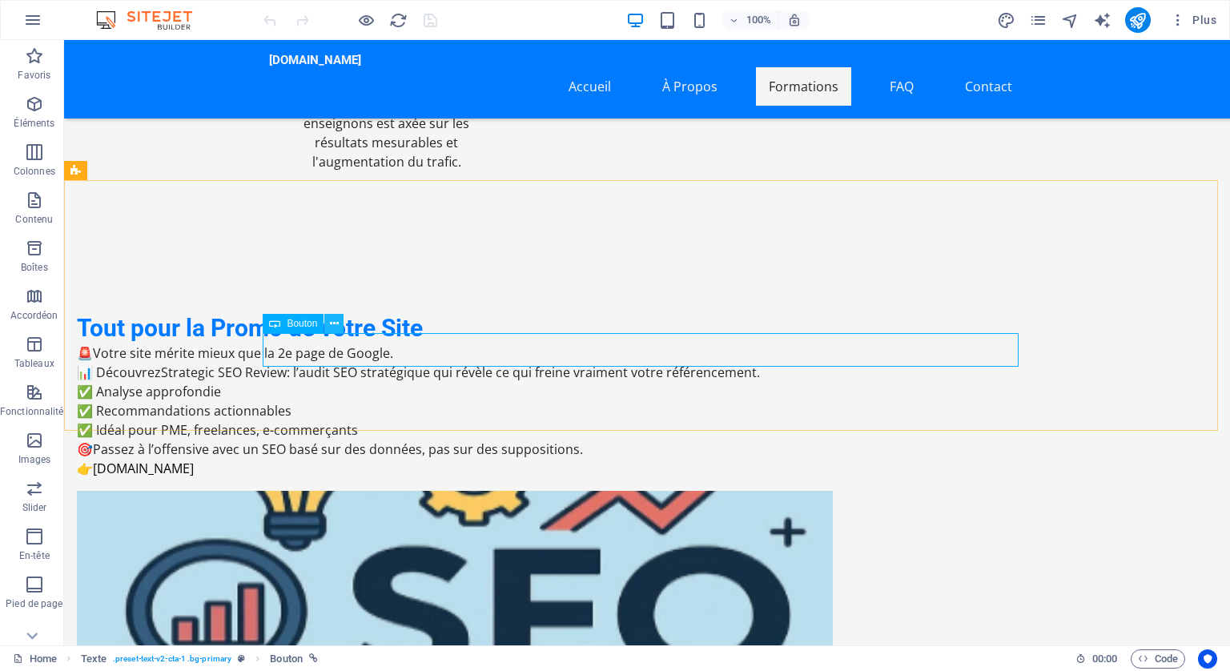
click at [336, 320] on icon at bounding box center [334, 324] width 9 height 17
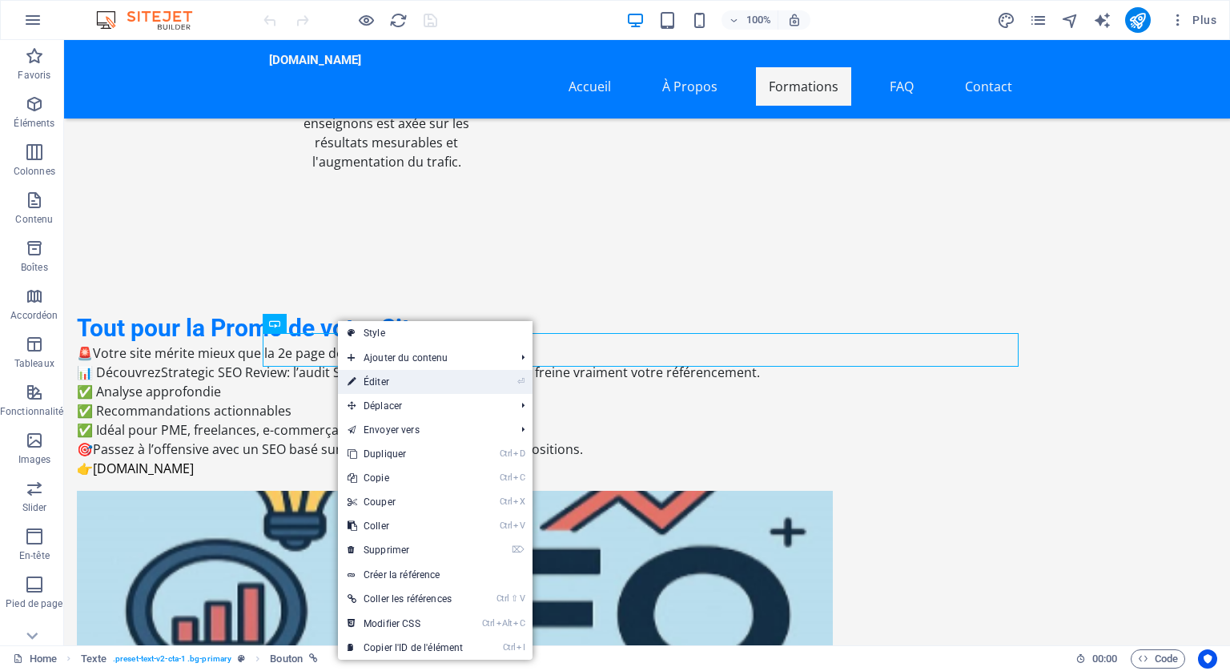
click at [372, 376] on link "⏎ Éditer" at bounding box center [405, 382] width 135 height 24
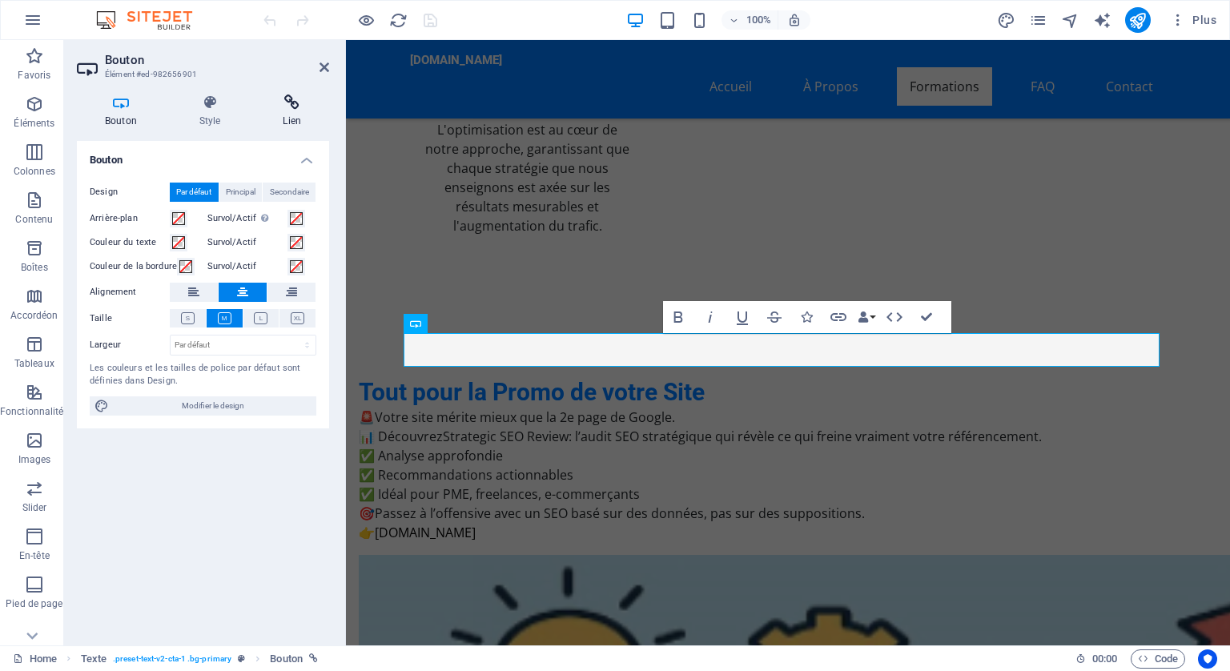
click at [288, 100] on icon at bounding box center [292, 103] width 74 height 16
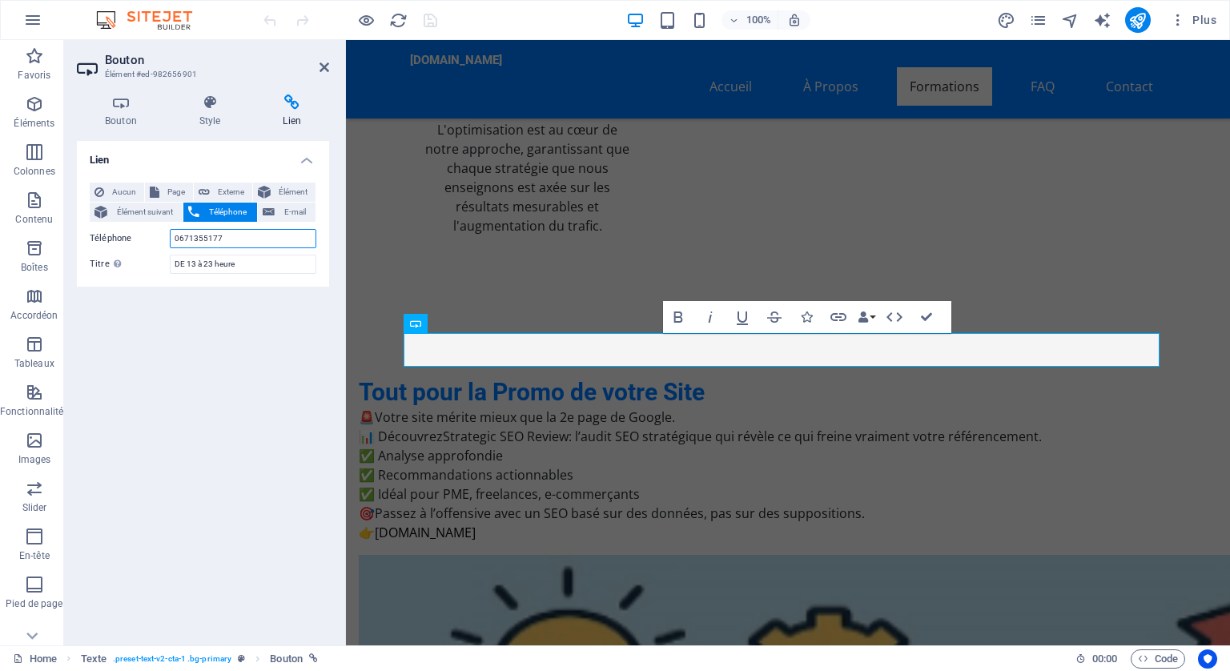
click at [229, 236] on input "0671355177" at bounding box center [243, 238] width 147 height 19
click at [227, 194] on span "Externe" at bounding box center [231, 192] width 33 height 19
select select "blank"
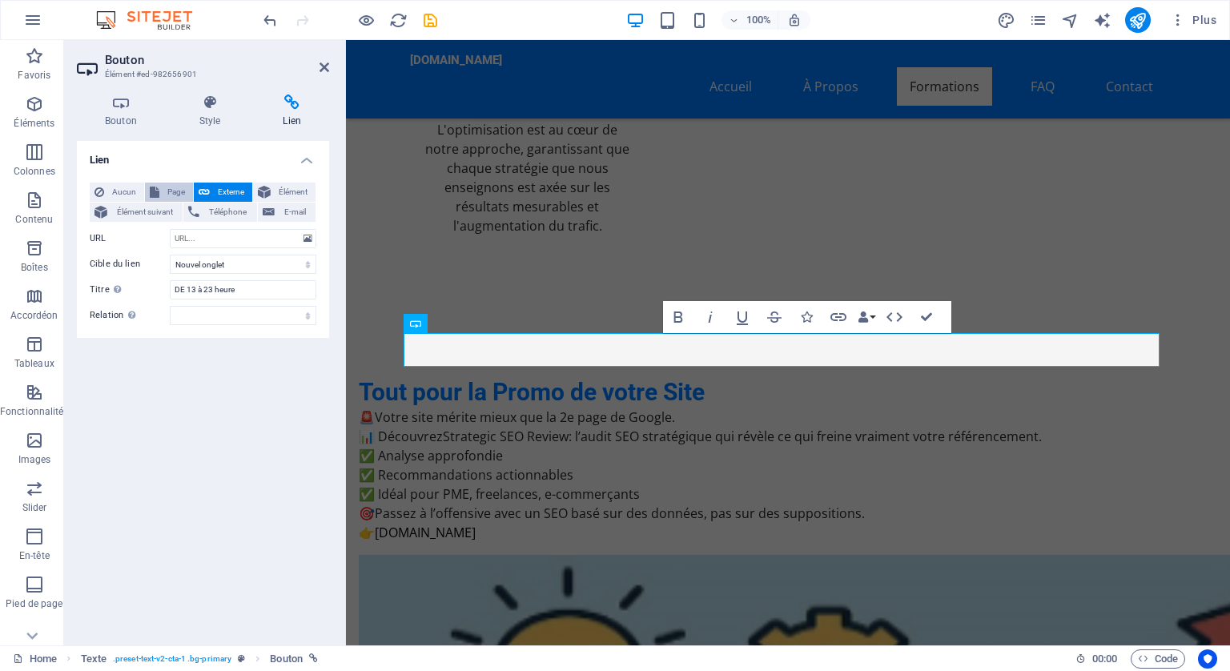
click at [178, 187] on span "Page" at bounding box center [176, 192] width 24 height 19
select select
click at [221, 189] on span "Externe" at bounding box center [231, 192] width 33 height 19
select select "blank"
click at [227, 206] on span "Téléphone" at bounding box center [227, 212] width 47 height 19
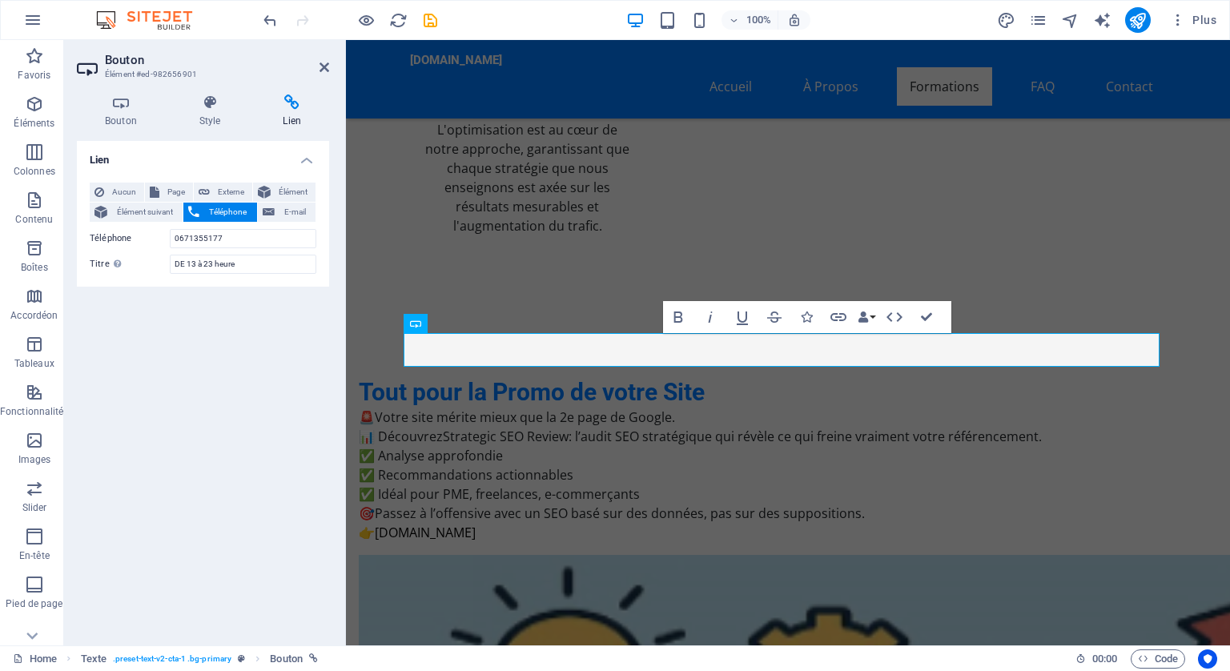
click at [222, 56] on h2 "Bouton" at bounding box center [217, 60] width 224 height 14
click at [243, 227] on div "Aucun Page Externe Élément Élément suivant Téléphone E-mail Page Home Subpage L…" at bounding box center [203, 228] width 227 height 91
drag, startPoint x: 239, startPoint y: 236, endPoint x: 170, endPoint y: 236, distance: 68.9
click at [170, 236] on input "0671355177" at bounding box center [243, 238] width 147 height 19
click at [215, 189] on span "Externe" at bounding box center [231, 192] width 33 height 19
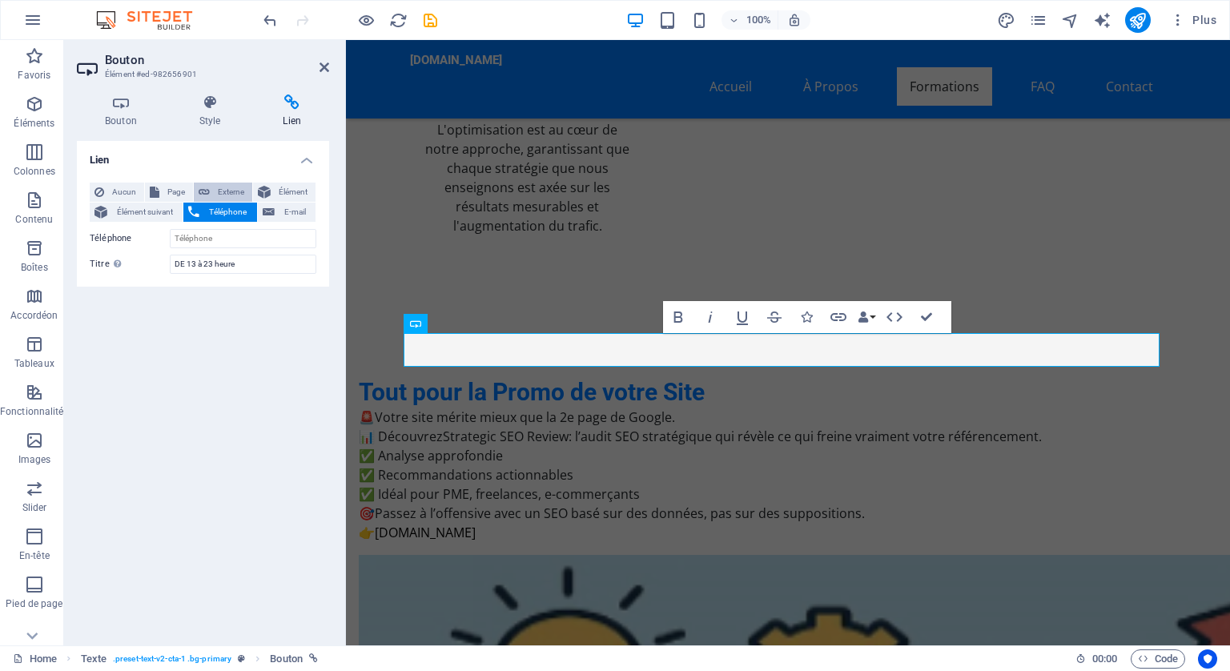
select select "blank"
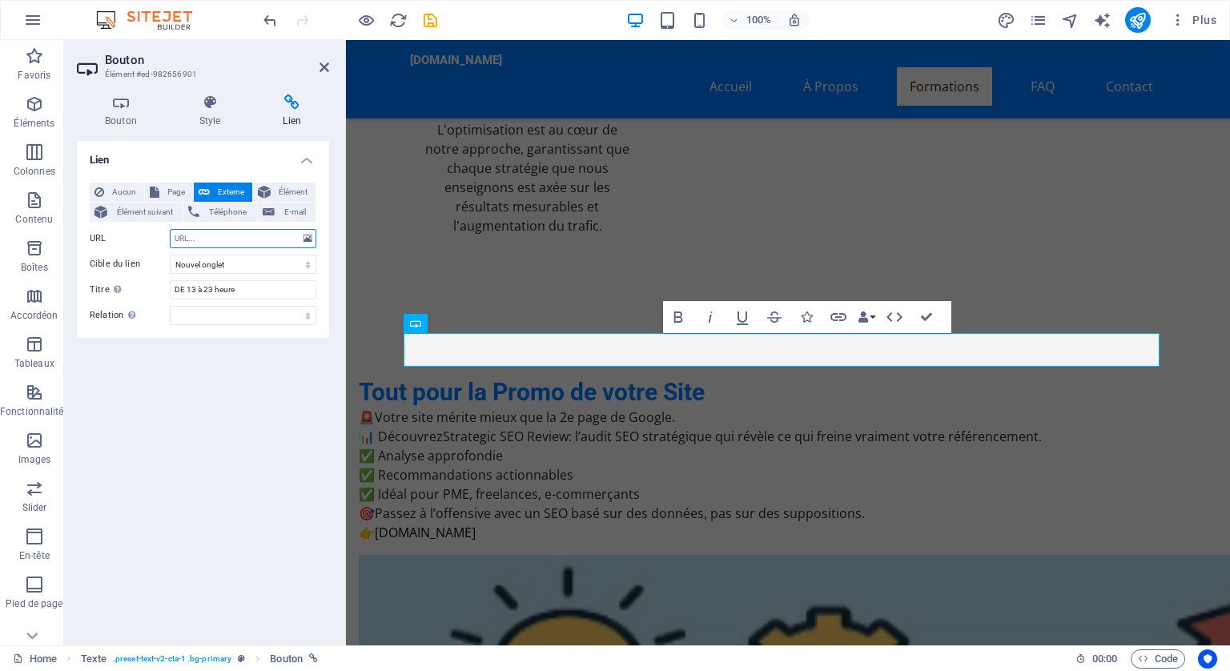
click at [199, 235] on input "URL" at bounding box center [243, 238] width 147 height 19
paste input "https://ameliorer-son-seo-avec-ia.fr/#contact-us-1"
type input "https://ameliorer-son-seo-avec-ia.fr/#contact-us-1"
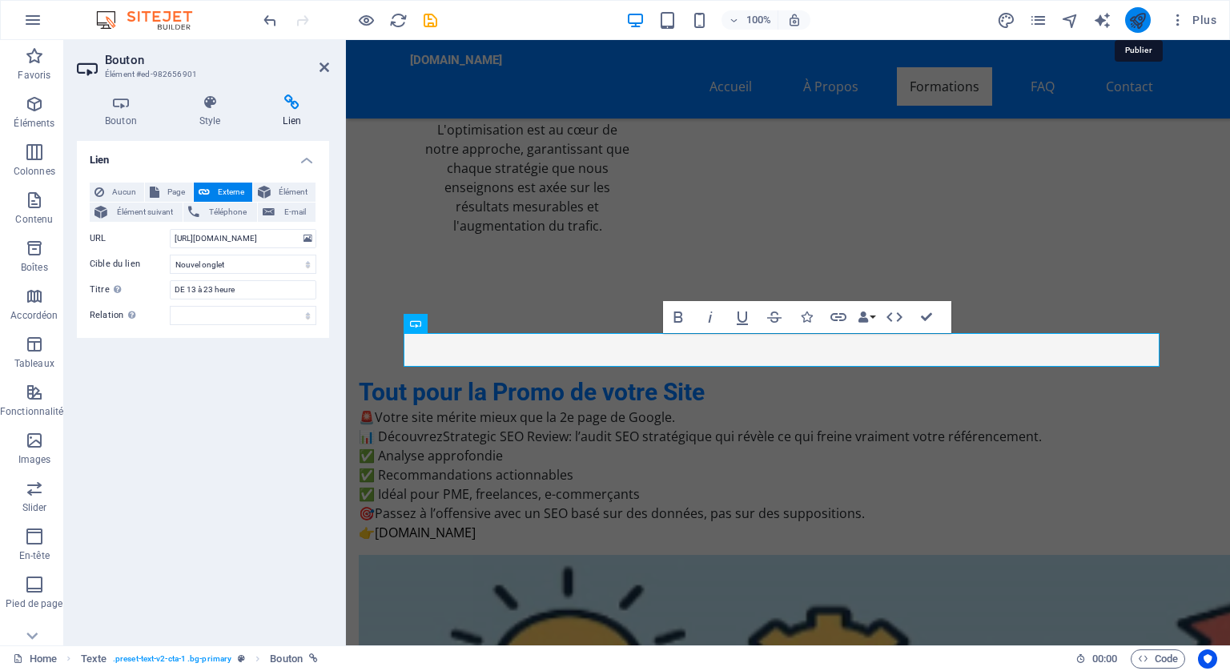
click at [1137, 16] on icon "publish" at bounding box center [1138, 20] width 18 height 18
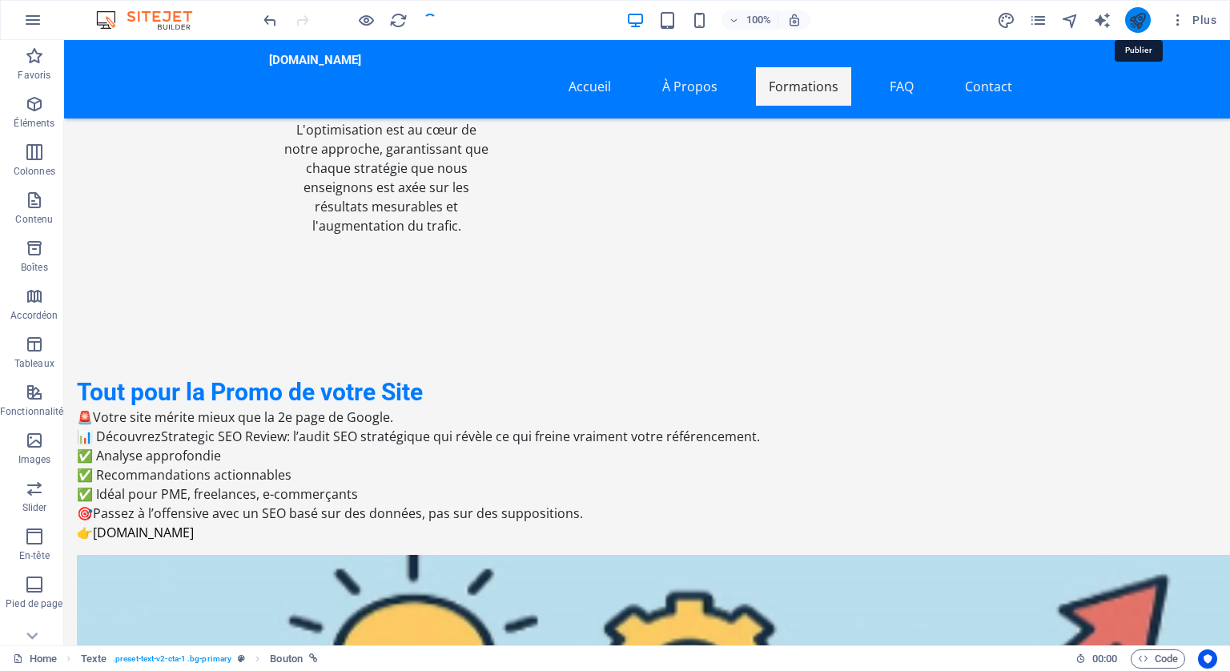
checkbox input "false"
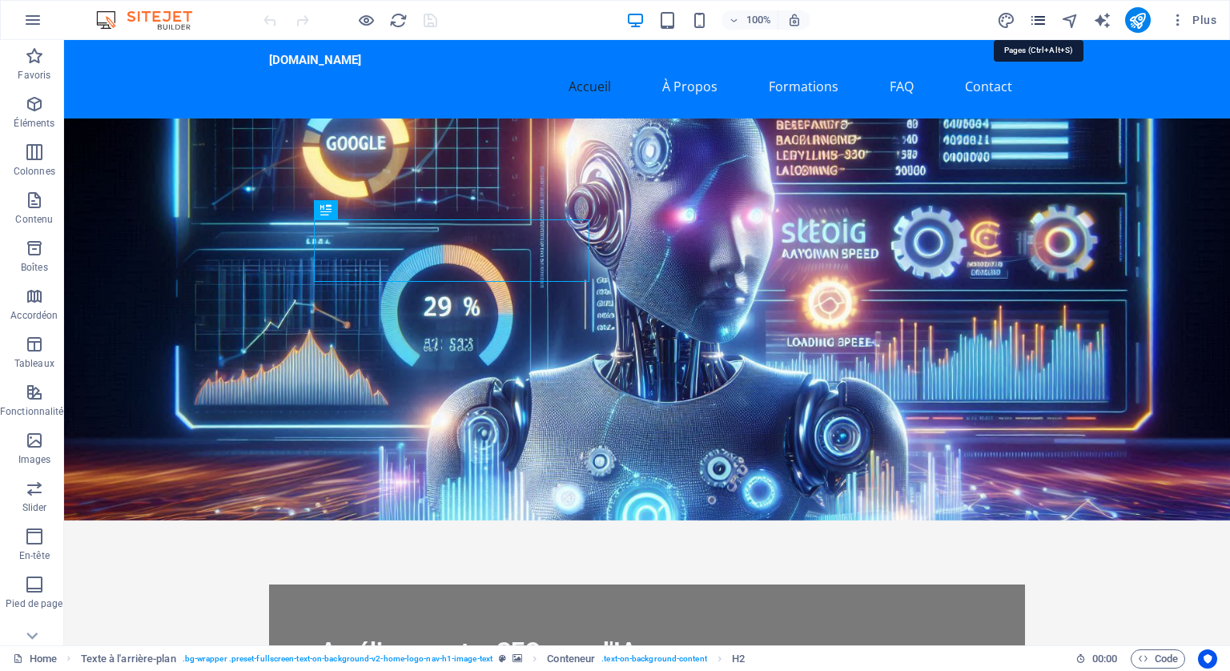
click at [1038, 14] on icon "pages" at bounding box center [1038, 20] width 18 height 18
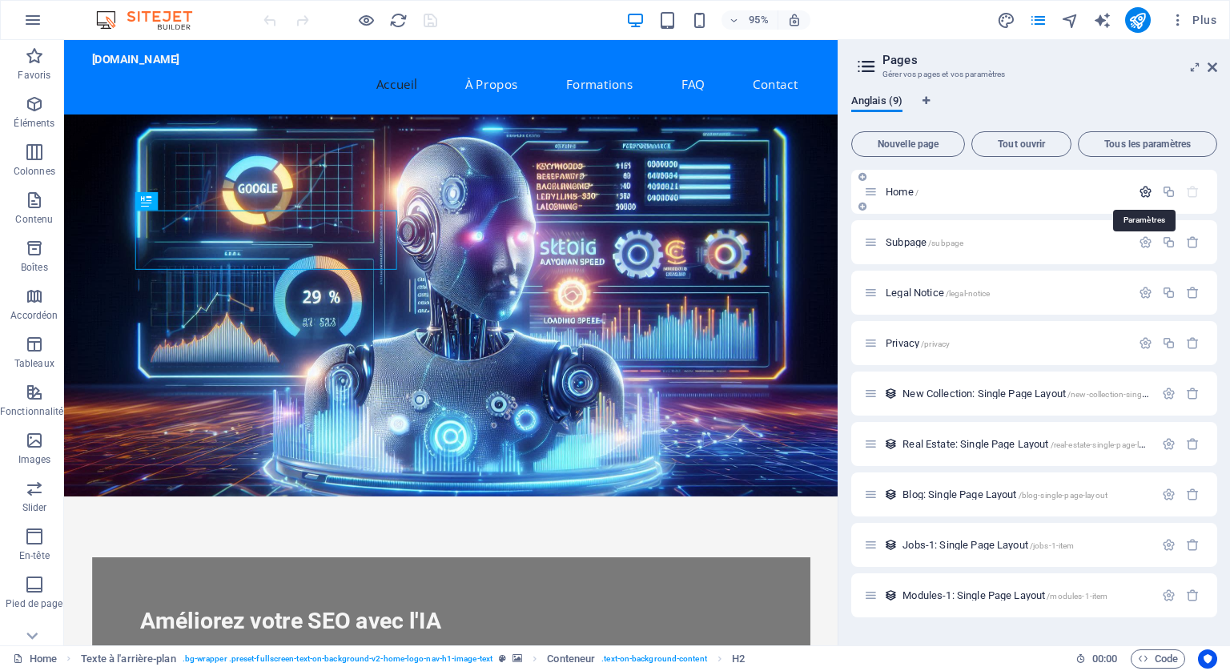
click at [1143, 188] on icon "button" at bounding box center [1146, 192] width 14 height 14
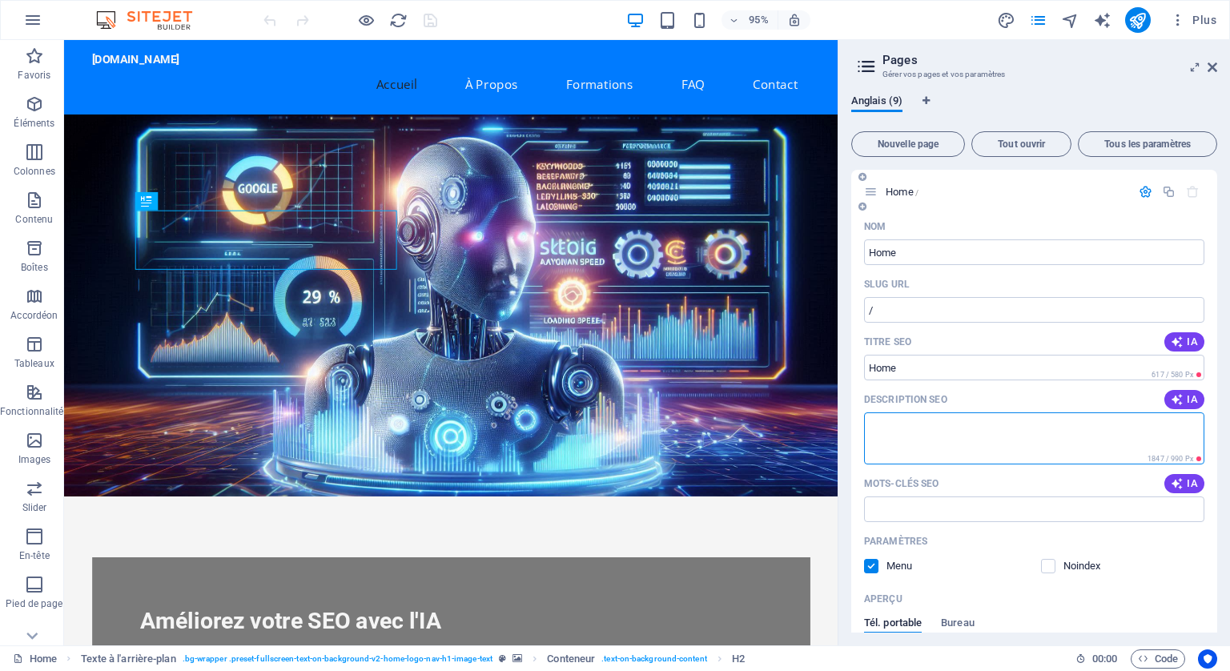
click at [926, 443] on textarea "Description SEO" at bounding box center [1034, 438] width 340 height 52
paste textarea "Découvrez nos formations SEO + IA pour booster votre trafic, augmenter vos vent…"
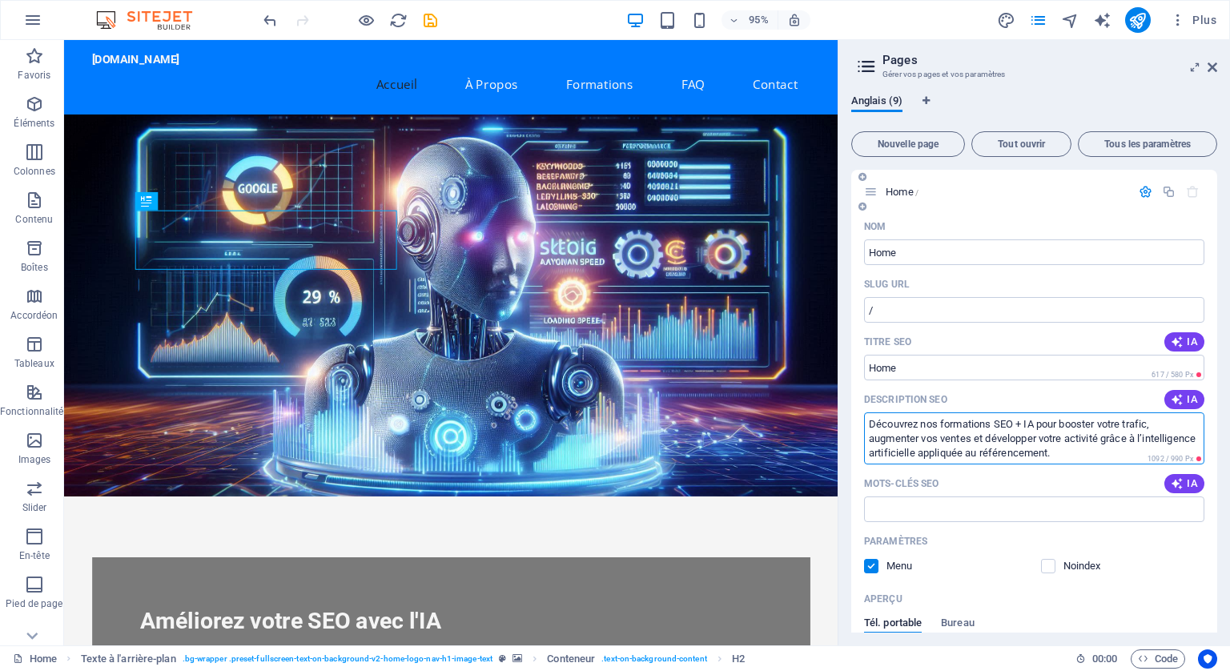
type textarea "Découvrez nos formations SEO + IA pour booster votre trafic, augmenter vos vent…"
drag, startPoint x: 946, startPoint y: 481, endPoint x: 875, endPoint y: 481, distance: 71.3
click at [875, 481] on div "Mots-clés SEO IA" at bounding box center [1034, 484] width 340 height 26
drag, startPoint x: 938, startPoint y: 482, endPoint x: 894, endPoint y: 476, distance: 44.5
click at [894, 476] on div "Mots-clés SEO IA" at bounding box center [1034, 484] width 340 height 26
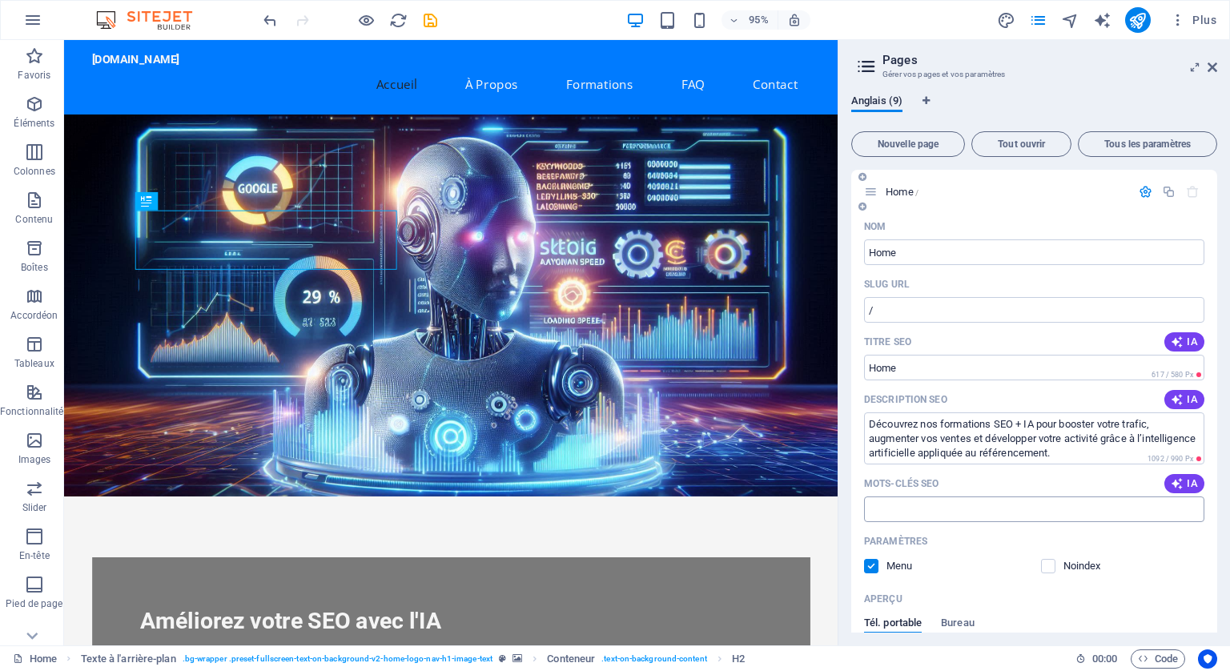
click at [952, 515] on input "Mots-clés SEO" at bounding box center [1034, 510] width 340 height 26
paste input "formation SEO IA, formation SEO avec intelligence artificielle, apprendre SEO e…"
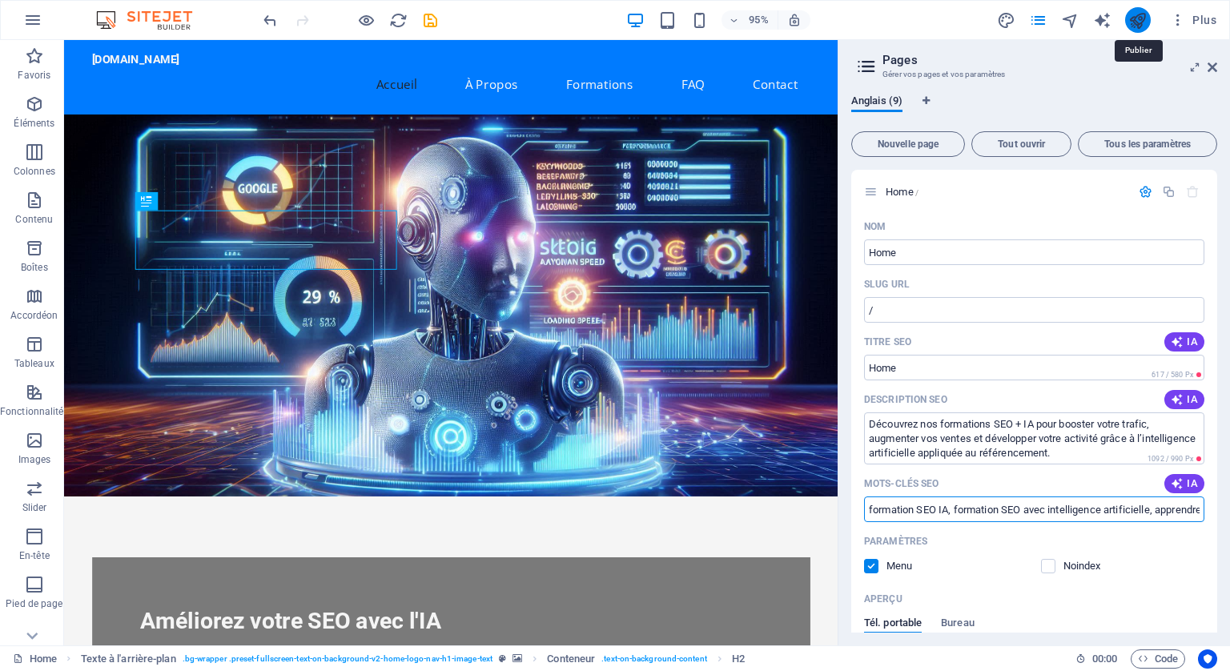
type input "formation SEO IA, formation SEO avec intelligence artificielle, apprendre SEO e…"
click at [1136, 14] on icon "publish" at bounding box center [1138, 20] width 18 height 18
checkbox input "false"
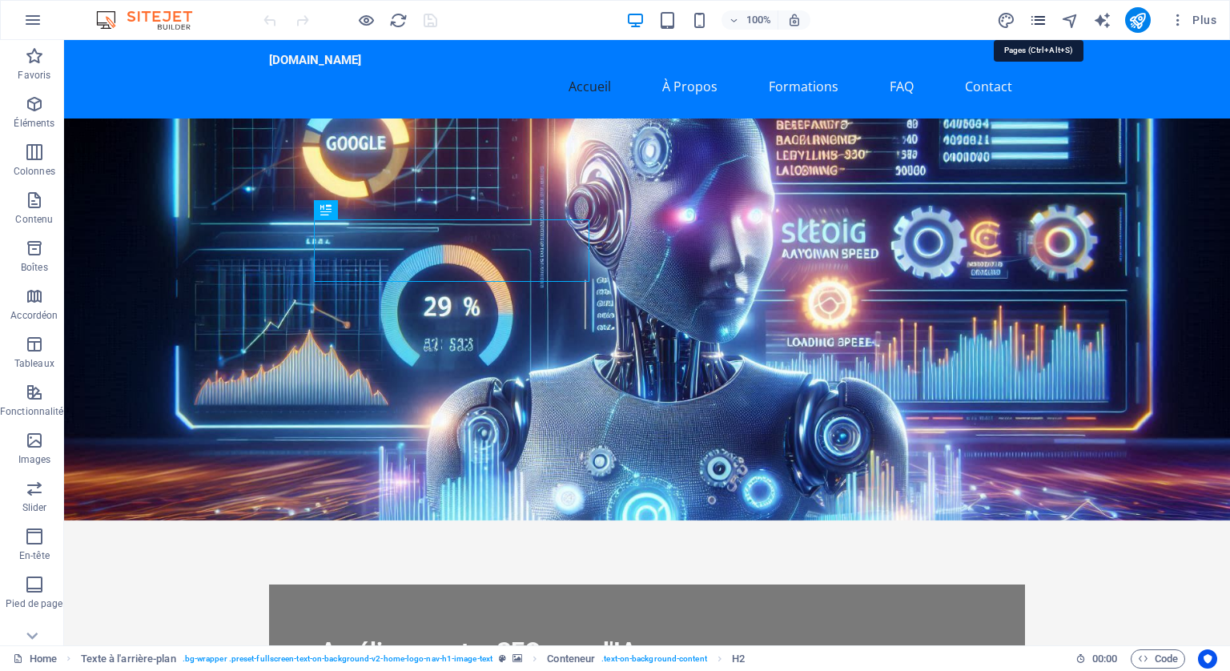
click at [1037, 22] on icon "pages" at bounding box center [1038, 20] width 18 height 18
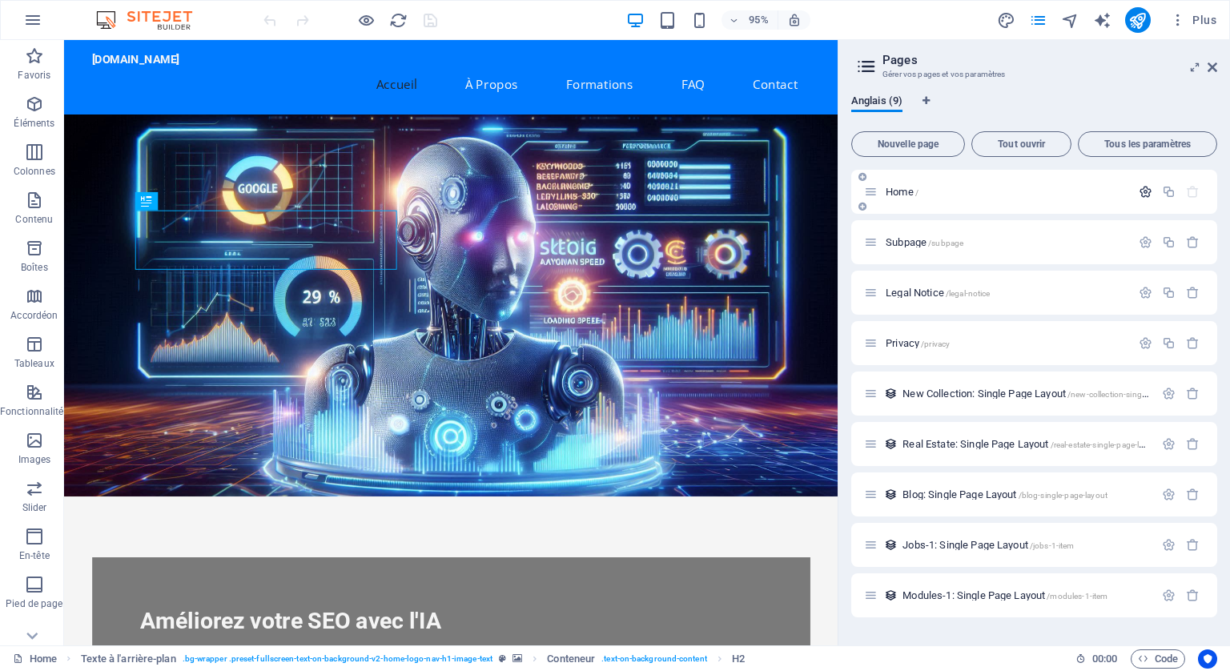
click at [1141, 186] on icon "button" at bounding box center [1146, 192] width 14 height 14
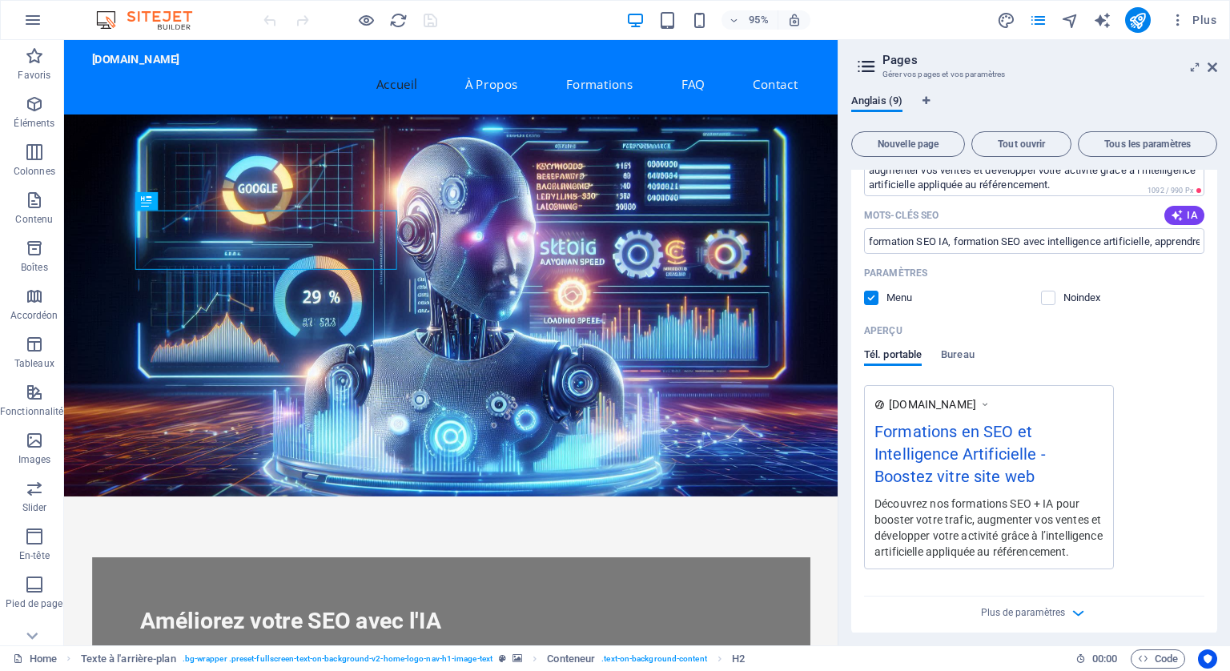
scroll to position [160, 0]
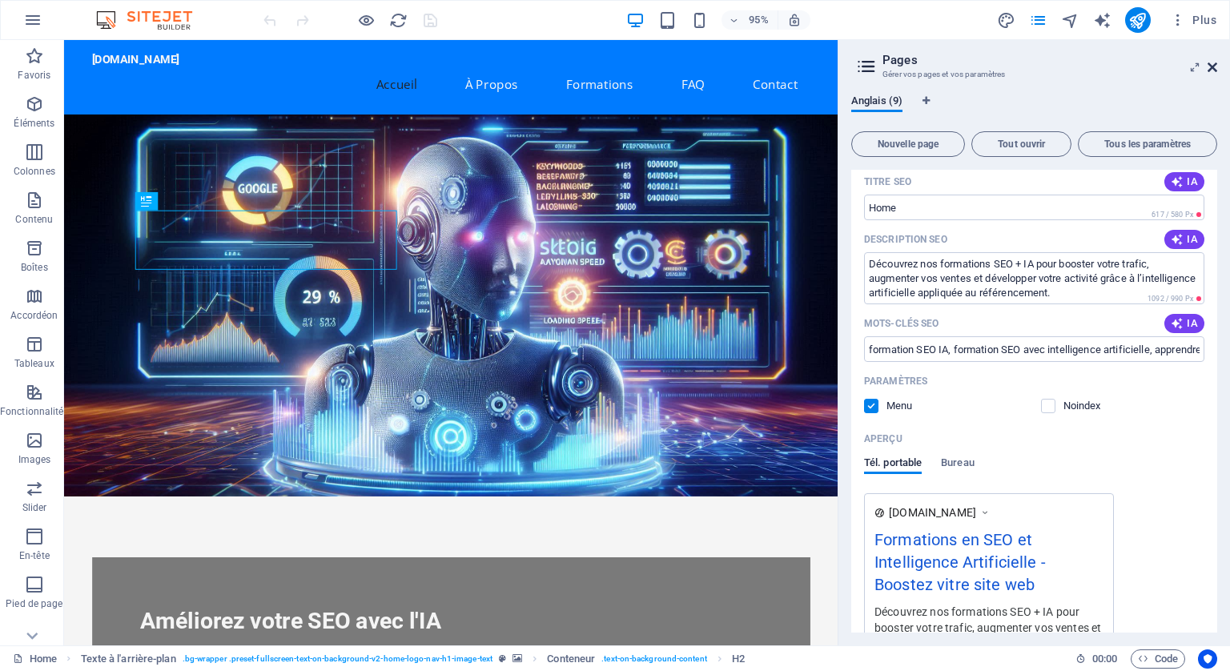
drag, startPoint x: 1139, startPoint y: 23, endPoint x: 1209, endPoint y: 63, distance: 80.4
click at [1209, 63] on icon at bounding box center [1213, 67] width 10 height 13
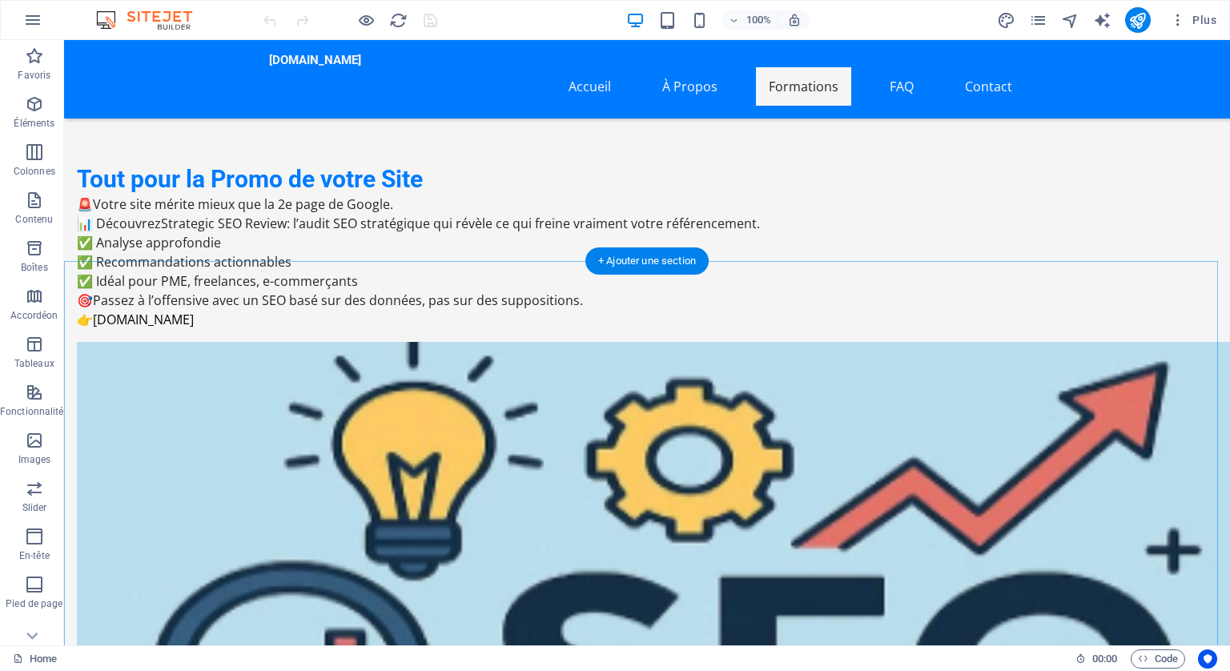
scroll to position [2563, 0]
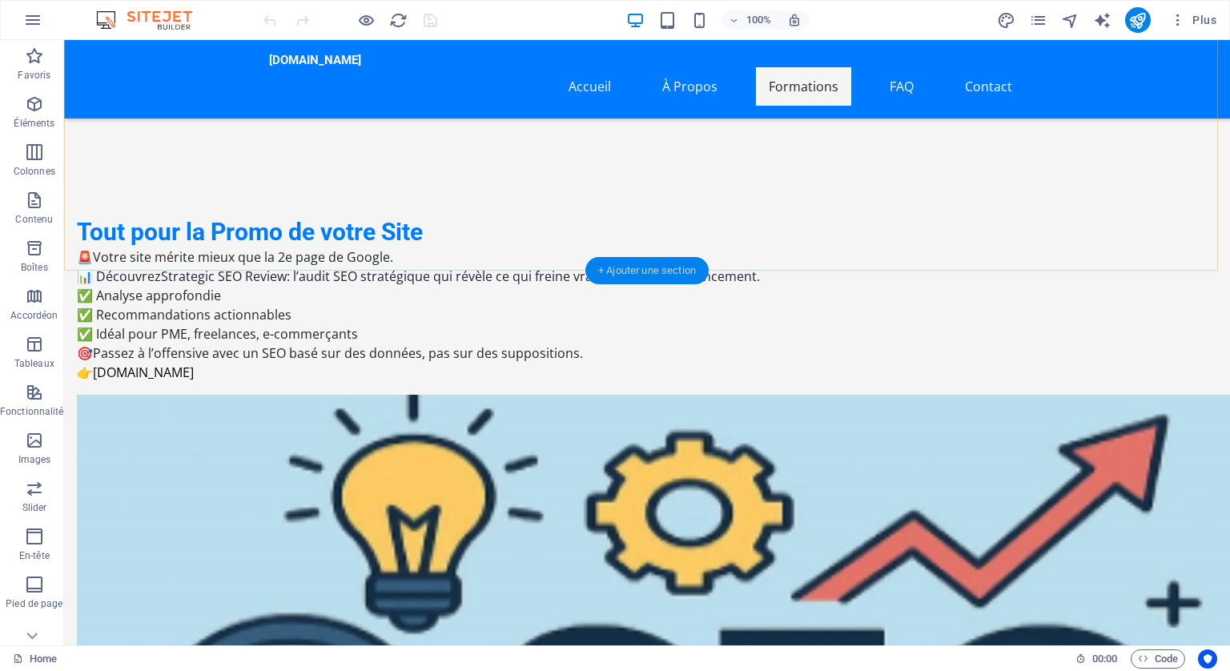
click at [631, 265] on div "+ Ajouter une section" at bounding box center [646, 270] width 123 height 27
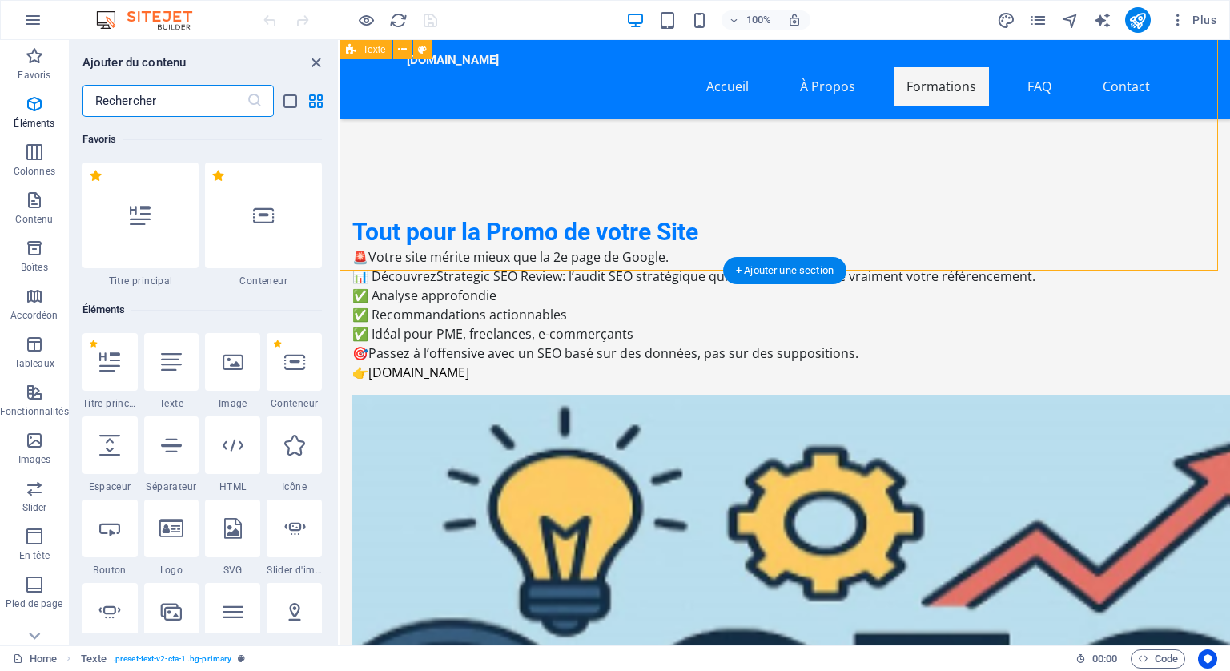
scroll to position [2803, 0]
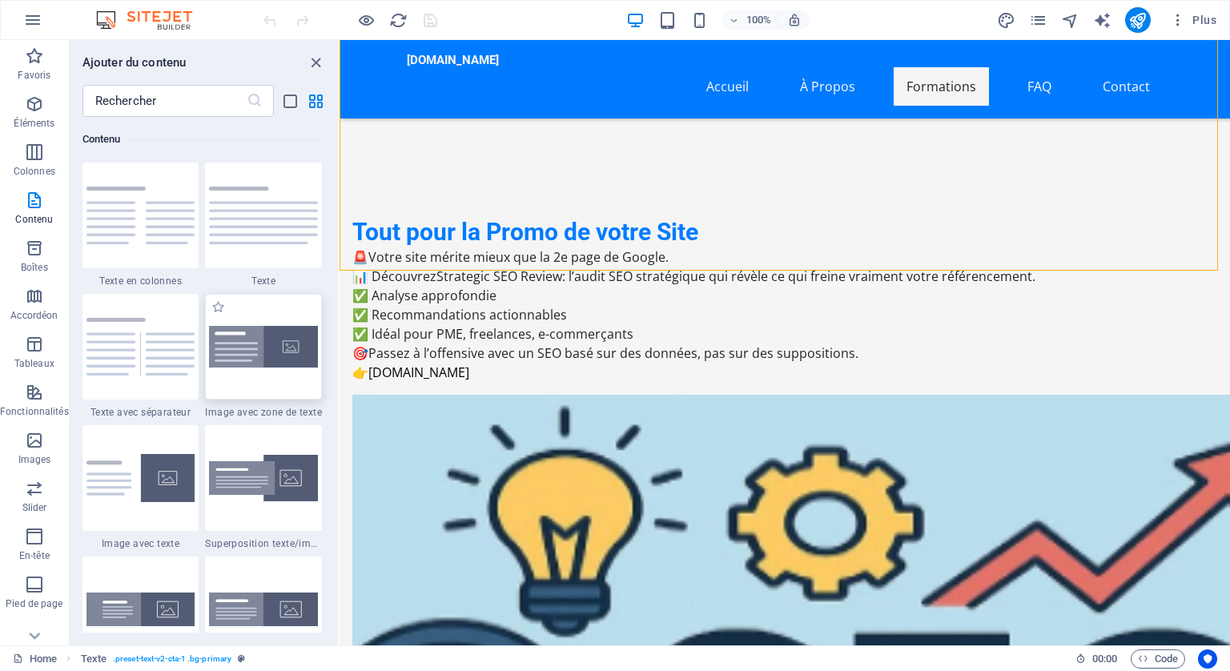
click at [284, 340] on img at bounding box center [263, 347] width 109 height 42
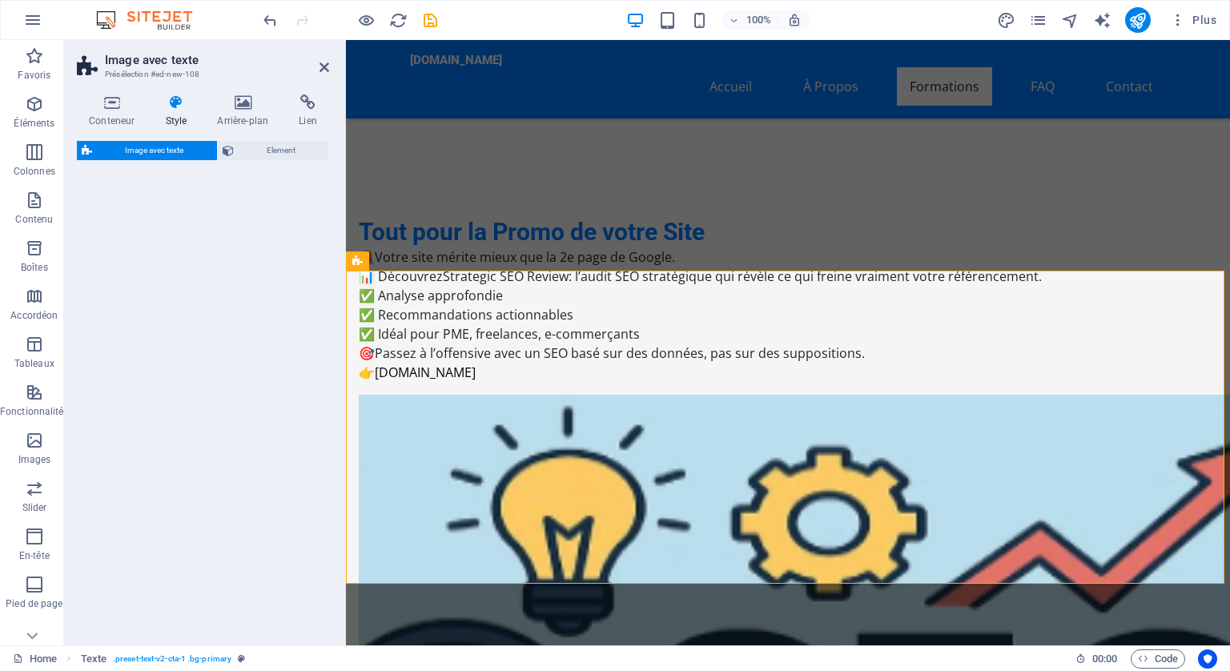
select select "rem"
select select "px"
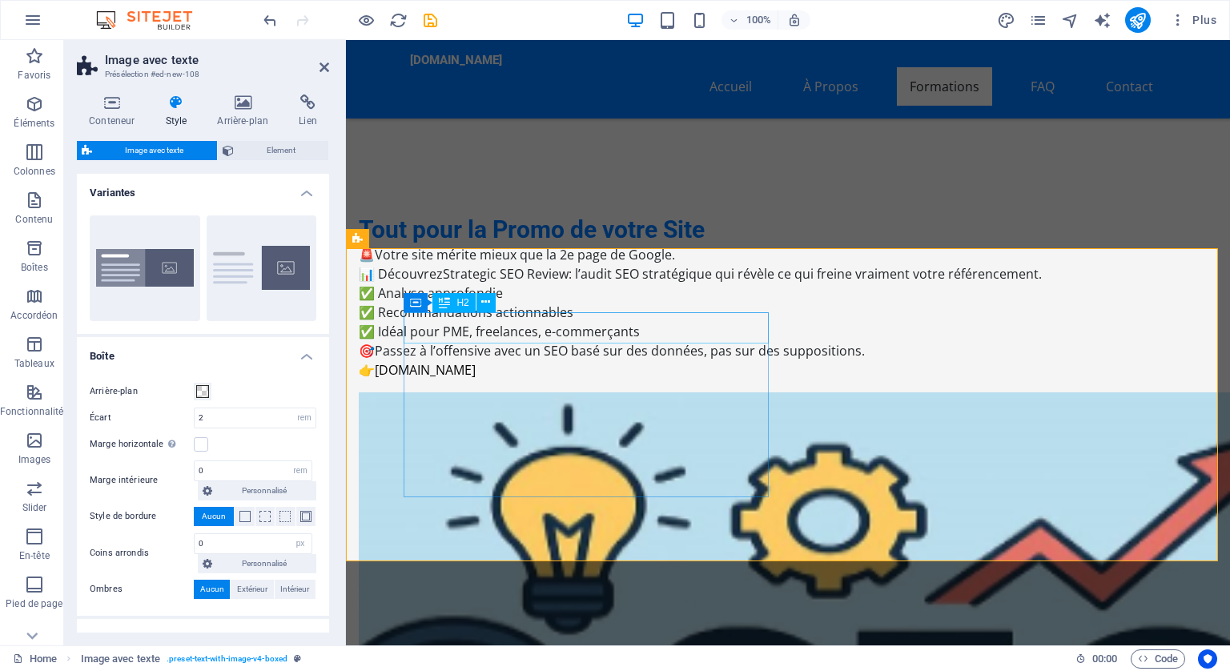
scroll to position [2563, 0]
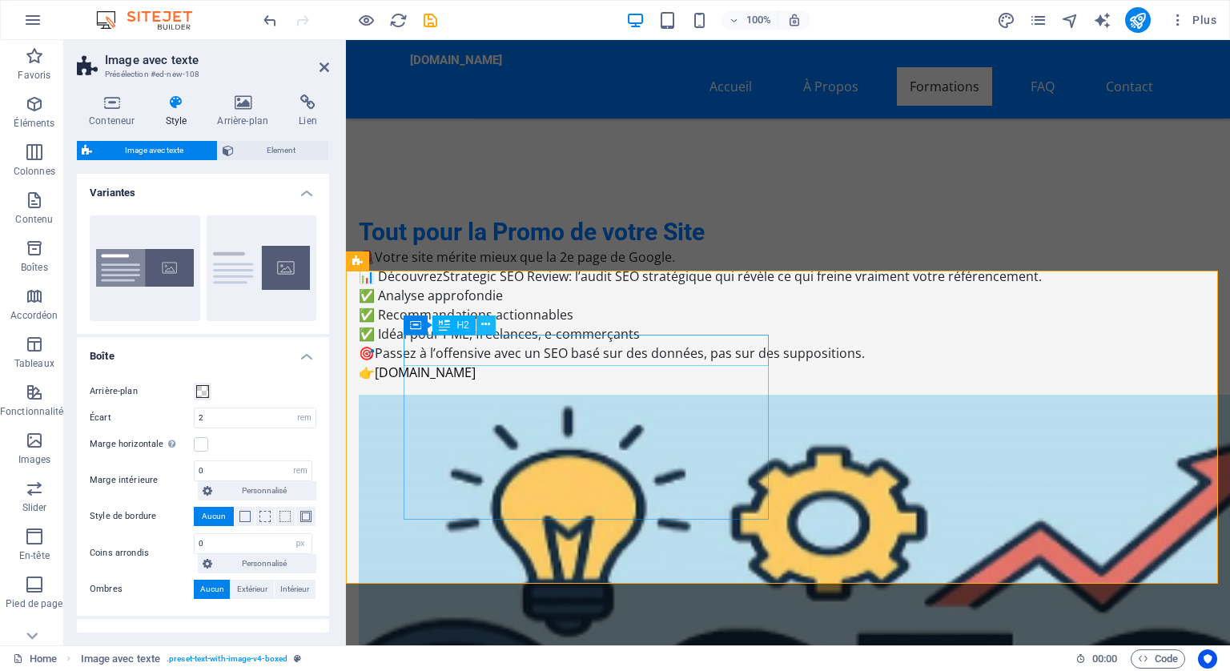
click at [484, 320] on icon at bounding box center [485, 324] width 9 height 17
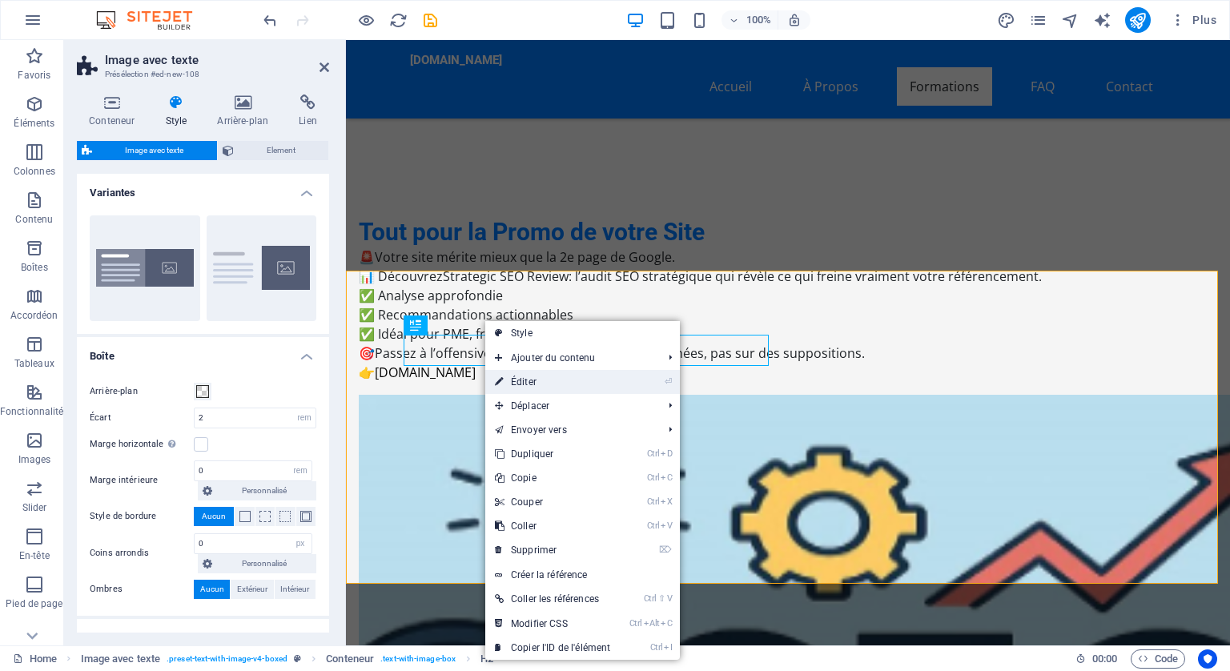
click at [536, 380] on link "⏎ Éditer" at bounding box center [552, 382] width 135 height 24
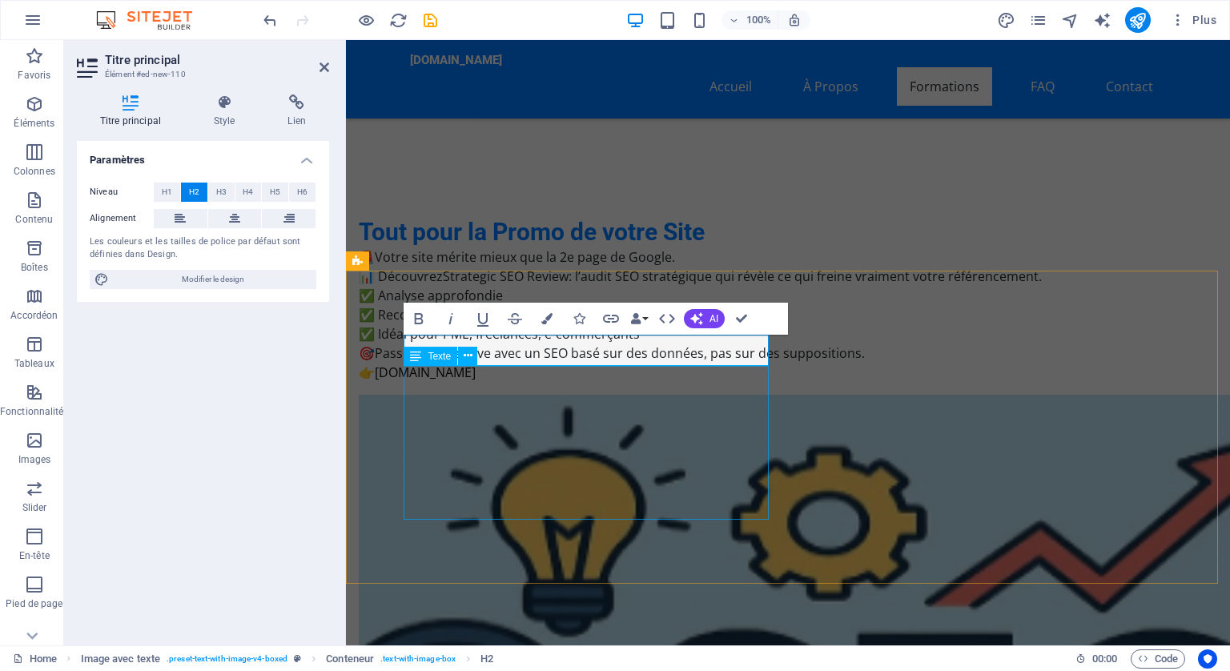
drag, startPoint x: 501, startPoint y: 504, endPoint x: 782, endPoint y: 499, distance: 280.4
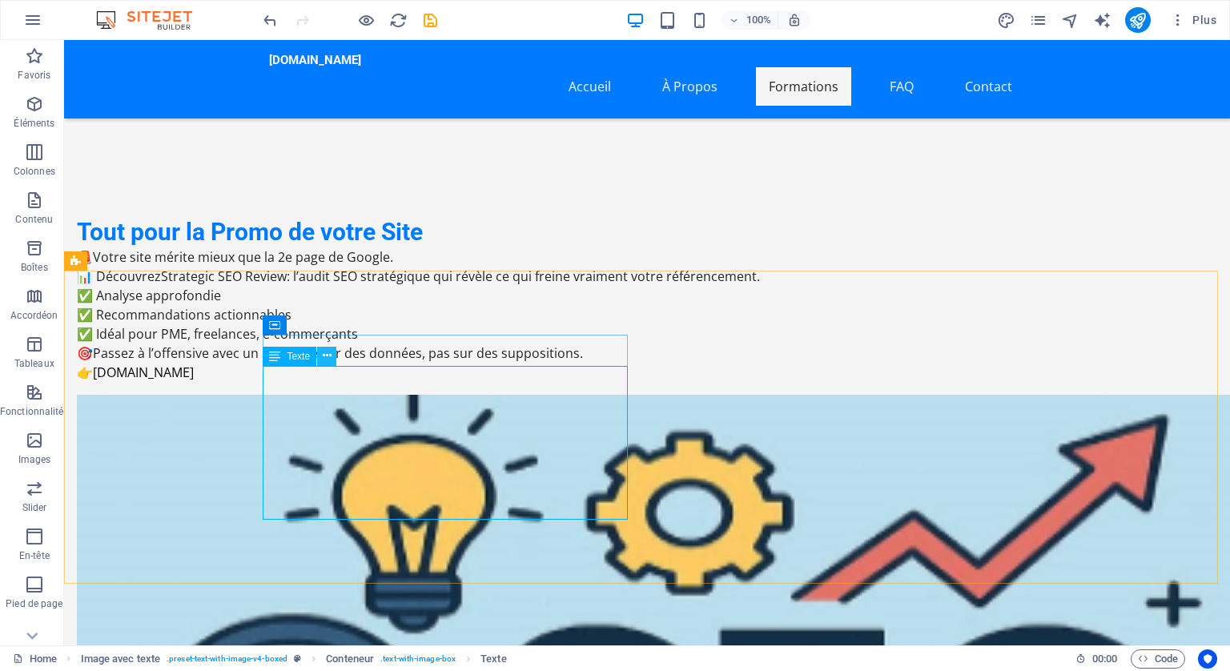
click at [328, 356] on icon at bounding box center [327, 356] width 9 height 17
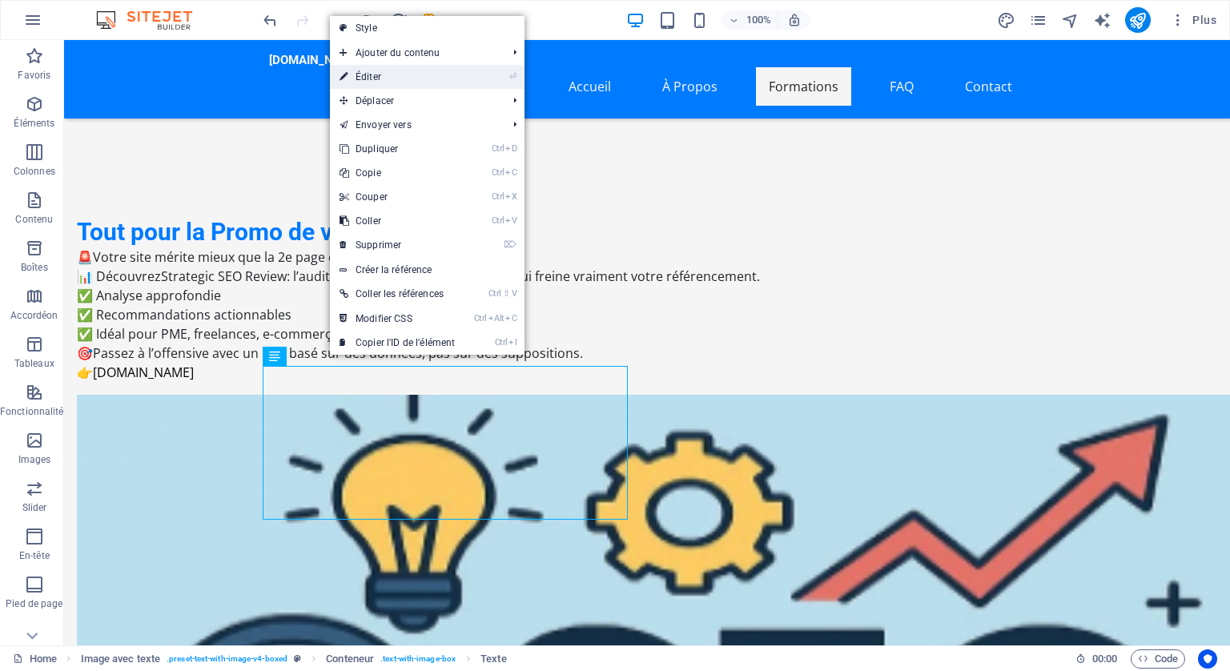
click at [439, 71] on link "⏎ Éditer" at bounding box center [397, 77] width 135 height 24
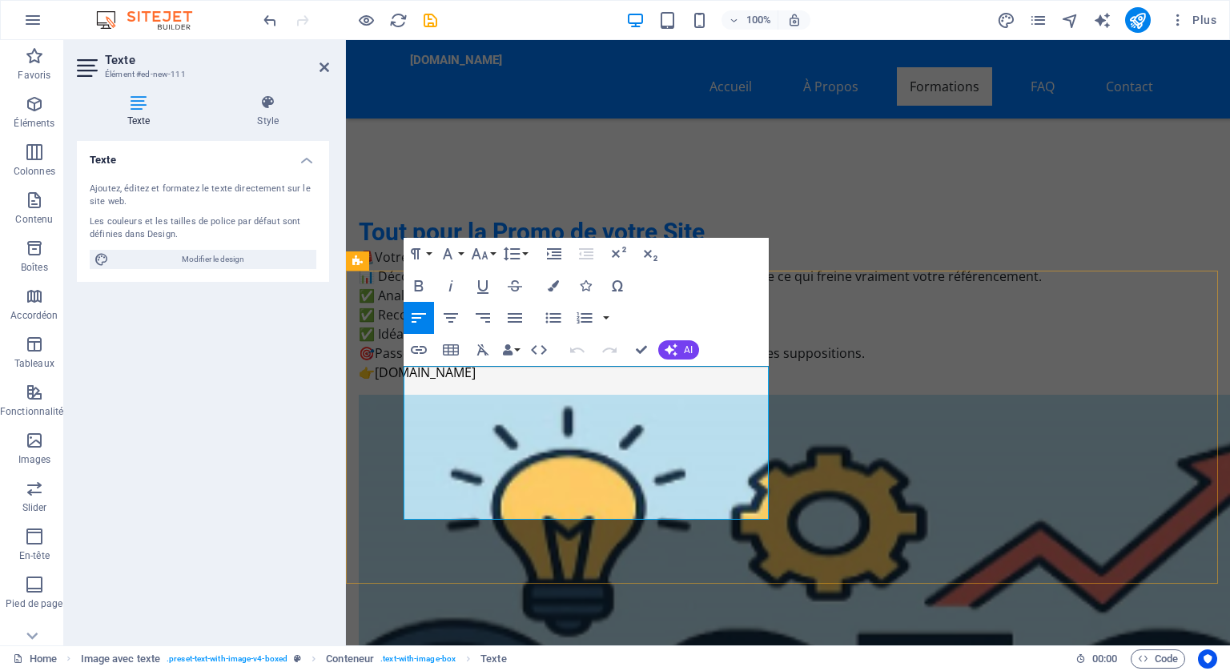
drag, startPoint x: 514, startPoint y: 505, endPoint x: 404, endPoint y: 376, distance: 170.4
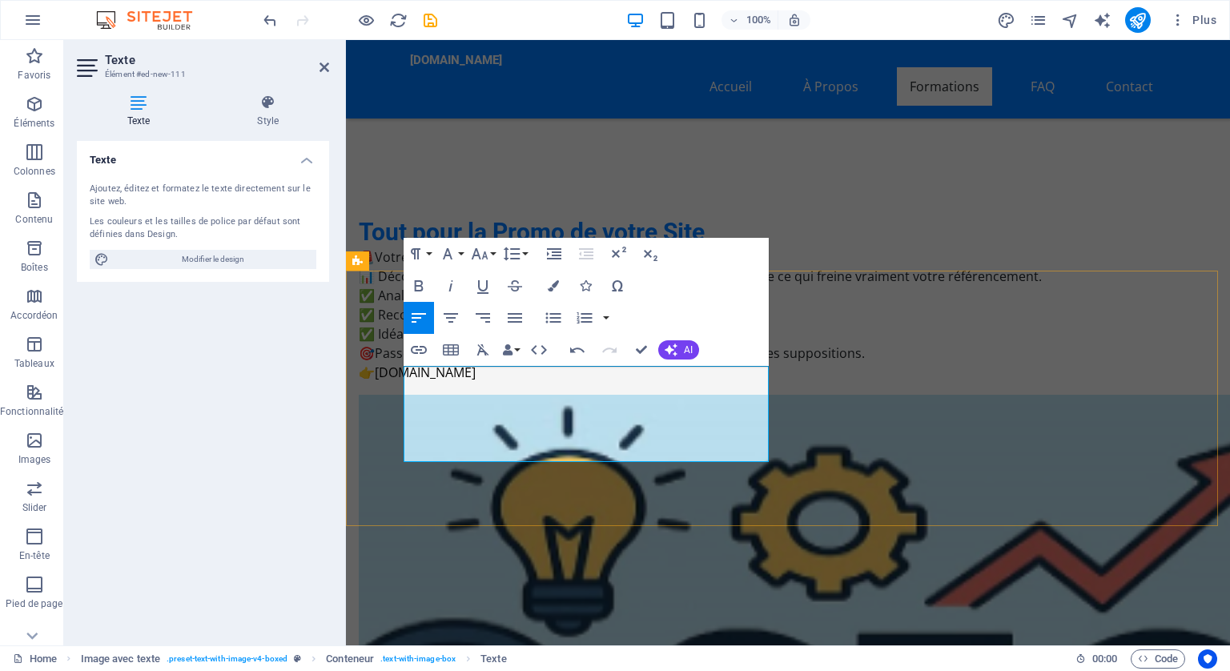
drag, startPoint x: 730, startPoint y: 453, endPoint x: 708, endPoint y: 449, distance: 22.0
click at [416, 279] on icon "button" at bounding box center [418, 285] width 19 height 19
click at [422, 348] on icon "button" at bounding box center [418, 349] width 19 height 19
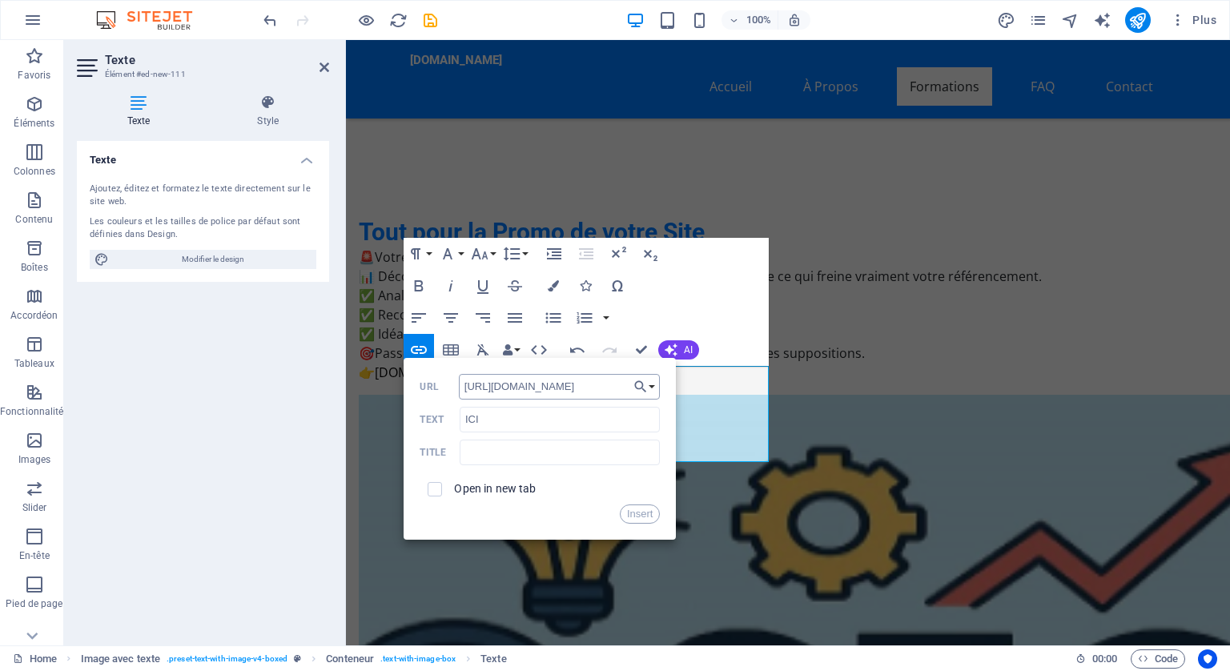
scroll to position [0, 65]
type input "https://ameliorer-son-seo-avec-ia.fr/#contact-us-1"
click at [432, 487] on input "checkbox" at bounding box center [432, 487] width 14 height 14
checkbox input "true"
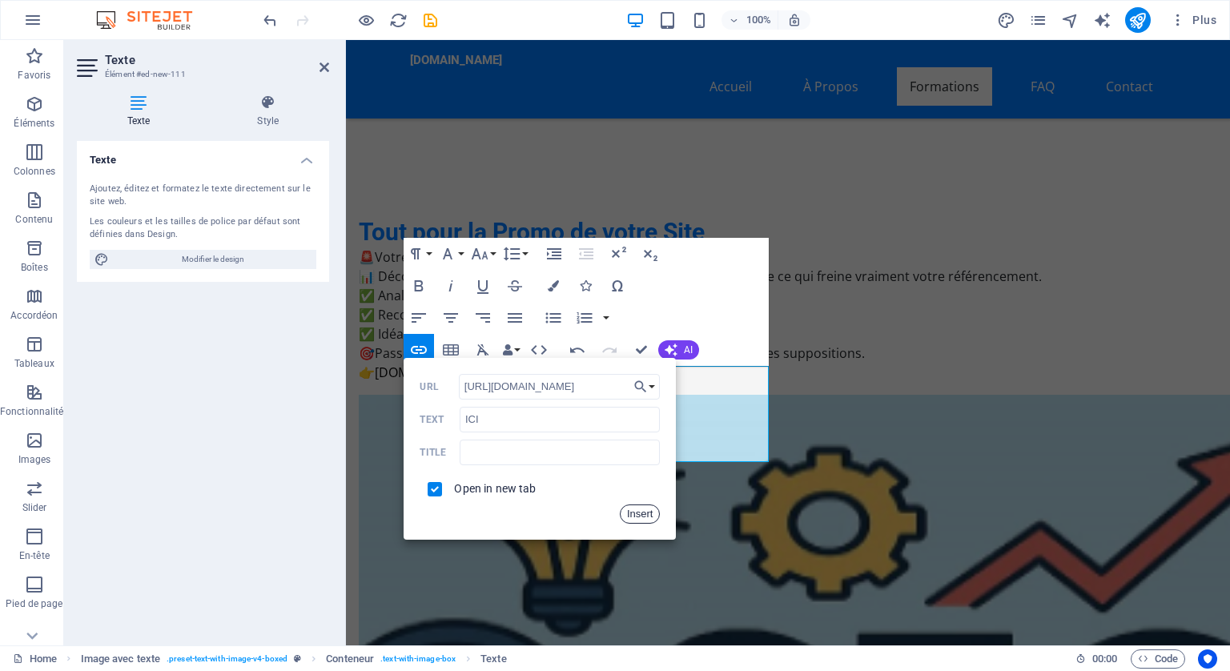
click at [650, 517] on button "Insert" at bounding box center [640, 514] width 41 height 19
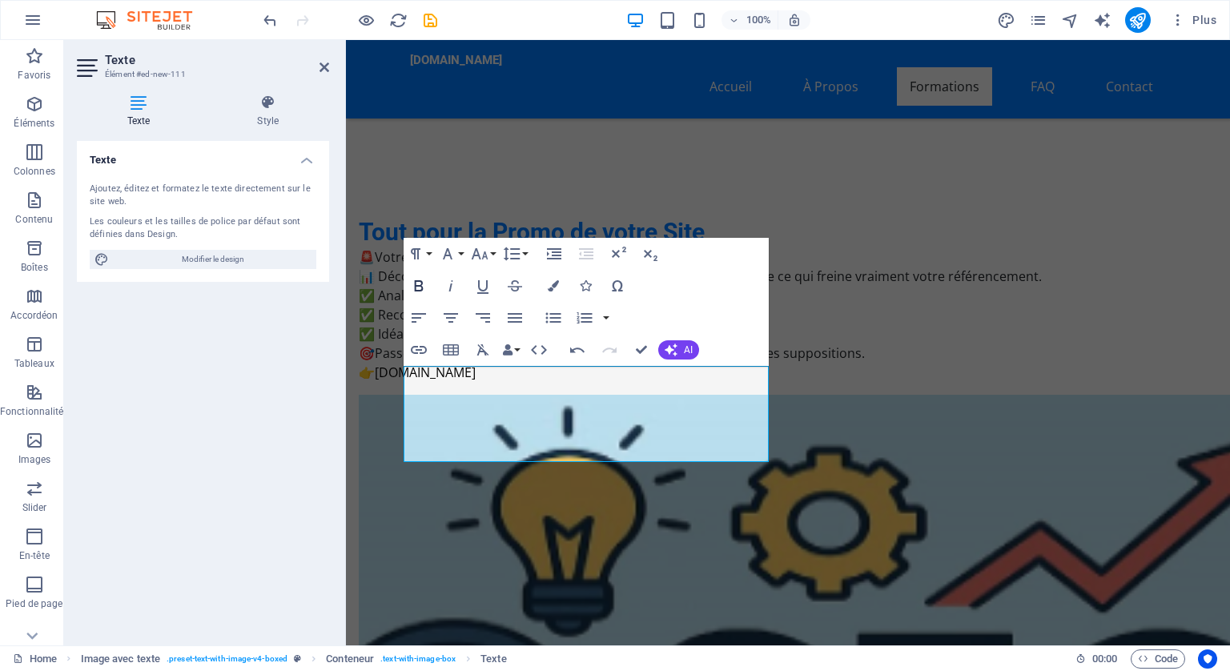
click at [420, 280] on icon "button" at bounding box center [419, 285] width 9 height 11
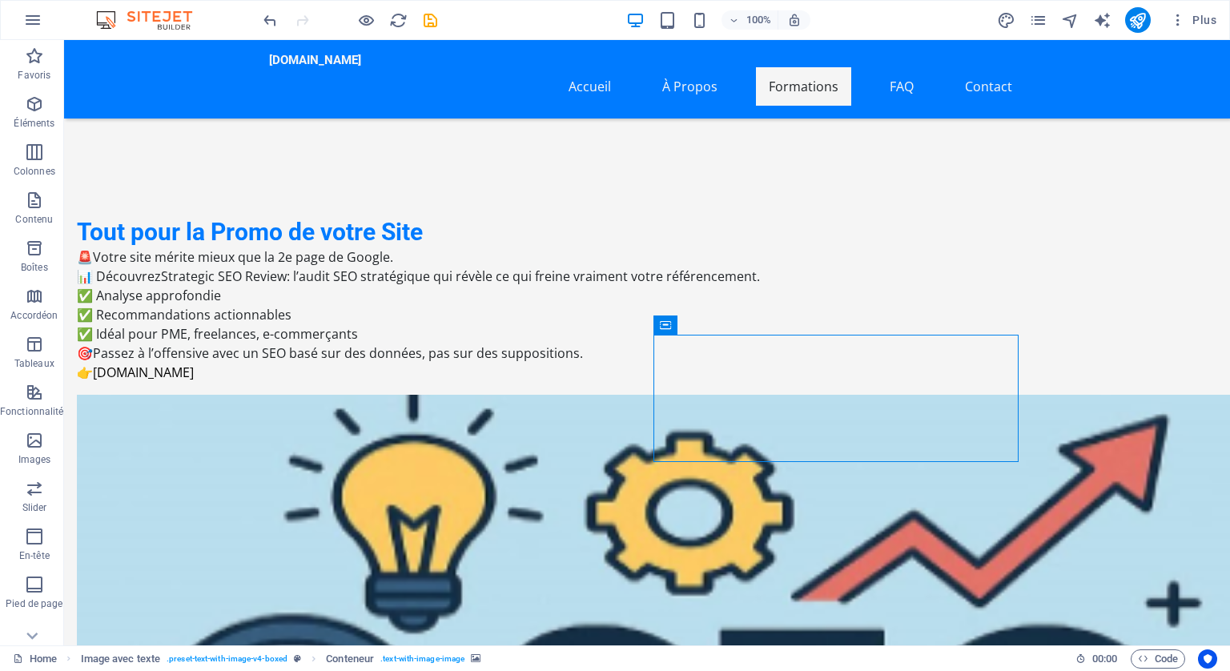
click at [758, 320] on icon at bounding box center [760, 324] width 12 height 17
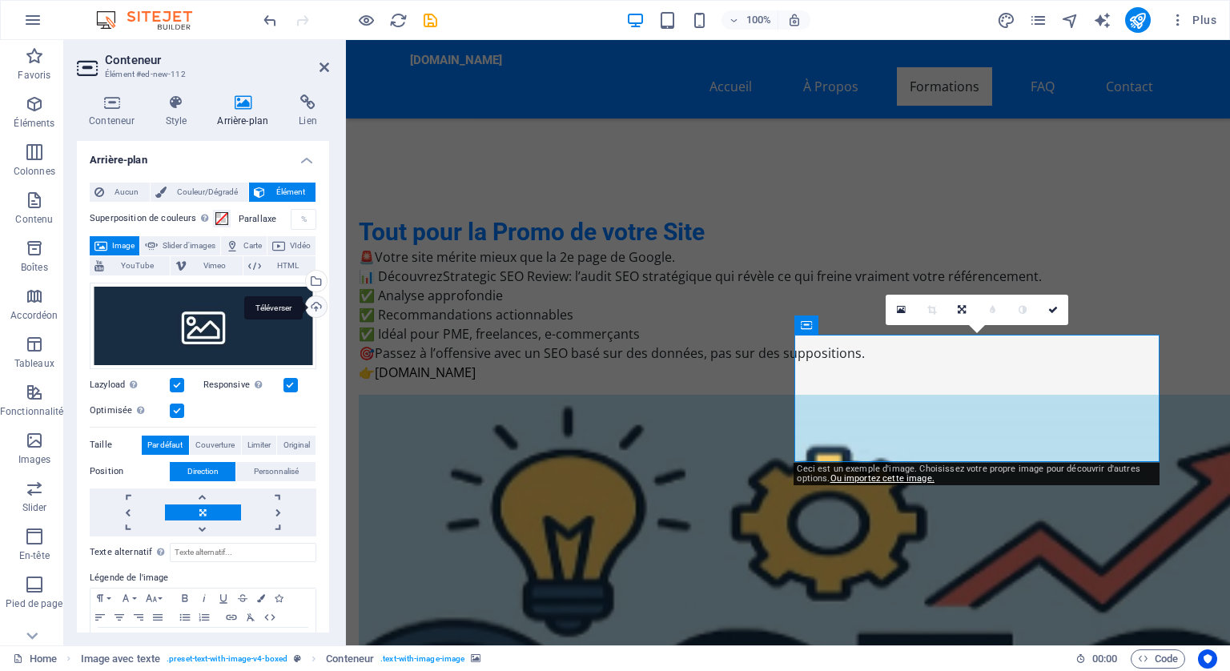
click at [313, 302] on div "Téléverser" at bounding box center [315, 308] width 24 height 24
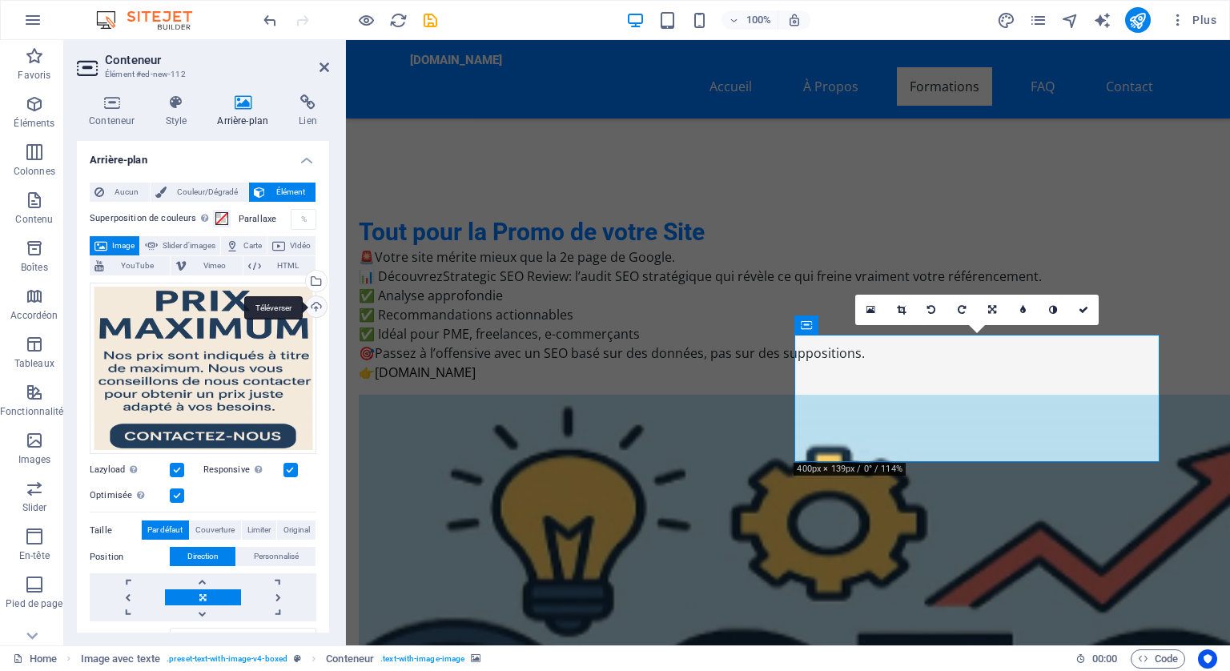
click at [317, 303] on div "Téléverser" at bounding box center [315, 308] width 24 height 24
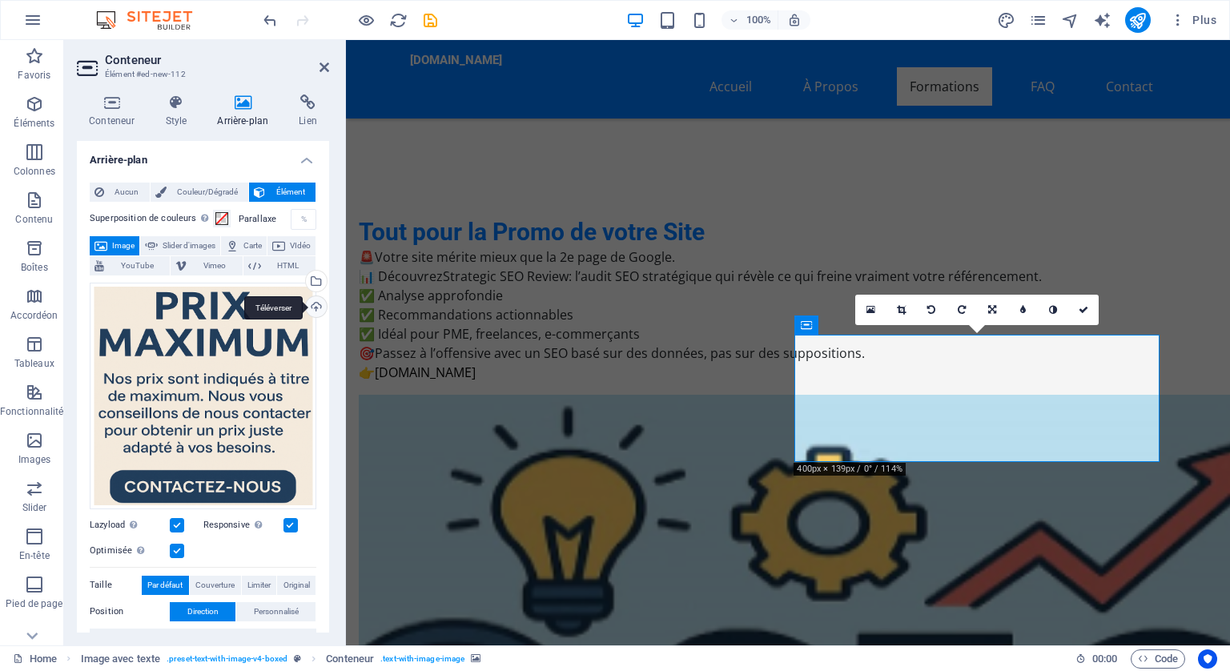
click at [312, 304] on div "Téléverser" at bounding box center [315, 308] width 24 height 24
click at [314, 306] on div "Téléverser" at bounding box center [315, 308] width 24 height 24
click at [313, 304] on div "Téléverser" at bounding box center [315, 308] width 24 height 24
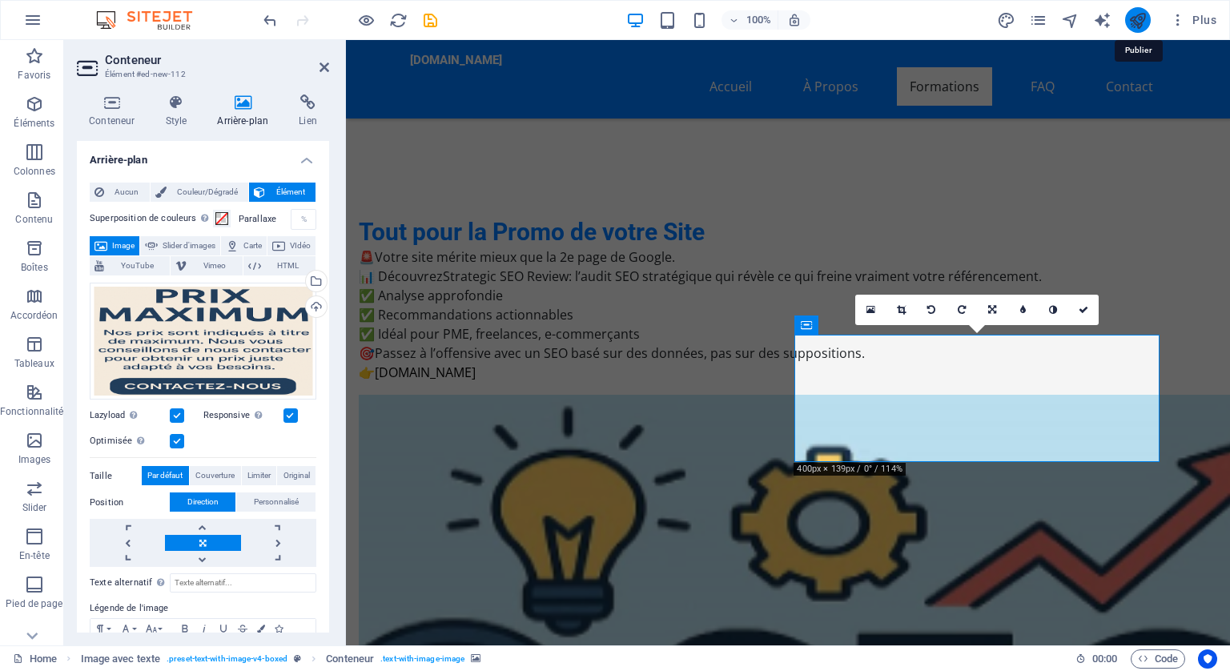
click at [1140, 18] on icon "publish" at bounding box center [1138, 20] width 18 height 18
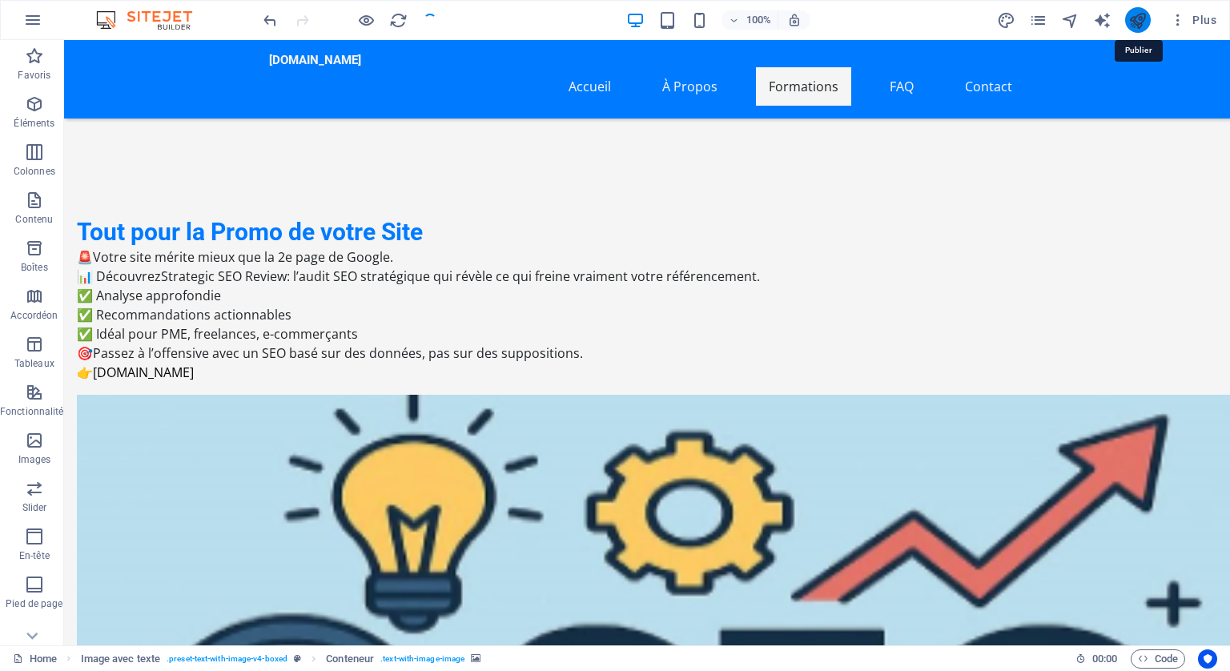
checkbox input "false"
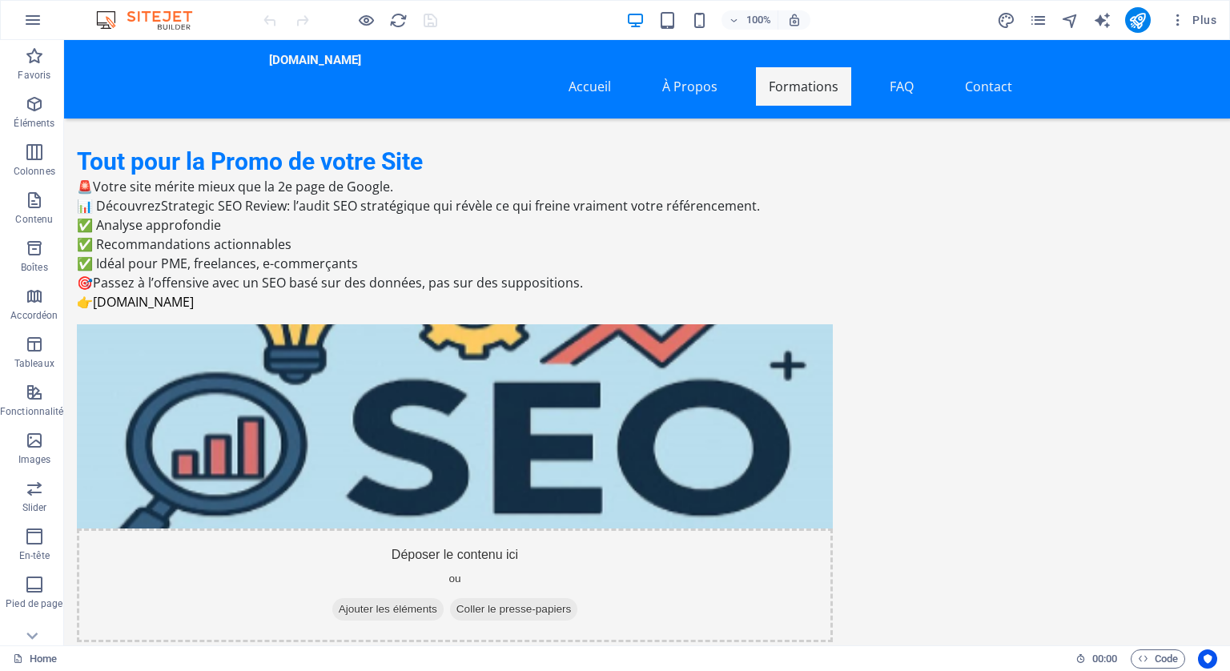
scroll to position [2643, 0]
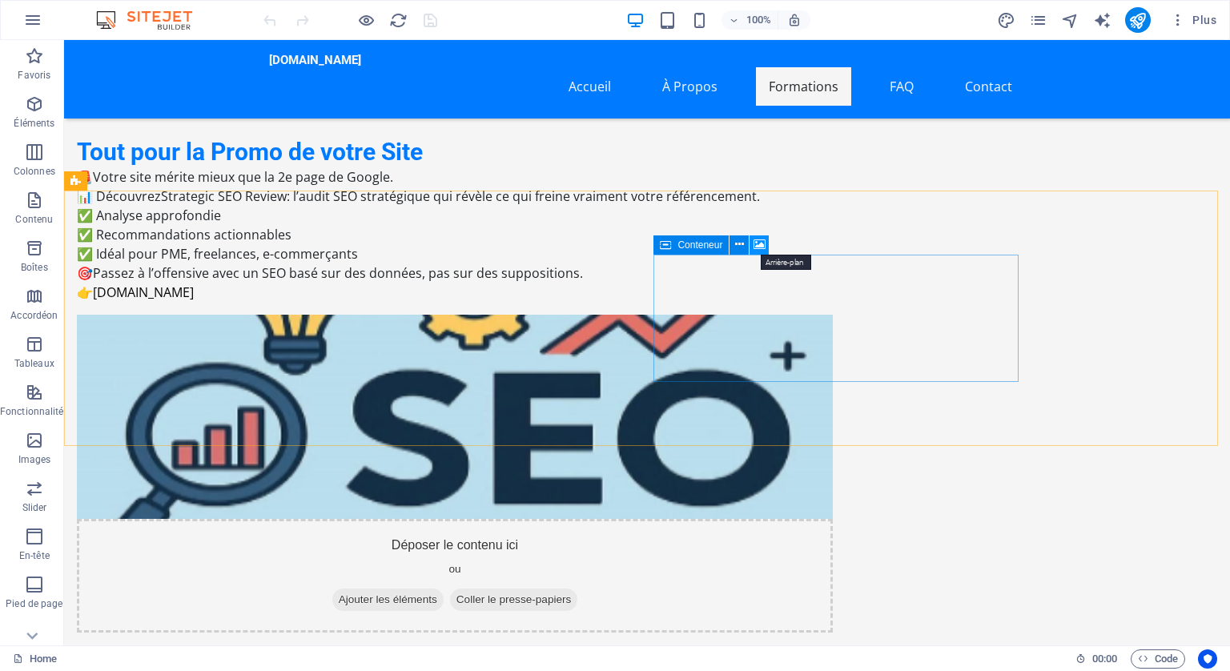
click at [754, 239] on icon at bounding box center [760, 244] width 12 height 17
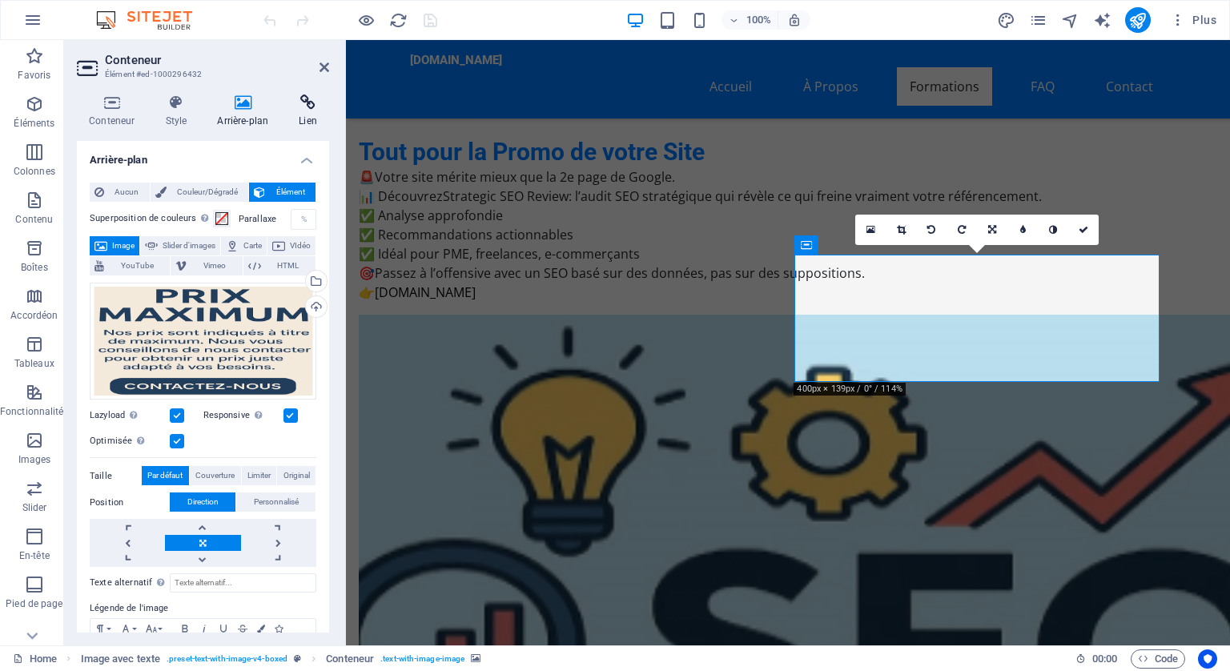
click at [301, 99] on icon at bounding box center [308, 103] width 42 height 16
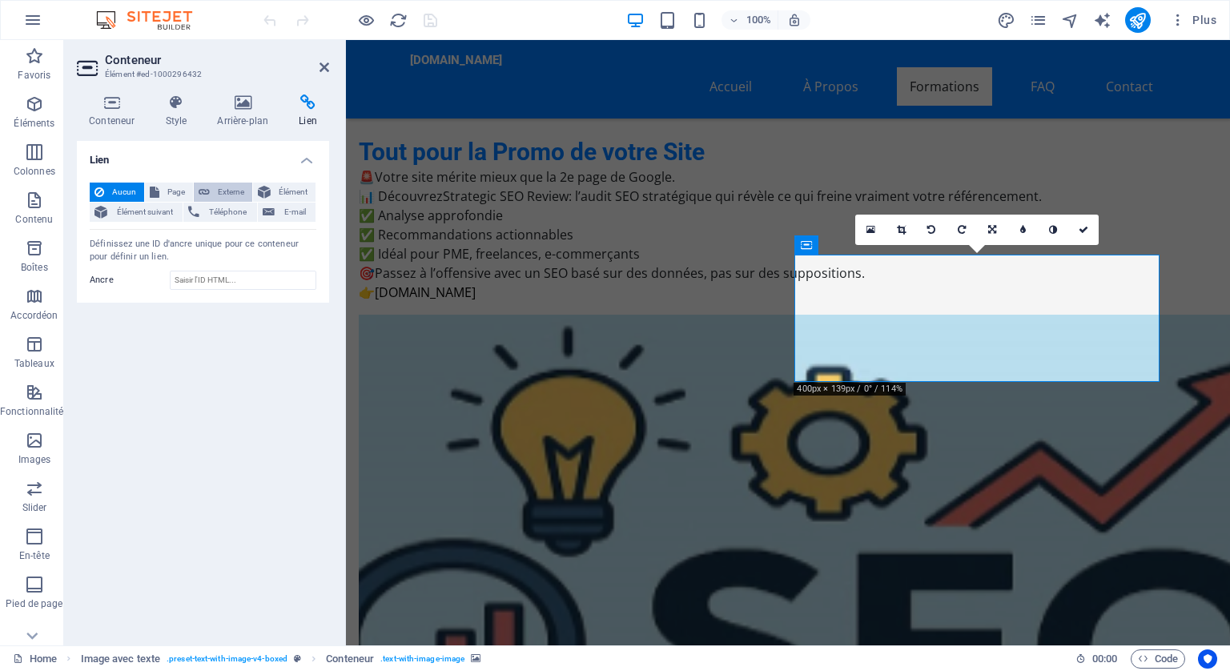
click at [227, 187] on span "Externe" at bounding box center [231, 192] width 33 height 19
select select "blank"
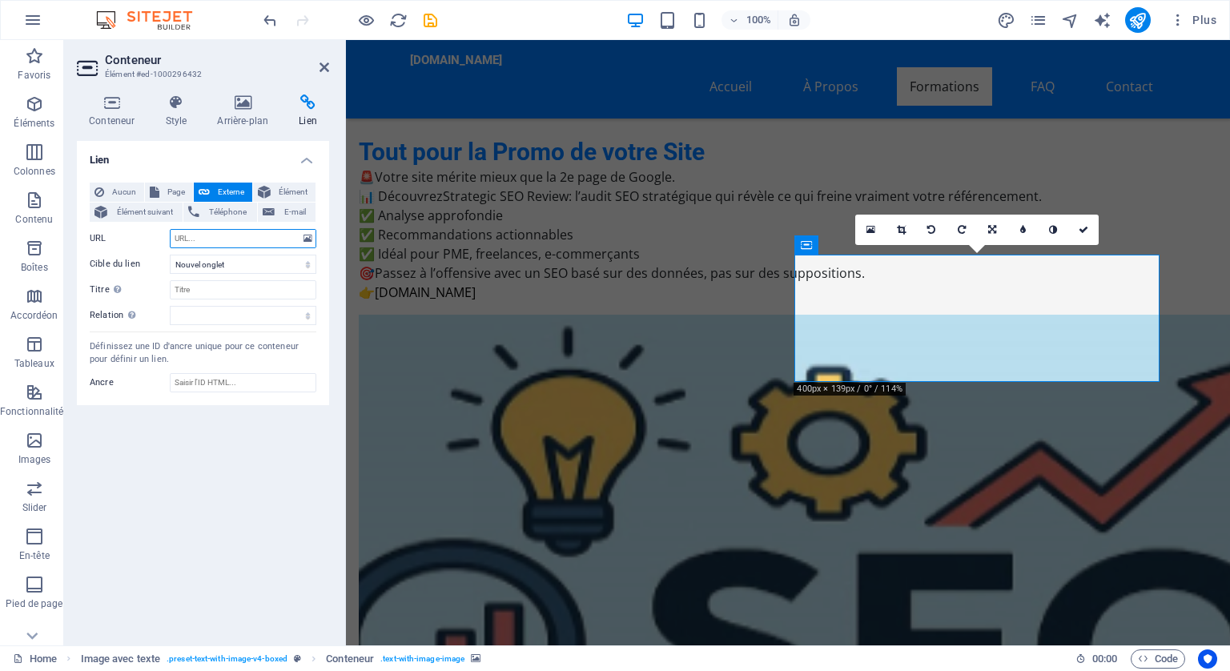
paste input "[URL][DOMAIN_NAME]"
type input "[URL][DOMAIN_NAME]"
click at [1137, 11] on icon "publish" at bounding box center [1138, 20] width 18 height 18
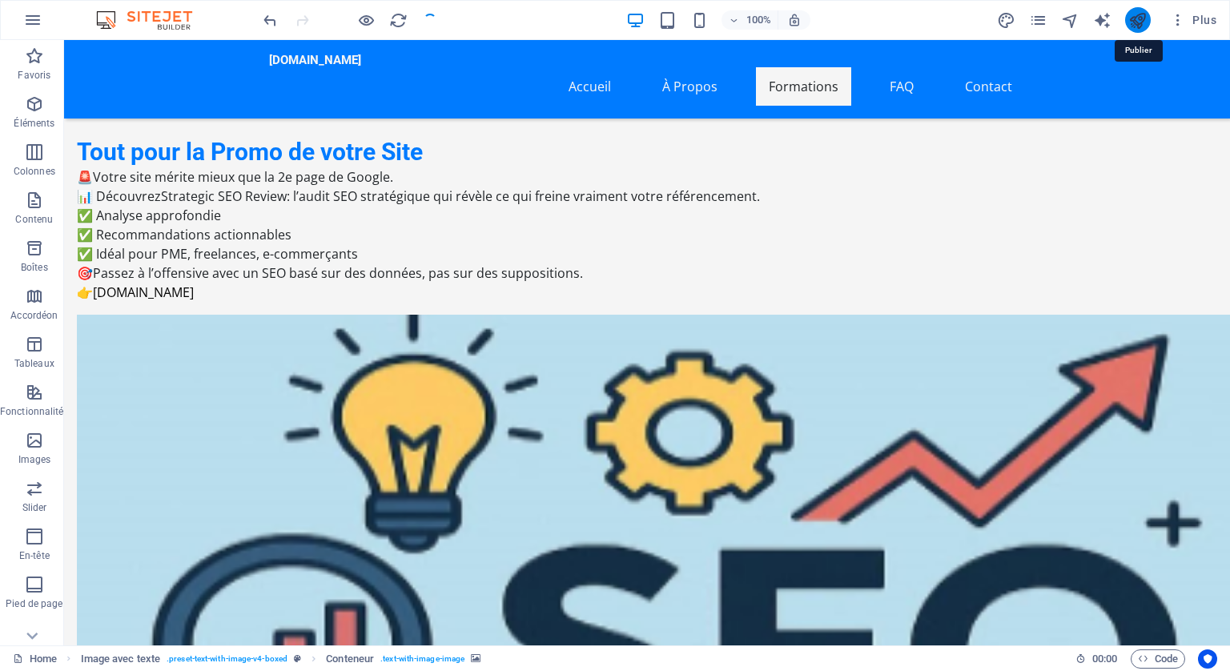
checkbox input "false"
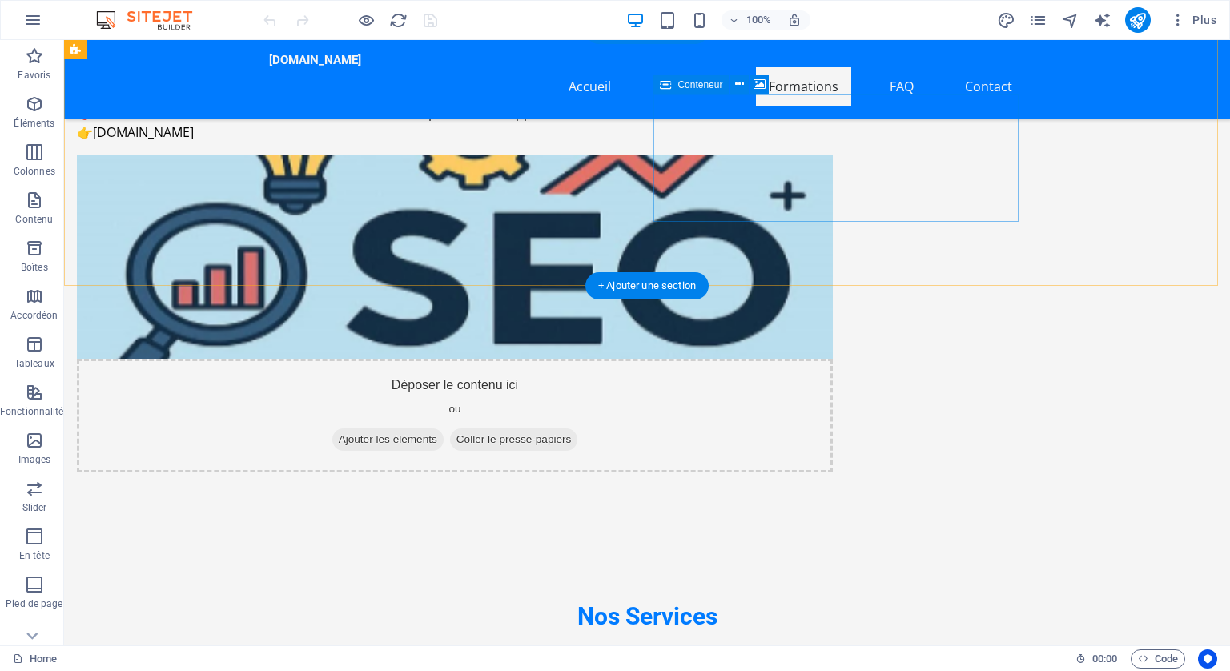
scroll to position [3204, 0]
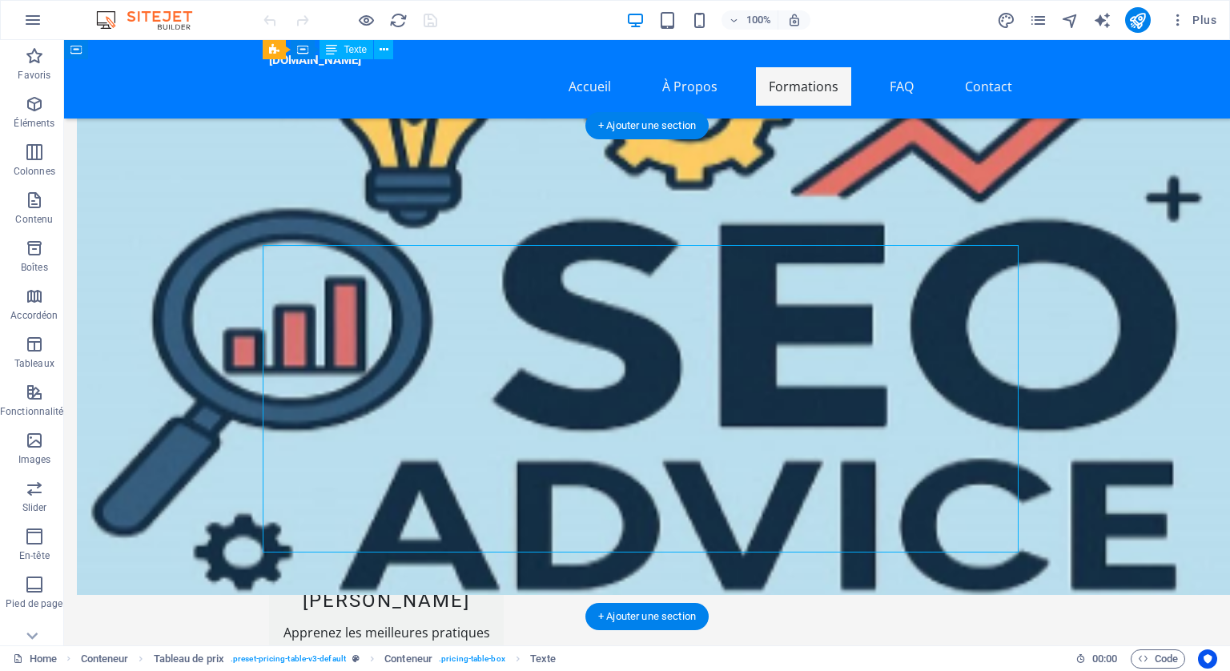
scroll to position [2964, 0]
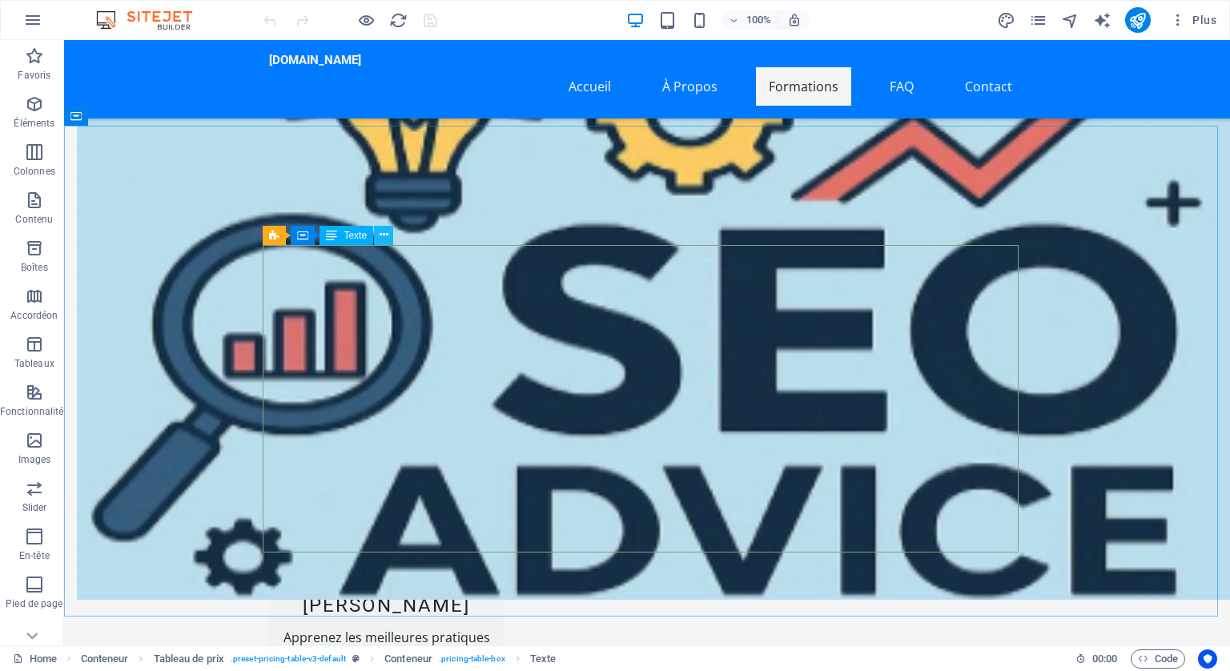
click at [386, 236] on icon at bounding box center [384, 235] width 9 height 17
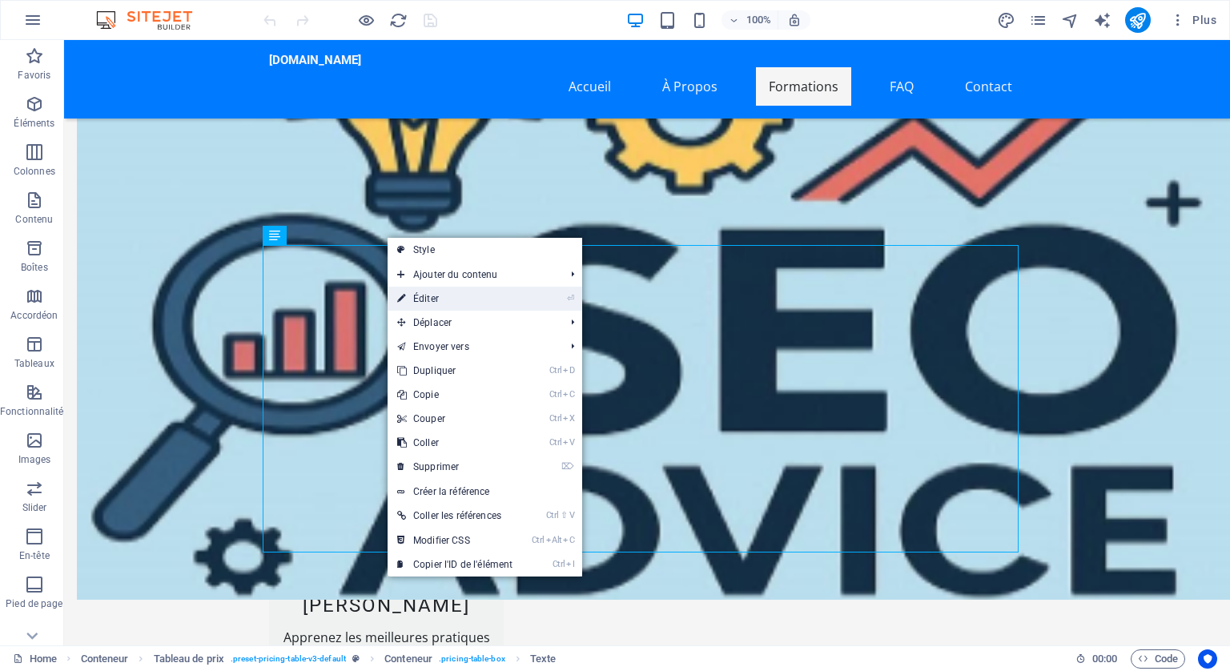
click at [425, 292] on link "⏎ Éditer" at bounding box center [455, 299] width 135 height 24
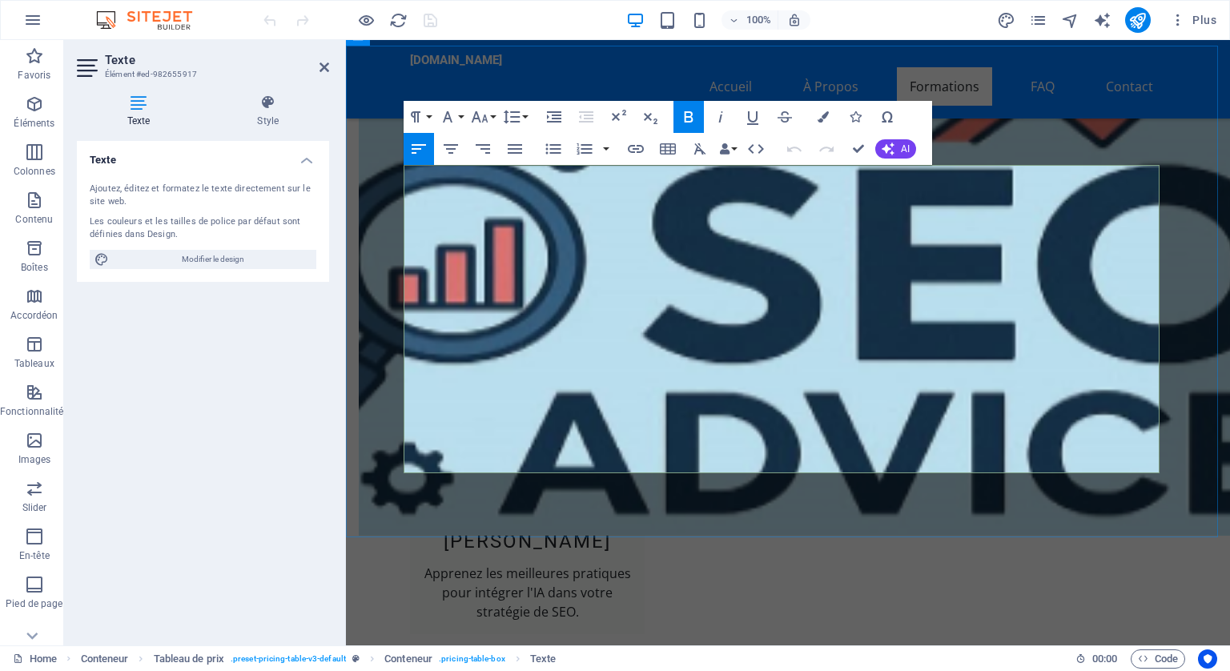
scroll to position [3044, 0]
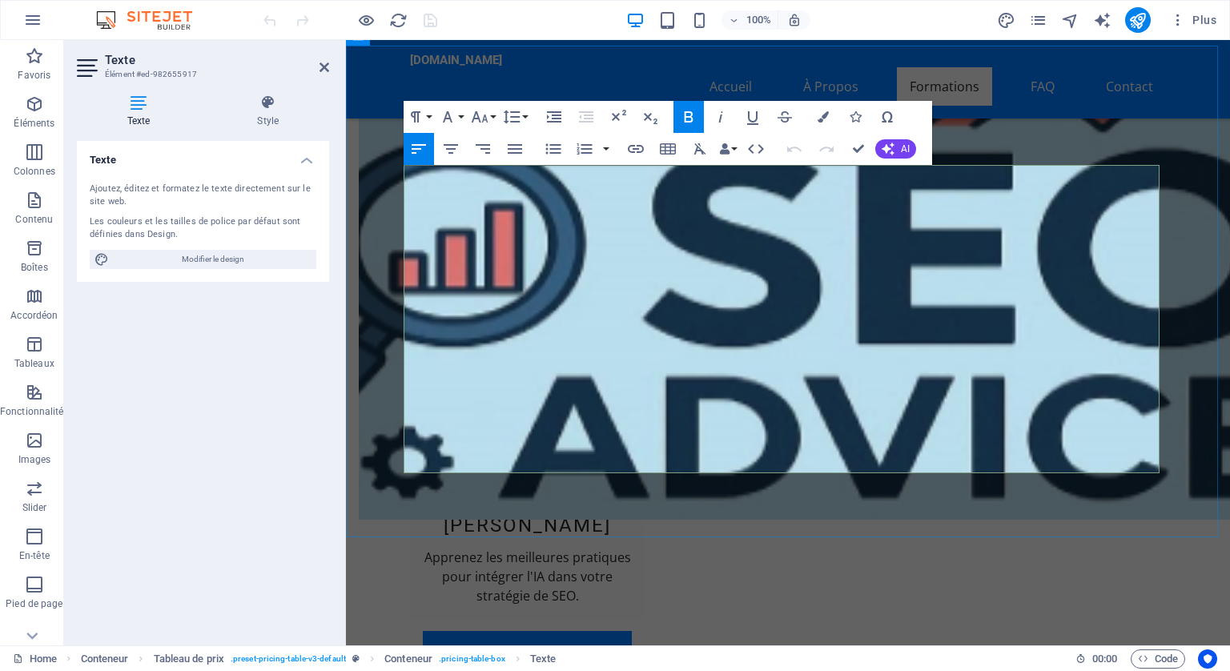
drag, startPoint x: 989, startPoint y: 456, endPoint x: 409, endPoint y: 435, distance: 580.3
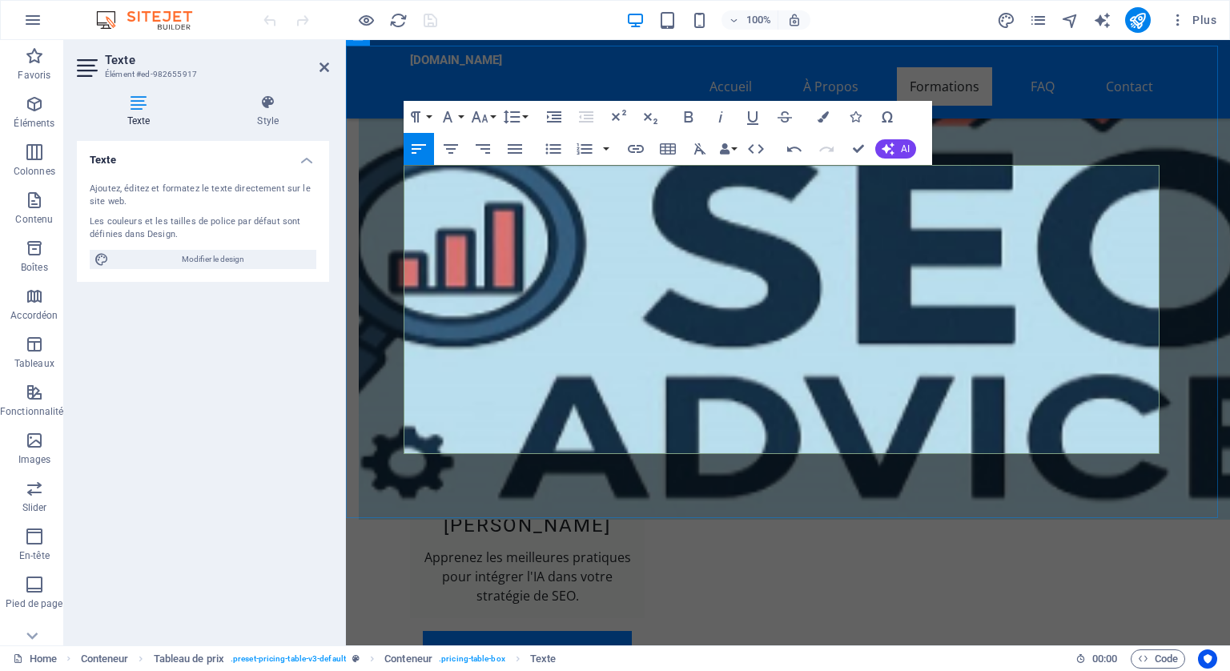
drag, startPoint x: 1099, startPoint y: 436, endPoint x: 1157, endPoint y: 434, distance: 57.7
drag, startPoint x: 490, startPoint y: 438, endPoint x: 735, endPoint y: 437, distance: 245.1
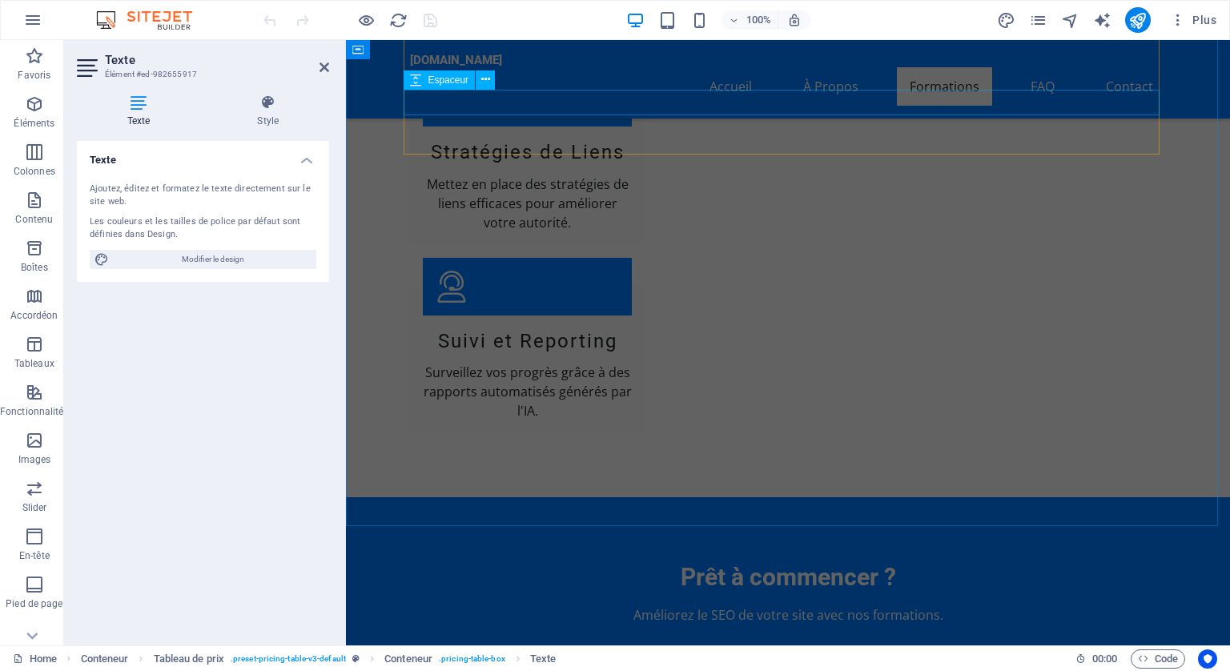
scroll to position [4405, 0]
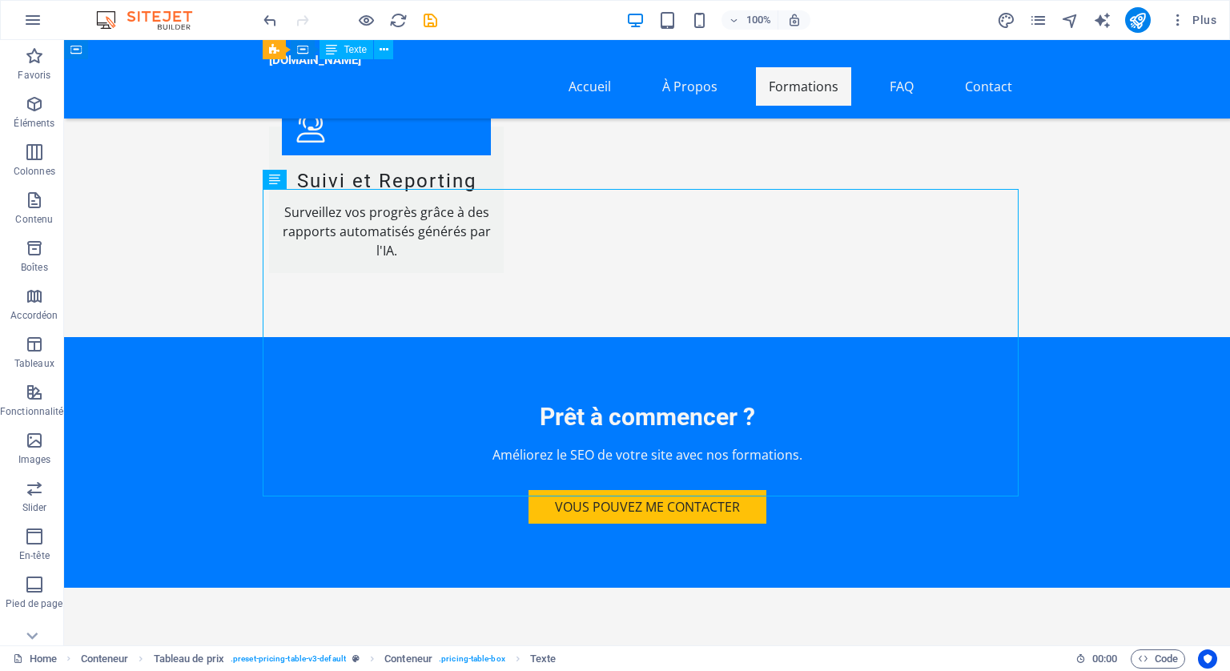
scroll to position [4276, 0]
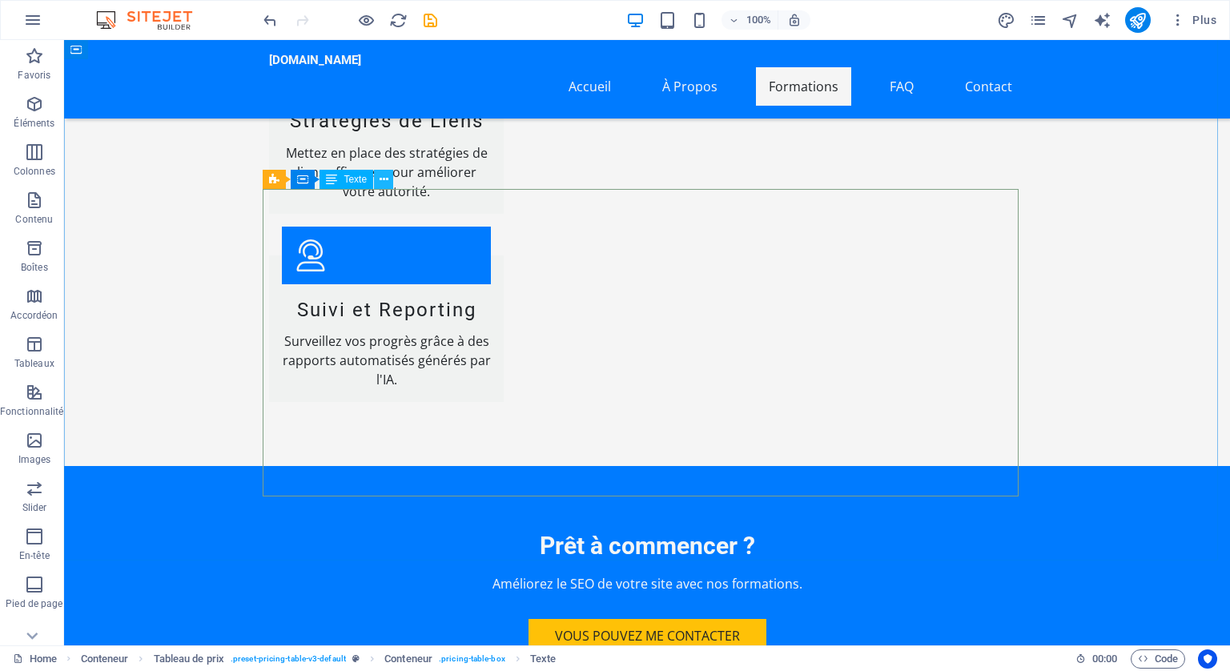
click at [384, 178] on icon at bounding box center [384, 179] width 9 height 17
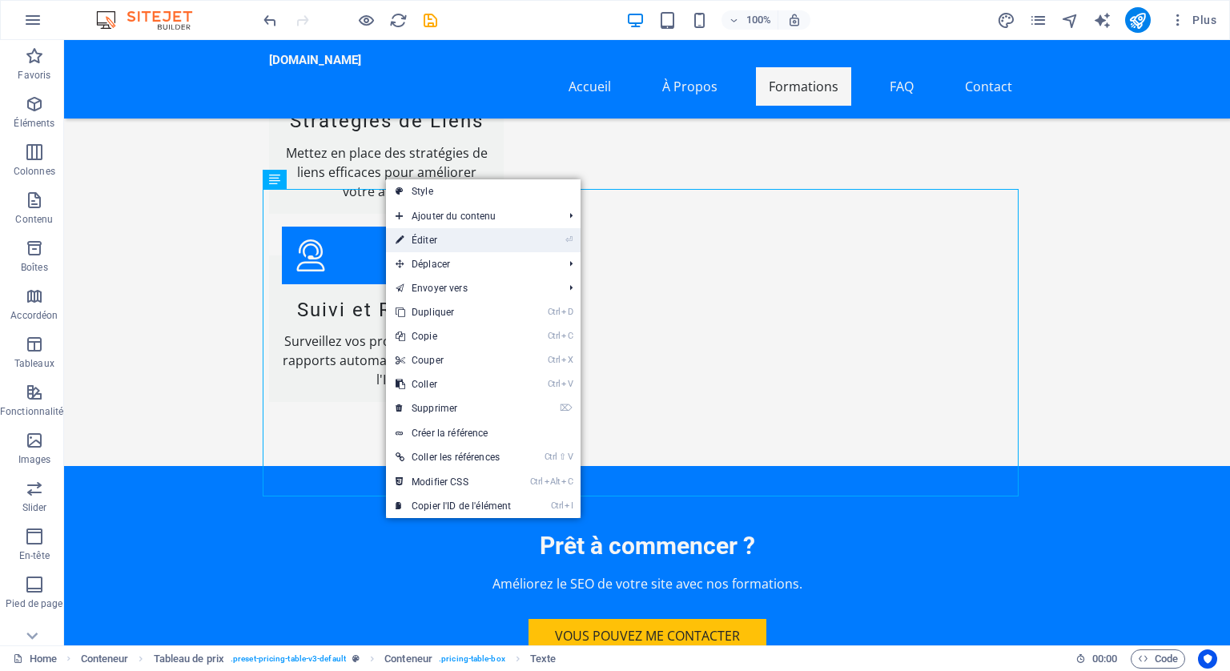
click at [429, 228] on link "⏎ Éditer" at bounding box center [453, 240] width 135 height 24
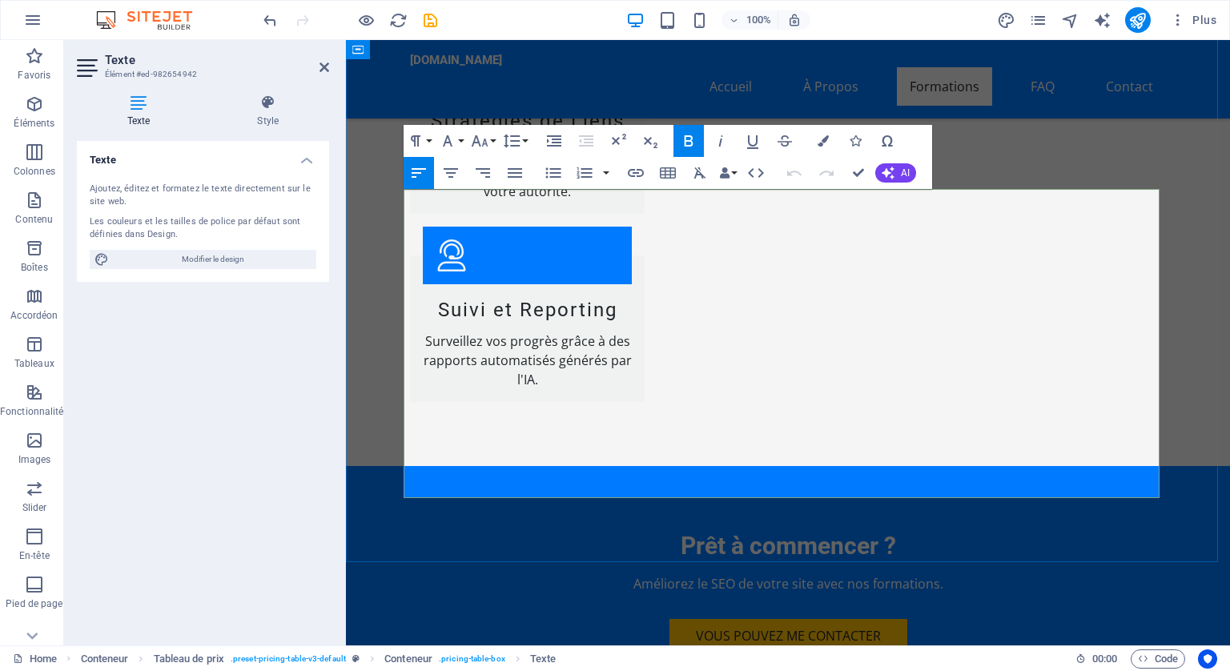
drag, startPoint x: 661, startPoint y: 478, endPoint x: 405, endPoint y: 454, distance: 256.6
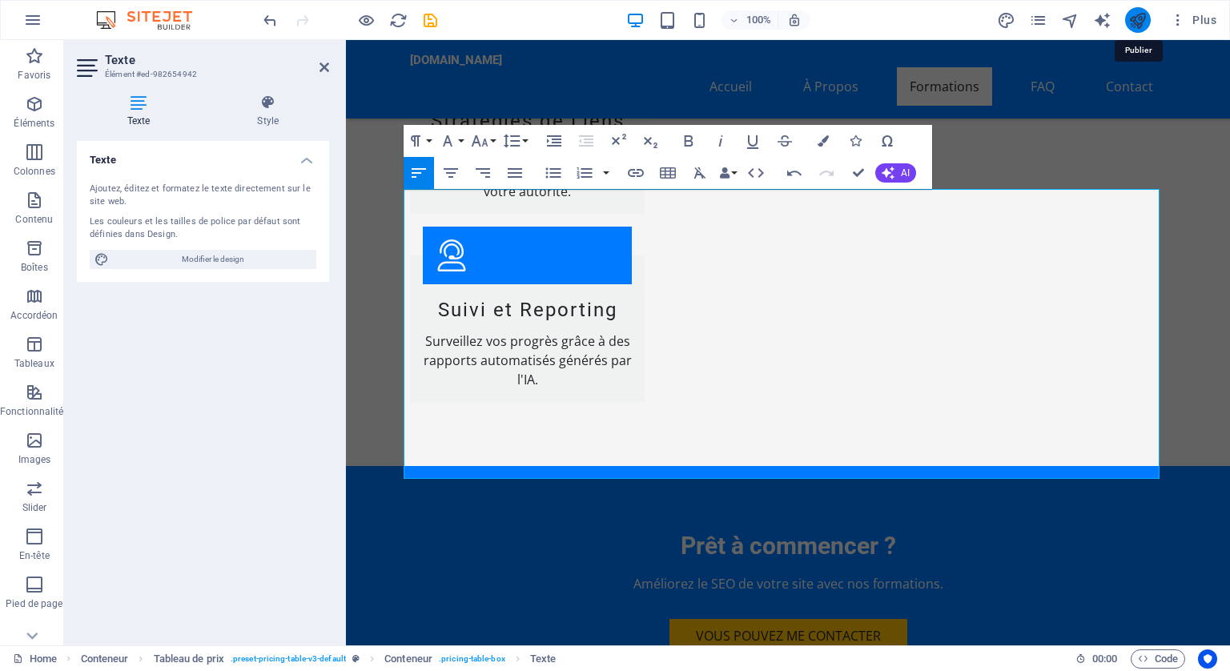
click at [1141, 11] on icon "publish" at bounding box center [1138, 20] width 18 height 18
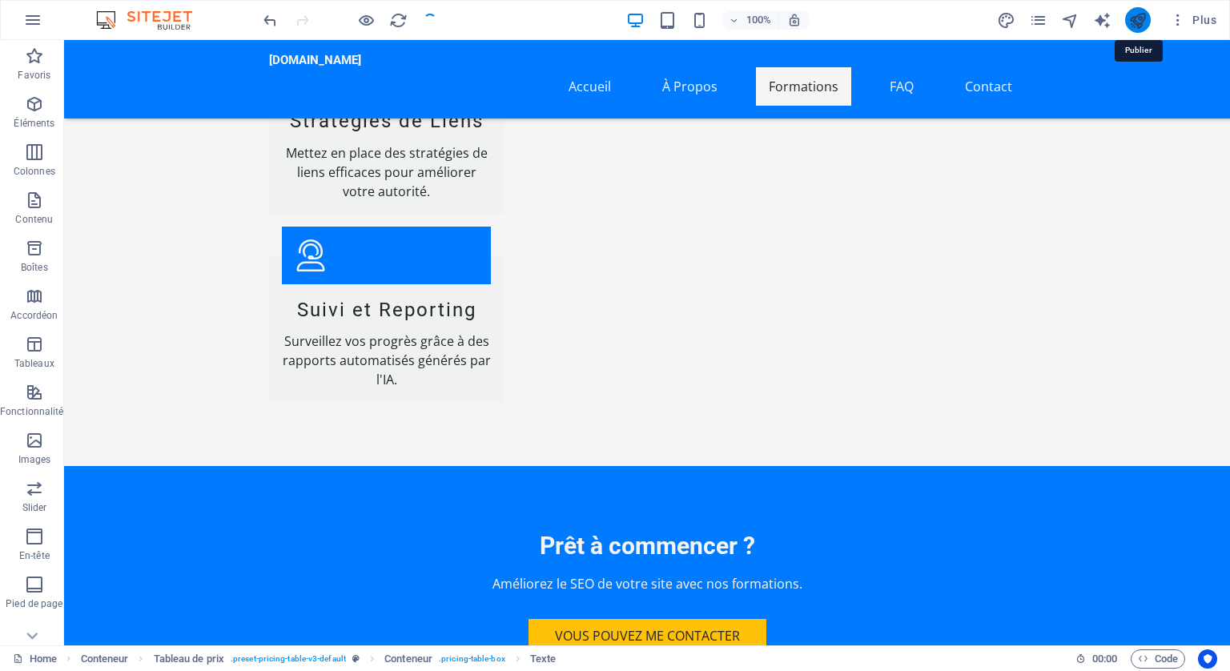
checkbox input "false"
